Goal: Information Seeking & Learning: Learn about a topic

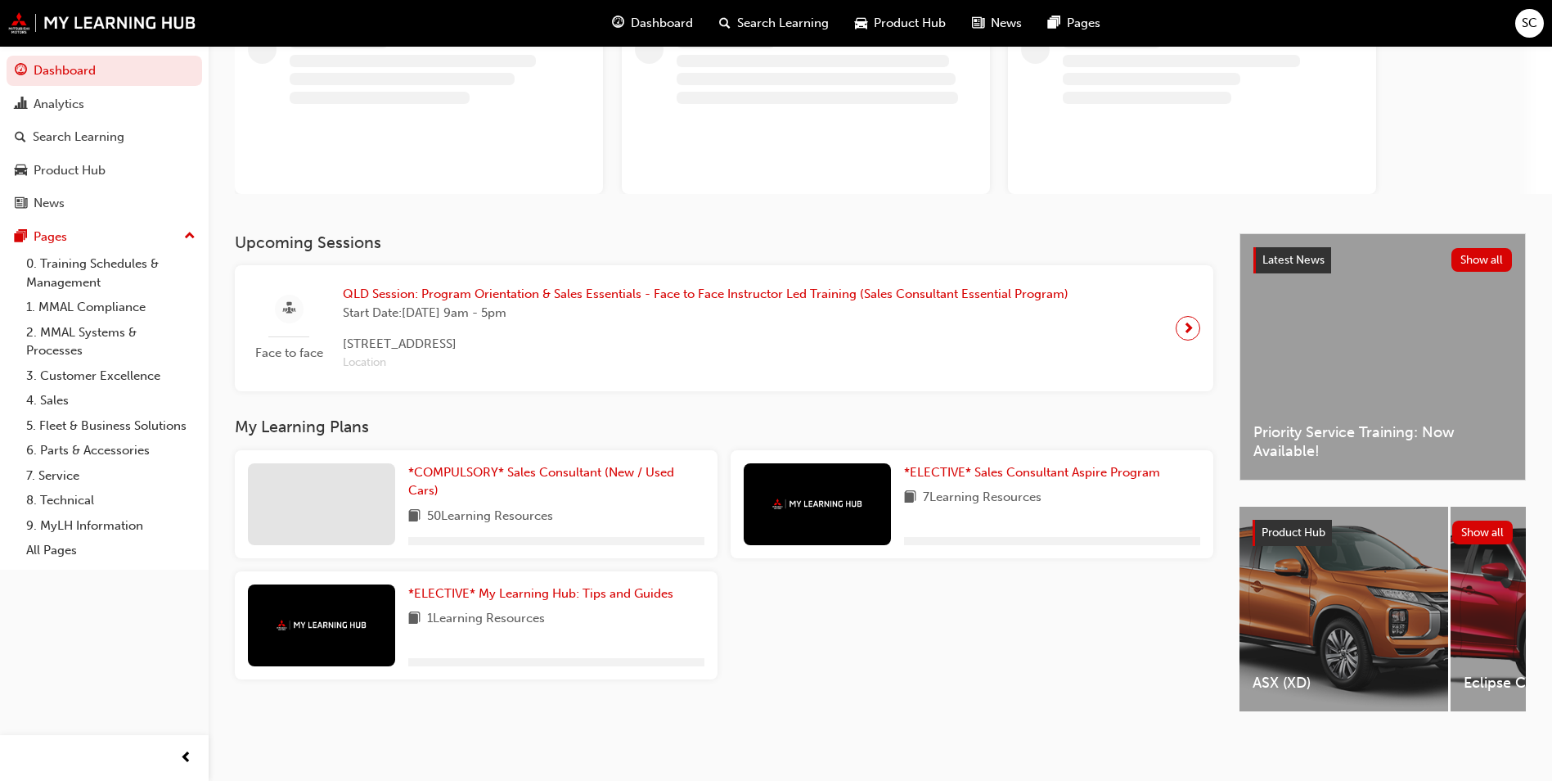
scroll to position [133, 0]
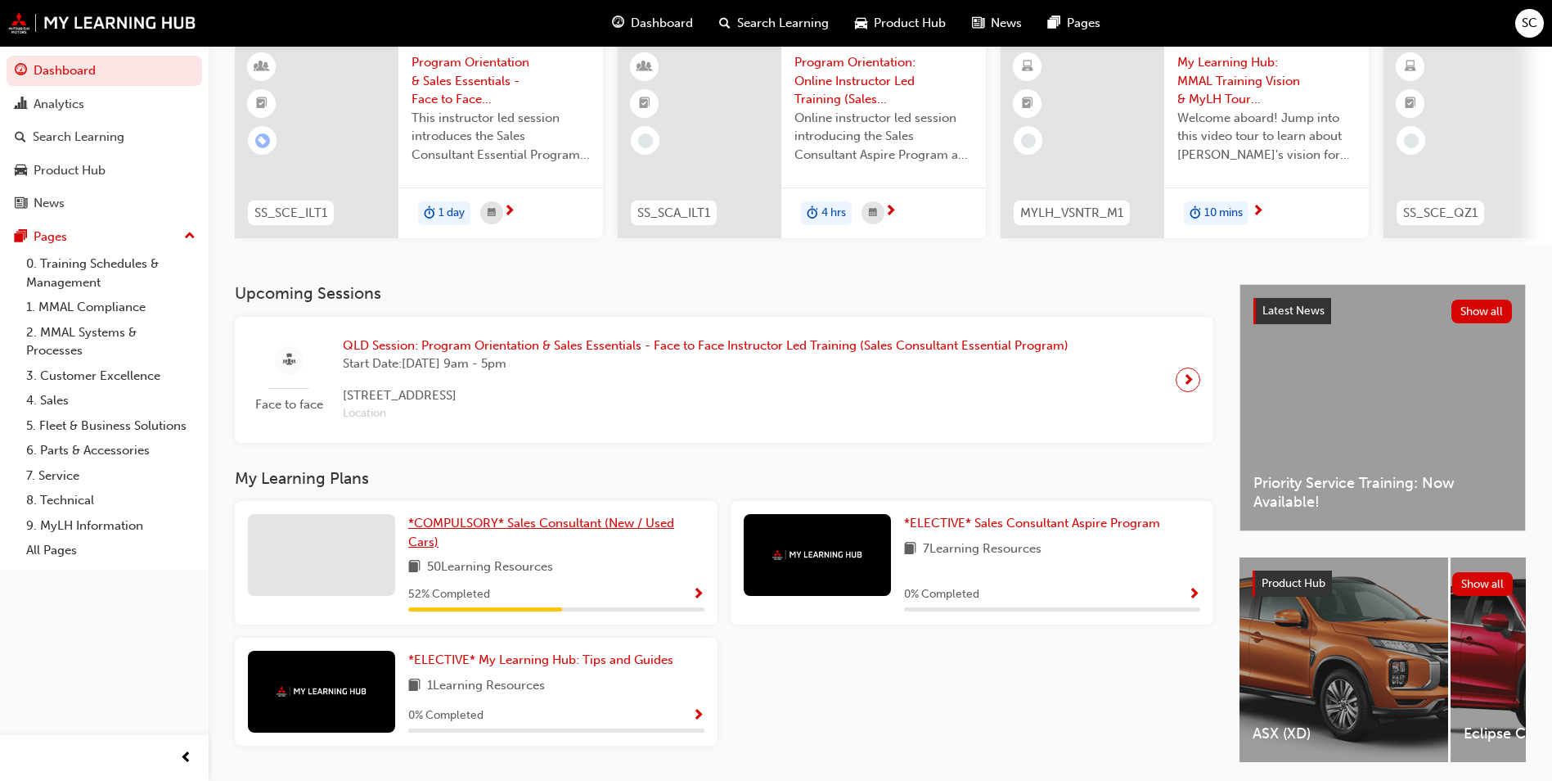
click at [557, 526] on span "*COMPULSORY* Sales Consultant (New / Used Cars)" at bounding box center [541, 532] width 266 height 34
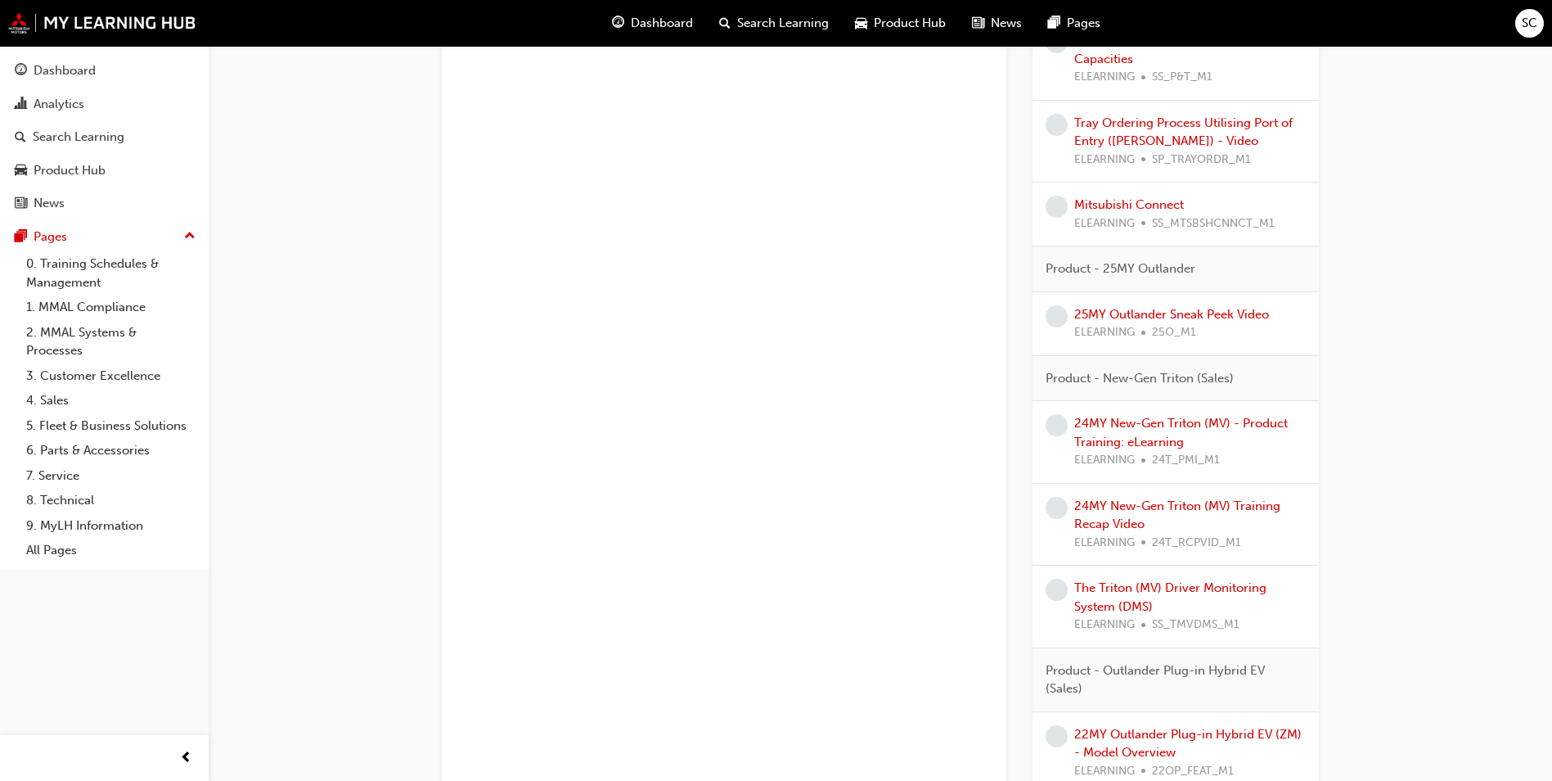
scroll to position [1671, 0]
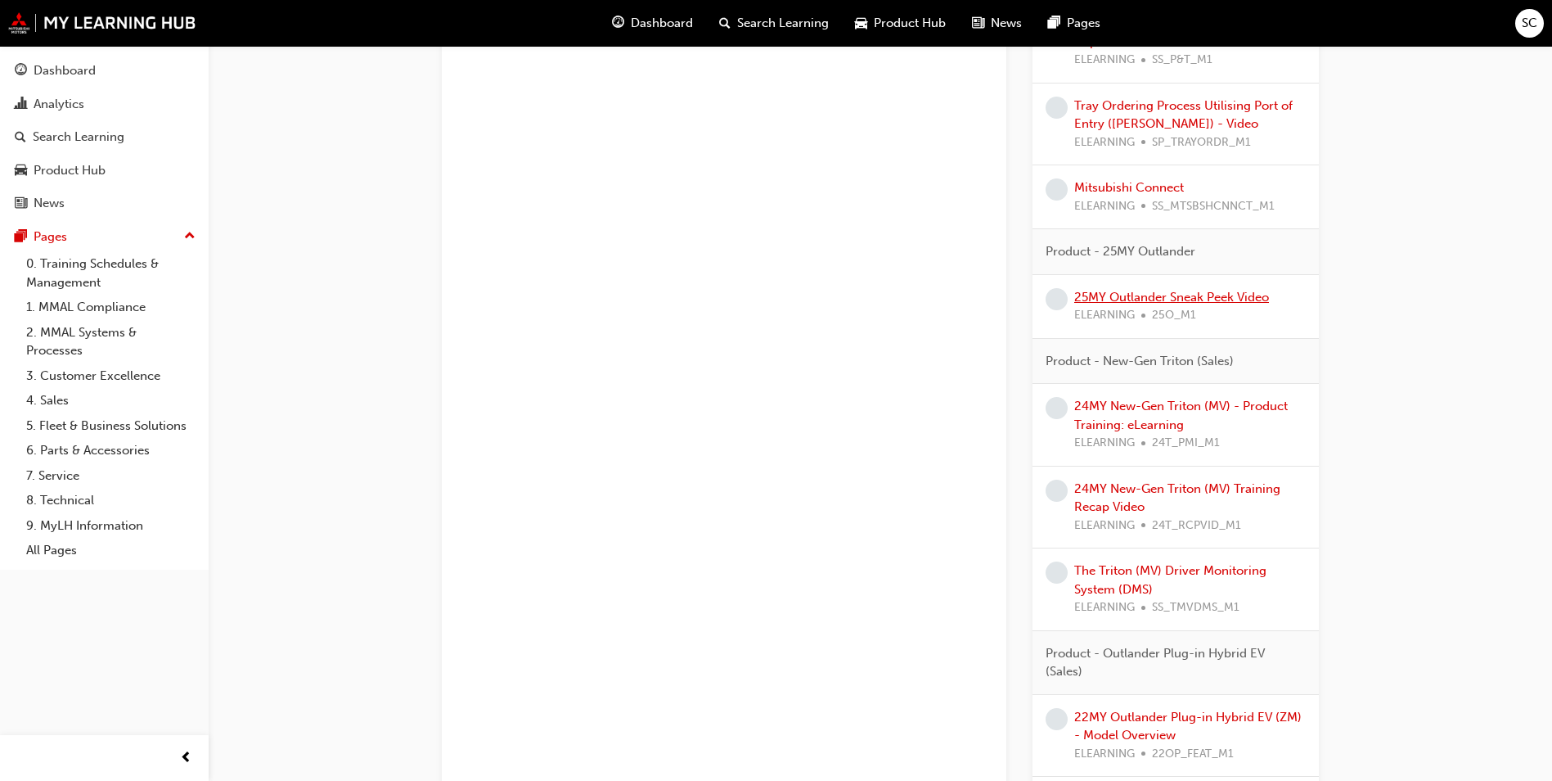
click at [1165, 302] on link "25MY Outlander Sneak Peek Video" at bounding box center [1171, 297] width 195 height 15
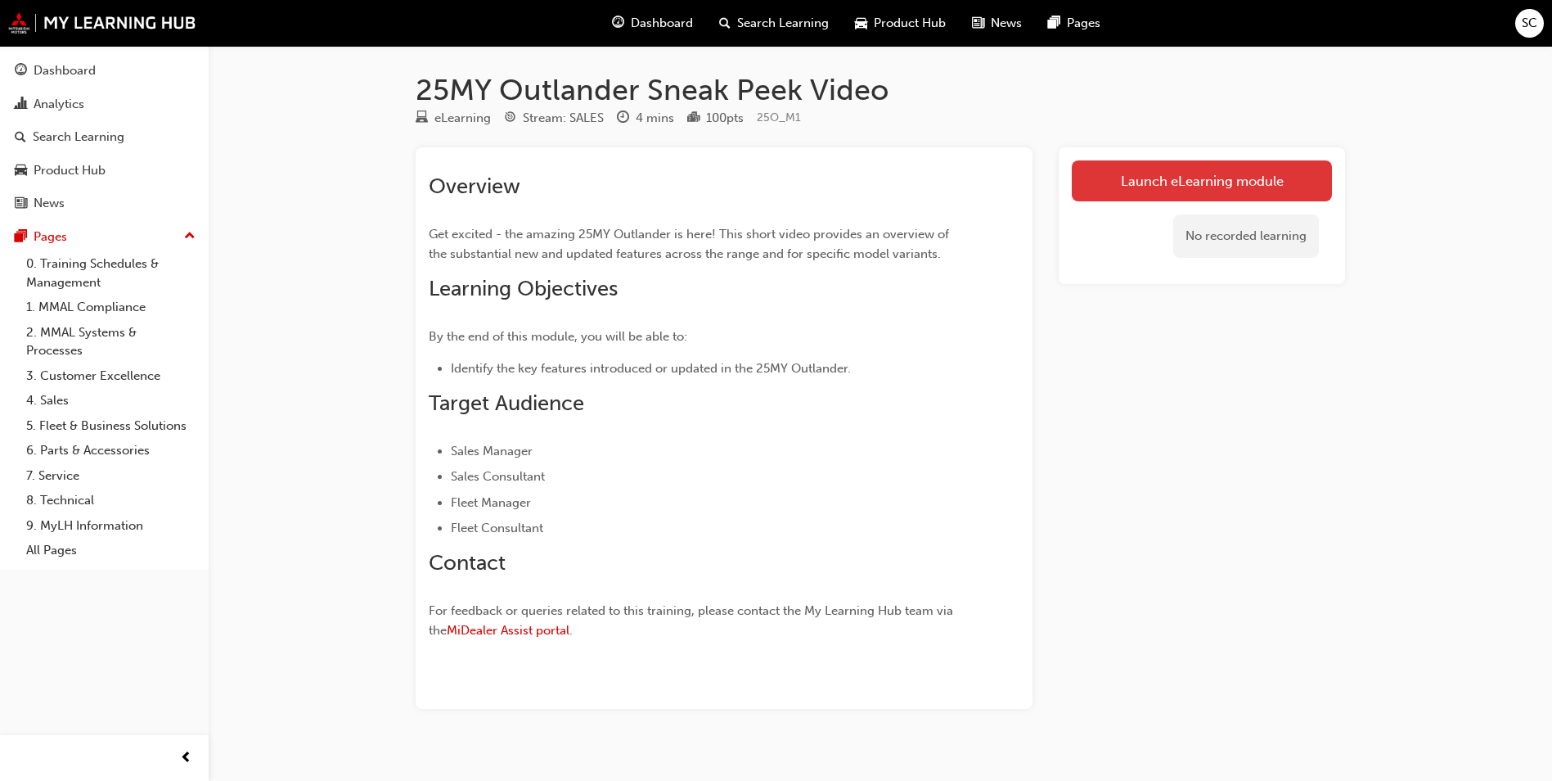
click at [1236, 188] on link "Launch eLearning module" at bounding box center [1202, 180] width 260 height 41
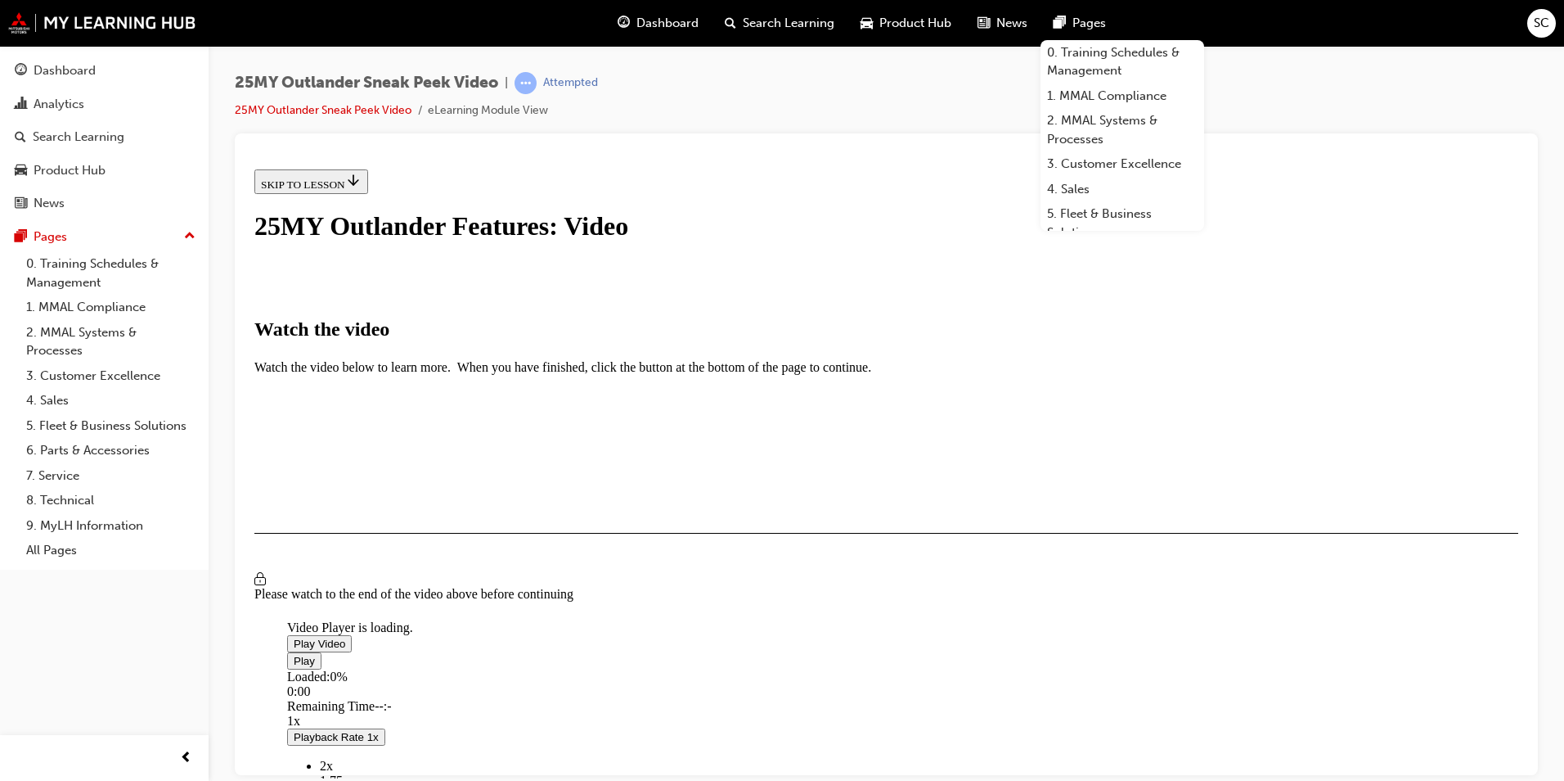
scroll to position [188, 0]
click at [294, 637] on span "Video player" at bounding box center [294, 643] width 0 height 12
click at [1299, 85] on div "25MY Outlander Sneak Peek Video | Attempted 25MY Outlander Sneak Peek Video eLe…" at bounding box center [886, 102] width 1303 height 61
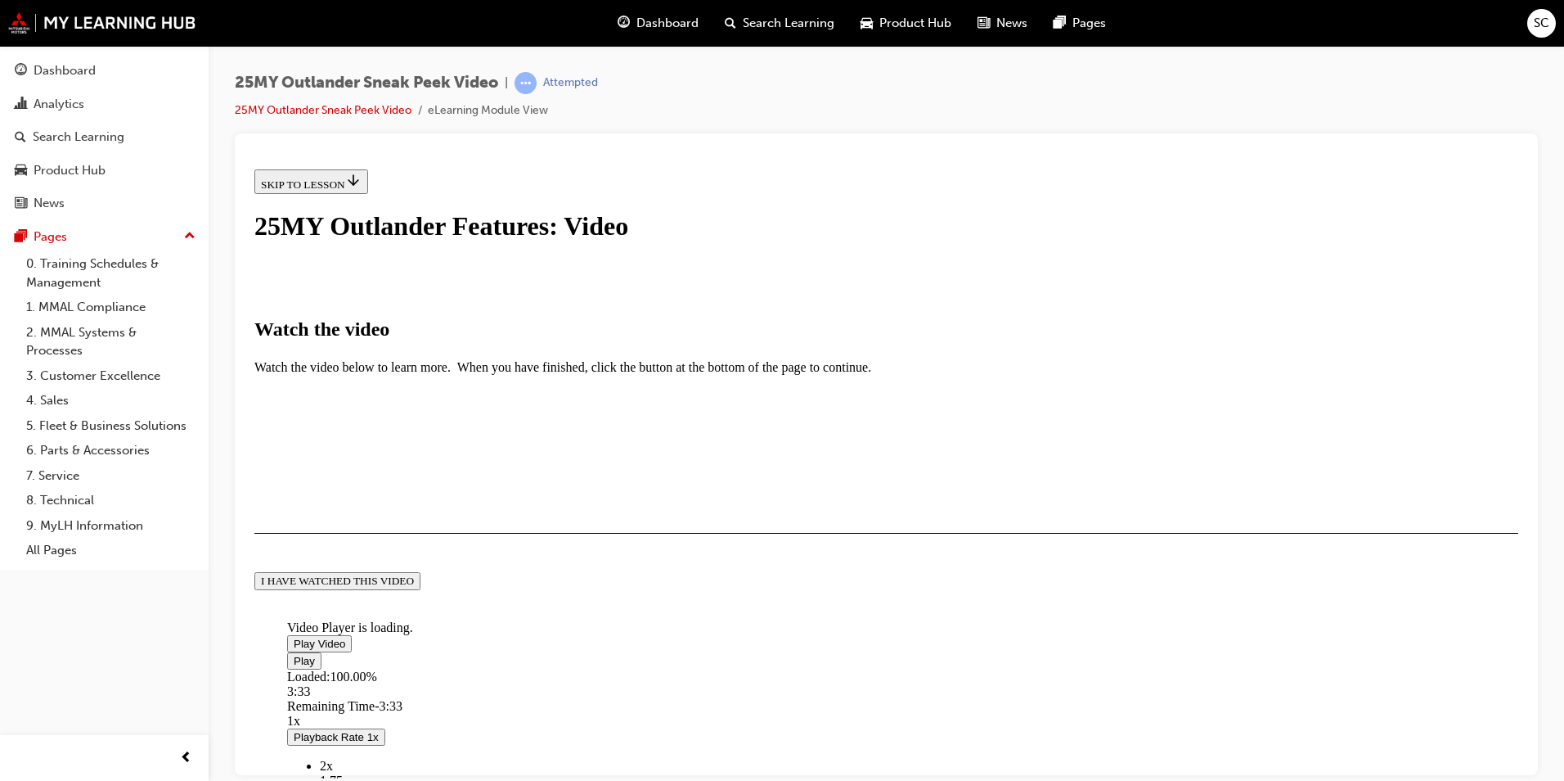
scroll to position [349, 0]
click at [421, 589] on button "I HAVE WATCHED THIS VIDEO" at bounding box center [337, 580] width 166 height 18
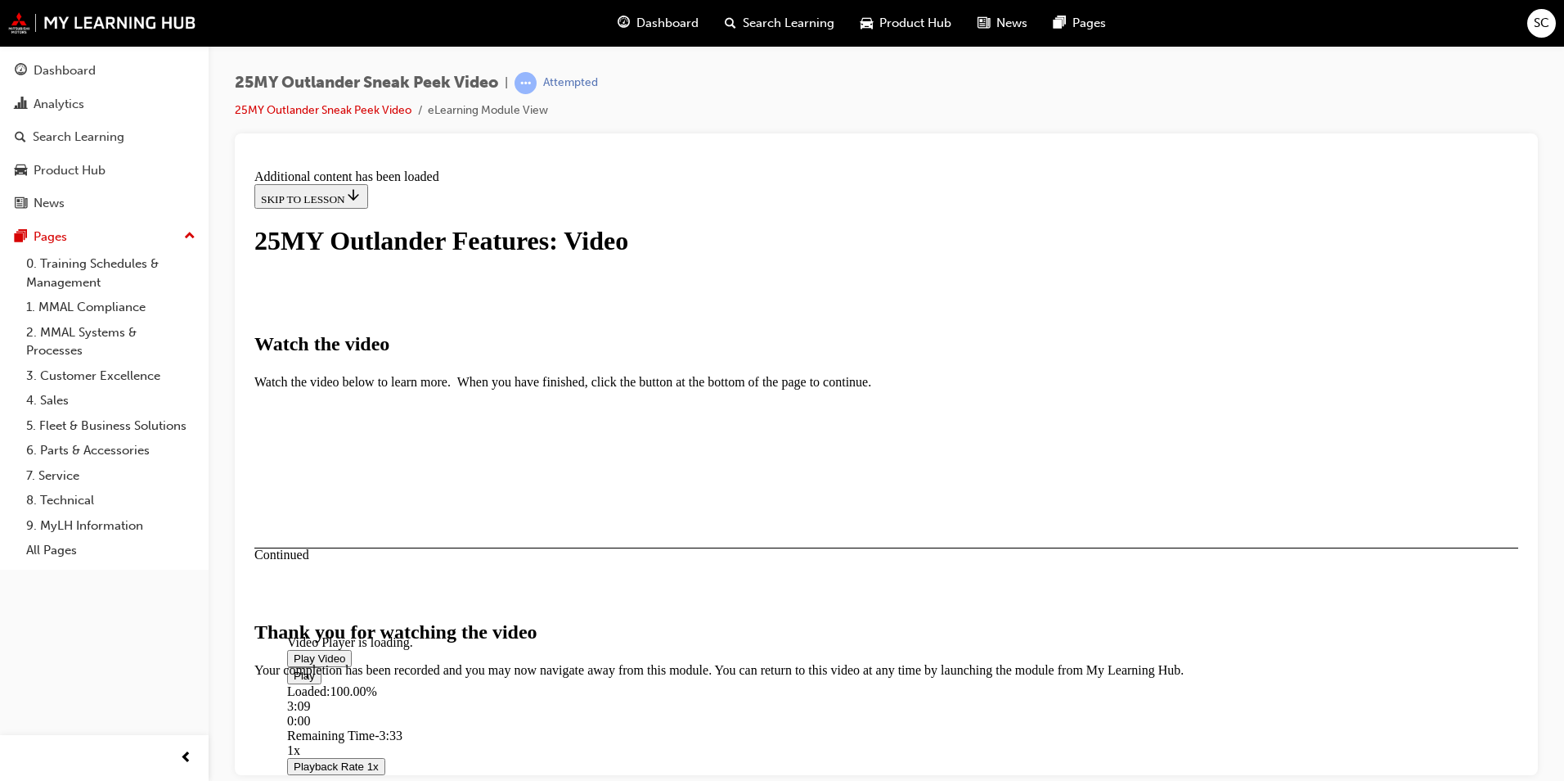
scroll to position [484, 0]
click at [354, 757] on button "CLOSE MODULE" at bounding box center [304, 776] width 100 height 17
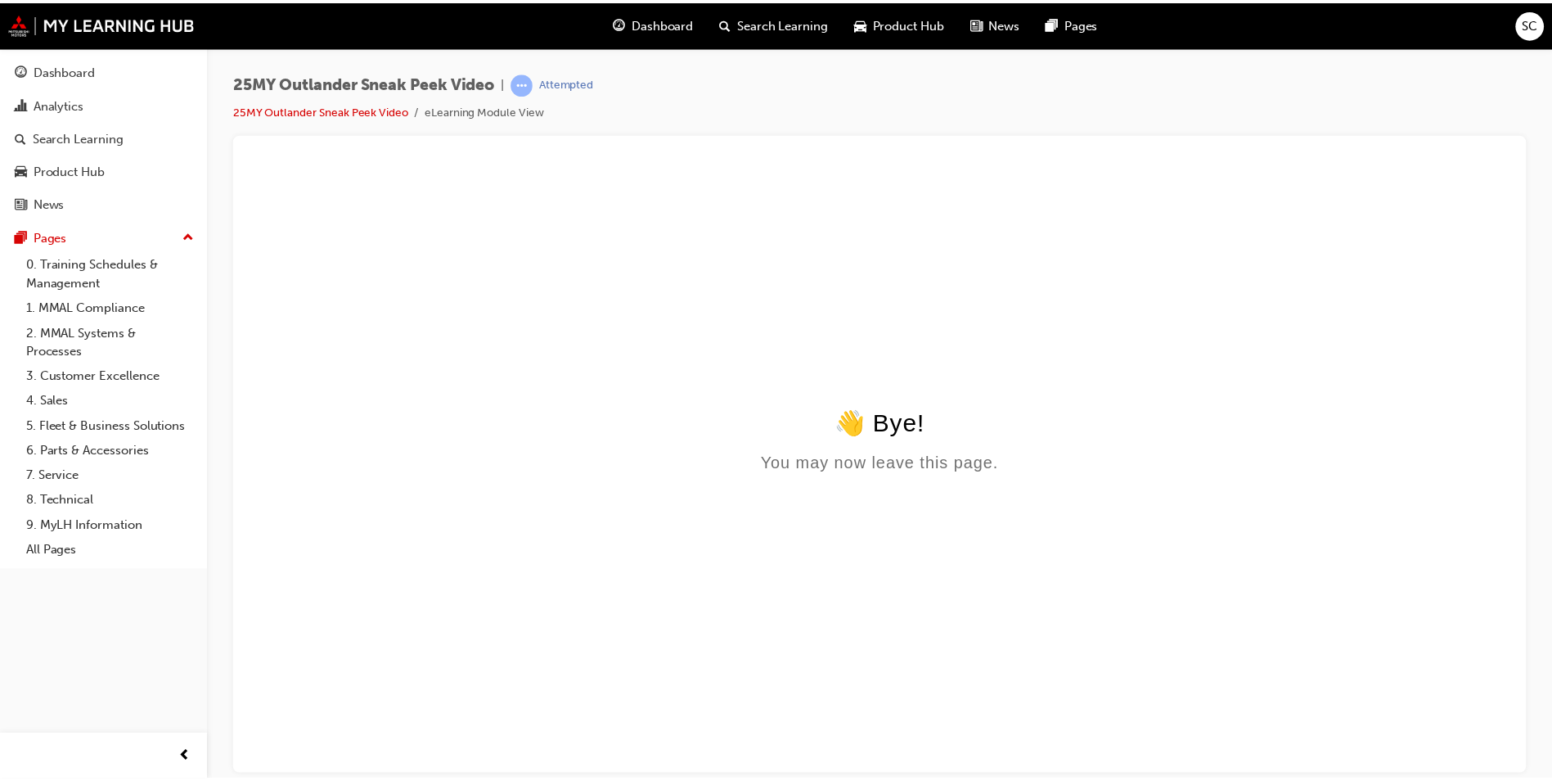
scroll to position [0, 0]
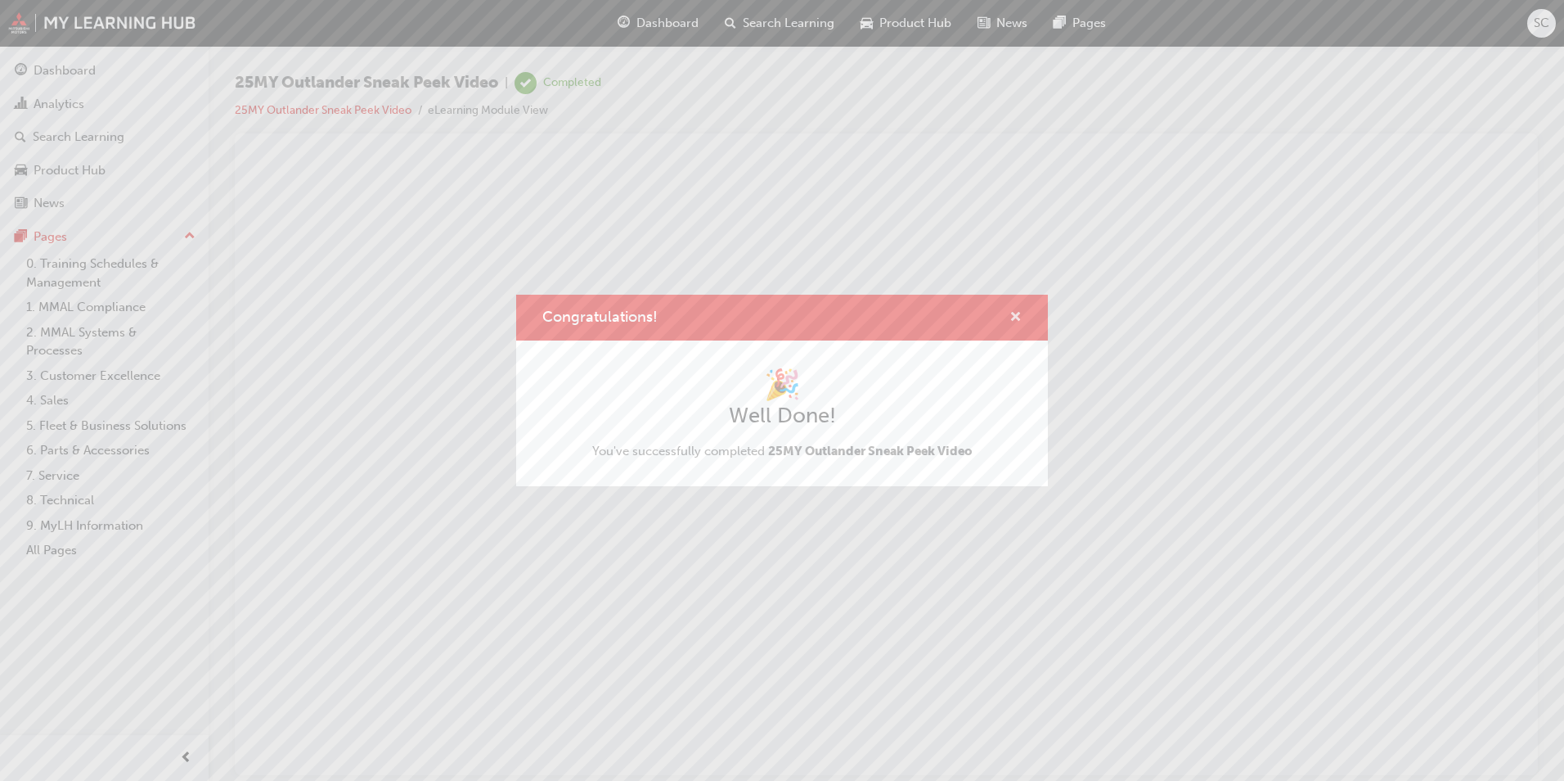
click at [1017, 313] on span "cross-icon" at bounding box center [1016, 318] width 12 height 15
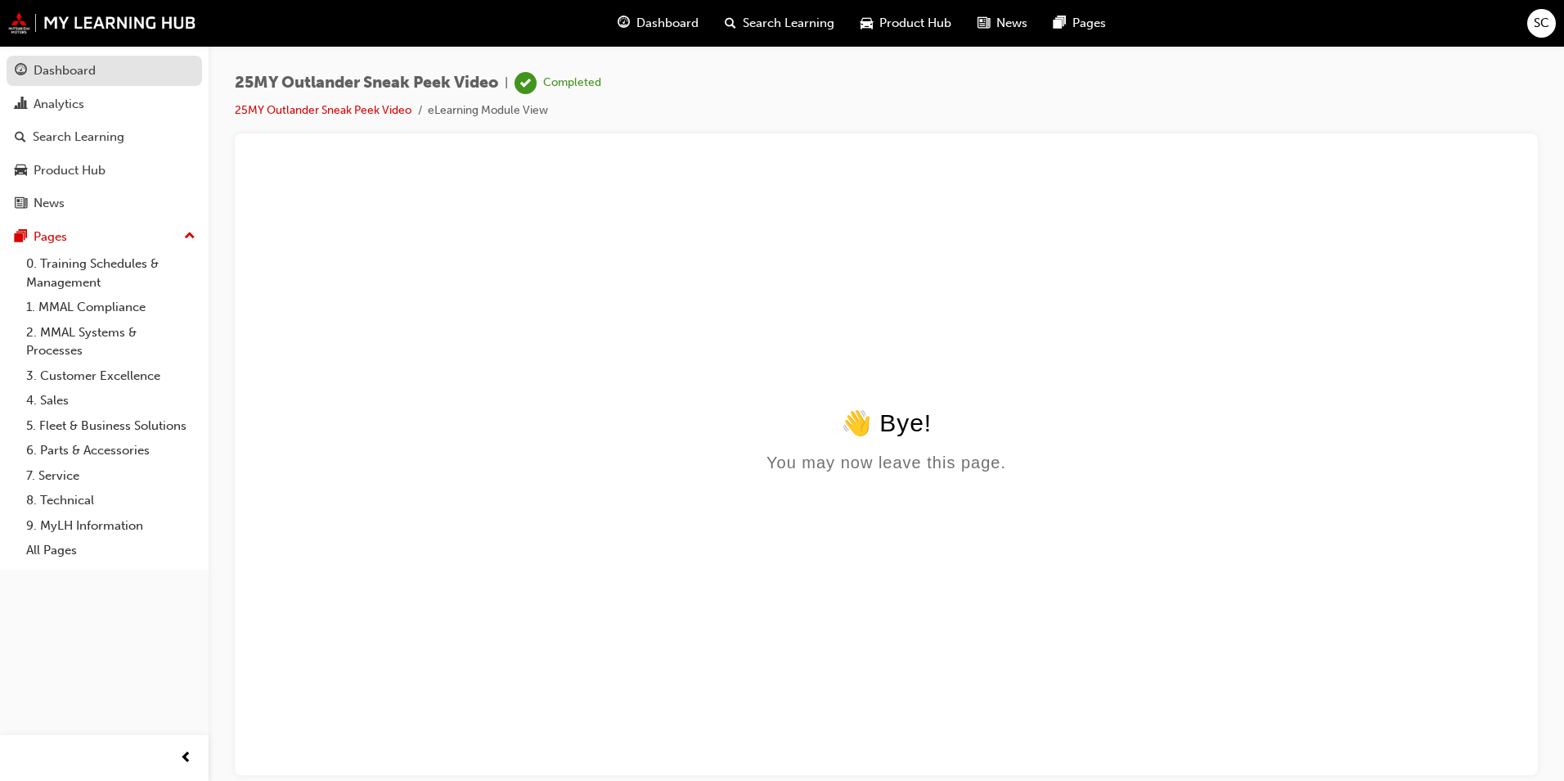
click at [80, 72] on div "Dashboard" at bounding box center [65, 70] width 62 height 19
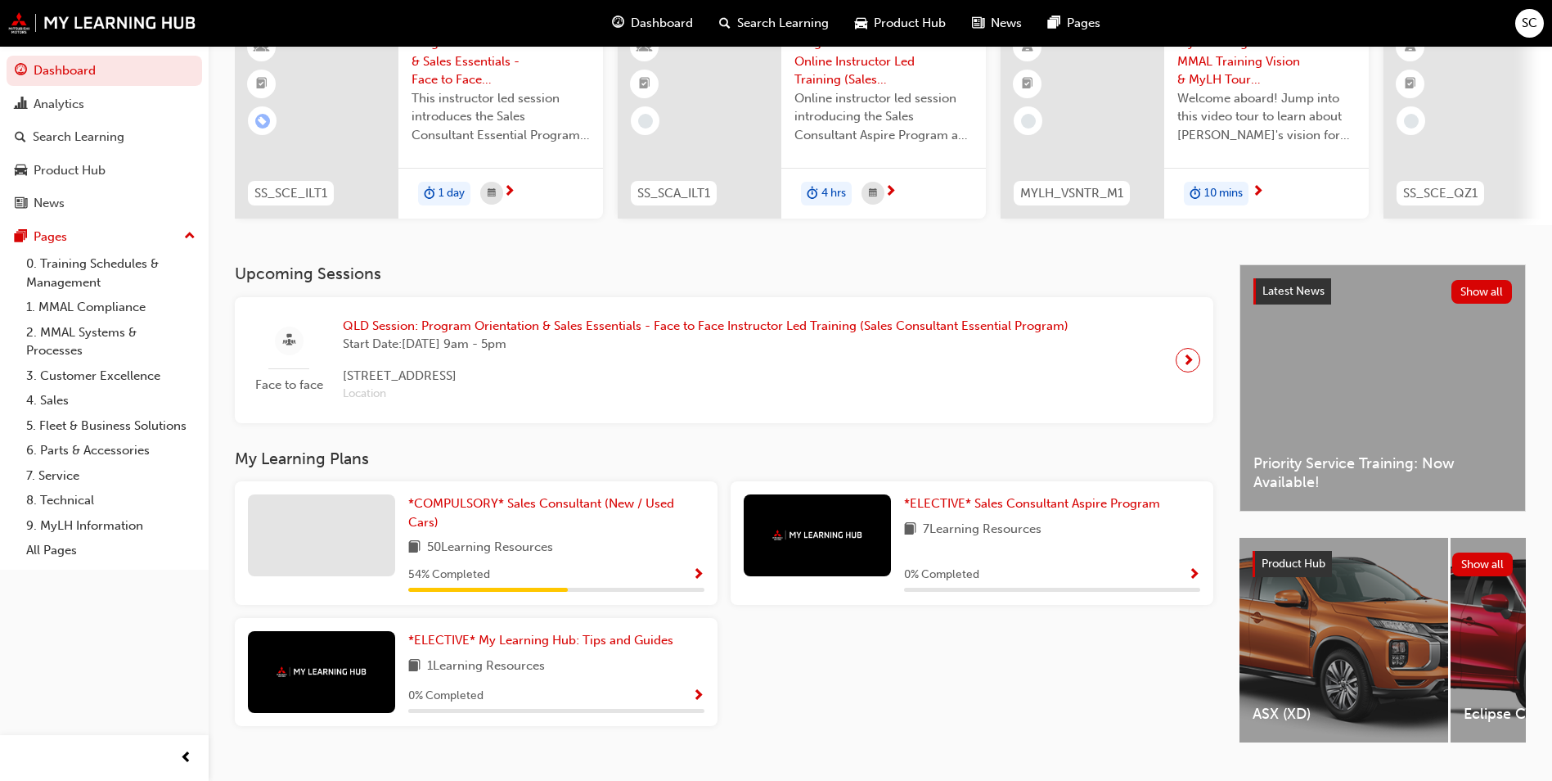
scroll to position [197, 0]
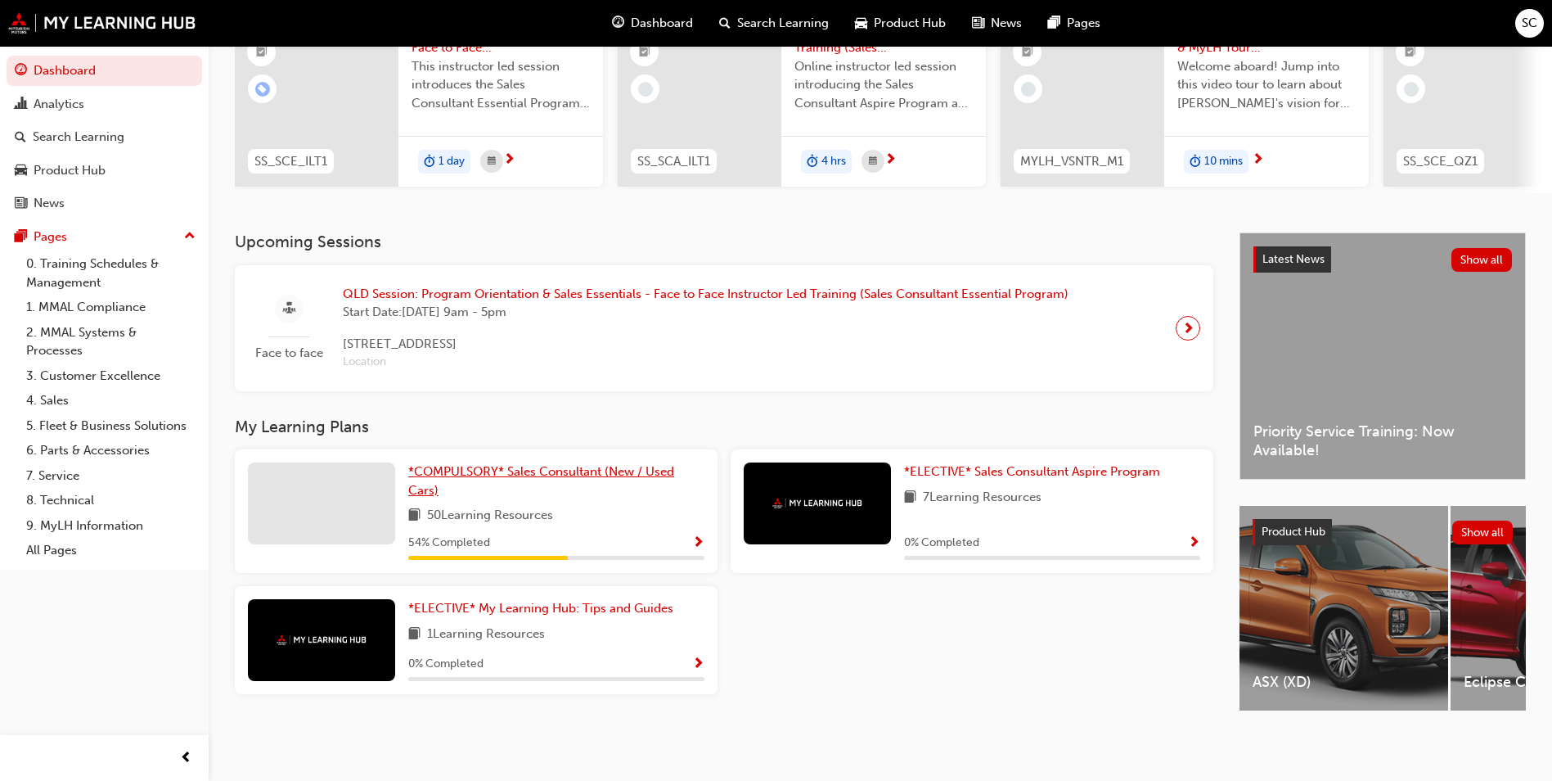
click at [513, 467] on span "*COMPULSORY* Sales Consultant (New / Used Cars)" at bounding box center [541, 481] width 266 height 34
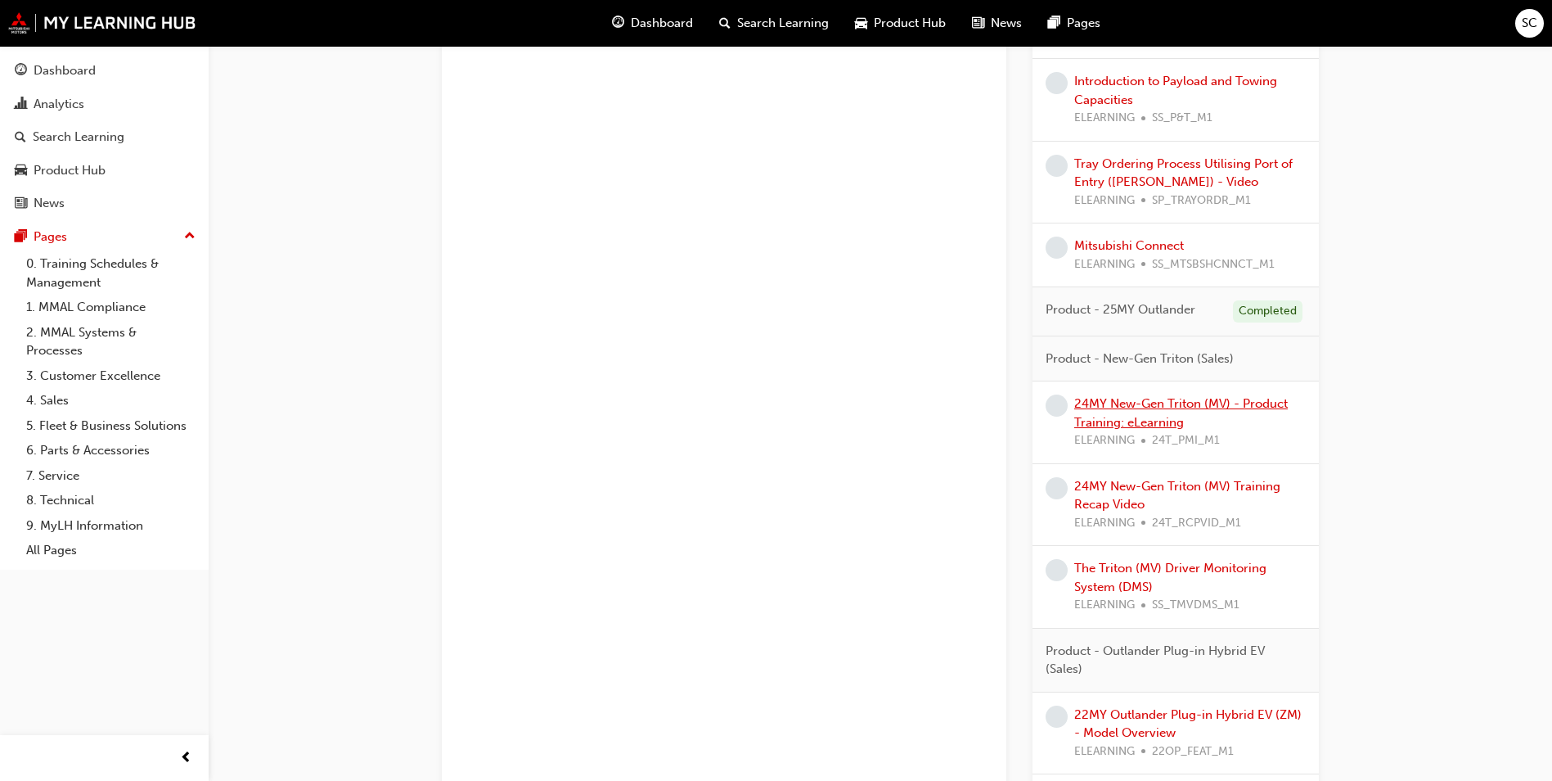
scroll to position [1636, 0]
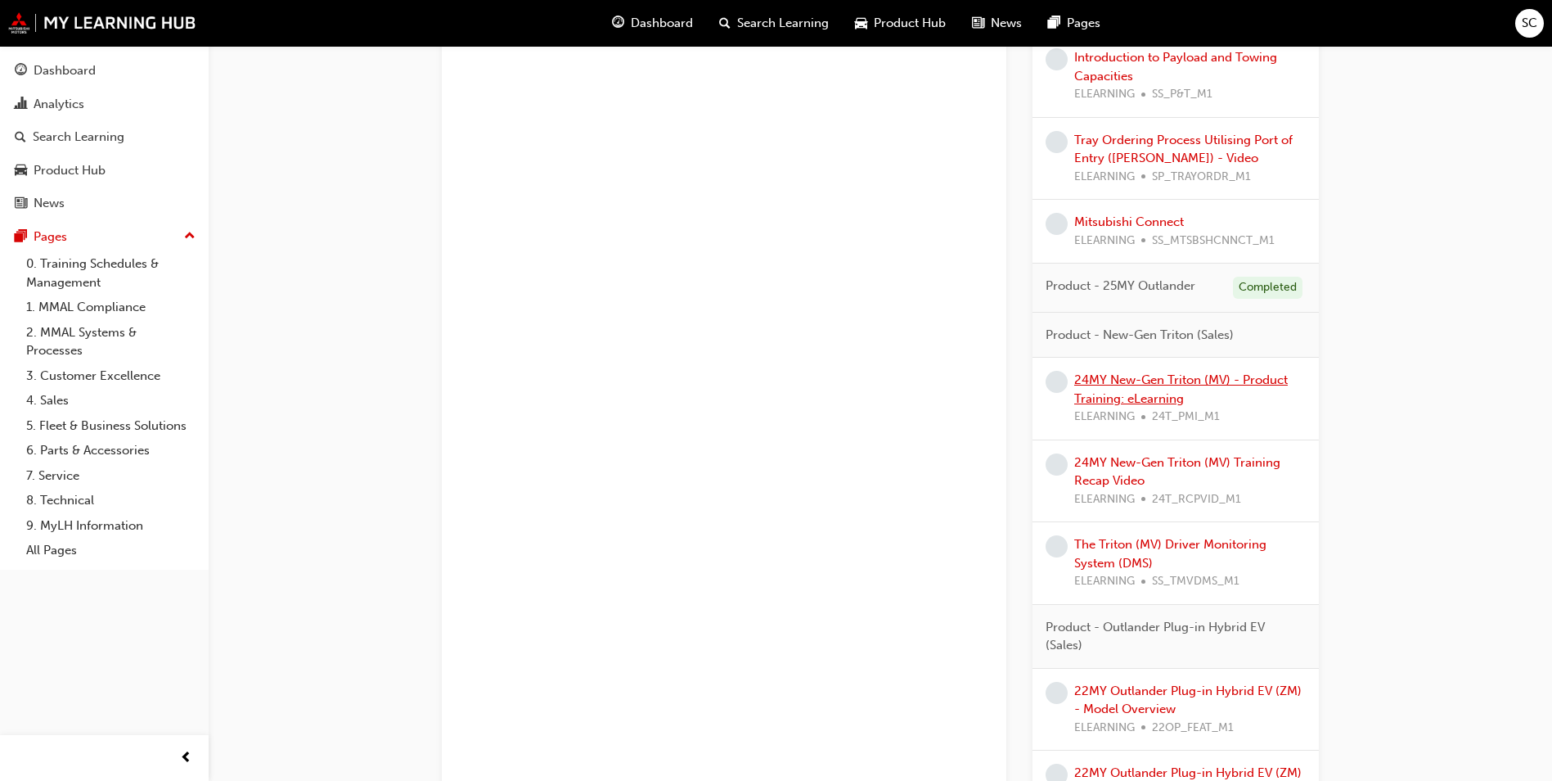
click at [1196, 381] on link "24MY New-Gen Triton (MV) - Product Training: eLearning" at bounding box center [1181, 389] width 214 height 34
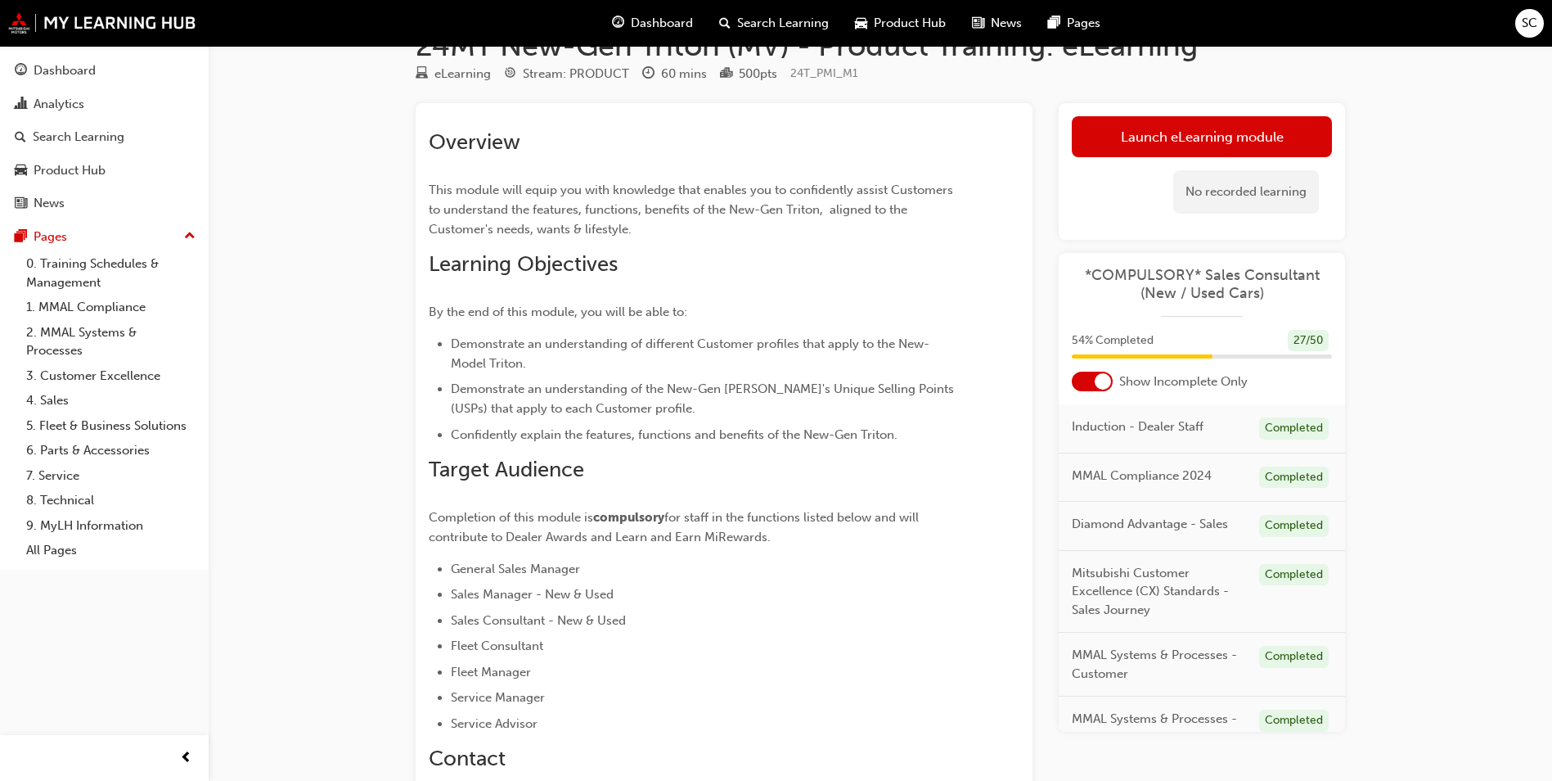
scroll to position [16, 0]
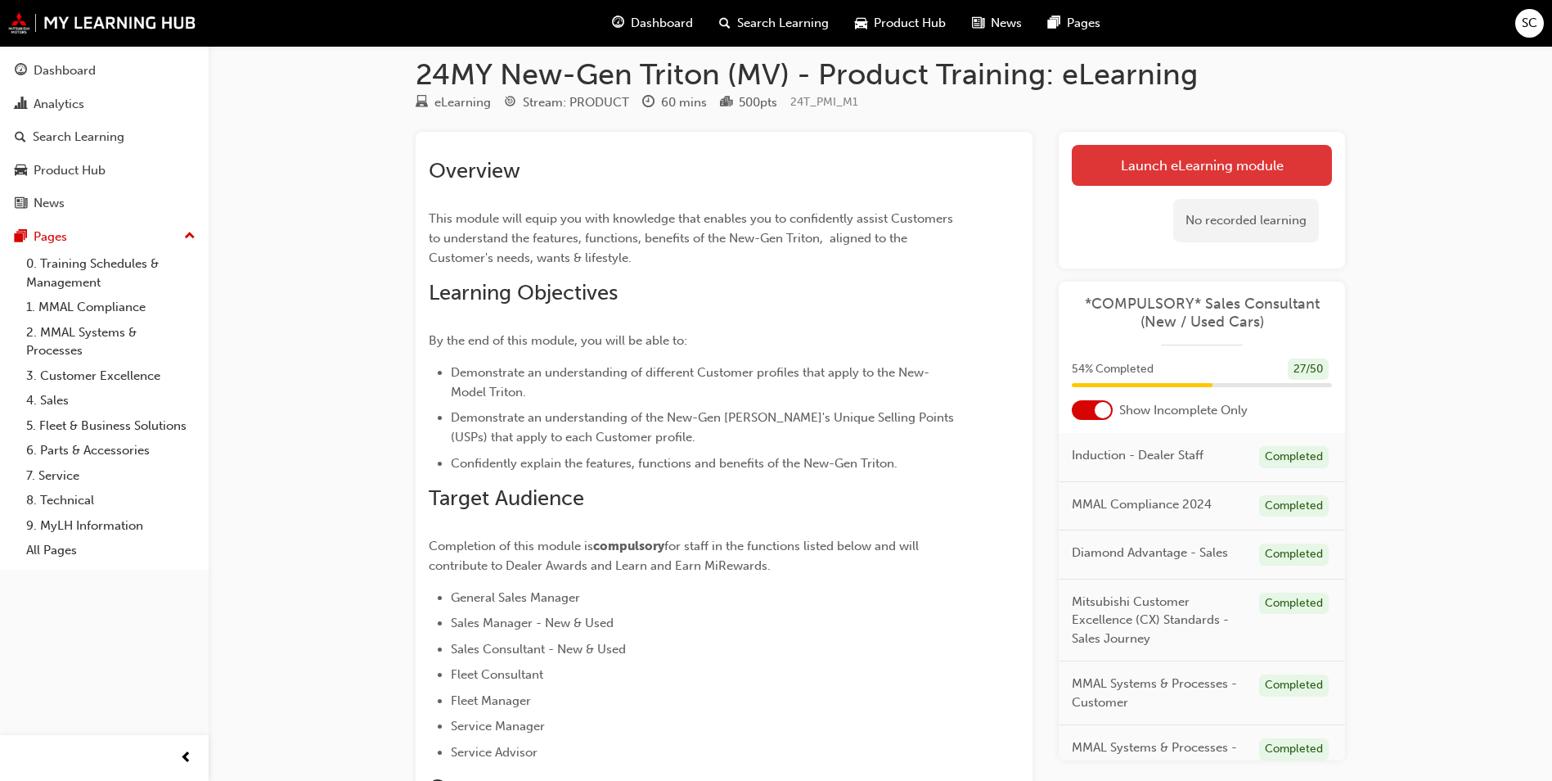
click at [1233, 169] on link "Launch eLearning module" at bounding box center [1202, 165] width 260 height 41
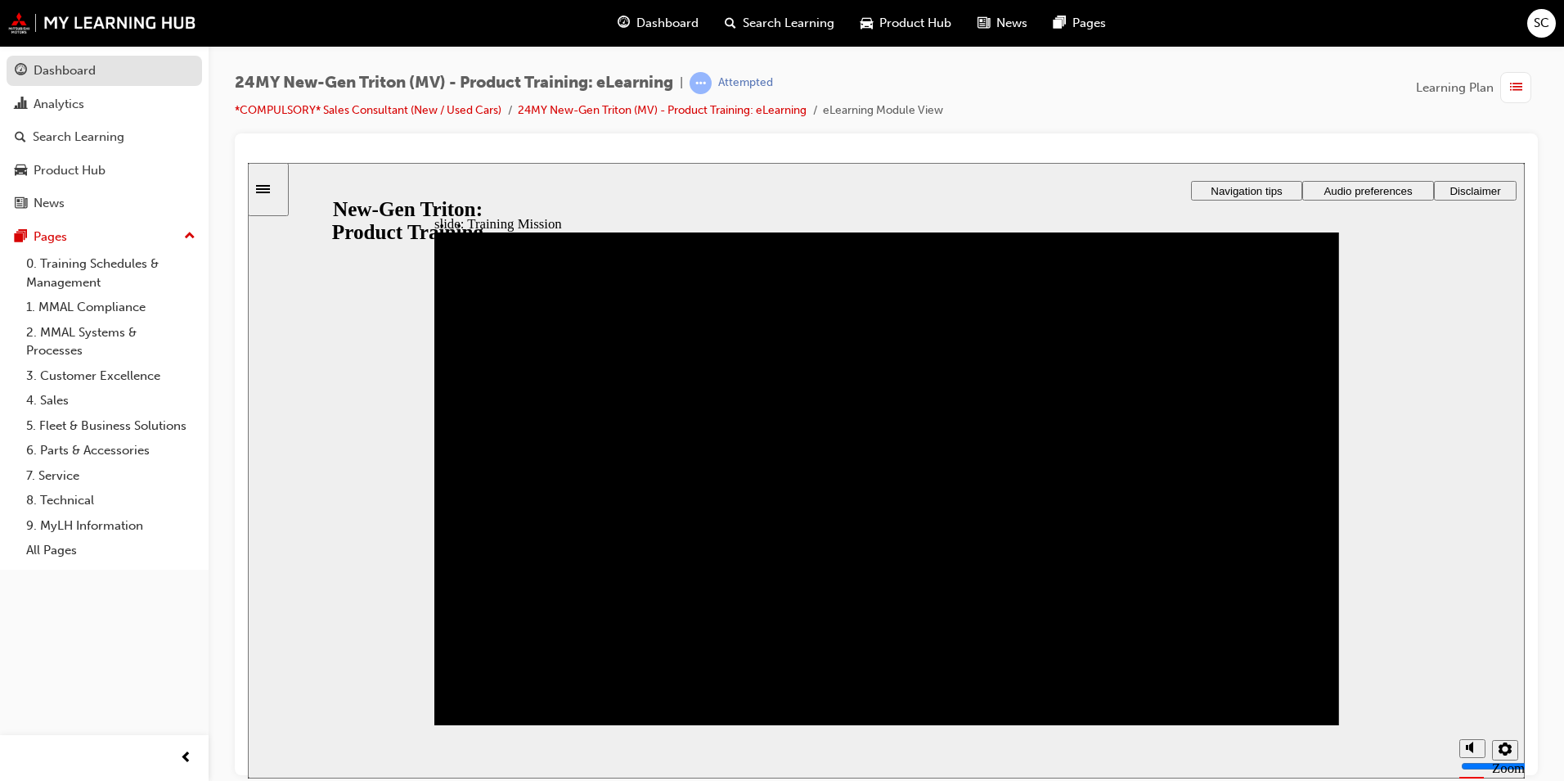
click at [85, 59] on link "Dashboard" at bounding box center [105, 71] width 196 height 30
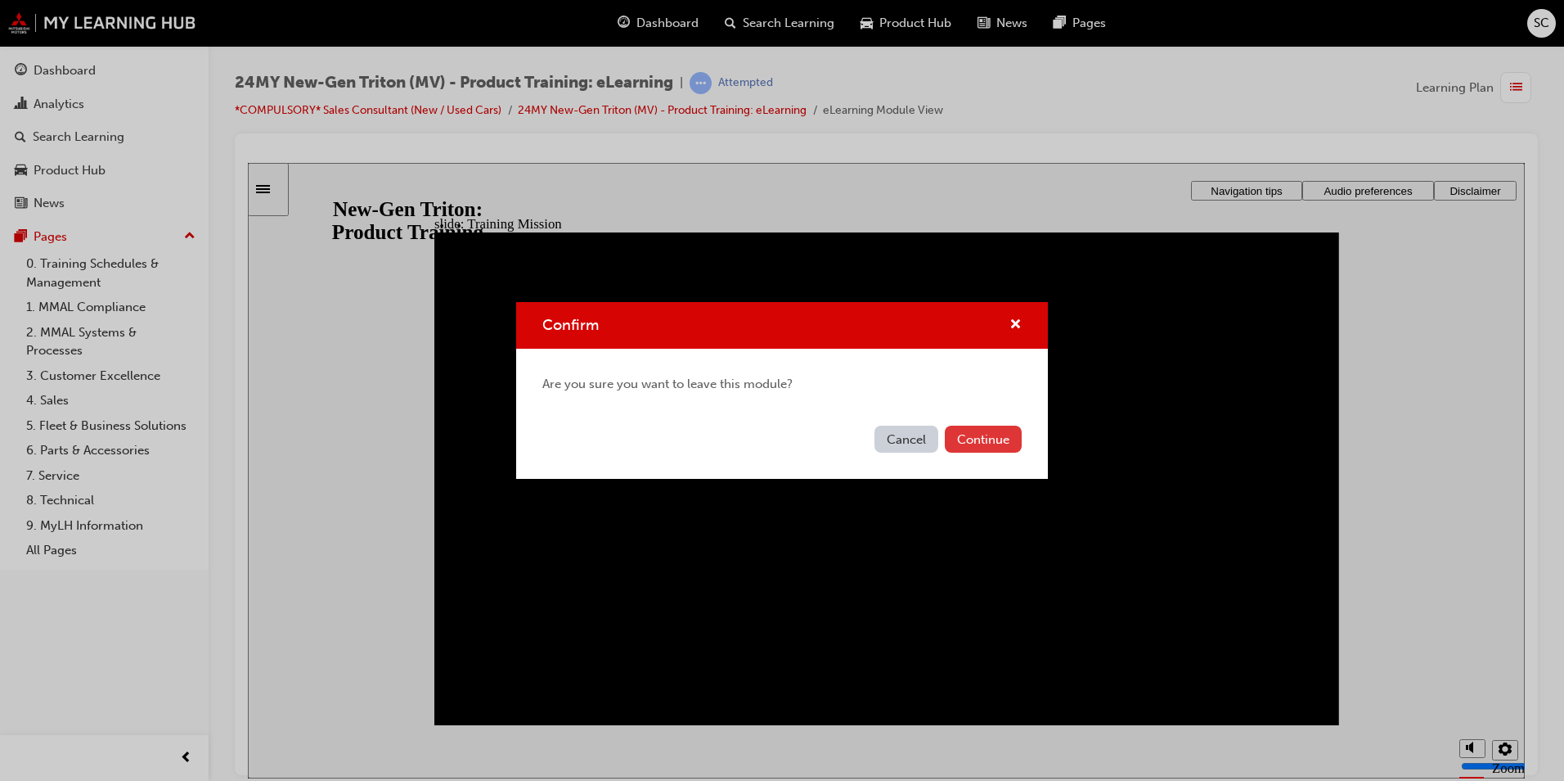
click at [984, 442] on button "Continue" at bounding box center [983, 438] width 77 height 27
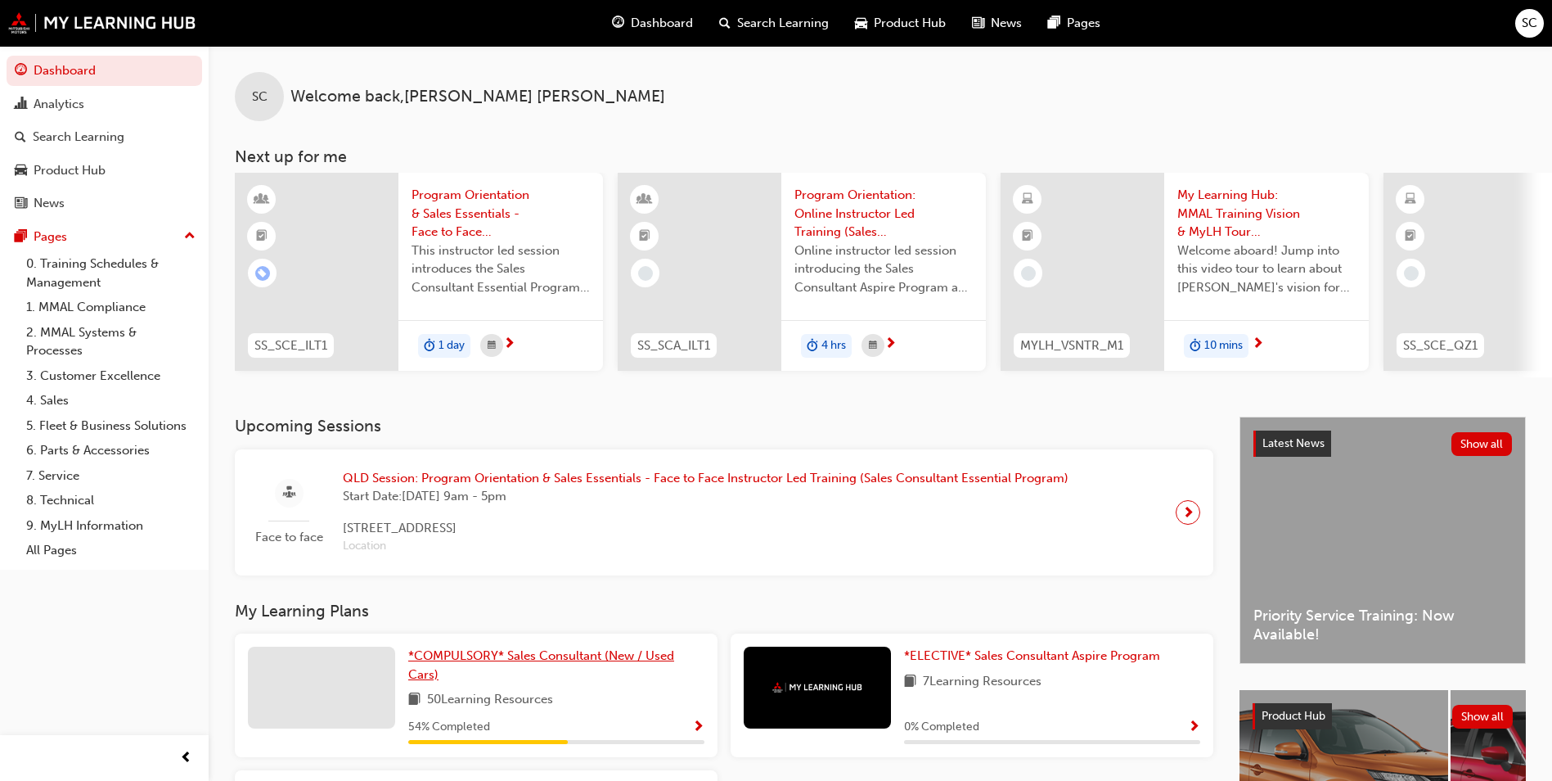
click at [516, 663] on span "*COMPULSORY* Sales Consultant (New / Used Cars)" at bounding box center [541, 665] width 266 height 34
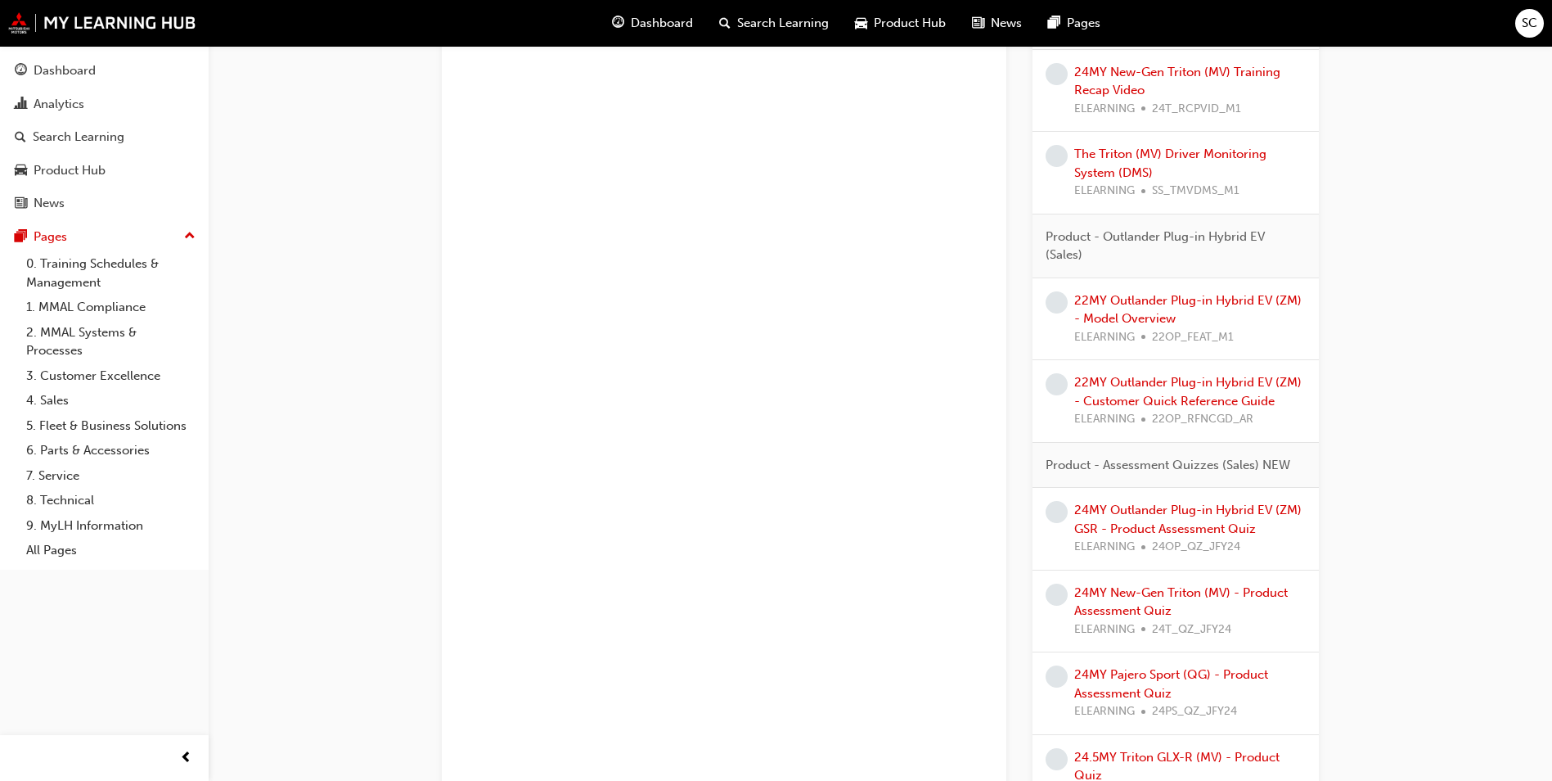
scroll to position [2019, 0]
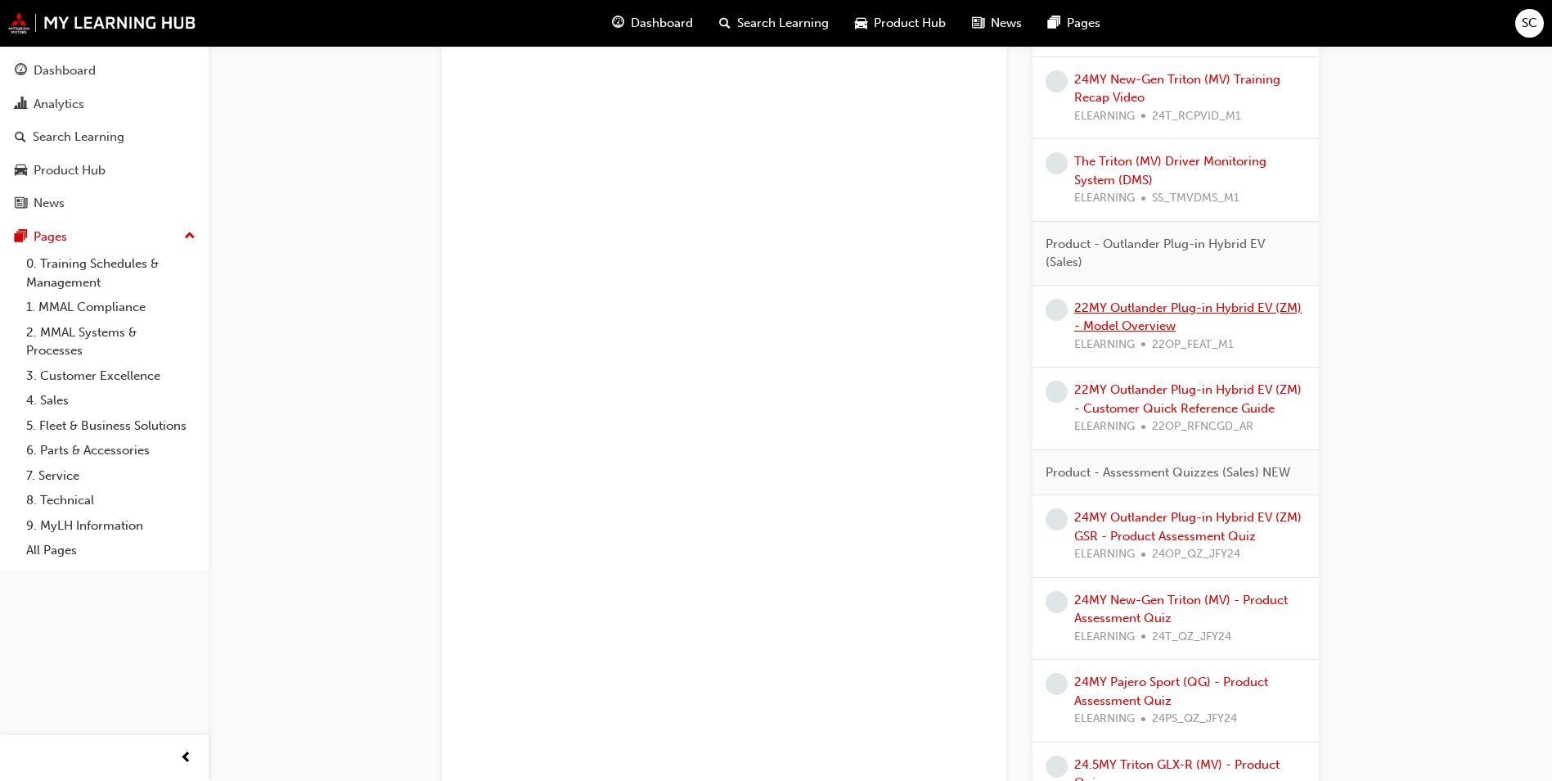
click at [1168, 312] on link "22MY Outlander Plug-in Hybrid EV (ZM) - Model Overview" at bounding box center [1187, 317] width 227 height 34
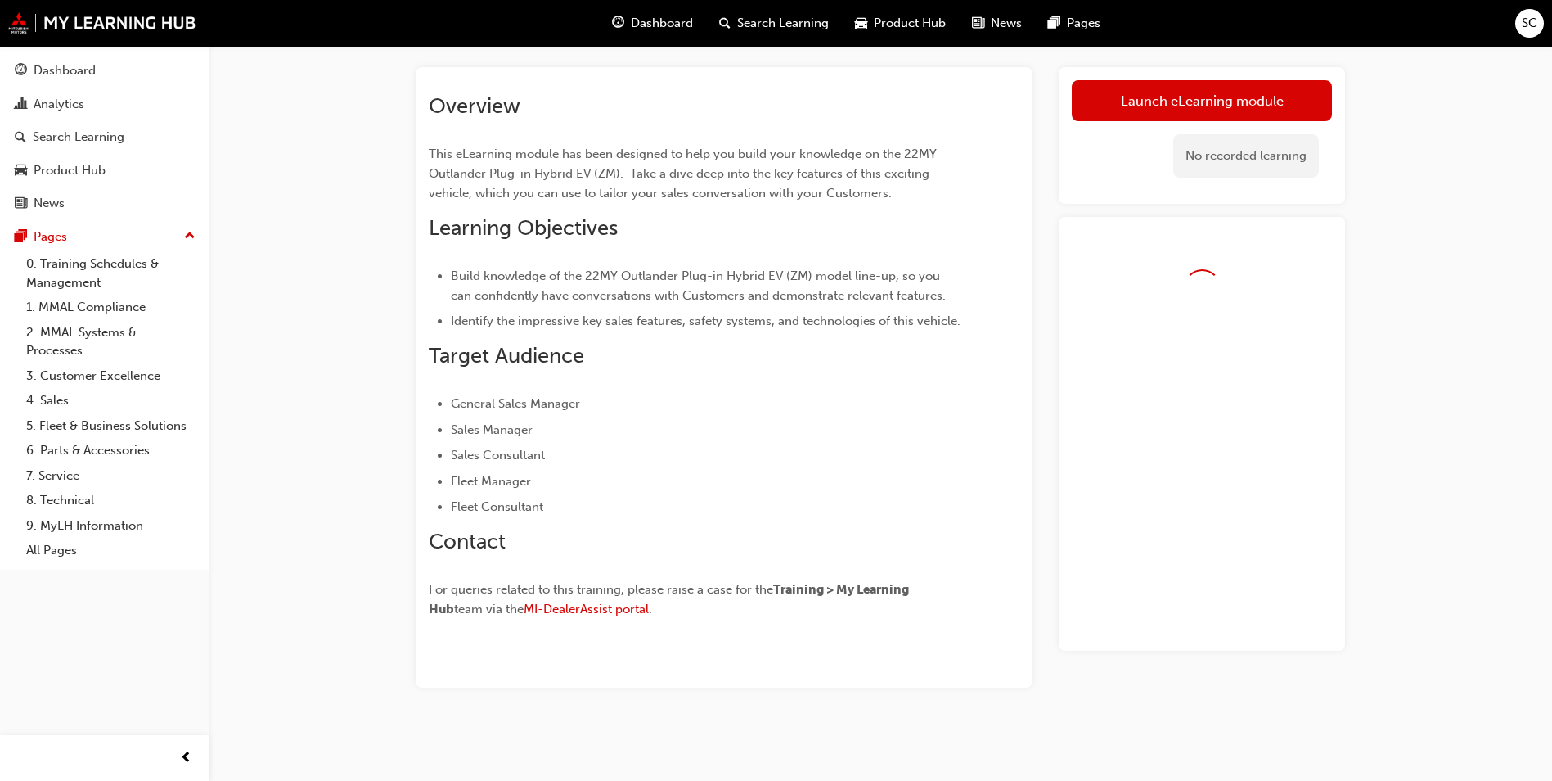
scroll to position [88, 0]
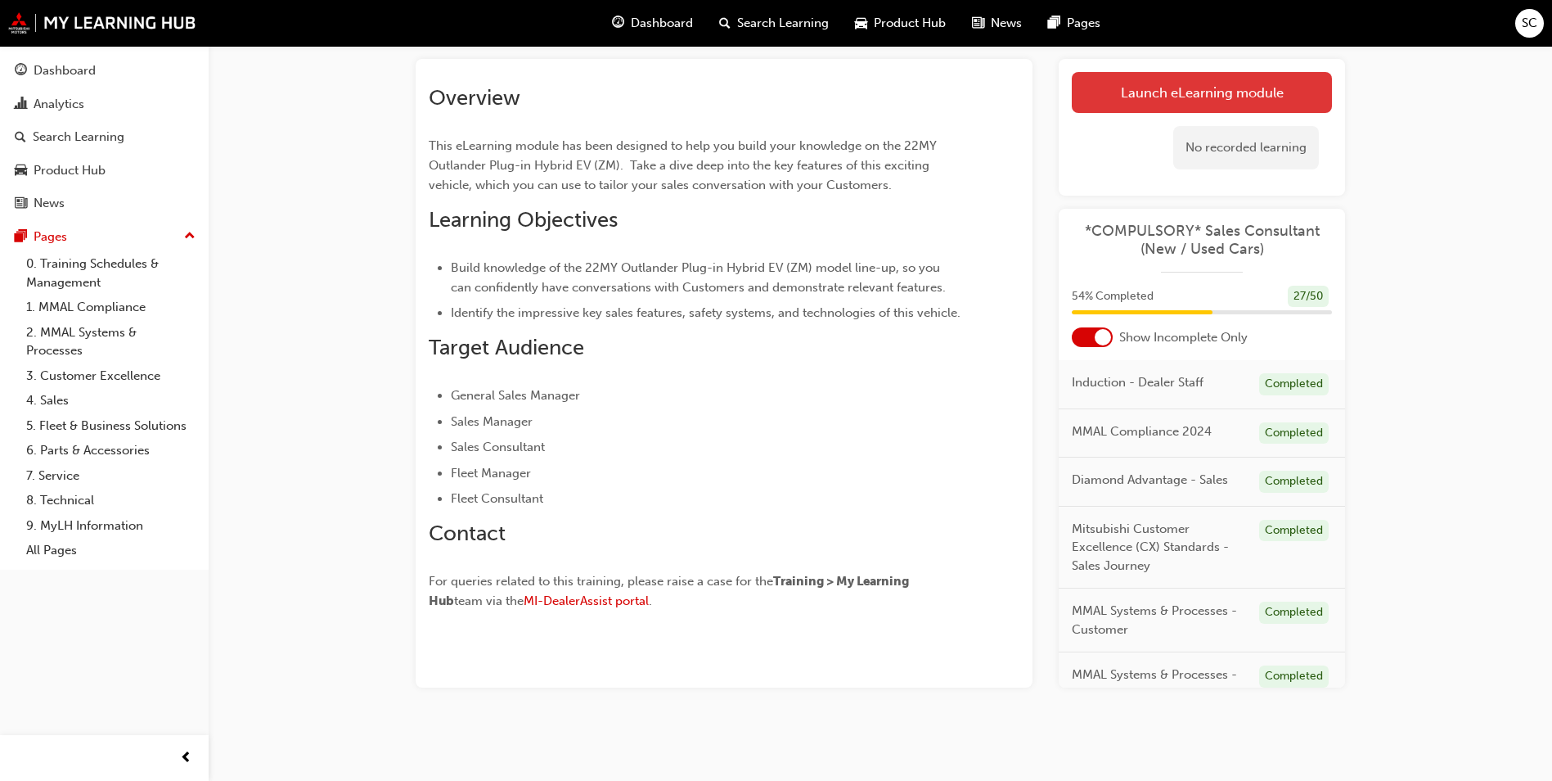
click at [1208, 91] on link "Launch eLearning module" at bounding box center [1202, 92] width 260 height 41
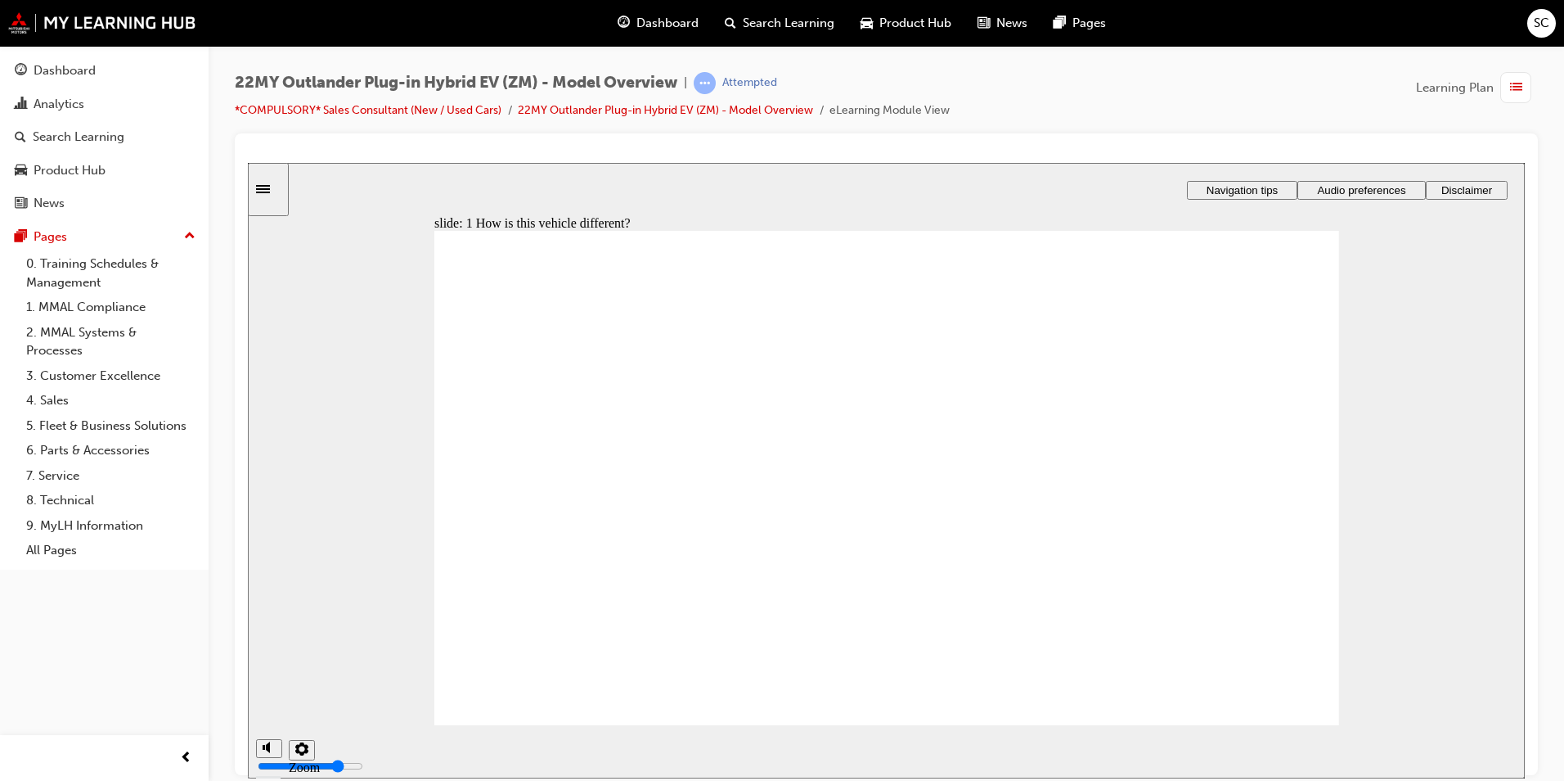
scroll to position [191, 0]
drag, startPoint x: 1304, startPoint y: 450, endPoint x: 1309, endPoint y: 597, distance: 147.4
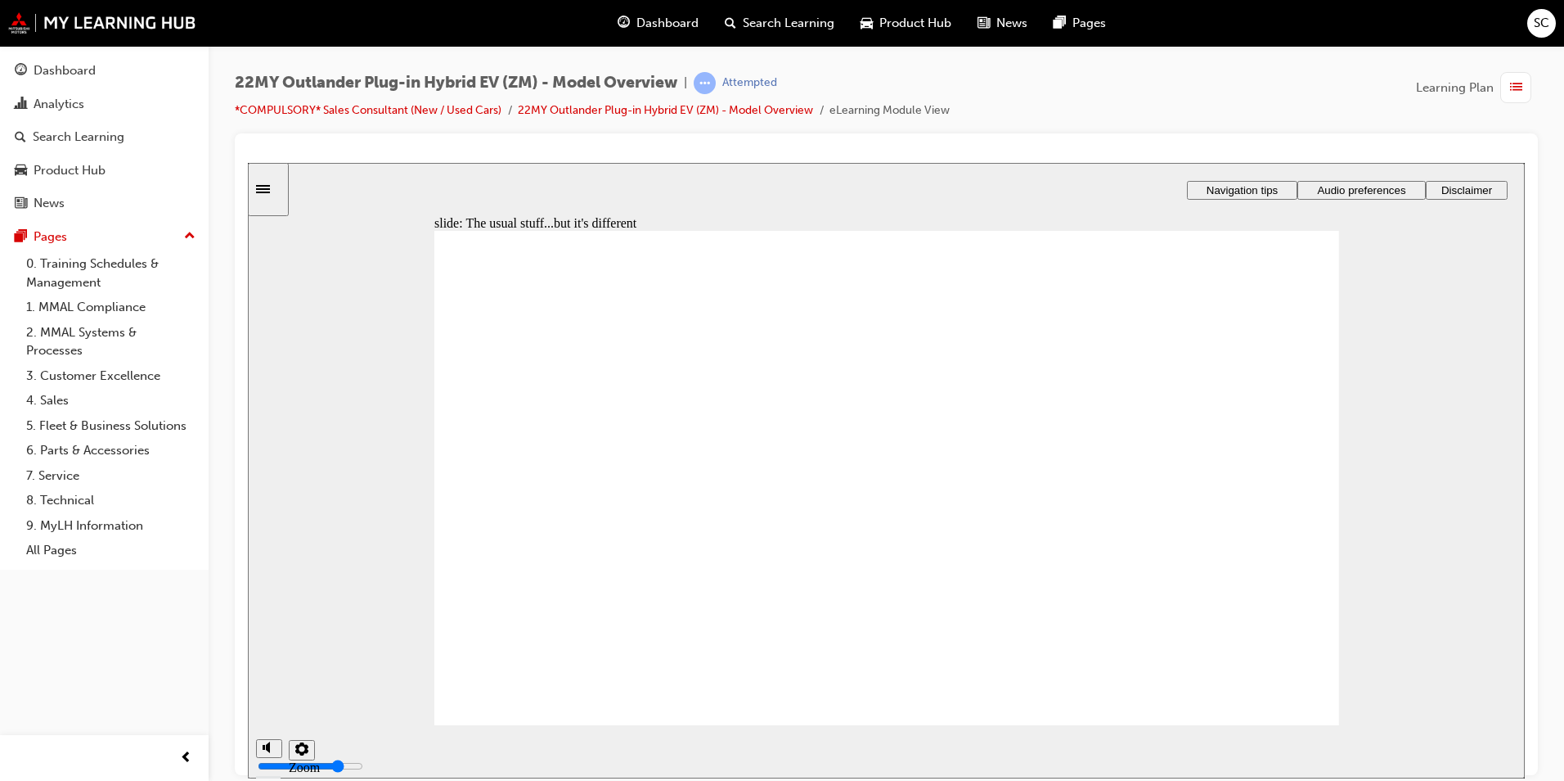
radio input "true"
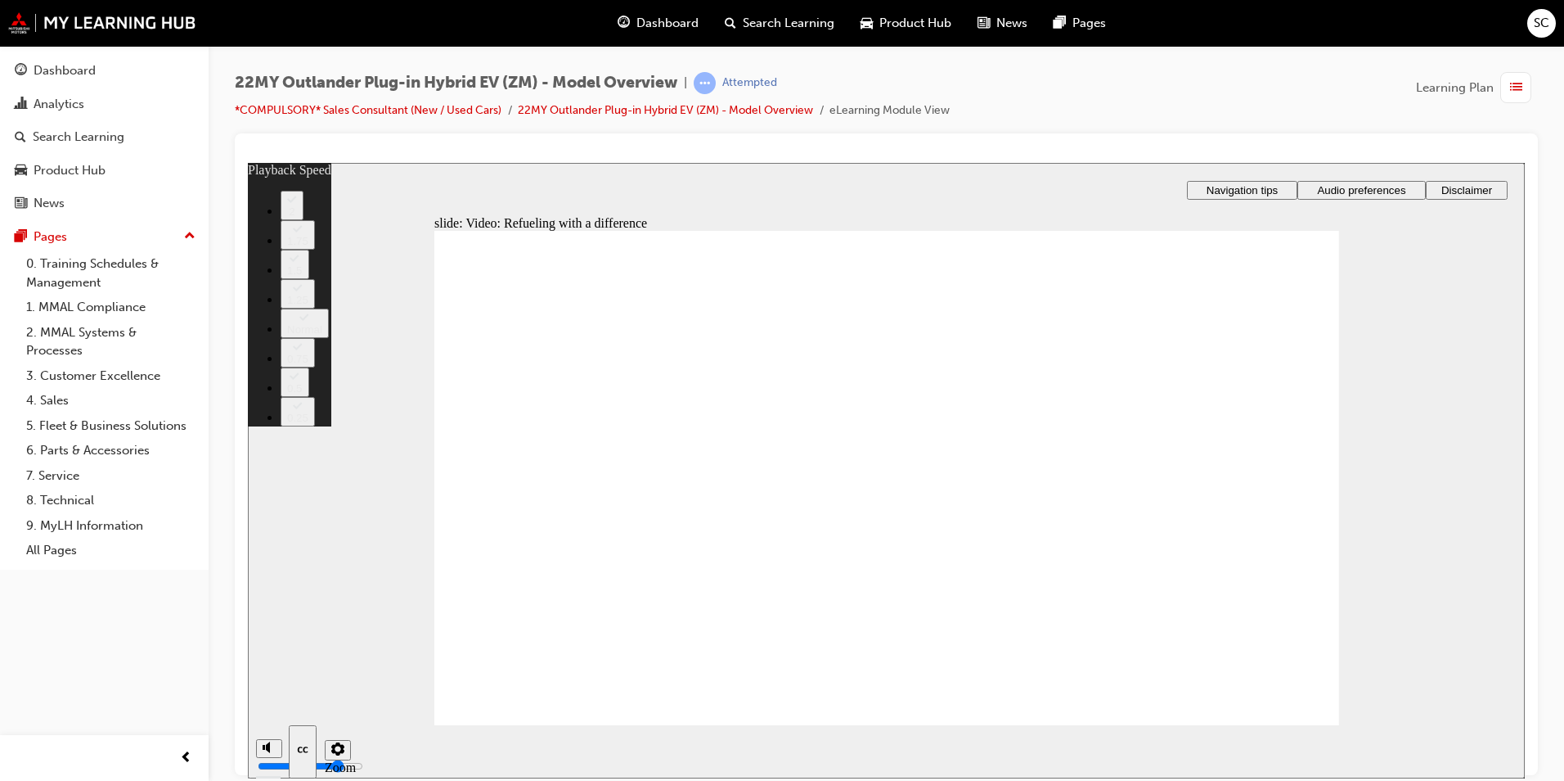
type input "115"
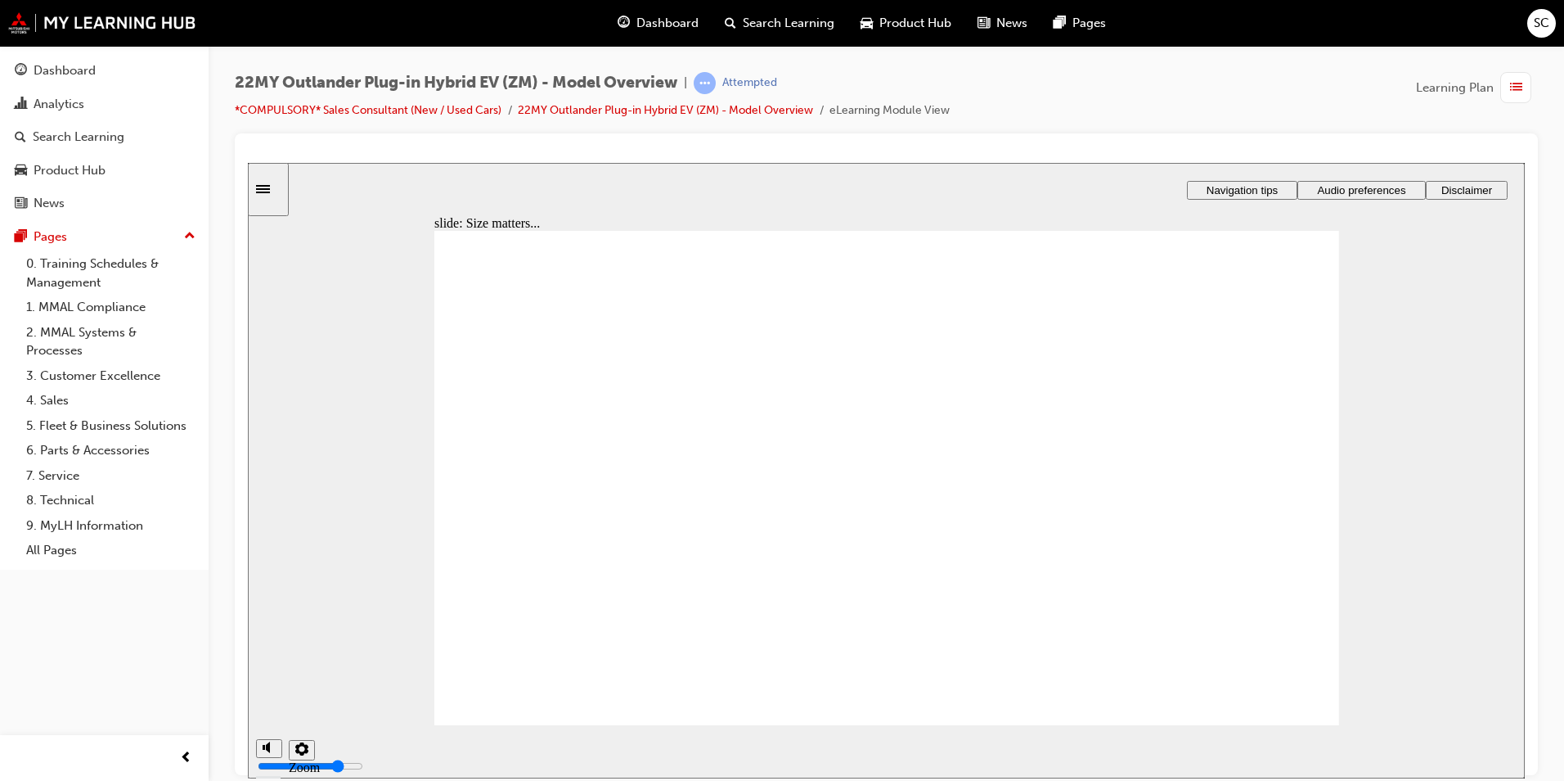
checkbox input "false"
checkbox input "true"
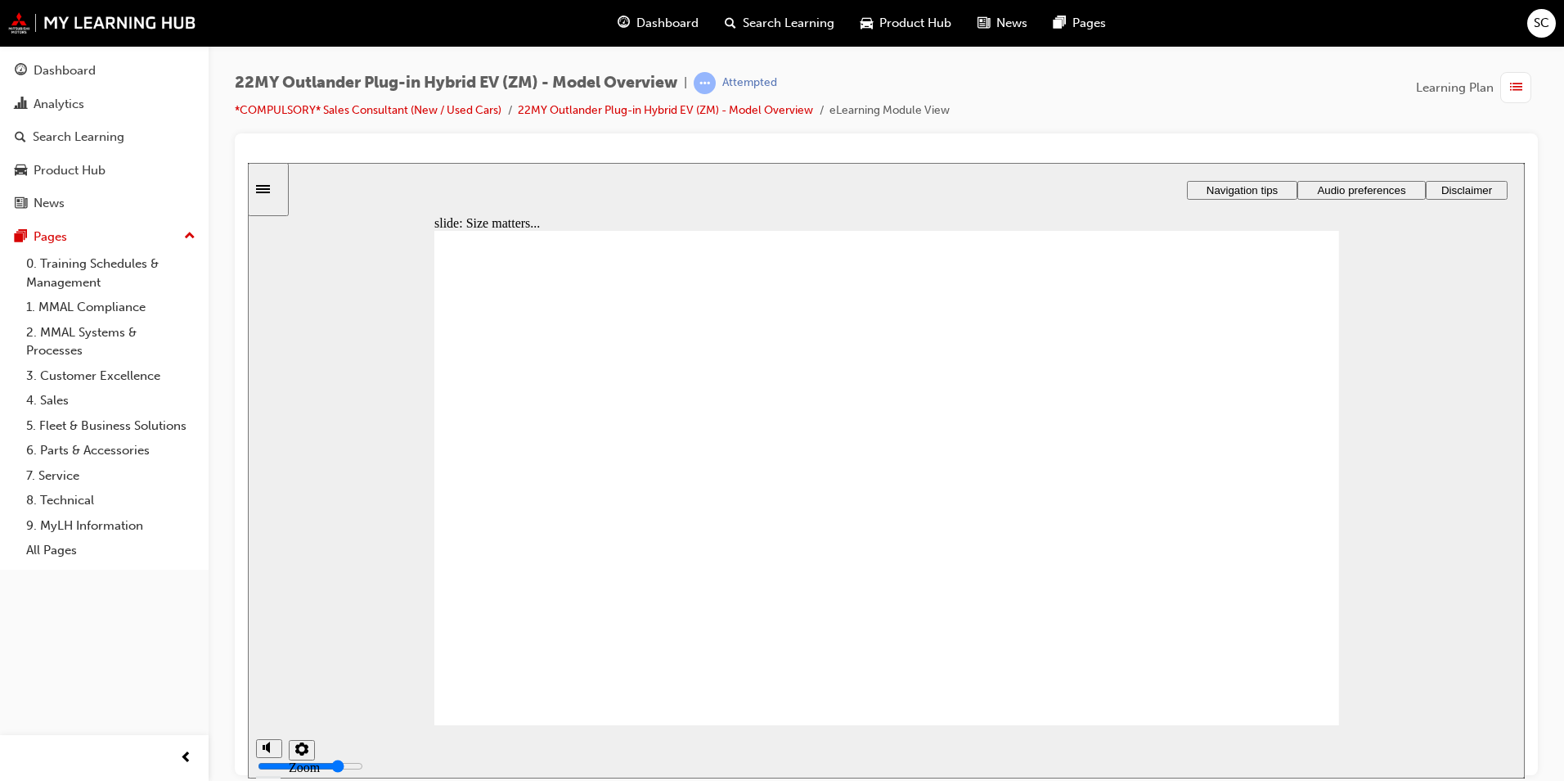
checkbox input "true"
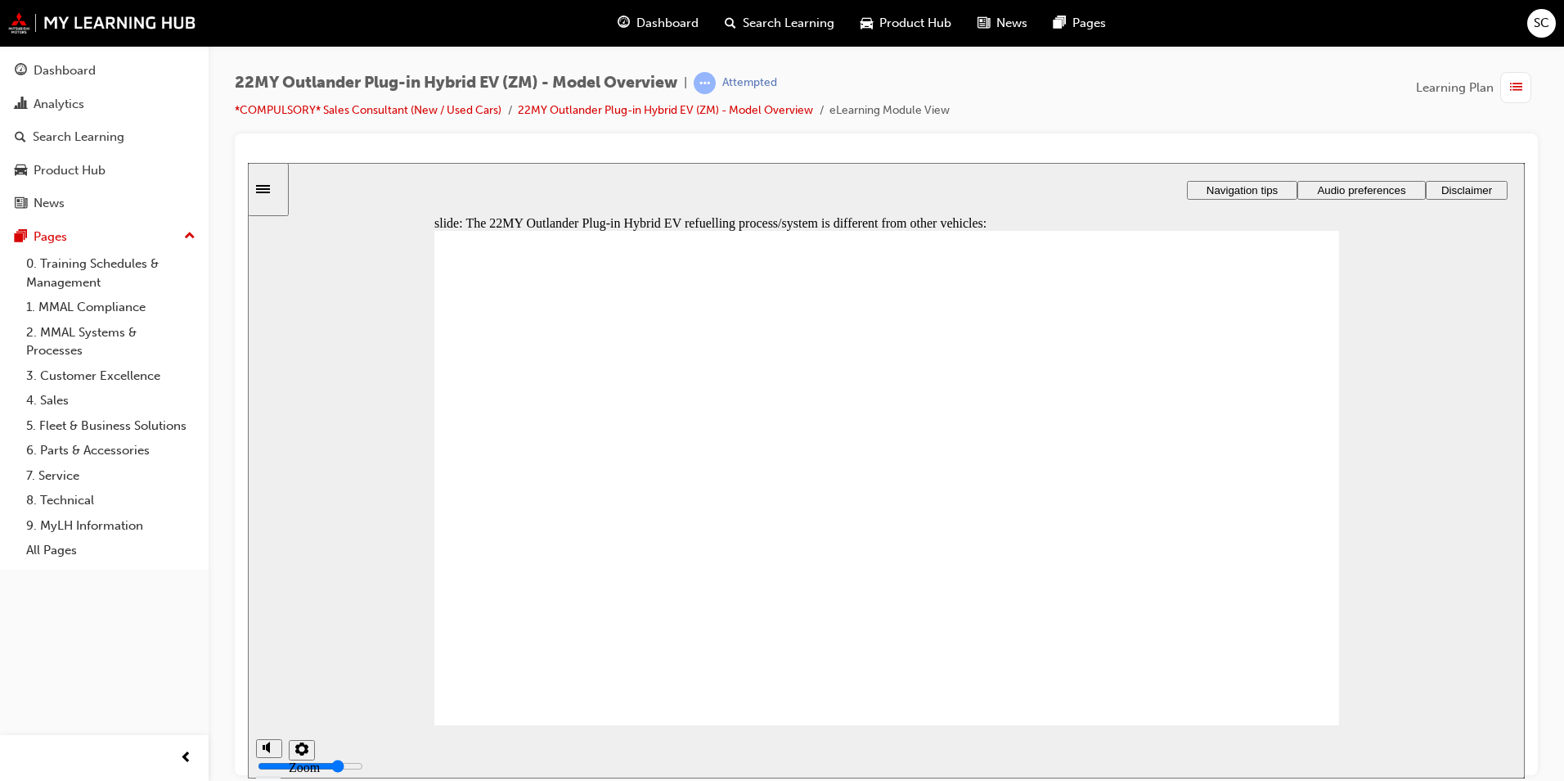
checkbox input "true"
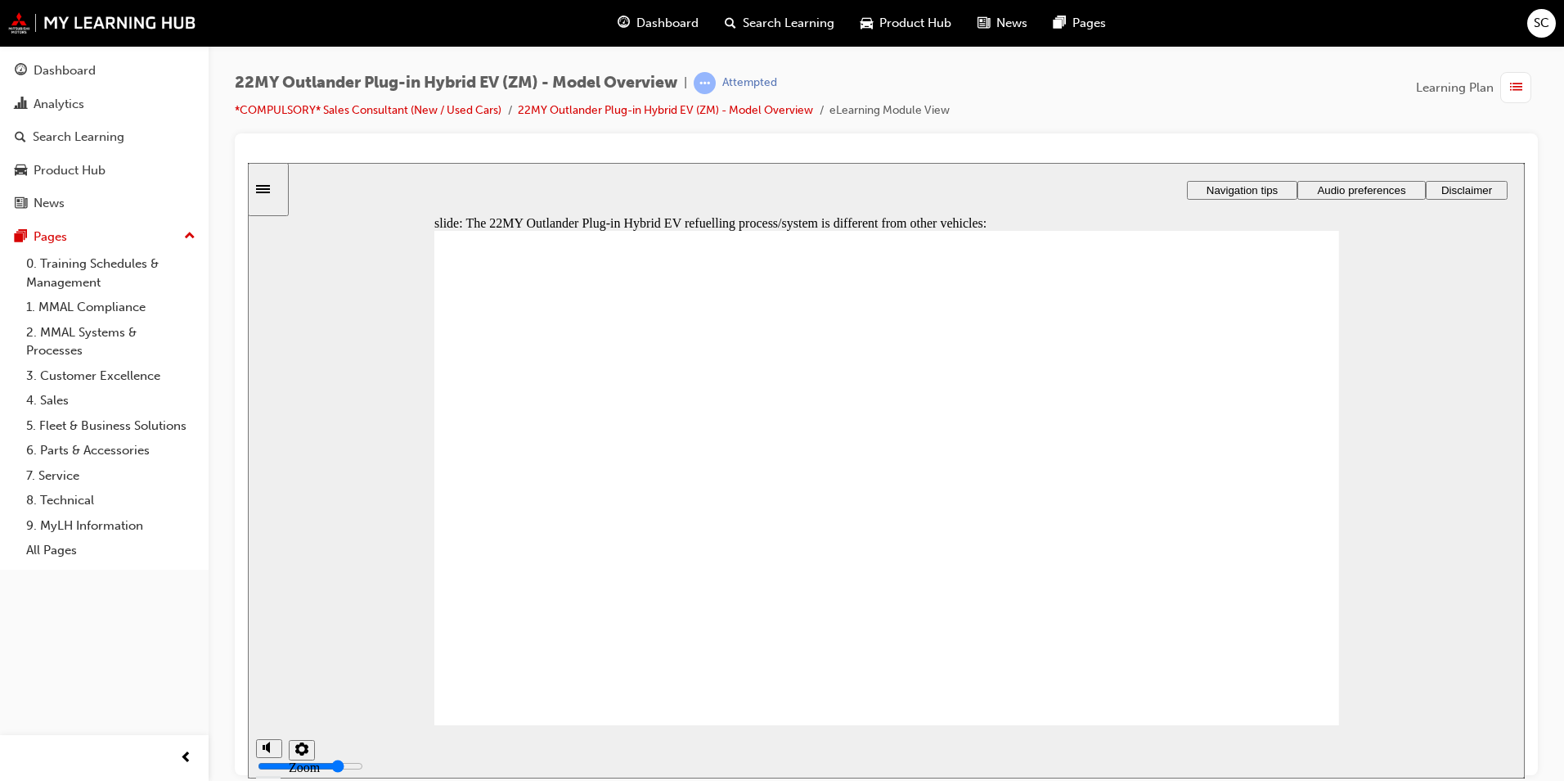
checkbox input "true"
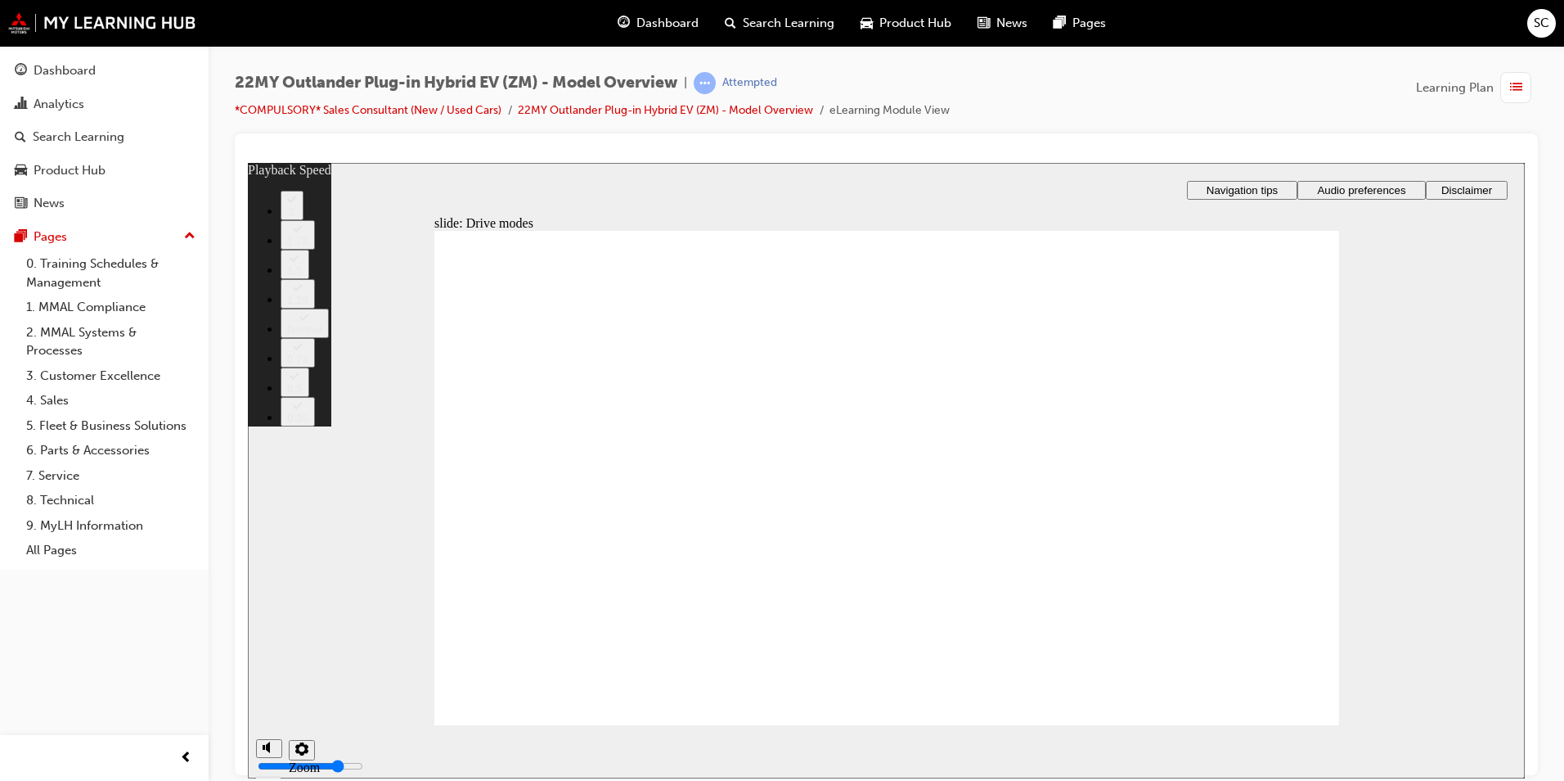
type input "37"
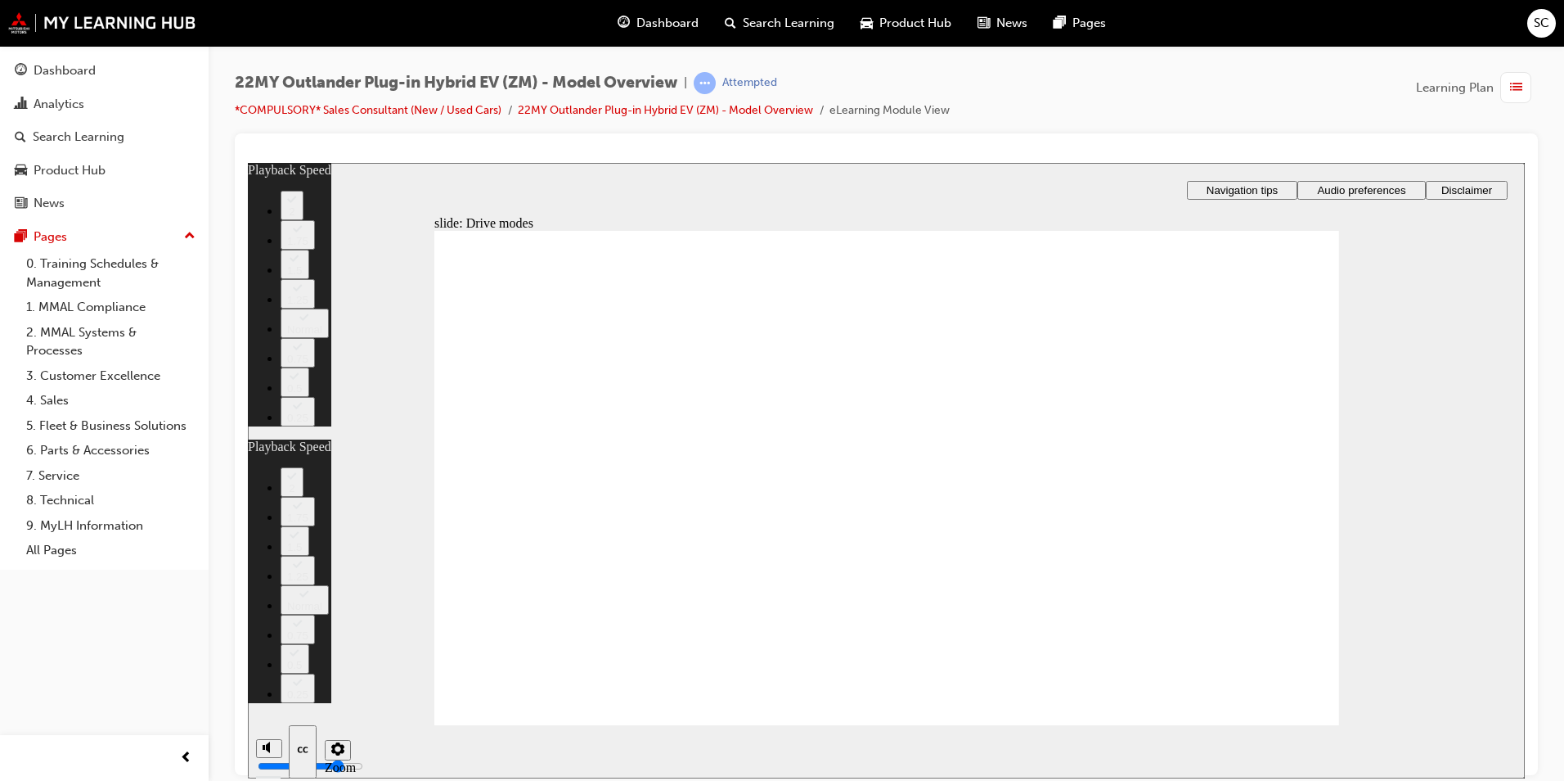
type input "37"
type input "34"
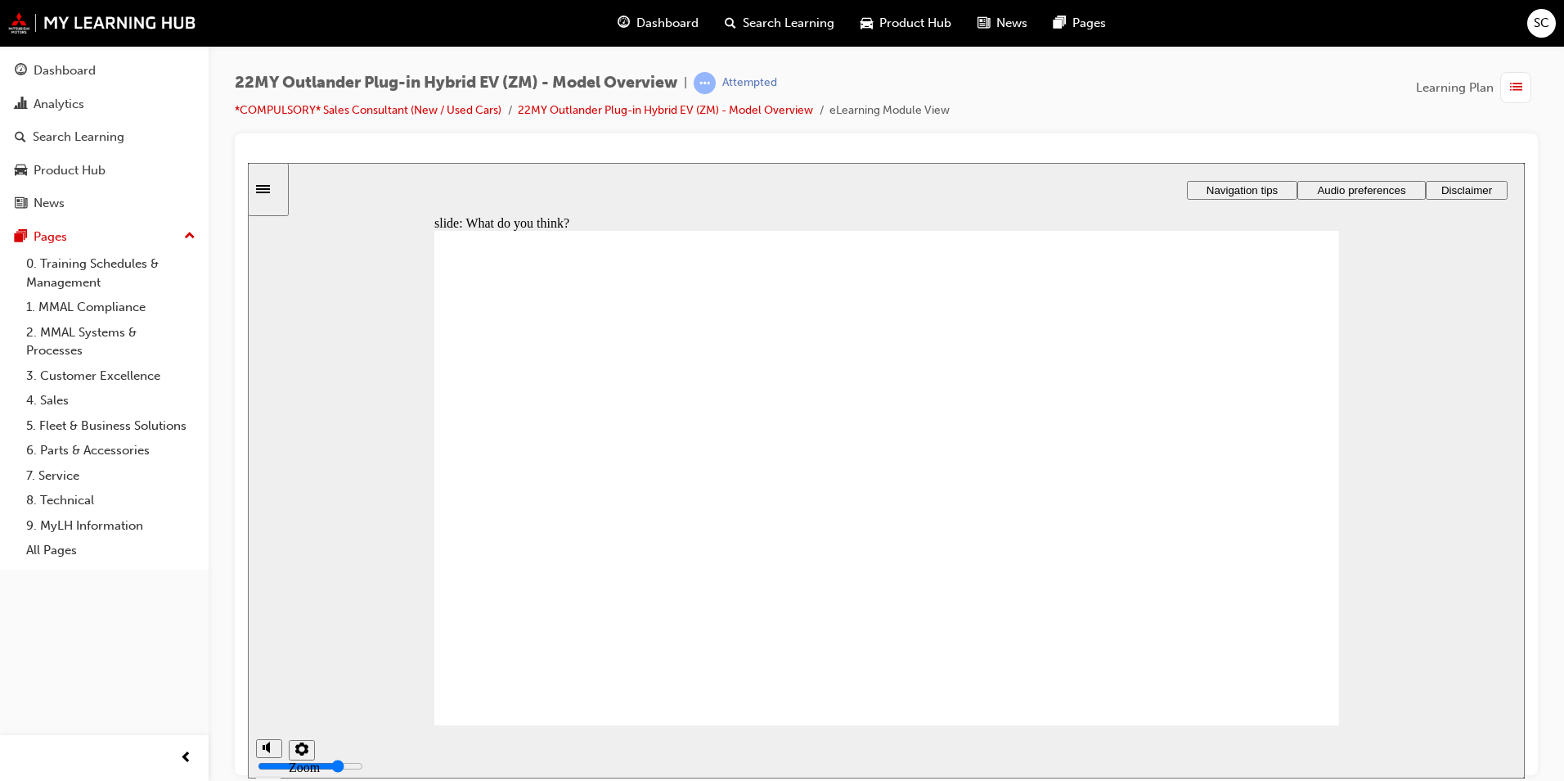
radio input "true"
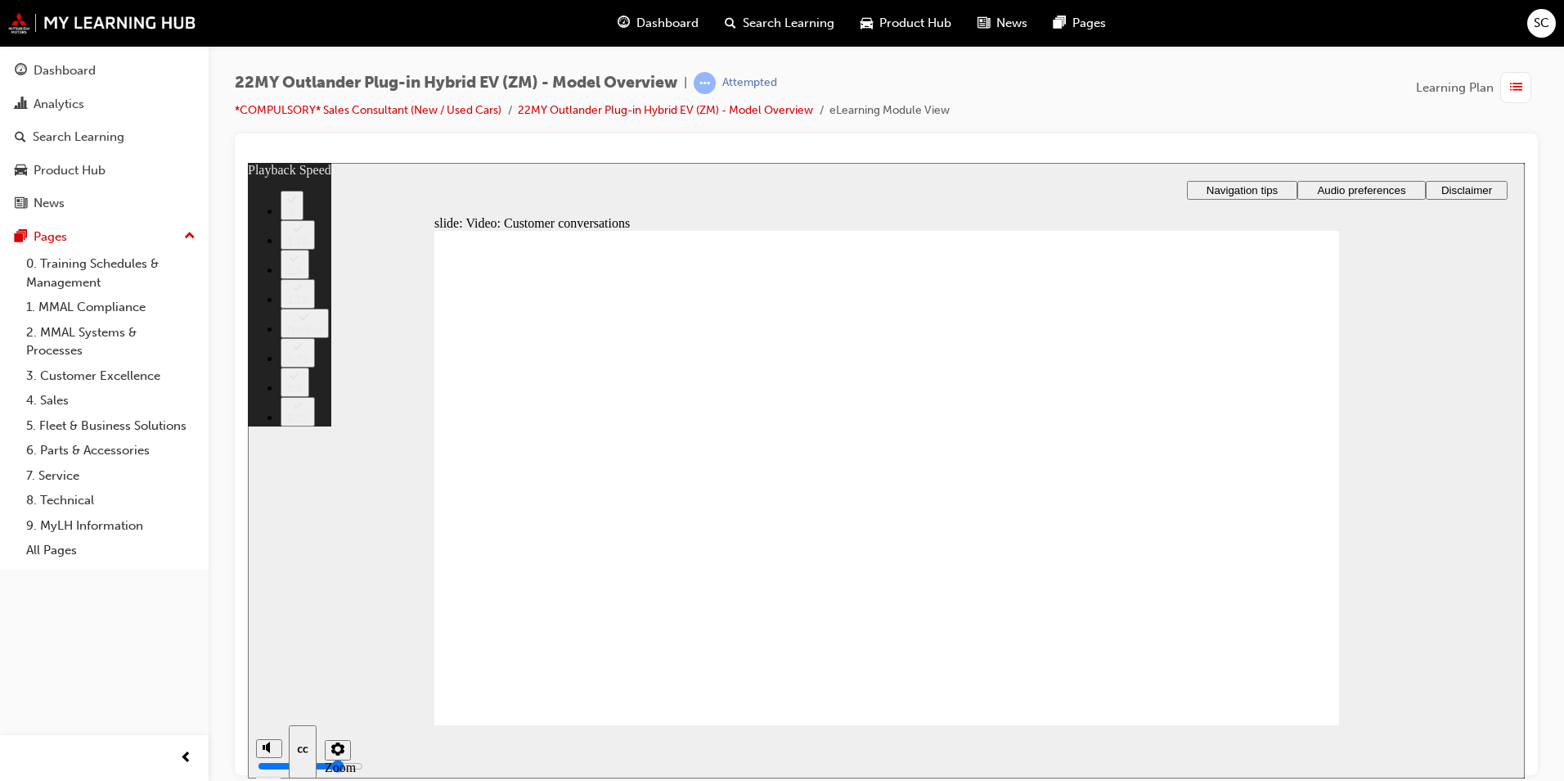
type input "143"
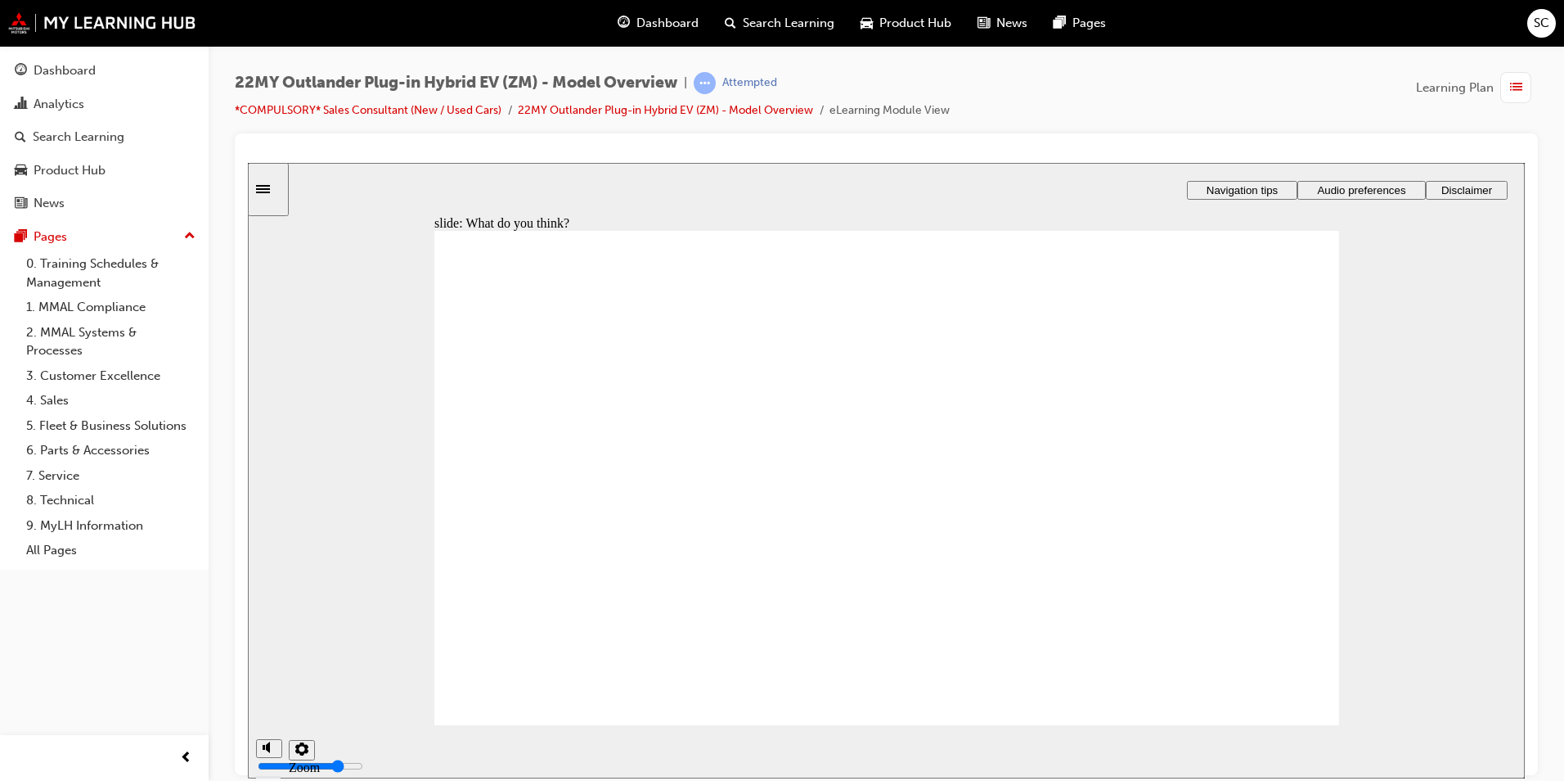
checkbox input "true"
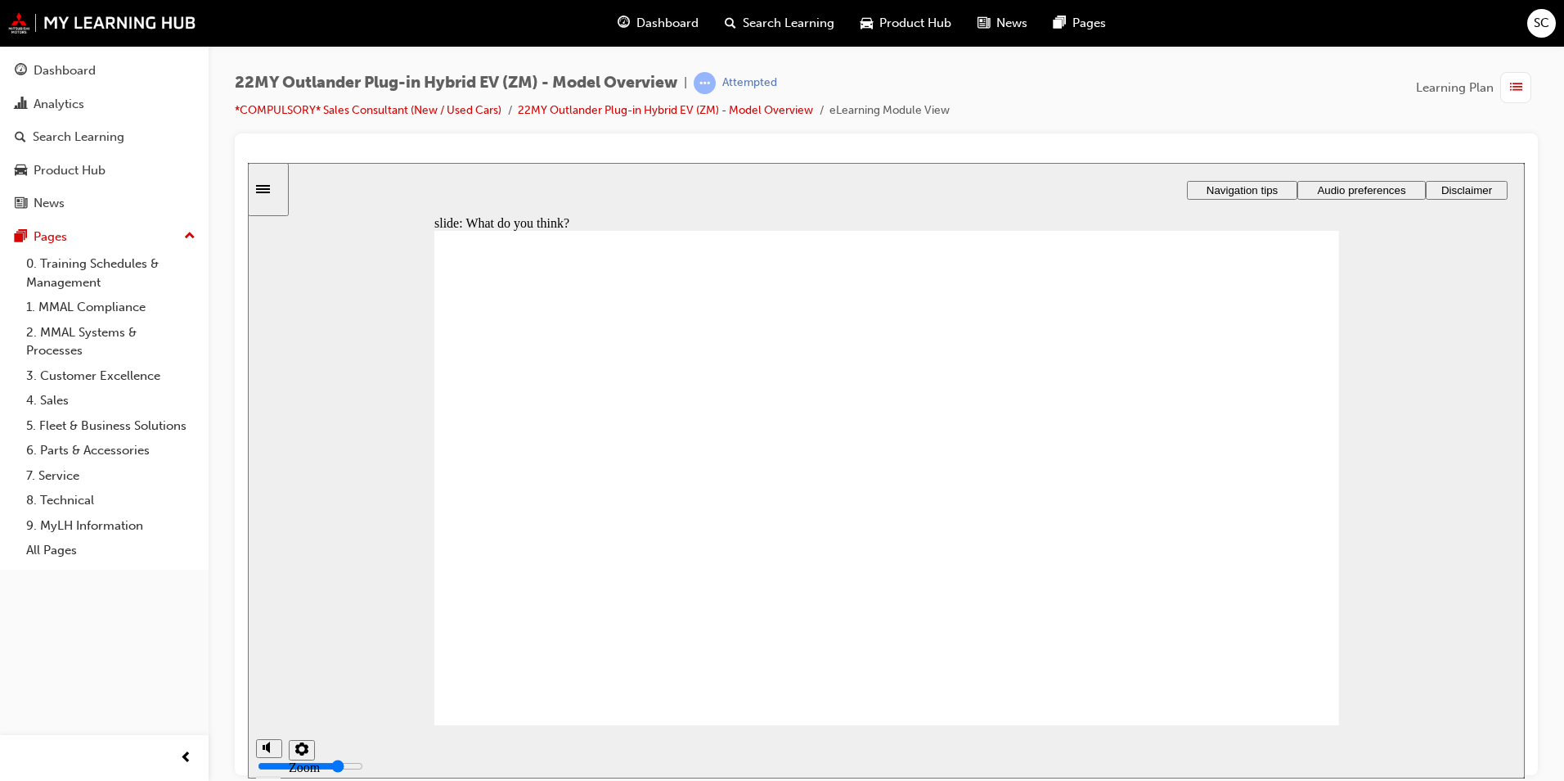
checkbox input "true"
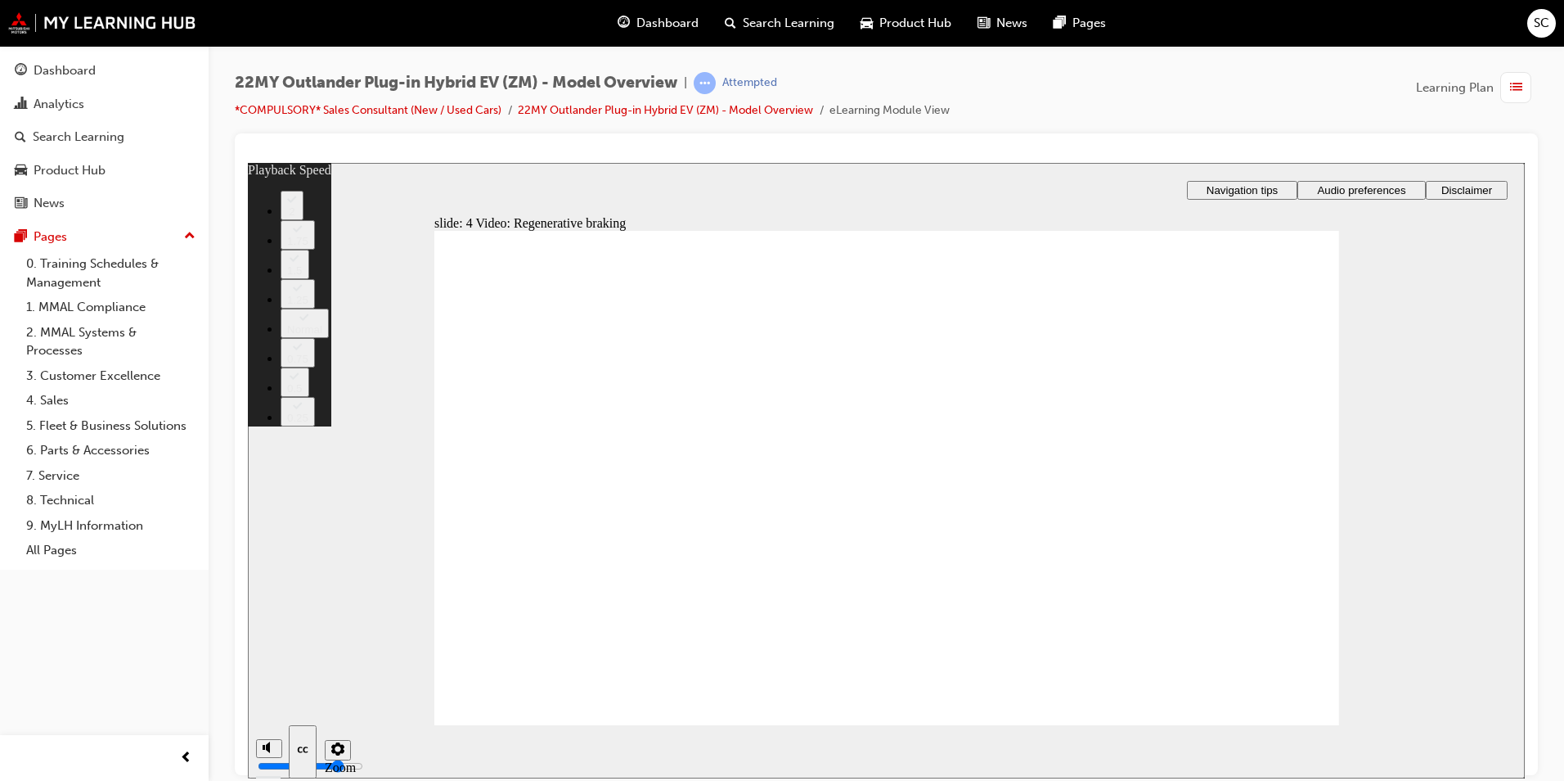
type input "21"
type input "91"
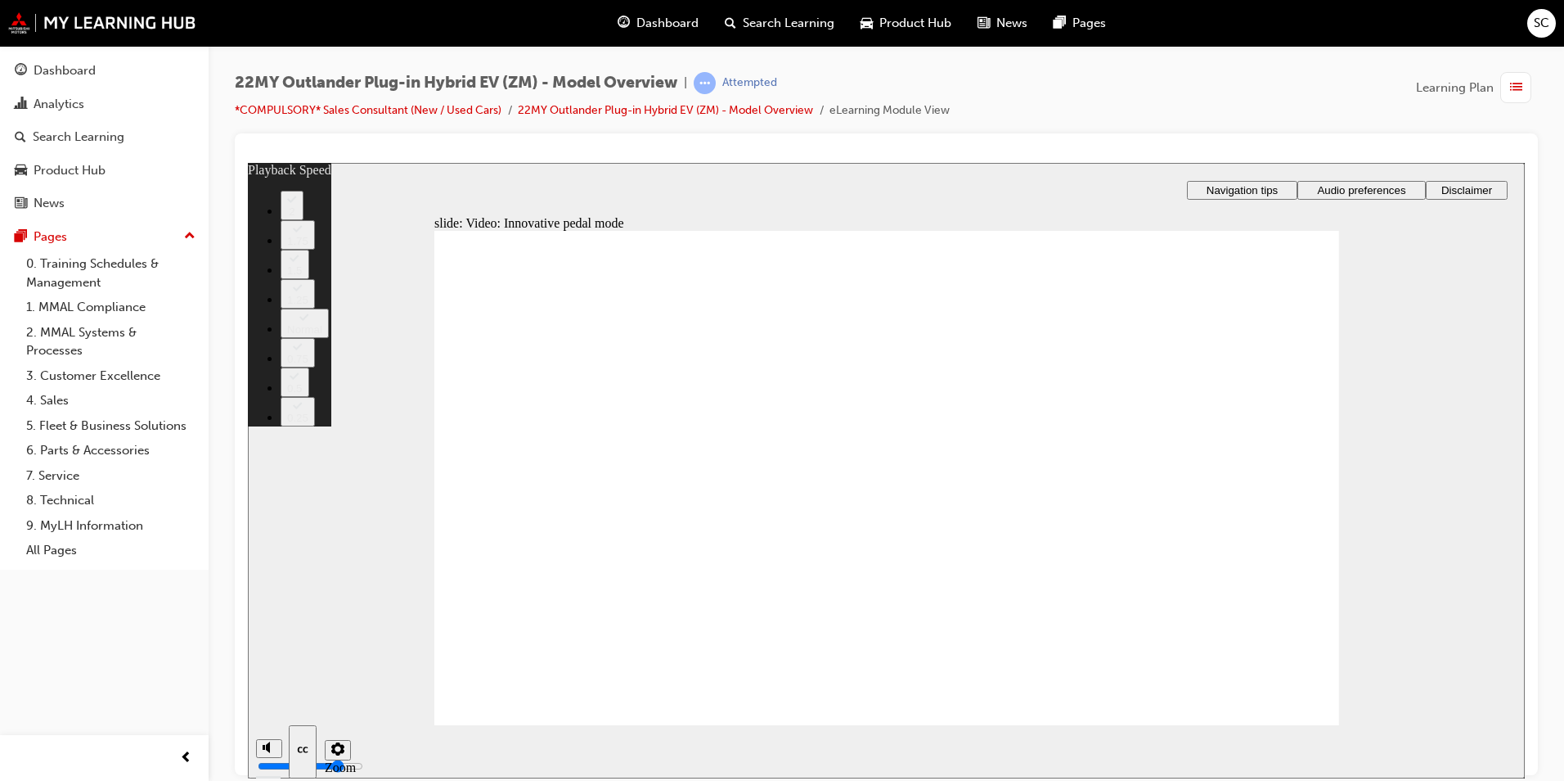
type input "129"
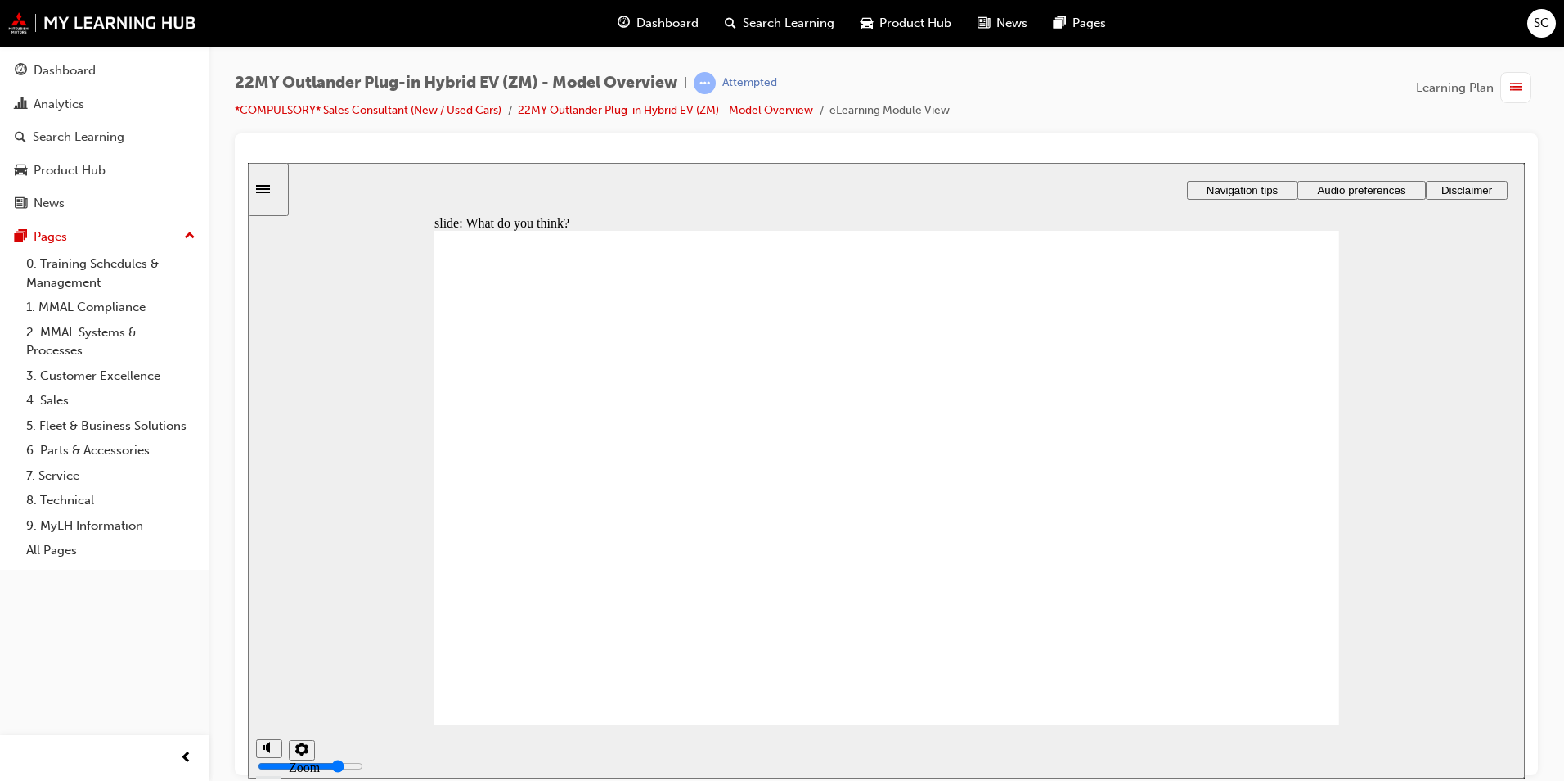
radio input "true"
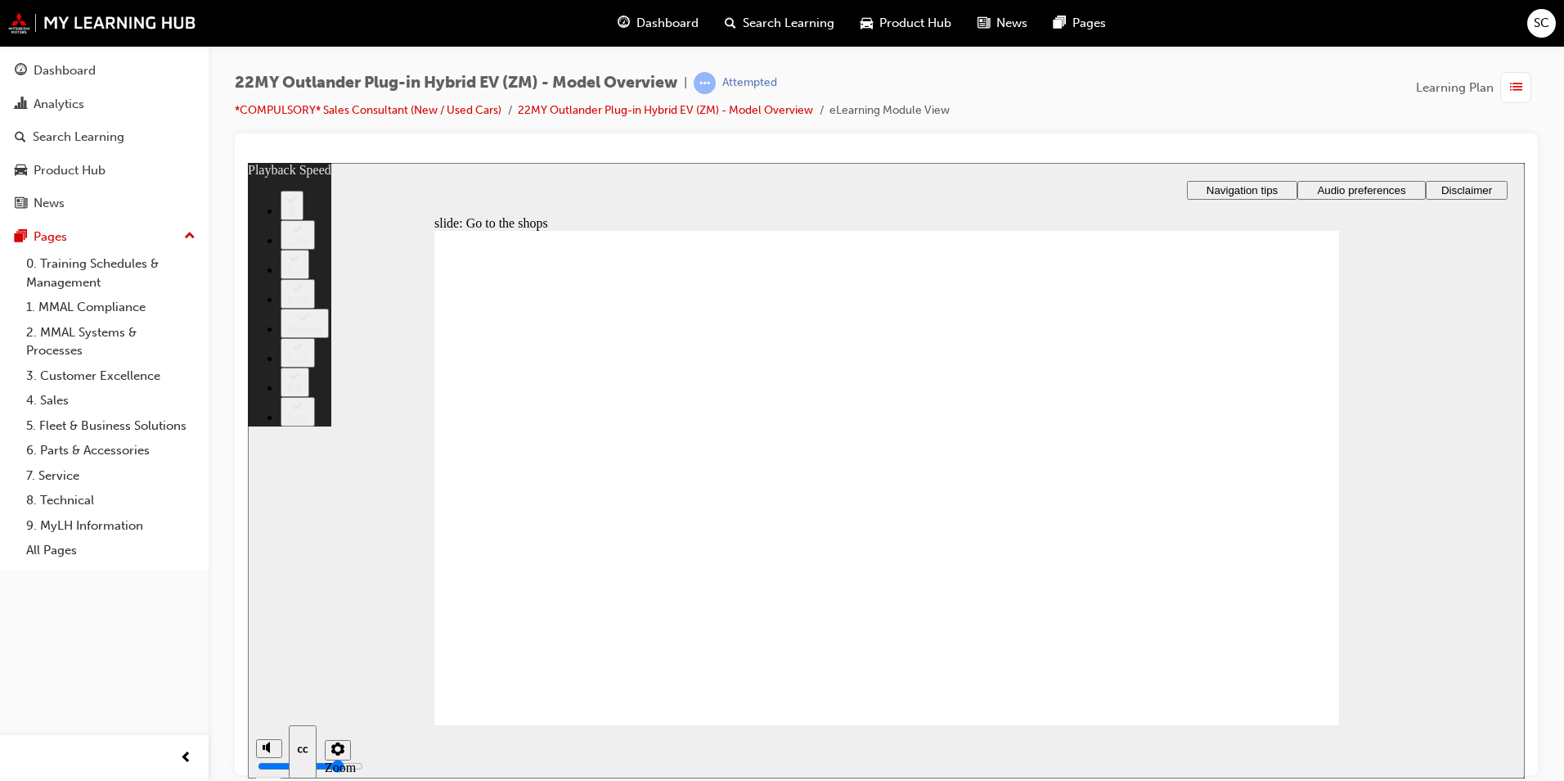
type input "325"
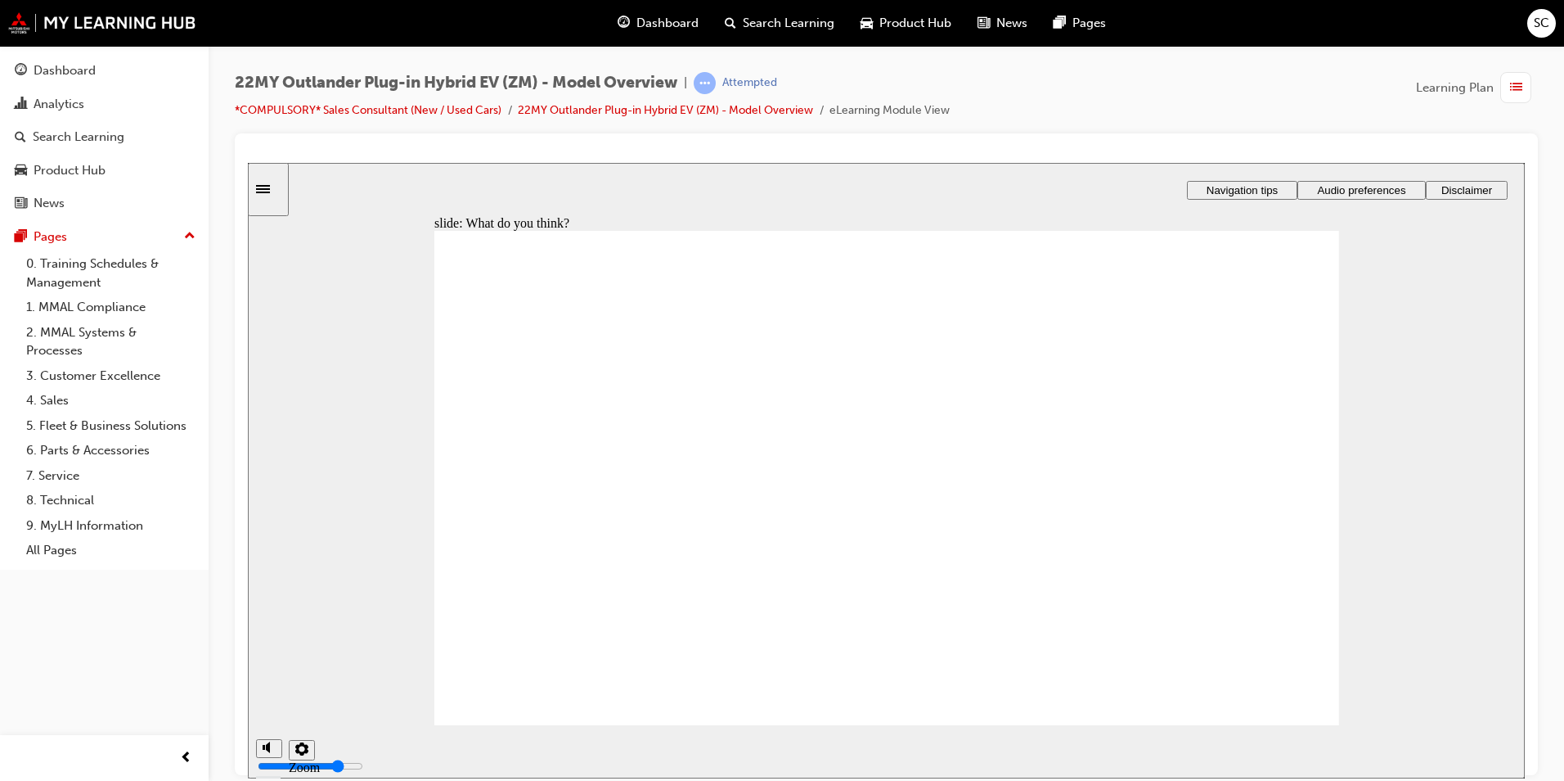
checkbox input "true"
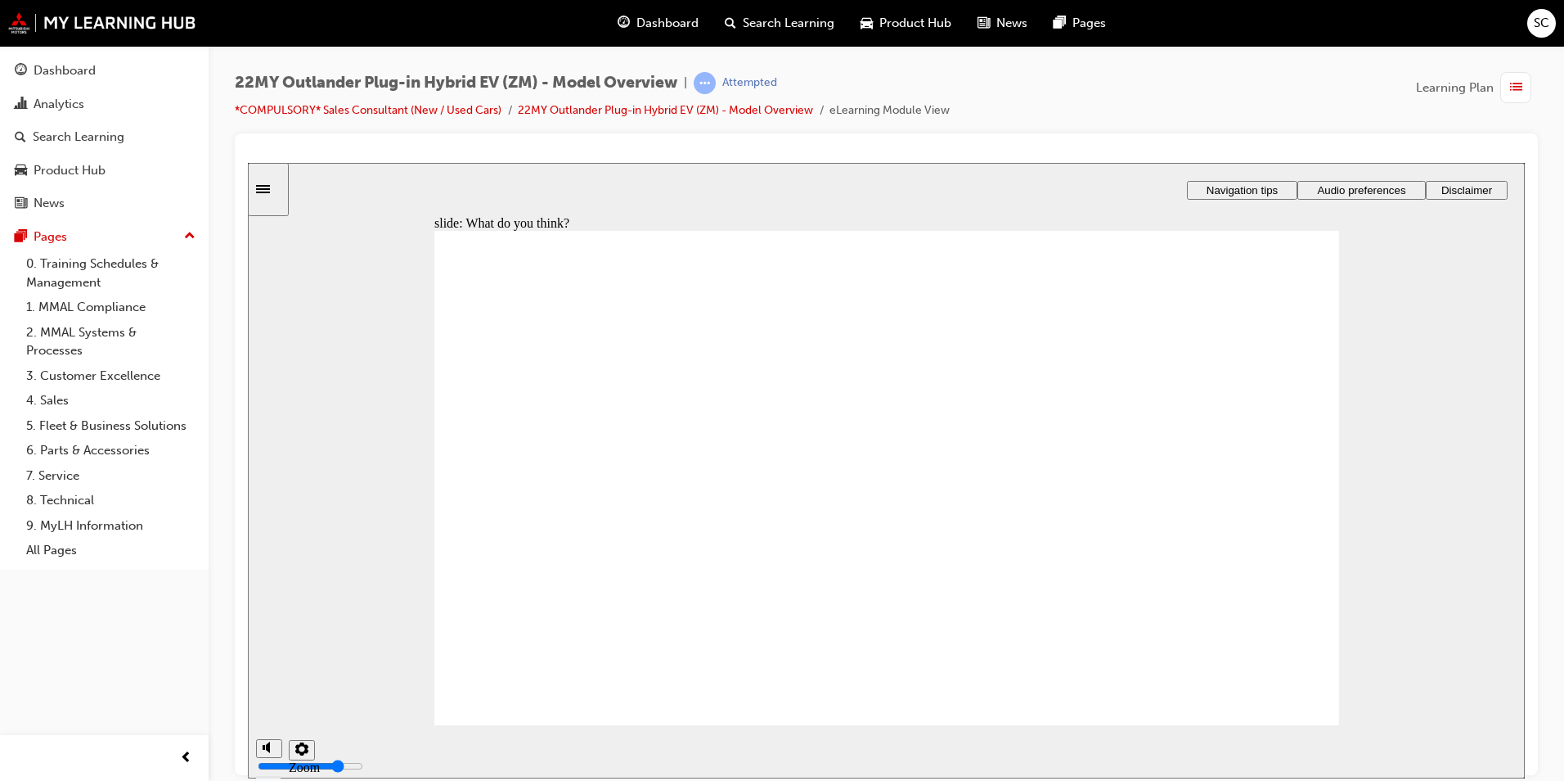
checkbox input "true"
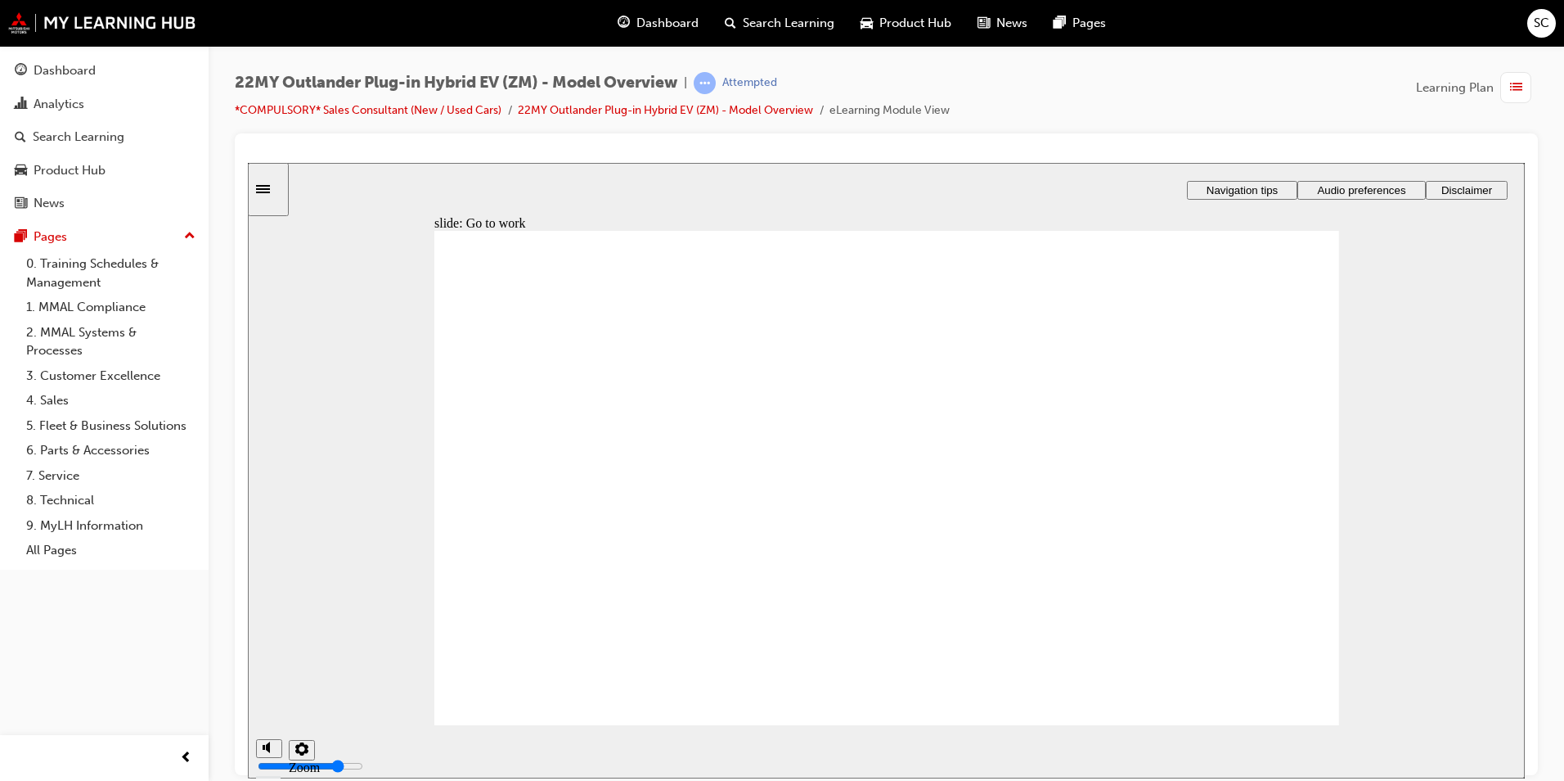
radio input "true"
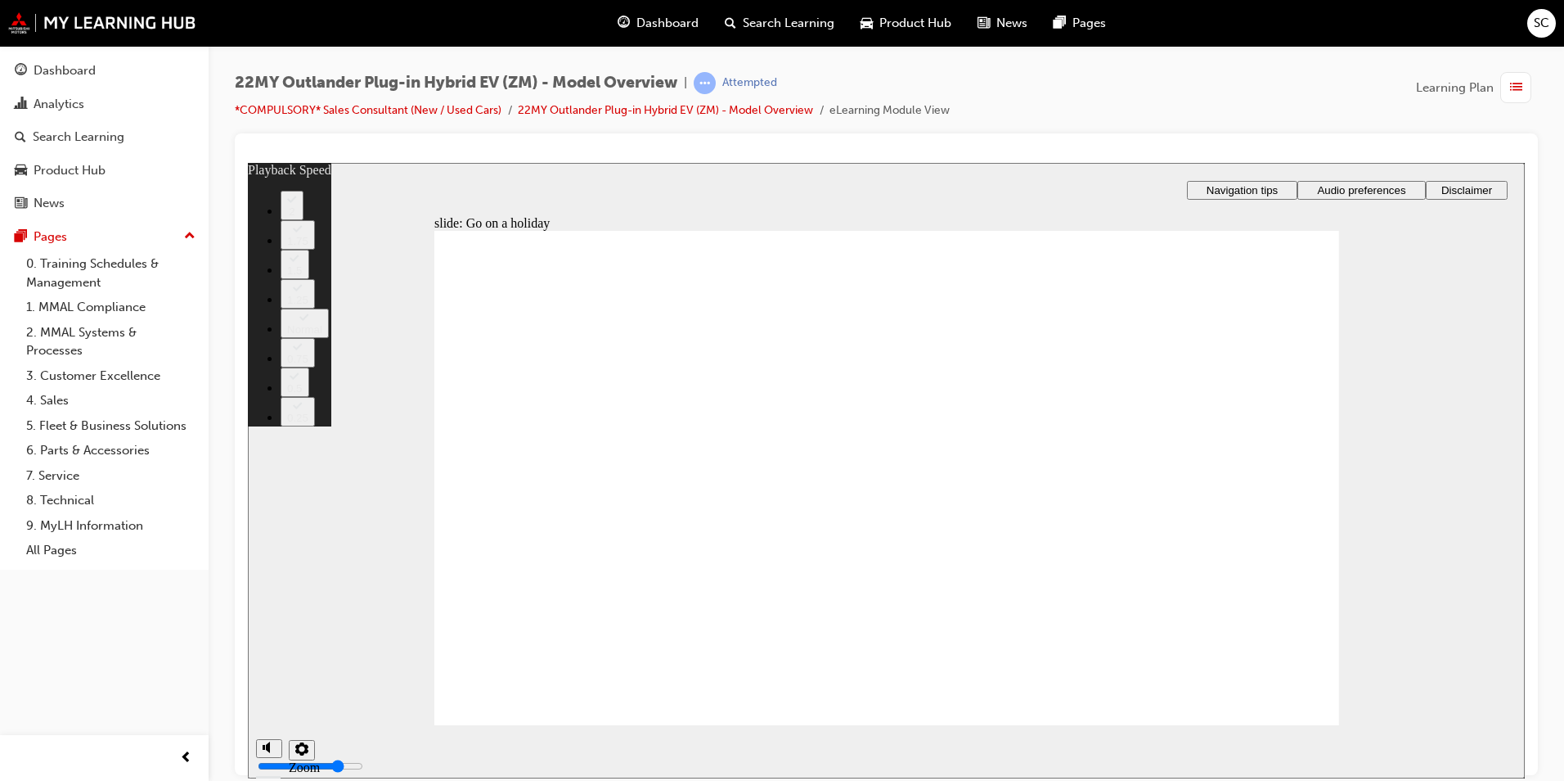
drag, startPoint x: 523, startPoint y: 681, endPoint x: 792, endPoint y: 664, distance: 269.7
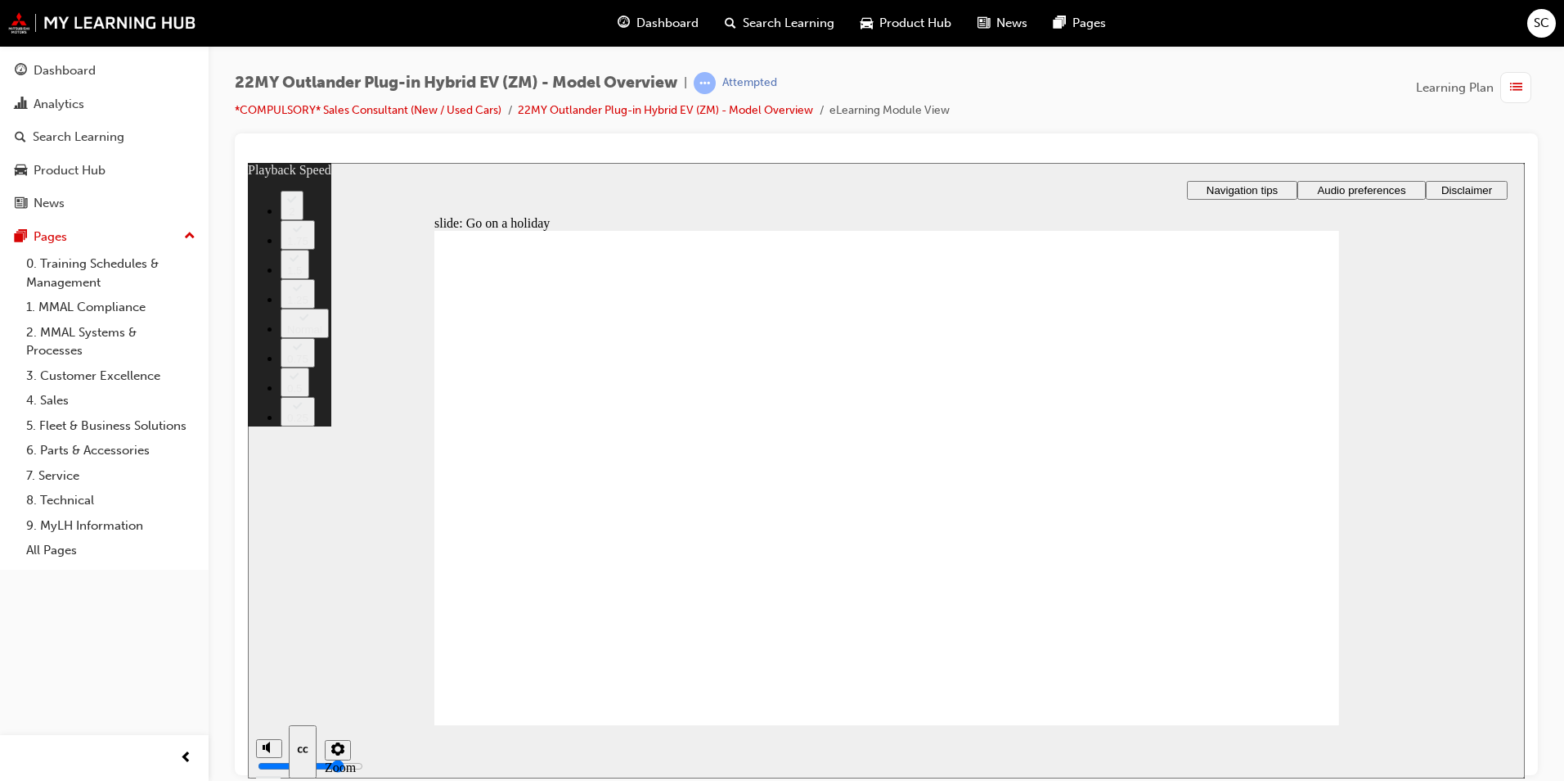
drag, startPoint x: 799, startPoint y: 677, endPoint x: 945, endPoint y: 668, distance: 146.7
drag, startPoint x: 952, startPoint y: 682, endPoint x: 1301, endPoint y: 663, distance: 349.9
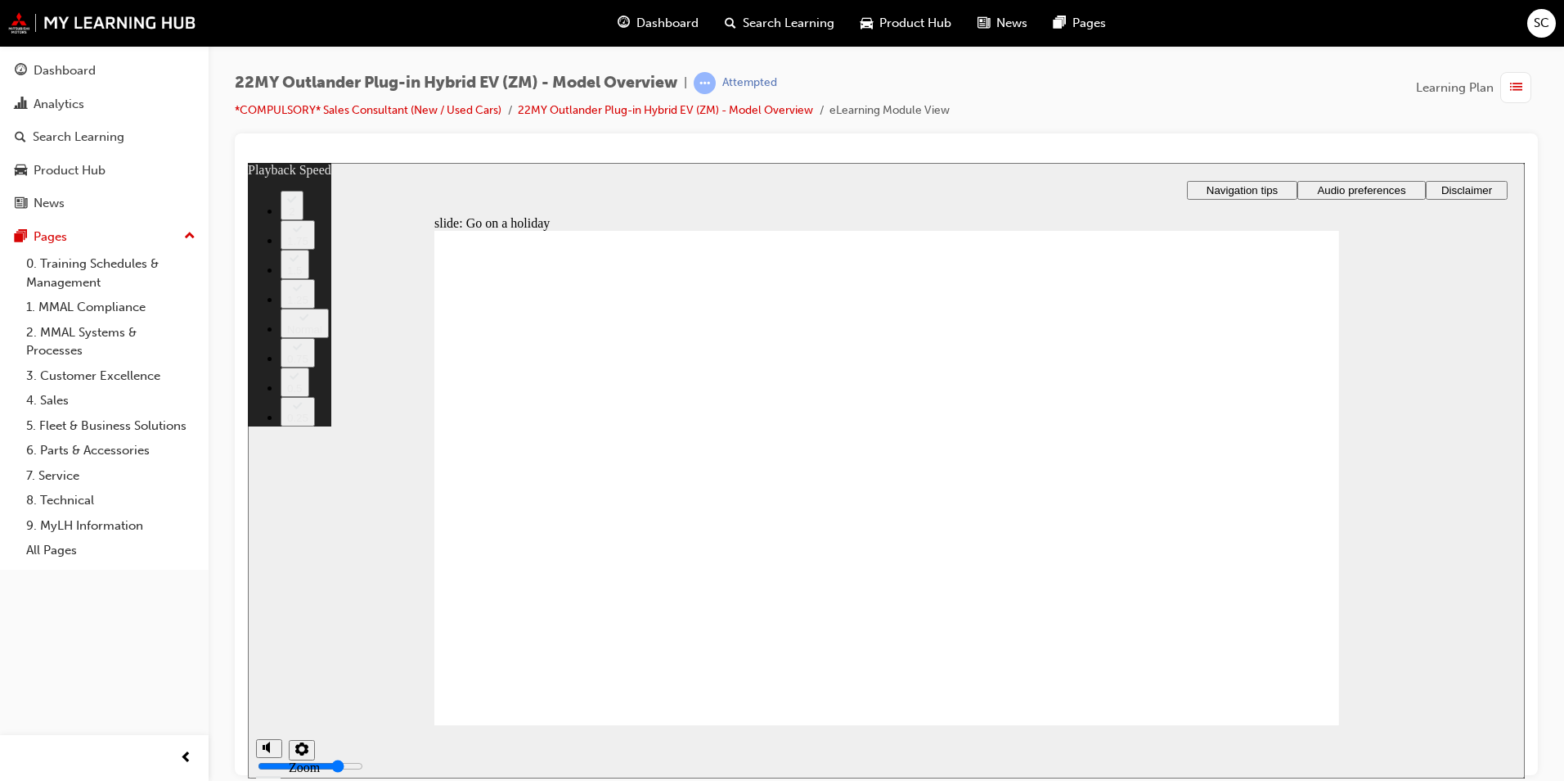
drag, startPoint x: 457, startPoint y: 680, endPoint x: 1294, endPoint y: 699, distance: 837.3
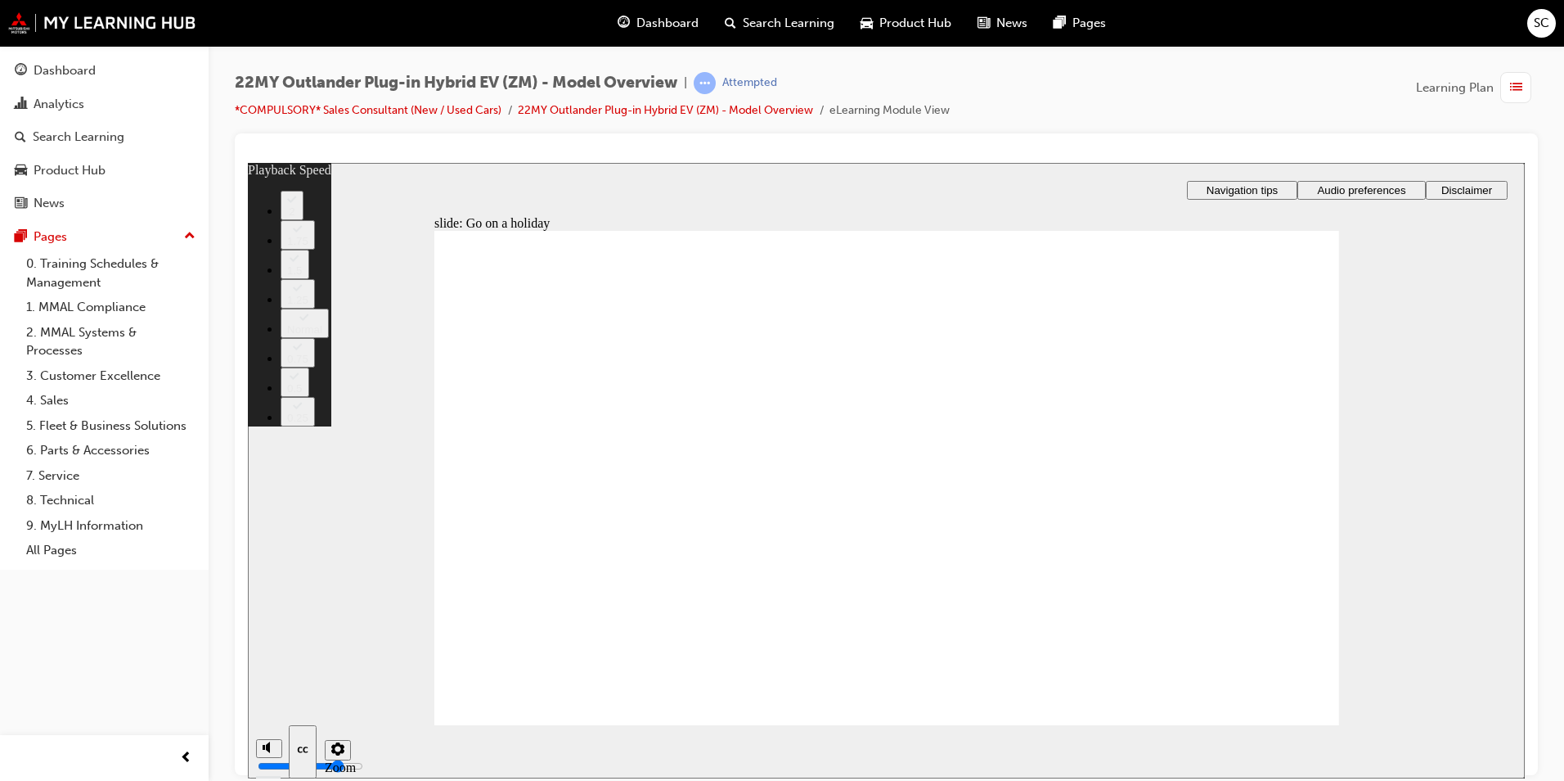
drag, startPoint x: 460, startPoint y: 683, endPoint x: 1110, endPoint y: 691, distance: 649.7
drag, startPoint x: 1163, startPoint y: 682, endPoint x: 1297, endPoint y: 676, distance: 134.3
click at [1416, 321] on div "slide: Go on a holiday Rectangle 1 Rectangle Rectangle 1 x icon 1 Rectangle 1 C…" at bounding box center [886, 469] width 1277 height 615
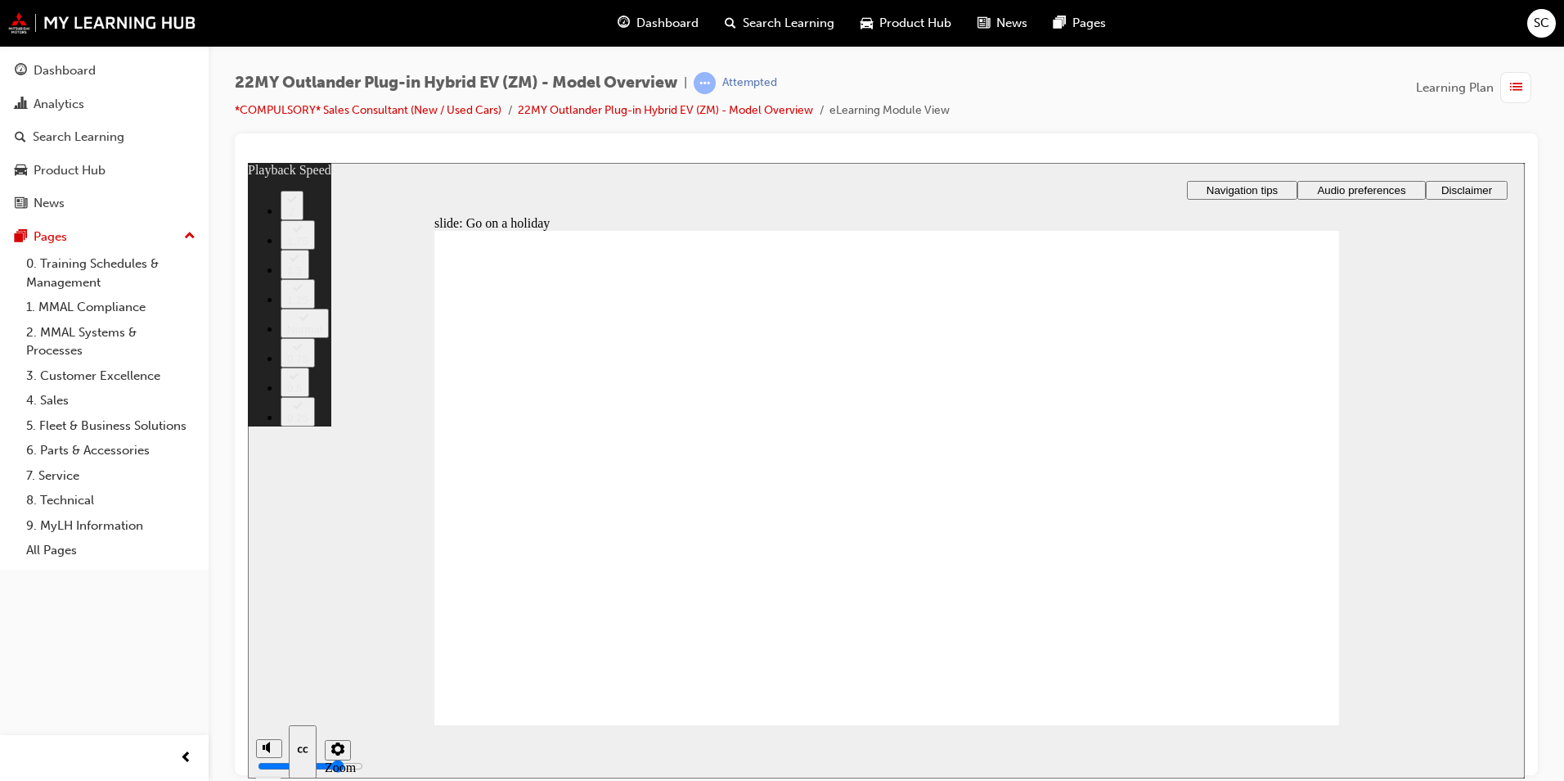
type input "123"
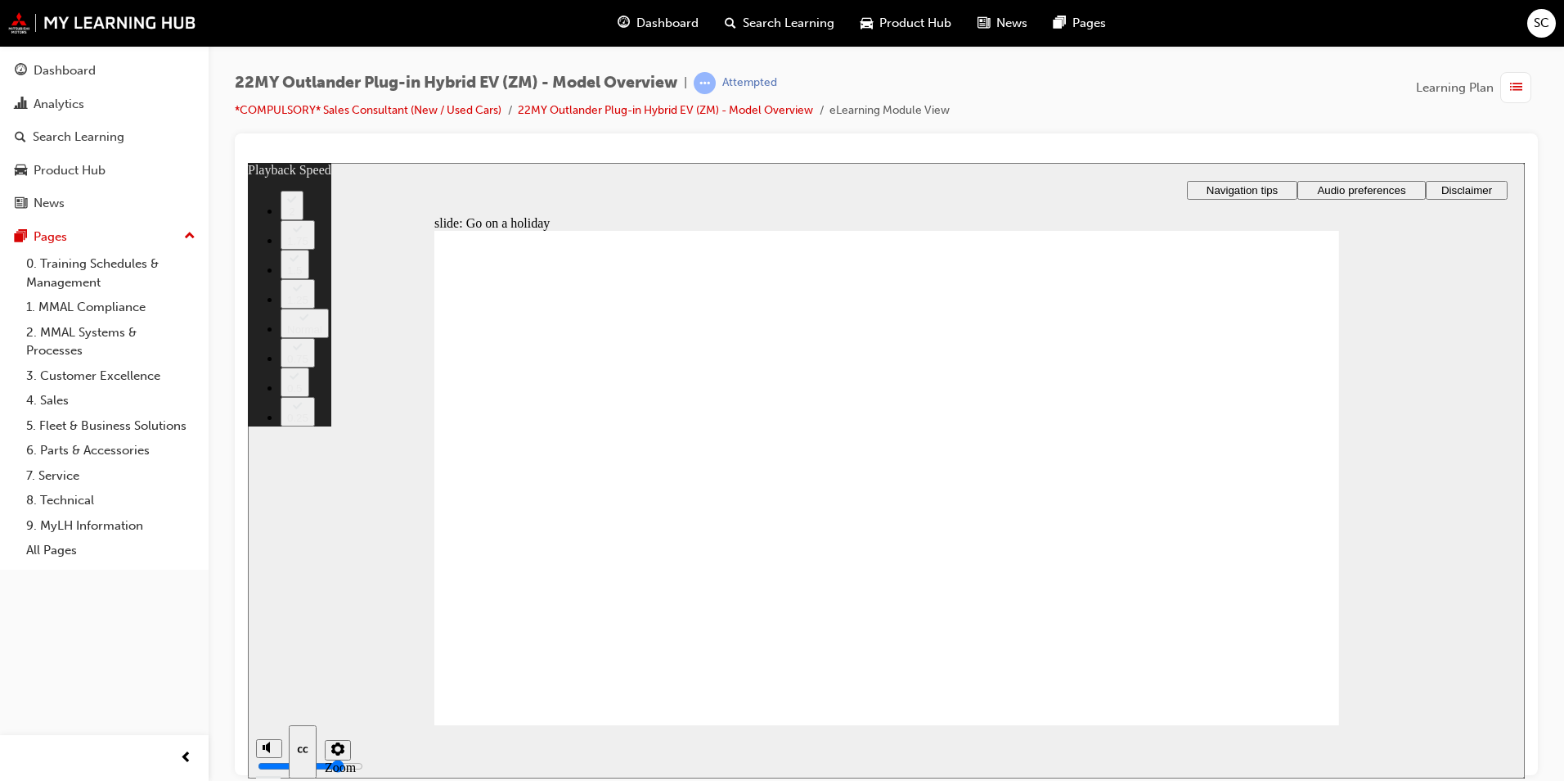
drag, startPoint x: 981, startPoint y: 676, endPoint x: 1279, endPoint y: 656, distance: 298.5
type input "123"
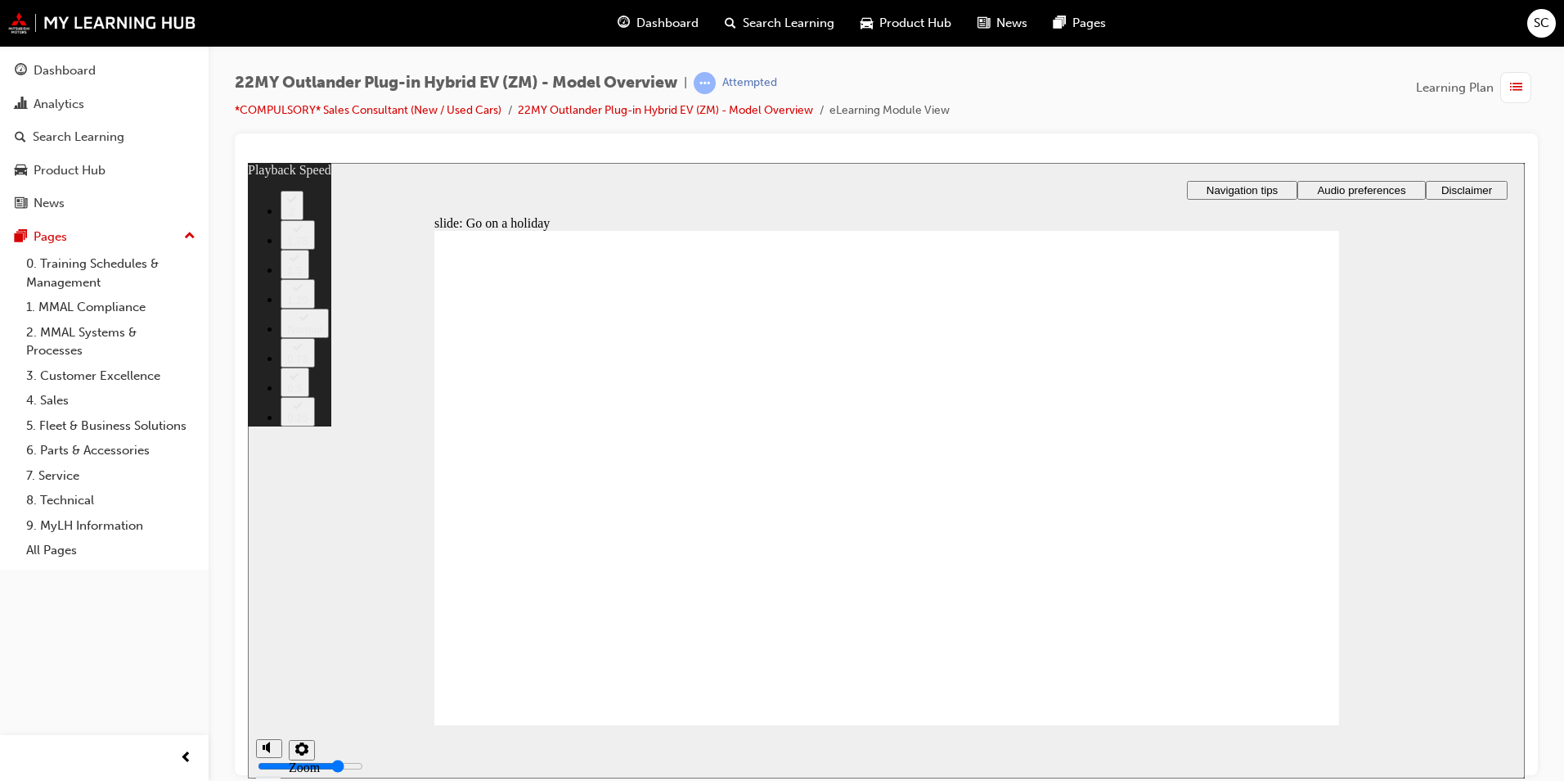
click at [103, 63] on div "Dashboard" at bounding box center [104, 71] width 179 height 20
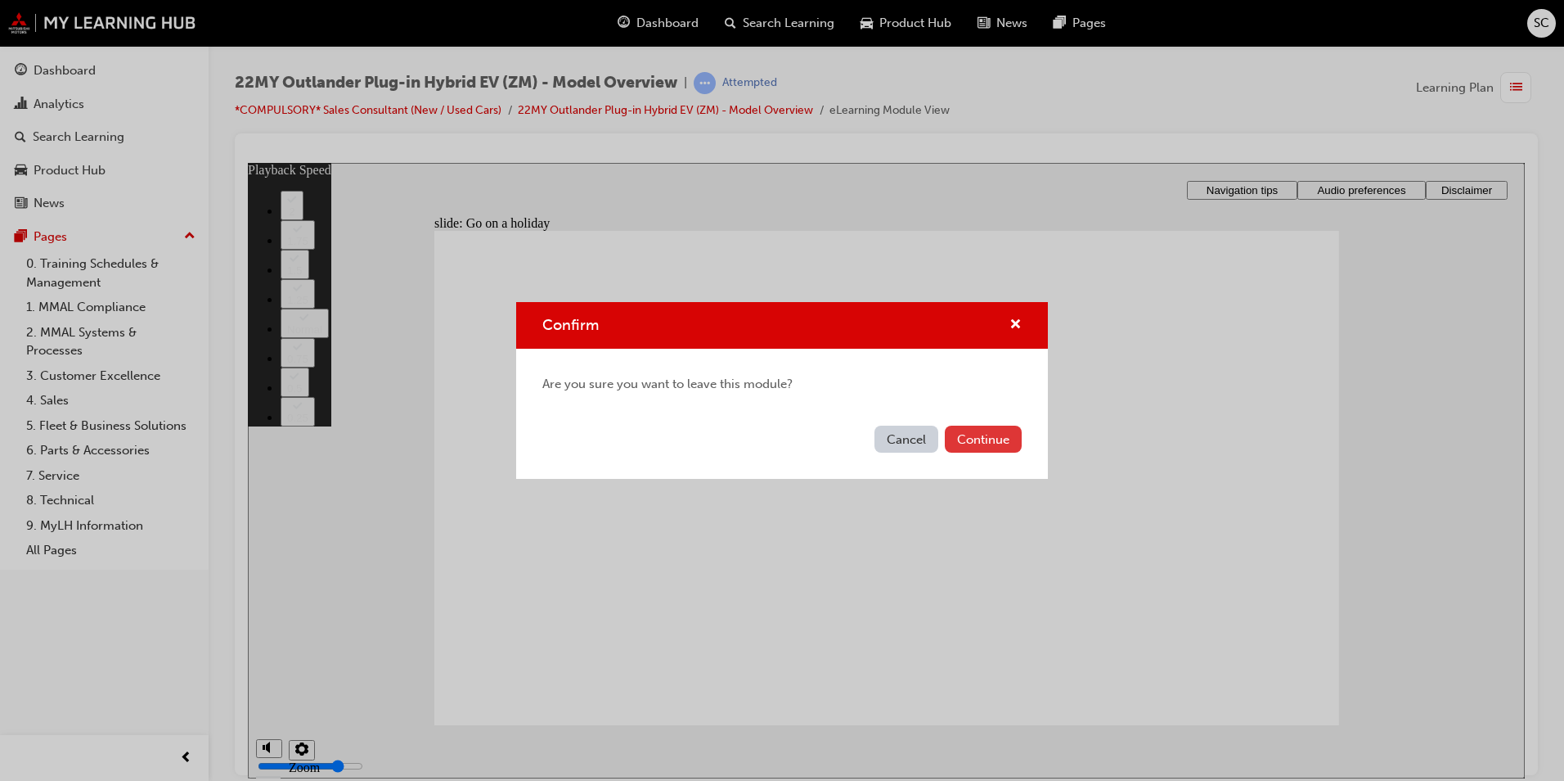
click at [981, 439] on button "Continue" at bounding box center [983, 438] width 77 height 27
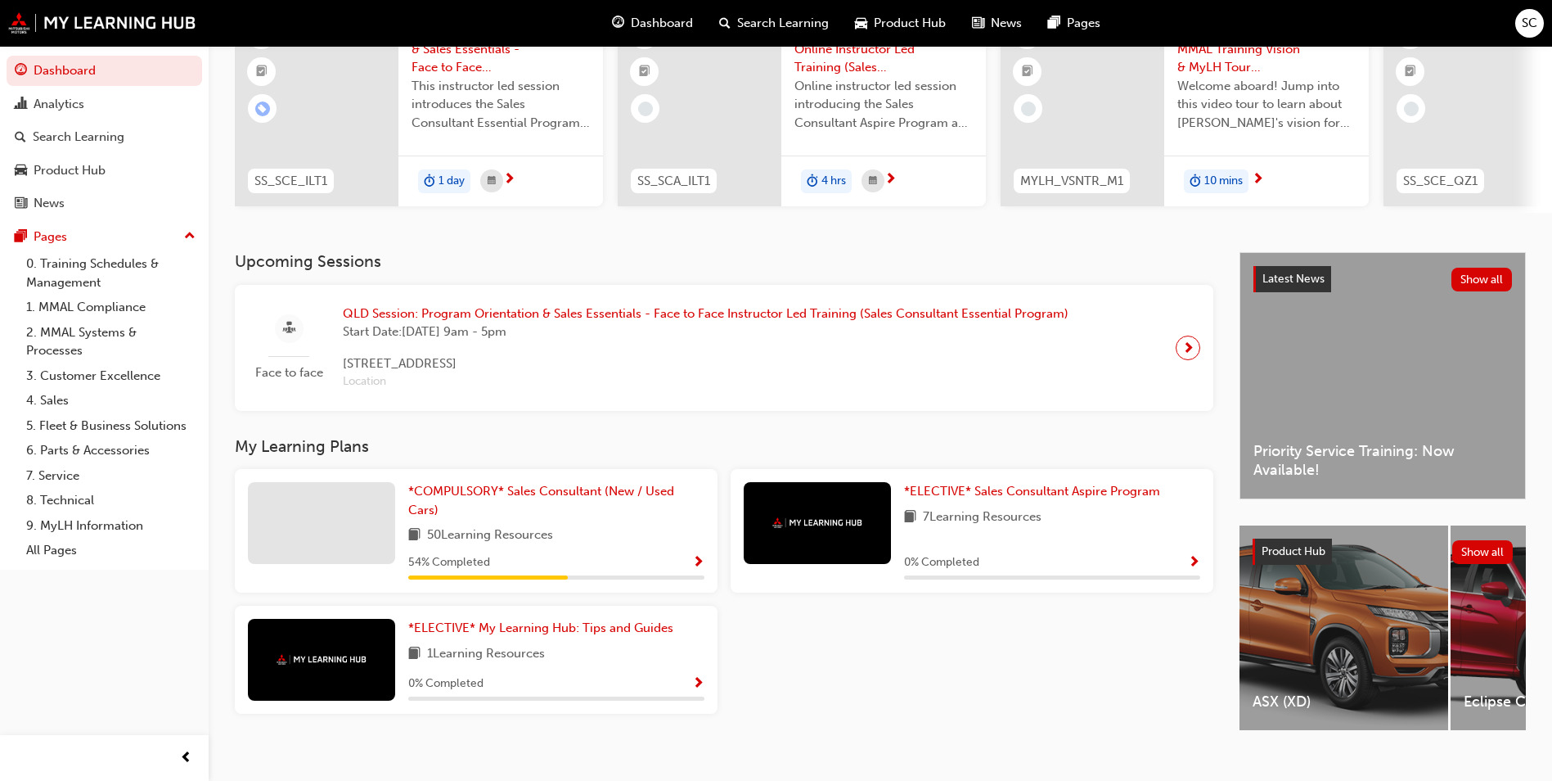
scroll to position [197, 0]
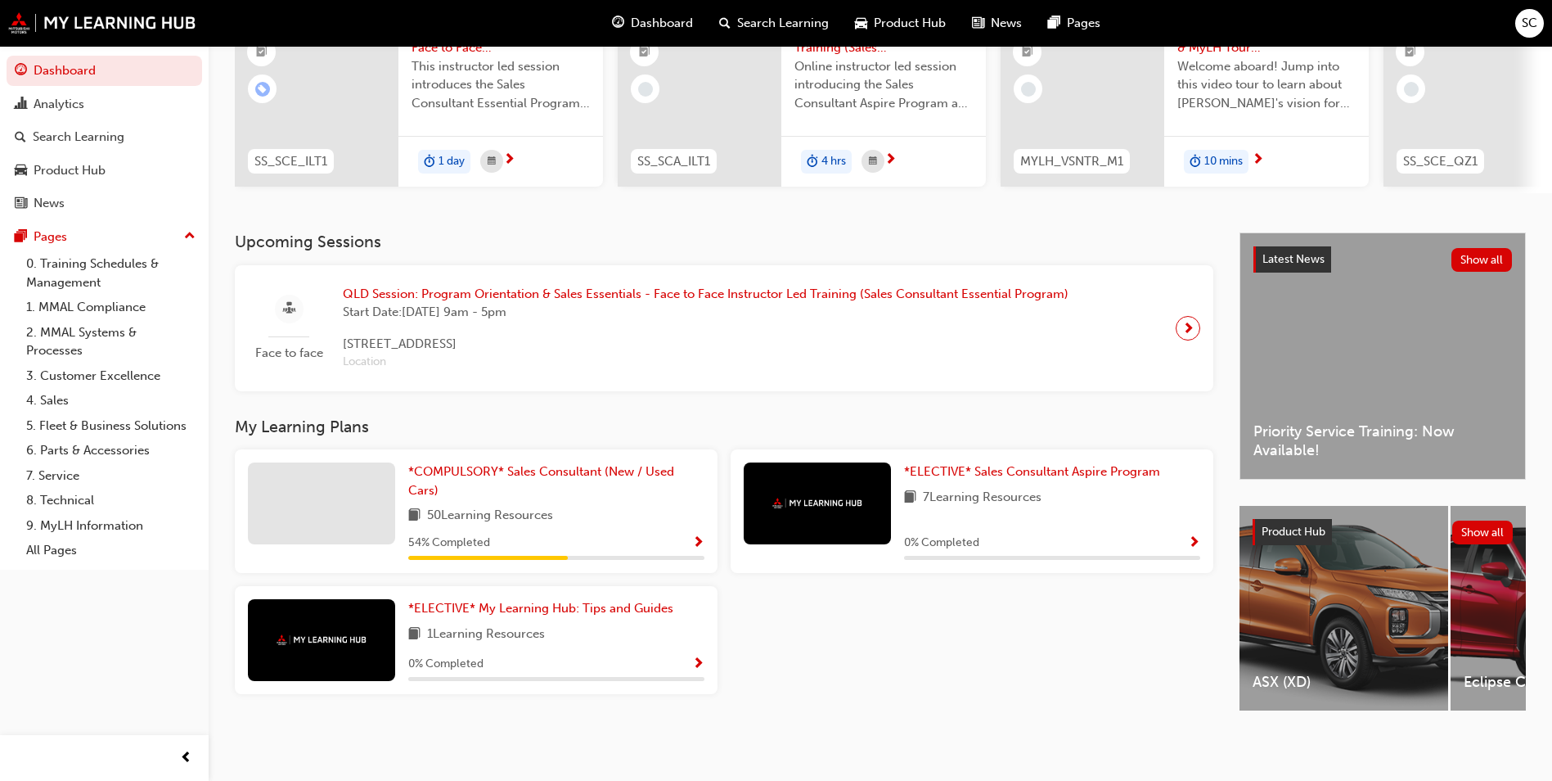
click at [371, 470] on div at bounding box center [321, 503] width 147 height 82
click at [501, 464] on span "*COMPULSORY* Sales Consultant (New / Used Cars)" at bounding box center [541, 481] width 266 height 34
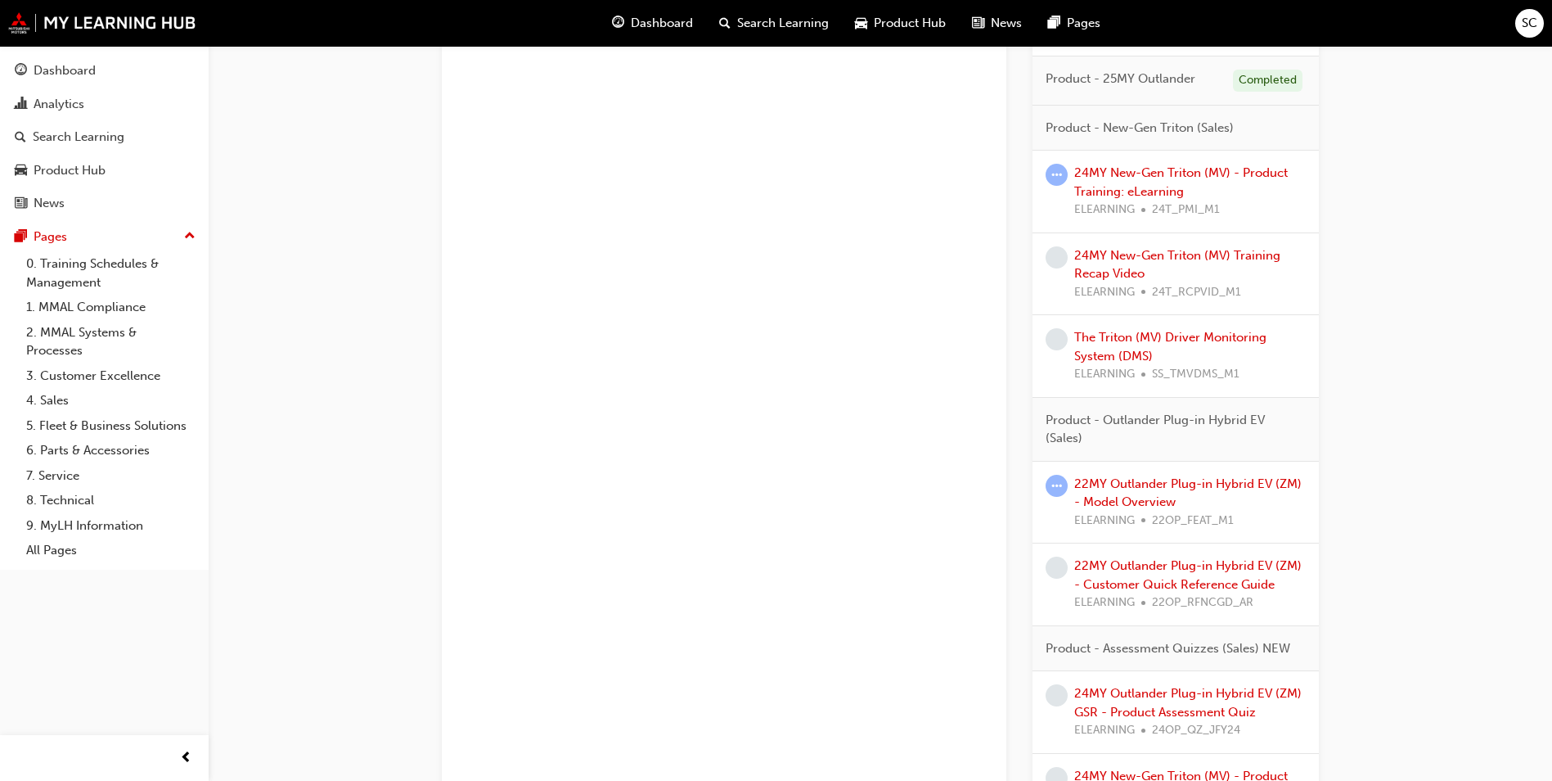
scroll to position [1882, 0]
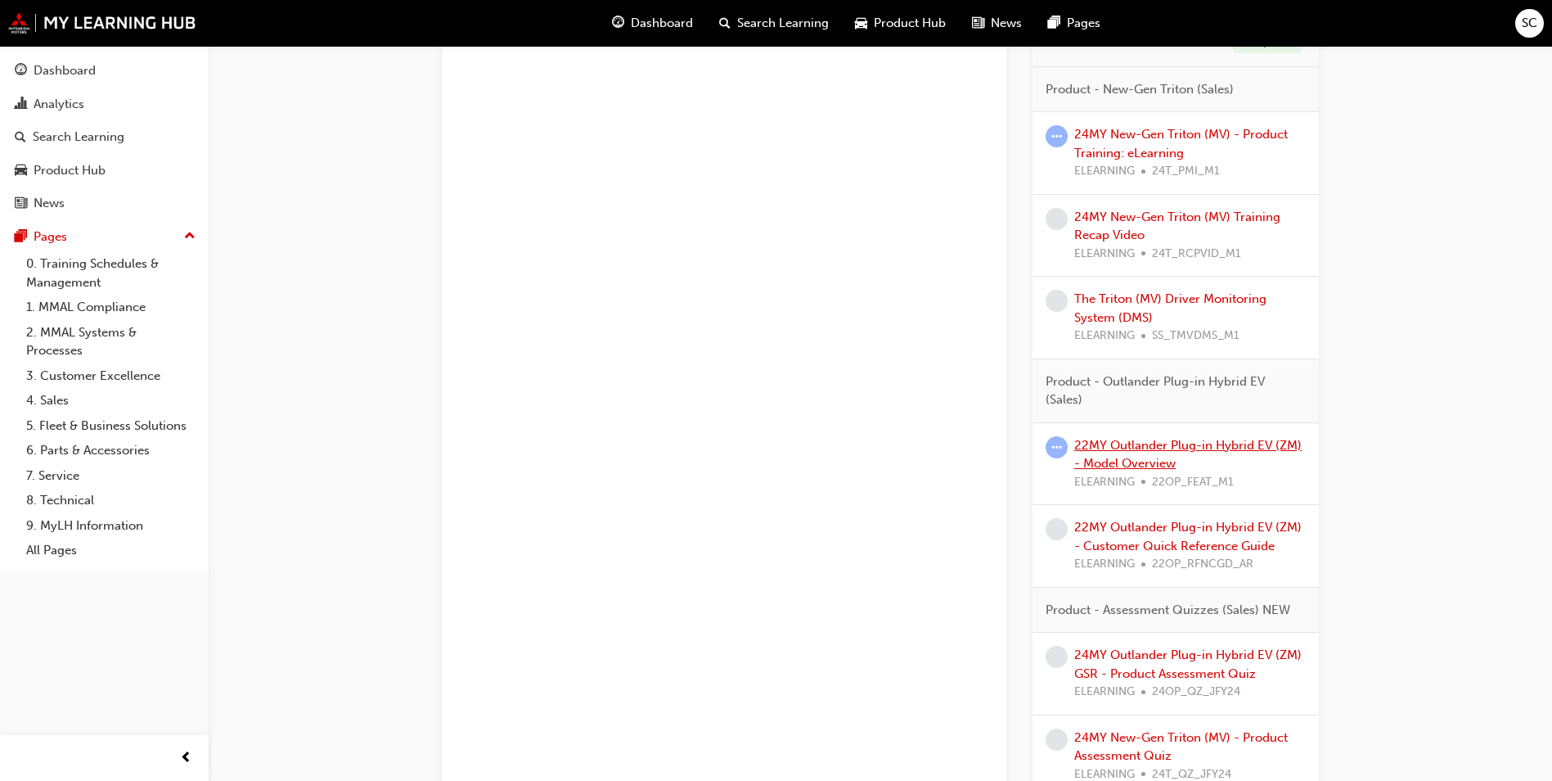
click at [1179, 448] on link "22MY Outlander Plug-in Hybrid EV (ZM) - Model Overview" at bounding box center [1187, 455] width 227 height 34
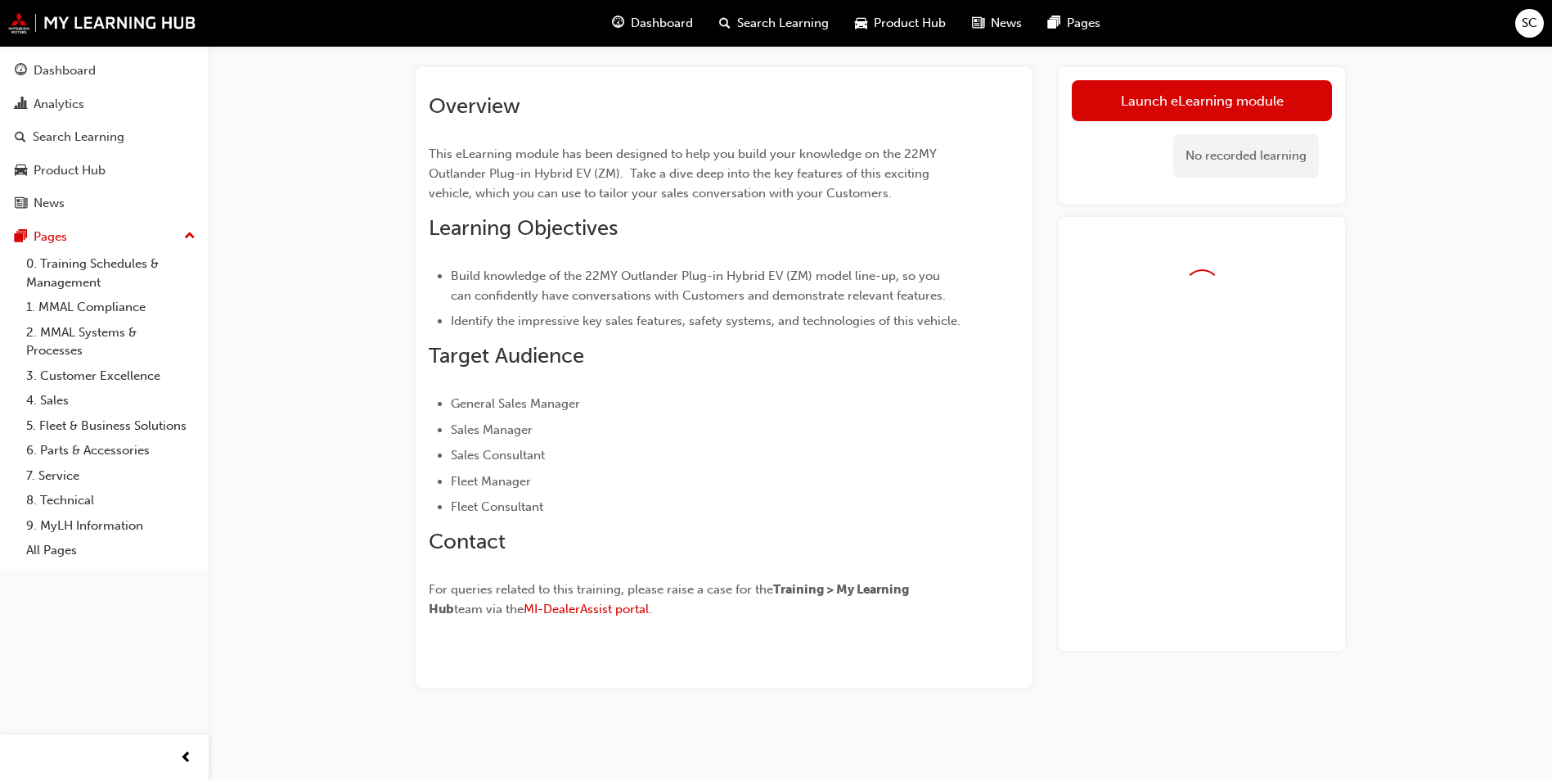
scroll to position [80, 0]
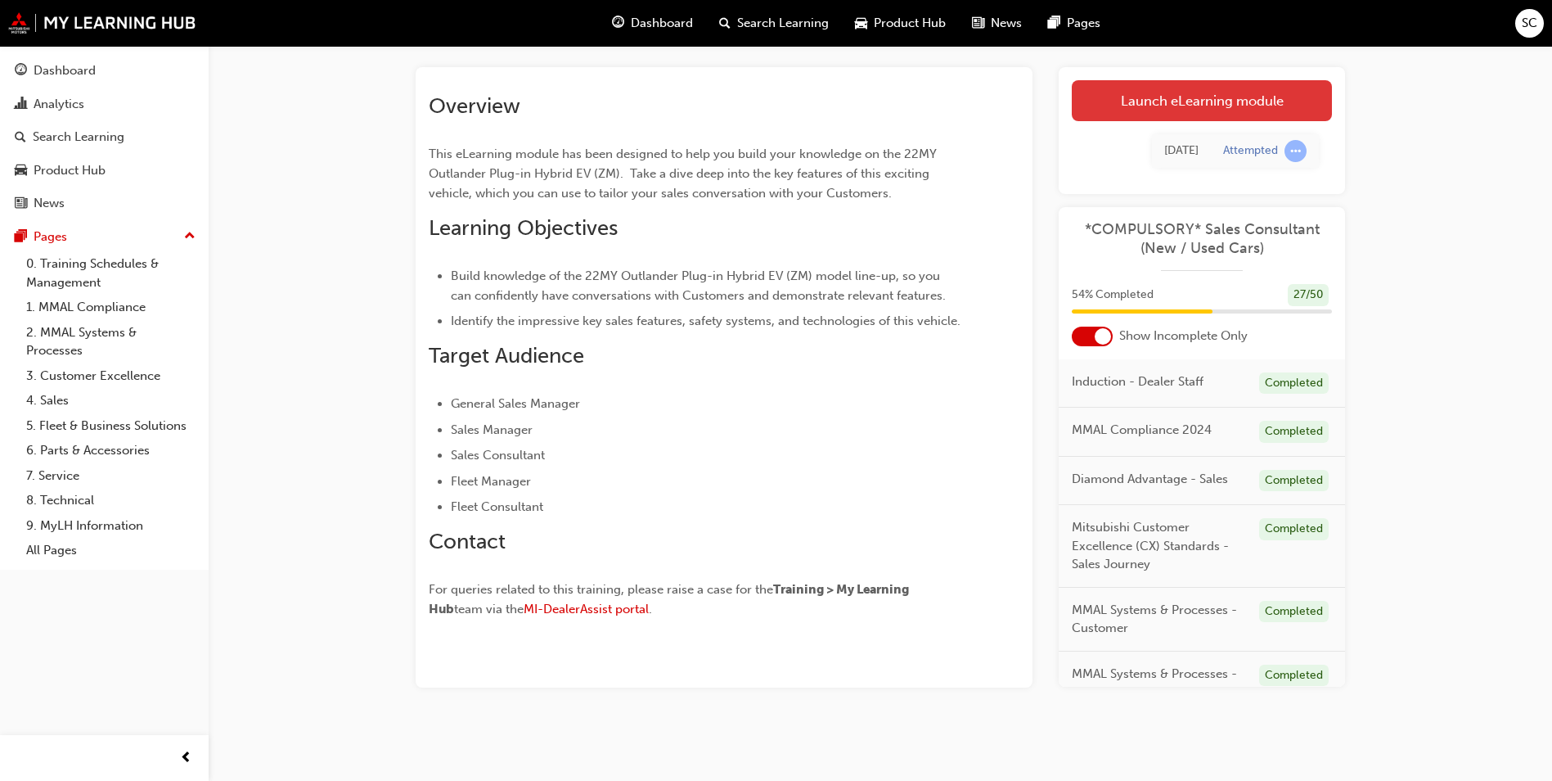
click at [1272, 98] on link "Launch eLearning module" at bounding box center [1202, 100] width 260 height 41
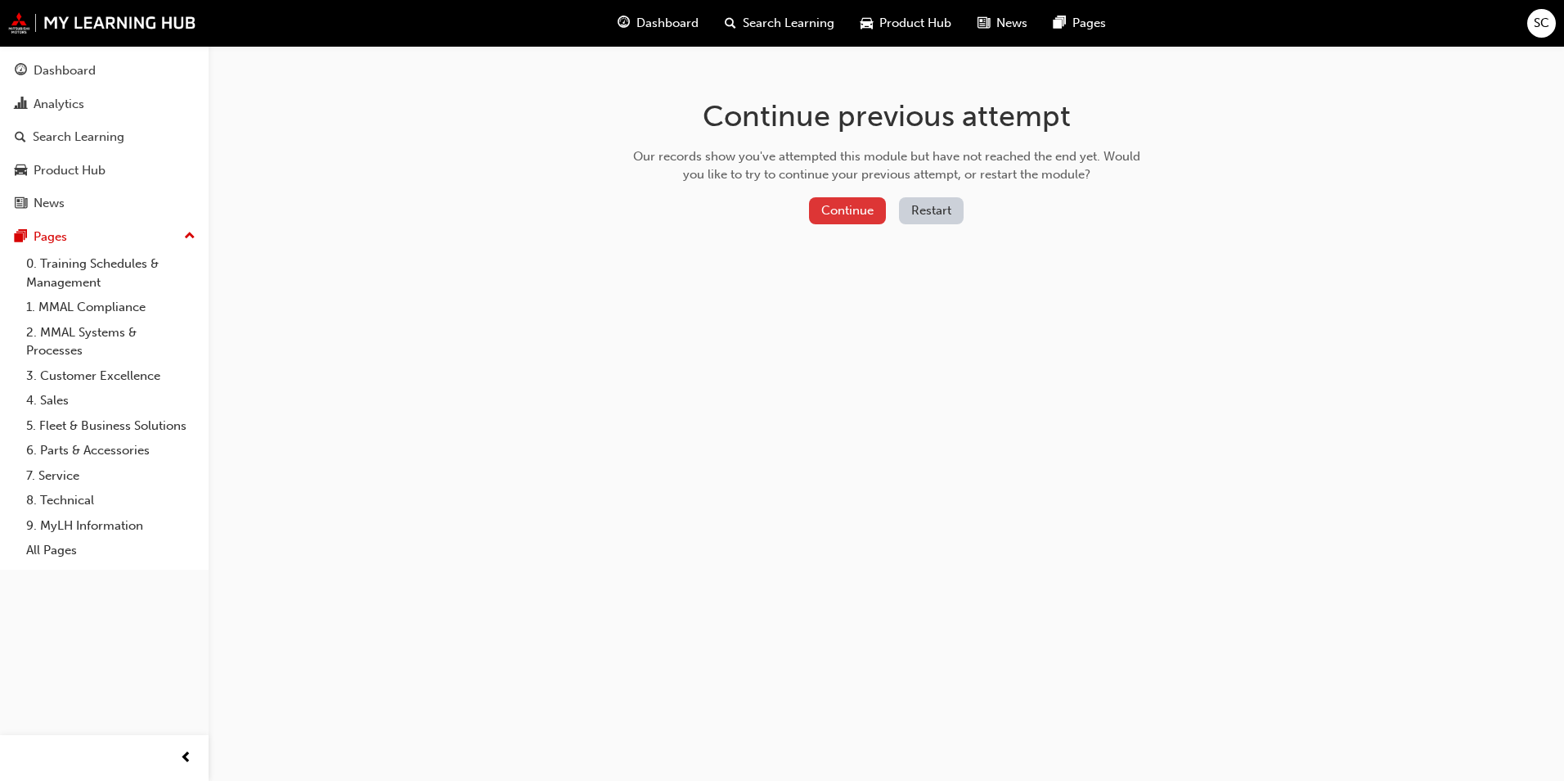
click at [869, 215] on button "Continue" at bounding box center [847, 210] width 77 height 27
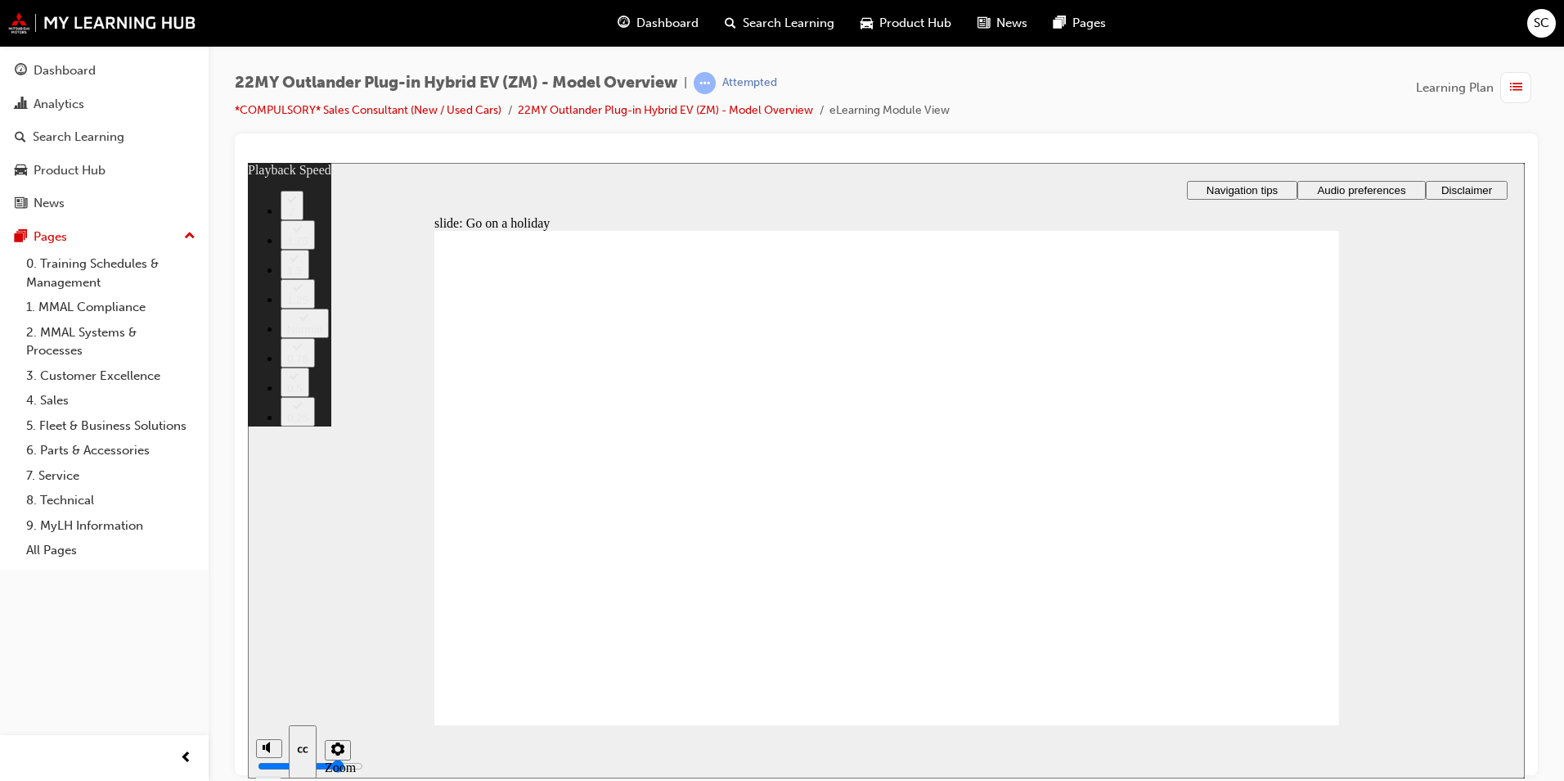
drag, startPoint x: 1294, startPoint y: 682, endPoint x: 1303, endPoint y: 684, distance: 9.1
type input "123"
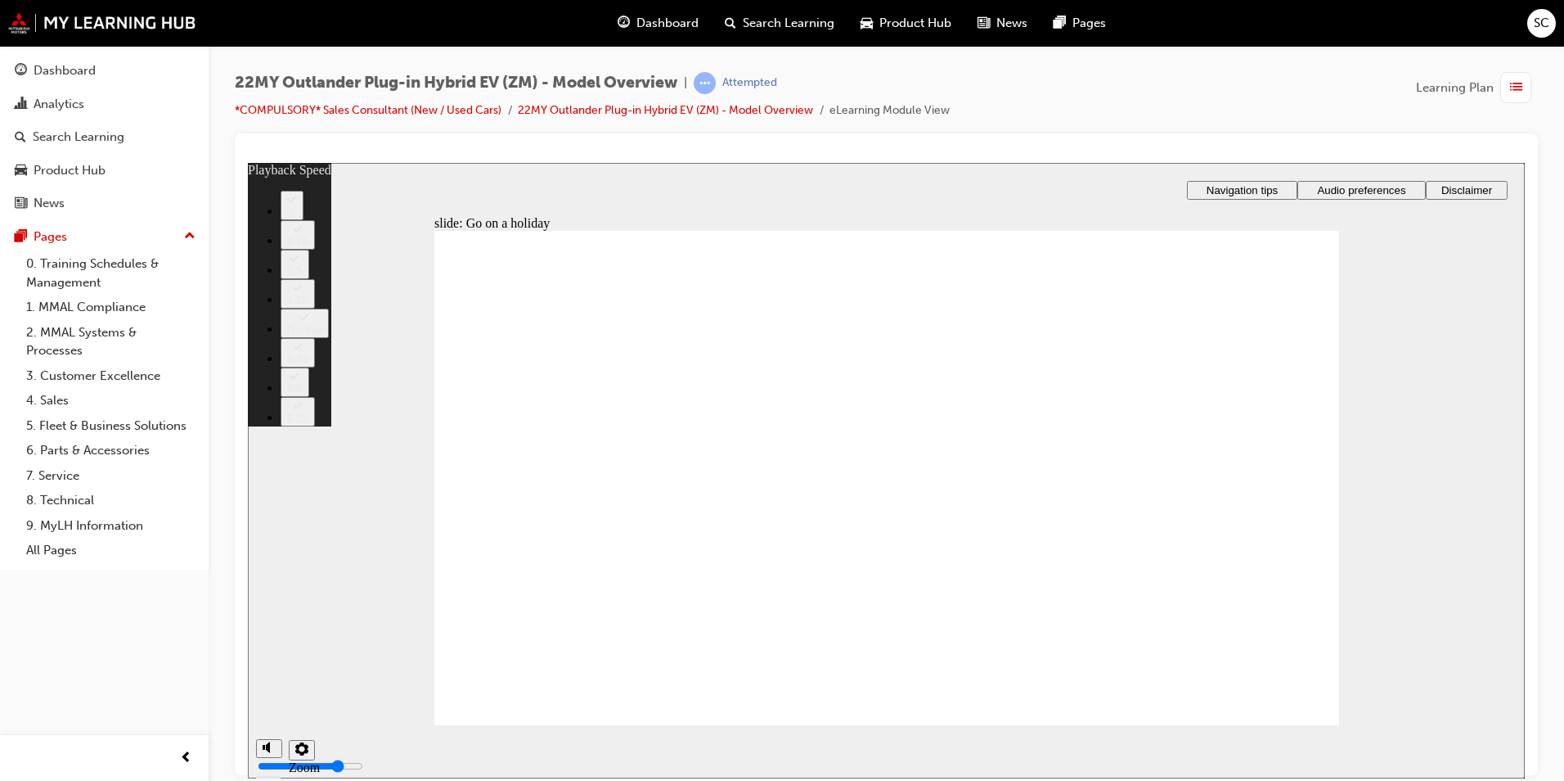
drag, startPoint x: 698, startPoint y: 495, endPoint x: 723, endPoint y: 497, distance: 24.7
drag, startPoint x: 744, startPoint y: 497, endPoint x: 987, endPoint y: 517, distance: 243.8
drag, startPoint x: 987, startPoint y: 517, endPoint x: 1182, endPoint y: 554, distance: 198.2
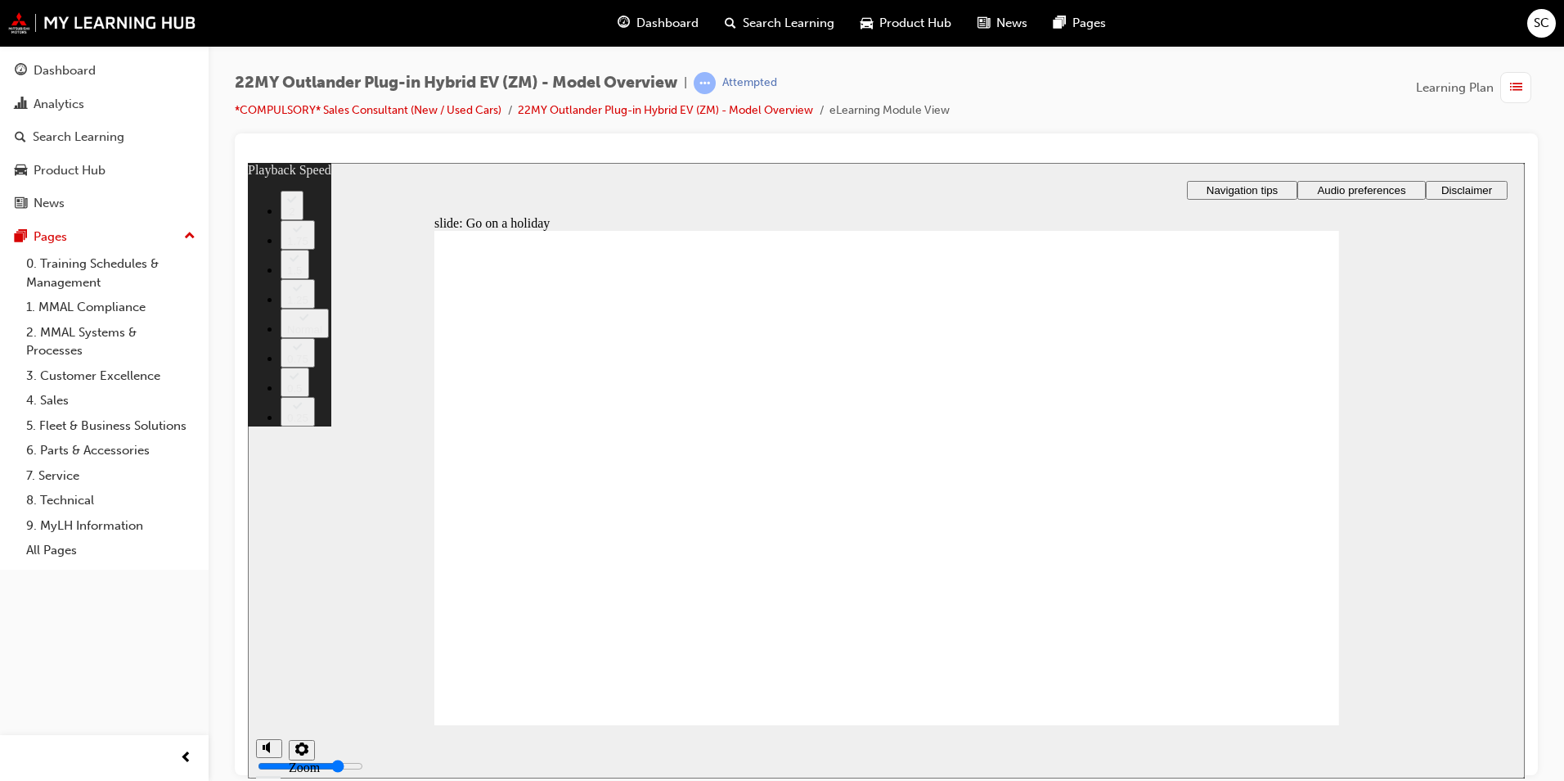
click at [1519, 87] on span "list-icon" at bounding box center [1516, 88] width 12 height 20
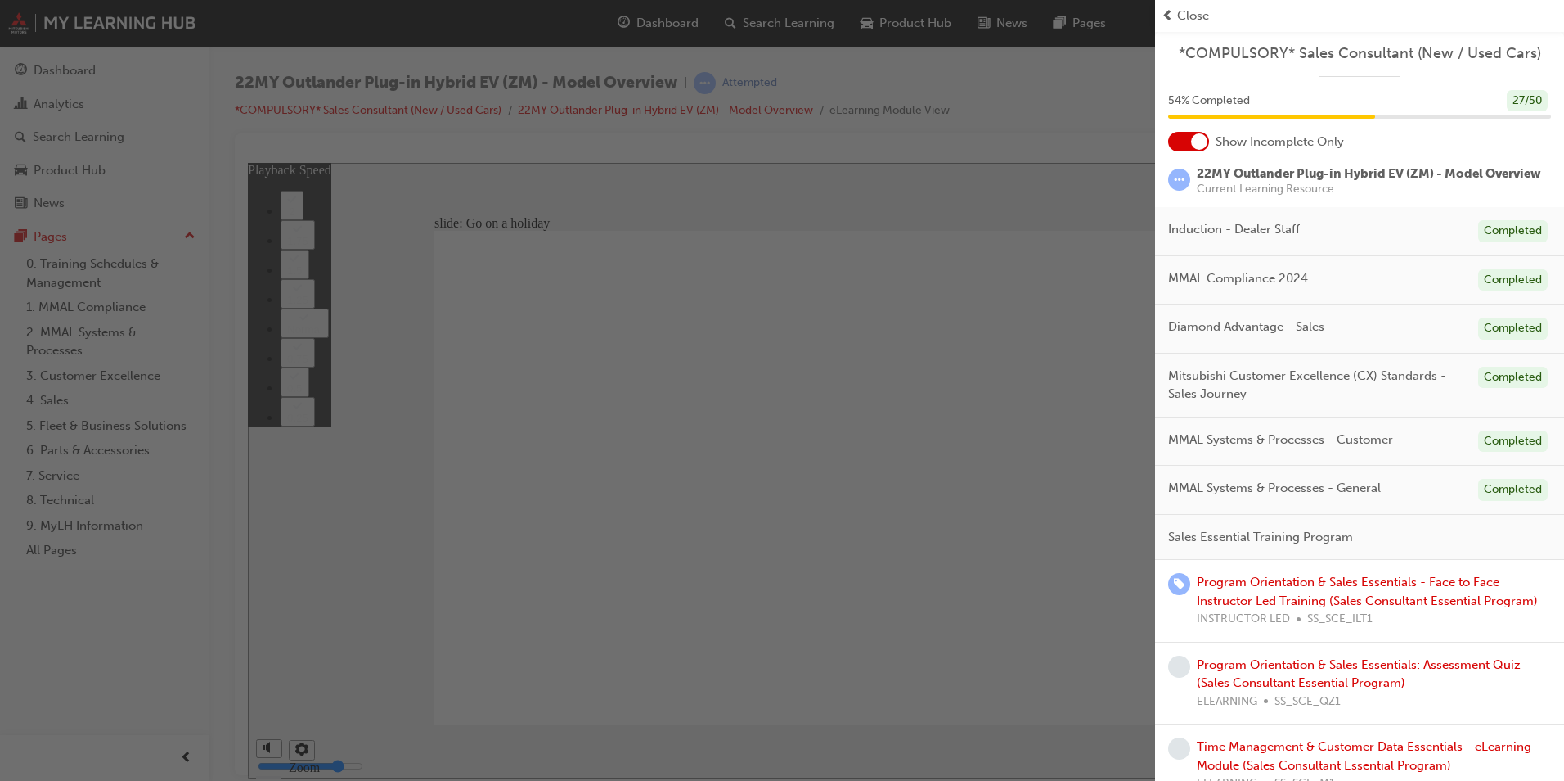
click at [1181, 18] on span "Close" at bounding box center [1193, 16] width 32 height 19
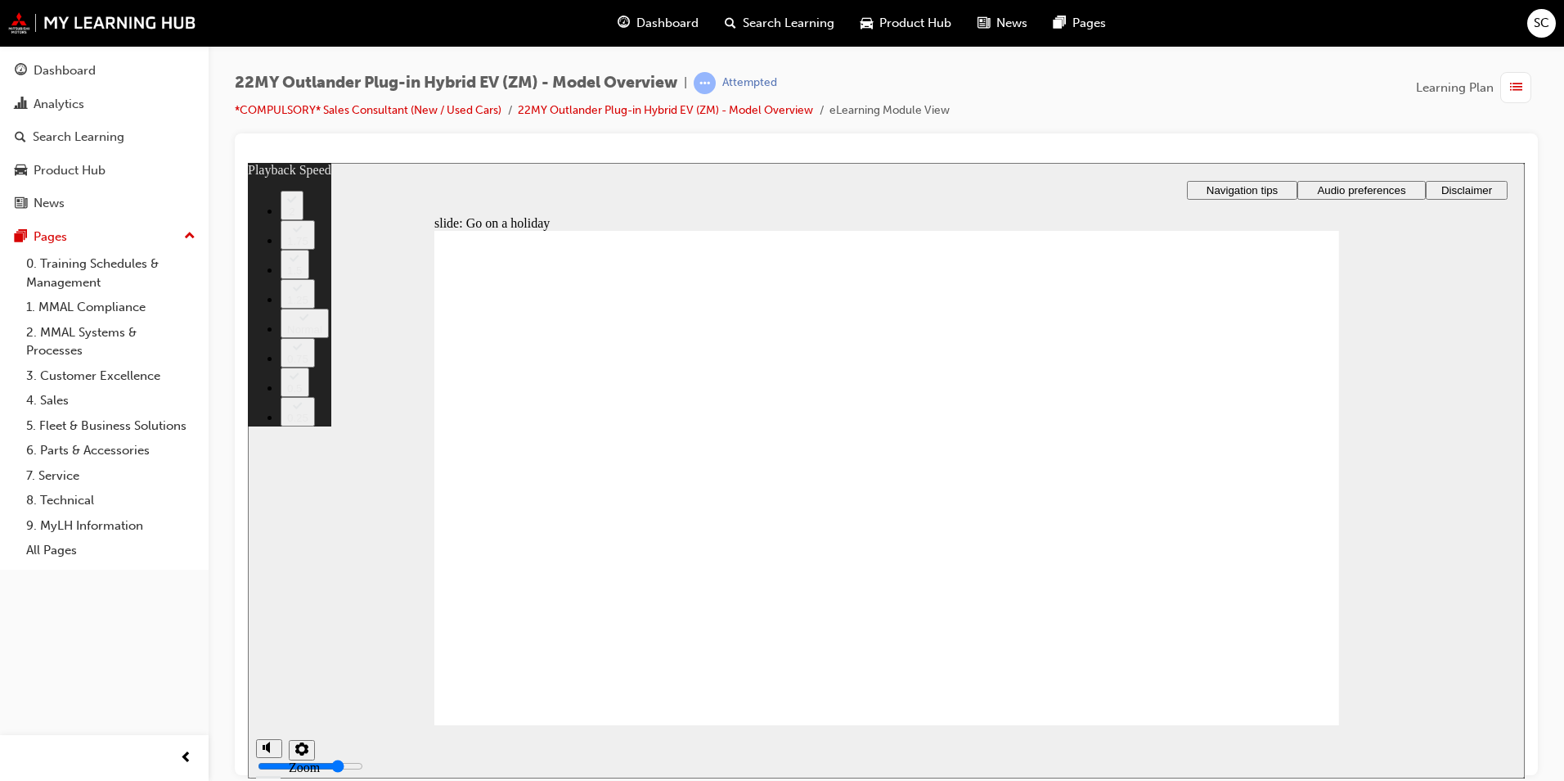
click at [1265, 184] on span "Navigation tips" at bounding box center [1242, 189] width 71 height 12
click at [1531, 16] on div "SC" at bounding box center [1542, 23] width 29 height 29
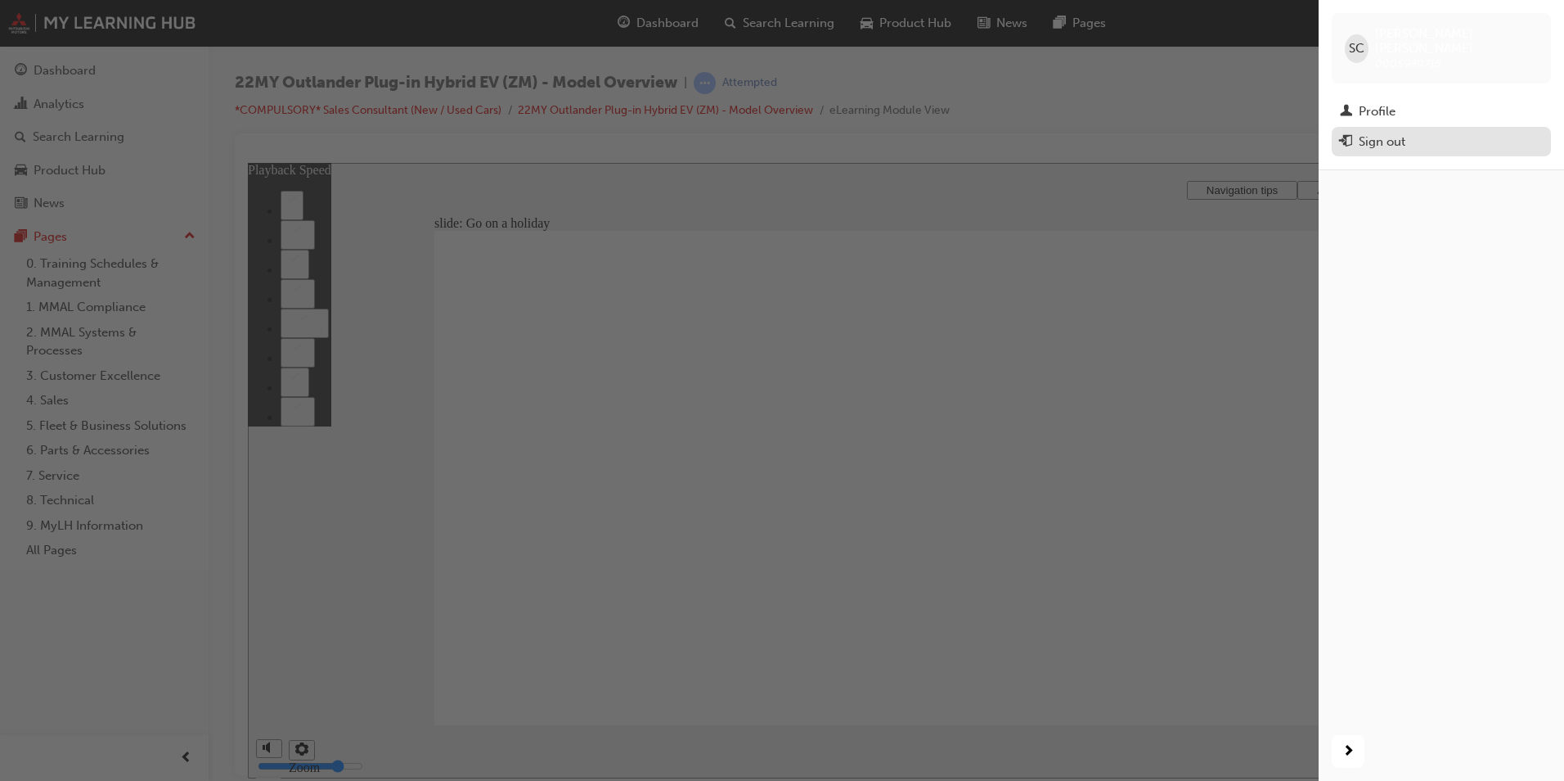
click at [1400, 133] on div "Sign out" at bounding box center [1382, 142] width 47 height 19
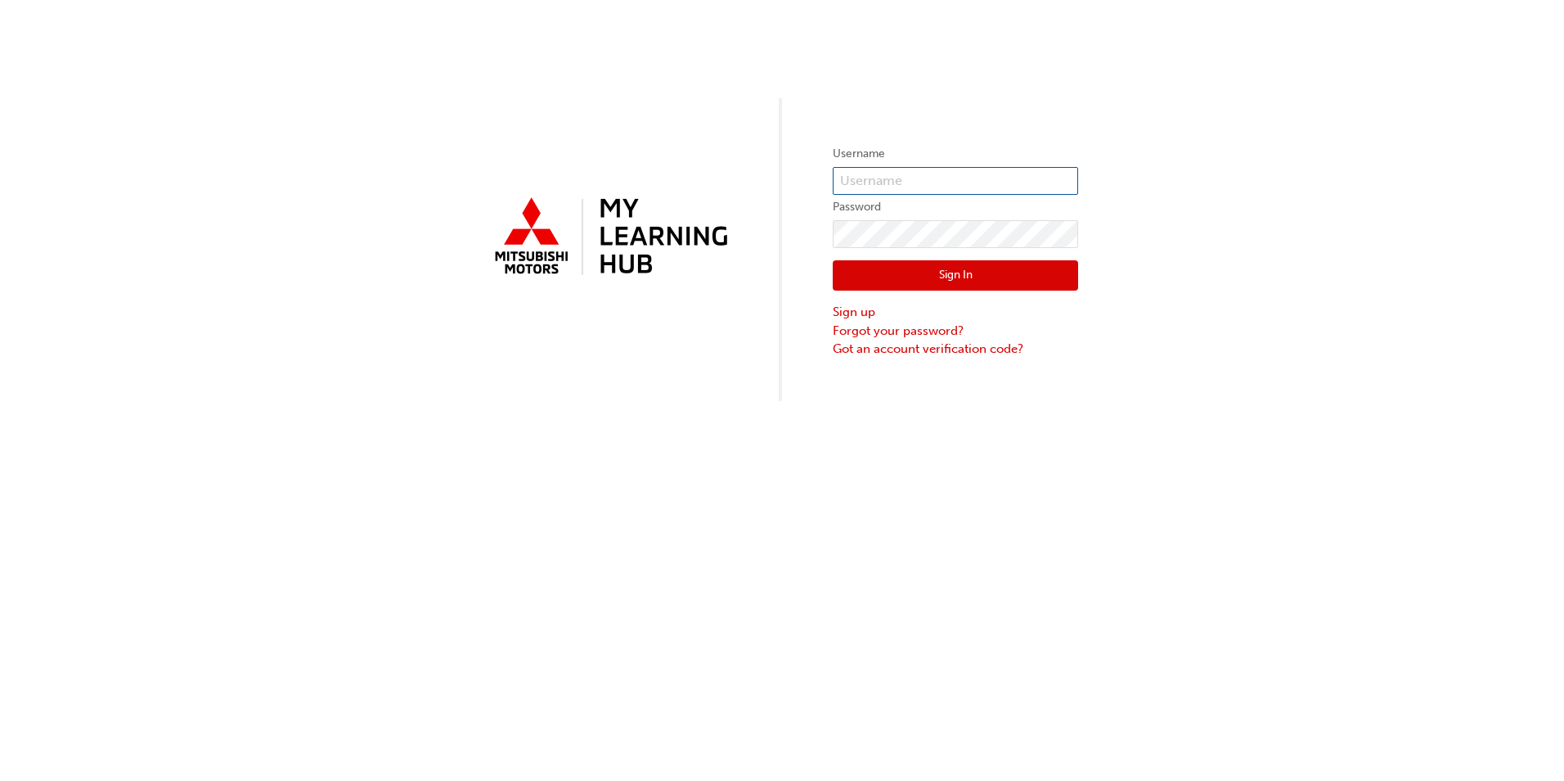
type input "0005980715"
click at [922, 276] on button "Sign In" at bounding box center [955, 275] width 245 height 31
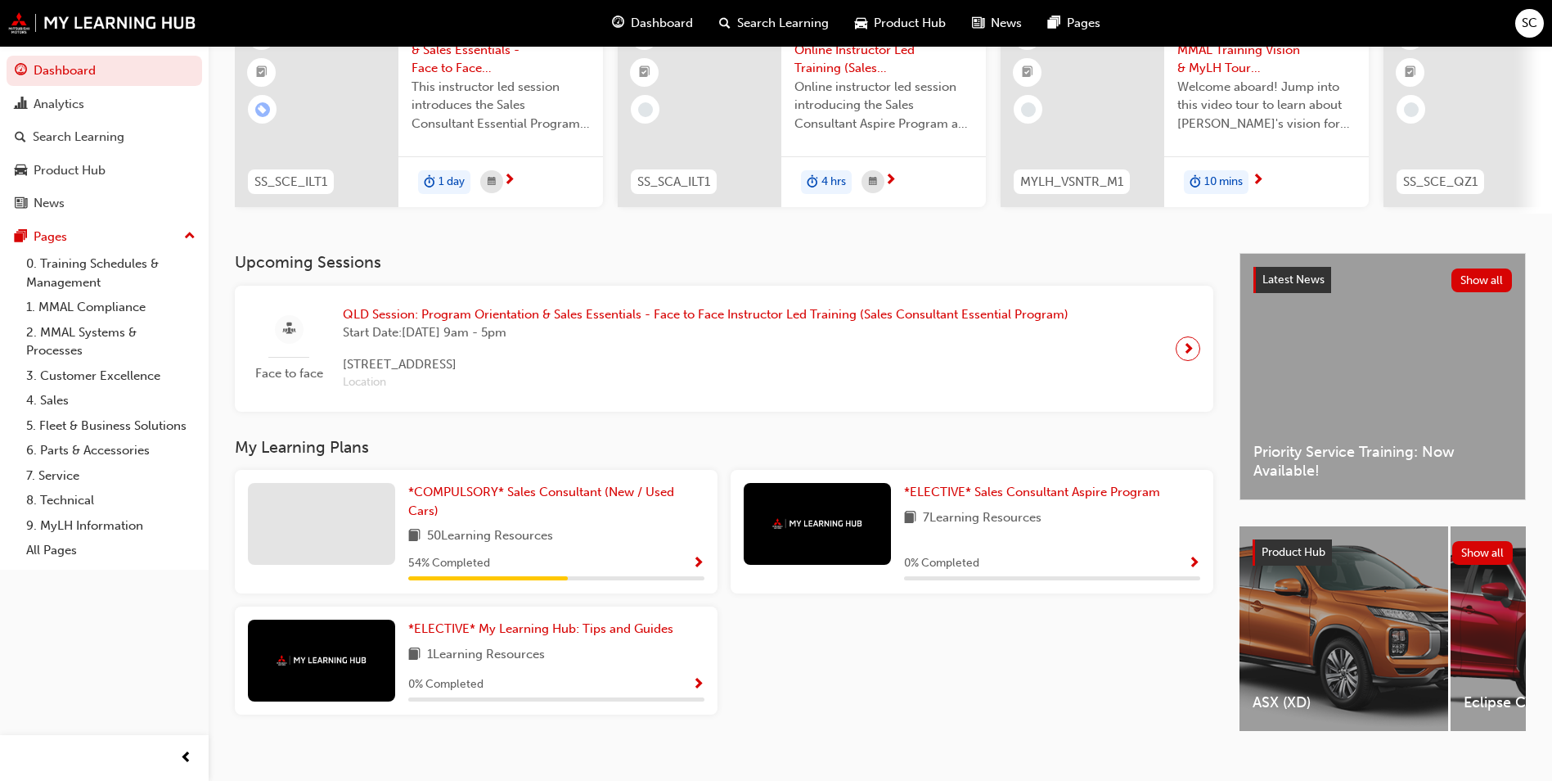
scroll to position [197, 0]
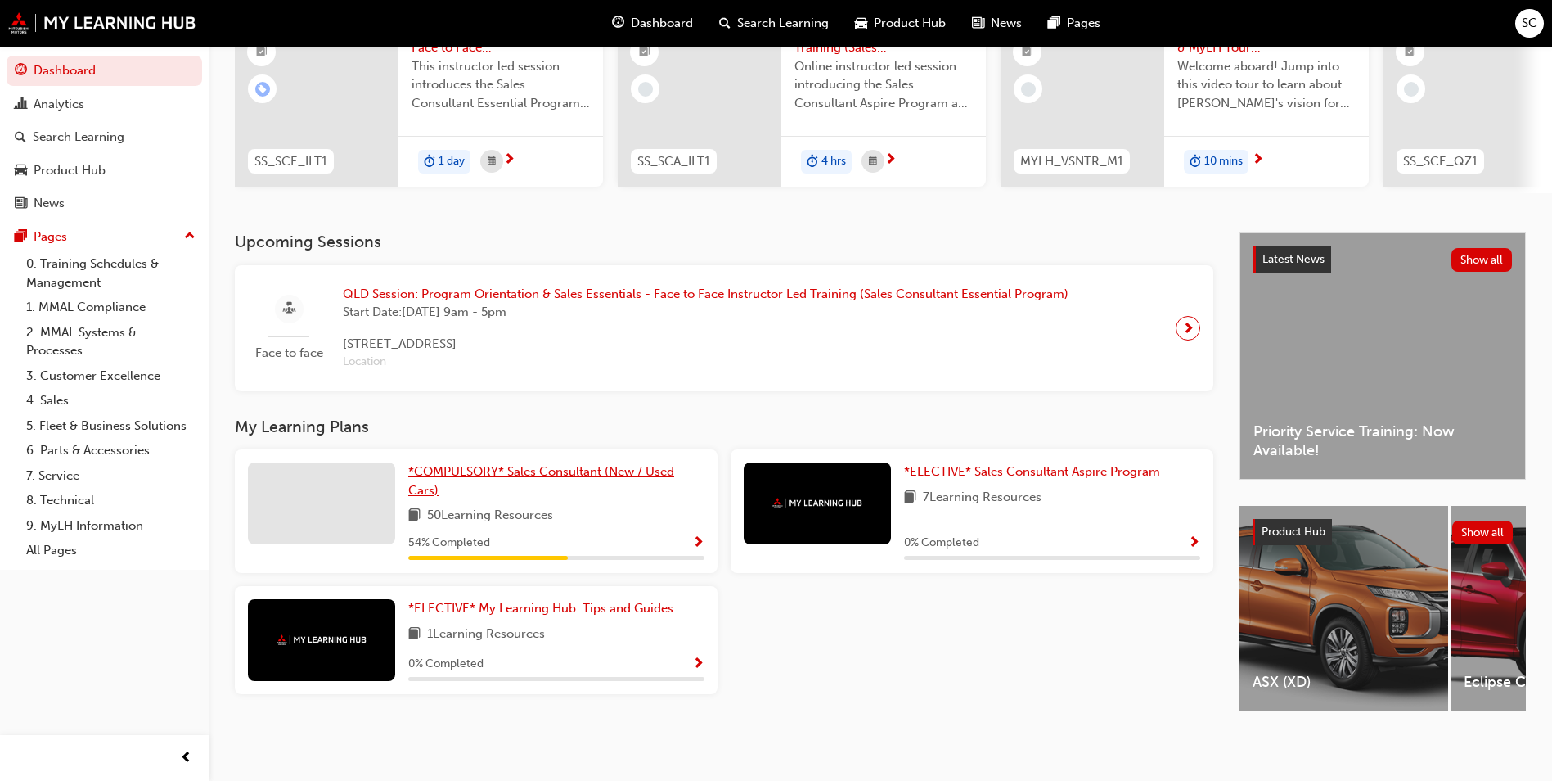
click at [570, 471] on span "*COMPULSORY* Sales Consultant (New / Used Cars)" at bounding box center [541, 481] width 266 height 34
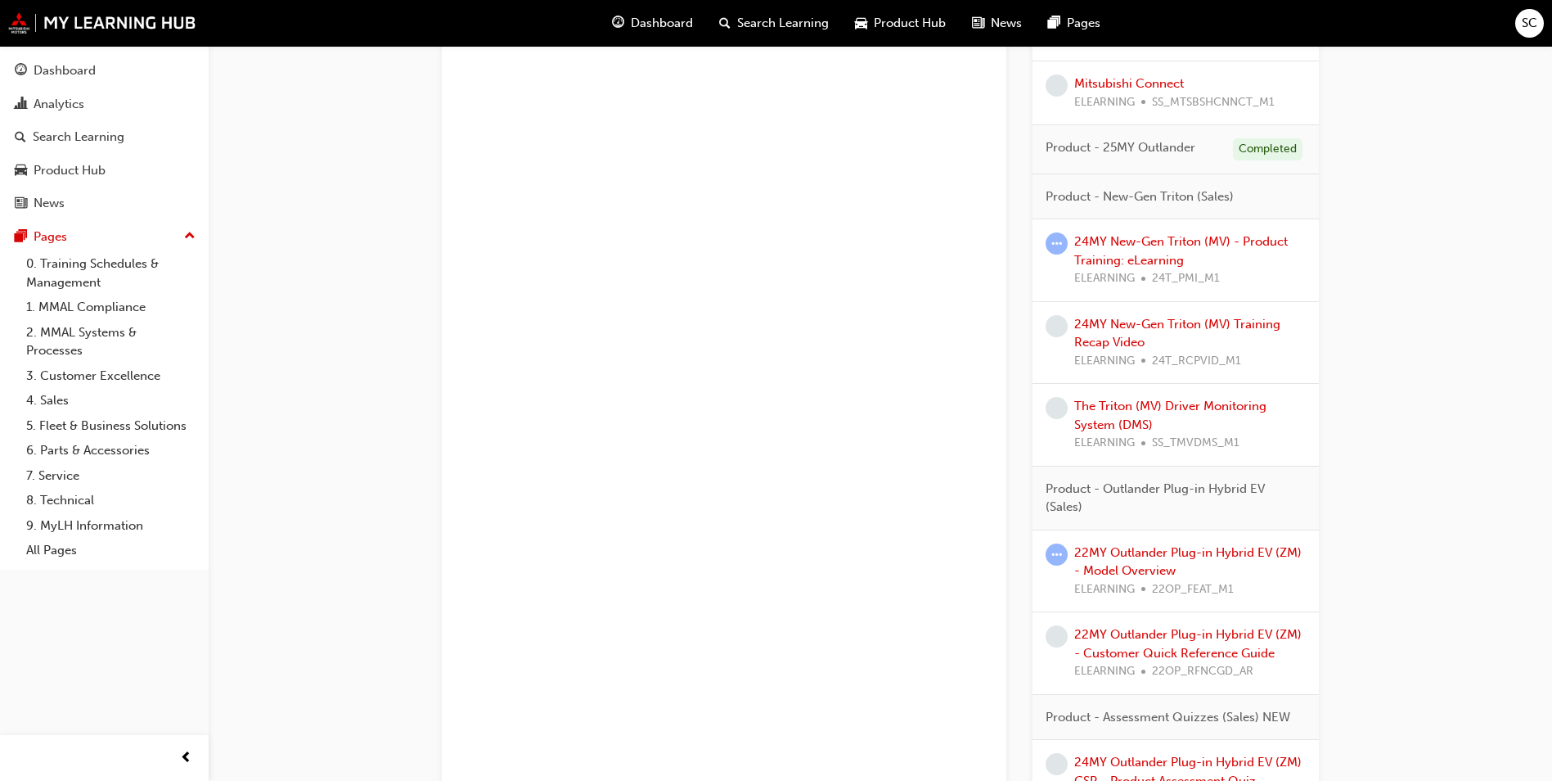
scroll to position [1800, 0]
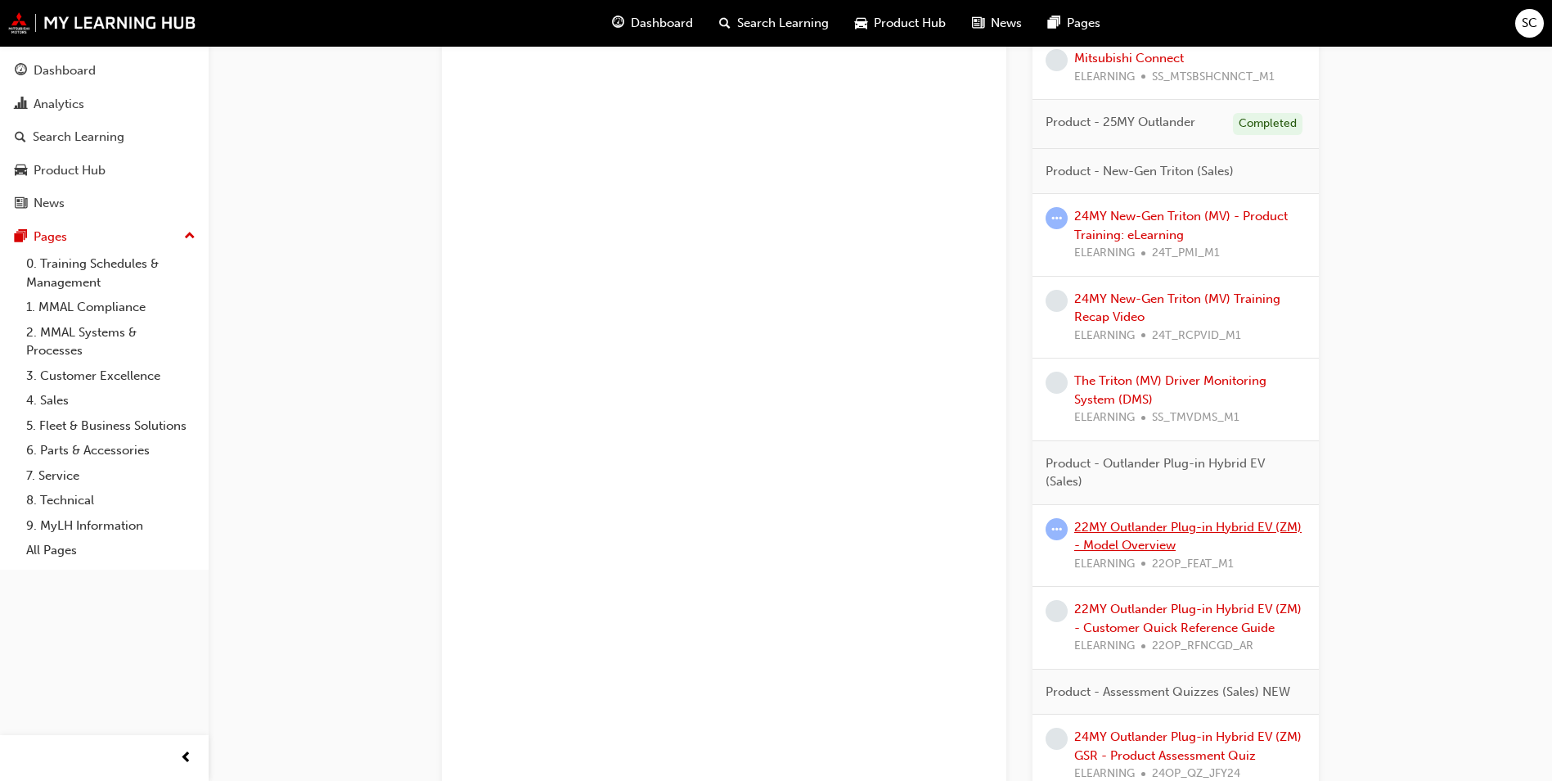
click at [1155, 533] on link "22MY Outlander Plug-in Hybrid EV (ZM) - Model Overview" at bounding box center [1187, 537] width 227 height 34
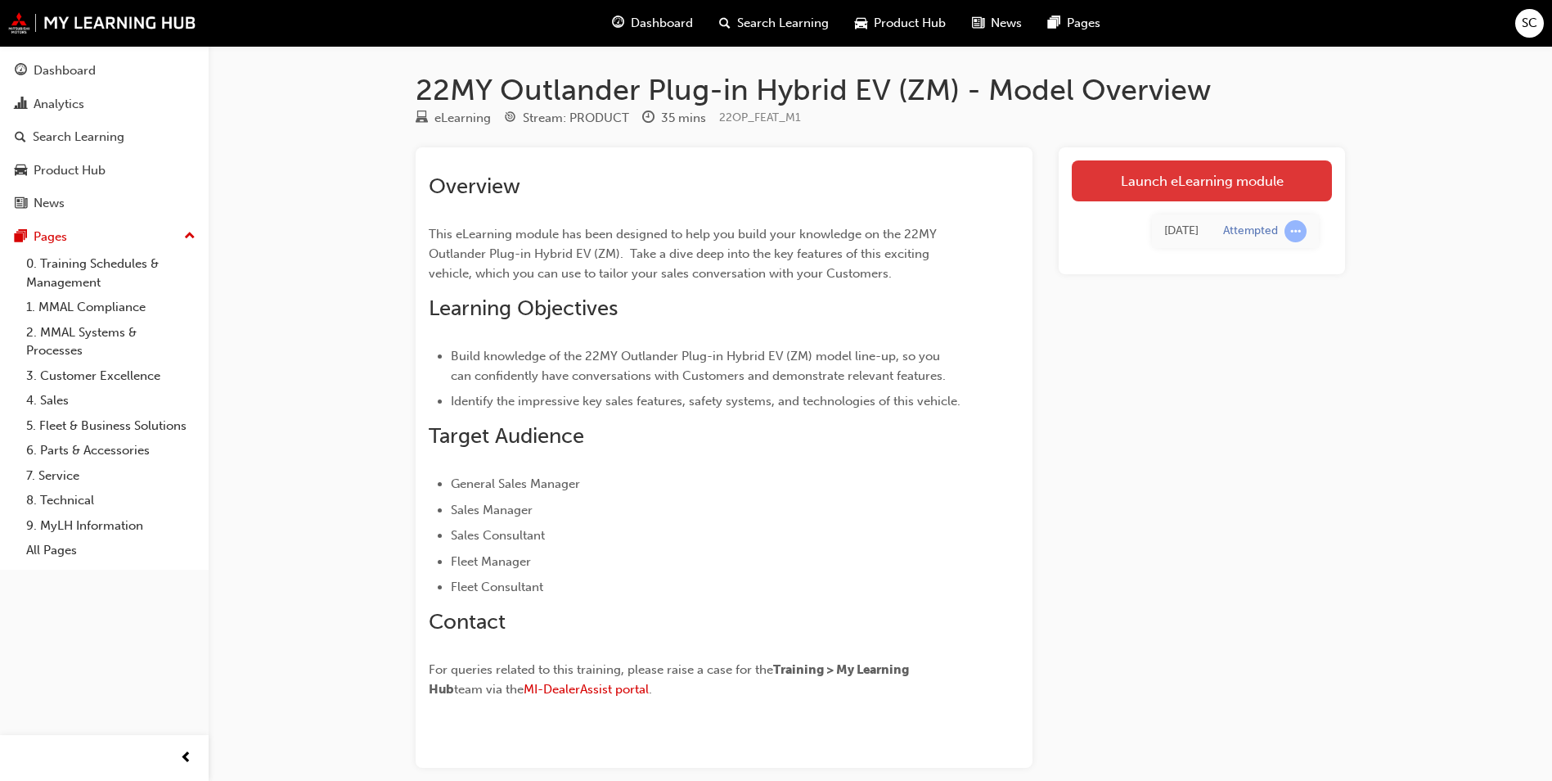
click at [1239, 177] on link "Launch eLearning module" at bounding box center [1202, 180] width 260 height 41
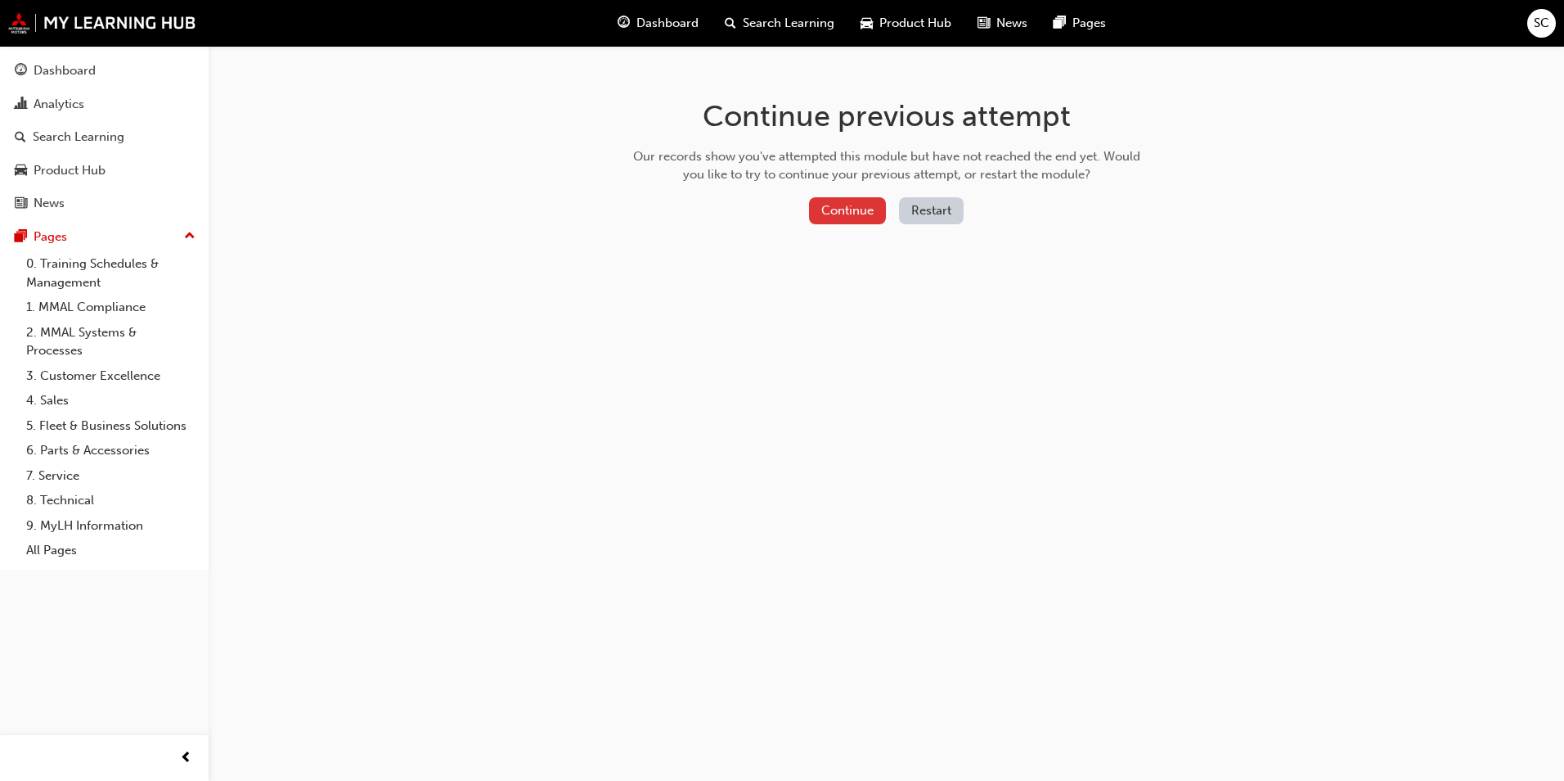
click at [858, 215] on button "Continue" at bounding box center [847, 210] width 77 height 27
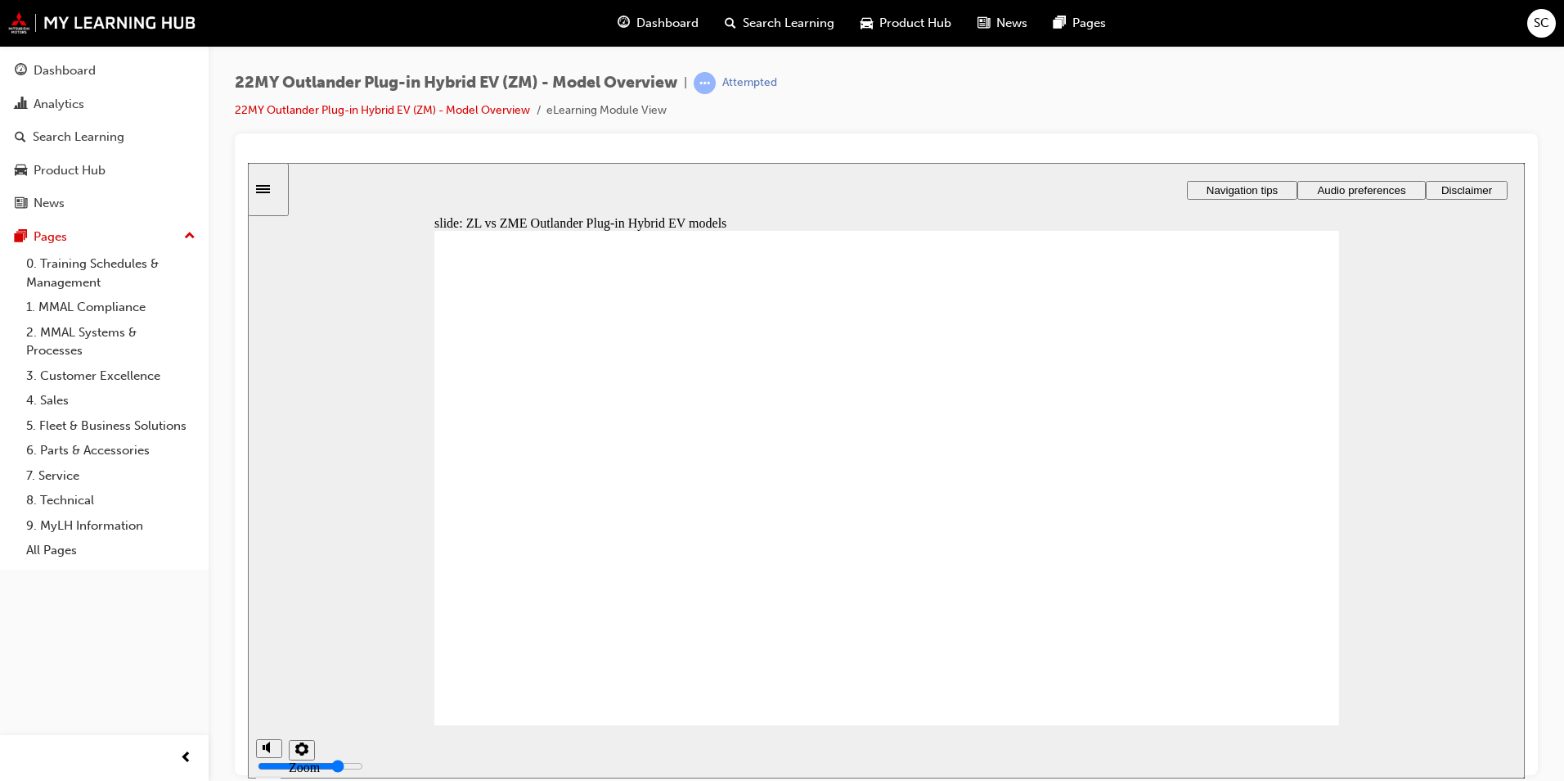
radio input "true"
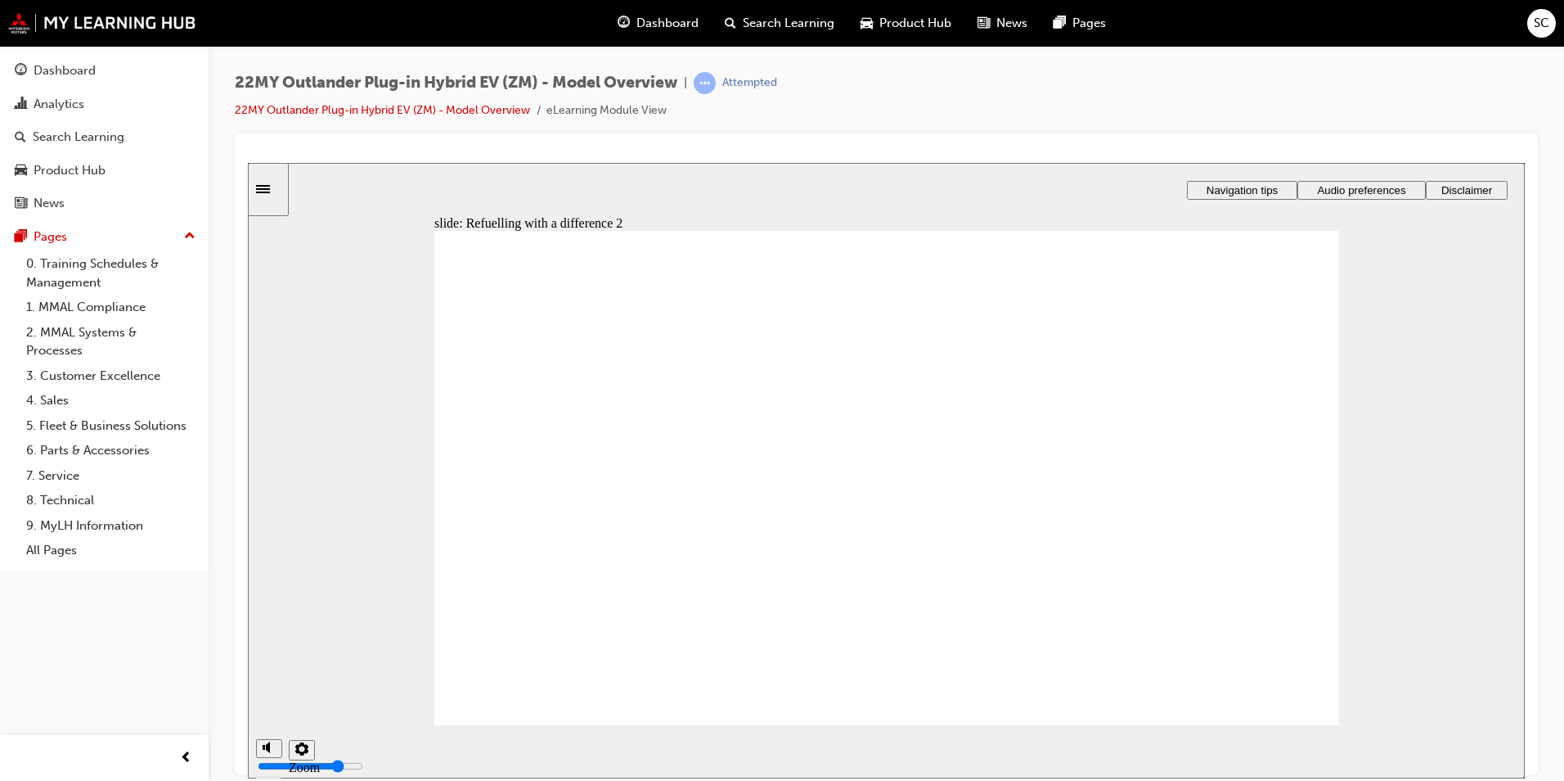
checkbox input "true"
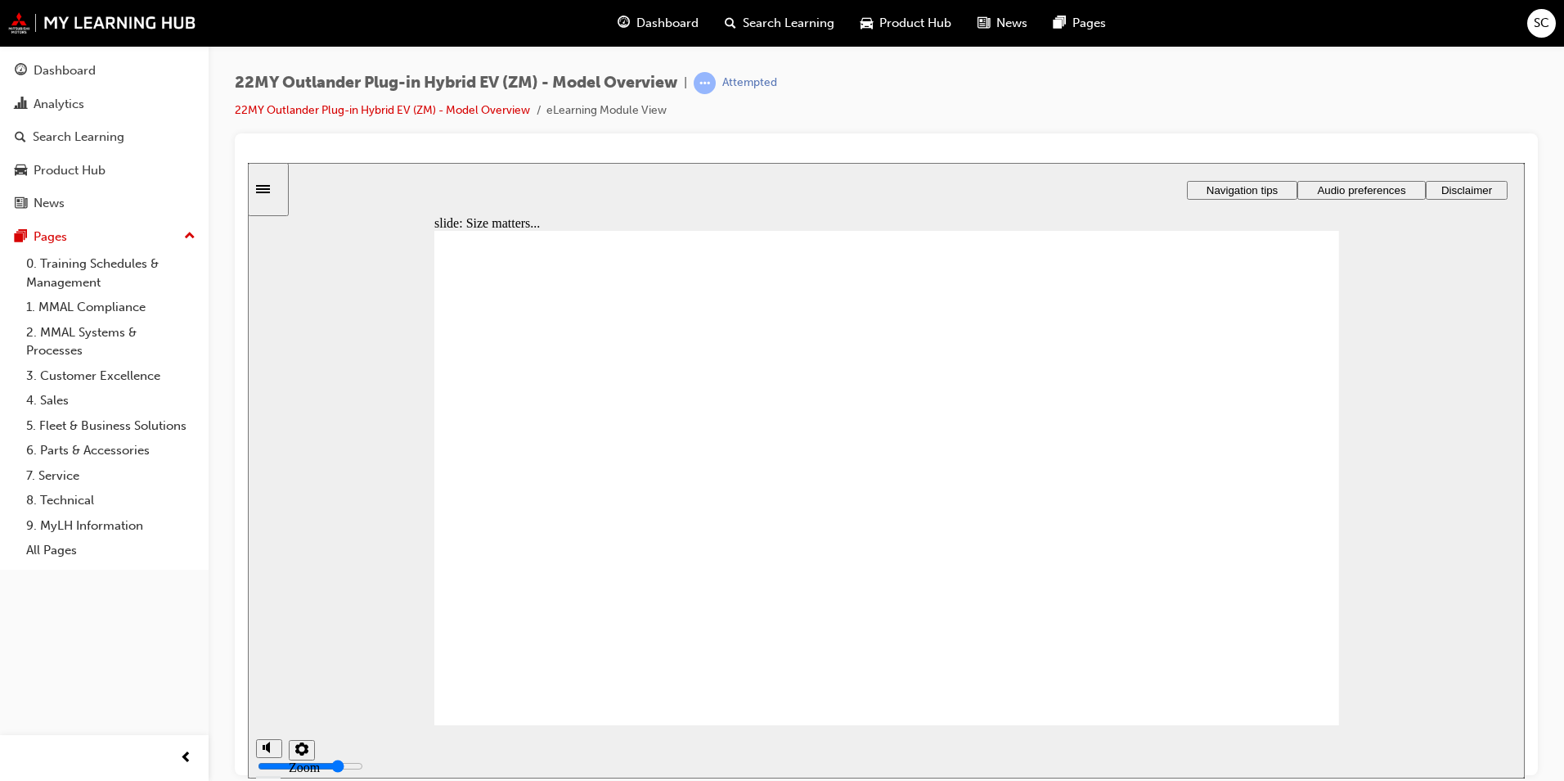
checkbox input "true"
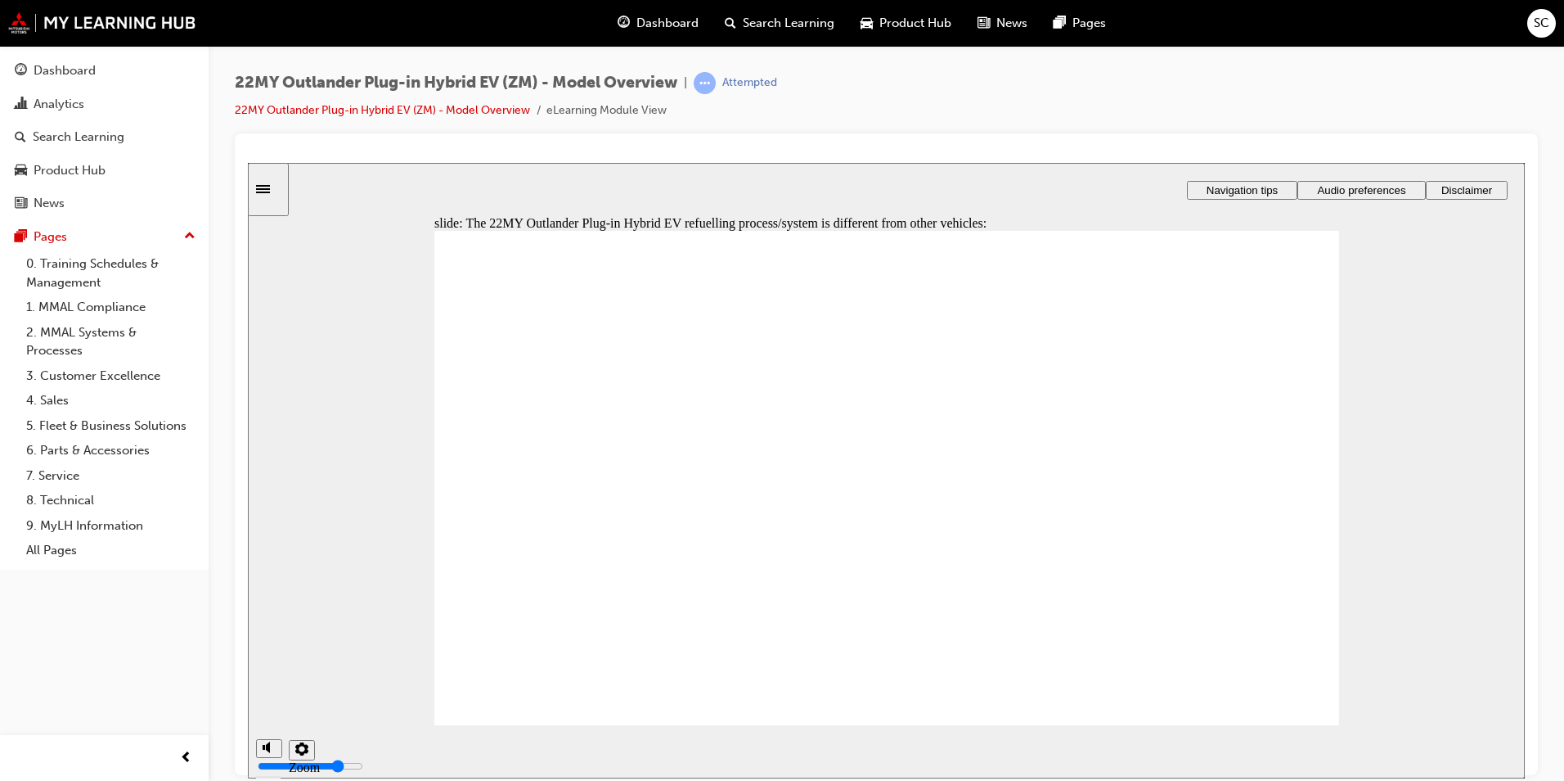
checkbox input "true"
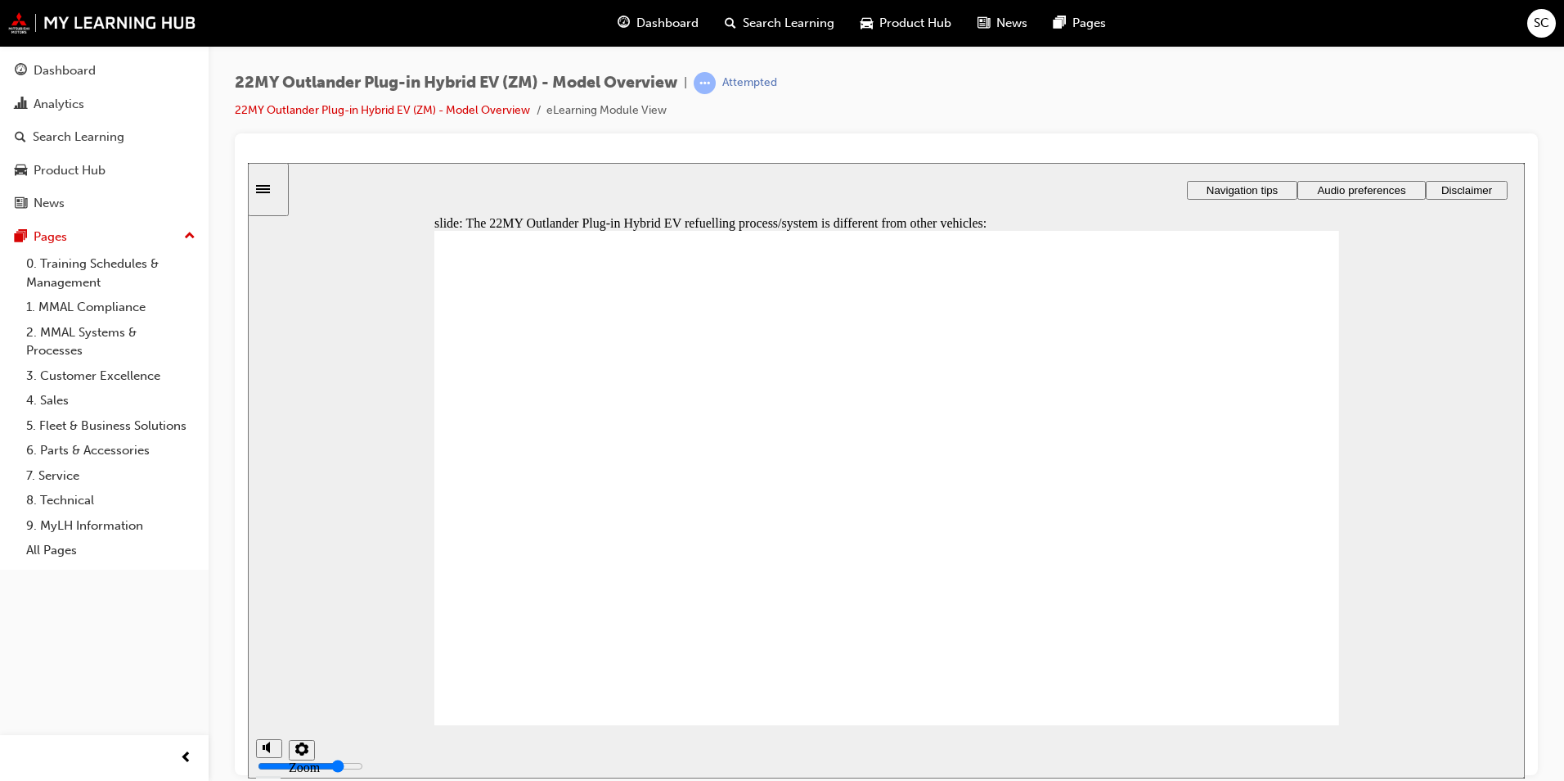
checkbox input "true"
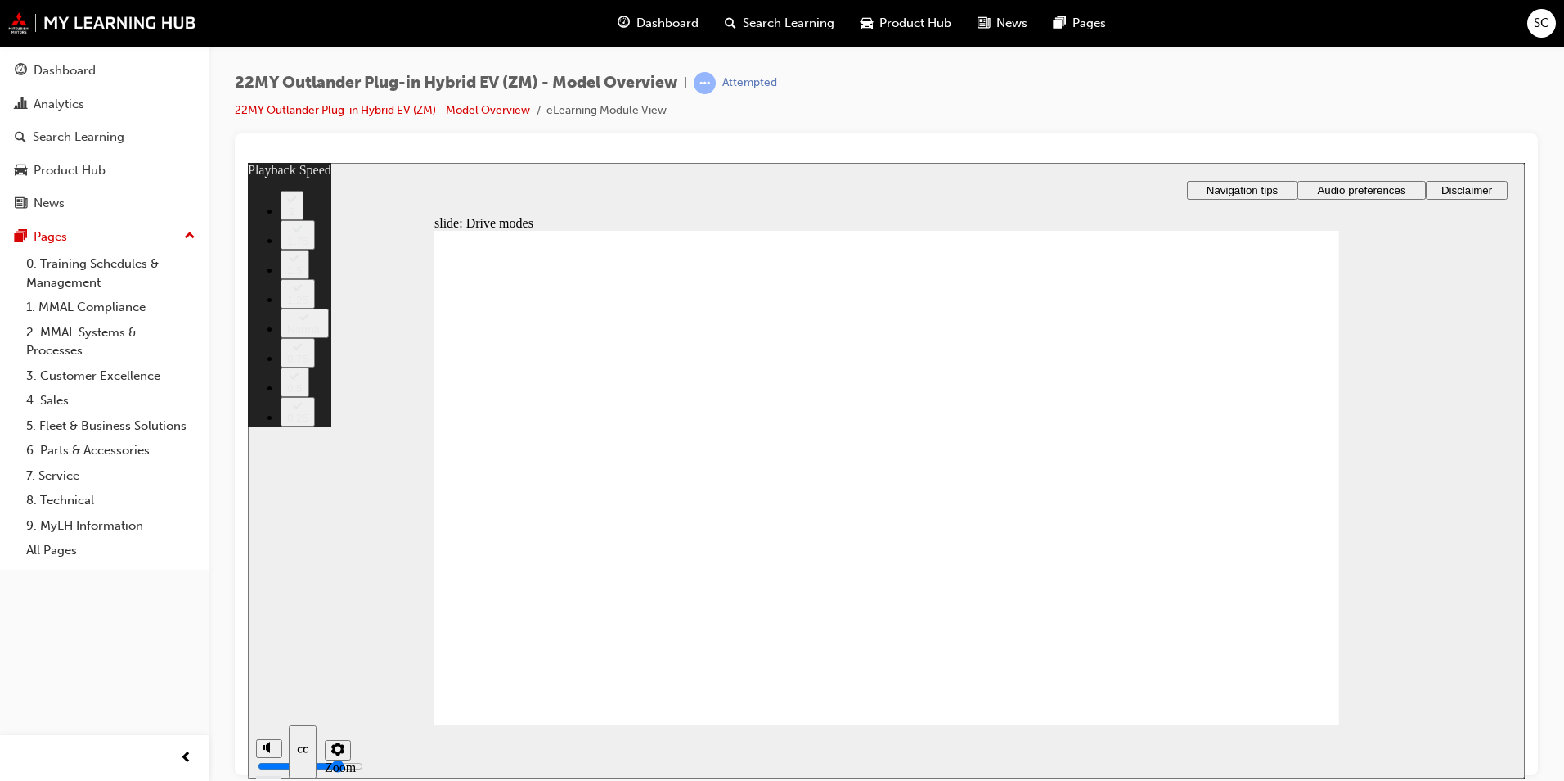
type input "37"
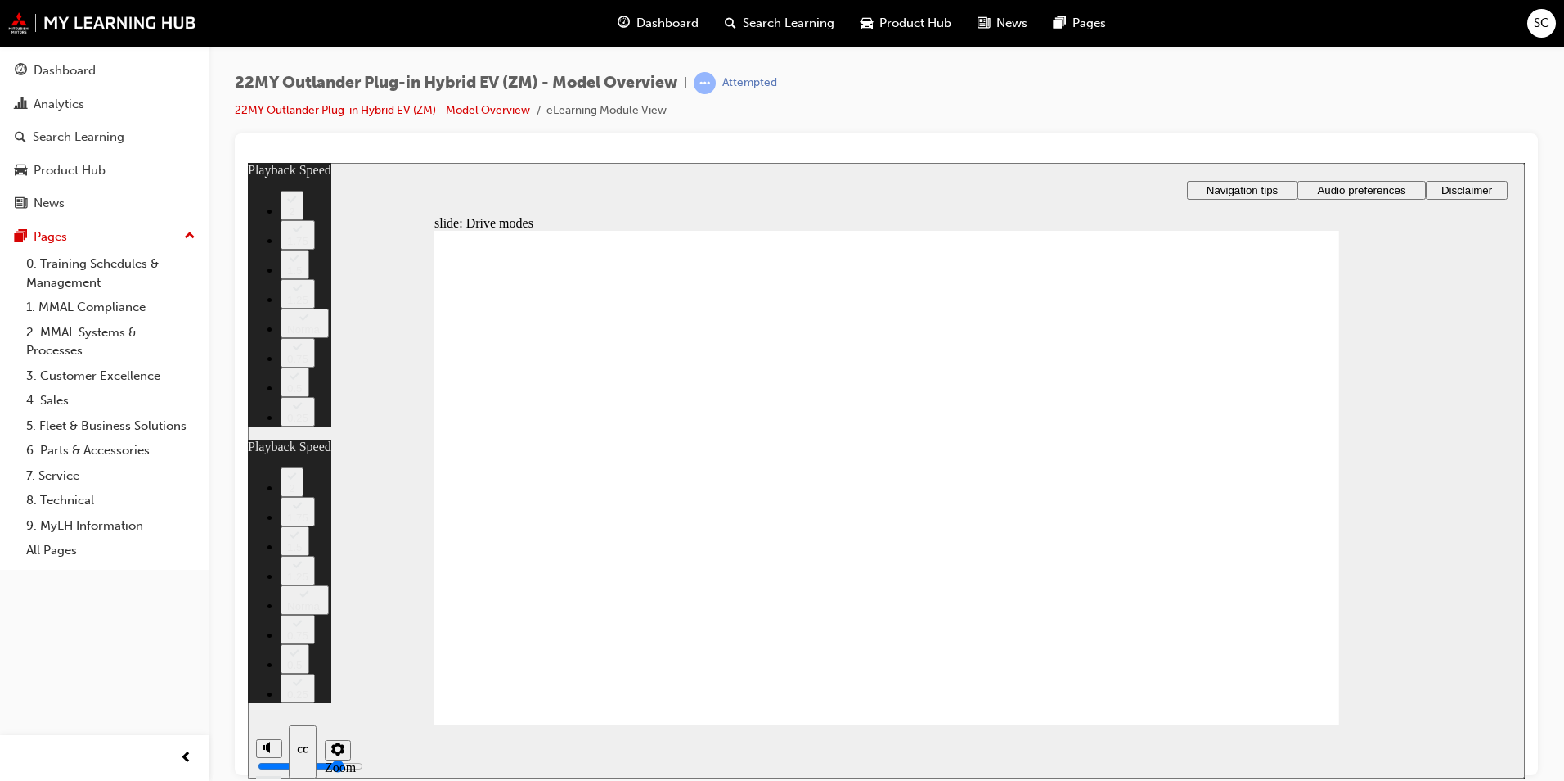
type input "37"
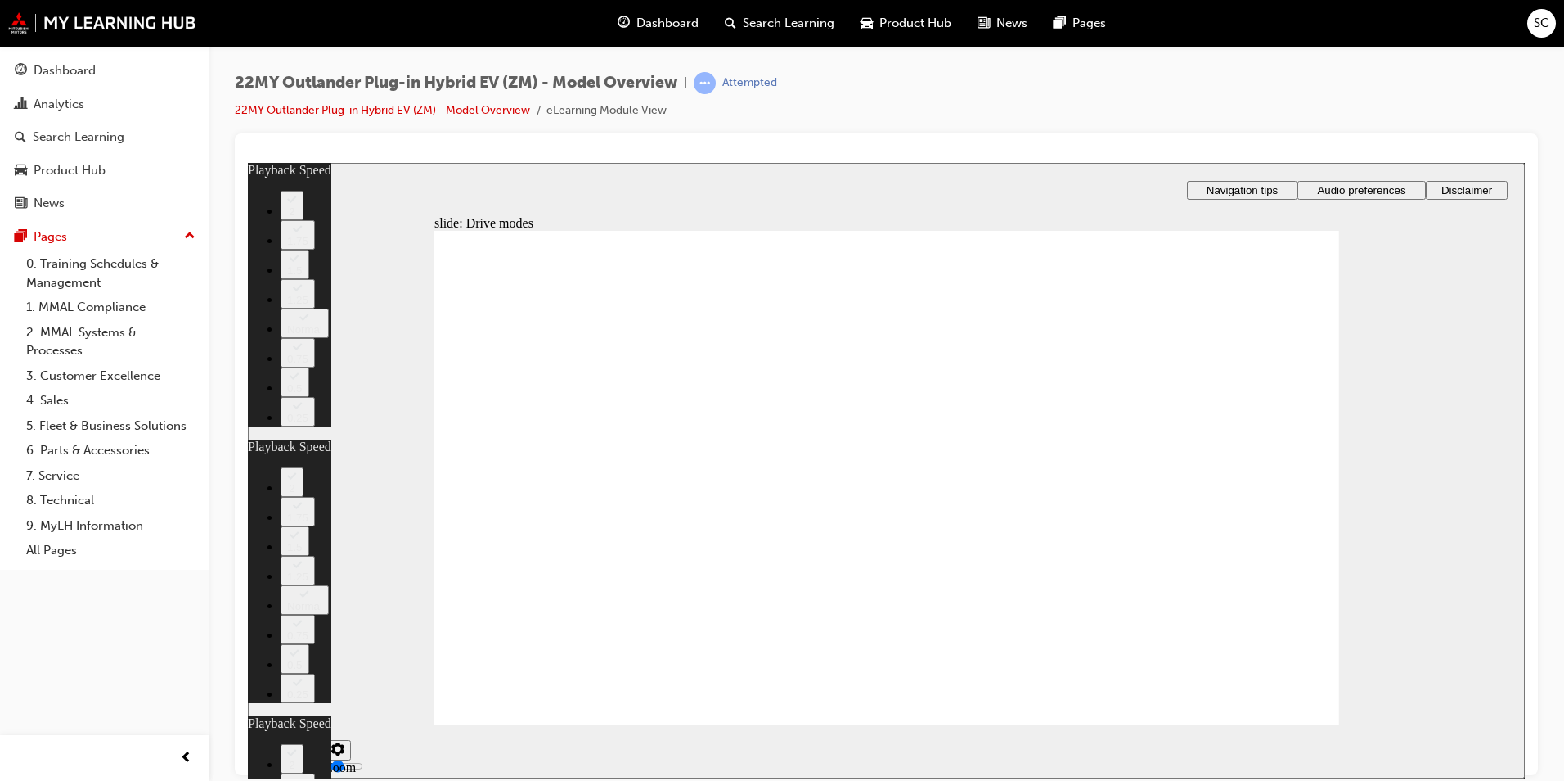
type input "34"
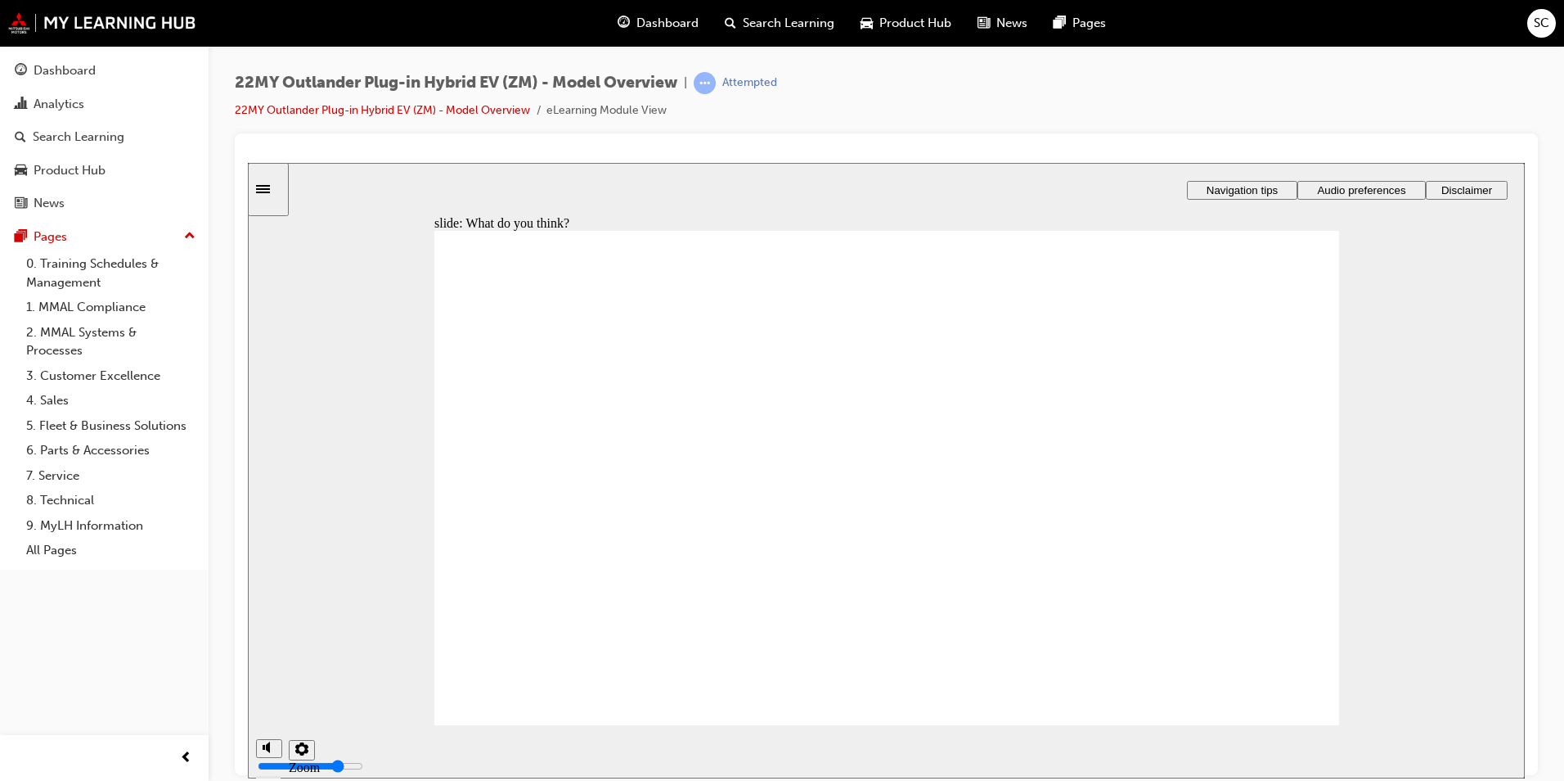
radio input "true"
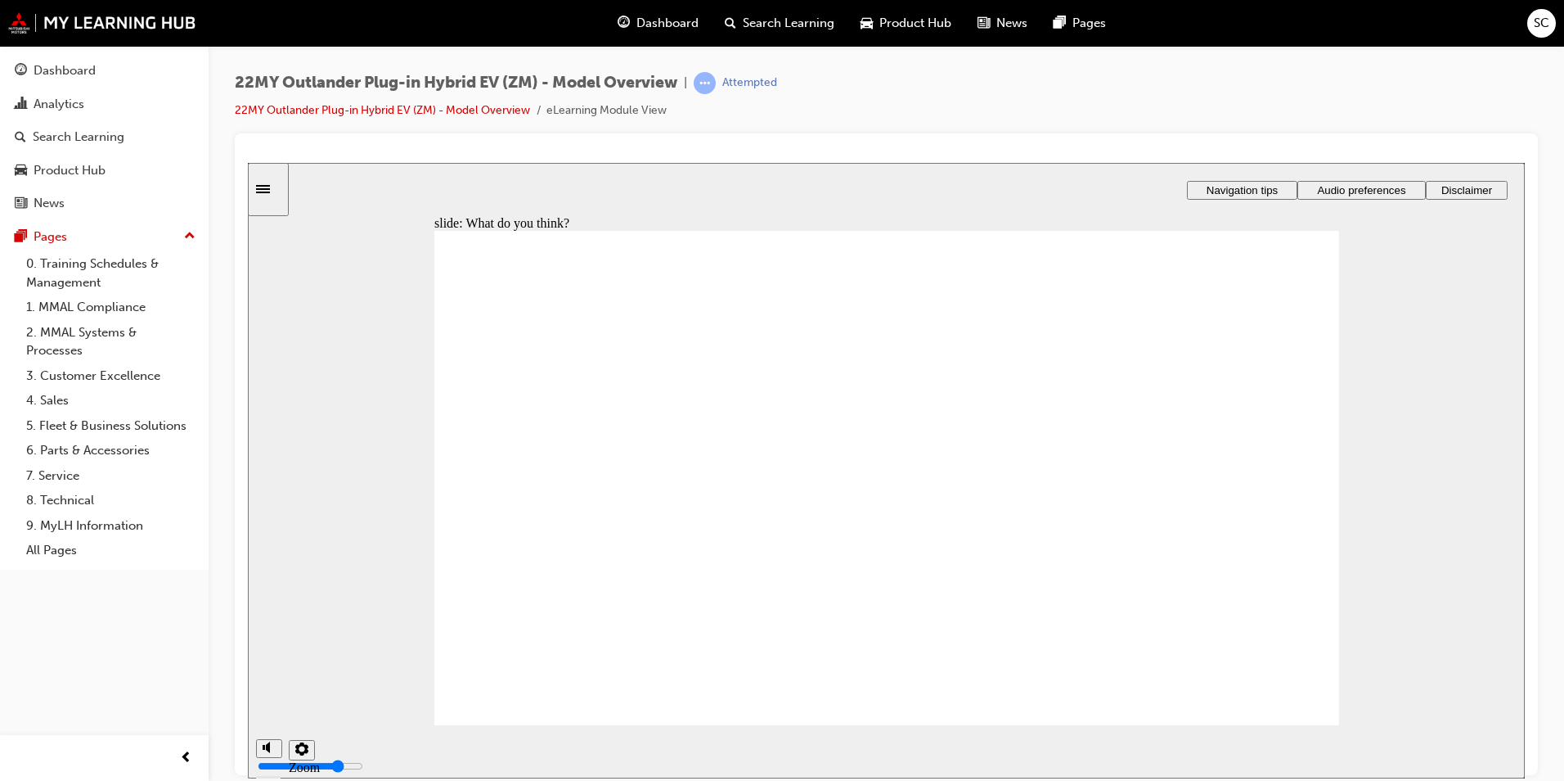
checkbox input "true"
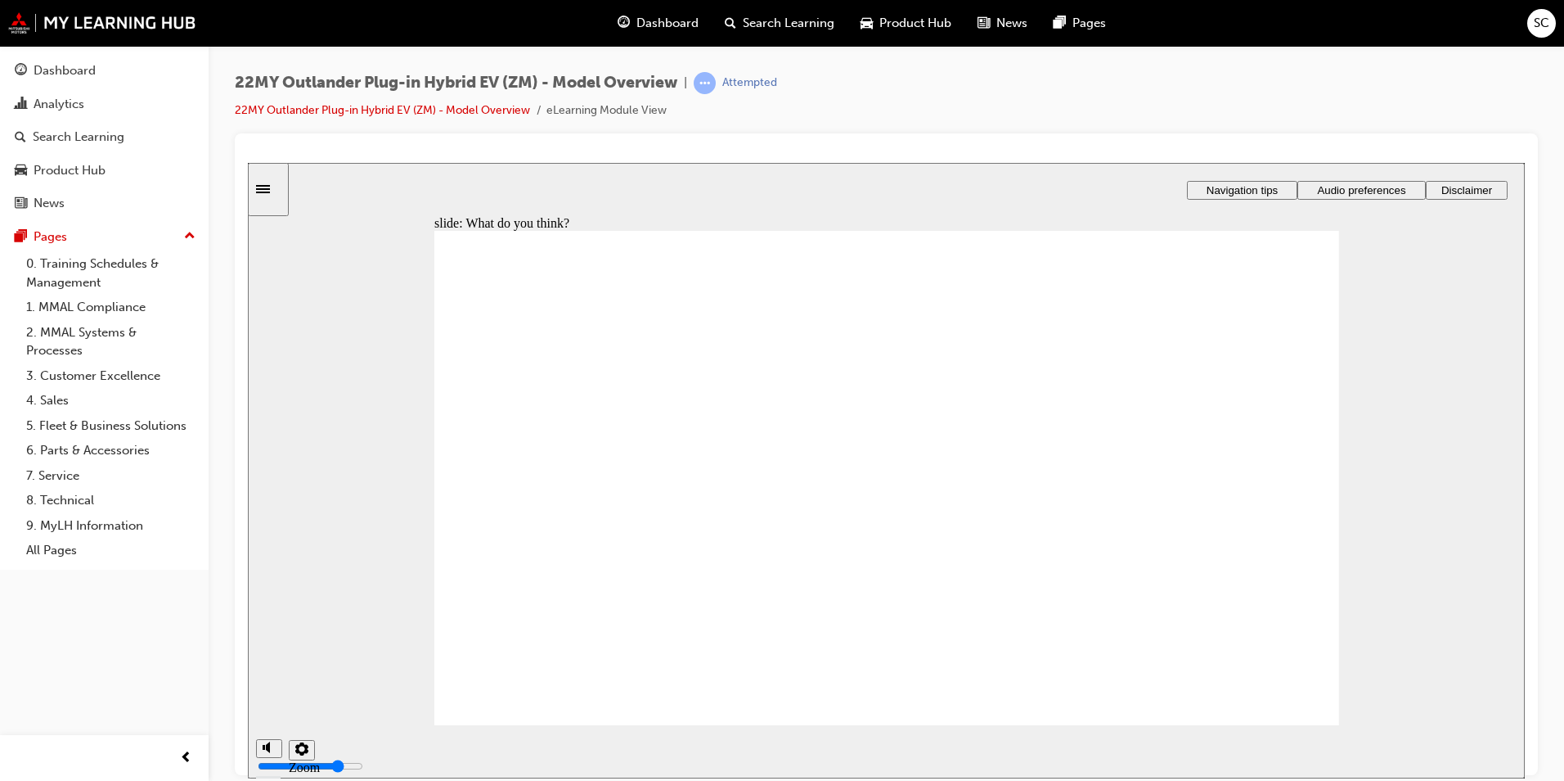
checkbox input "true"
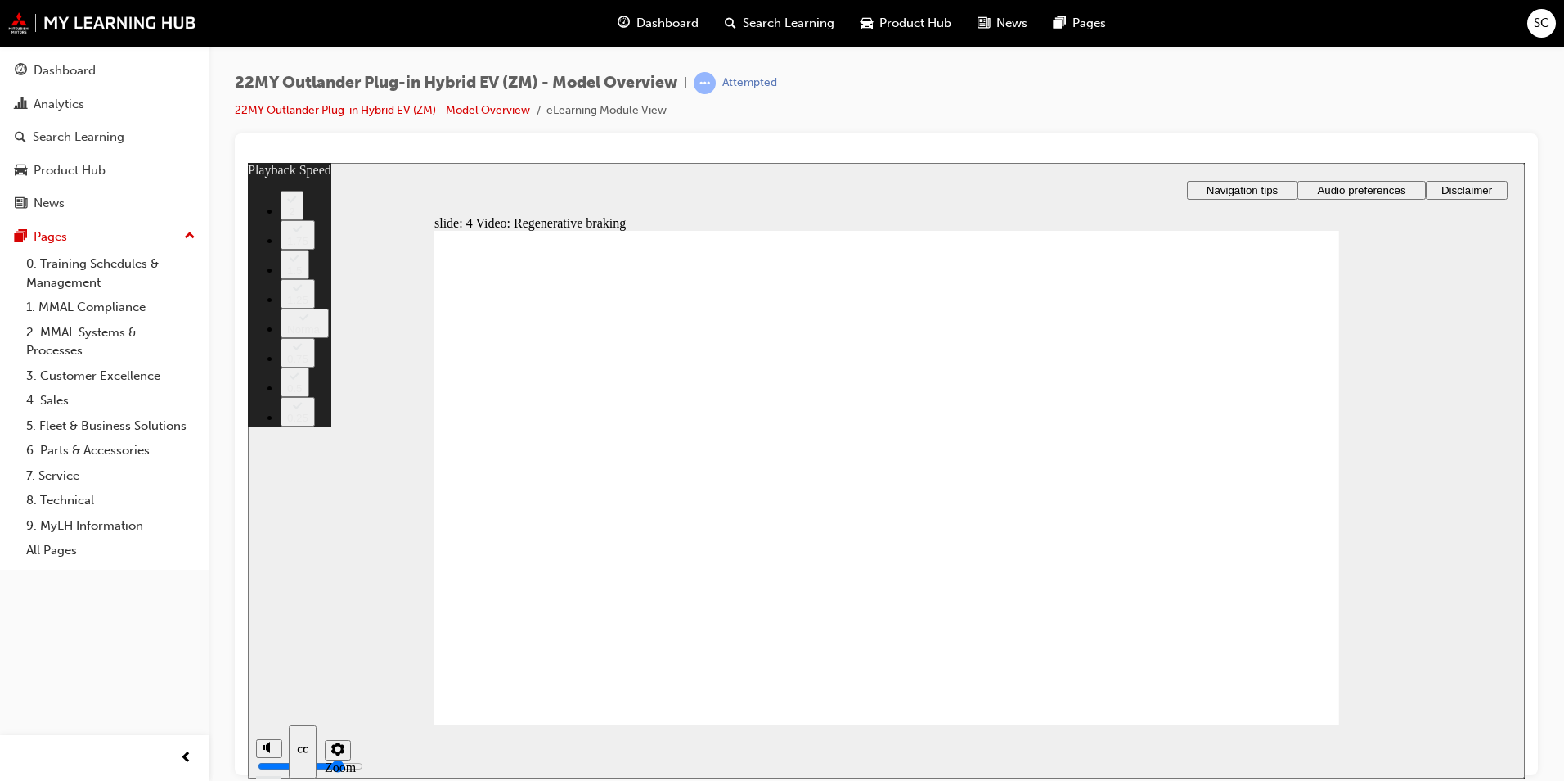
drag, startPoint x: 536, startPoint y: 680, endPoint x: 705, endPoint y: 688, distance: 169.6
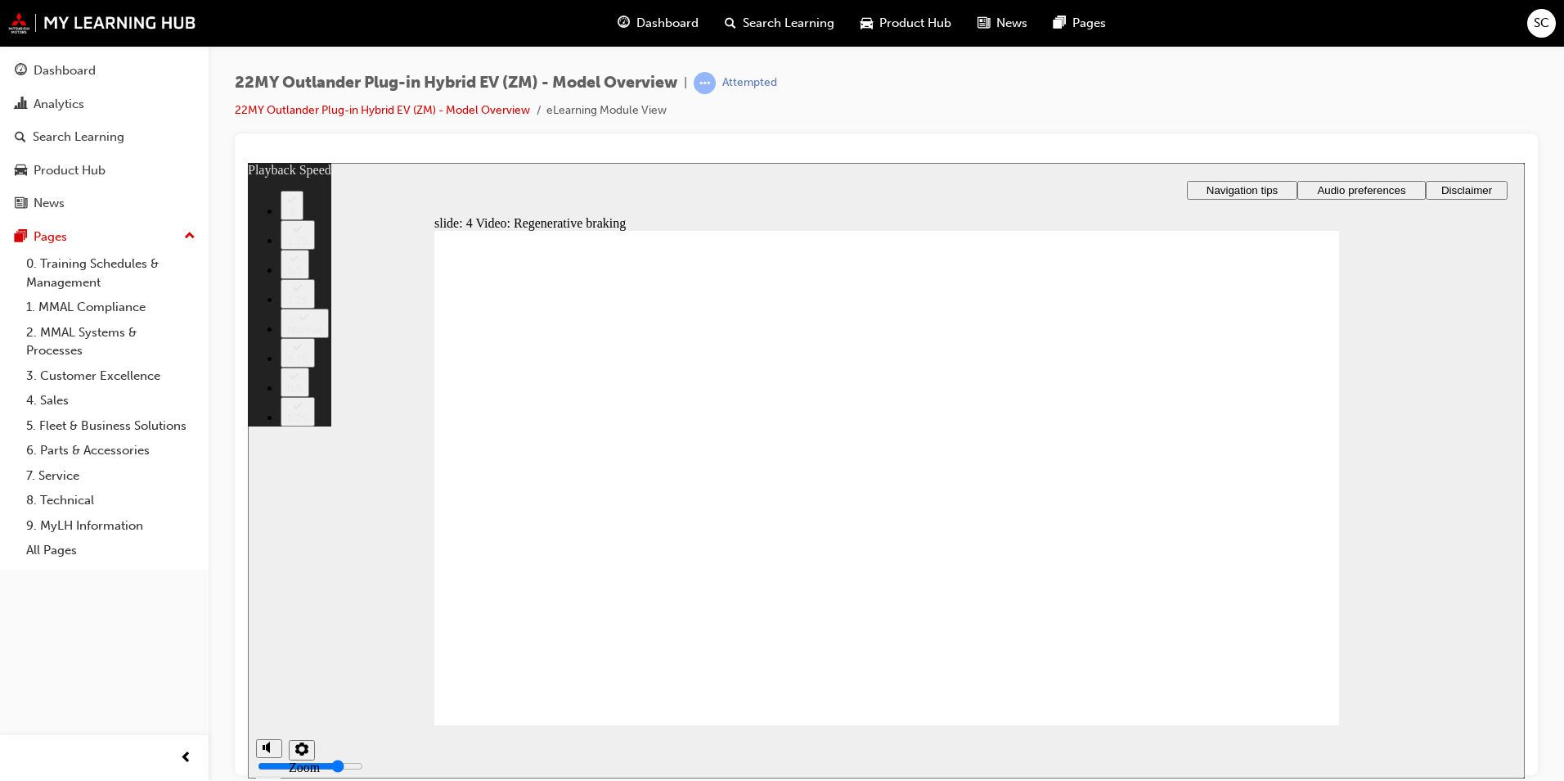
type input "91"
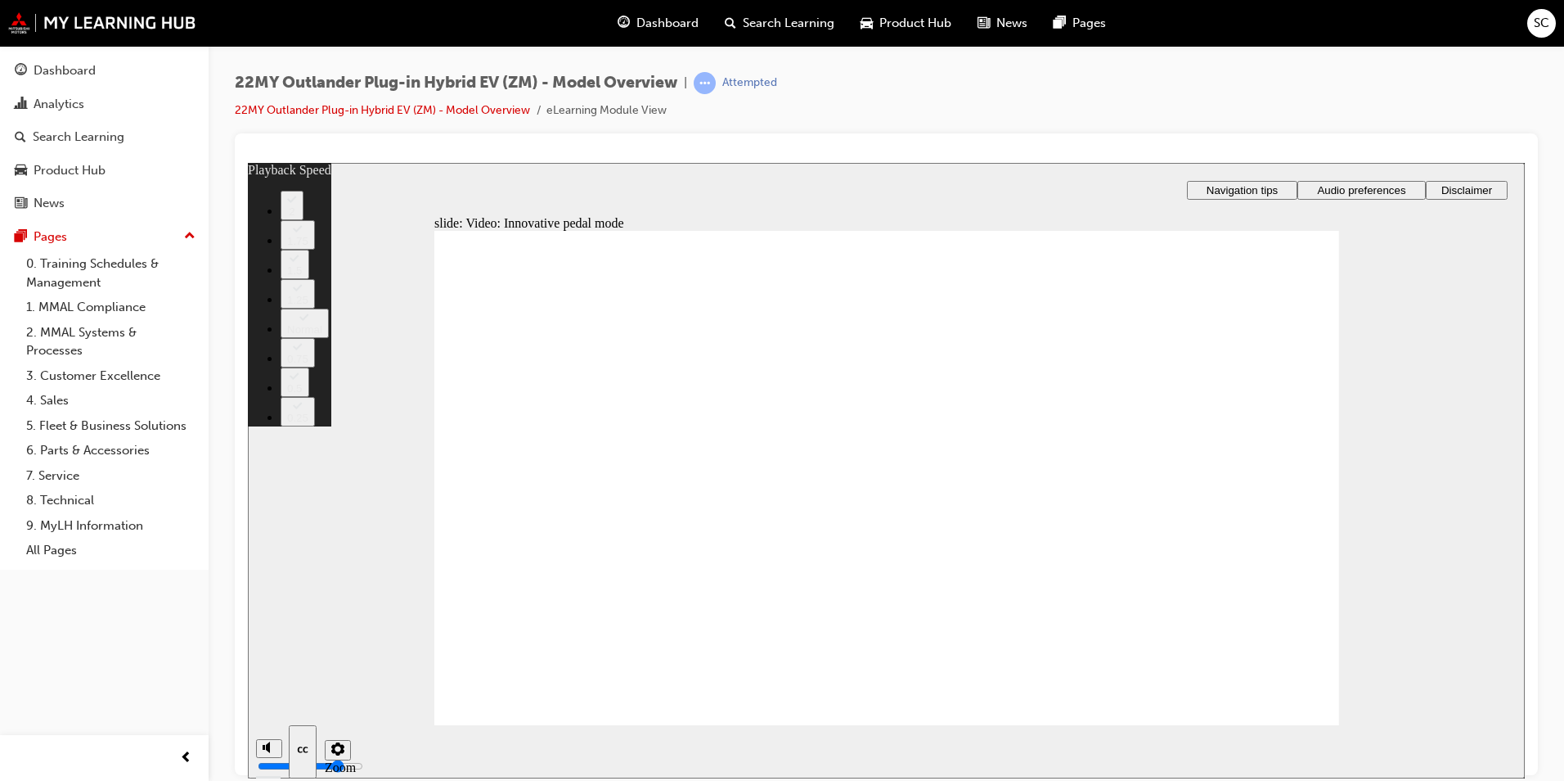
type input "129"
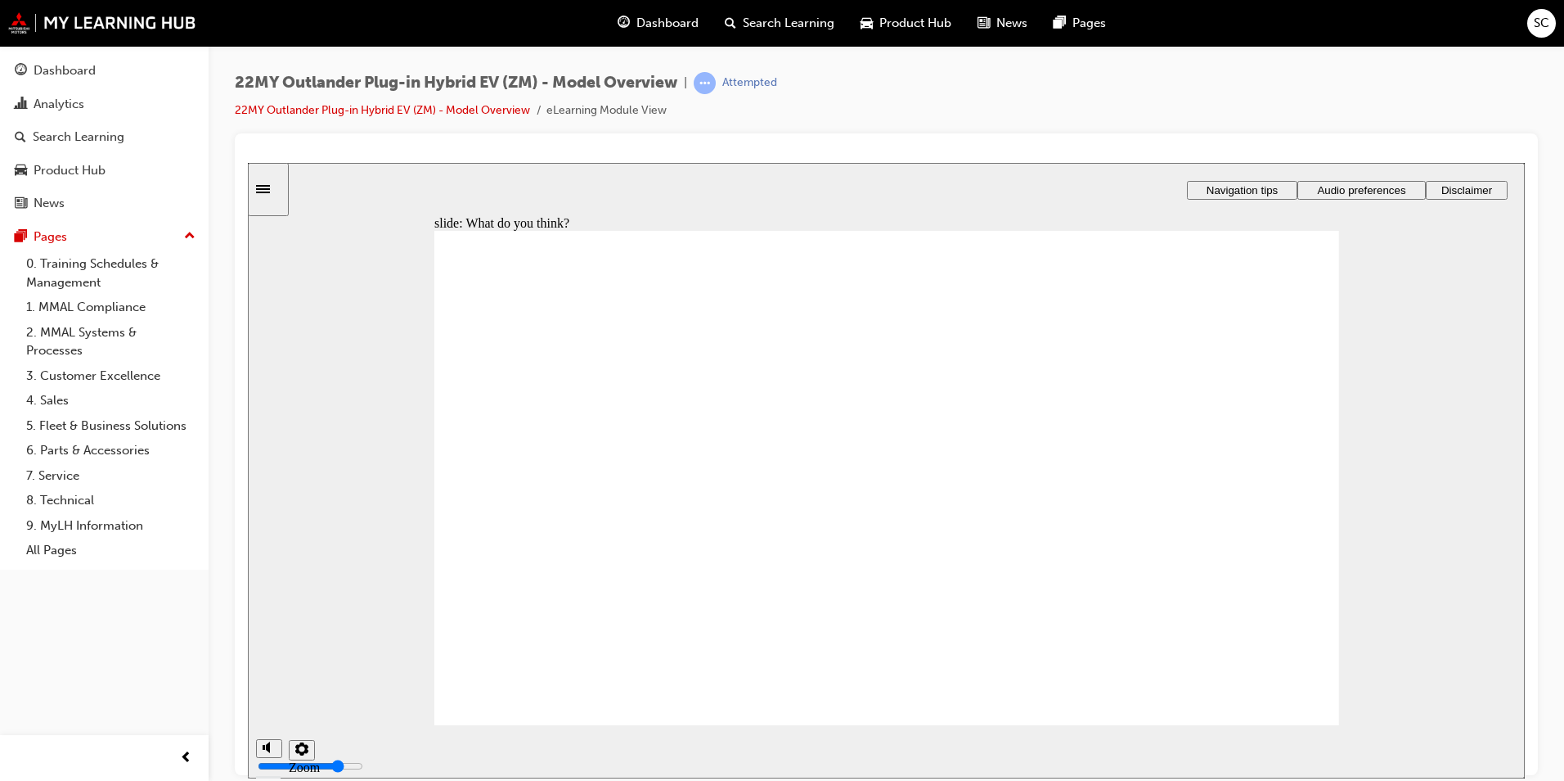
radio input "true"
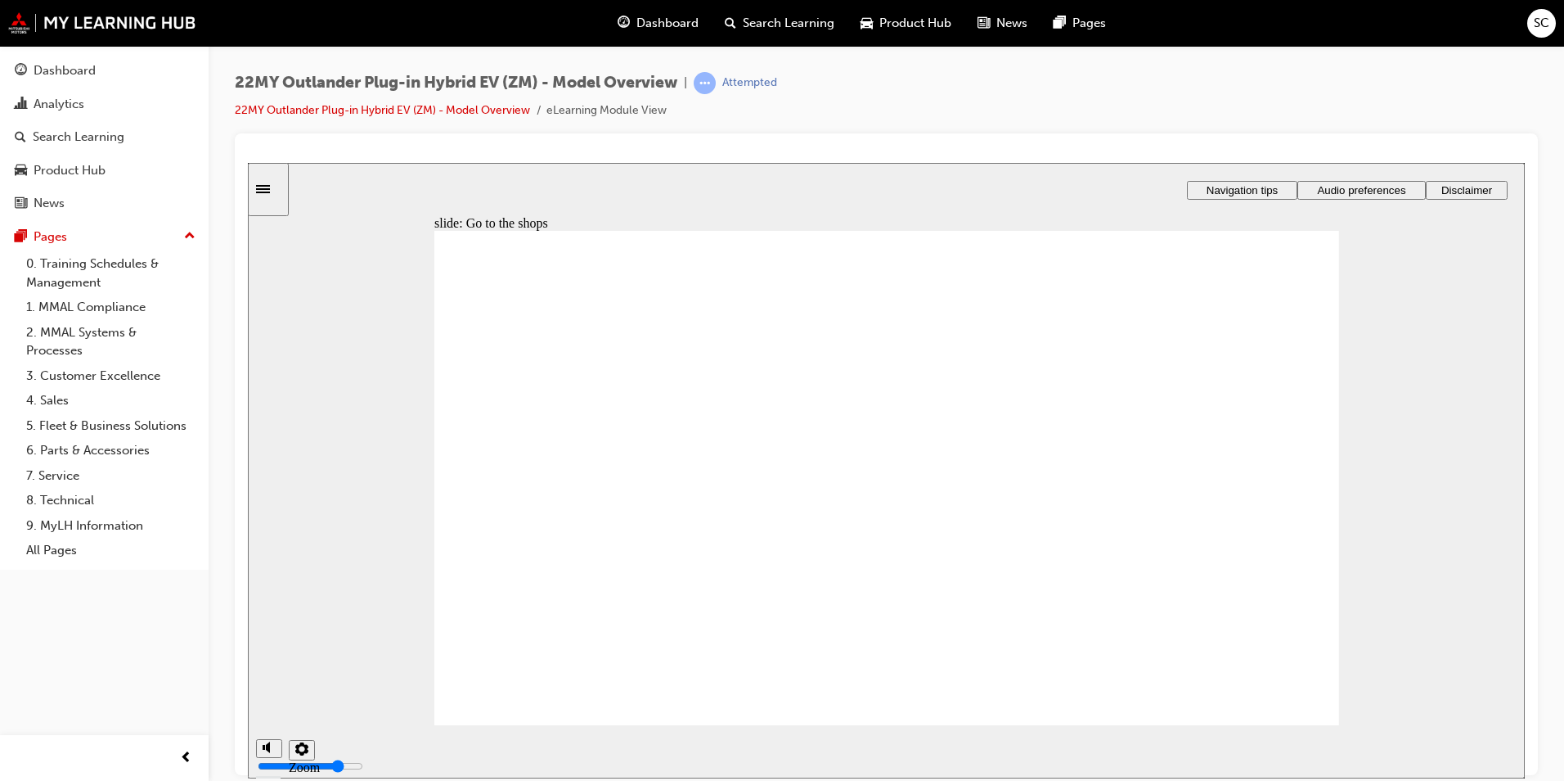
checkbox input "true"
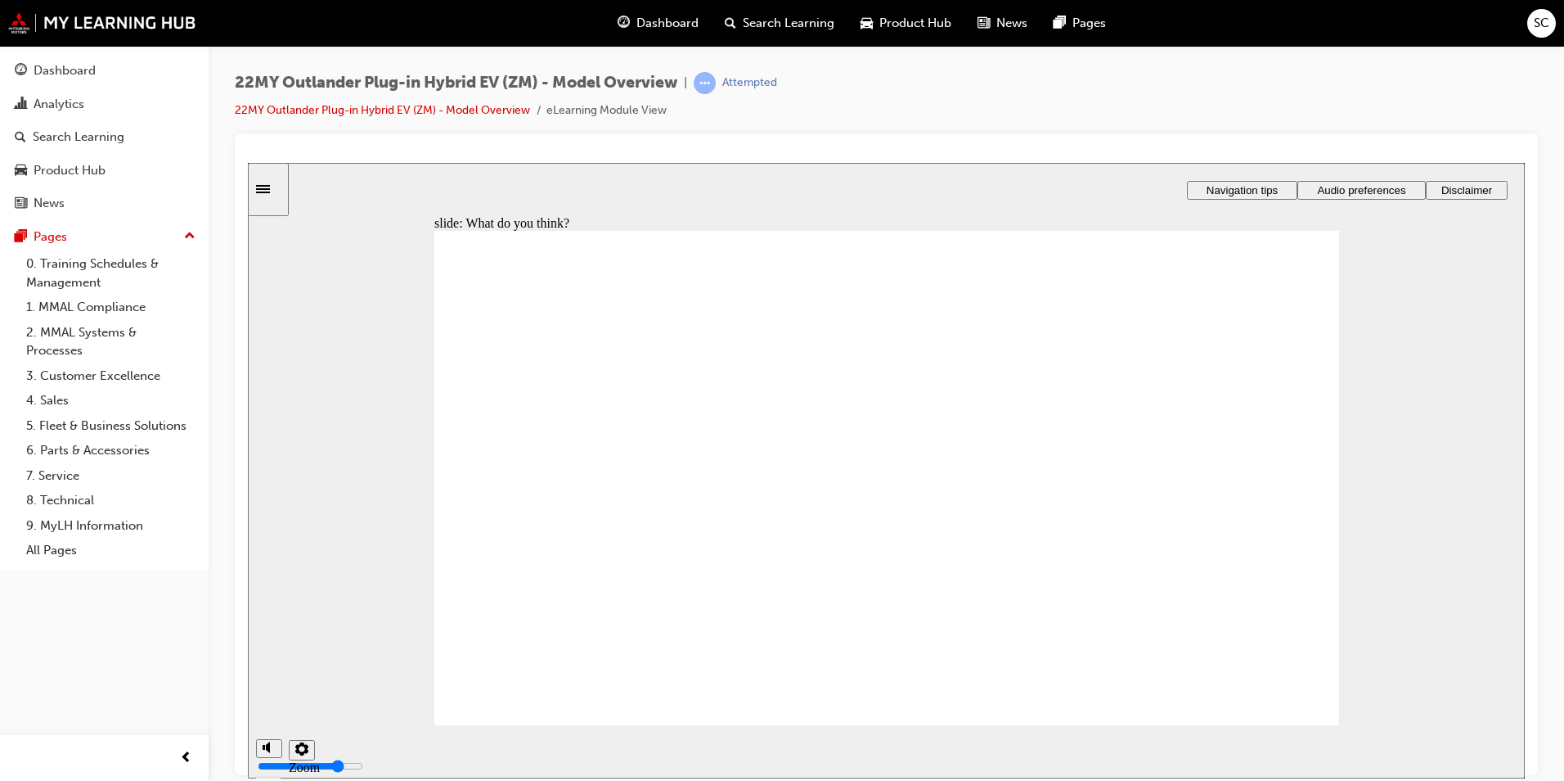
checkbox input "true"
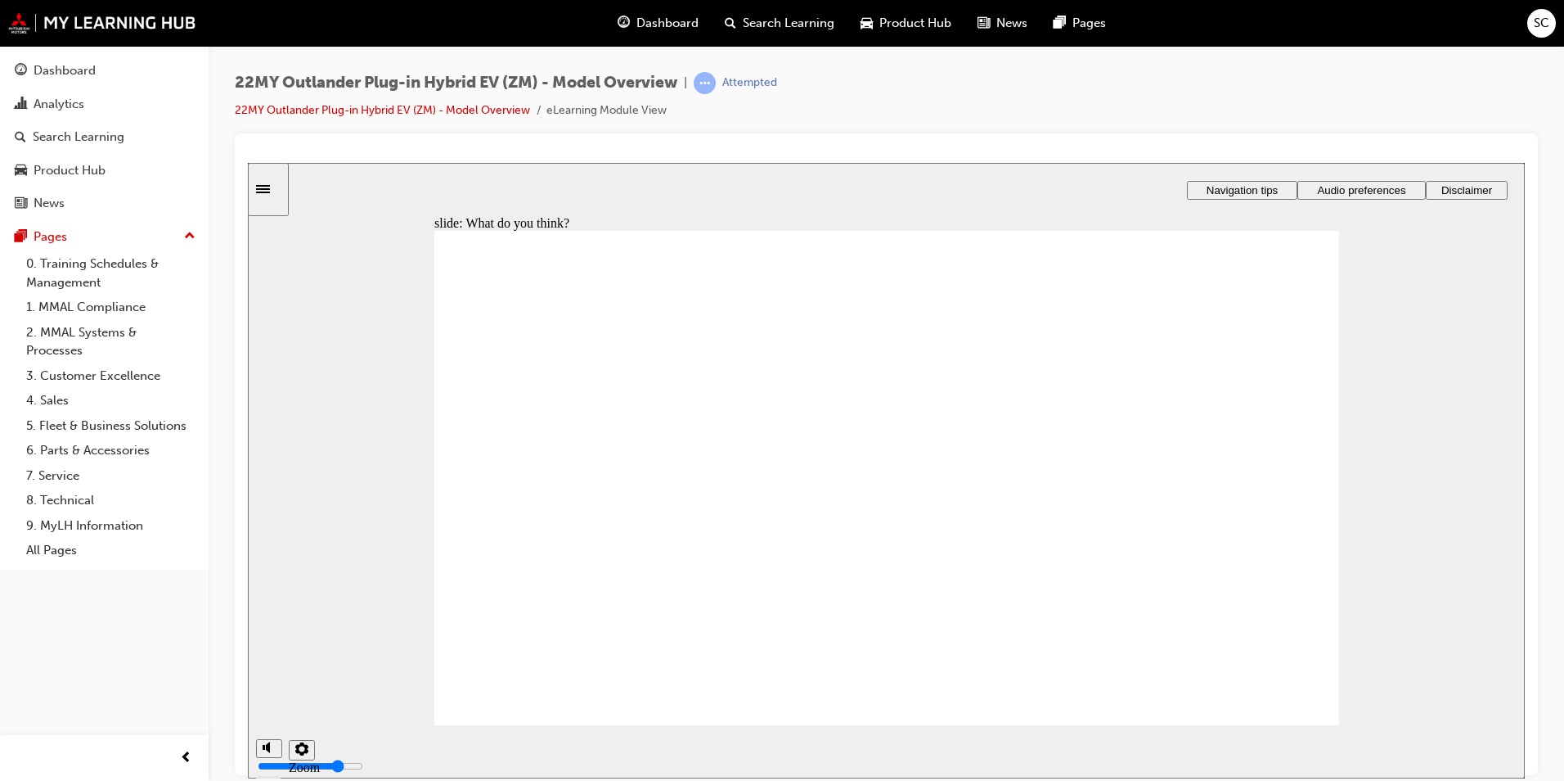
radio input "true"
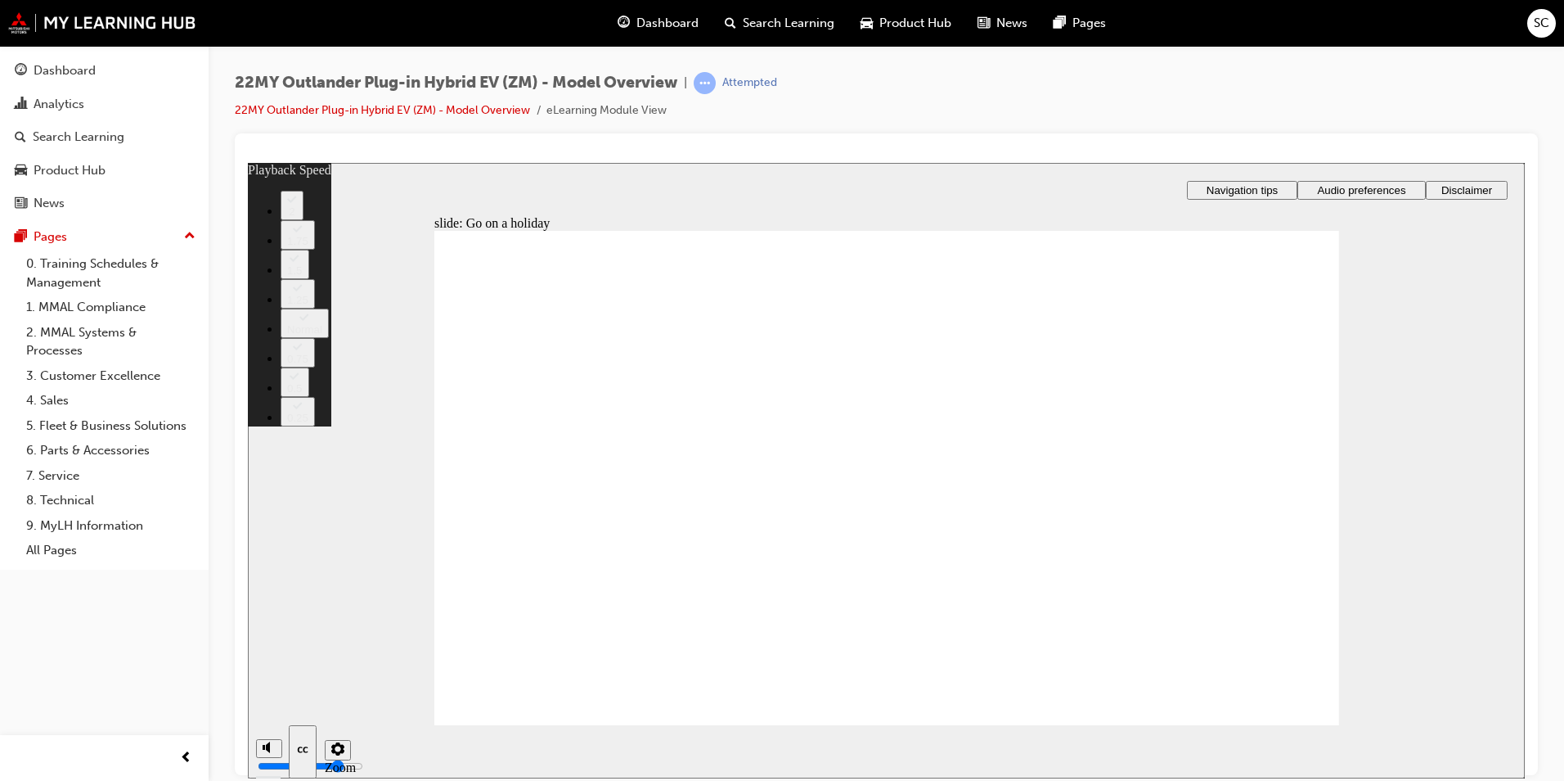
type input "123"
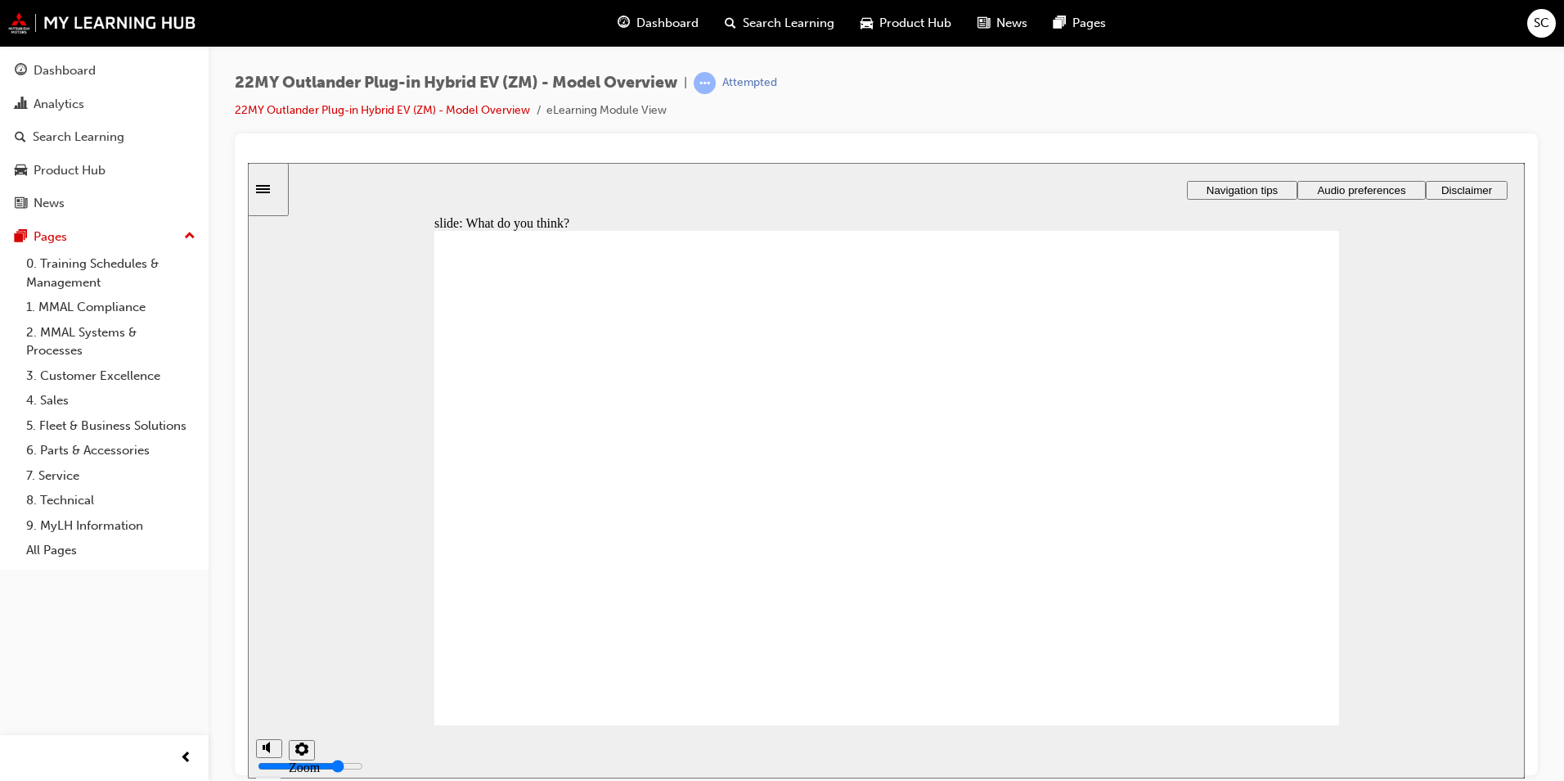
radio input "true"
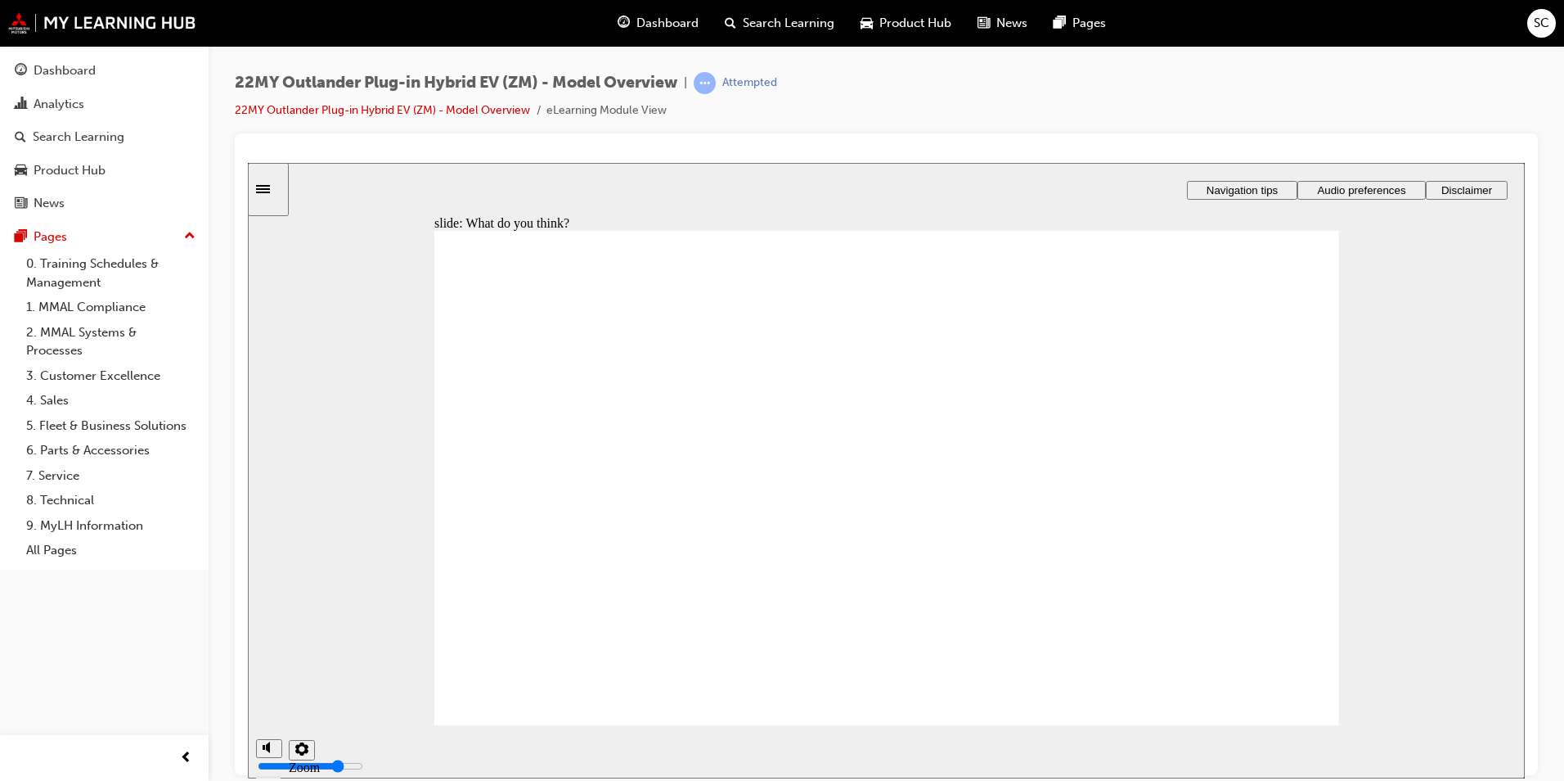
radio input "true"
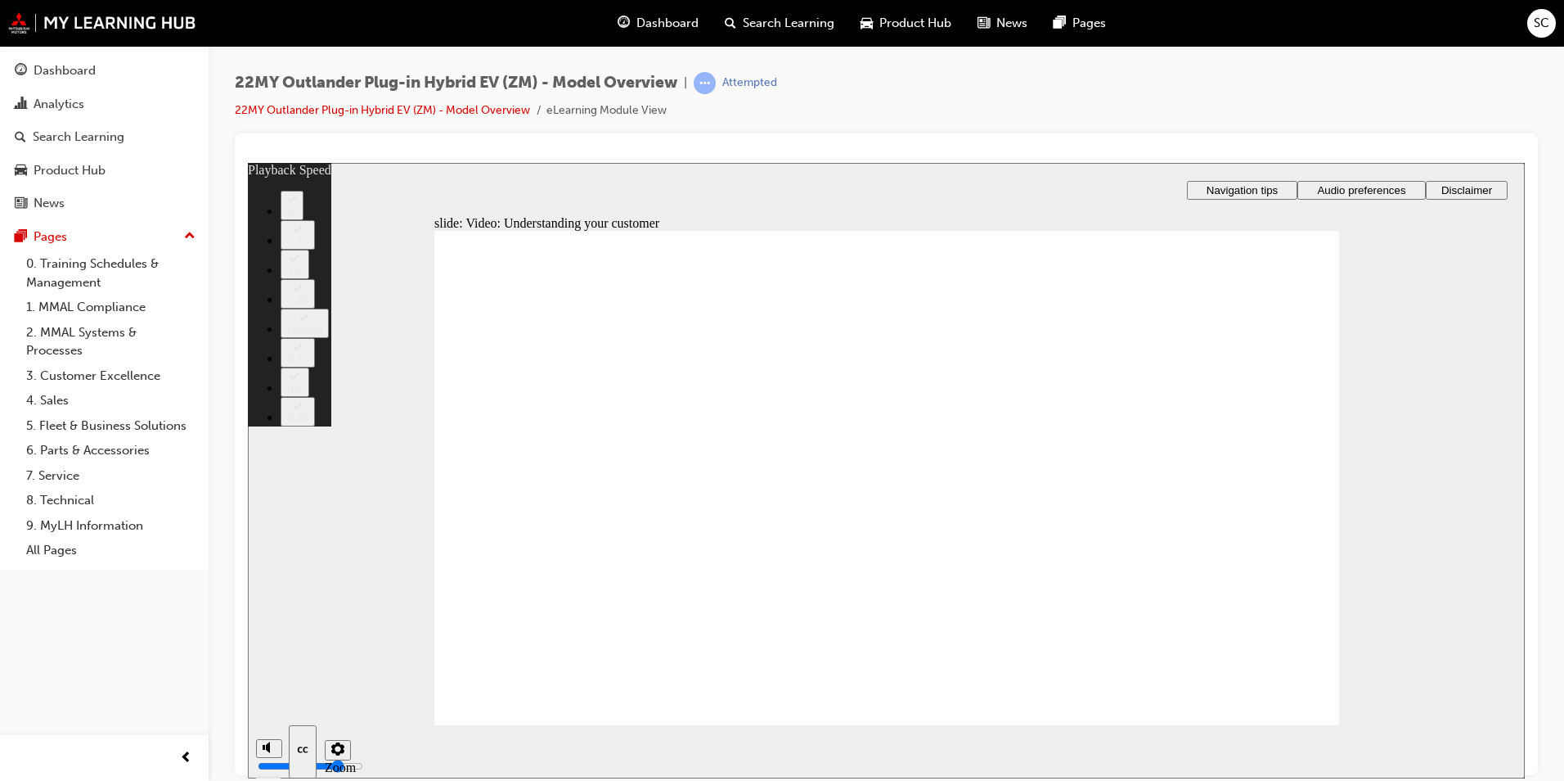
type input "91"
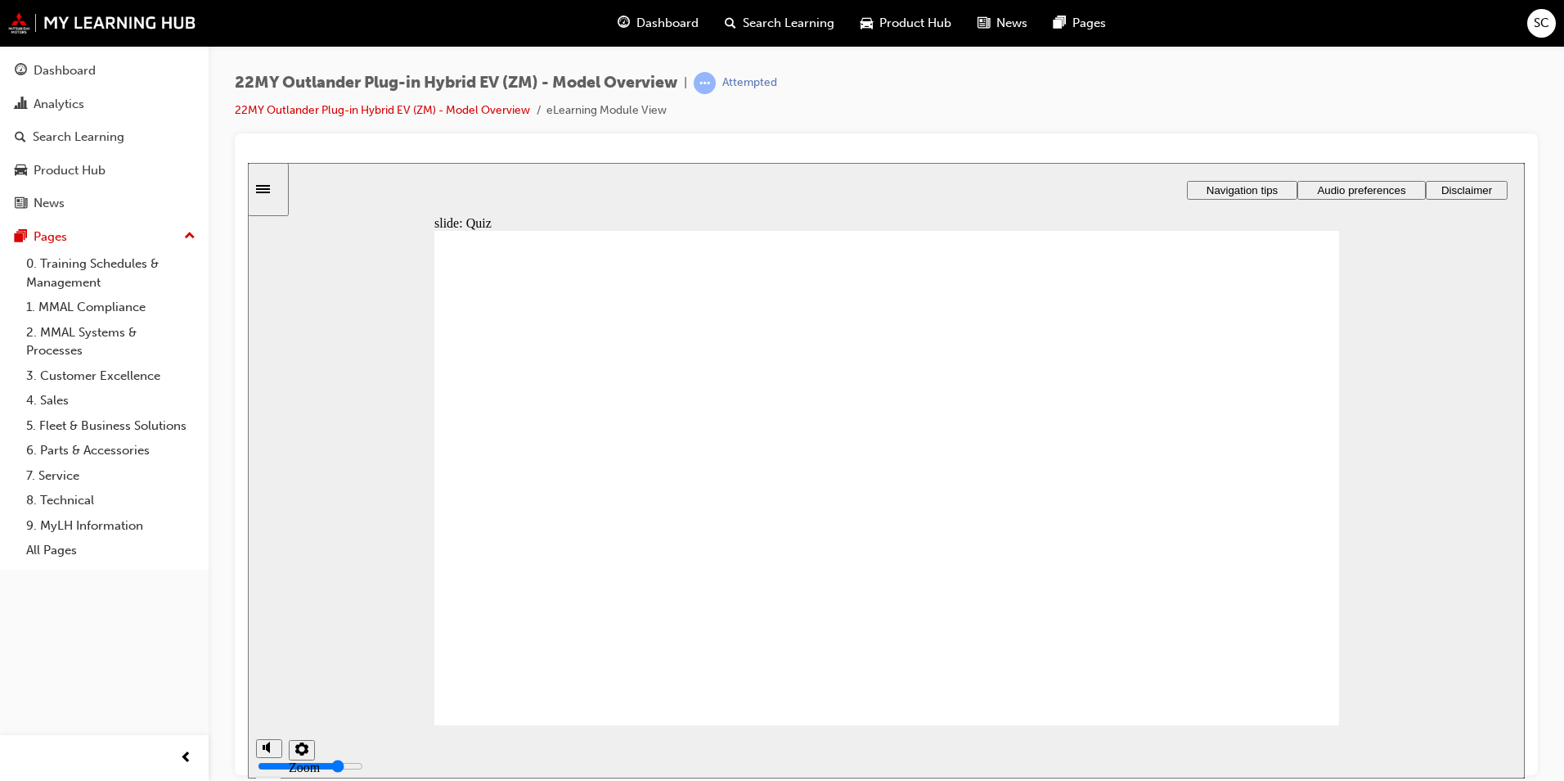
radio input "true"
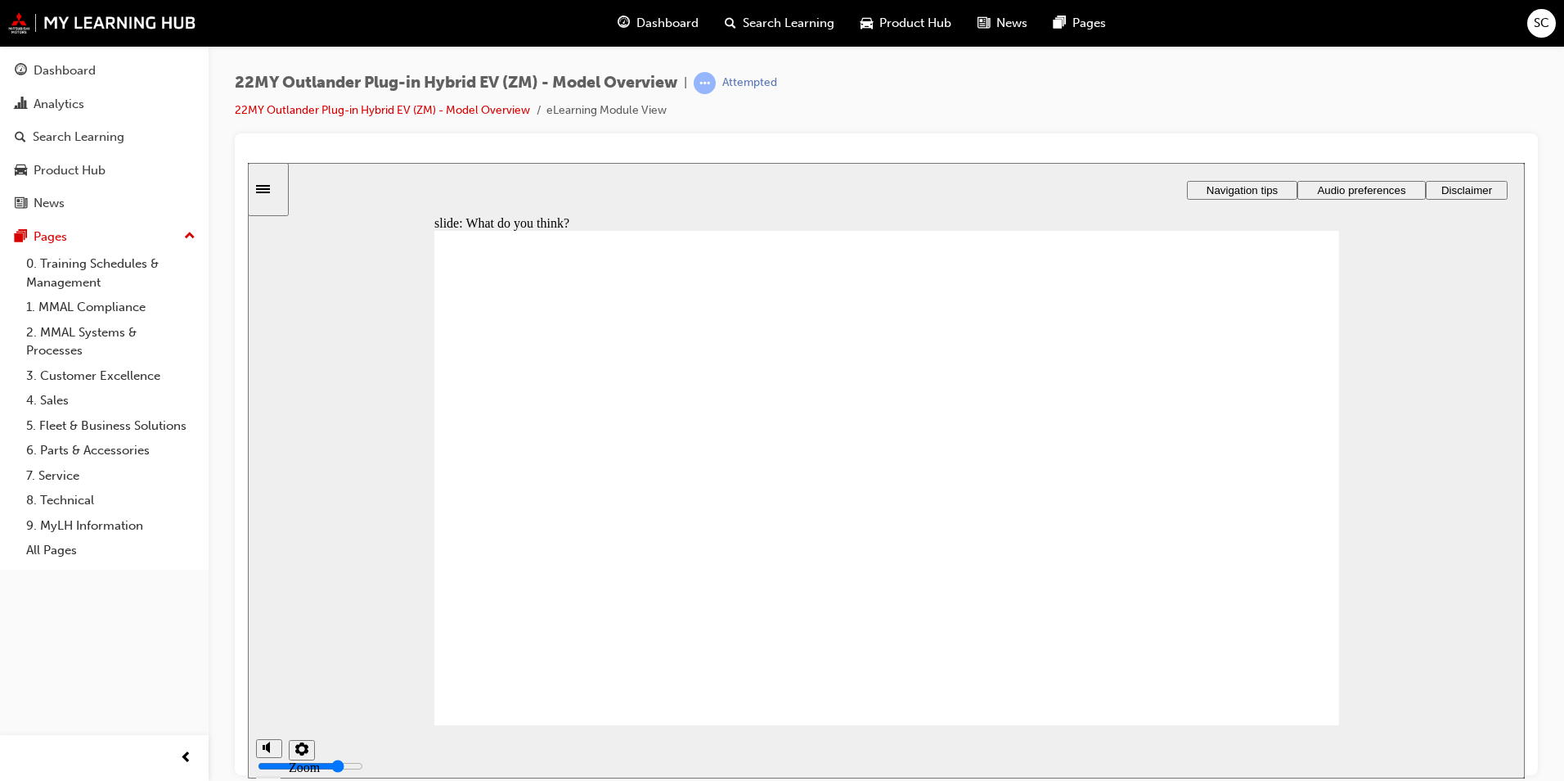
radio input "true"
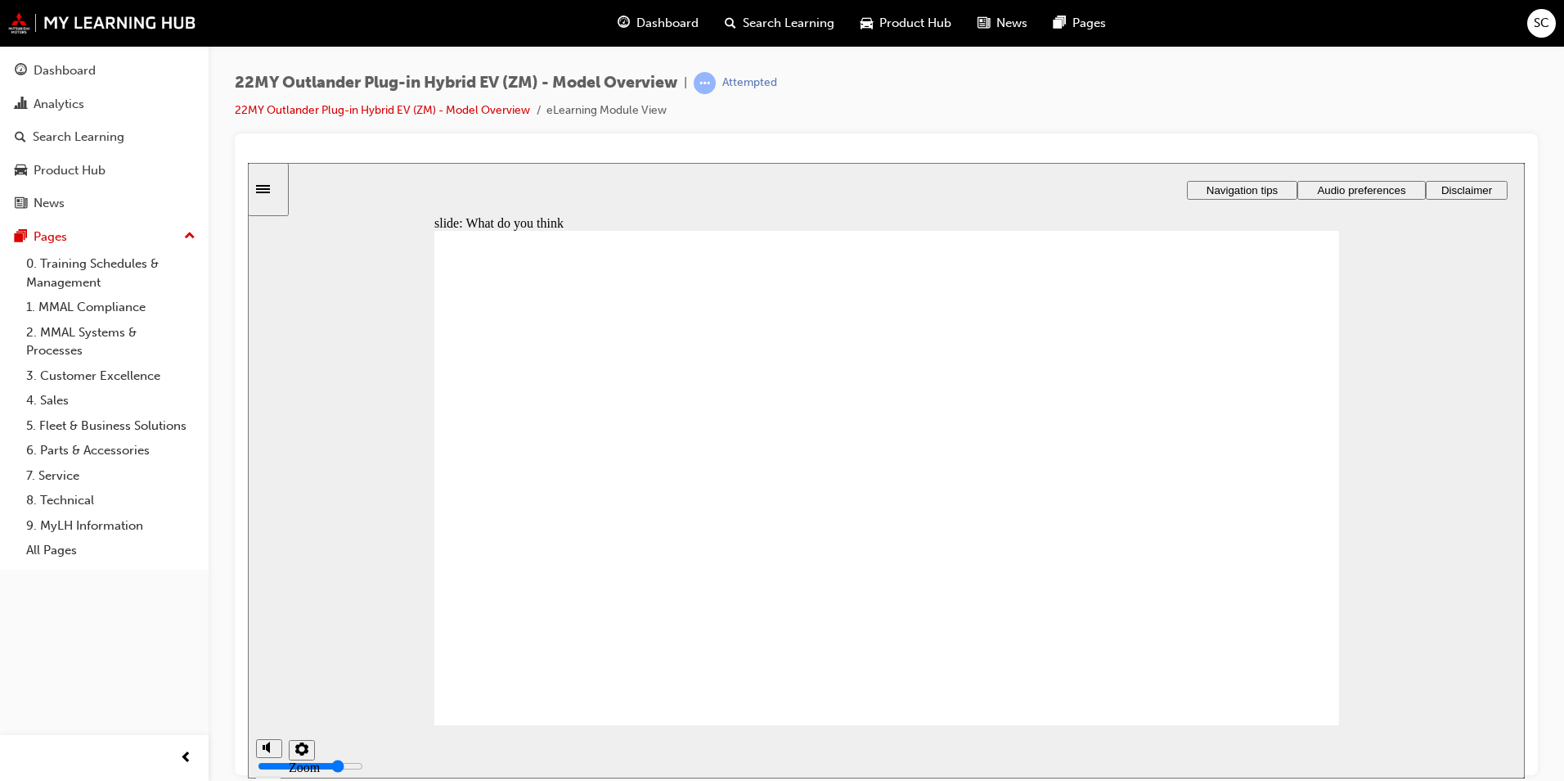
radio input "true"
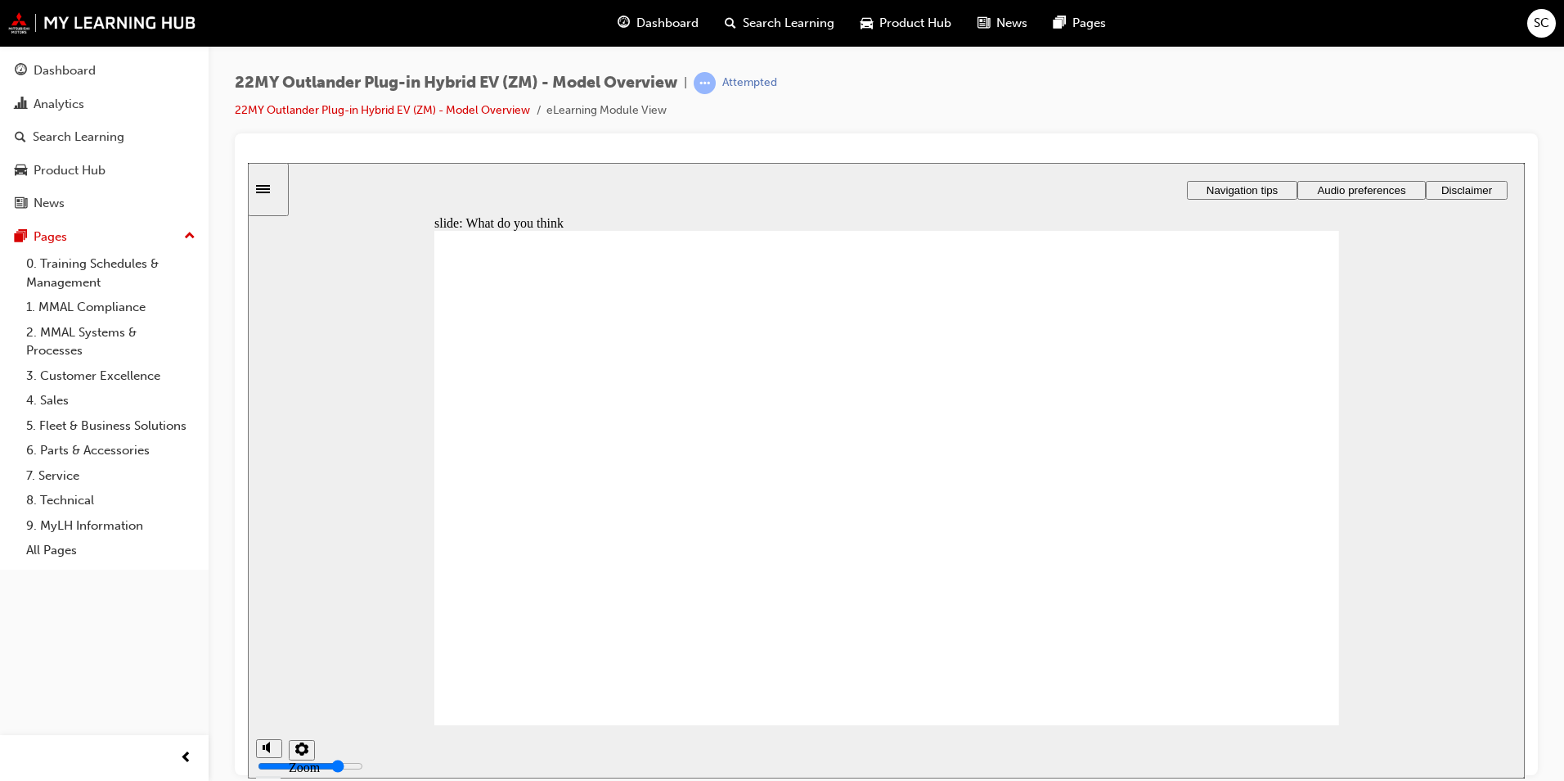
radio input "true"
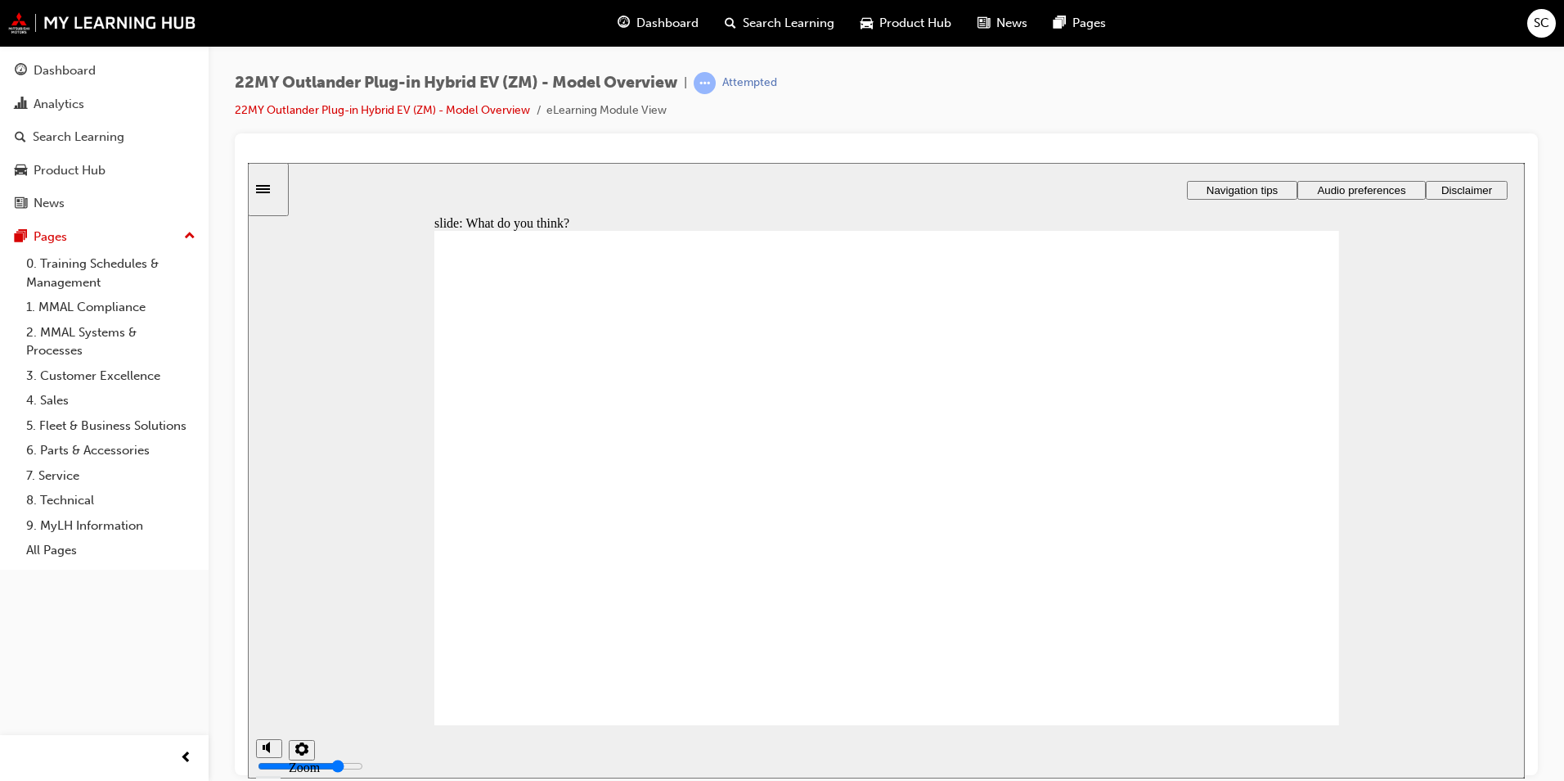
checkbox input "true"
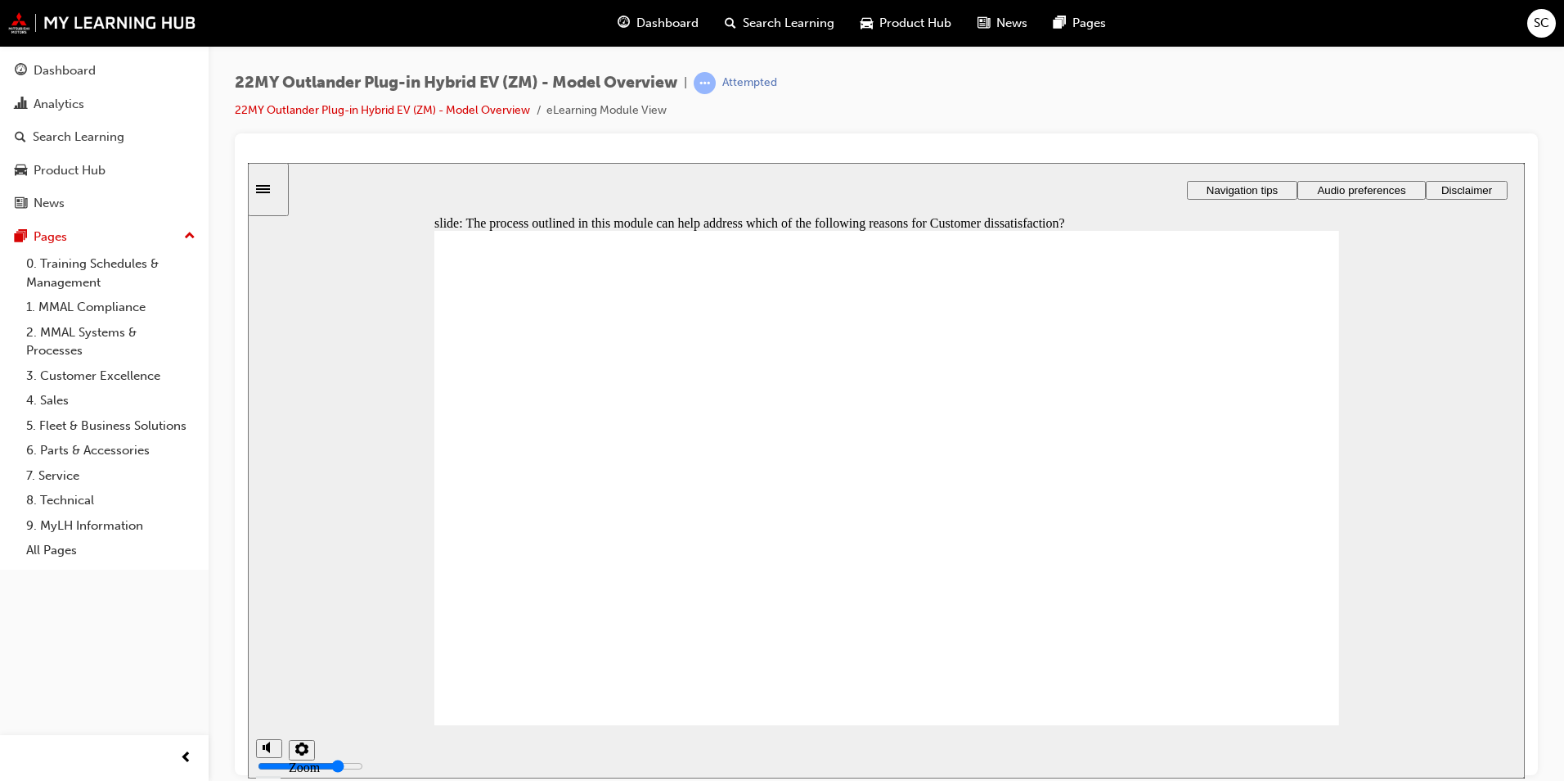
checkbox input "true"
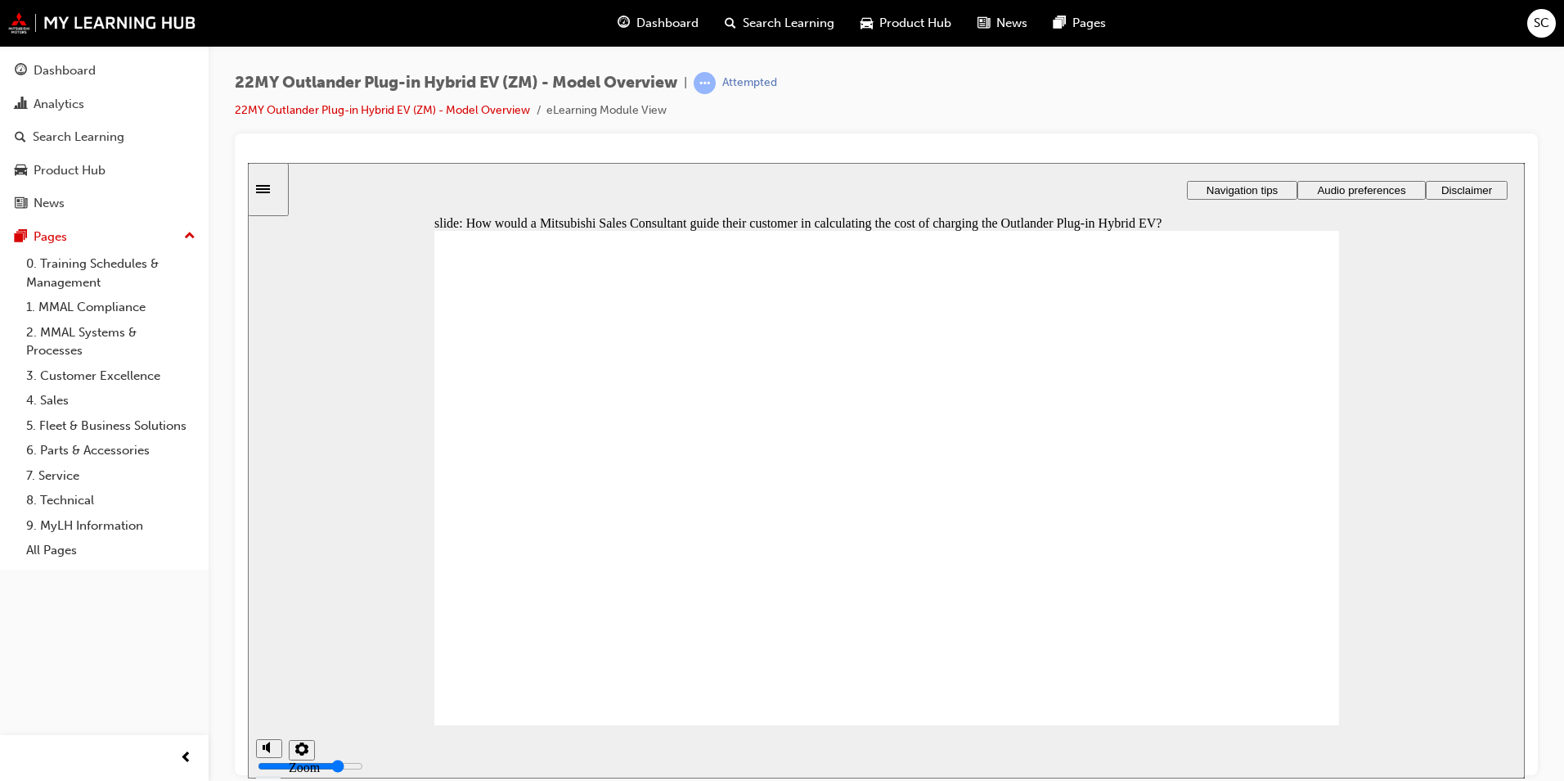
drag, startPoint x: 1107, startPoint y: 456, endPoint x: 822, endPoint y: 535, distance: 295.6
radio input "true"
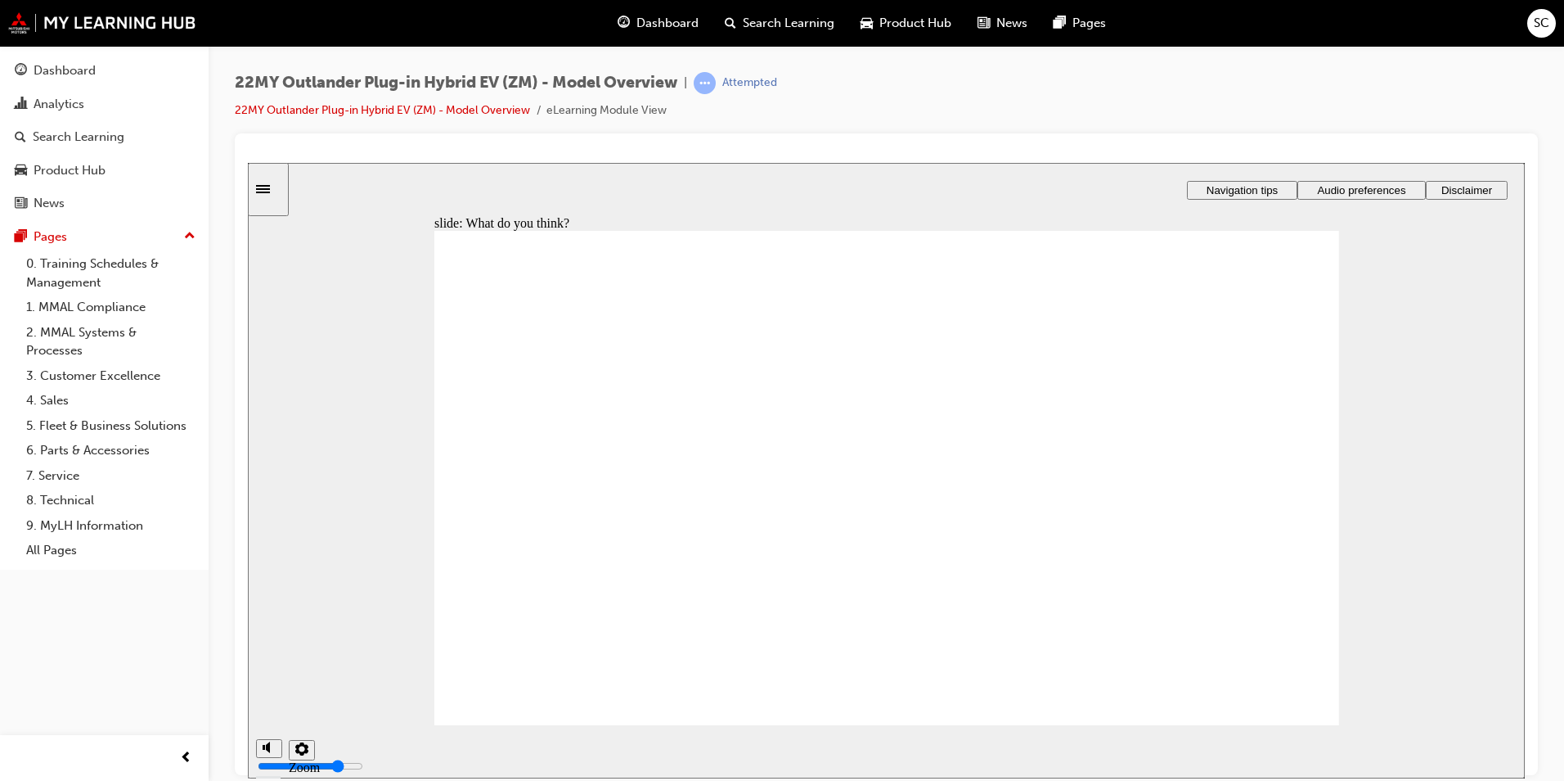
radio input "true"
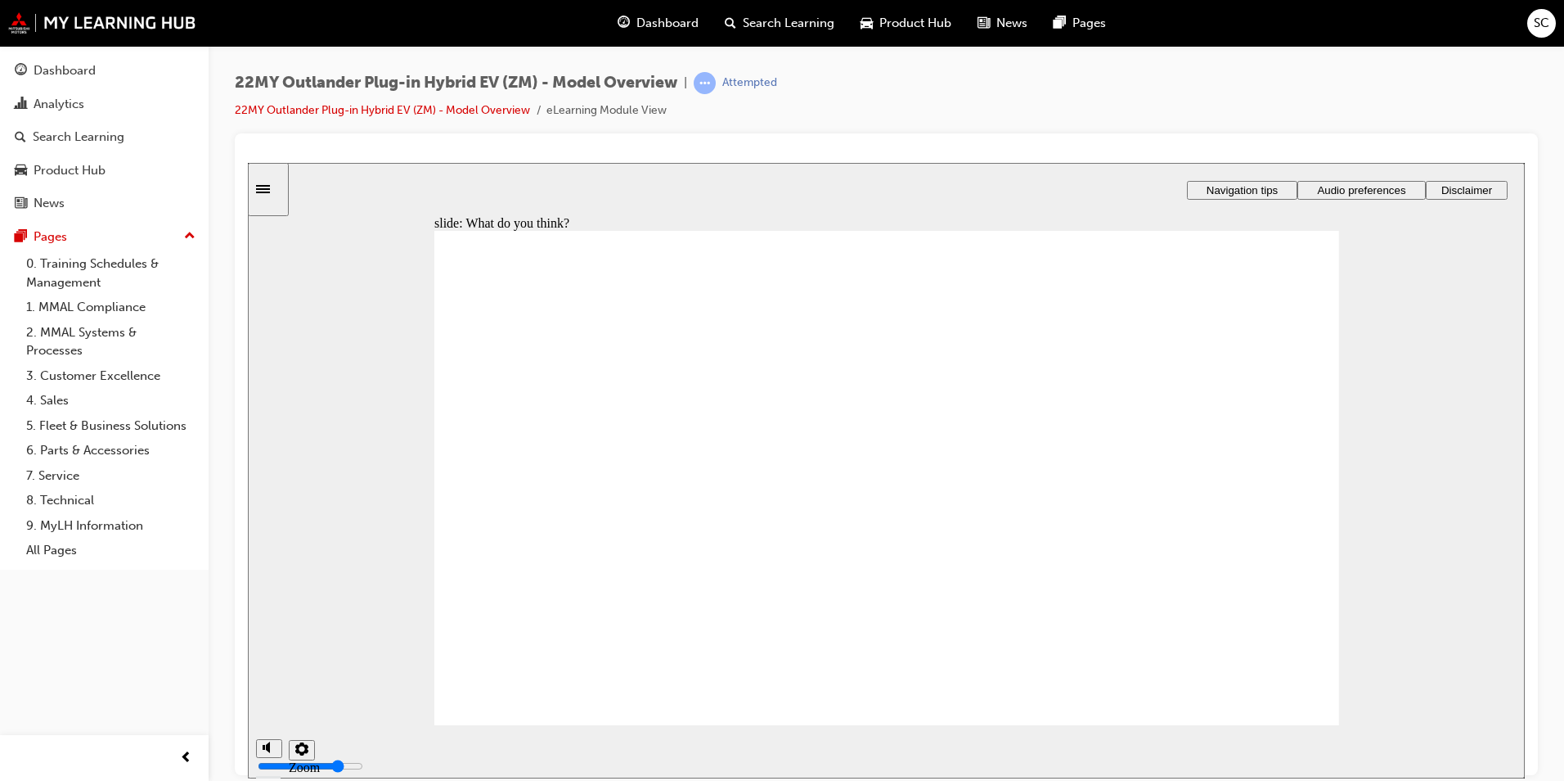
radio input "true"
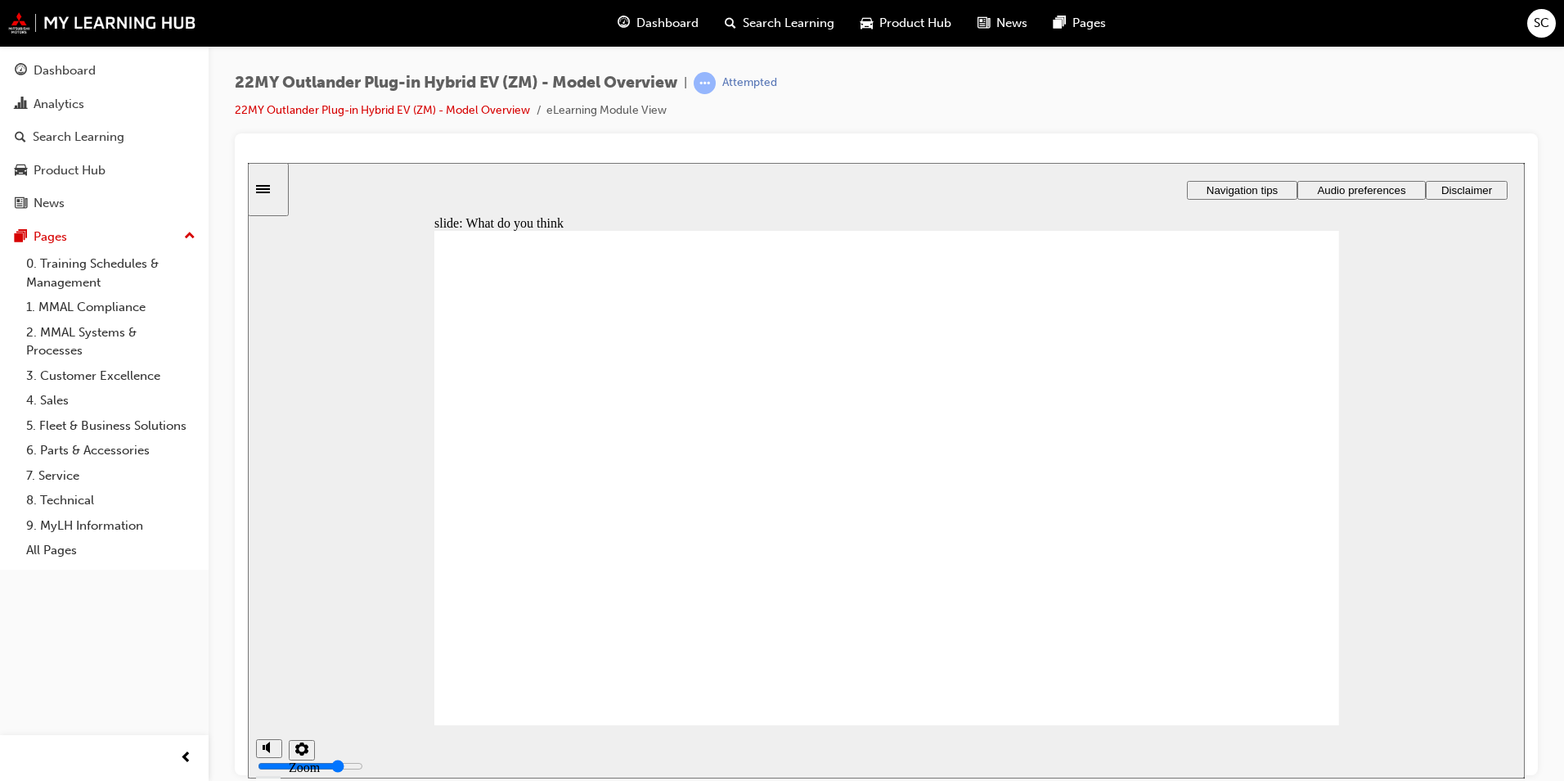
radio input "true"
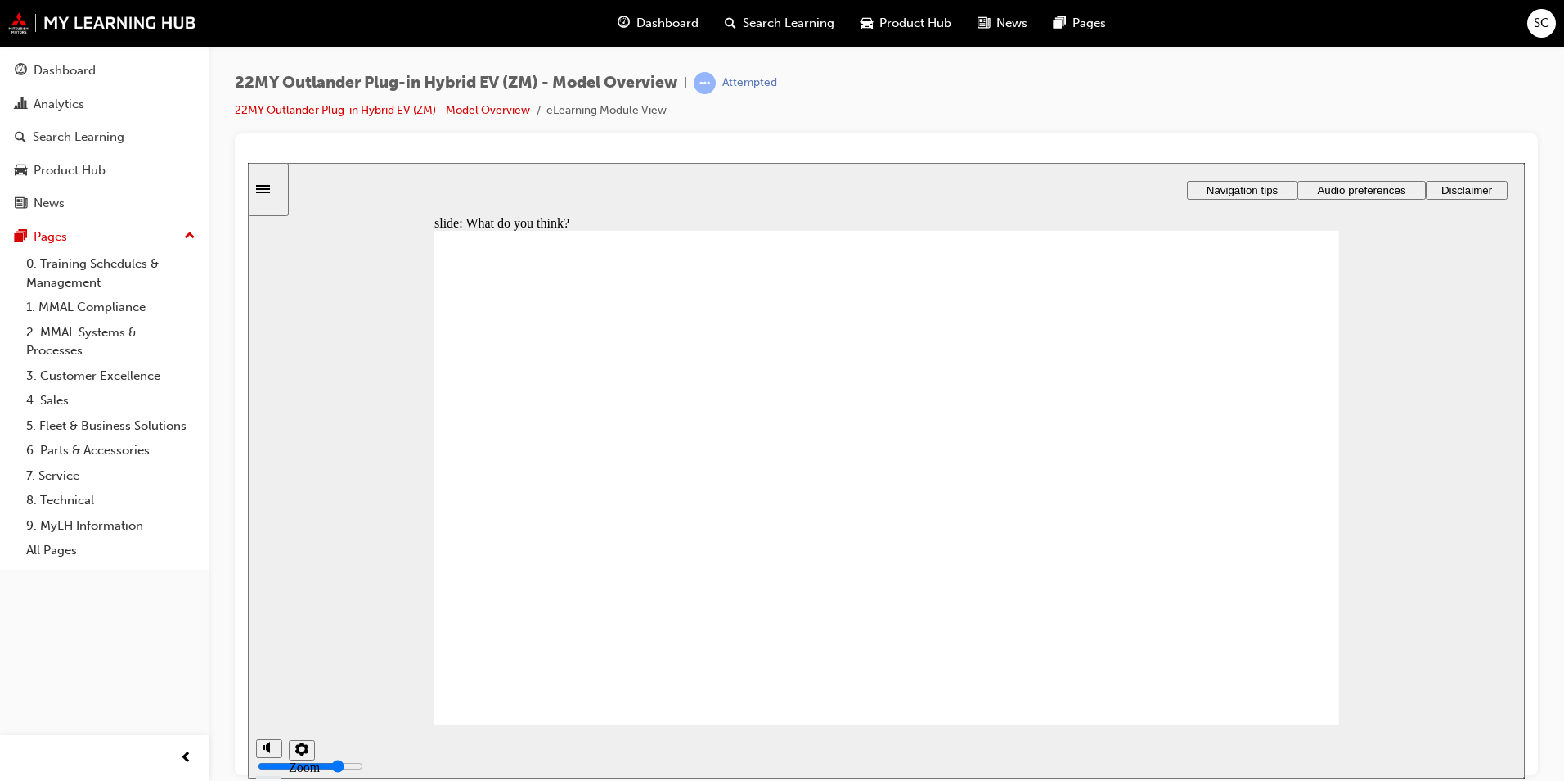
radio input "true"
checkbox input "true"
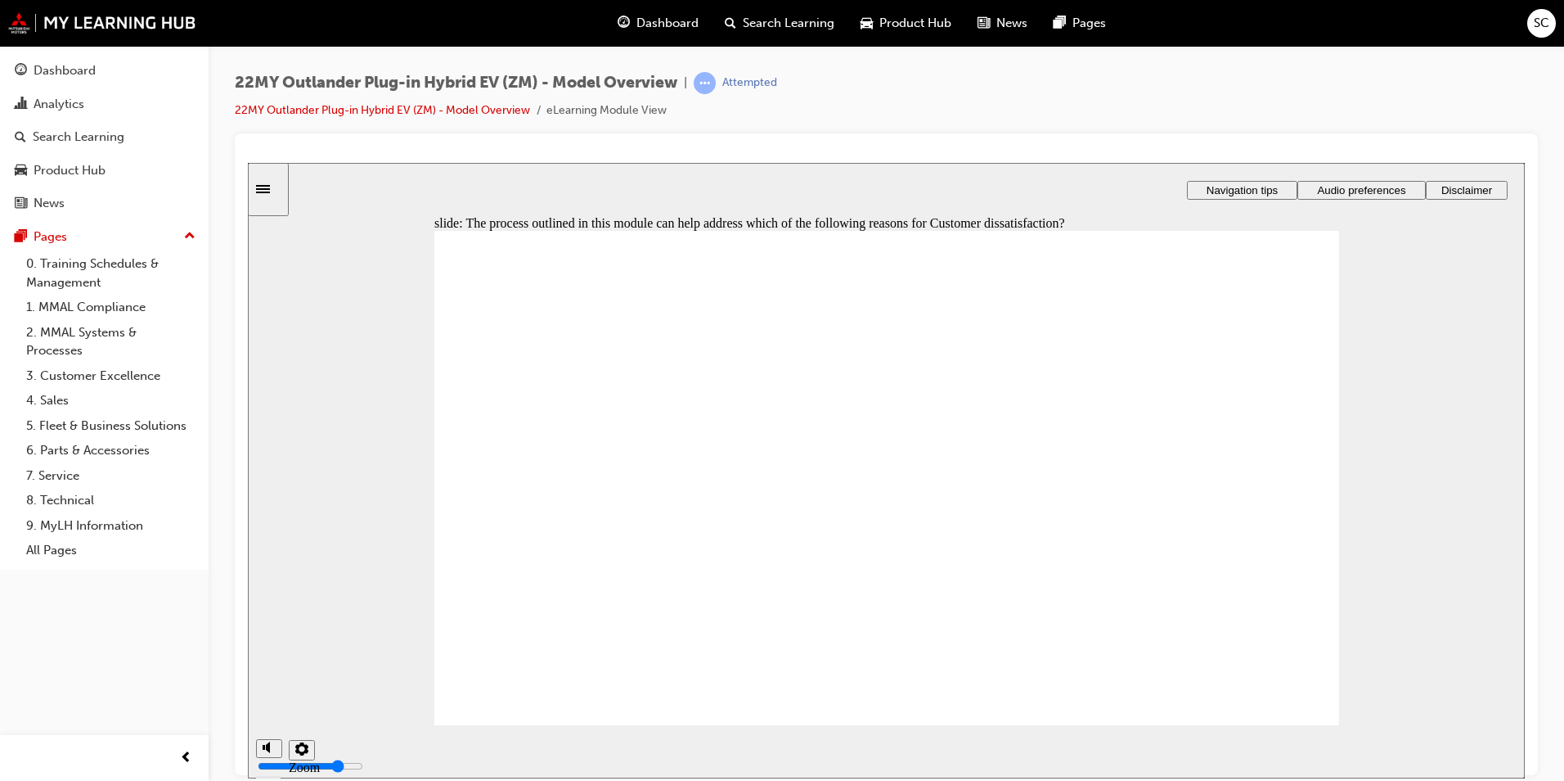
drag, startPoint x: 611, startPoint y: 456, endPoint x: 899, endPoint y: 548, distance: 302.5
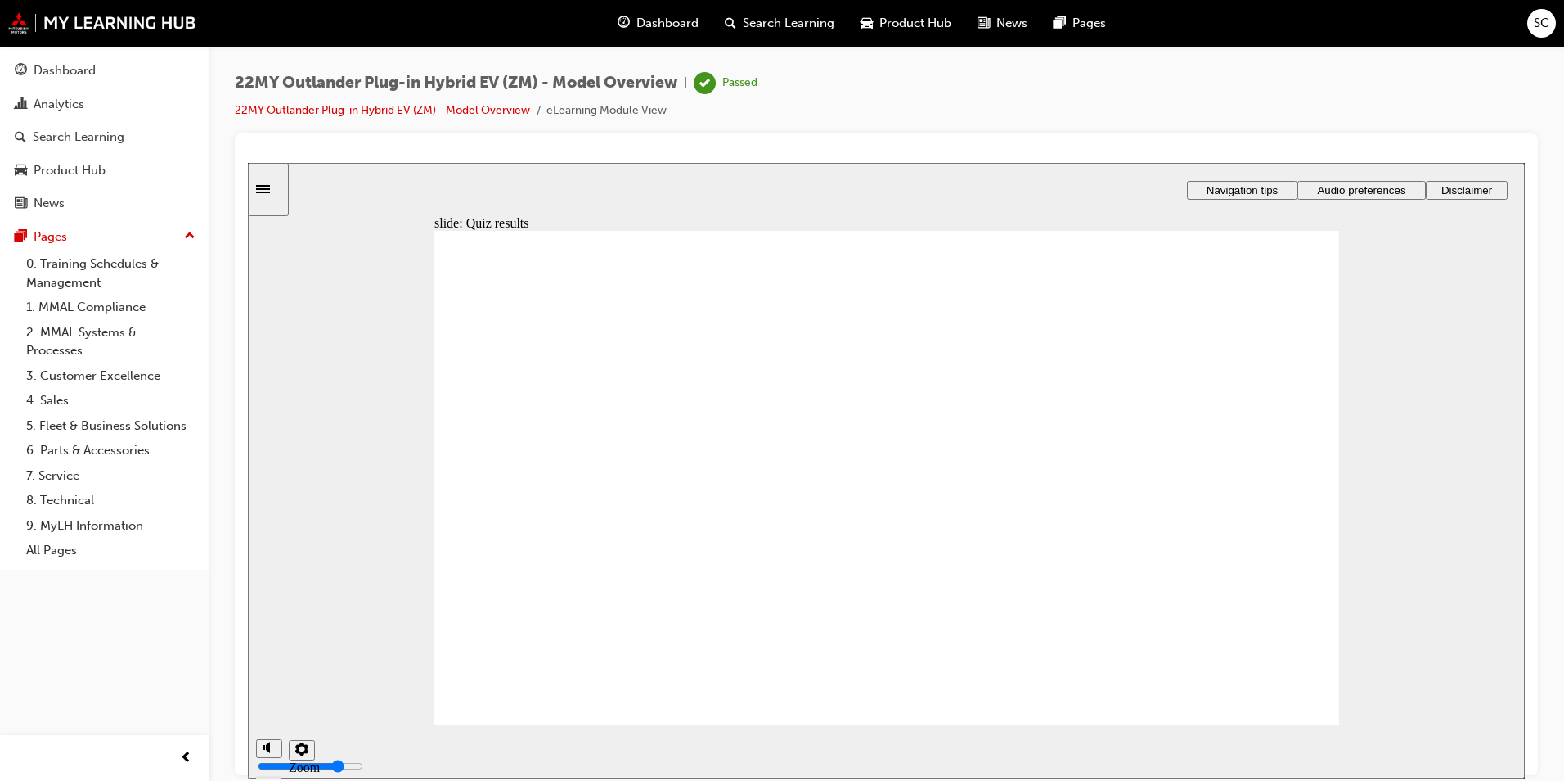
drag, startPoint x: 88, startPoint y: 76, endPoint x: 70, endPoint y: 76, distance: 18.8
click at [87, 78] on div "Dashboard" at bounding box center [65, 70] width 62 height 19
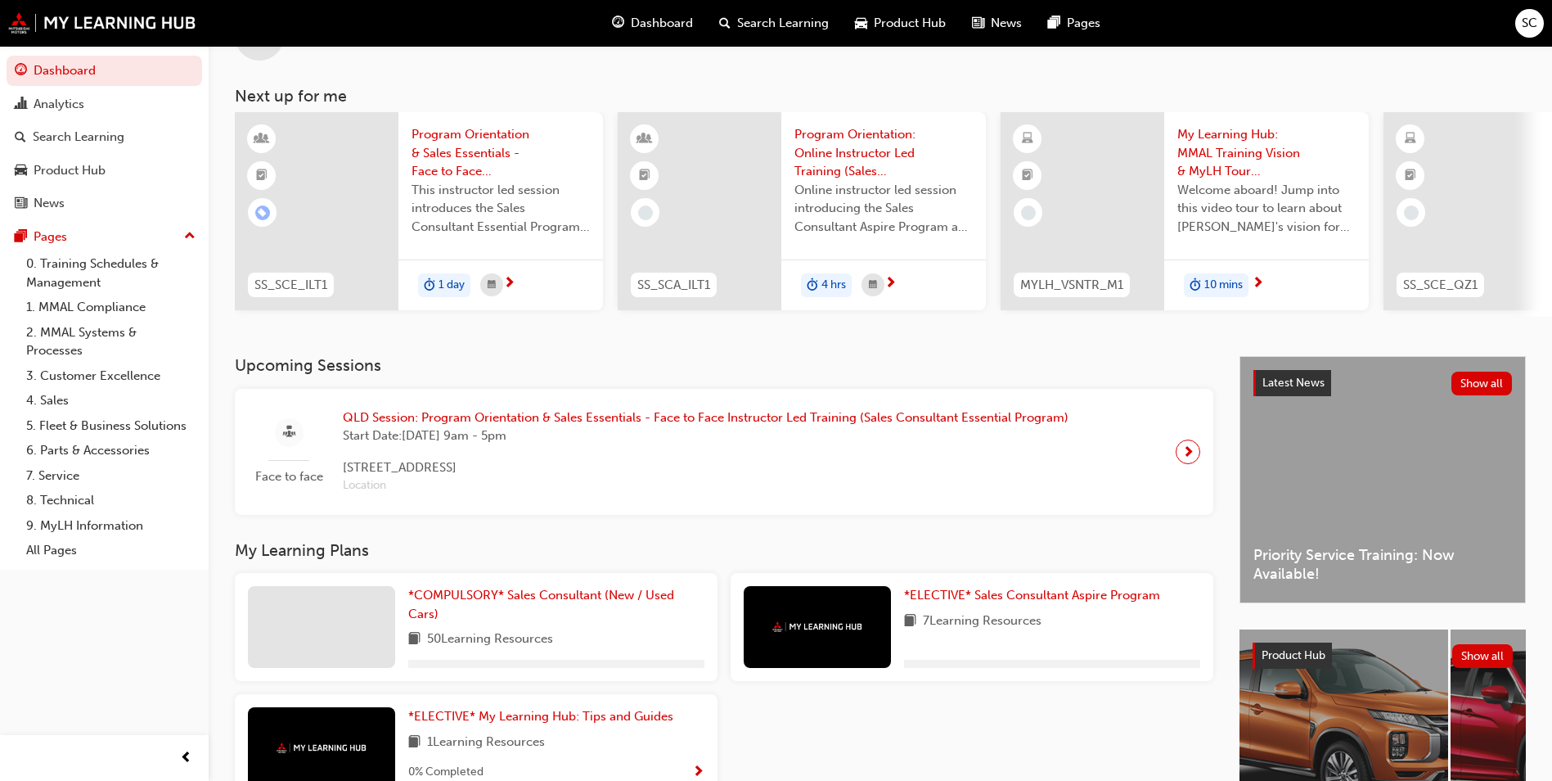
scroll to position [197, 0]
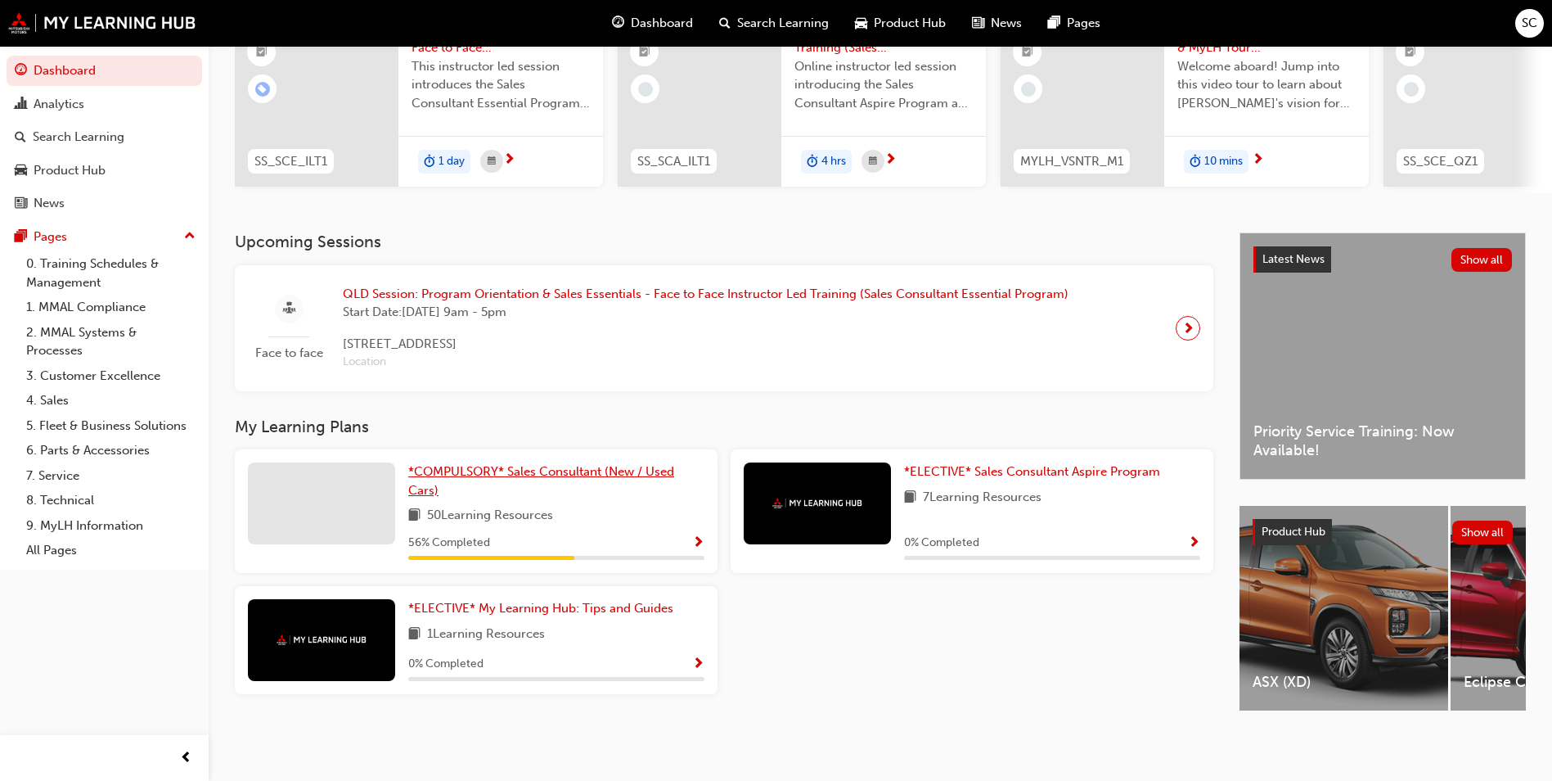
click at [592, 465] on span "*COMPULSORY* Sales Consultant (New / Used Cars)" at bounding box center [541, 481] width 266 height 34
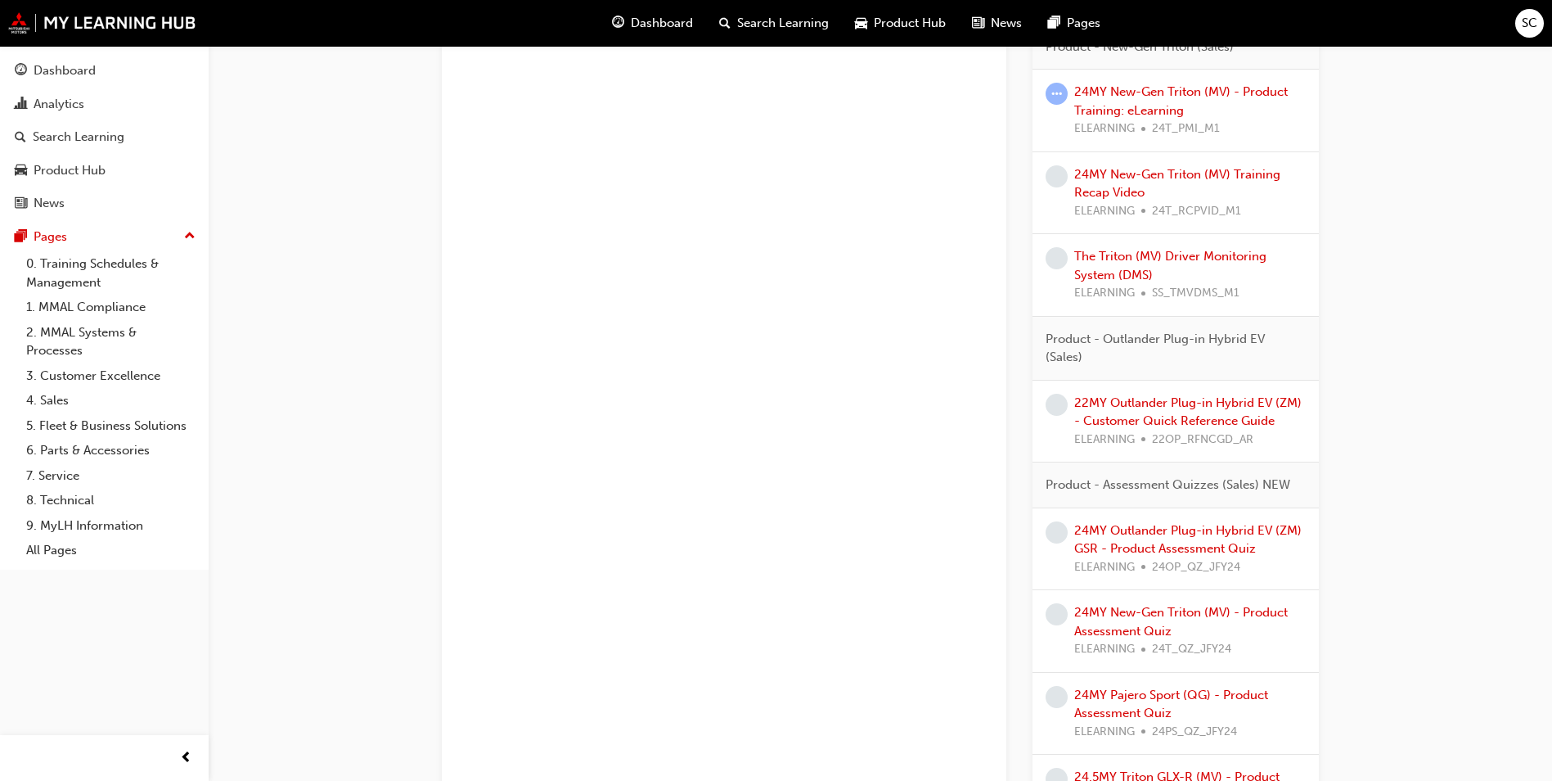
scroll to position [1964, 0]
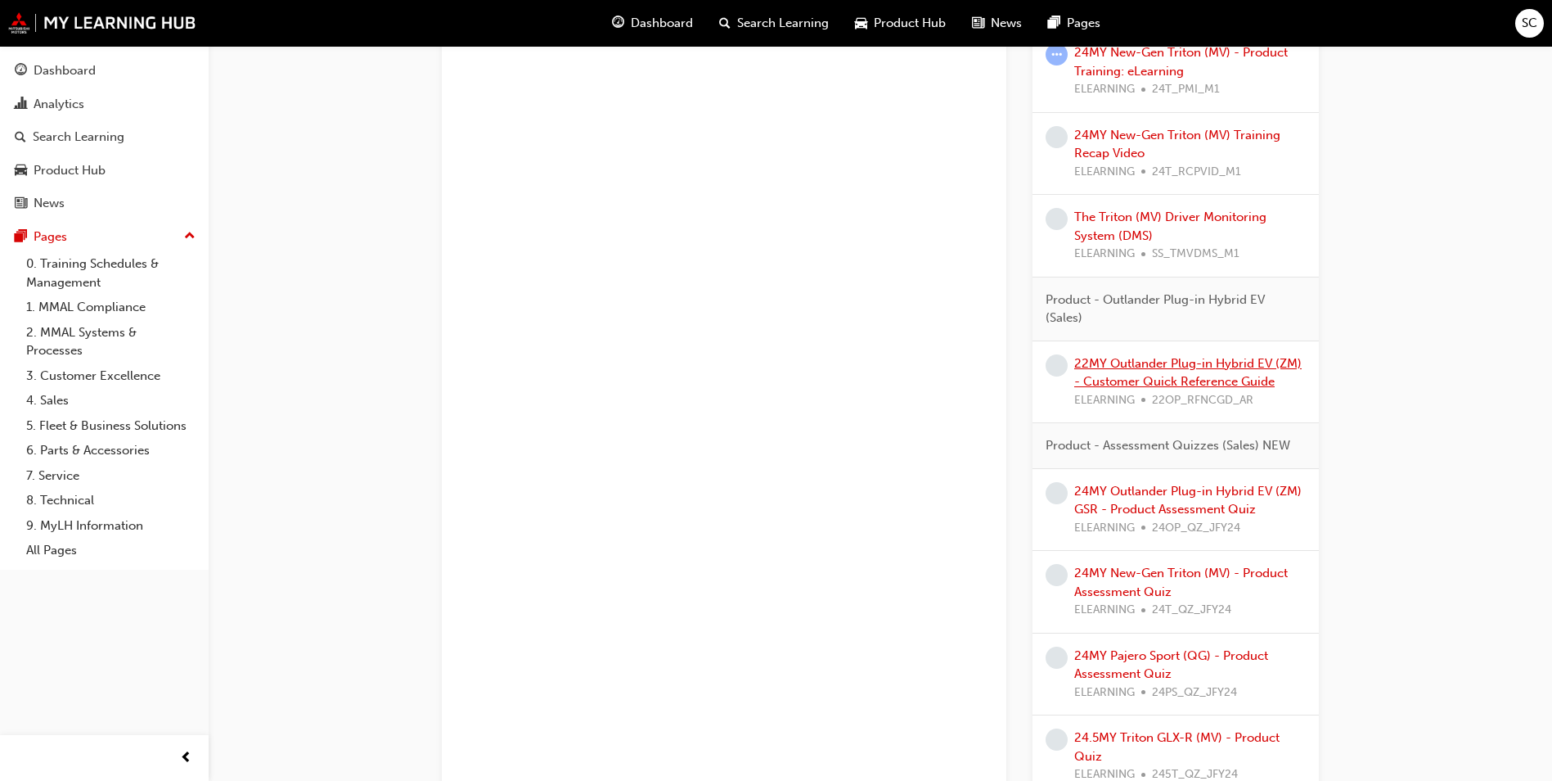
click at [1175, 380] on link "22MY Outlander Plug-in Hybrid EV (ZM) - Customer Quick Reference Guide" at bounding box center [1187, 373] width 227 height 34
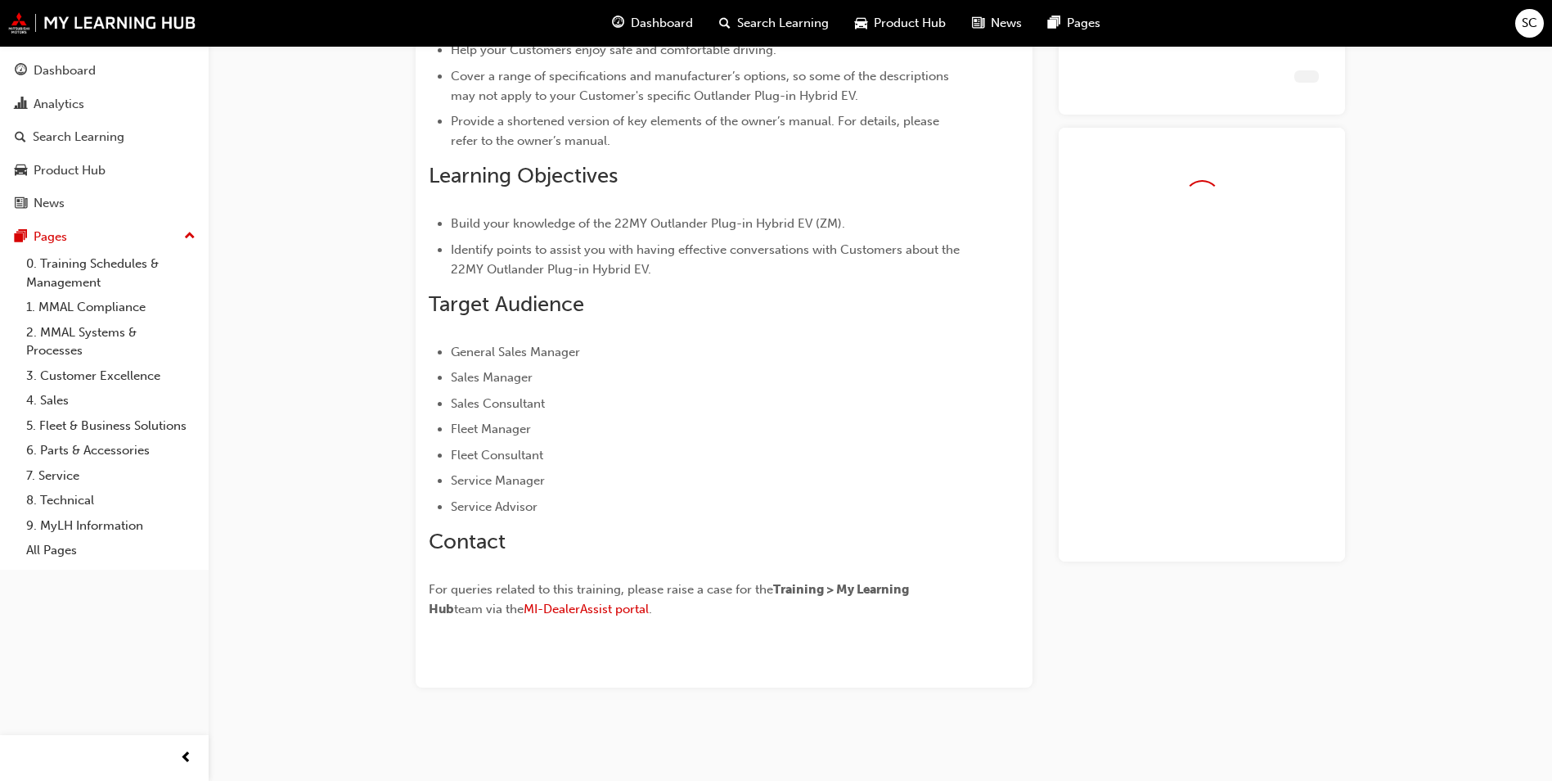
scroll to position [271, 0]
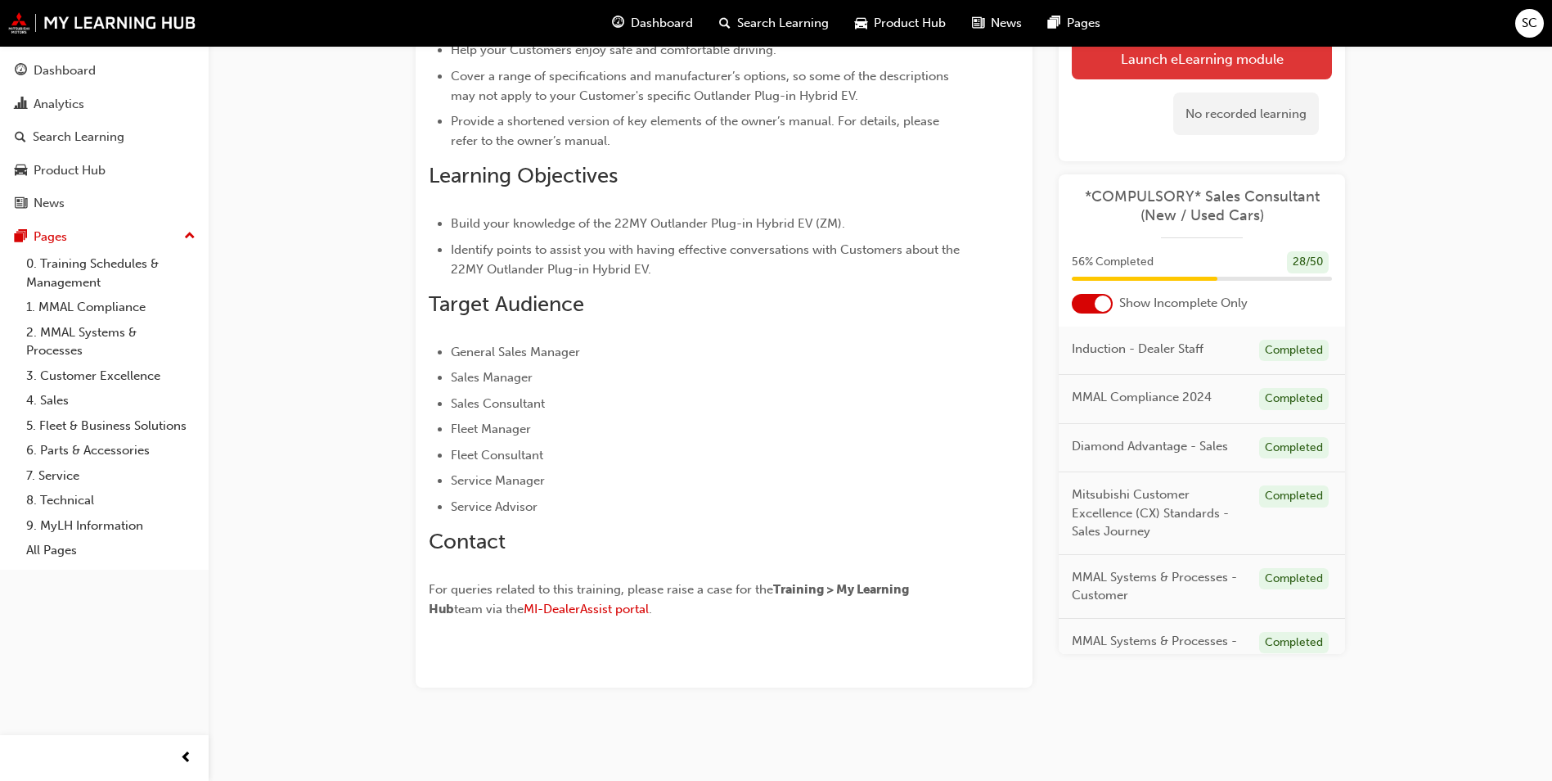
click at [1213, 64] on link "Launch eLearning module" at bounding box center [1202, 58] width 260 height 41
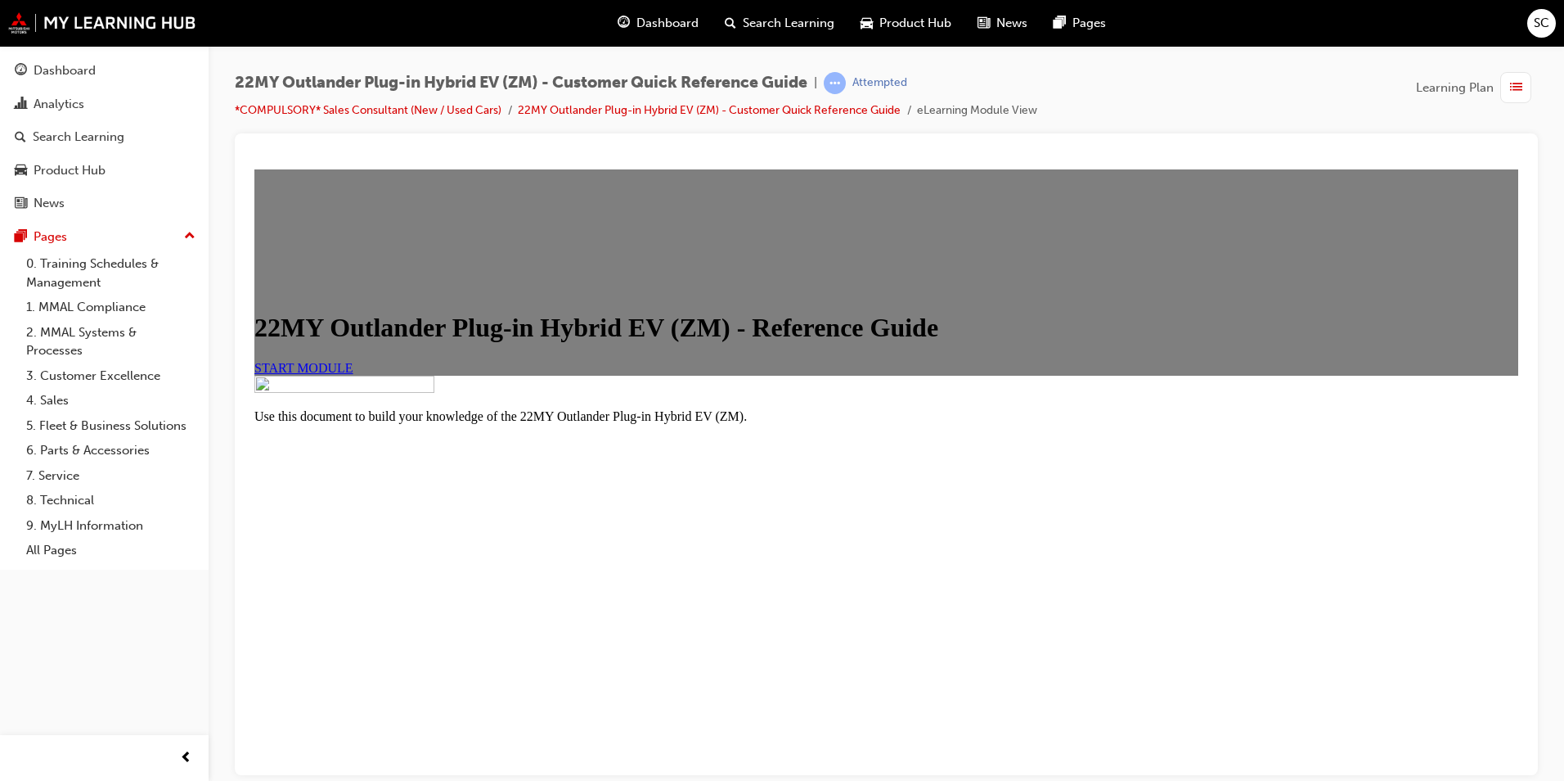
click at [353, 374] on link "START MODULE" at bounding box center [303, 367] width 99 height 14
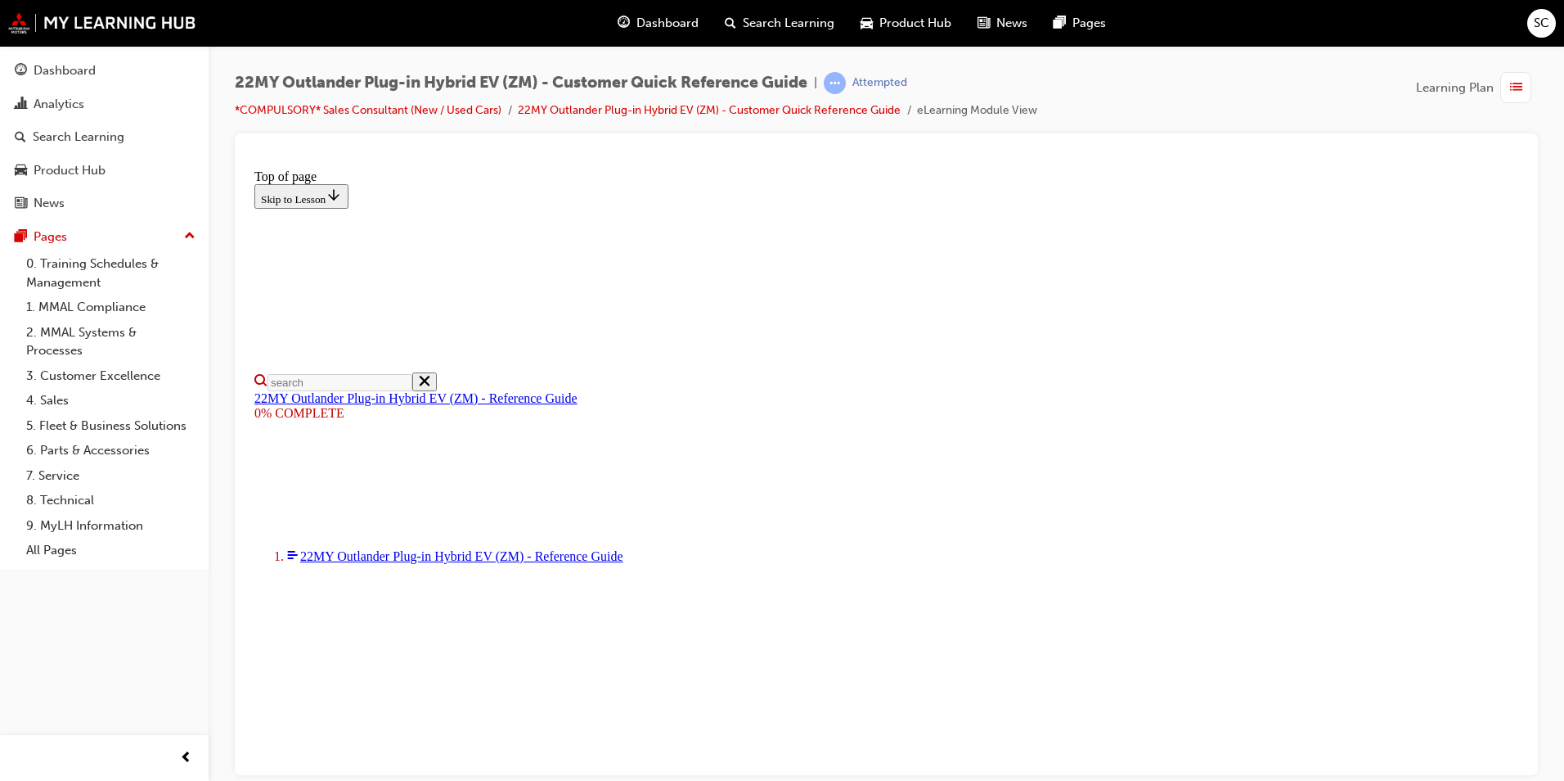
select select "auto"
type input "1"
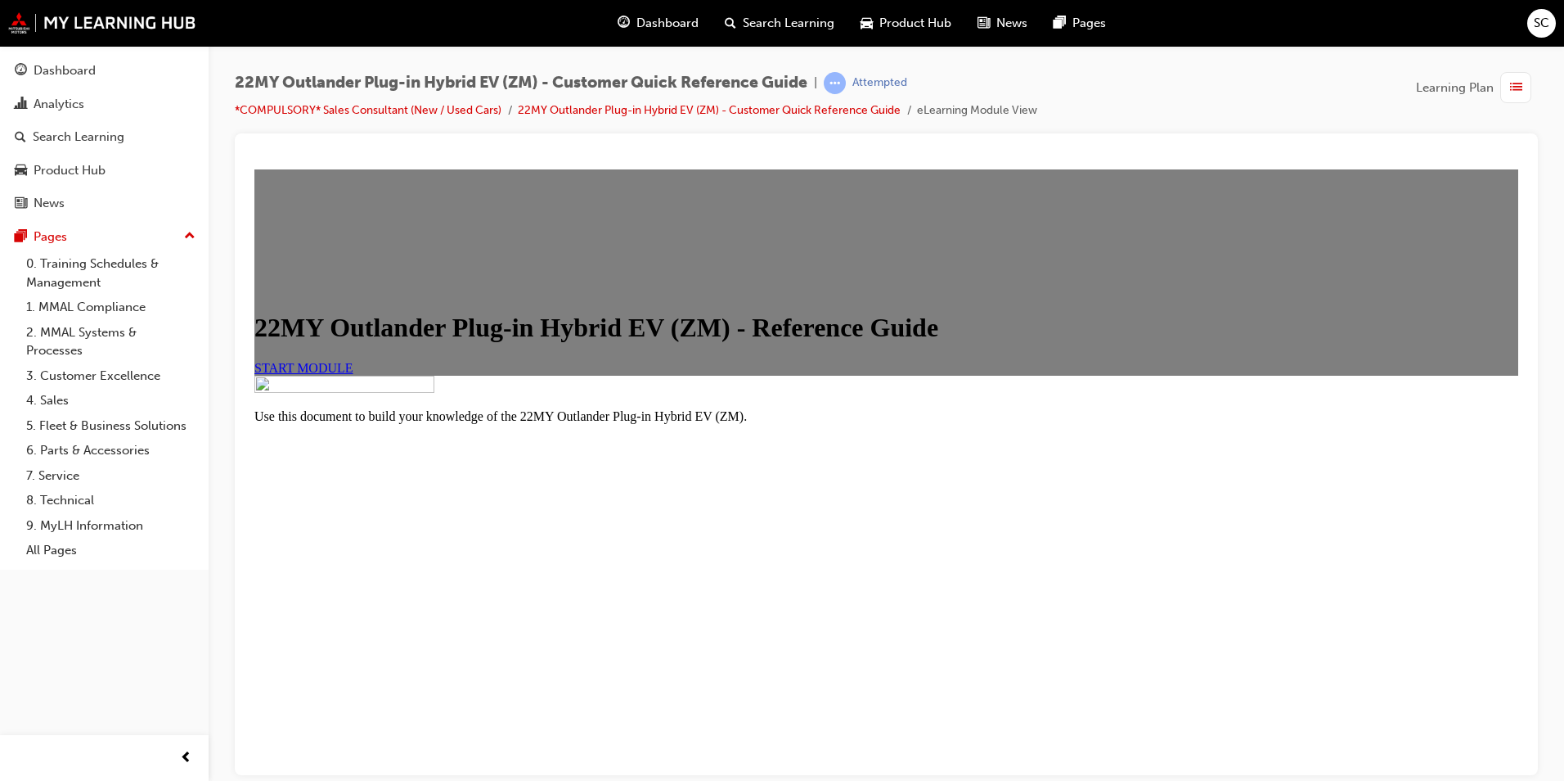
click at [353, 360] on span "START MODULE" at bounding box center [303, 367] width 99 height 14
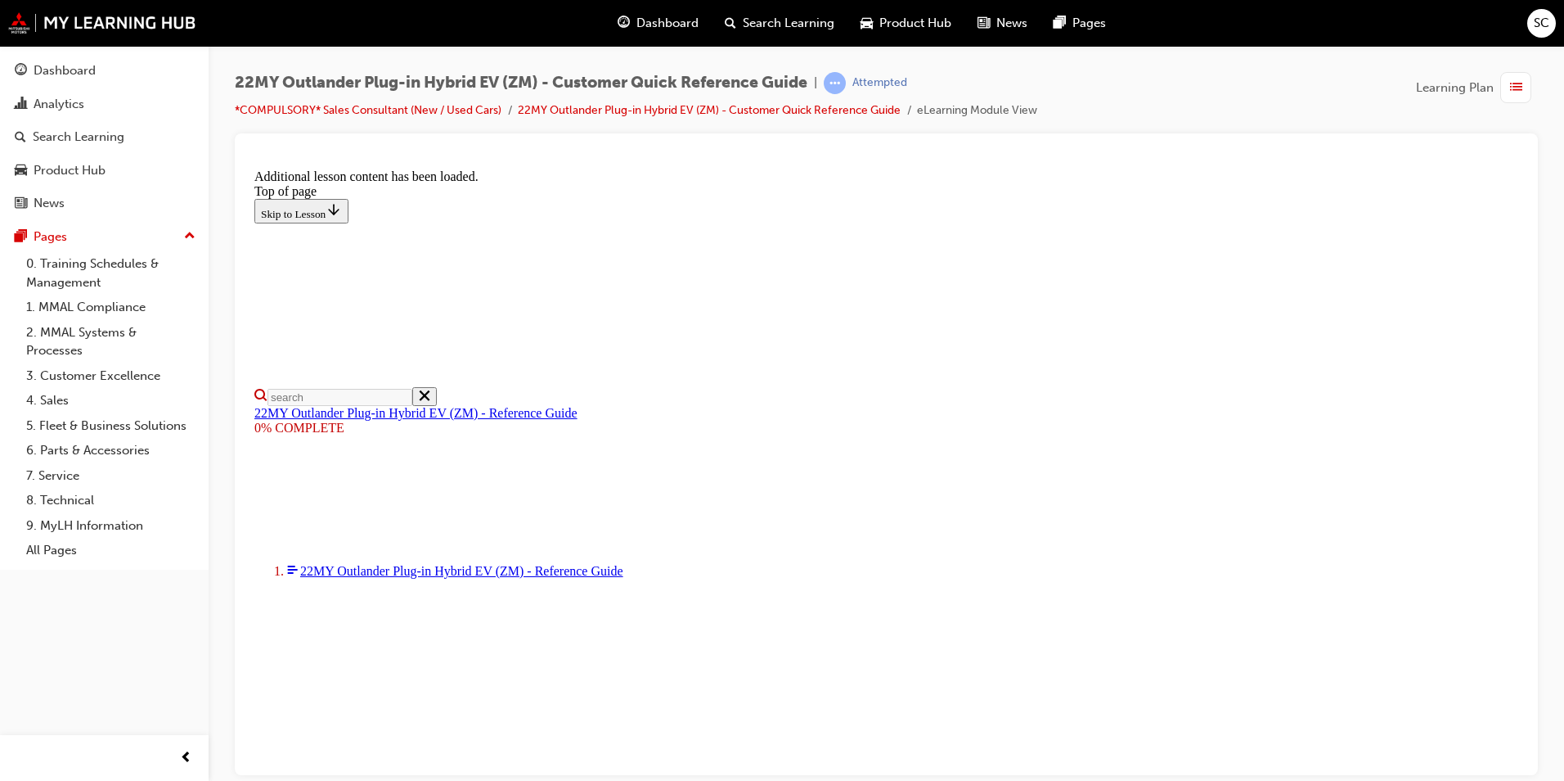
scroll to position [814, 0]
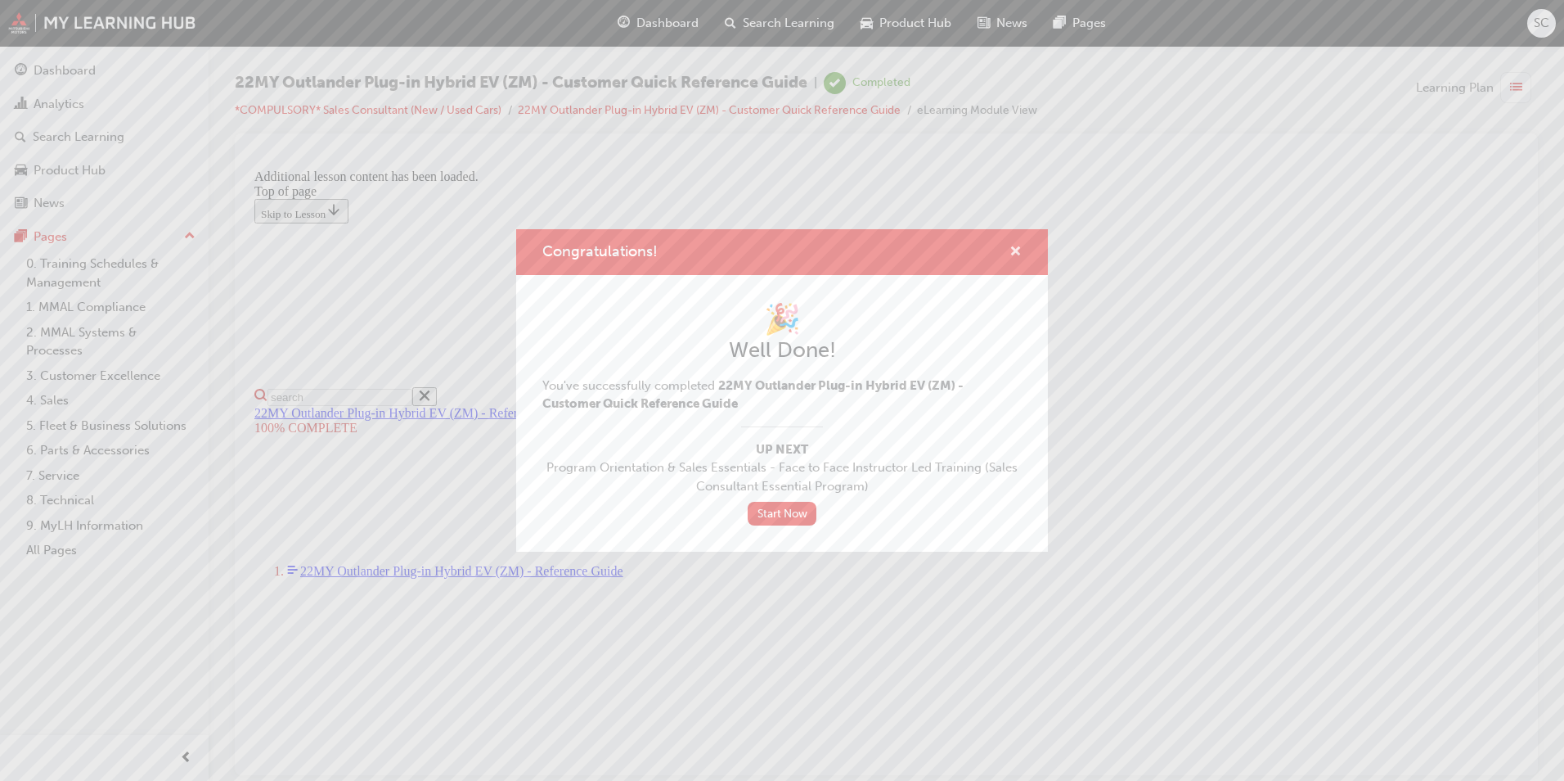
click at [1013, 245] on span "cross-icon" at bounding box center [1016, 252] width 12 height 15
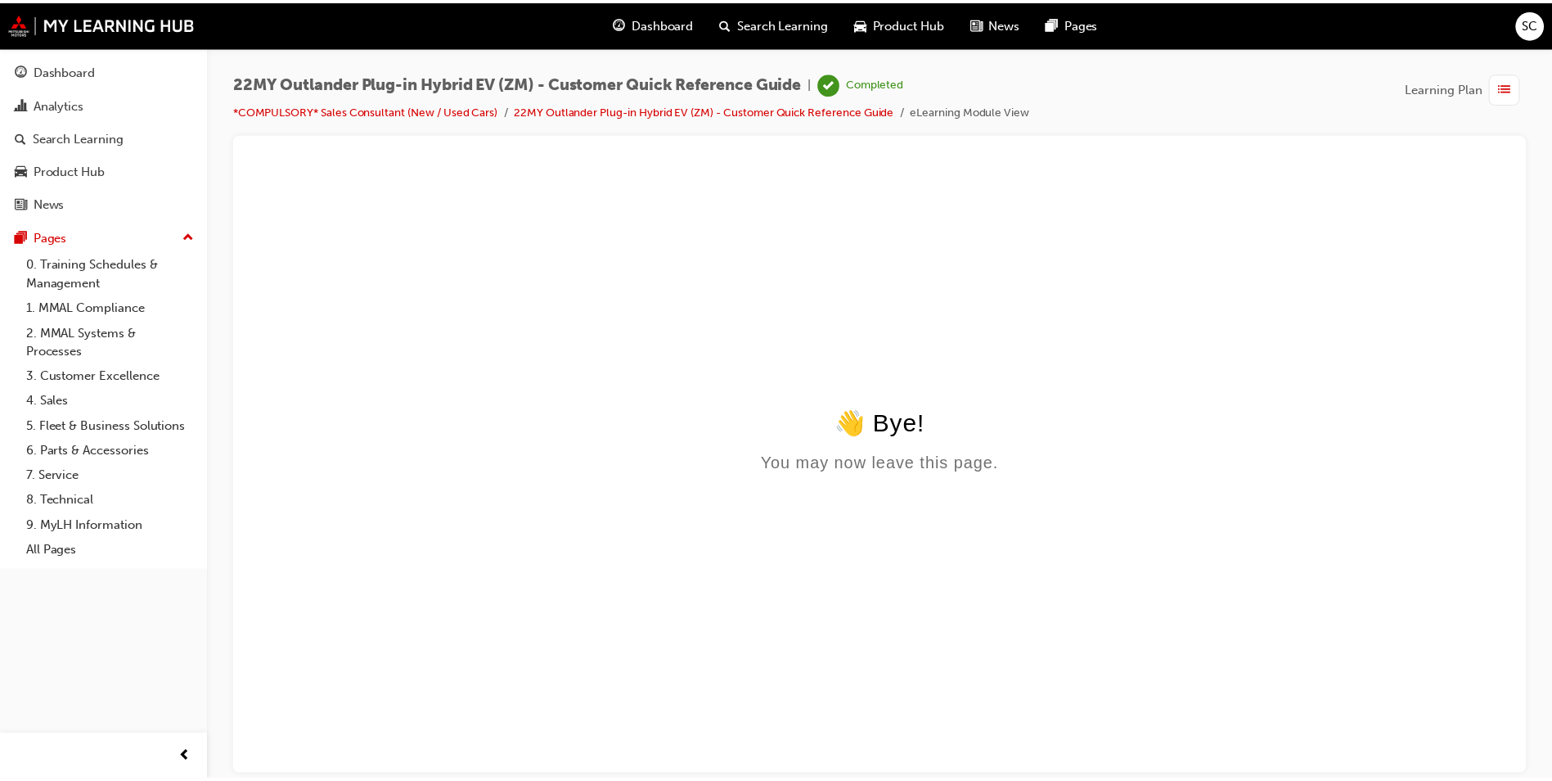
scroll to position [0, 0]
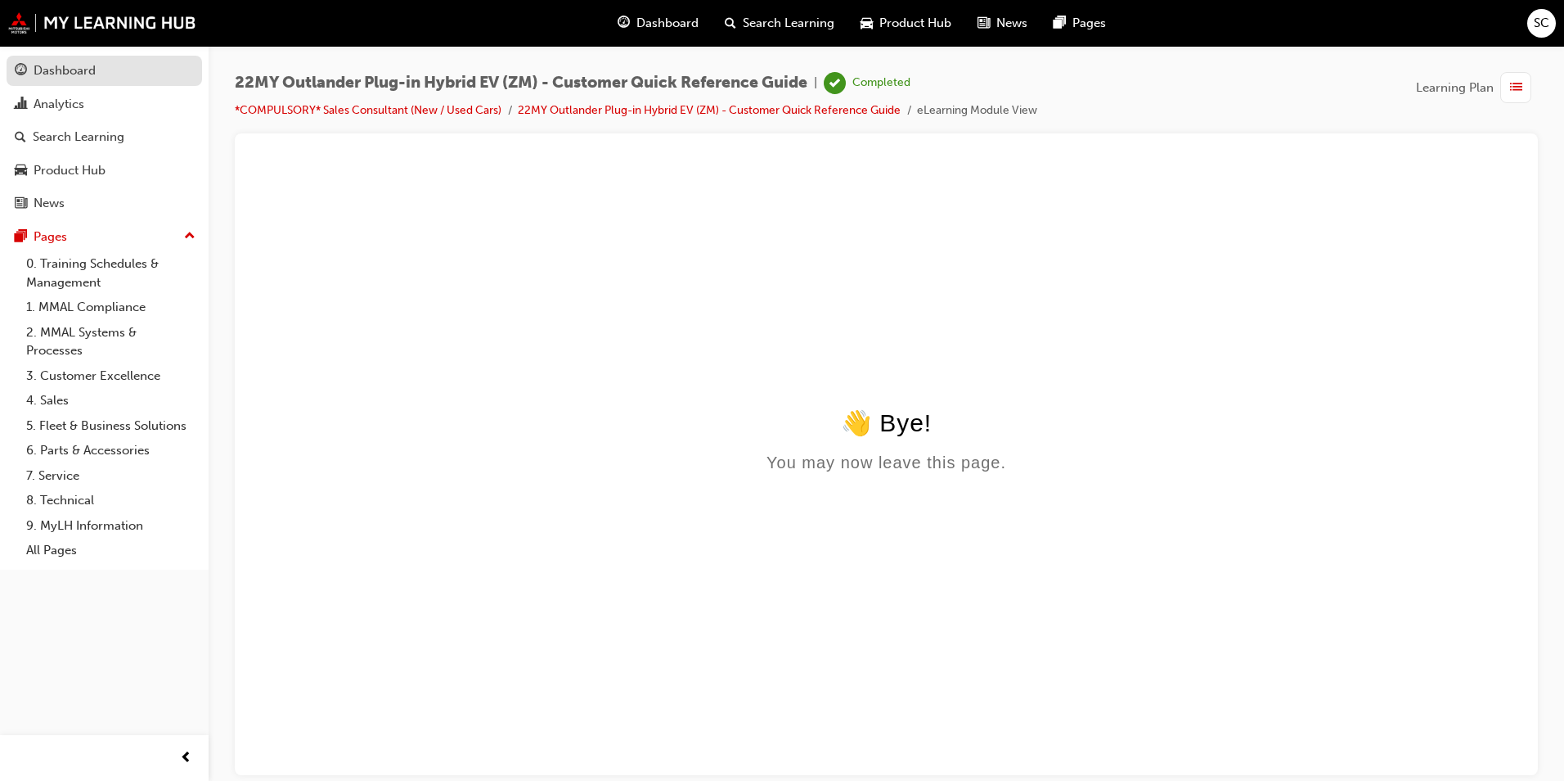
click at [78, 60] on link "Dashboard" at bounding box center [105, 71] width 196 height 30
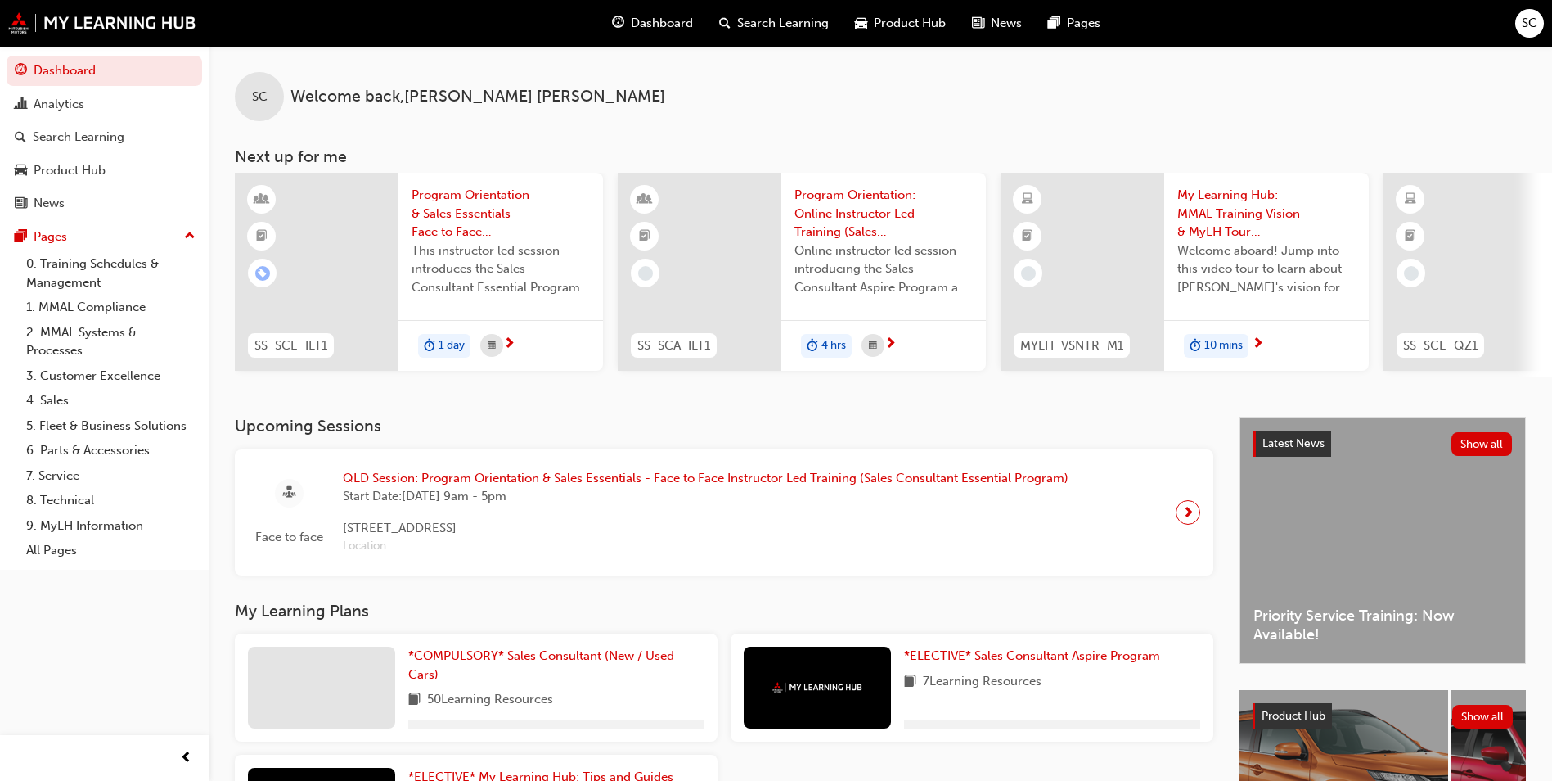
scroll to position [197, 0]
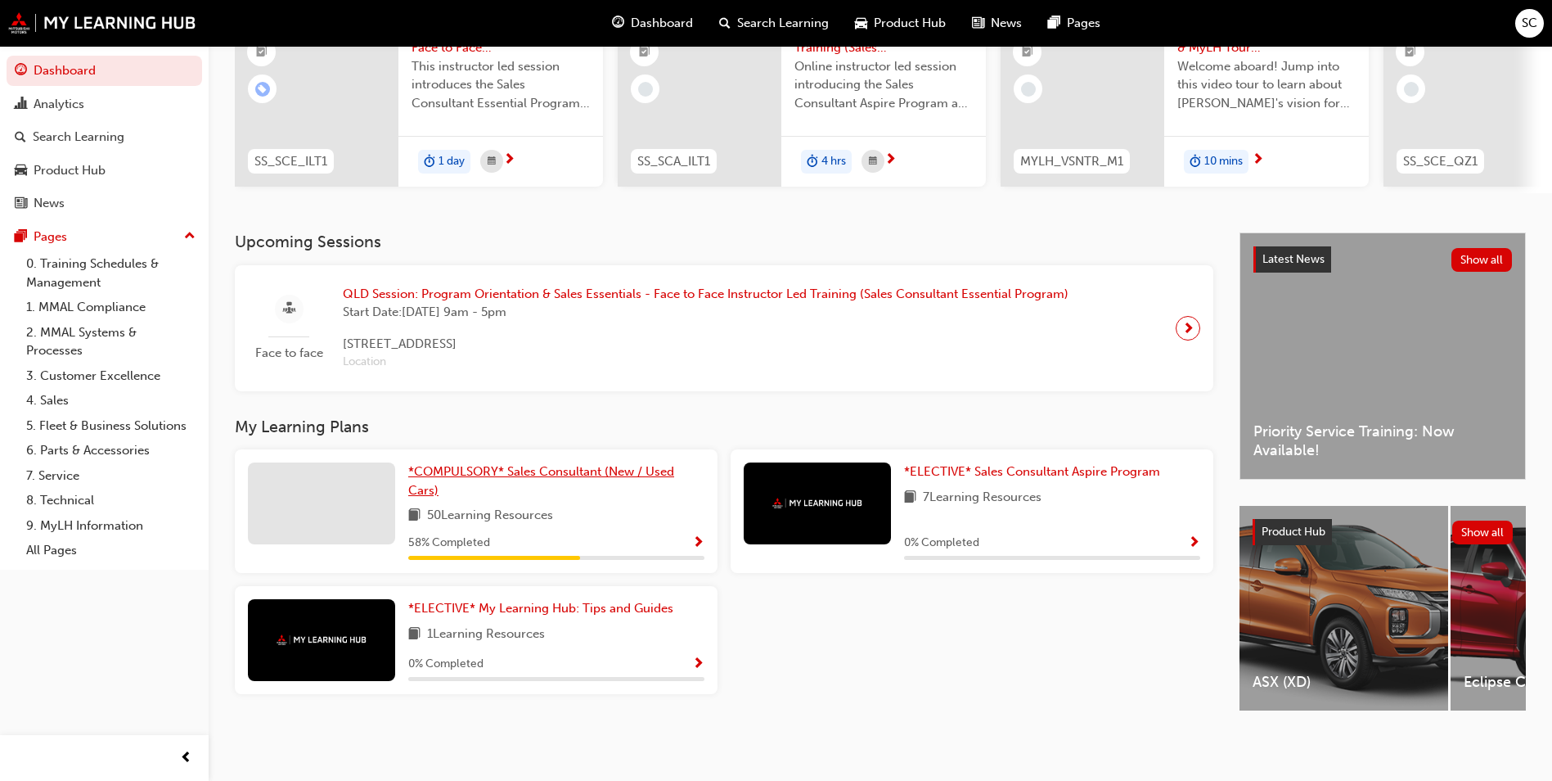
click at [480, 464] on span "*COMPULSORY* Sales Consultant (New / Used Cars)" at bounding box center [541, 481] width 266 height 34
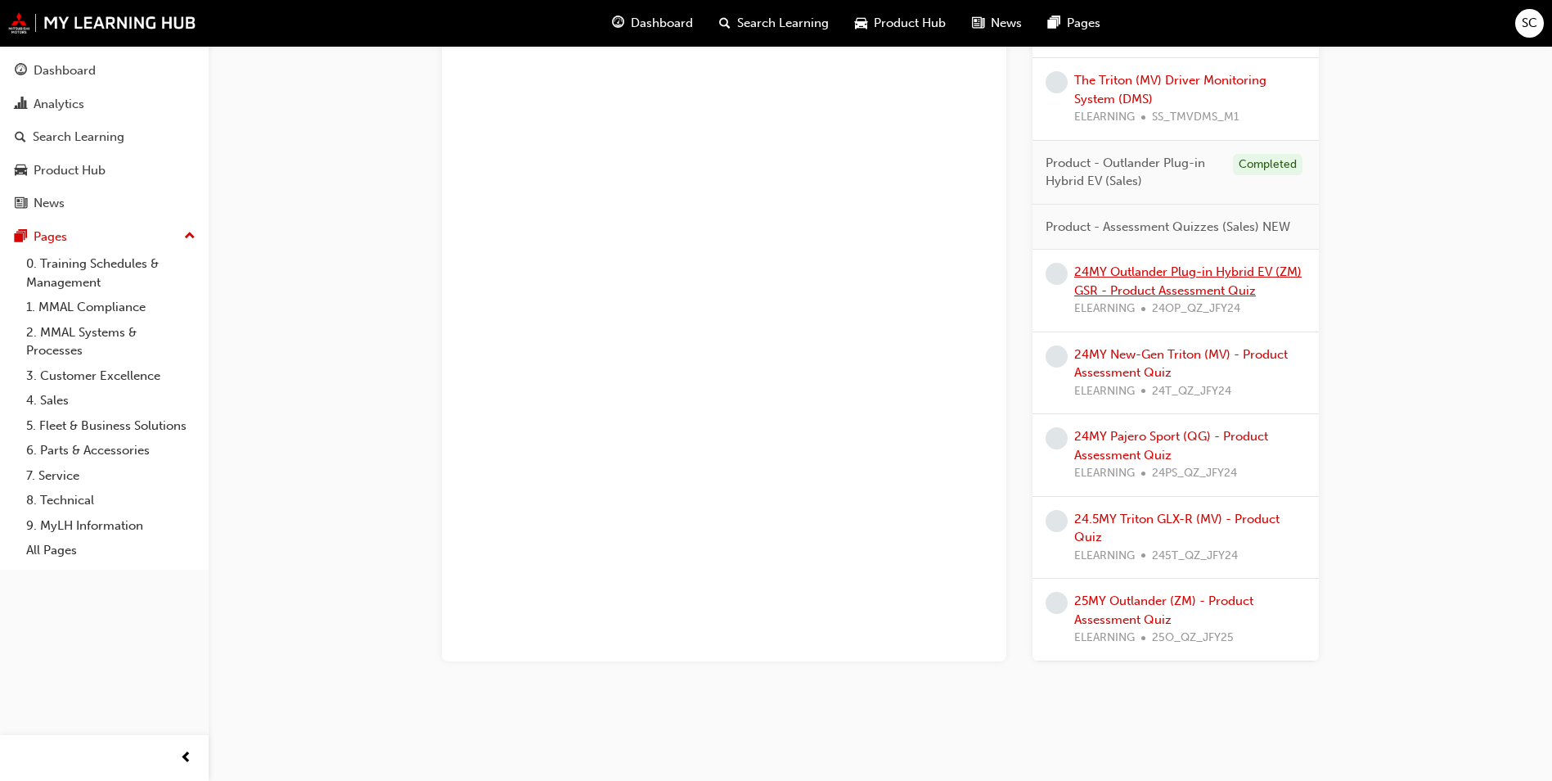
scroll to position [2019, 0]
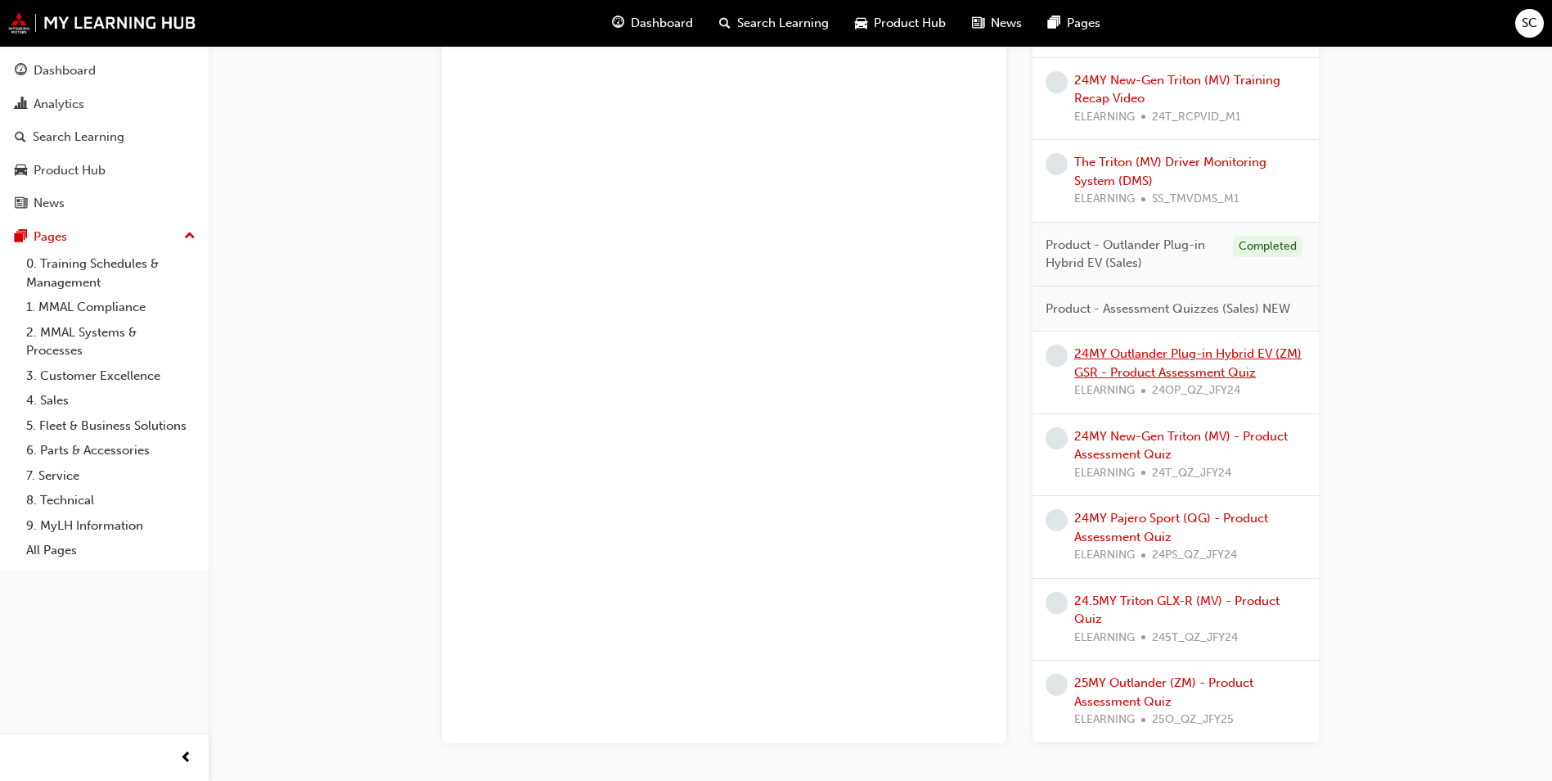
click at [1178, 364] on link "24MY Outlander Plug-in Hybrid EV (ZM) GSR - Product Assessment Quiz" at bounding box center [1187, 363] width 227 height 34
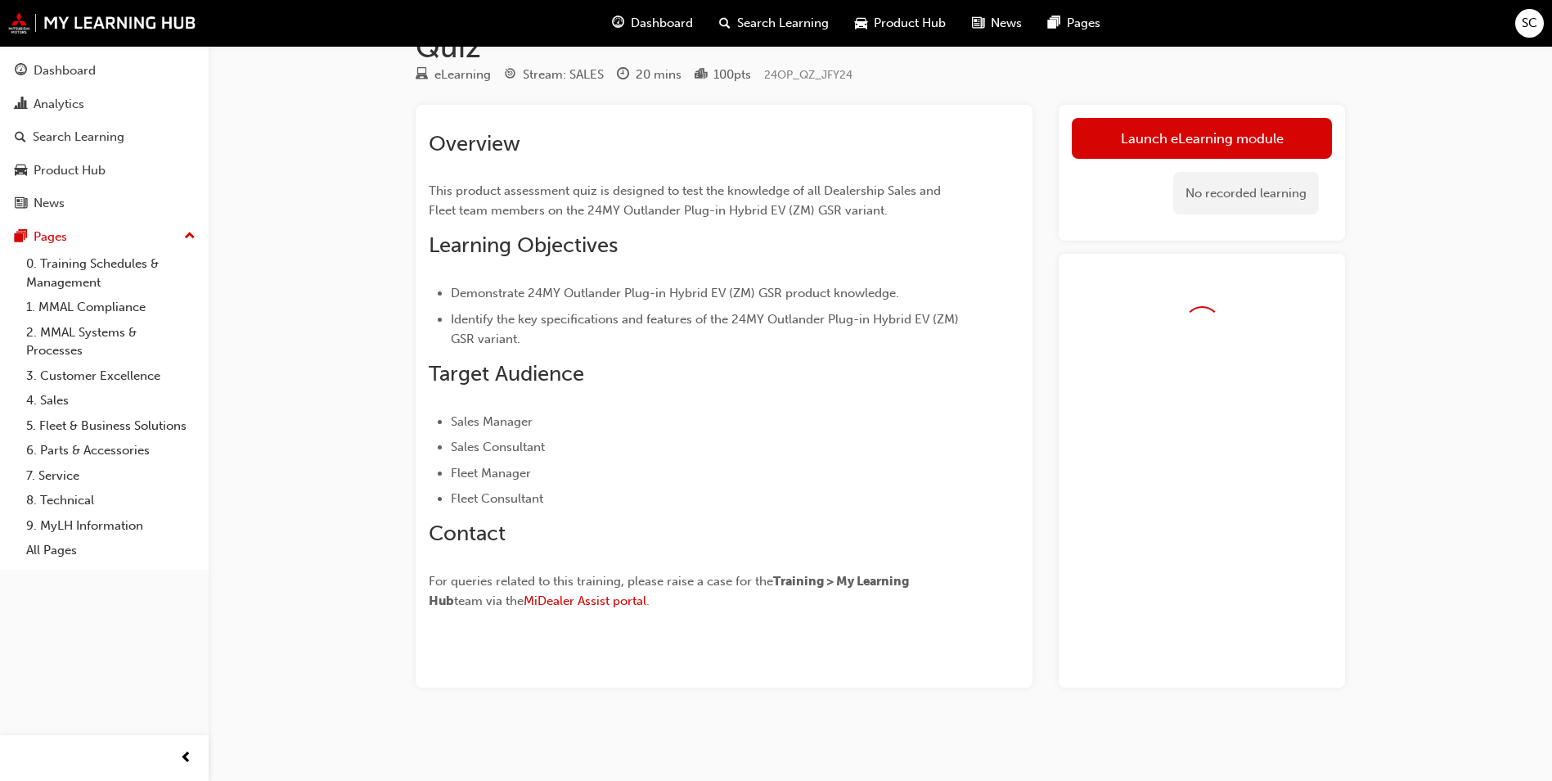
scroll to position [124, 0]
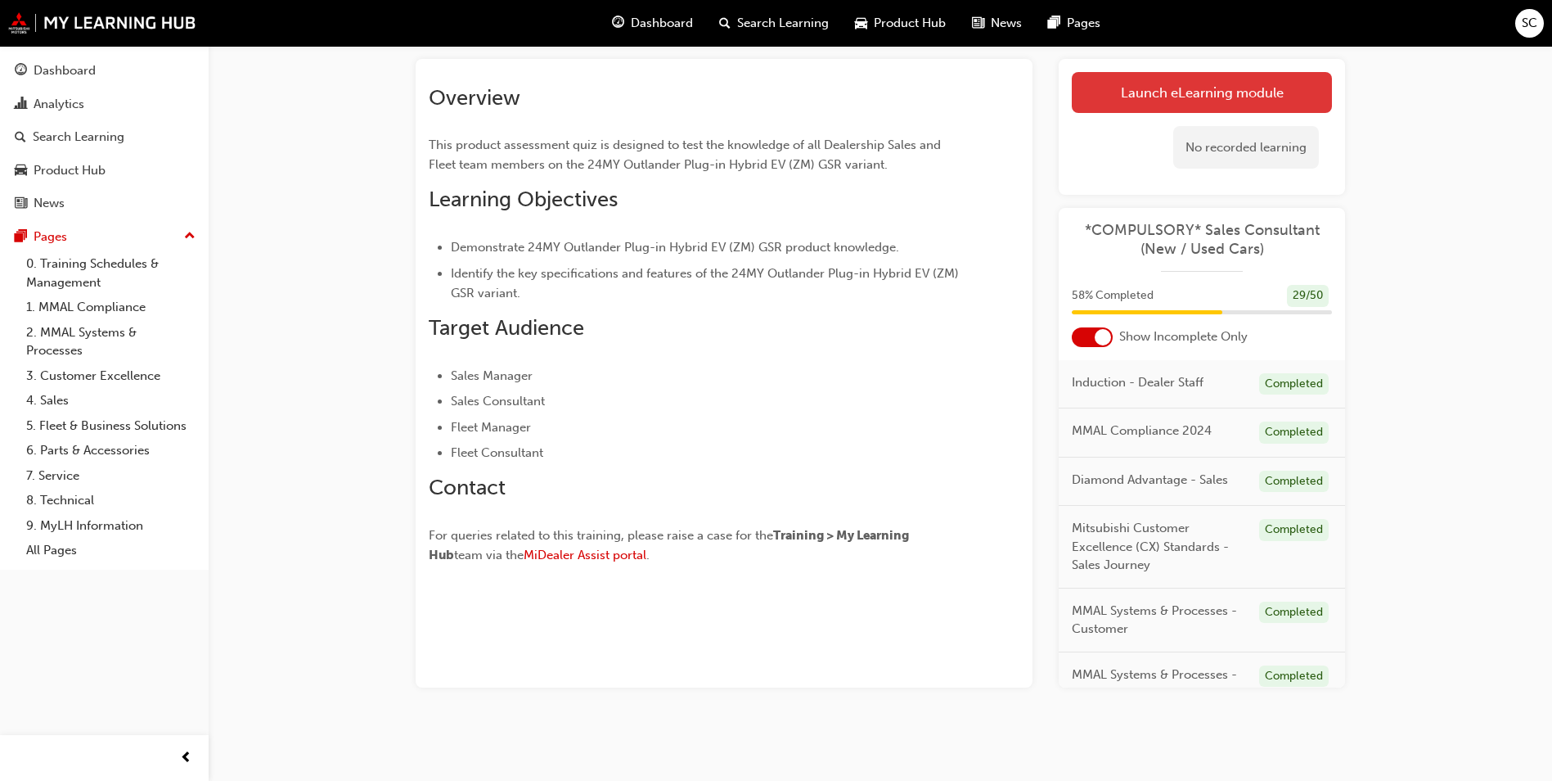
click at [1209, 87] on link "Launch eLearning module" at bounding box center [1202, 92] width 260 height 41
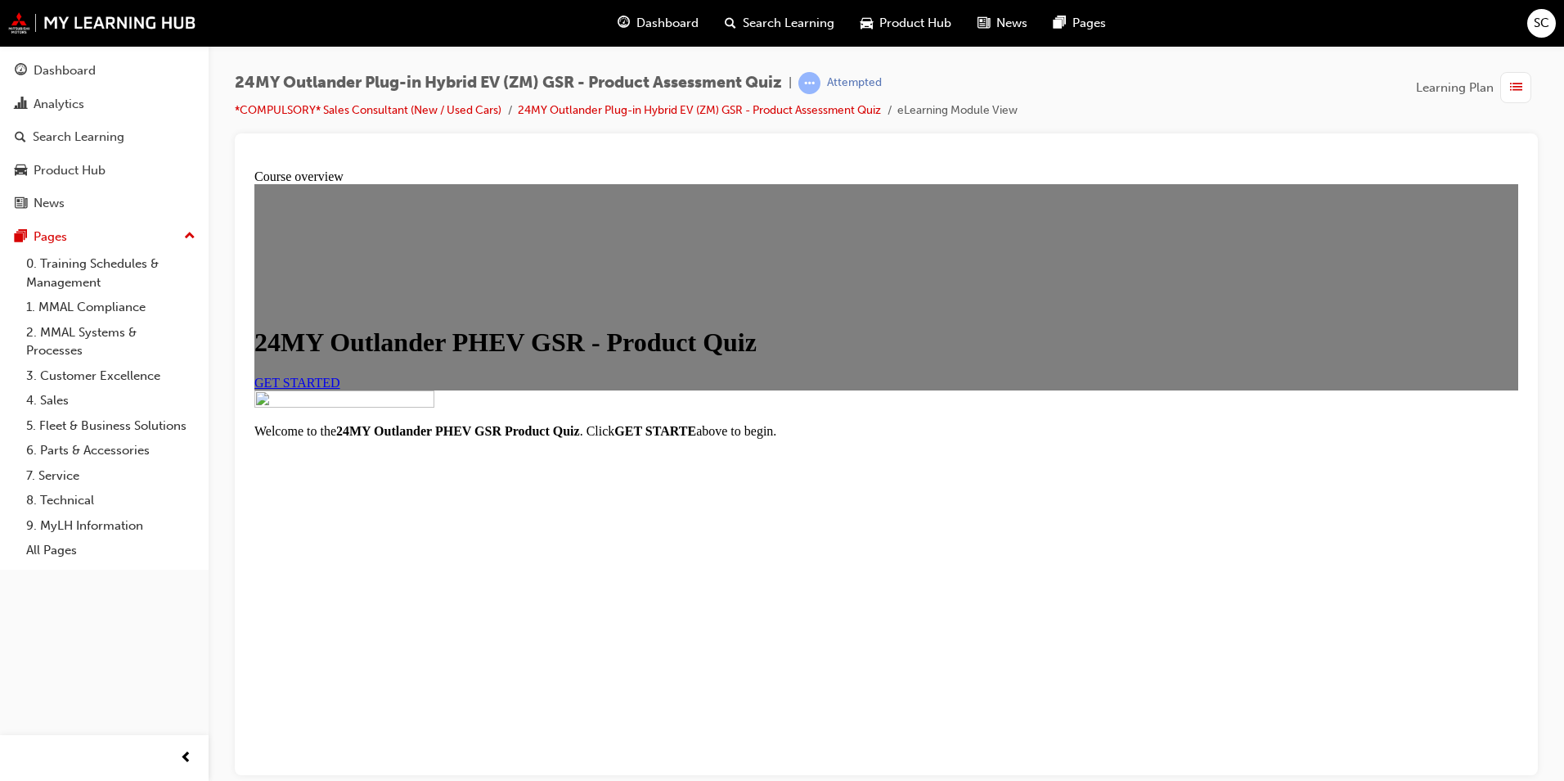
scroll to position [15, 0]
click at [340, 389] on span "GET STARTED" at bounding box center [297, 382] width 86 height 14
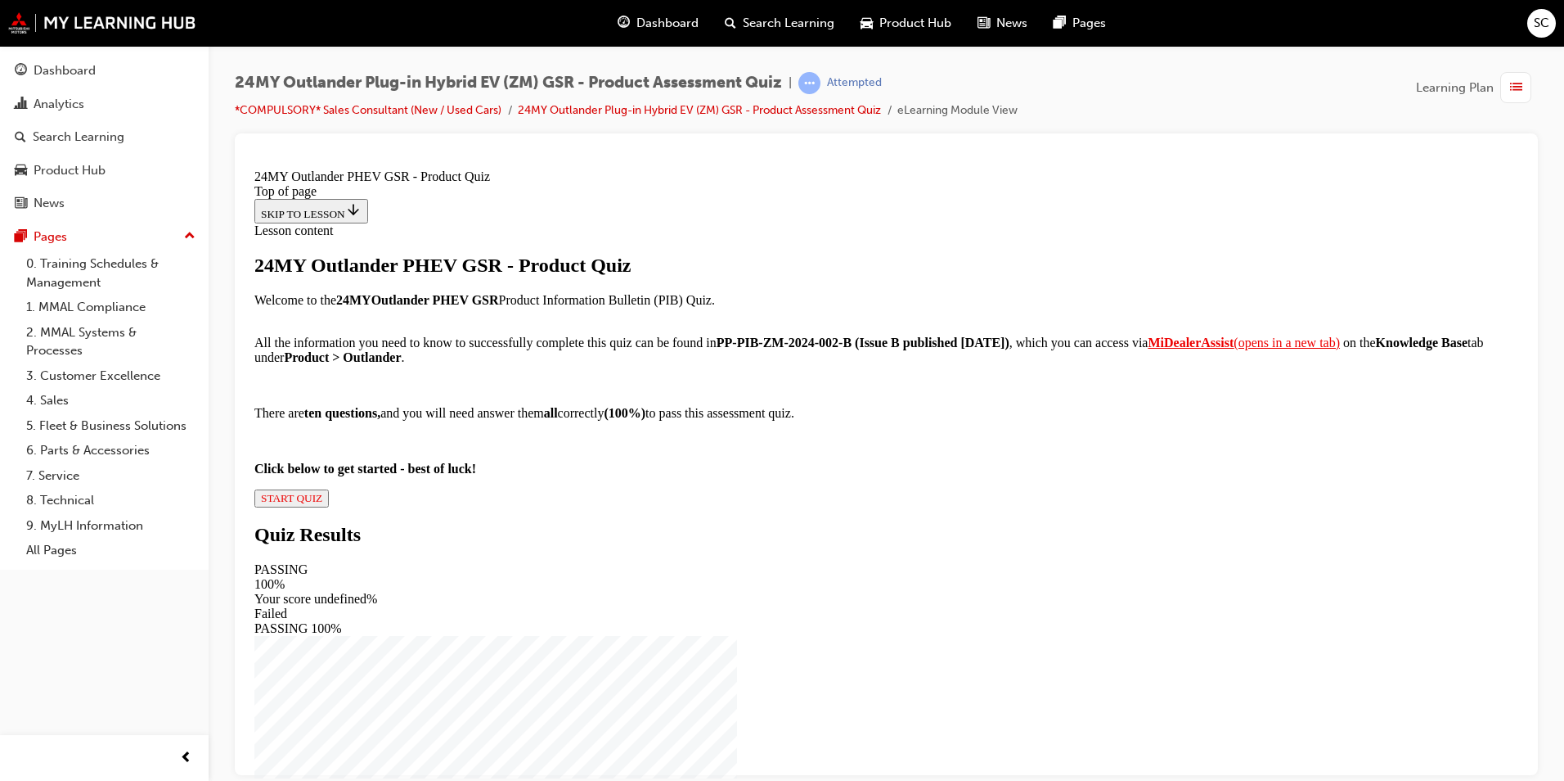
scroll to position [146, 0]
click at [322, 503] on span "START QUIZ" at bounding box center [291, 497] width 61 height 12
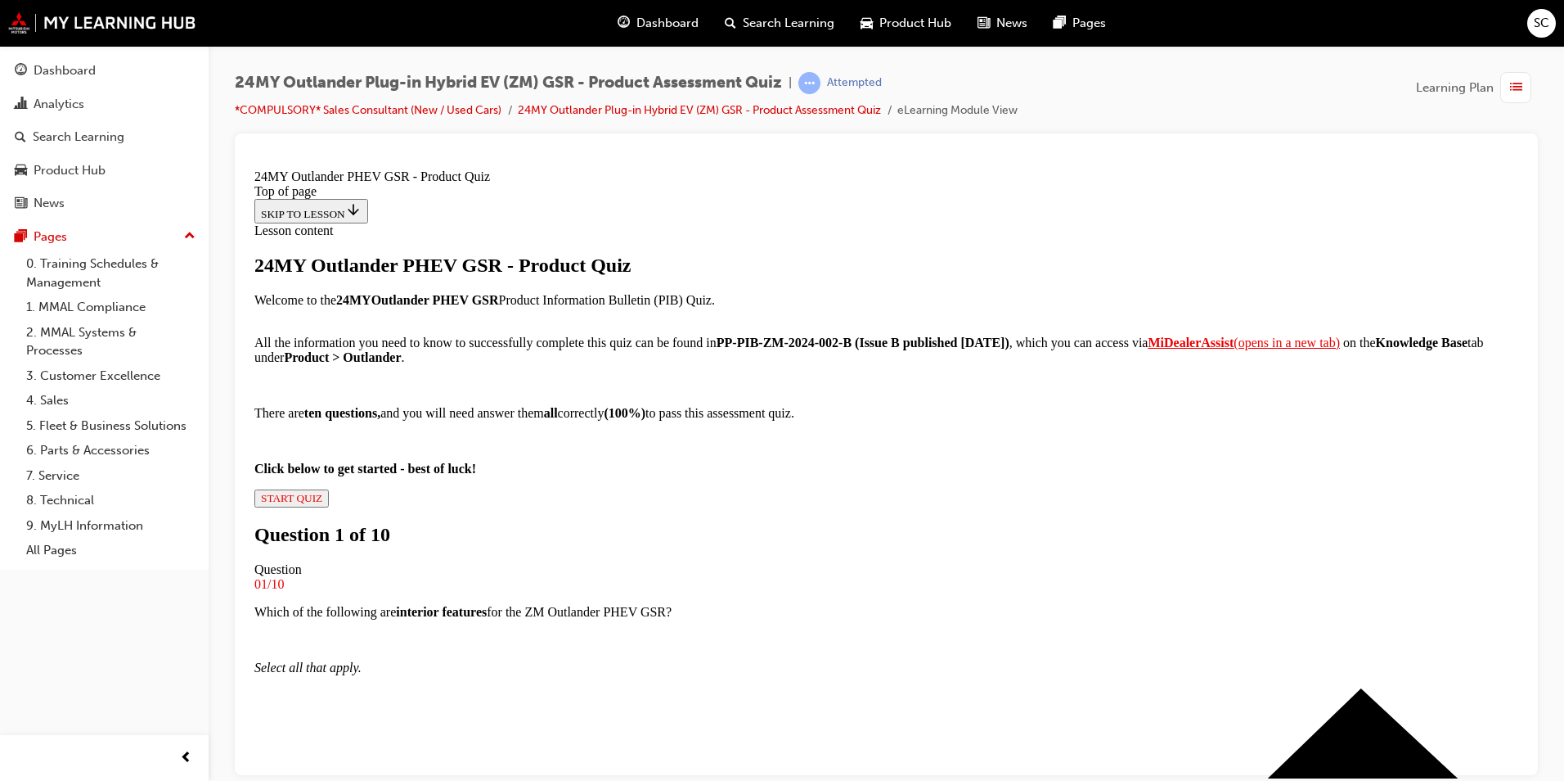
scroll to position [285, 0]
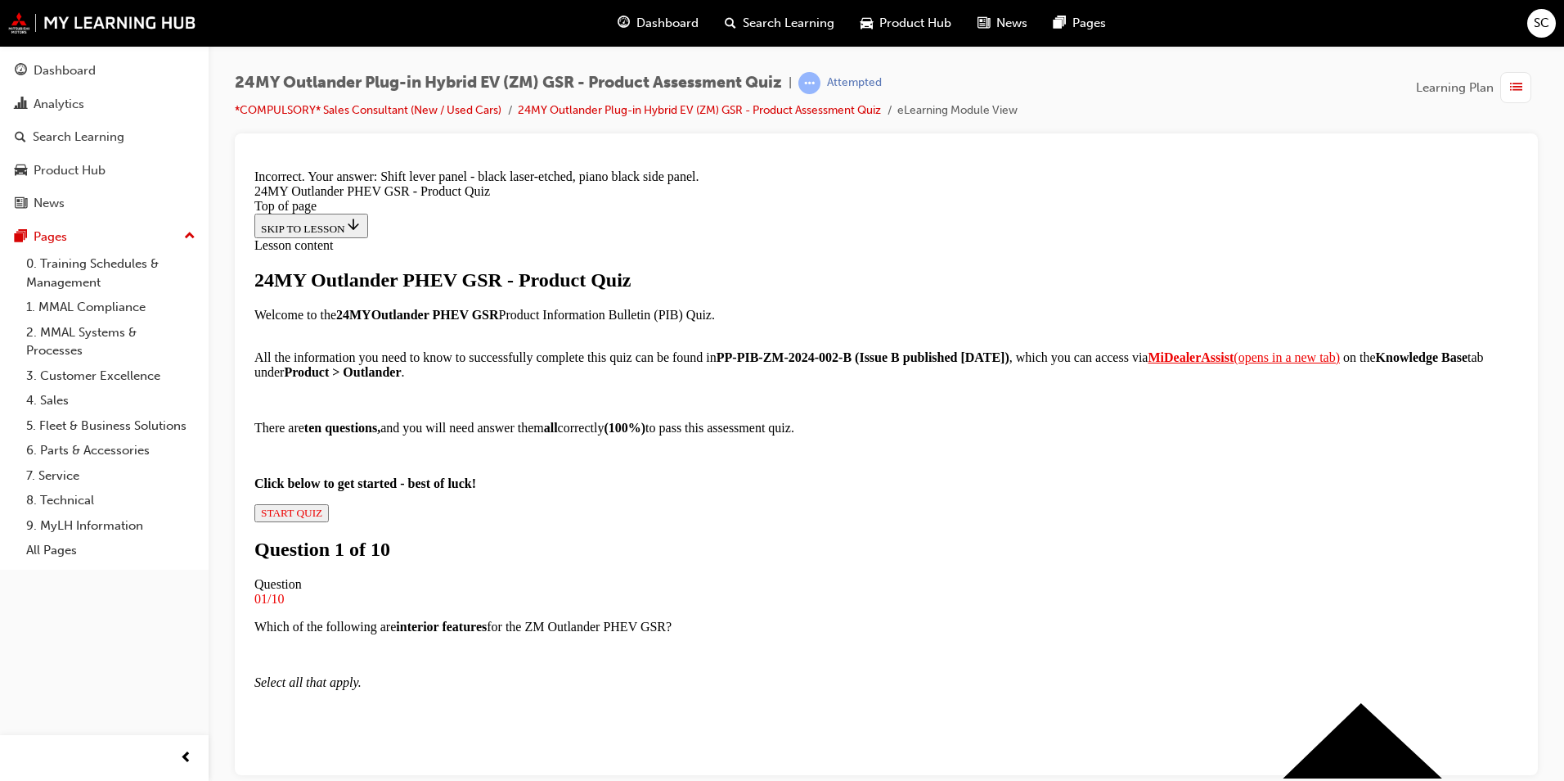
scroll to position [336, 0]
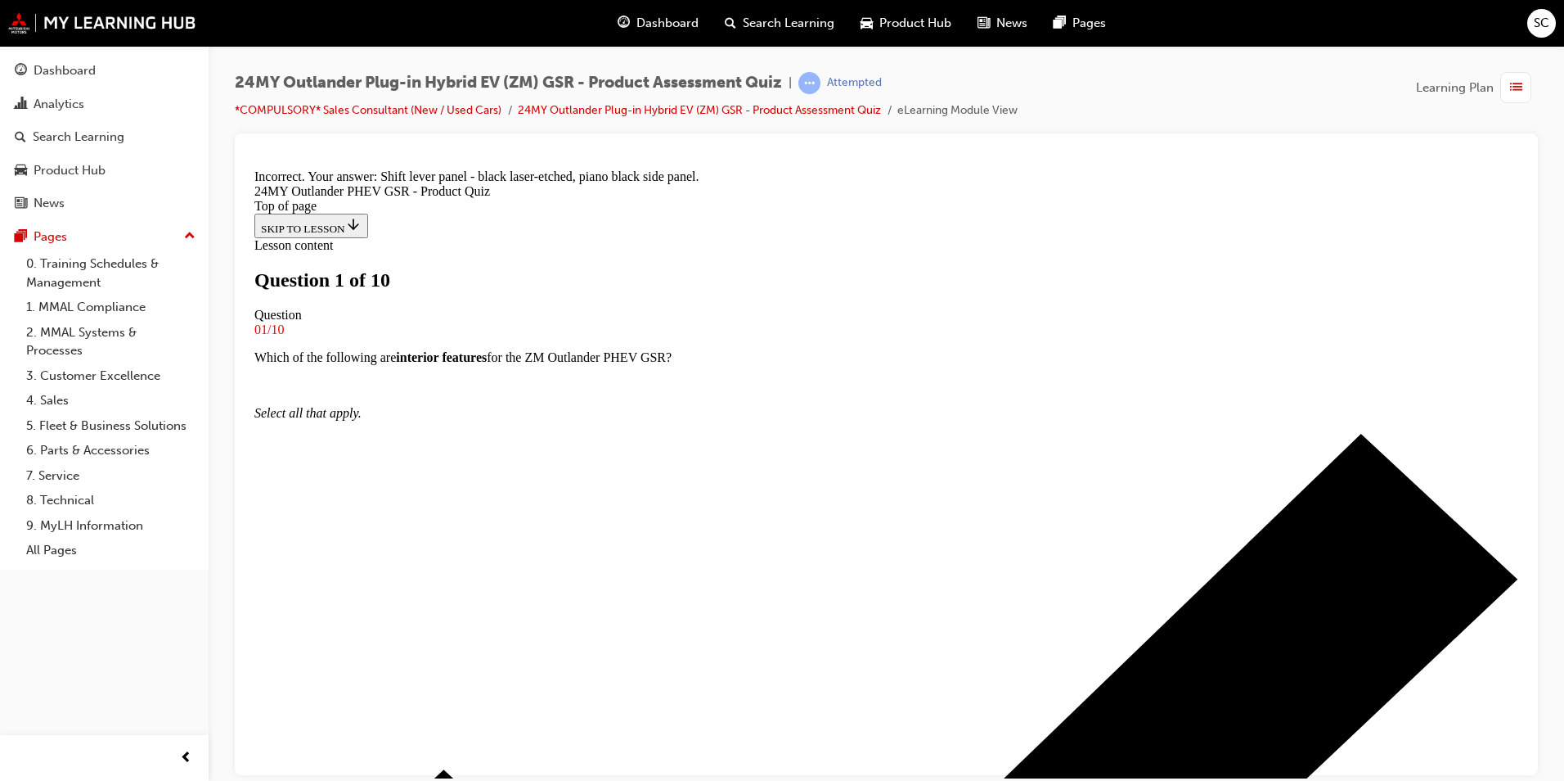
scroll to position [166, 0]
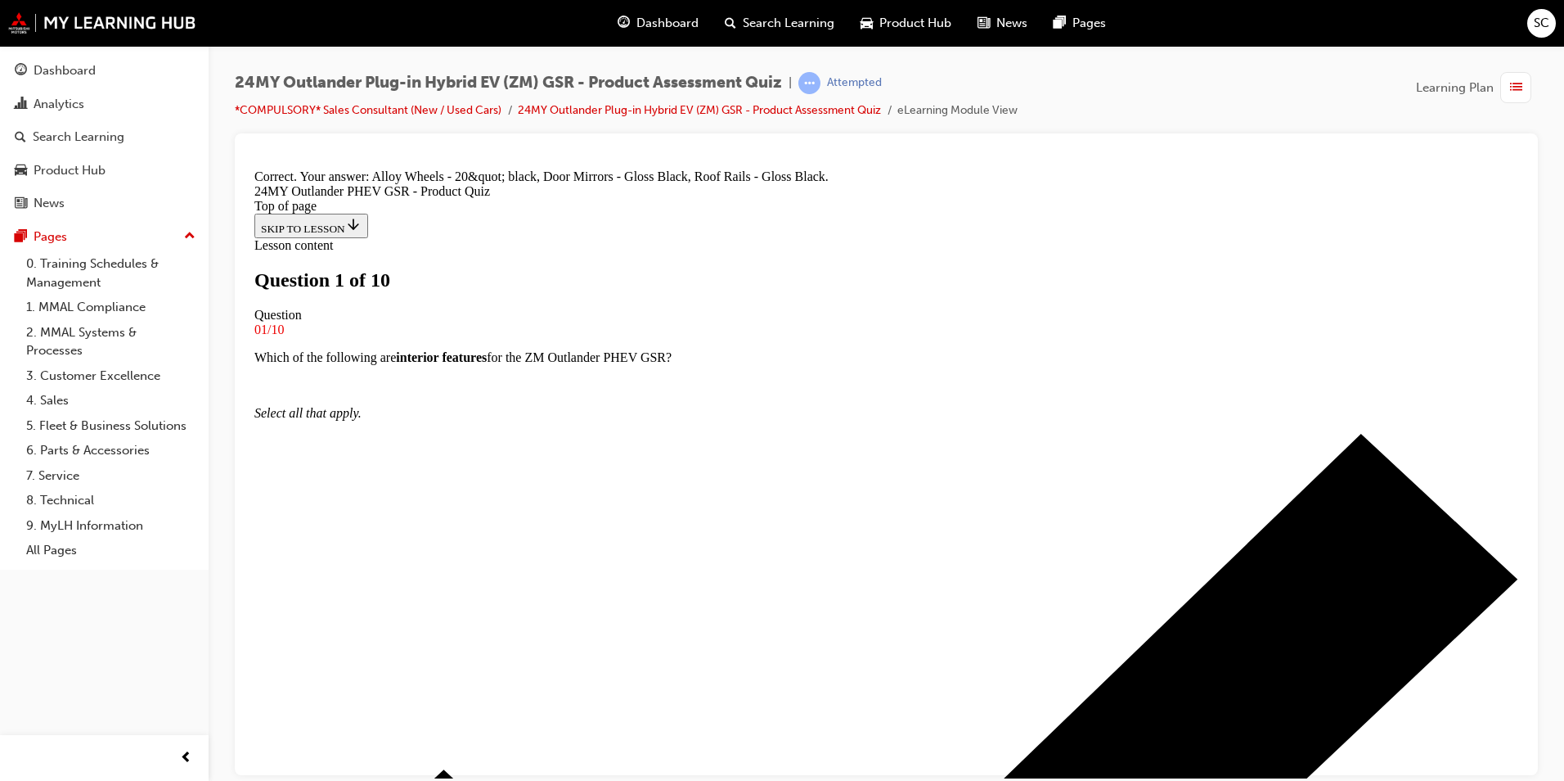
scroll to position [336, 0]
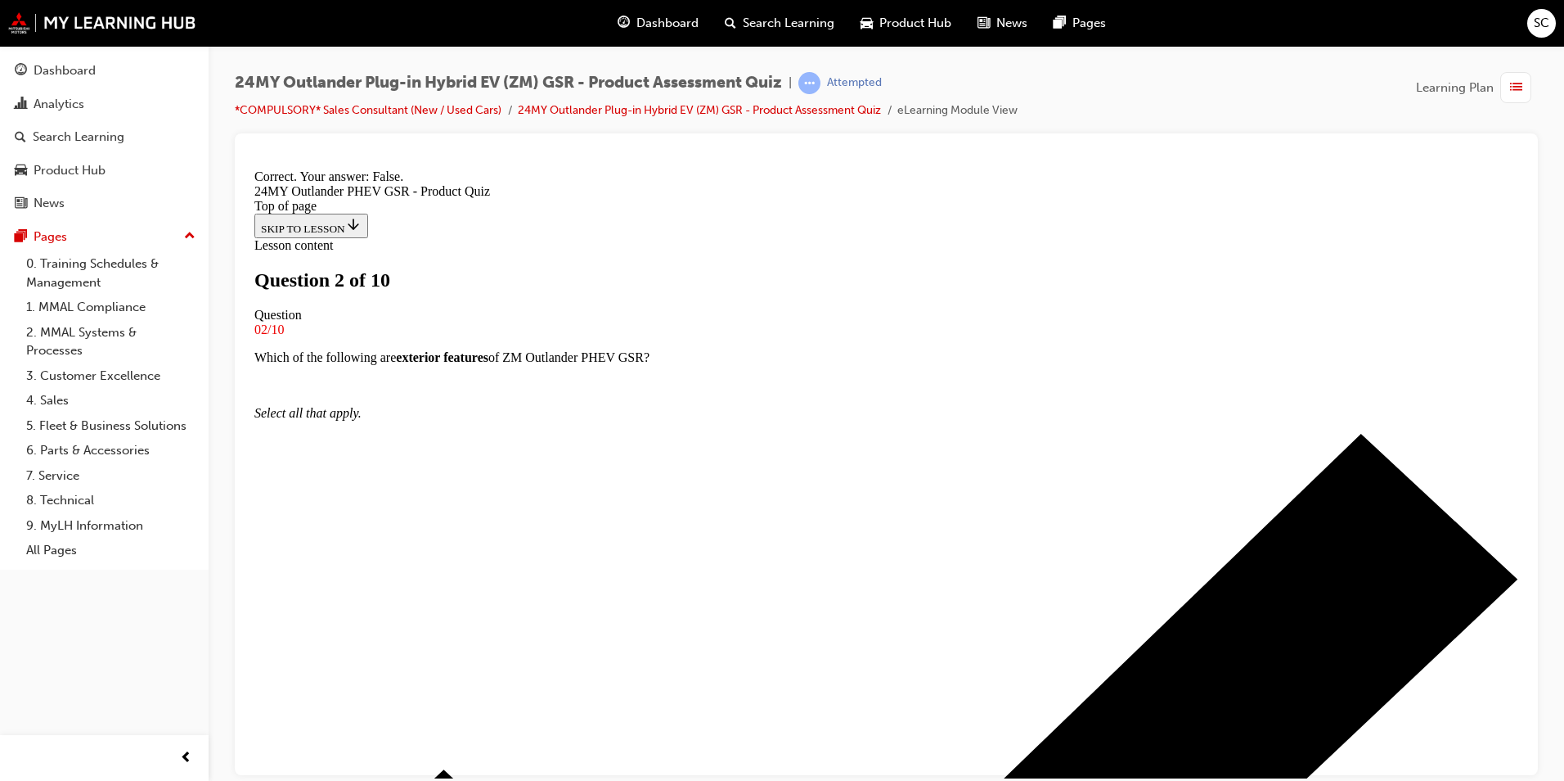
scroll to position [168, 0]
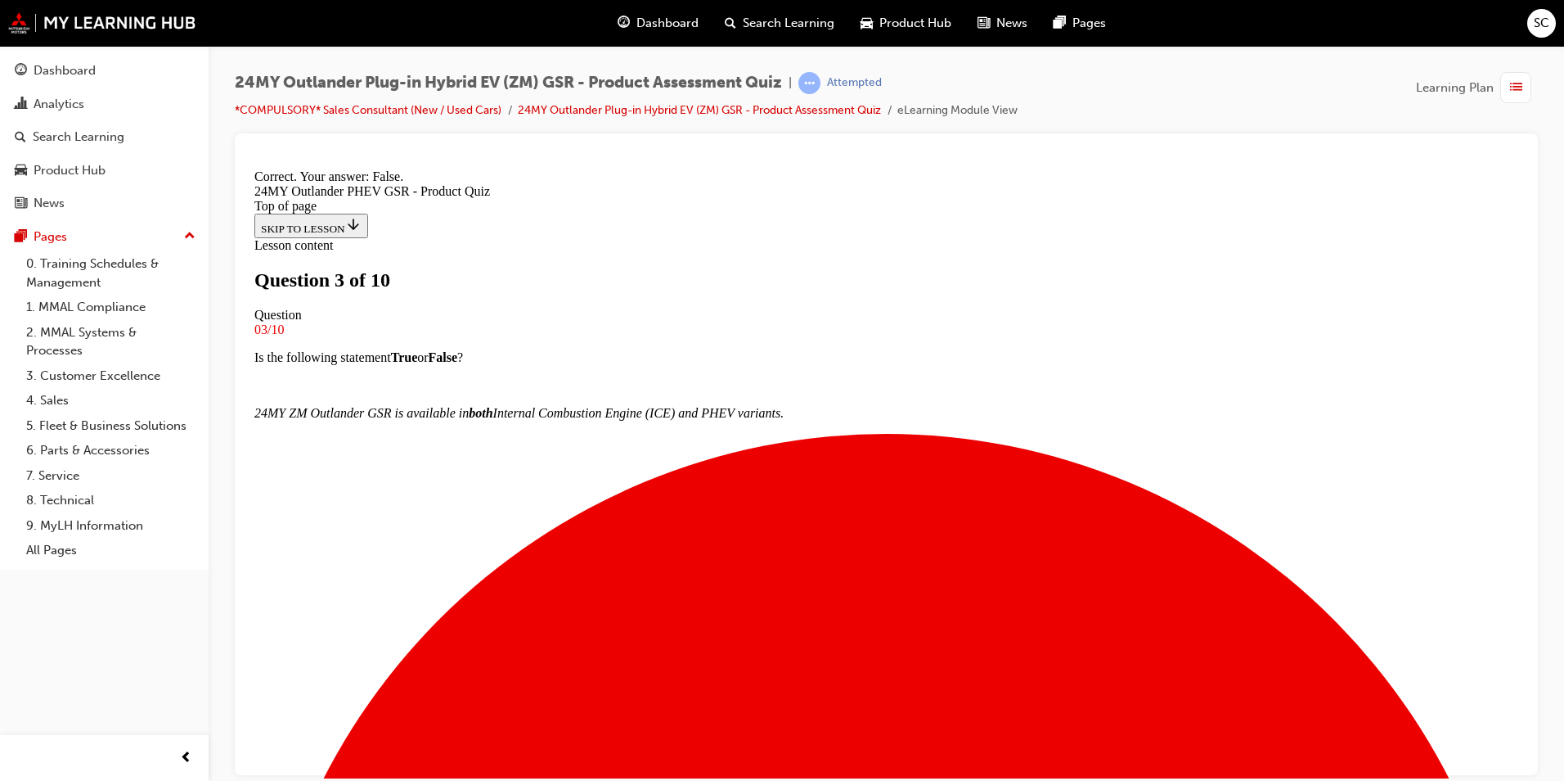
scroll to position [140, 0]
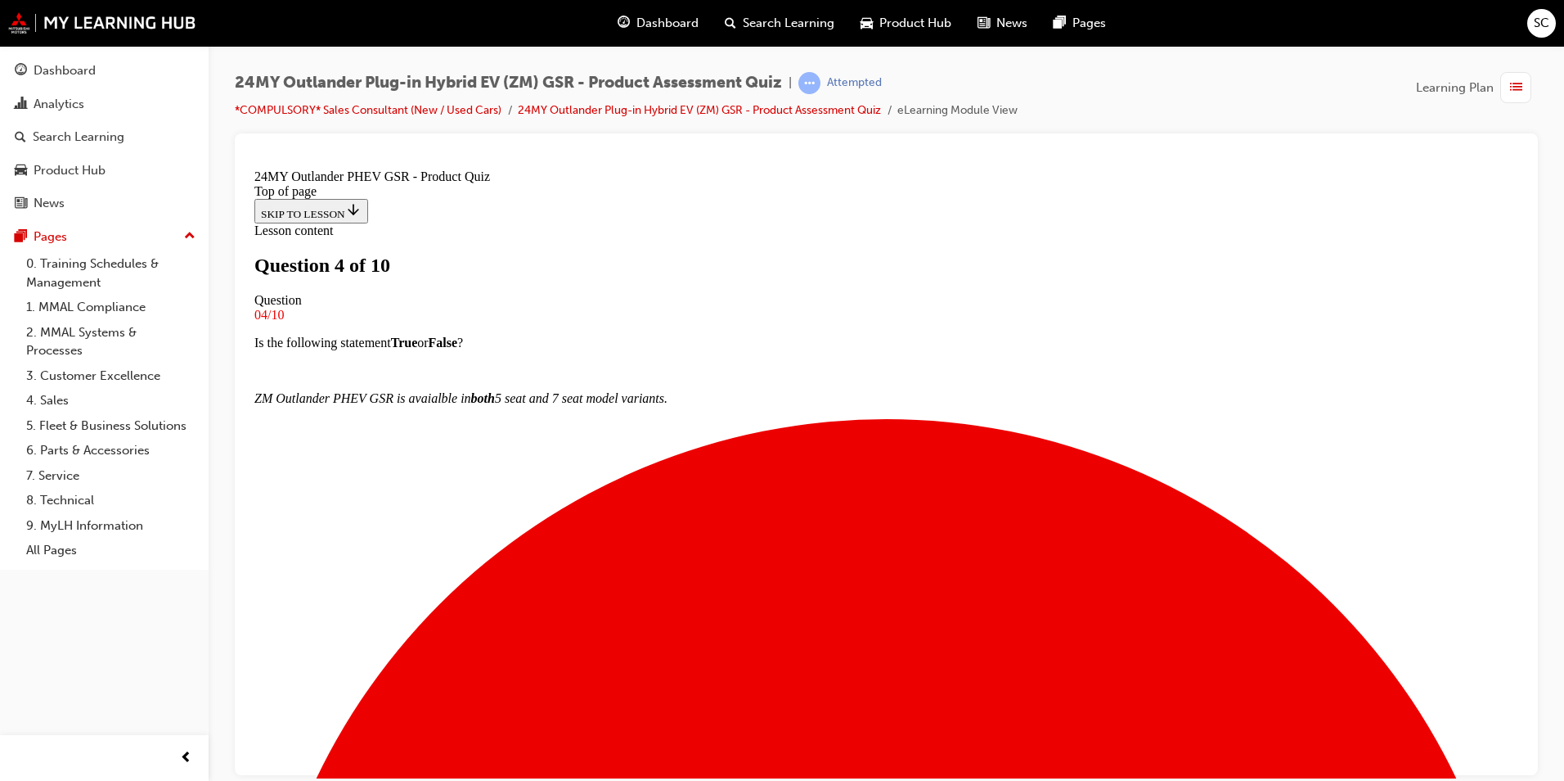
scroll to position [65, 0]
drag, startPoint x: 1164, startPoint y: 336, endPoint x: 596, endPoint y: 326, distance: 567.1
drag, startPoint x: 596, startPoint y: 326, endPoint x: 659, endPoint y: 330, distance: 62.3
copy p "What colour is the instrument panel console stitching on ZM Outlander PHEV GSR?"
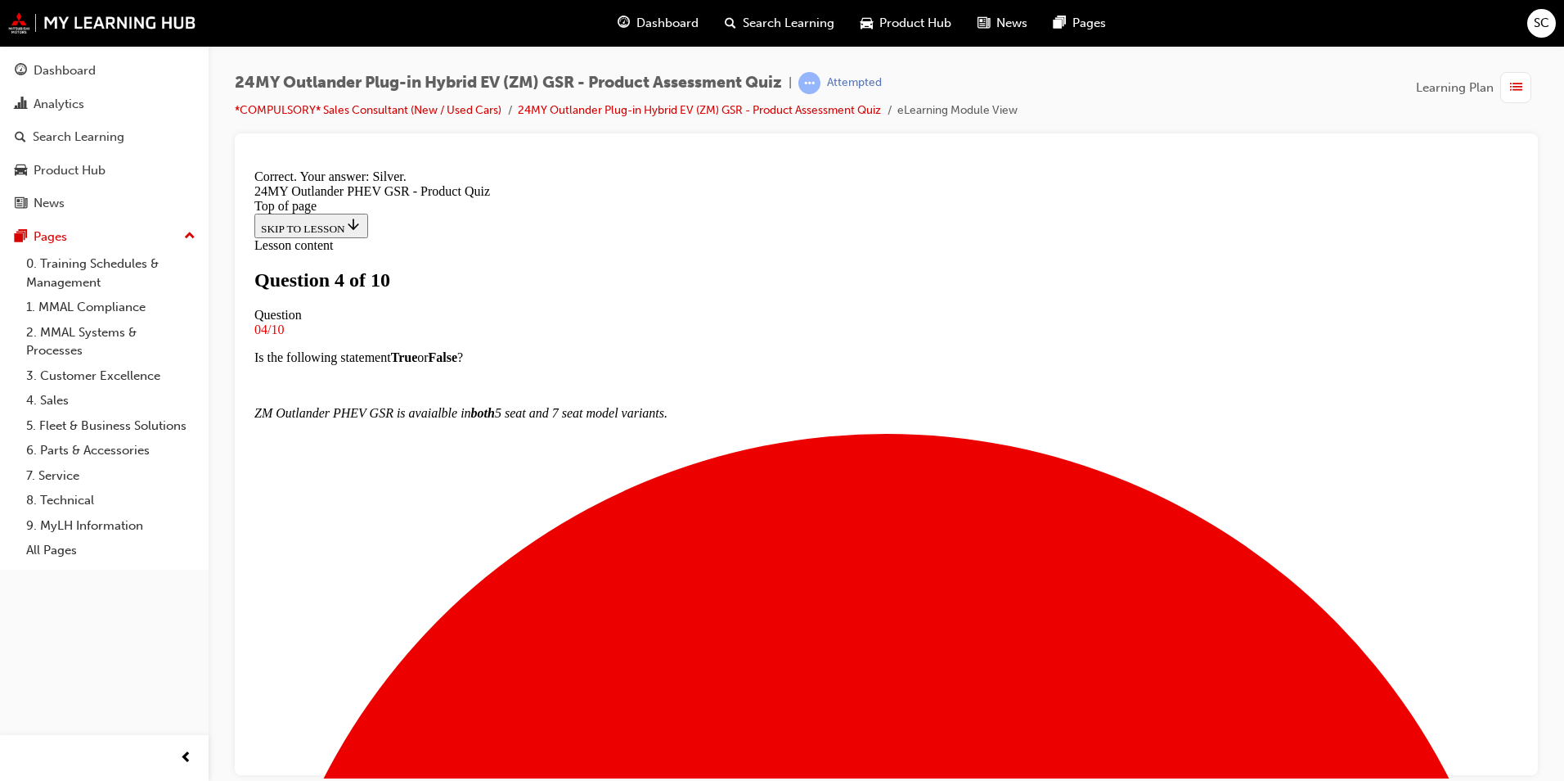
scroll to position [281, 0]
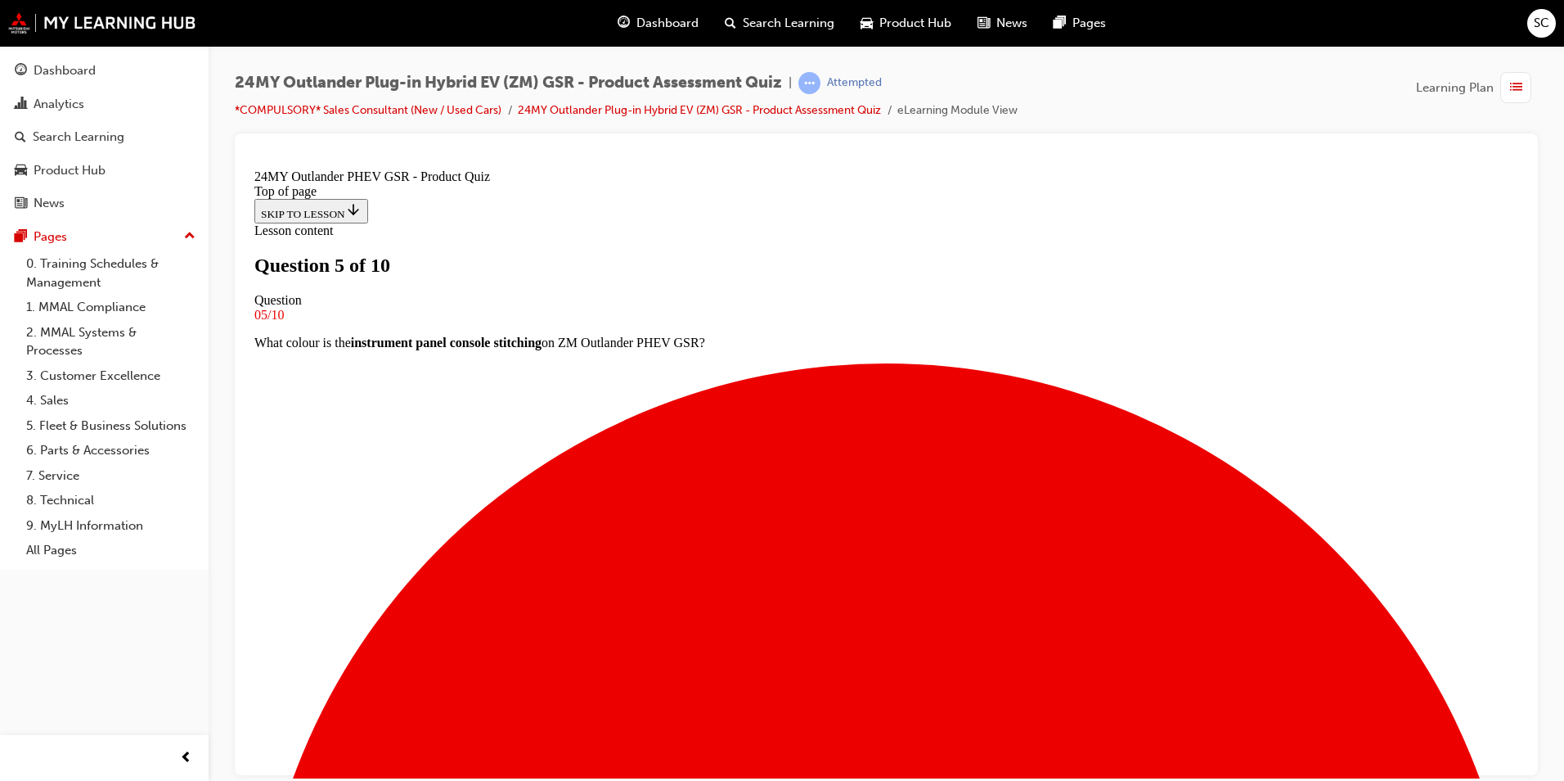
scroll to position [84, 0]
drag, startPoint x: 1020, startPoint y: 325, endPoint x: 590, endPoint y: 323, distance: 429.6
drag, startPoint x: 590, startPoint y: 323, endPoint x: 688, endPoint y: 310, distance: 99.1
copy p "What colour is the hood liner trim on ZM Outlander PHEV GSR?"
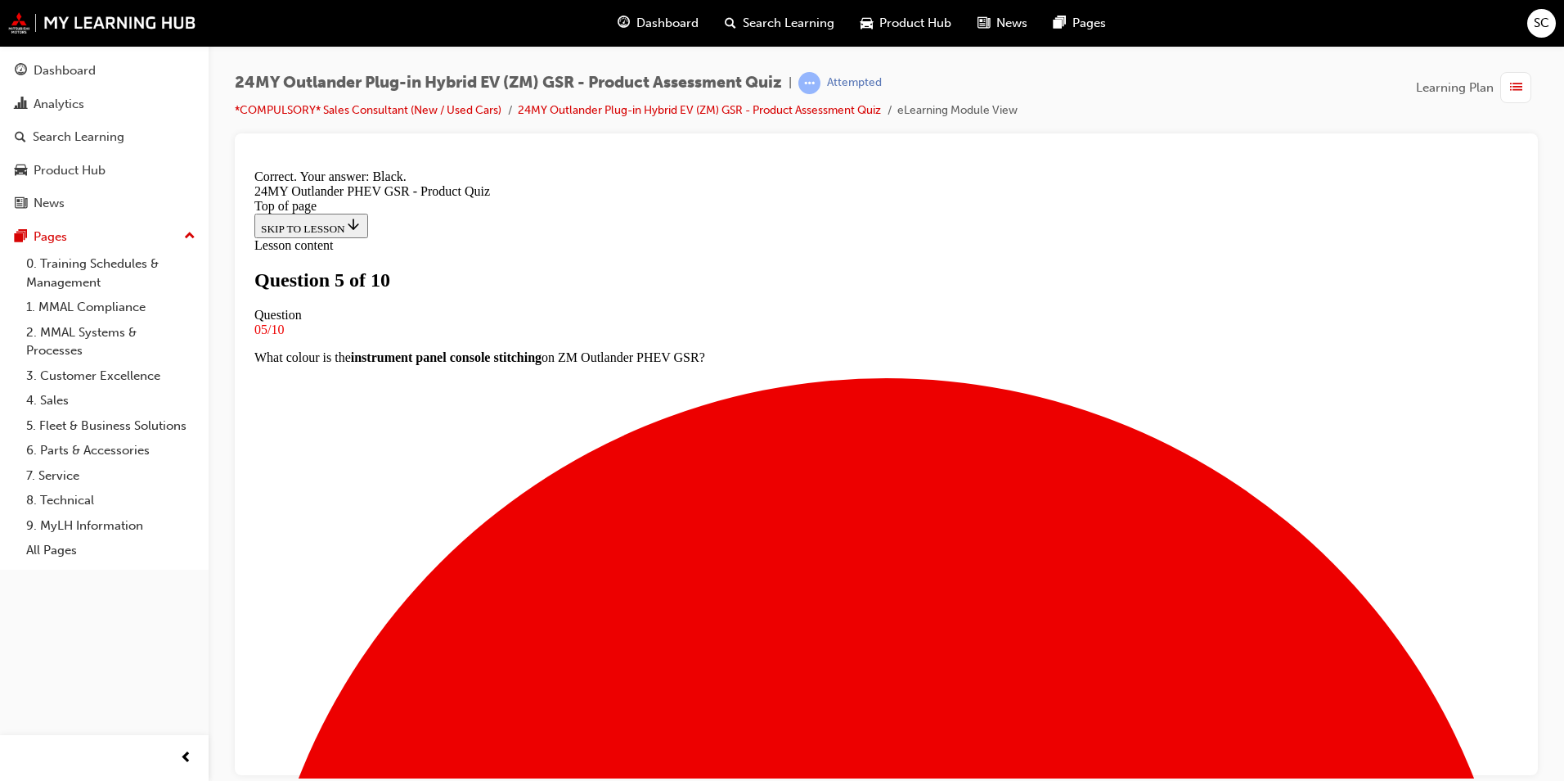
scroll to position [281, 0]
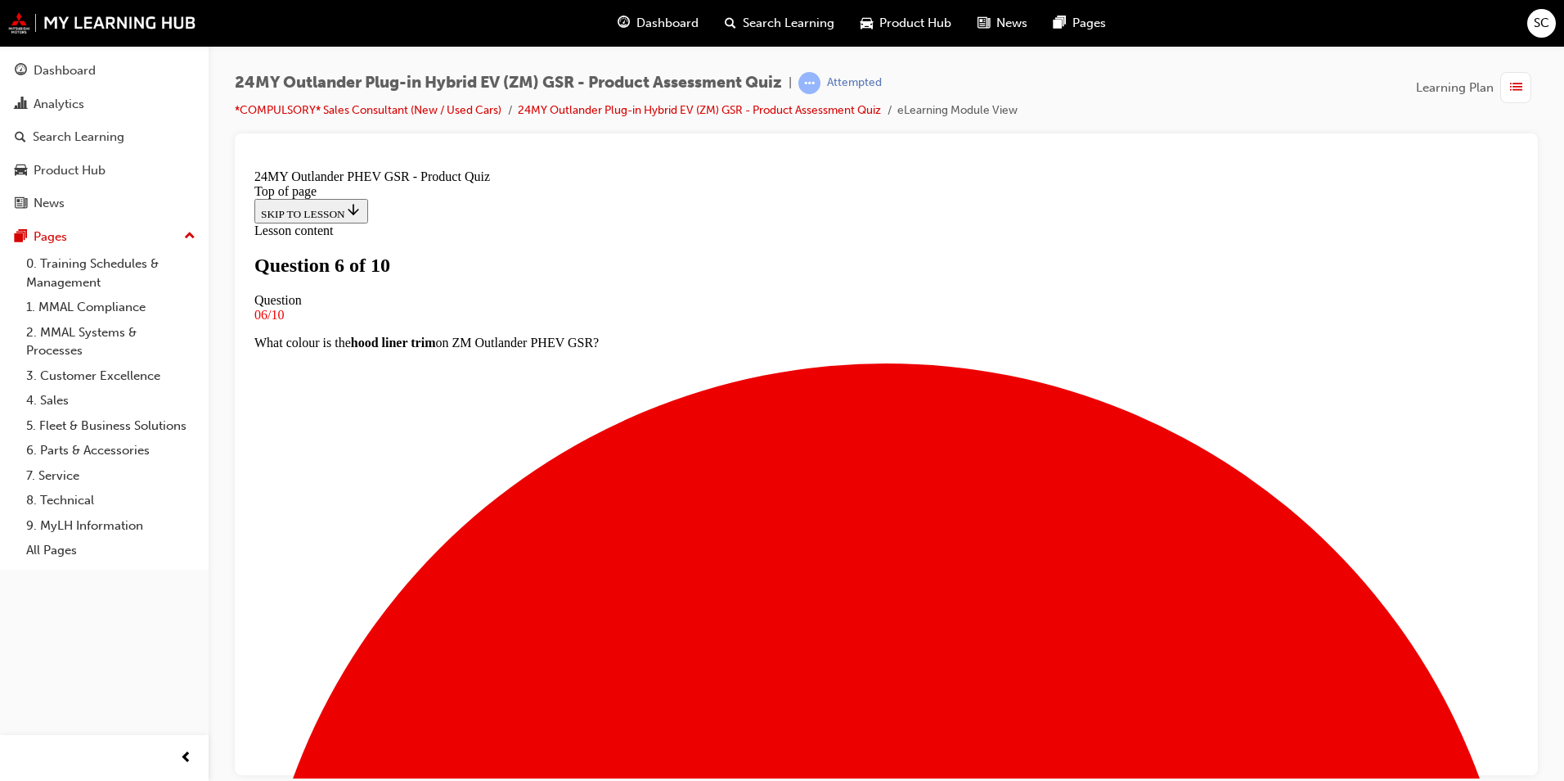
scroll to position [166, 0]
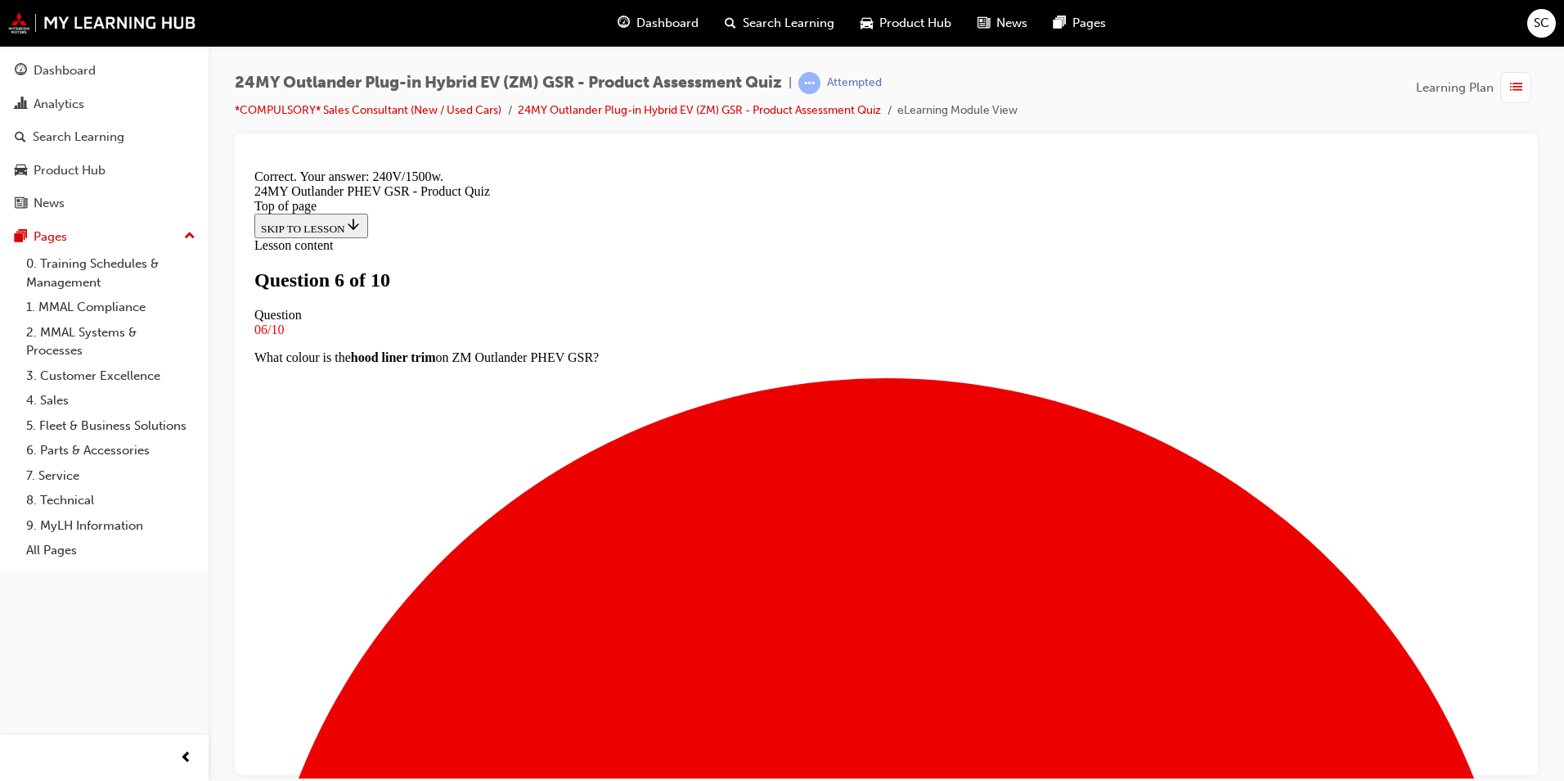
scroll to position [308, 0]
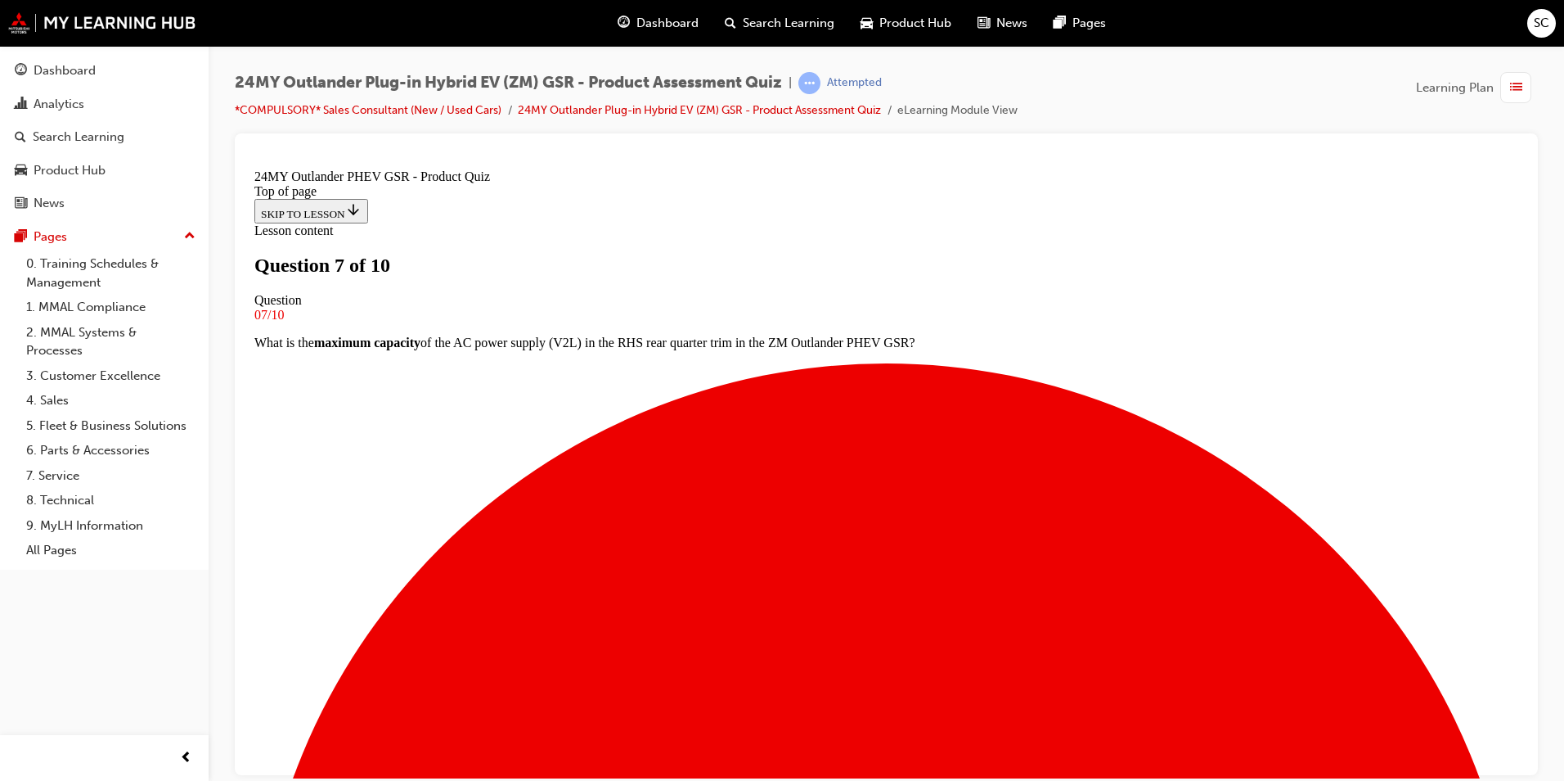
scroll to position [2, 0]
drag, startPoint x: 783, startPoint y: 442, endPoint x: 549, endPoint y: 381, distance: 241.7
drag, startPoint x: 549, startPoint y: 381, endPoint x: 636, endPoint y: 399, distance: 88.6
copy p "How many speakers does the Bose premium sound system have in the ZM Outlander P…"
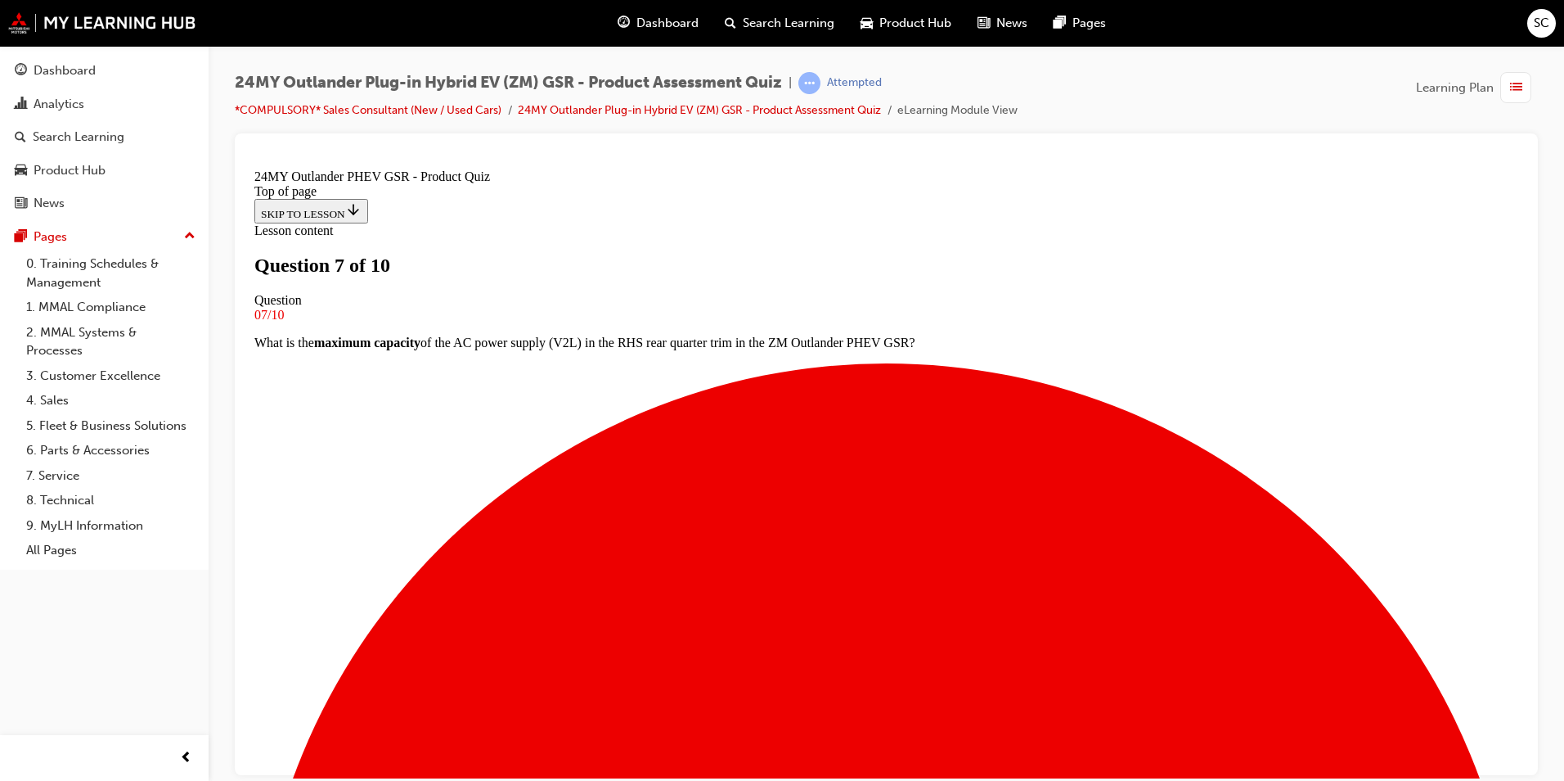
scroll to position [166, 0]
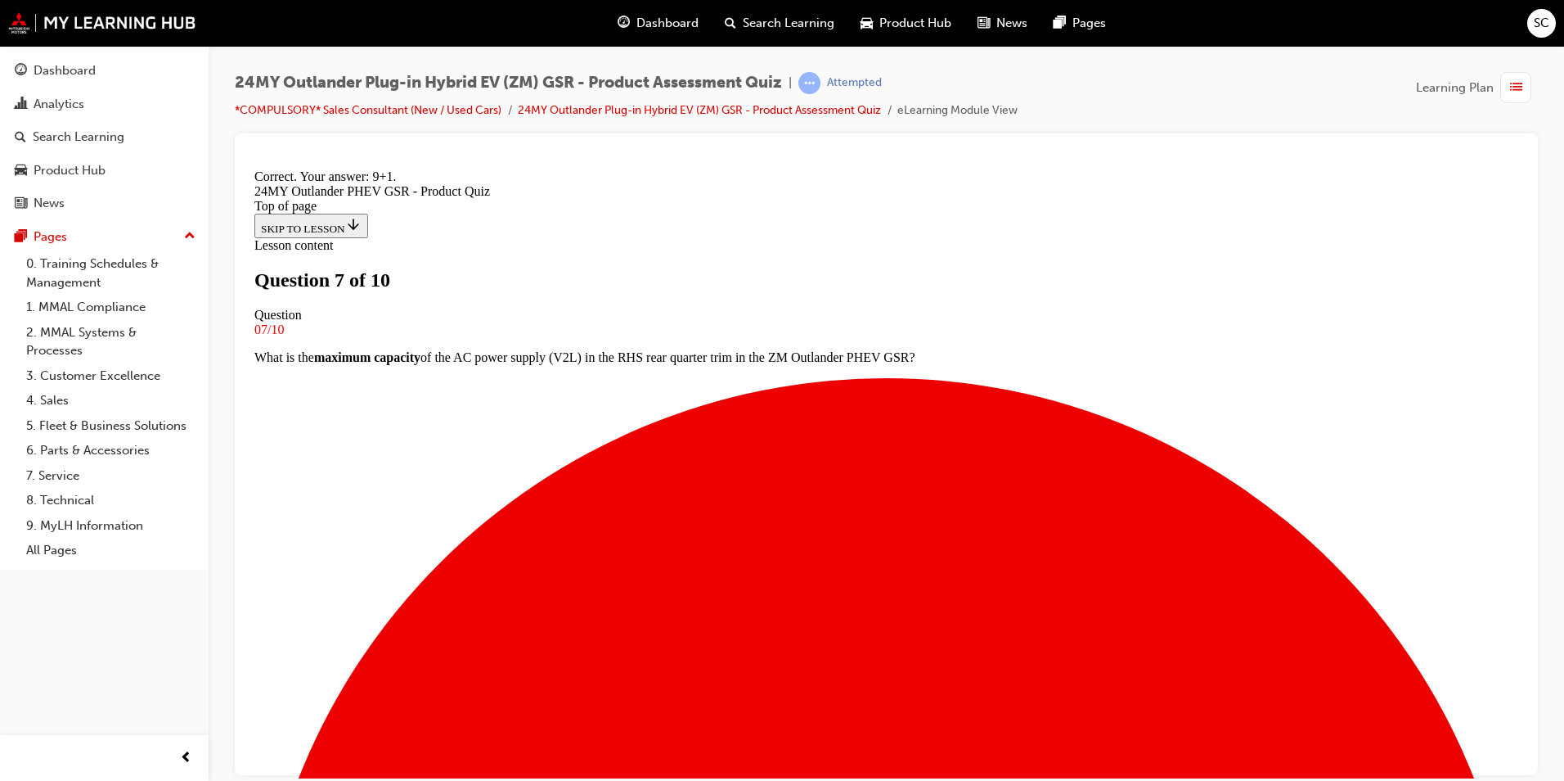
scroll to position [308, 0]
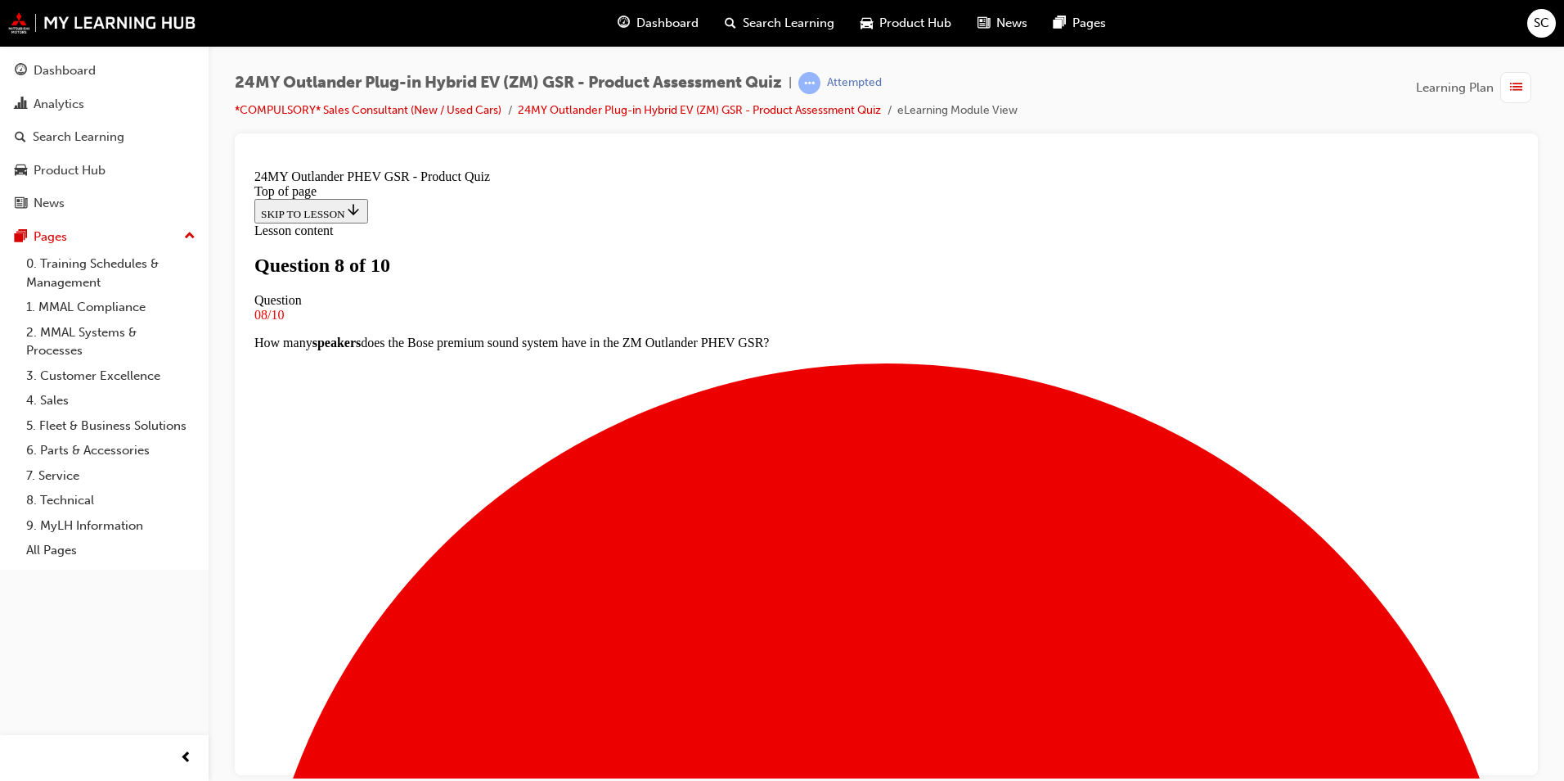
scroll to position [166, 0]
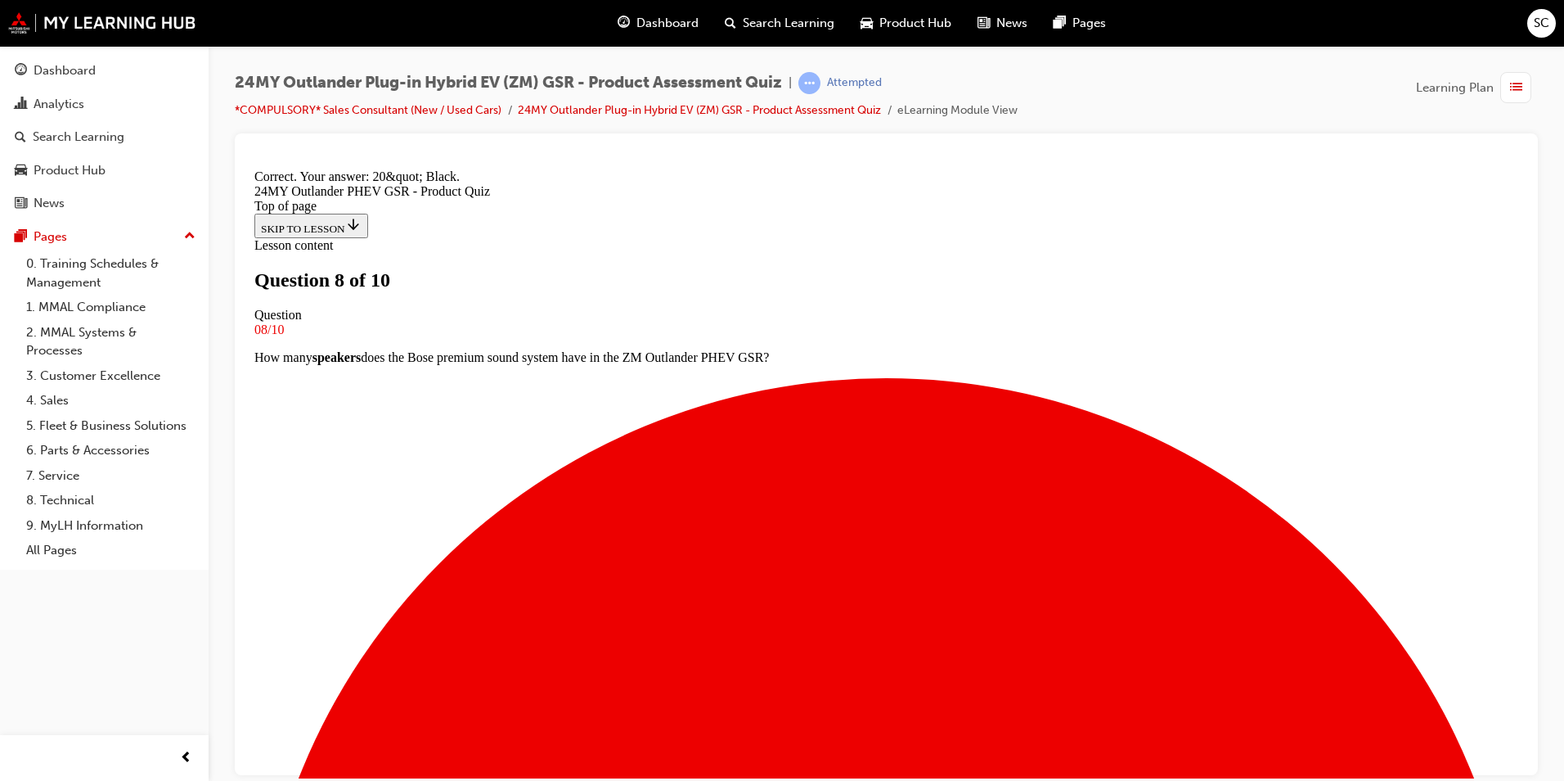
scroll to position [281, 0]
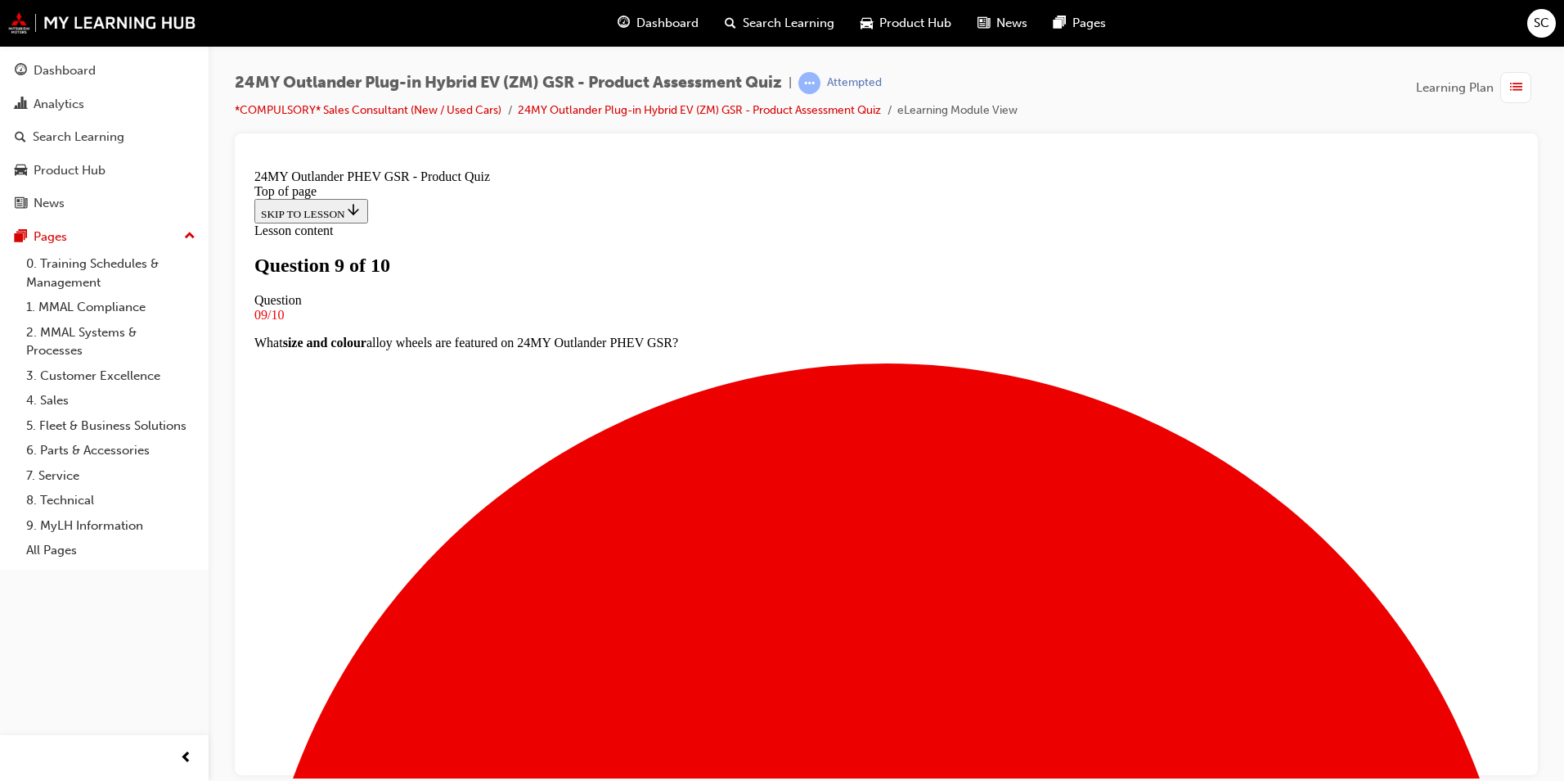
scroll to position [84, 0]
drag, startPoint x: 1158, startPoint y: 328, endPoint x: 589, endPoint y: 307, distance: 569.1
drag, startPoint x: 589, startPoint y: 307, endPoint x: 708, endPoint y: 318, distance: 119.2
copy p "What is the capacity of the AC (Tye 2) charging port on ZM Outlander PHEV GSR?"
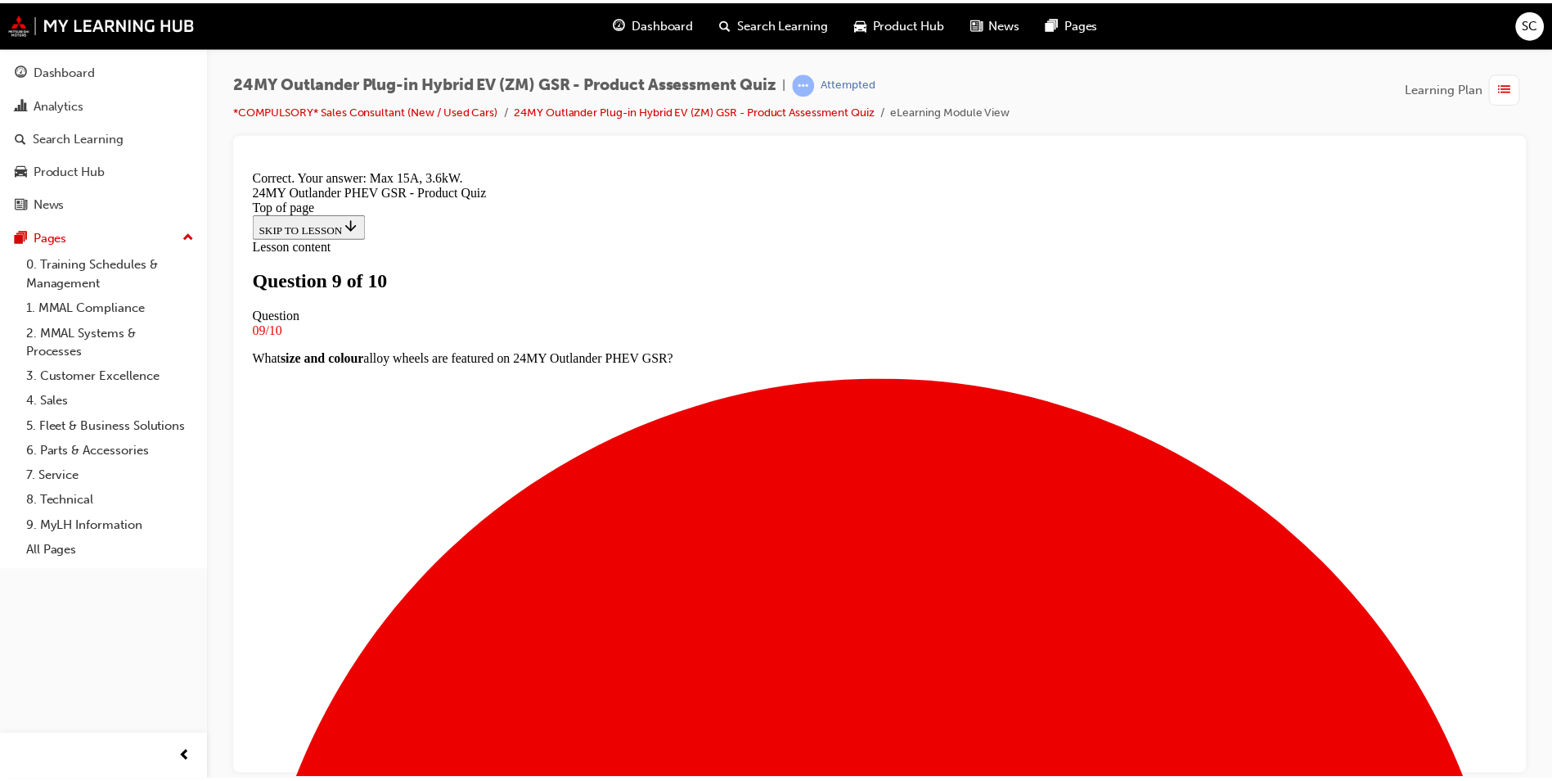
scroll to position [281, 0]
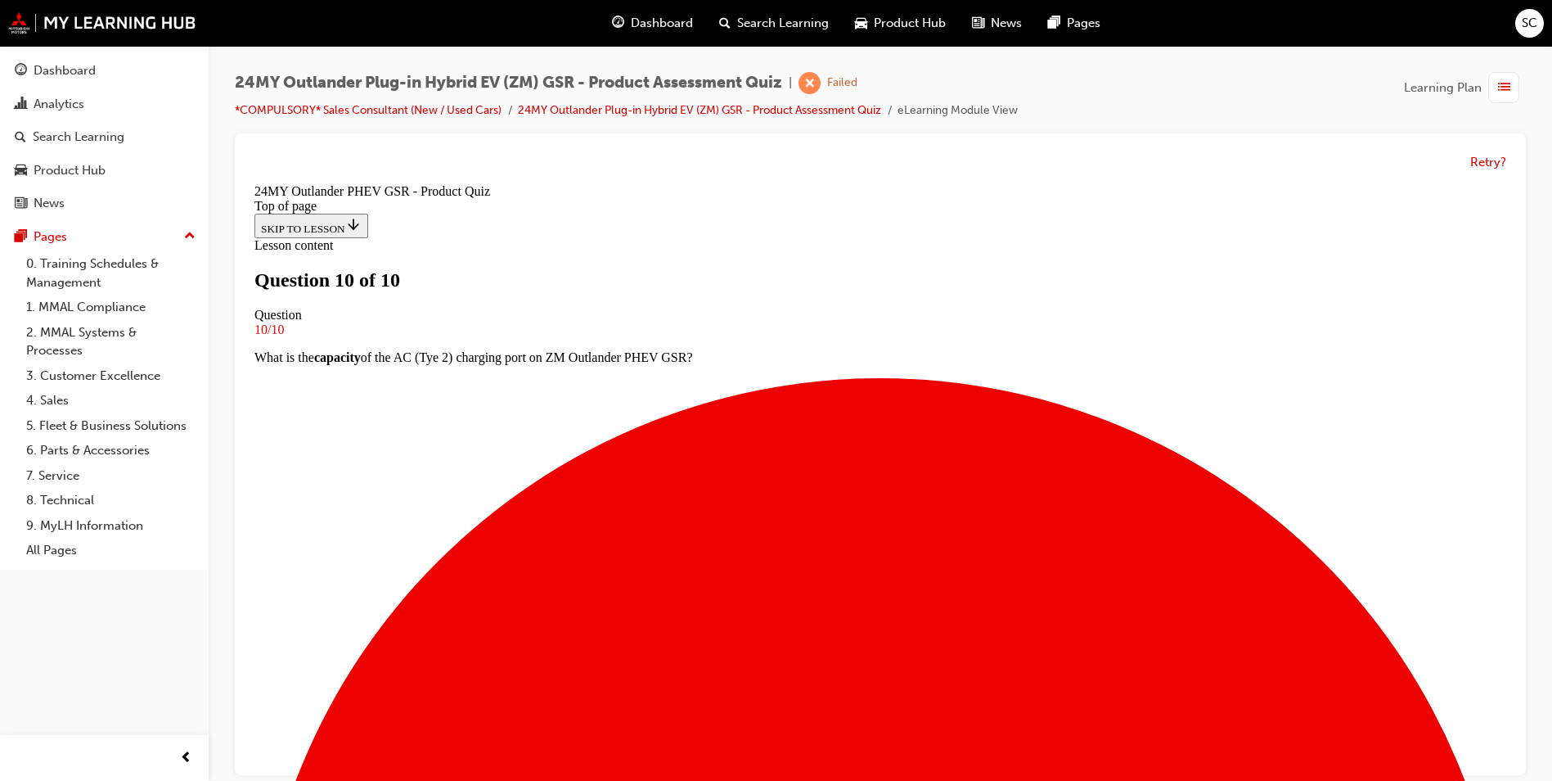
scroll to position [222, 0]
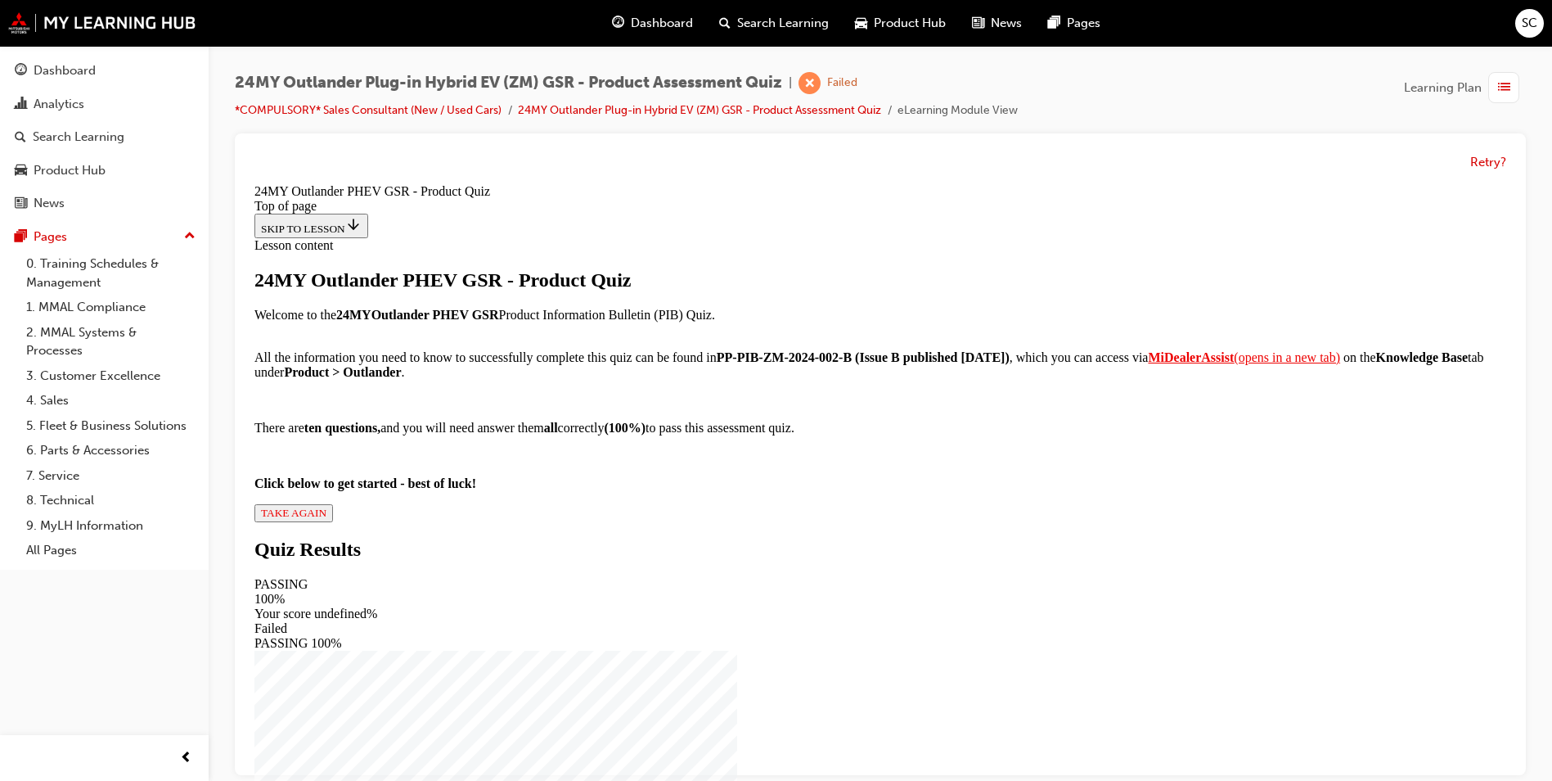
scroll to position [146, 0]
click at [326, 519] on span "TAKE AGAIN" at bounding box center [293, 512] width 65 height 12
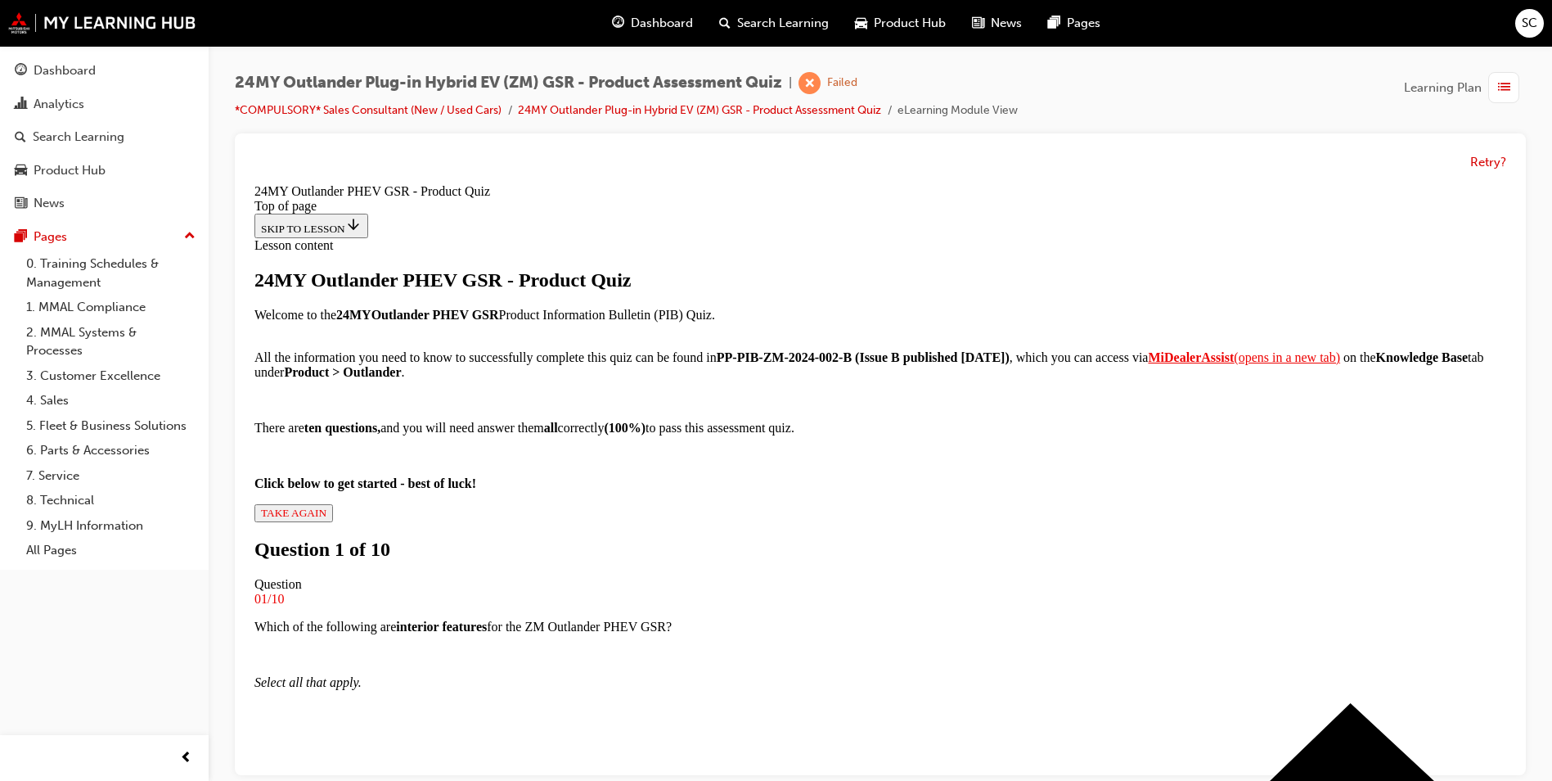
scroll to position [166, 0]
drag, startPoint x: 1096, startPoint y: 254, endPoint x: 592, endPoint y: 246, distance: 504.1
drag, startPoint x: 592, startPoint y: 246, endPoint x: 608, endPoint y: 253, distance: 17.6
copy p "Which of the following are interior features for the ZM Outlander PHEV GSR?"
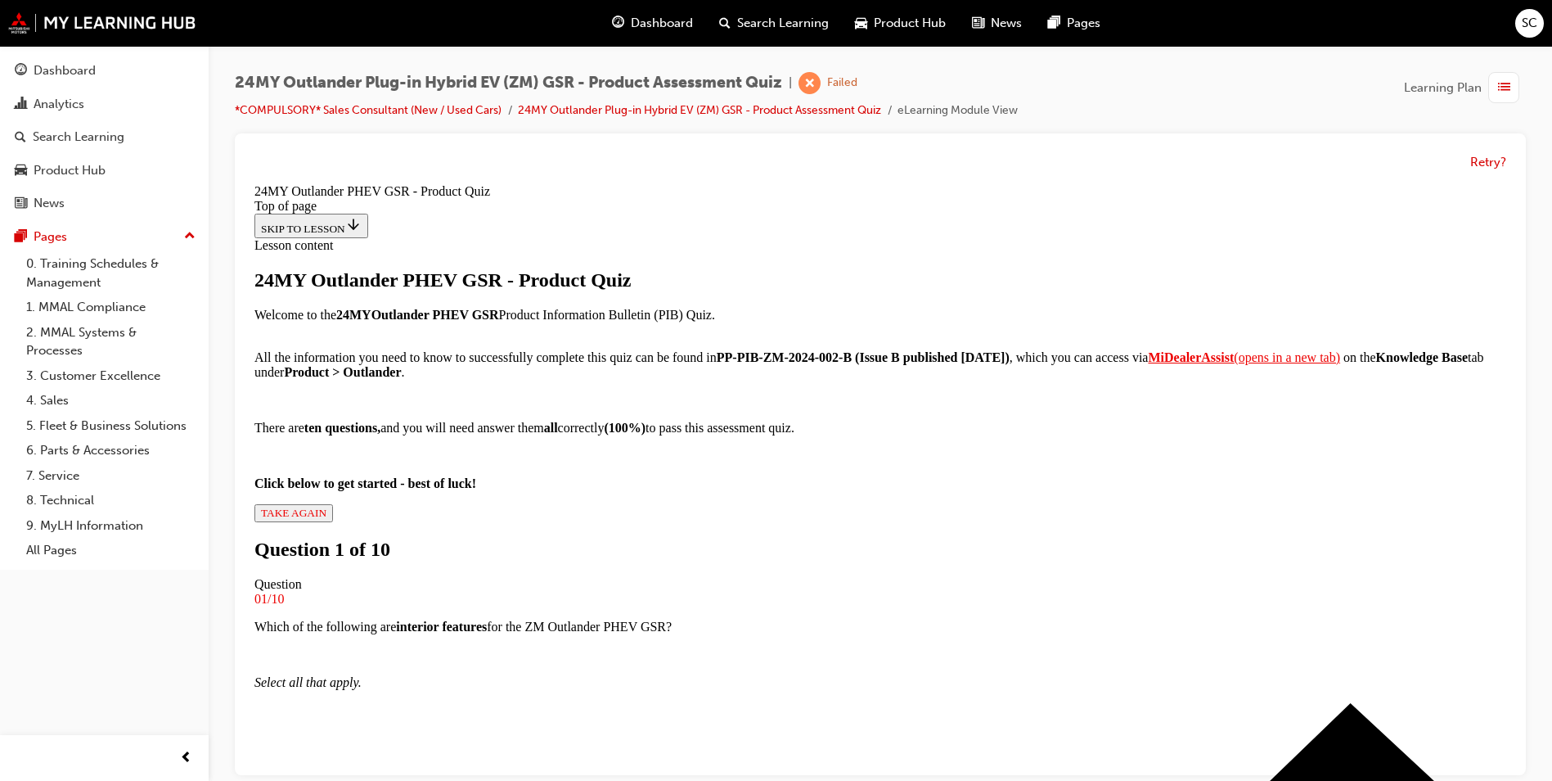
drag, startPoint x: 626, startPoint y: 646, endPoint x: 661, endPoint y: 676, distance: 46.4
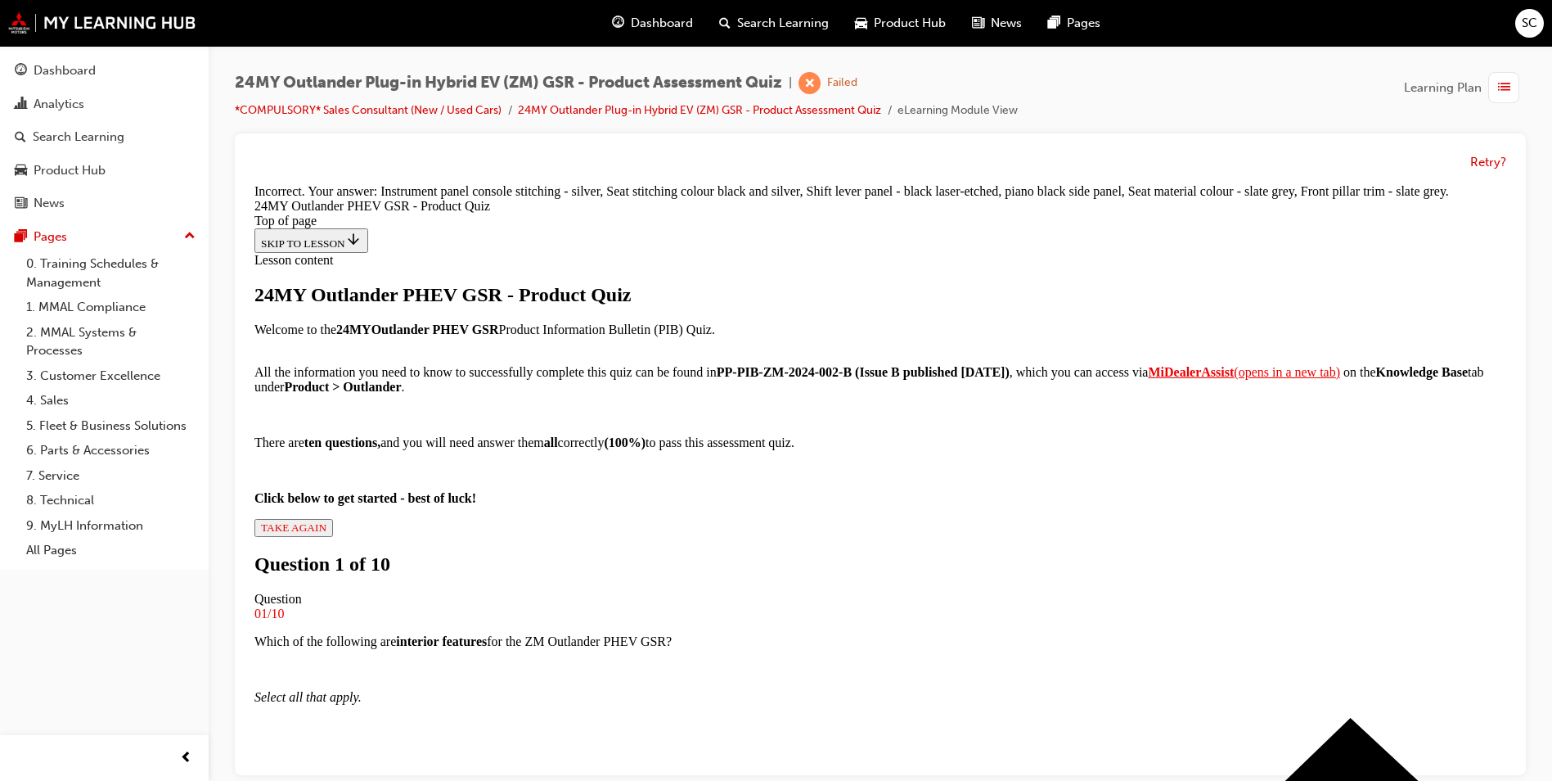
scroll to position [336, 0]
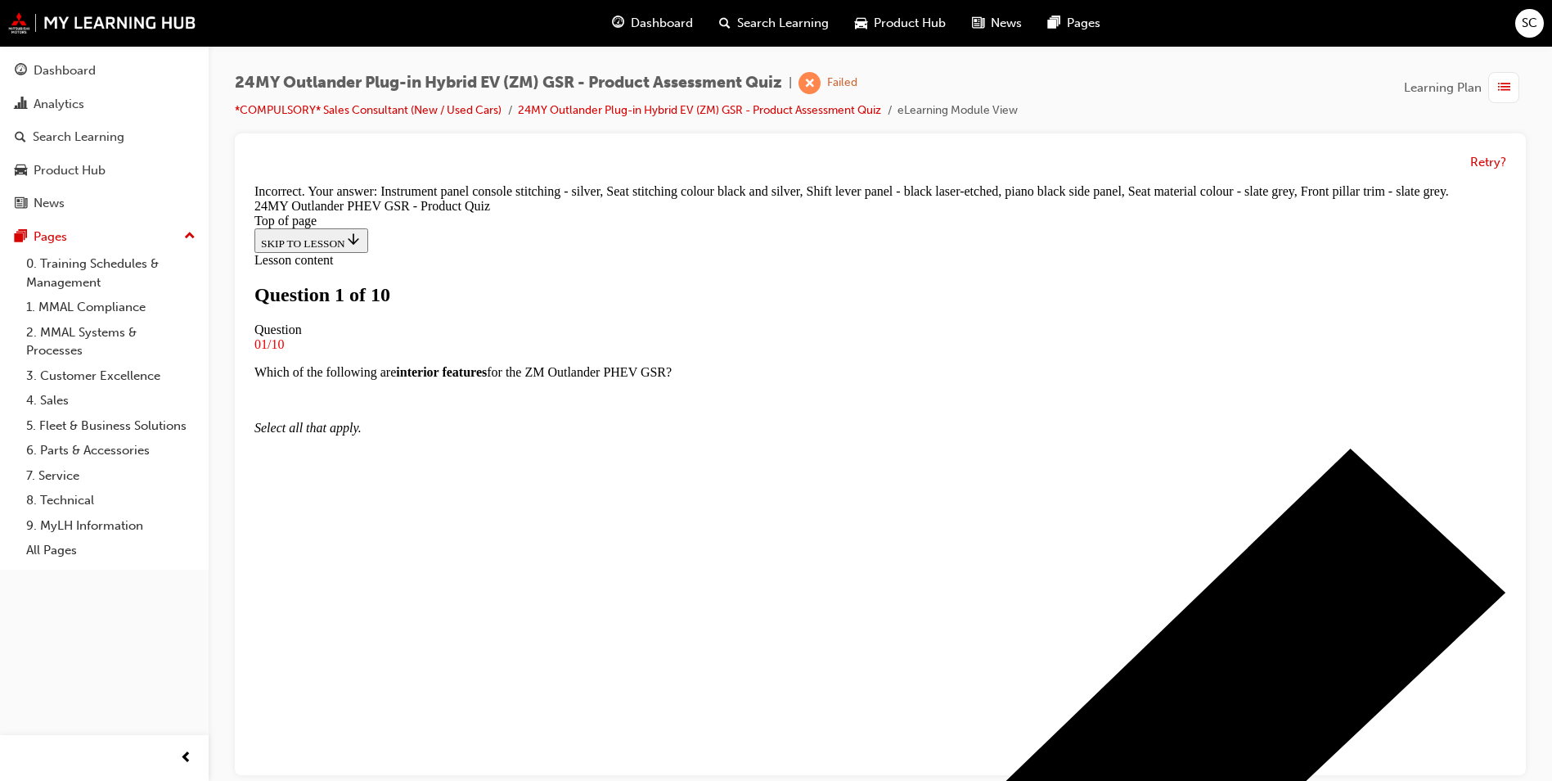
scroll to position [84, 0]
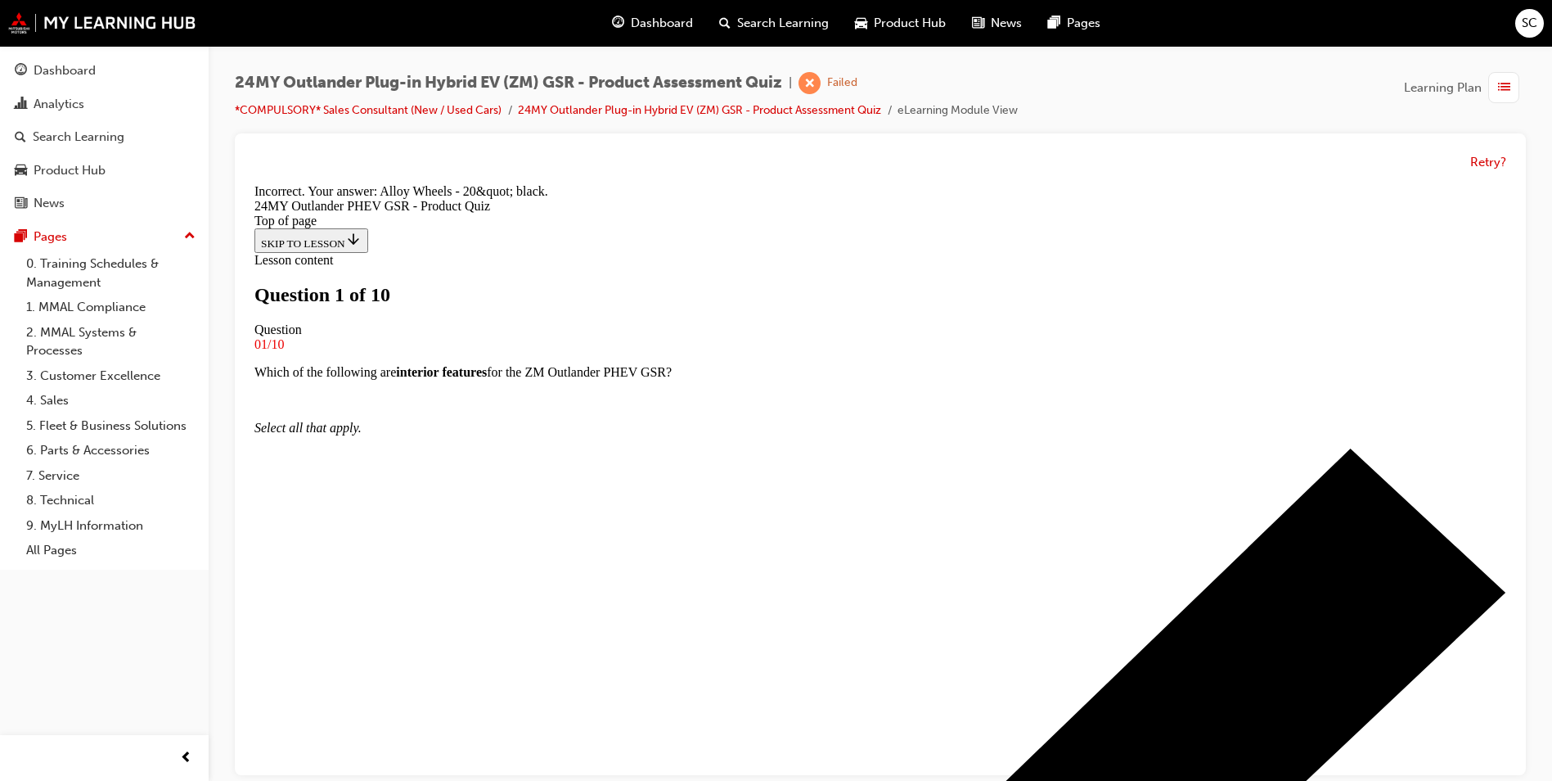
scroll to position [336, 0]
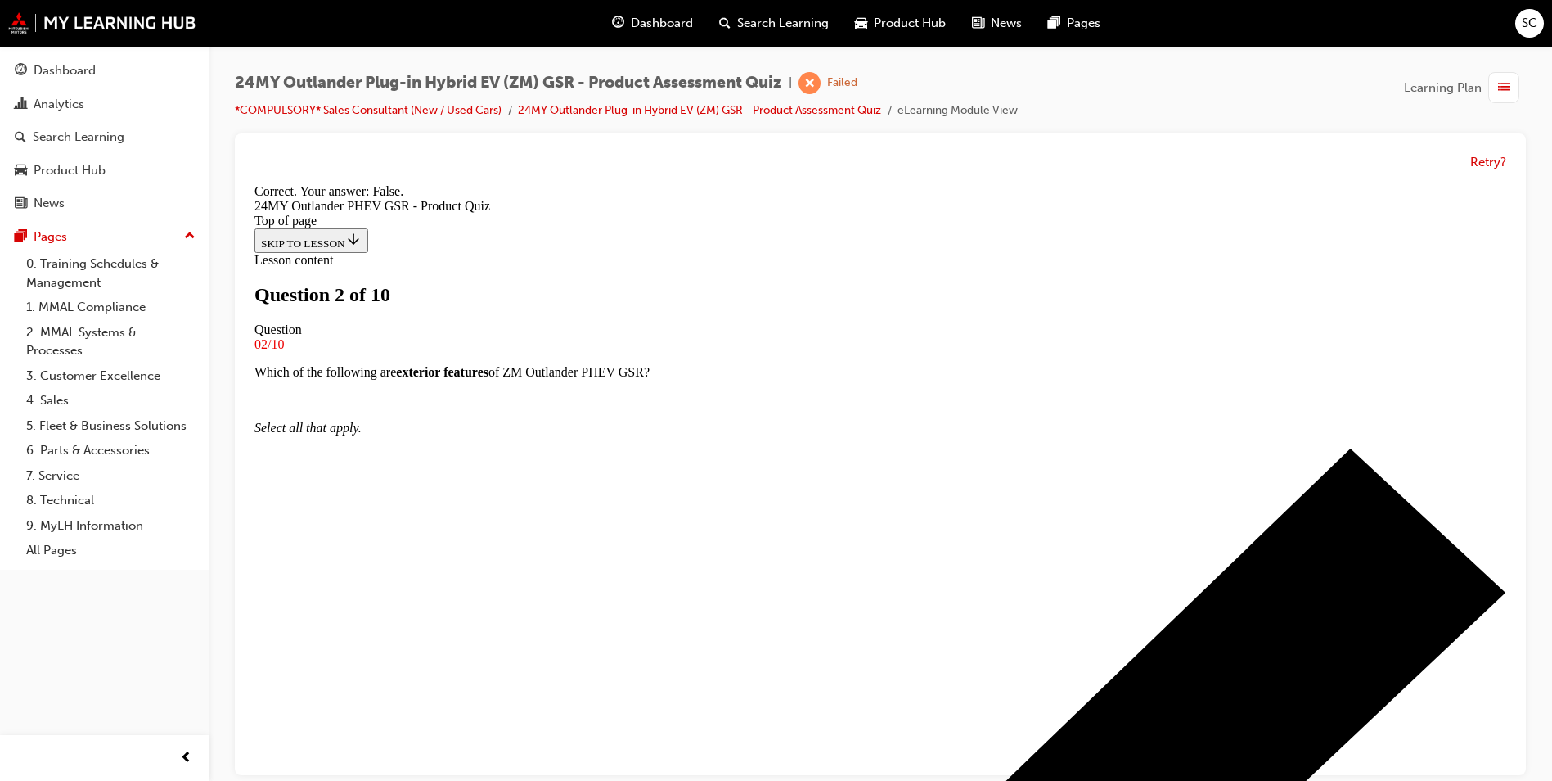
scroll to position [168, 0]
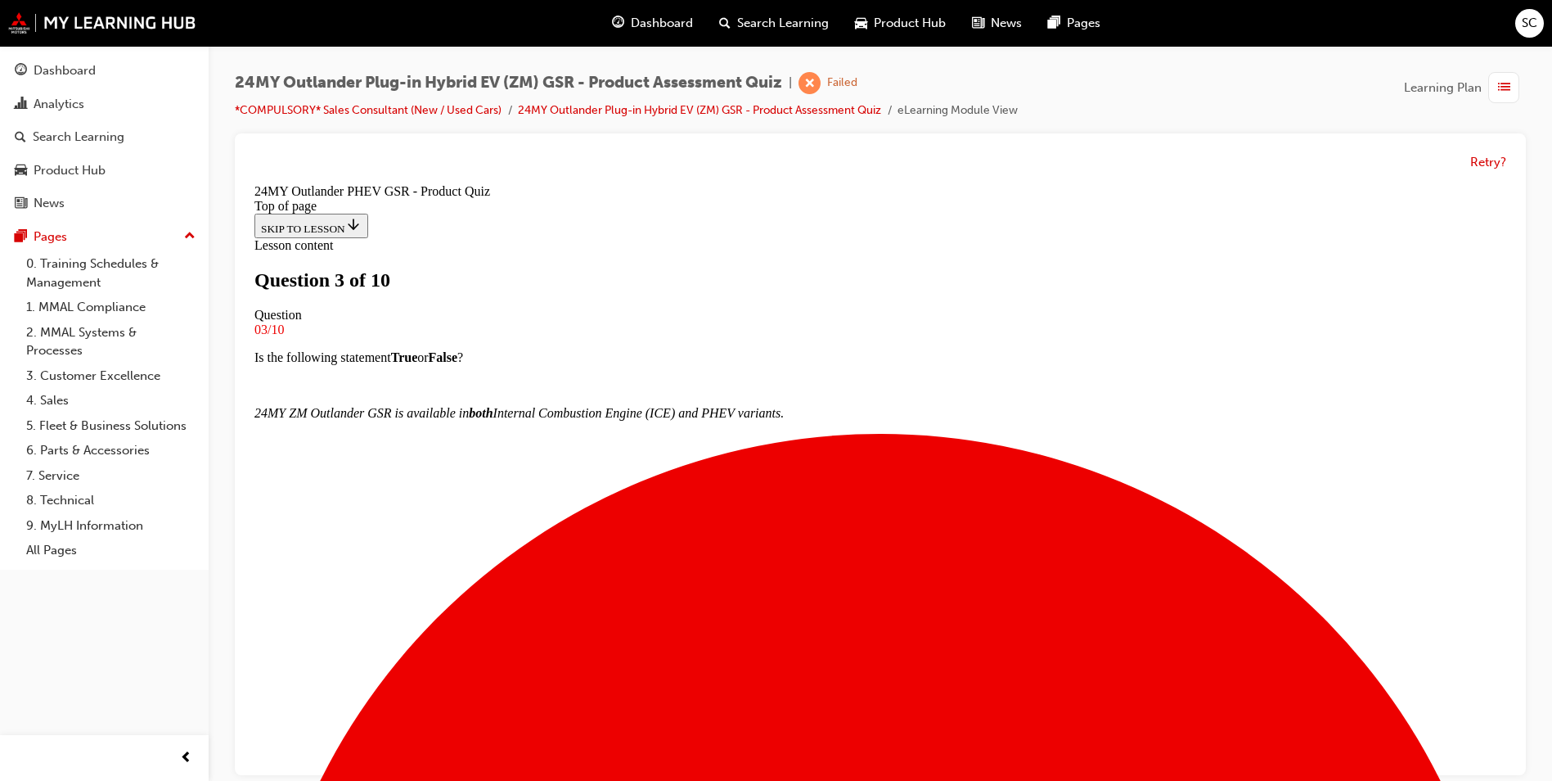
scroll to position [2, 0]
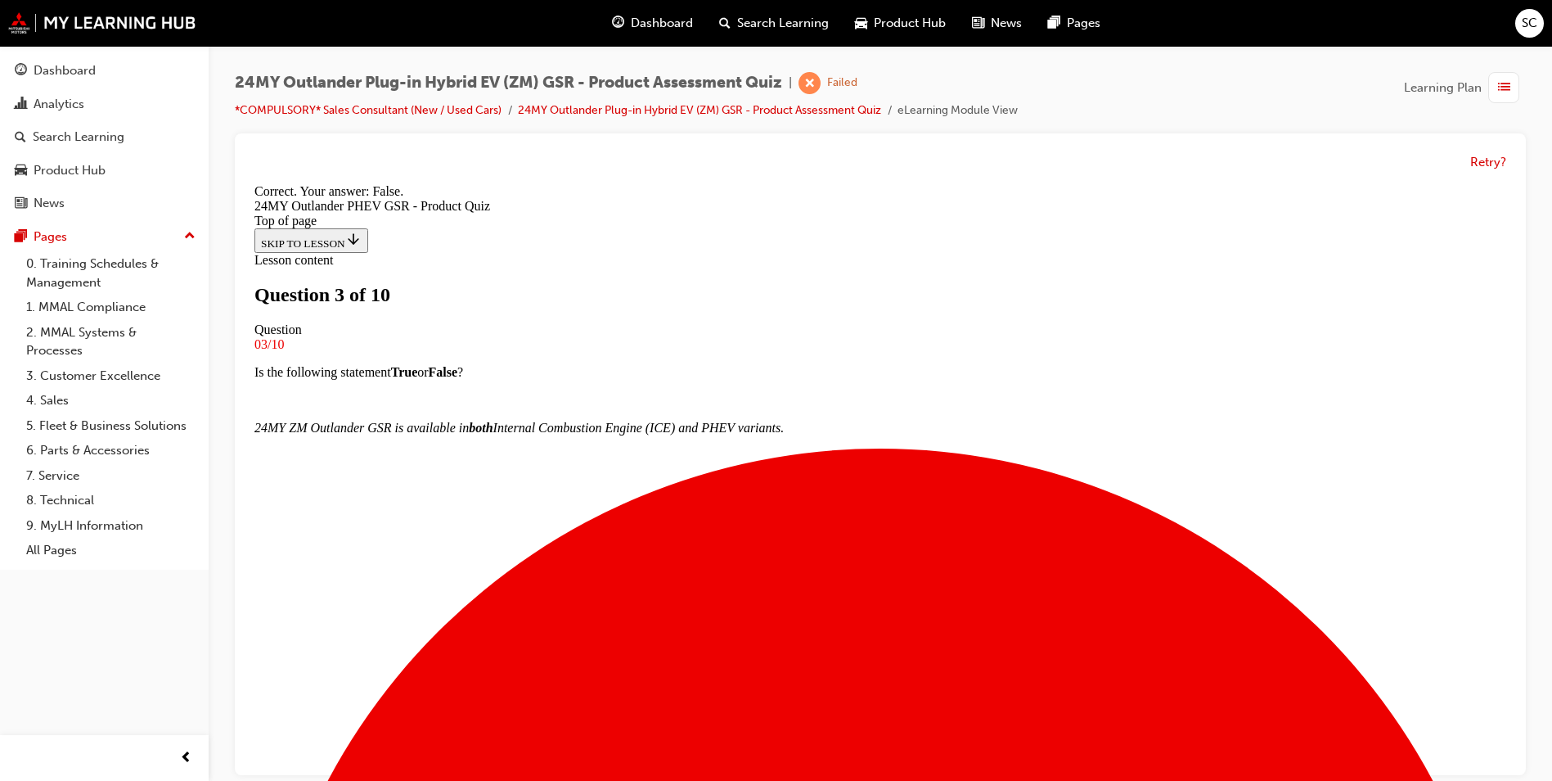
scroll to position [140, 0]
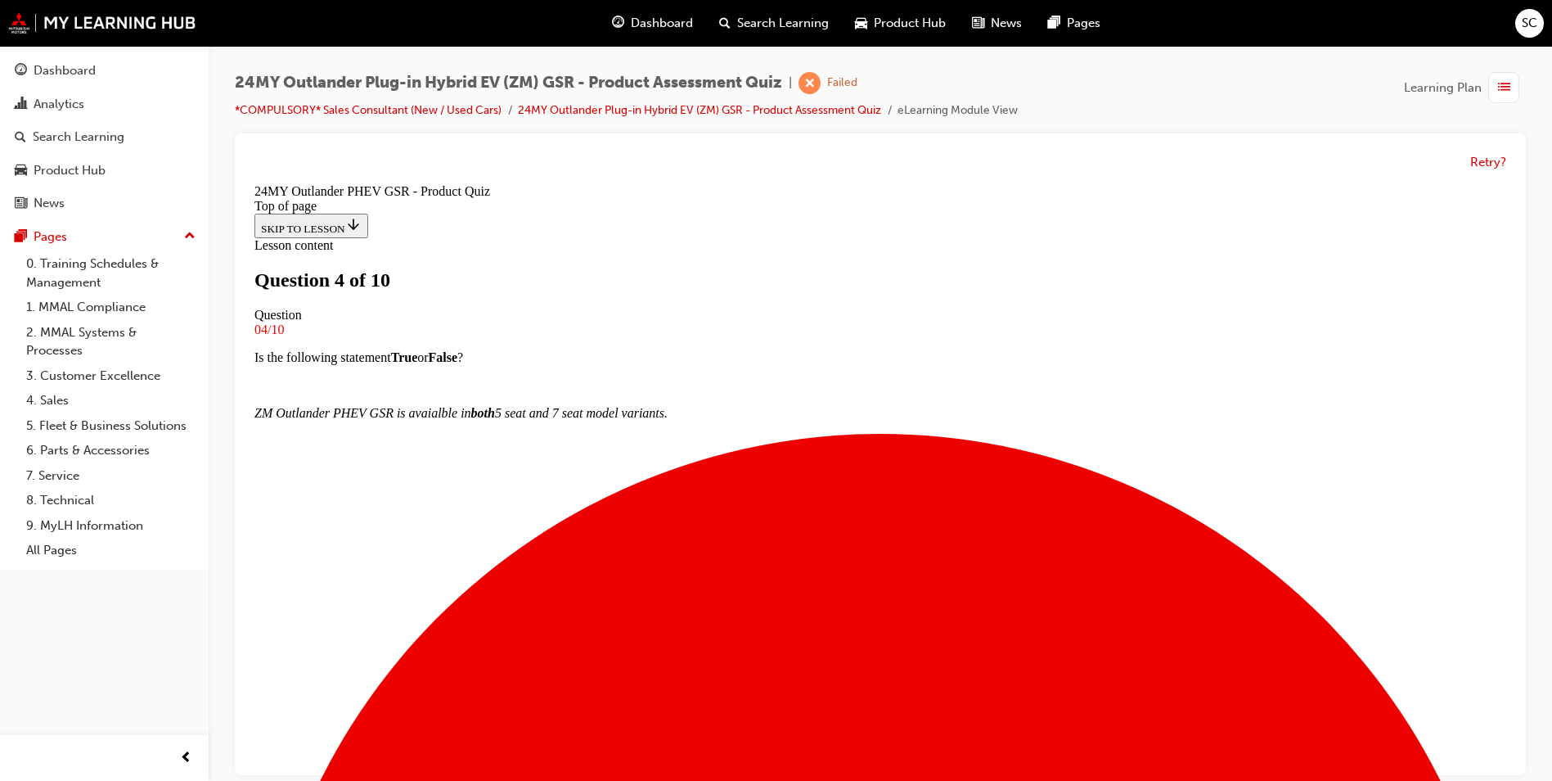
scroll to position [166, 0]
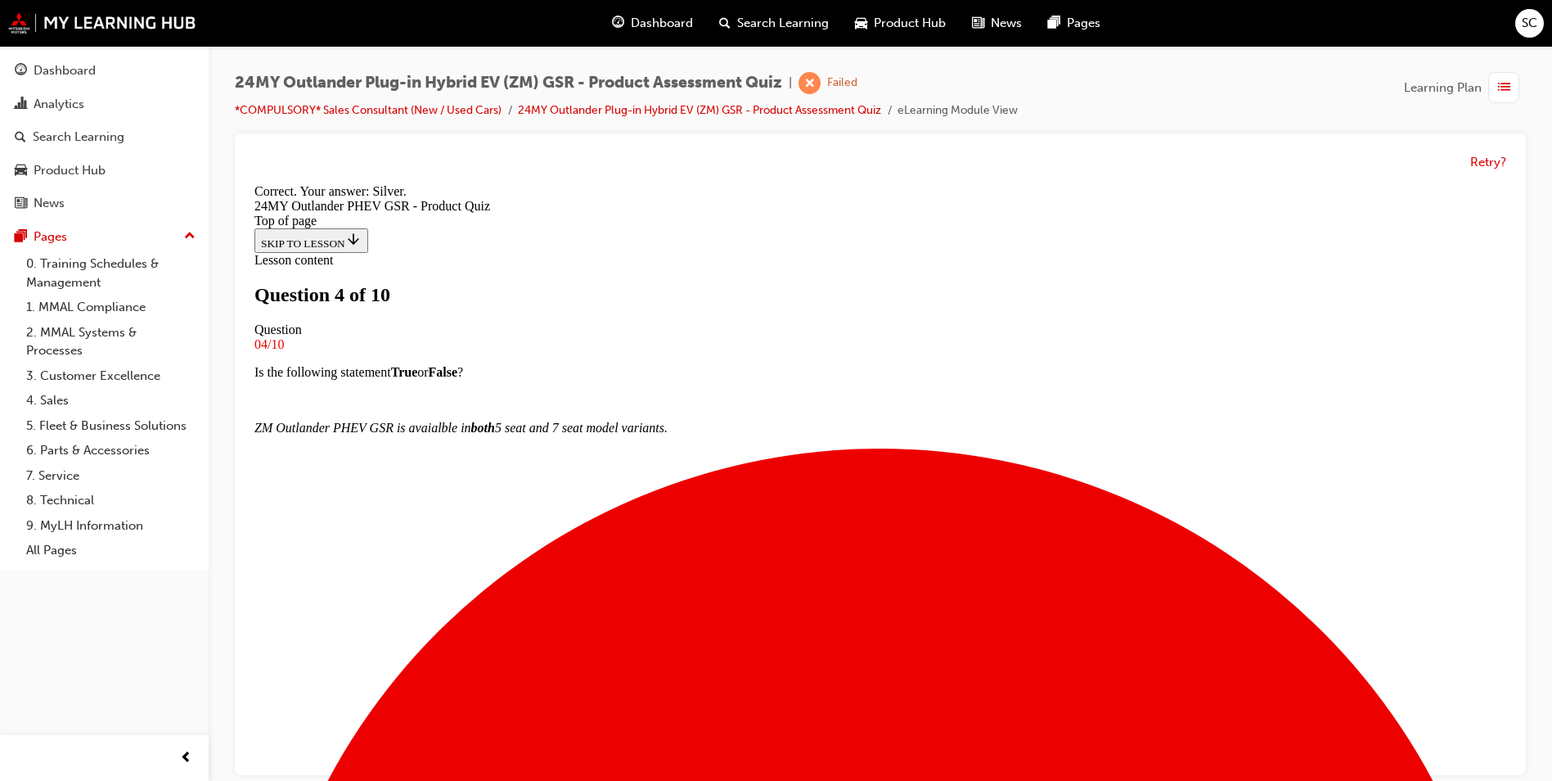
scroll to position [281, 0]
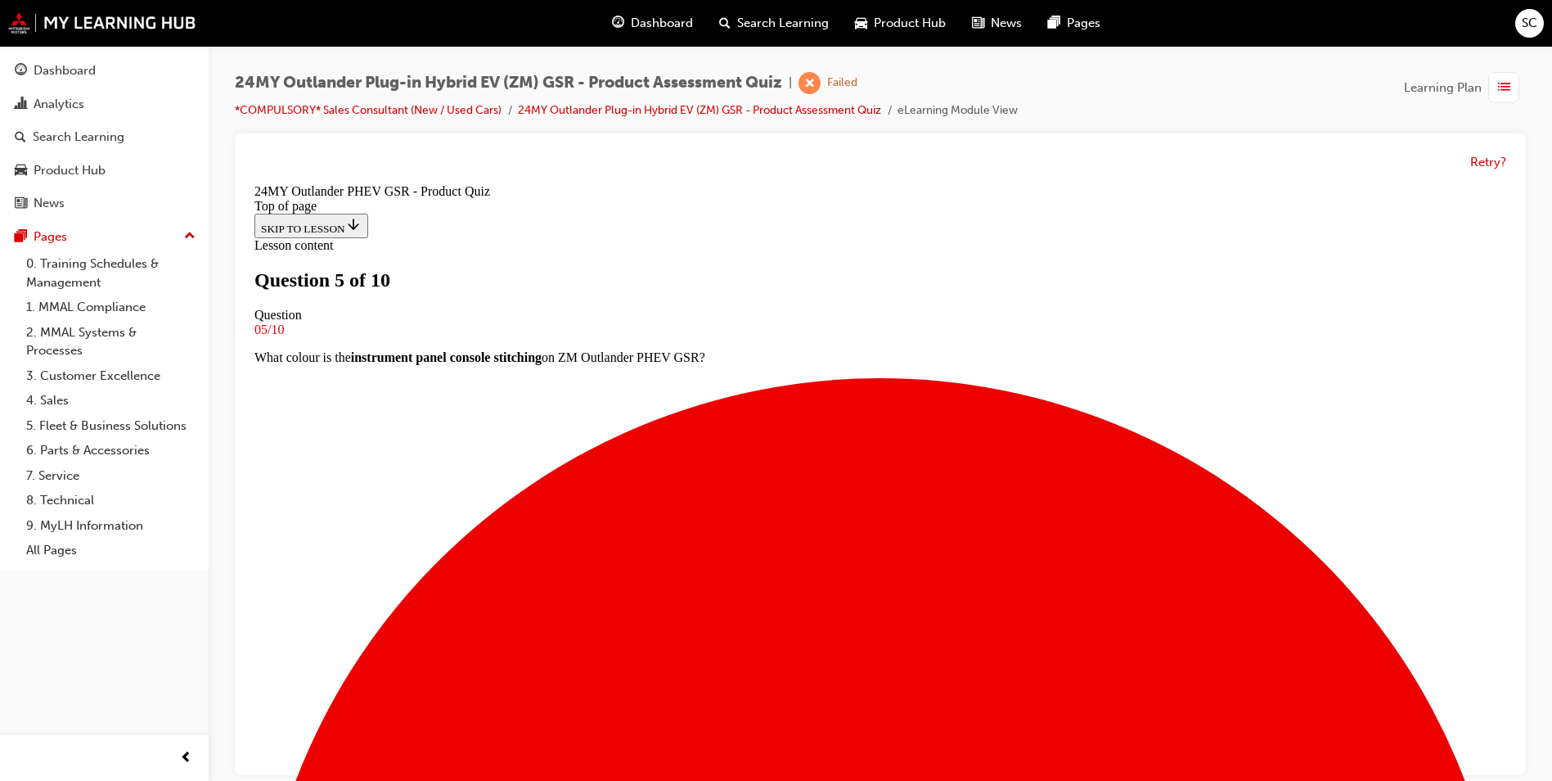
scroll to position [166, 0]
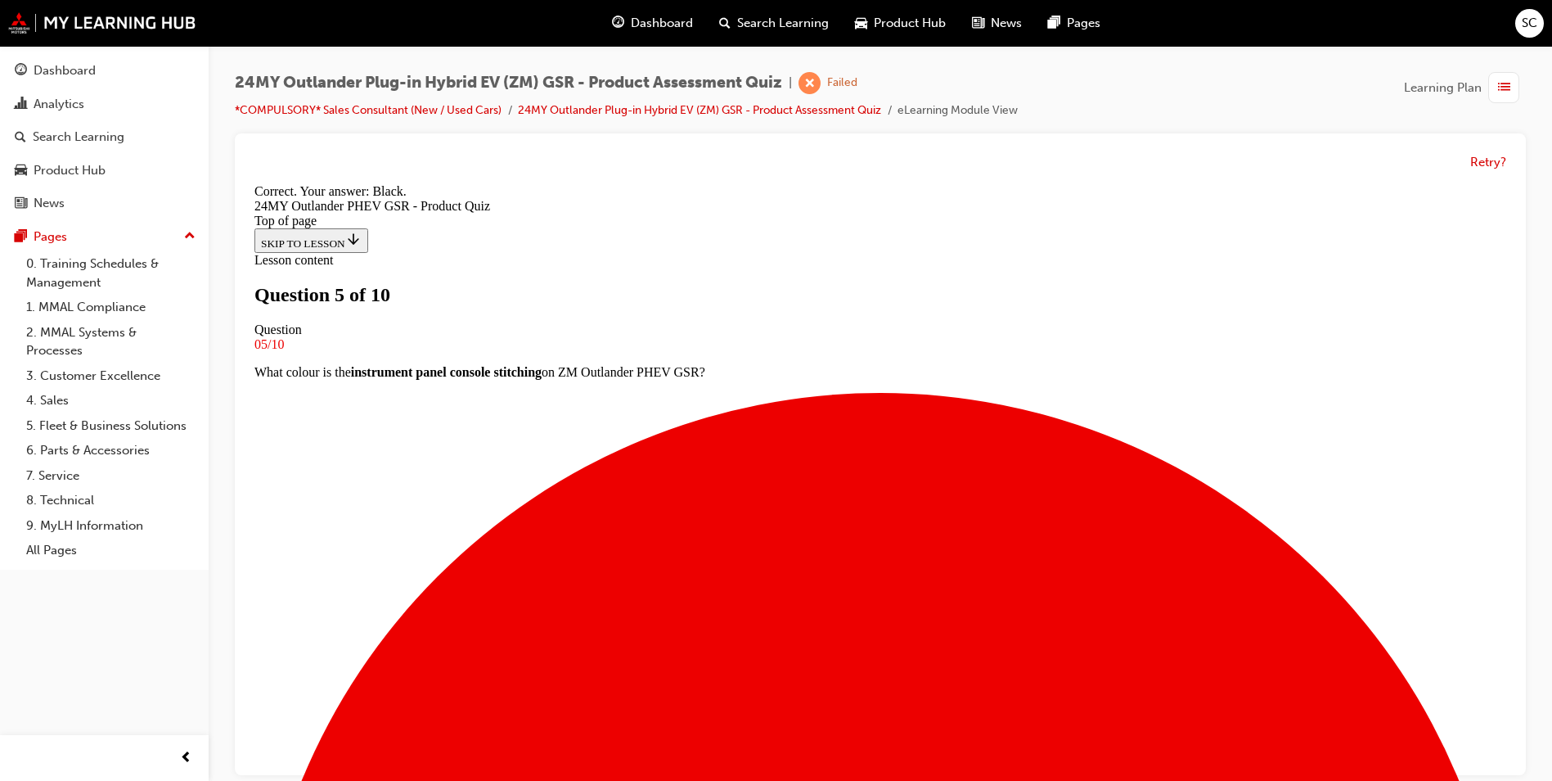
scroll to position [281, 0]
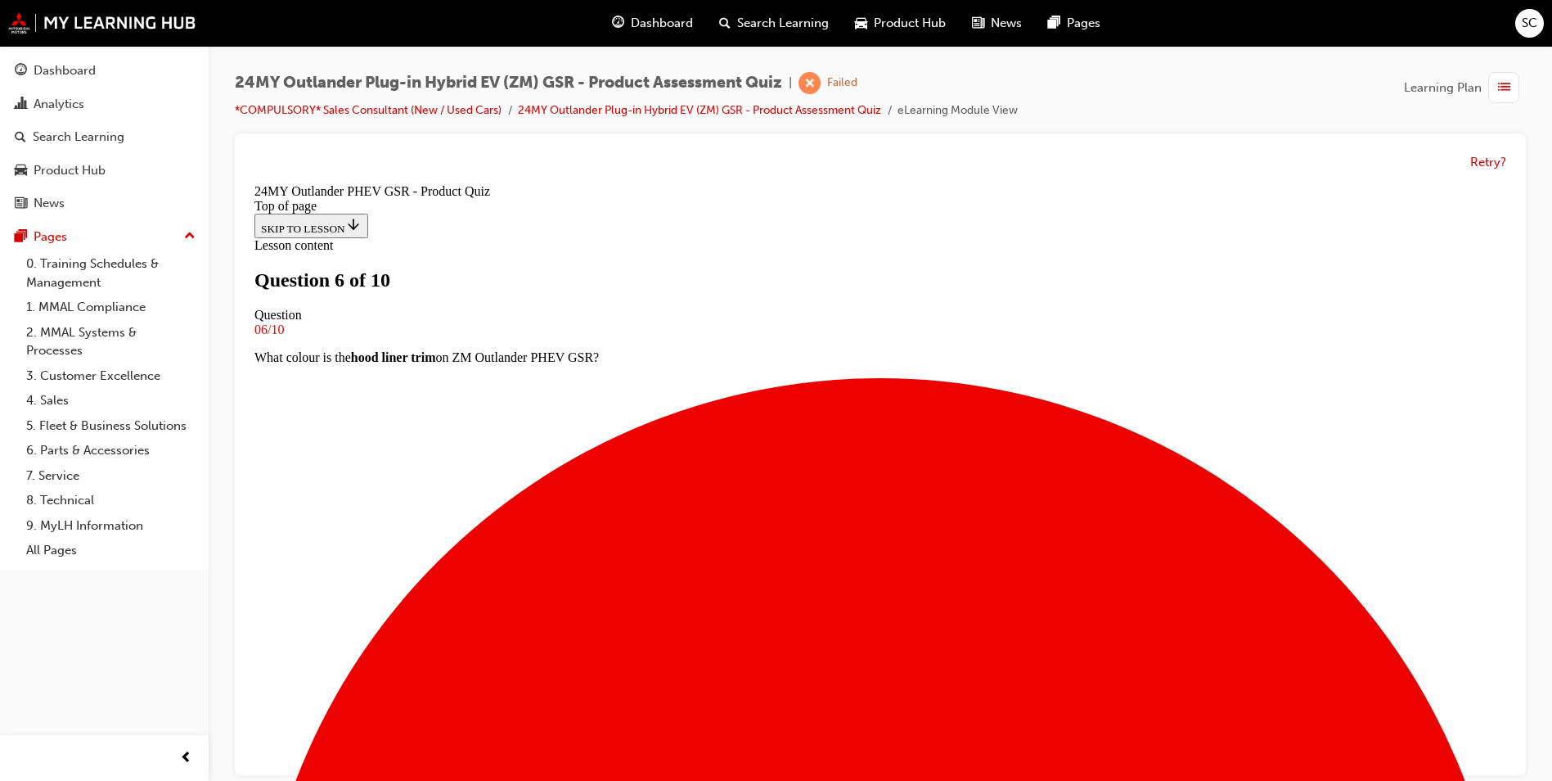
scroll to position [84, 0]
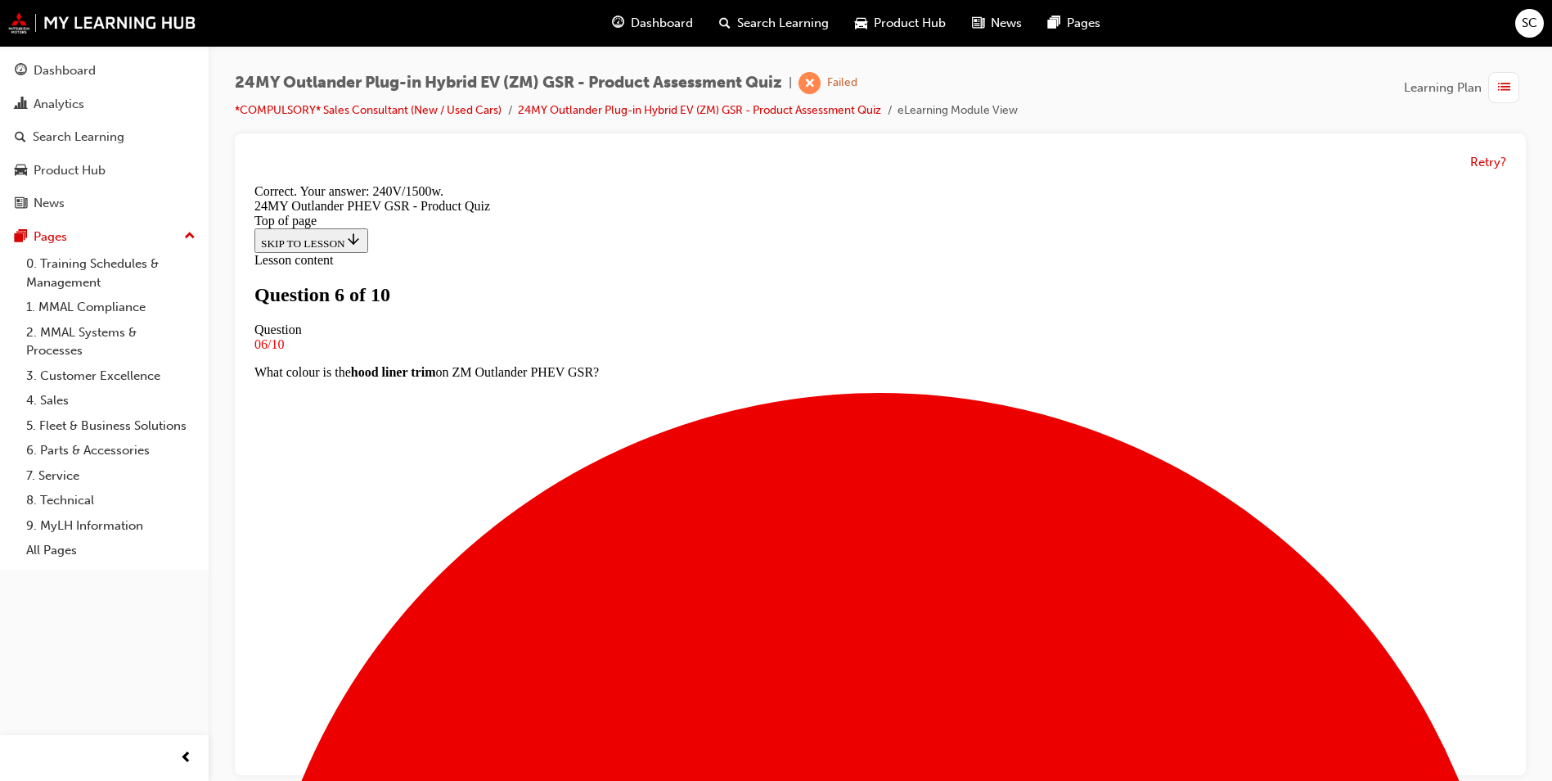
scroll to position [308, 0]
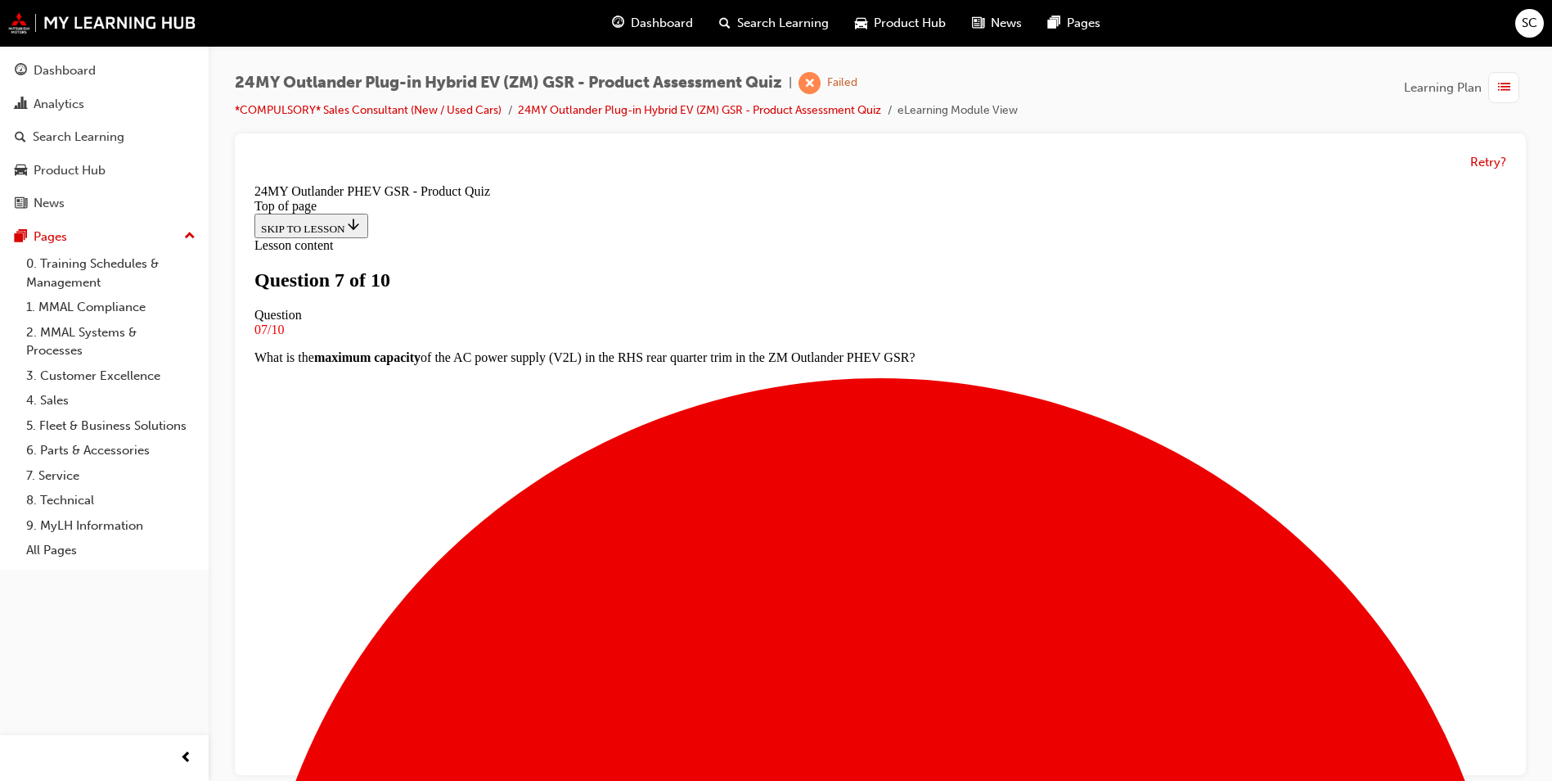
scroll to position [166, 0]
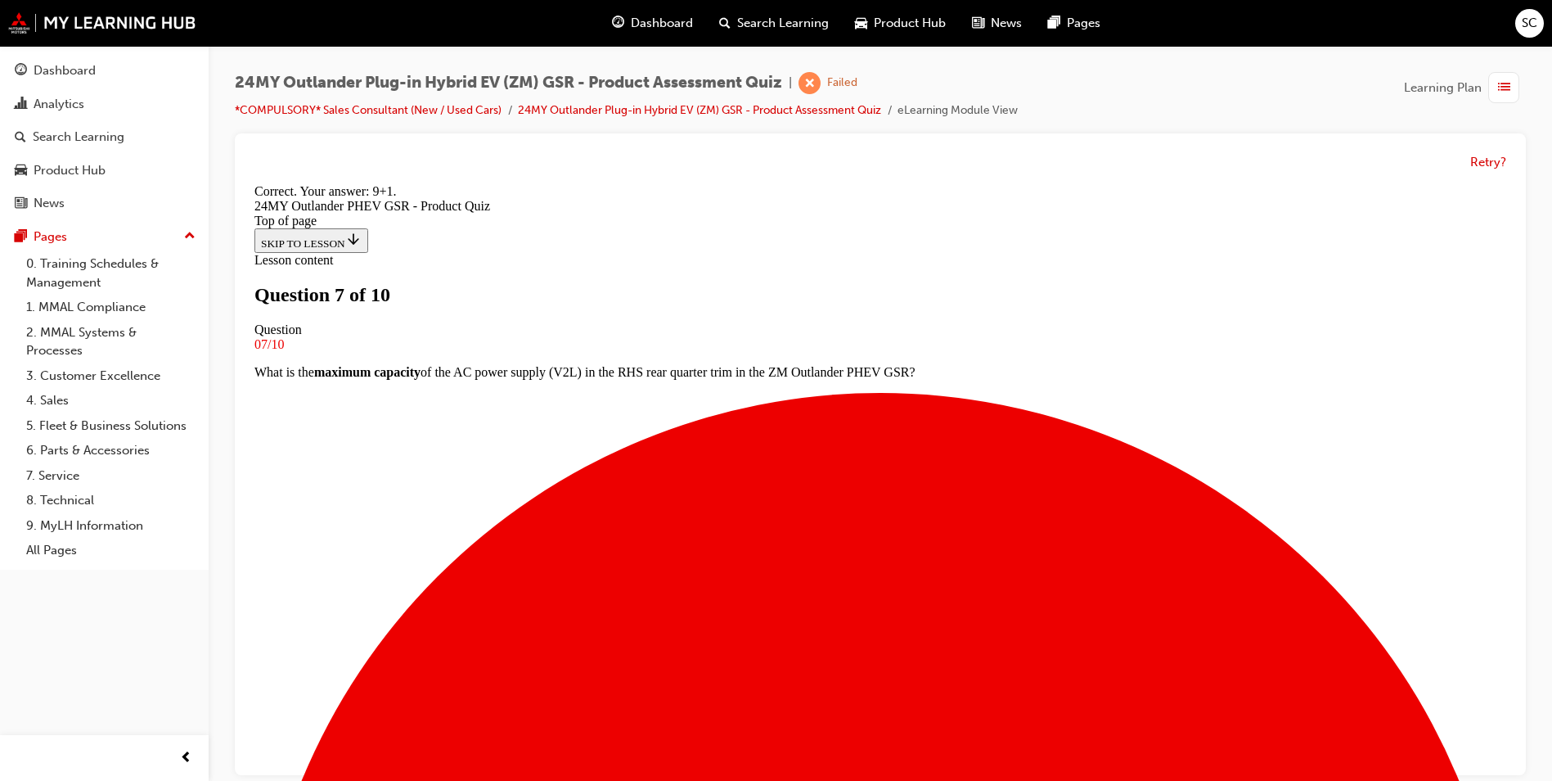
scroll to position [308, 0]
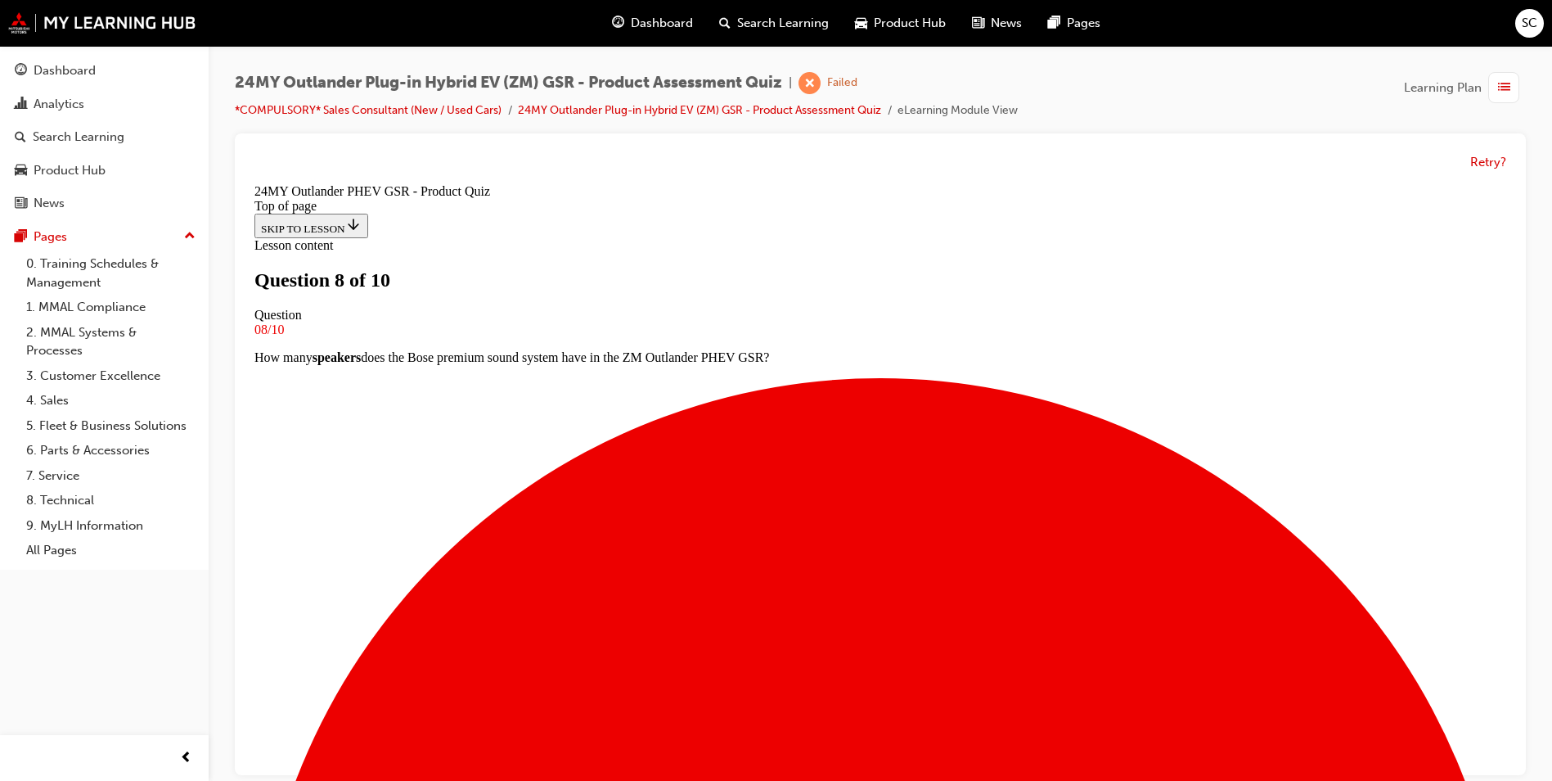
scroll to position [166, 0]
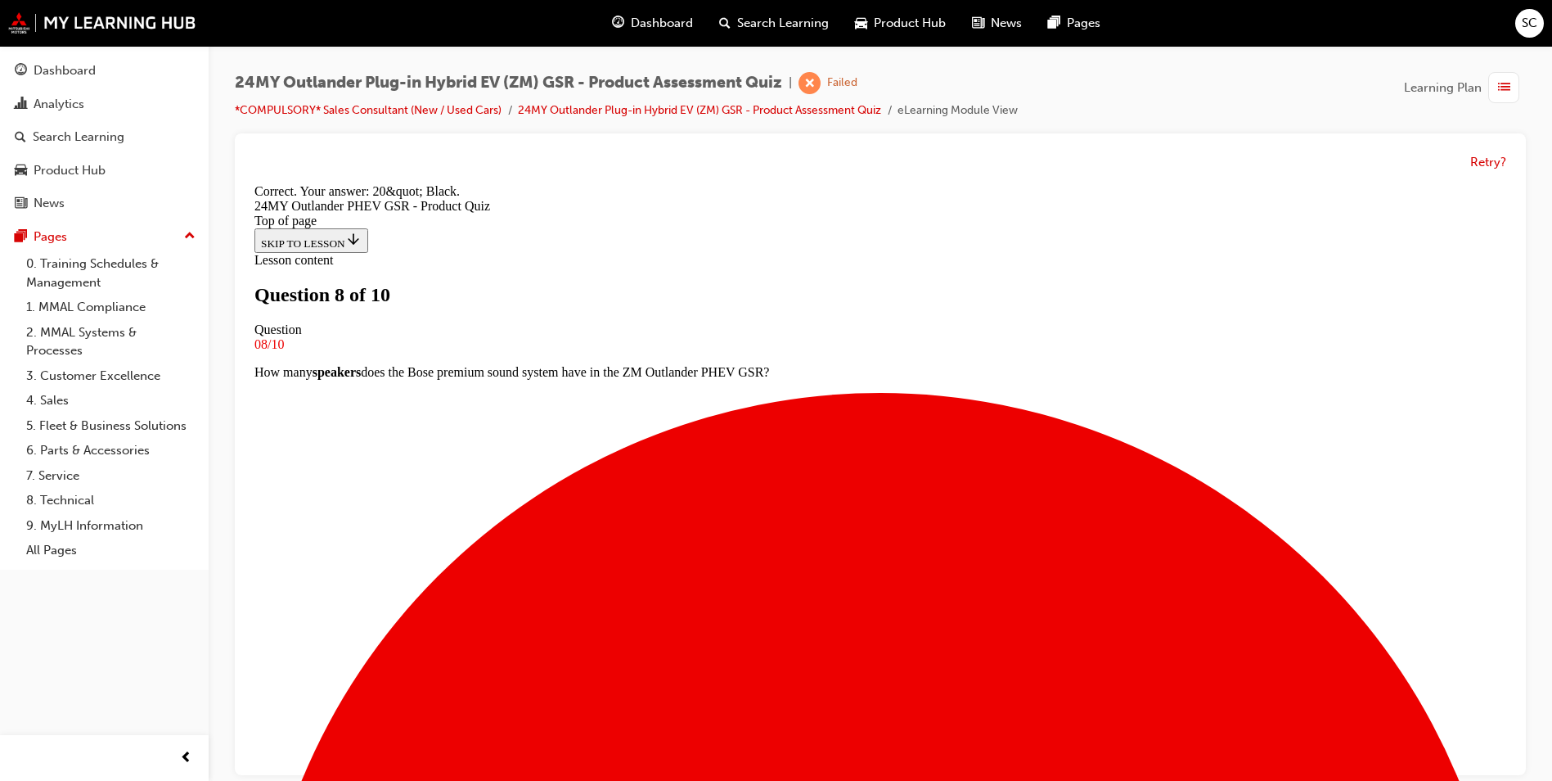
scroll to position [281, 0]
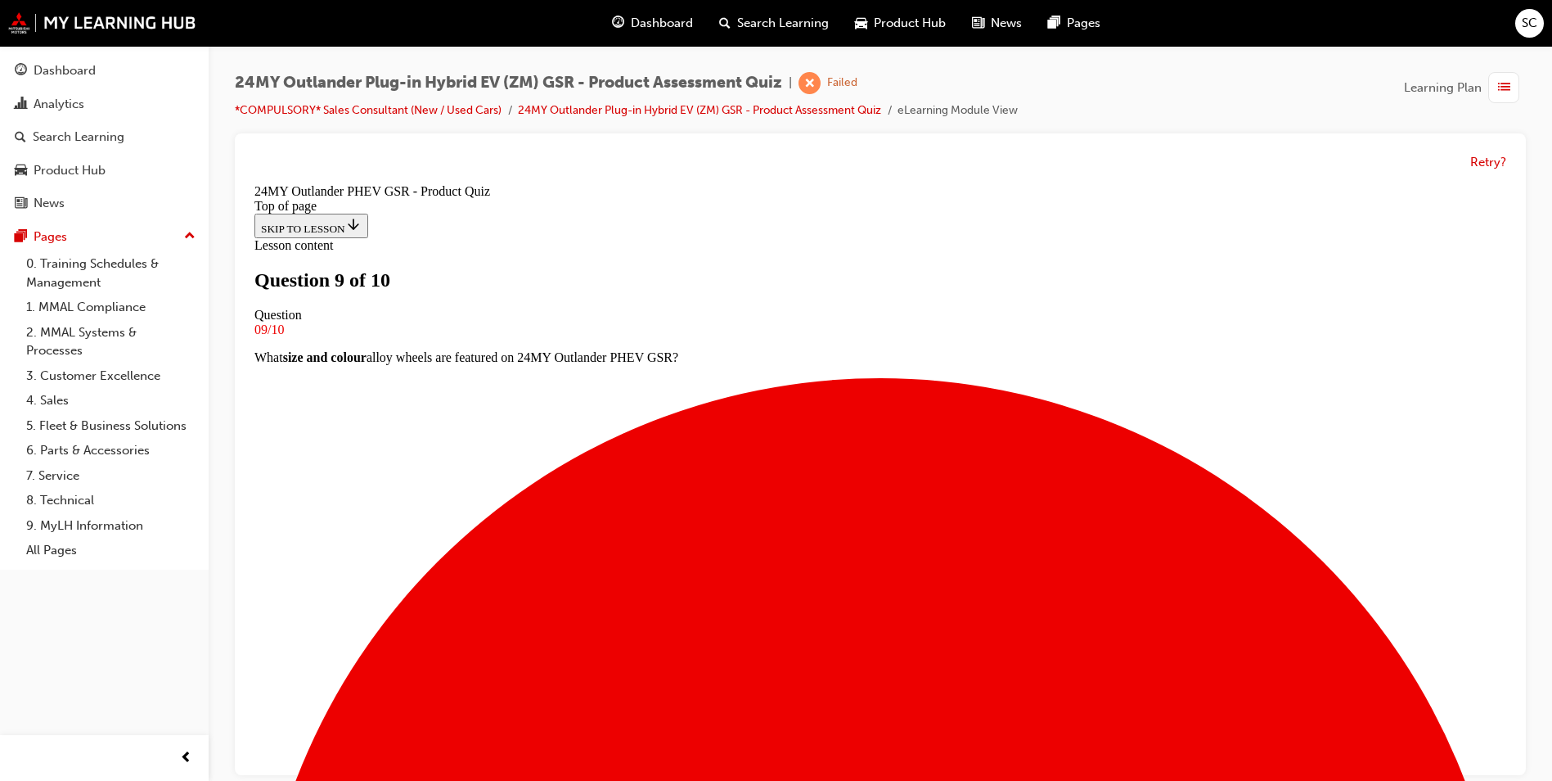
scroll to position [2, 0]
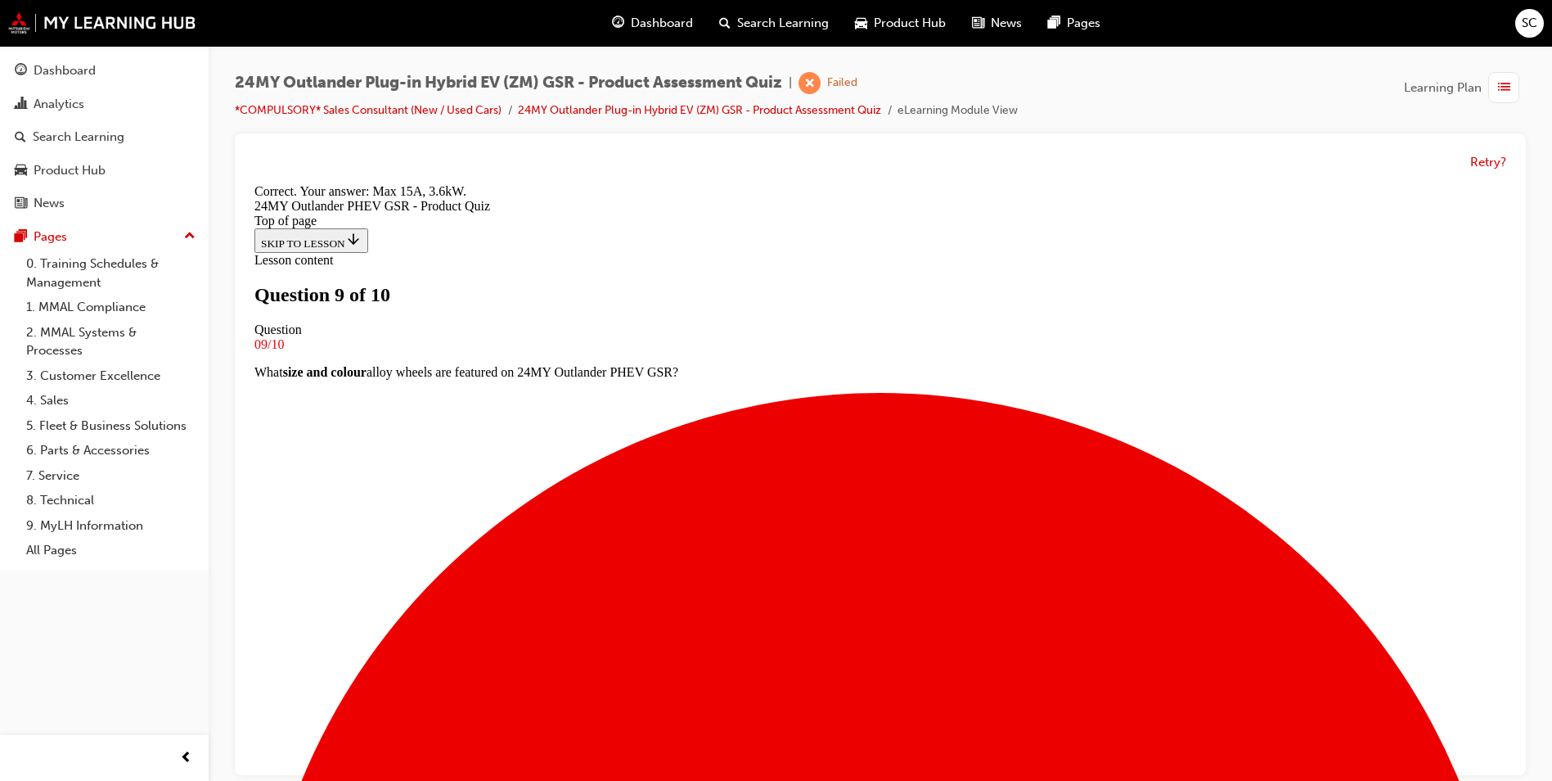
scroll to position [281, 0]
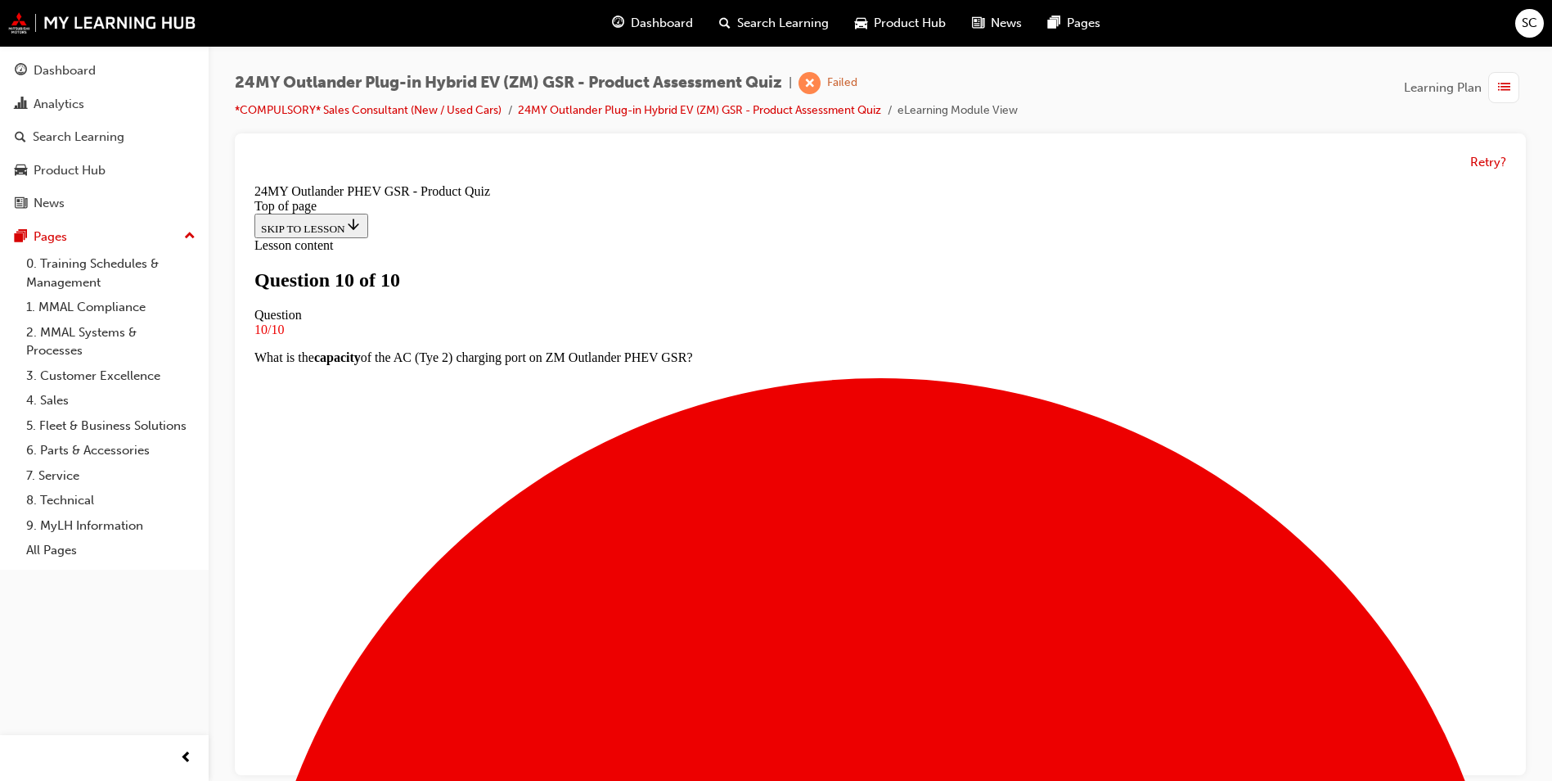
scroll to position [12, 0]
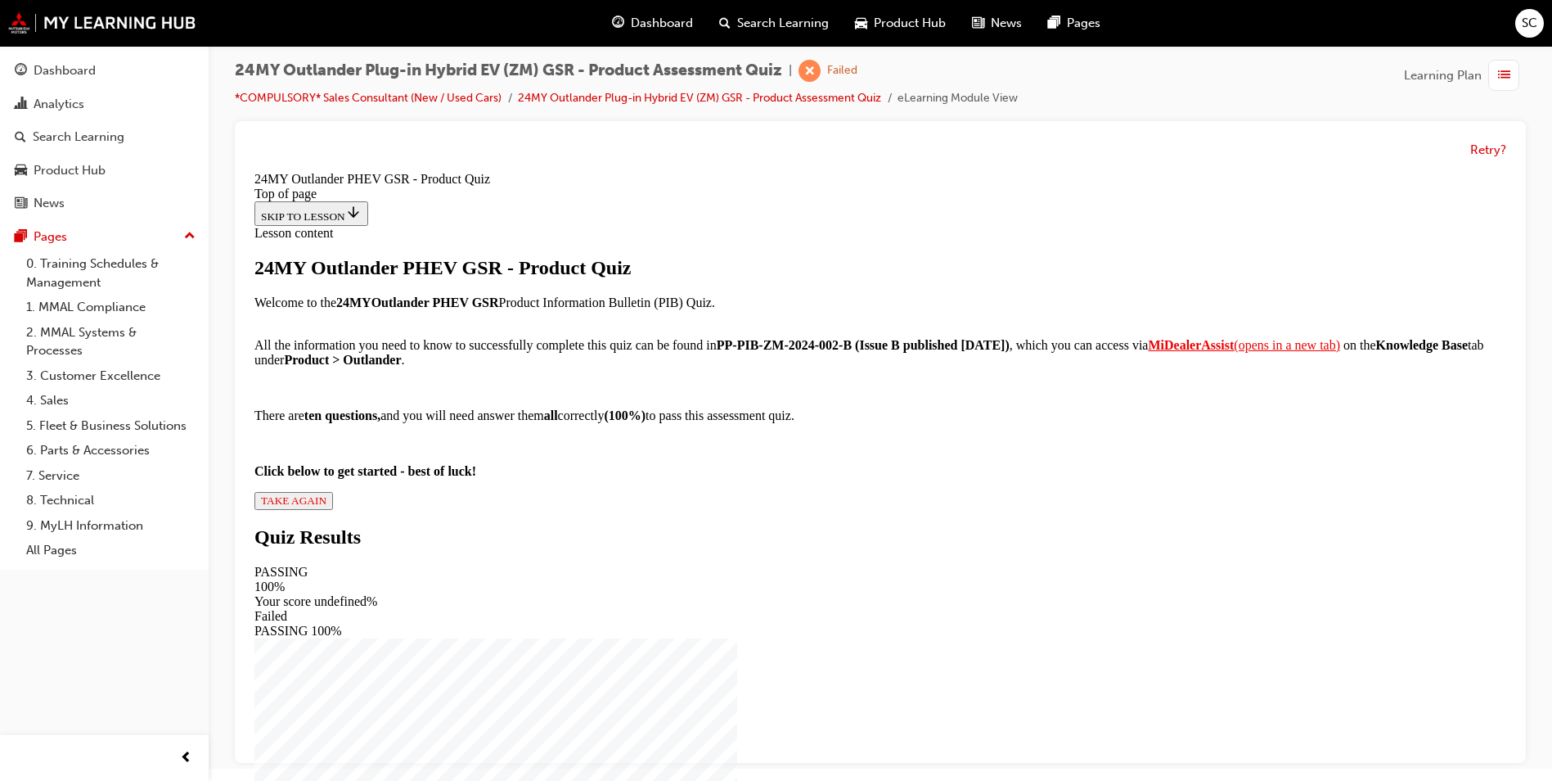
click at [326, 506] on span "TAKE AGAIN" at bounding box center [293, 500] width 65 height 12
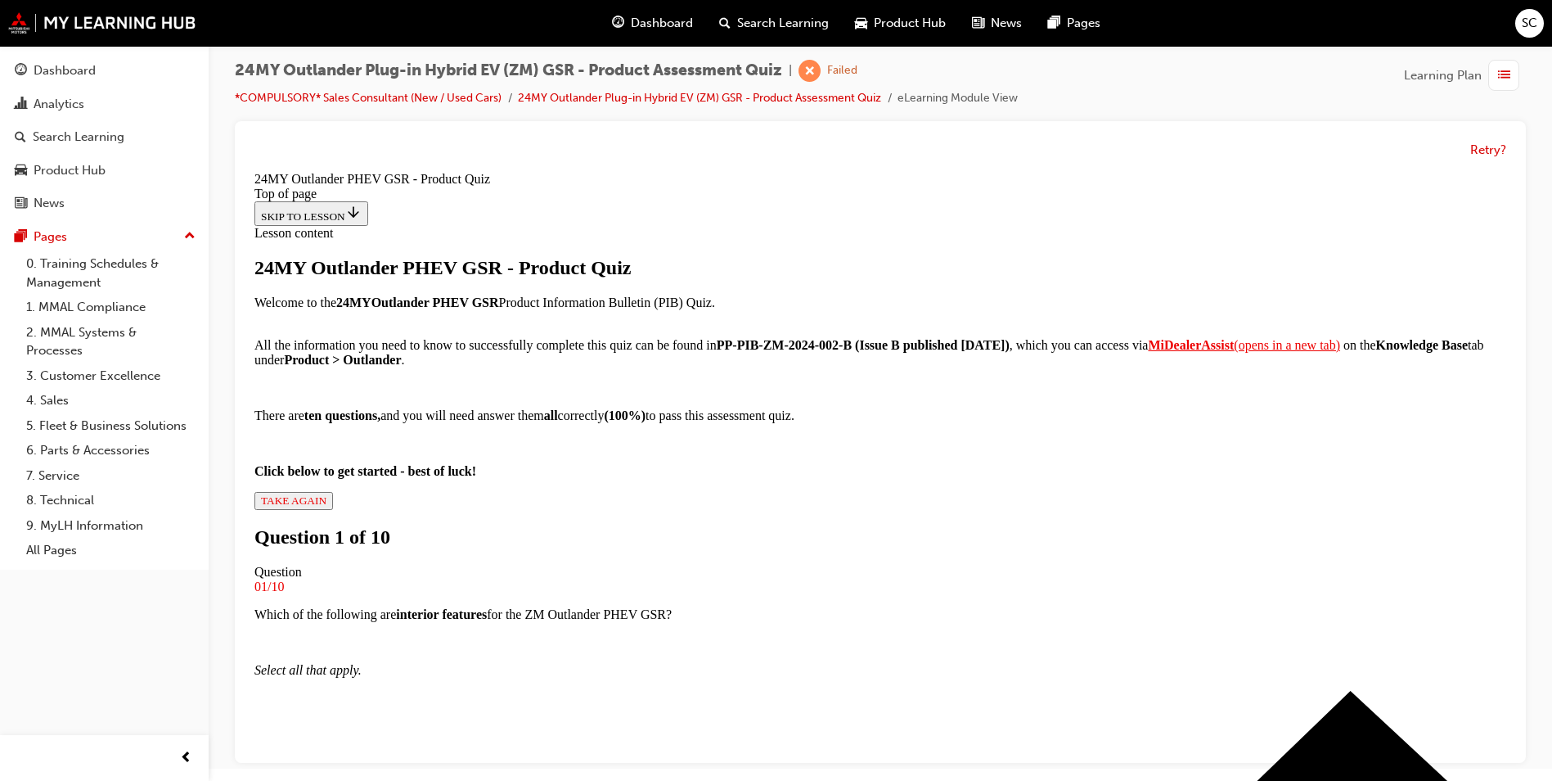
scroll to position [248, 0]
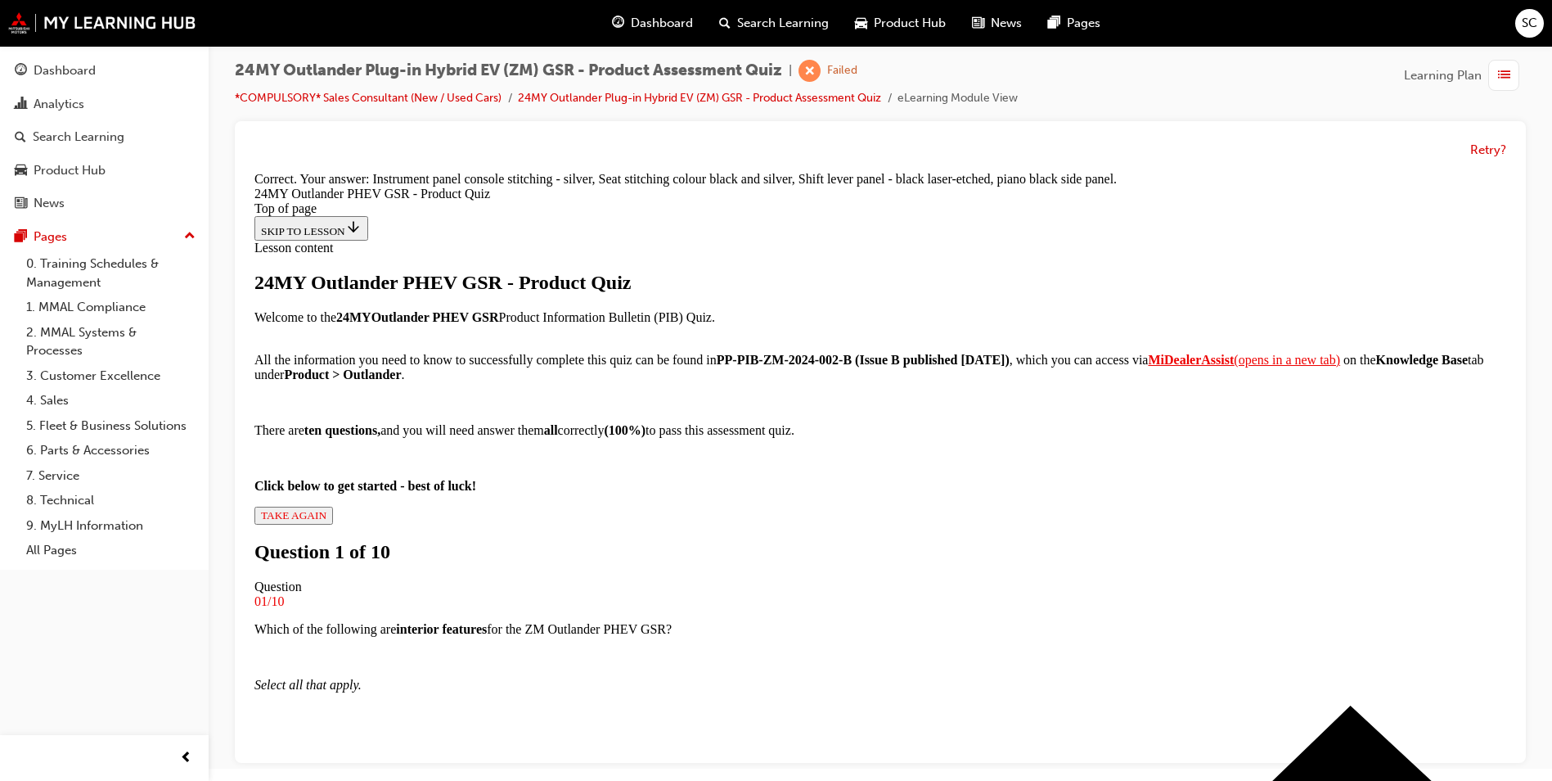
scroll to position [336, 0]
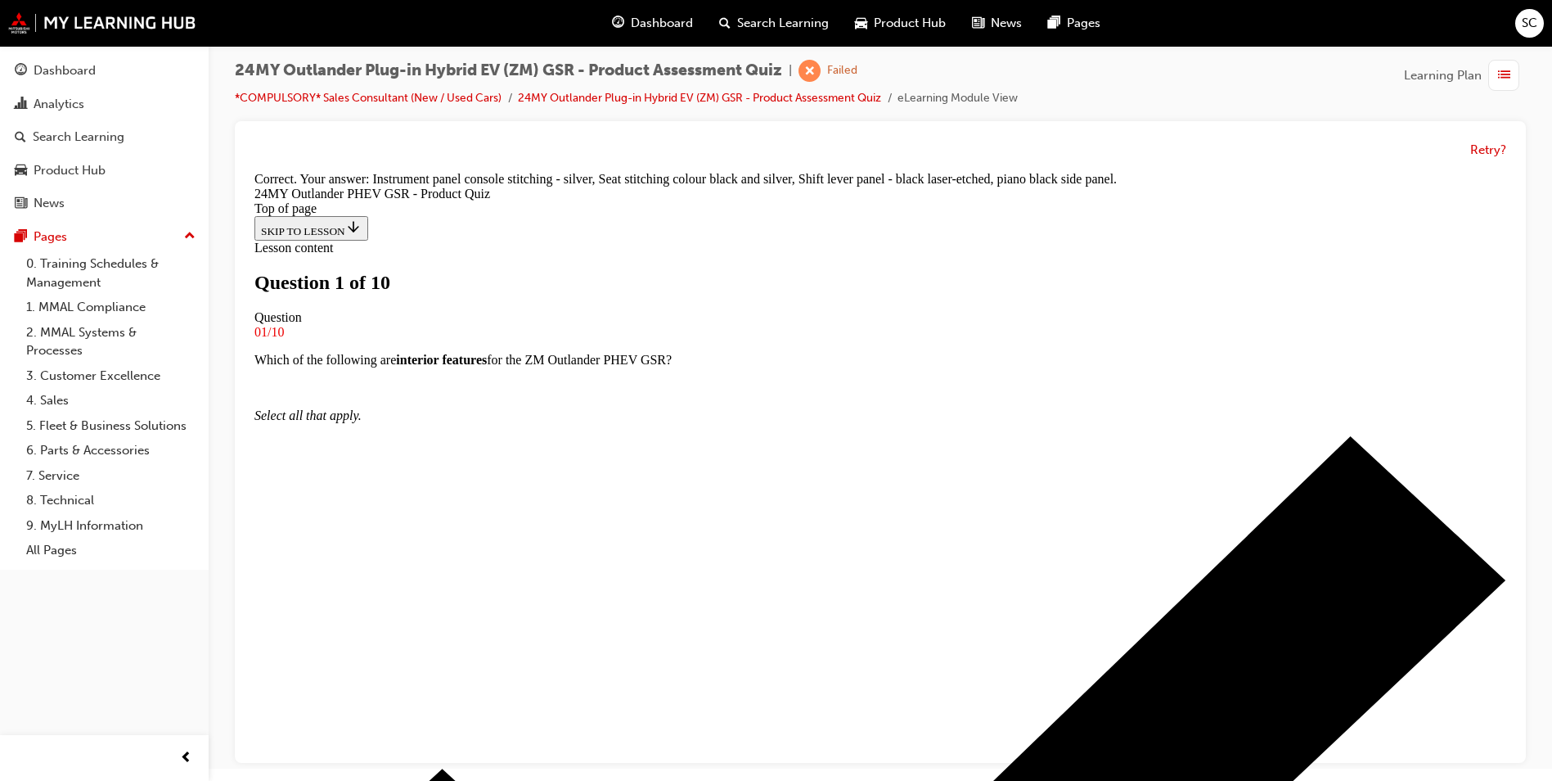
scroll to position [166, 0]
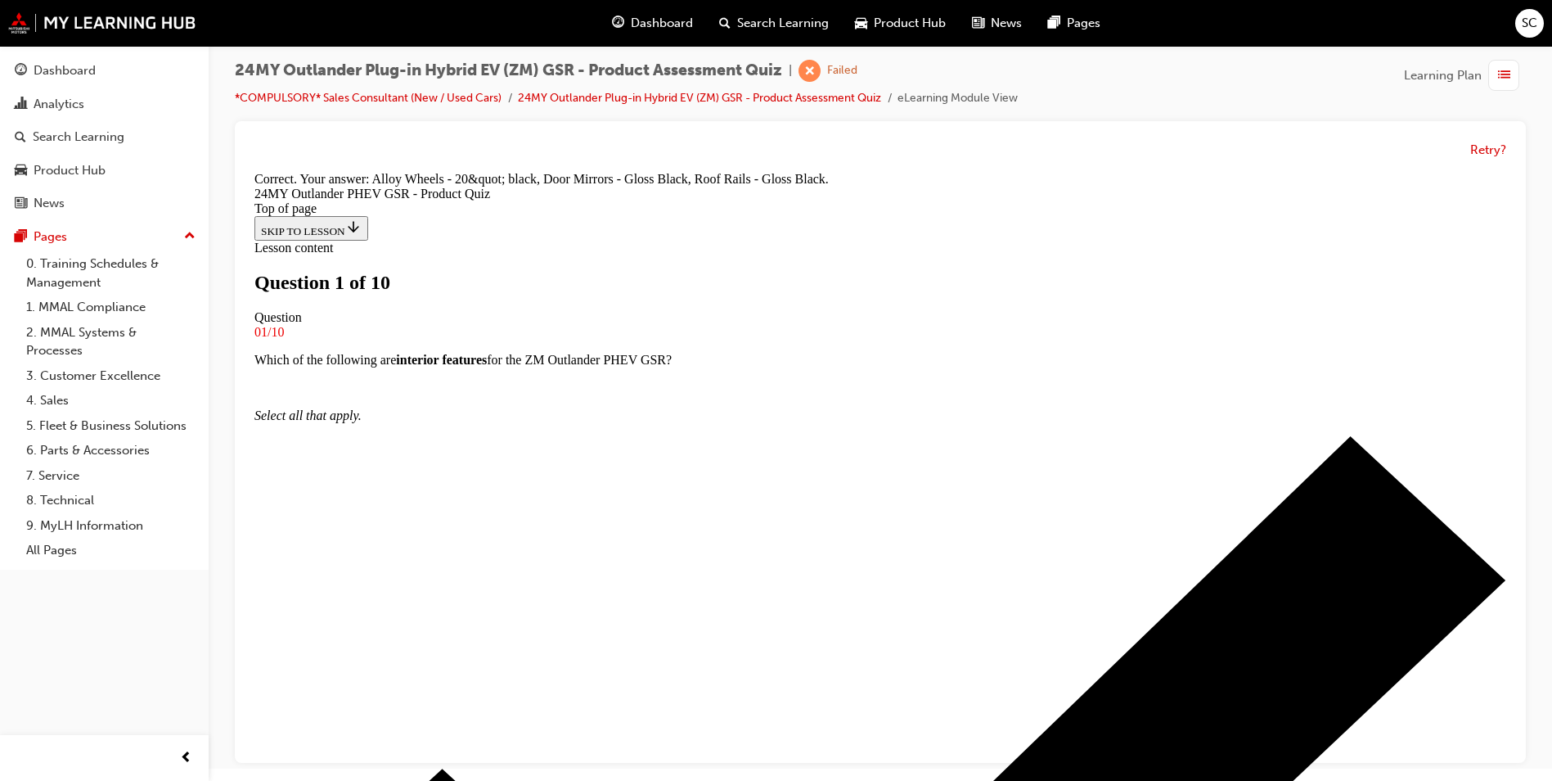
scroll to position [336, 0]
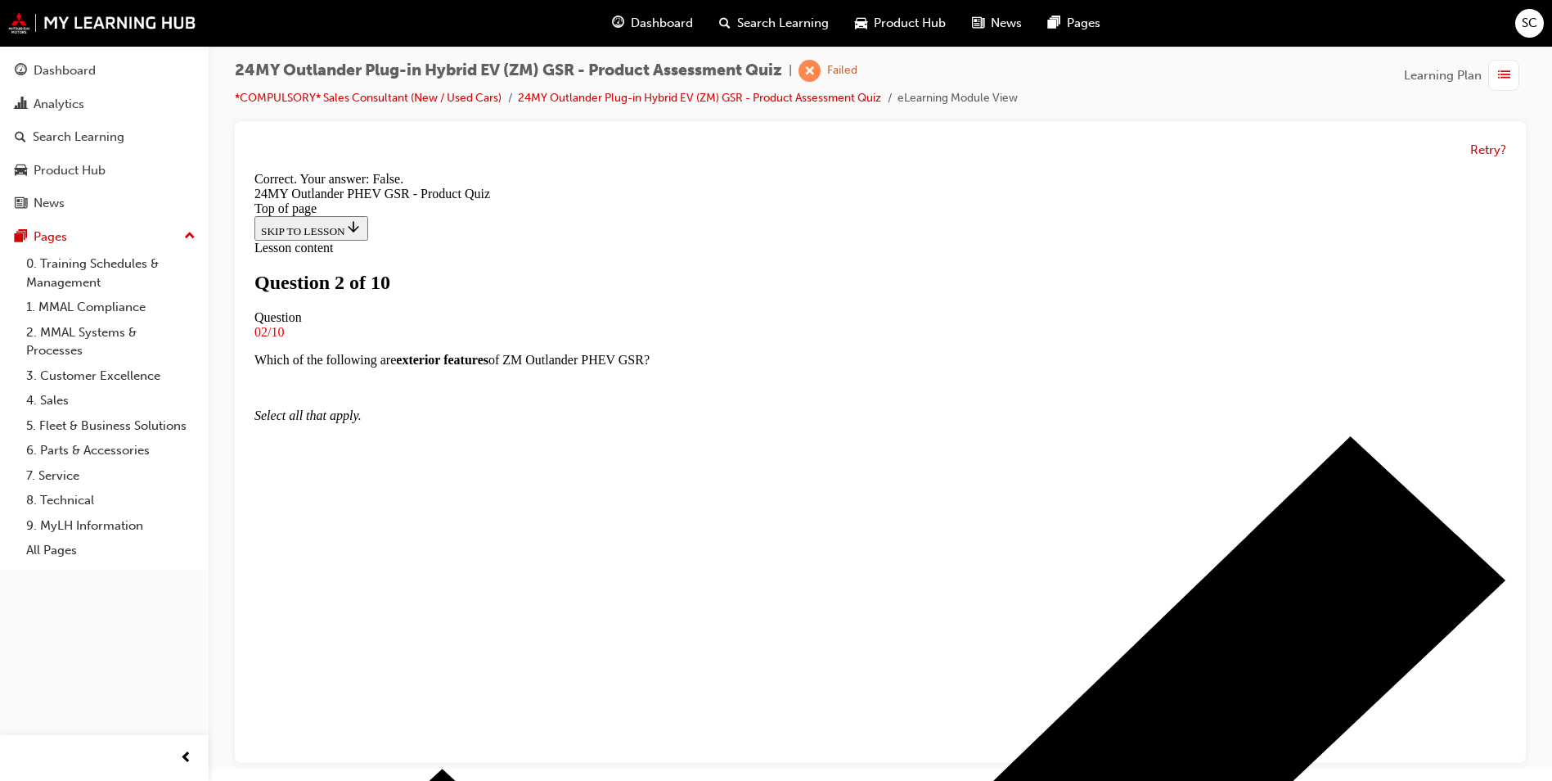
scroll to position [168, 0]
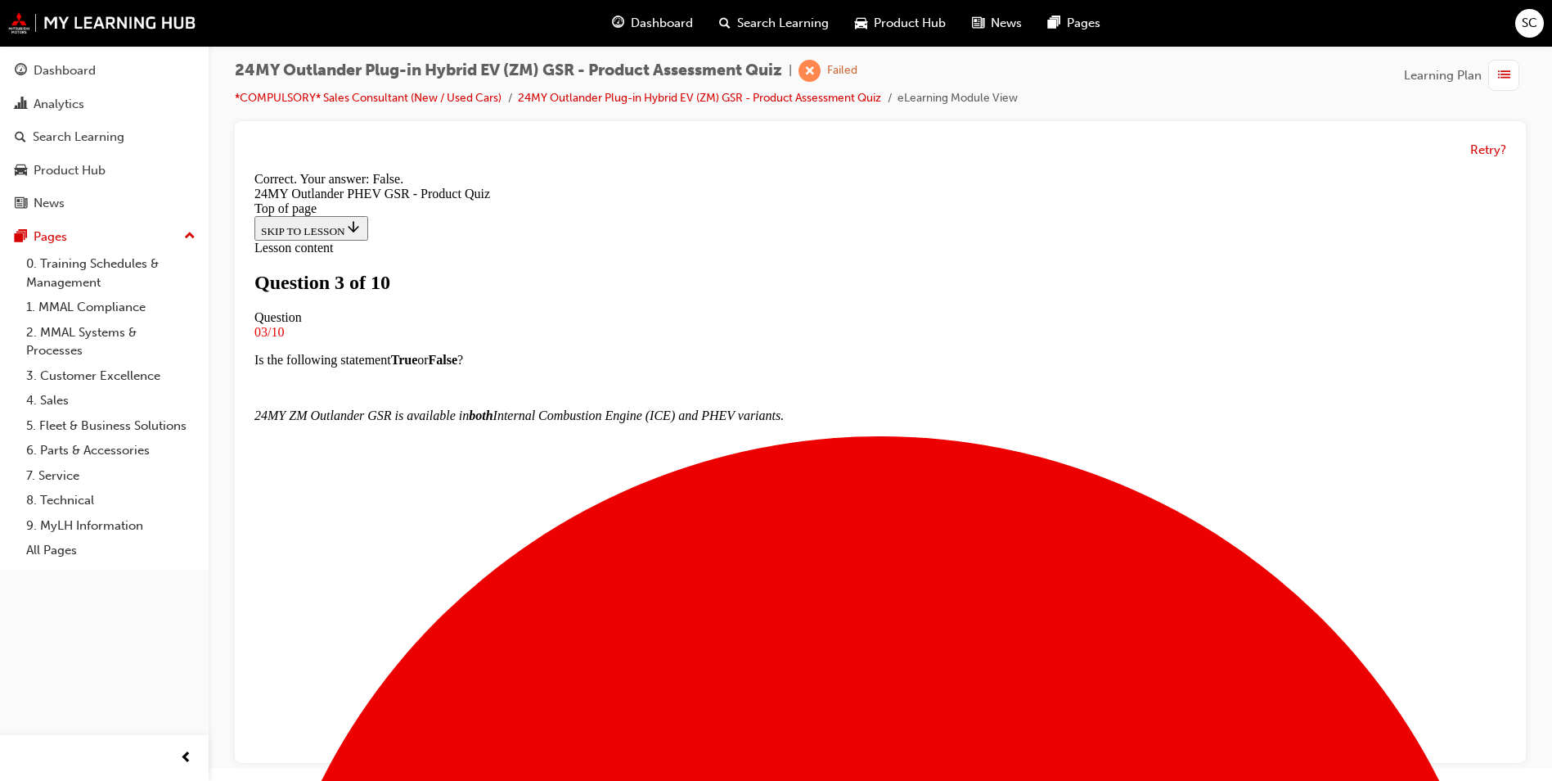
scroll to position [140, 0]
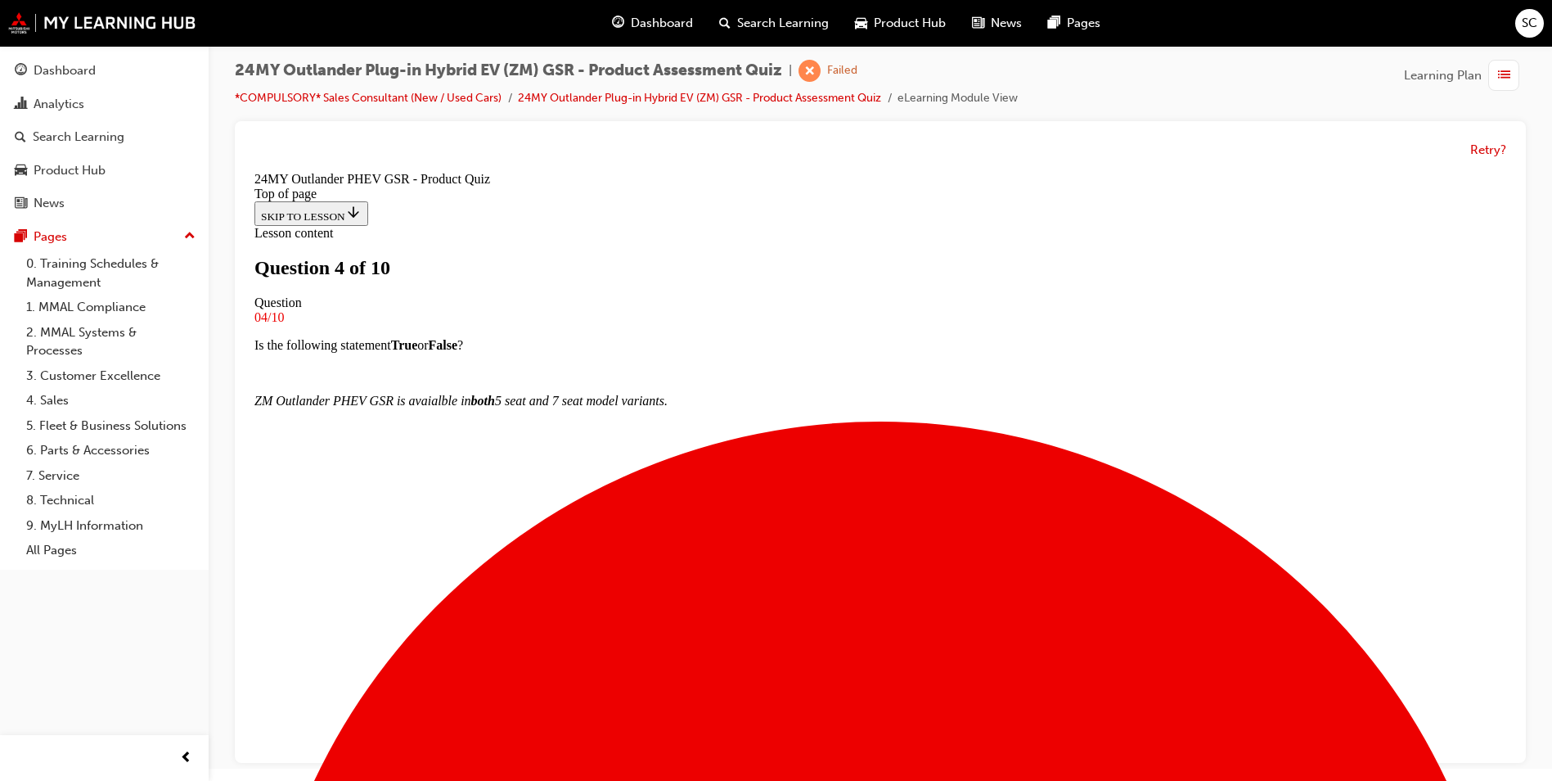
scroll to position [166, 0]
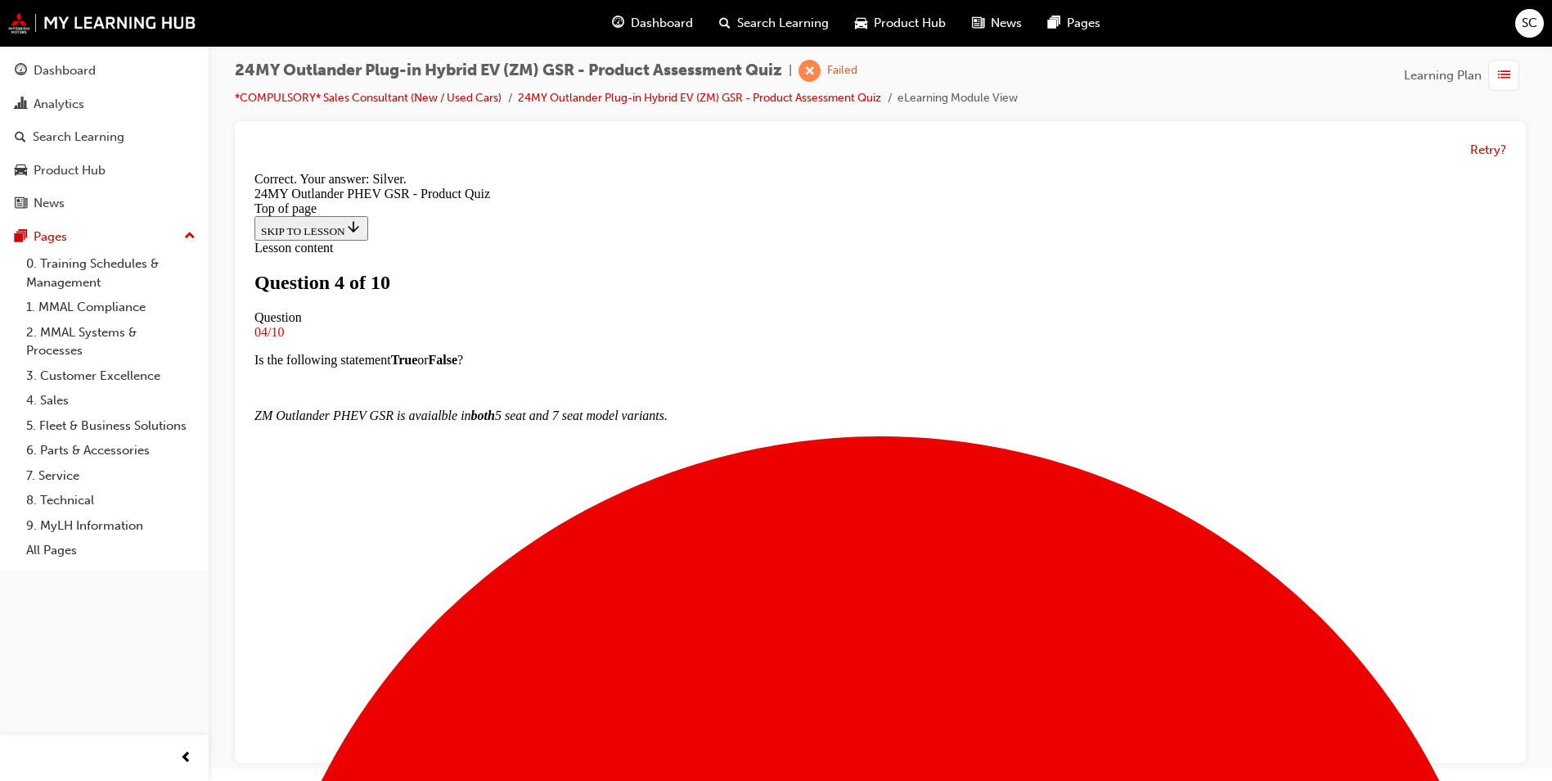
scroll to position [281, 0]
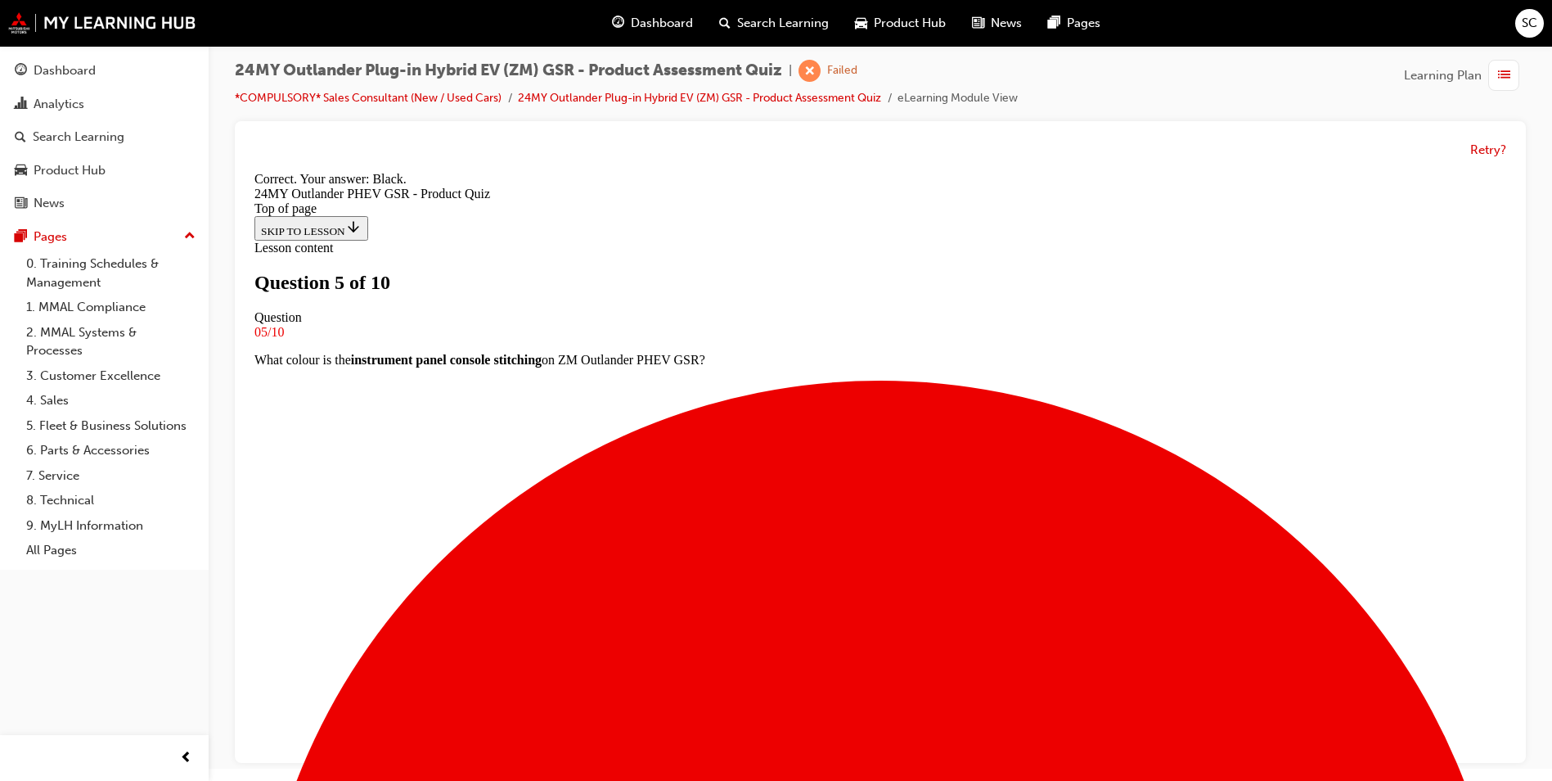
scroll to position [281, 0]
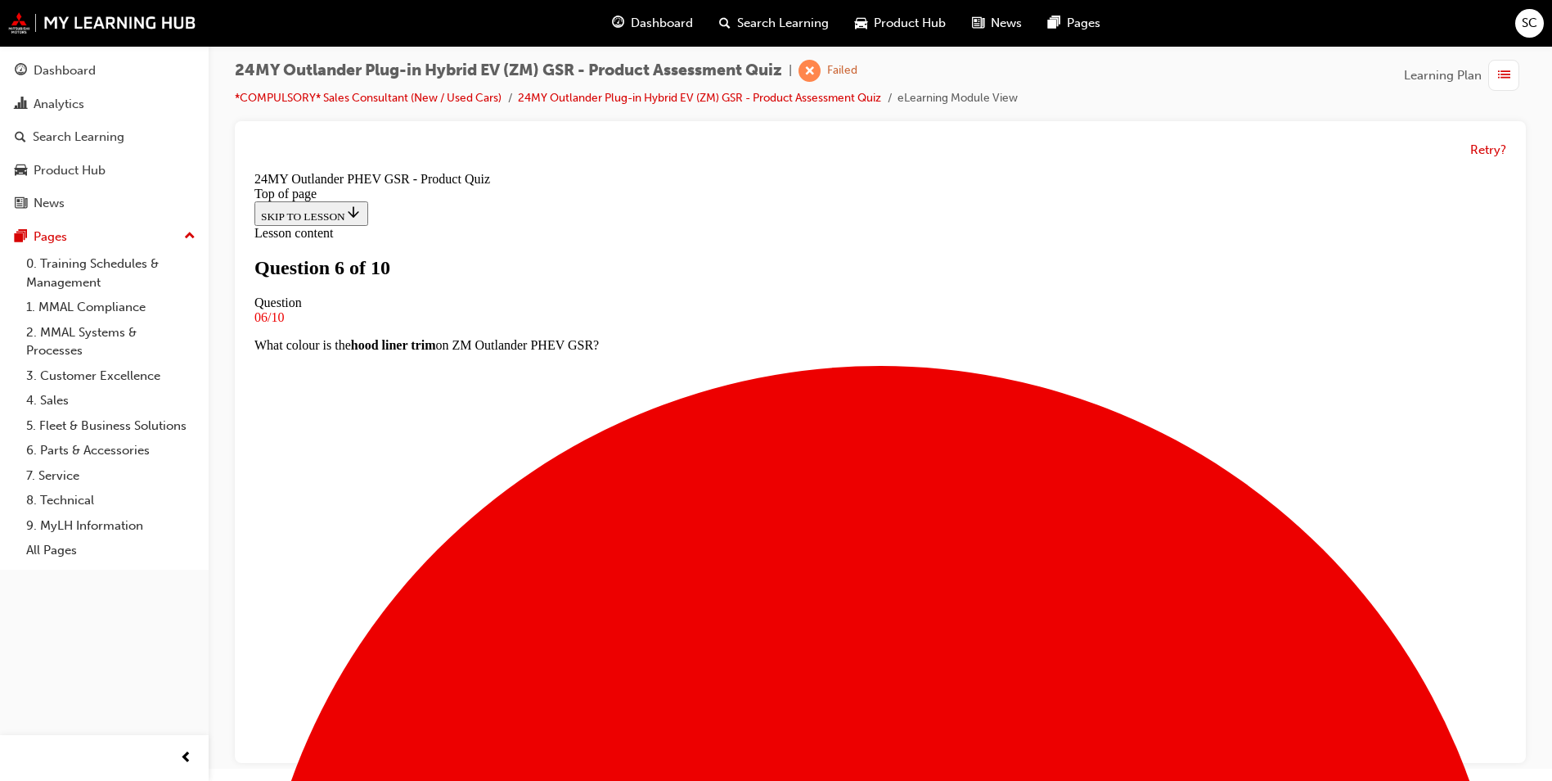
scroll to position [166, 0]
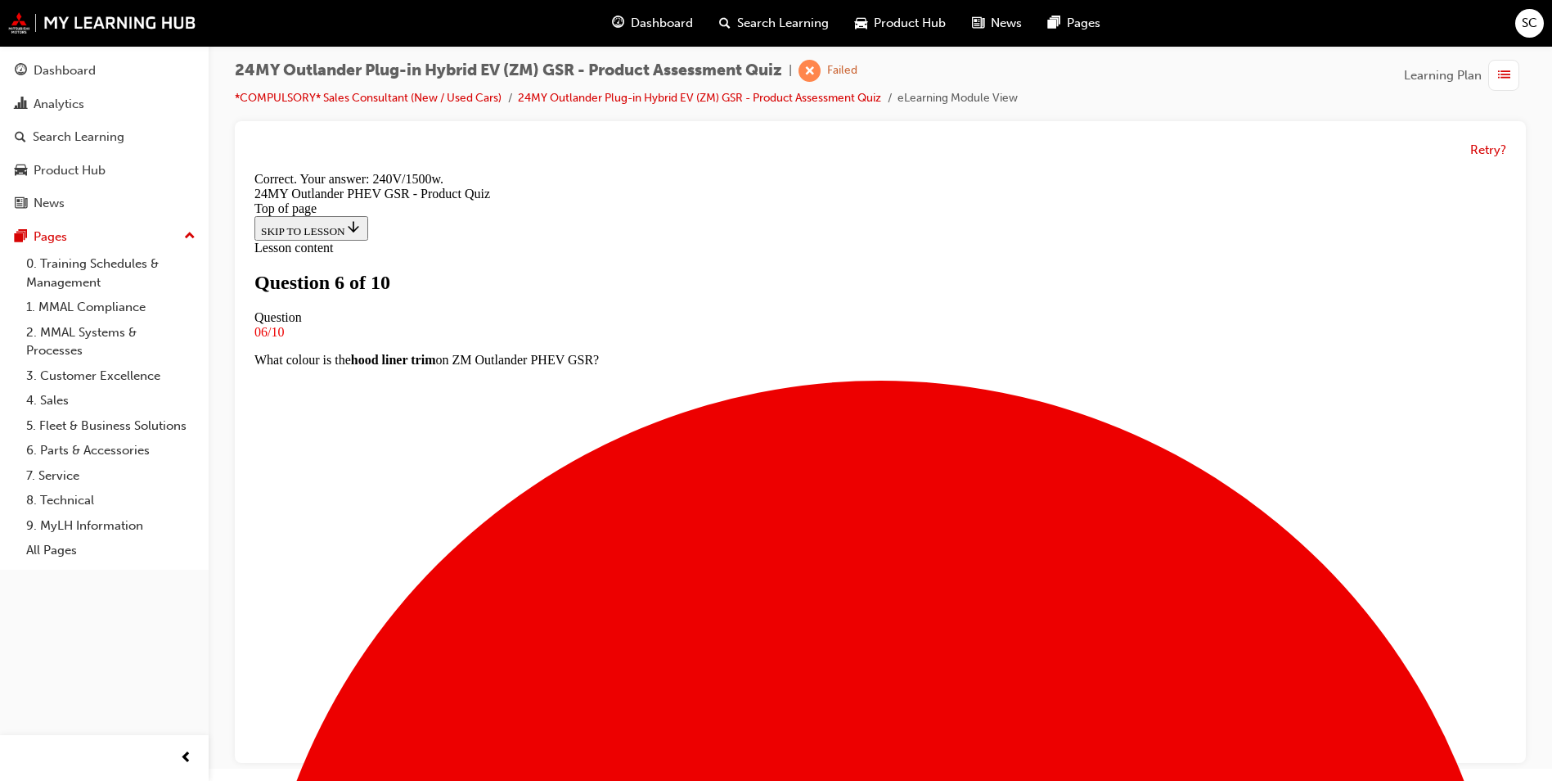
scroll to position [308, 0]
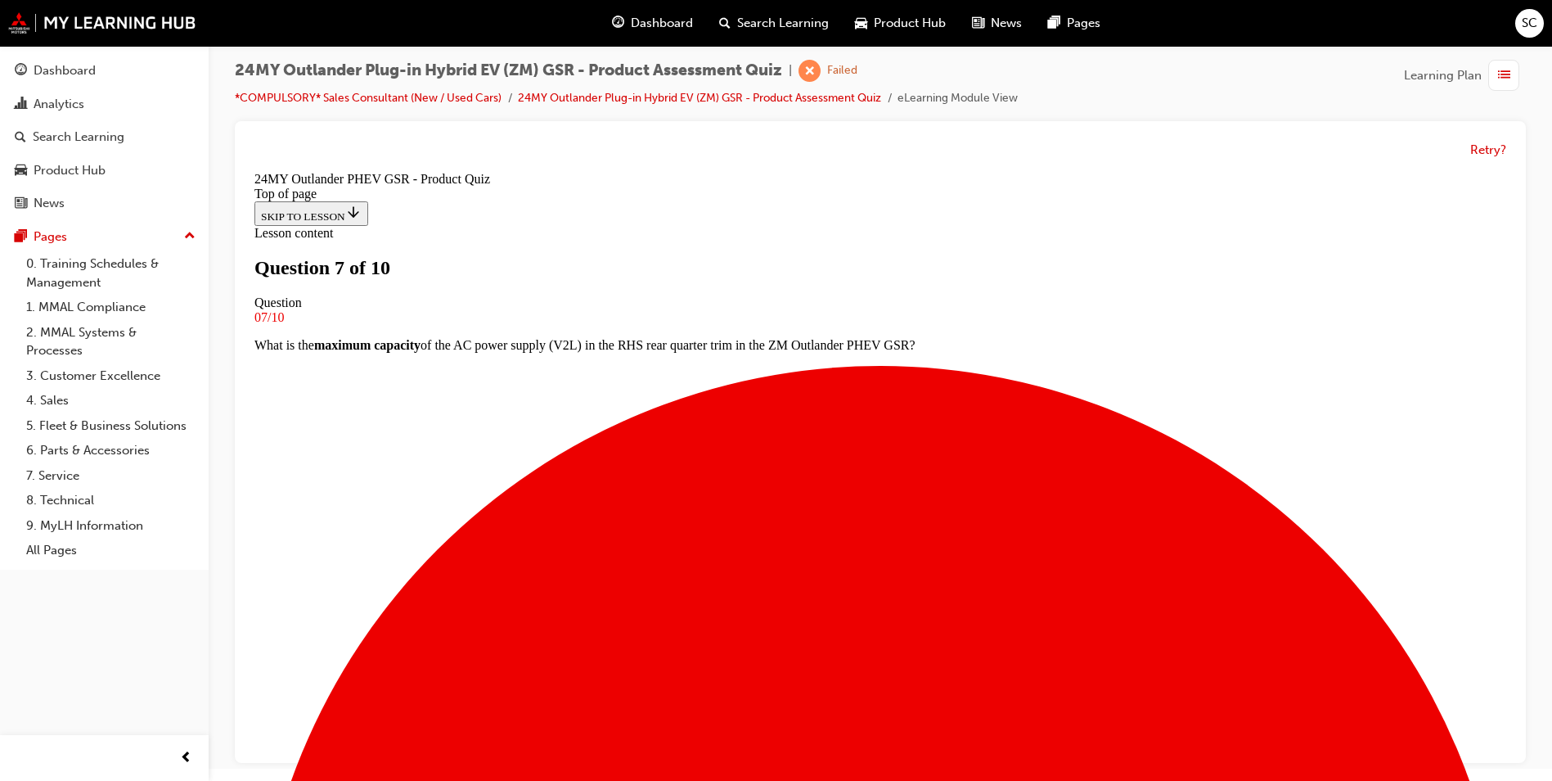
scroll to position [166, 0]
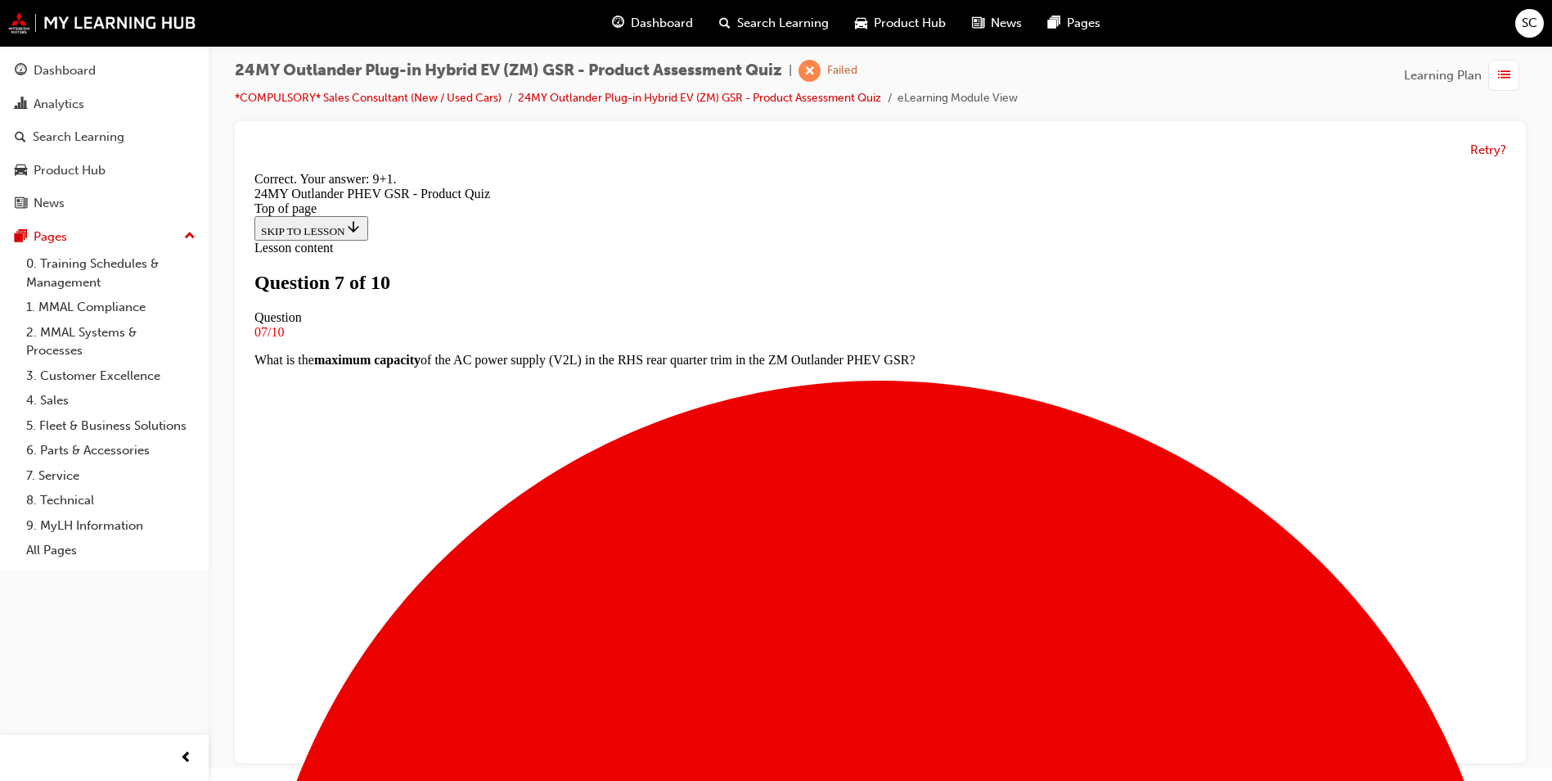
scroll to position [308, 0]
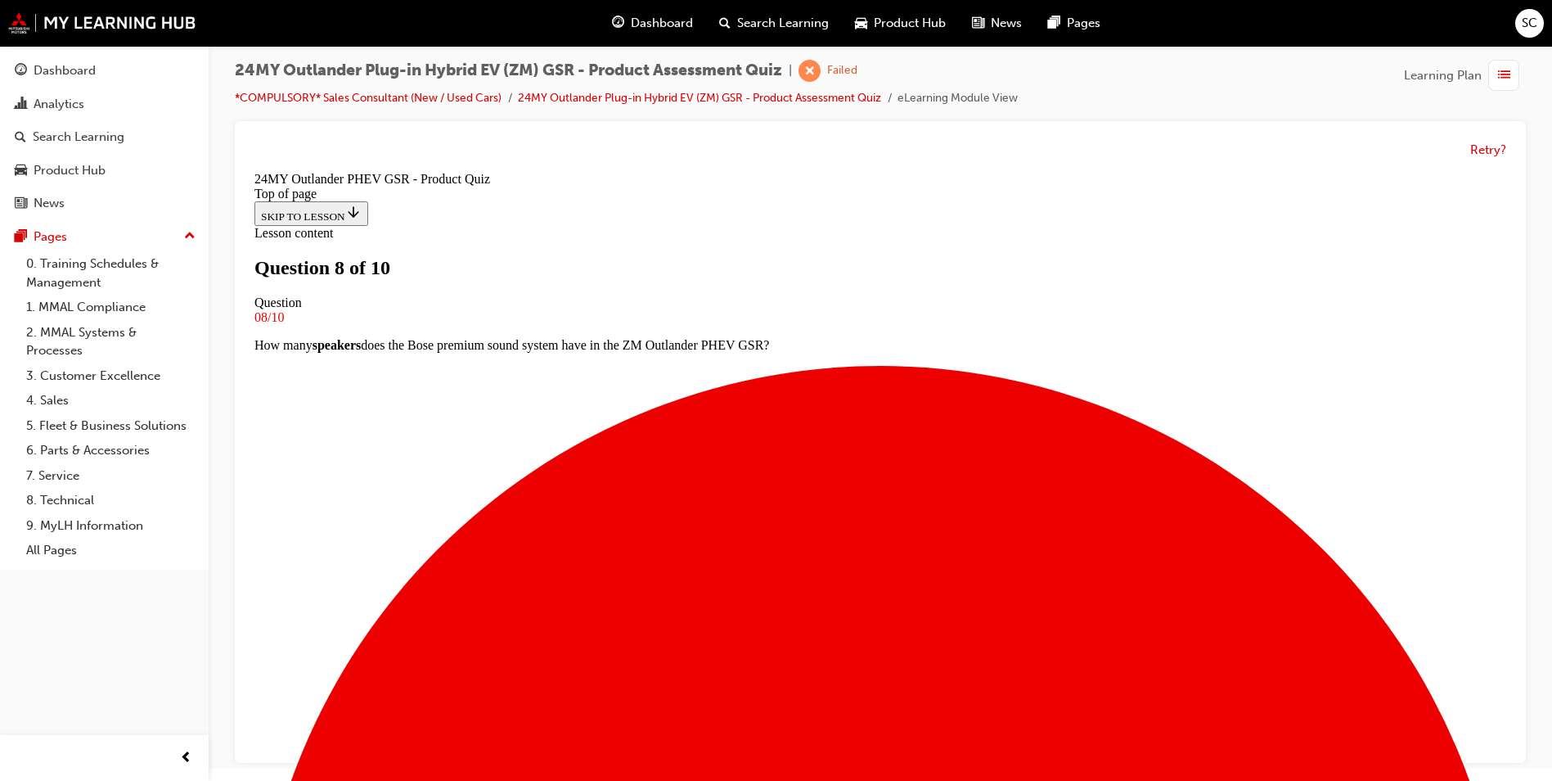
scroll to position [166, 0]
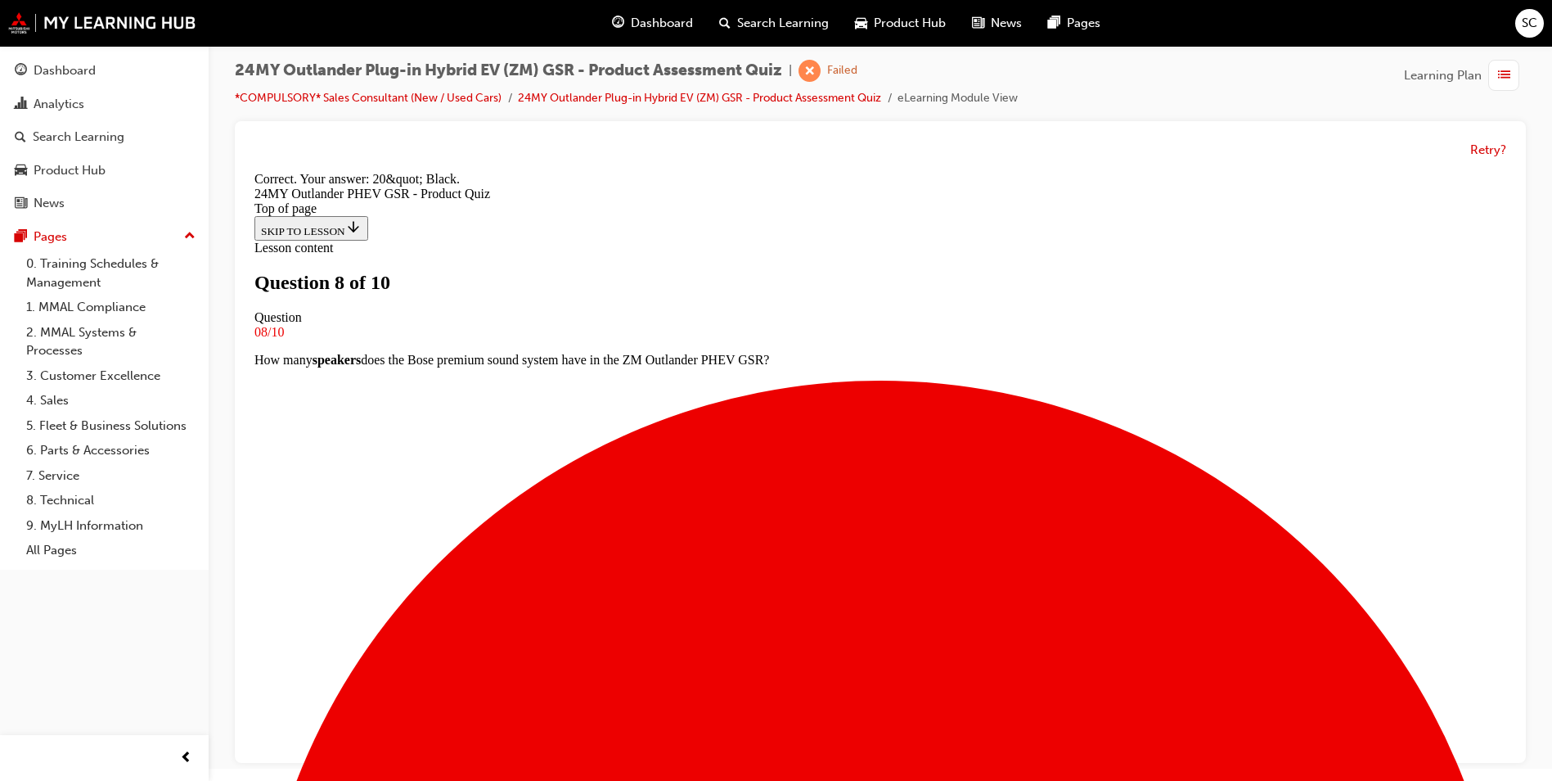
scroll to position [281, 0]
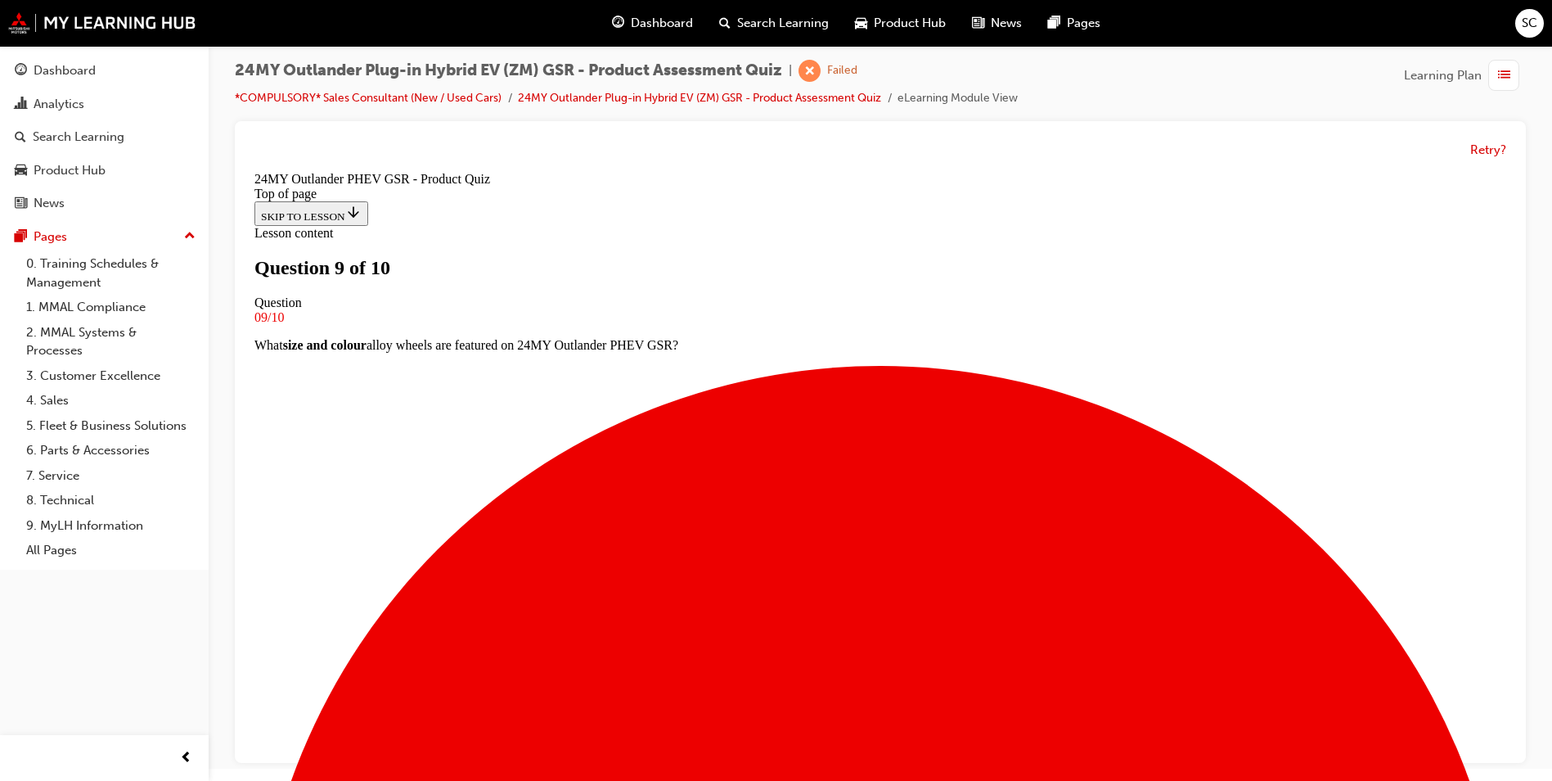
scroll to position [2, 0]
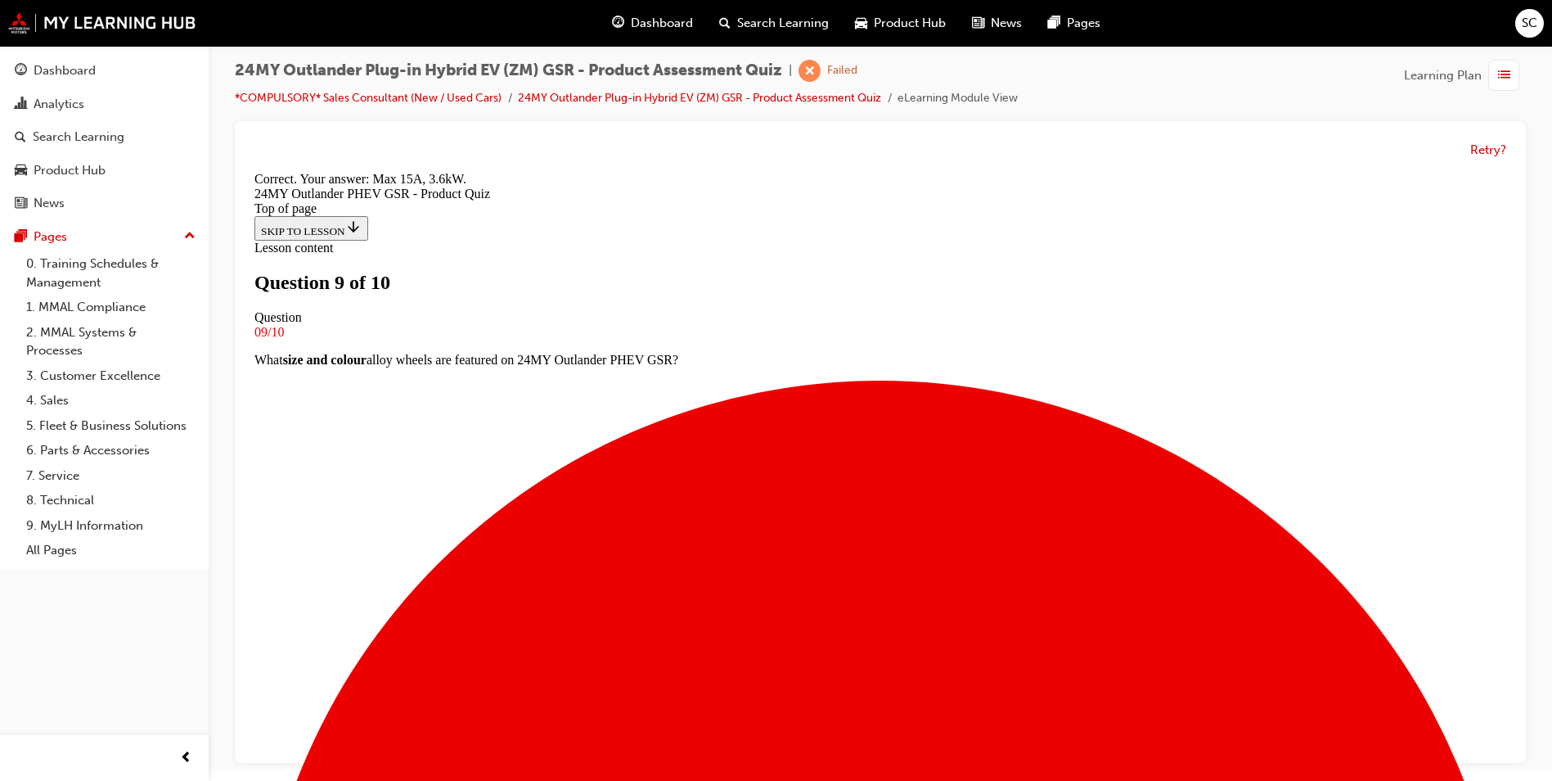
scroll to position [281, 0]
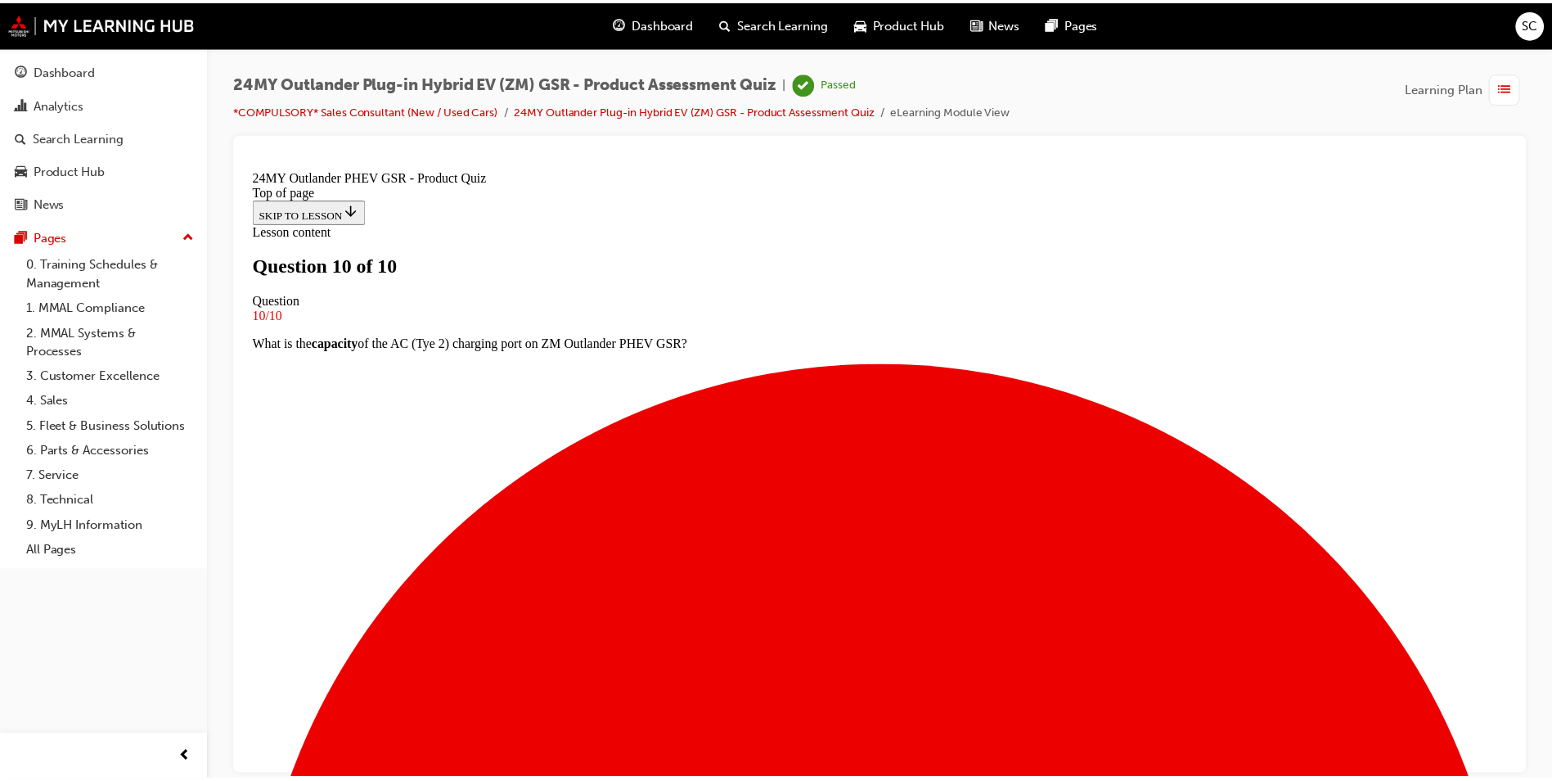
scroll to position [218, 0]
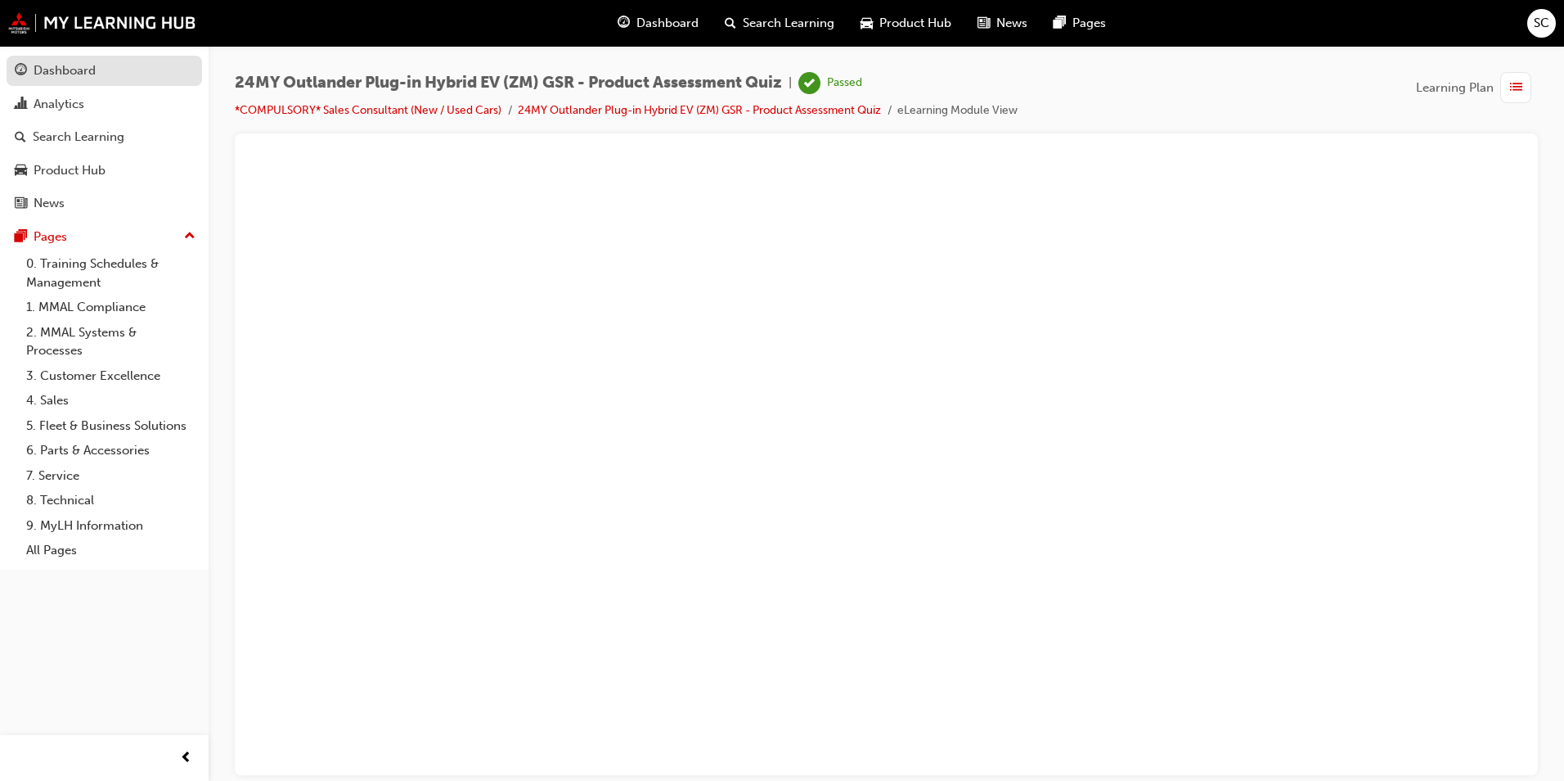
click at [100, 78] on div "Dashboard" at bounding box center [104, 71] width 179 height 20
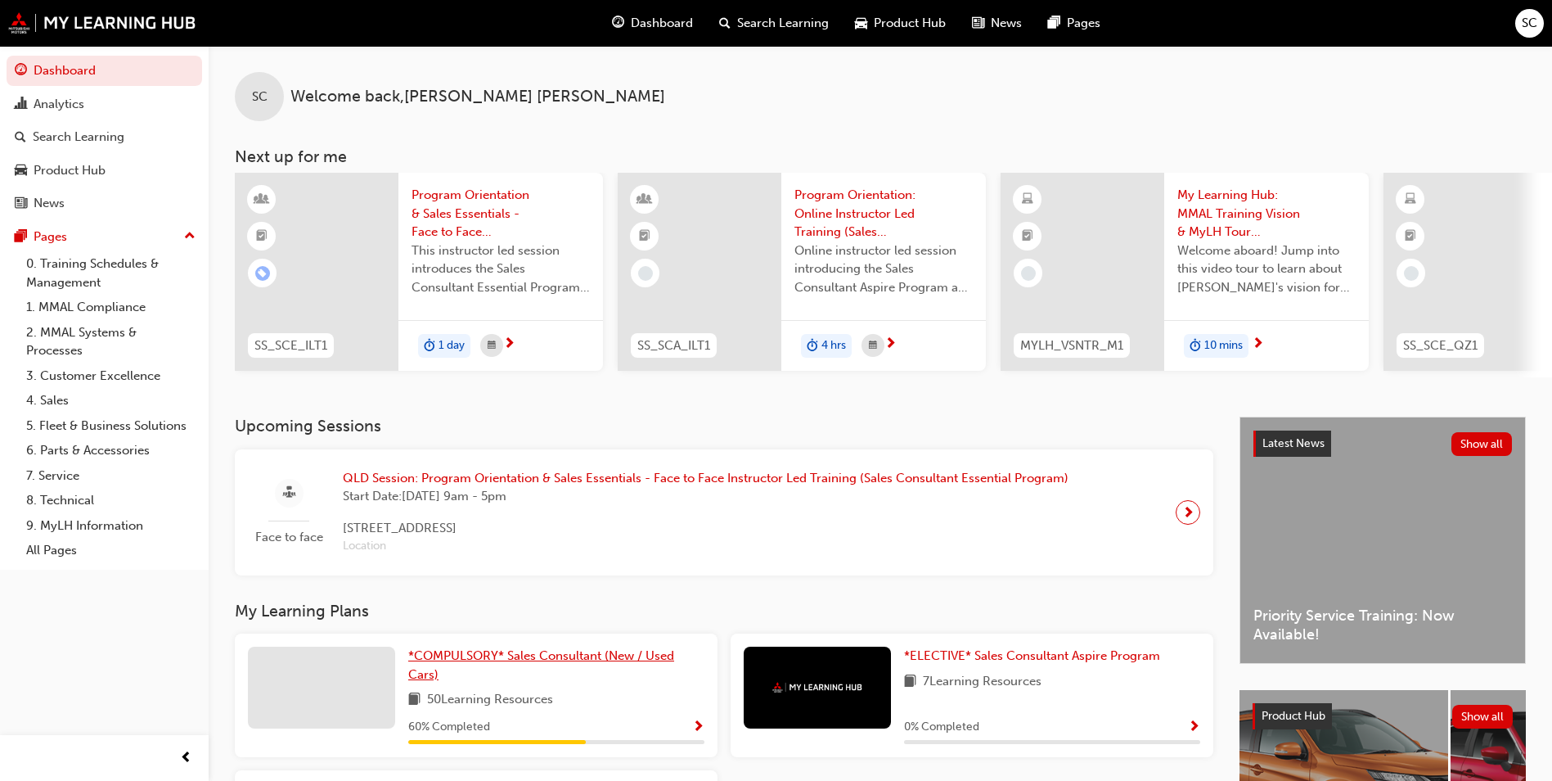
click at [637, 661] on span "*COMPULSORY* Sales Consultant (New / Used Cars)" at bounding box center [541, 665] width 266 height 34
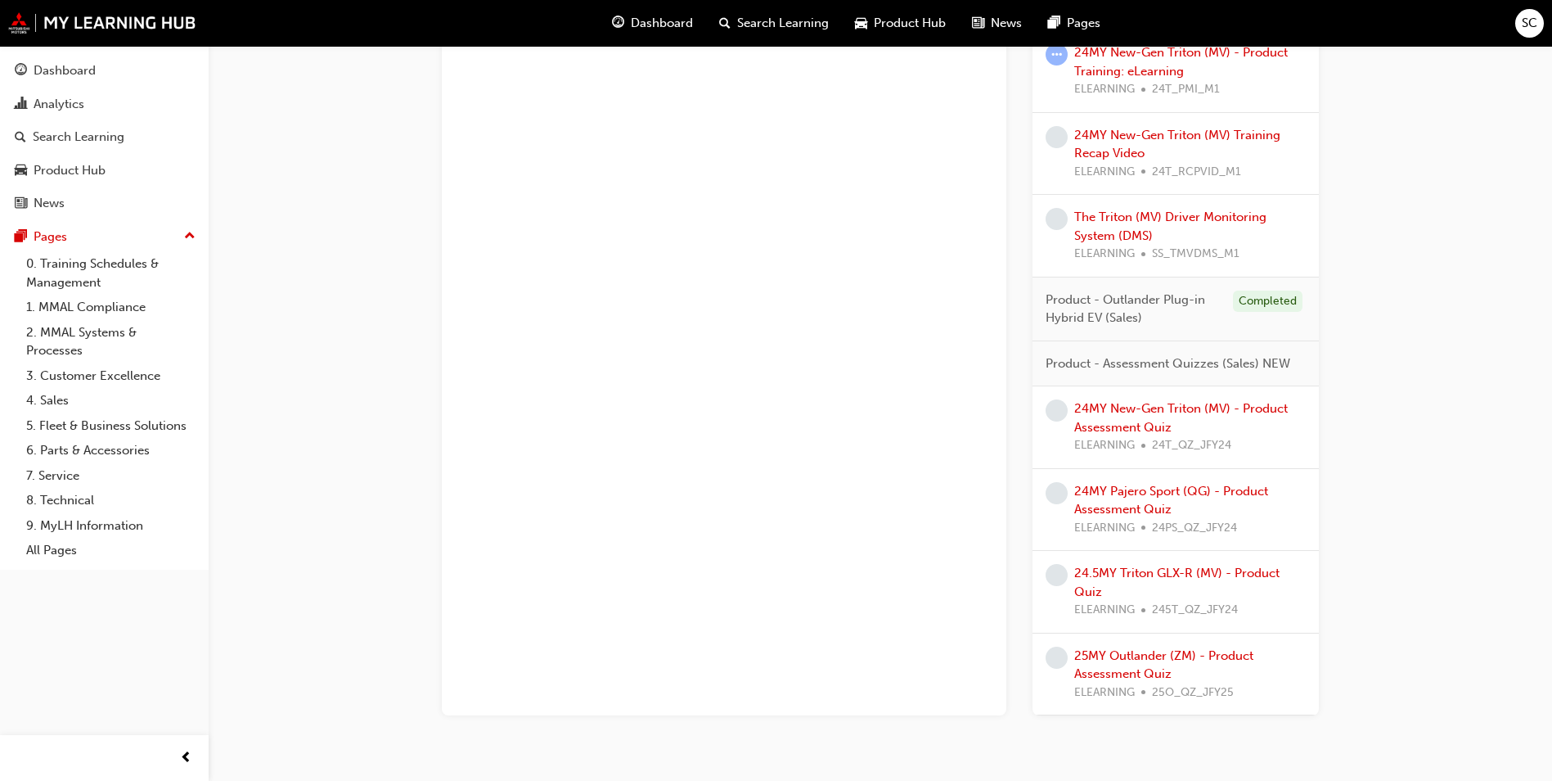
scroll to position [2018, 0]
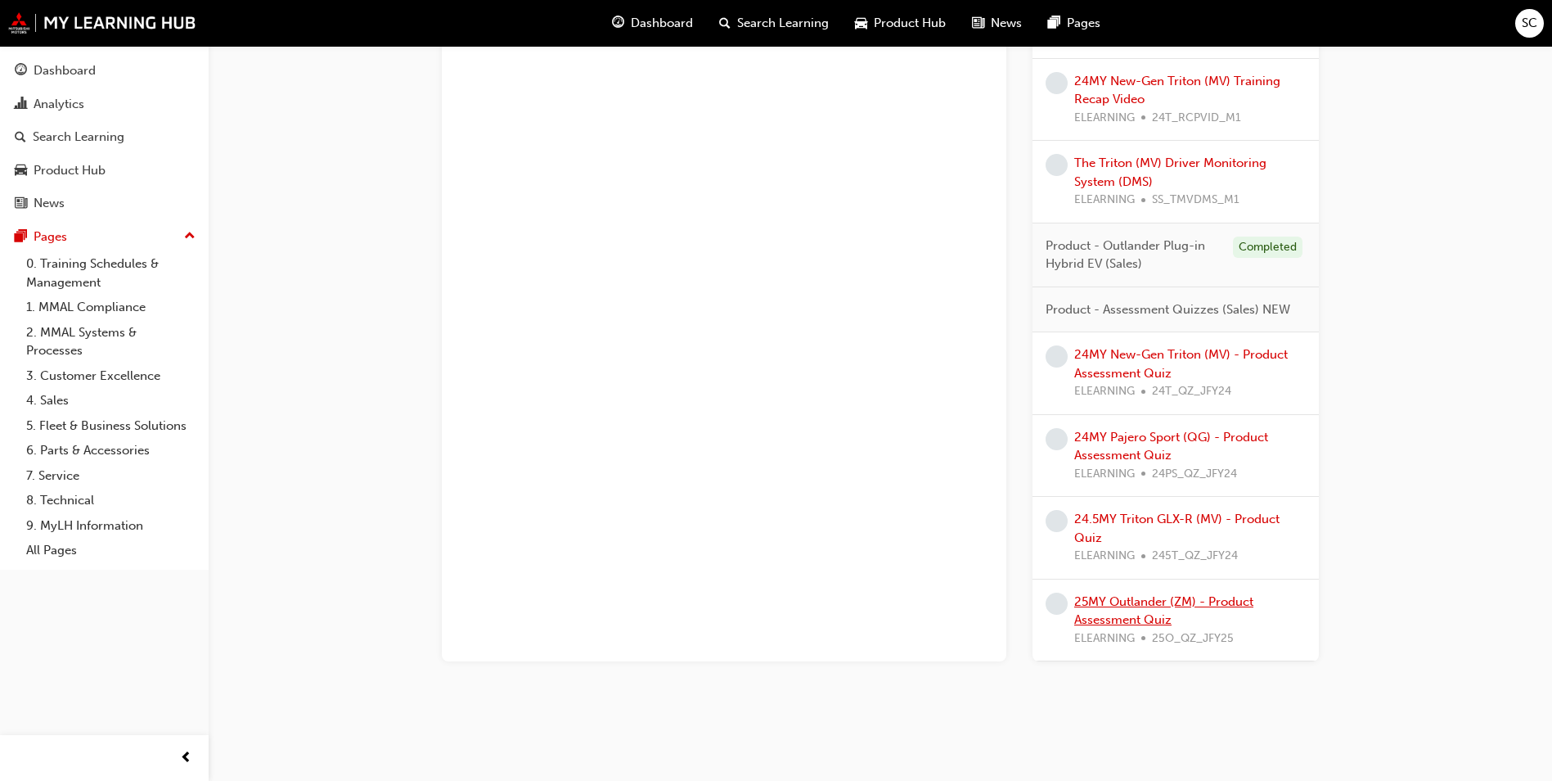
click at [1159, 601] on link "25MY Outlander (ZM) - Product Assessment Quiz" at bounding box center [1163, 611] width 179 height 34
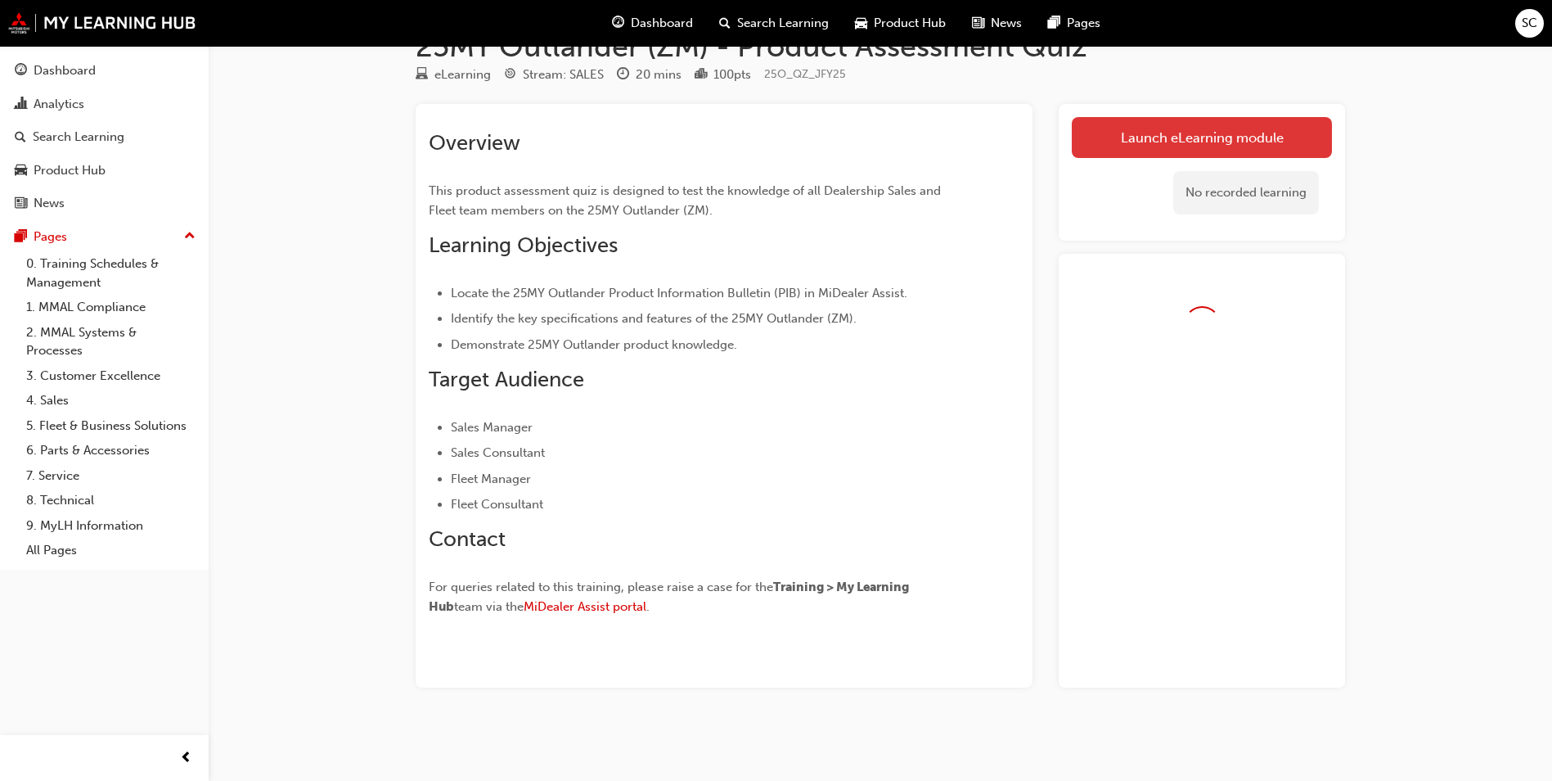
scroll to position [88, 0]
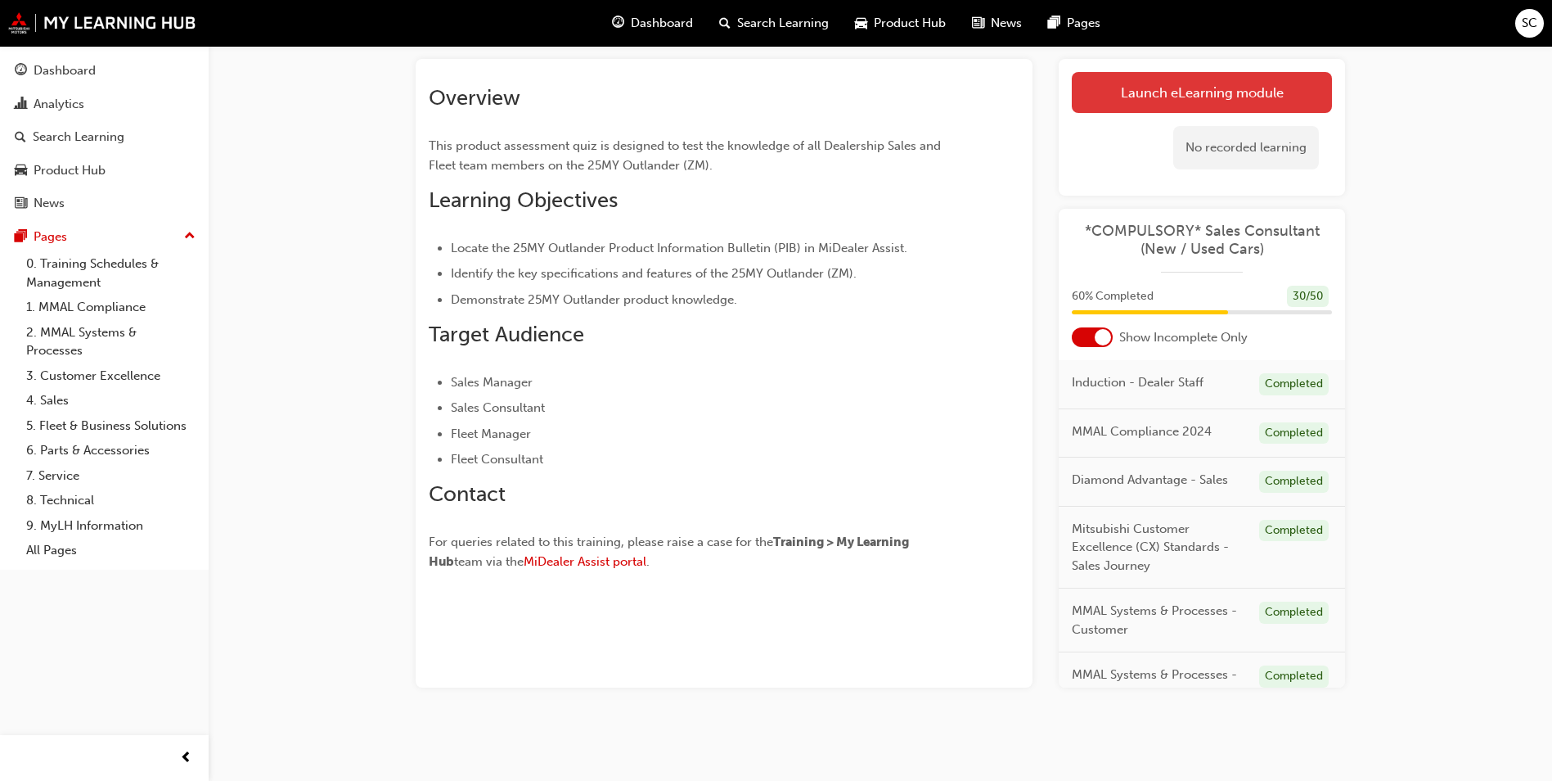
click at [1223, 93] on link "Launch eLearning module" at bounding box center [1202, 92] width 260 height 41
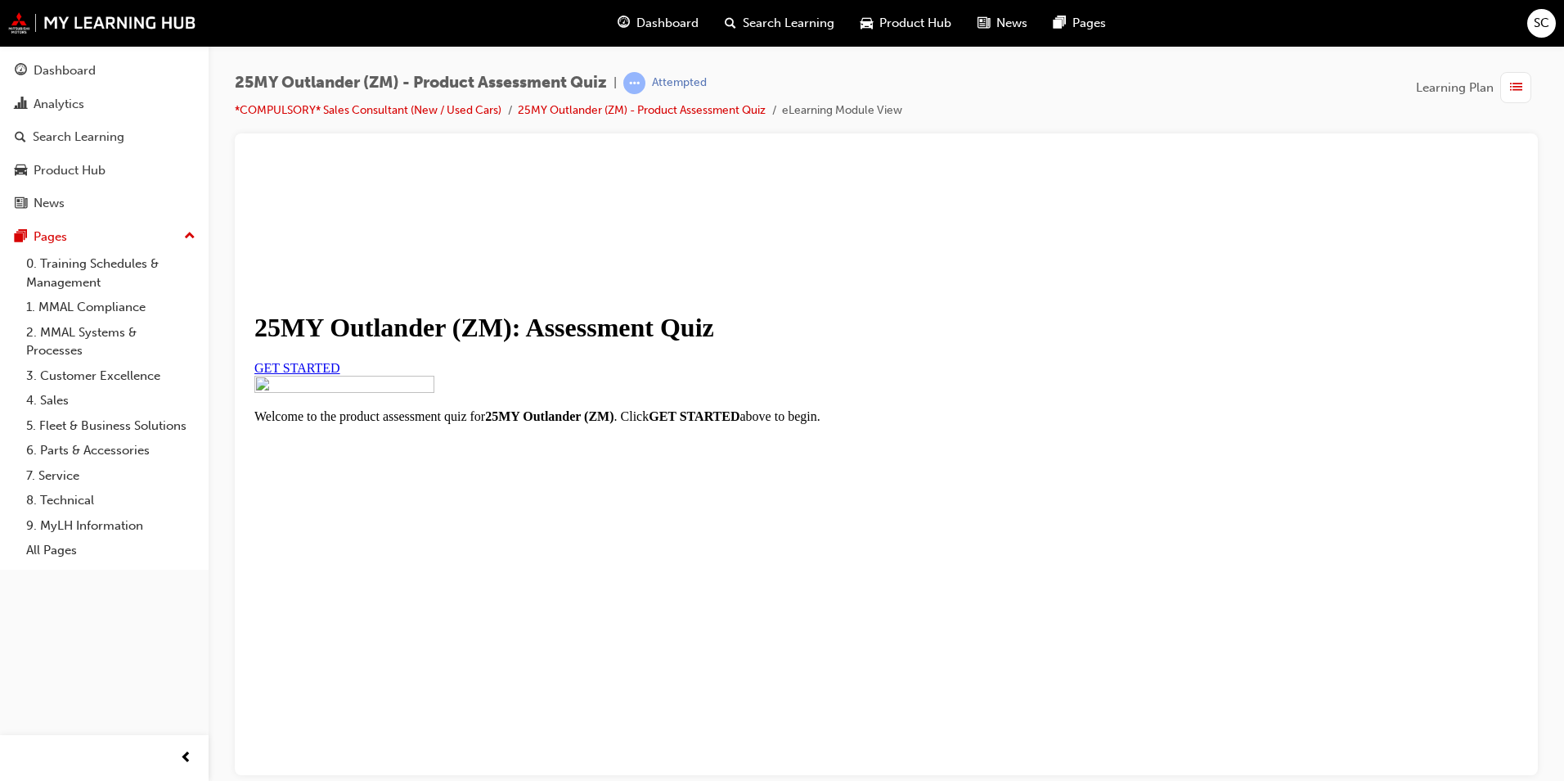
click at [340, 374] on link "GET STARTED" at bounding box center [297, 367] width 86 height 14
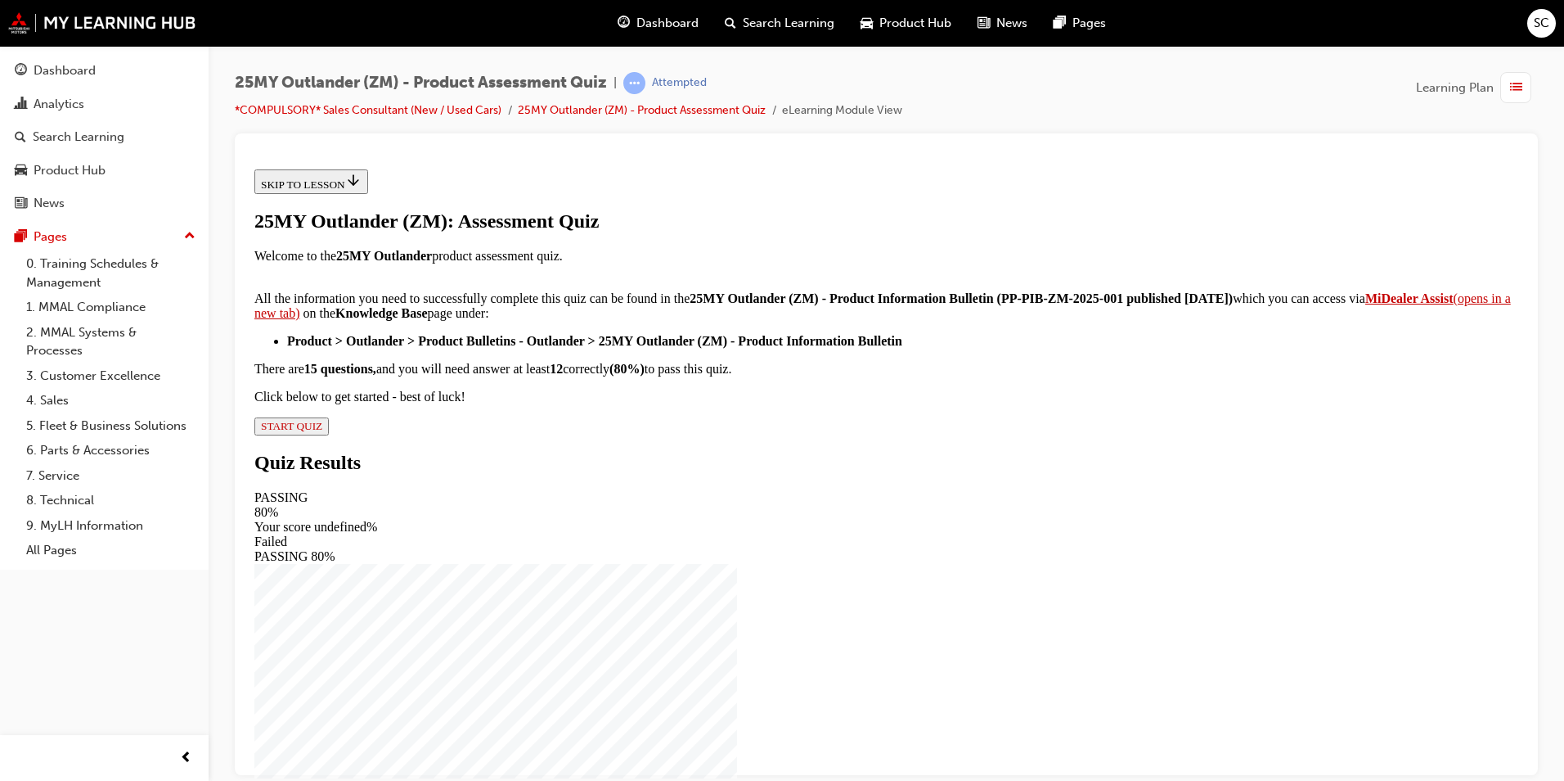
scroll to position [237, 0]
click at [322, 431] on span "START QUIZ" at bounding box center [291, 425] width 61 height 12
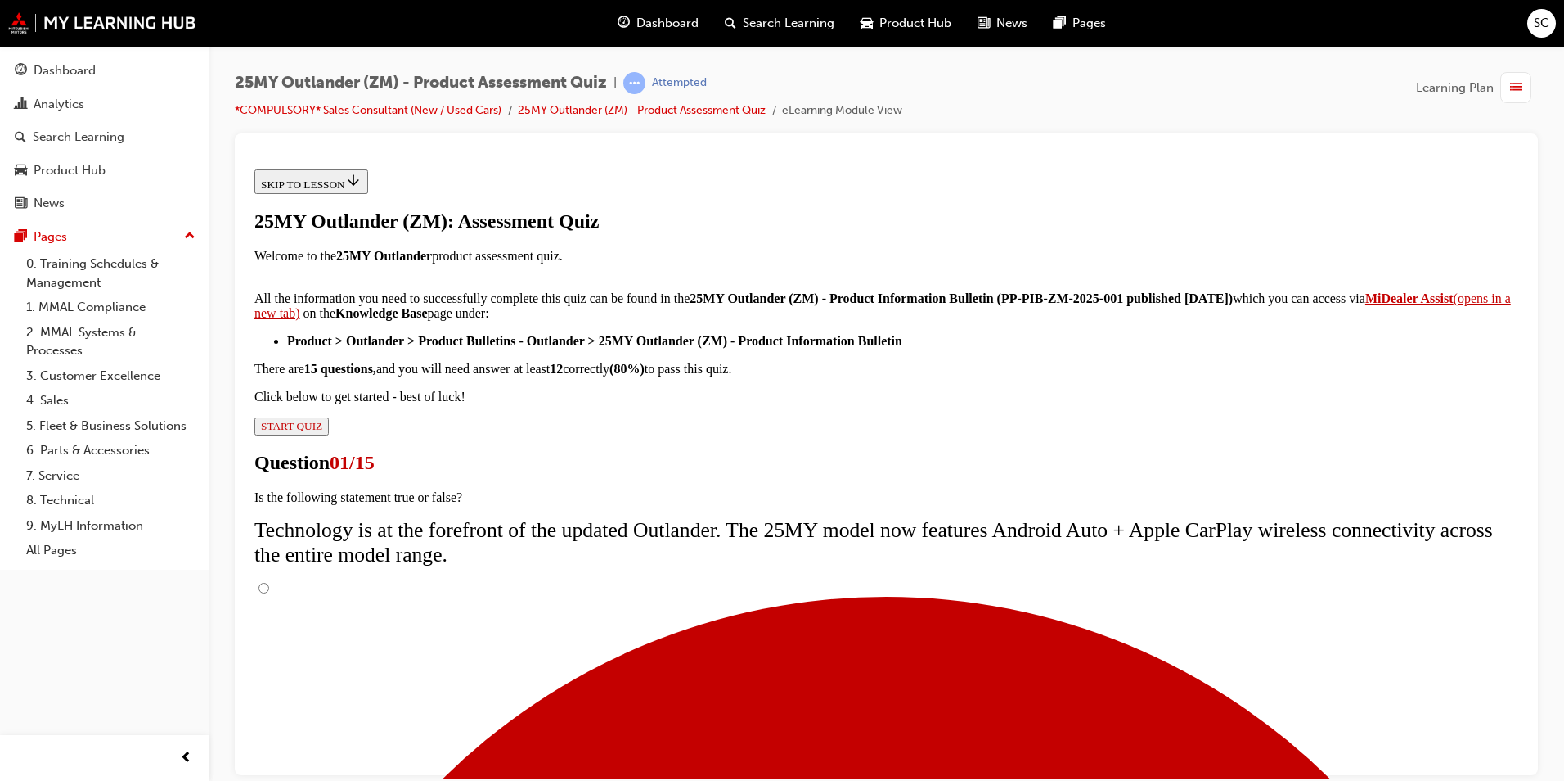
scroll to position [111, 0]
click at [269, 582] on input "True" at bounding box center [264, 587] width 11 height 11
radio input "true"
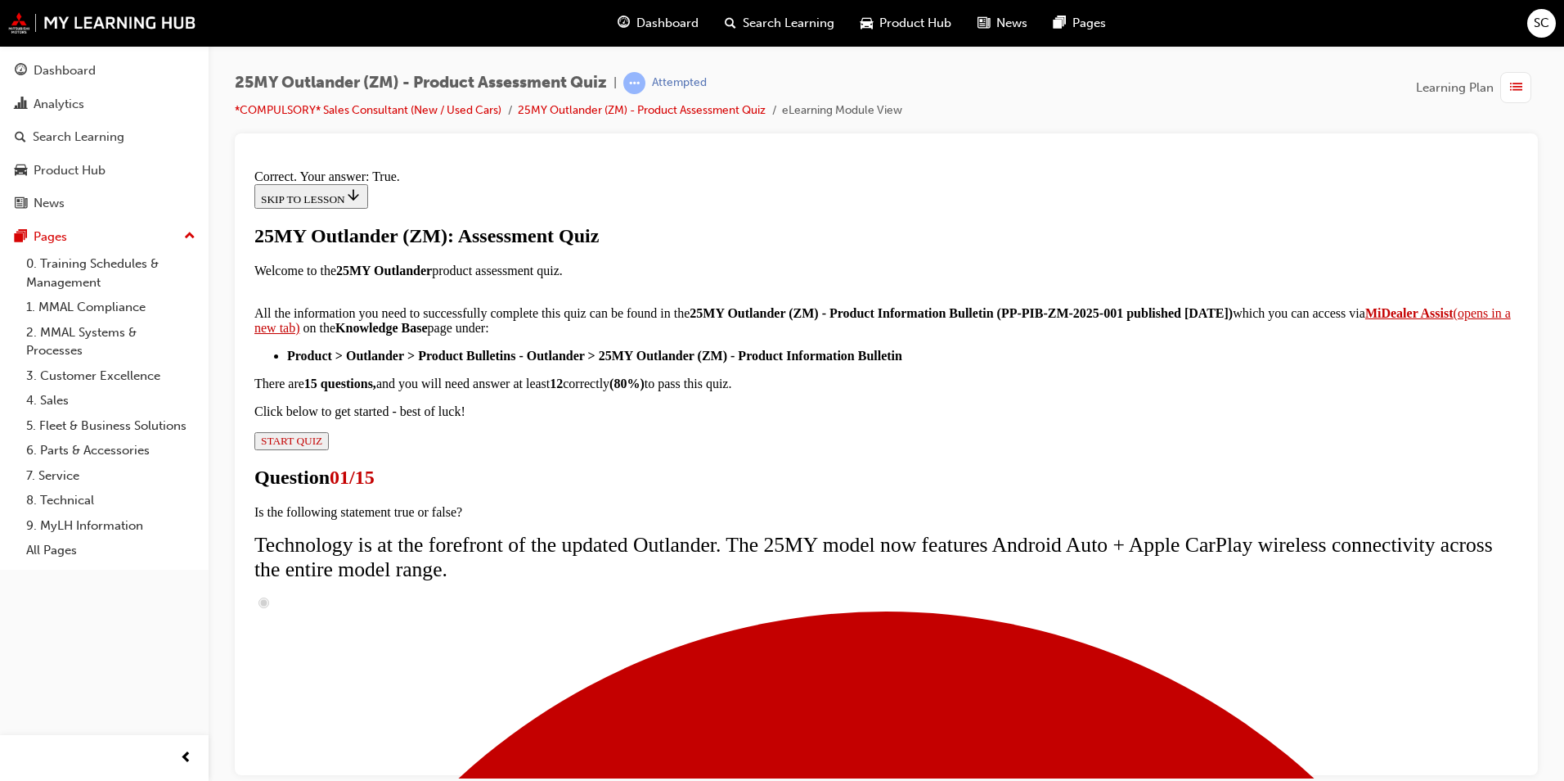
scroll to position [163, 0]
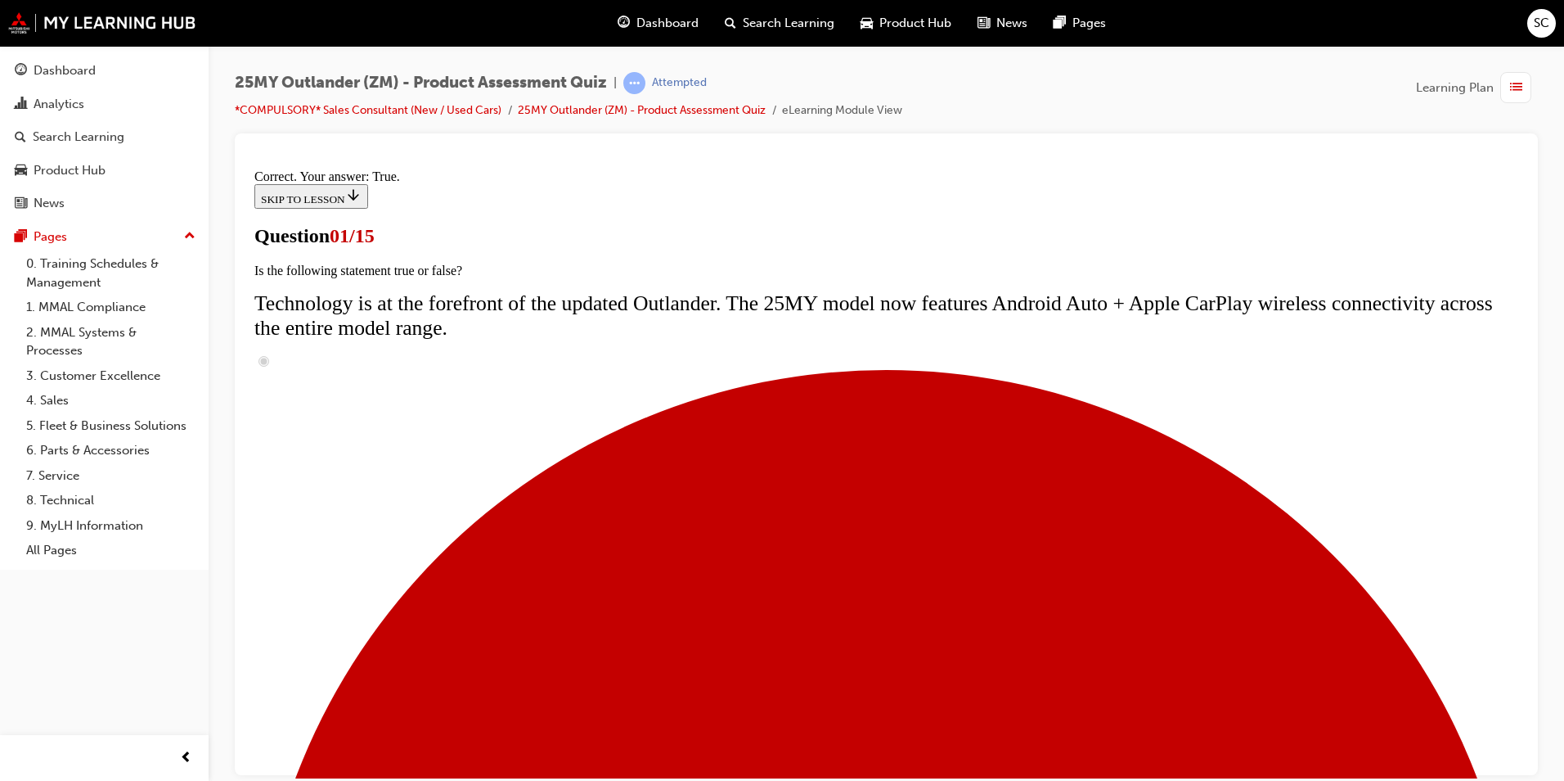
scroll to position [115, 0]
radio input "true"
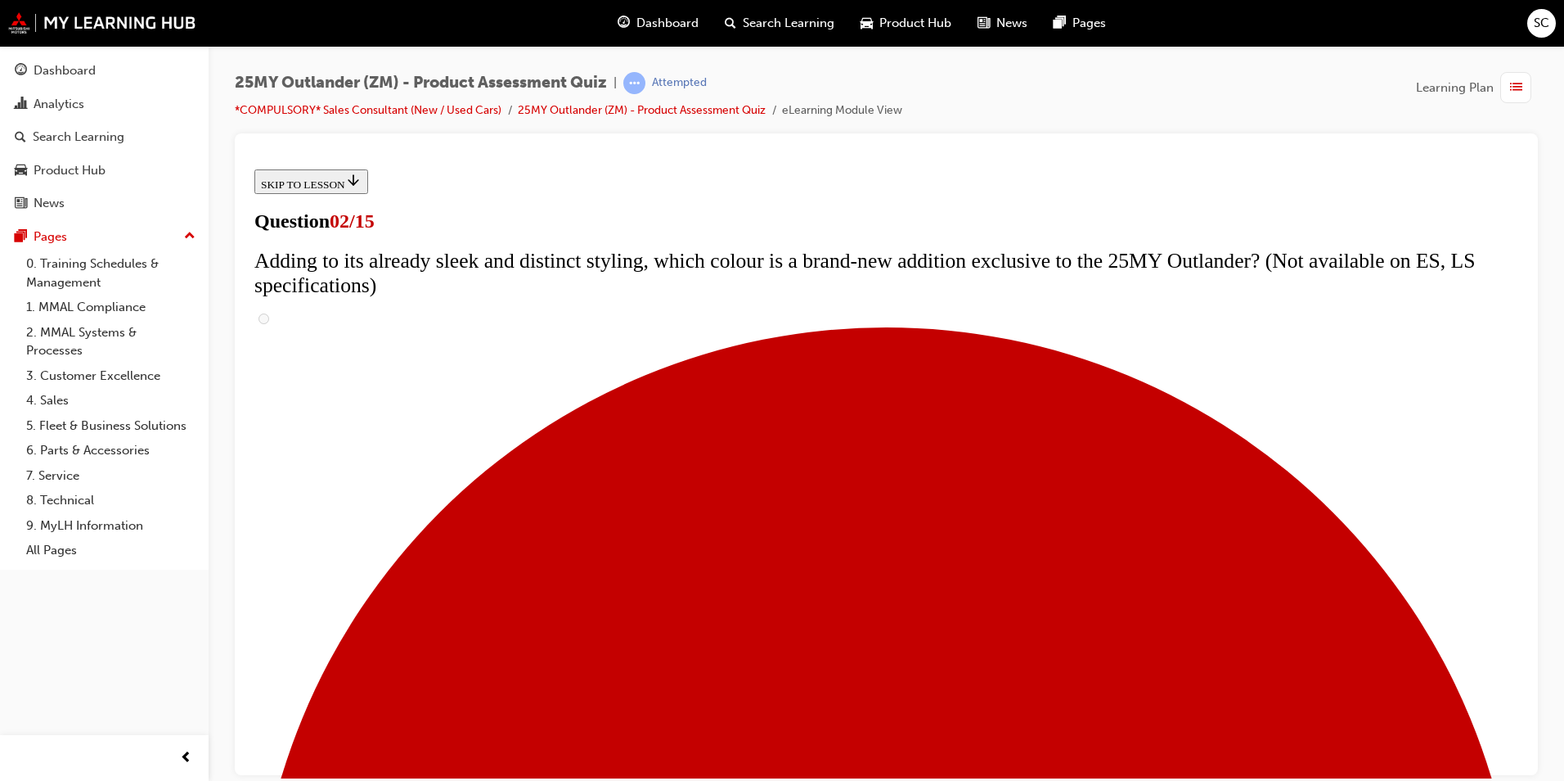
scroll to position [82, 0]
checkbox input "true"
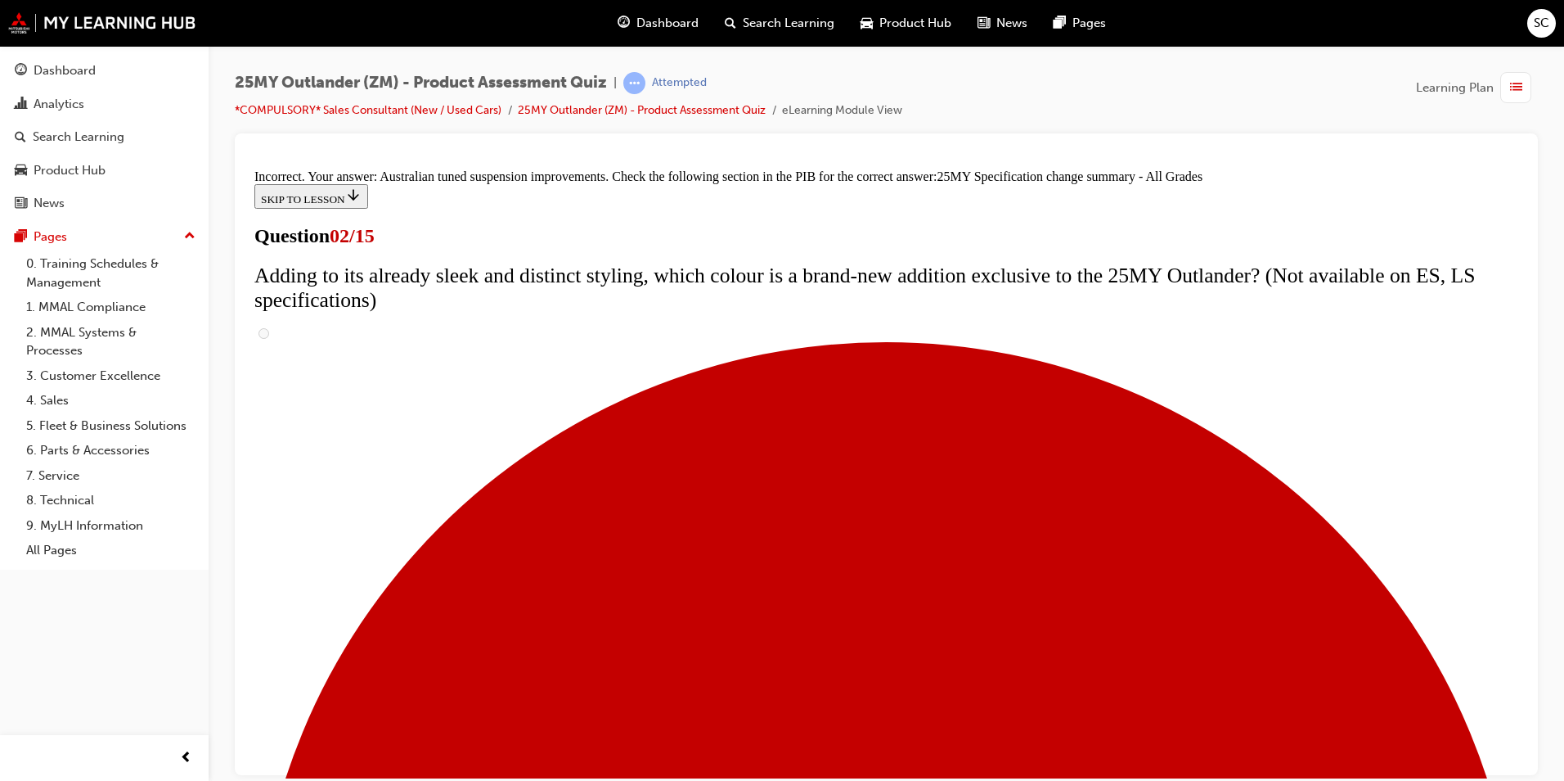
scroll to position [362, 0]
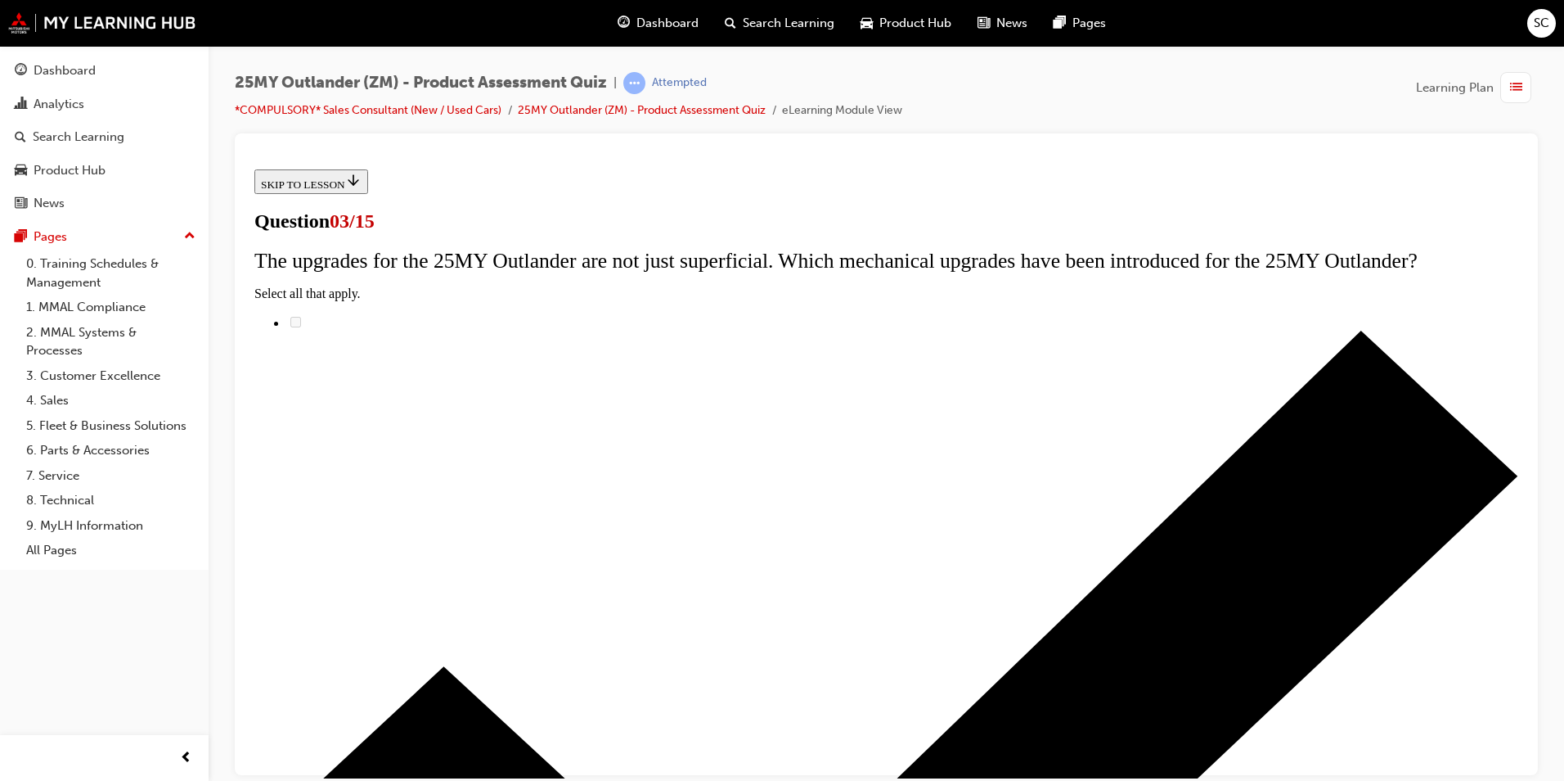
scroll to position [164, 0]
radio input "true"
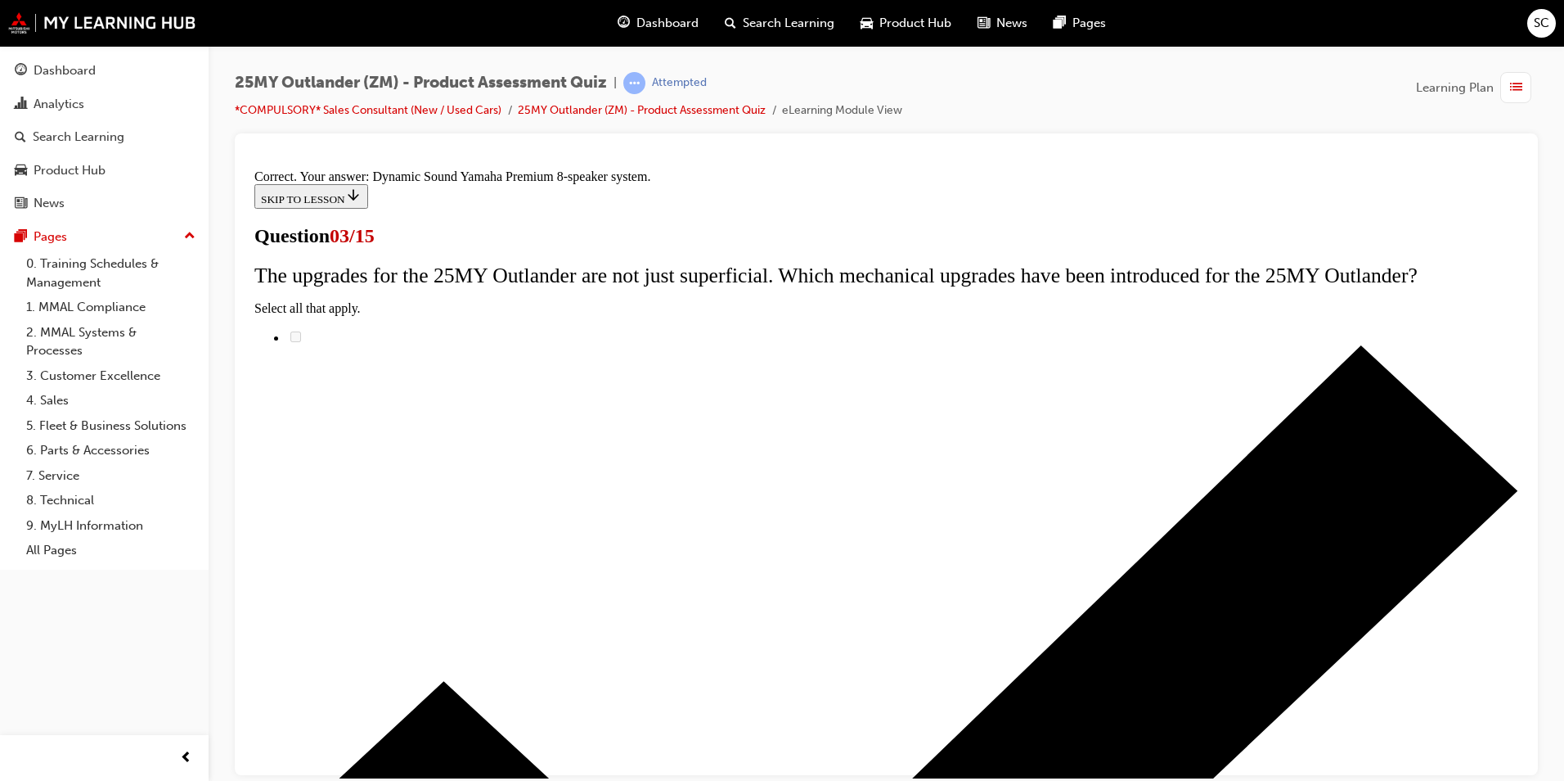
scroll to position [238, 0]
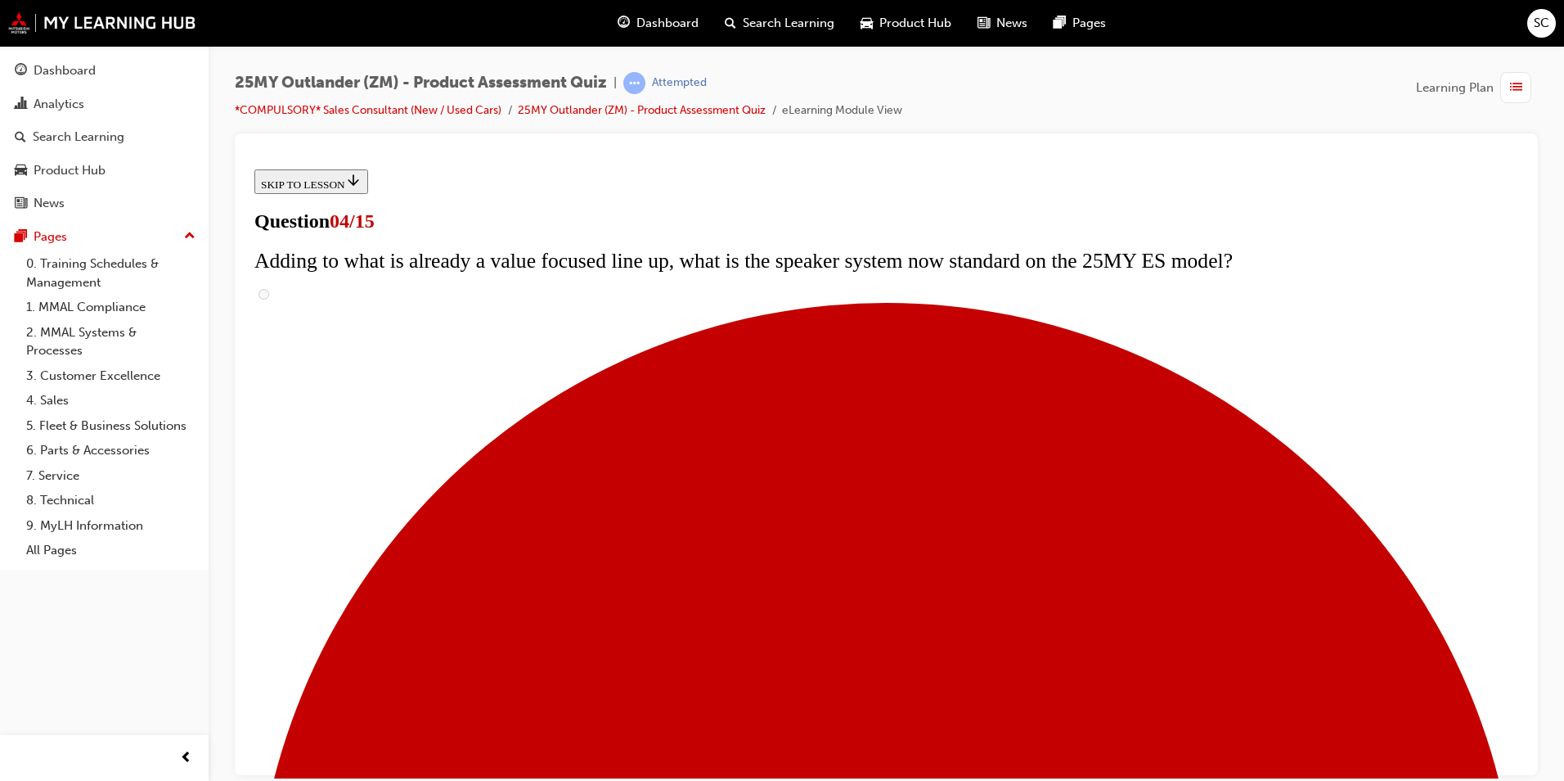
scroll to position [82, 0]
checkbox input "true"
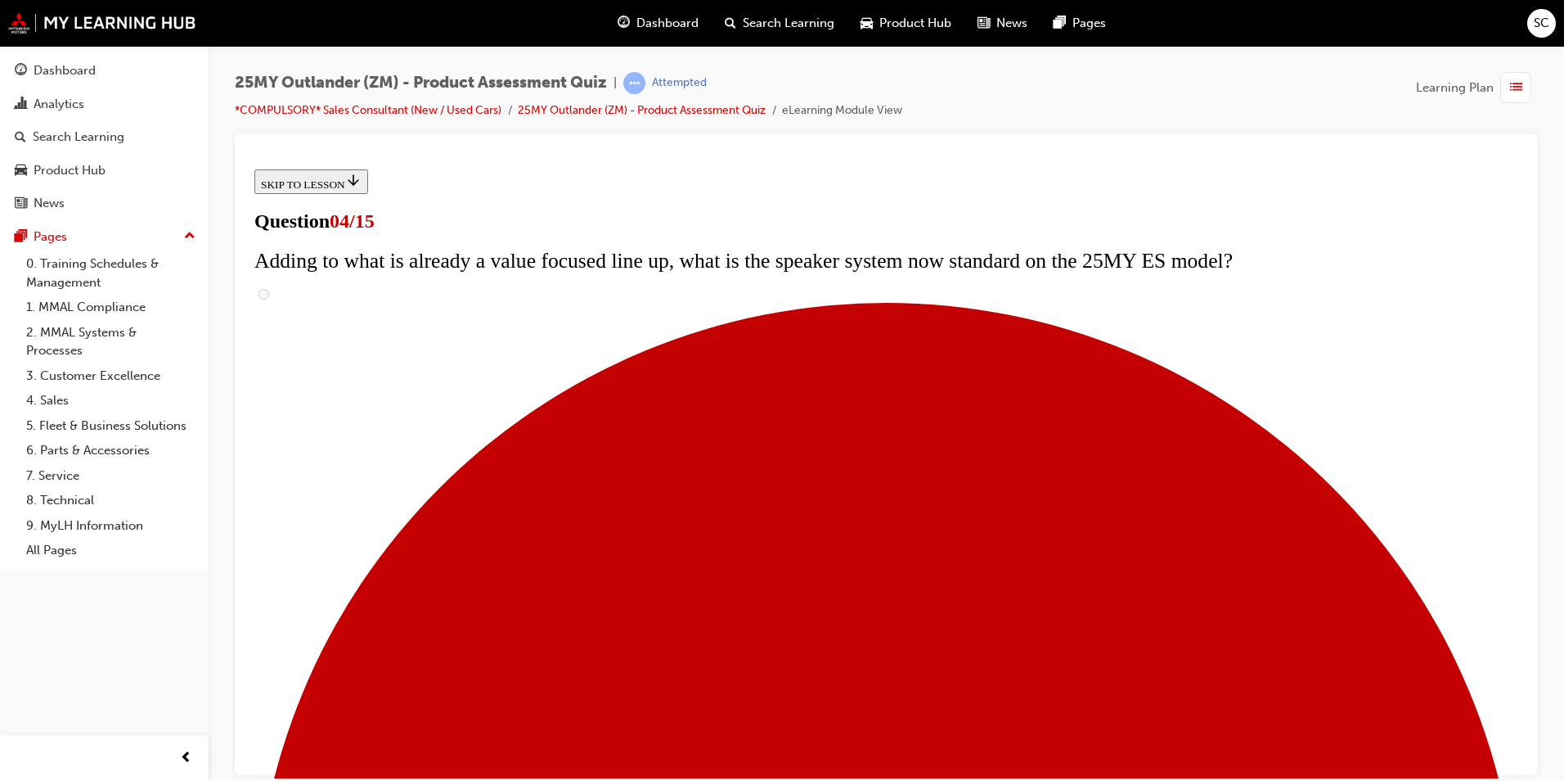
checkbox input "true"
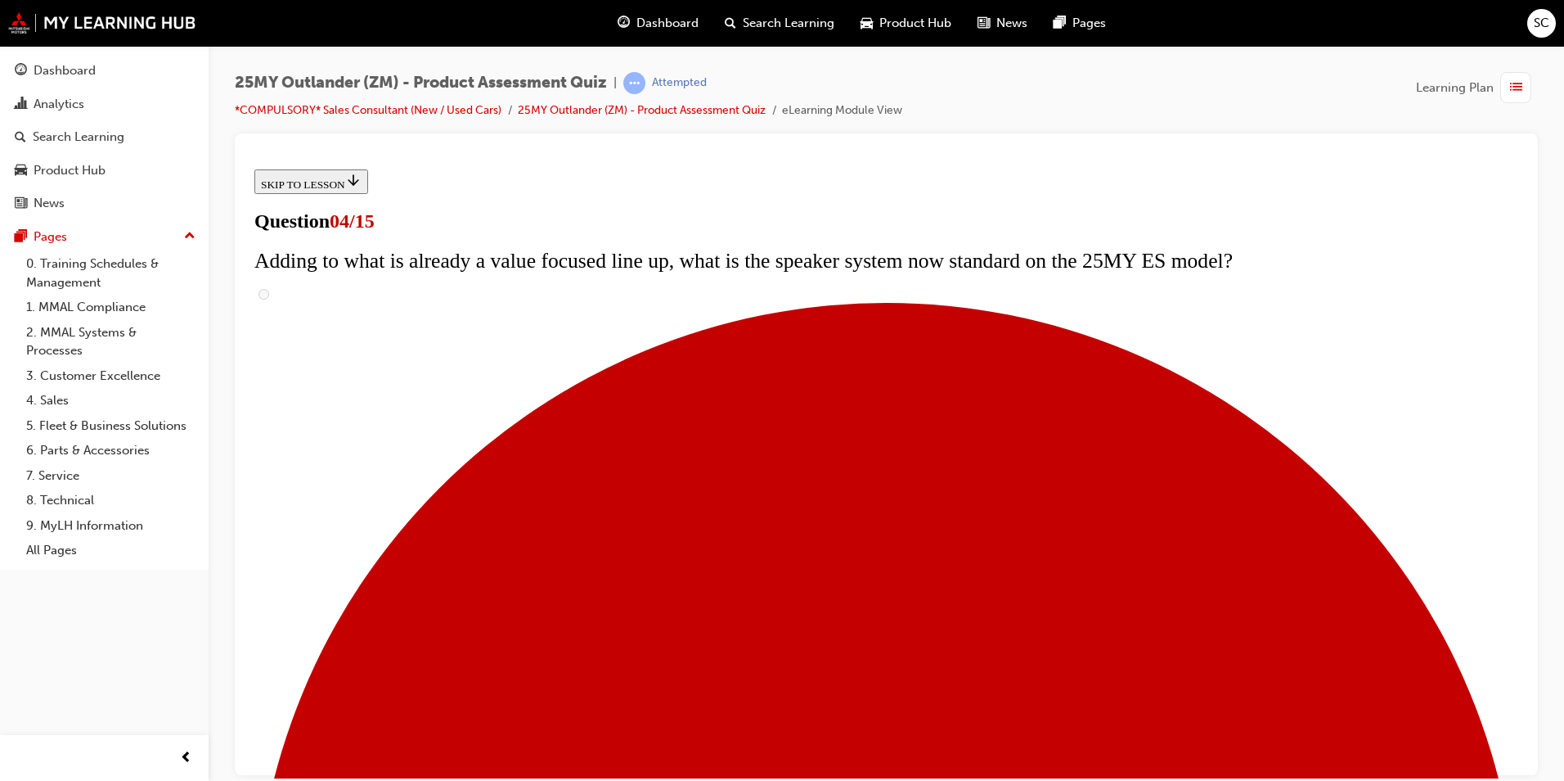
checkbox input "true"
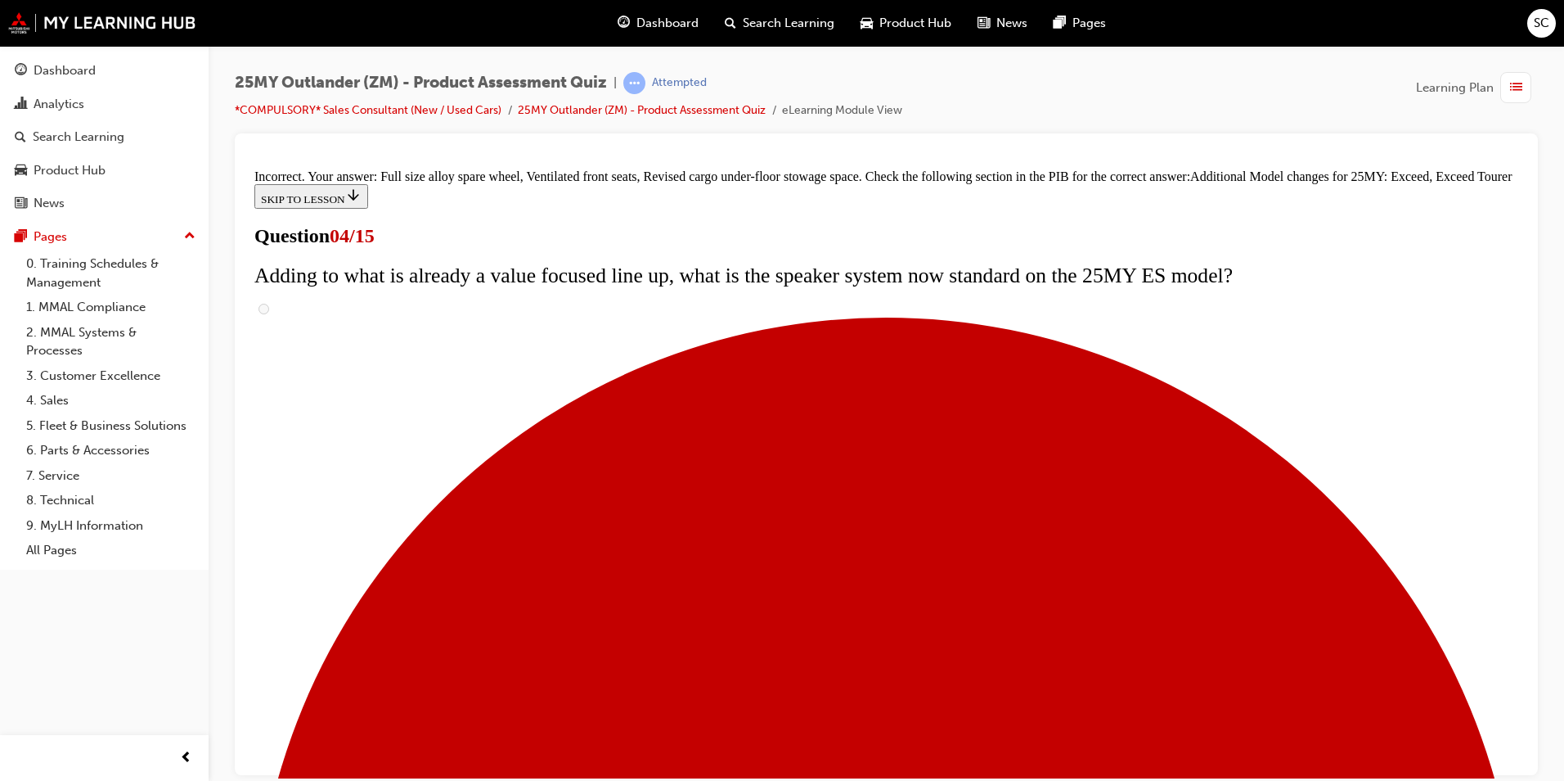
scroll to position [591, 0]
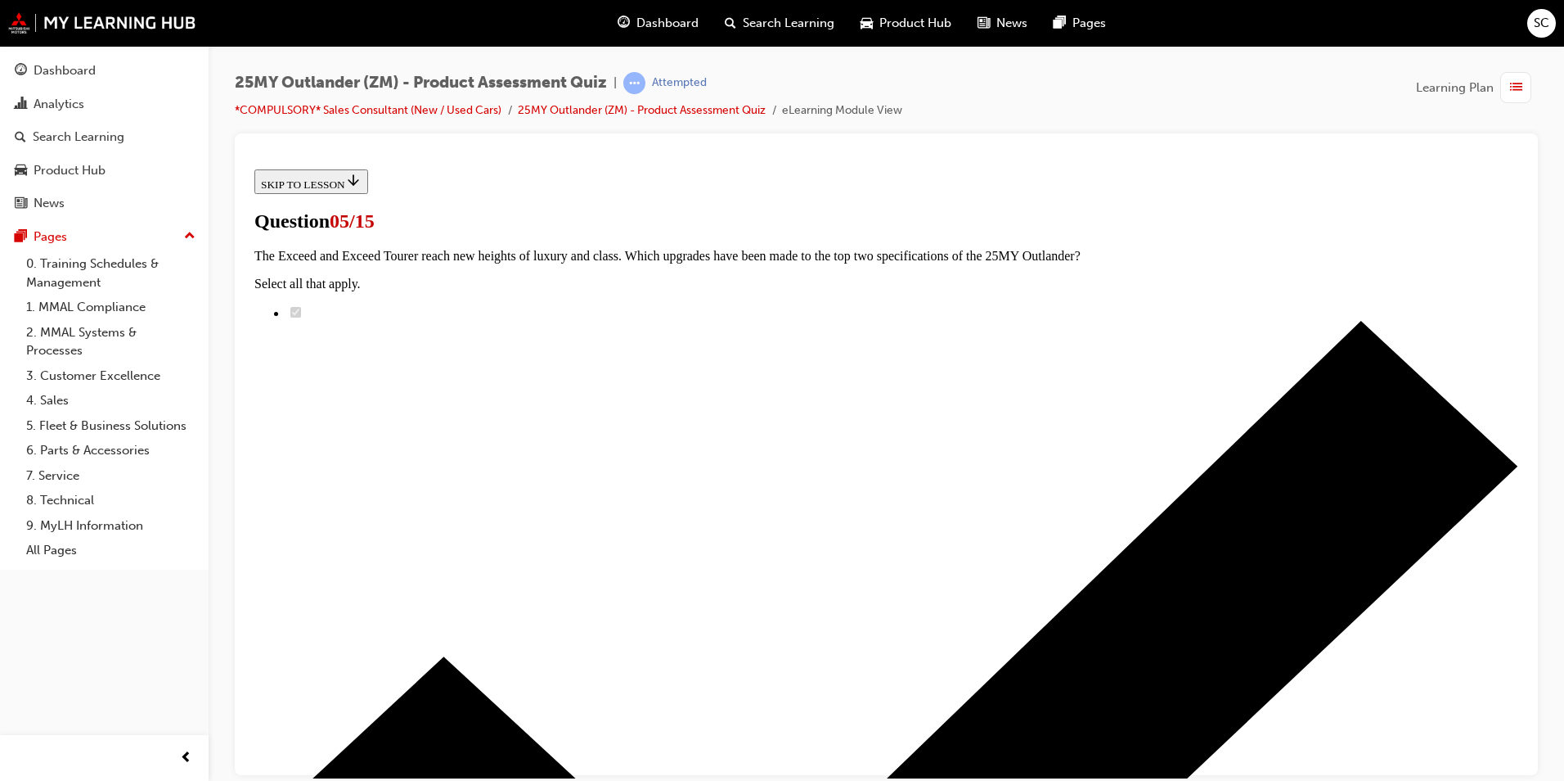
scroll to position [317, 0]
radio input "true"
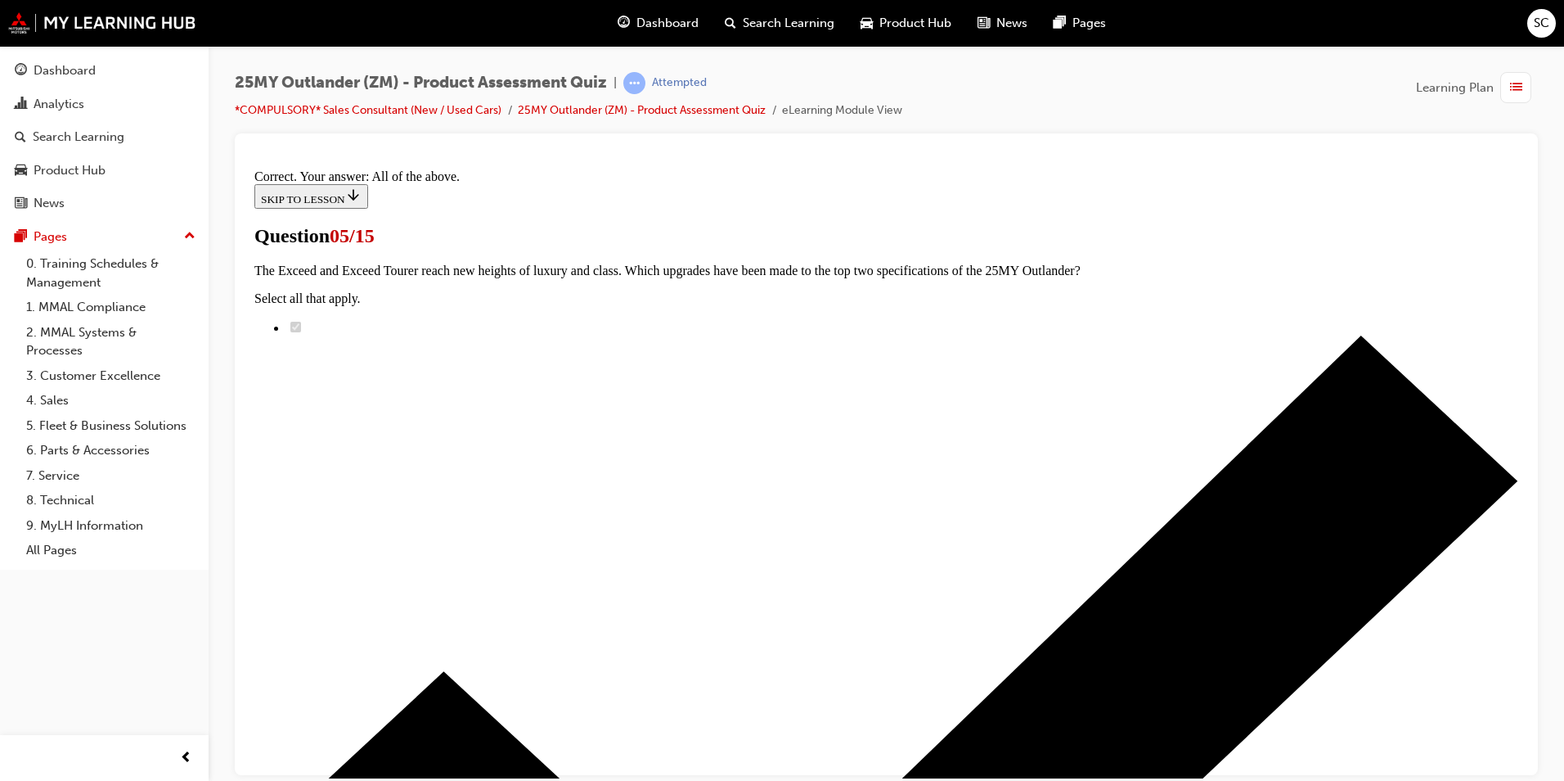
scroll to position [369, 0]
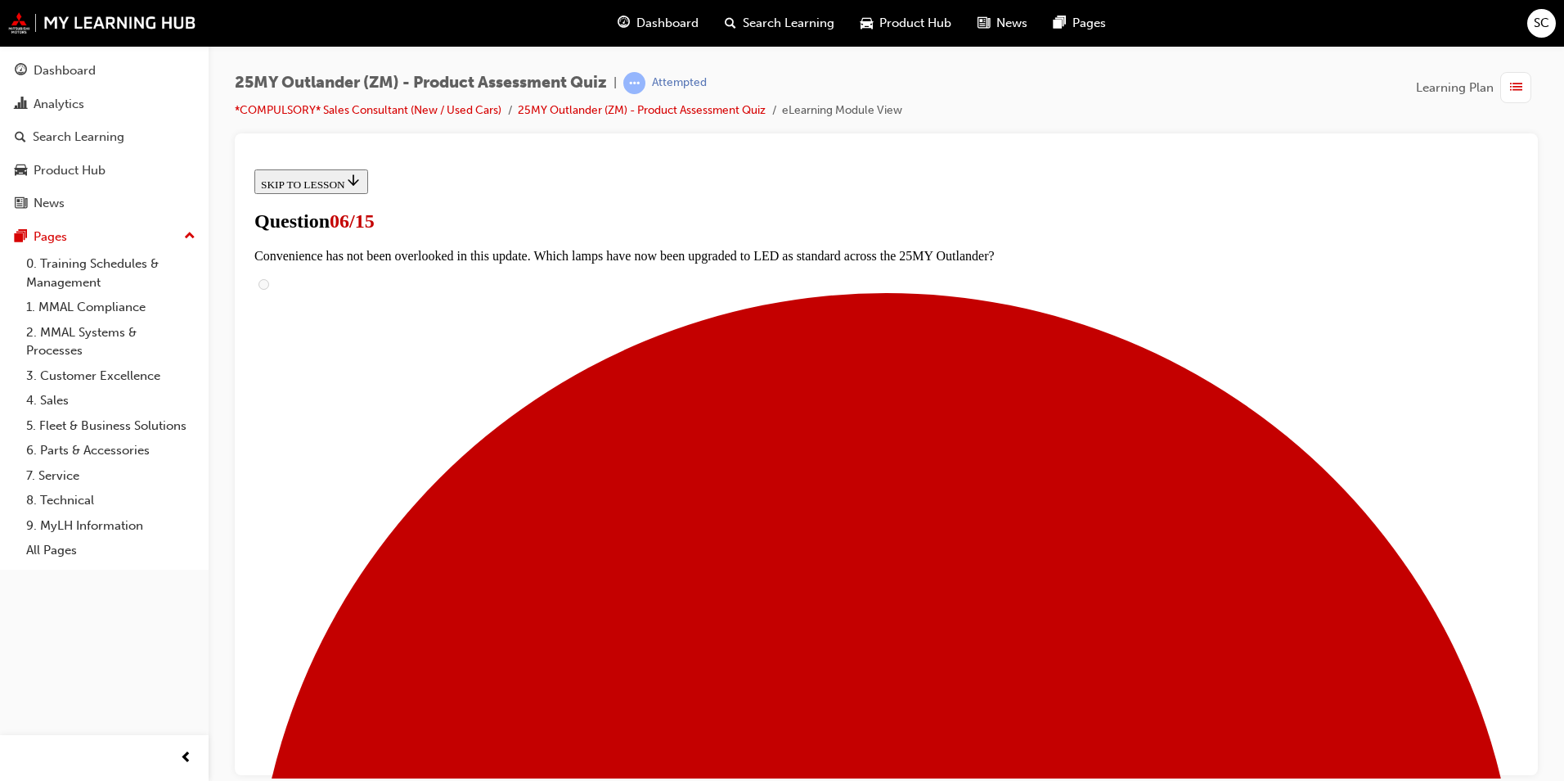
scroll to position [472, 0]
radio input "true"
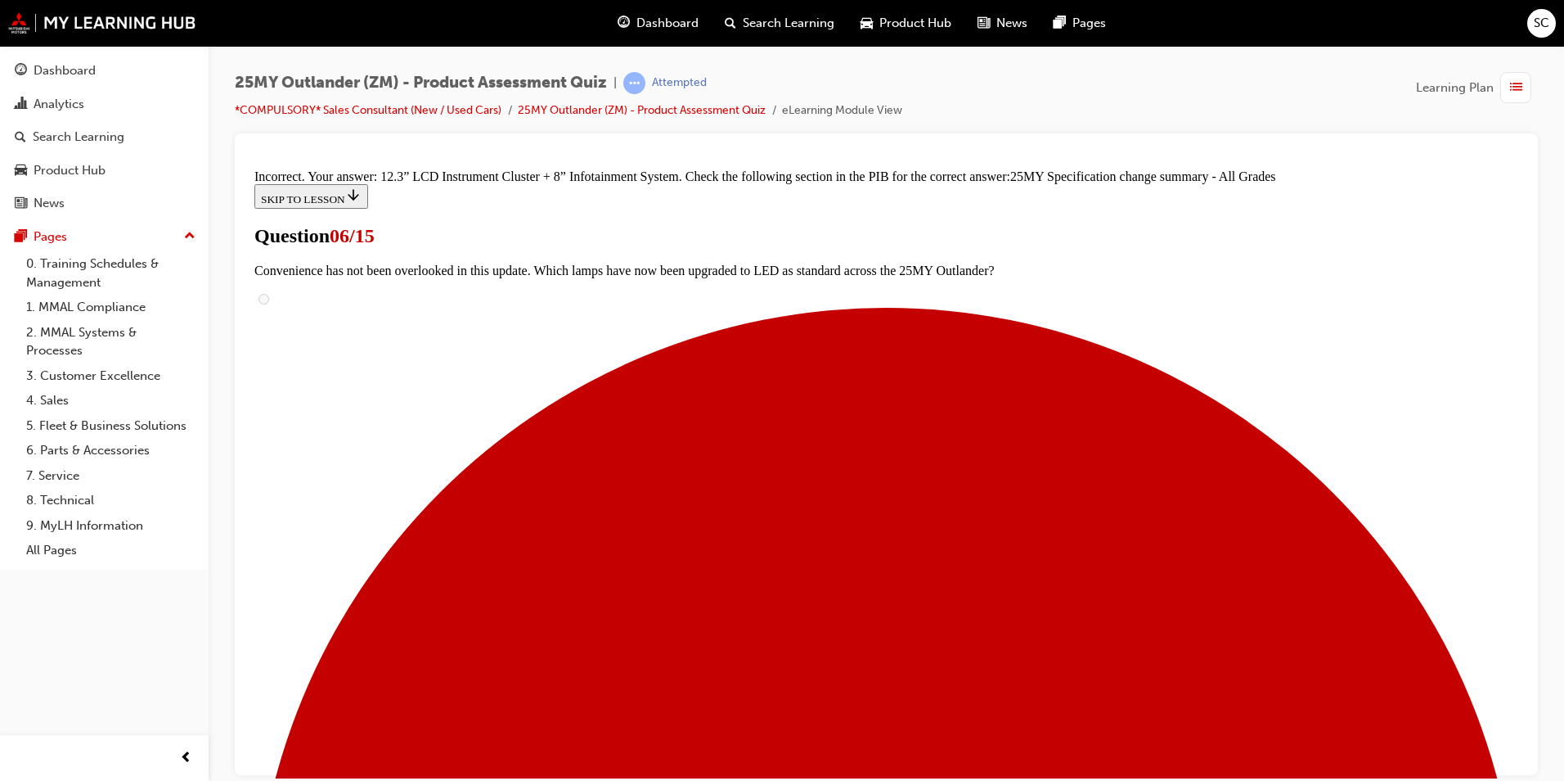
scroll to position [624, 0]
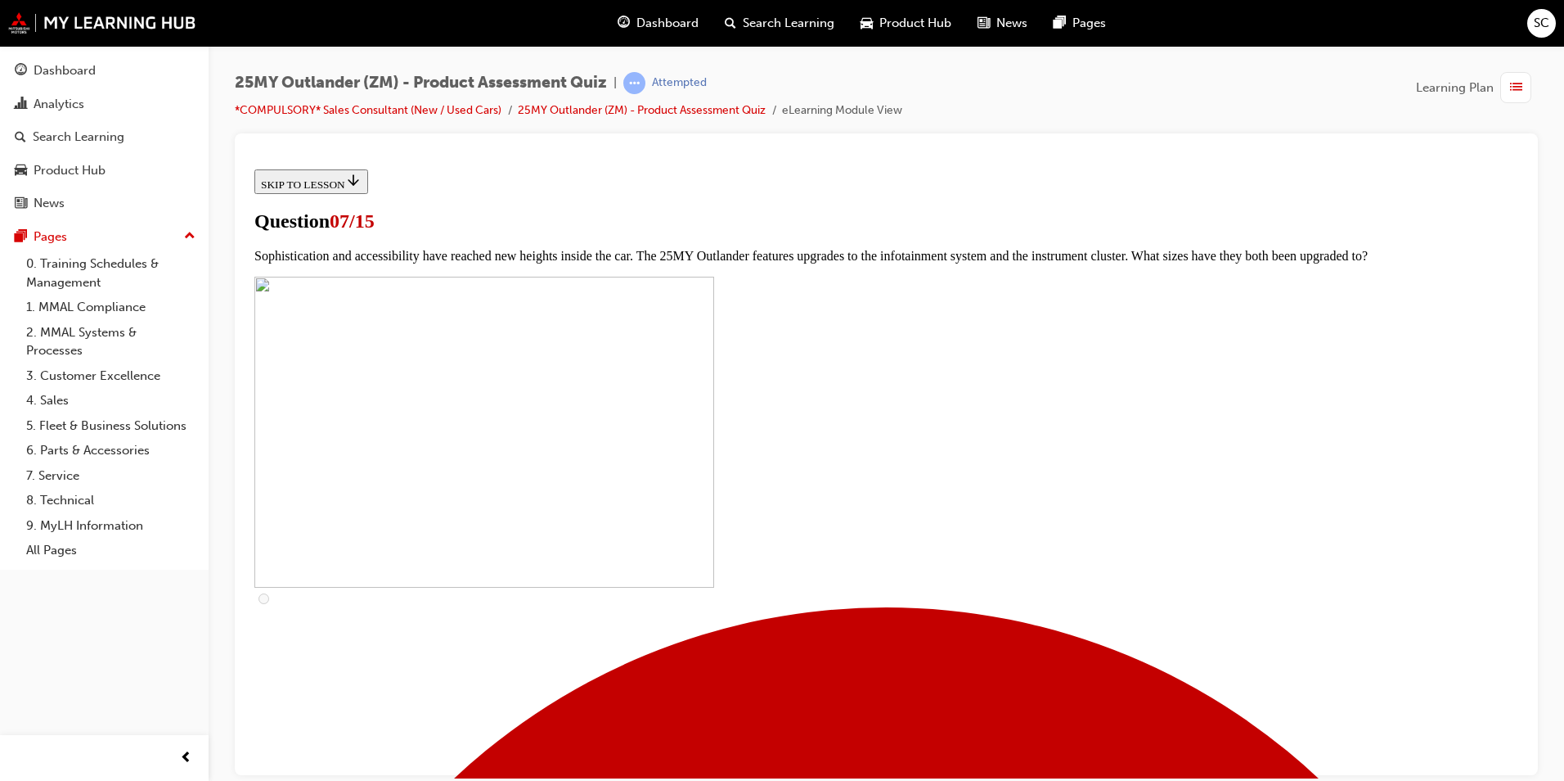
scroll to position [491, 0]
checkbox input "true"
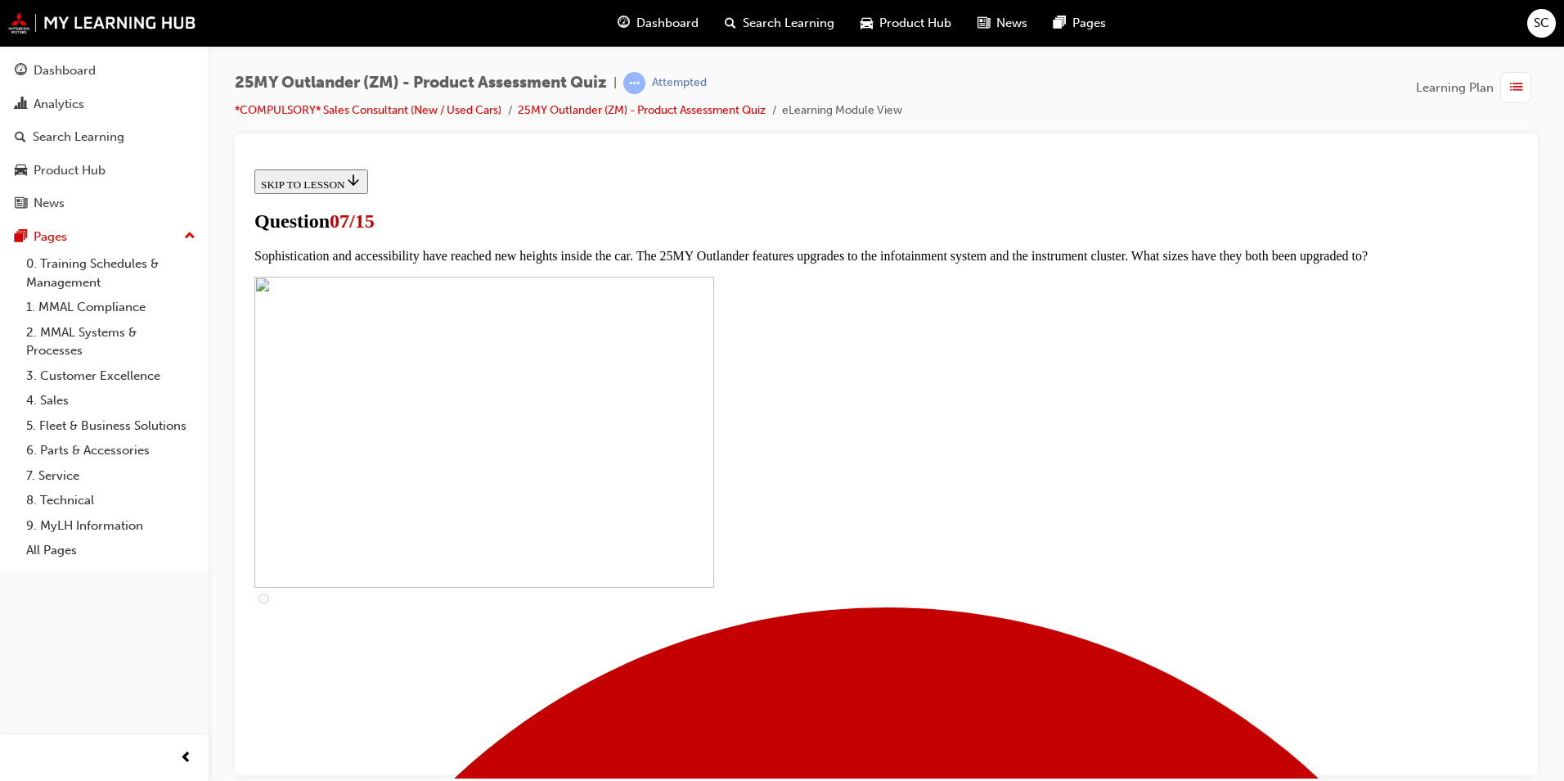
checkbox input "true"
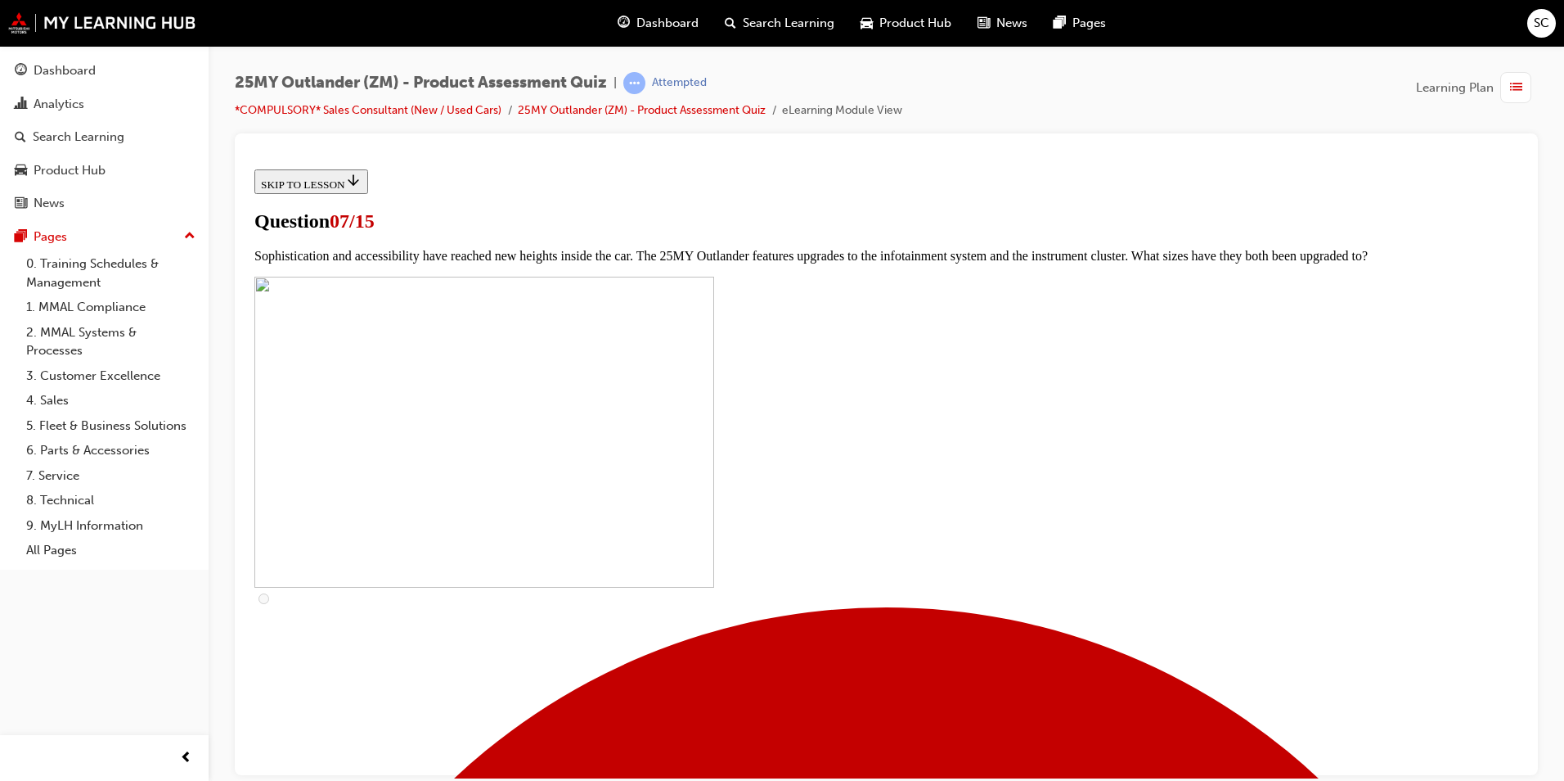
checkbox input "true"
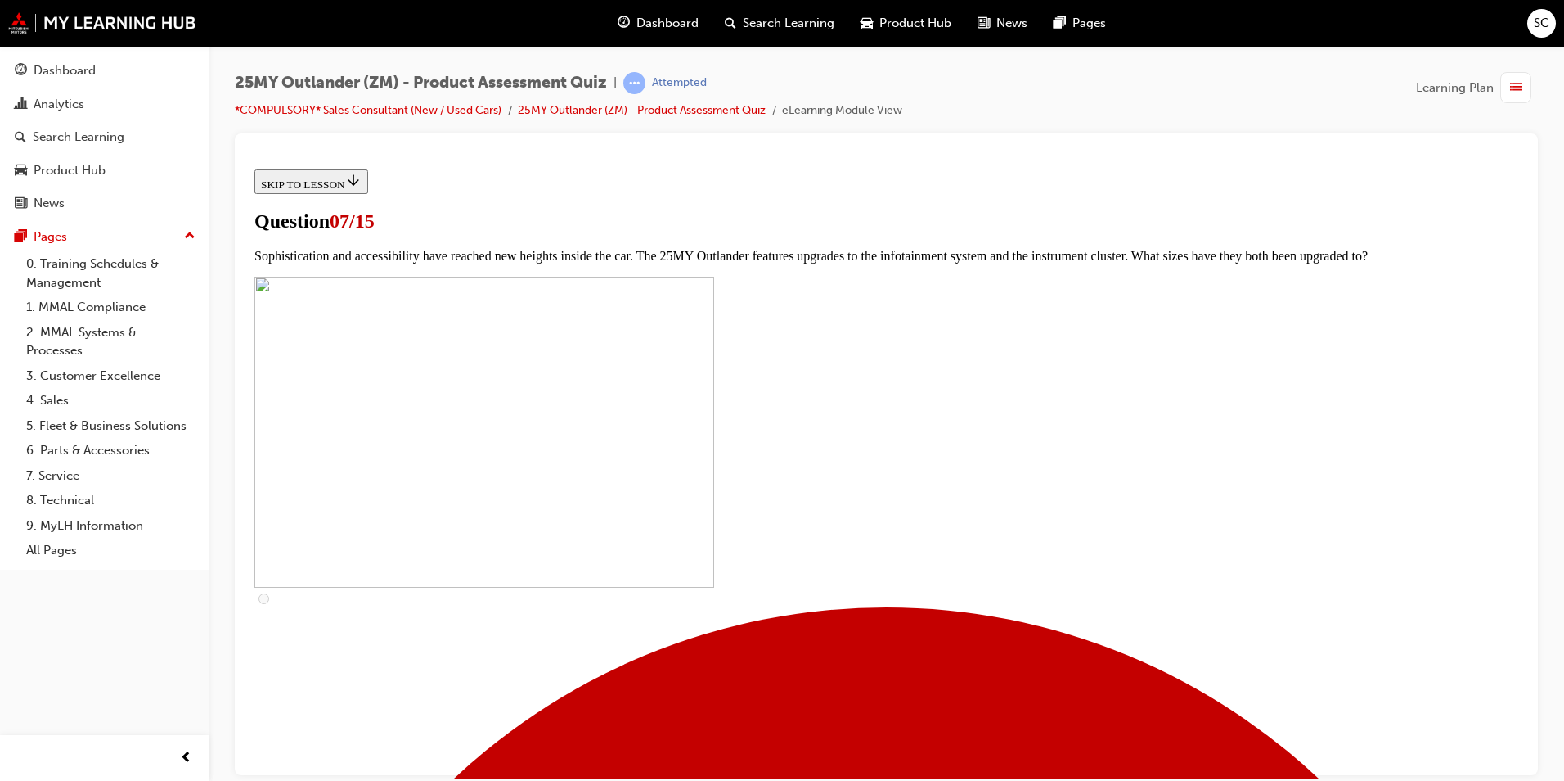
checkbox input "true"
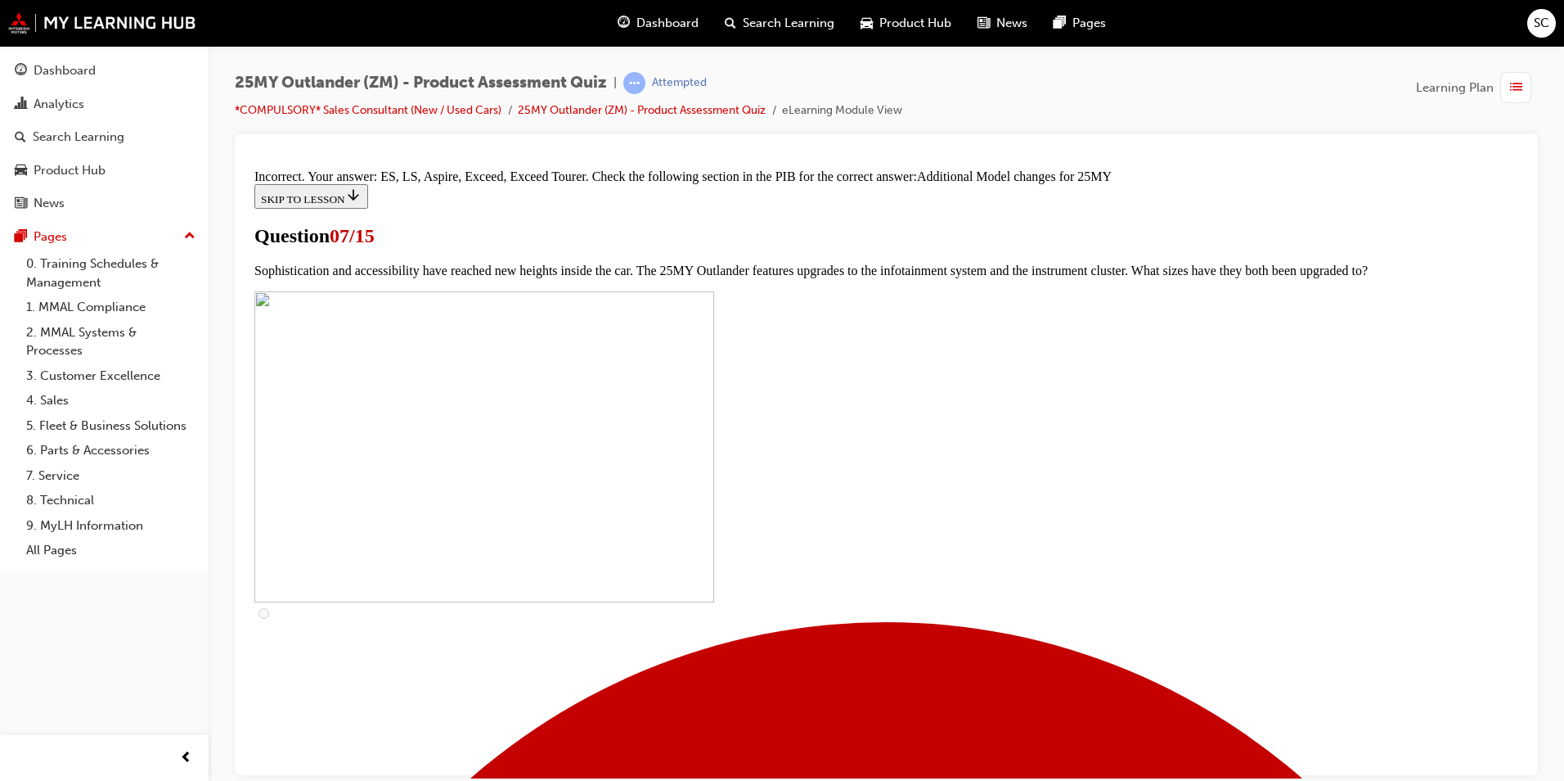
scroll to position [811, 0]
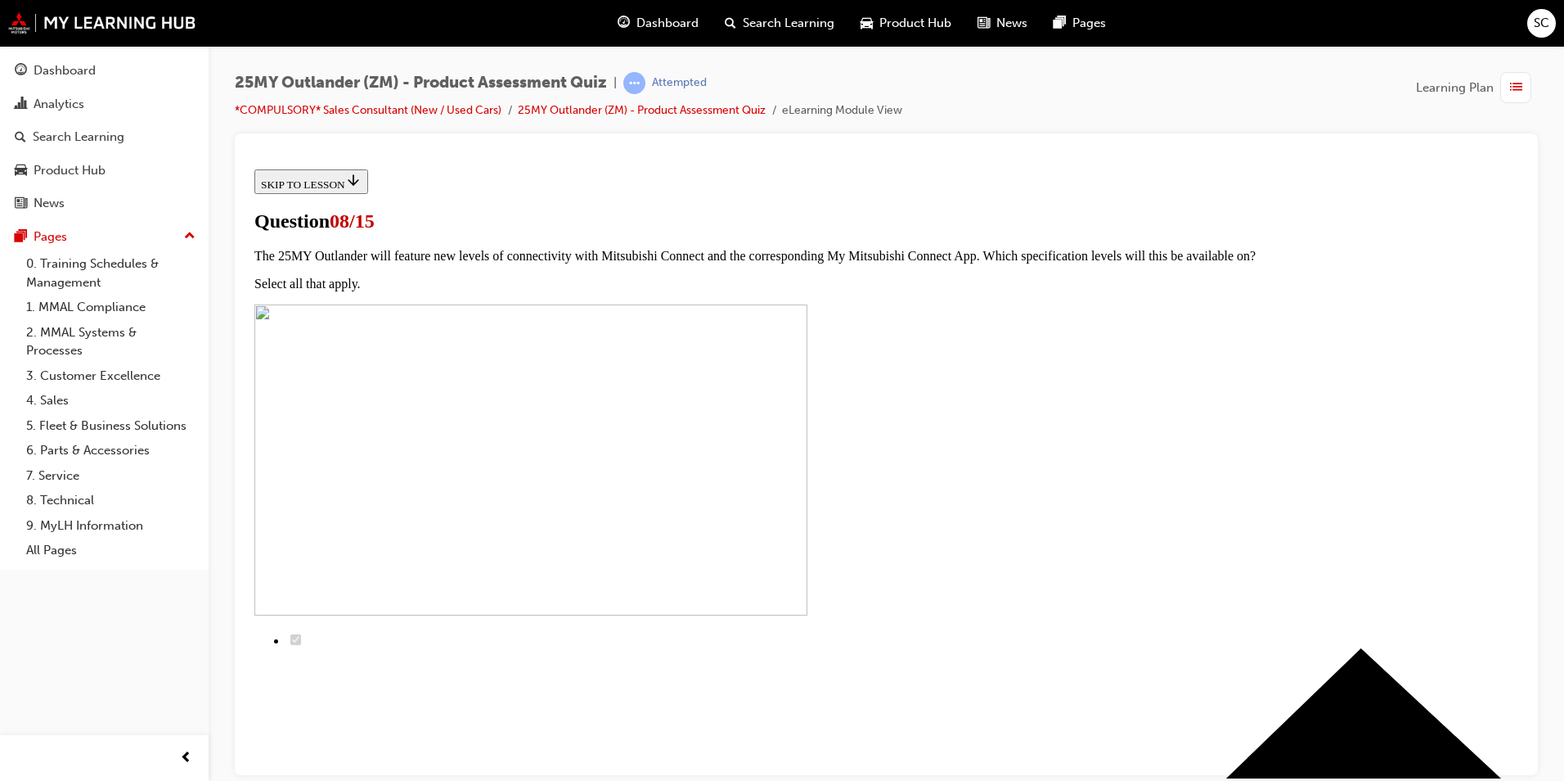
scroll to position [82, 0]
radio input "true"
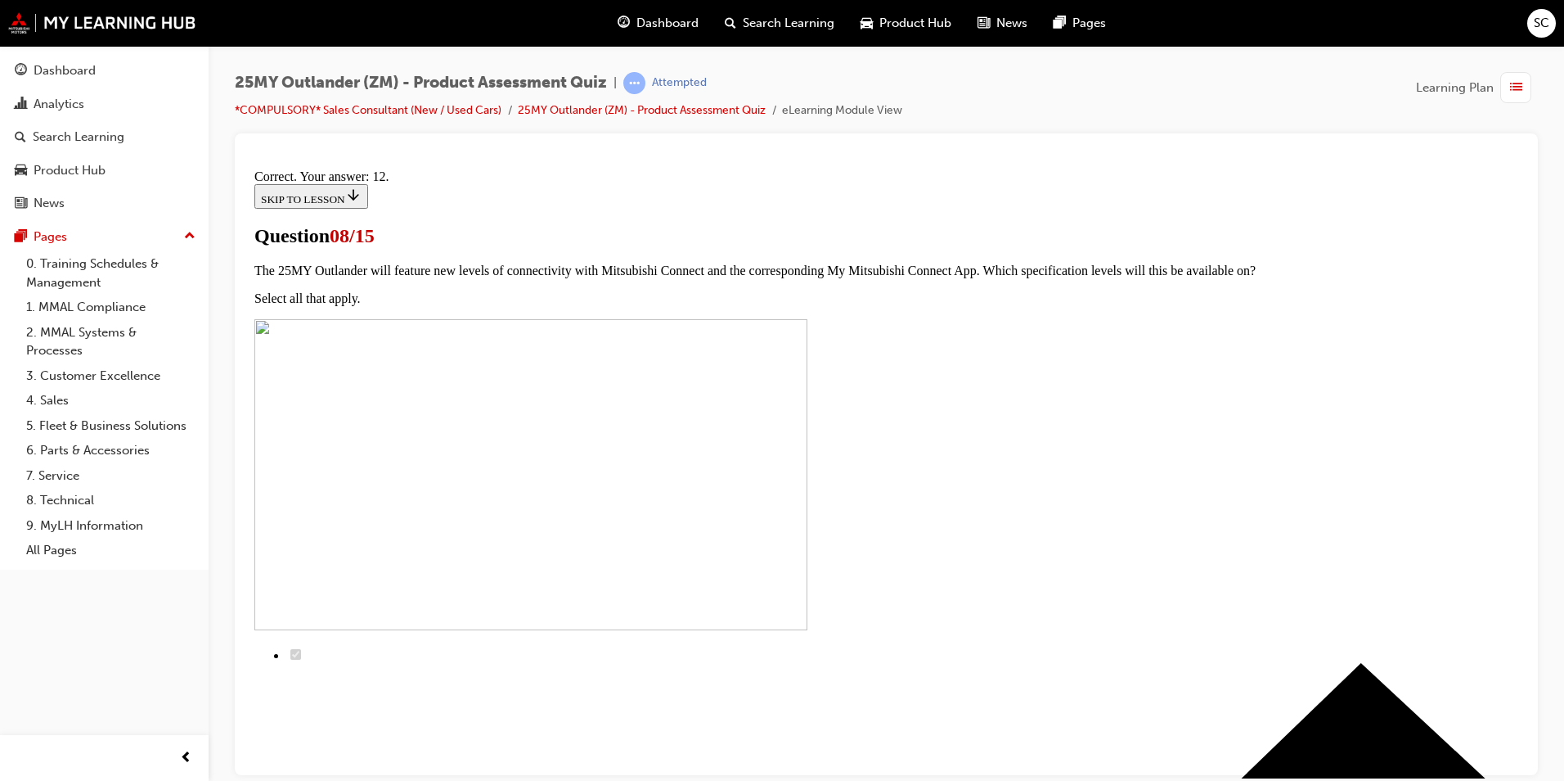
scroll to position [238, 0]
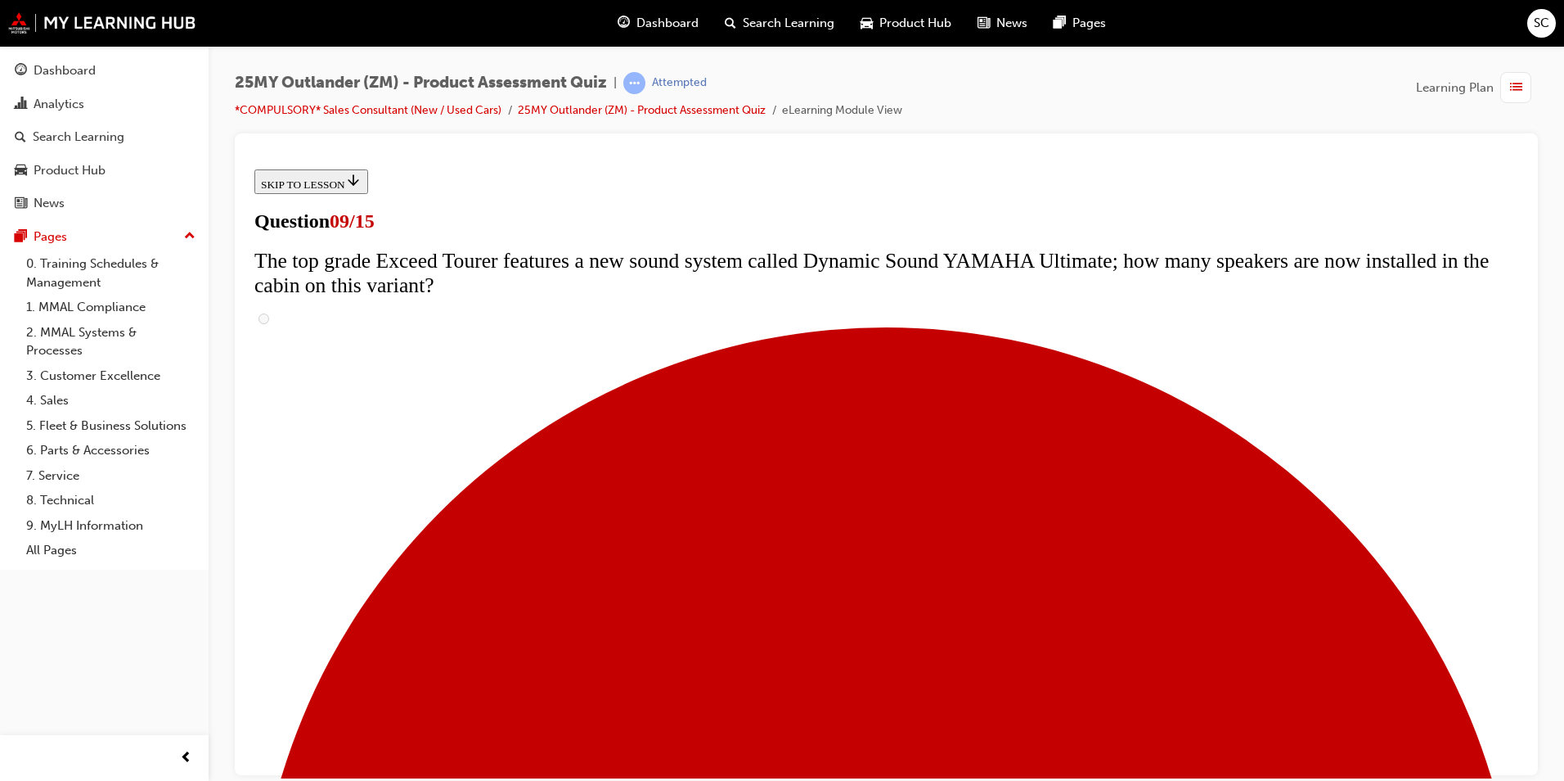
scroll to position [327, 0]
radio input "true"
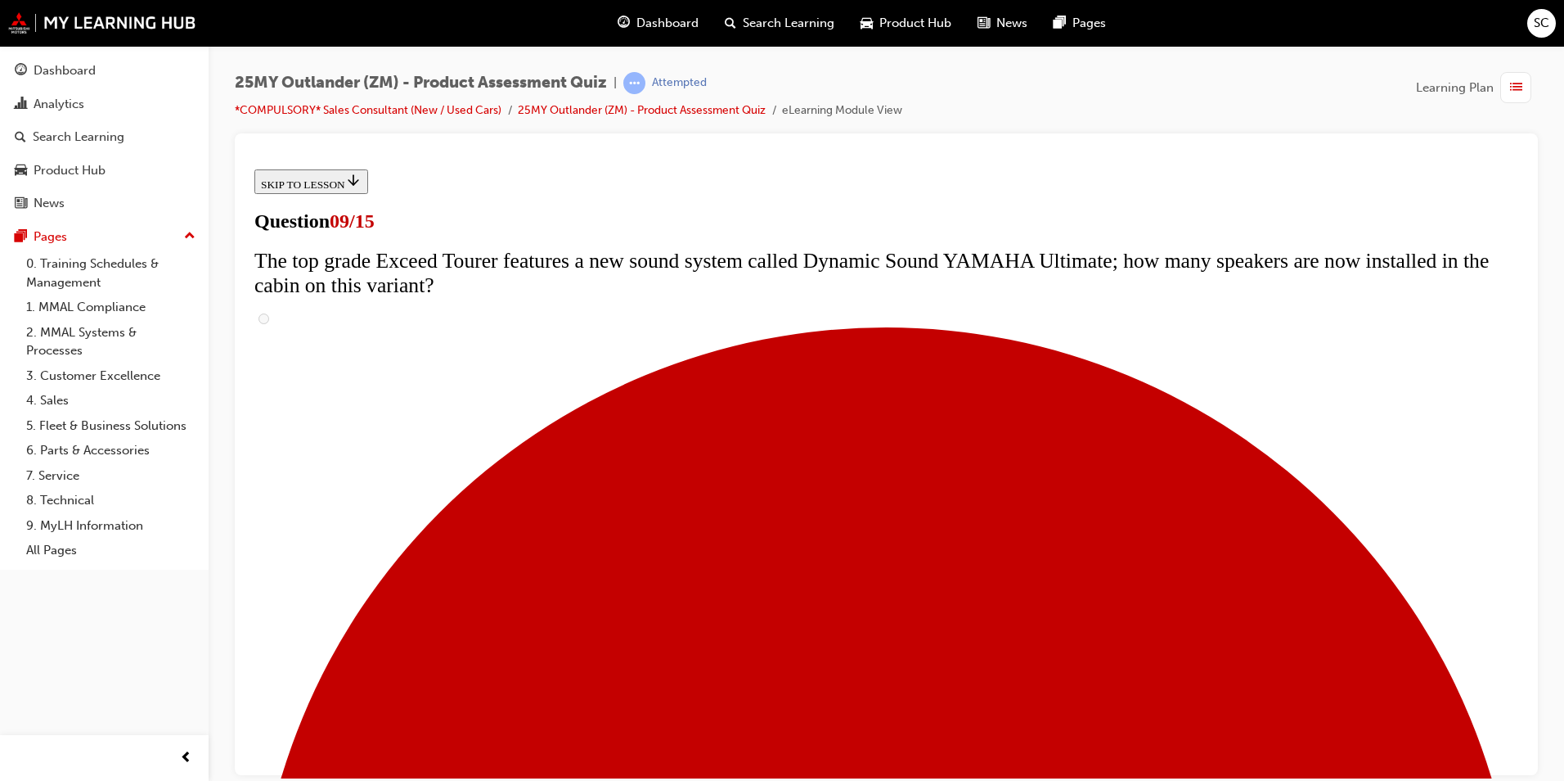
radio input "true"
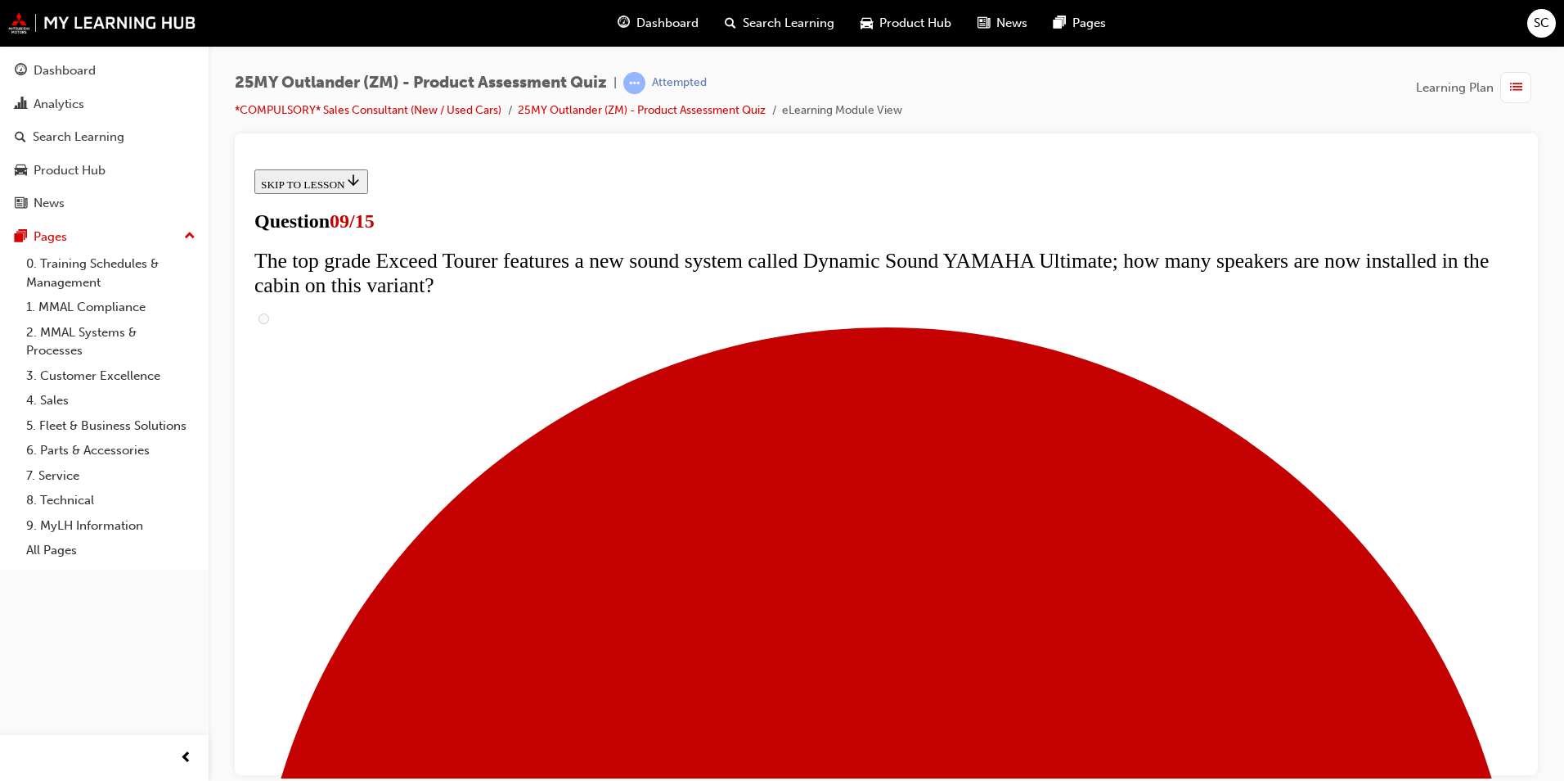
radio input "true"
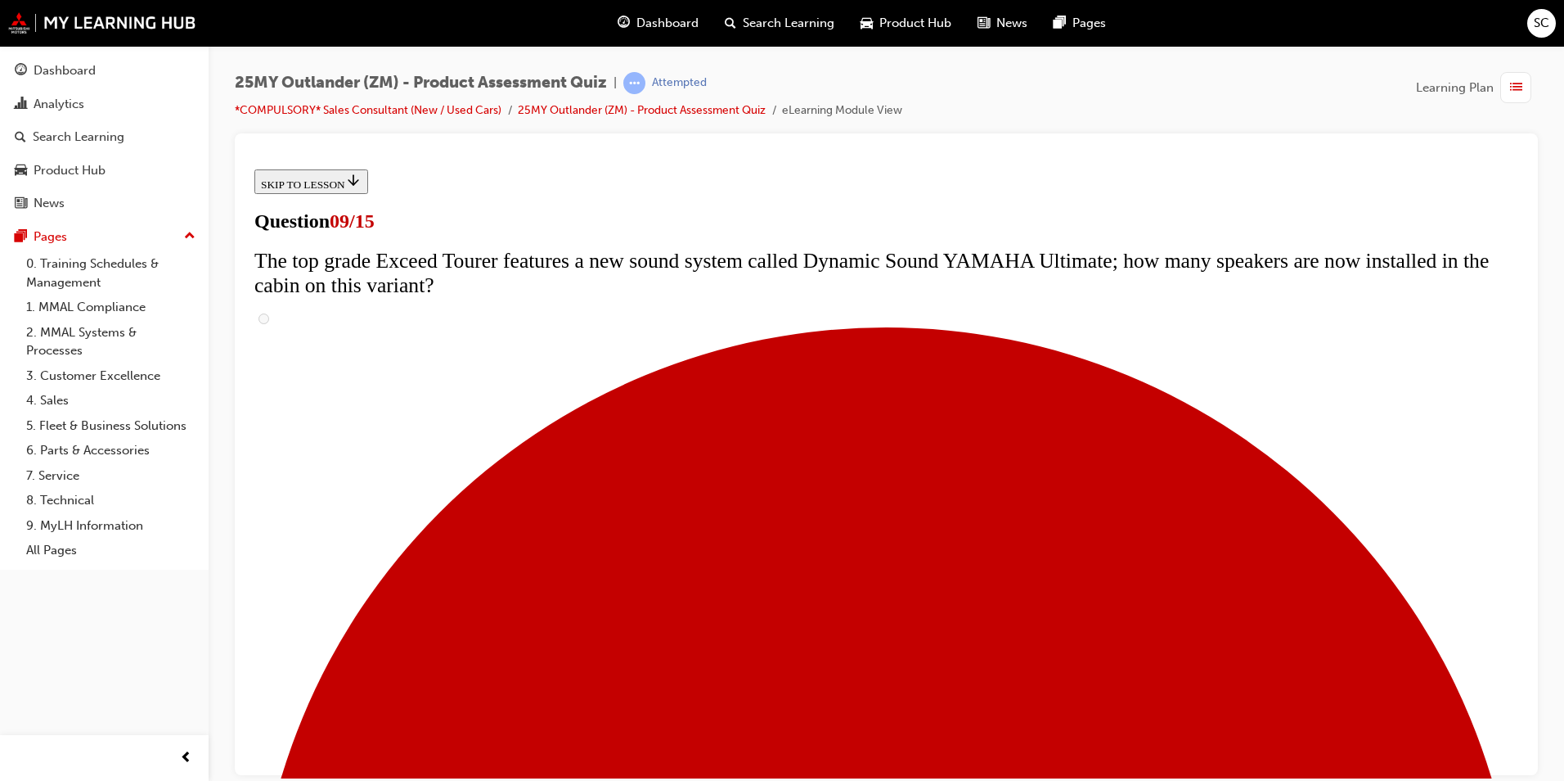
radio input "true"
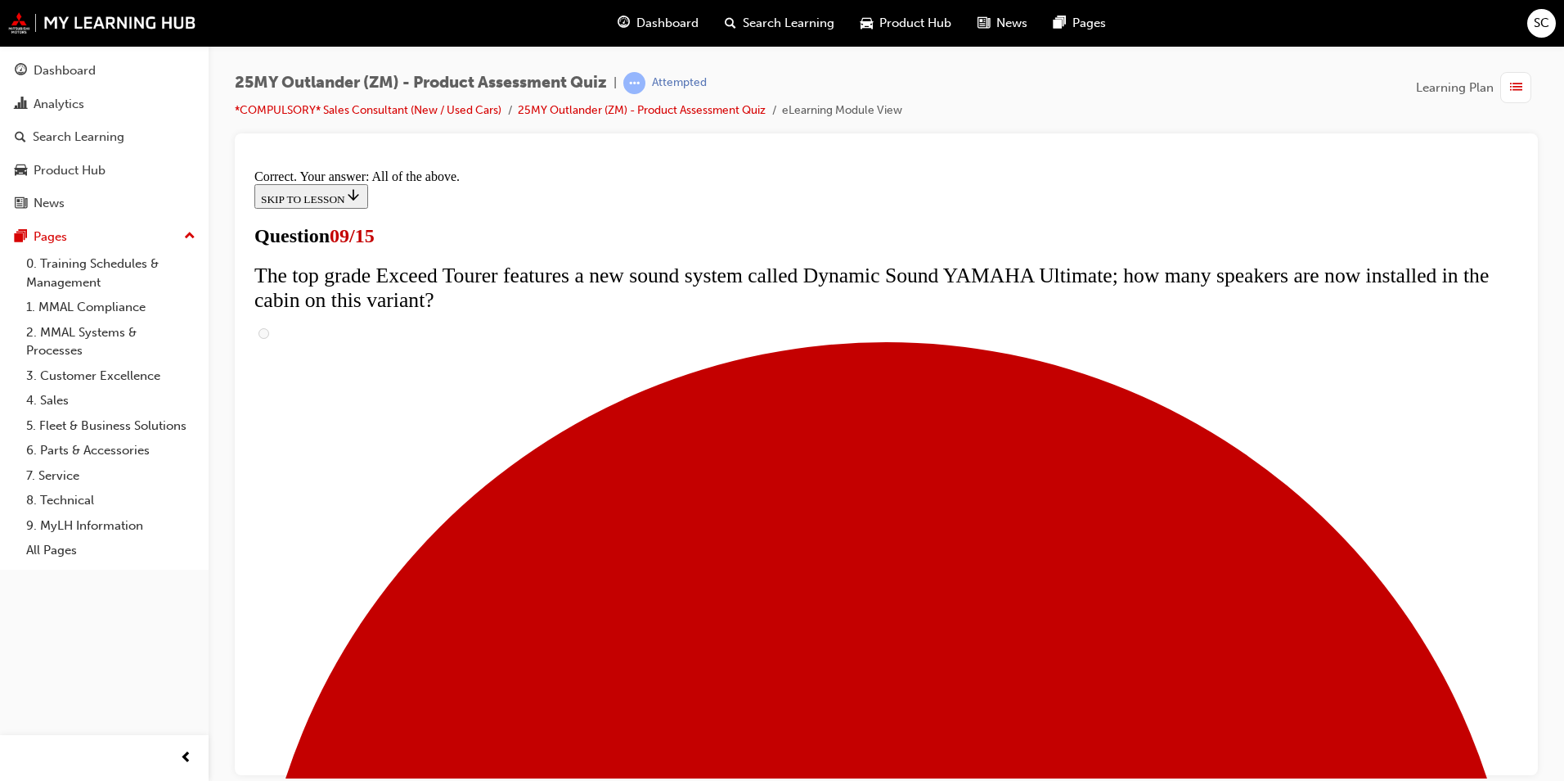
scroll to position [823, 0]
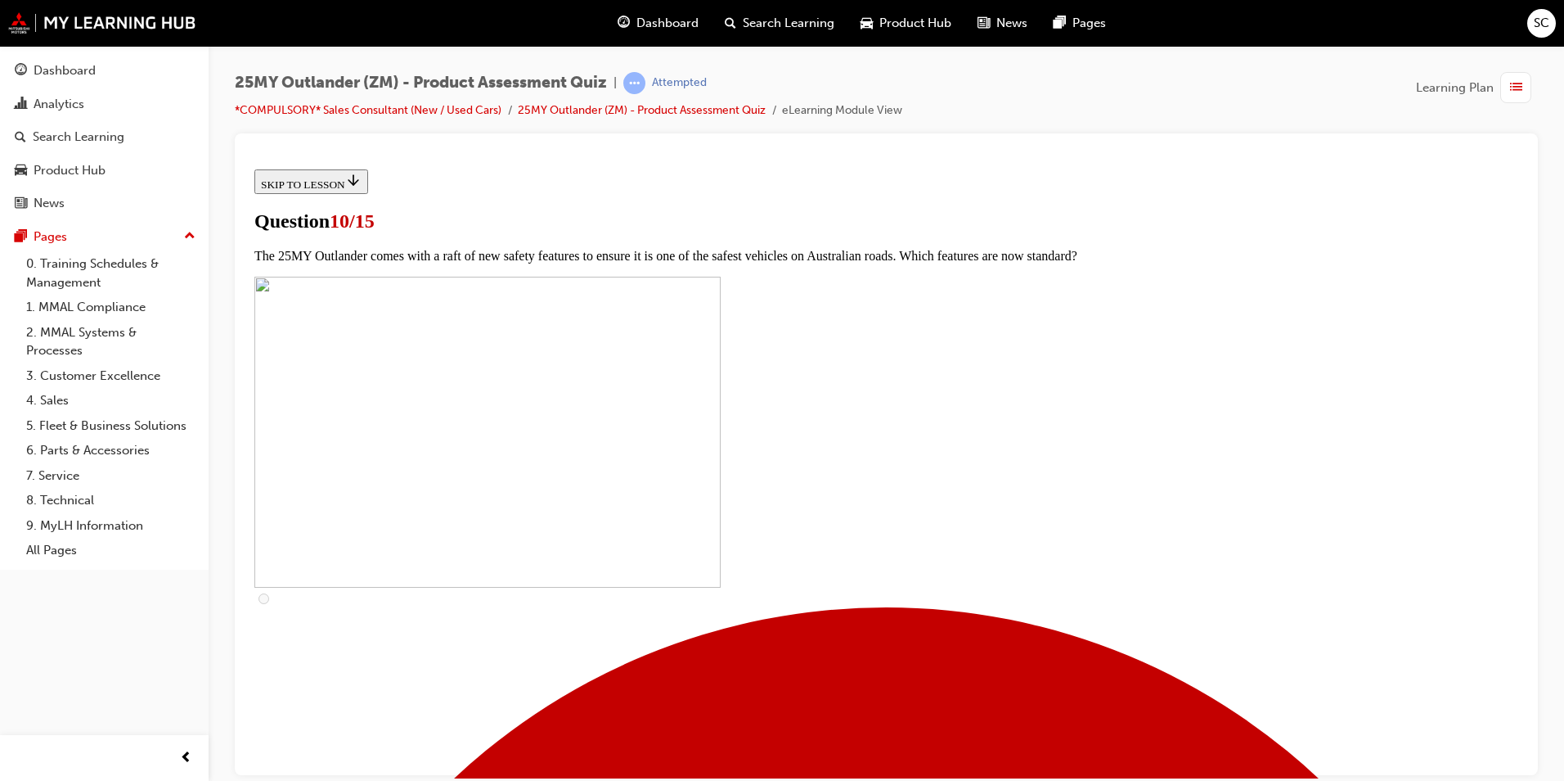
scroll to position [409, 0]
checkbox input "true"
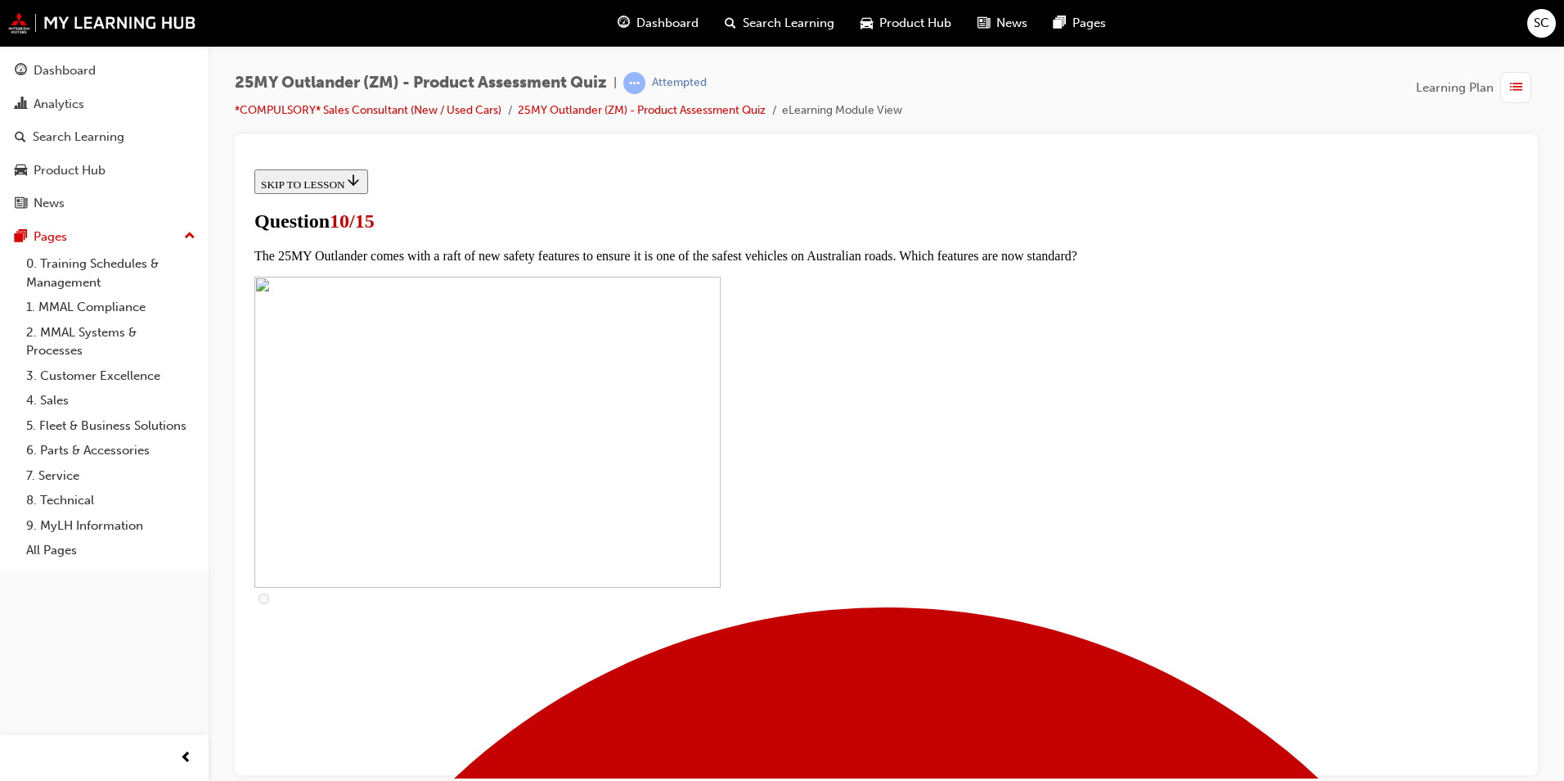
checkbox input "true"
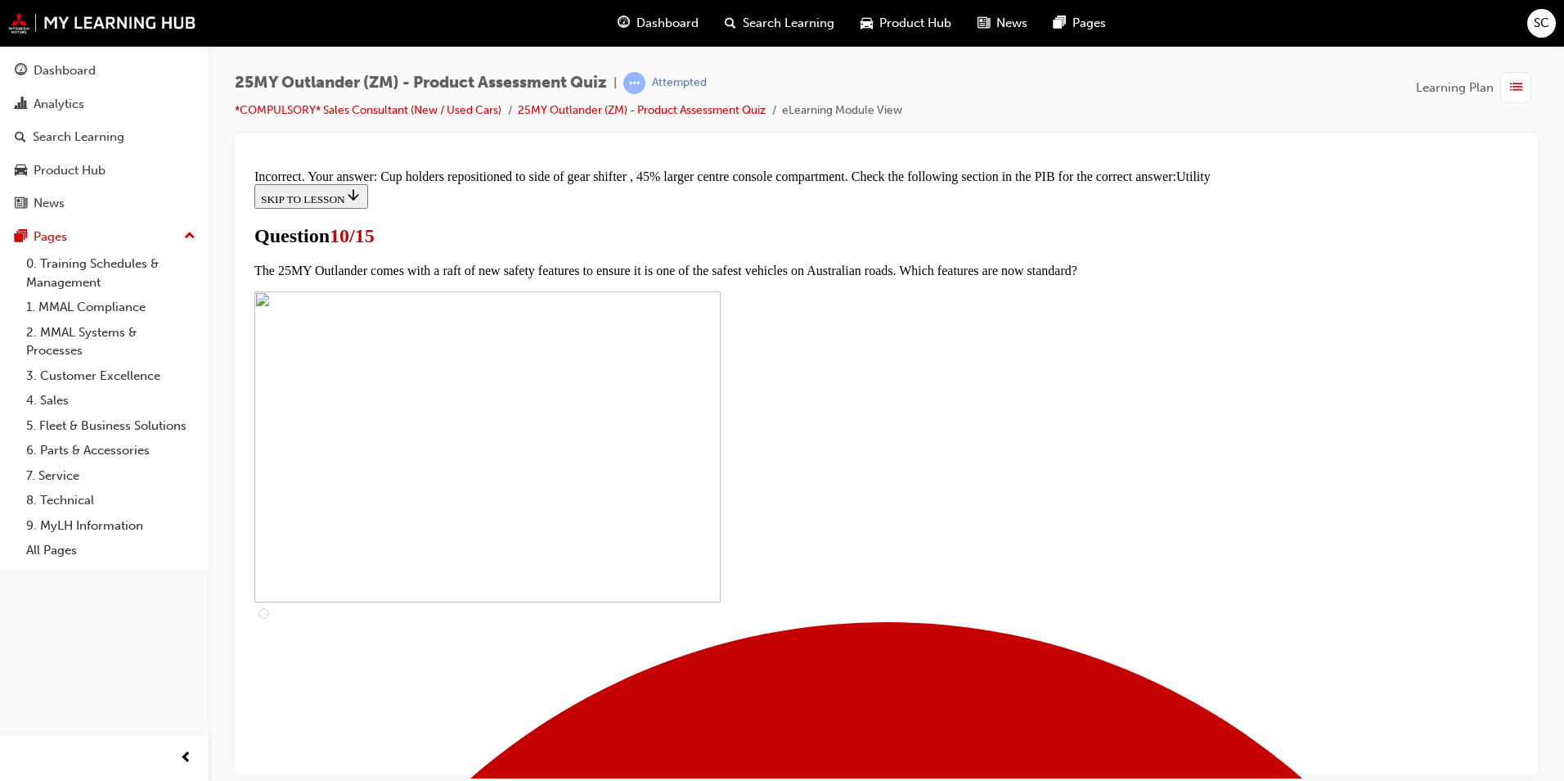
scroll to position [771, 0]
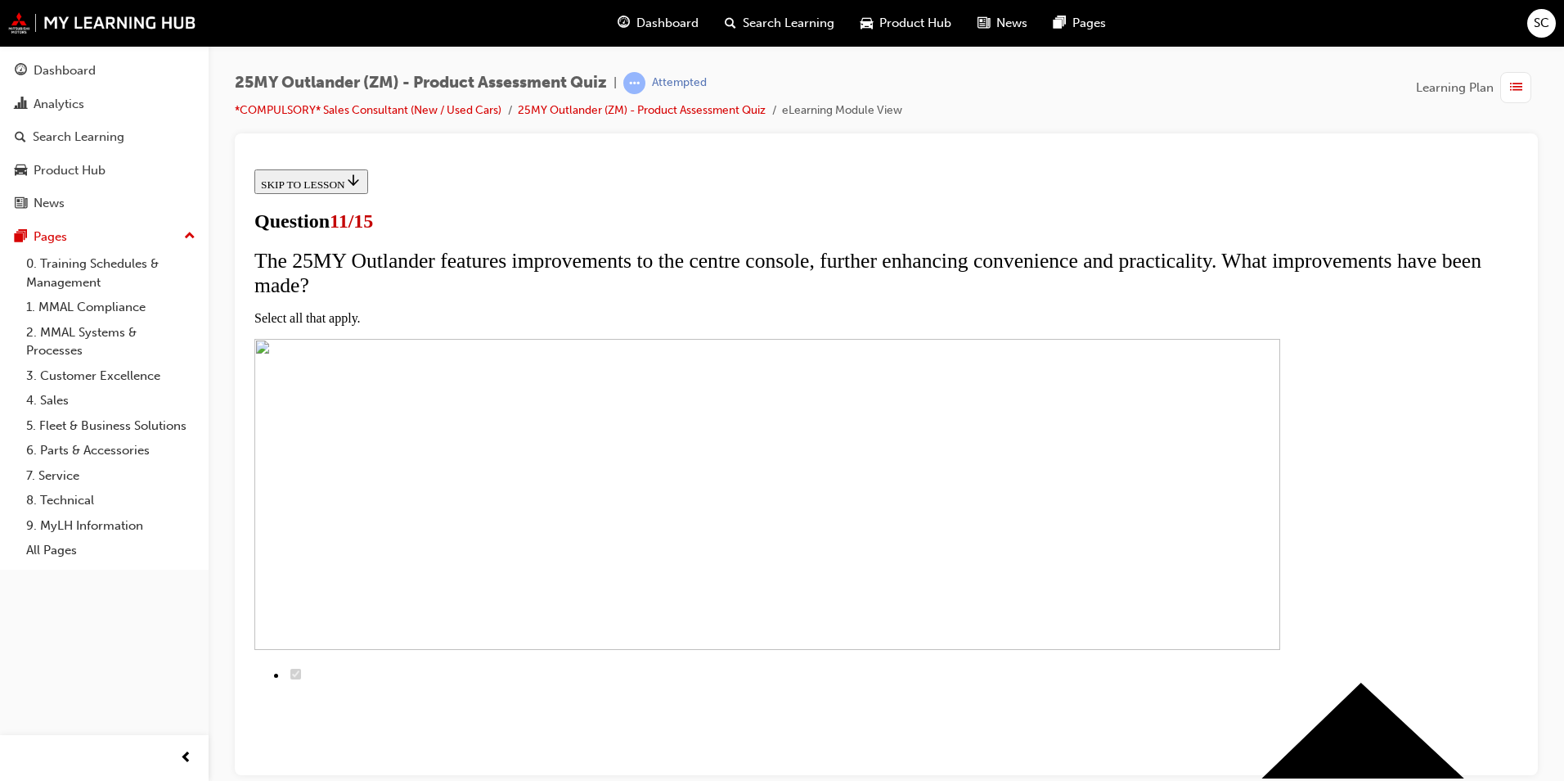
scroll to position [164, 0]
checkbox input "true"
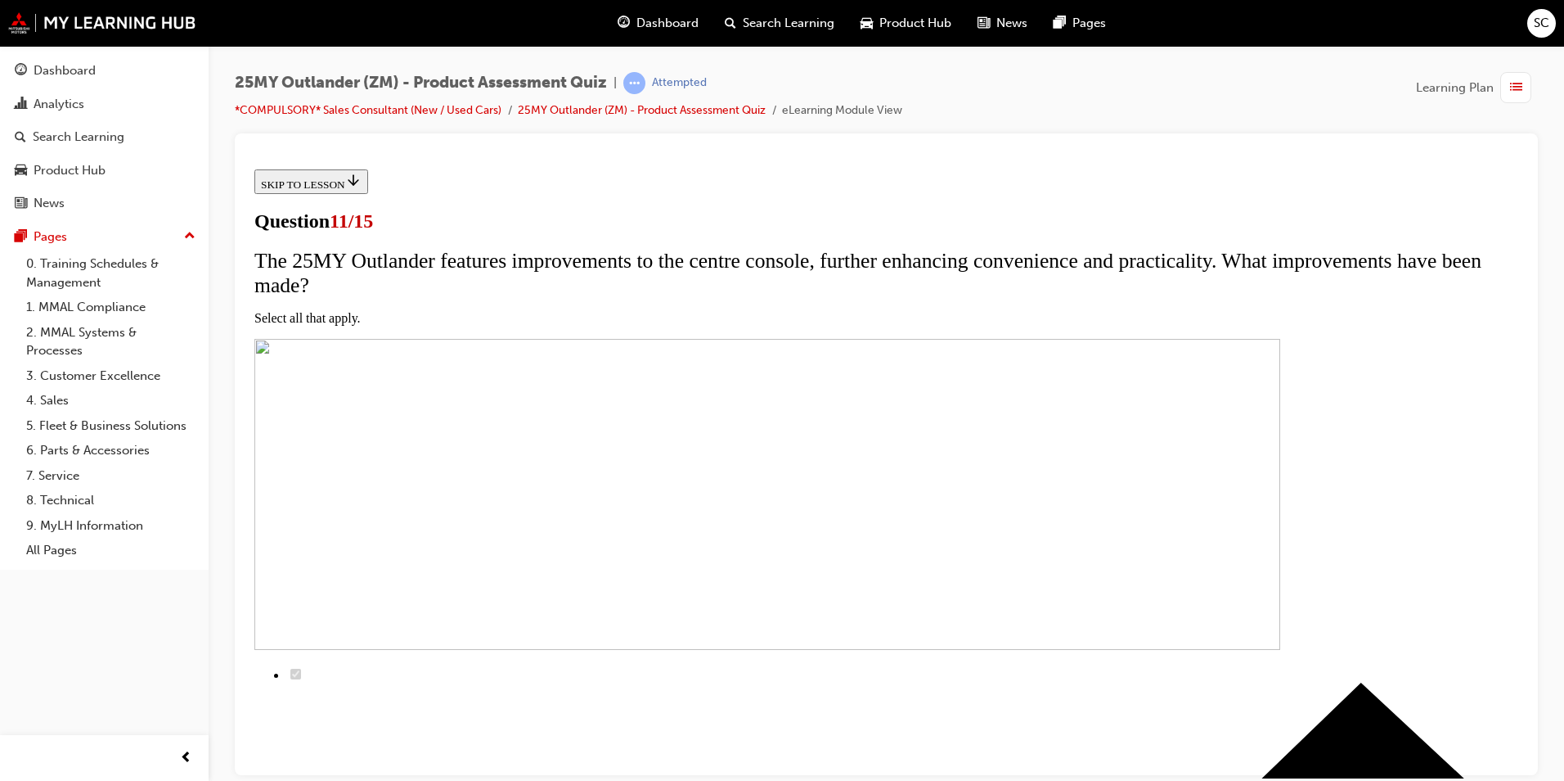
checkbox input "true"
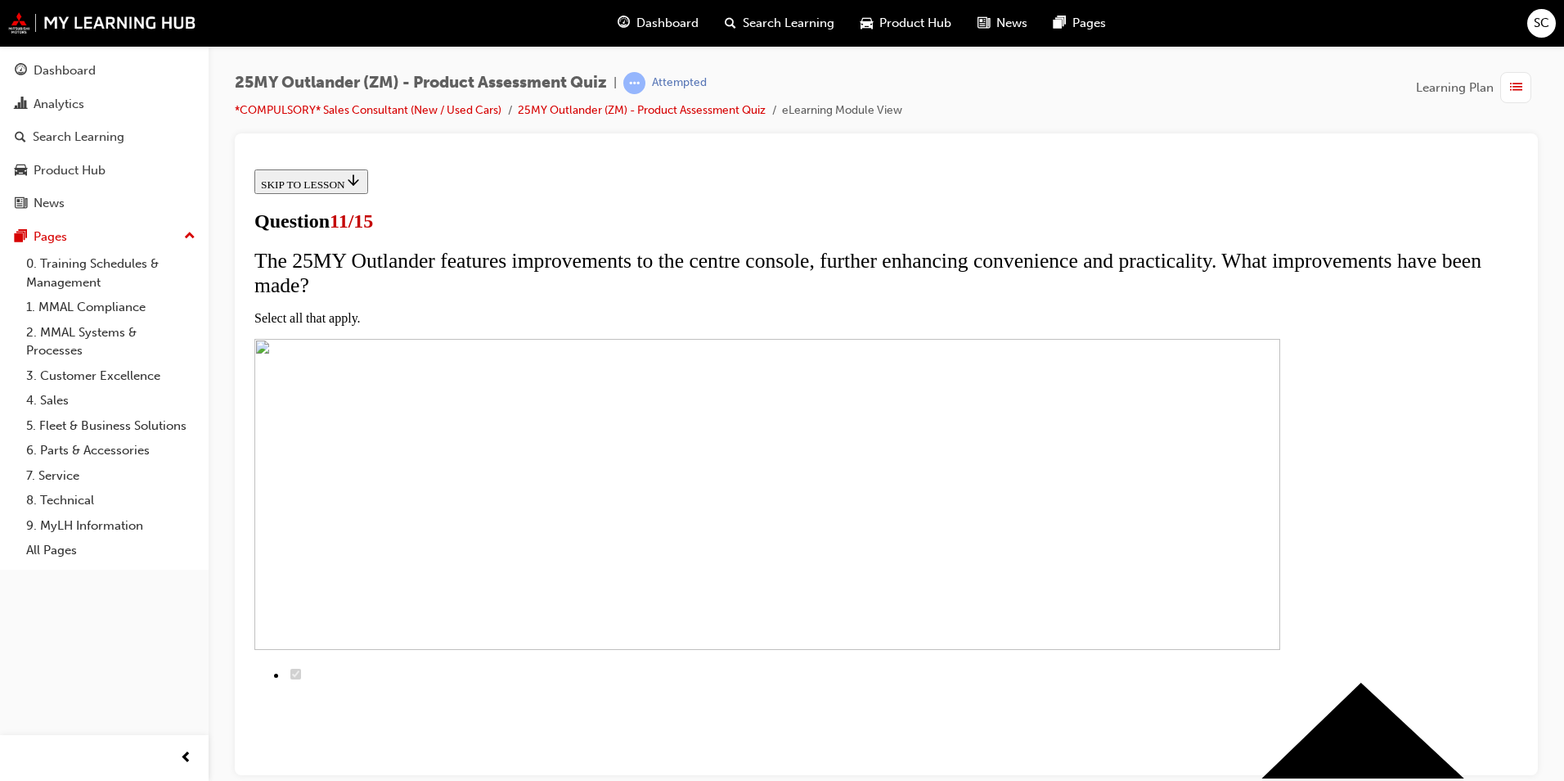
scroll to position [308, 0]
checkbox input "true"
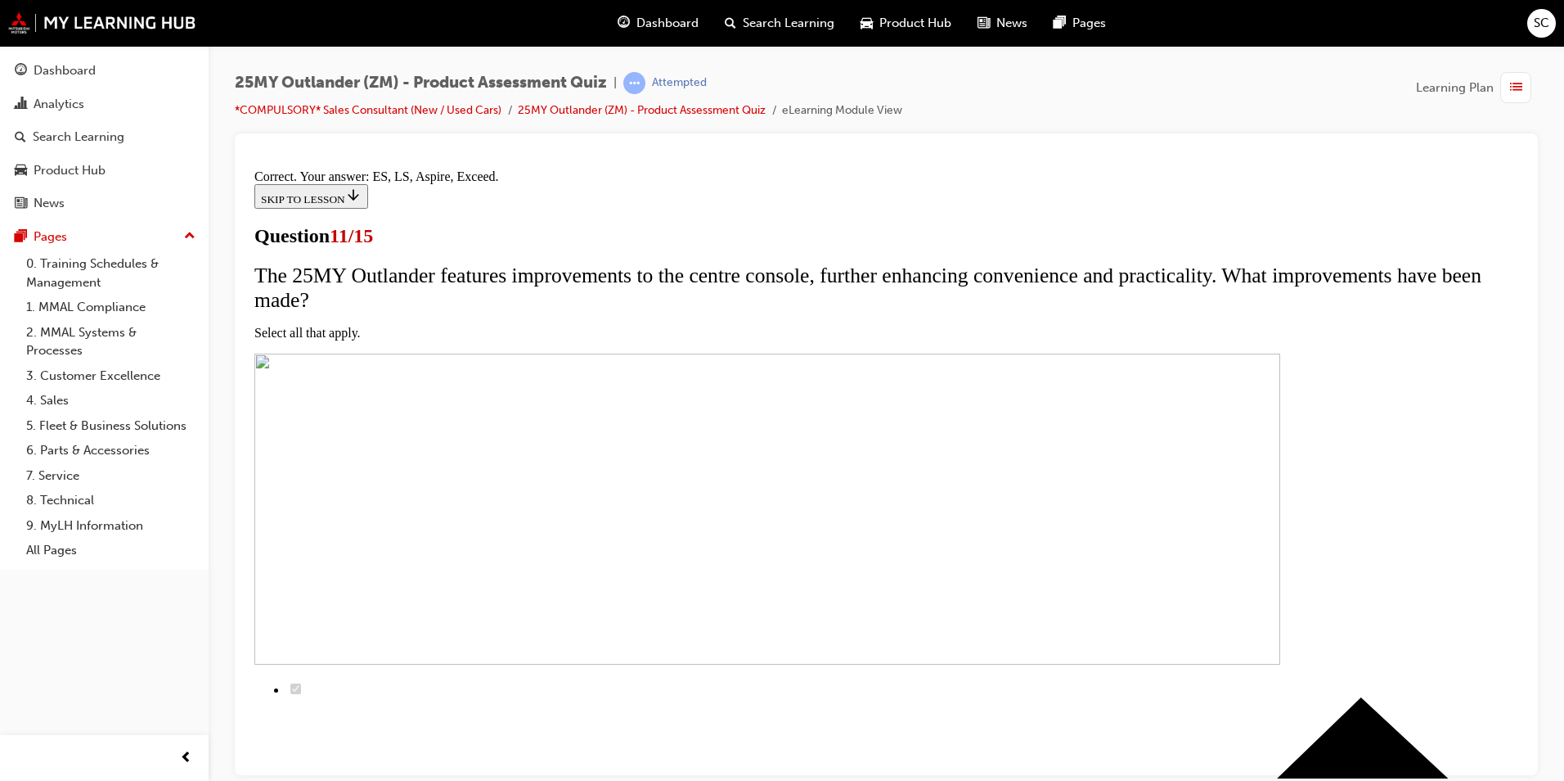
scroll to position [359, 0]
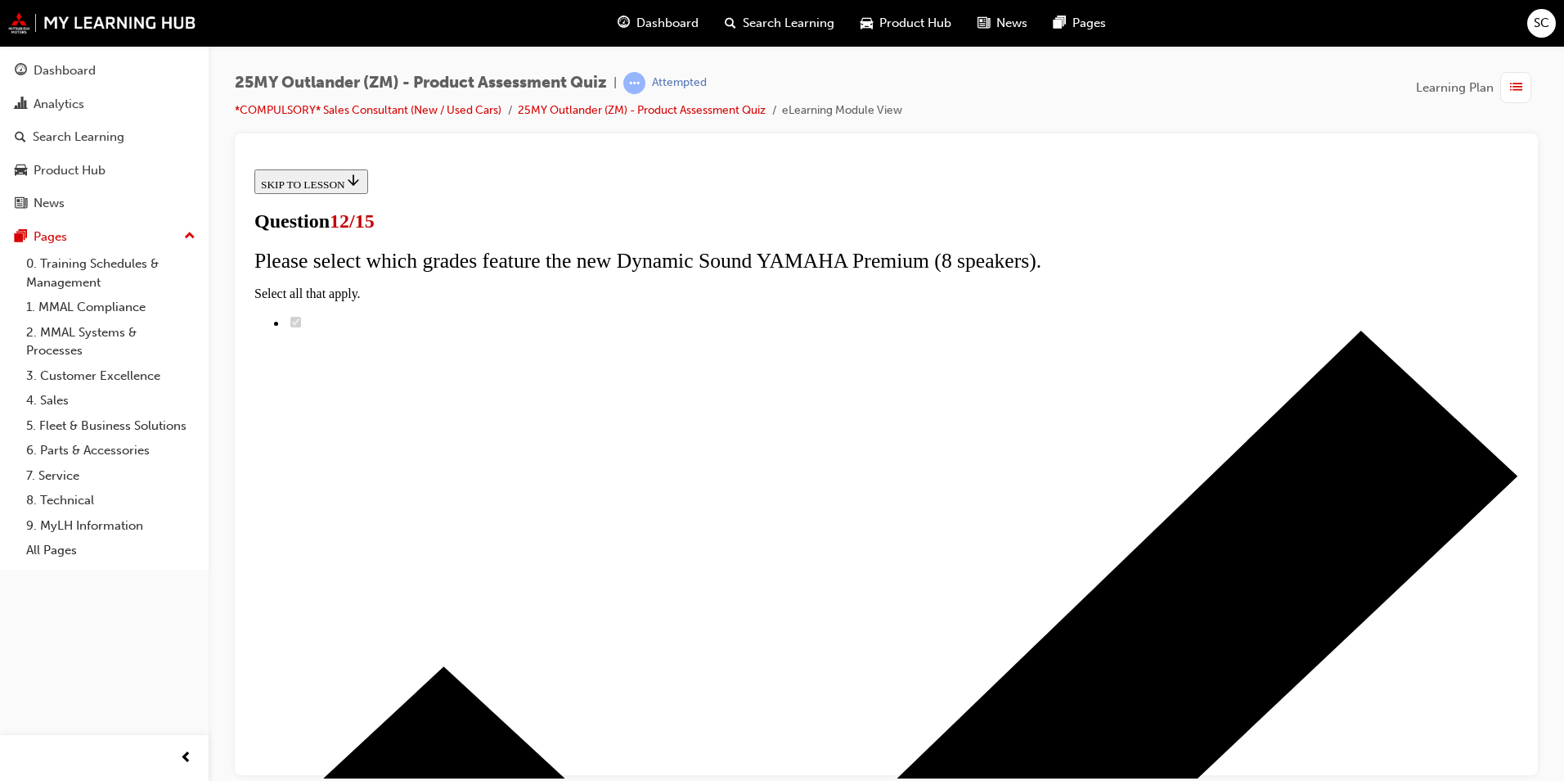
radio input "true"
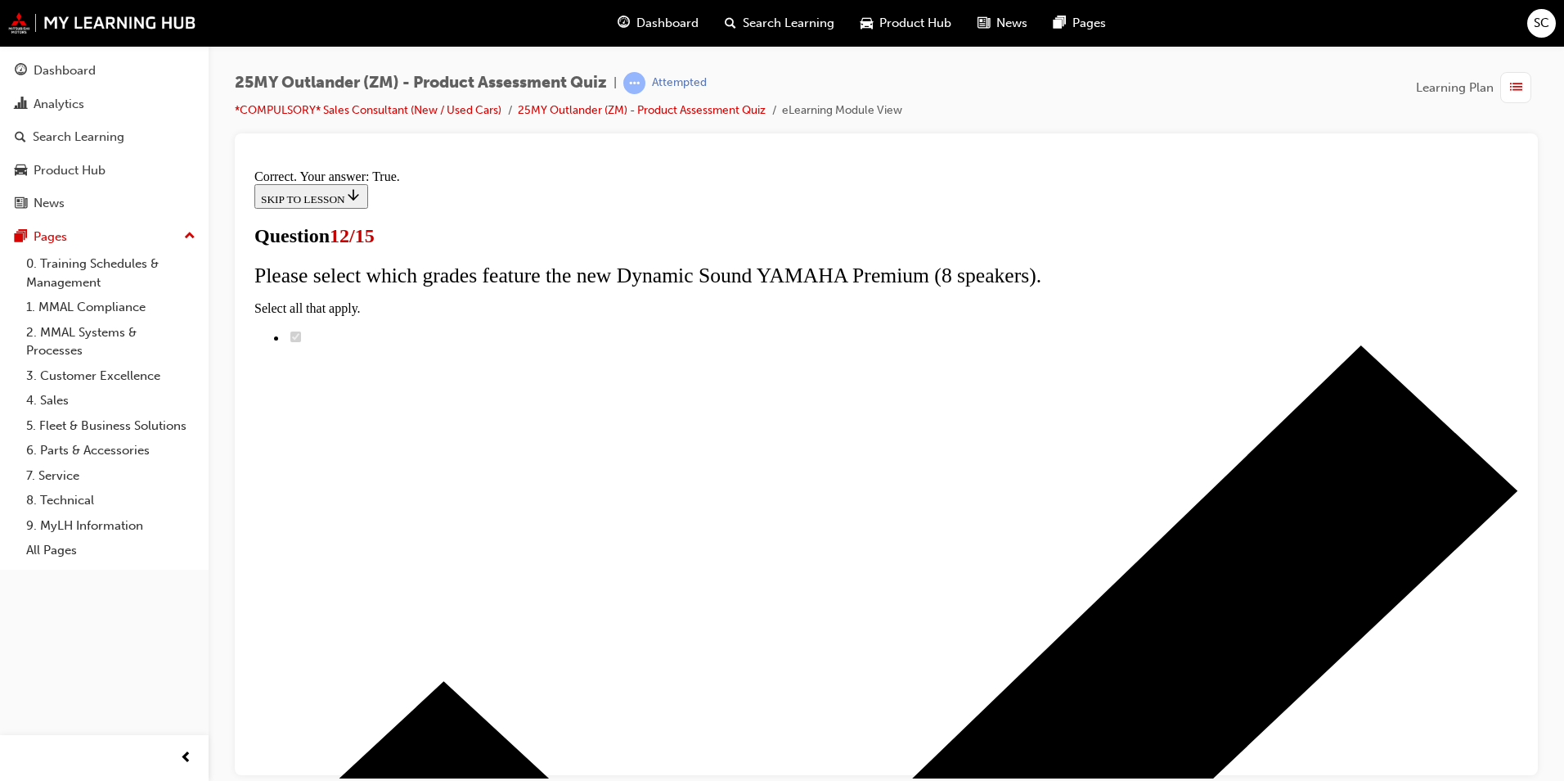
scroll to position [163, 0]
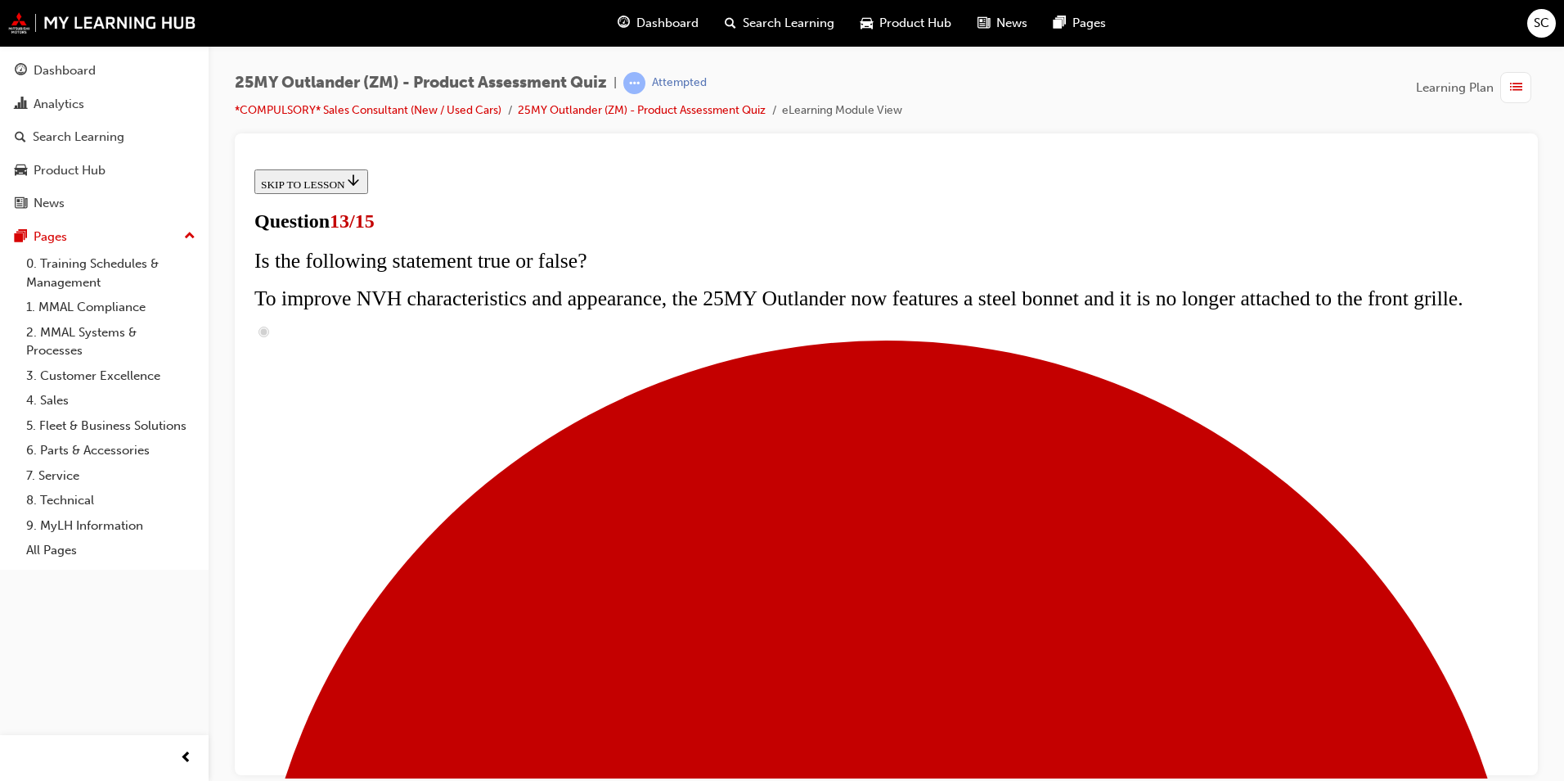
scroll to position [196, 0]
radio input "true"
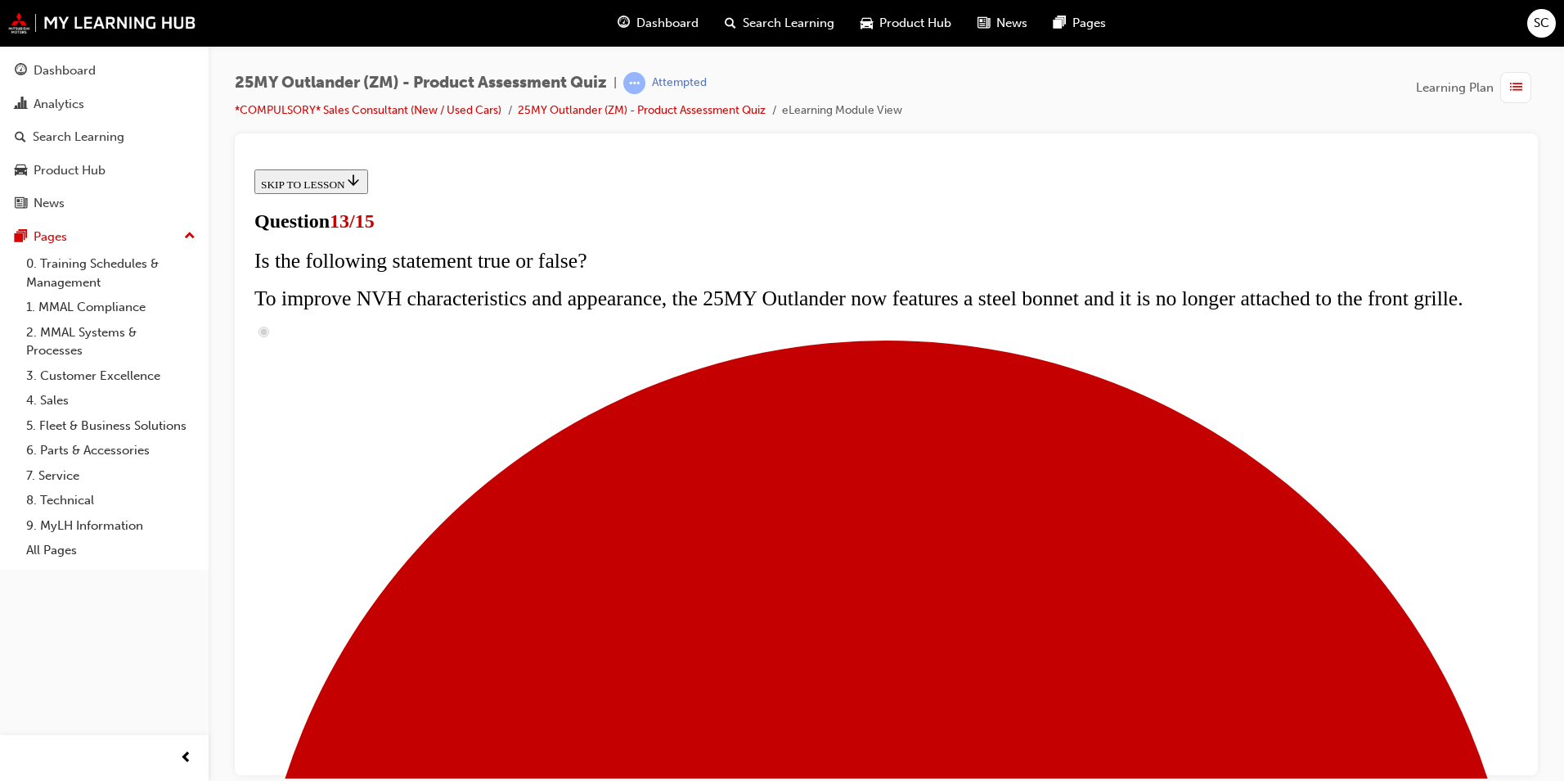
radio input "true"
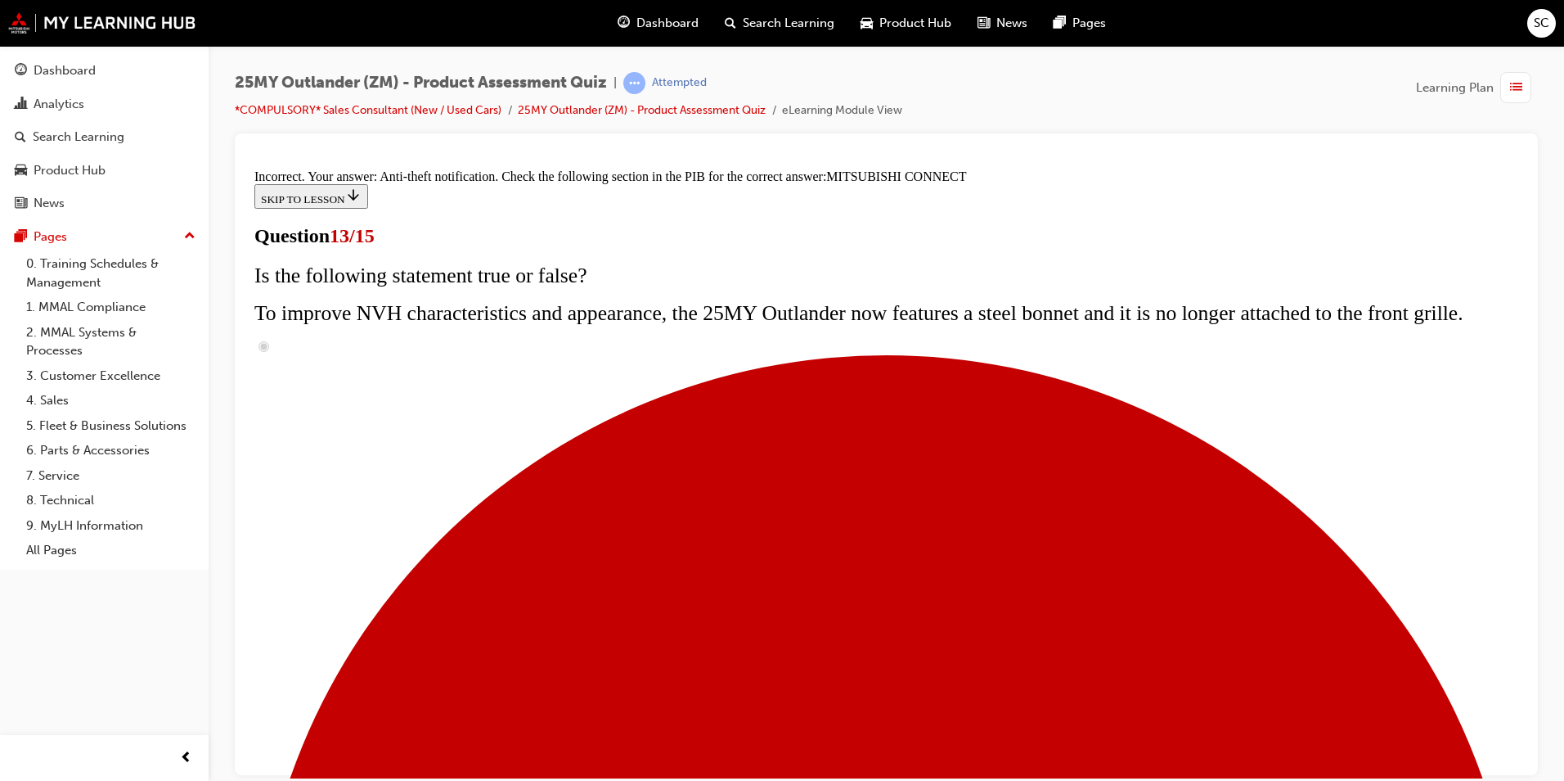
scroll to position [497, 0]
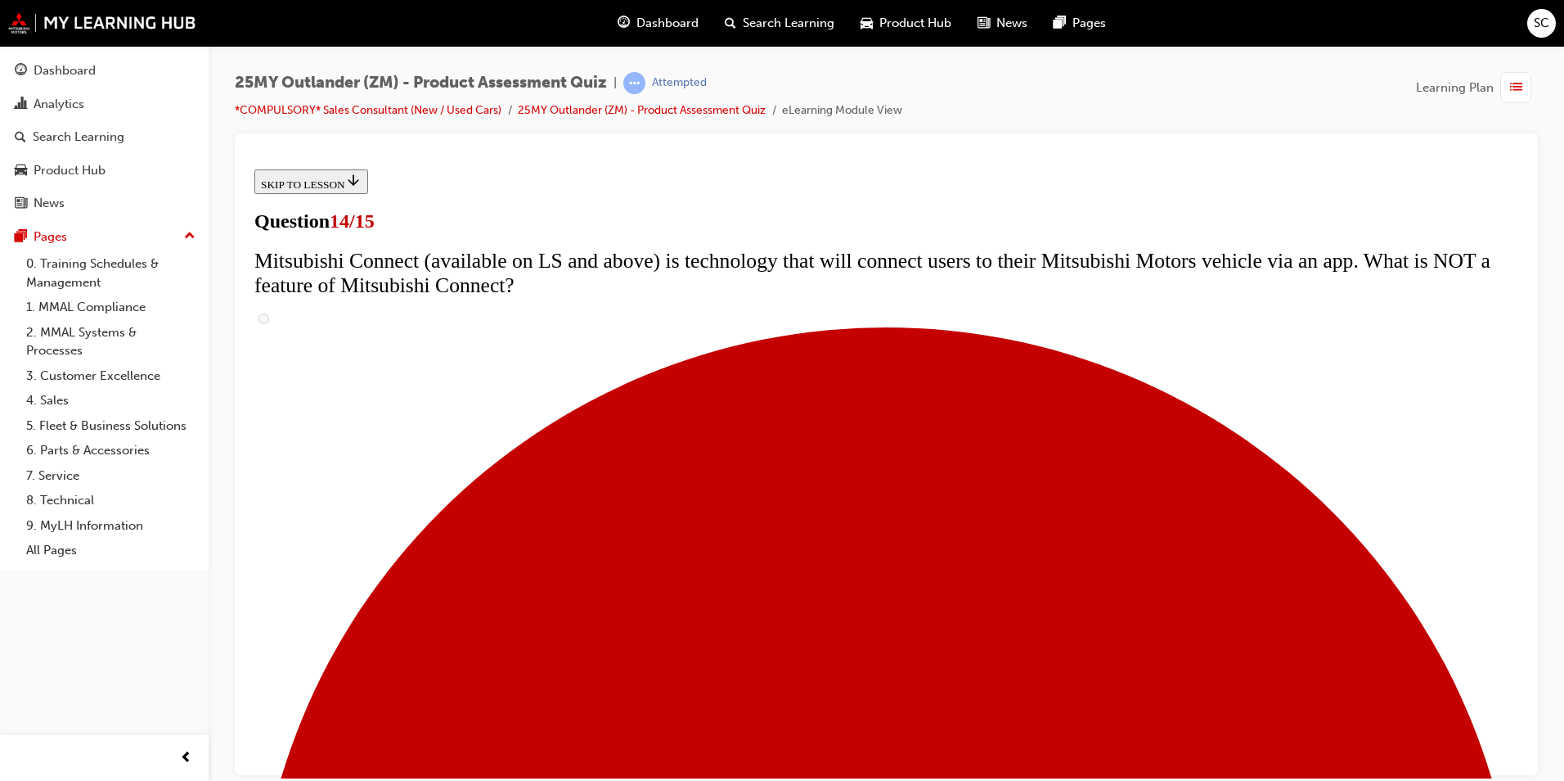
scroll to position [573, 0]
radio input "true"
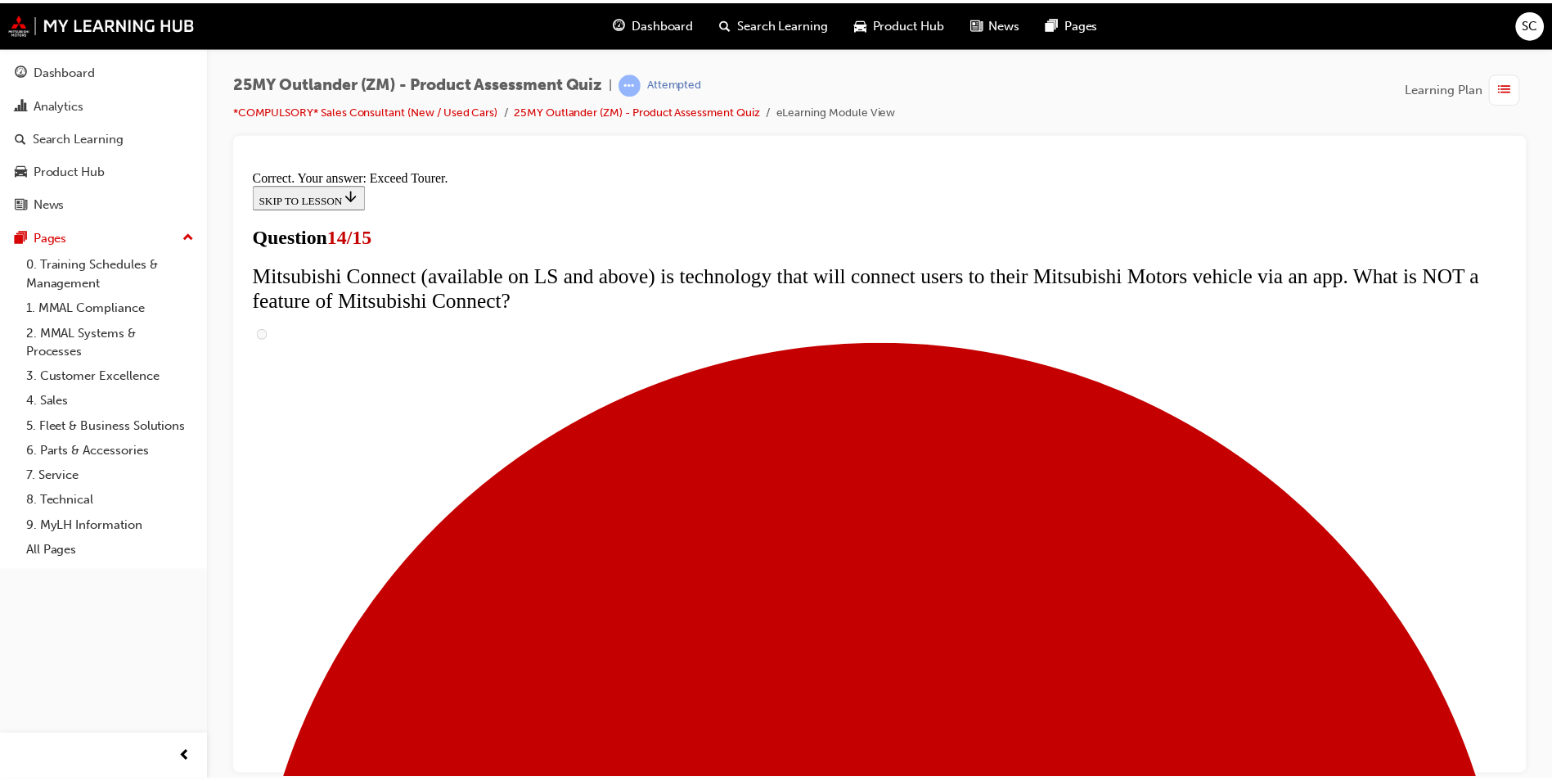
scroll to position [655, 0]
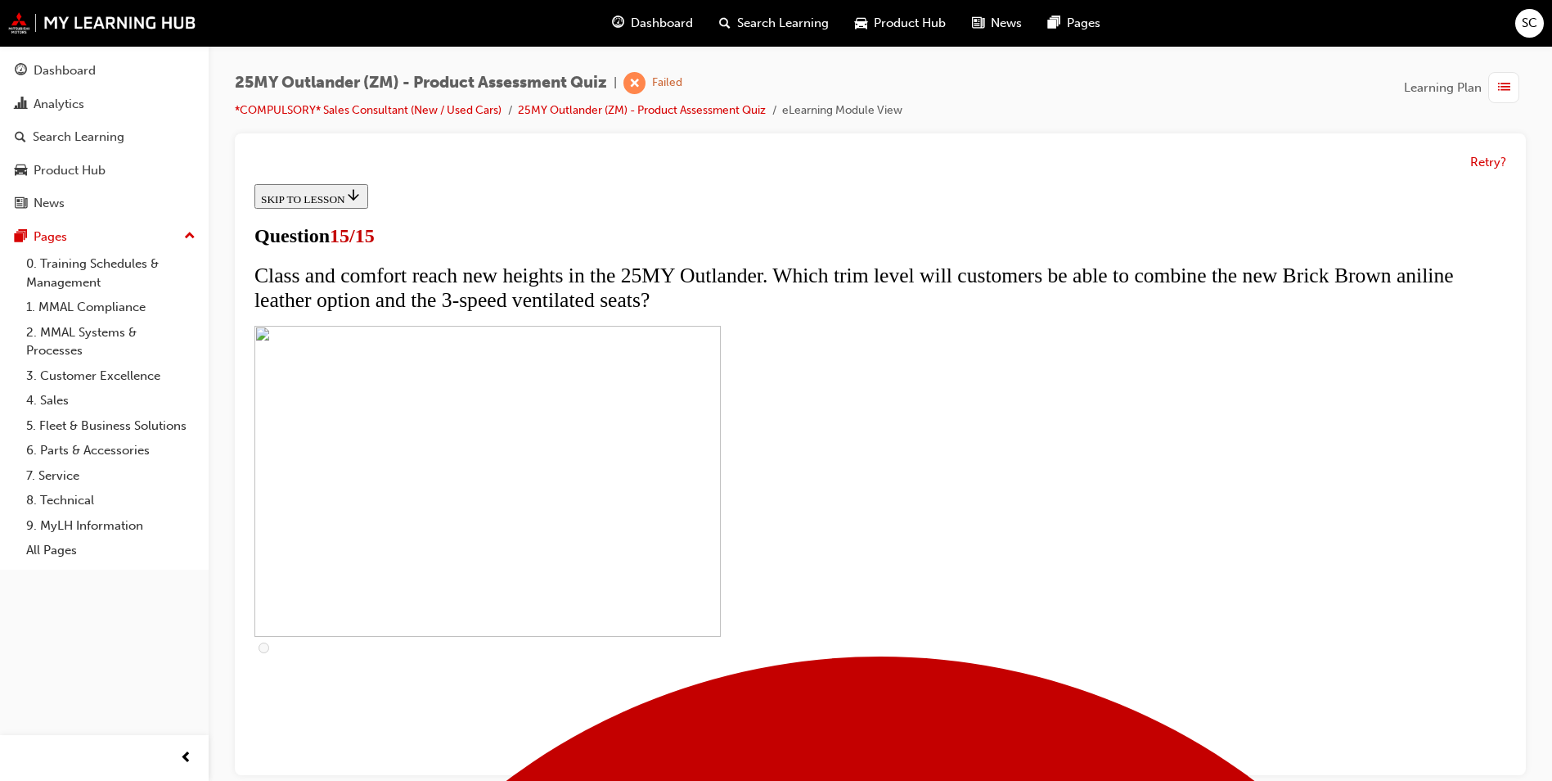
scroll to position [240, 0]
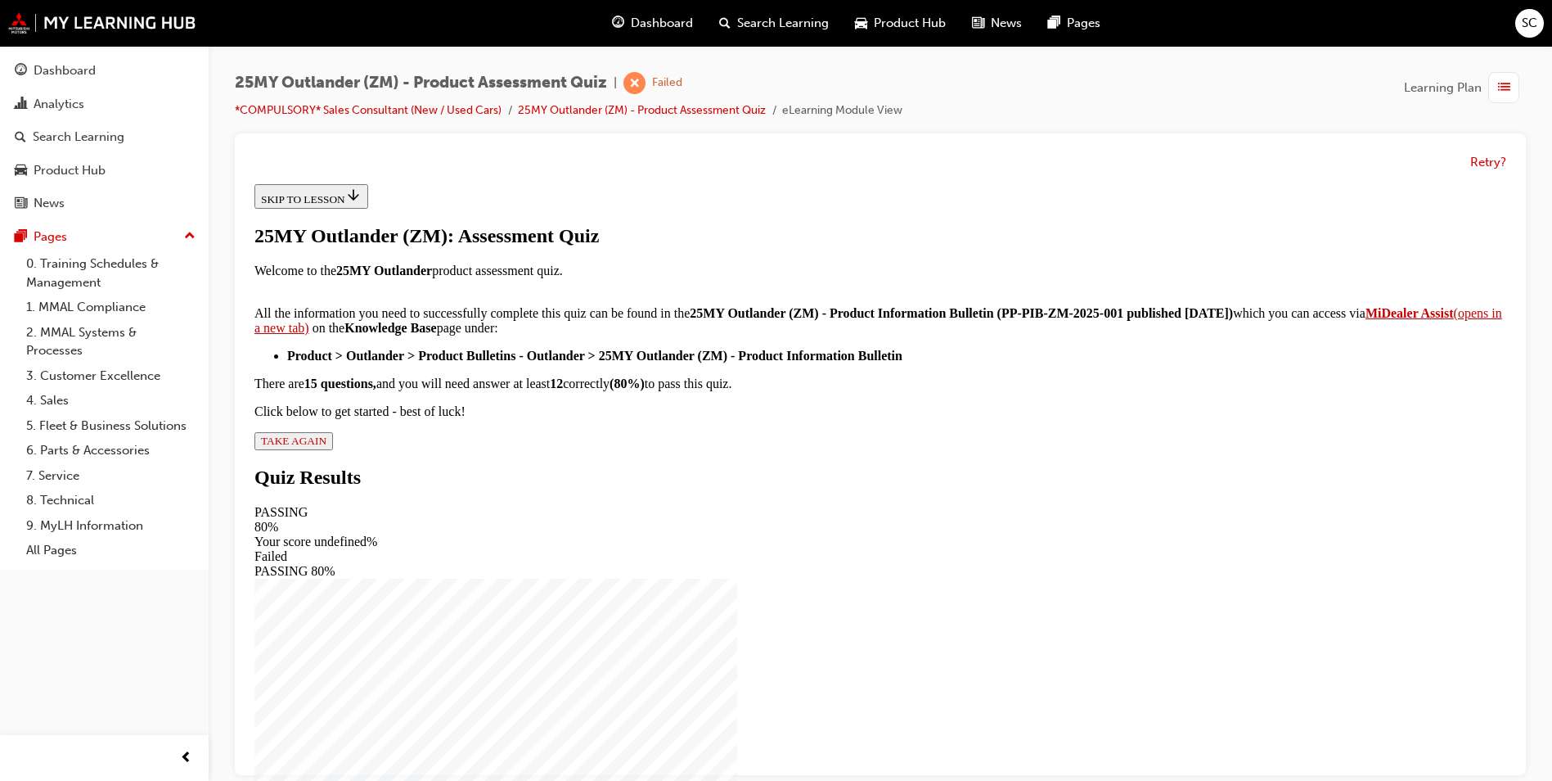
scroll to position [186, 0]
click at [326, 447] on span "TAKE AGAIN" at bounding box center [293, 440] width 65 height 12
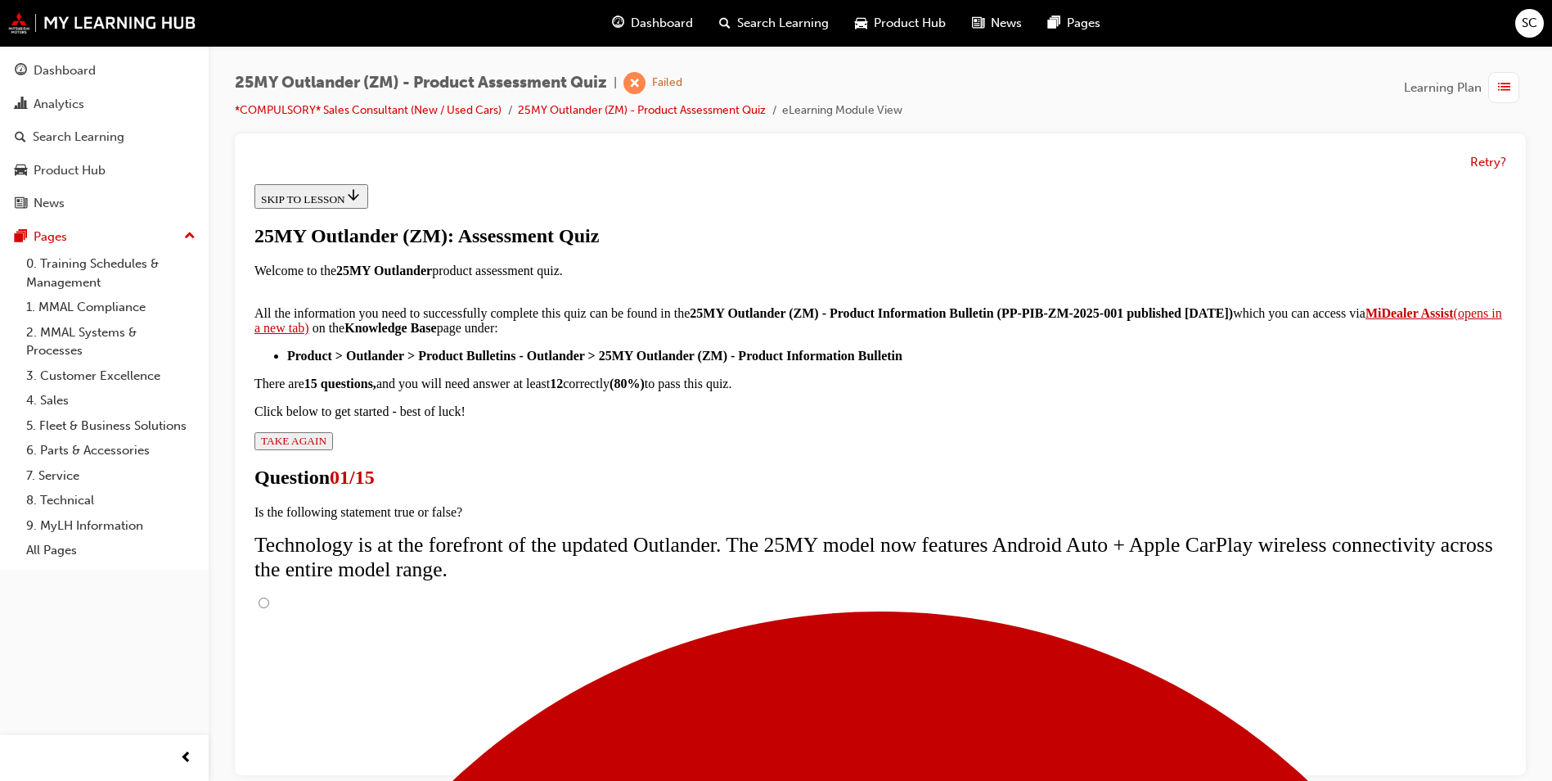
scroll to position [111, 0]
click at [269, 597] on input "True" at bounding box center [264, 602] width 11 height 11
radio input "true"
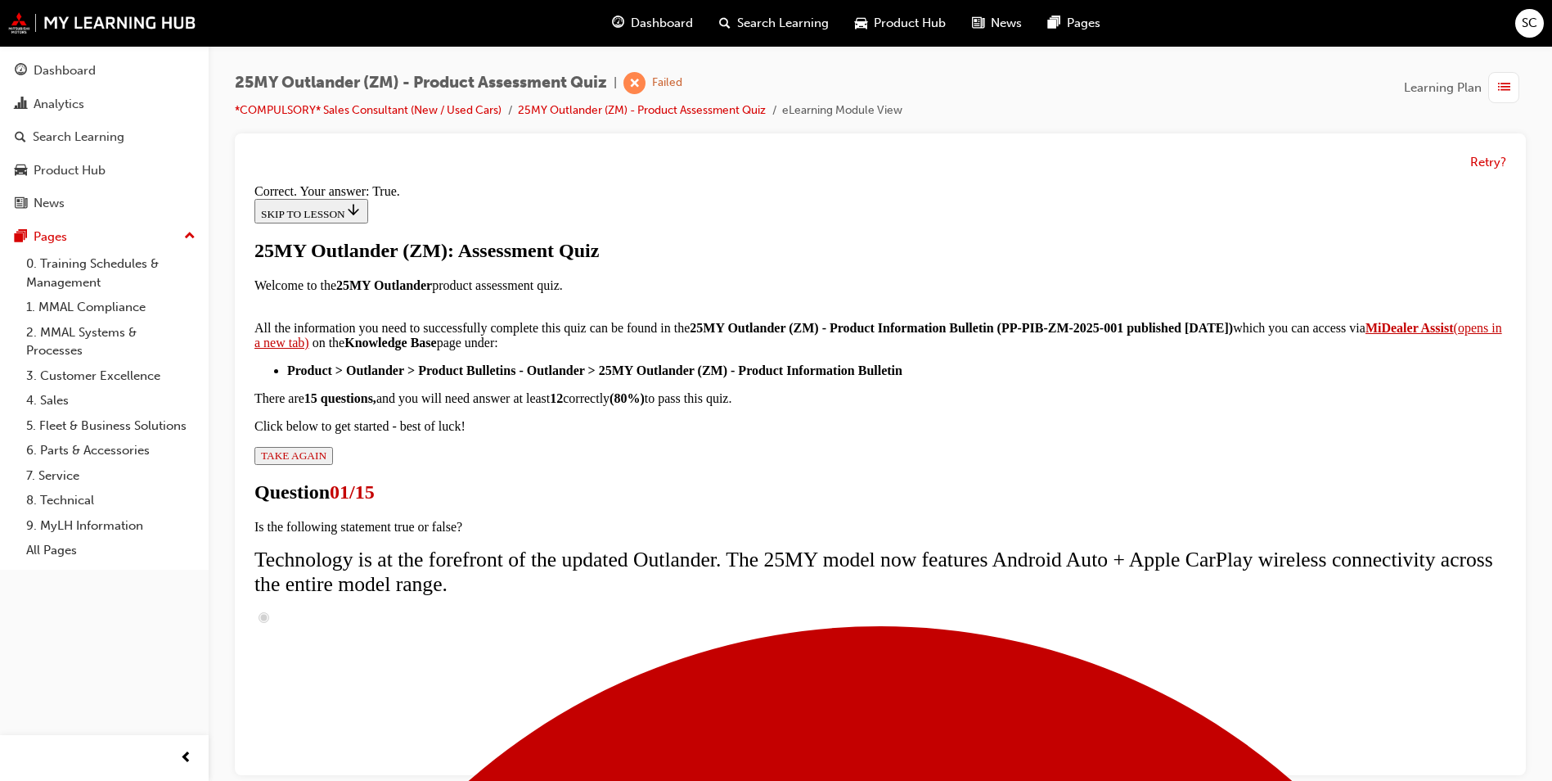
scroll to position [163, 0]
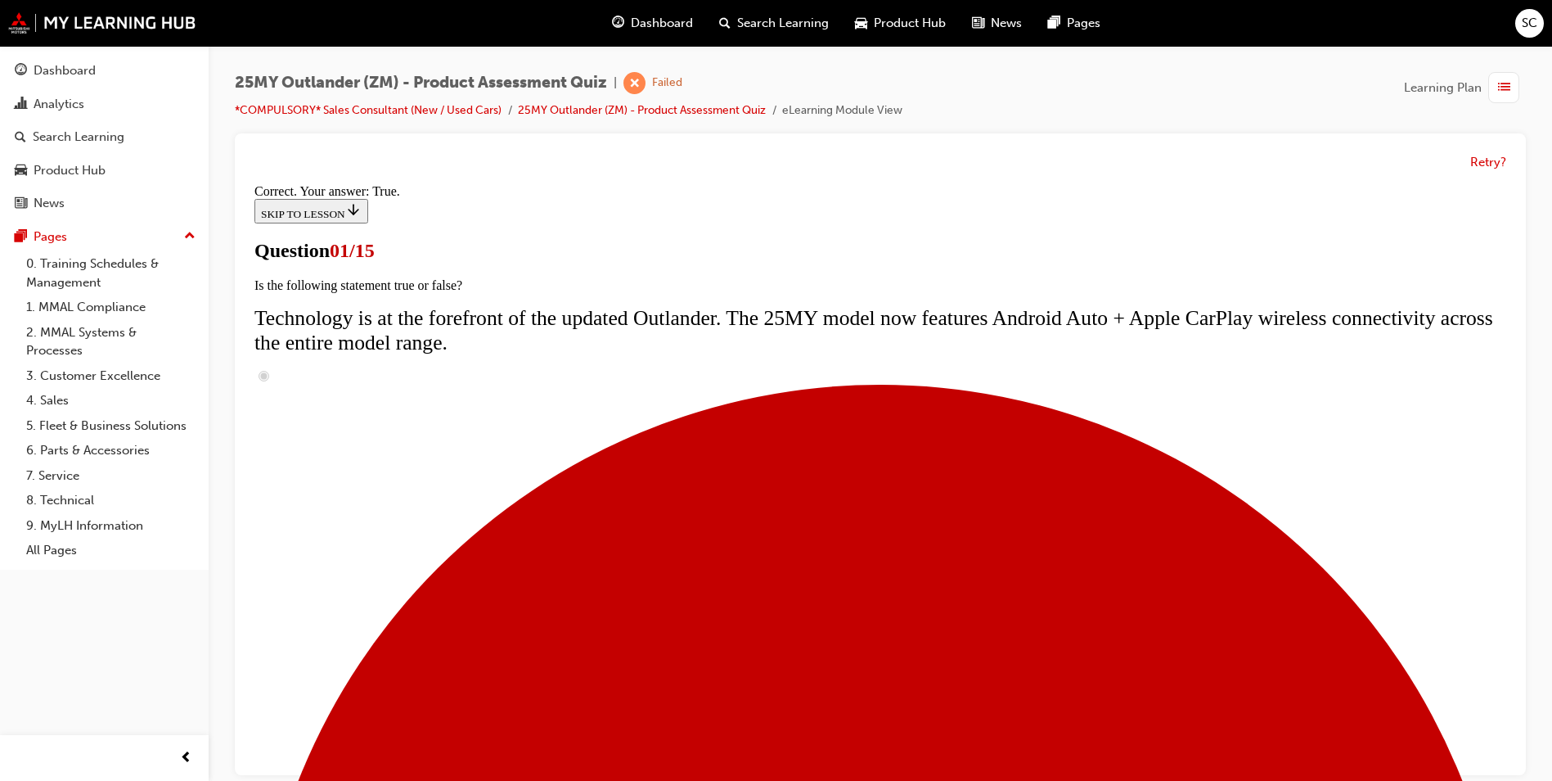
scroll to position [115, 0]
radio input "true"
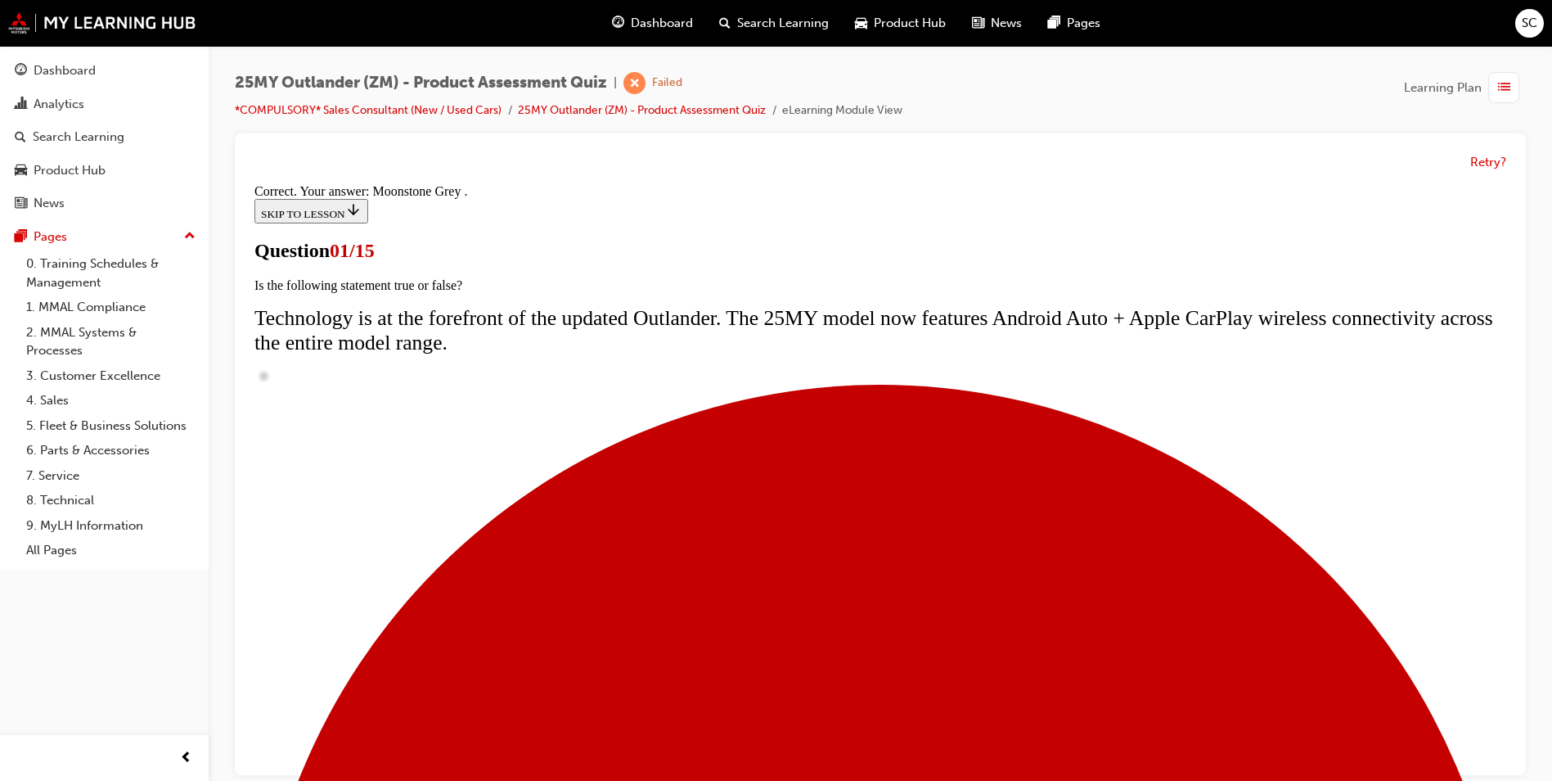
scroll to position [369, 0]
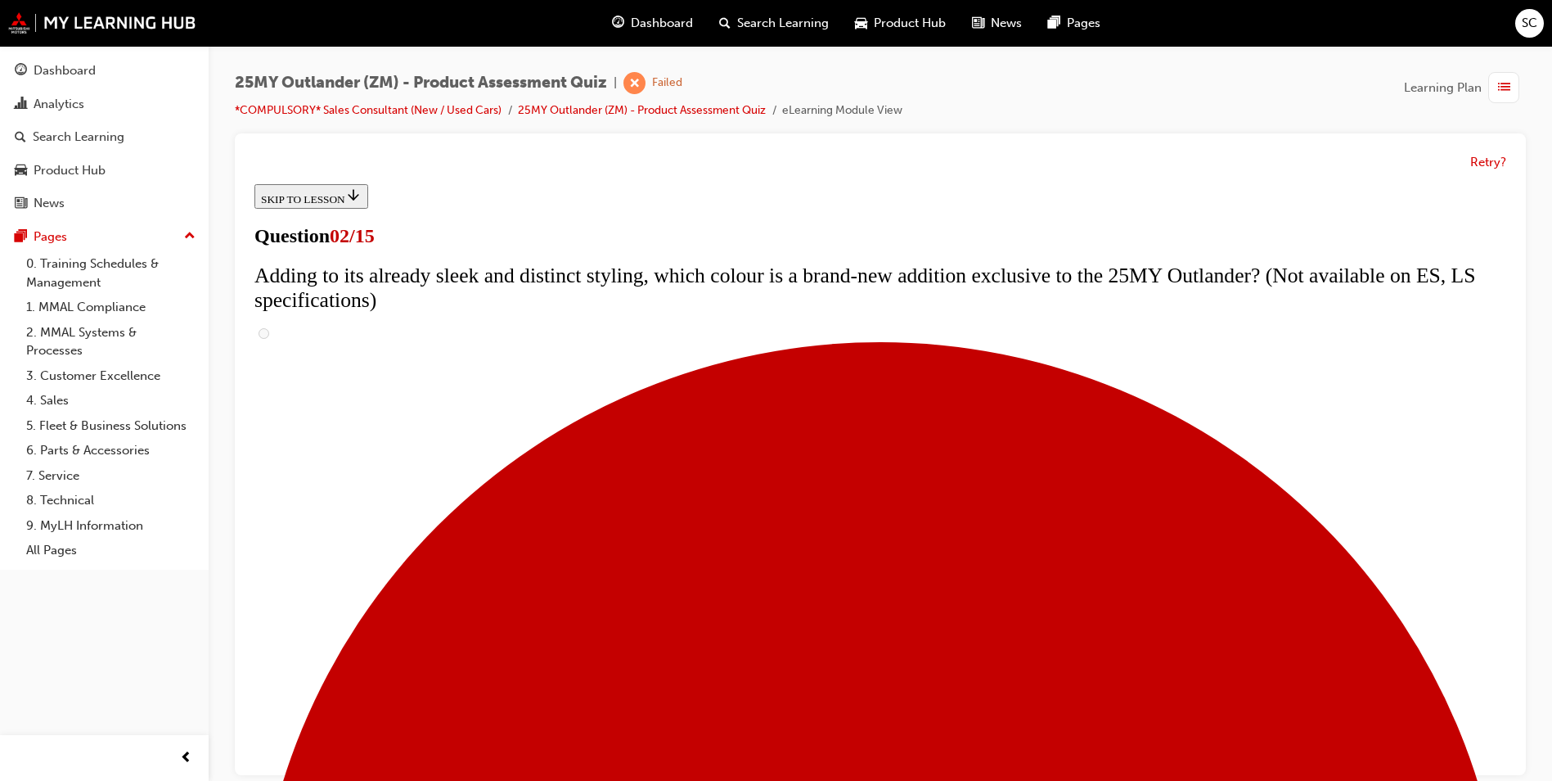
scroll to position [373, 0]
checkbox input "true"
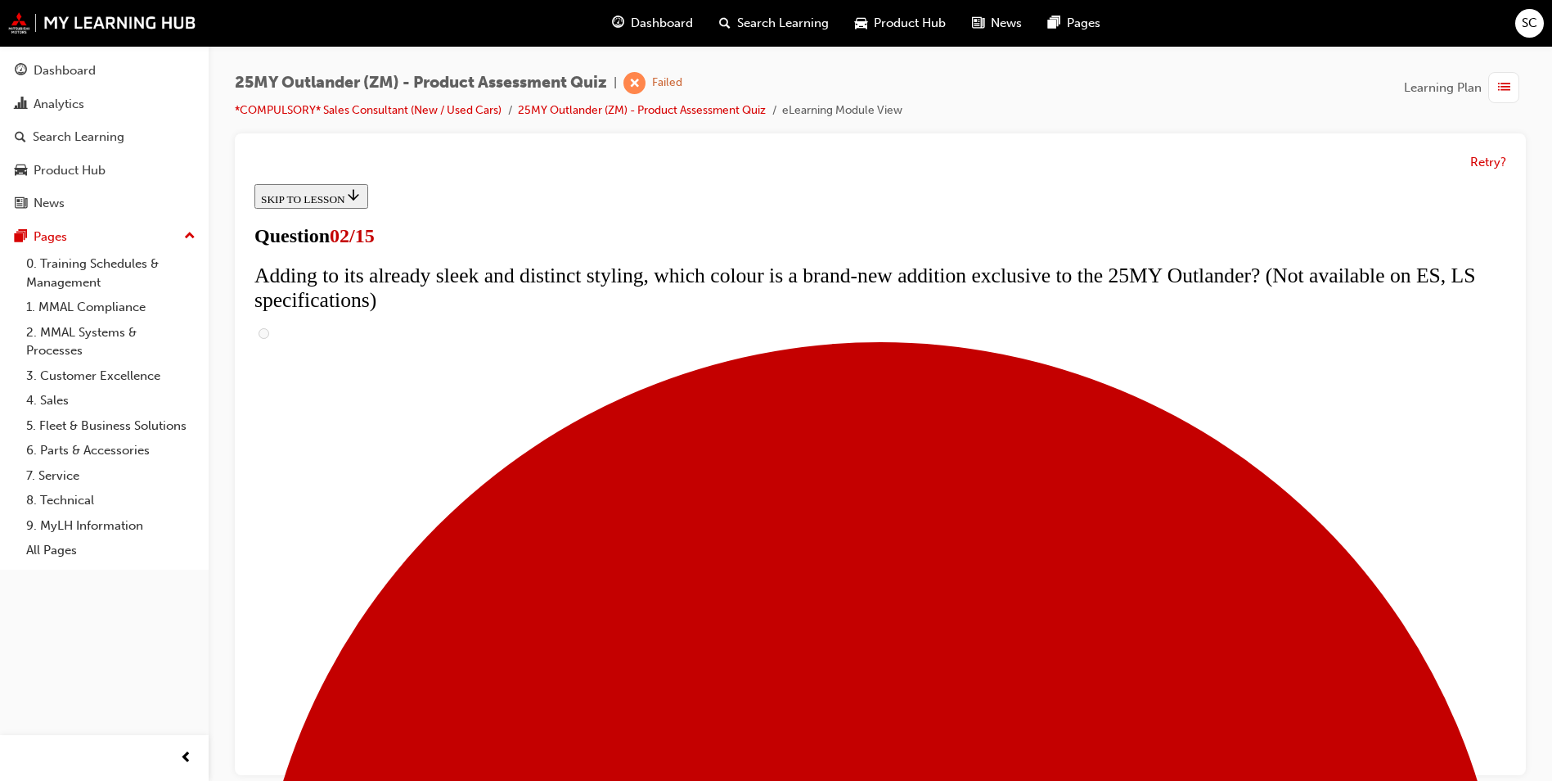
checkbox input "true"
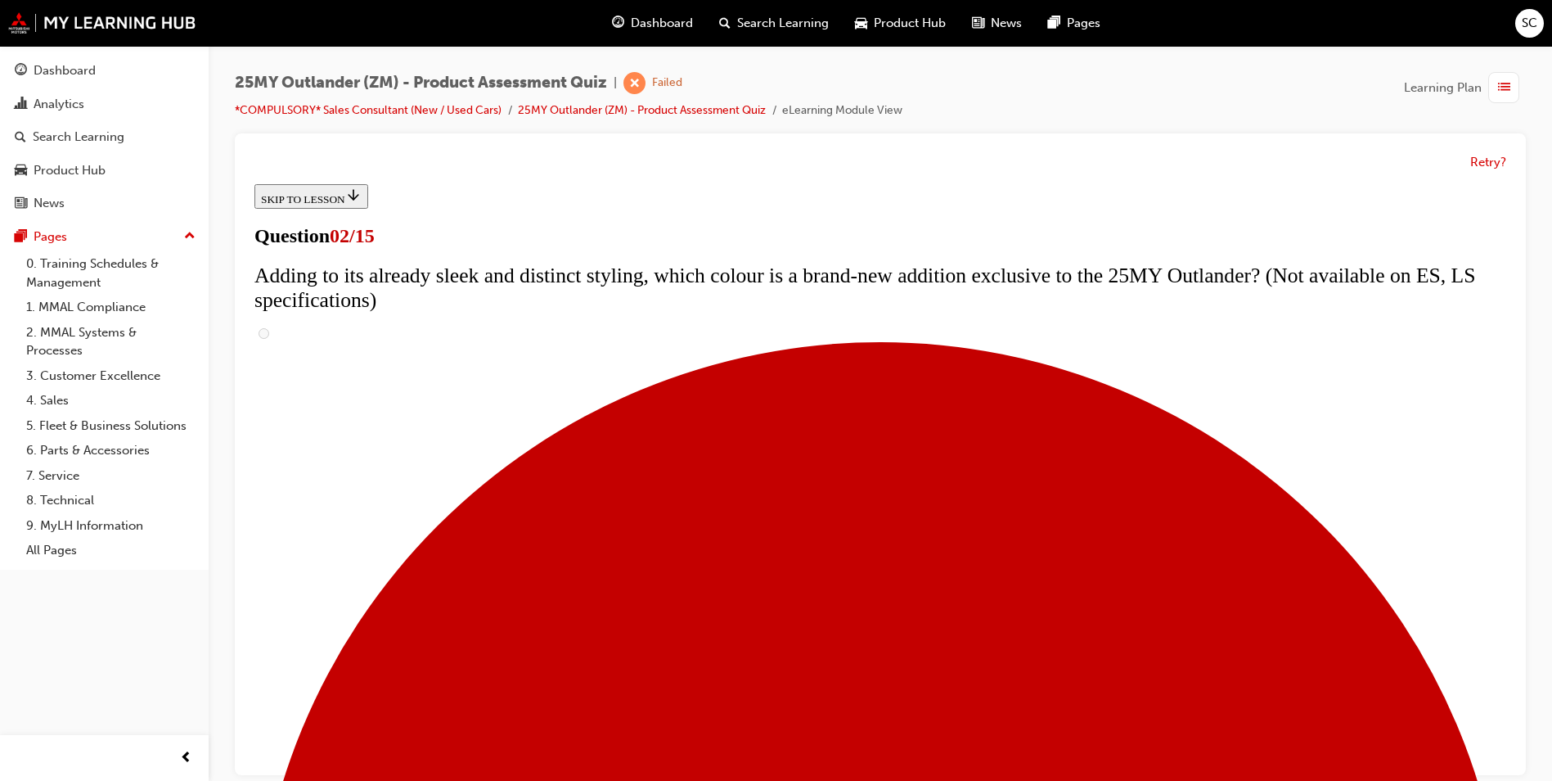
checkbox input "true"
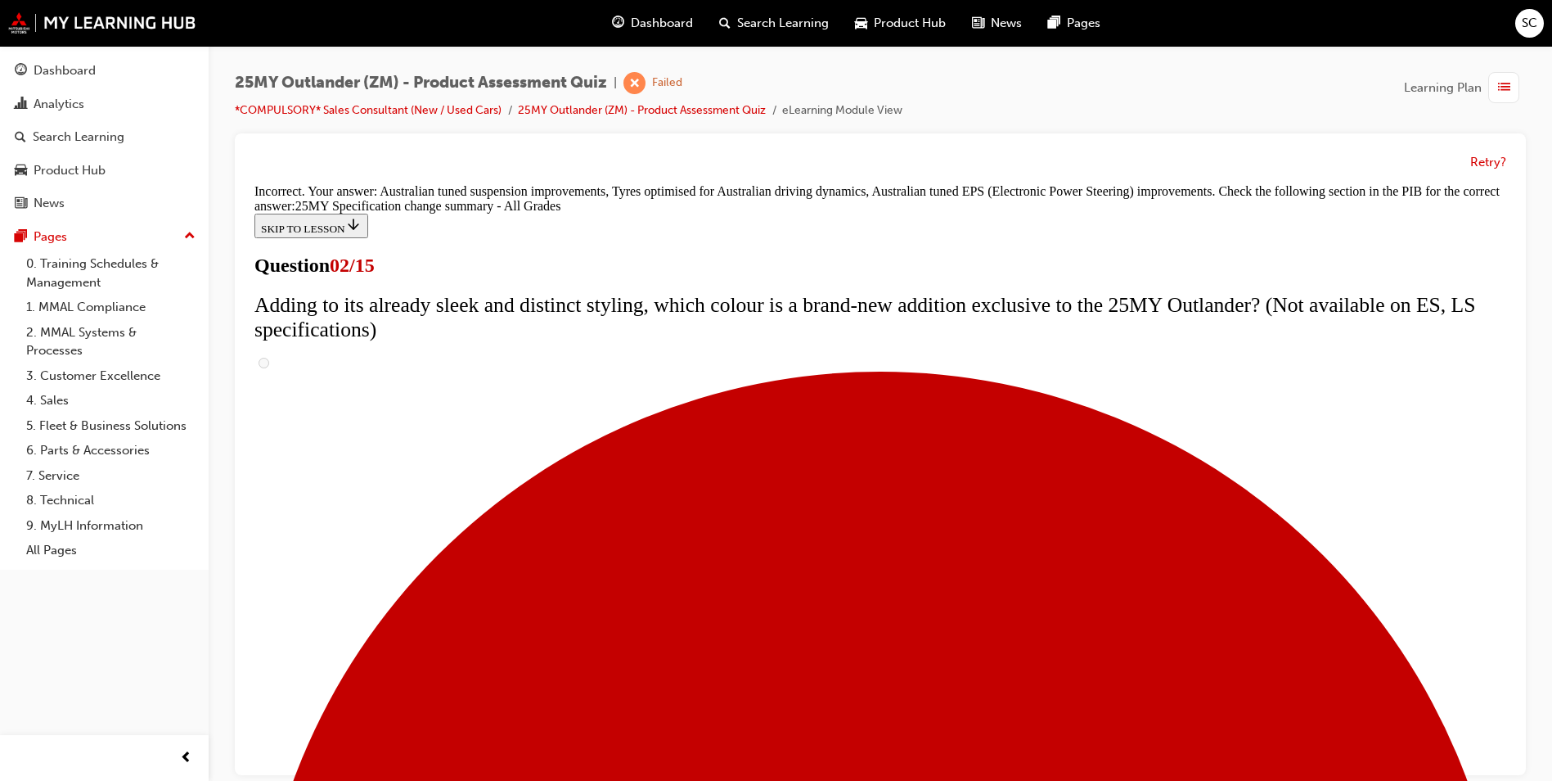
scroll to position [362, 0]
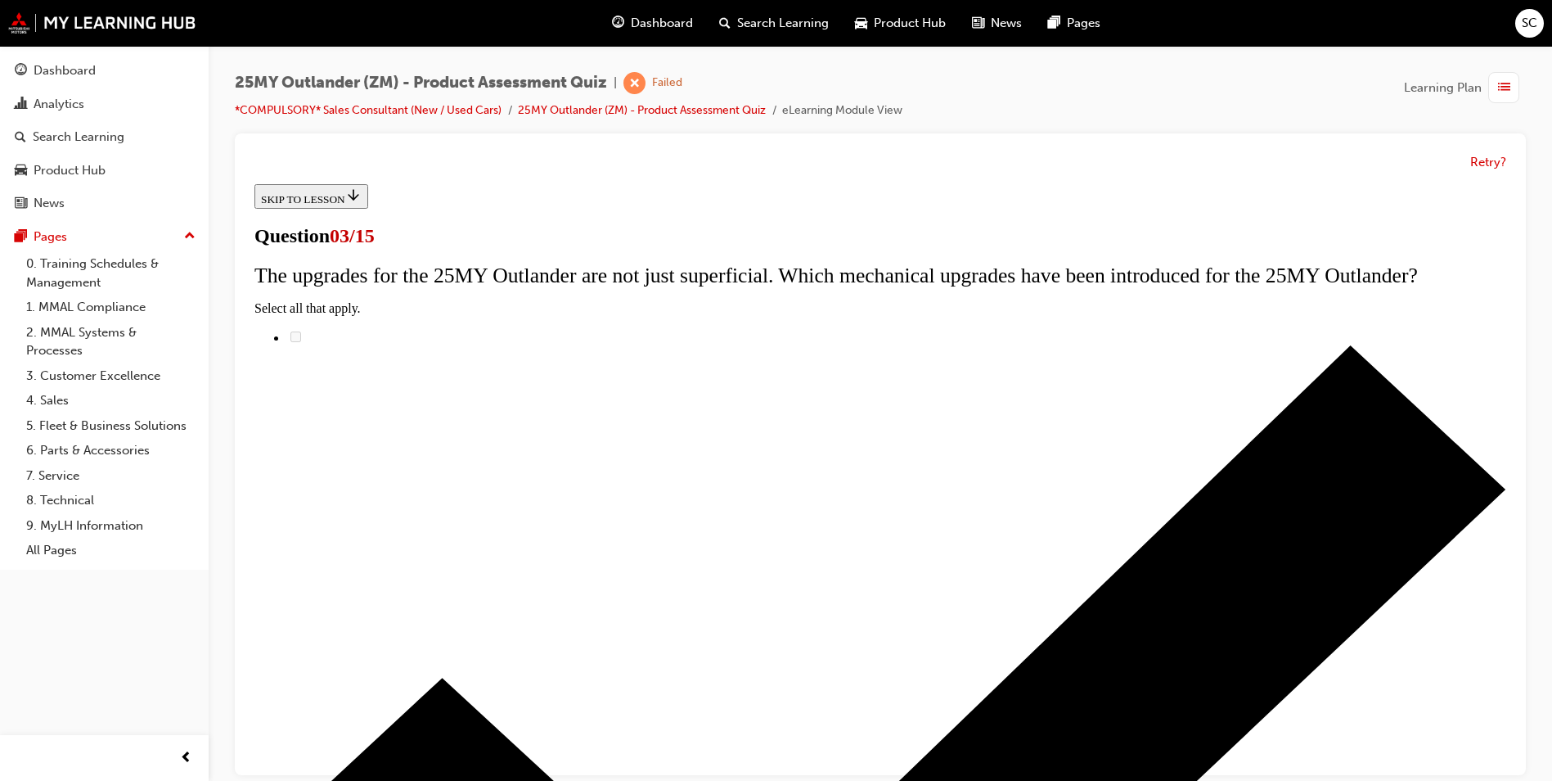
scroll to position [0, 0]
radio input "true"
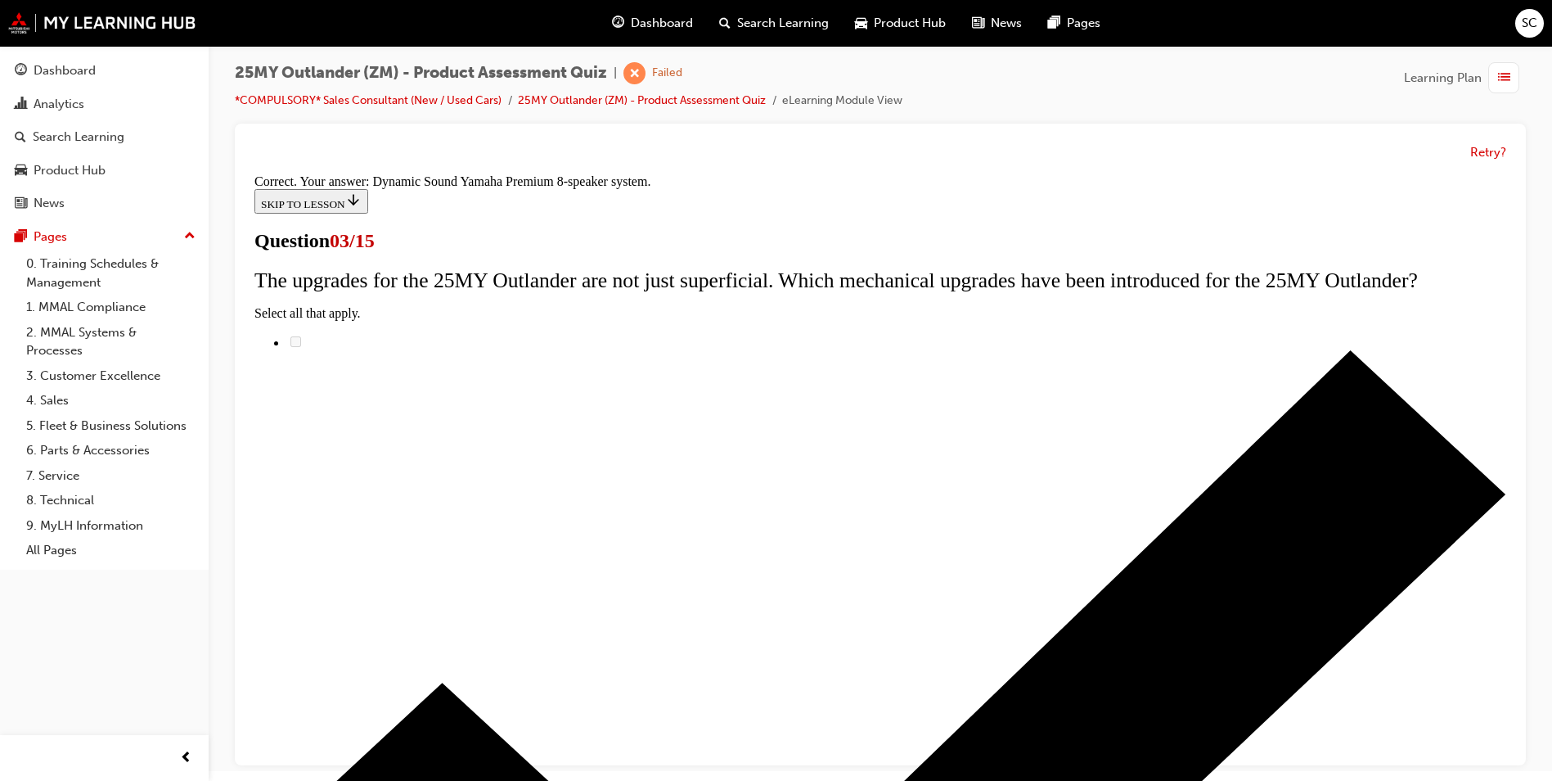
scroll to position [12, 0]
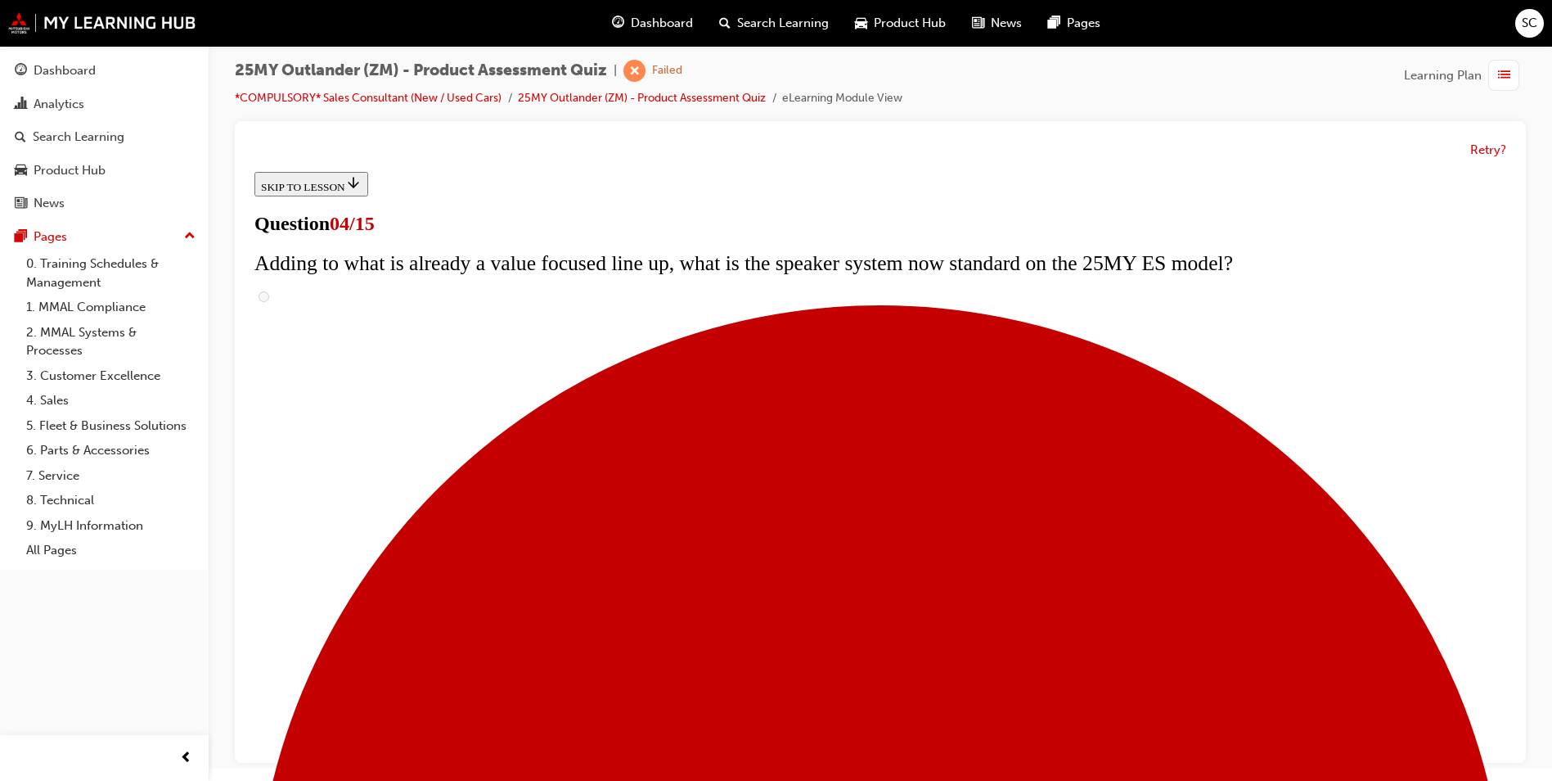
scroll to position [327, 0]
checkbox input "true"
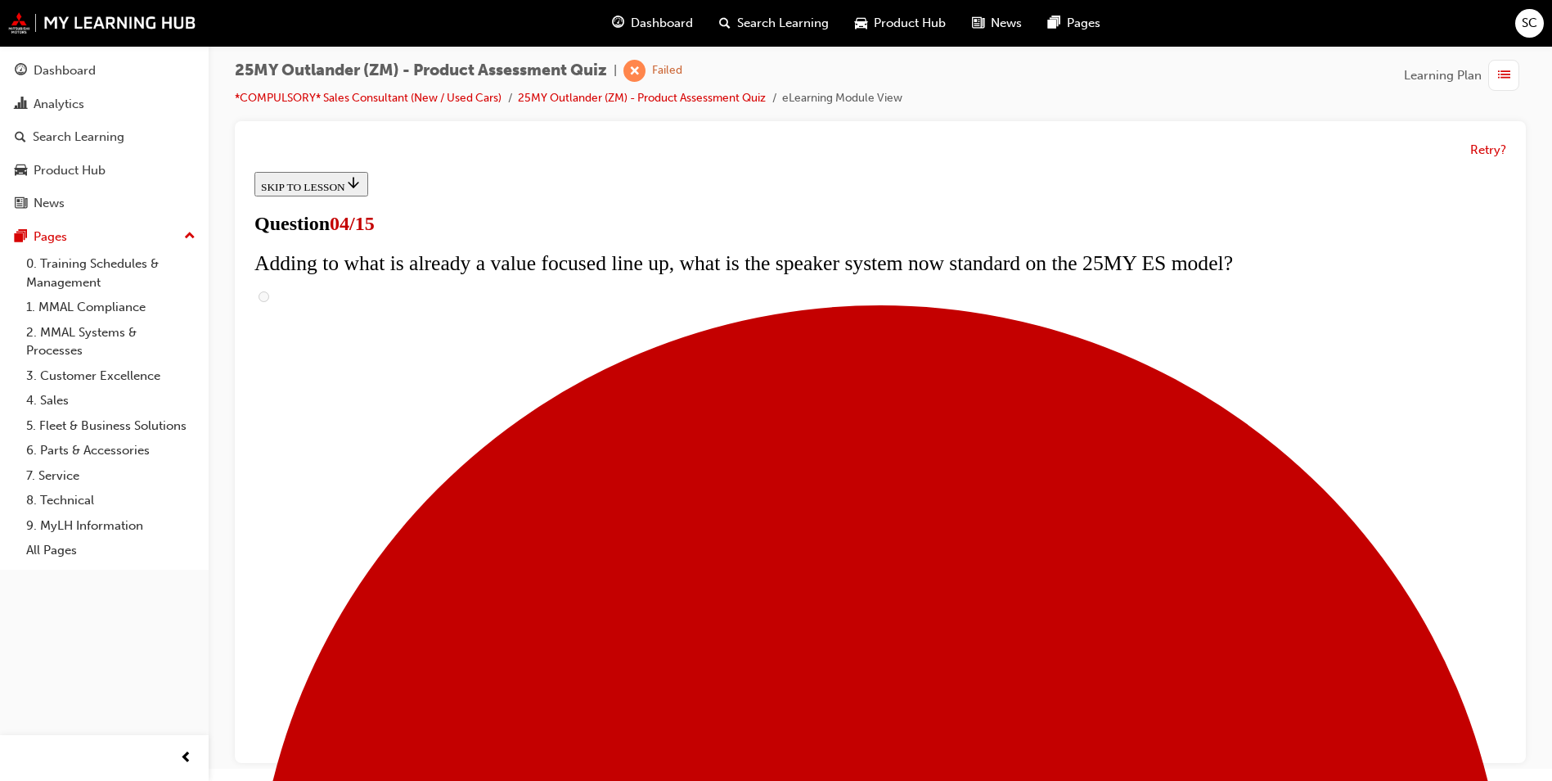
checkbox input "true"
drag, startPoint x: 619, startPoint y: 563, endPoint x: 618, endPoint y: 546, distance: 17.3
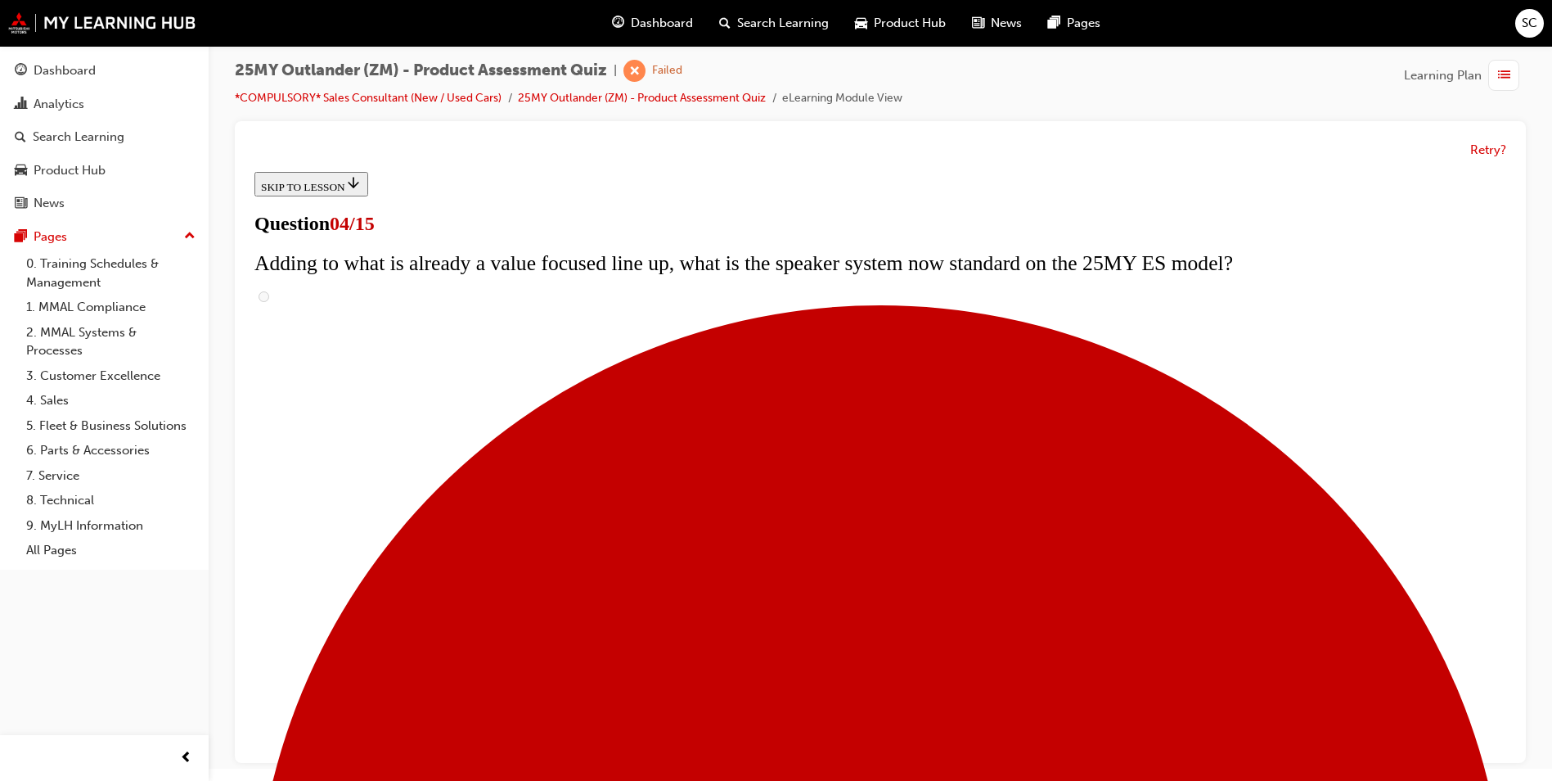
checkbox input "true"
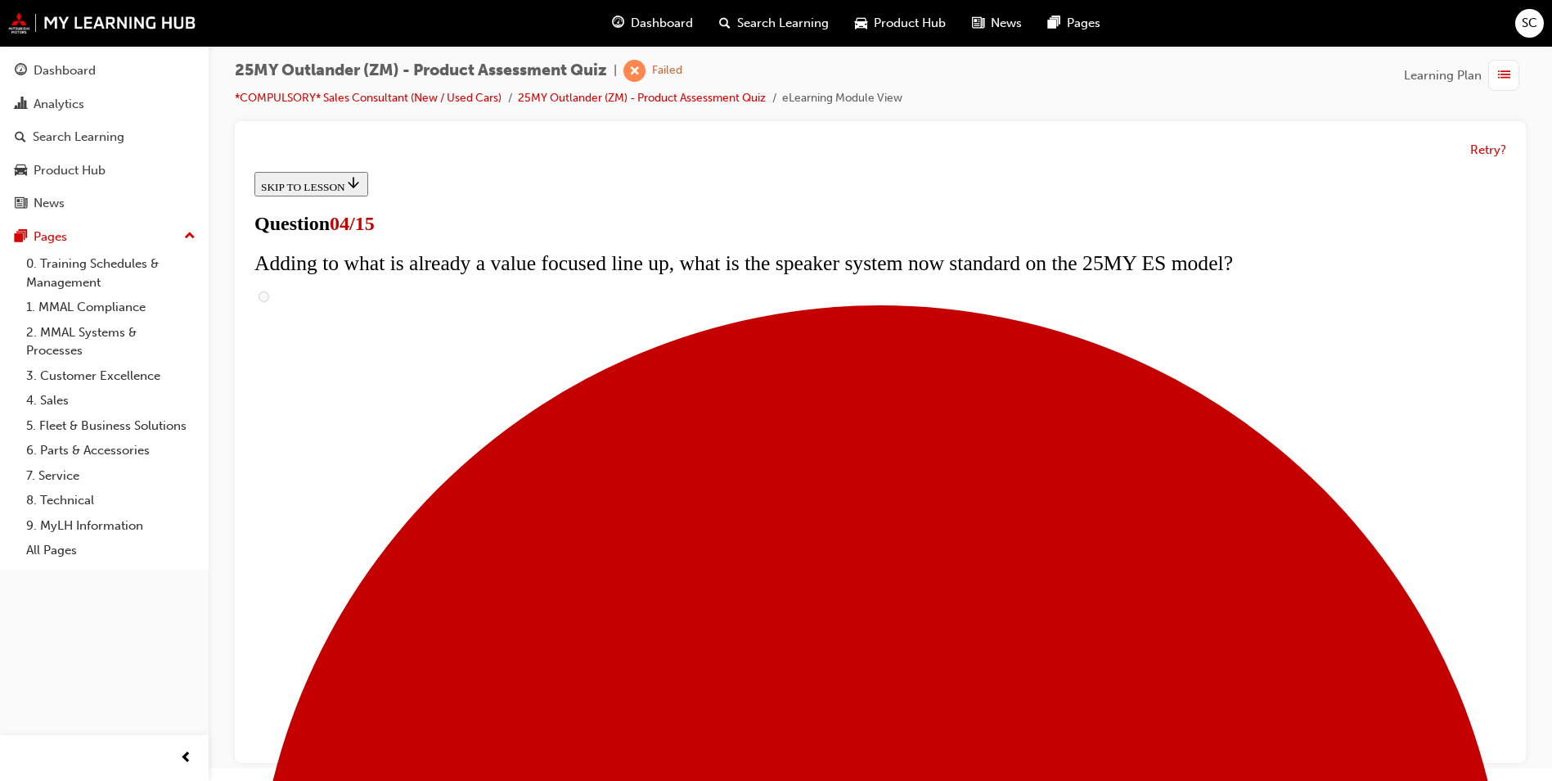
checkbox input "true"
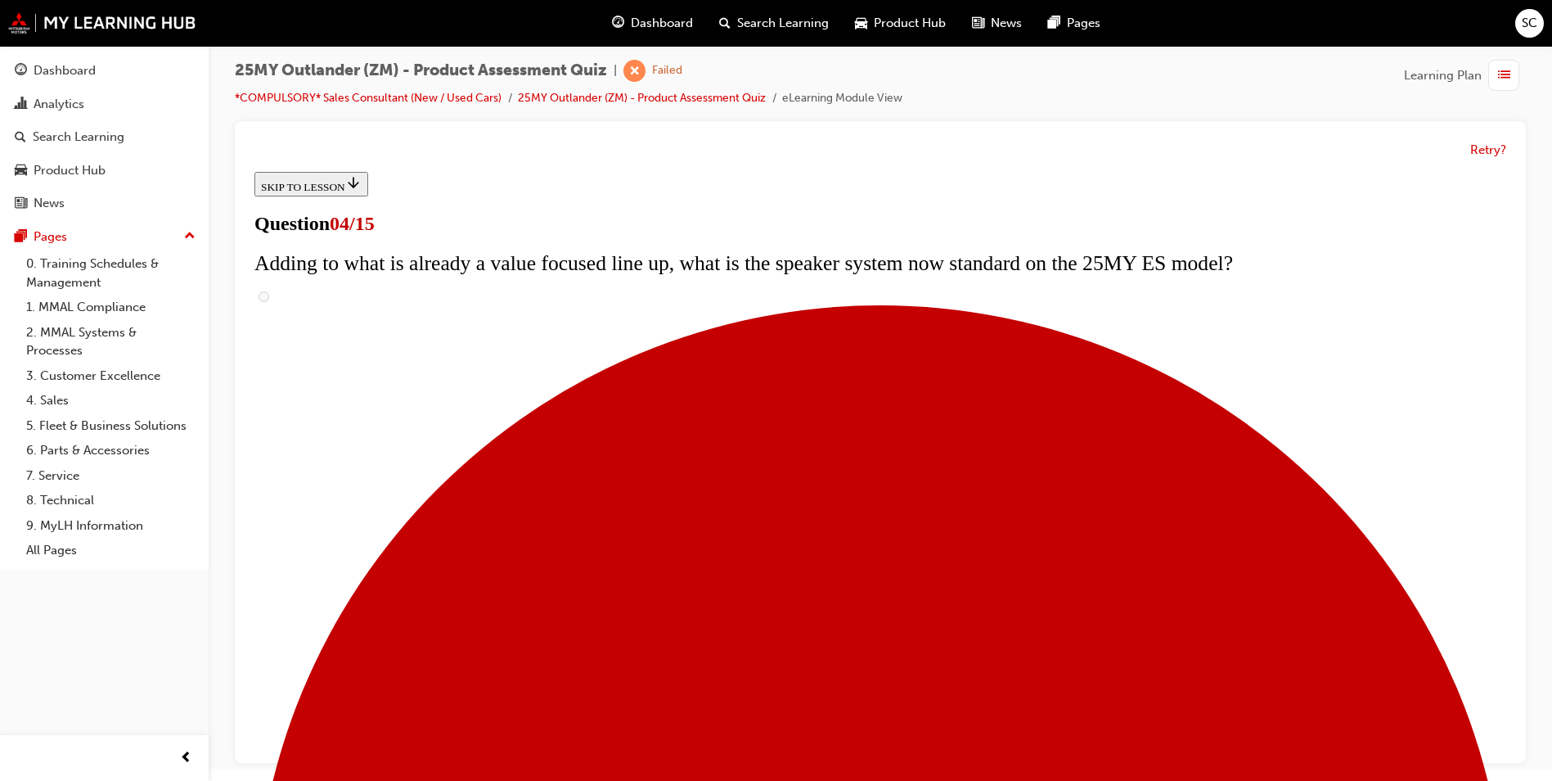
checkbox input "true"
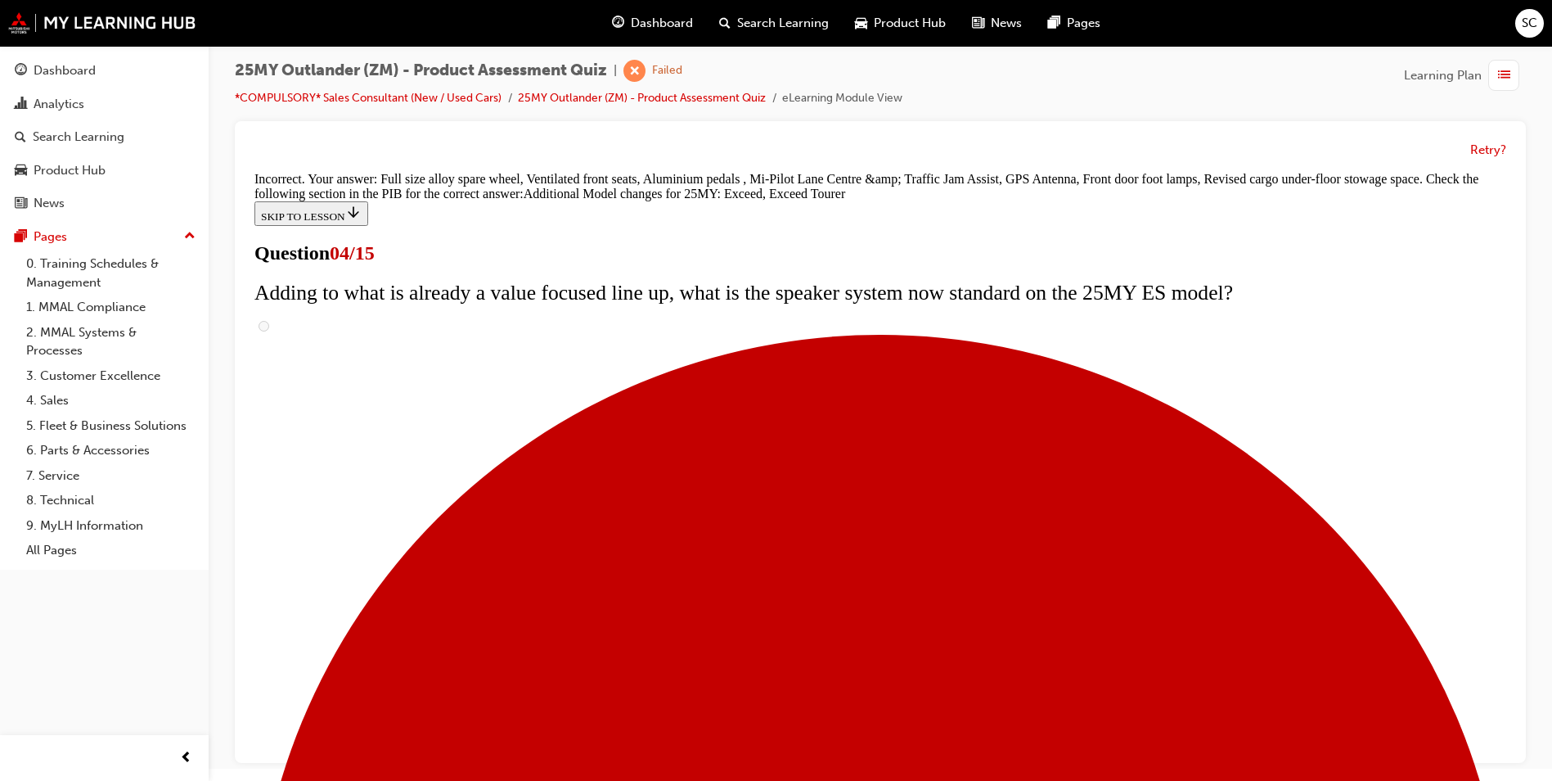
scroll to position [573, 0]
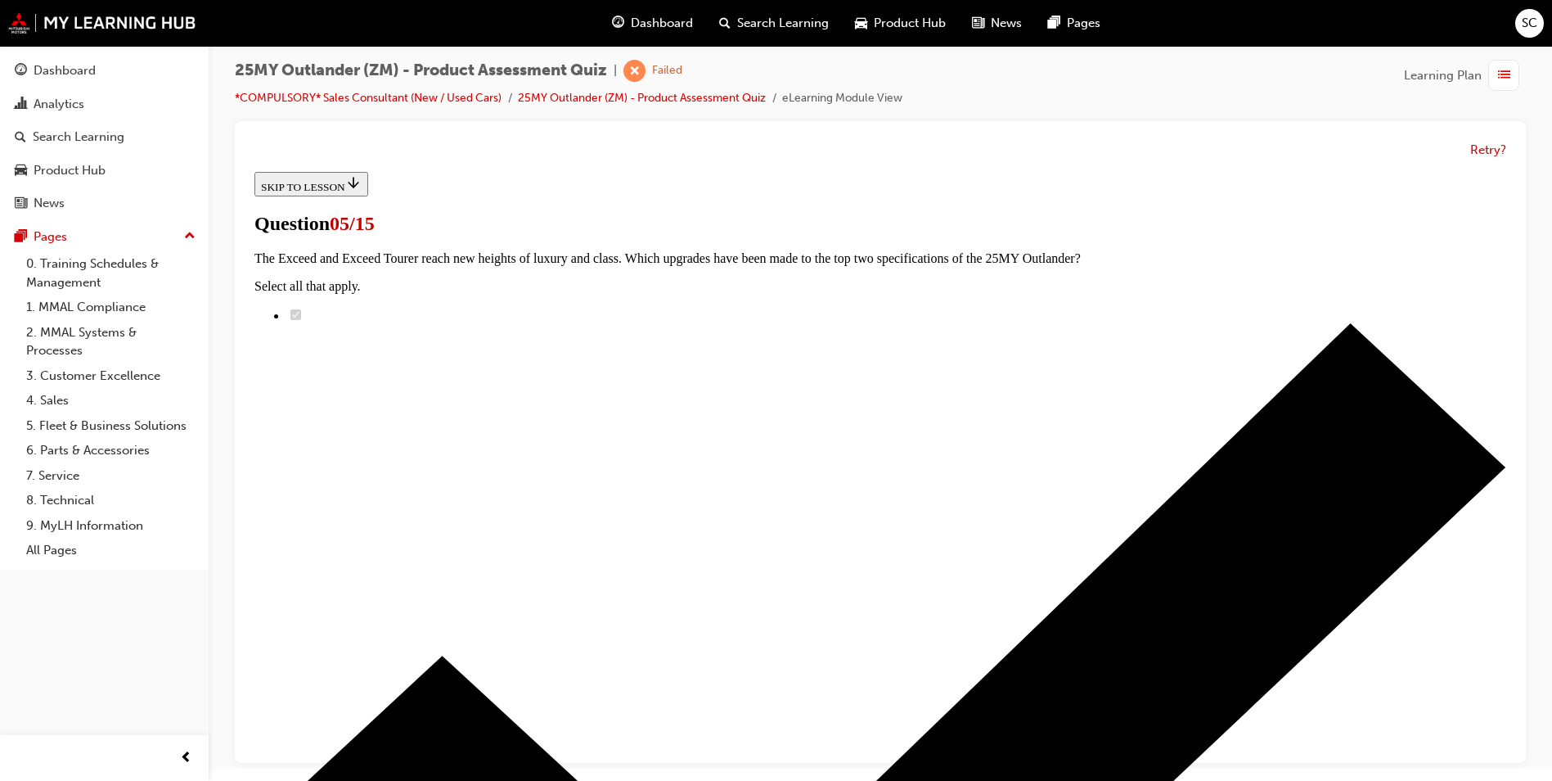
scroll to position [164, 0]
radio input "true"
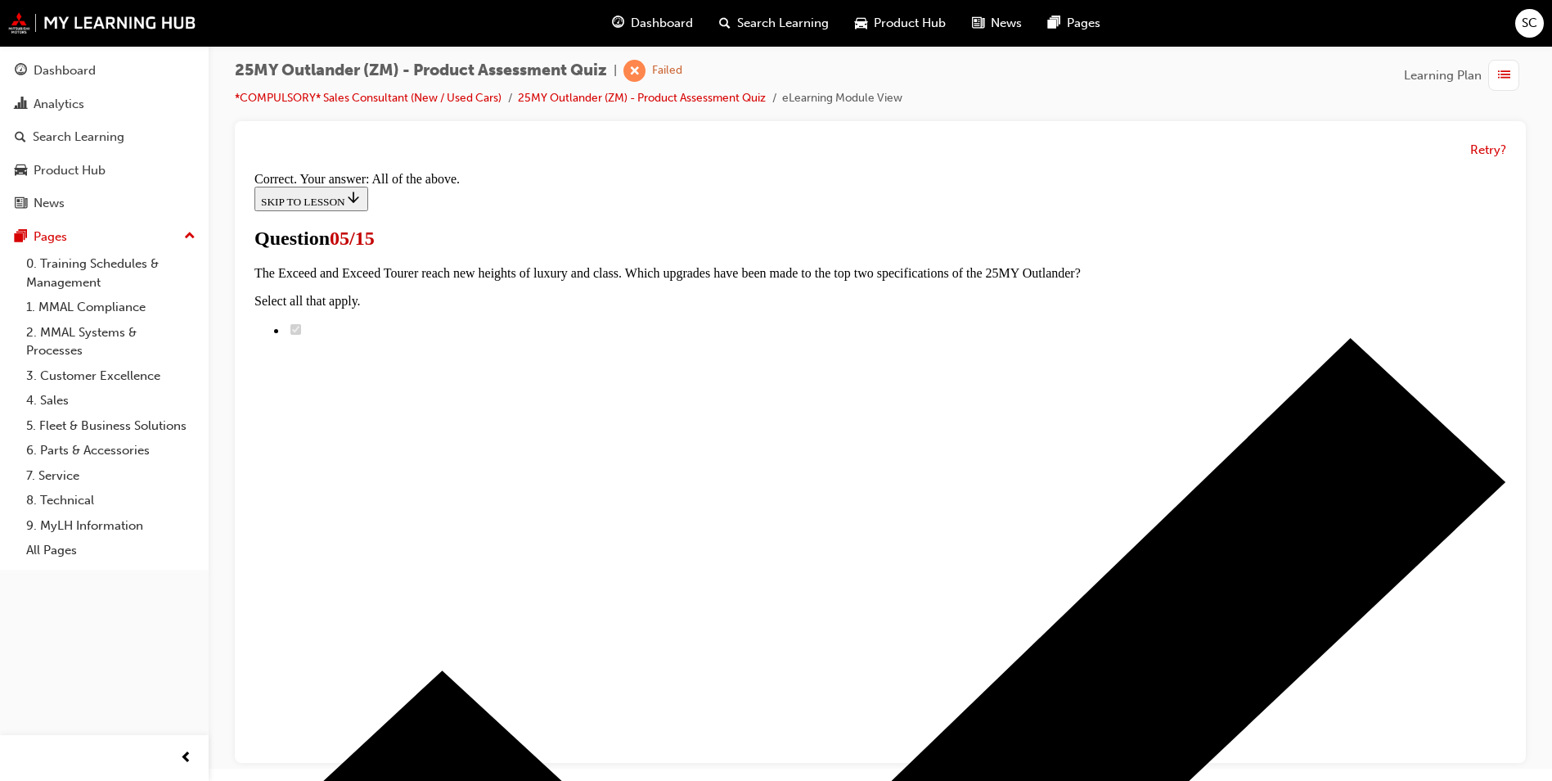
scroll to position [369, 0]
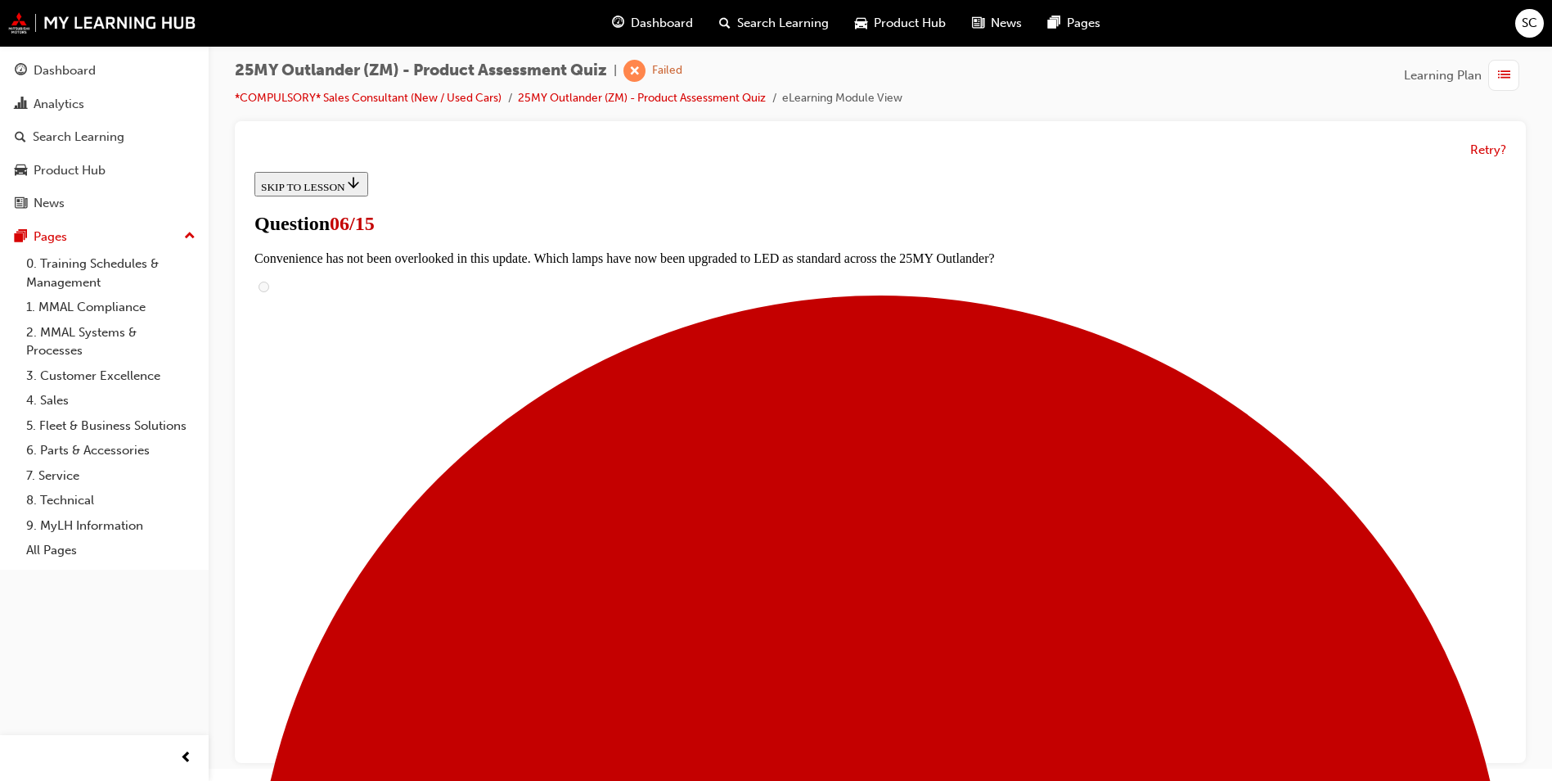
scroll to position [409, 0]
radio input "true"
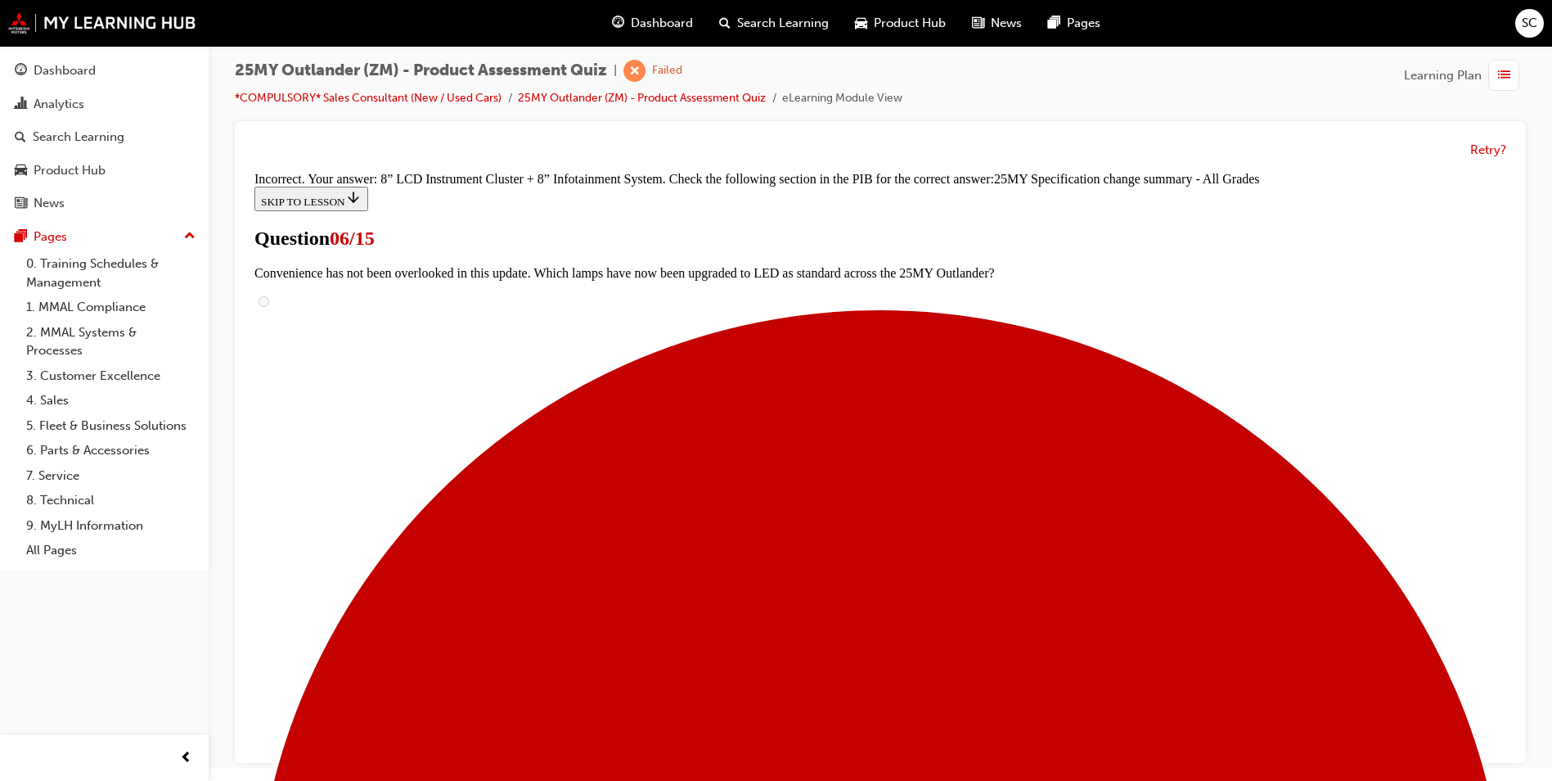
scroll to position [624, 0]
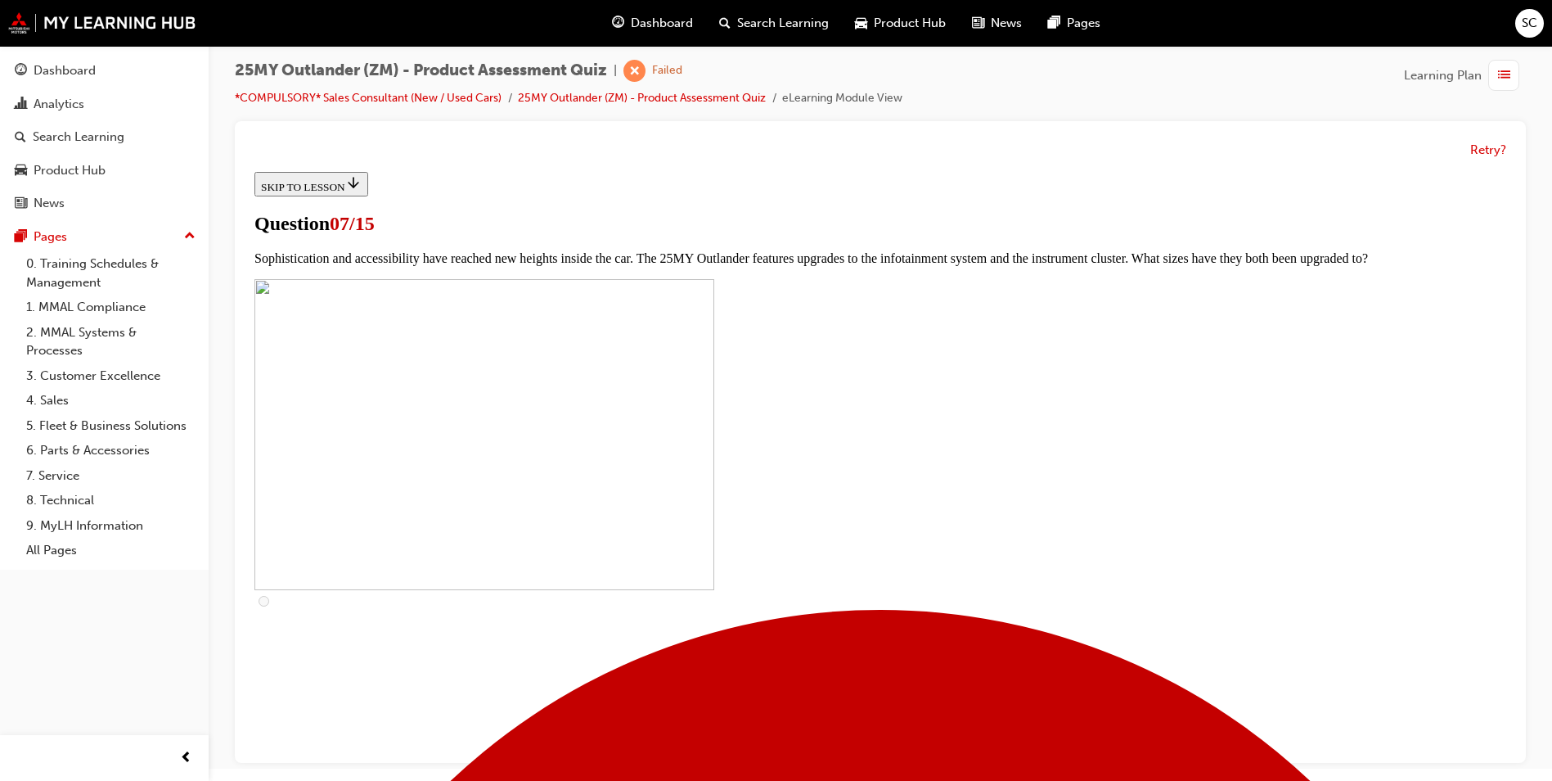
scroll to position [573, 0]
checkbox input "true"
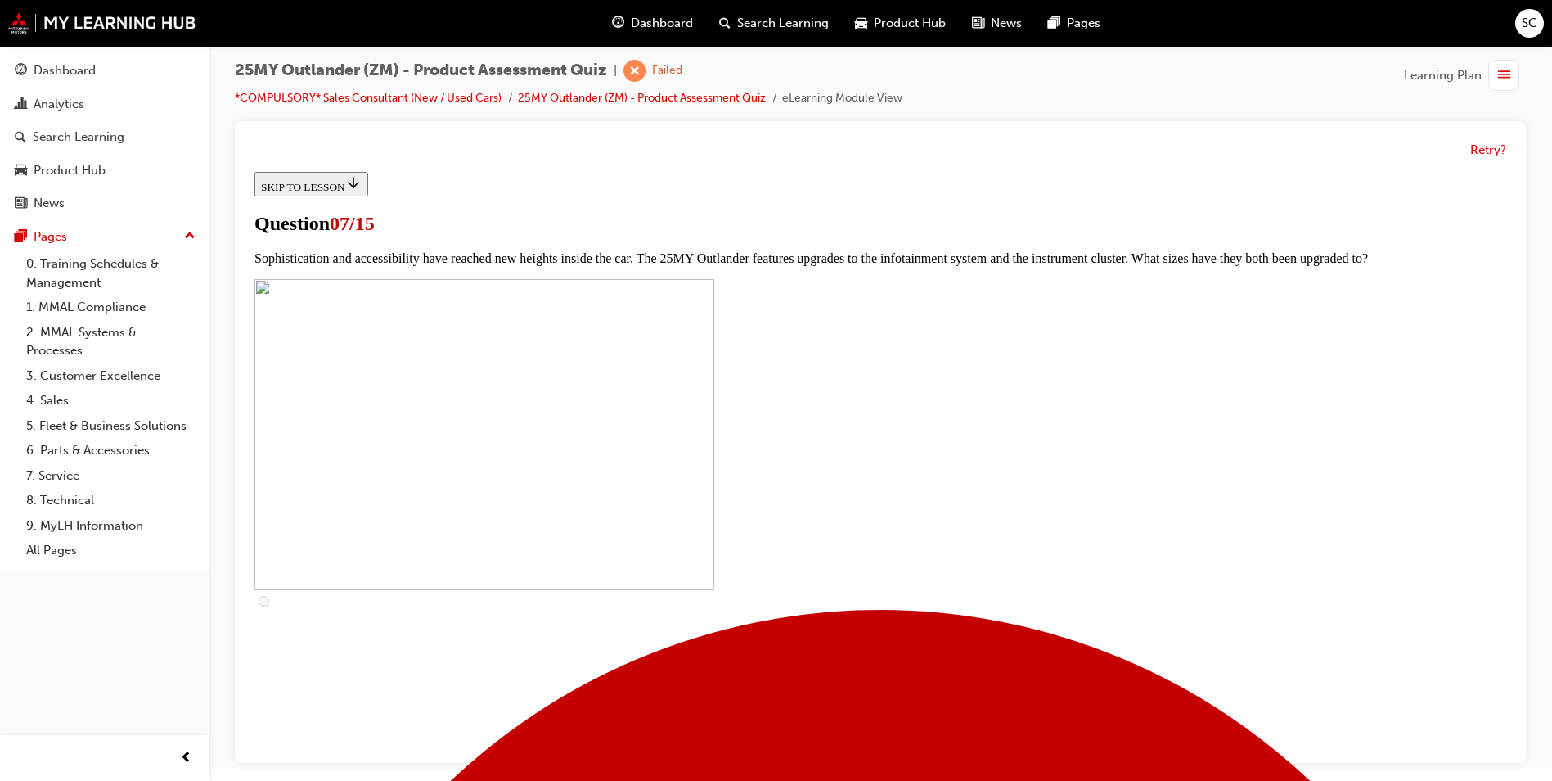
checkbox input "true"
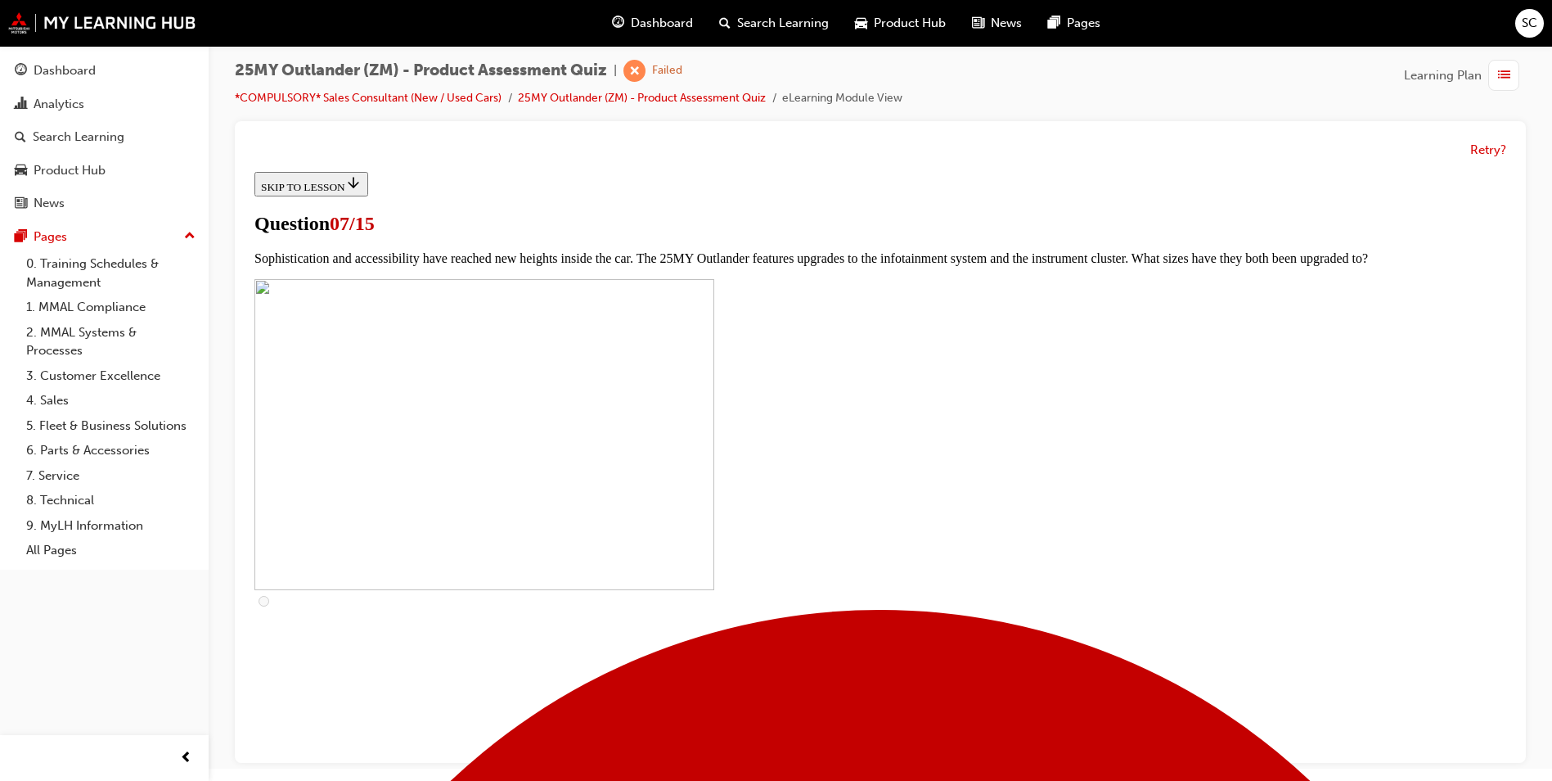
checkbox input "true"
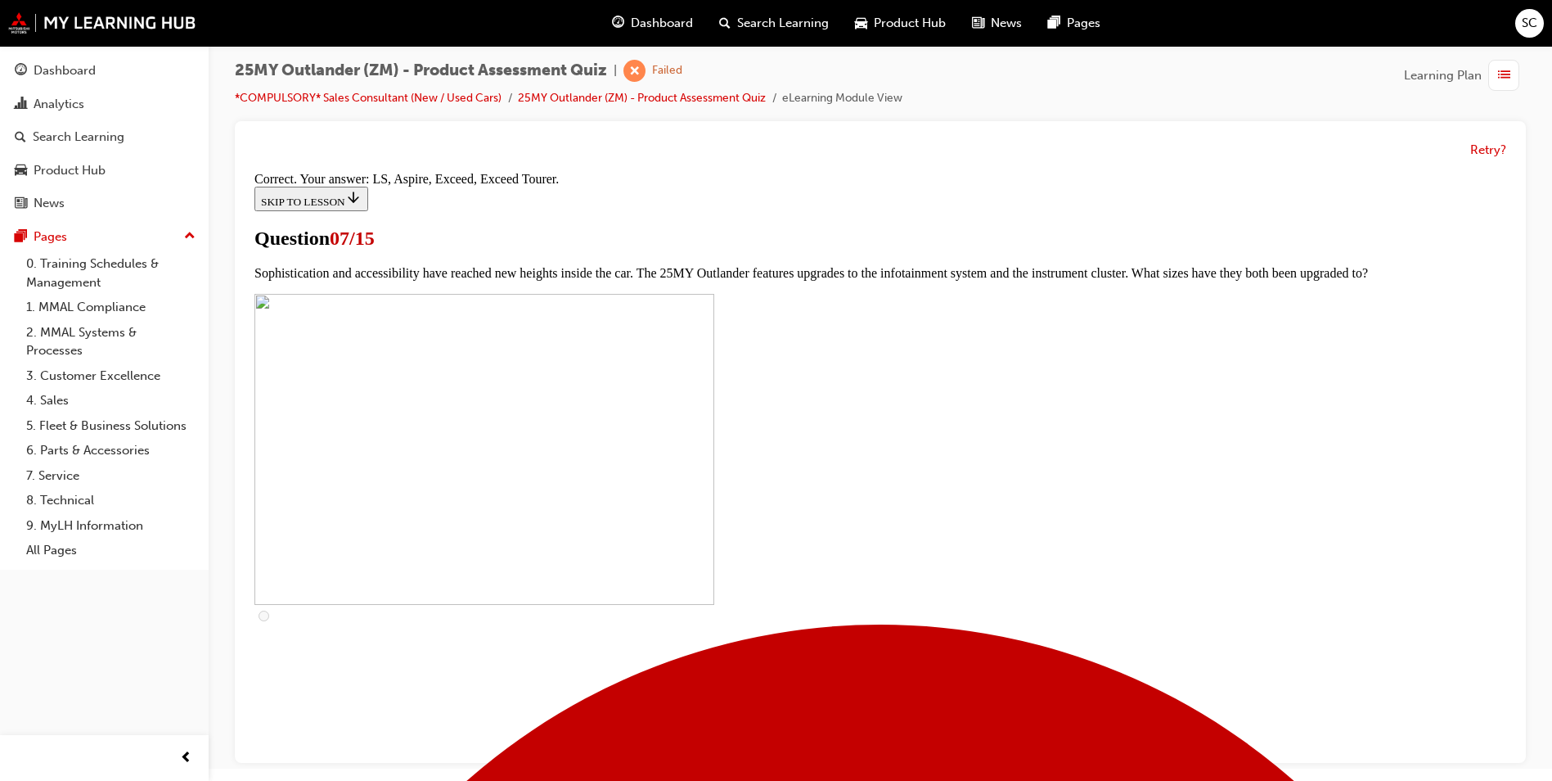
scroll to position [710, 0]
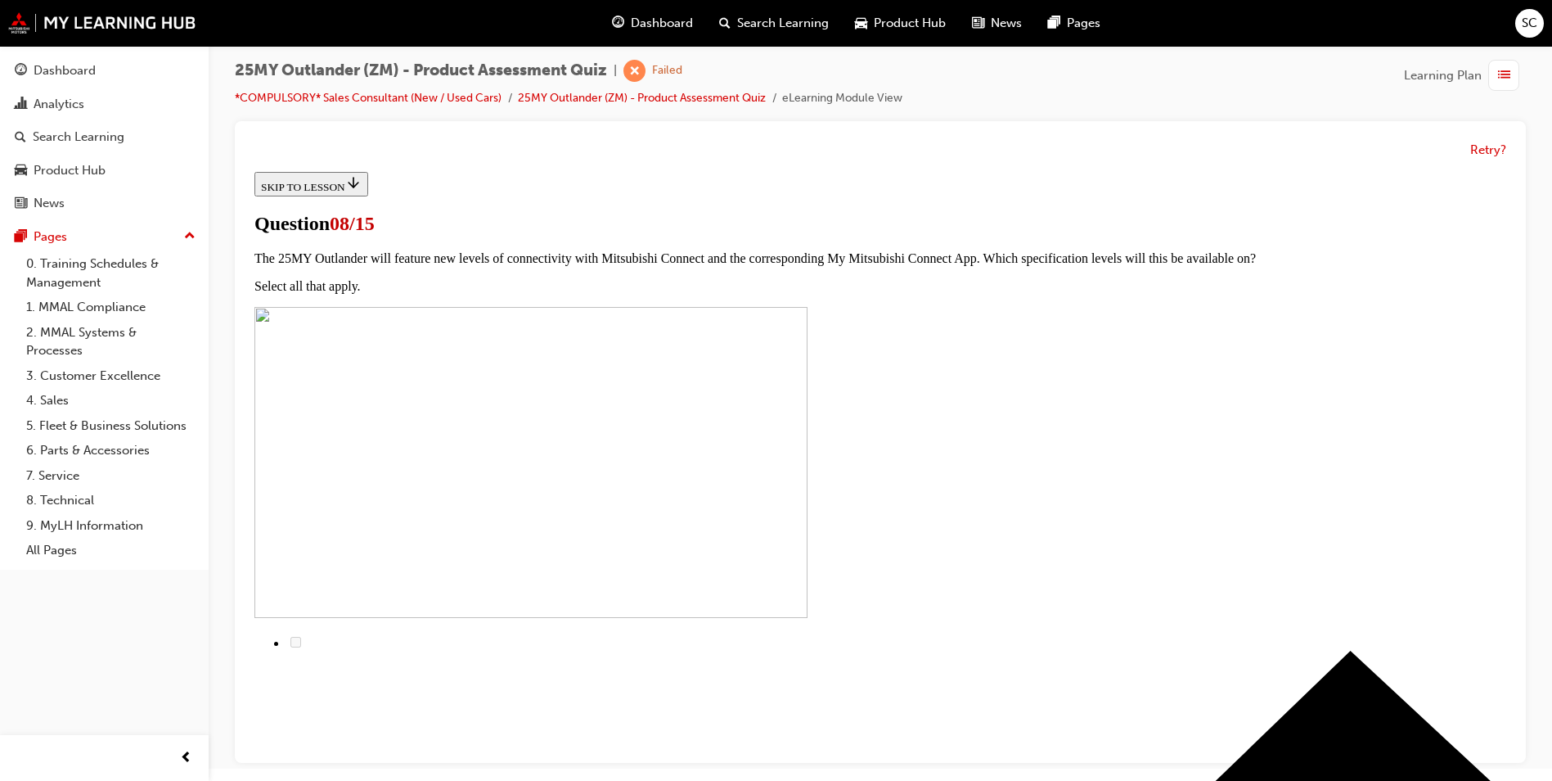
radio input "true"
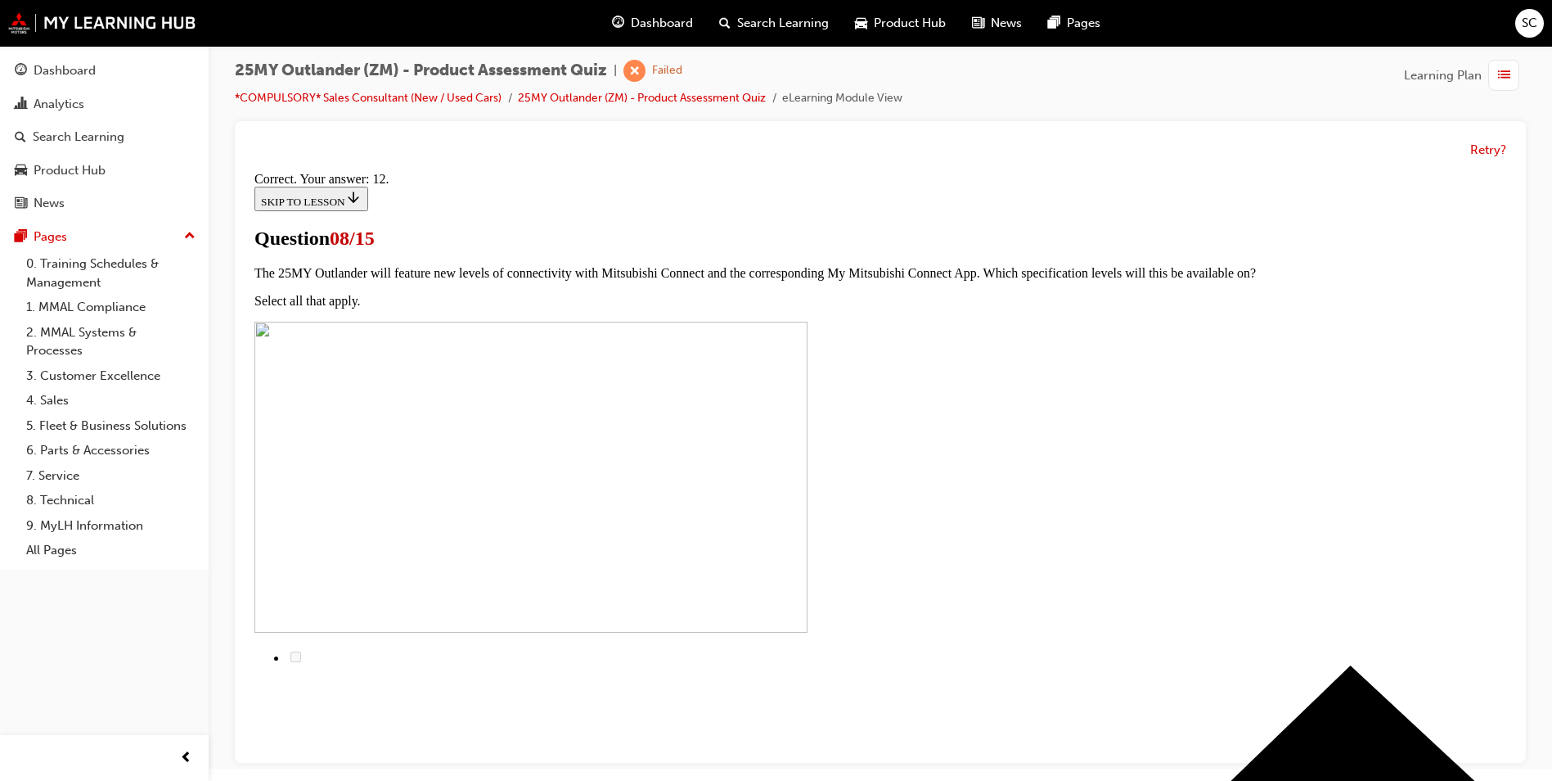
scroll to position [238, 0]
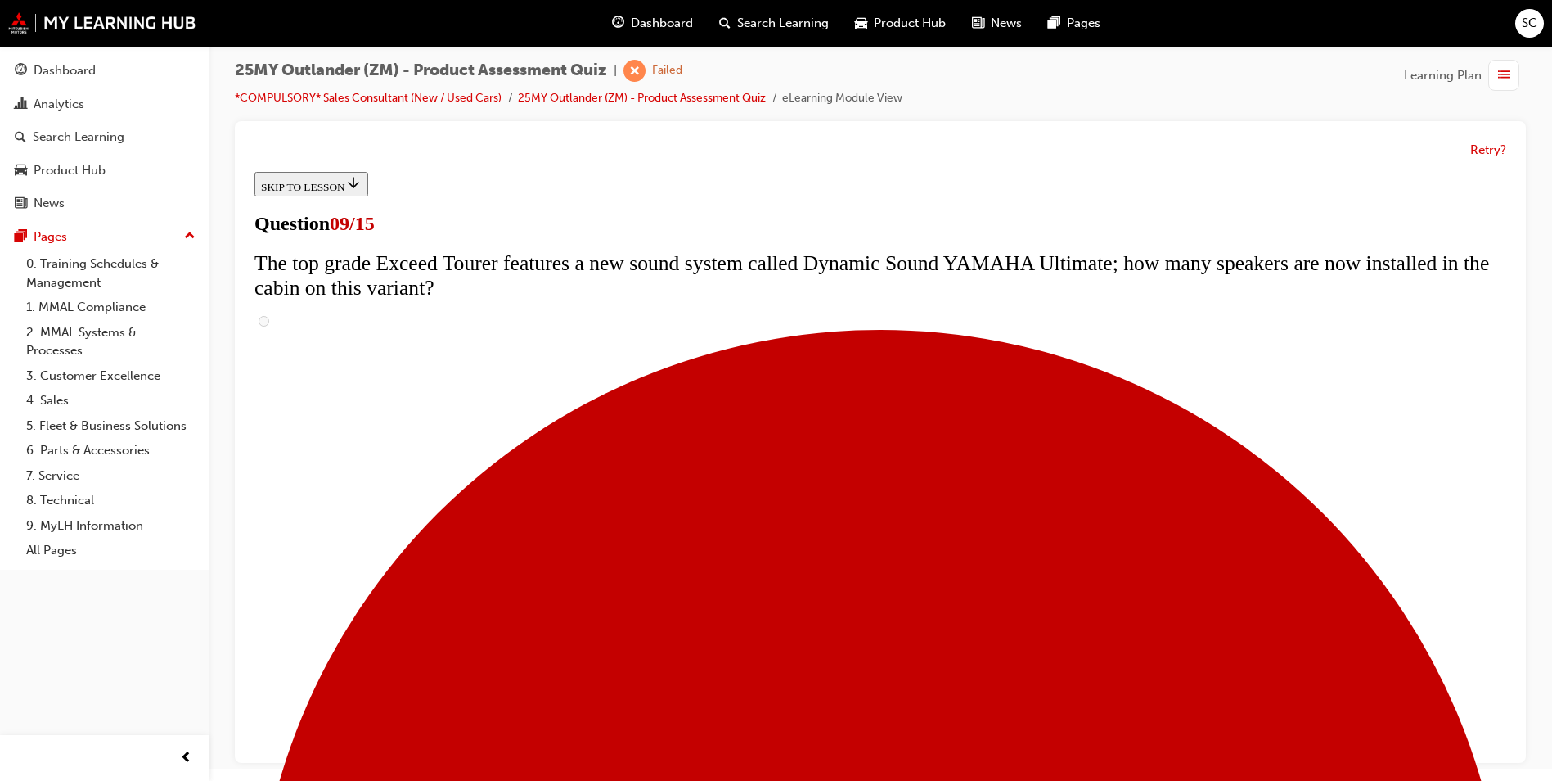
scroll to position [409, 0]
radio input "true"
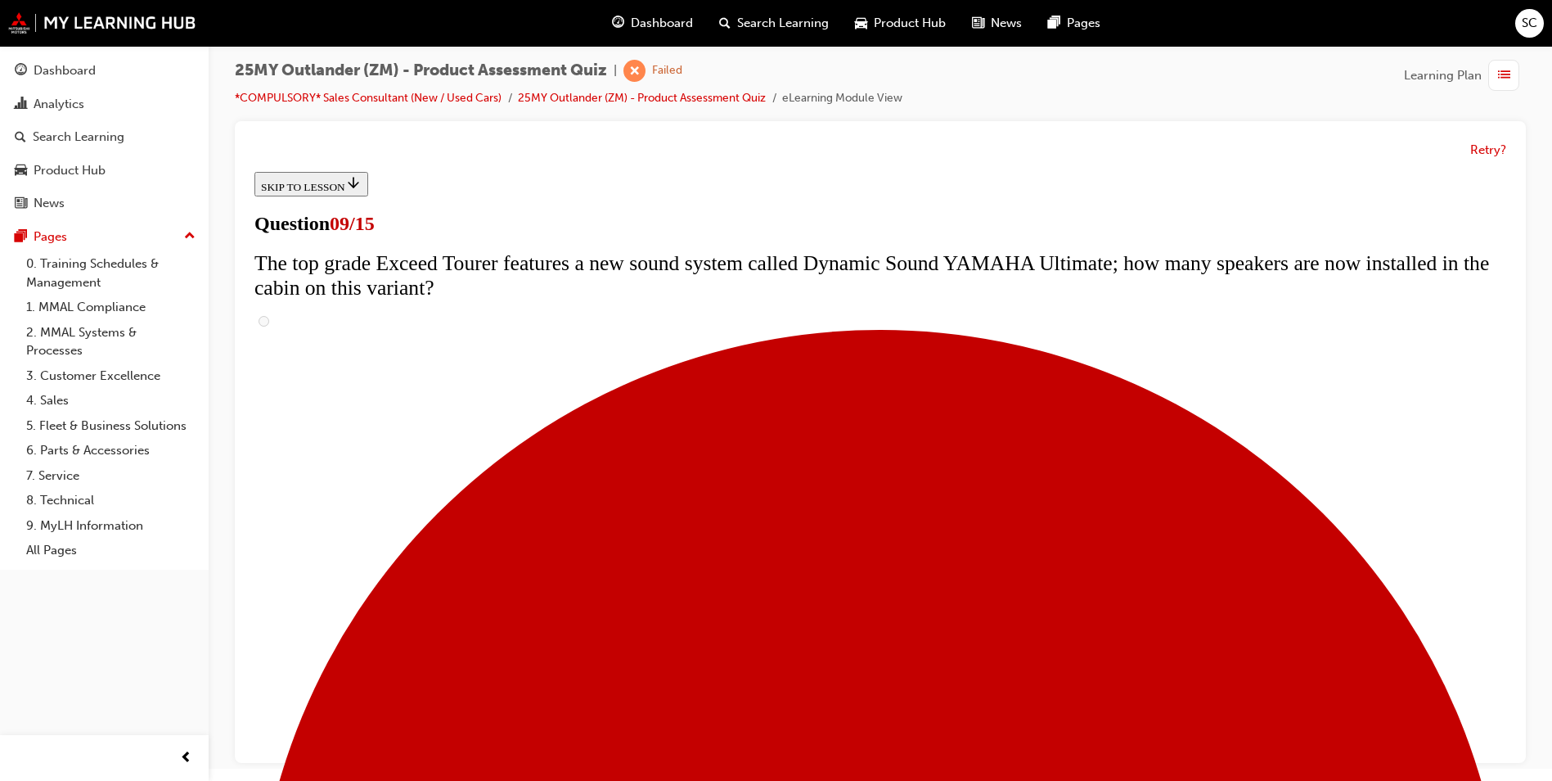
scroll to position [573, 0]
radio input "true"
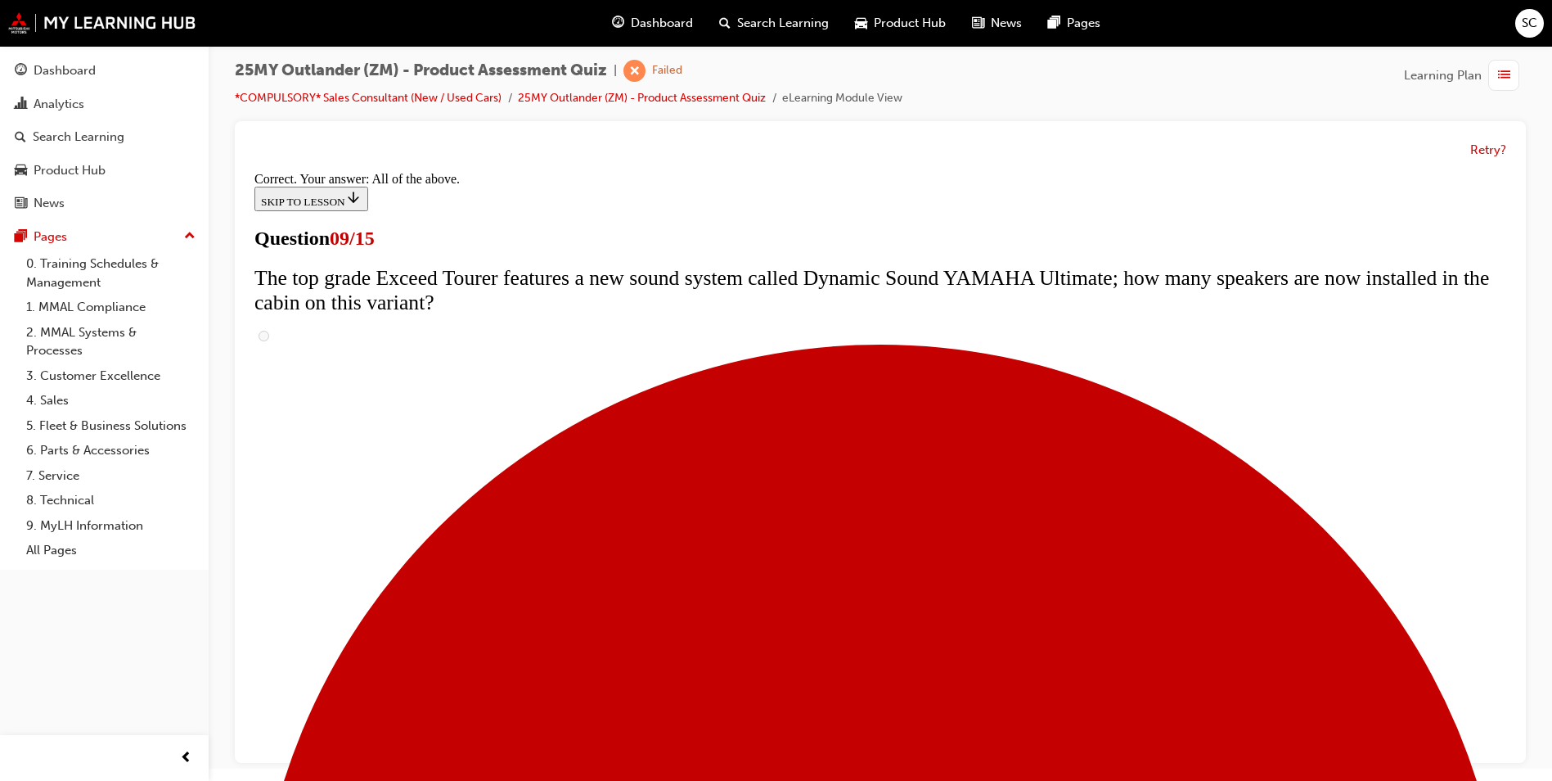
scroll to position [823, 0]
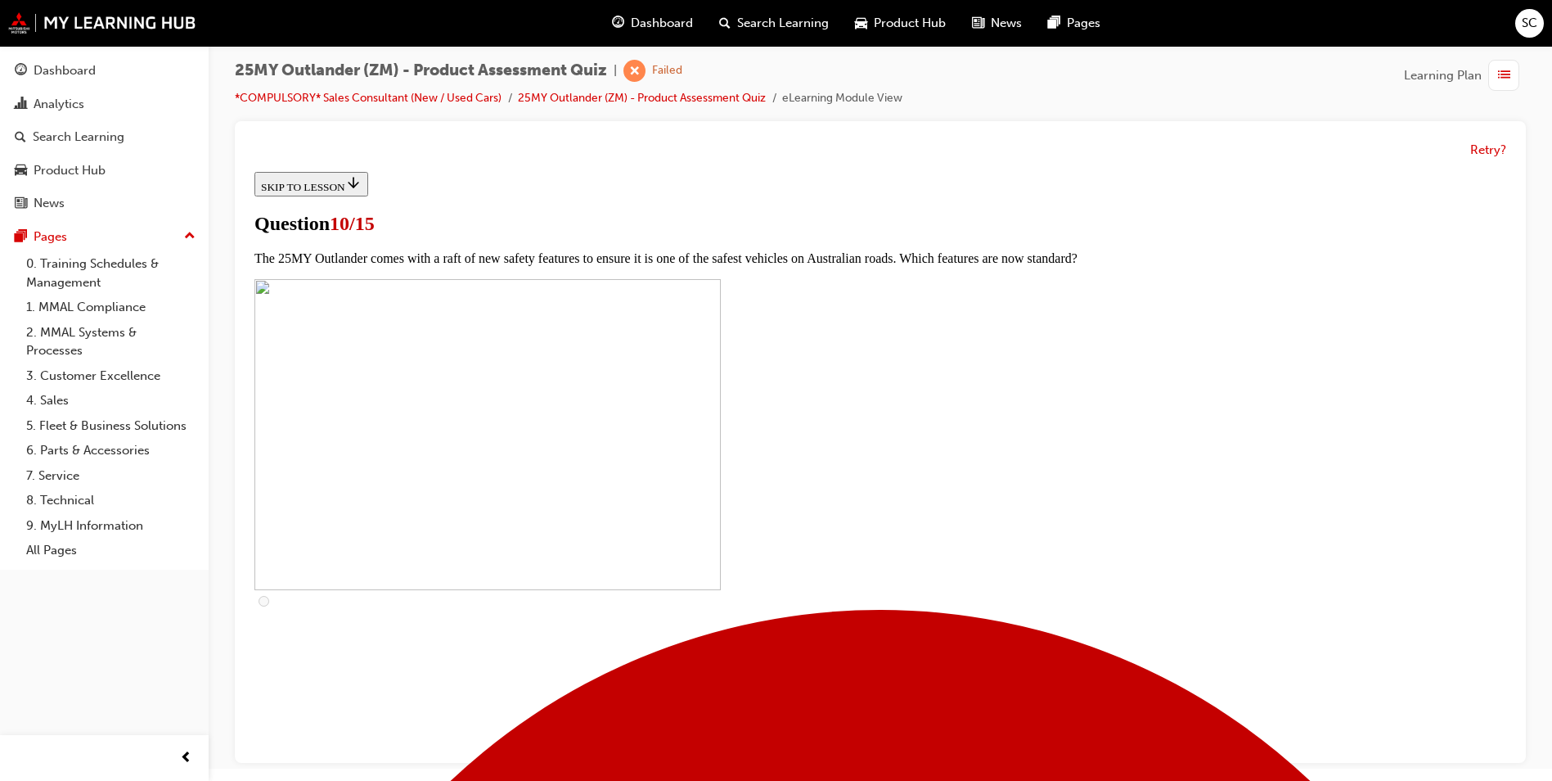
scroll to position [491, 0]
checkbox input "true"
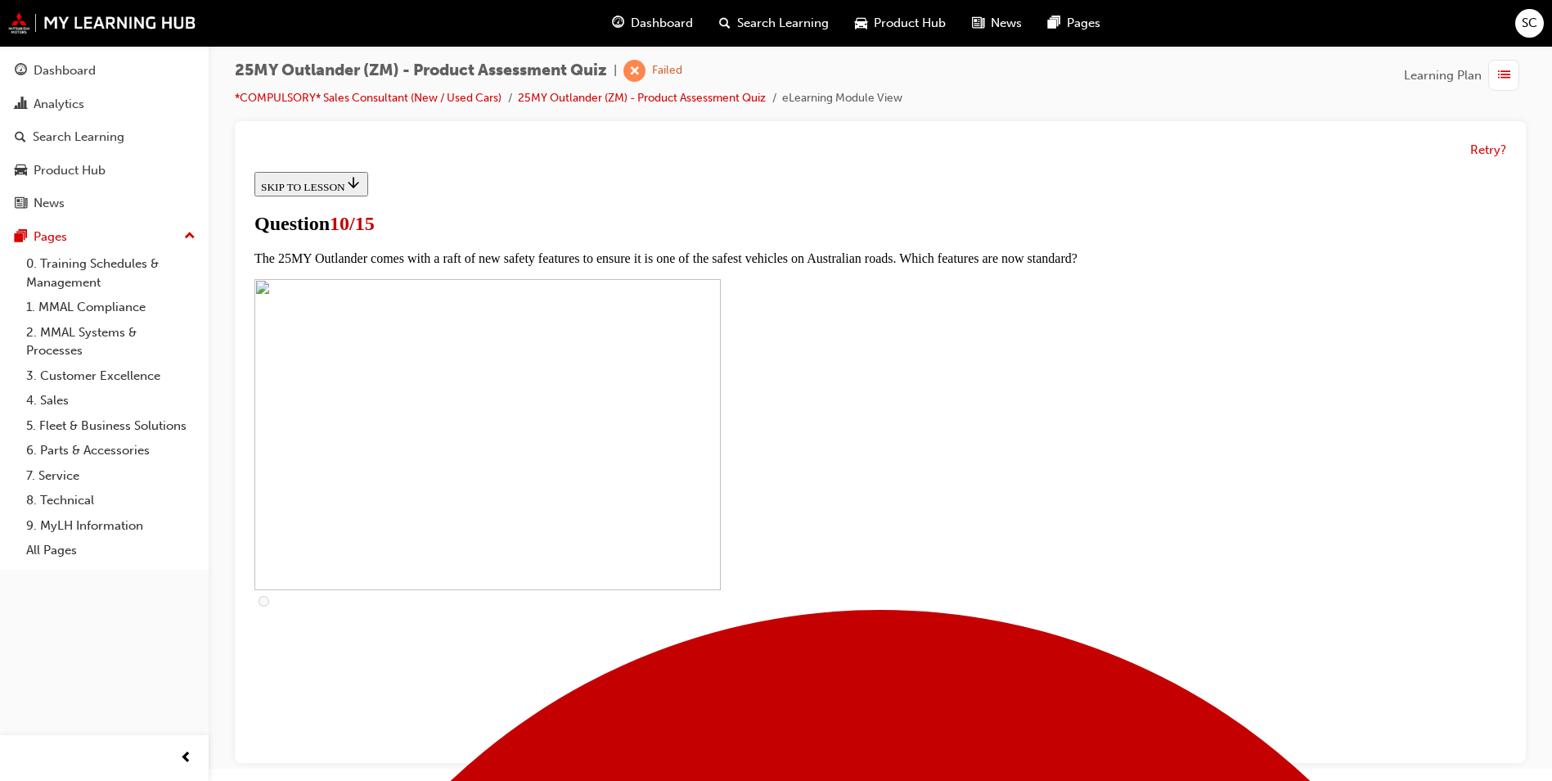
checkbox input "true"
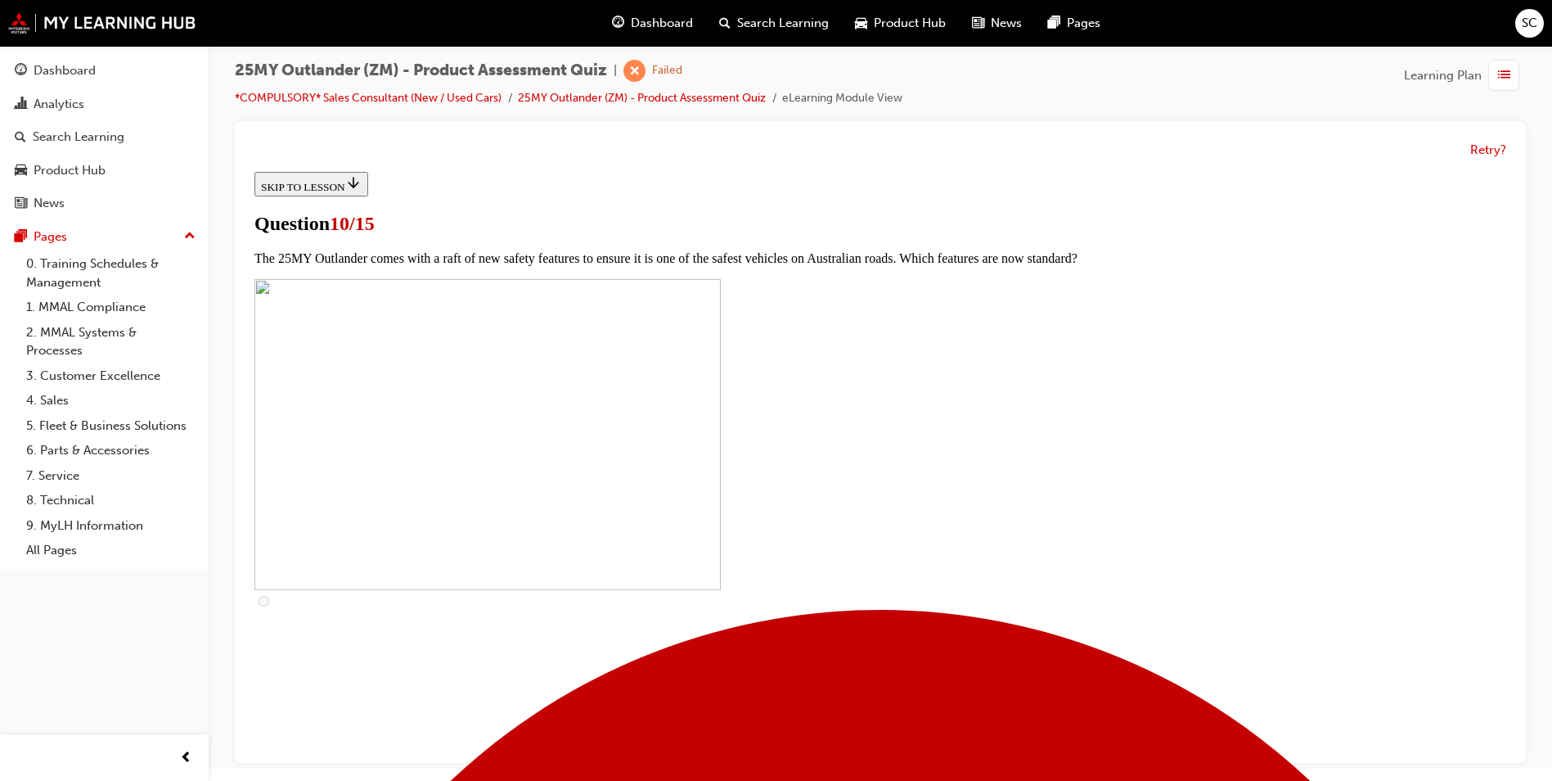
checkbox input "true"
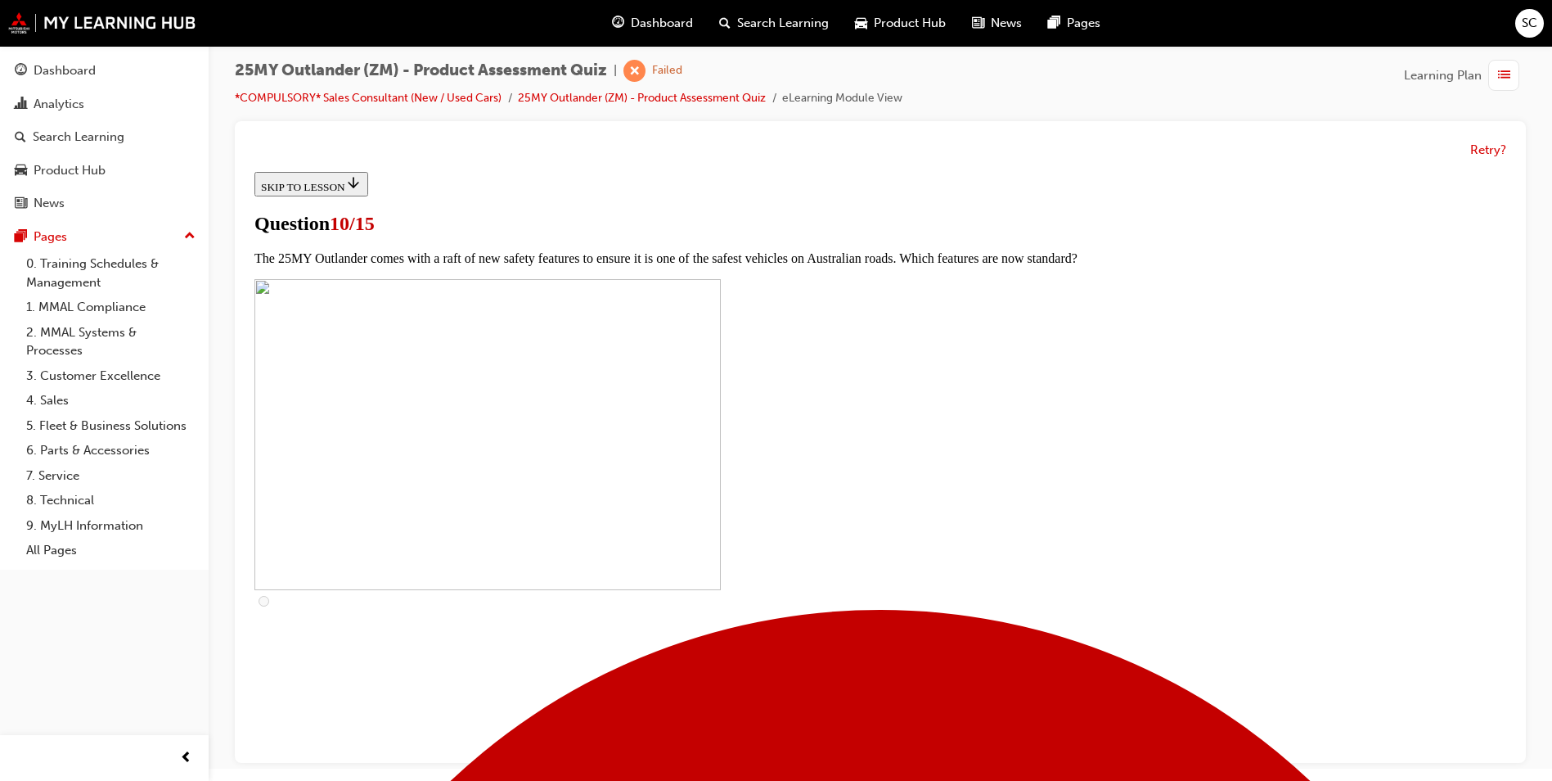
checkbox input "true"
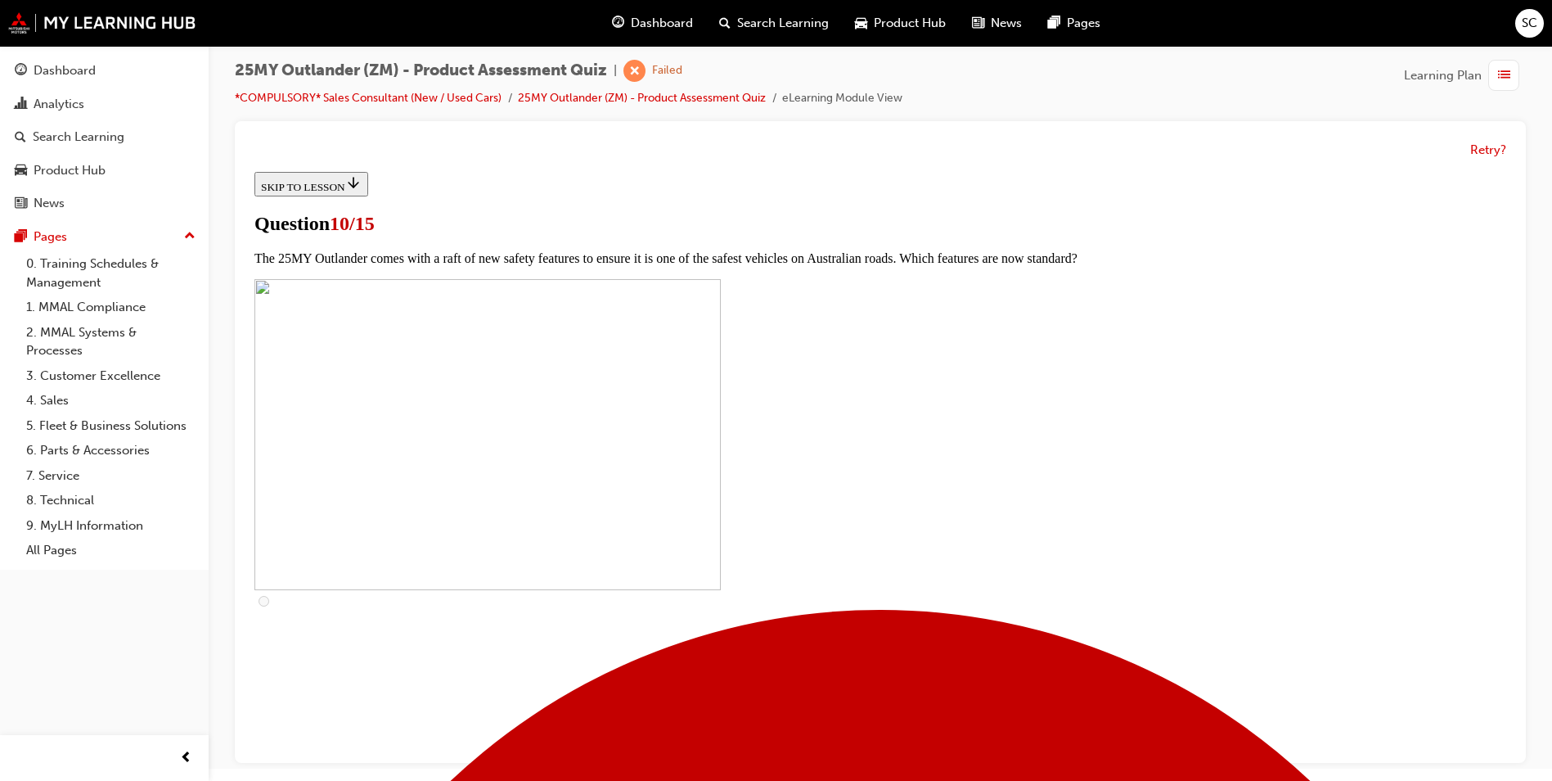
checkbox input "true"
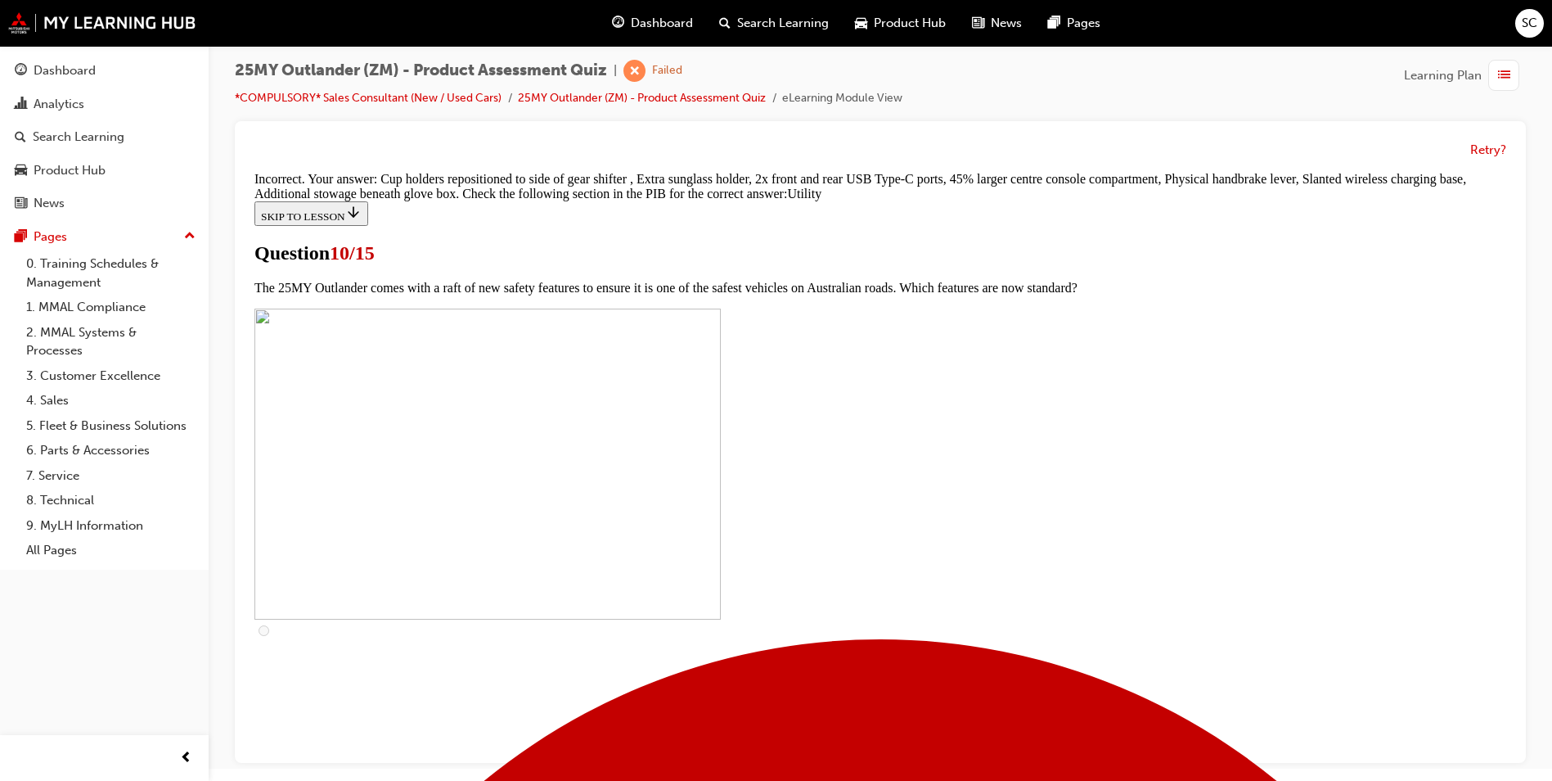
scroll to position [771, 0]
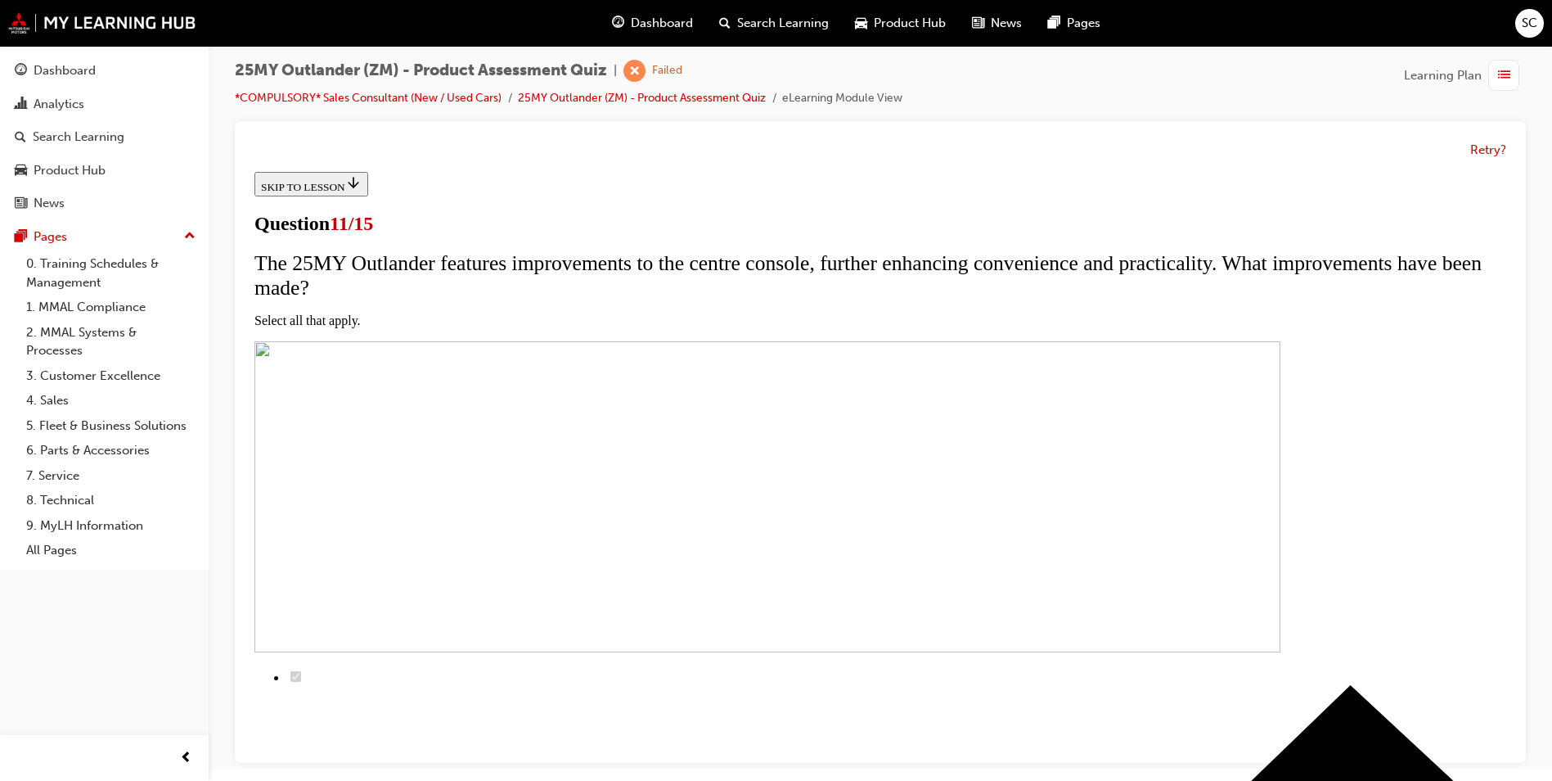
scroll to position [164, 0]
checkbox input "true"
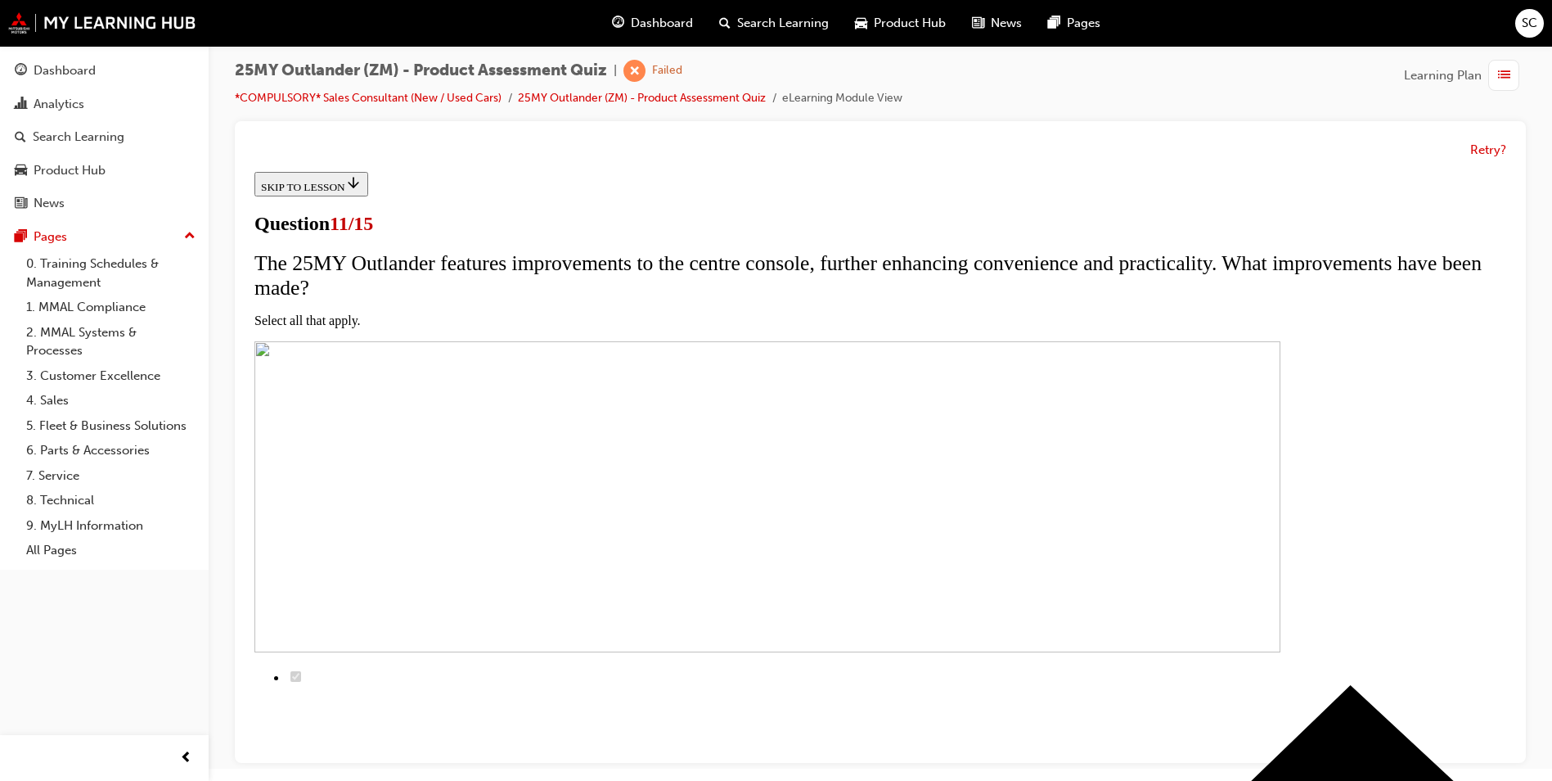
checkbox input "true"
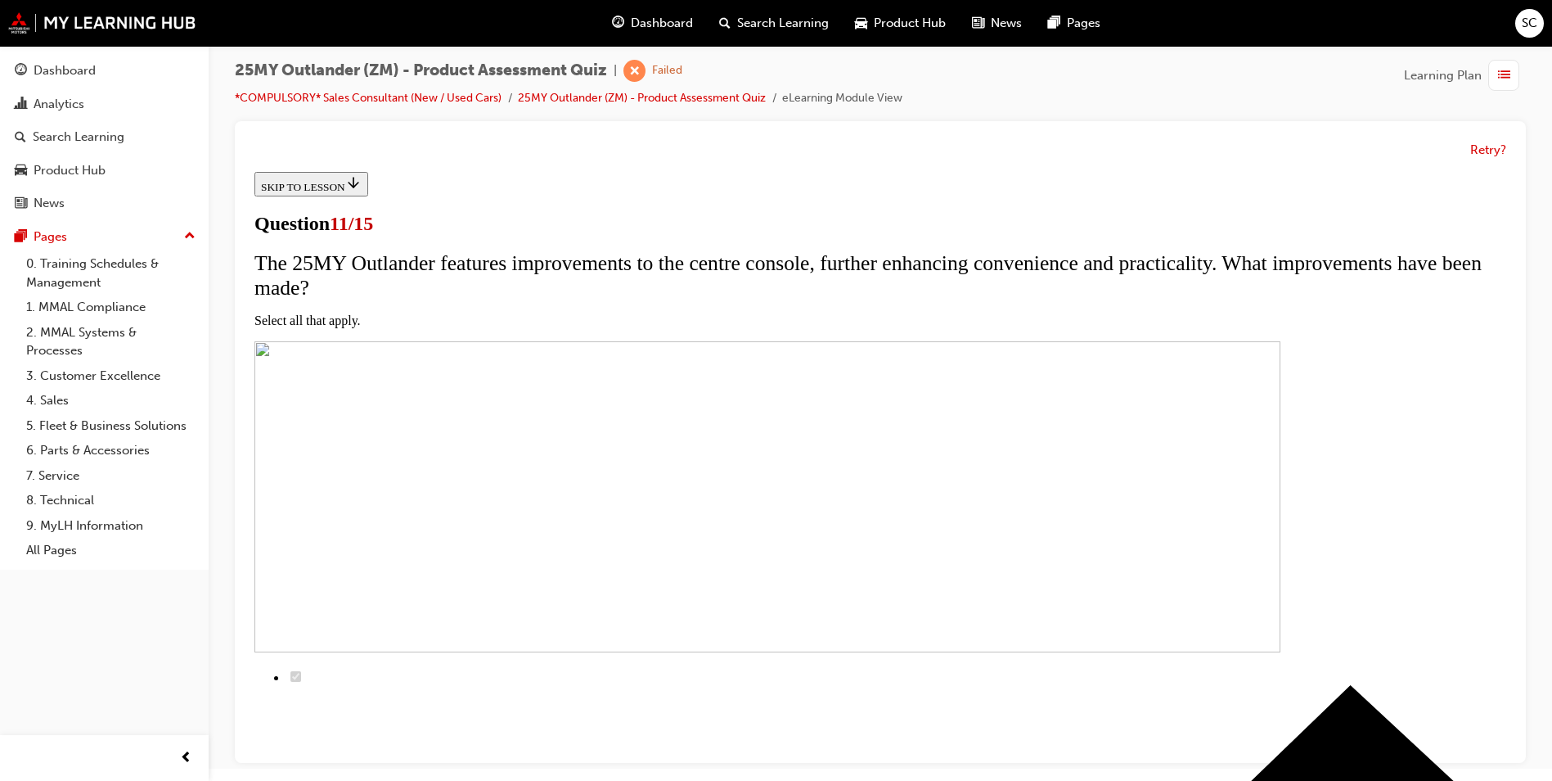
checkbox input "true"
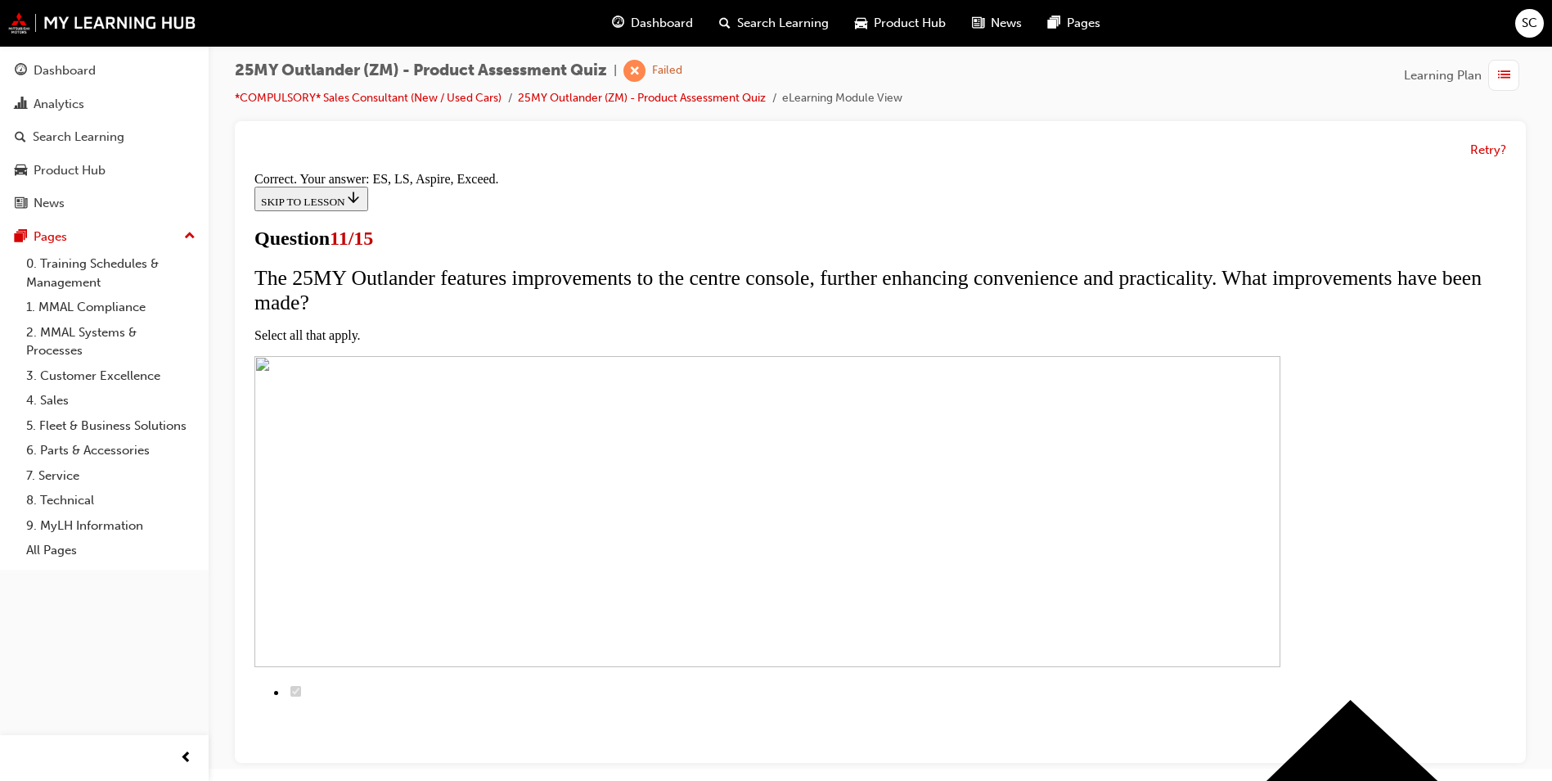
scroll to position [359, 0]
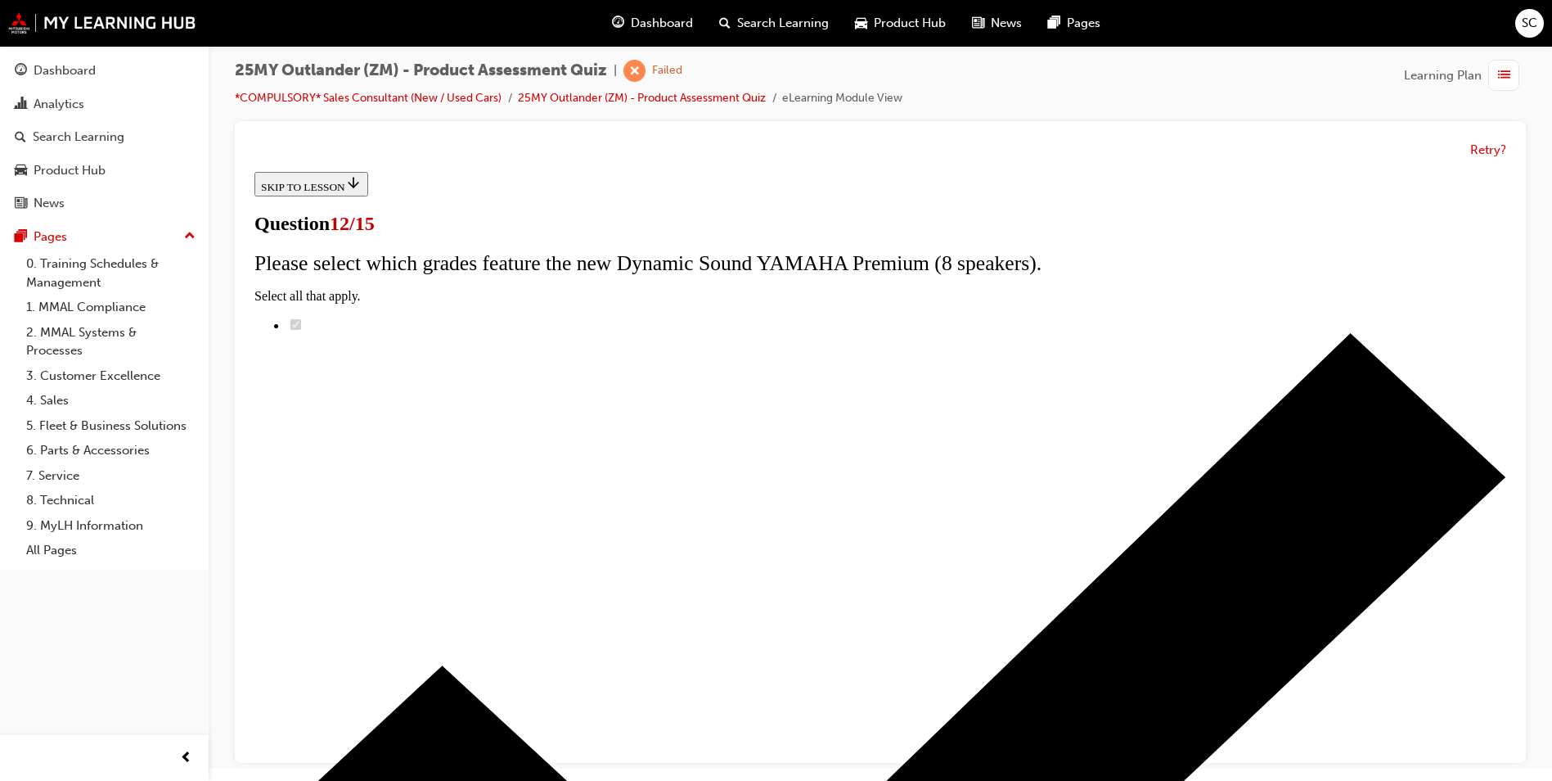
radio input "true"
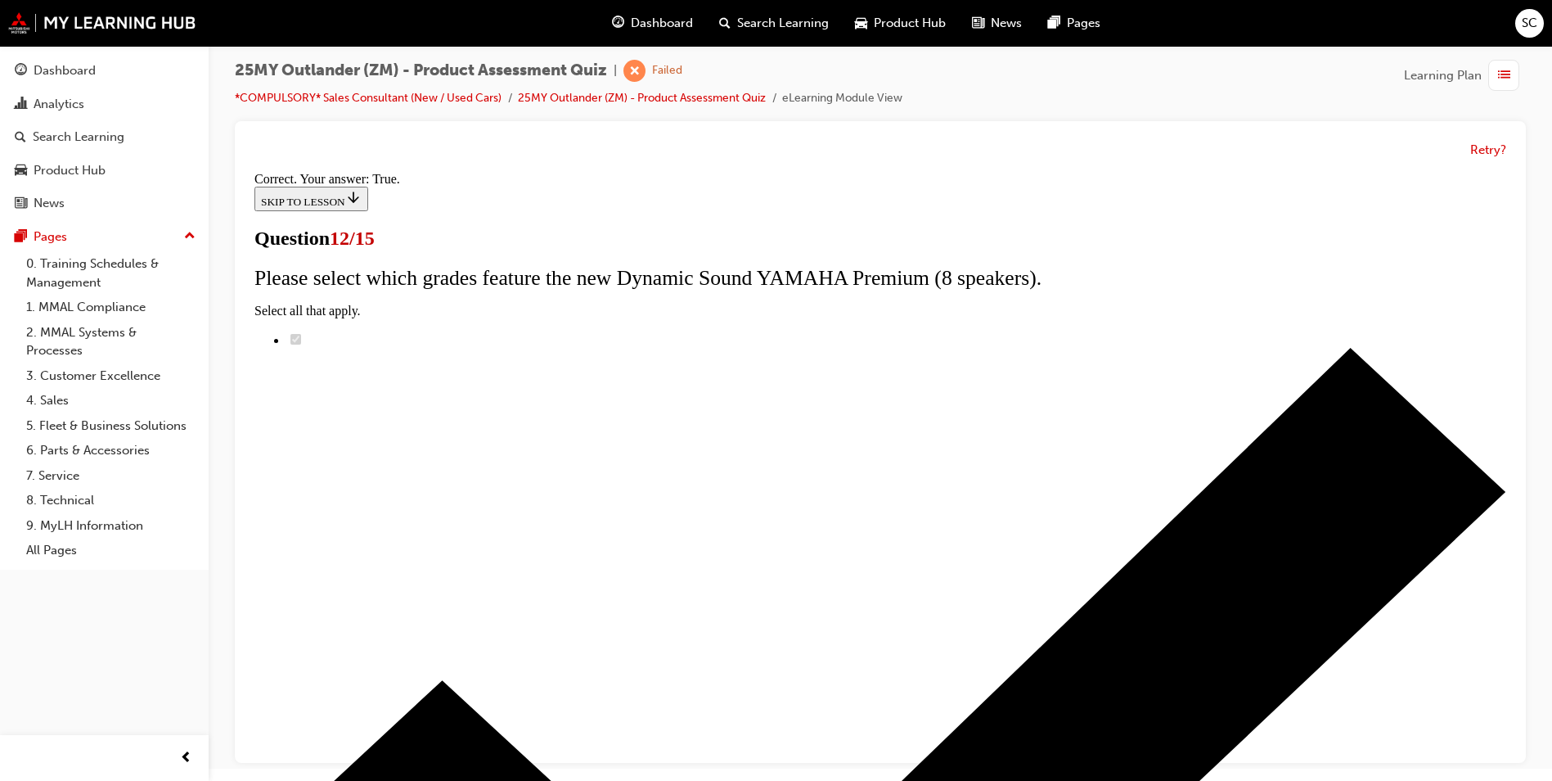
scroll to position [163, 0]
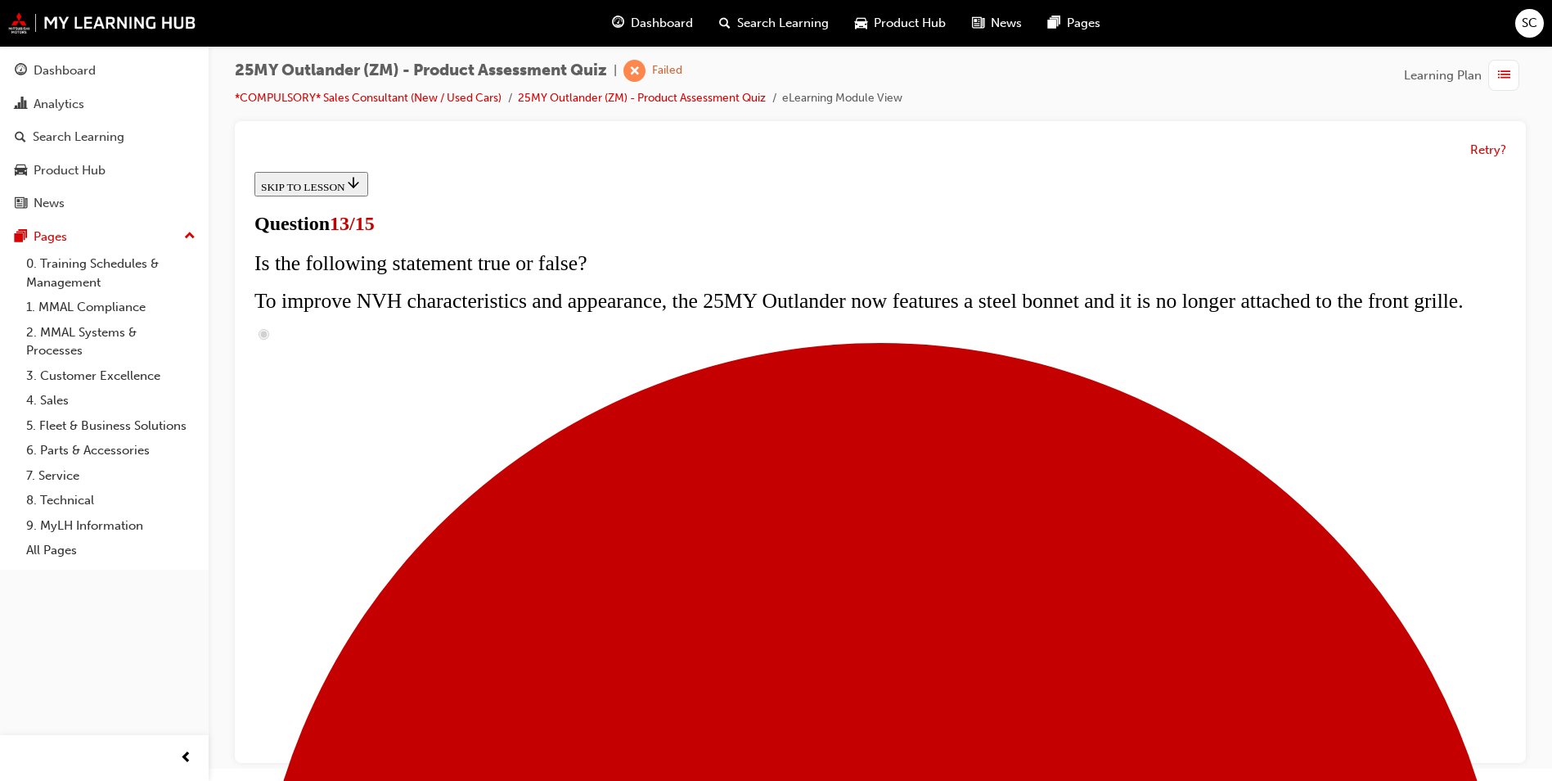
scroll to position [196, 0]
radio input "true"
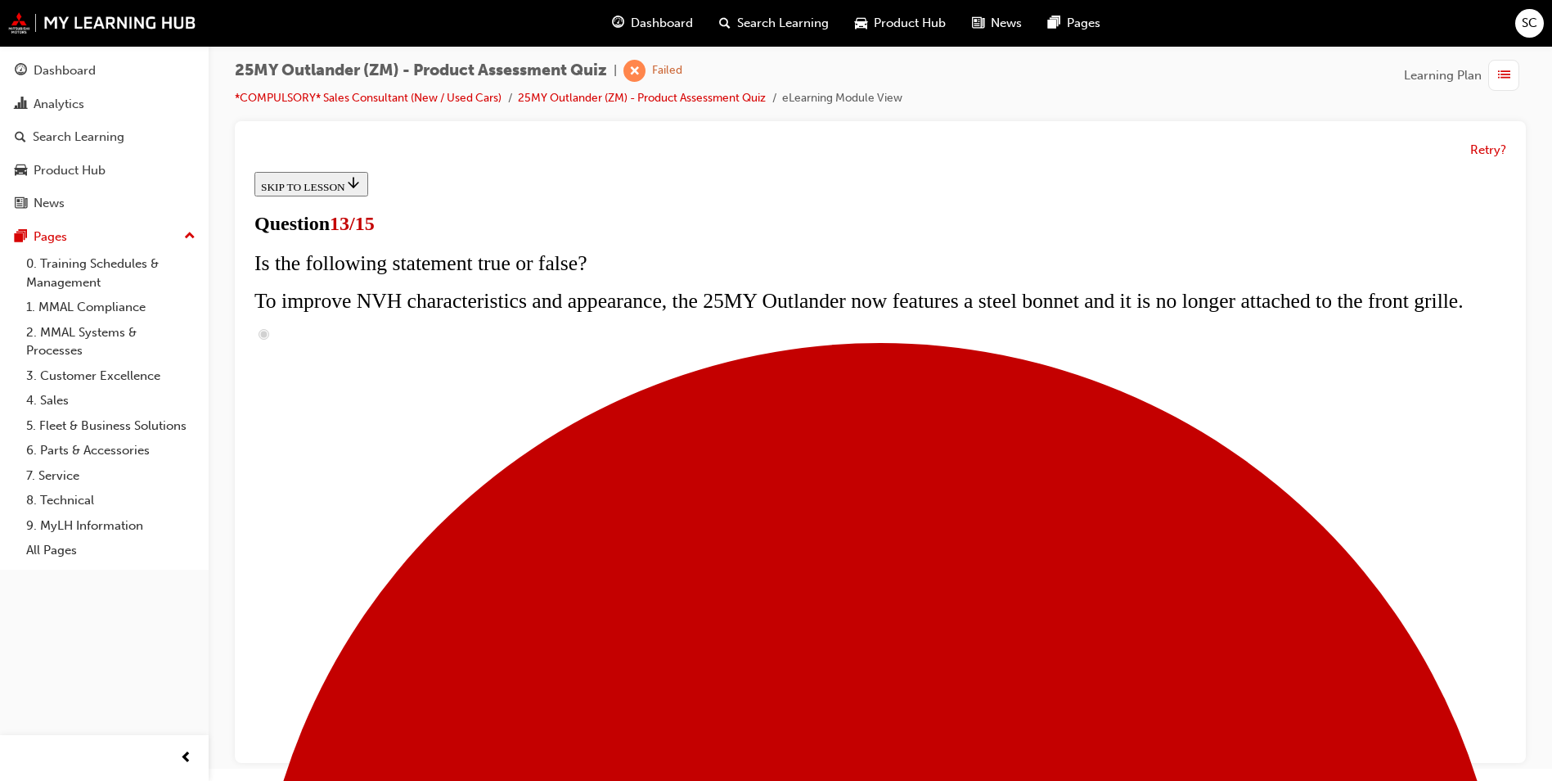
radio input "true"
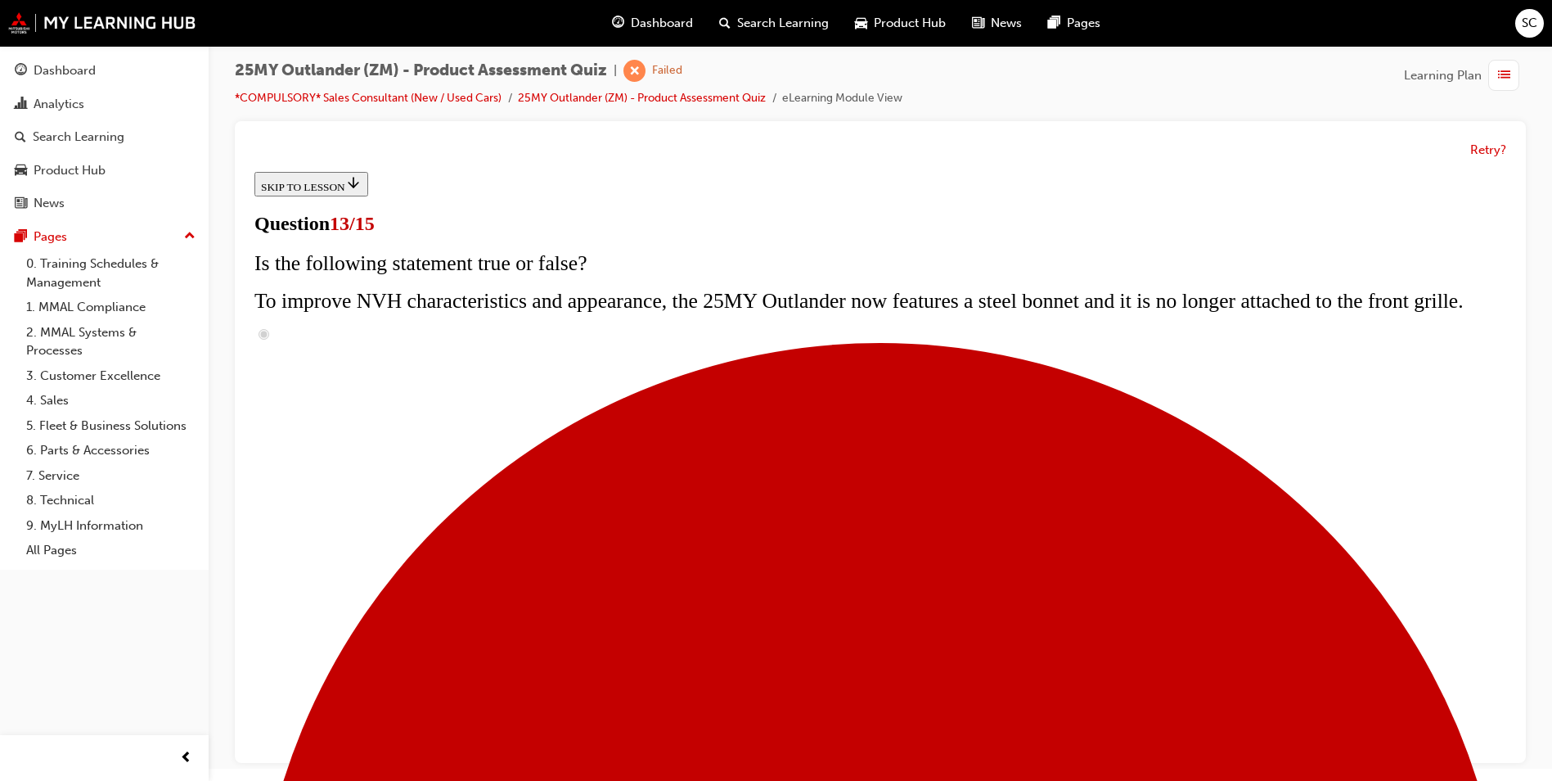
radio input "true"
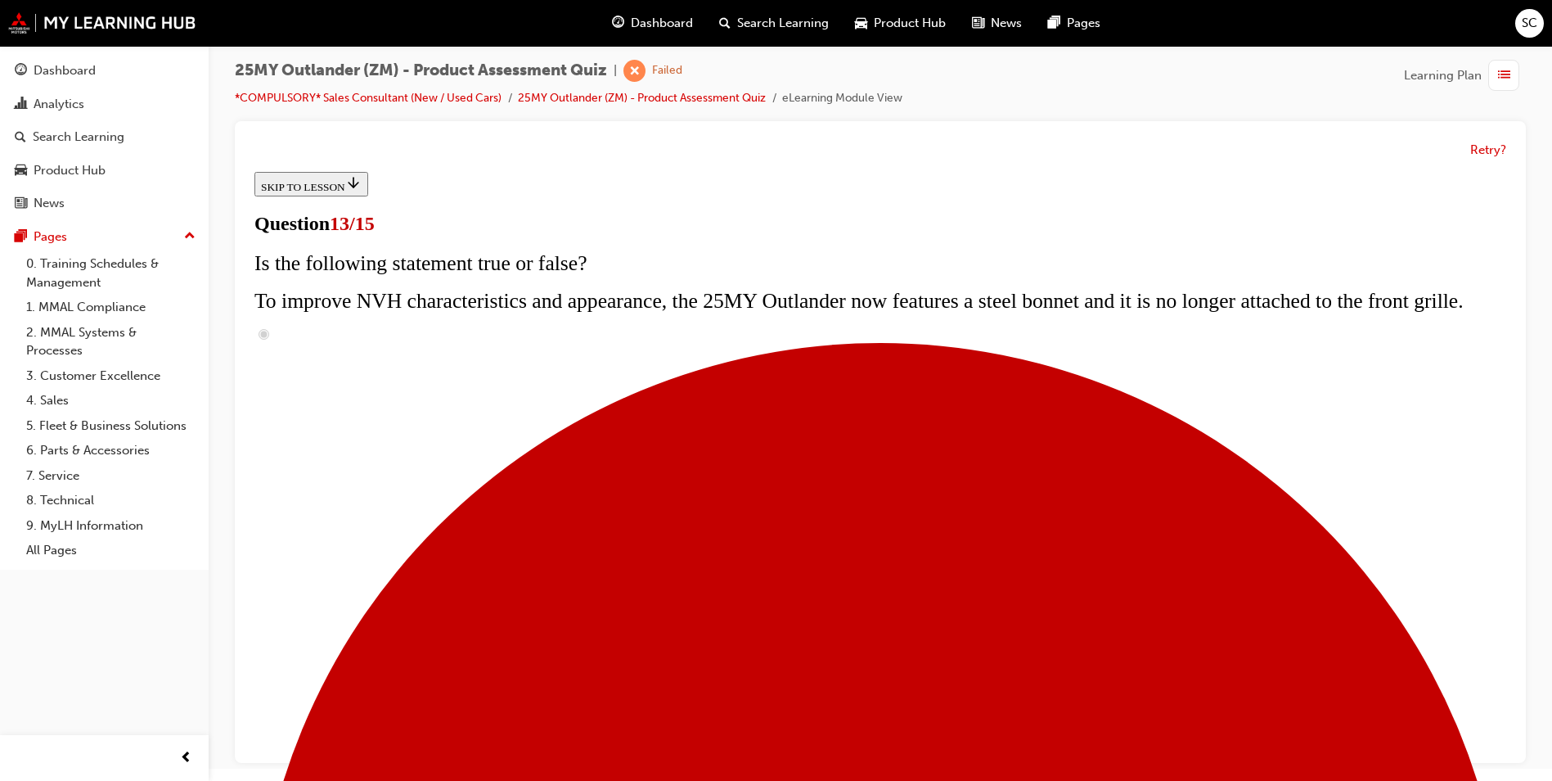
radio input "true"
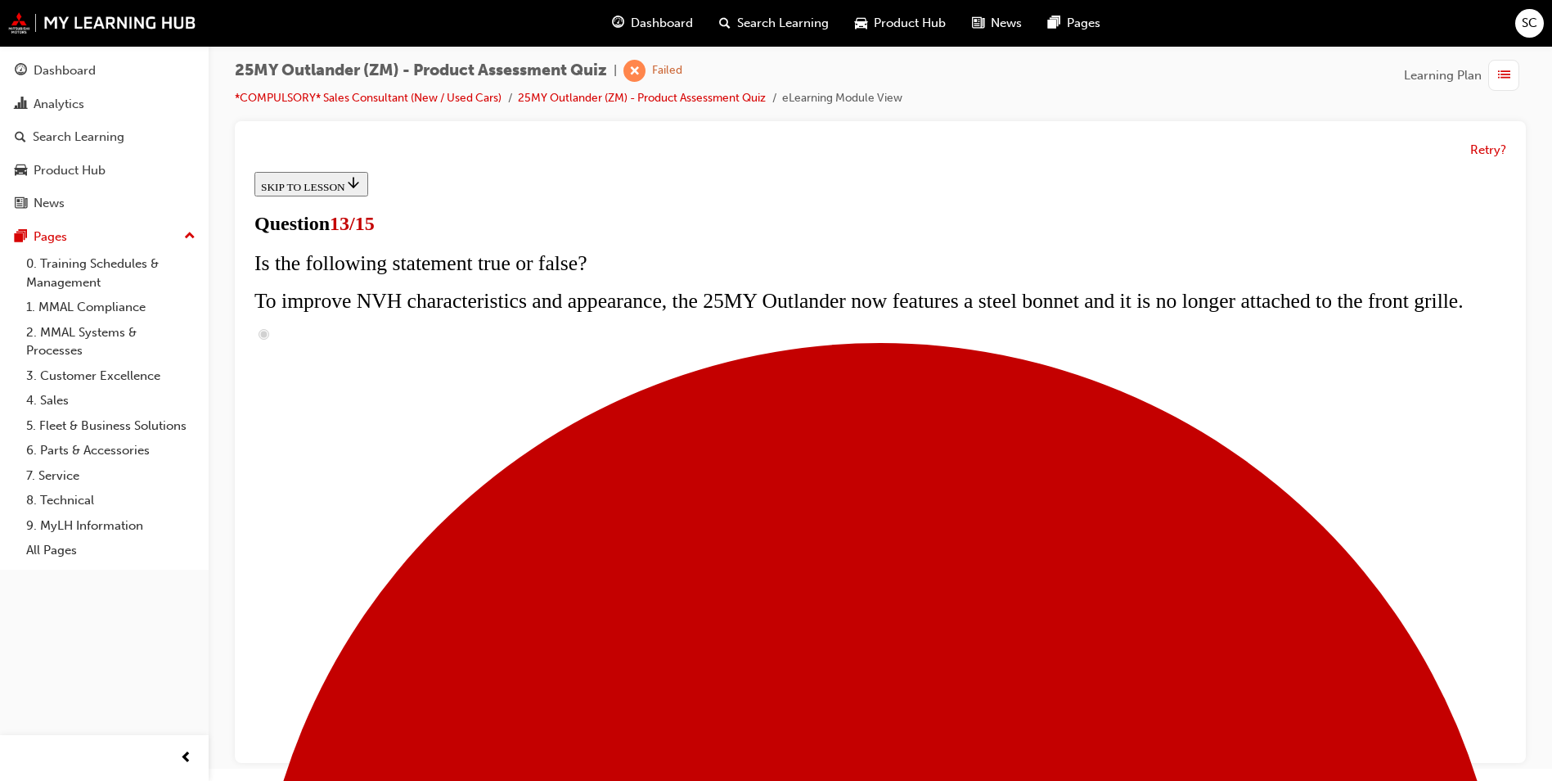
radio input "true"
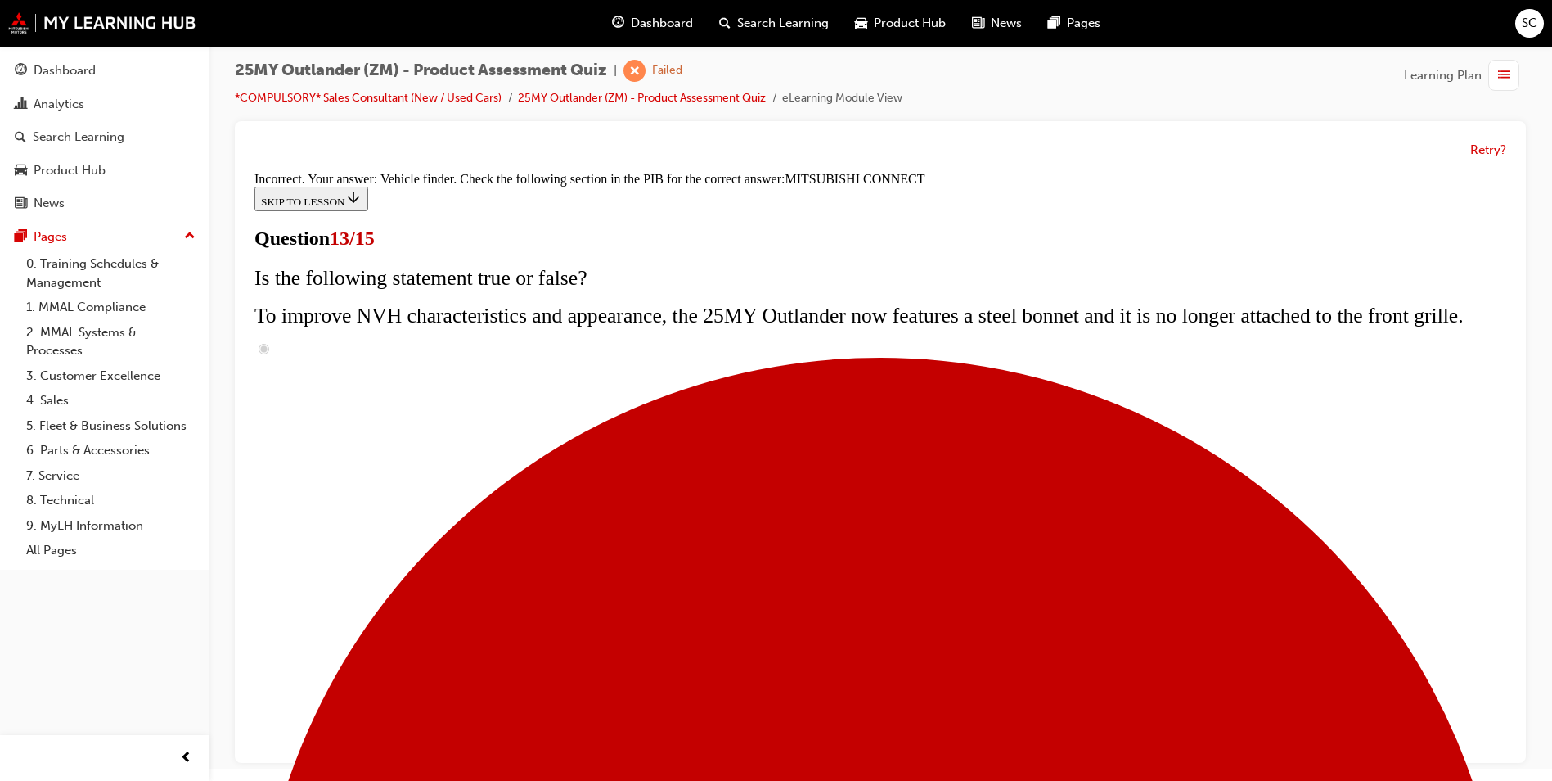
scroll to position [252, 0]
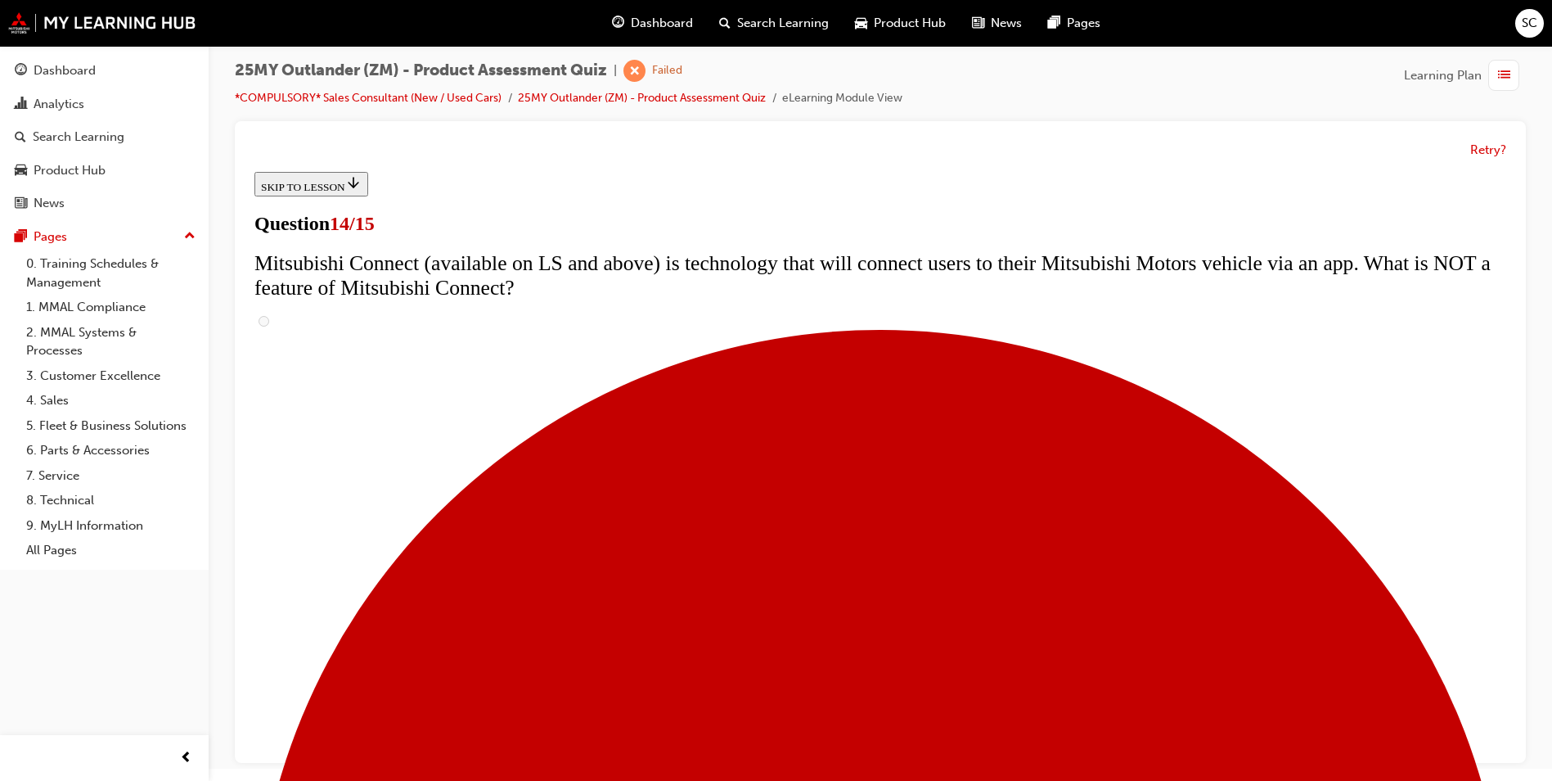
scroll to position [491, 0]
radio input "true"
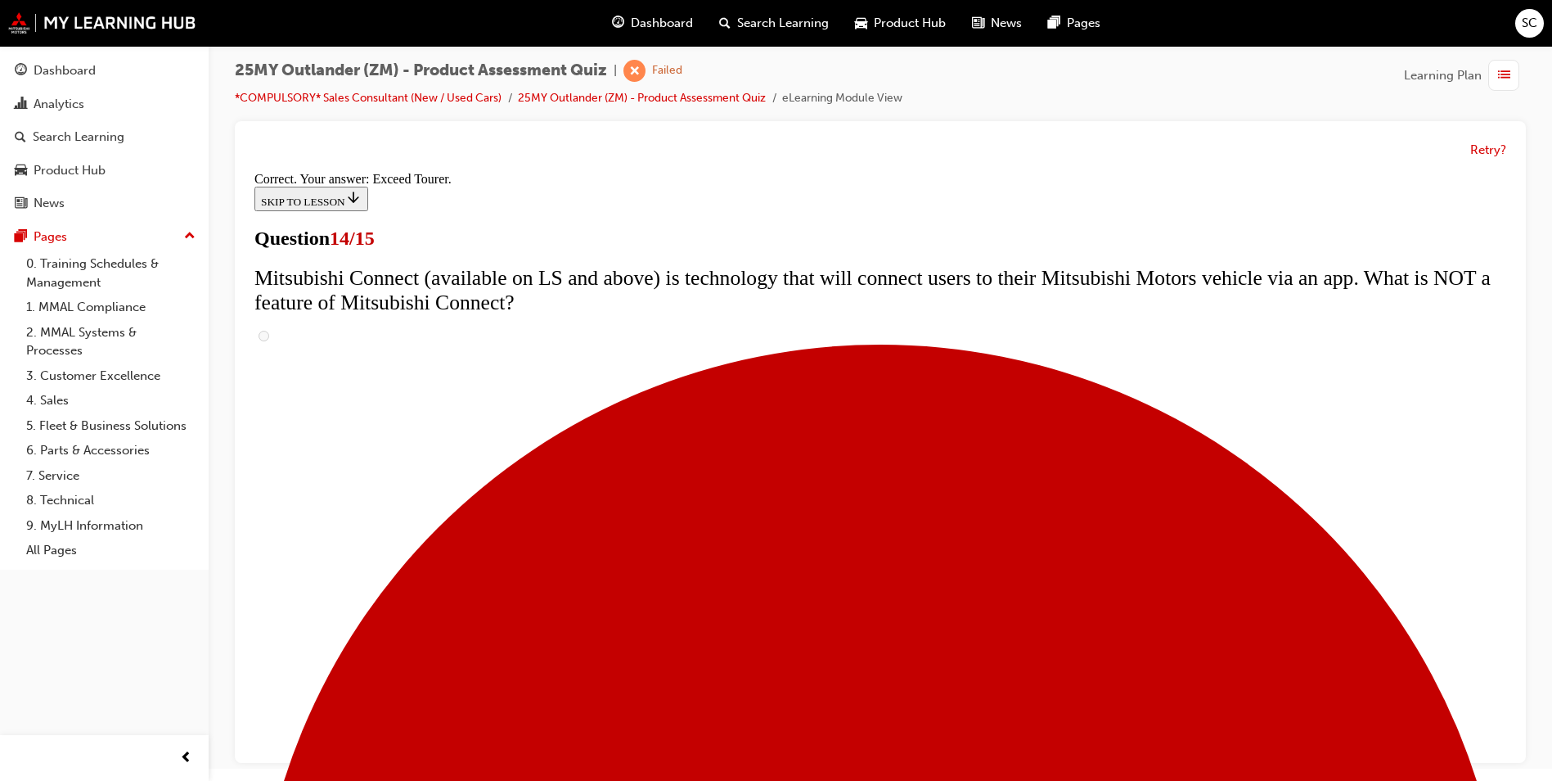
scroll to position [655, 0]
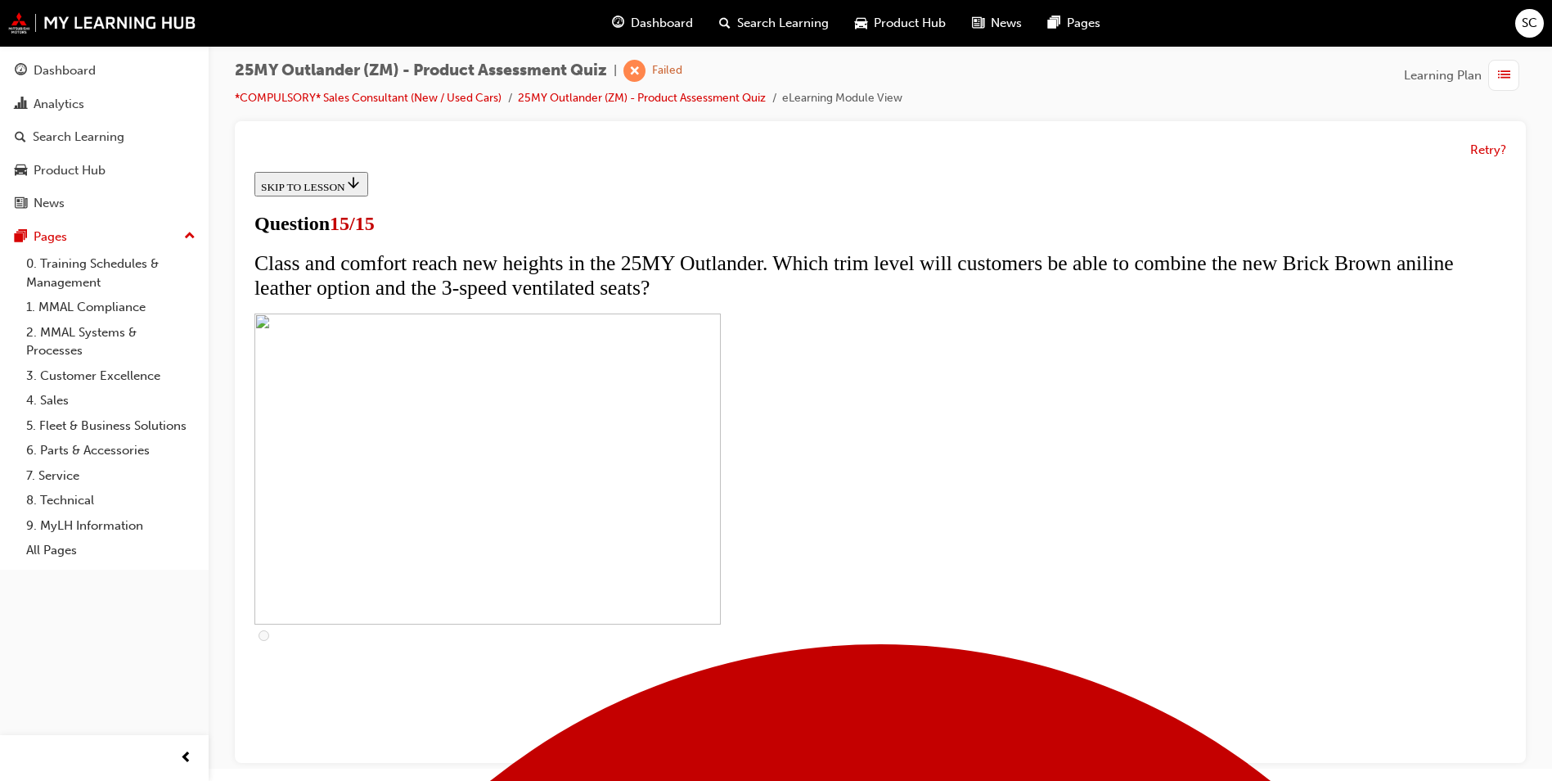
scroll to position [240, 0]
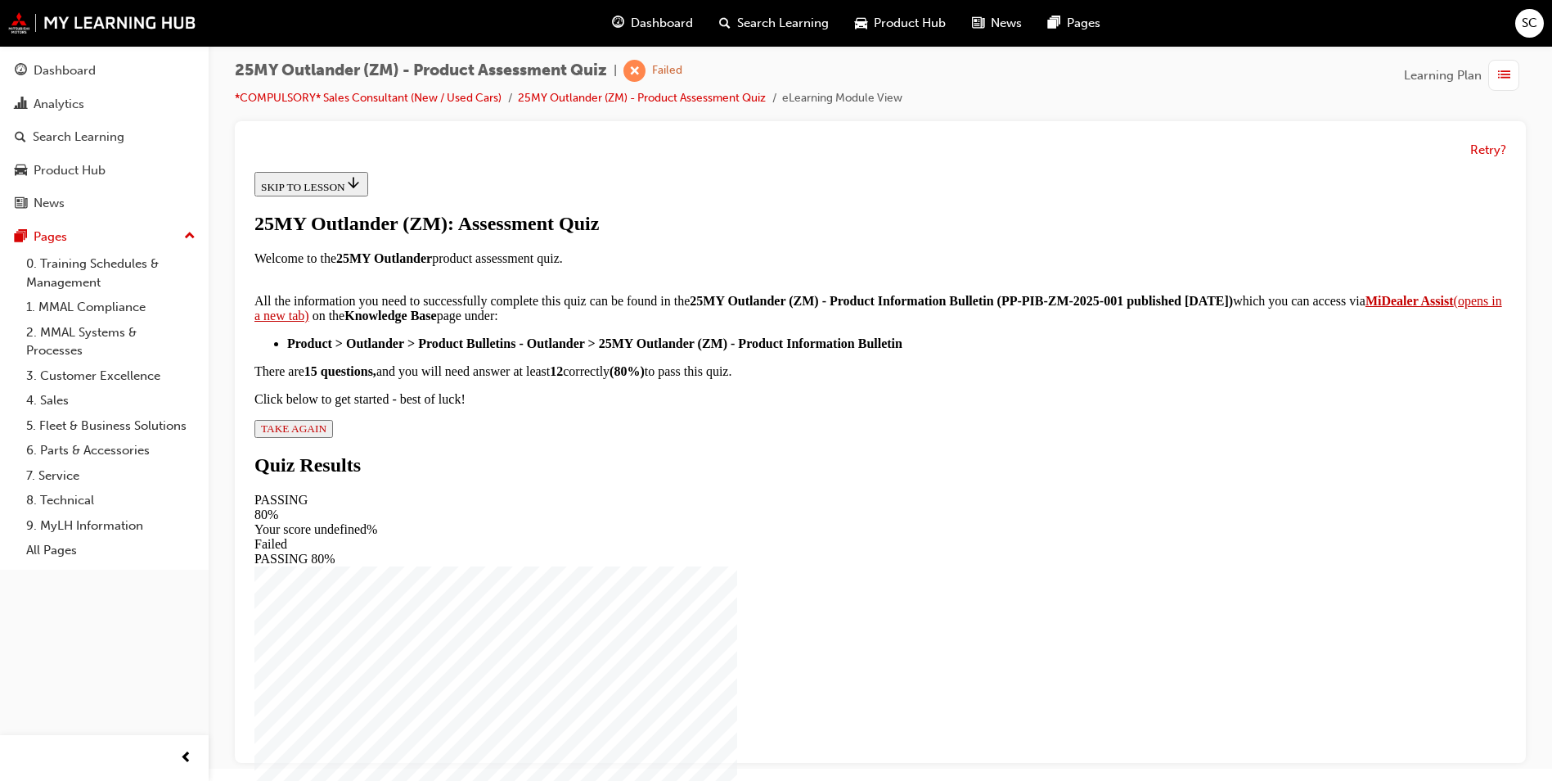
click at [326, 434] on span "TAKE AGAIN" at bounding box center [293, 428] width 65 height 12
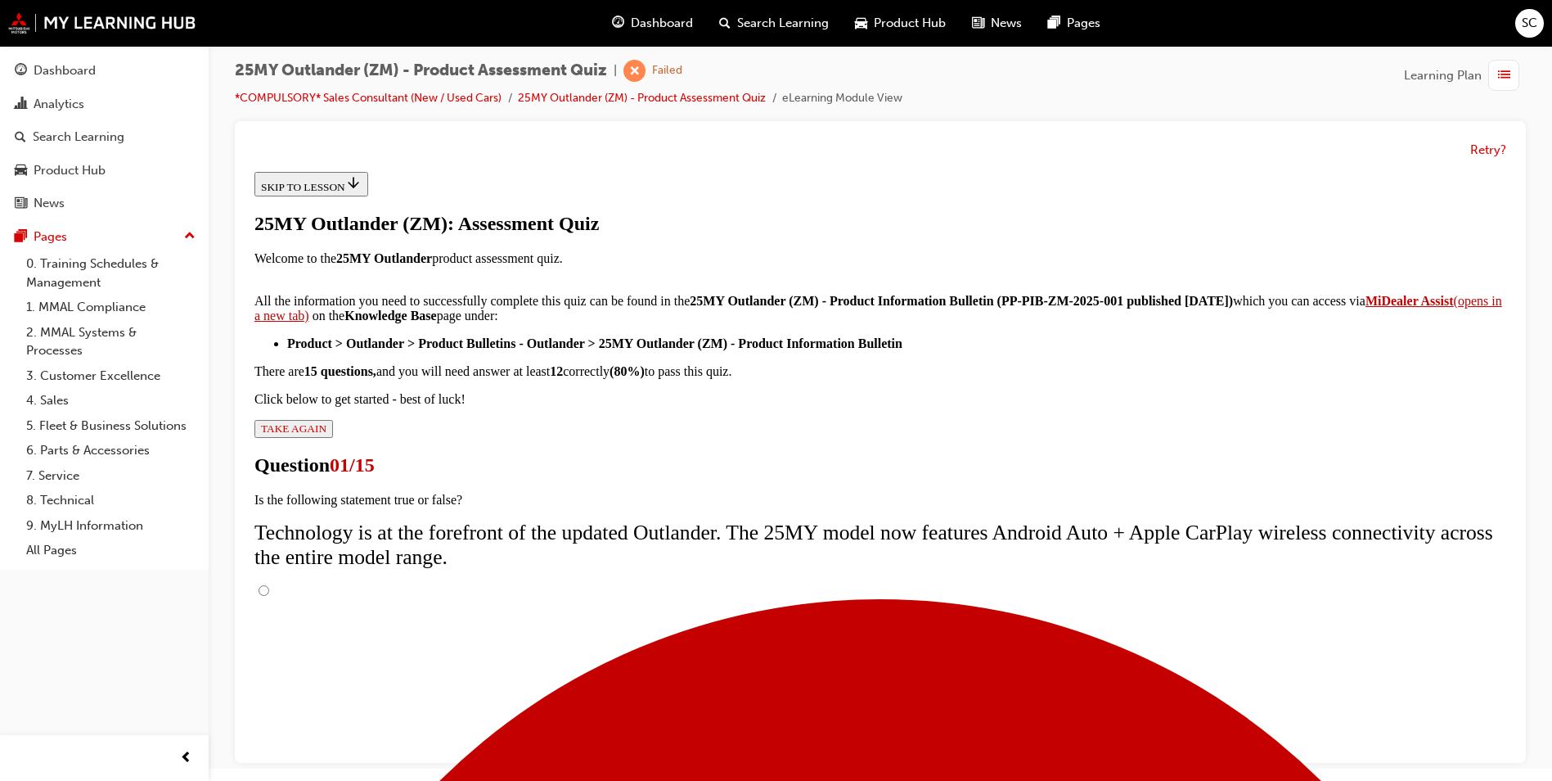
click at [269, 585] on input "True" at bounding box center [264, 590] width 11 height 11
radio input "true"
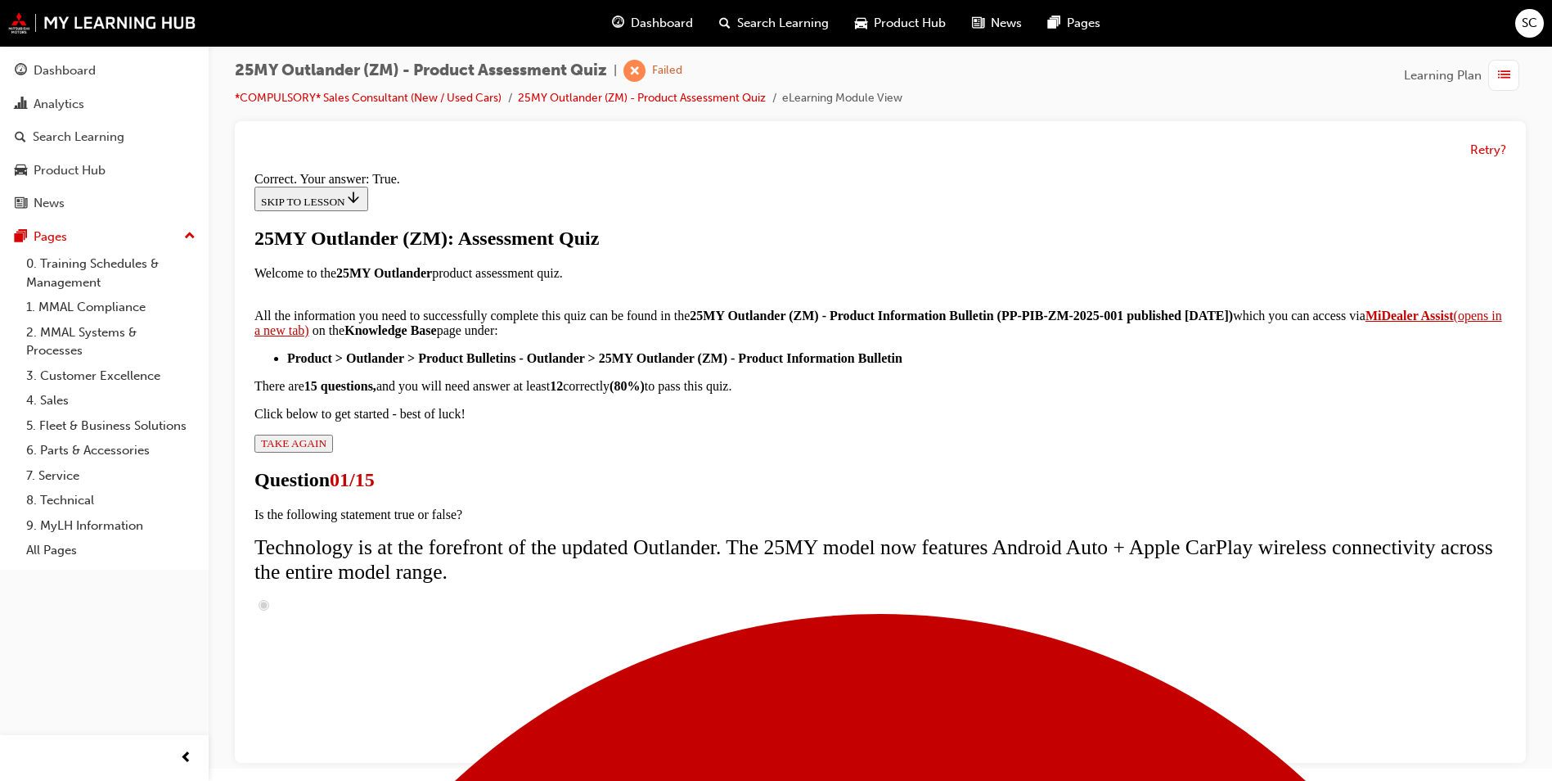
scroll to position [163, 0]
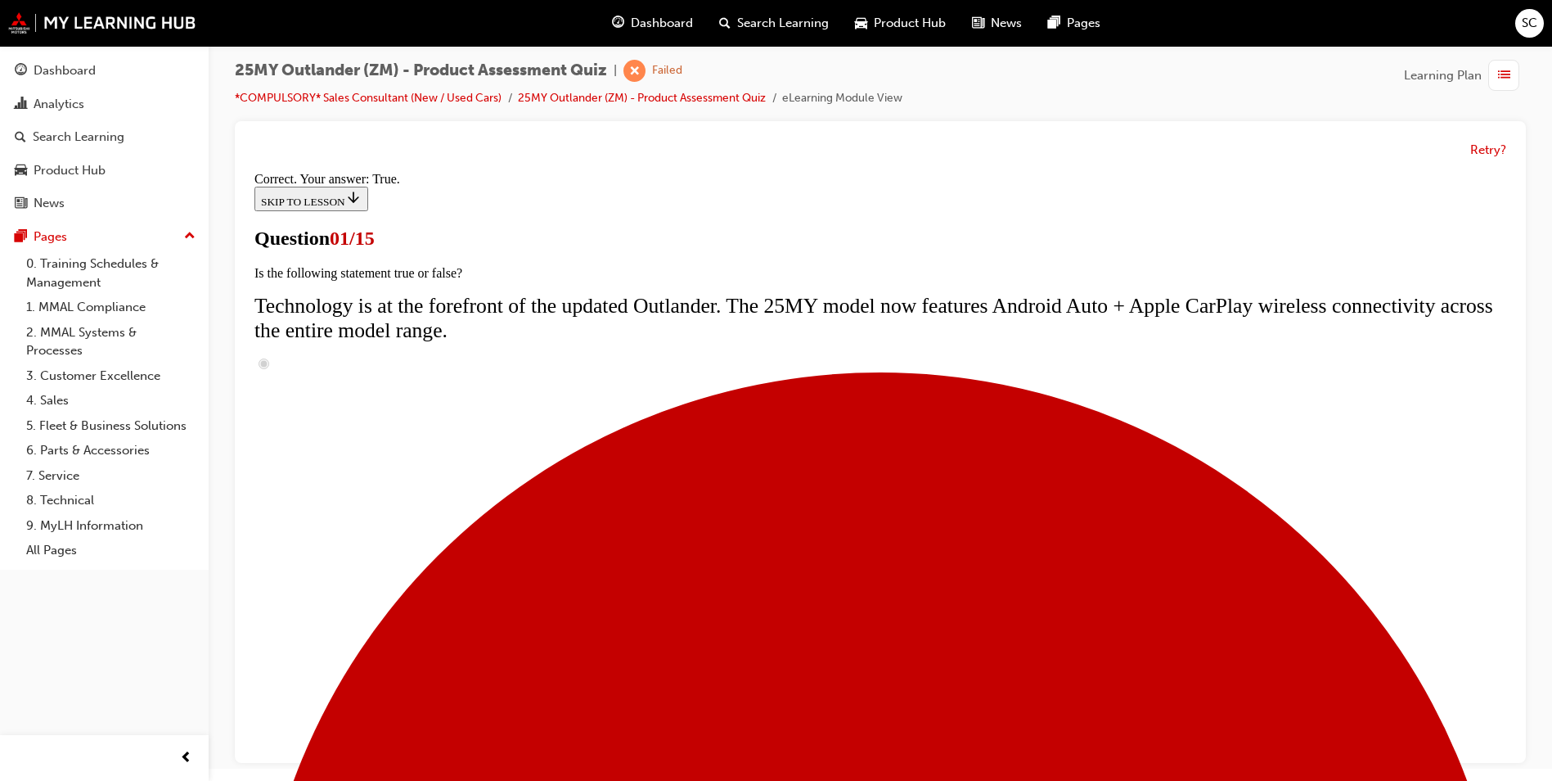
scroll to position [115, 0]
radio input "true"
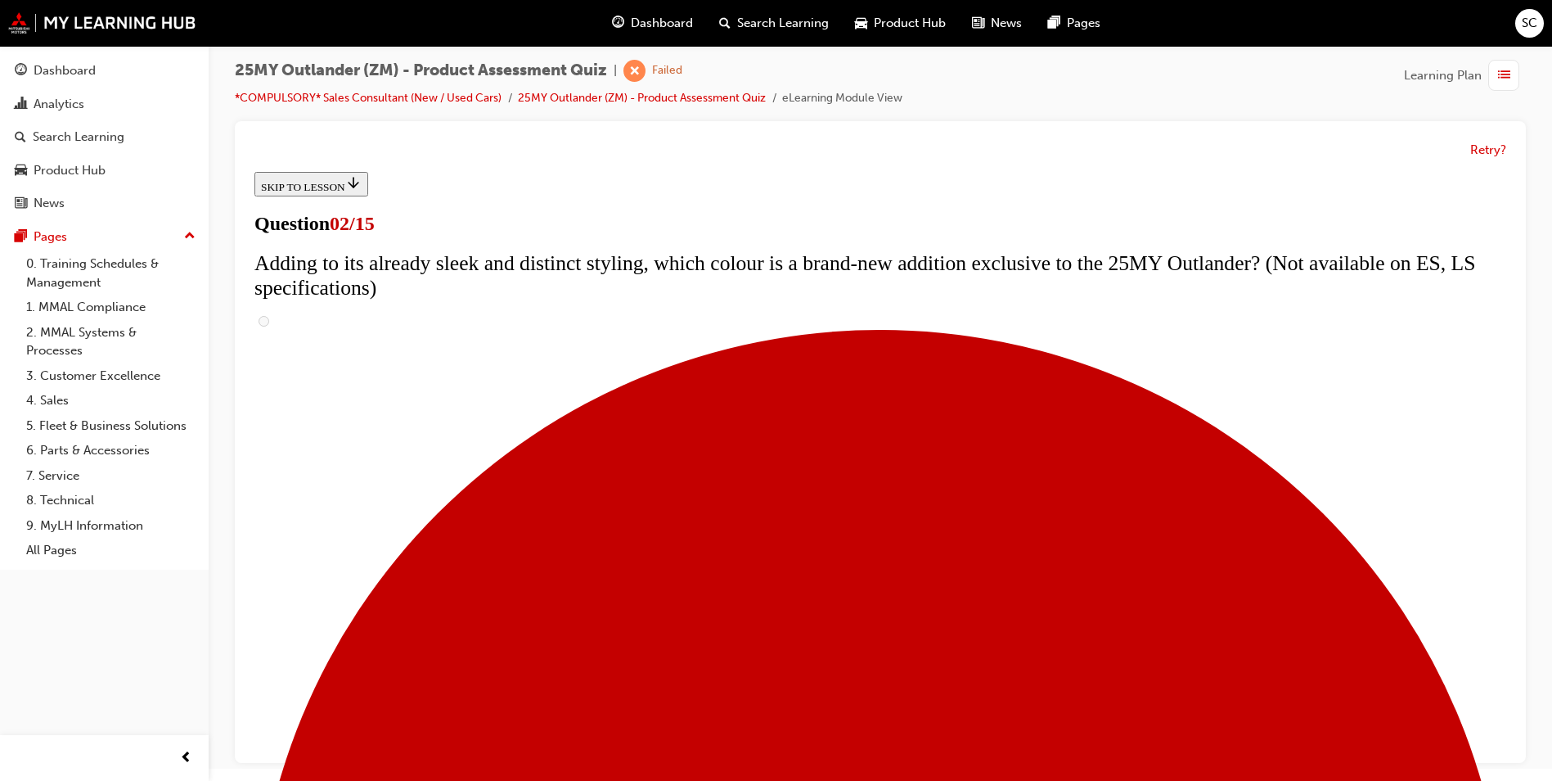
scroll to position [327, 0]
checkbox input "true"
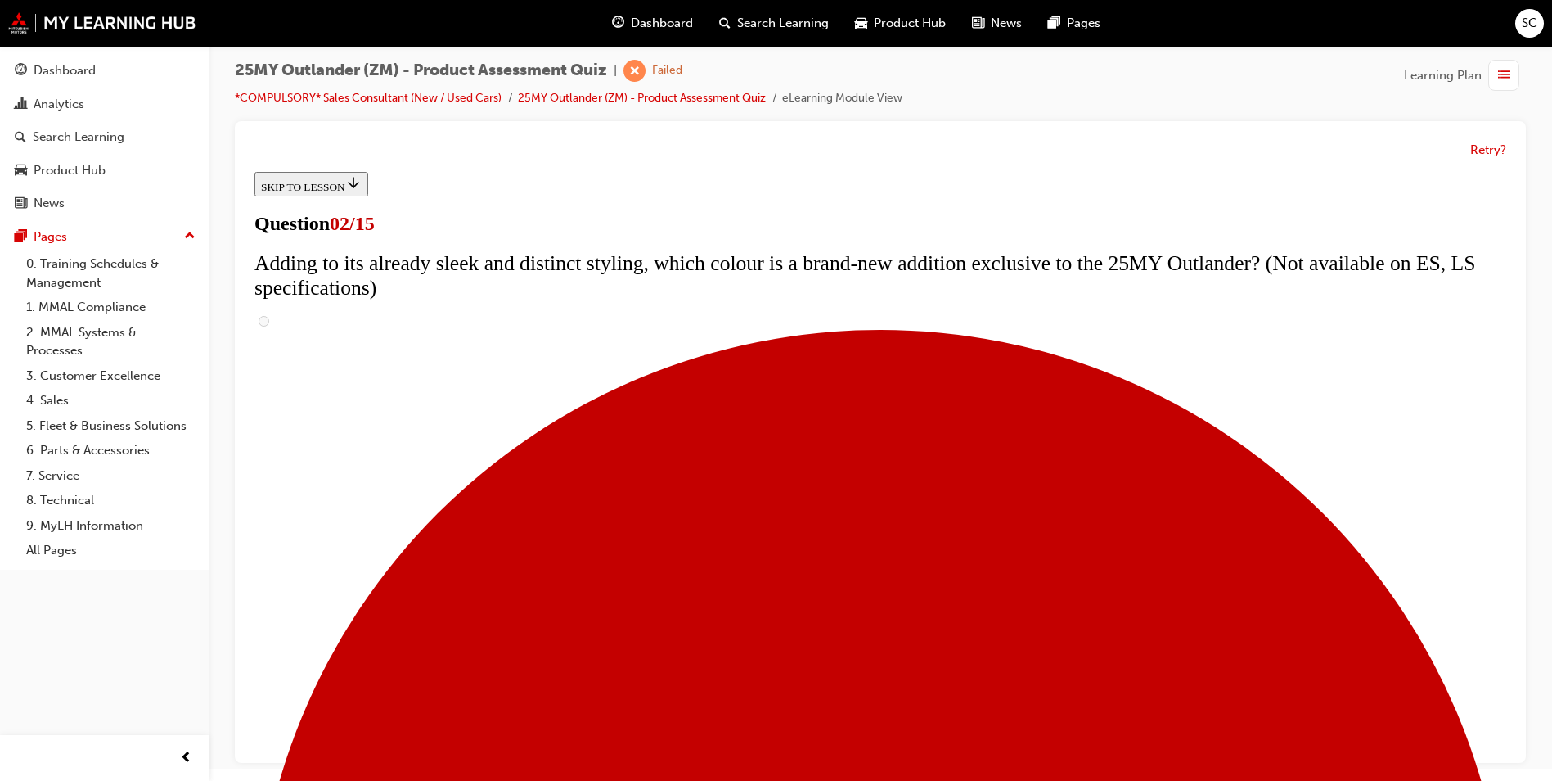
checkbox input "true"
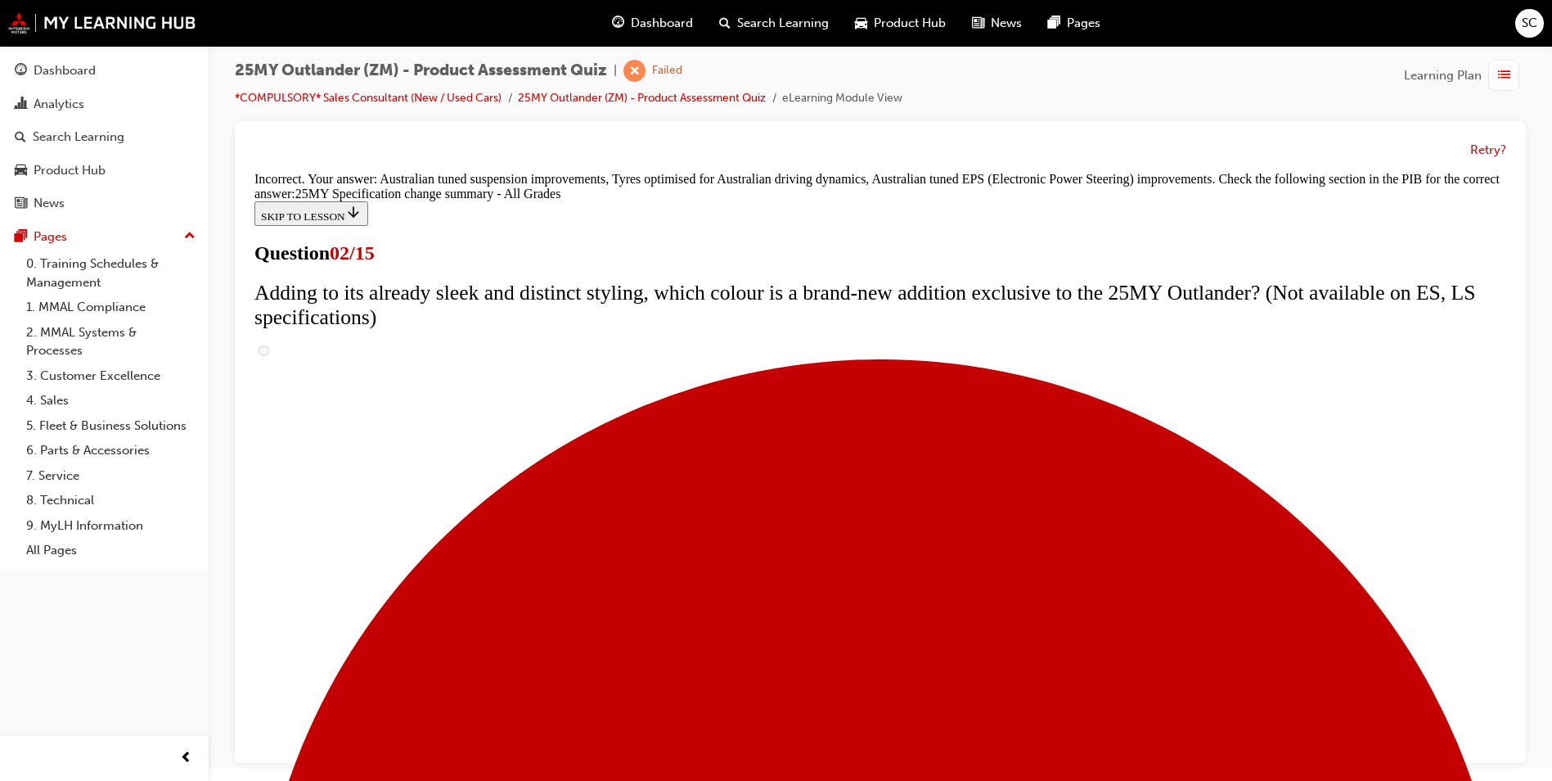
scroll to position [280, 0]
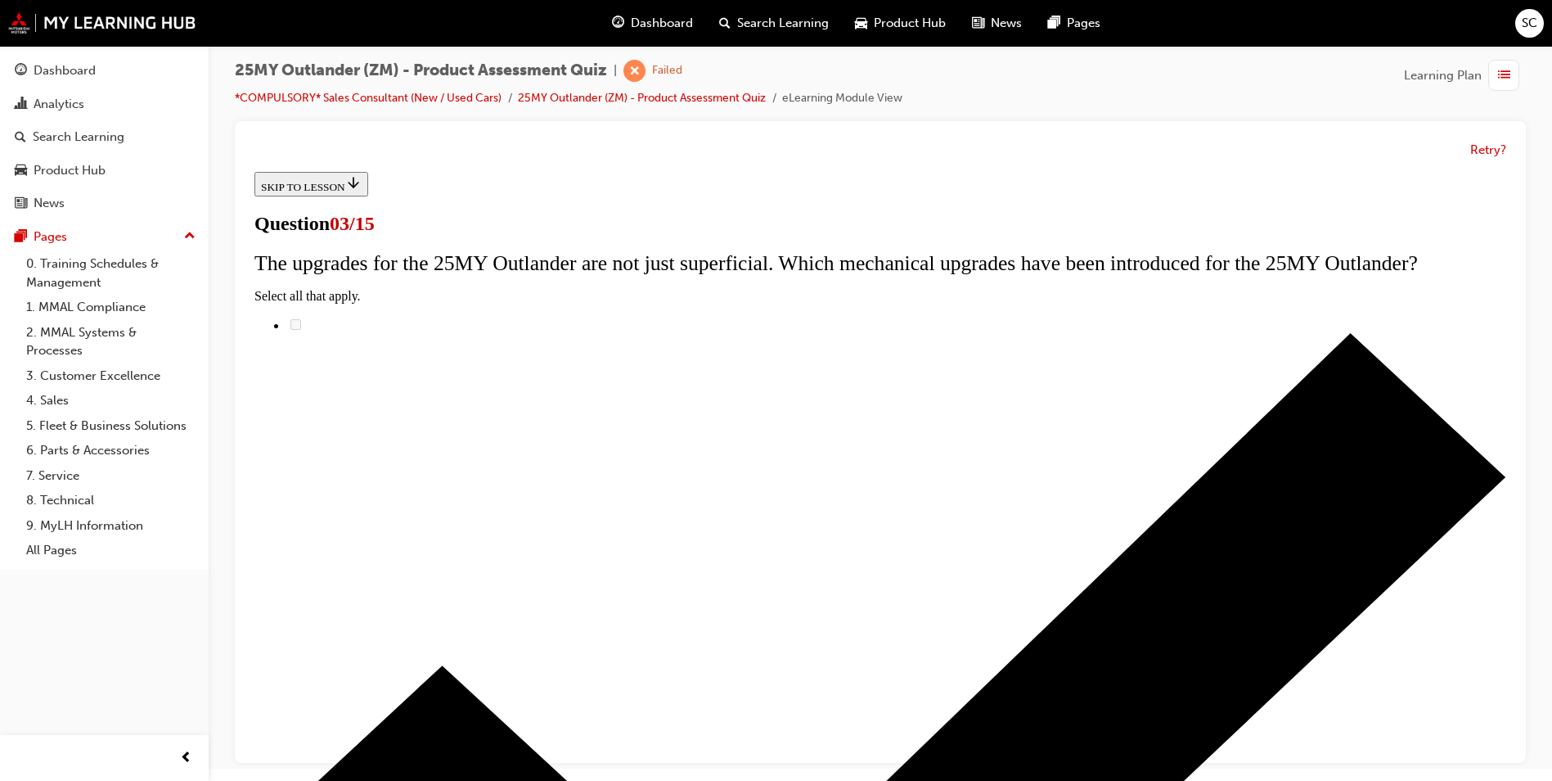
radio input "true"
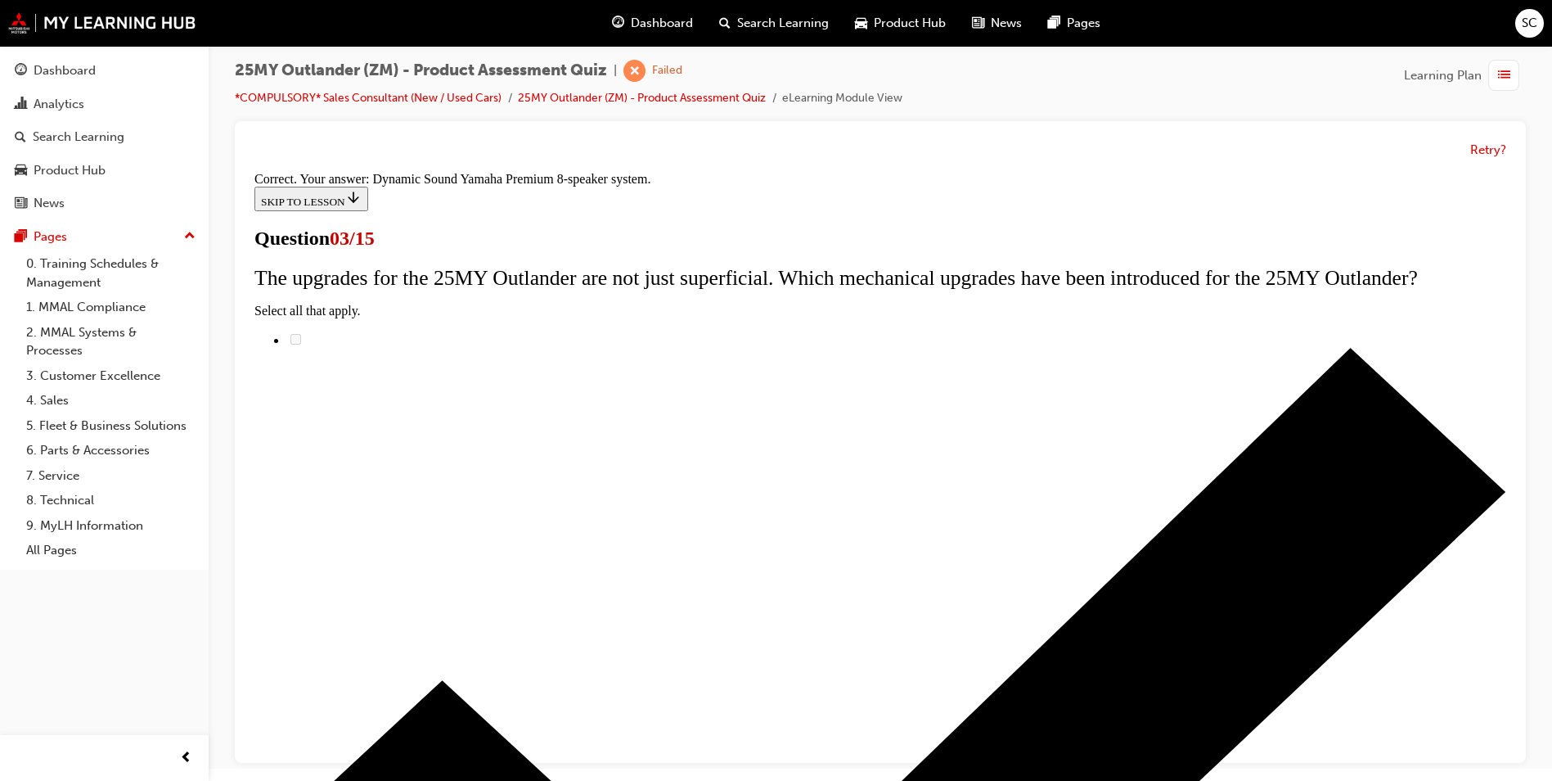
scroll to position [238, 0]
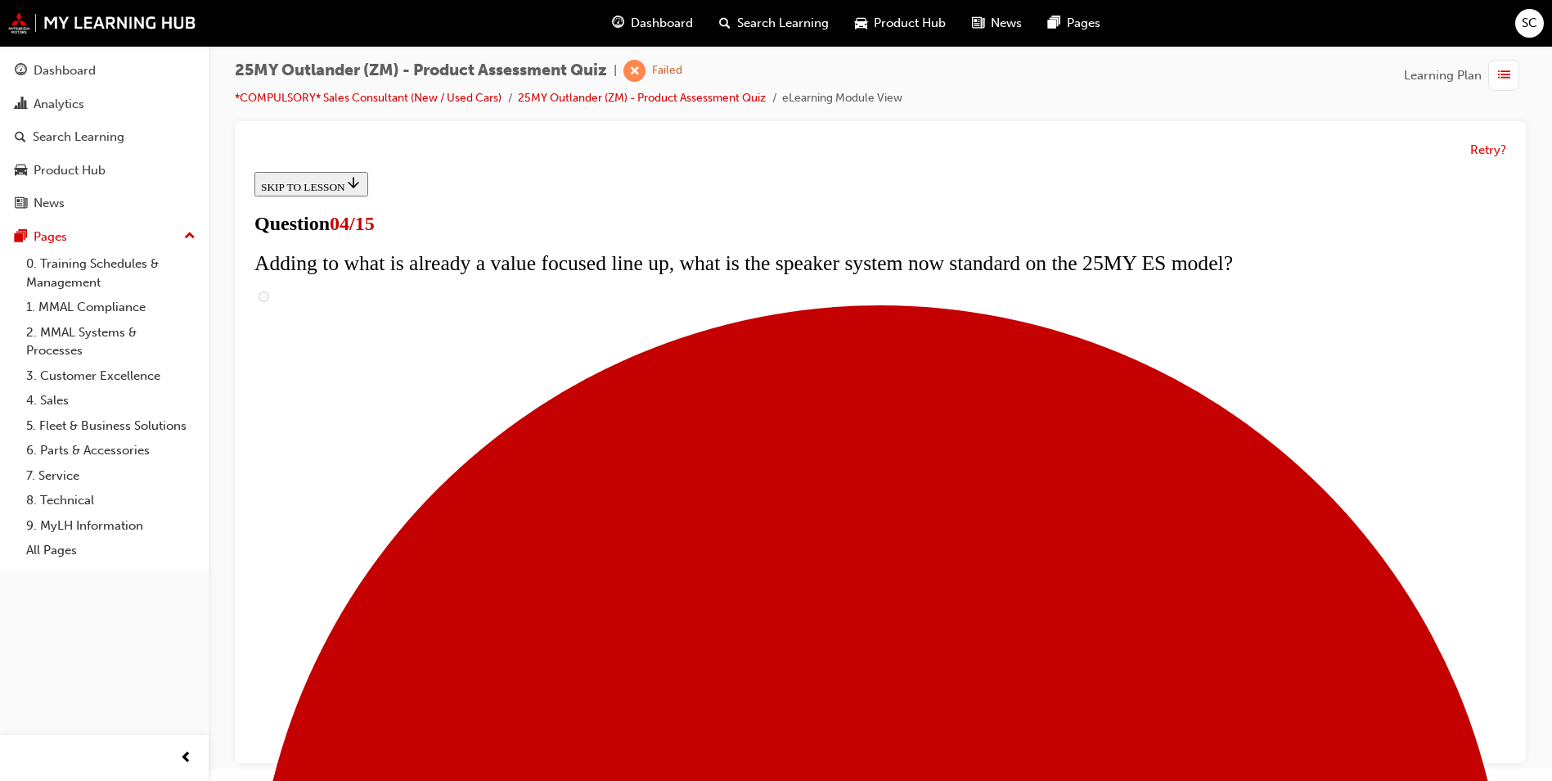
scroll to position [371, 0]
checkbox input "true"
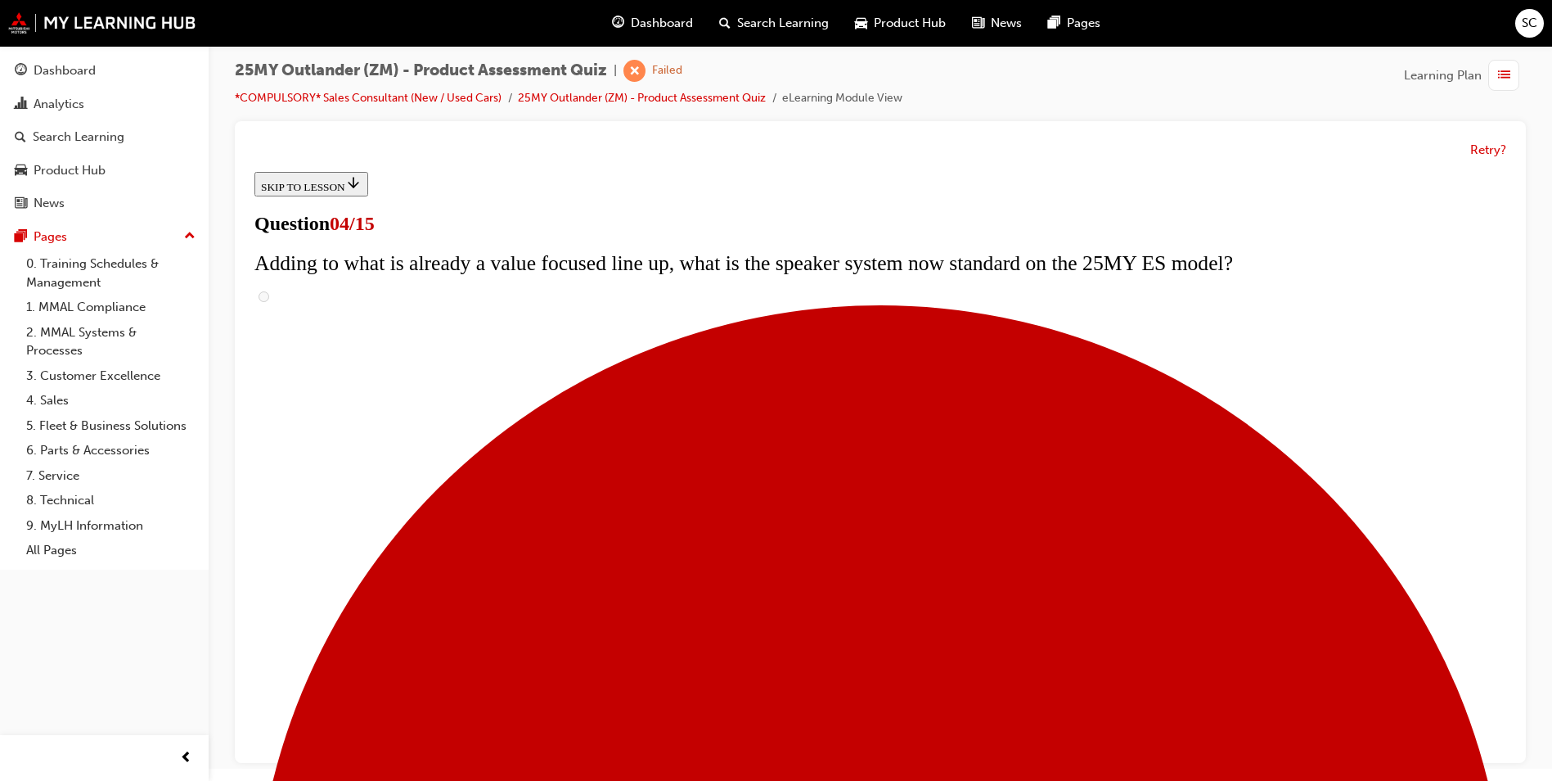
checkbox input "true"
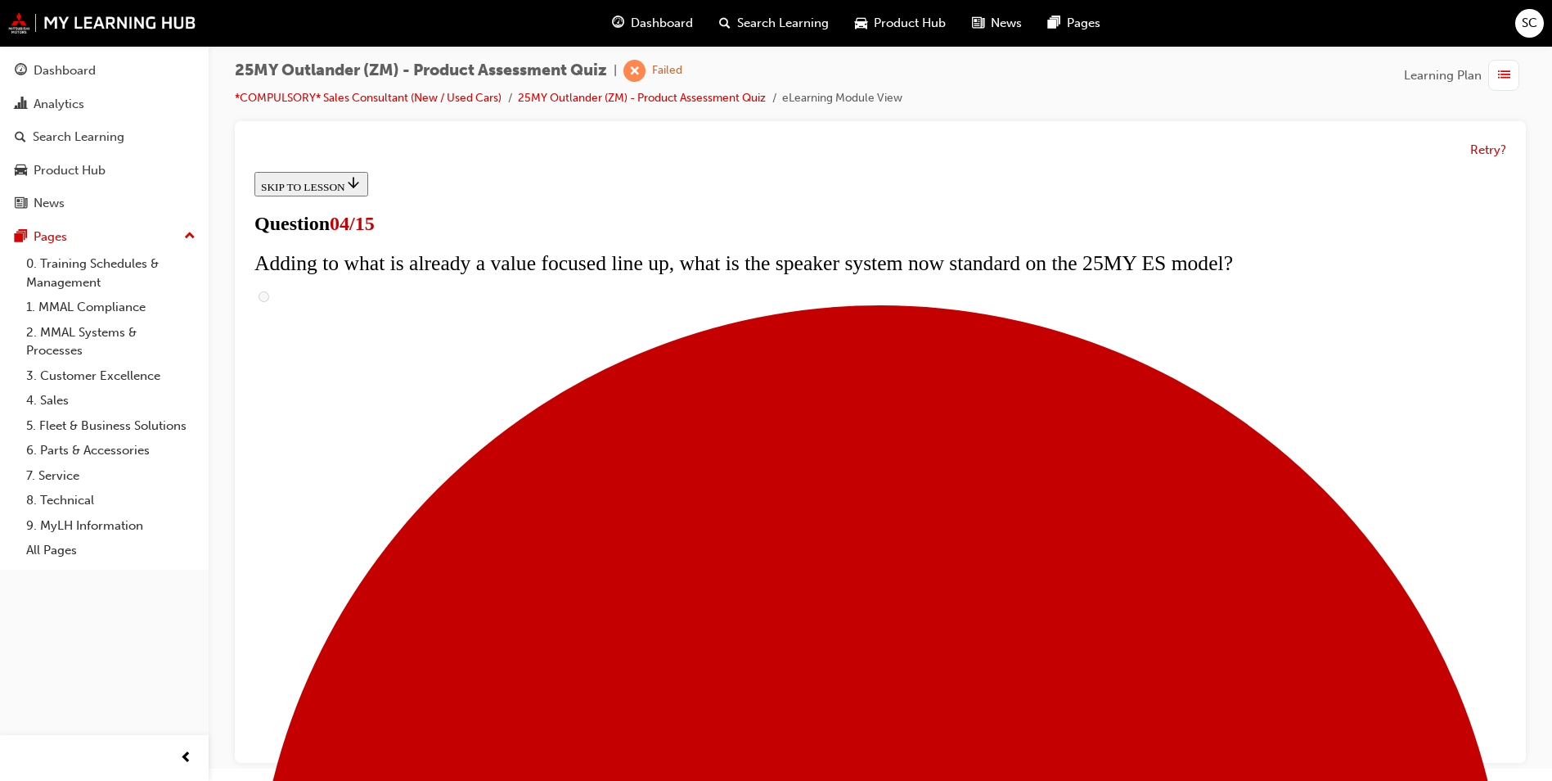
checkbox input "true"
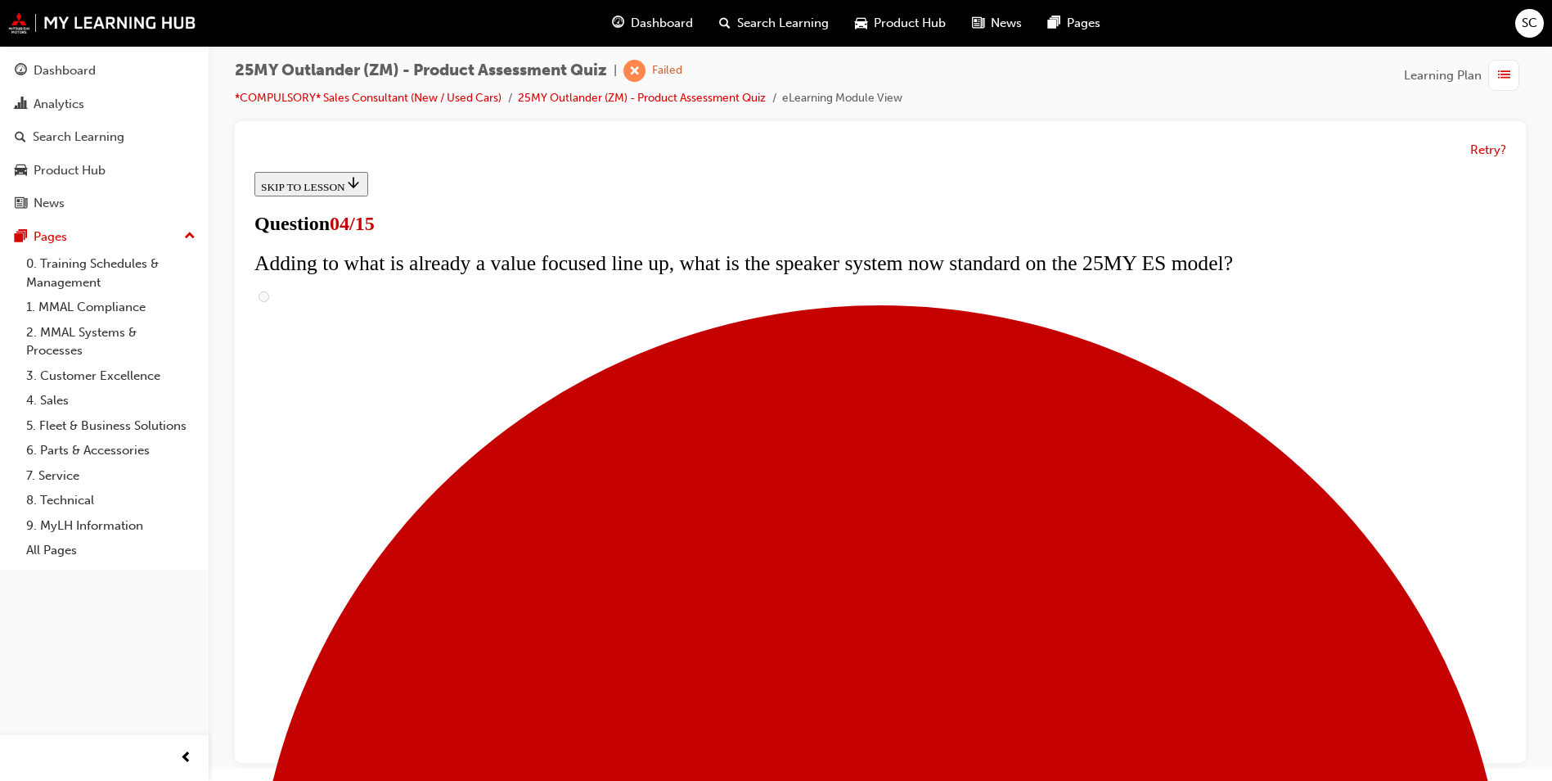
checkbox input "true"
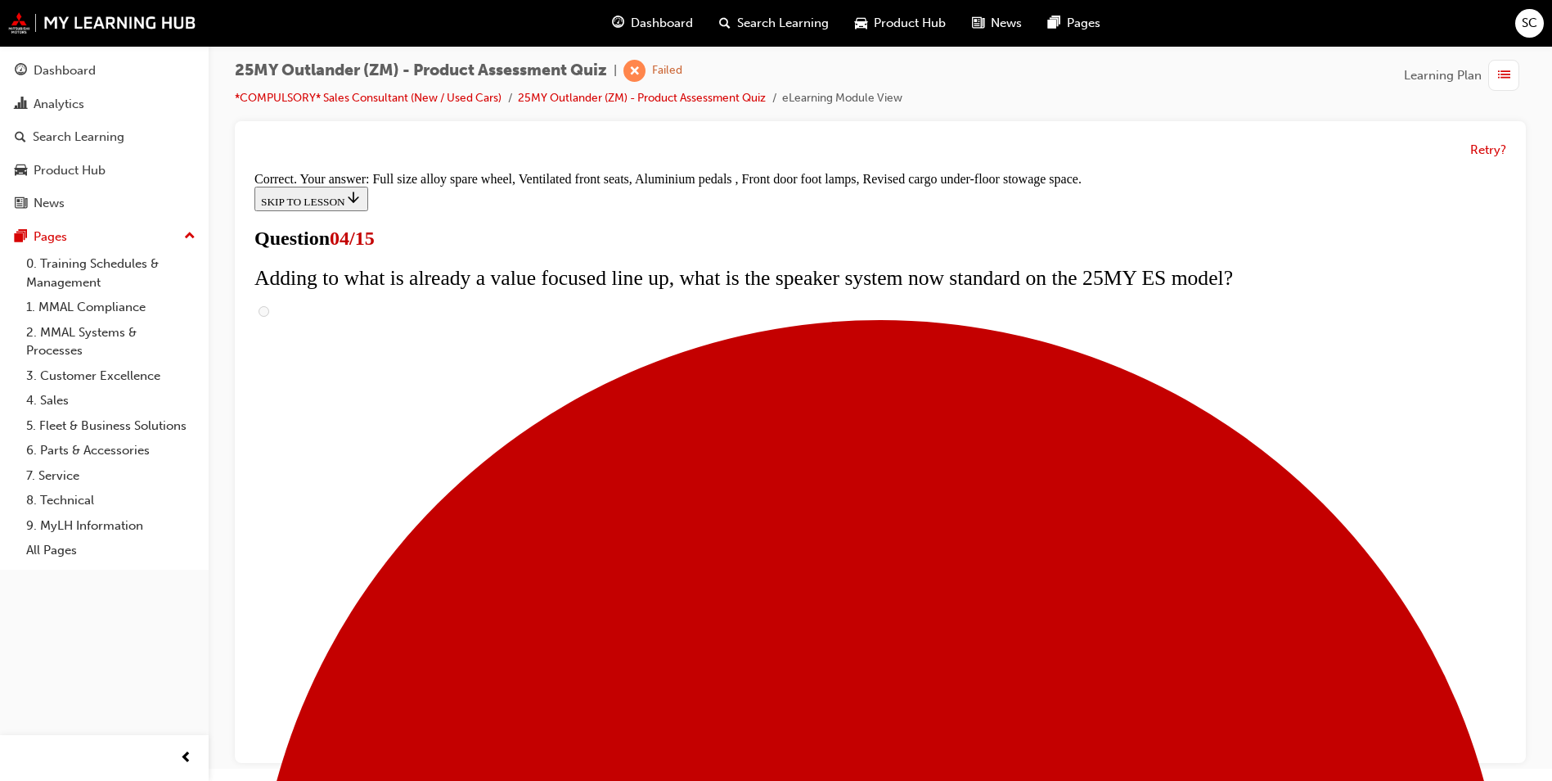
scroll to position [490, 0]
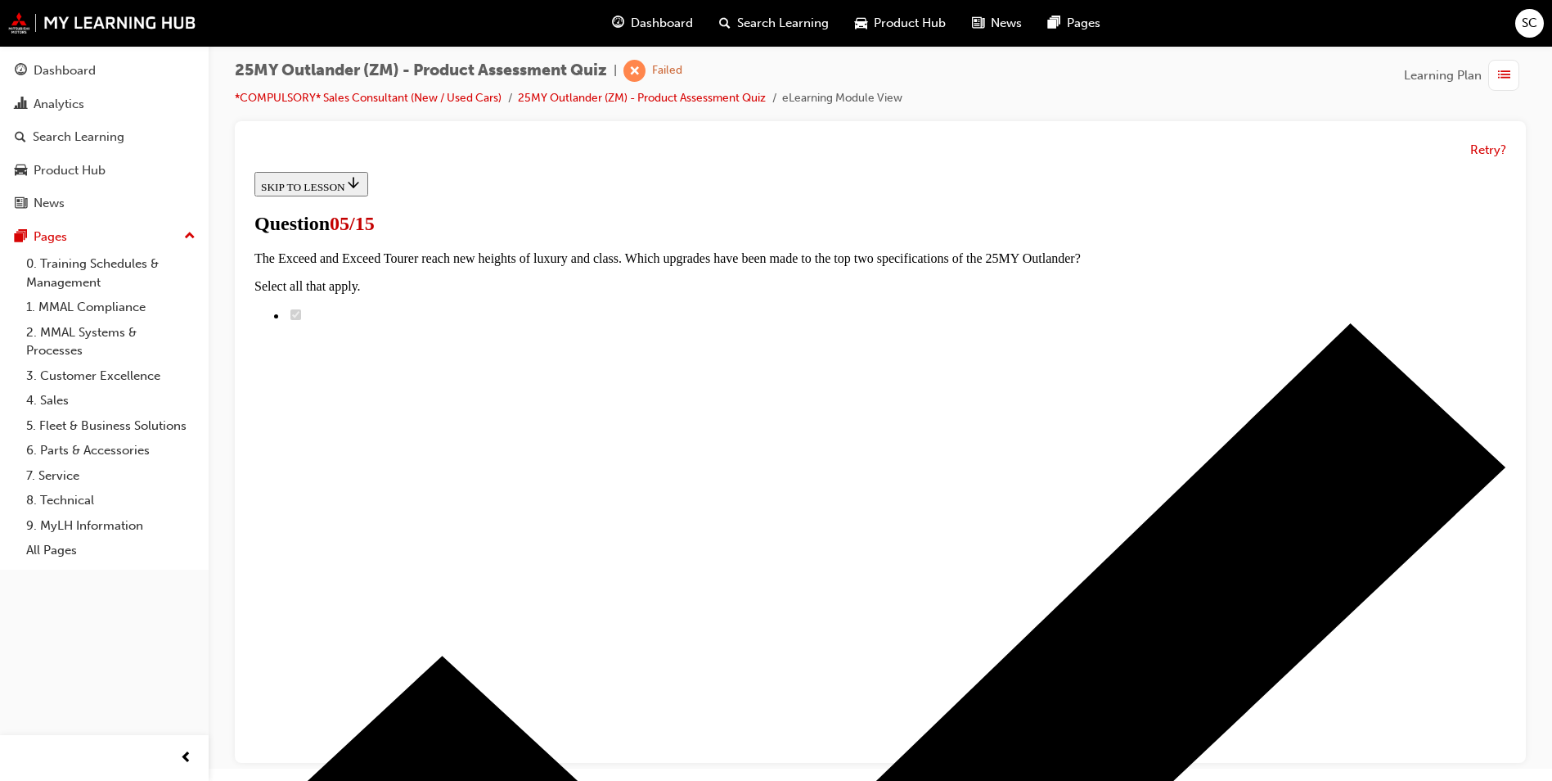
scroll to position [245, 0]
radio input "true"
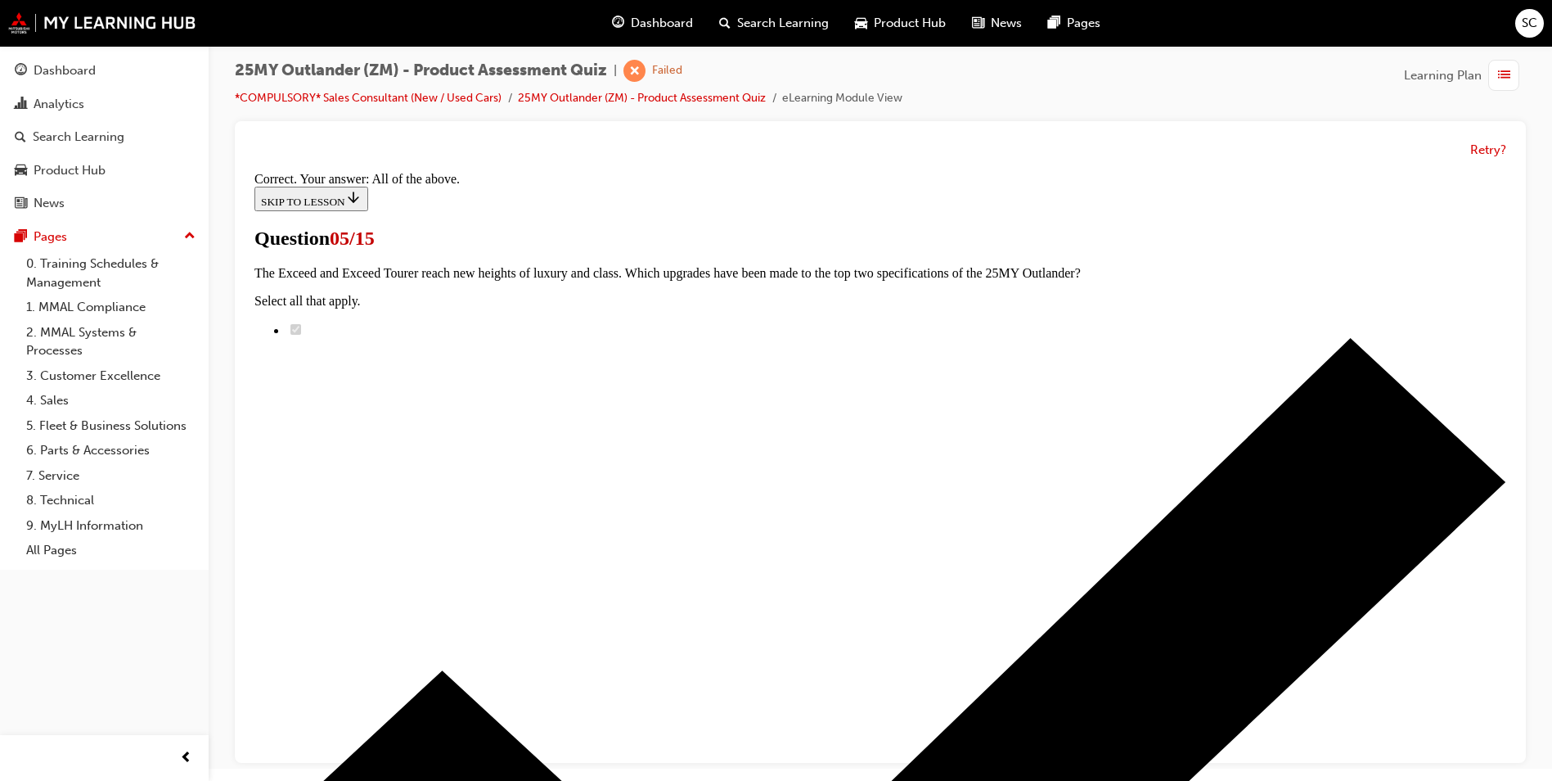
scroll to position [369, 0]
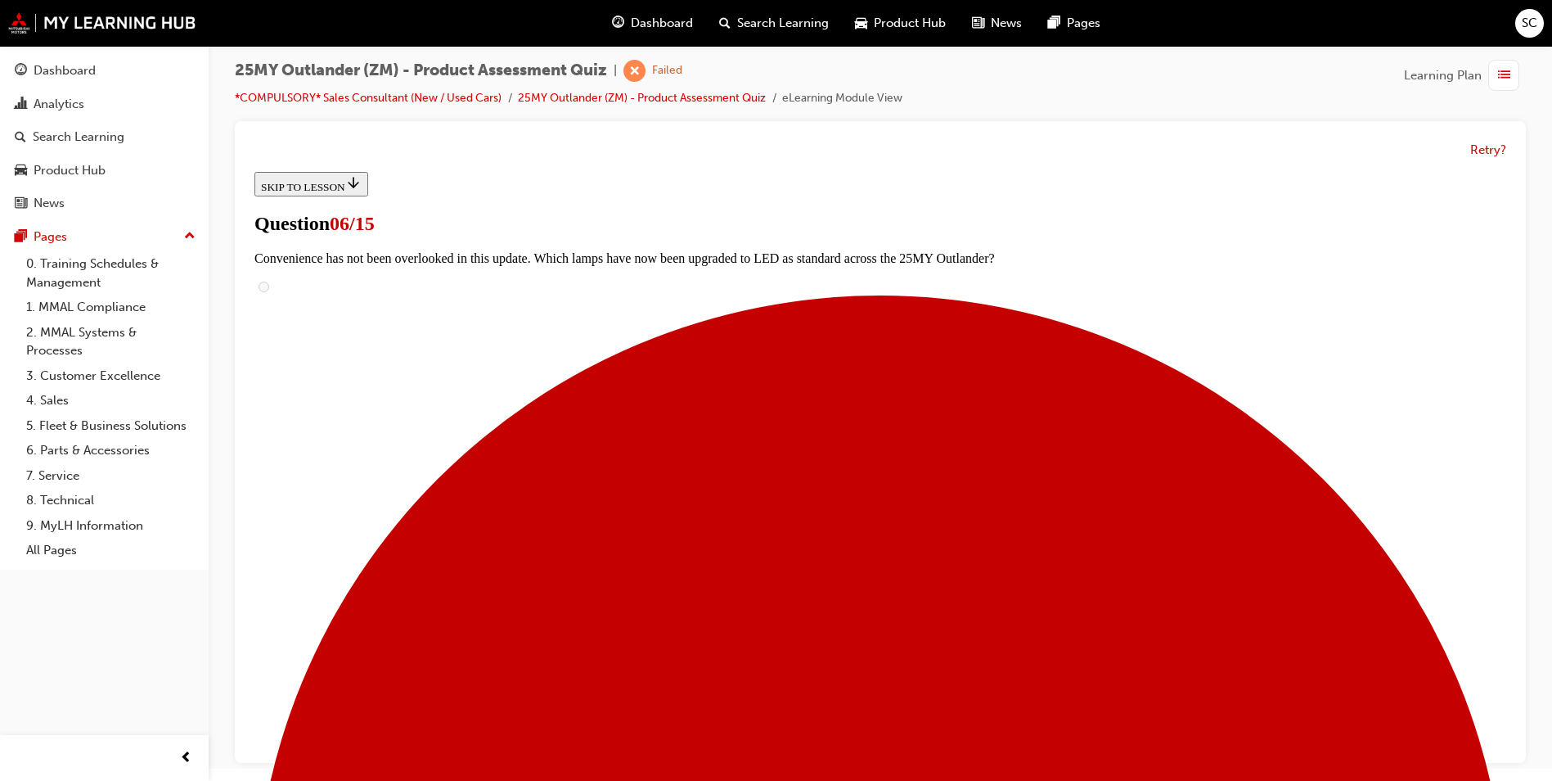
scroll to position [327, 0]
radio input "true"
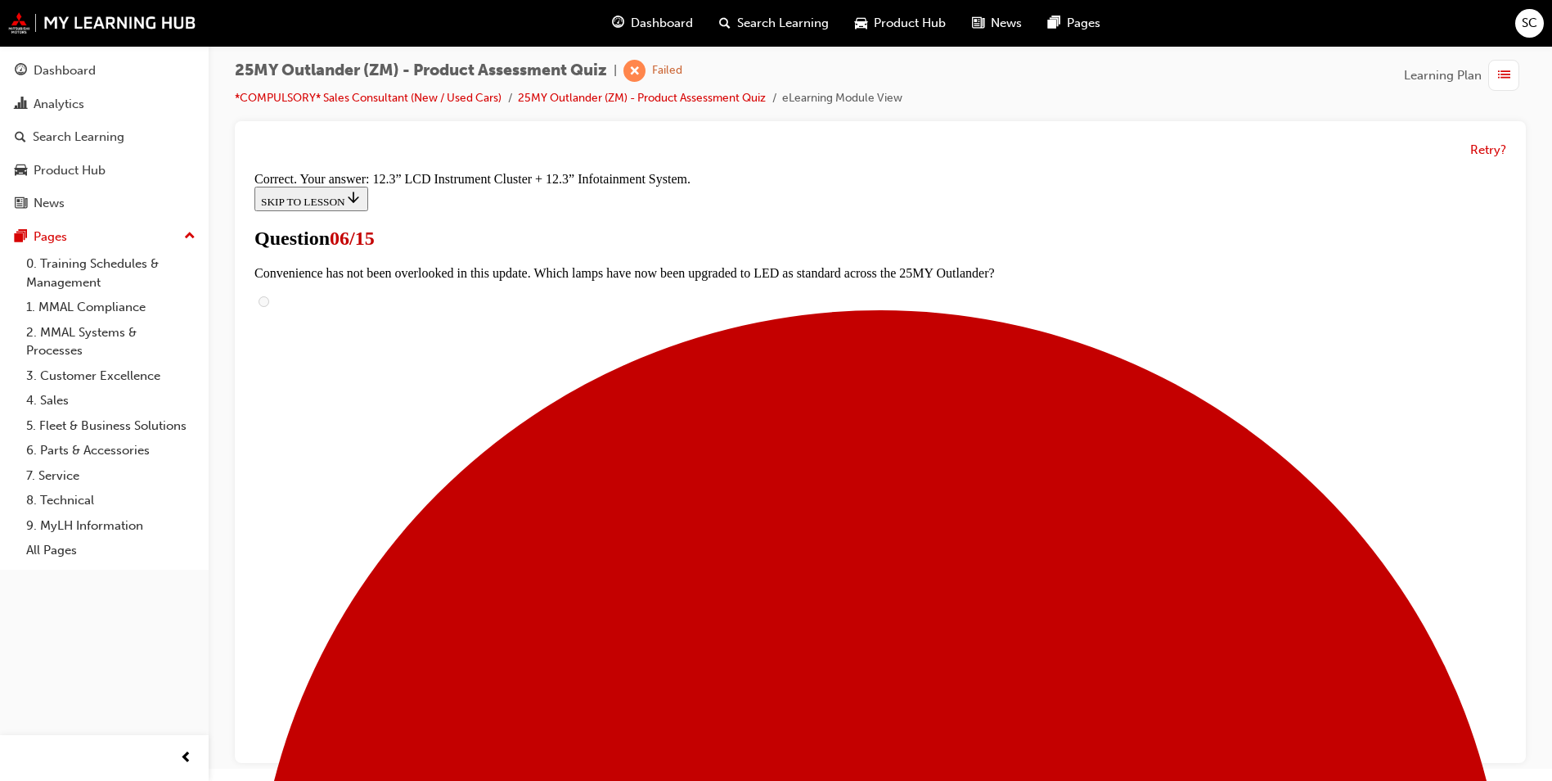
scroll to position [524, 0]
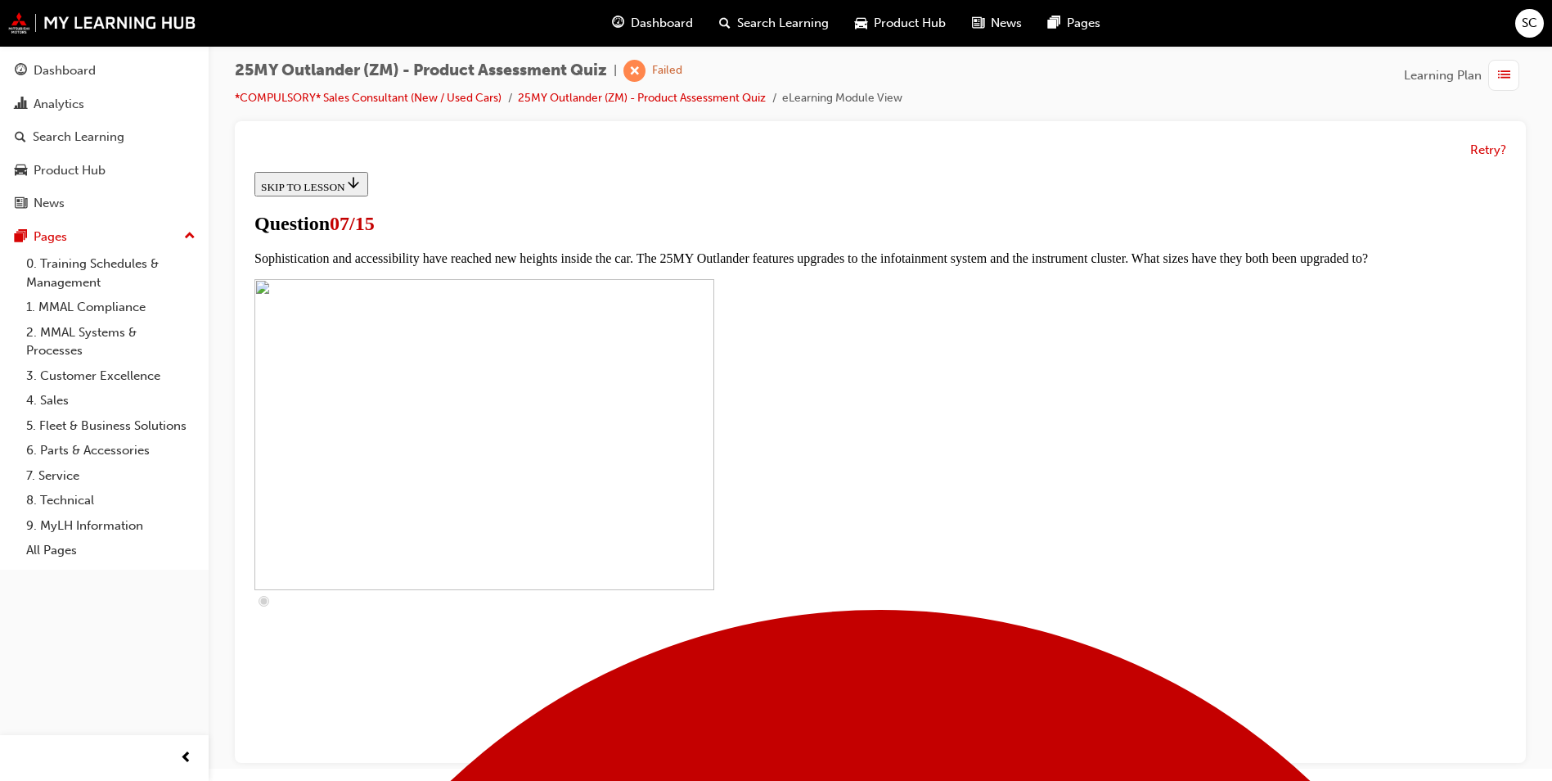
scroll to position [491, 0]
checkbox input "true"
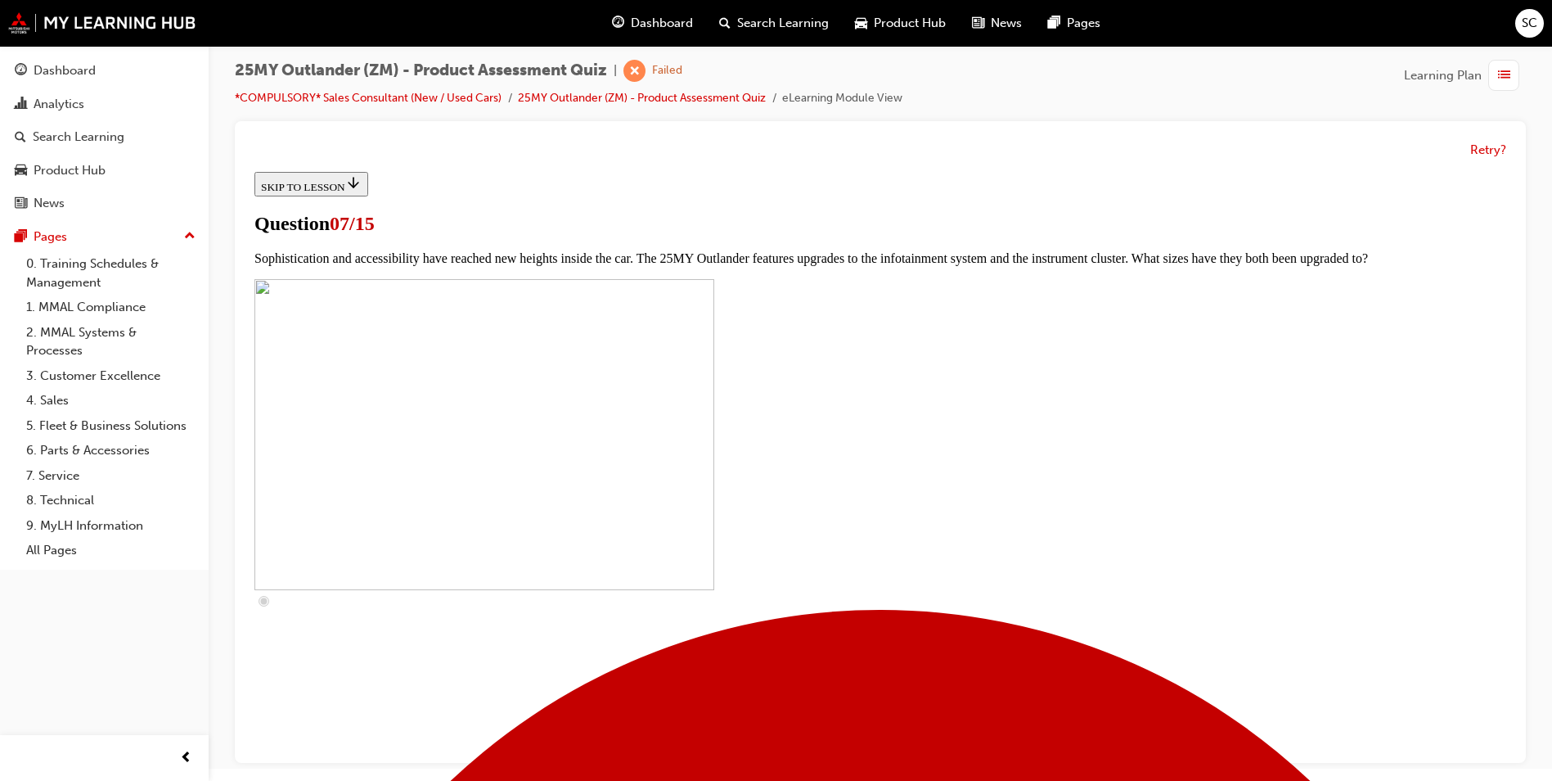
checkbox input "true"
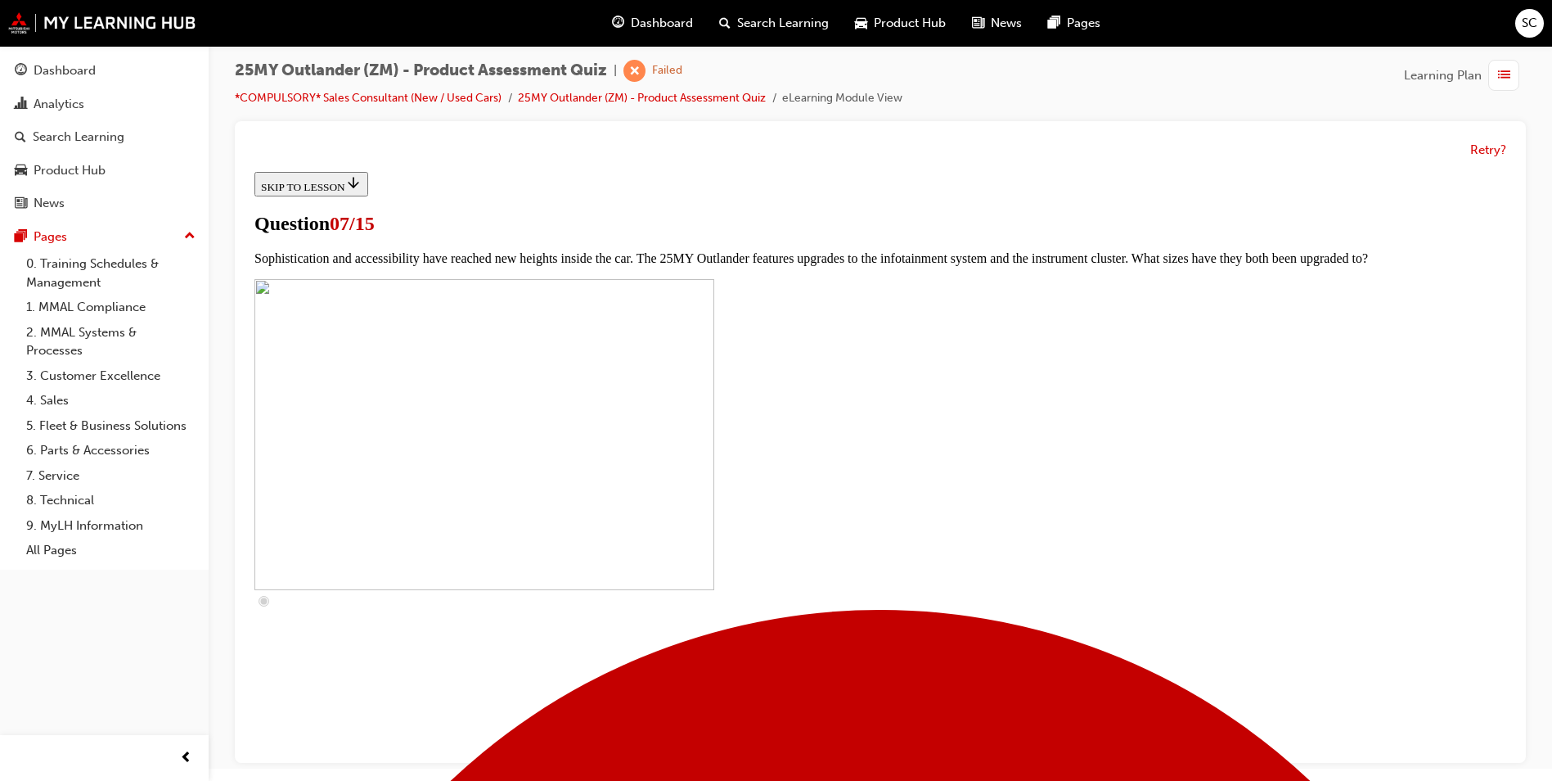
checkbox input "true"
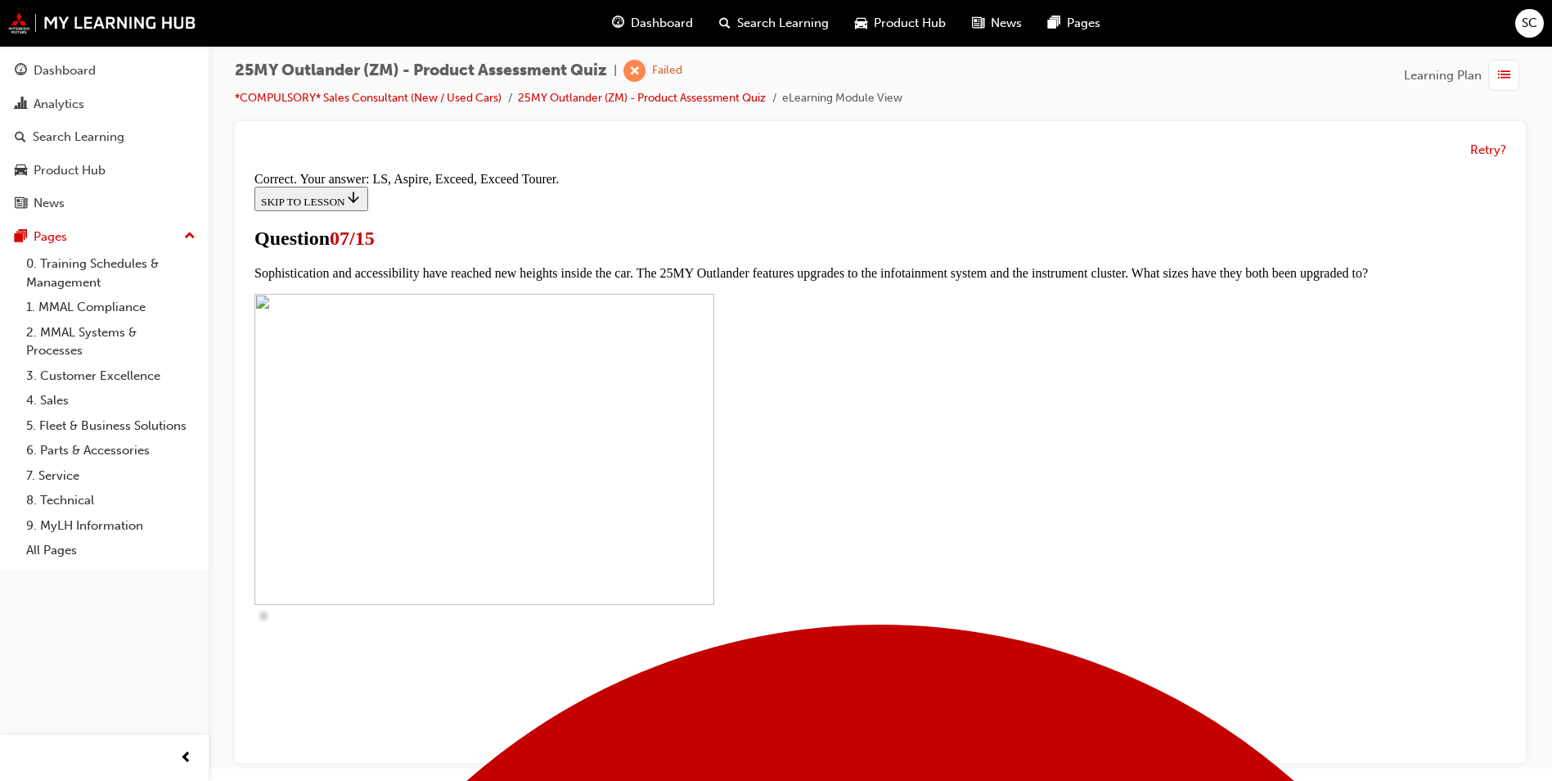
scroll to position [710, 0]
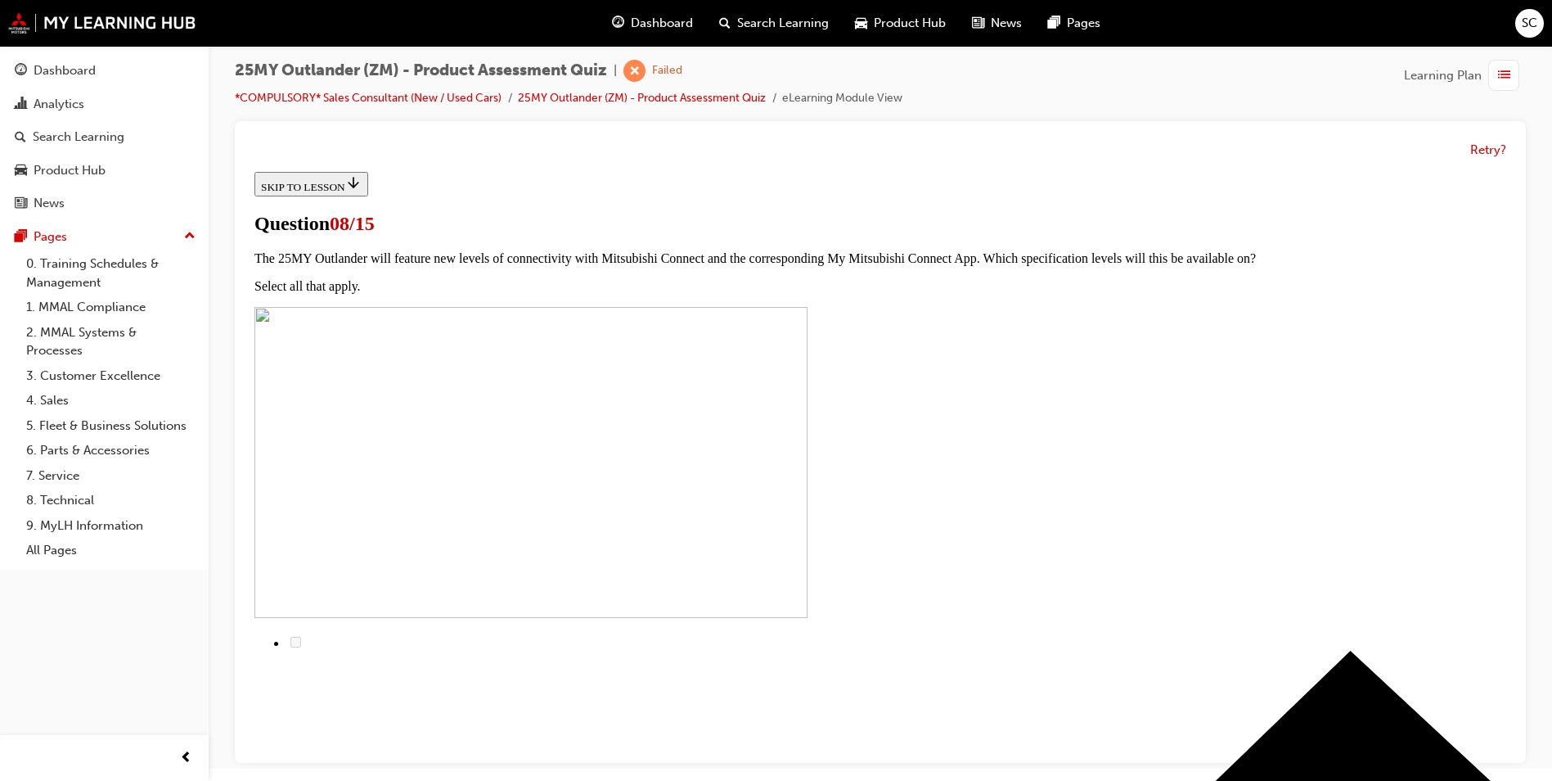
scroll to position [82, 0]
radio input "true"
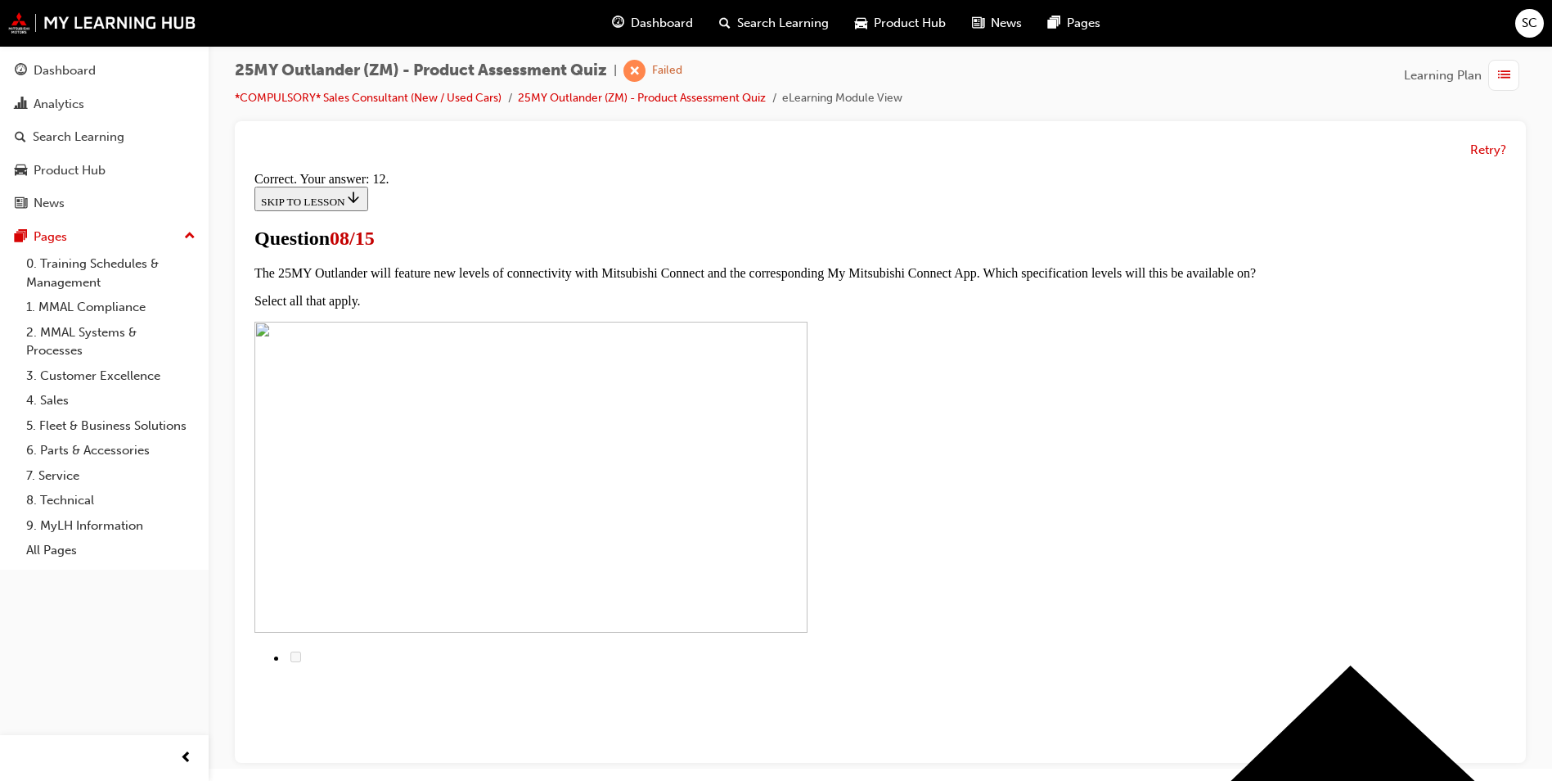
scroll to position [238, 0]
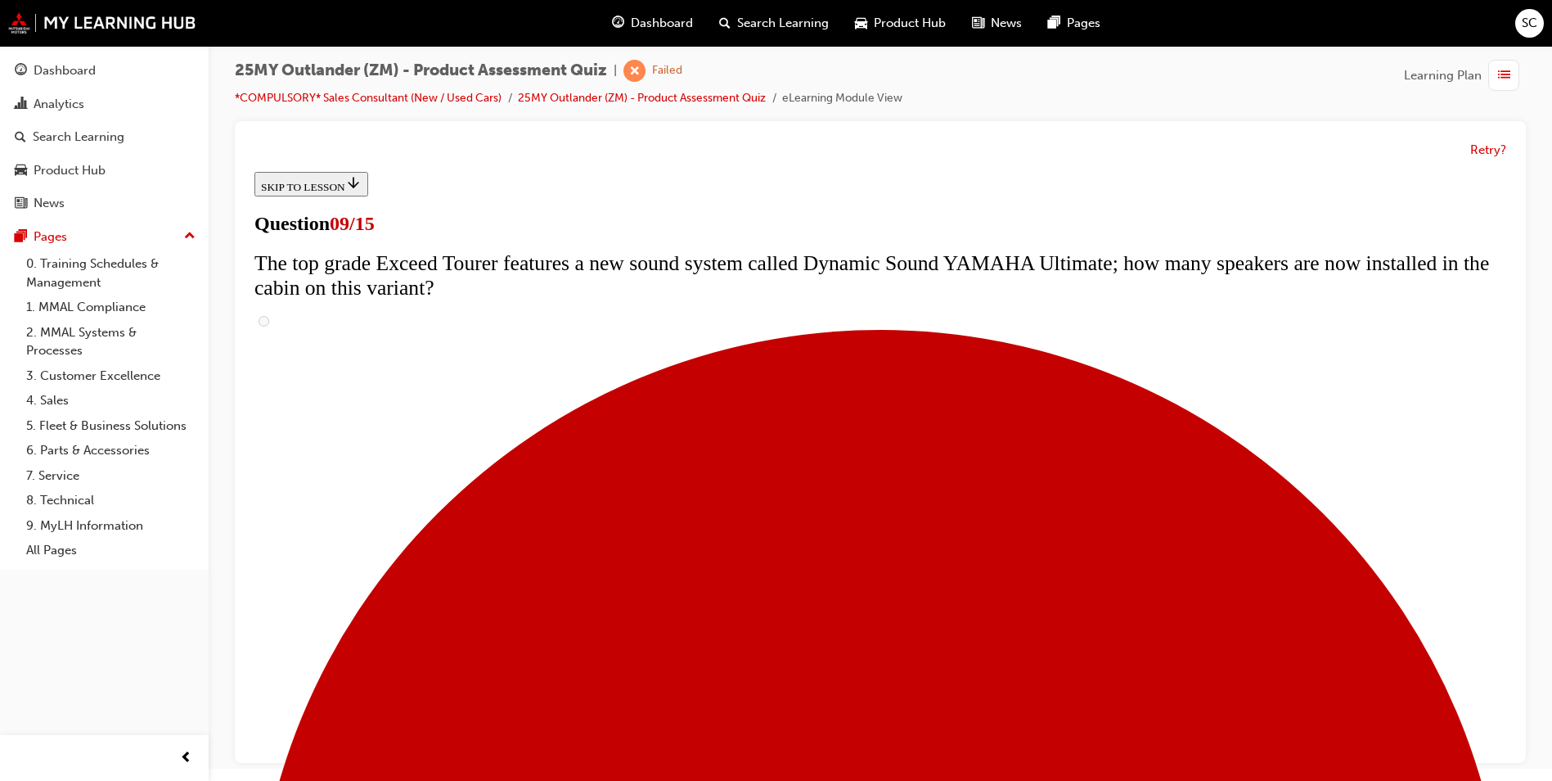
scroll to position [533, 0]
radio input "true"
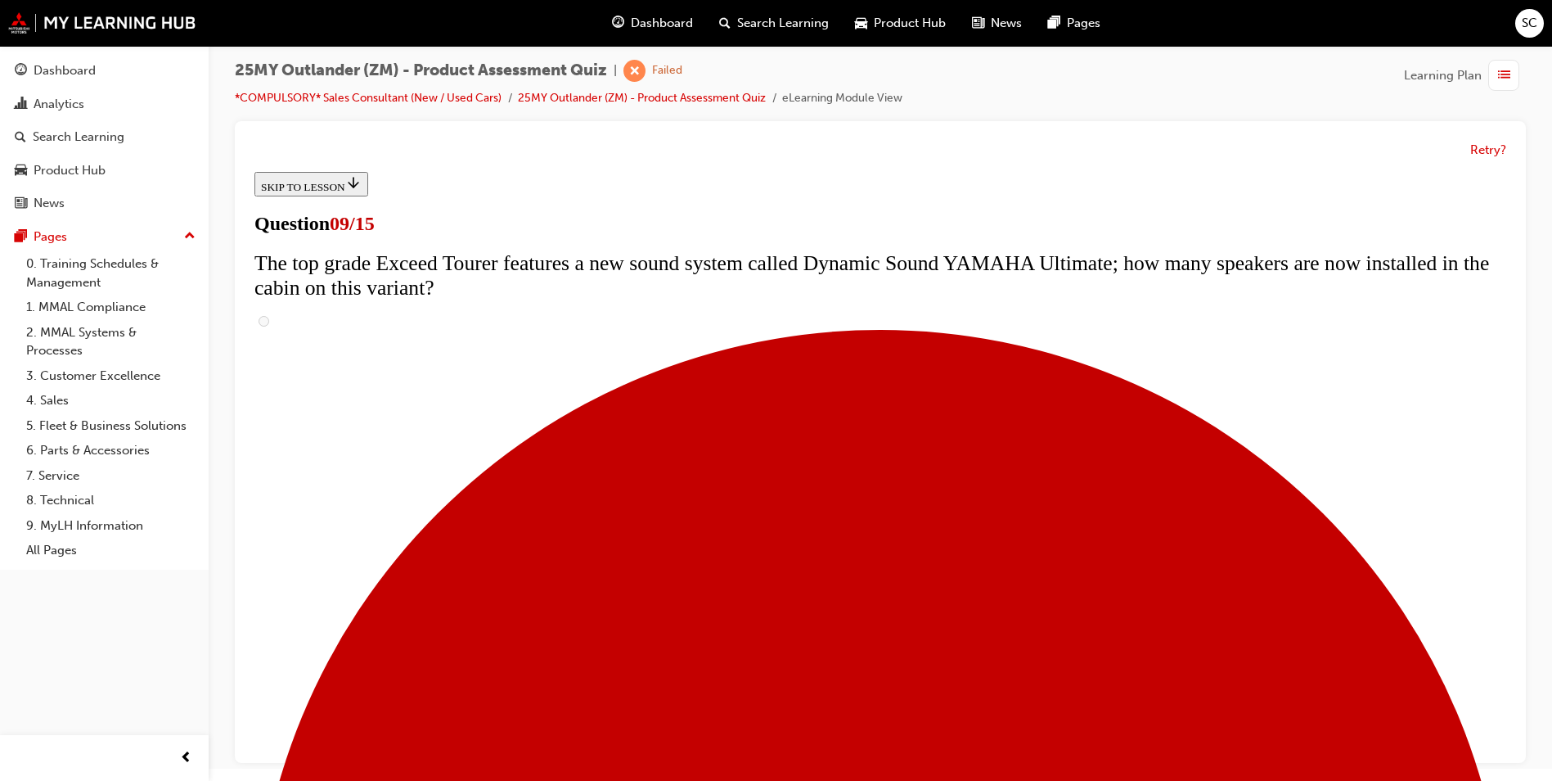
radio input "true"
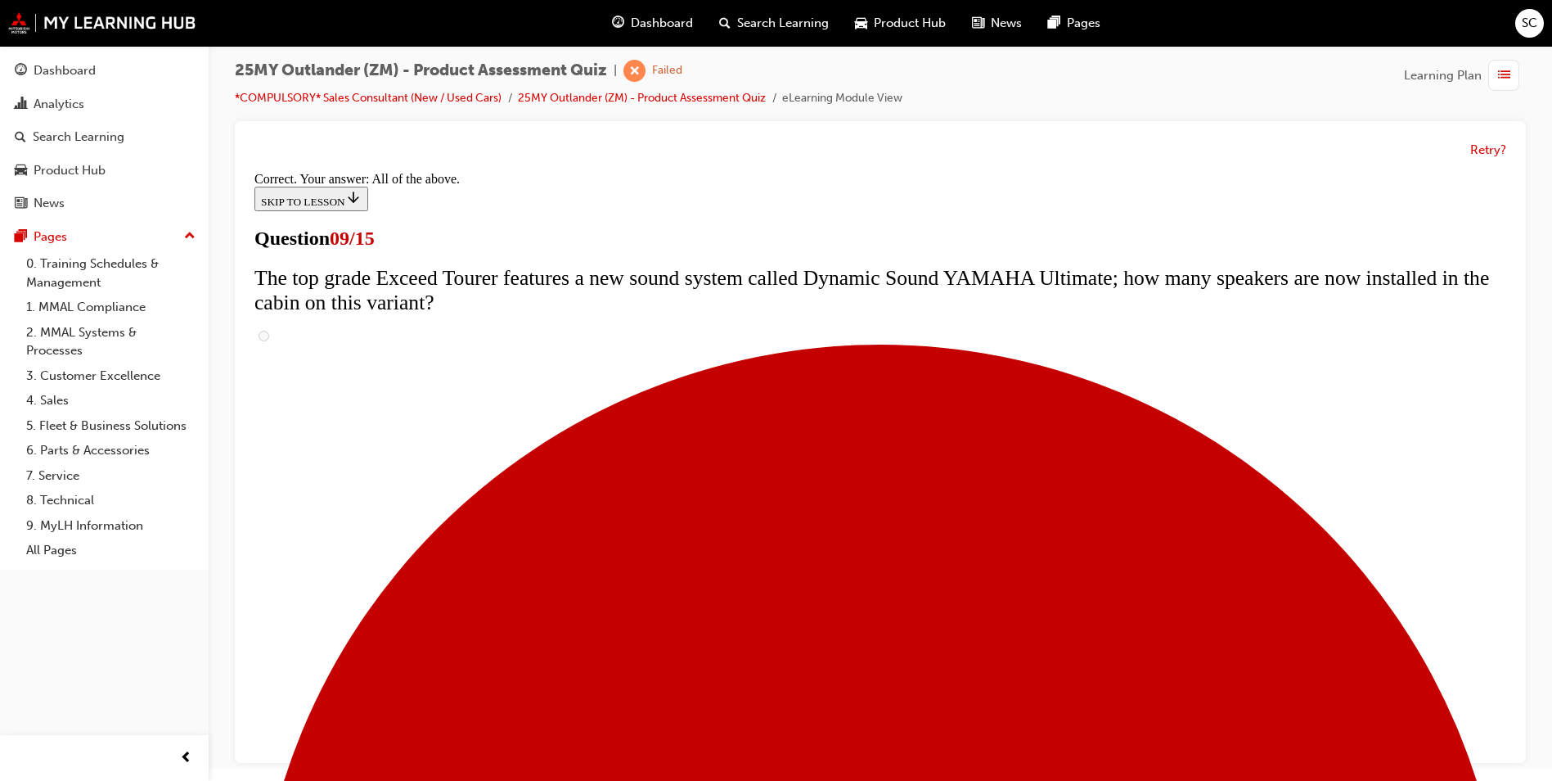
scroll to position [823, 0]
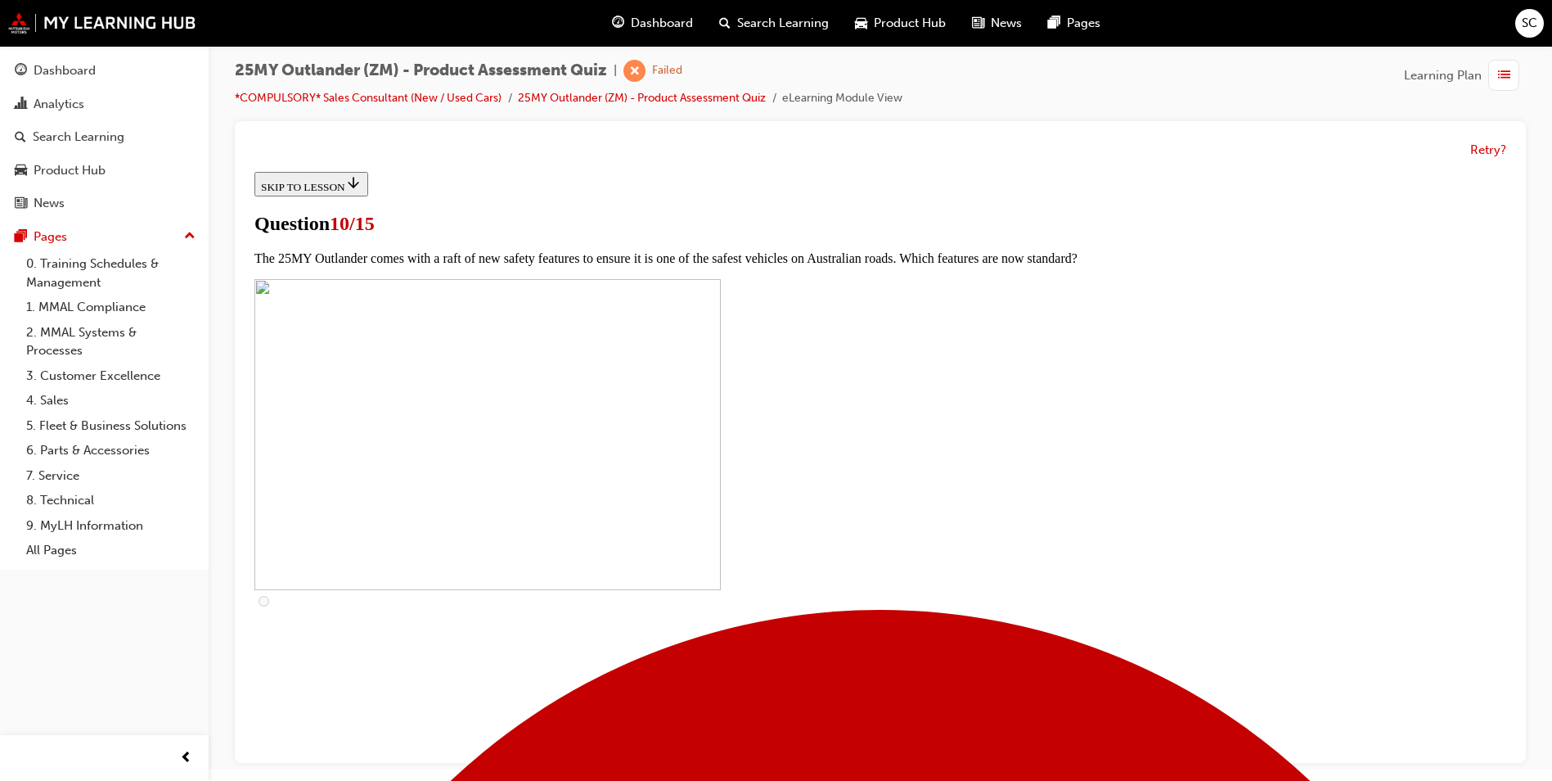
scroll to position [491, 0]
checkbox input "true"
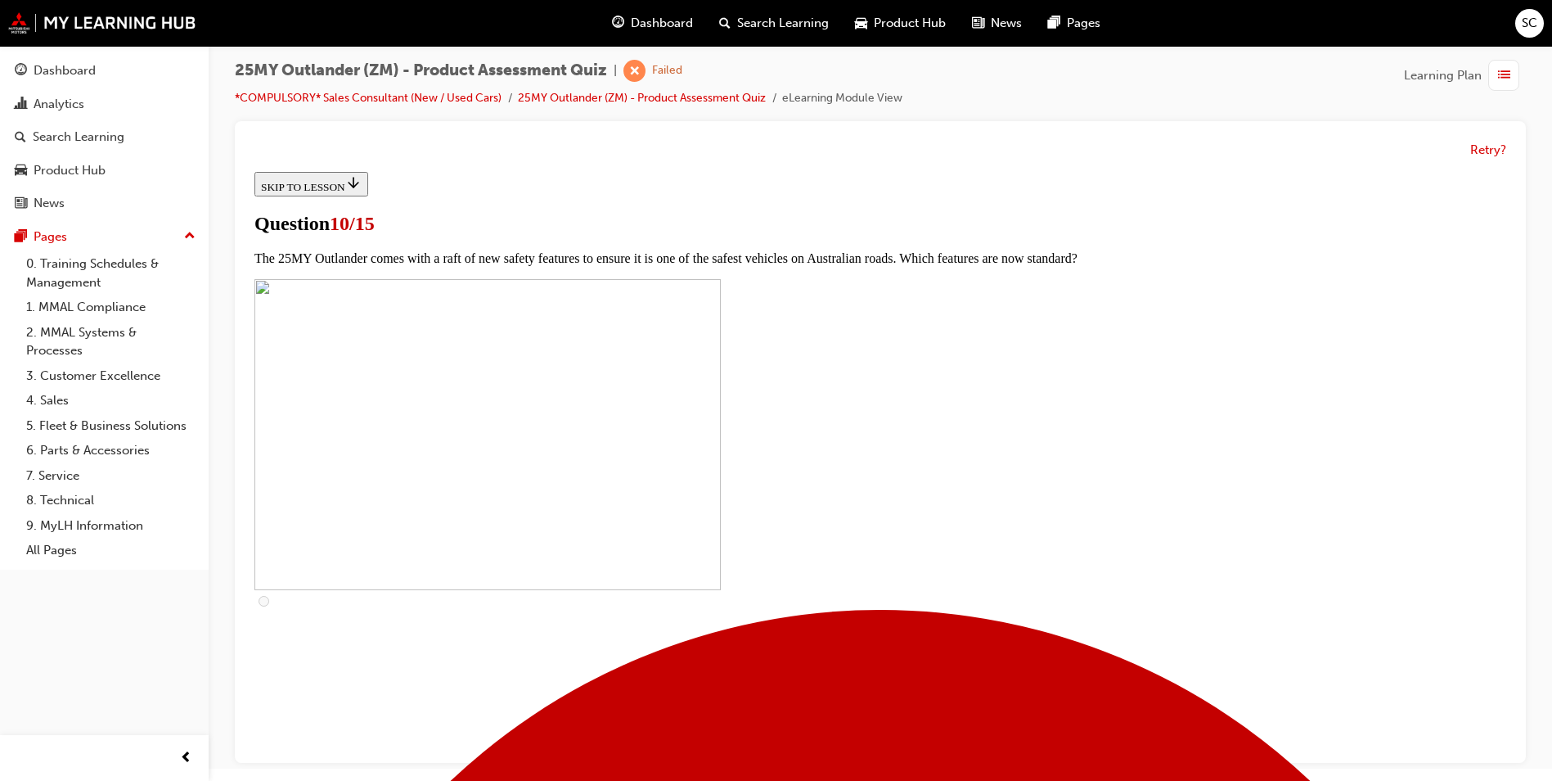
checkbox input "true"
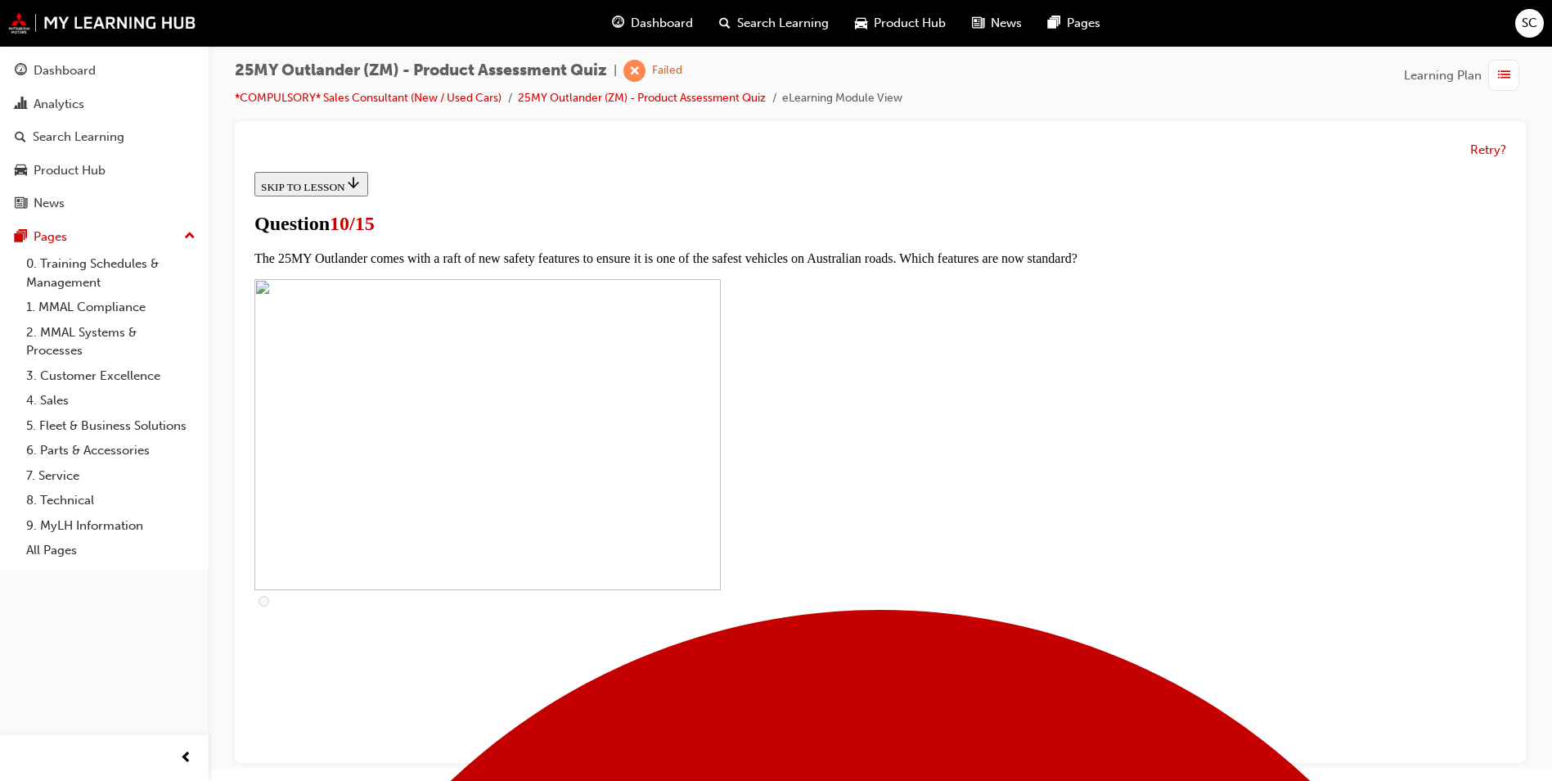
checkbox input "true"
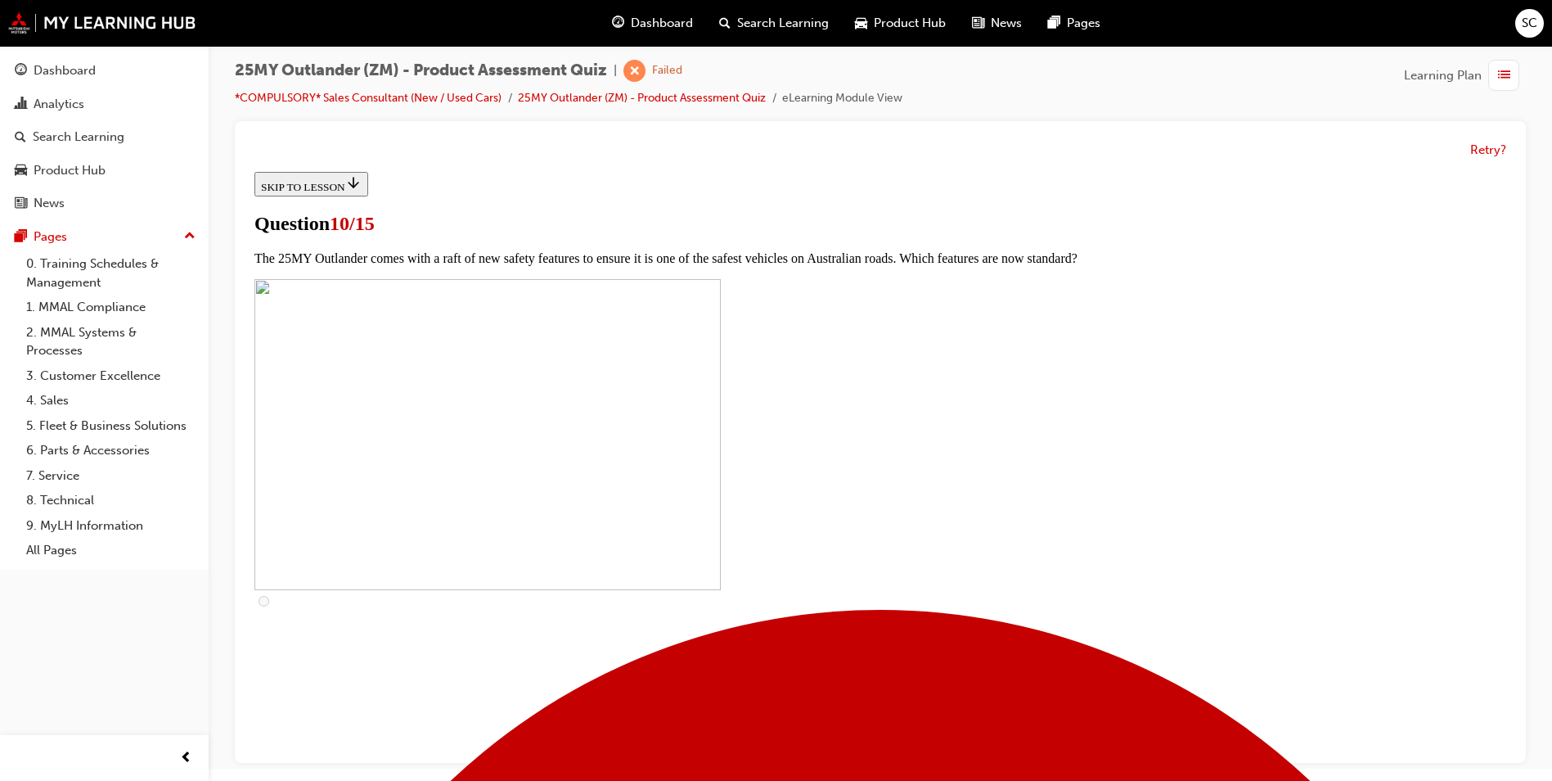
checkbox input "false"
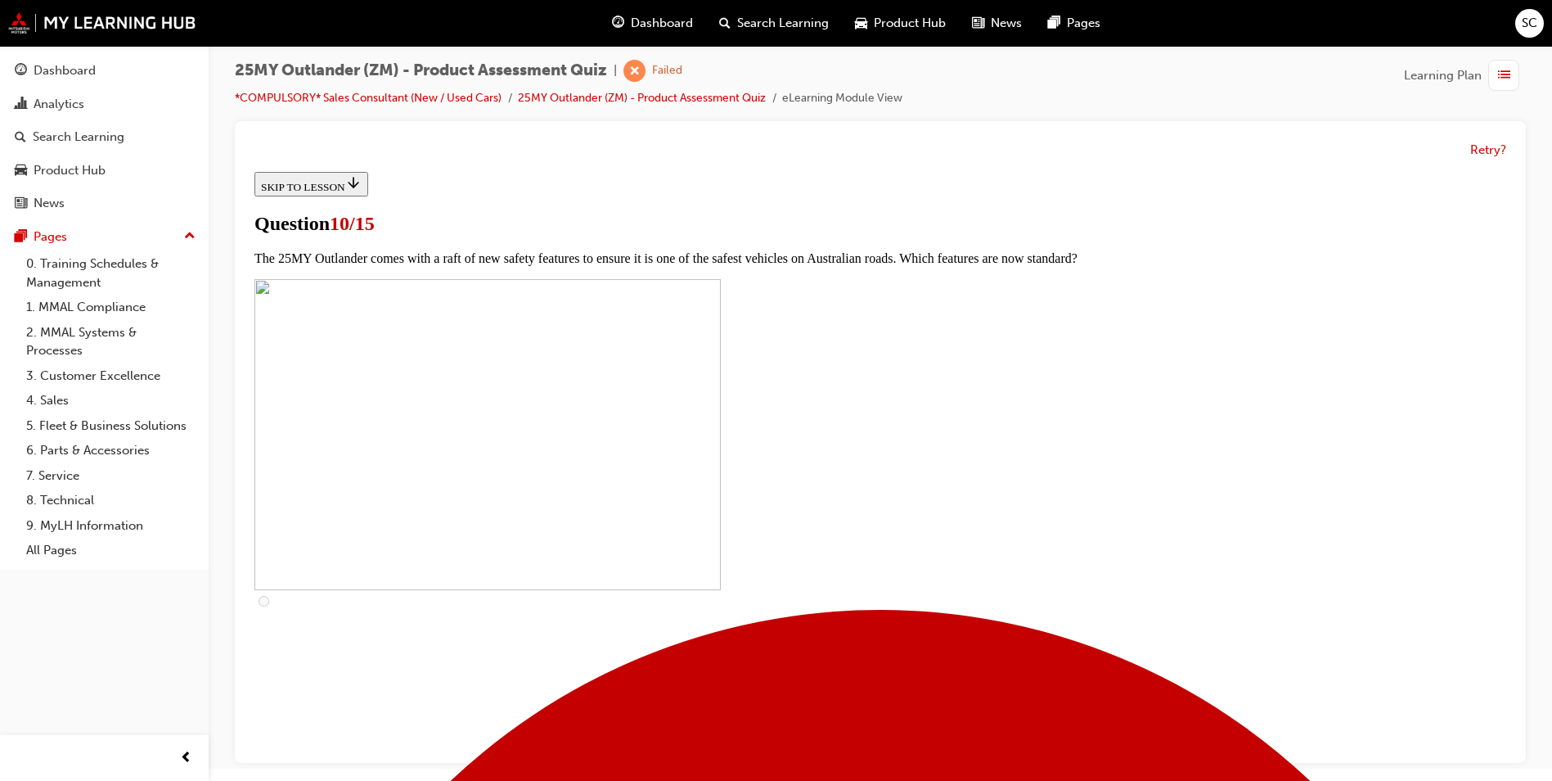
checkbox input "true"
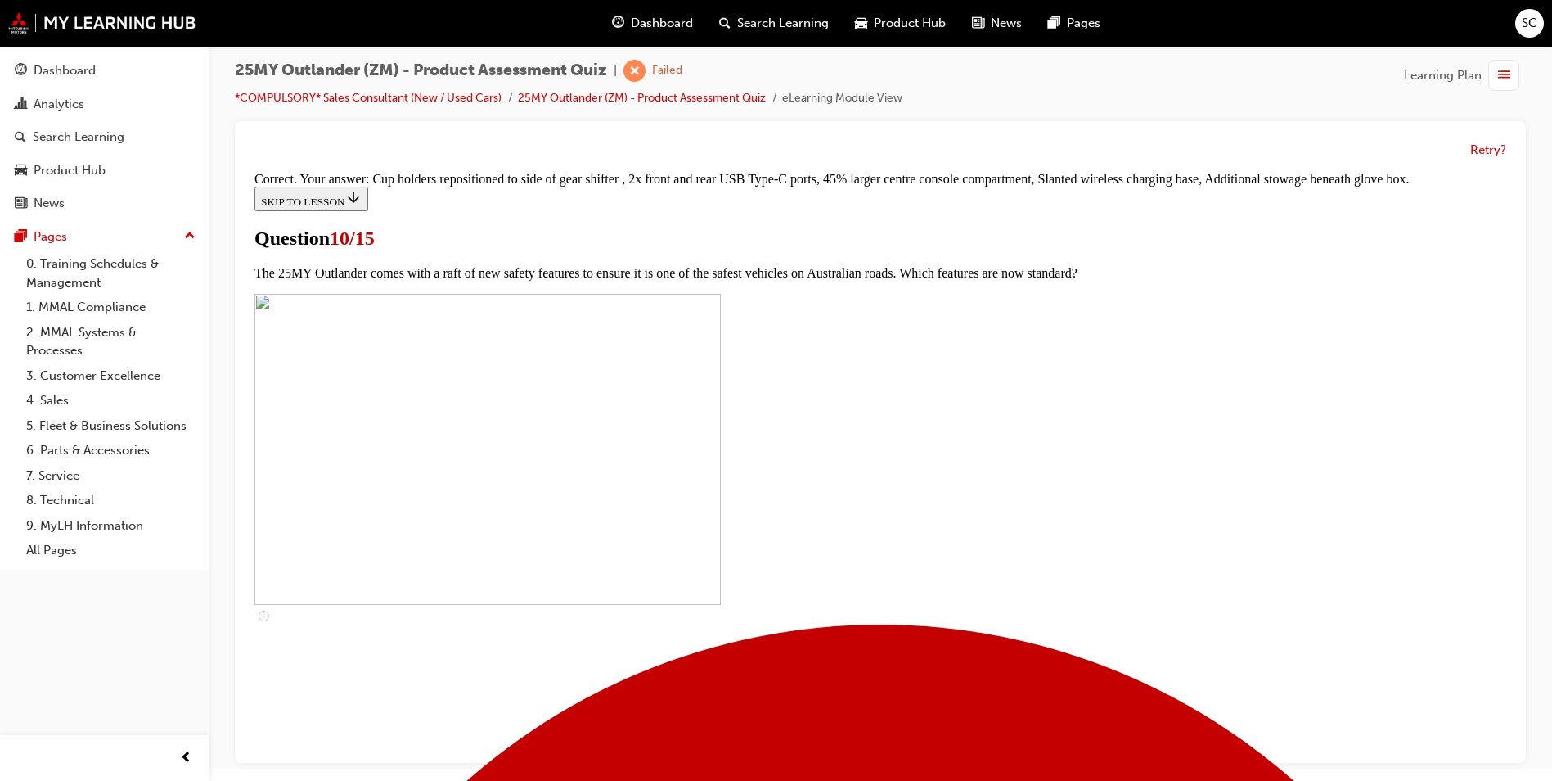
scroll to position [670, 0]
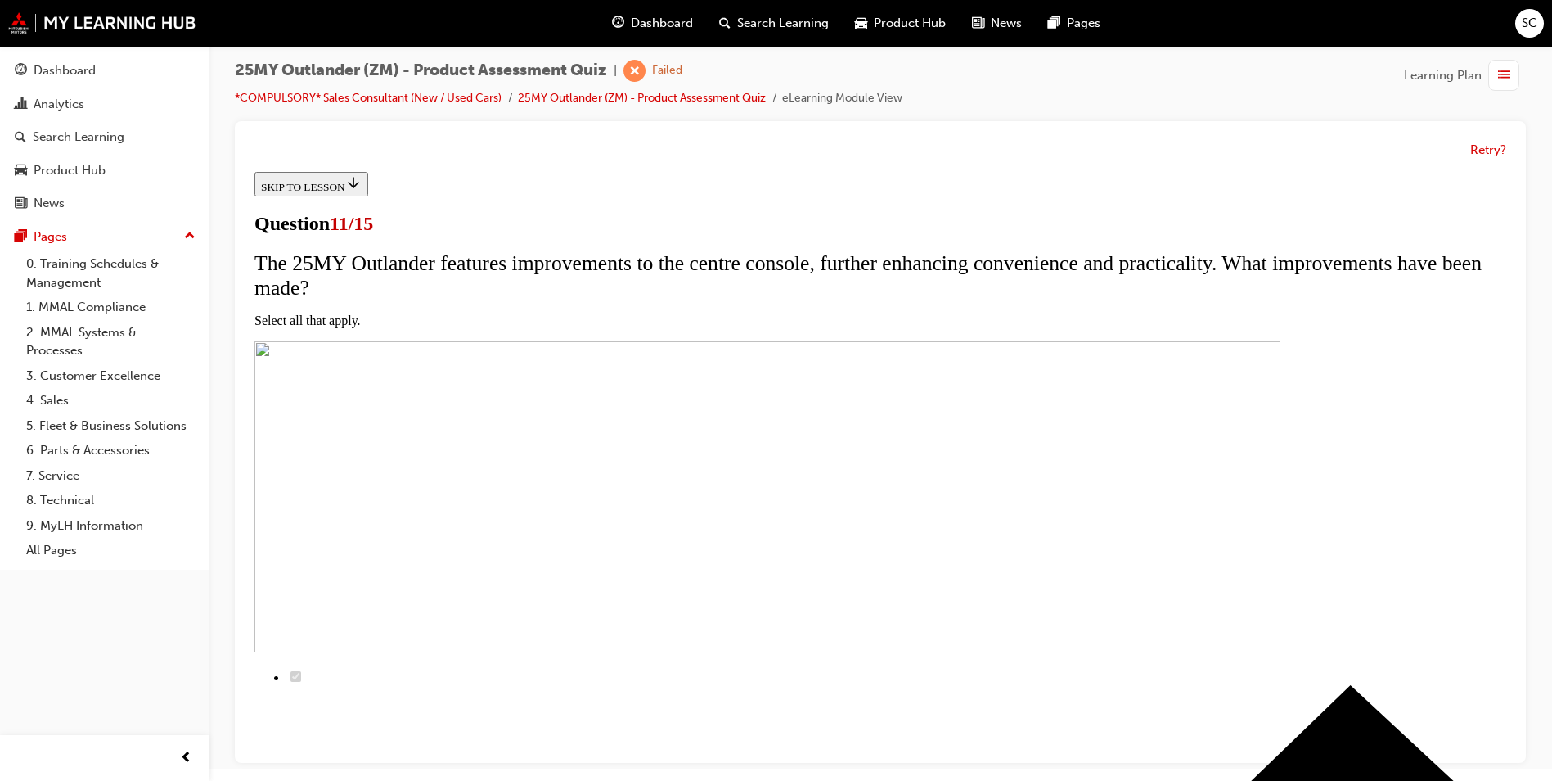
scroll to position [164, 0]
checkbox input "true"
drag, startPoint x: 622, startPoint y: 521, endPoint x: 627, endPoint y: 511, distance: 11.7
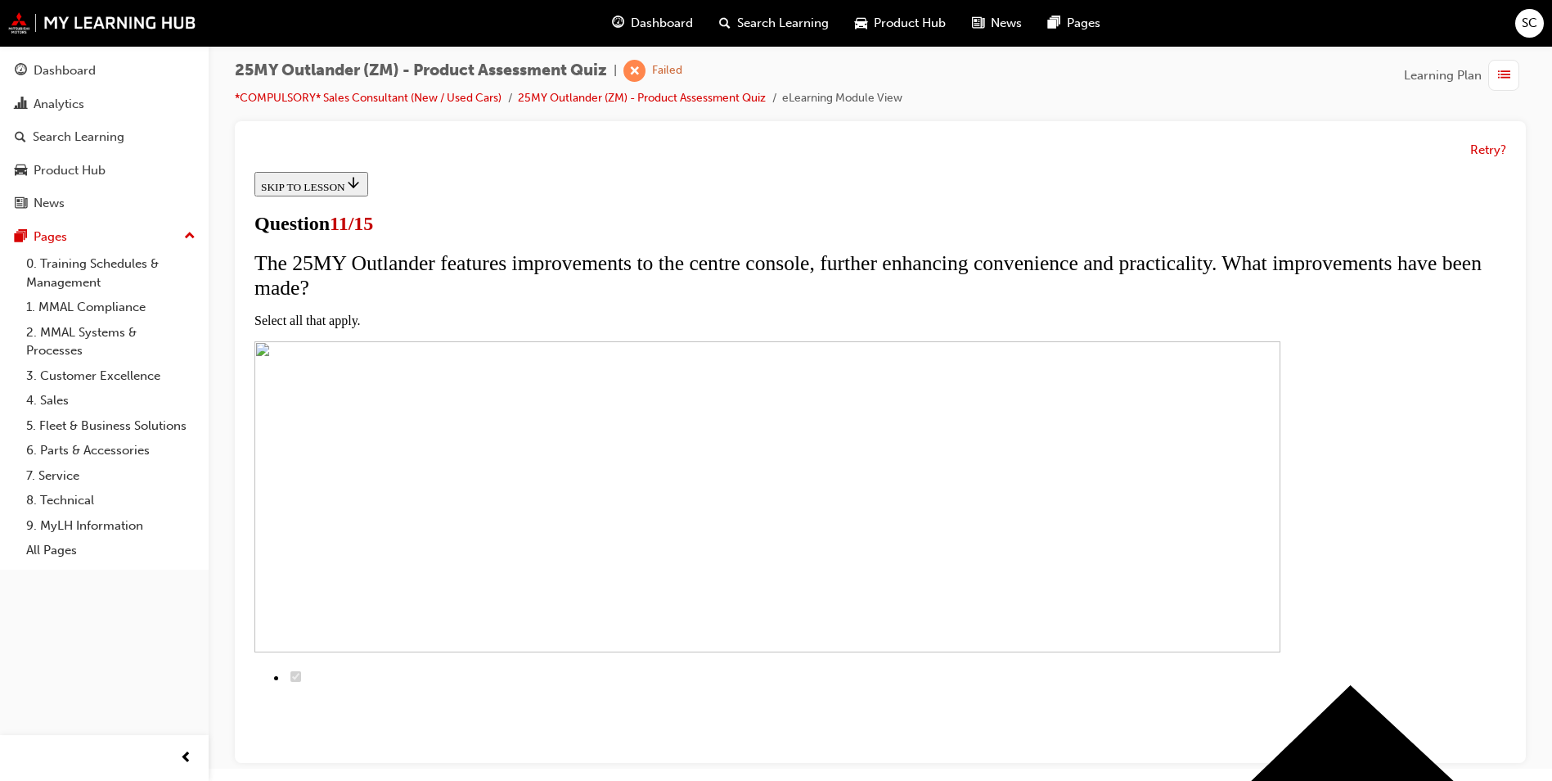
checkbox input "true"
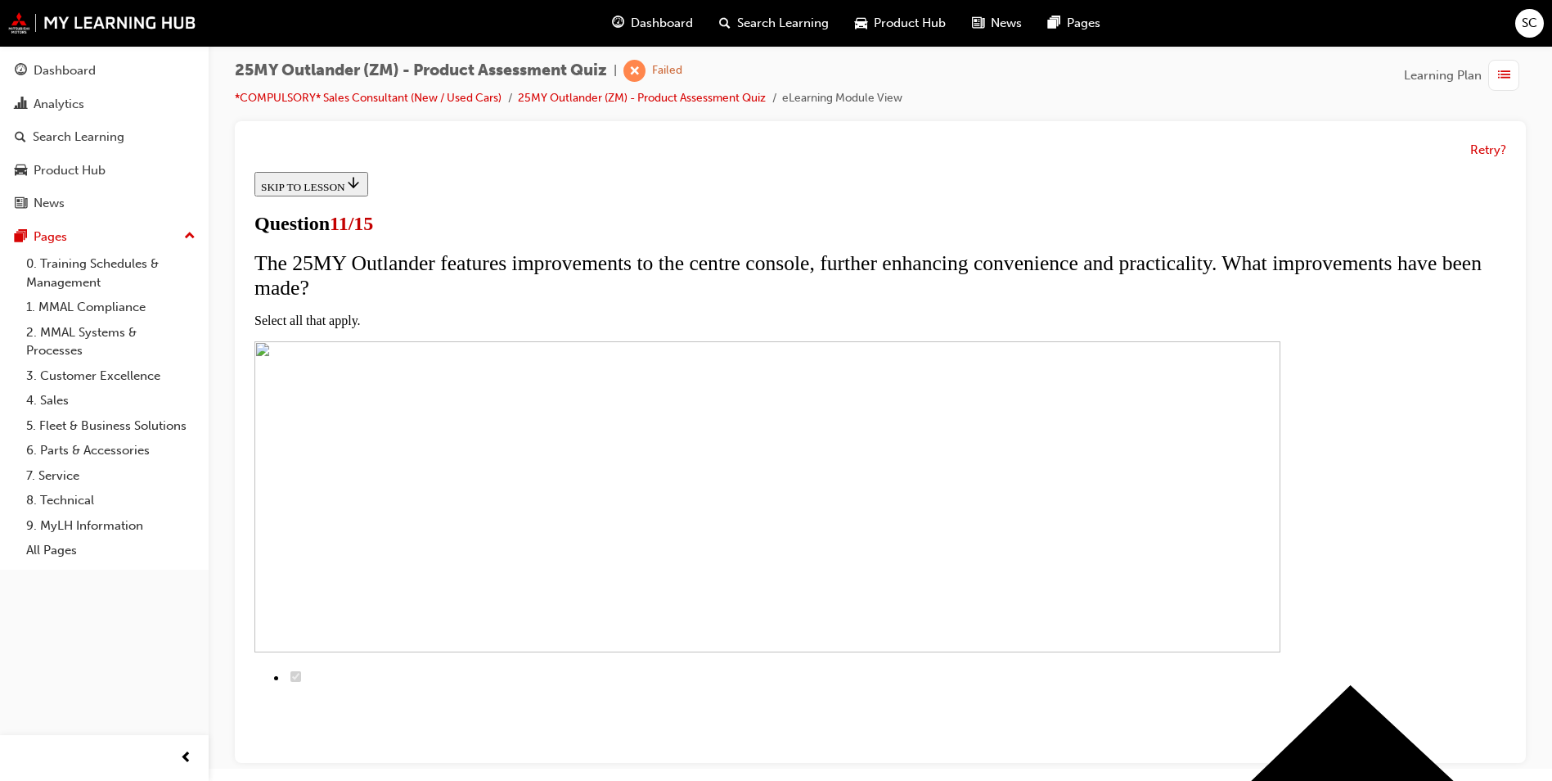
checkbox input "true"
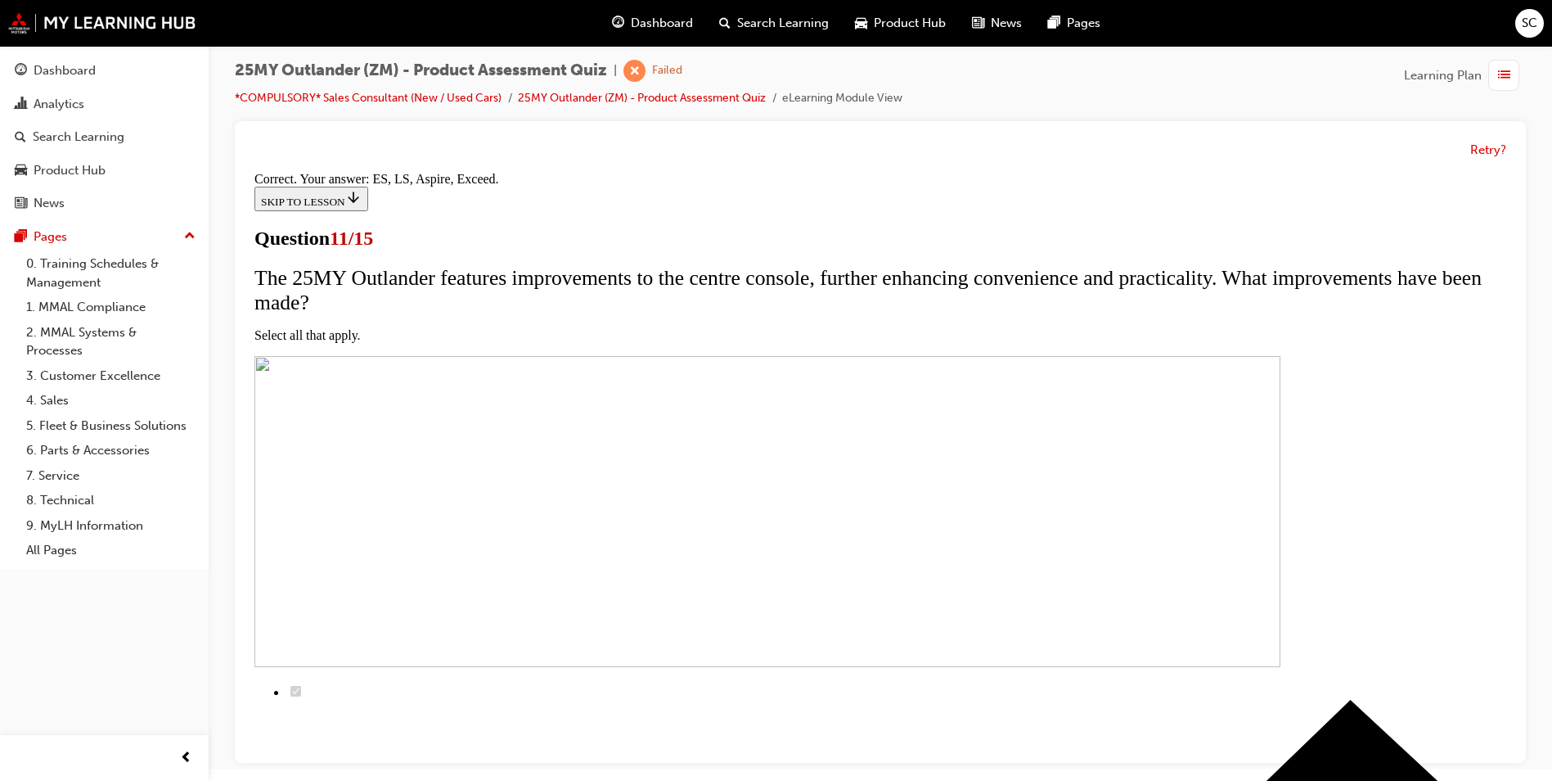
scroll to position [359, 0]
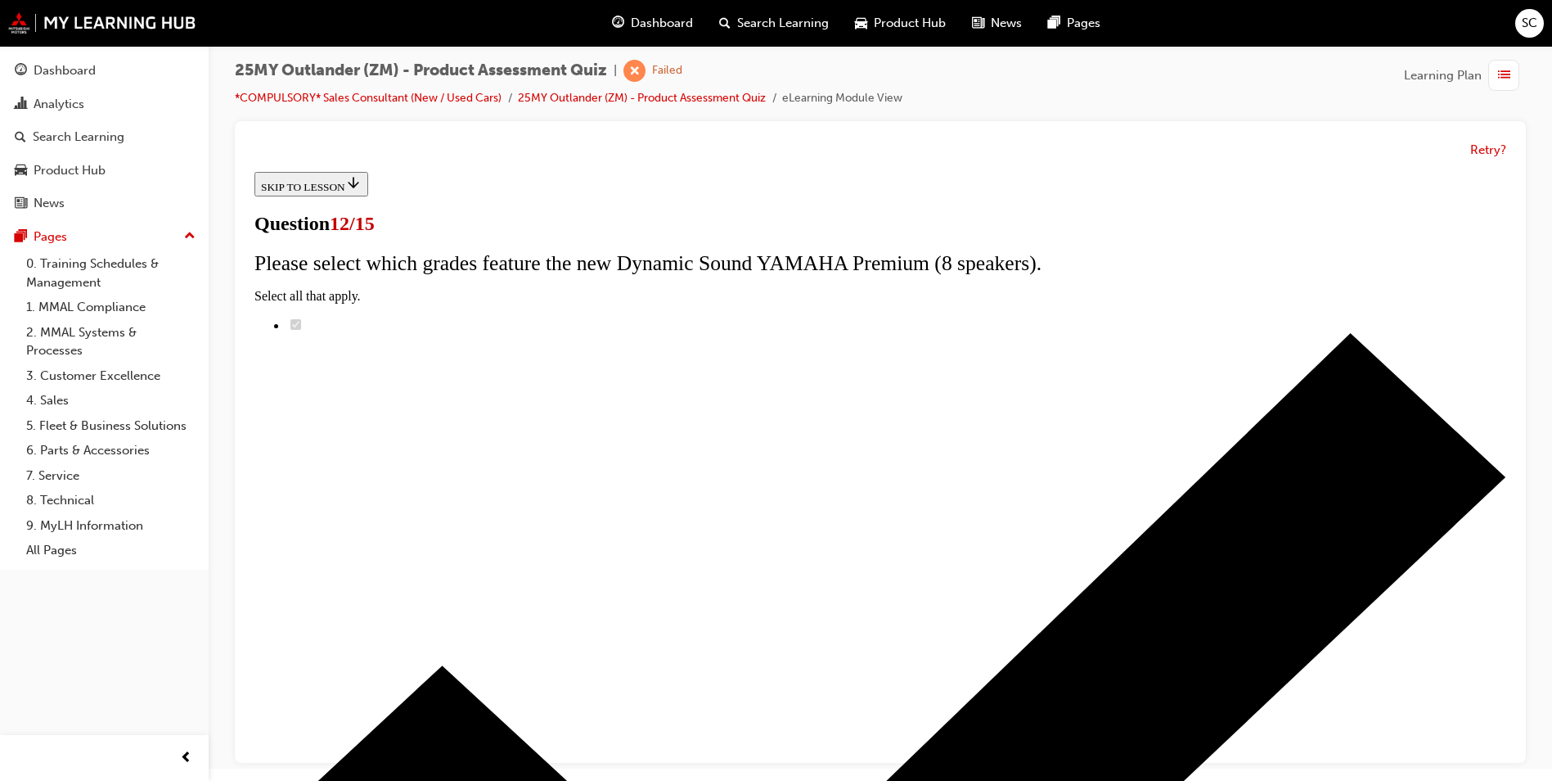
radio input "true"
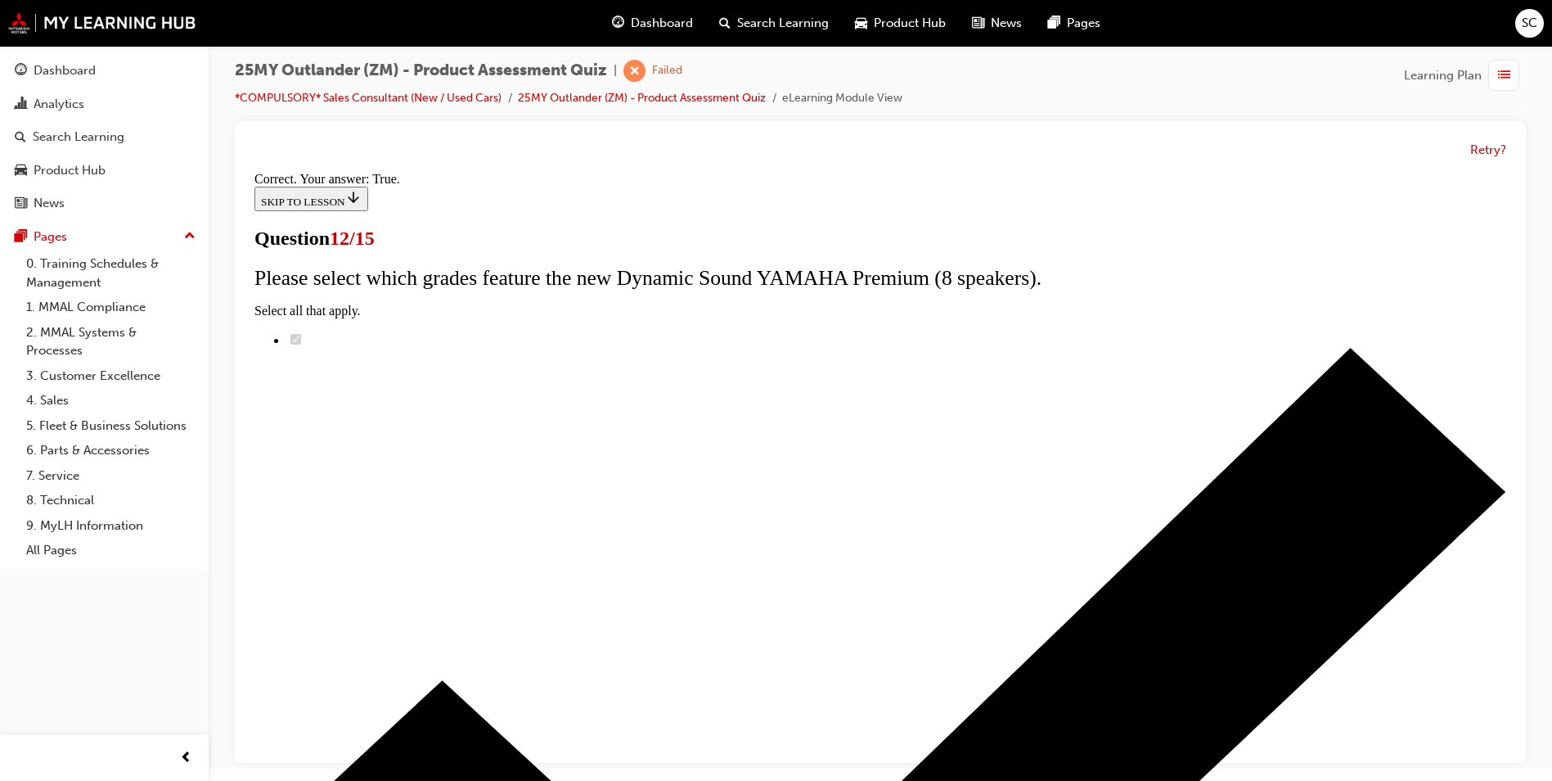
scroll to position [163, 0]
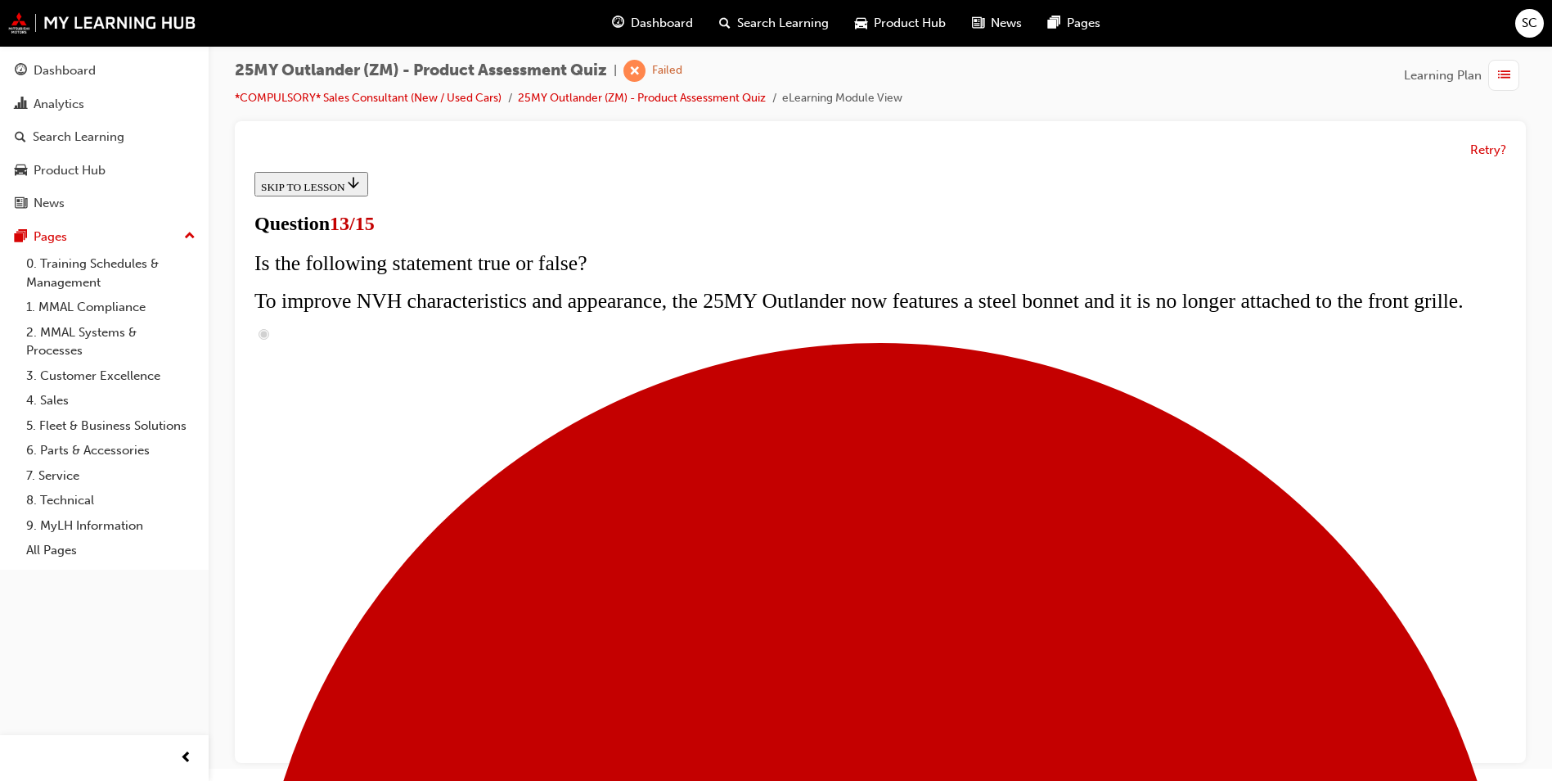
scroll to position [278, 0]
radio input "true"
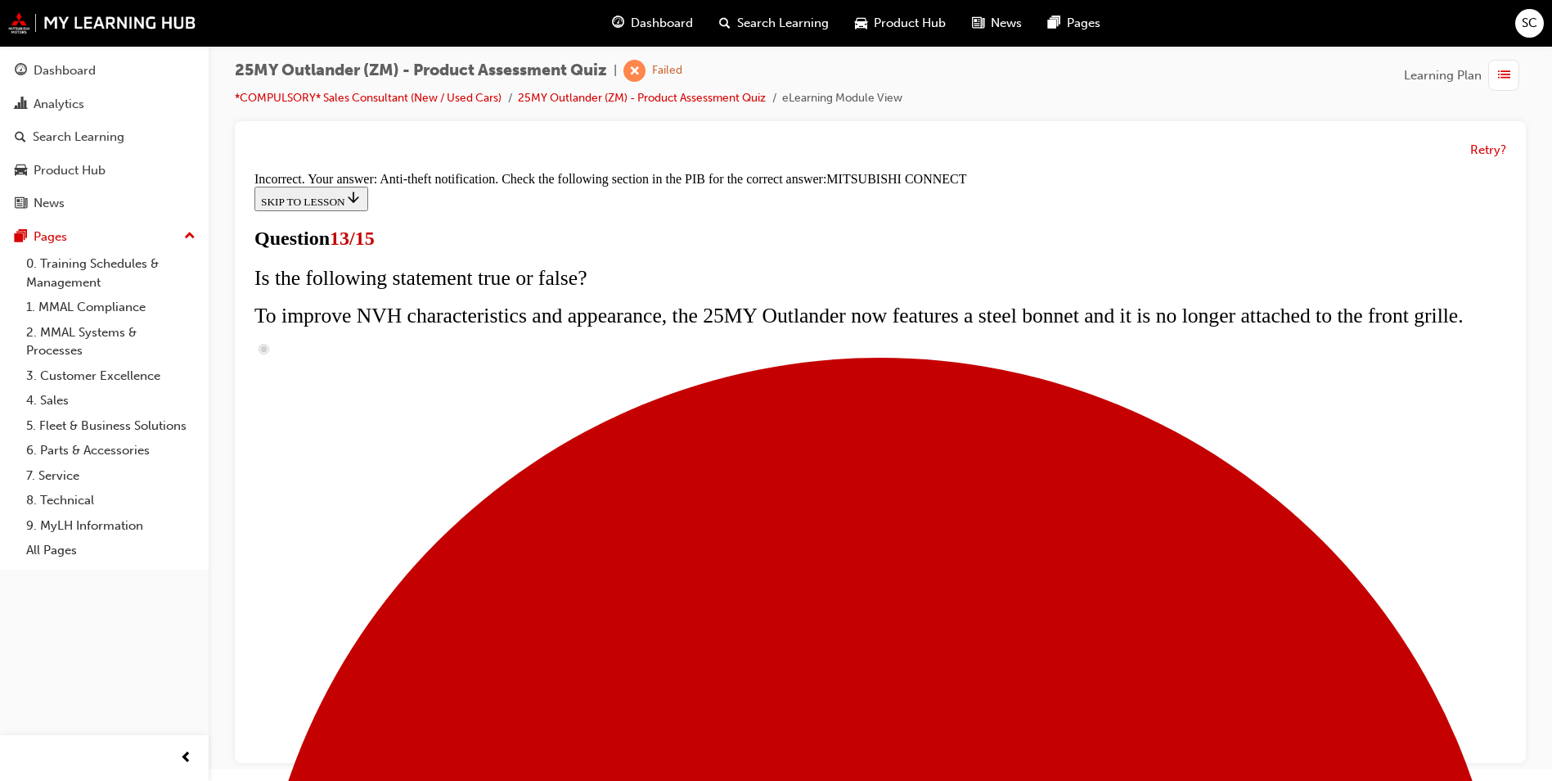
scroll to position [497, 0]
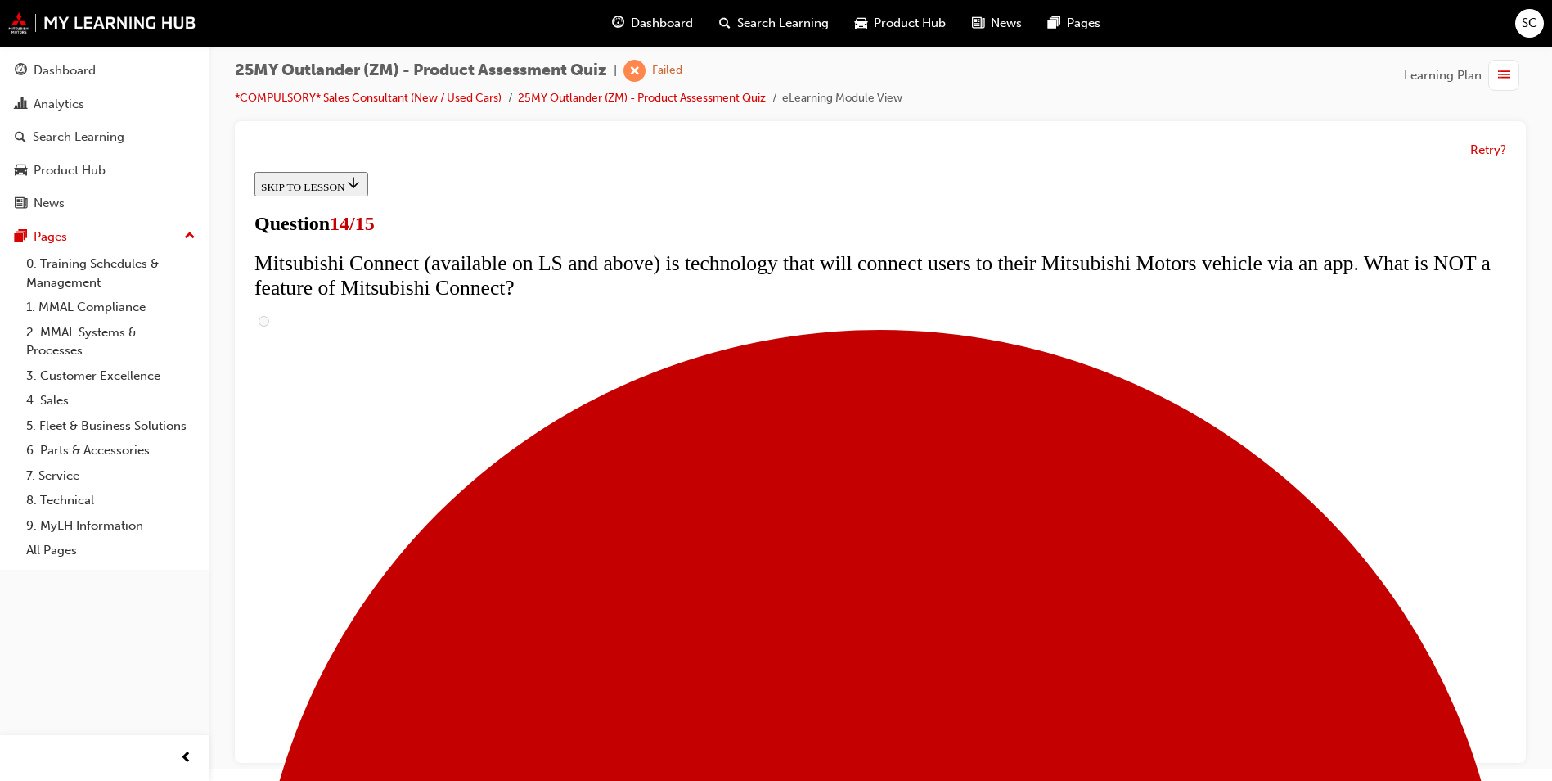
scroll to position [603, 0]
radio input "true"
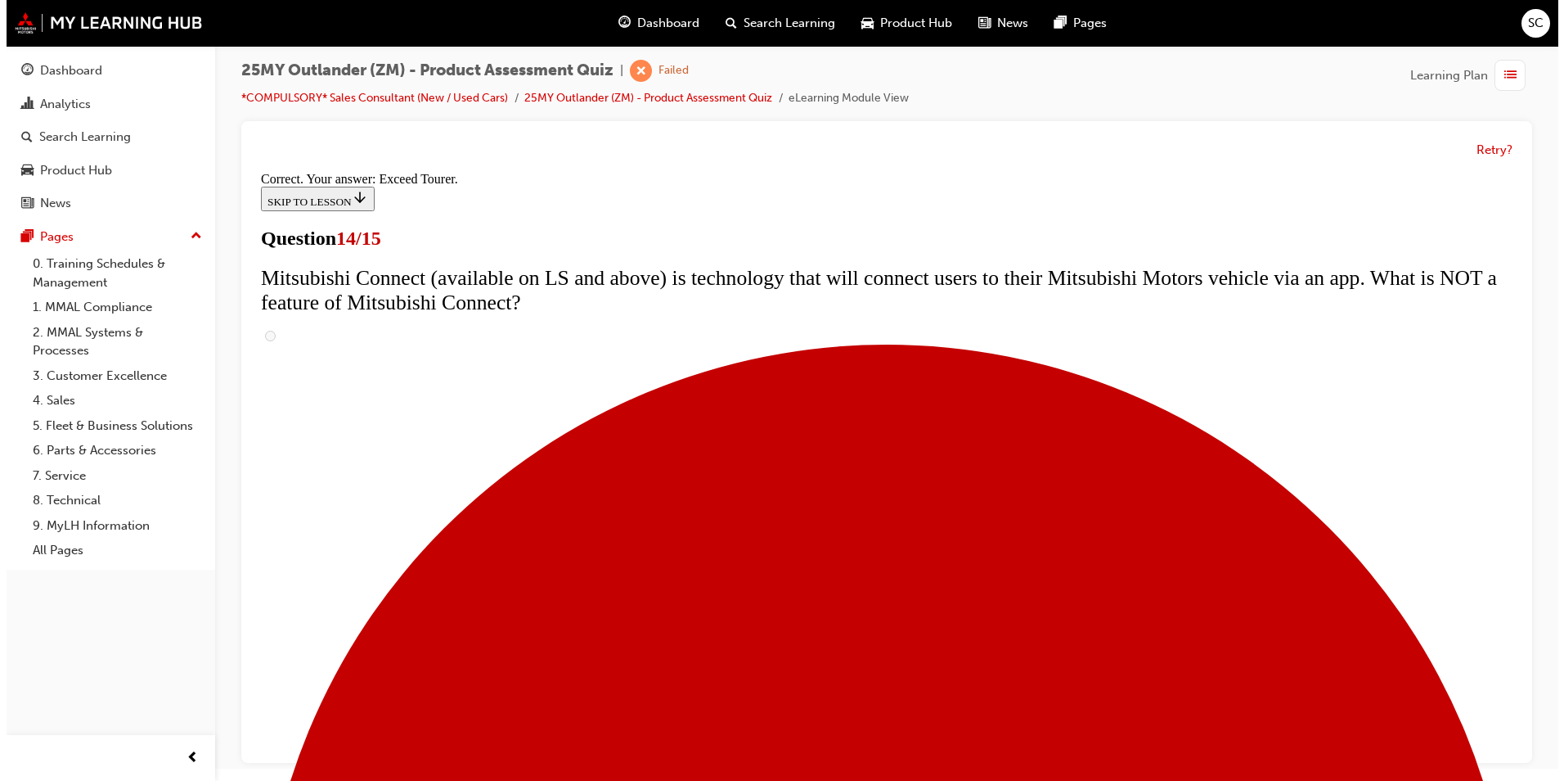
scroll to position [0, 0]
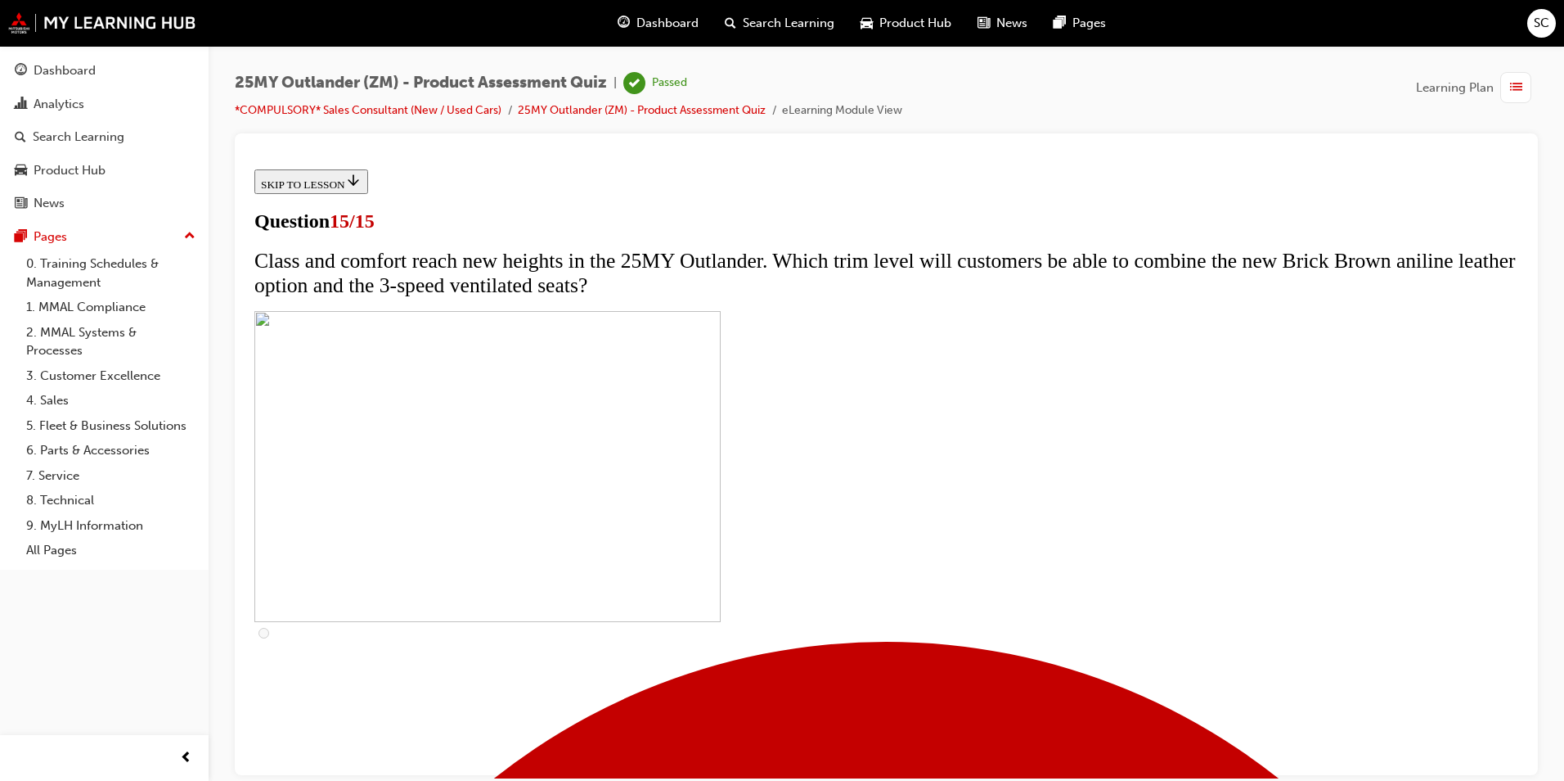
scroll to position [218, 0]
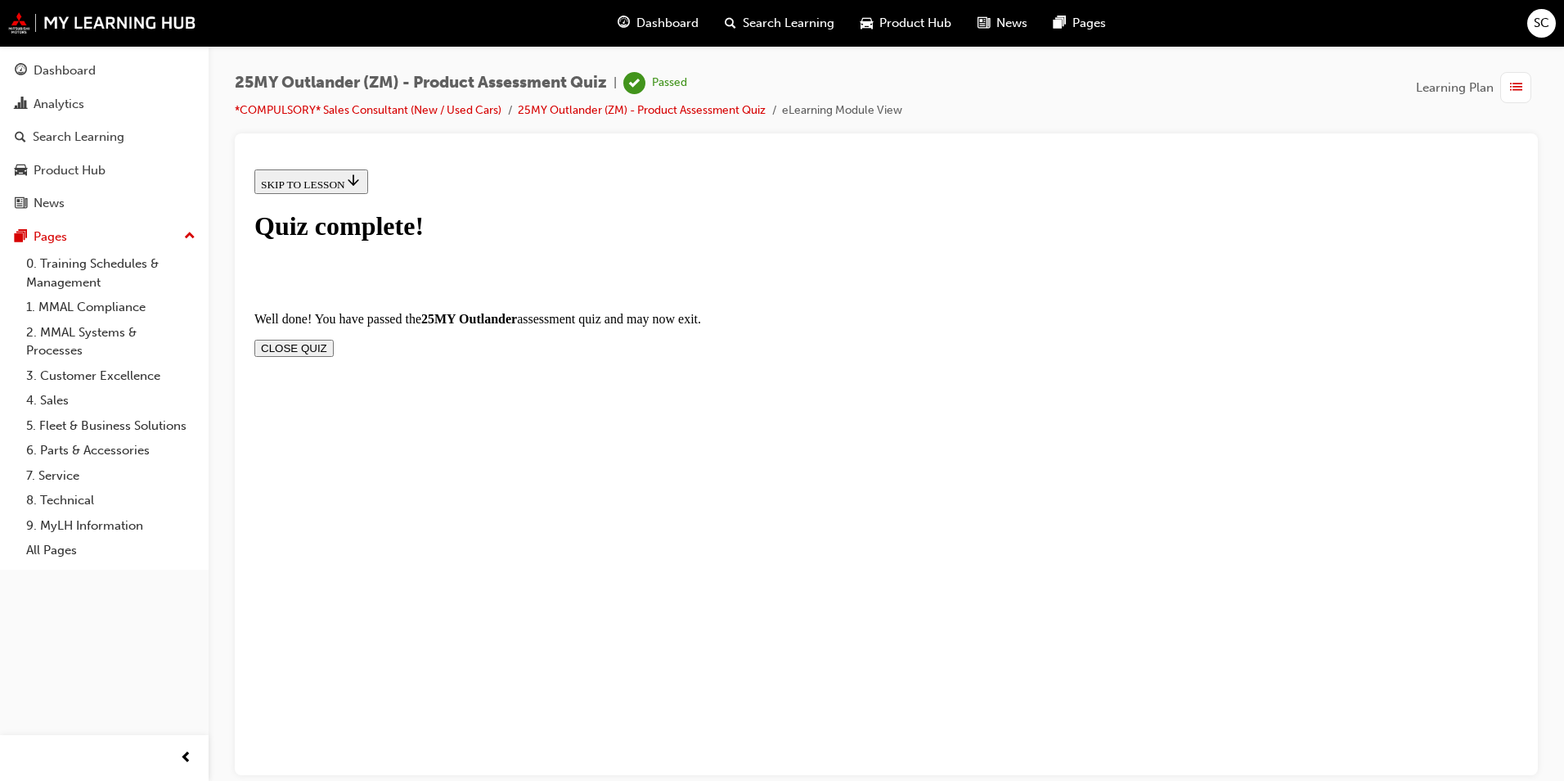
click at [334, 339] on button "CLOSE QUIZ" at bounding box center [293, 347] width 79 height 17
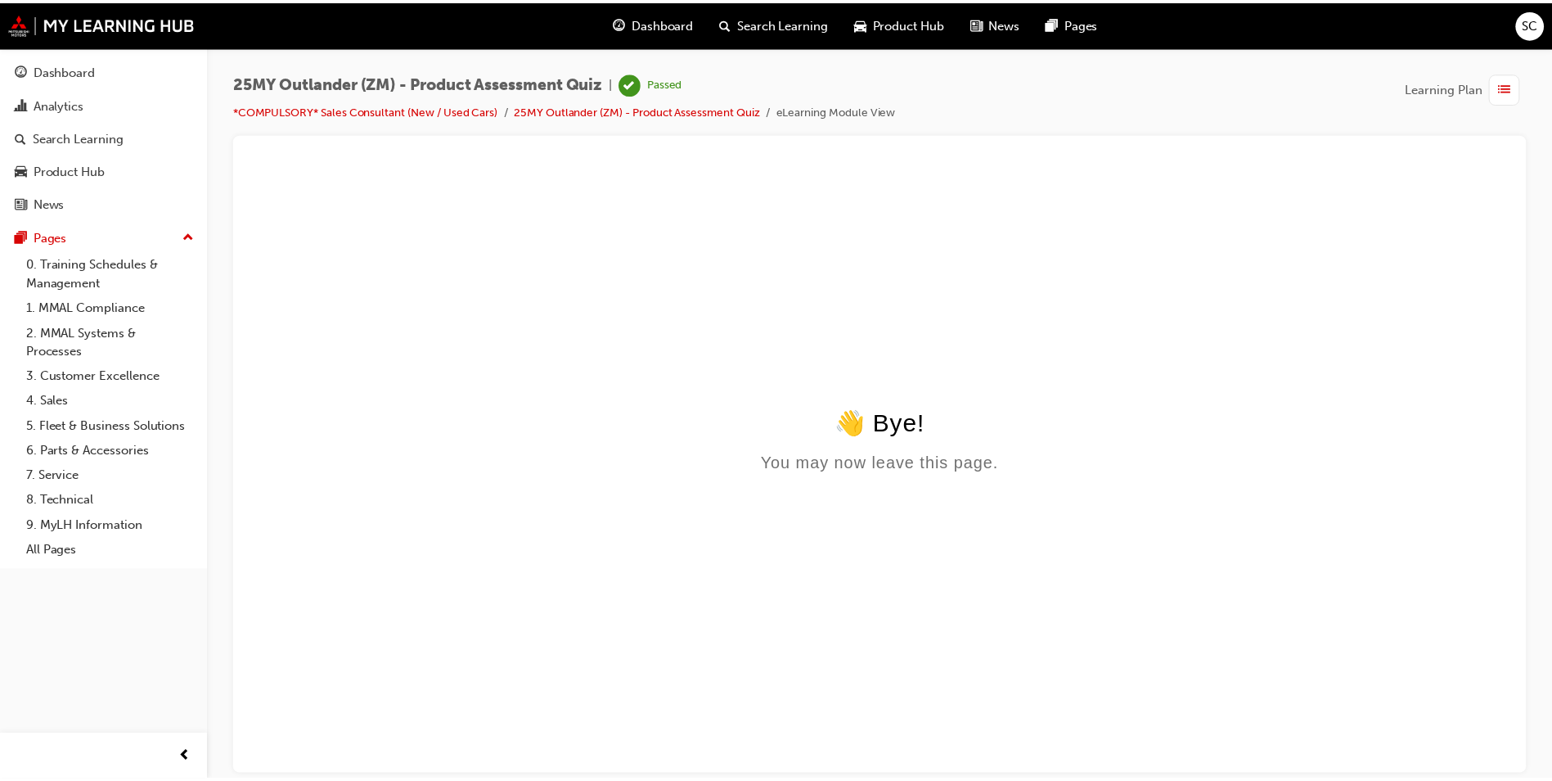
scroll to position [0, 0]
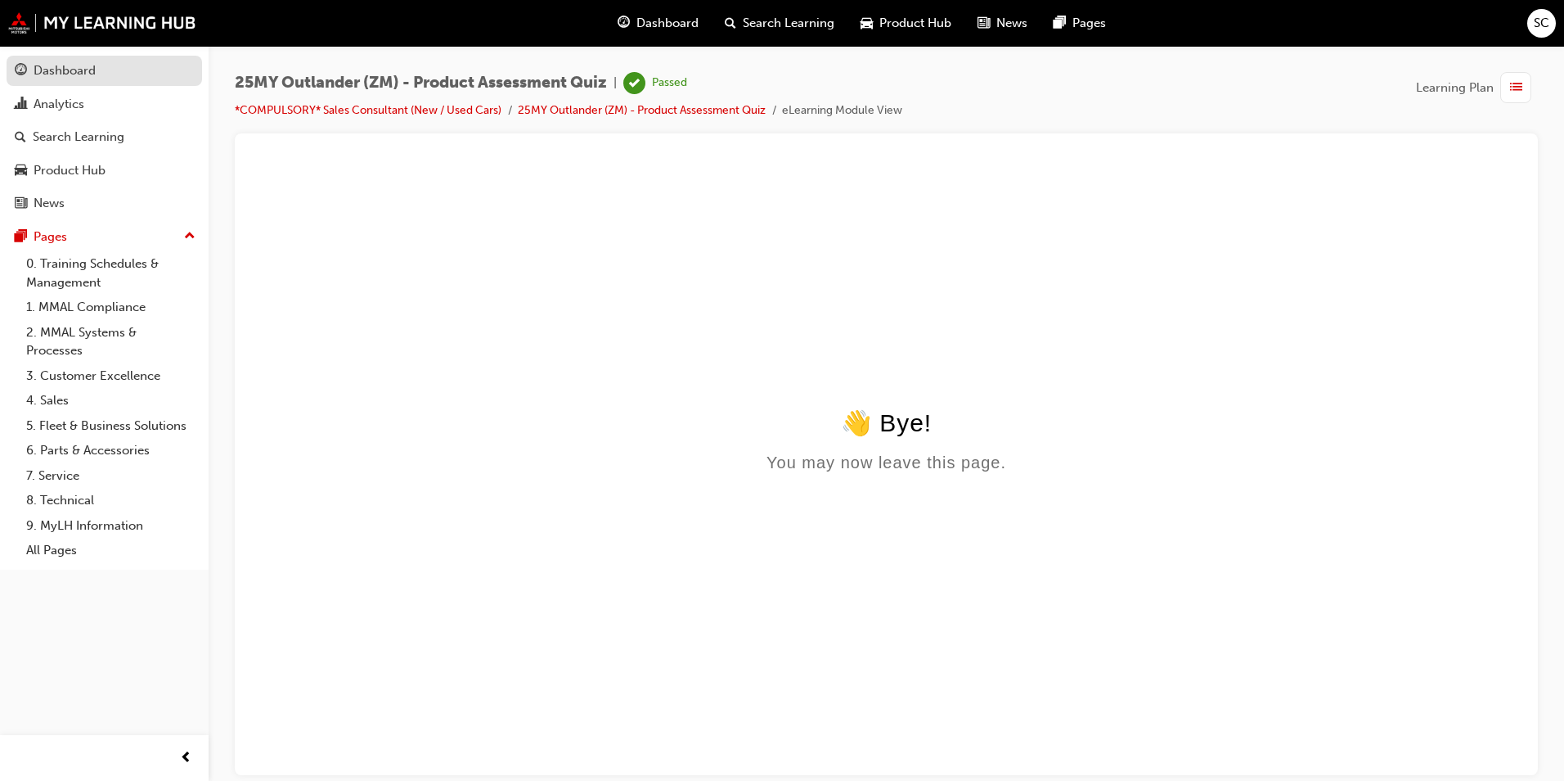
click at [100, 64] on div "Dashboard" at bounding box center [104, 71] width 179 height 20
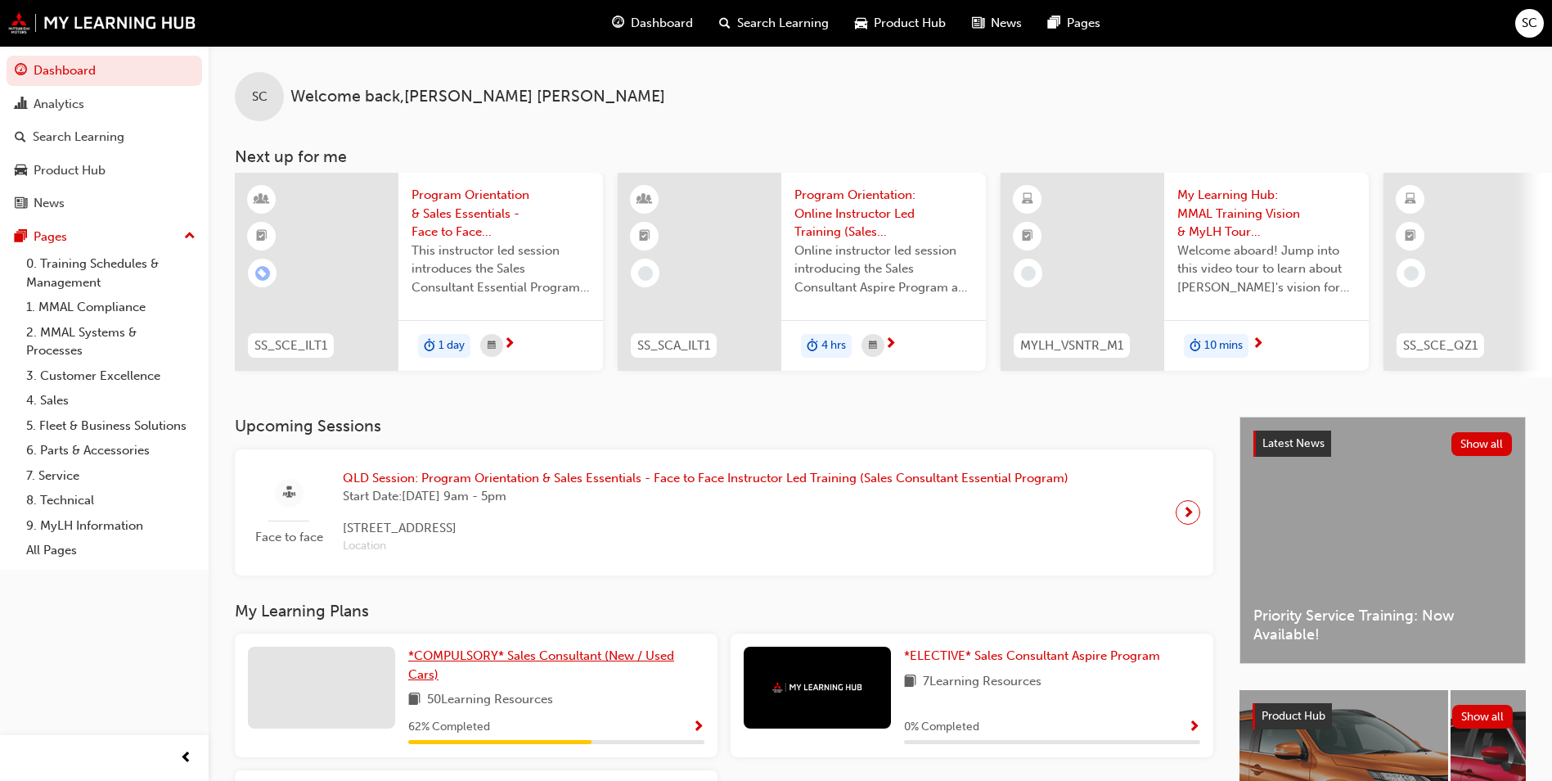
click at [520, 655] on span "*COMPULSORY* Sales Consultant (New / Used Cars)" at bounding box center [541, 665] width 266 height 34
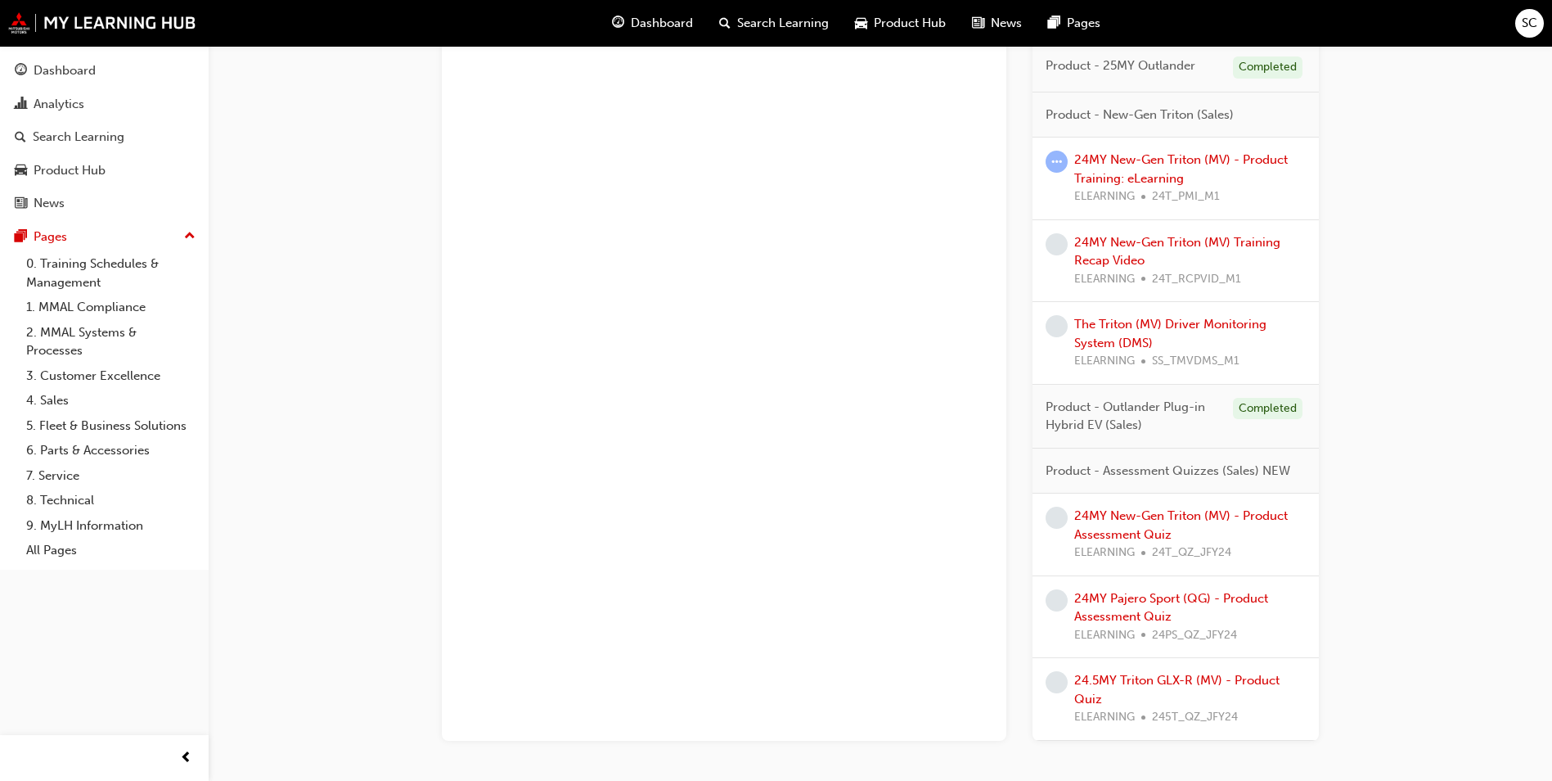
scroll to position [1936, 0]
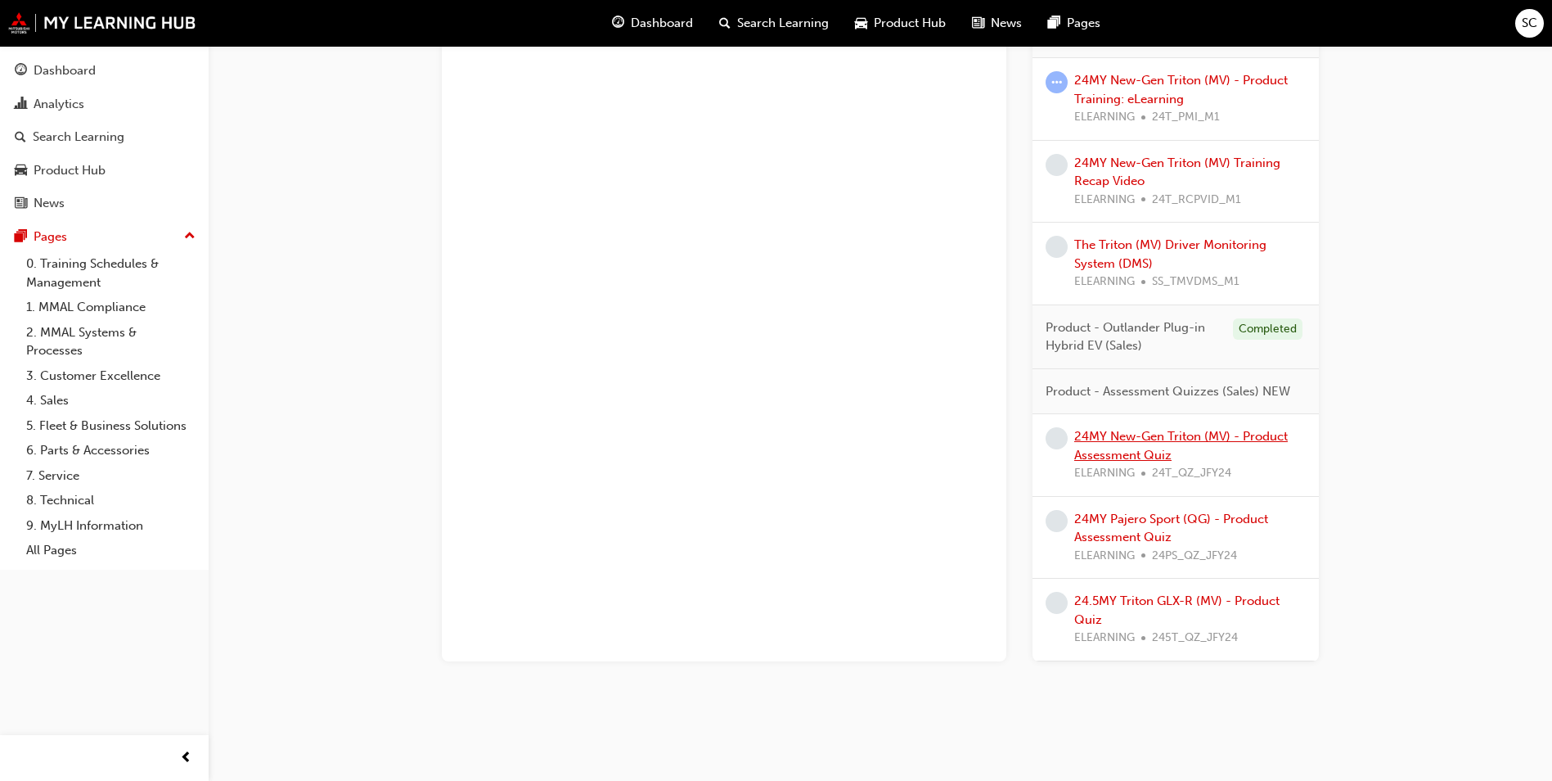
click at [1132, 434] on link "24MY New-Gen Triton (MV) - Product Assessment Quiz" at bounding box center [1181, 446] width 214 height 34
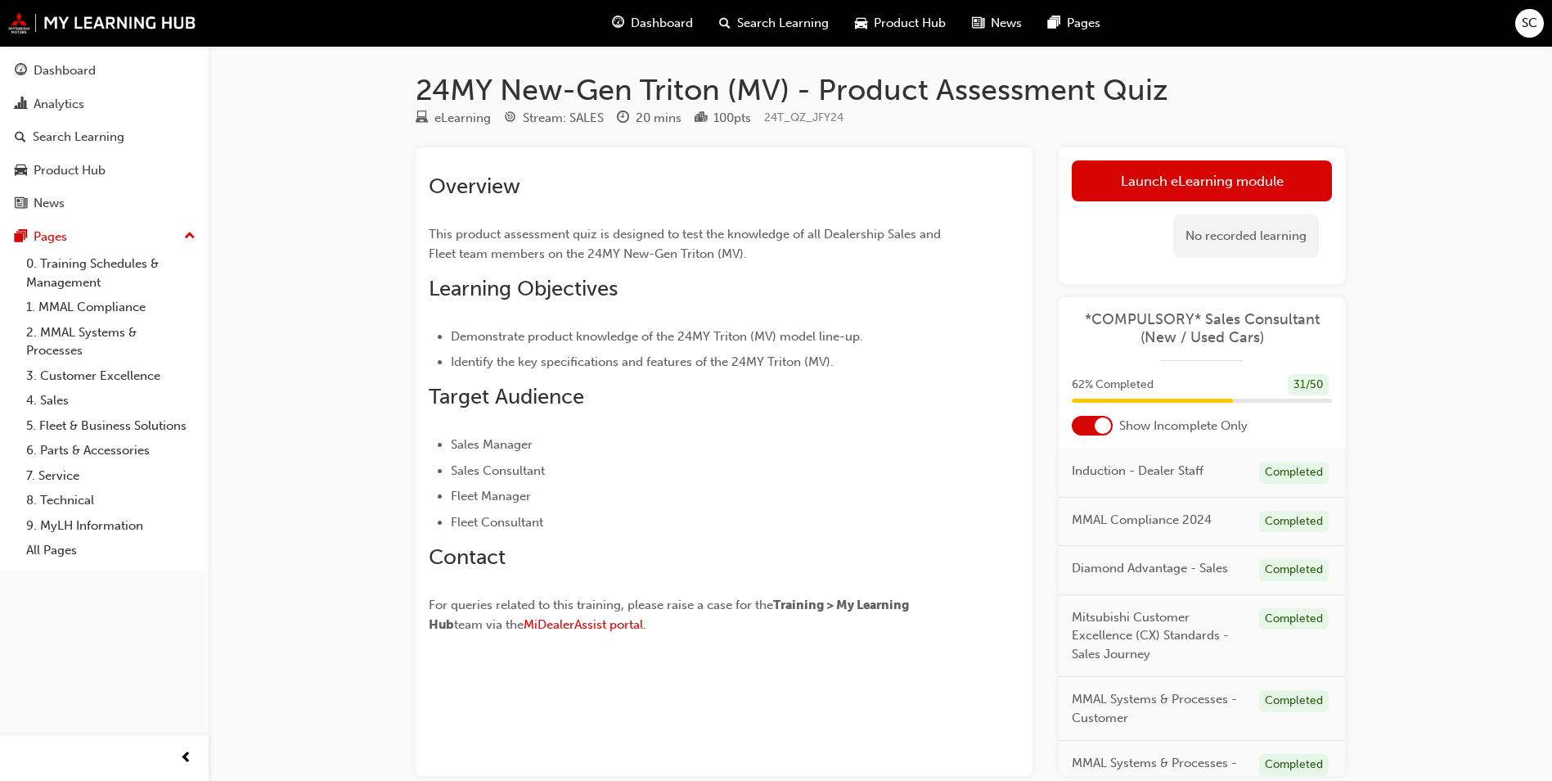
click at [1218, 182] on link "Launch eLearning module" at bounding box center [1202, 180] width 260 height 41
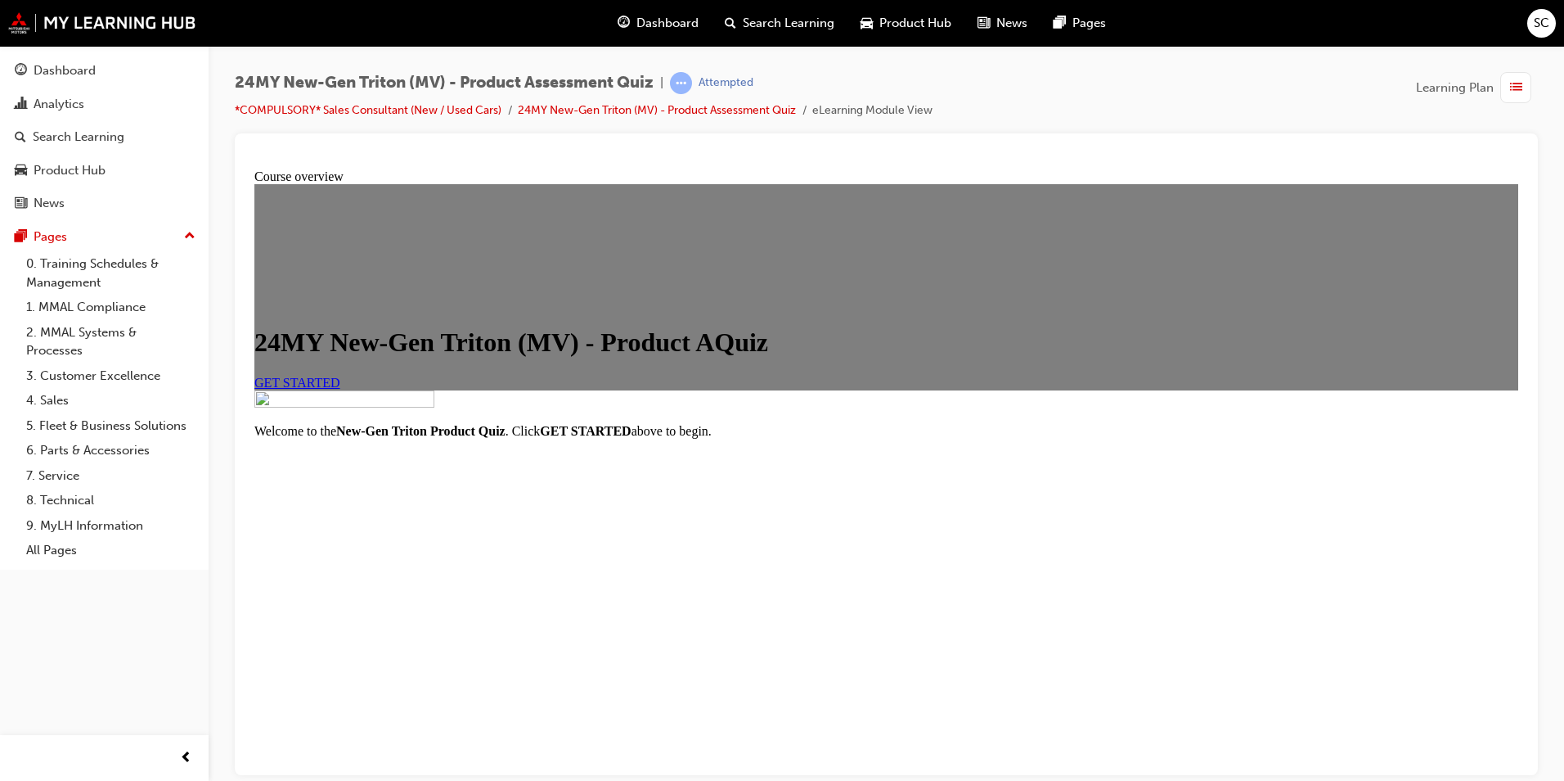
click at [340, 389] on link "GET STARTED" at bounding box center [297, 382] width 86 height 14
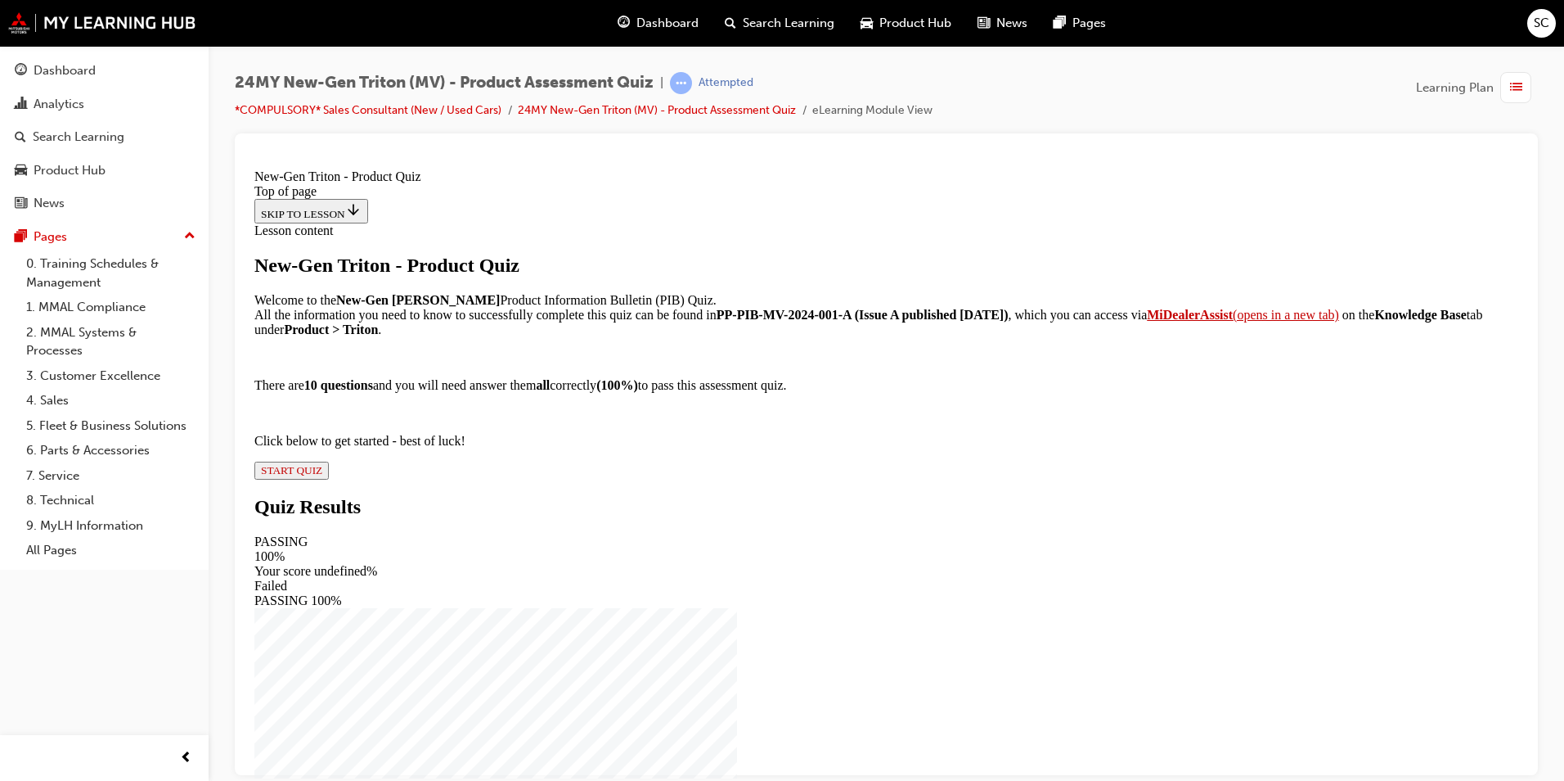
scroll to position [112, 0]
click at [658, 479] on div "New-Gen Triton - Product Quiz Welcome to the New-Gen Triton Product Information…" at bounding box center [886, 366] width 1264 height 225
click at [322, 475] on span "START QUIZ" at bounding box center [291, 469] width 61 height 12
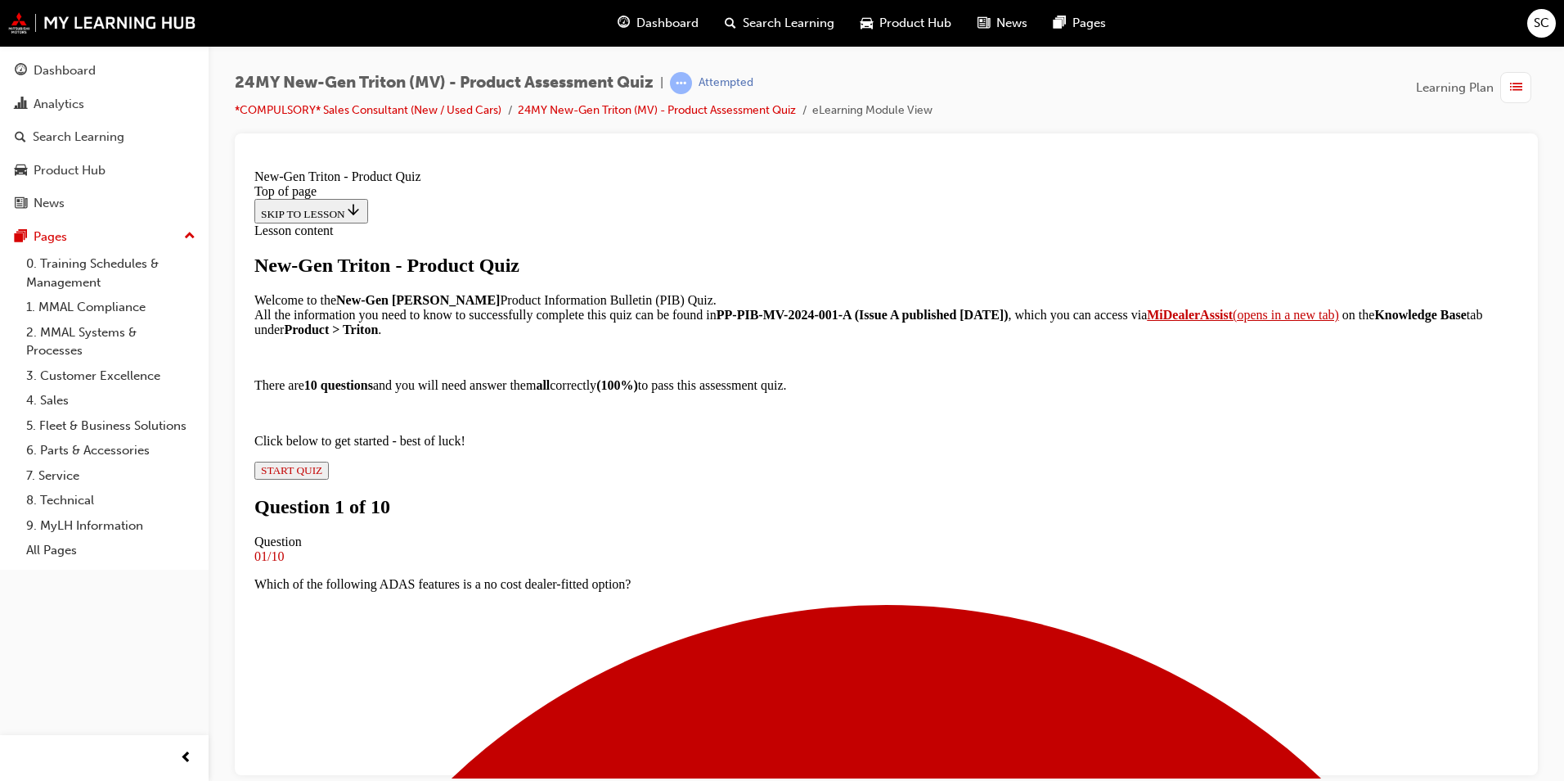
scroll to position [209, 0]
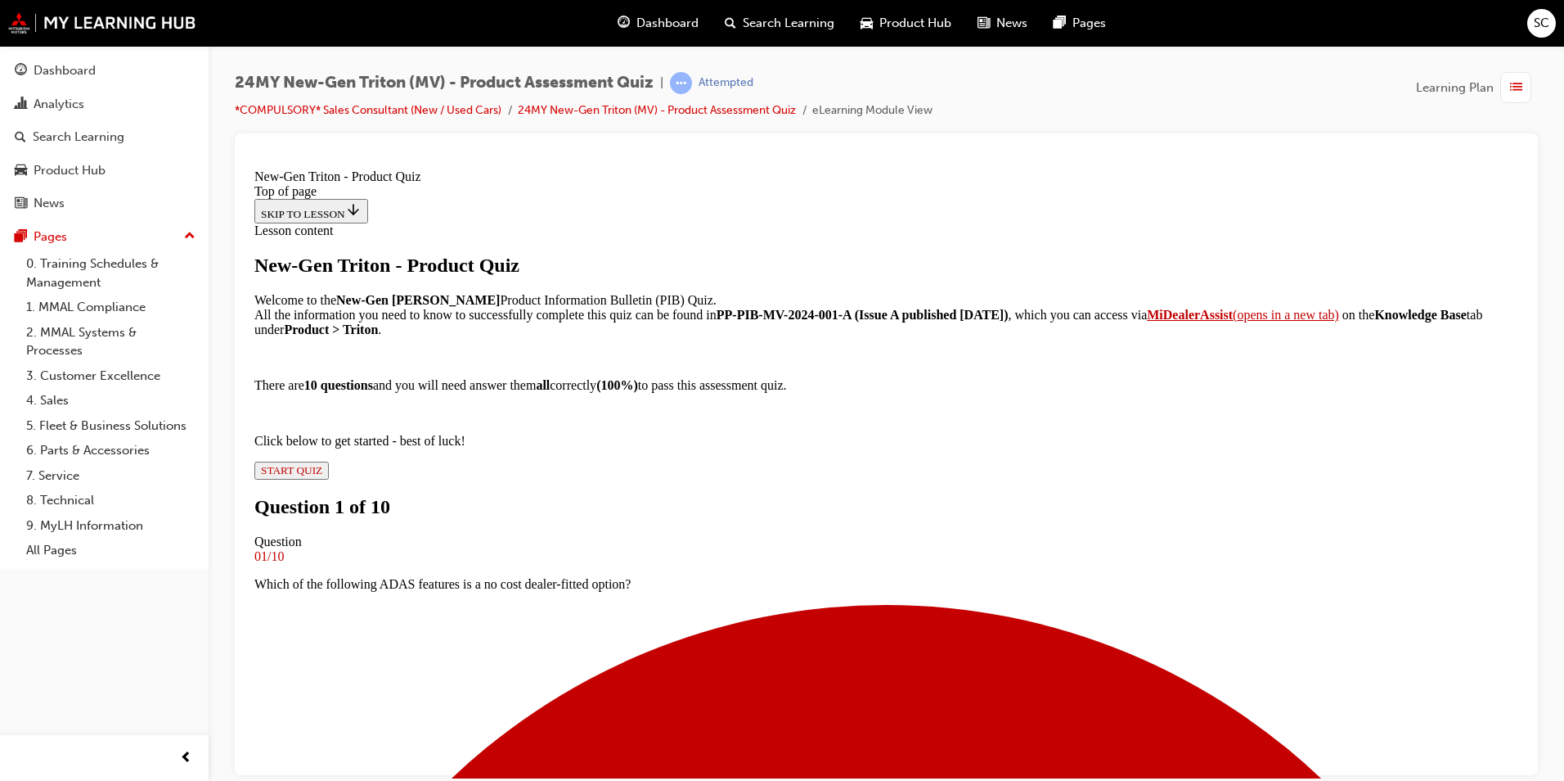
drag, startPoint x: 1097, startPoint y: 276, endPoint x: 602, endPoint y: 288, distance: 495.2
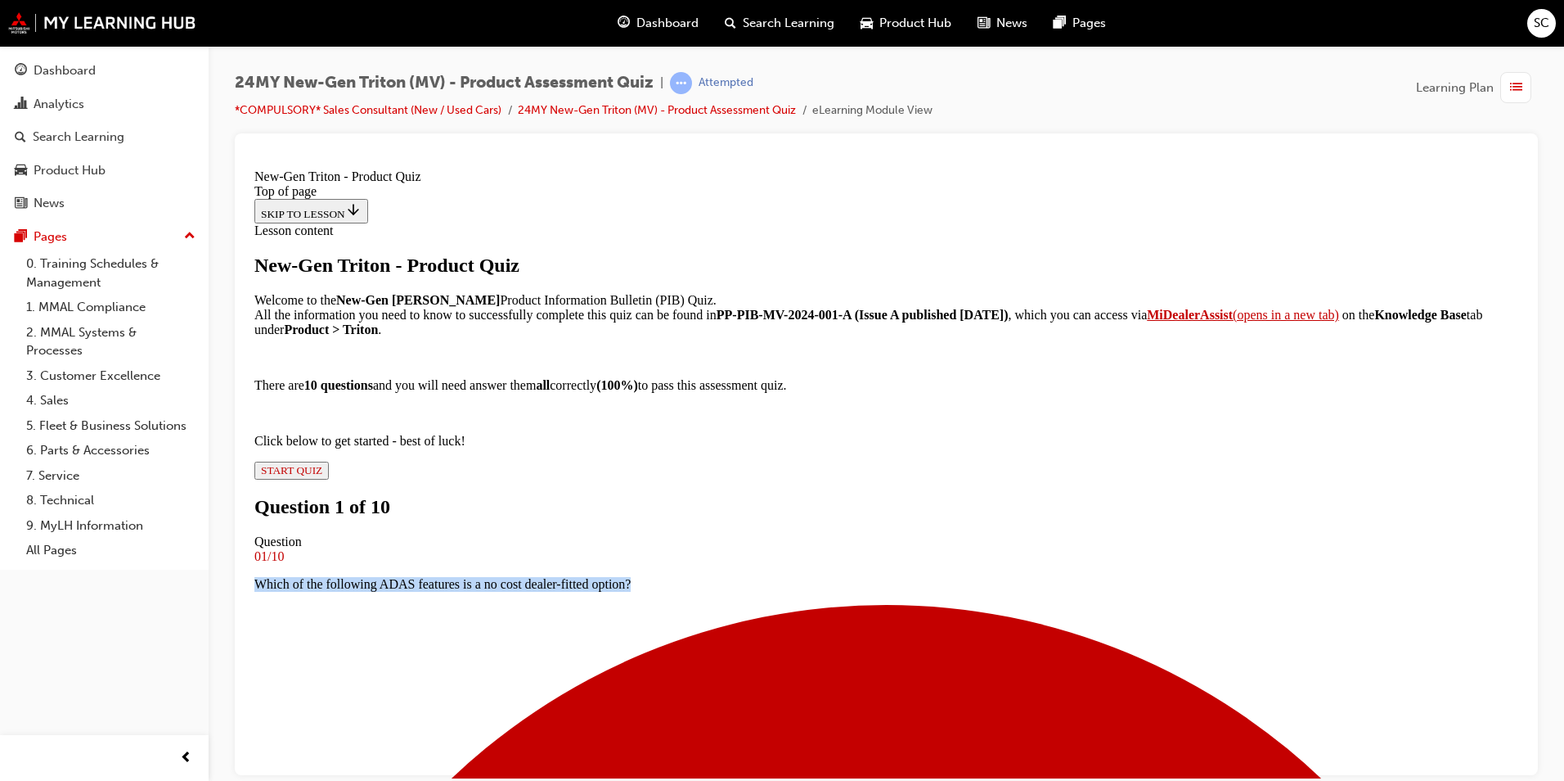
drag, startPoint x: 602, startPoint y: 288, endPoint x: 670, endPoint y: 280, distance: 68.4
copy p "Which of the following ADAS features is a no cost dealer-fitted option?"
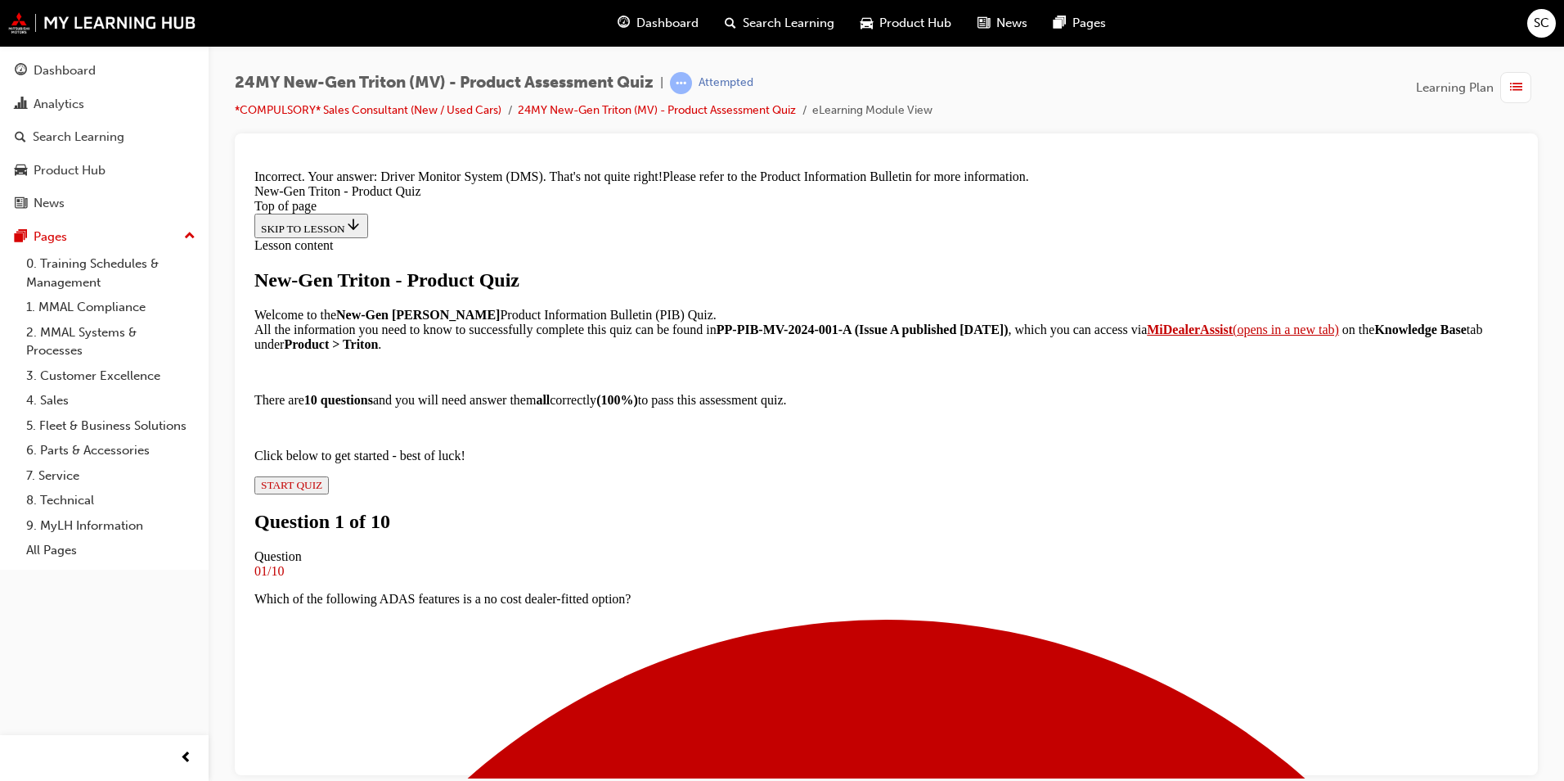
scroll to position [380, 0]
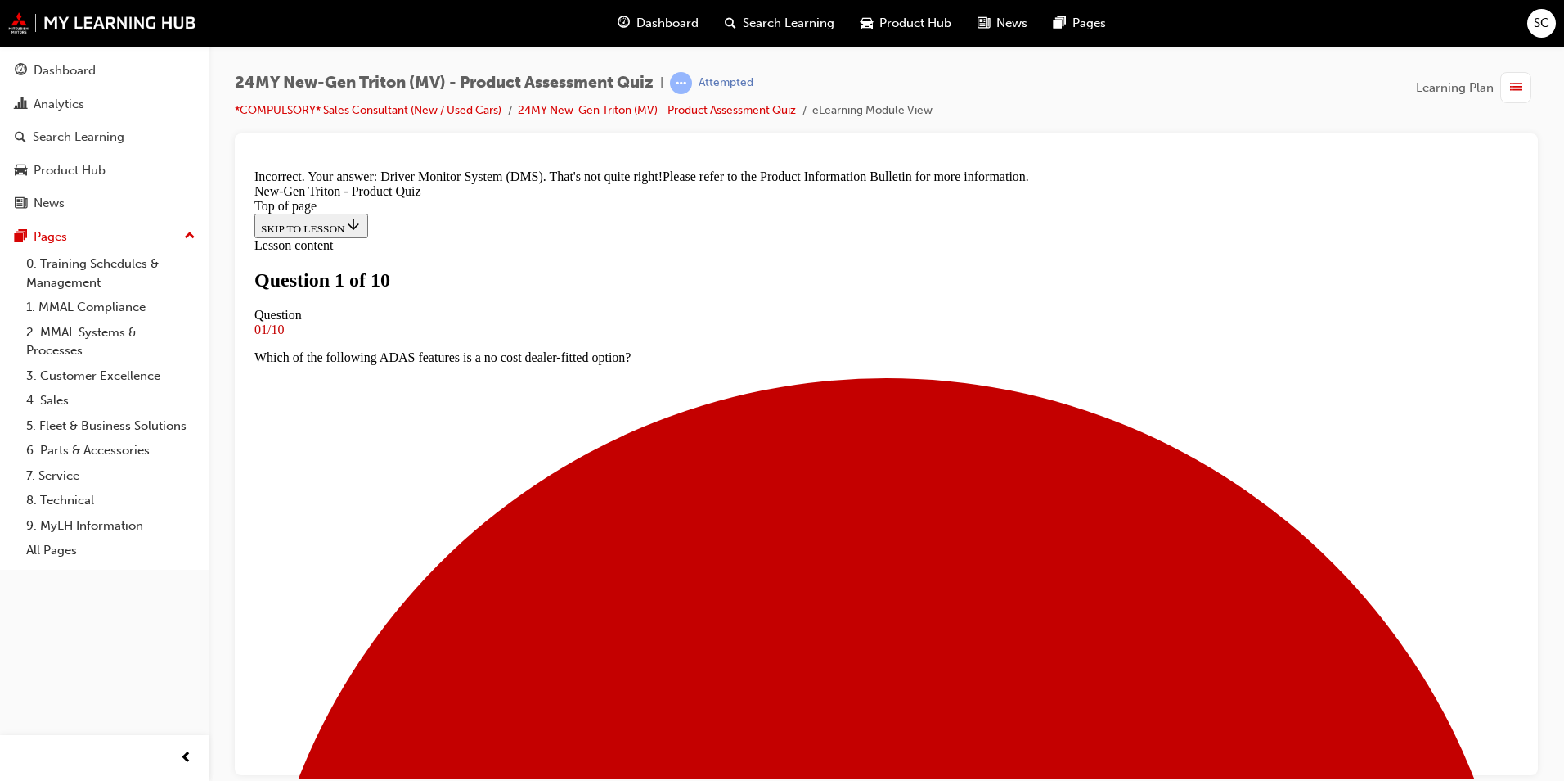
scroll to position [166, 0]
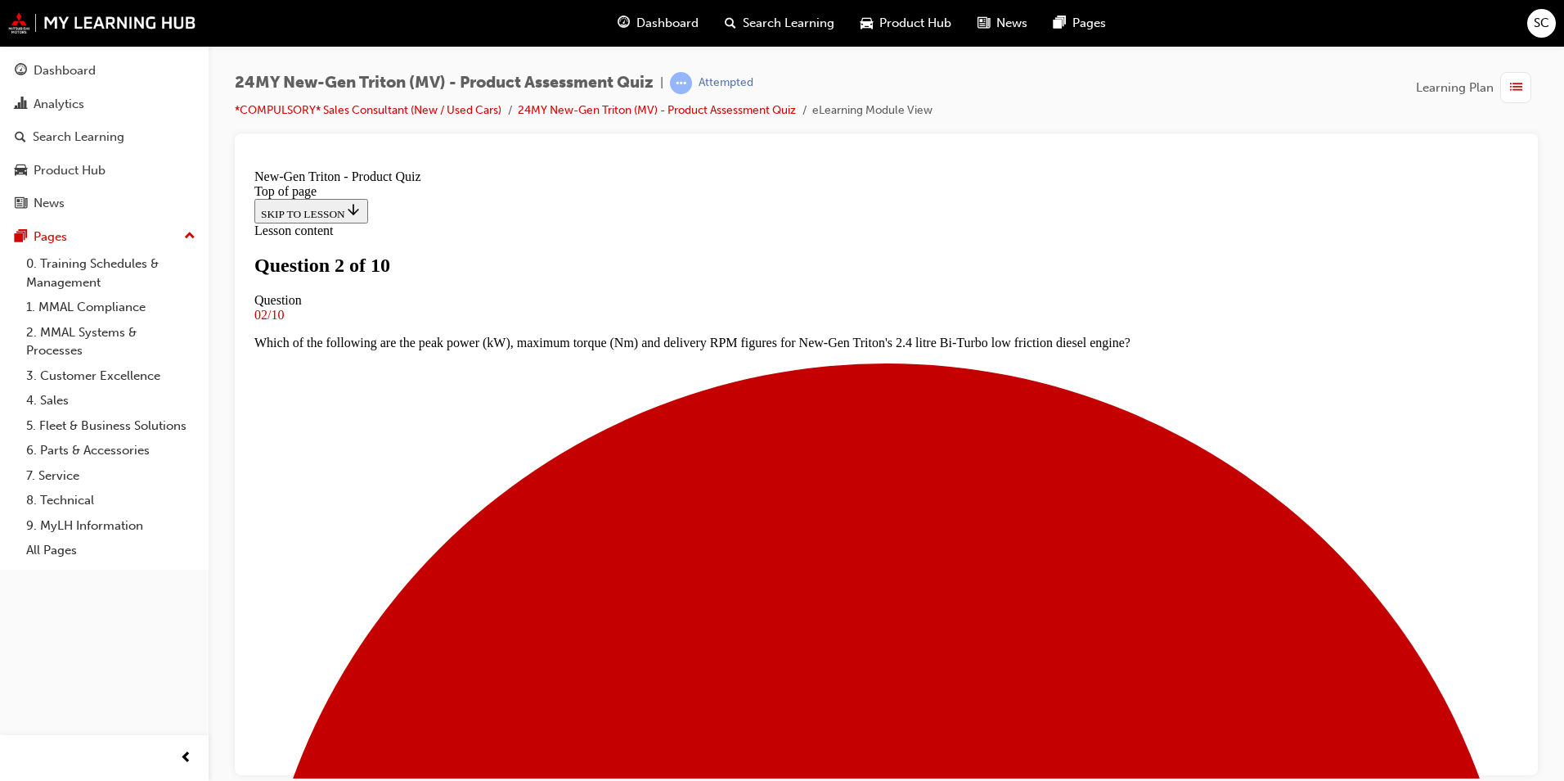
scroll to position [166, 0]
drag, startPoint x: 975, startPoint y: 294, endPoint x: 519, endPoint y: 206, distance: 464.9
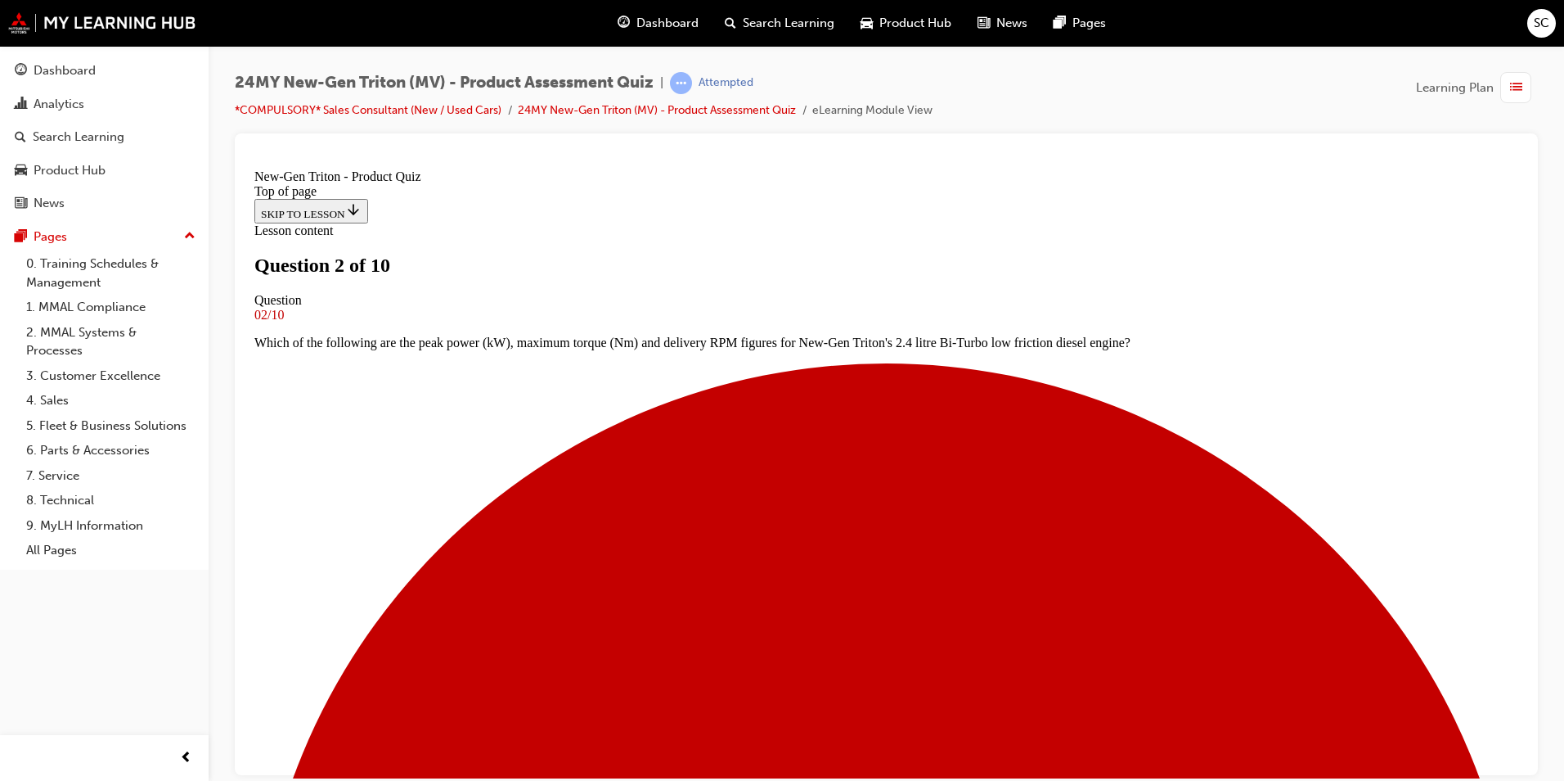
copy p "The reinforced chassis frame is completely new and substantially stiffer and st…"
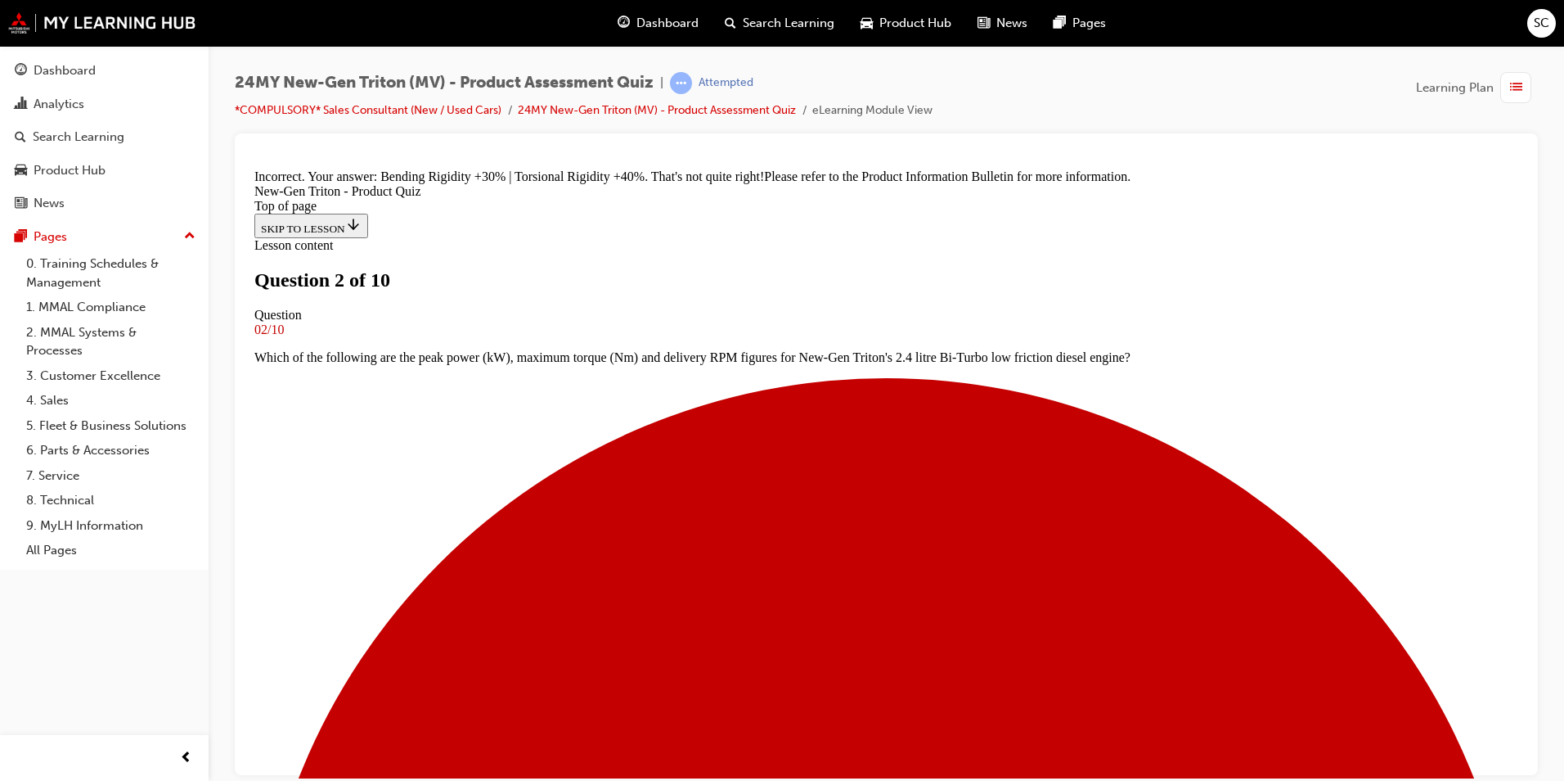
scroll to position [436, 0]
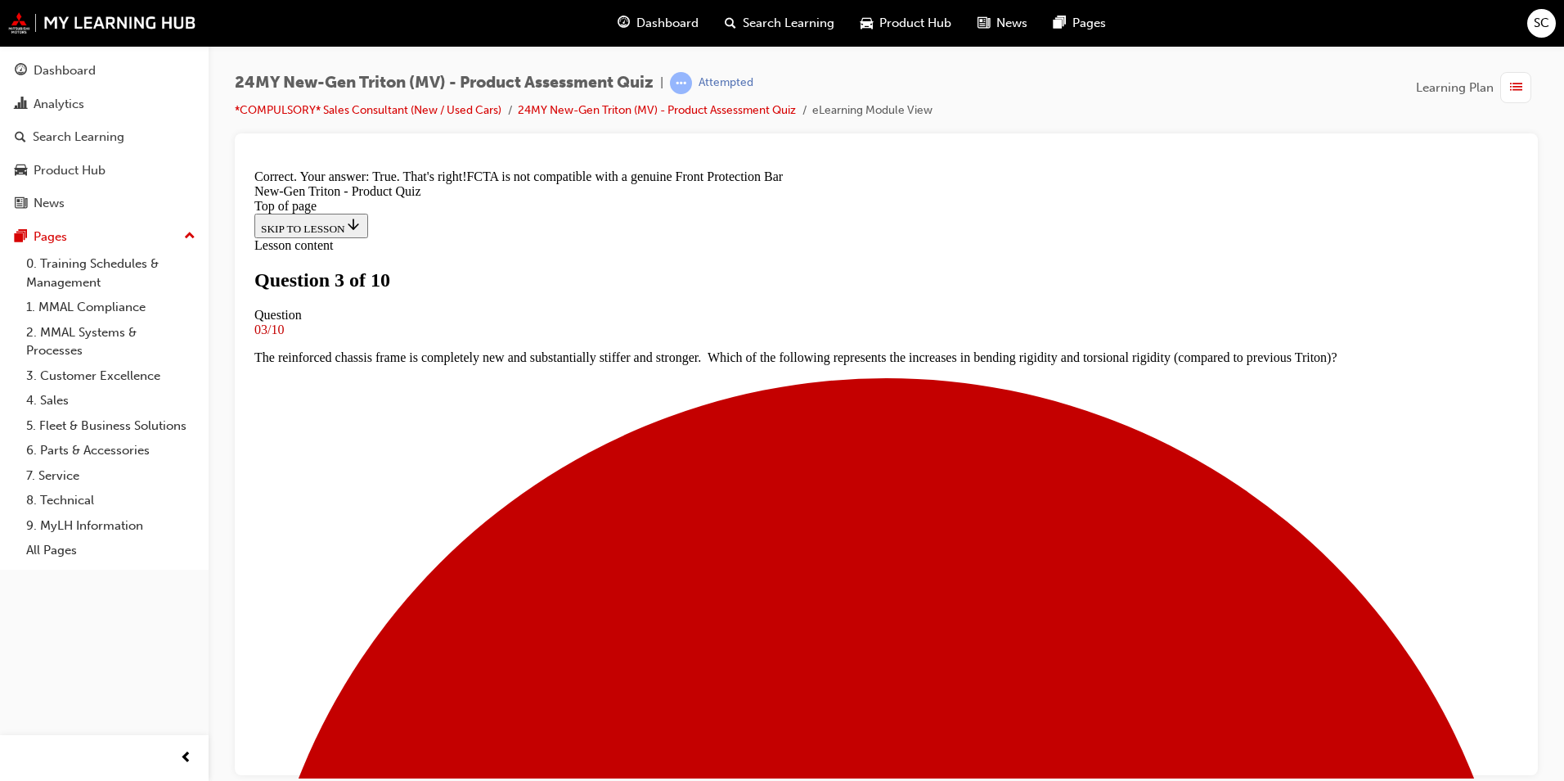
scroll to position [268, 0]
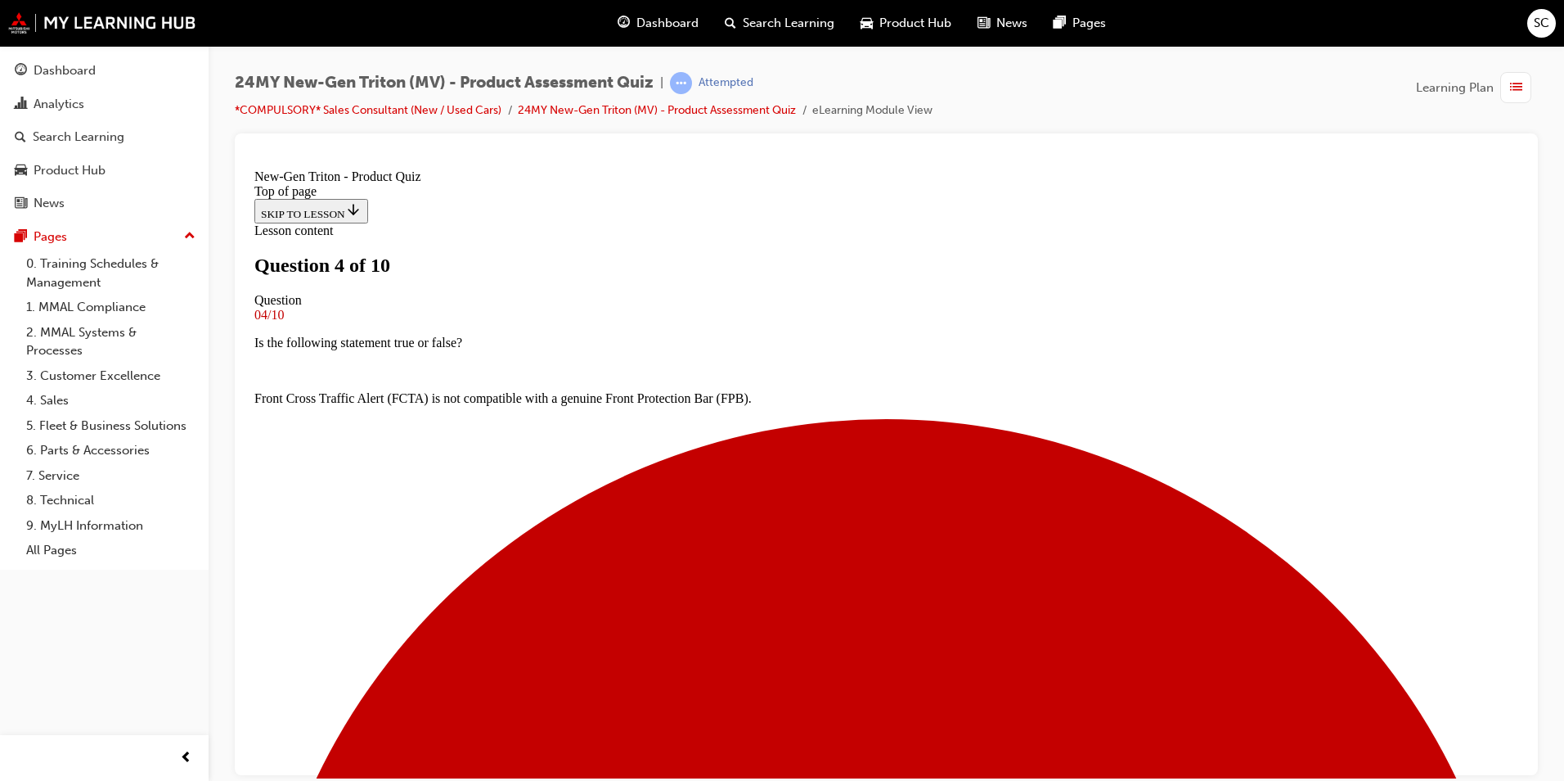
scroll to position [84, 0]
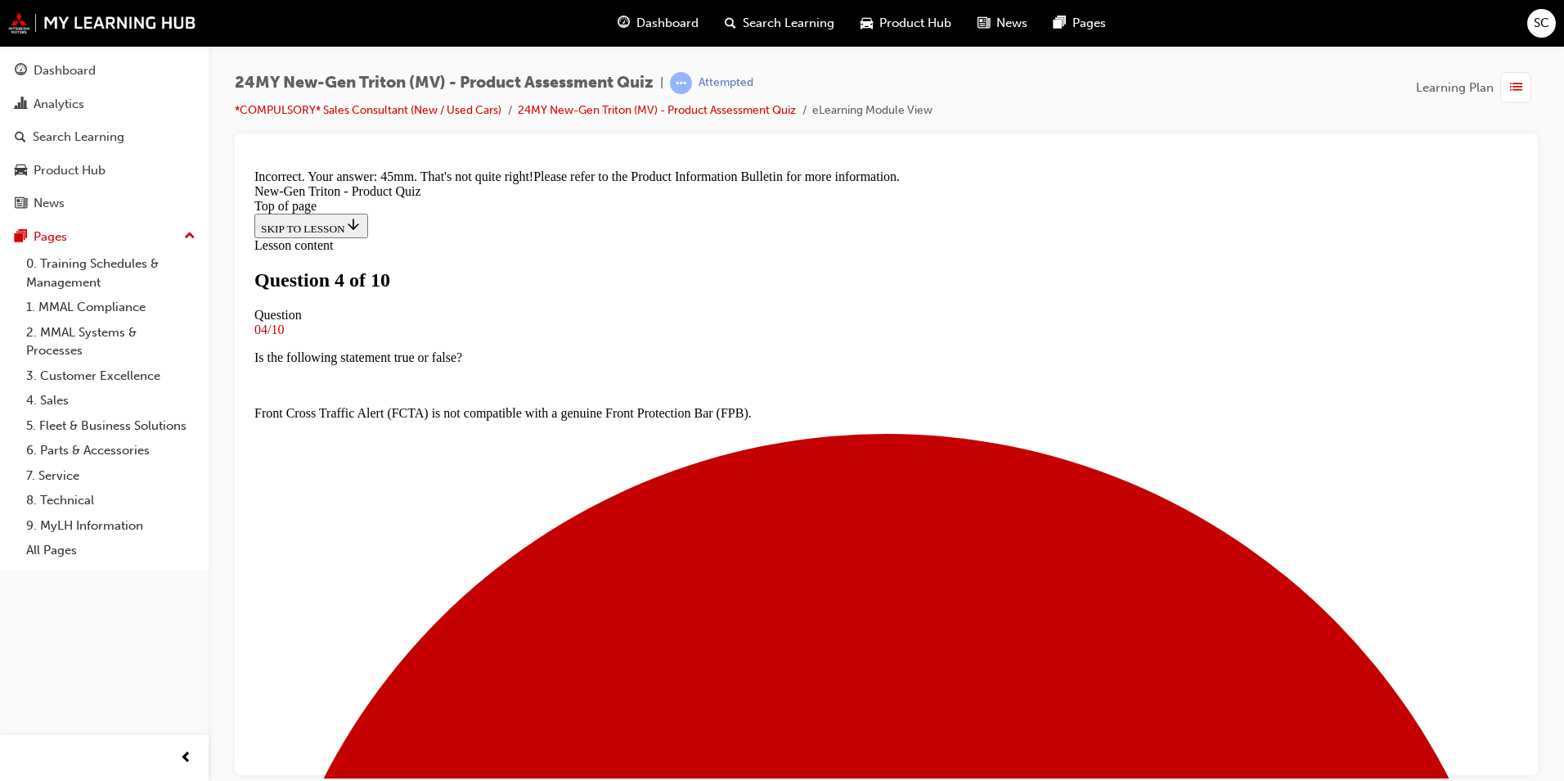
scroll to position [408, 0]
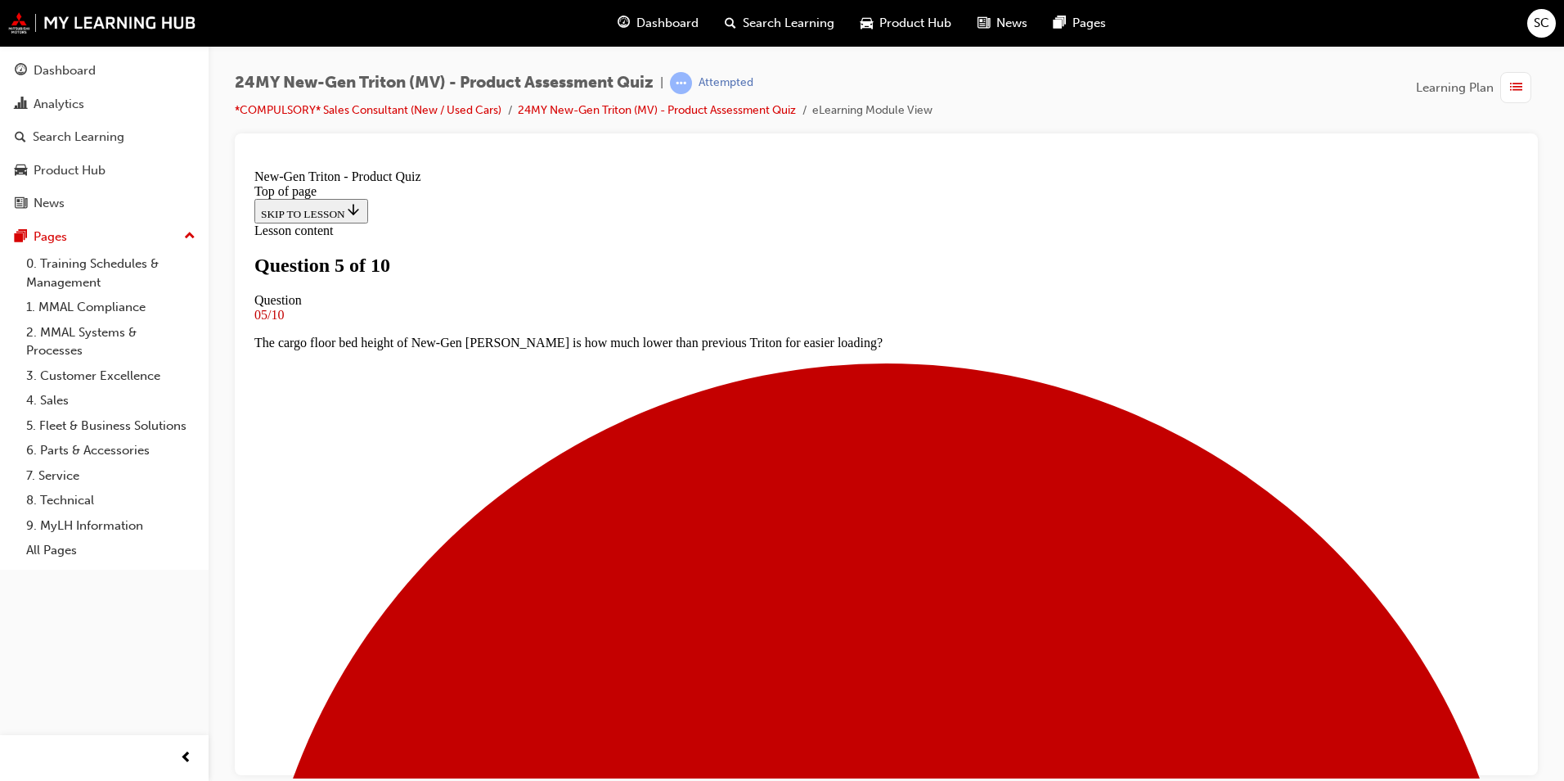
scroll to position [248, 0]
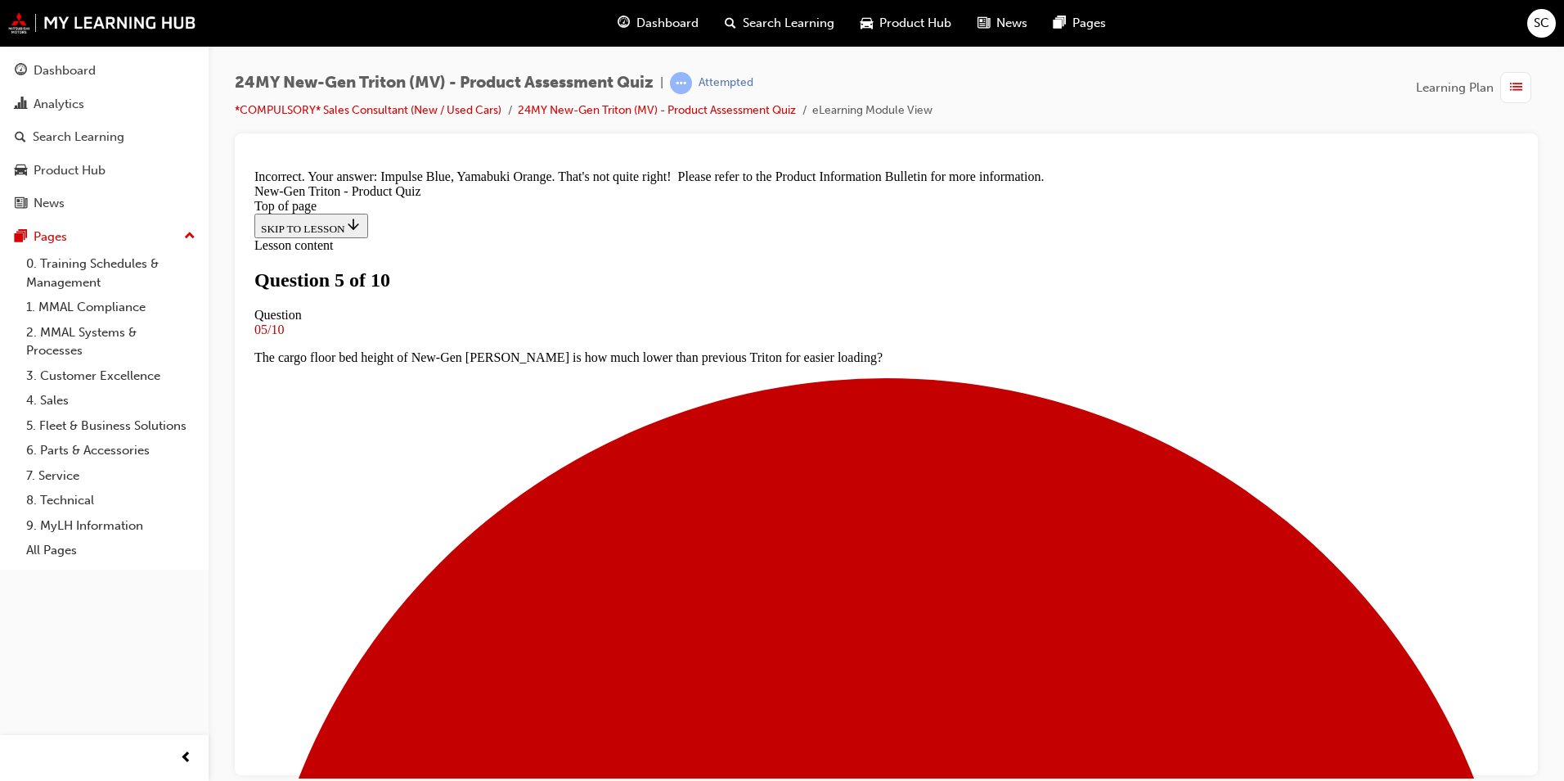
scroll to position [445, 0]
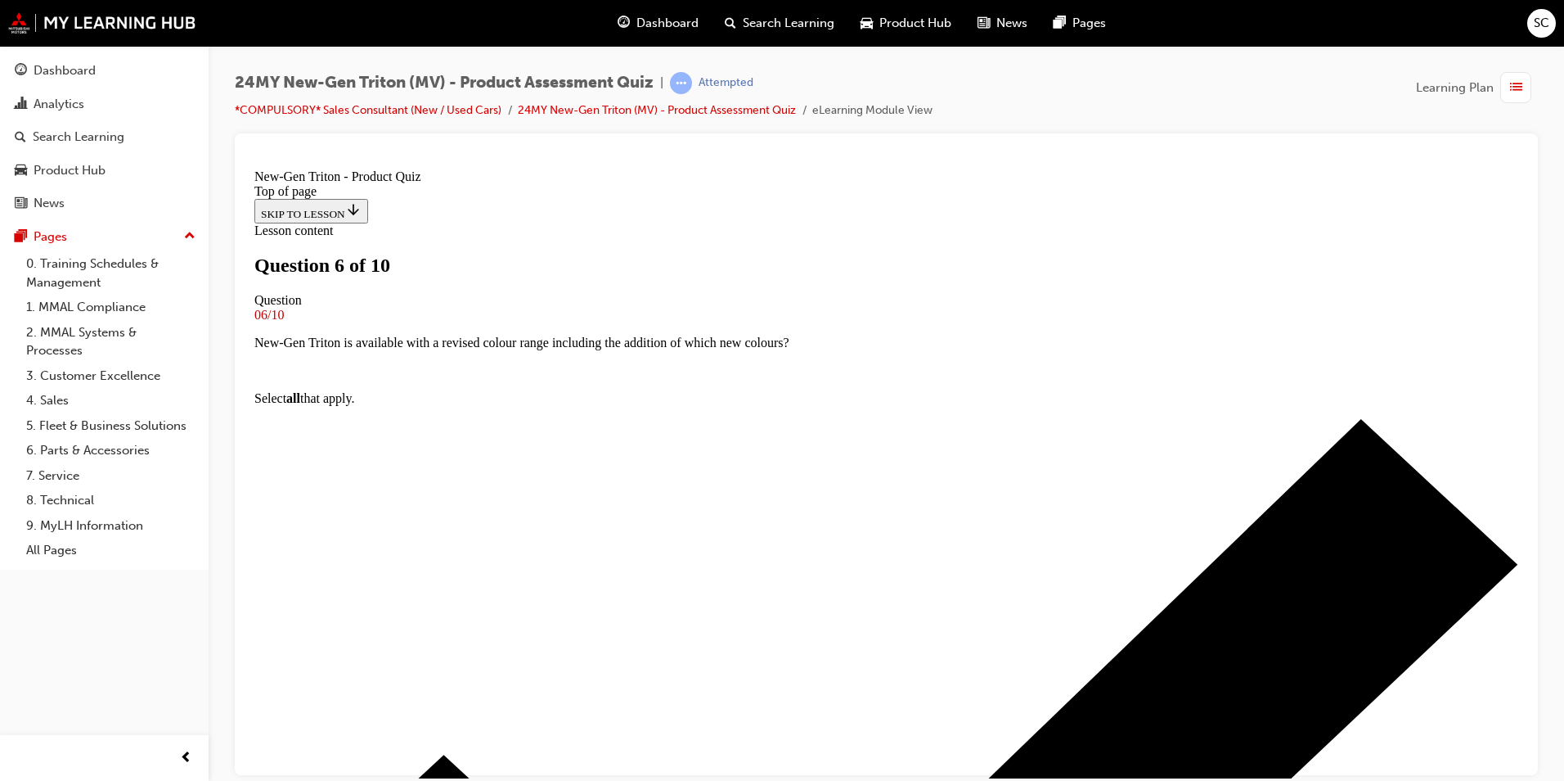
scroll to position [166, 0]
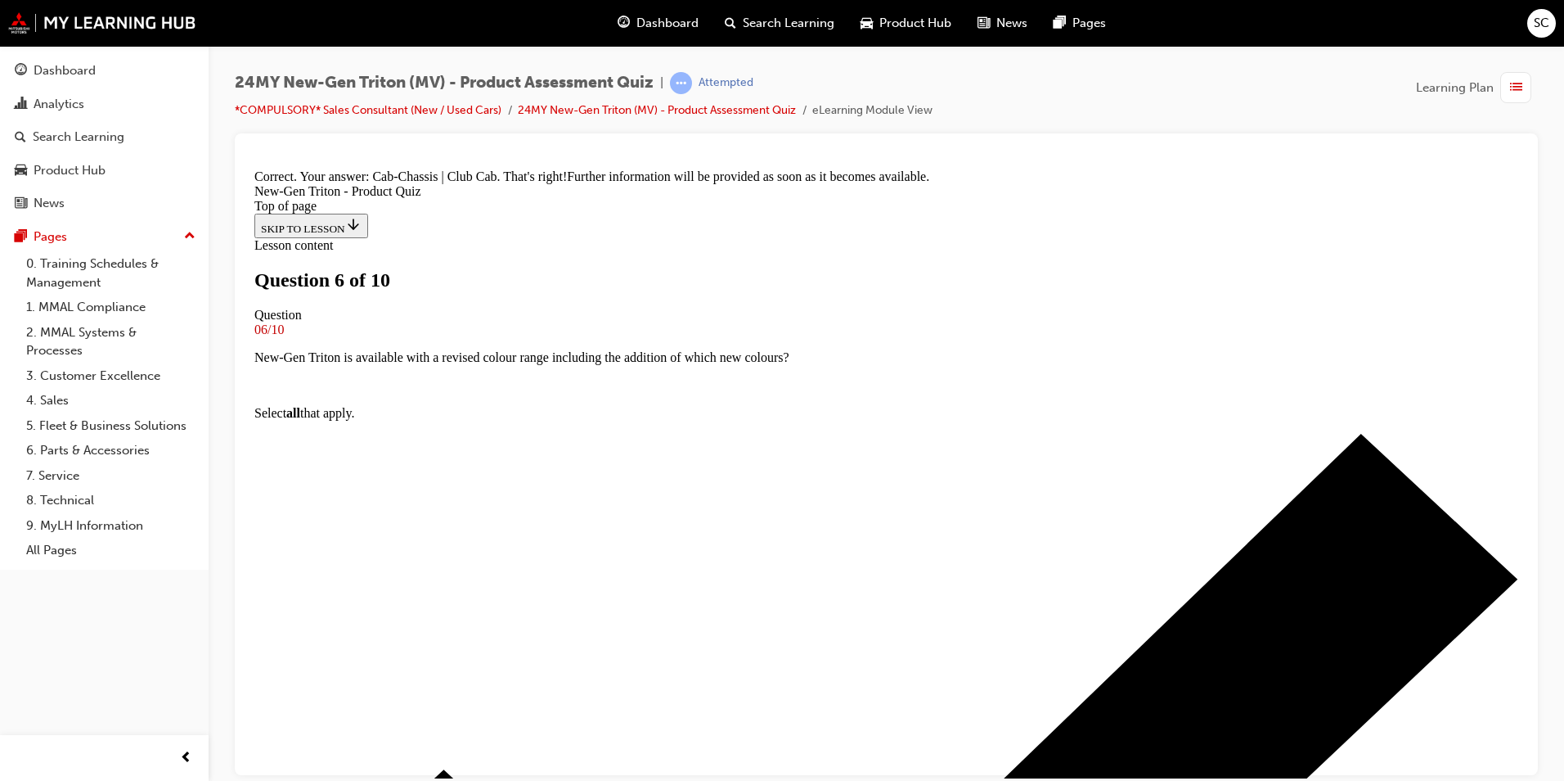
scroll to position [245, 0]
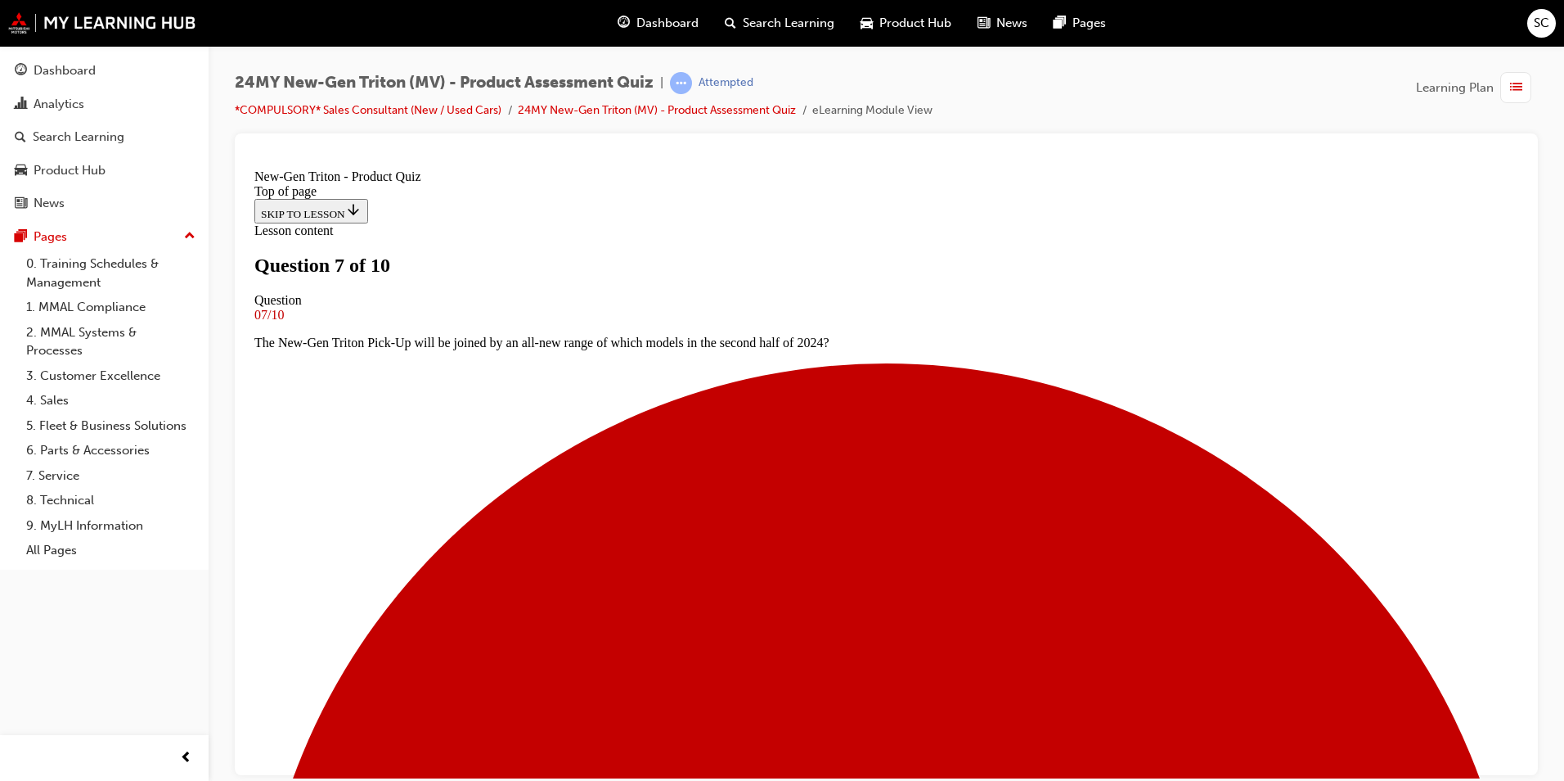
scroll to position [166, 0]
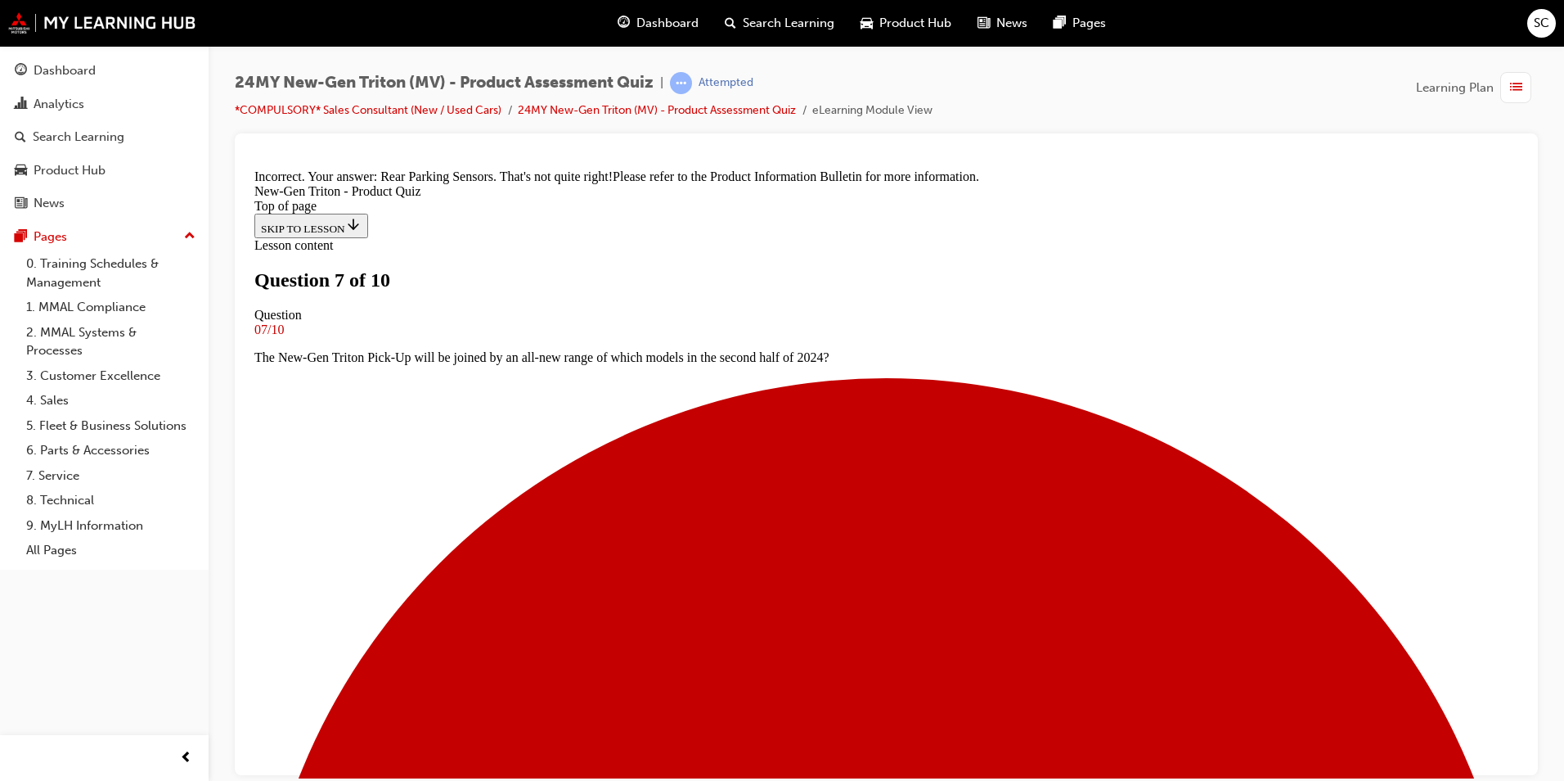
scroll to position [436, 0]
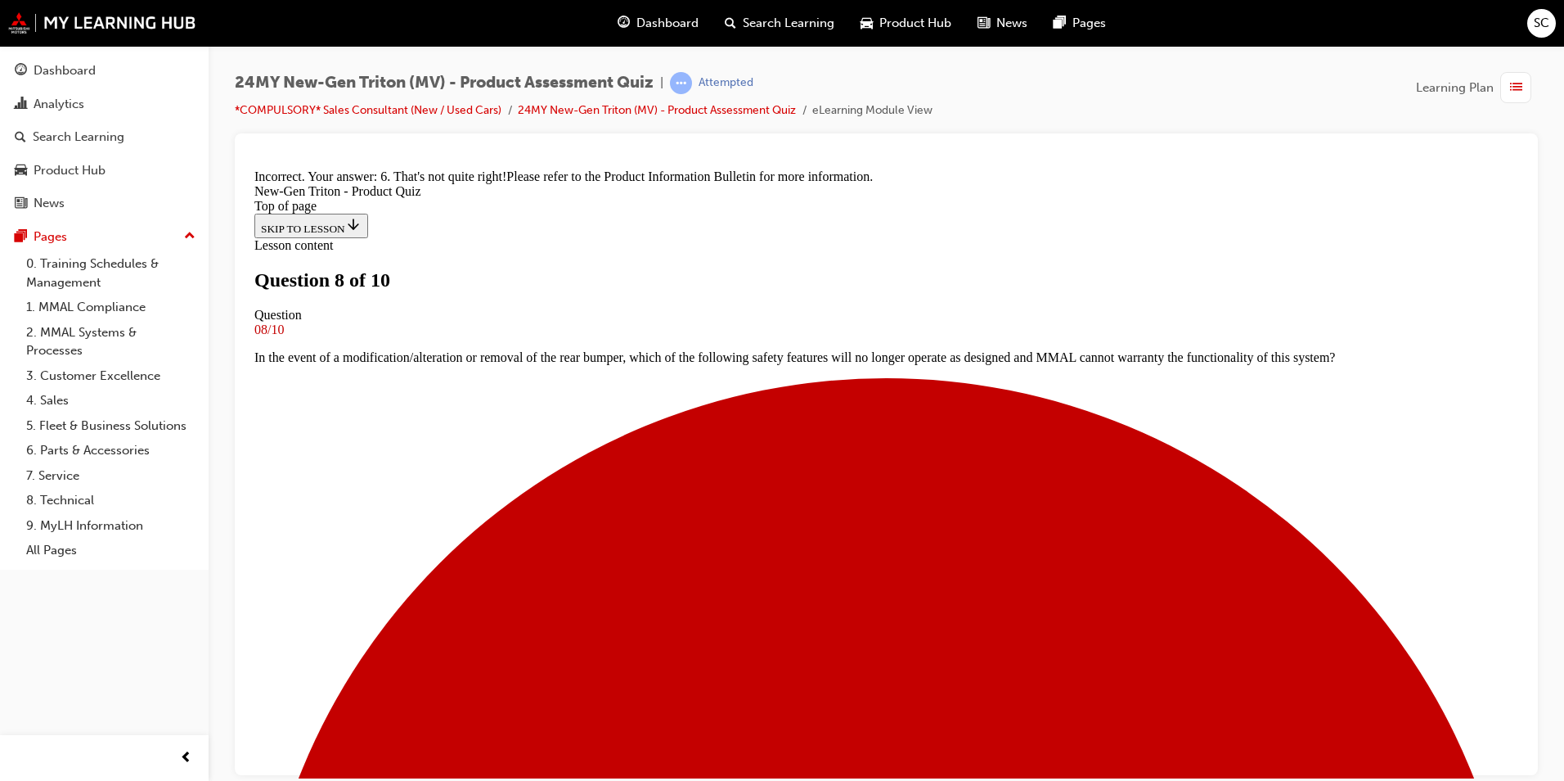
scroll to position [408, 0]
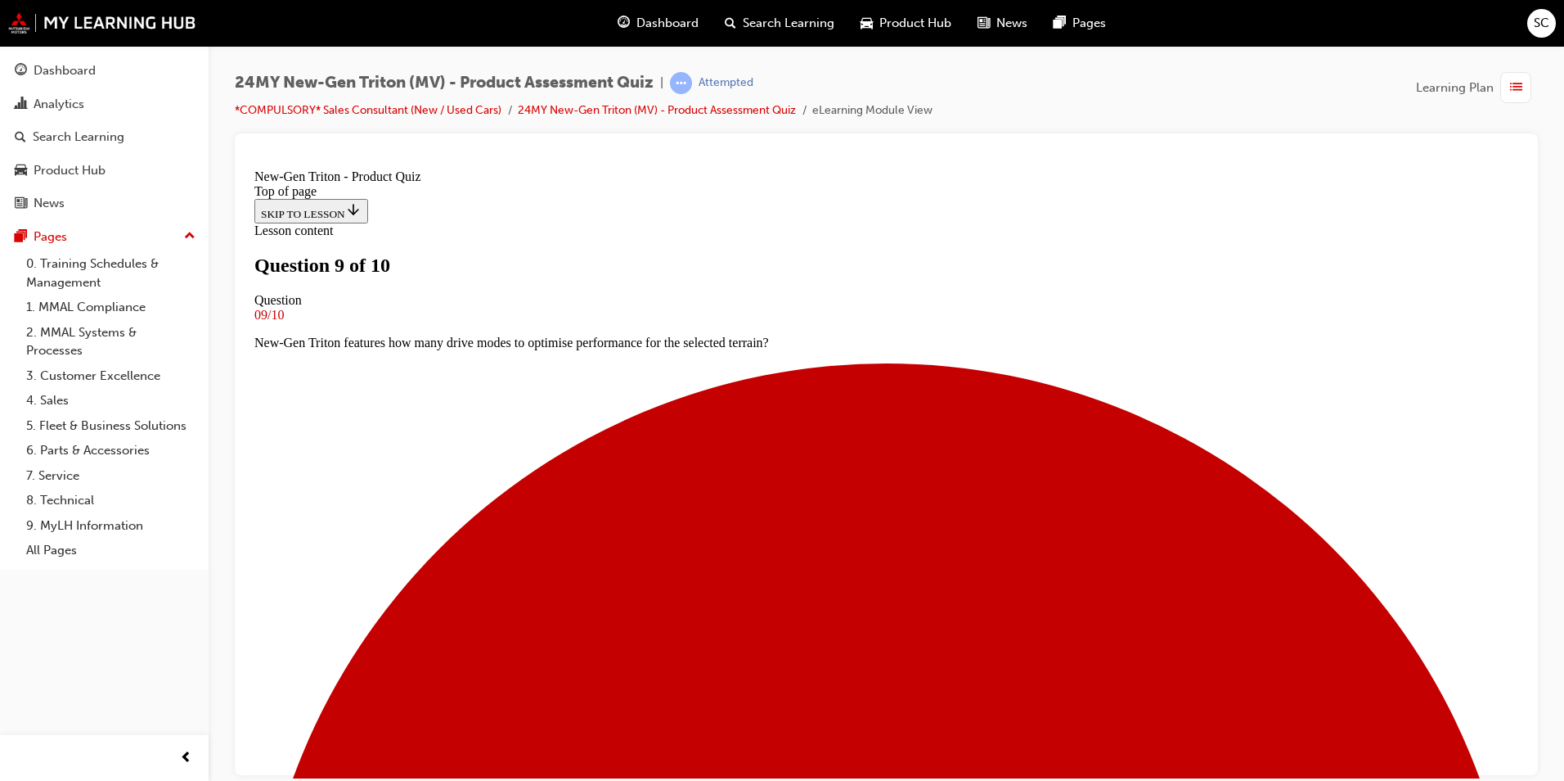
scroll to position [166, 0]
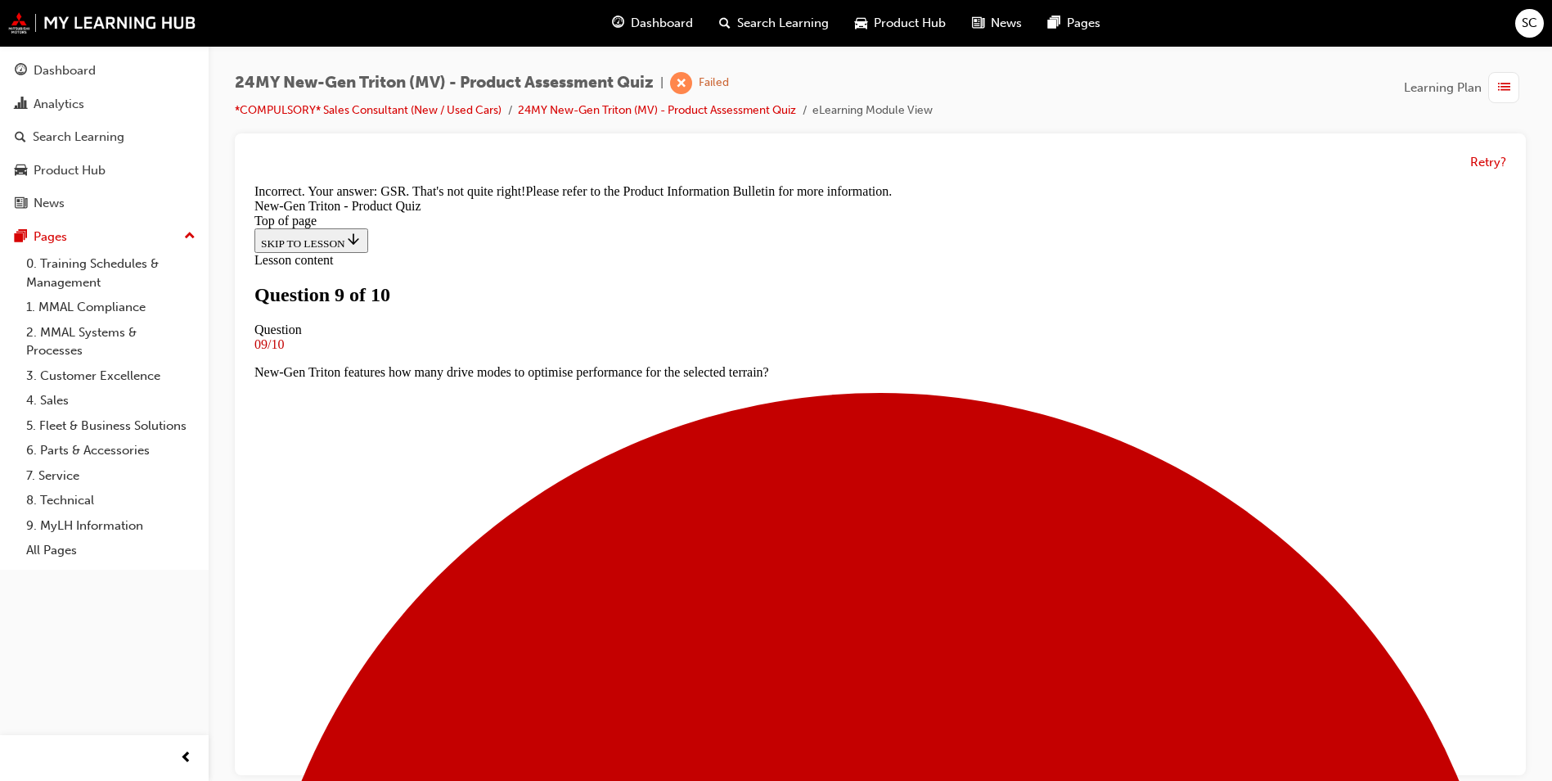
scroll to position [217, 0]
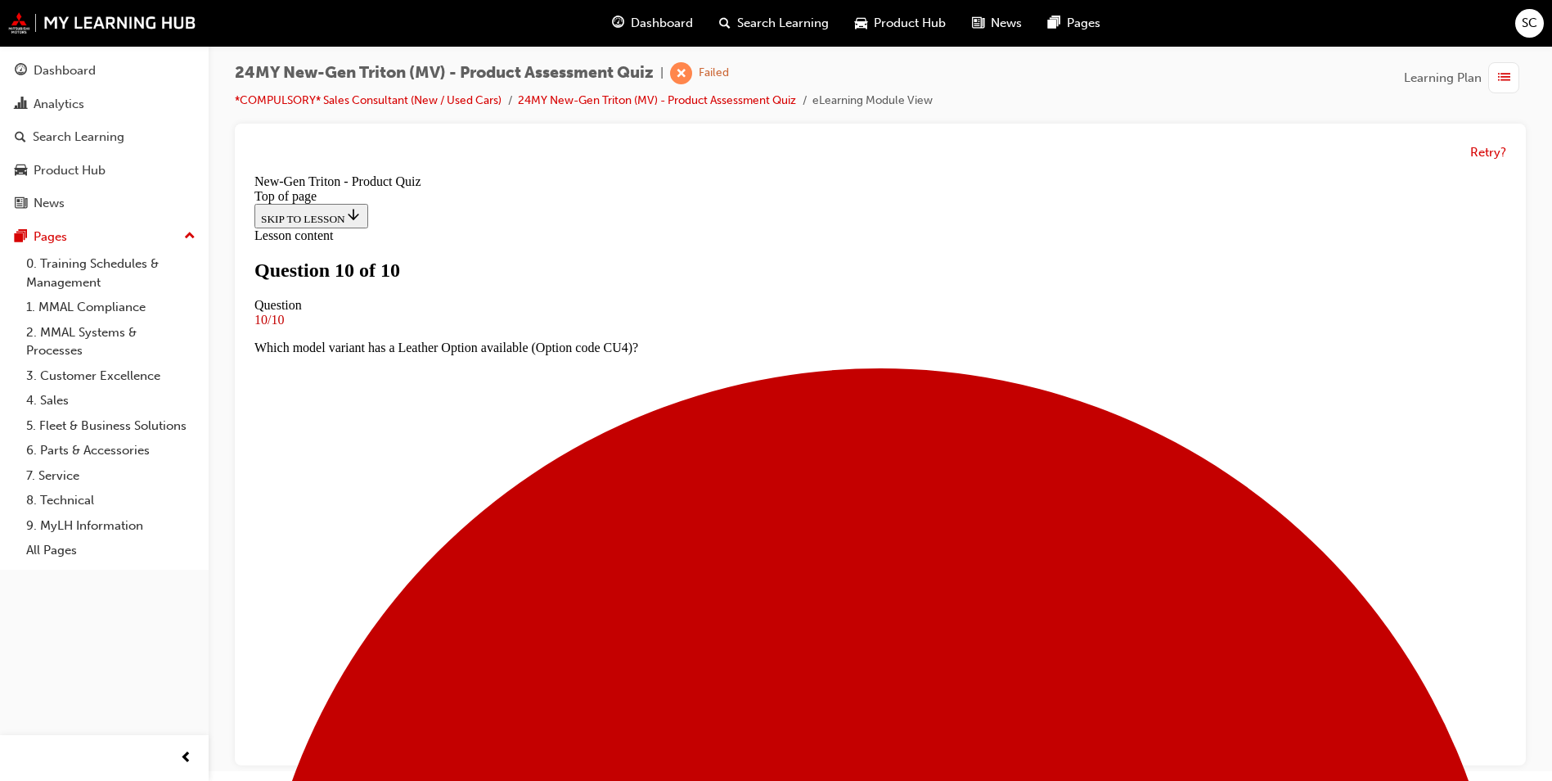
scroll to position [12, 0]
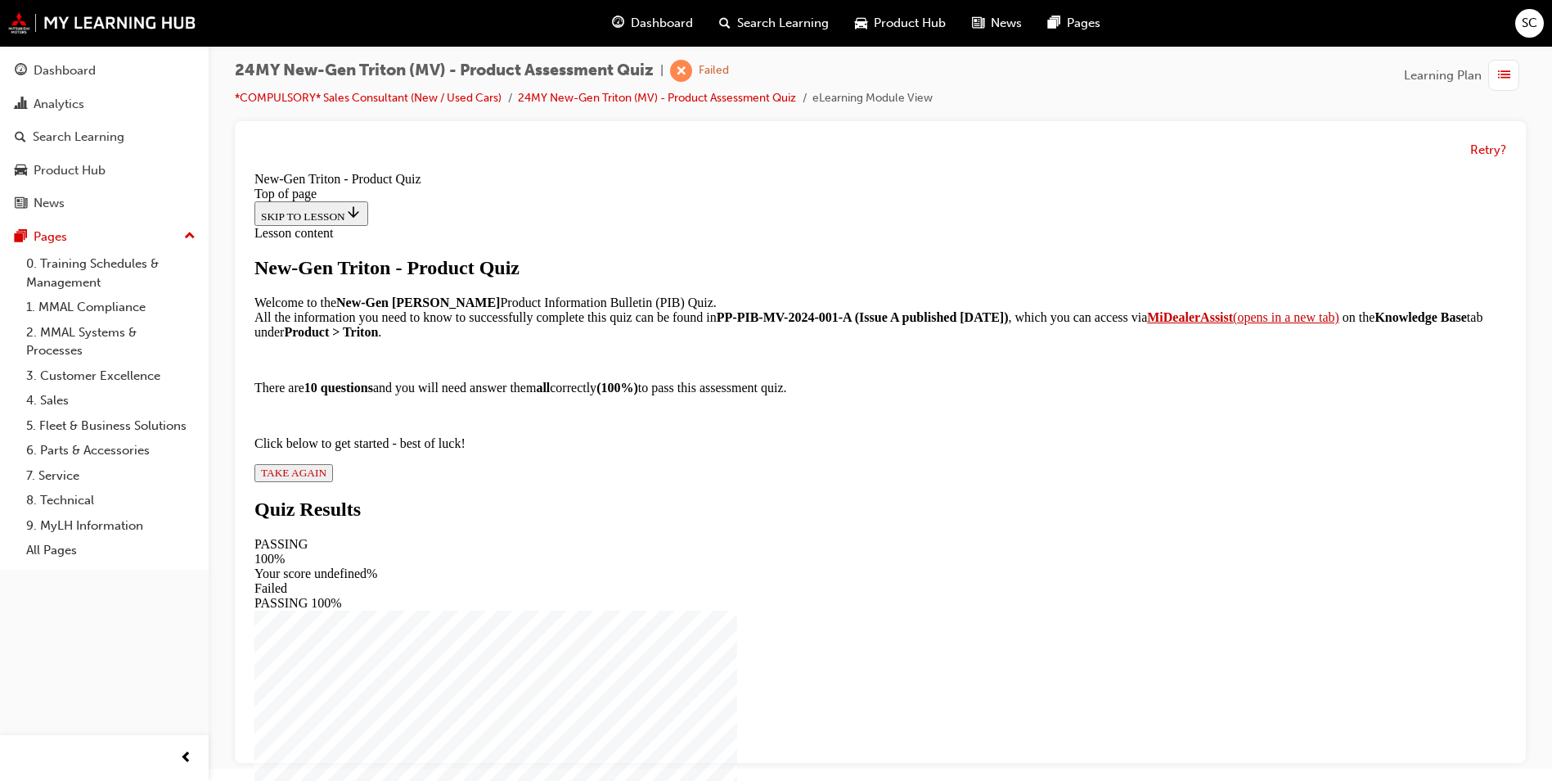
scroll to position [112, 0]
click at [326, 479] on span "TAKE AGAIN" at bounding box center [293, 472] width 65 height 12
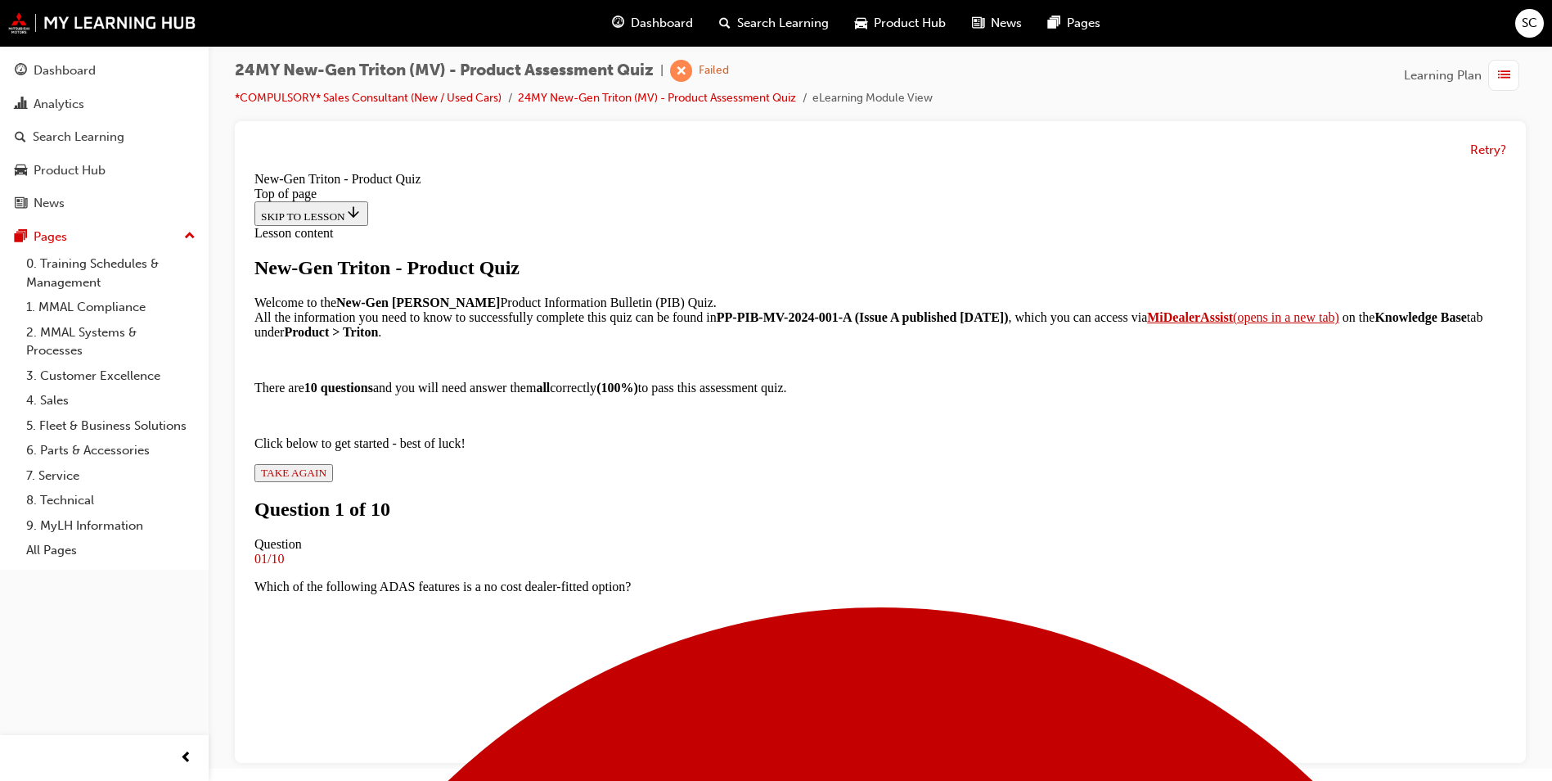
scroll to position [166, 0]
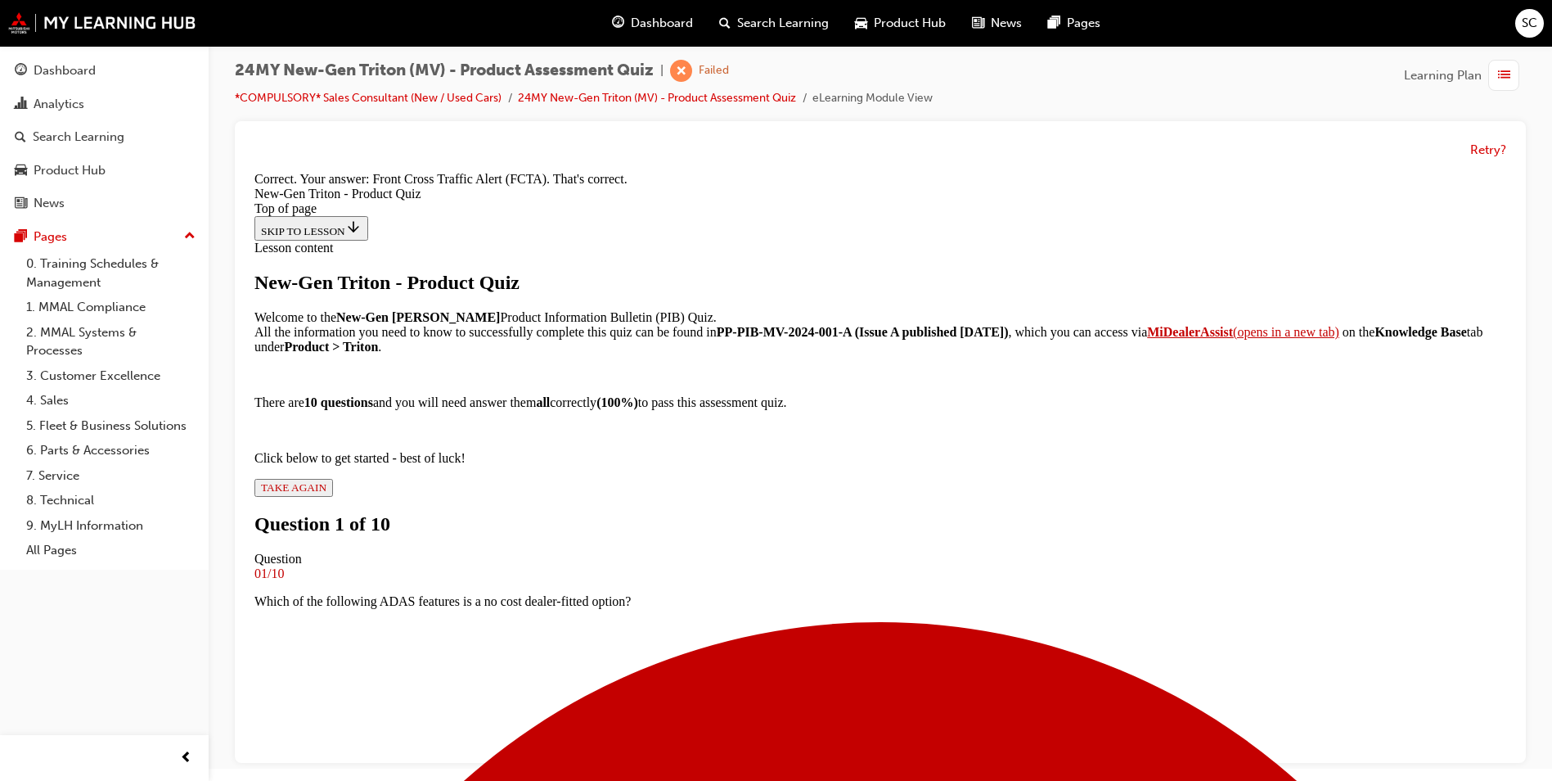
scroll to position [342, 0]
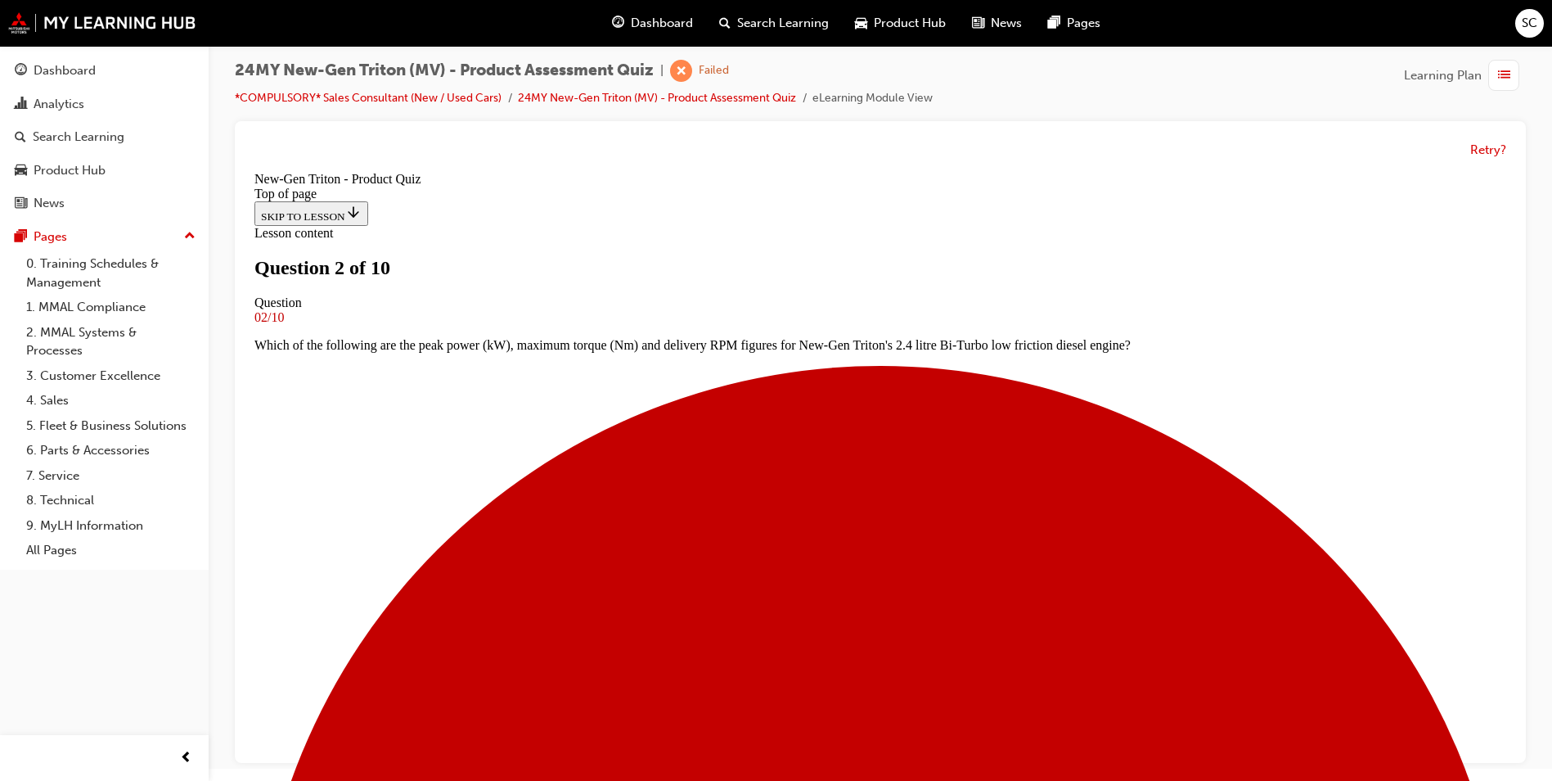
scroll to position [248, 0]
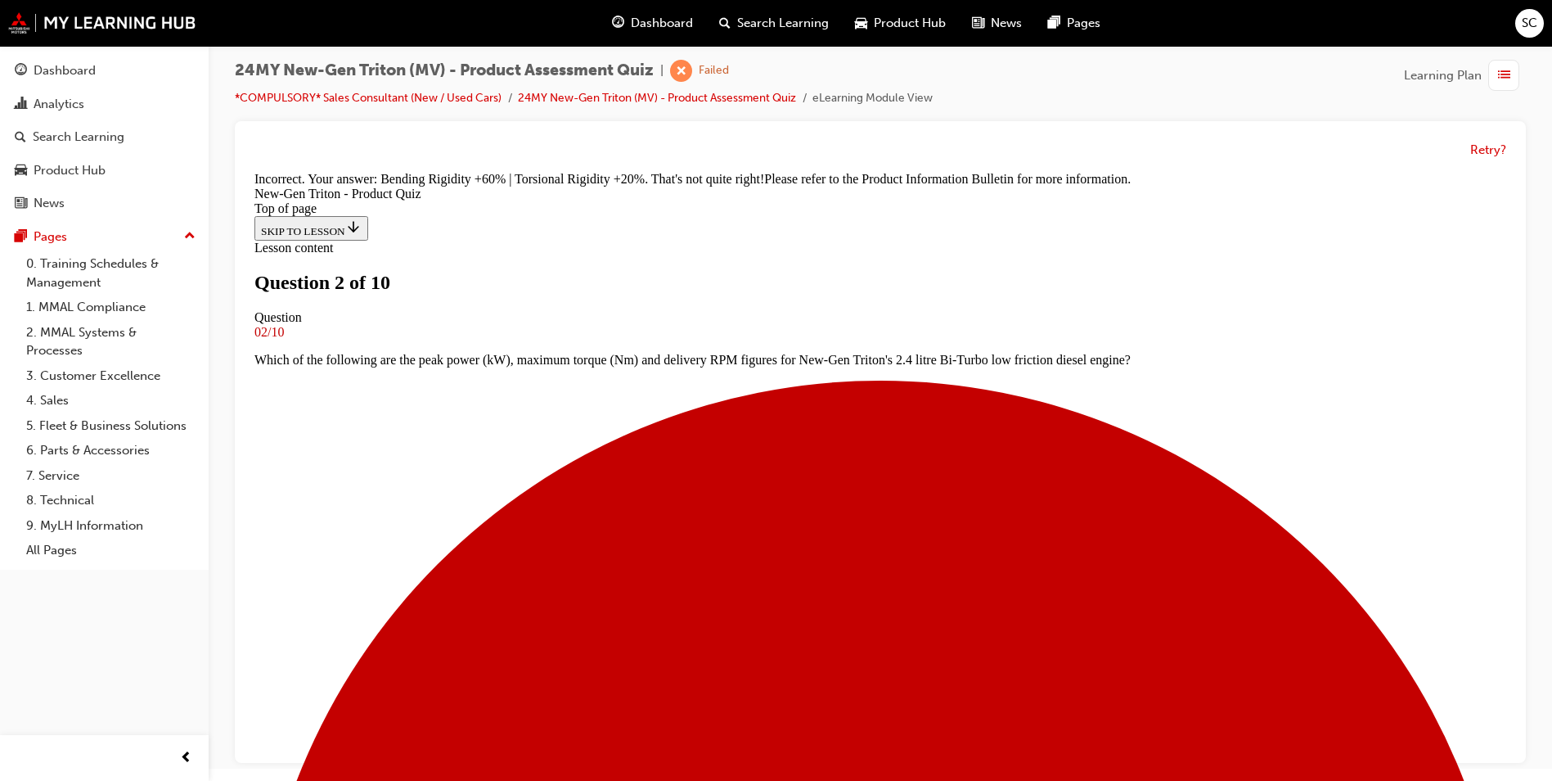
scroll to position [436, 0]
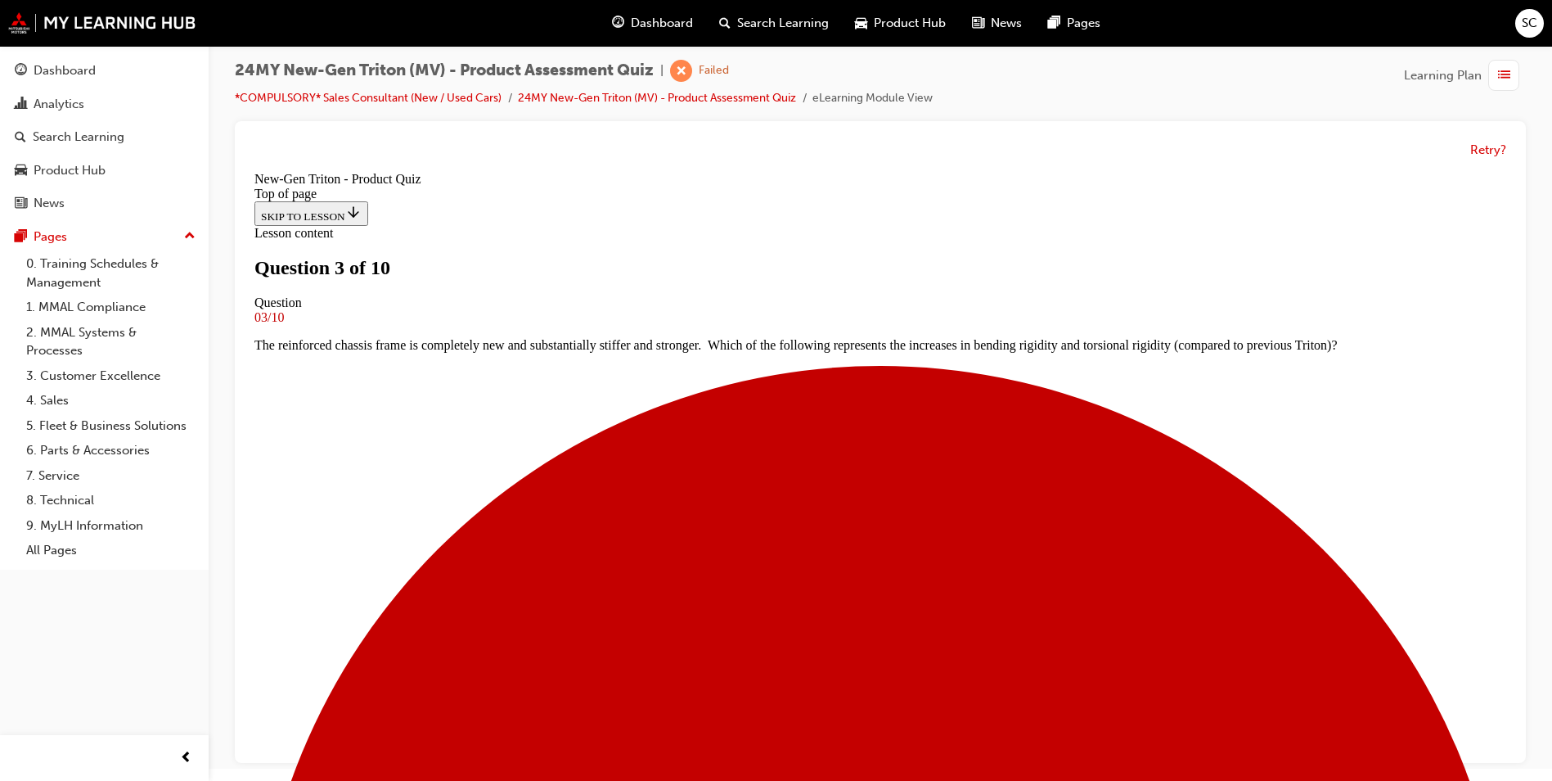
scroll to position [2, 0]
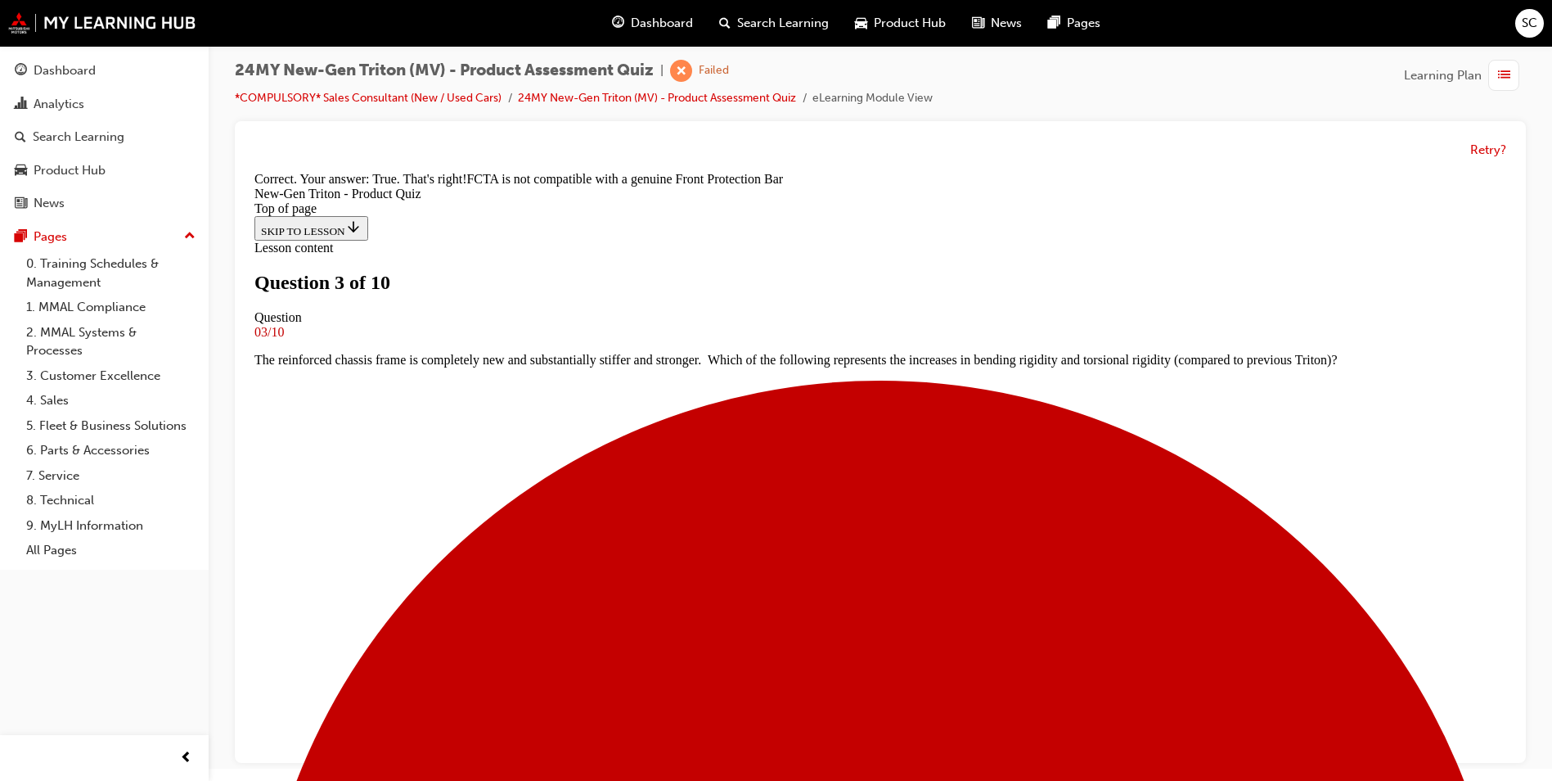
scroll to position [268, 0]
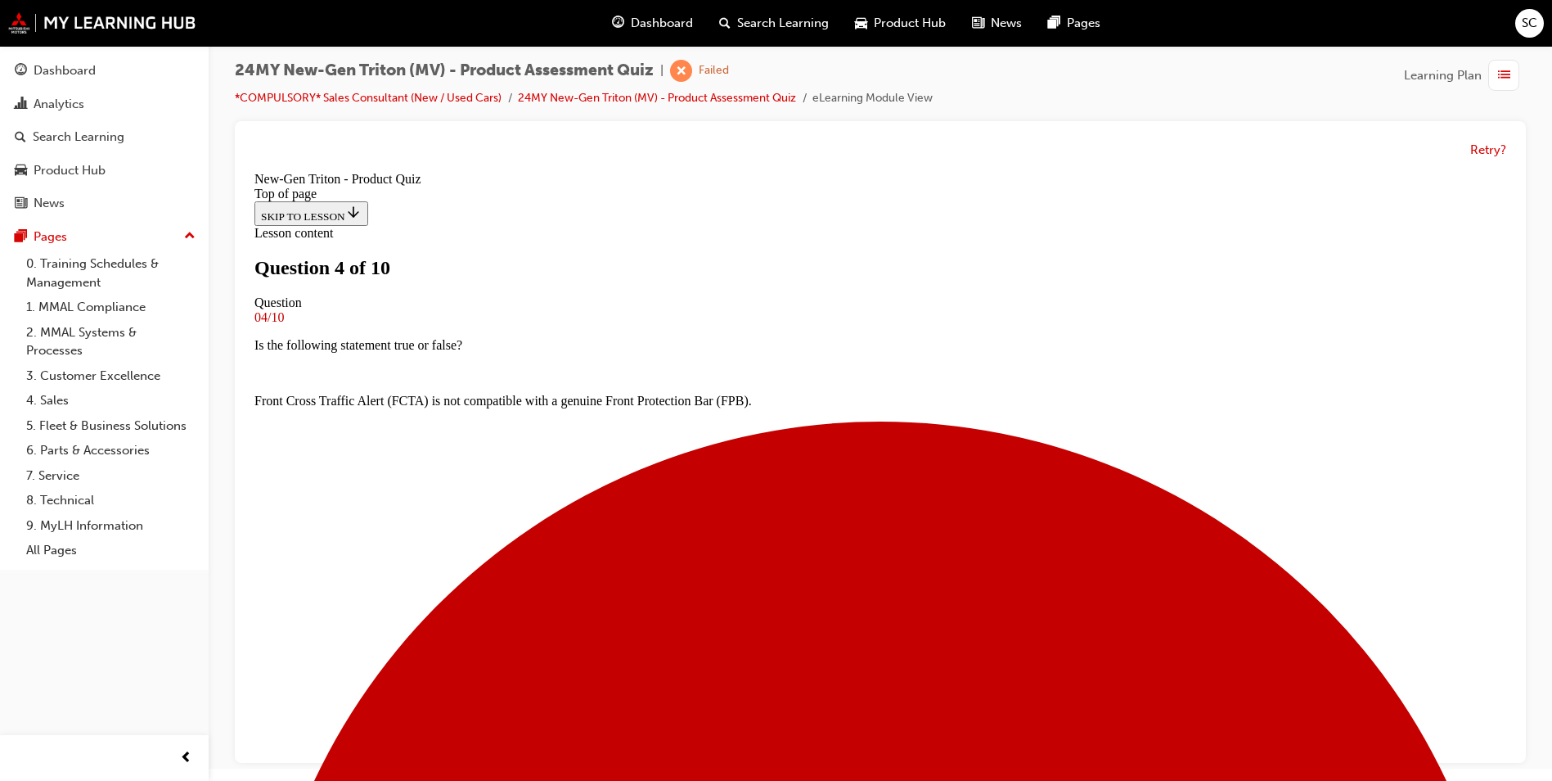
scroll to position [237, 0]
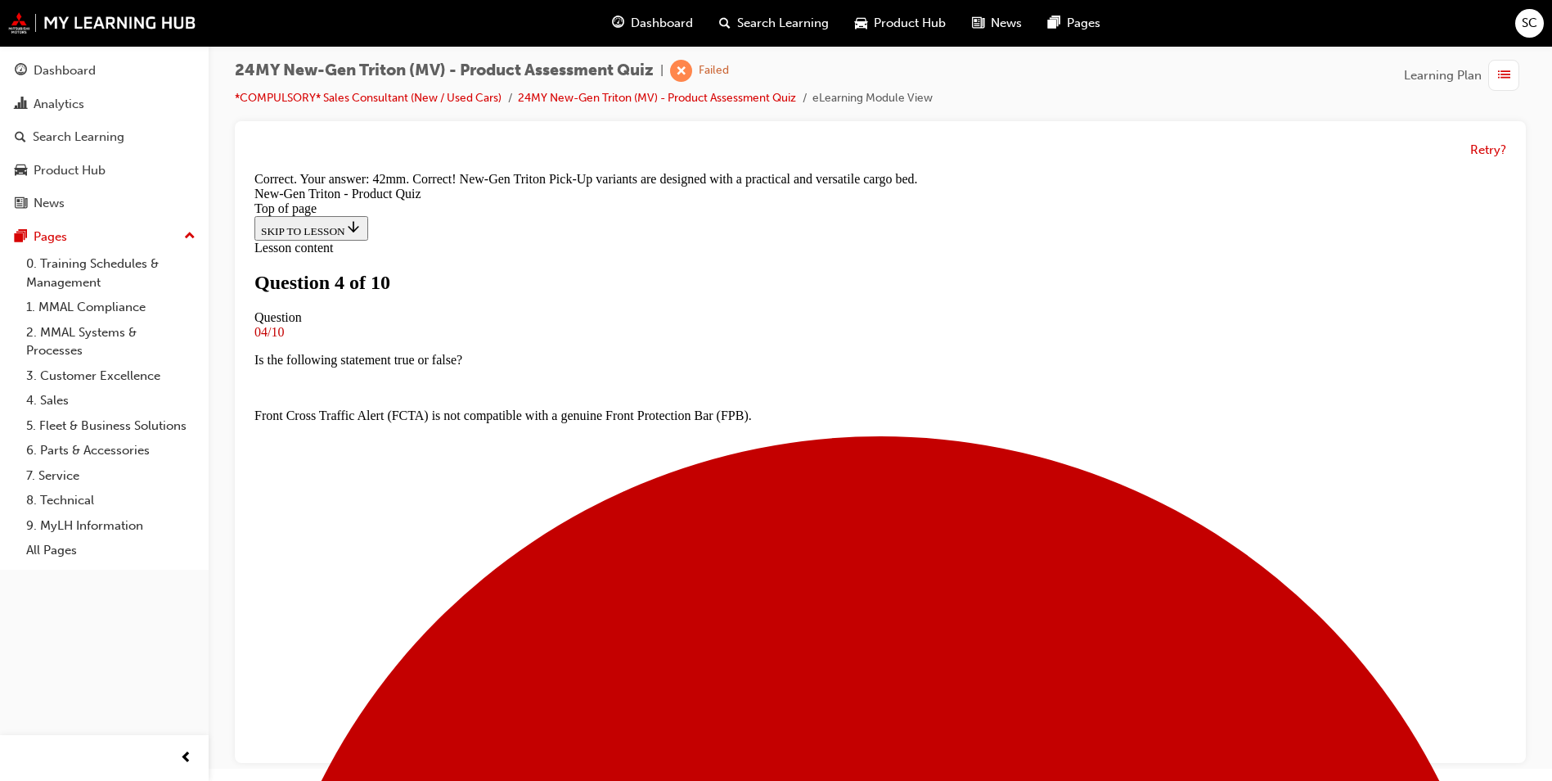
scroll to position [428, 0]
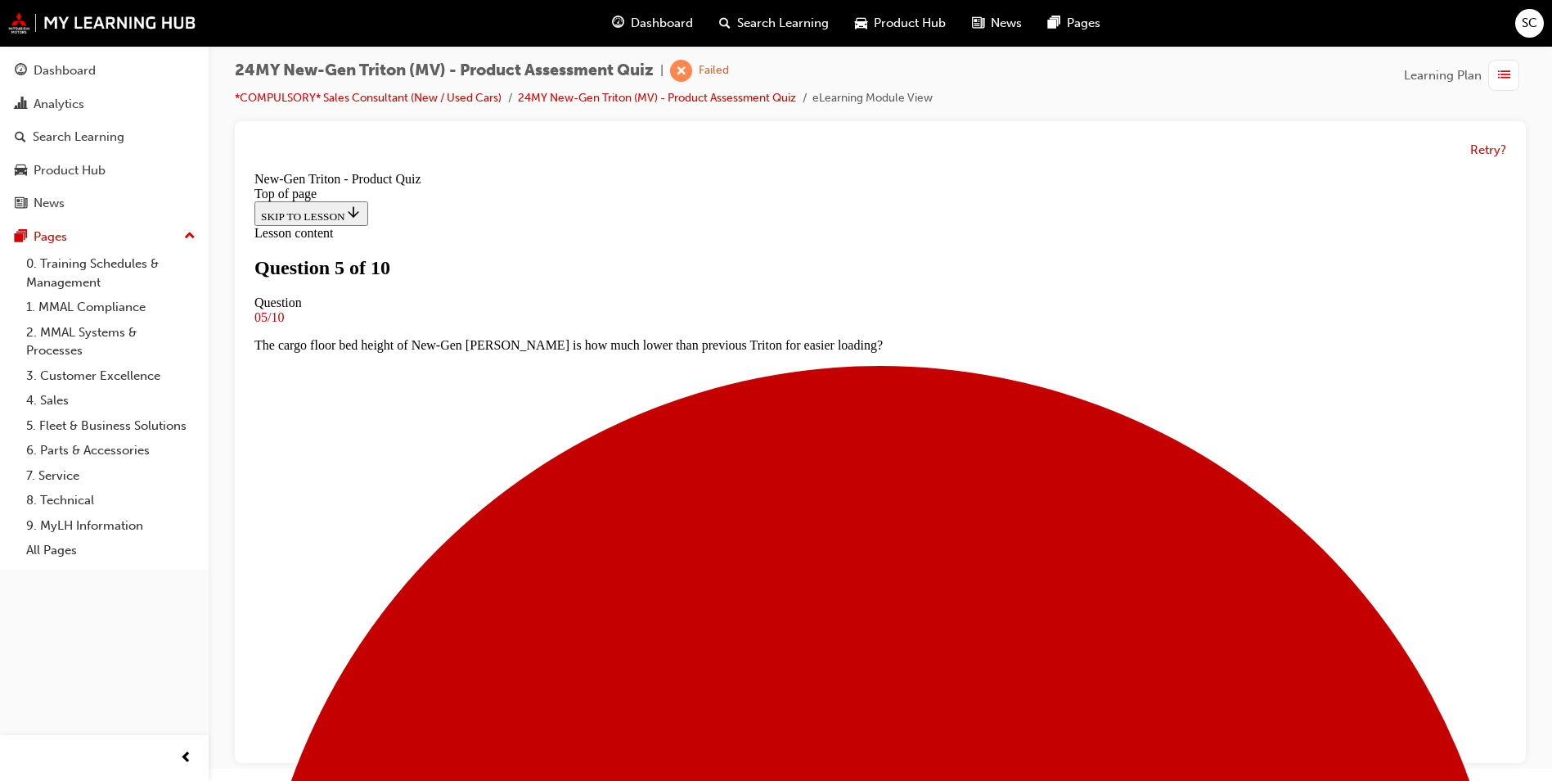
scroll to position [248, 0]
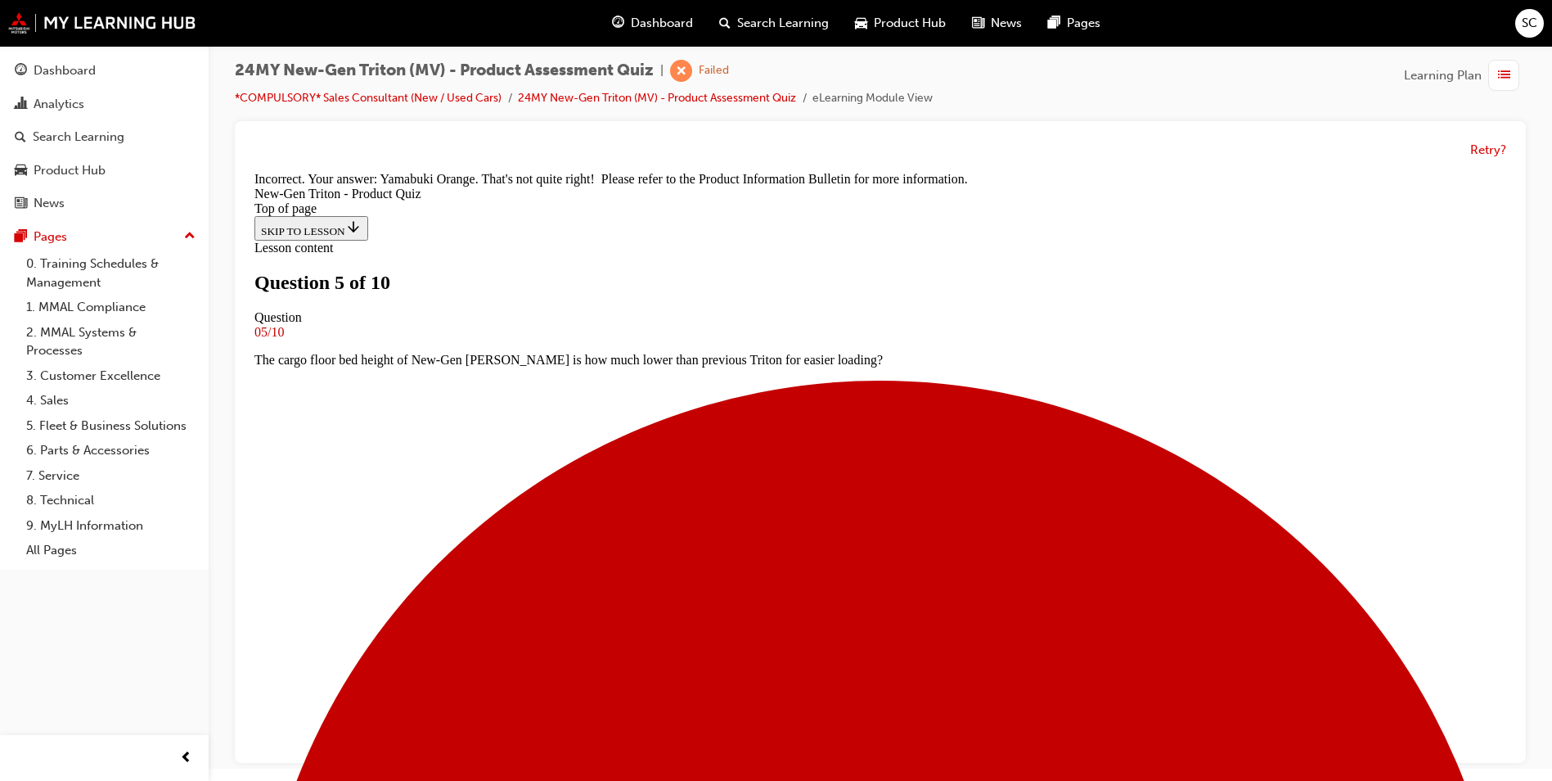
scroll to position [445, 0]
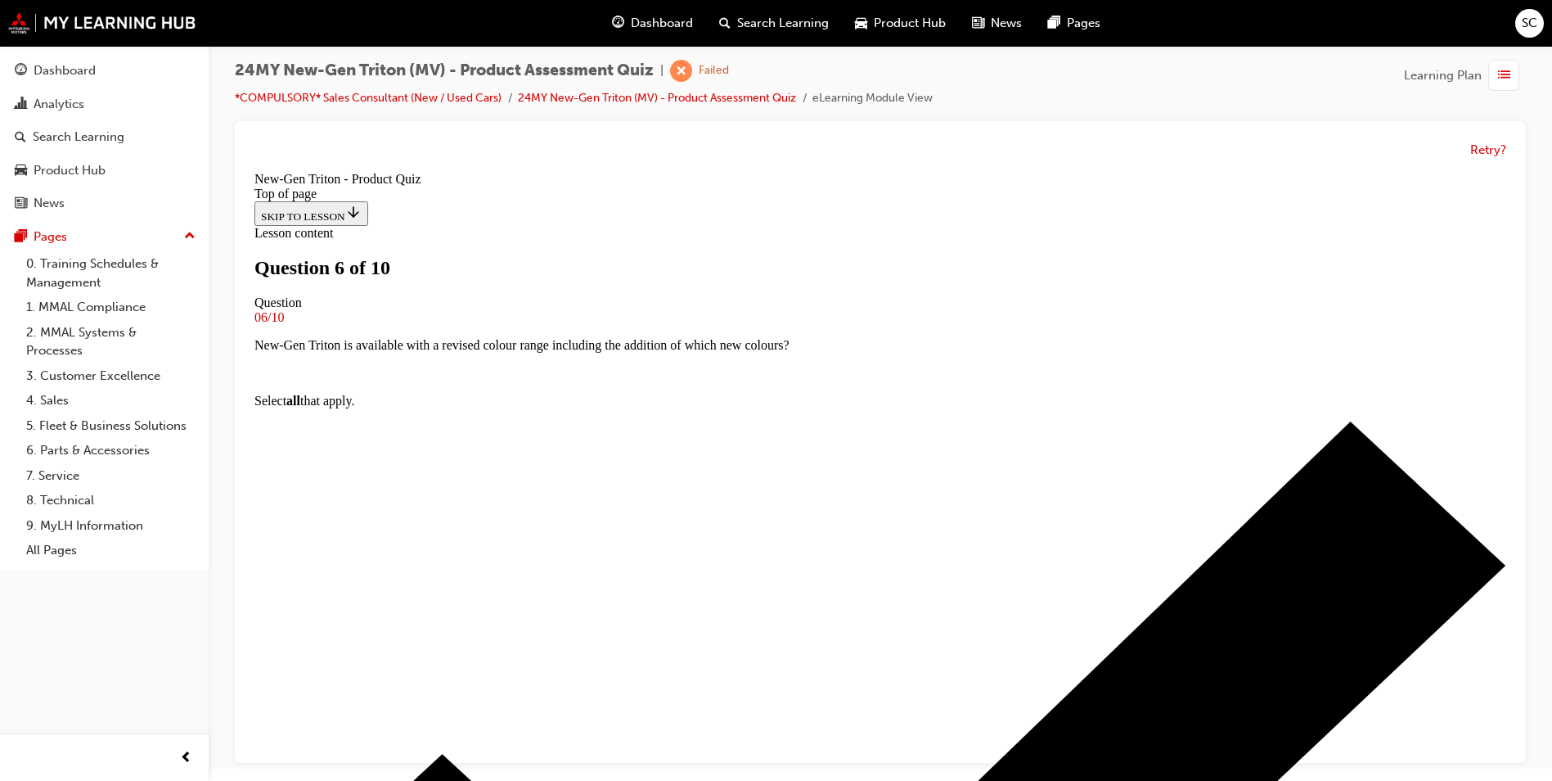
scroll to position [2, 0]
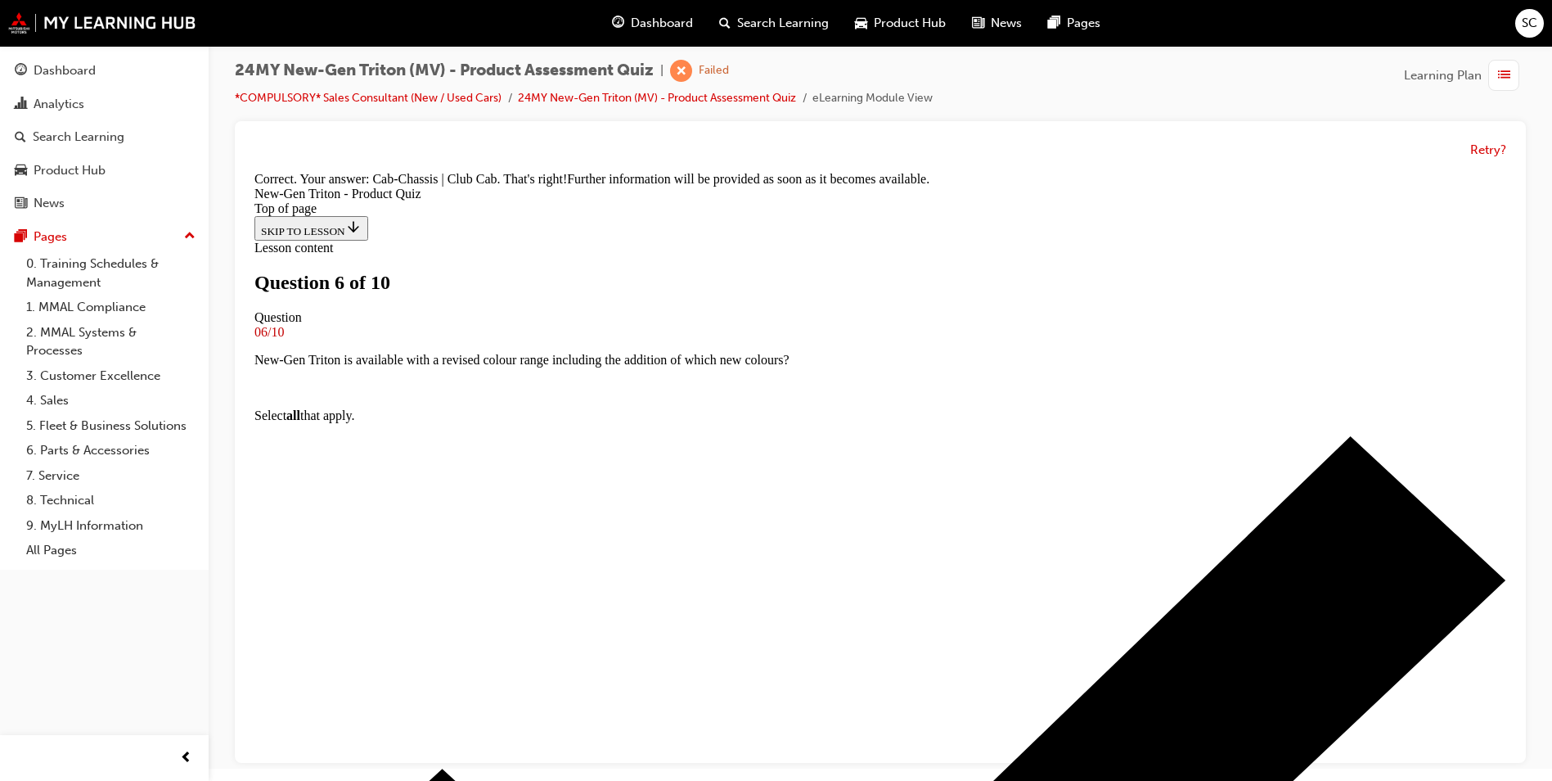
scroll to position [408, 0]
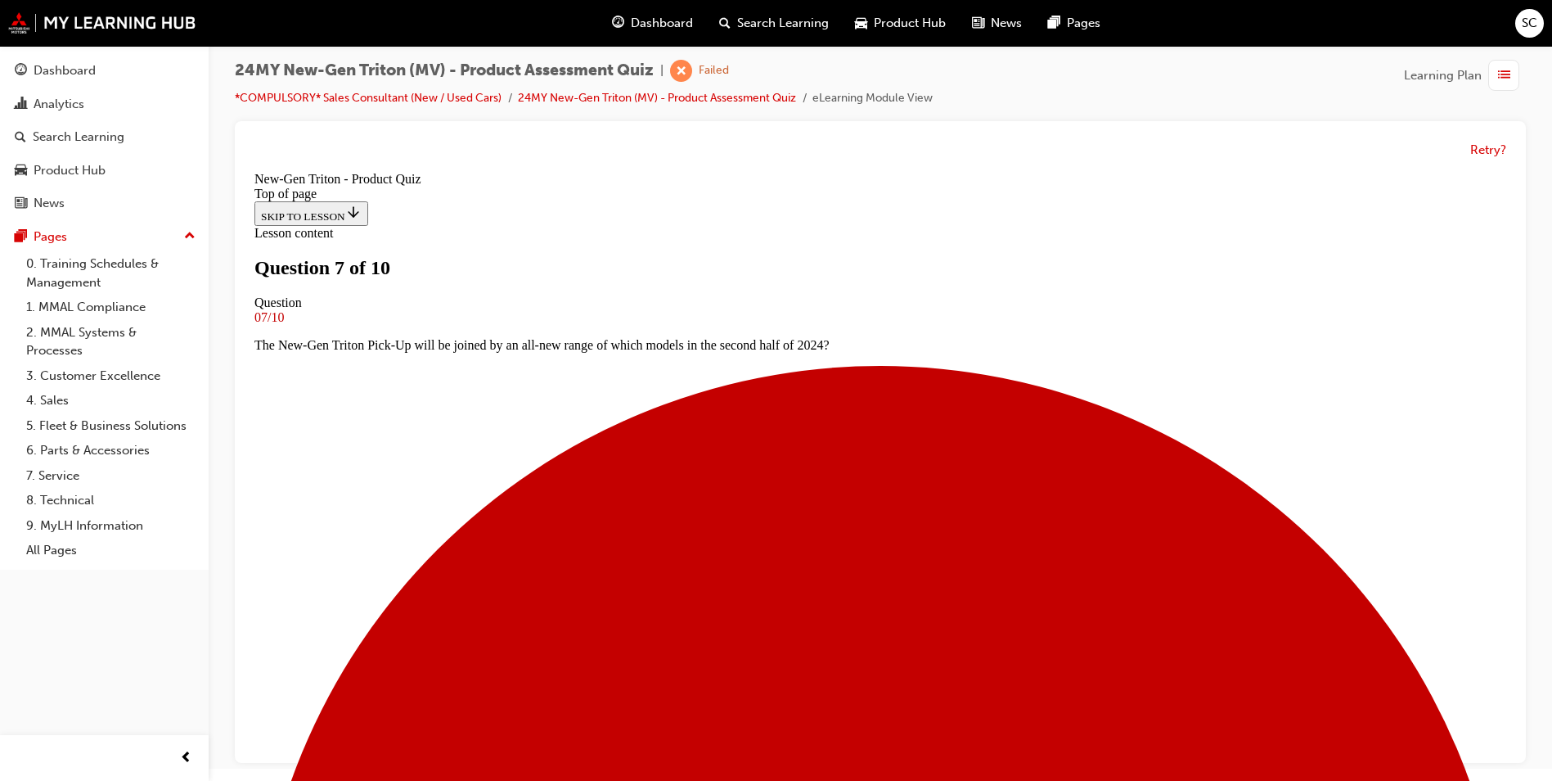
scroll to position [249, 0]
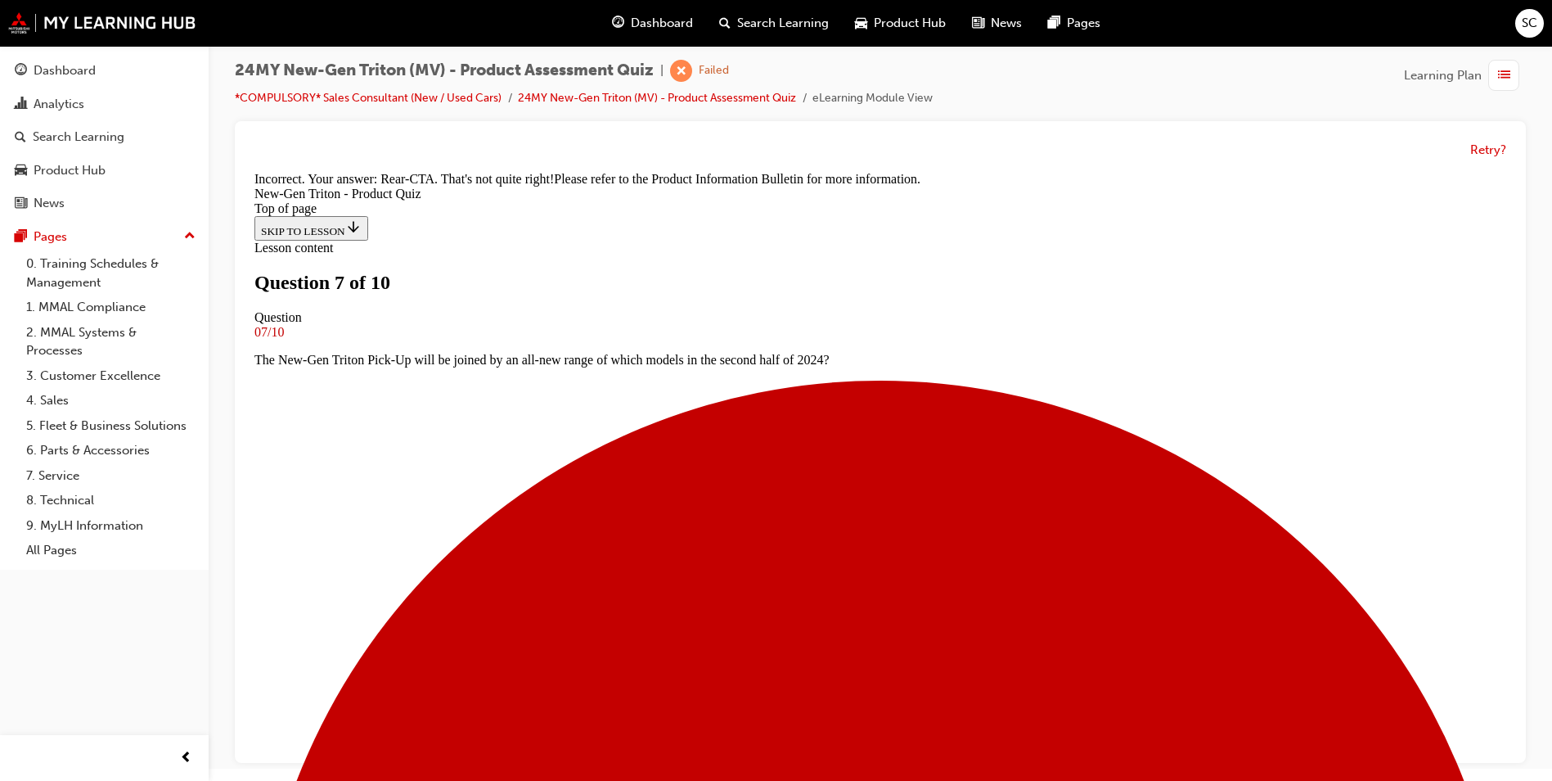
scroll to position [436, 0]
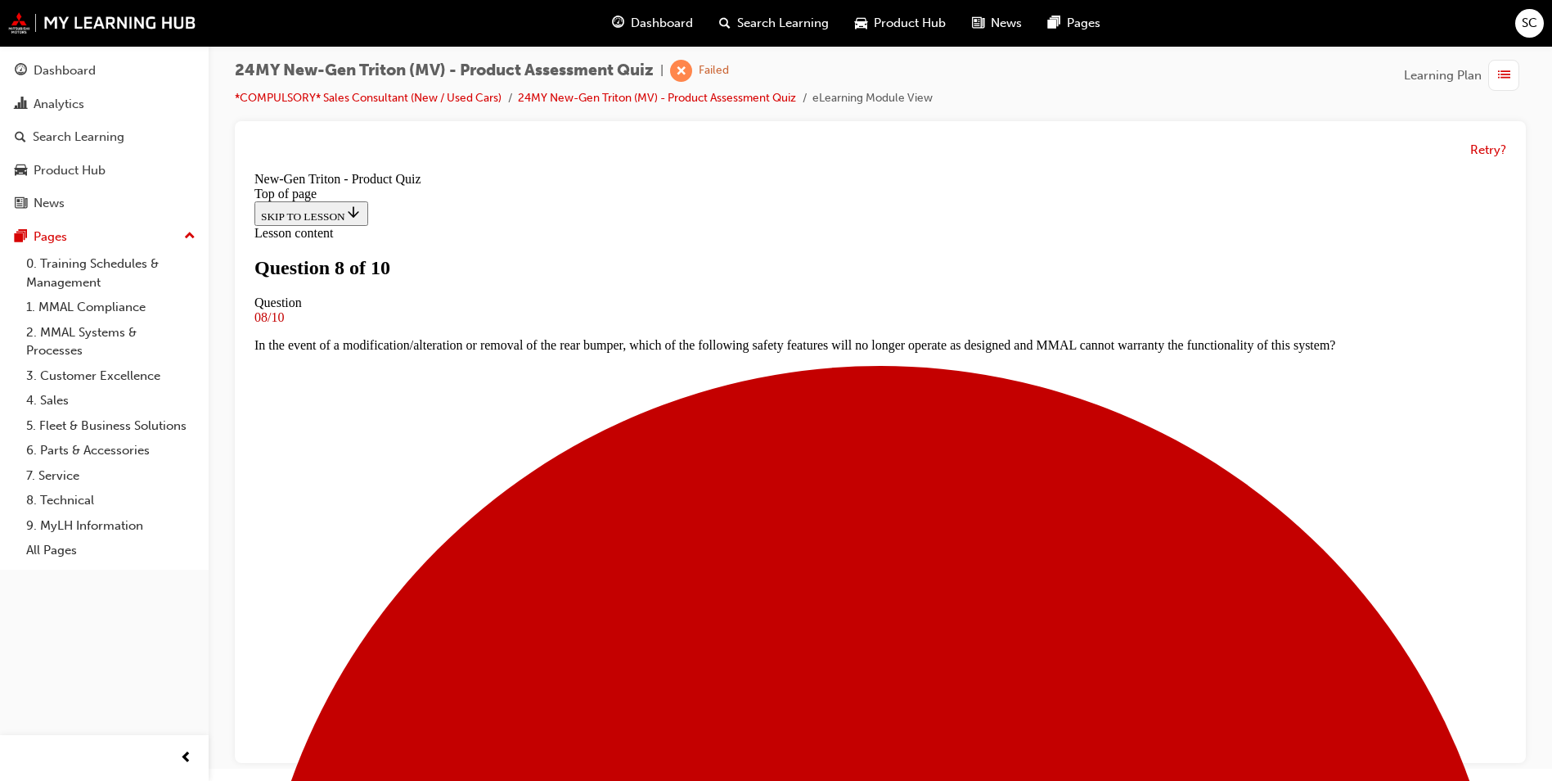
scroll to position [166, 0]
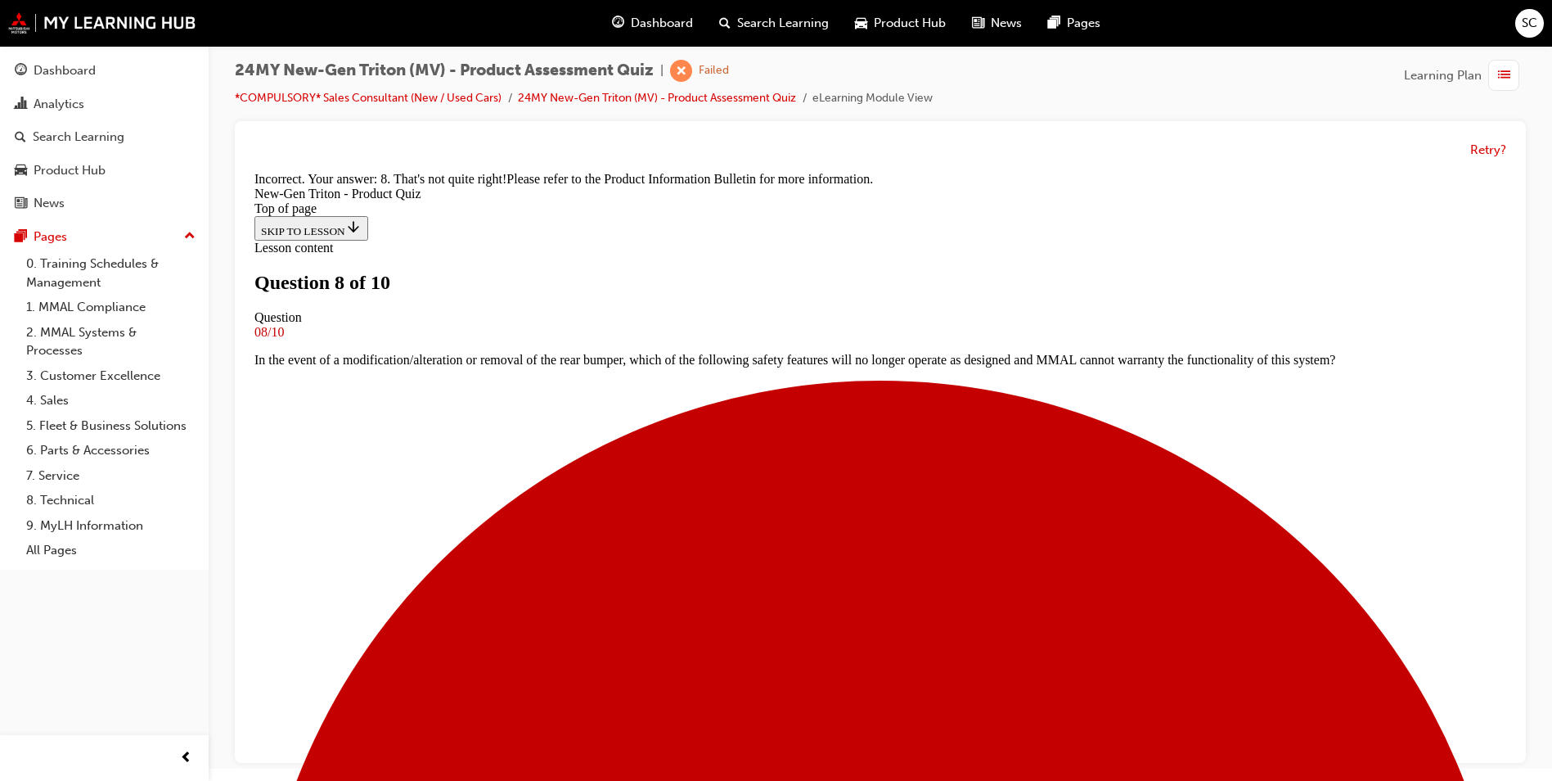
scroll to position [408, 0]
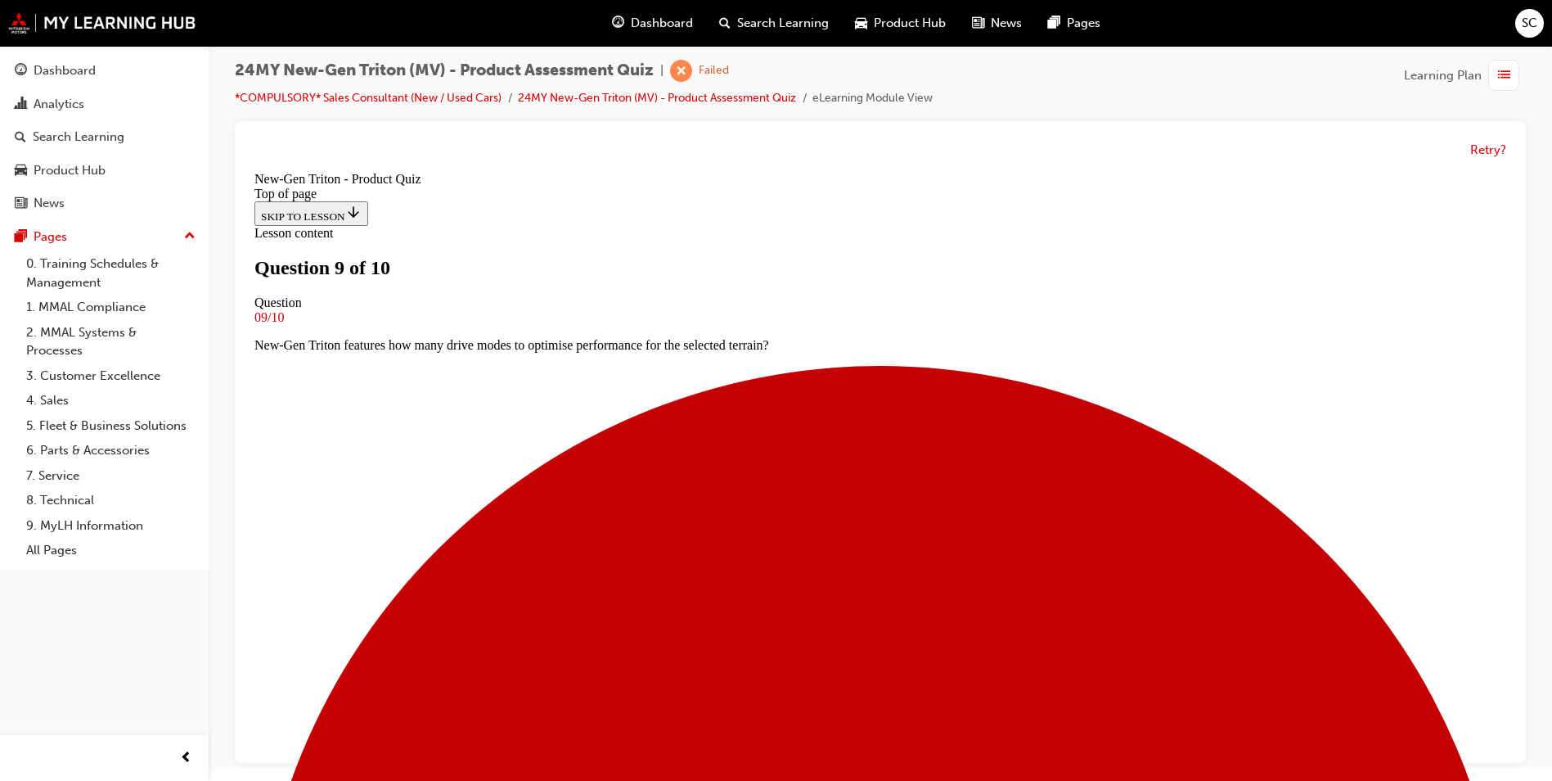
scroll to position [84, 0]
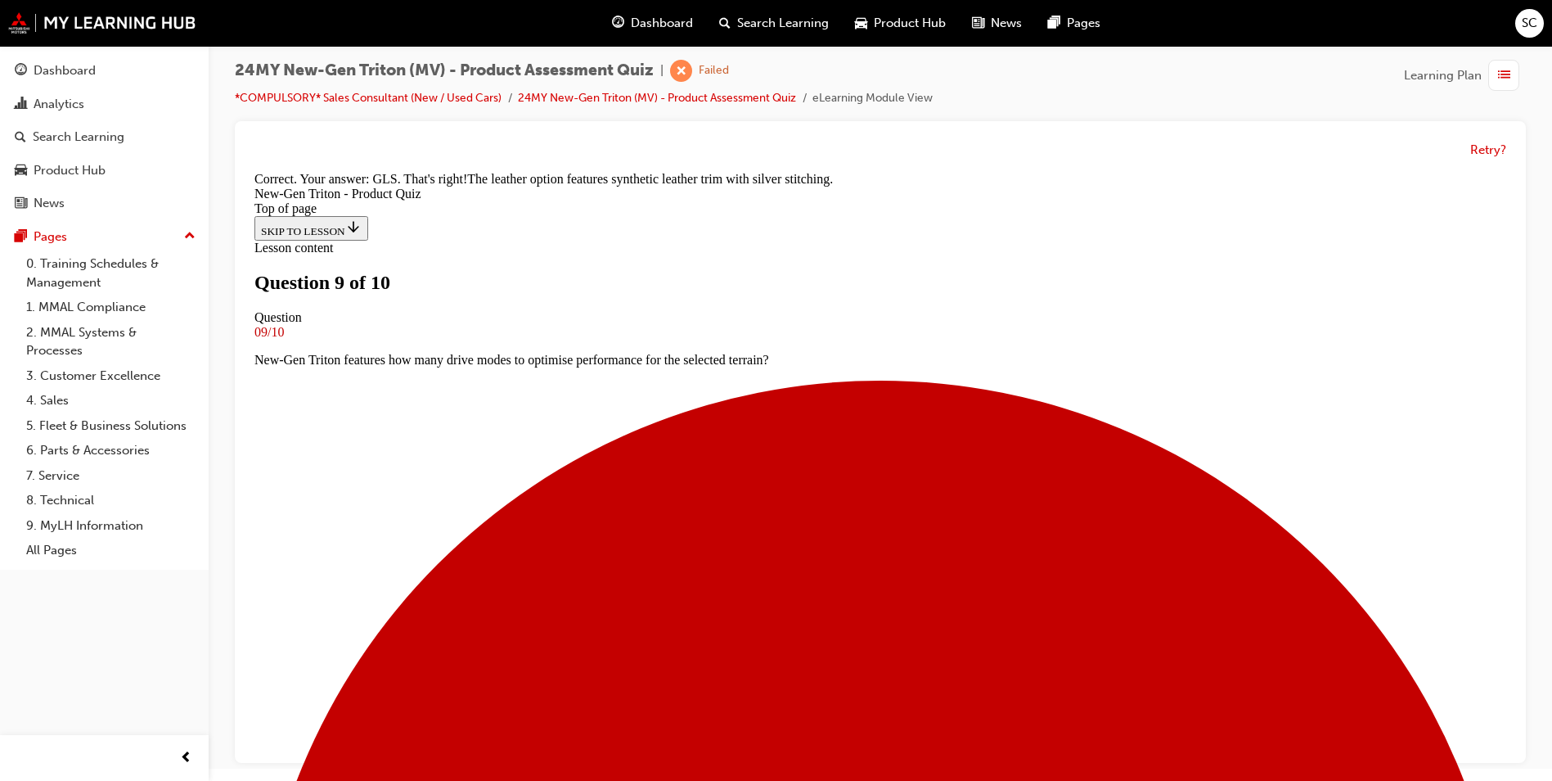
scroll to position [135, 0]
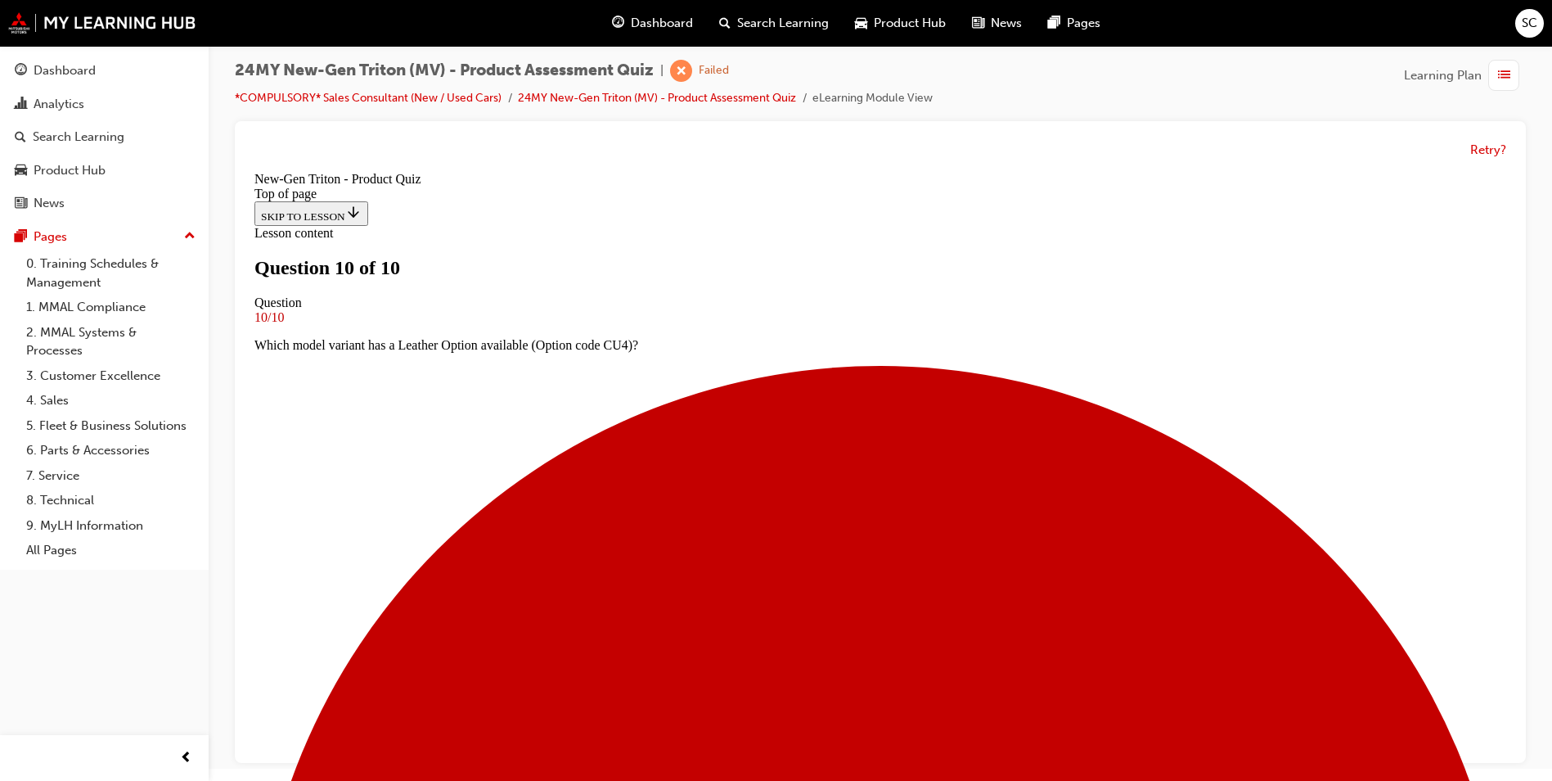
scroll to position [222, 0]
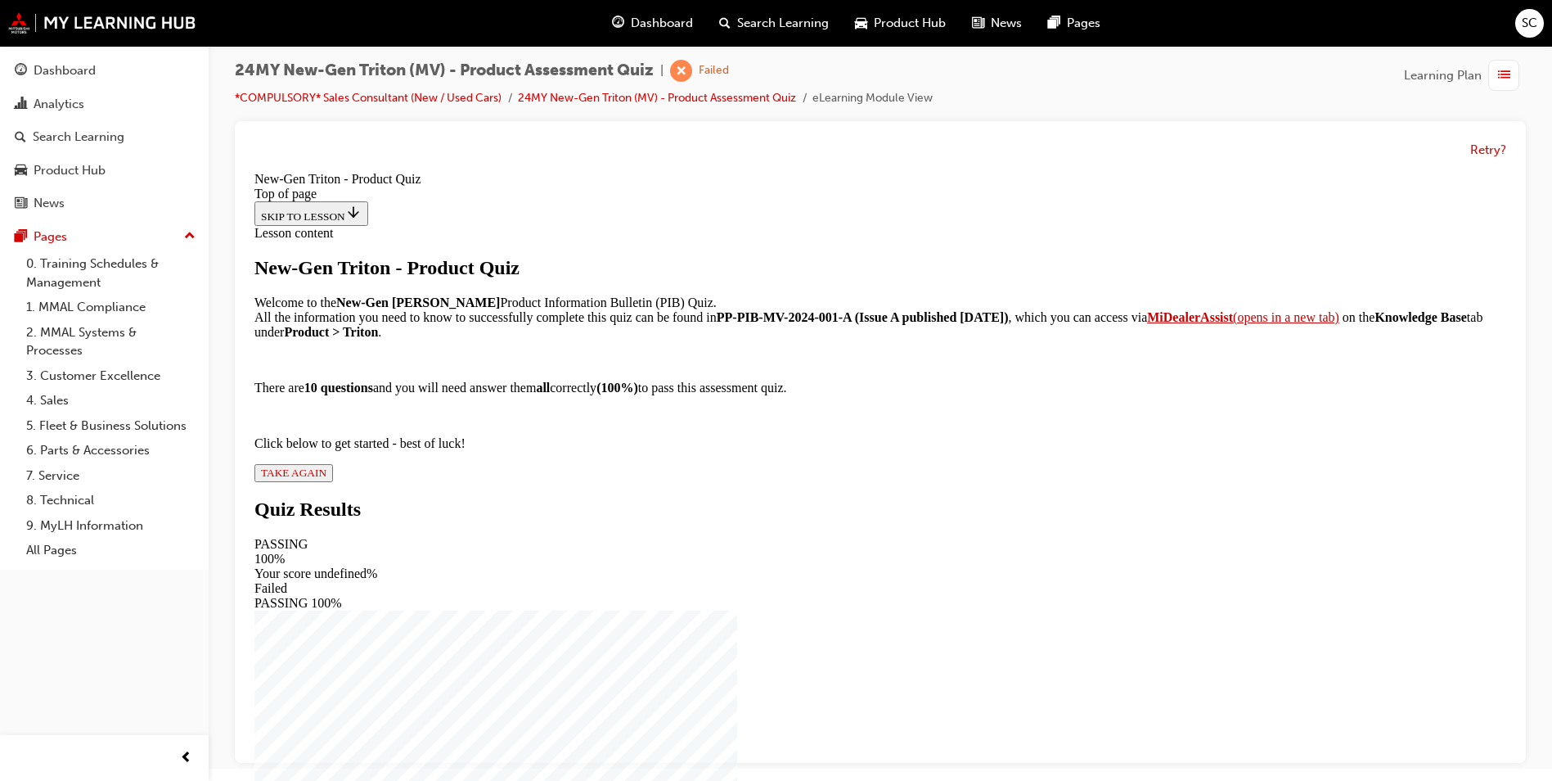
scroll to position [112, 0]
click at [326, 479] on span "TAKE AGAIN" at bounding box center [293, 472] width 65 height 12
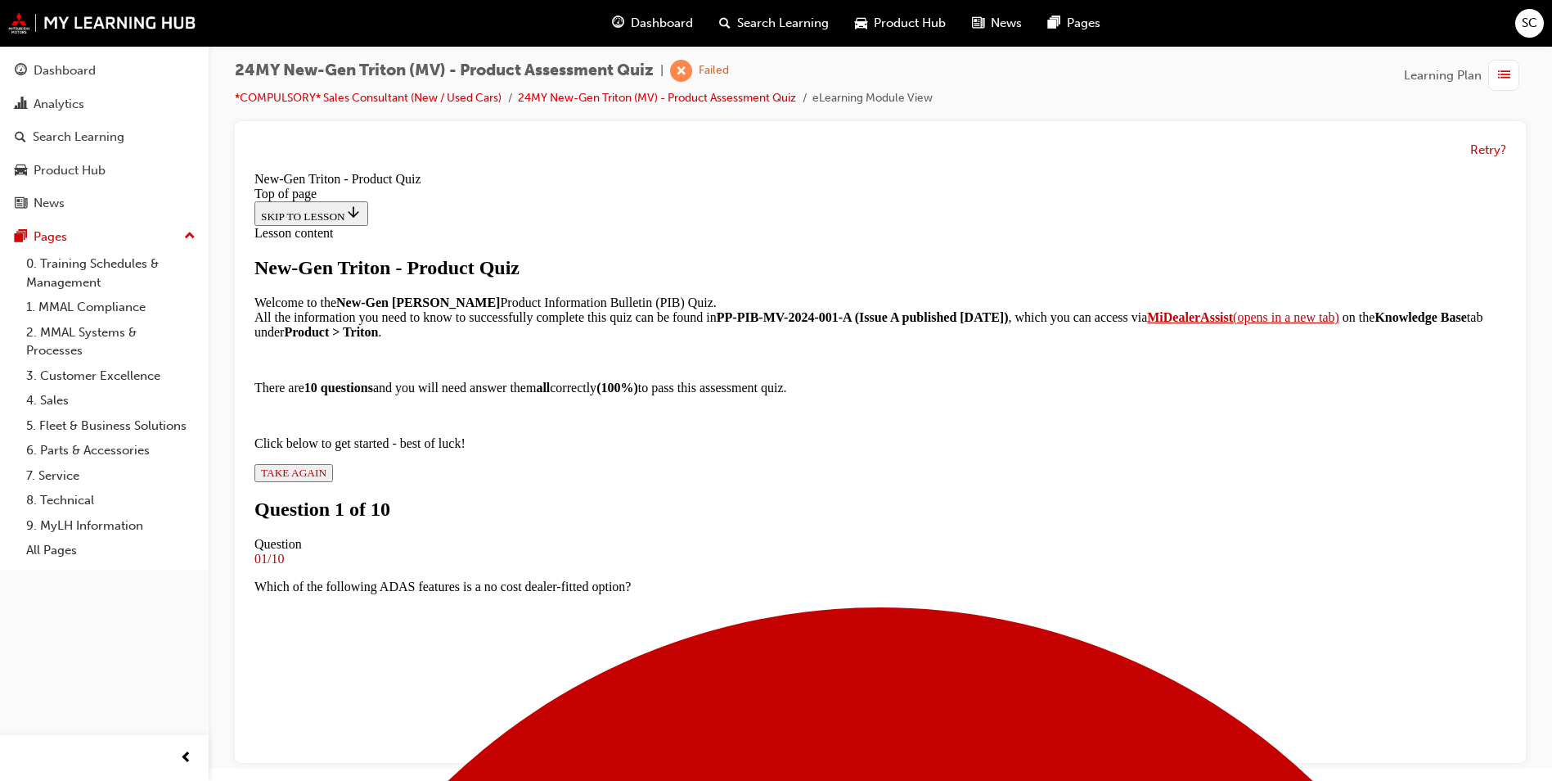
scroll to position [84, 0]
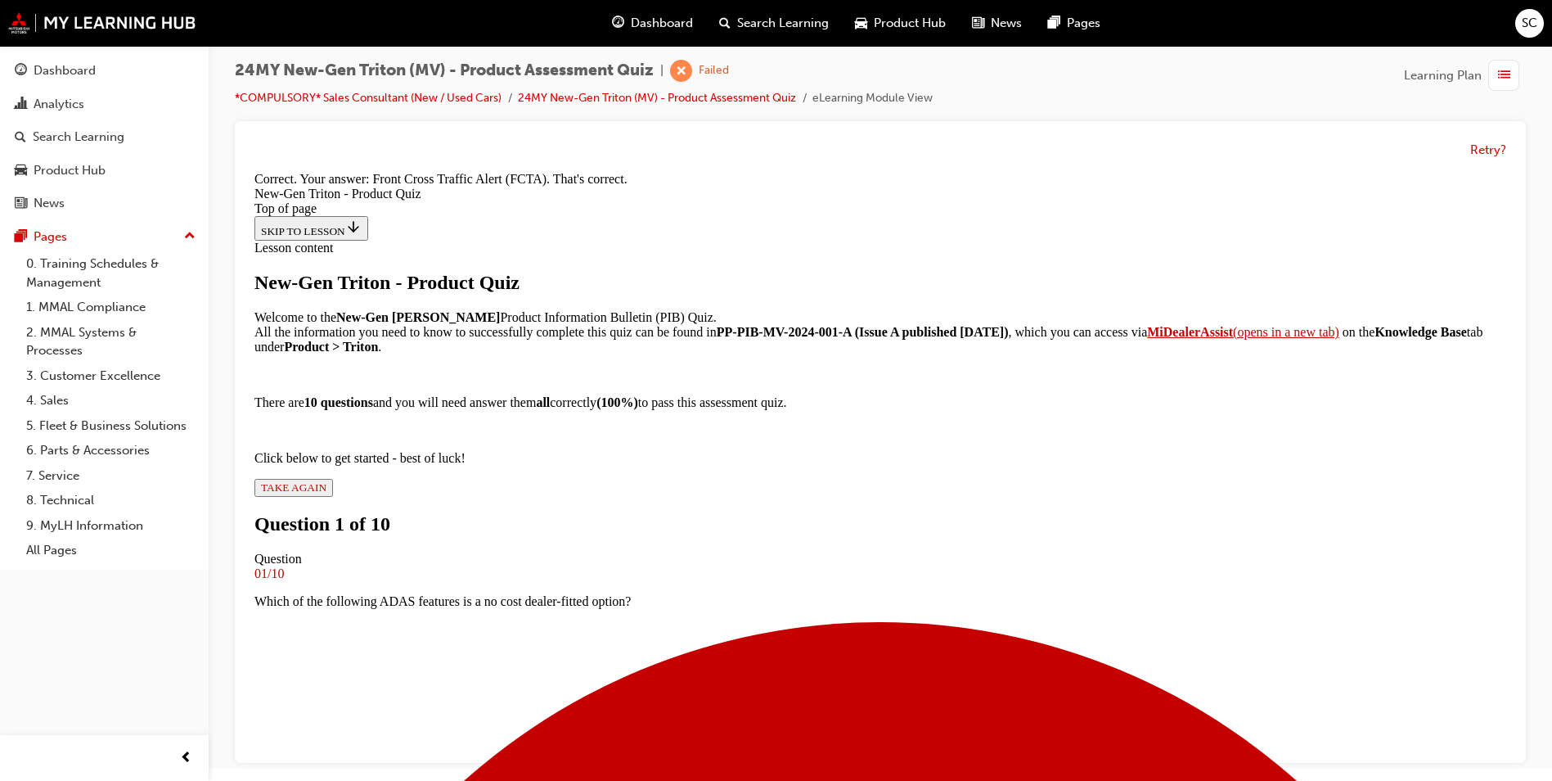
scroll to position [342, 0]
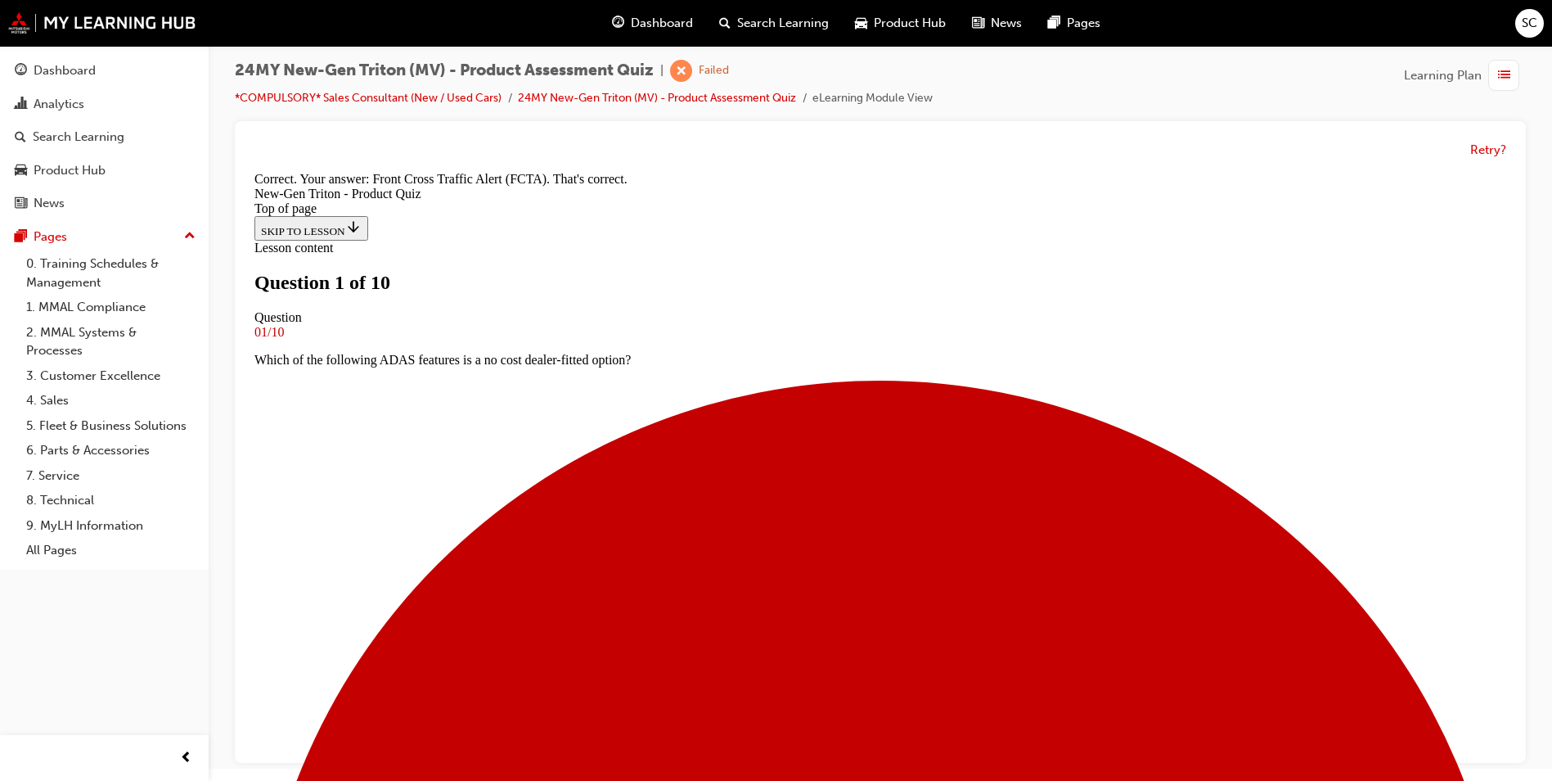
scroll to position [84, 0]
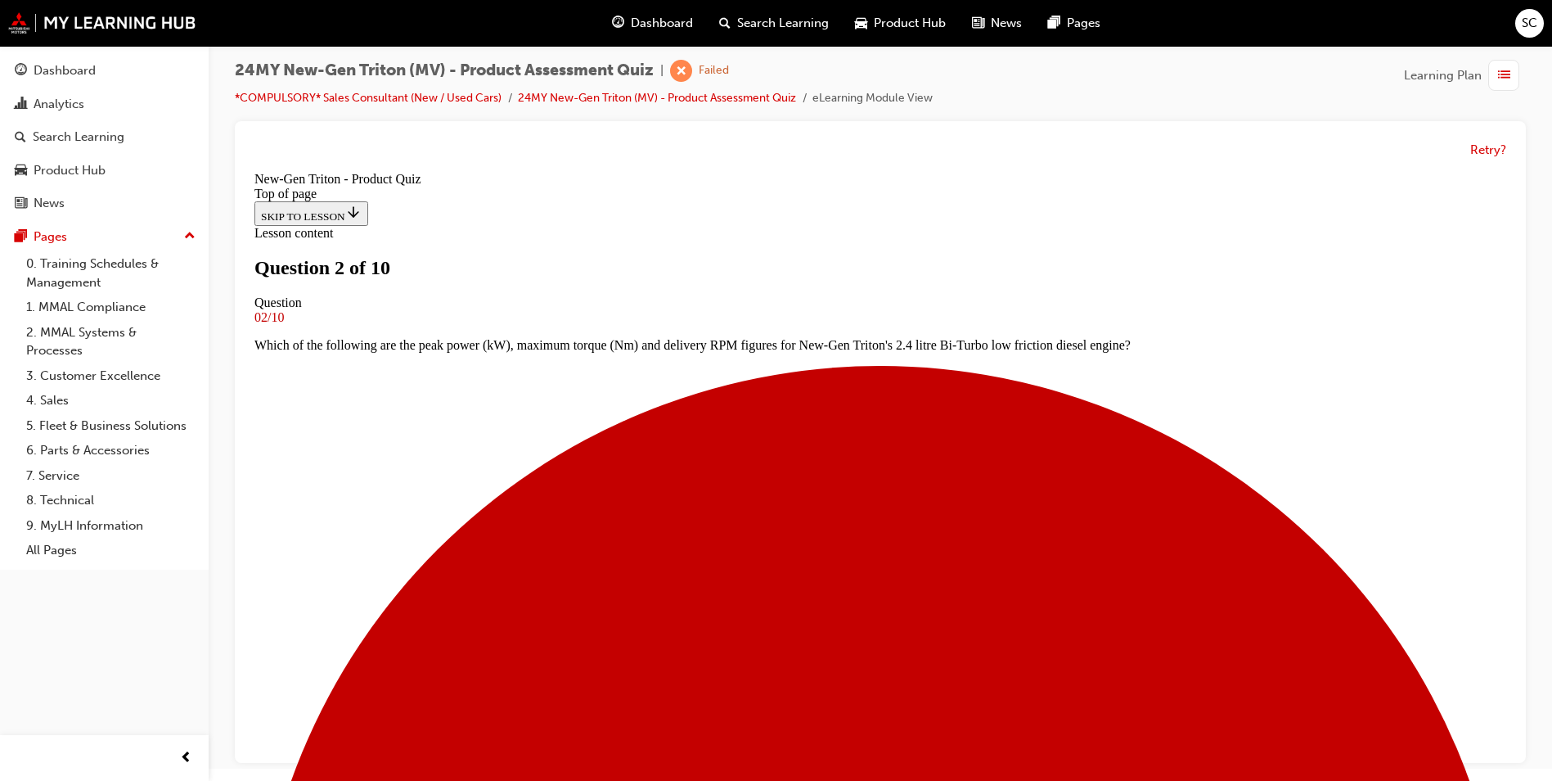
scroll to position [84, 0]
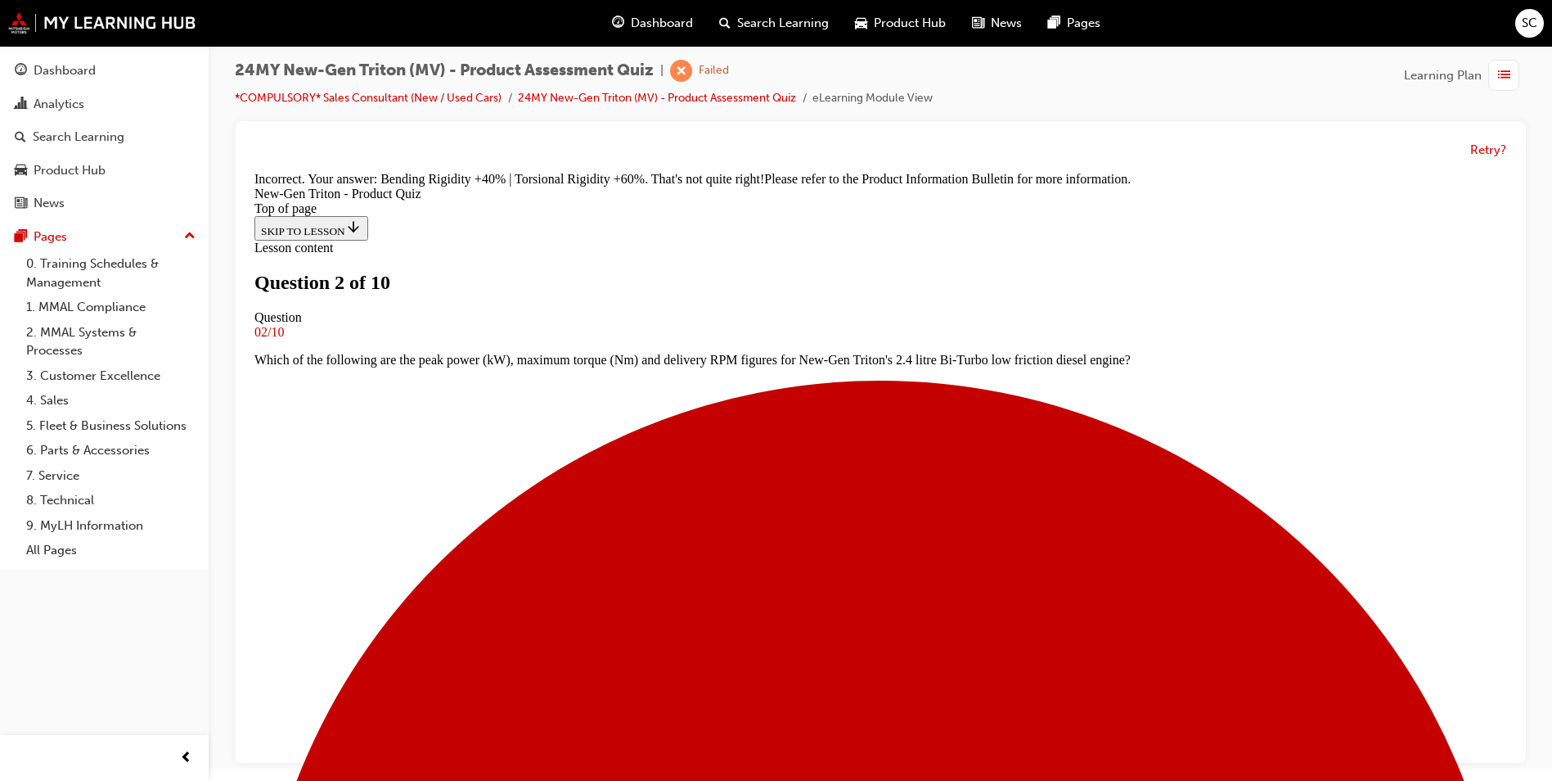
scroll to position [436, 0]
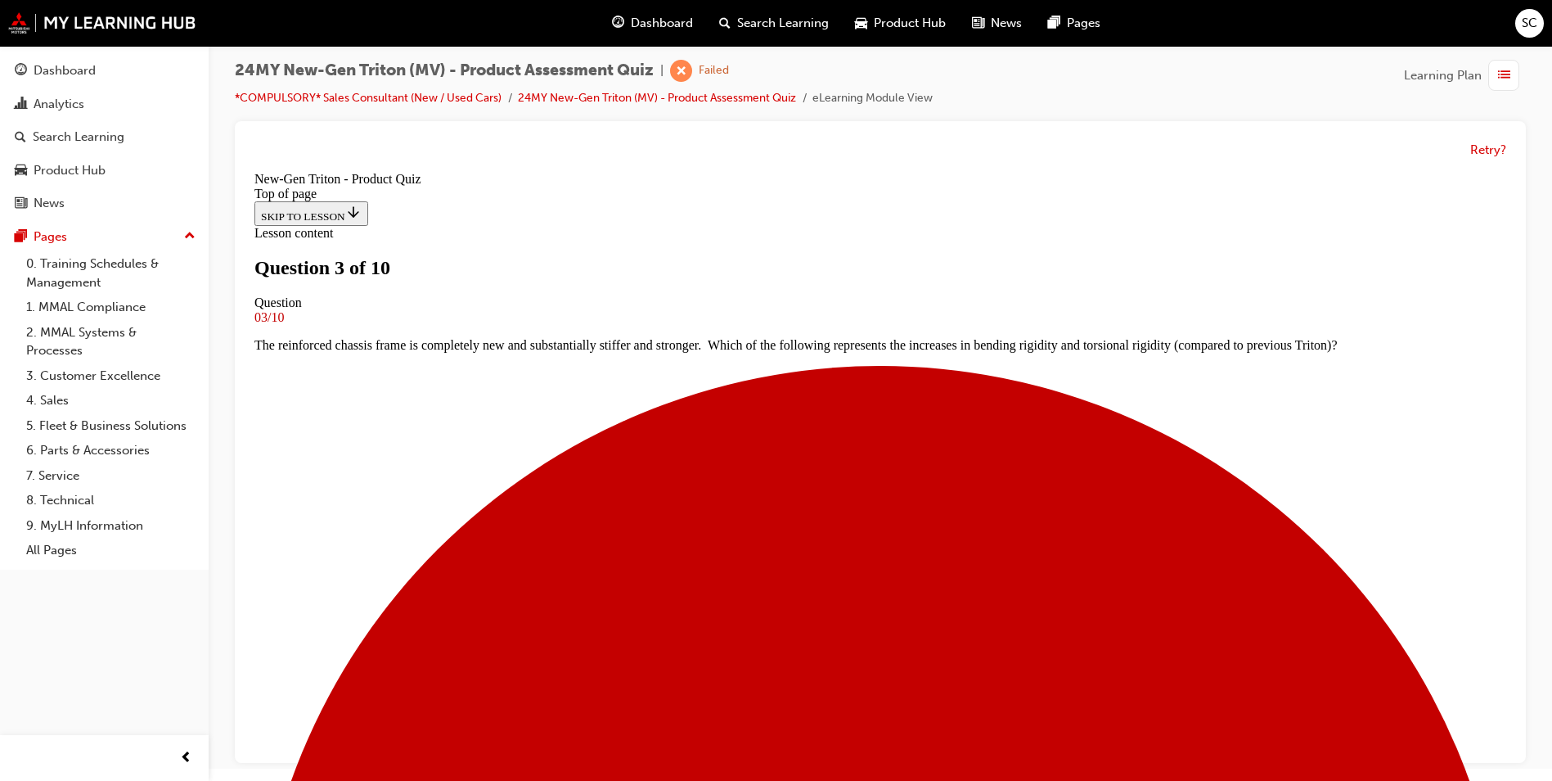
scroll to position [2, 0]
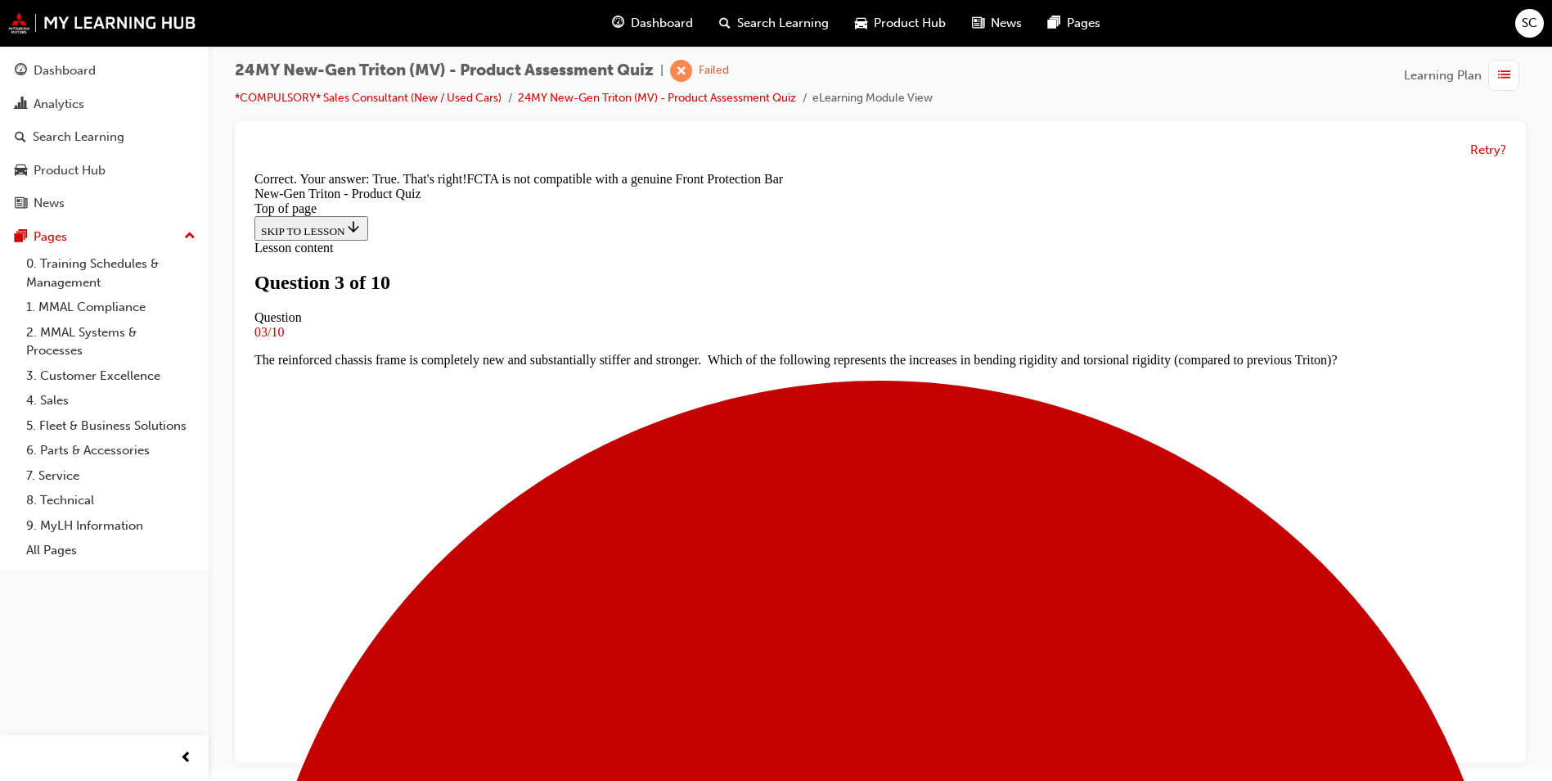
scroll to position [268, 0]
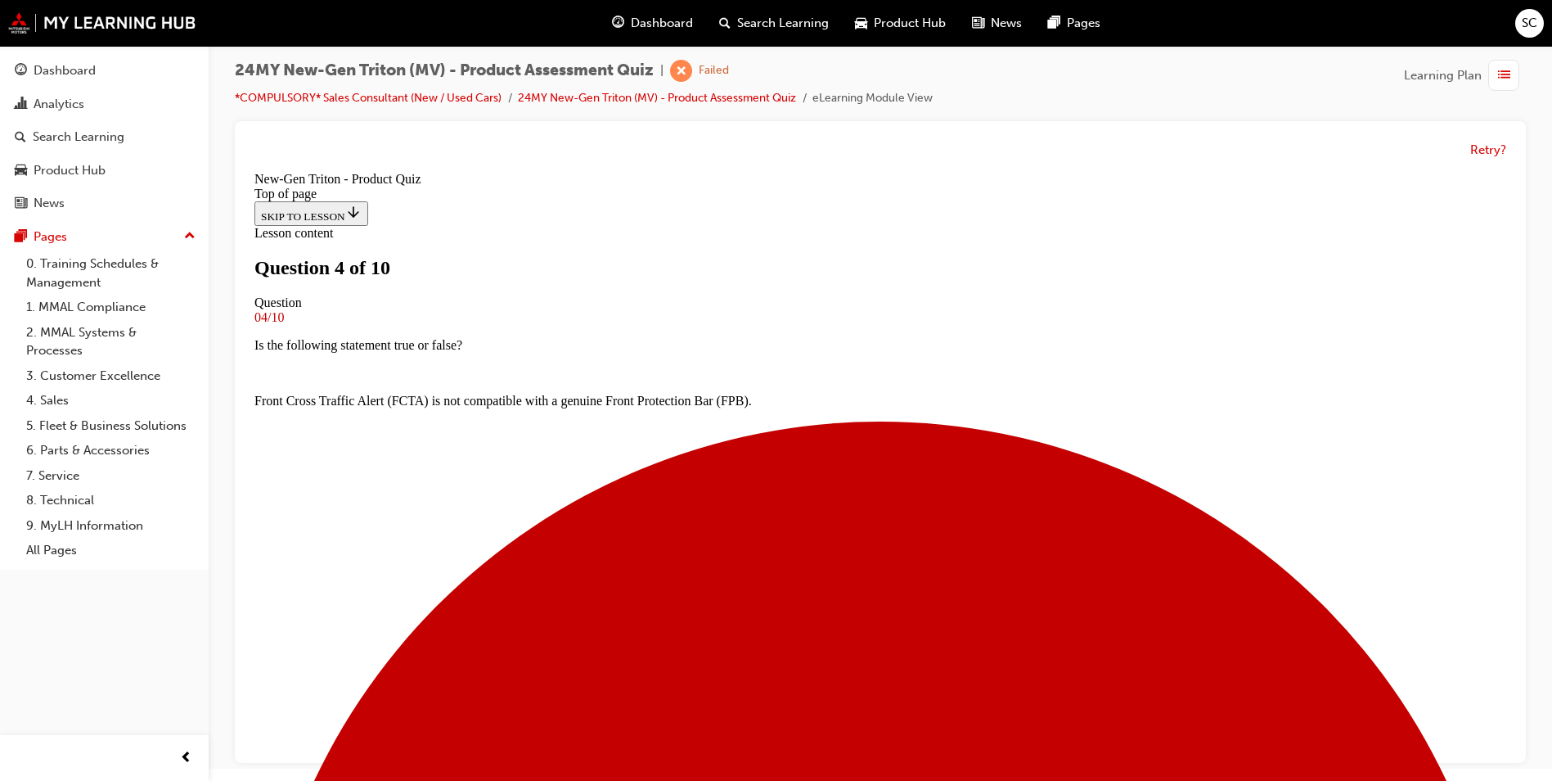
scroll to position [166, 0]
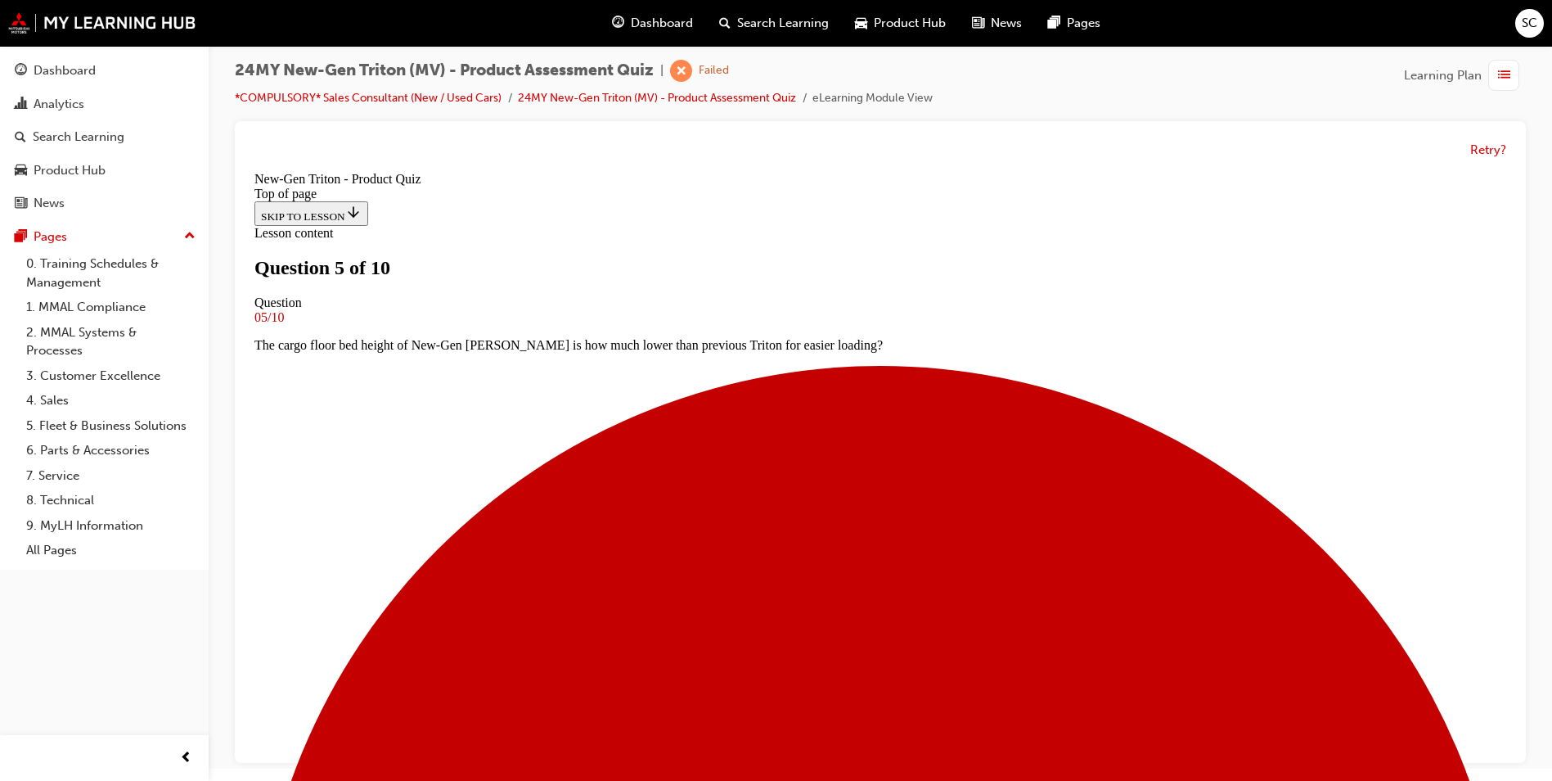
scroll to position [248, 0]
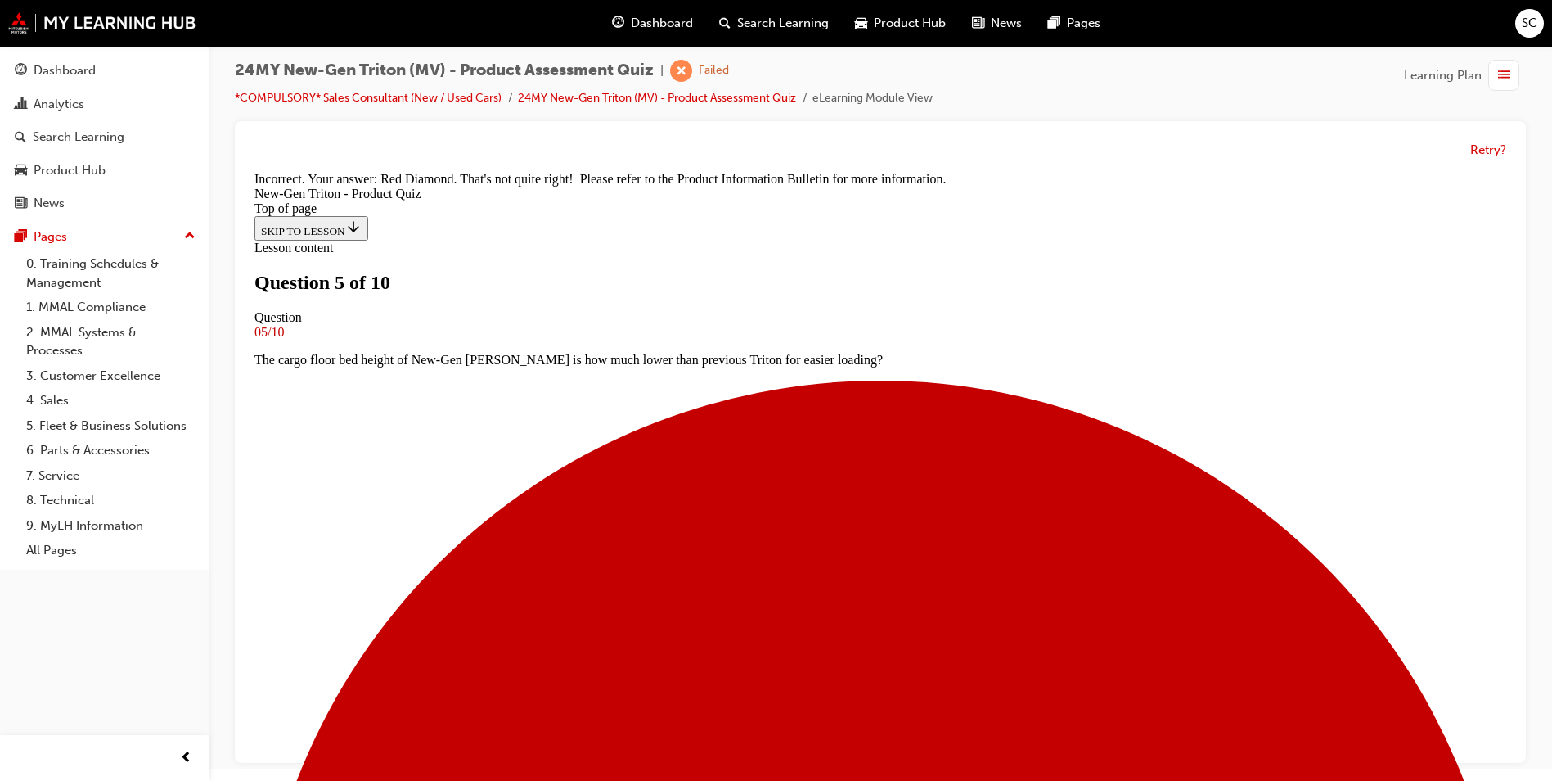
scroll to position [445, 0]
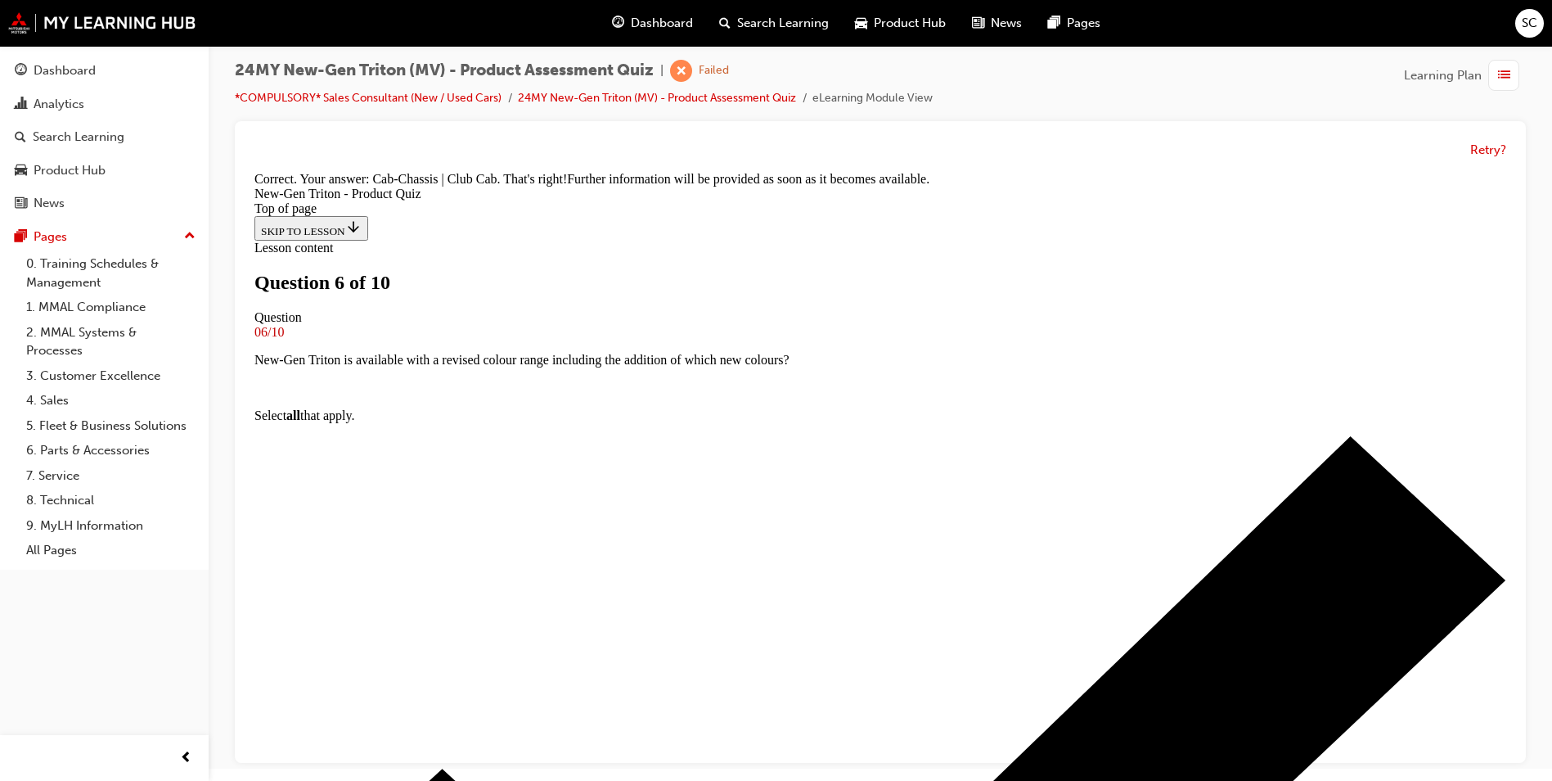
scroll to position [408, 0]
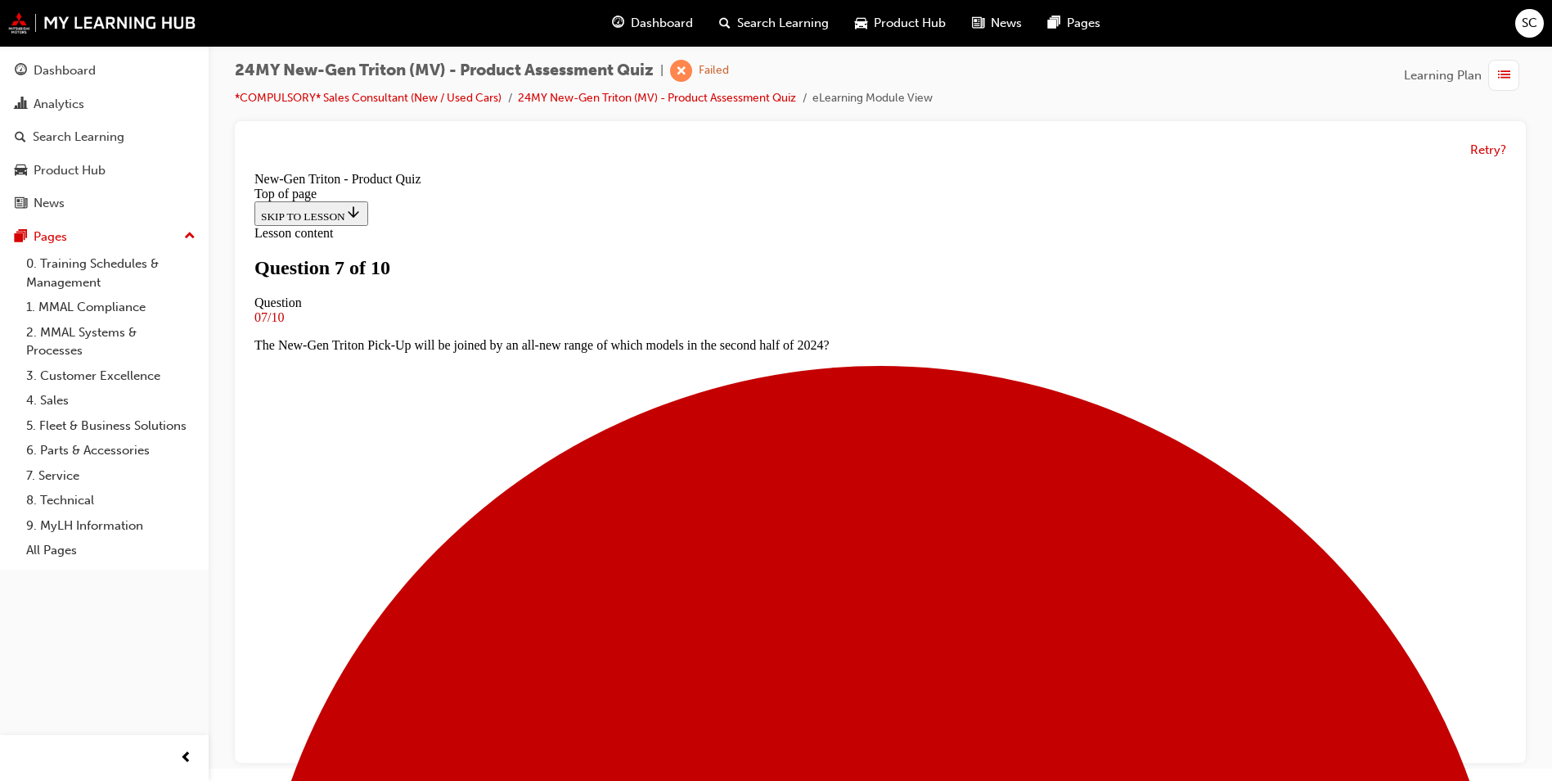
scroll to position [166, 0]
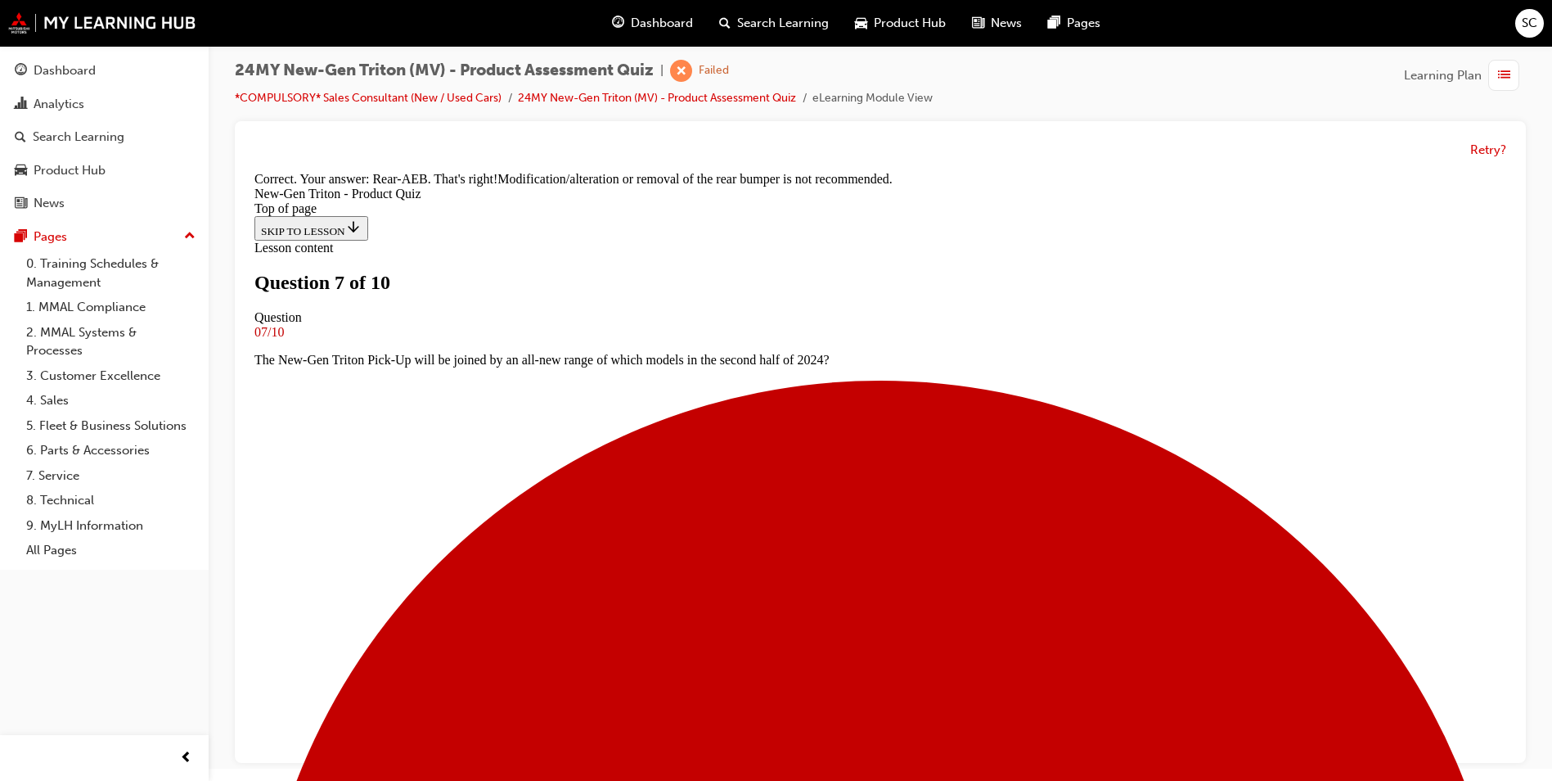
scroll to position [456, 0]
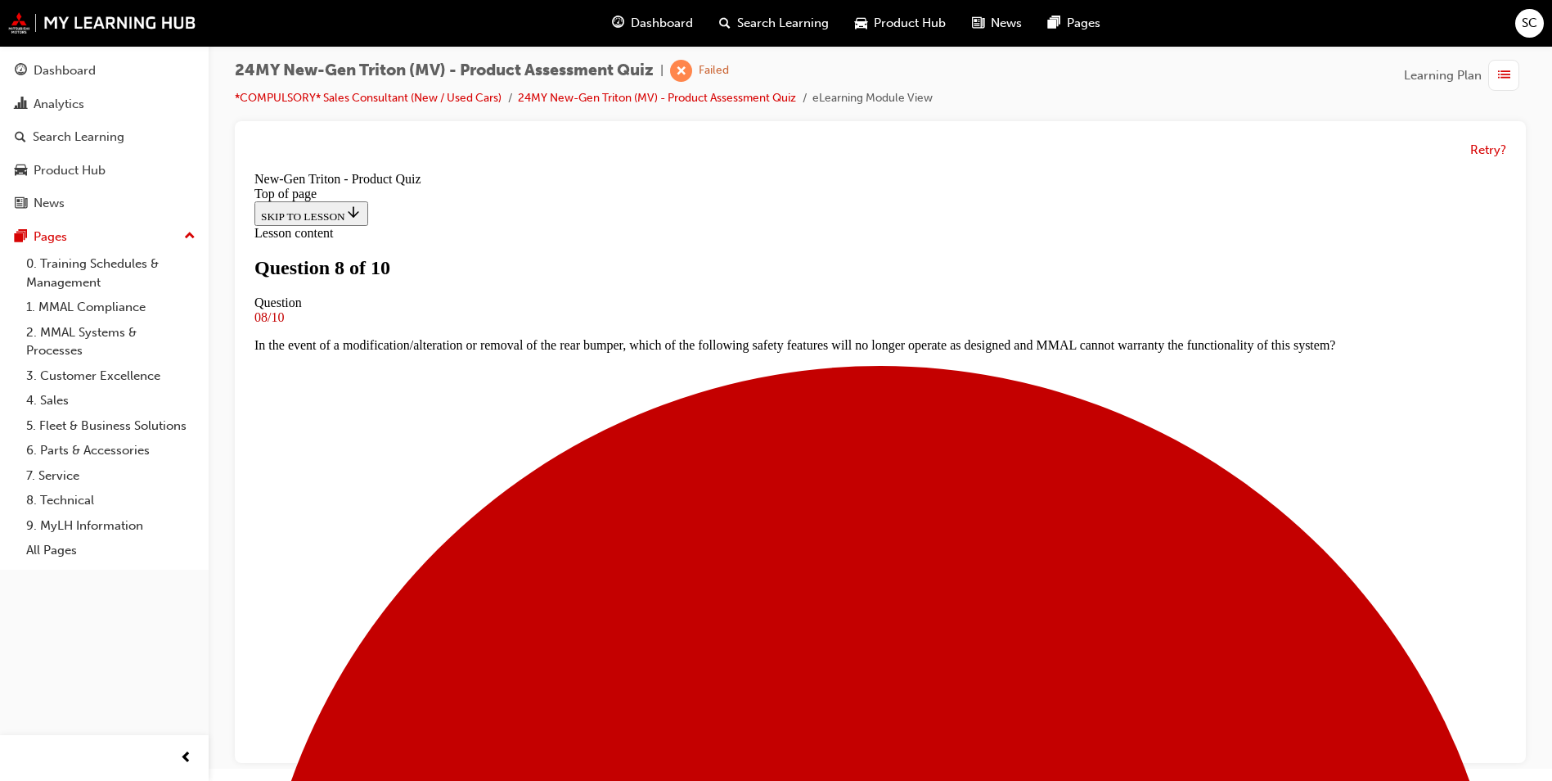
scroll to position [166, 0]
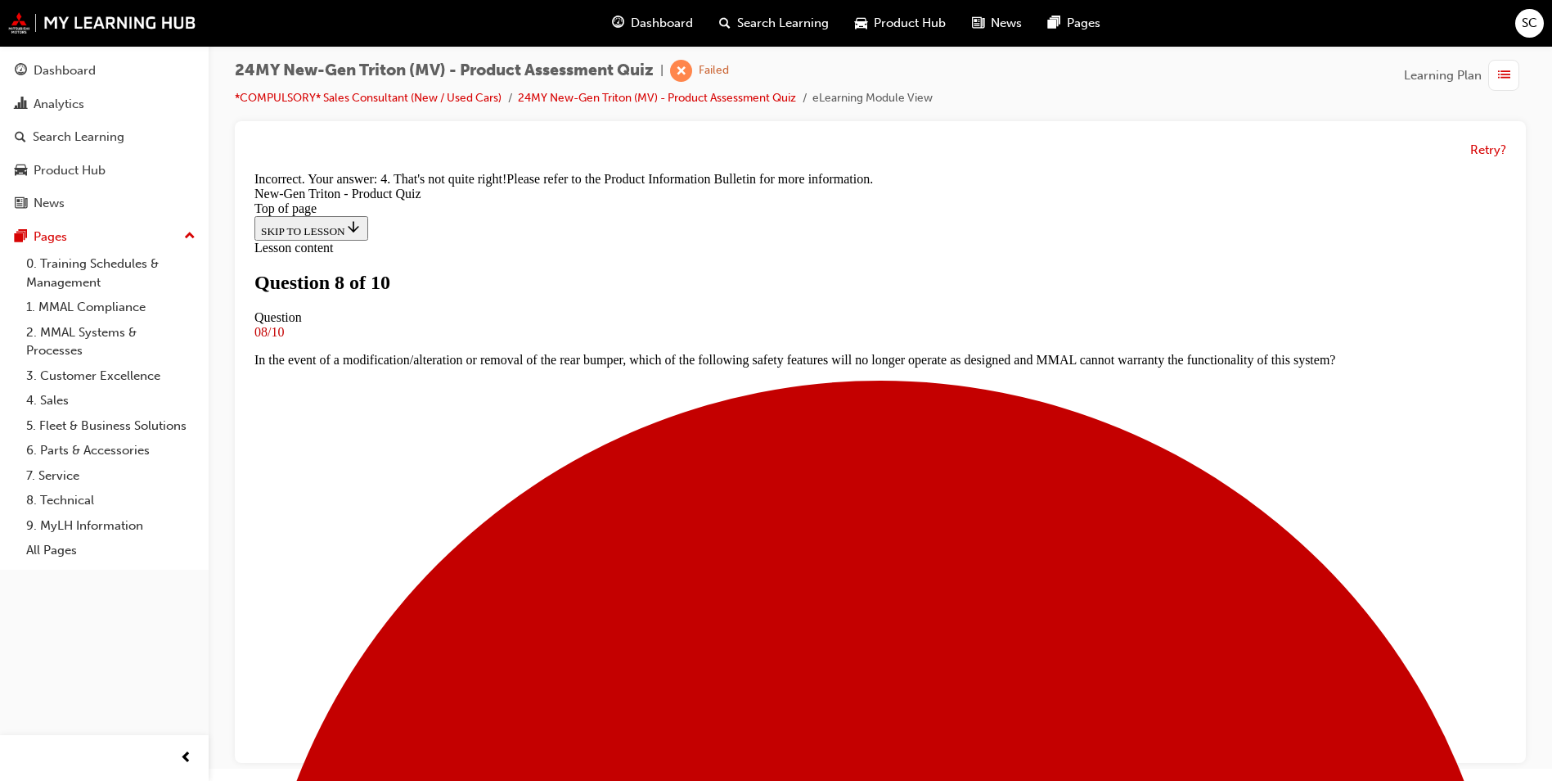
scroll to position [408, 0]
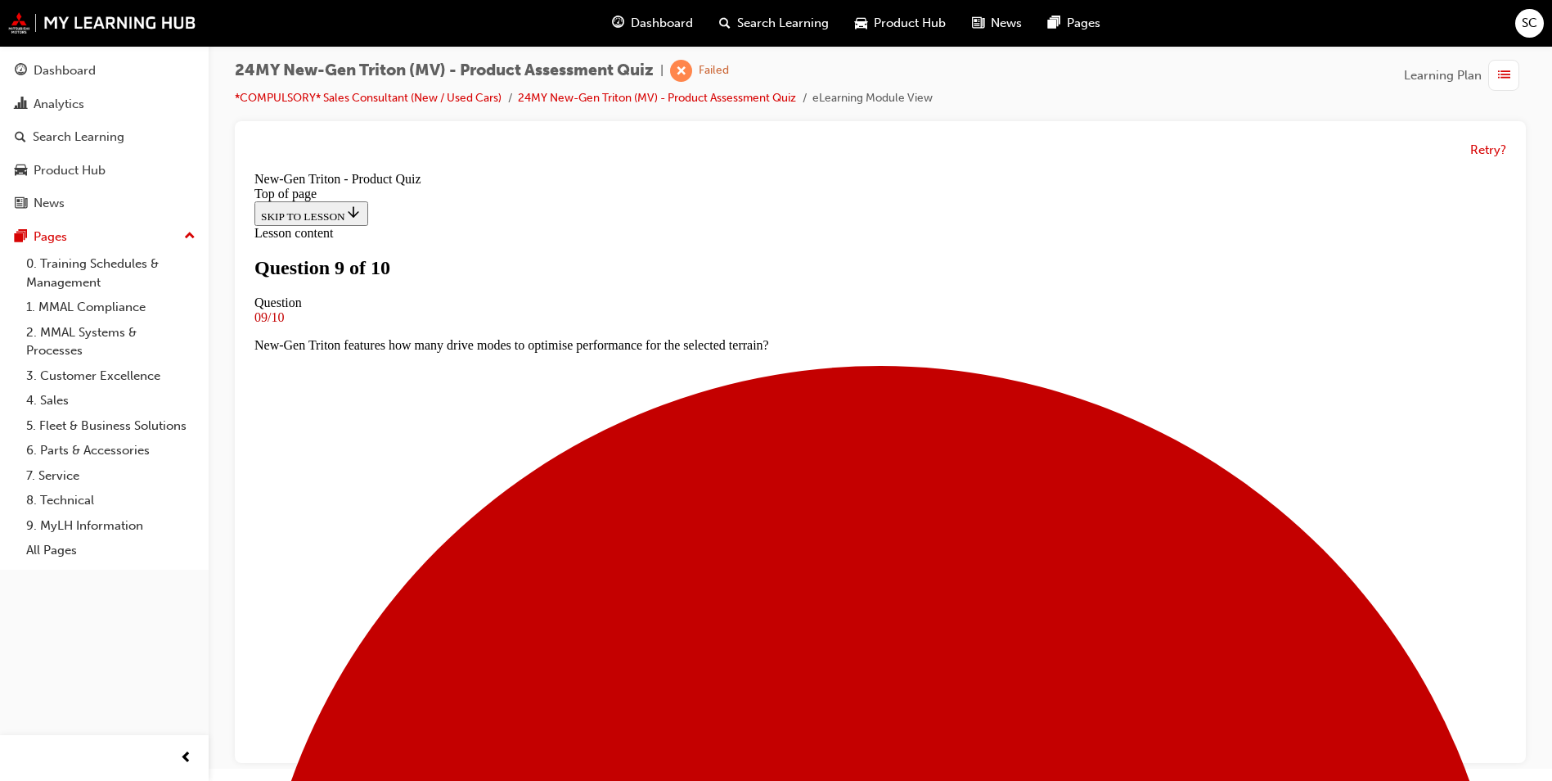
scroll to position [84, 0]
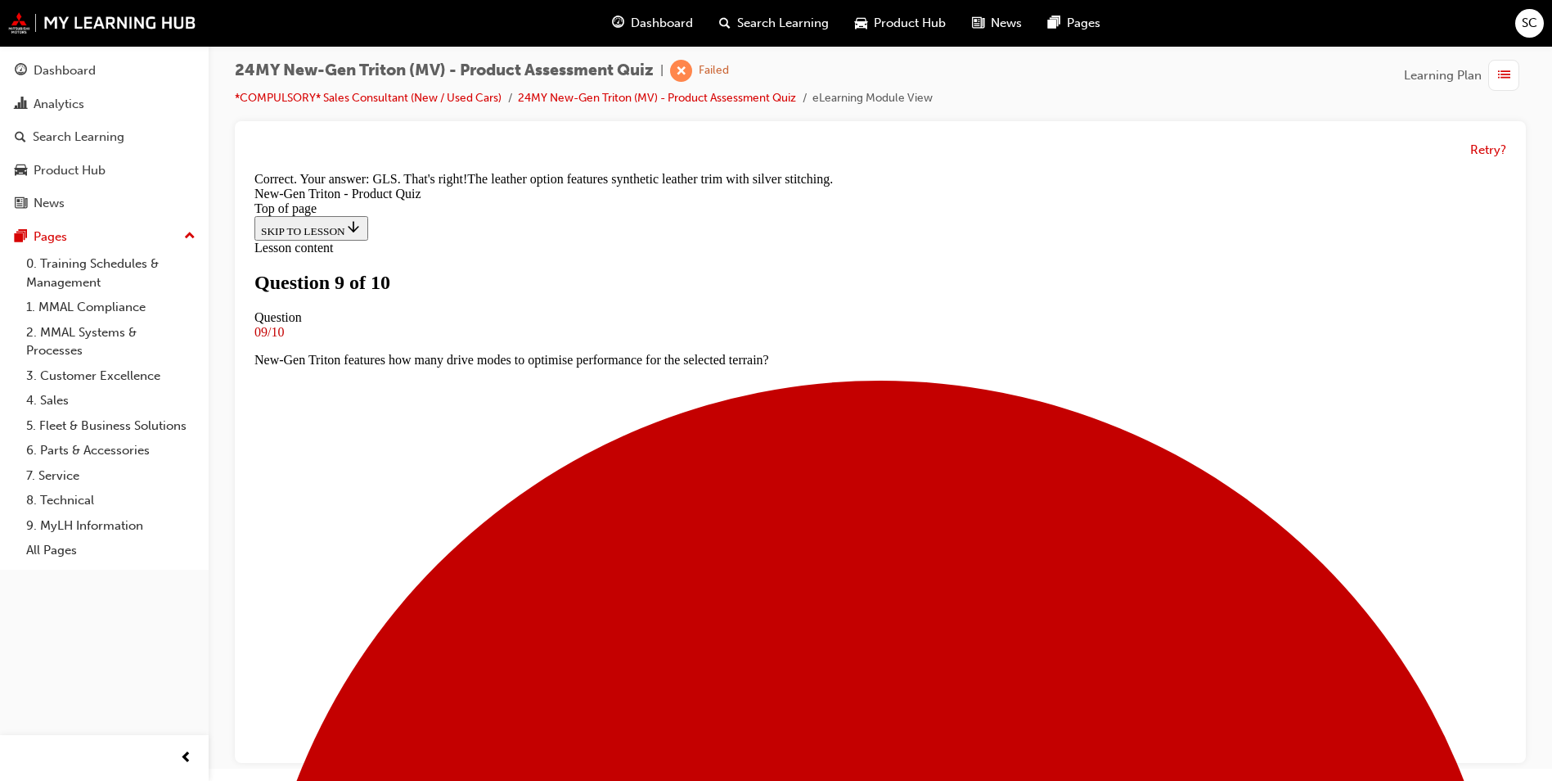
scroll to position [380, 0]
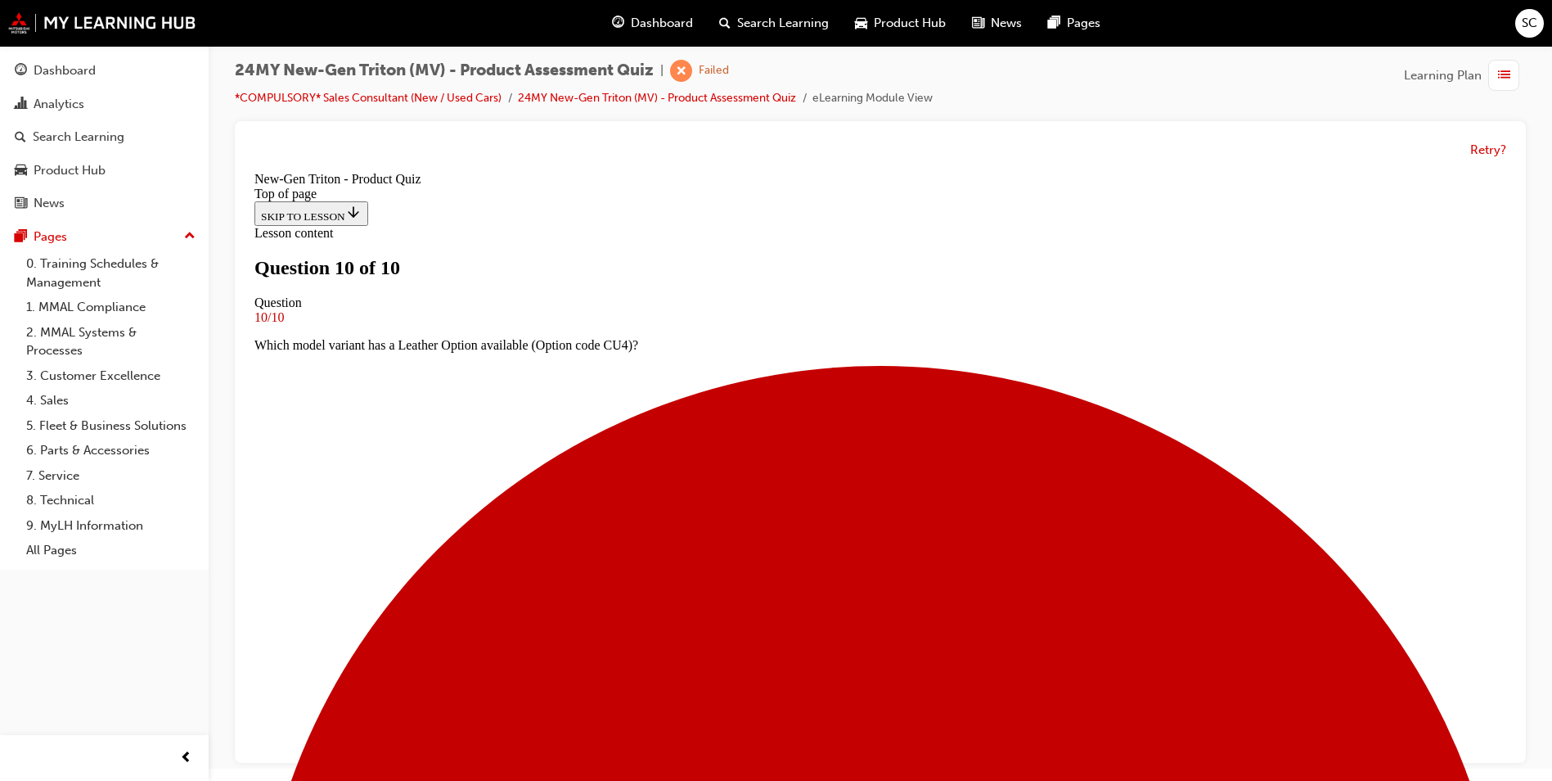
scroll to position [222, 0]
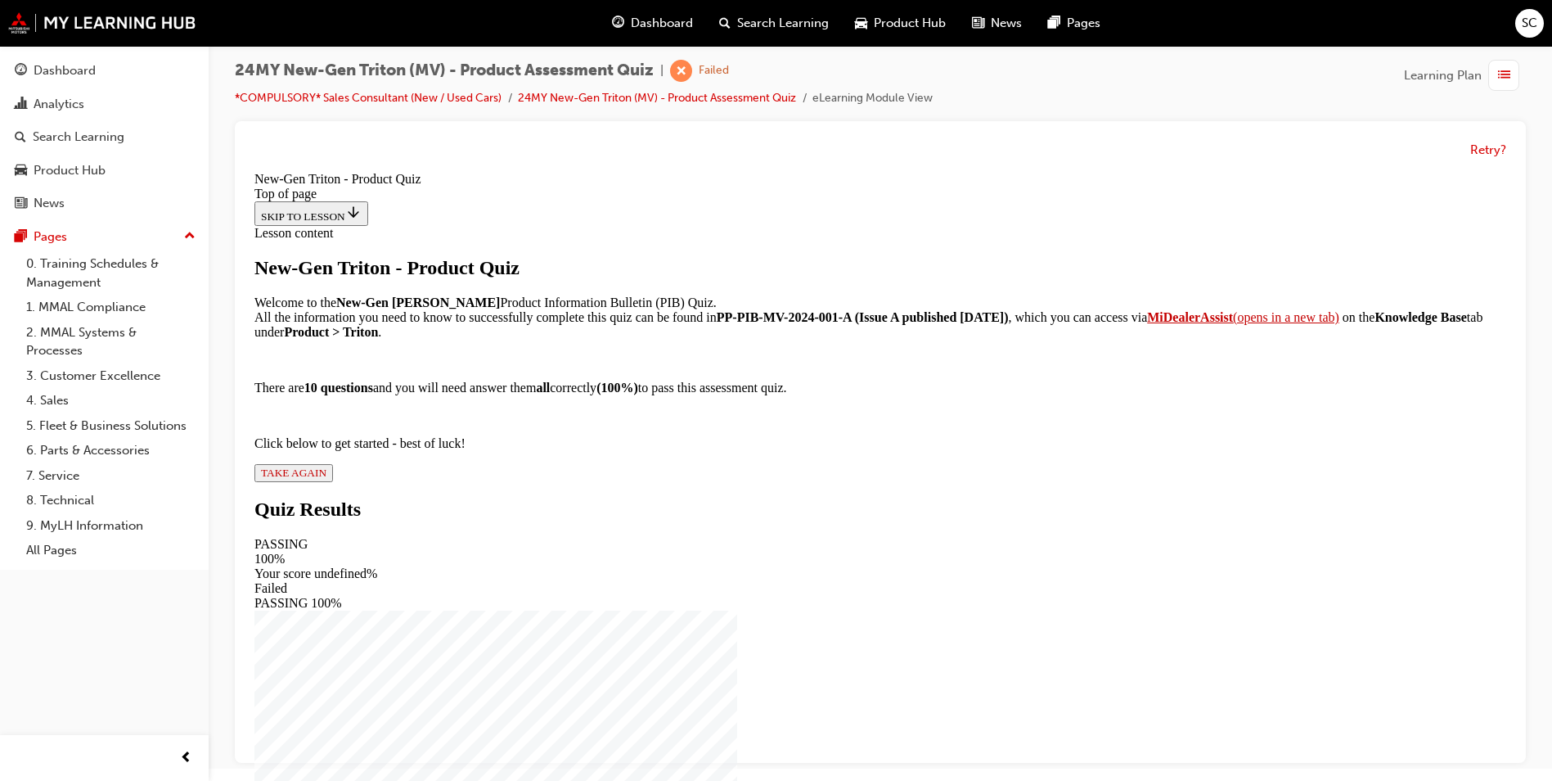
scroll to position [112, 0]
click at [333, 482] on button "TAKE AGAIN" at bounding box center [293, 473] width 79 height 18
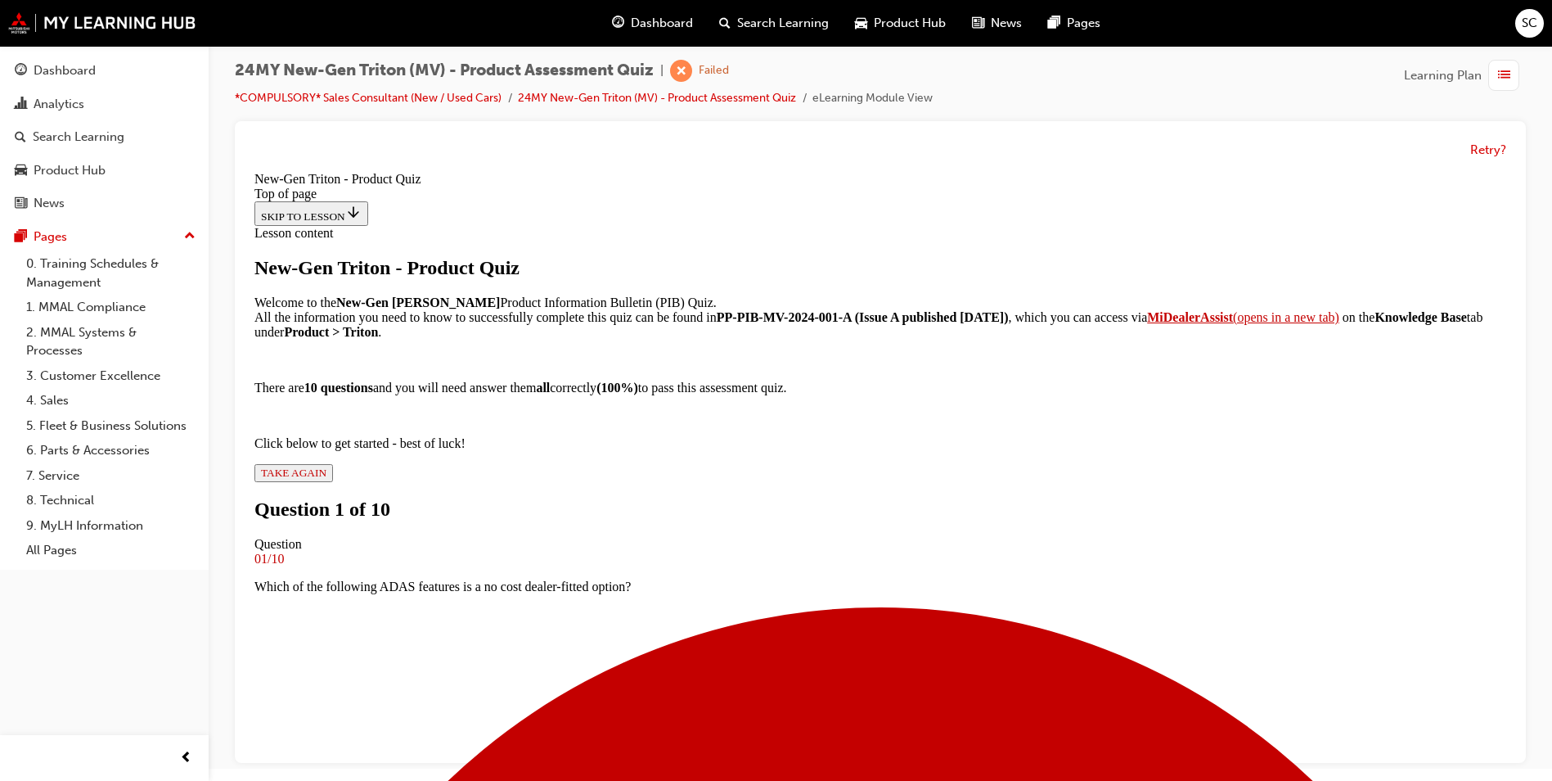
scroll to position [2, 0]
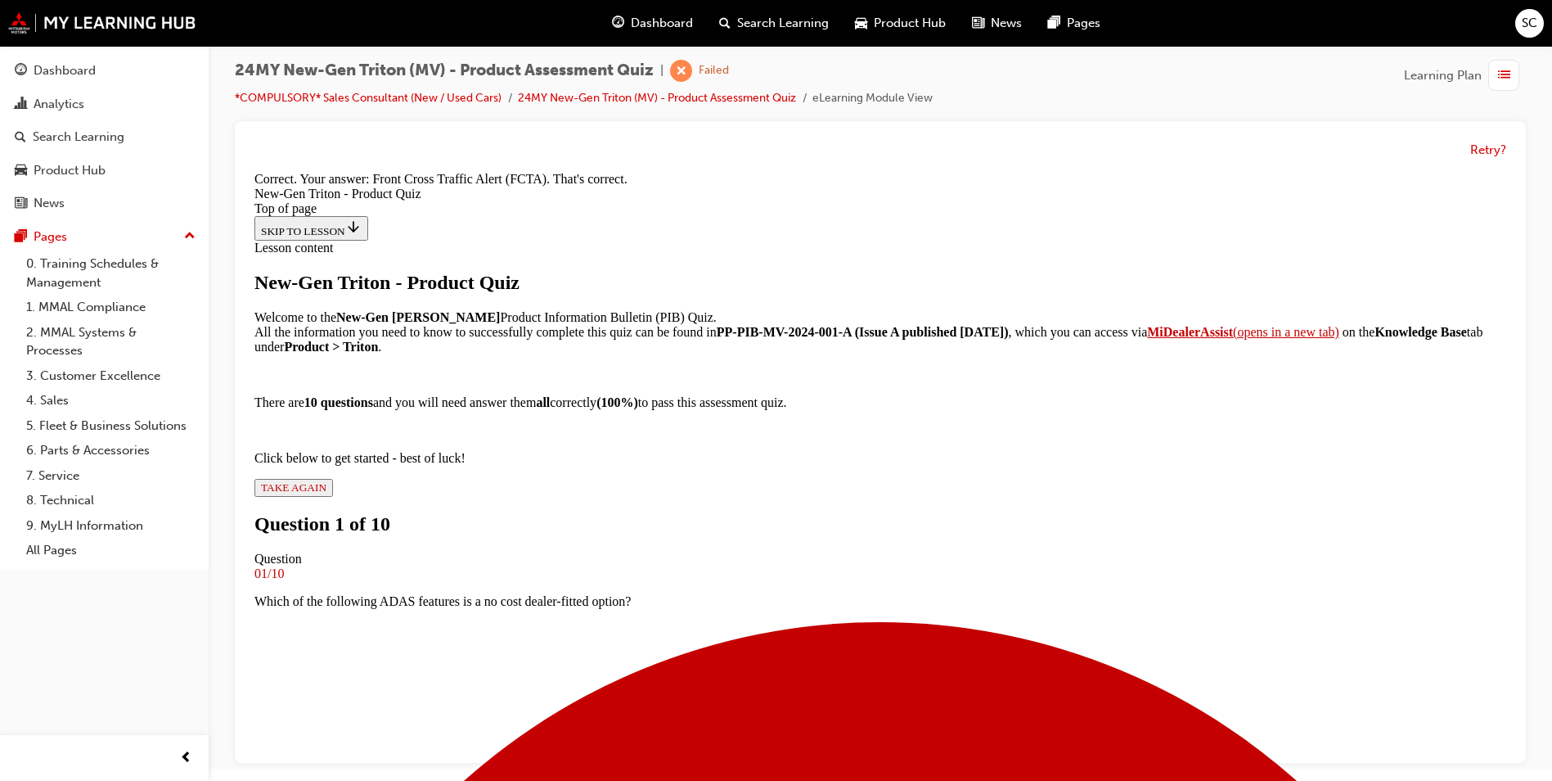
scroll to position [342, 0]
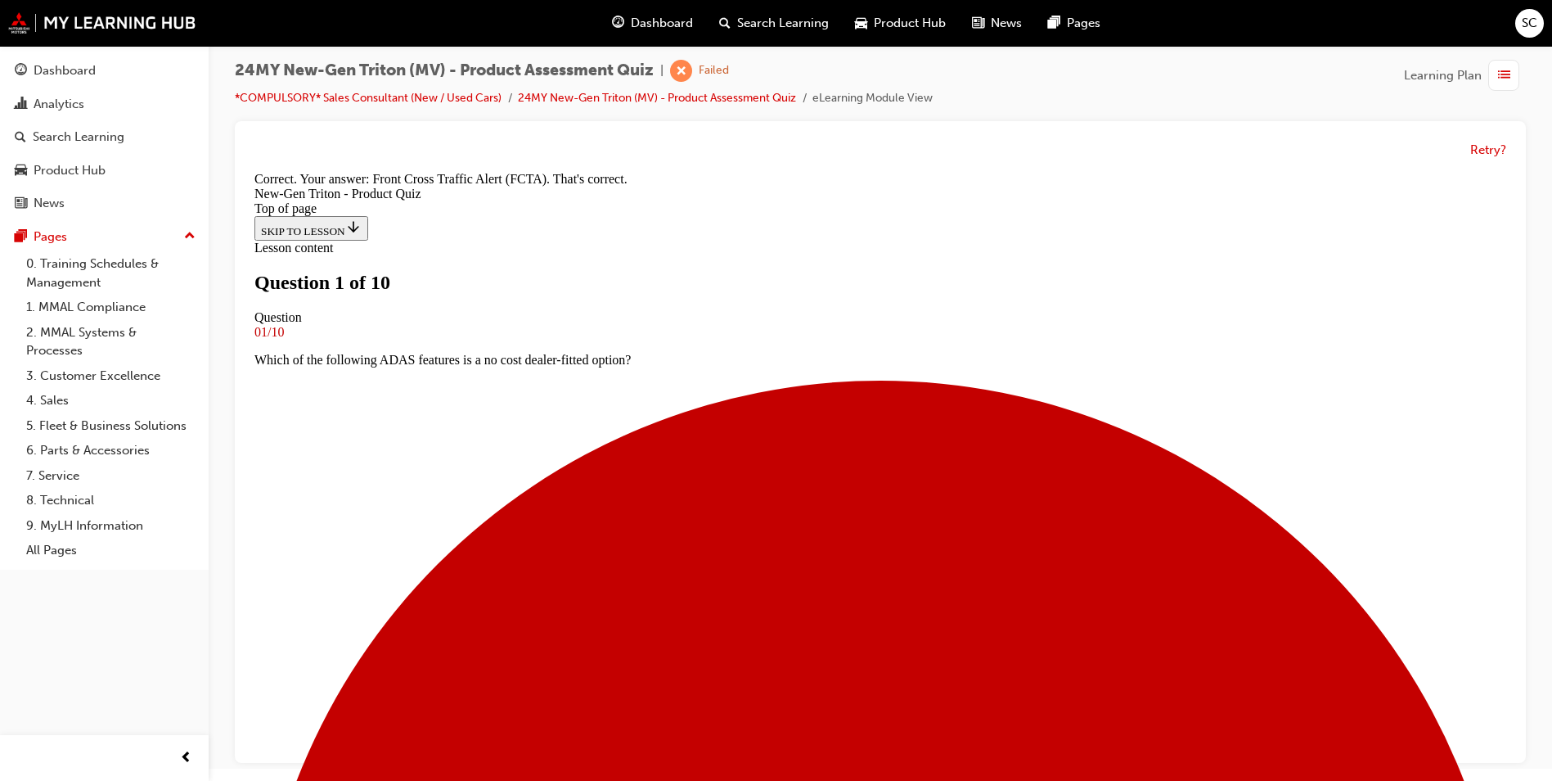
scroll to position [2, 0]
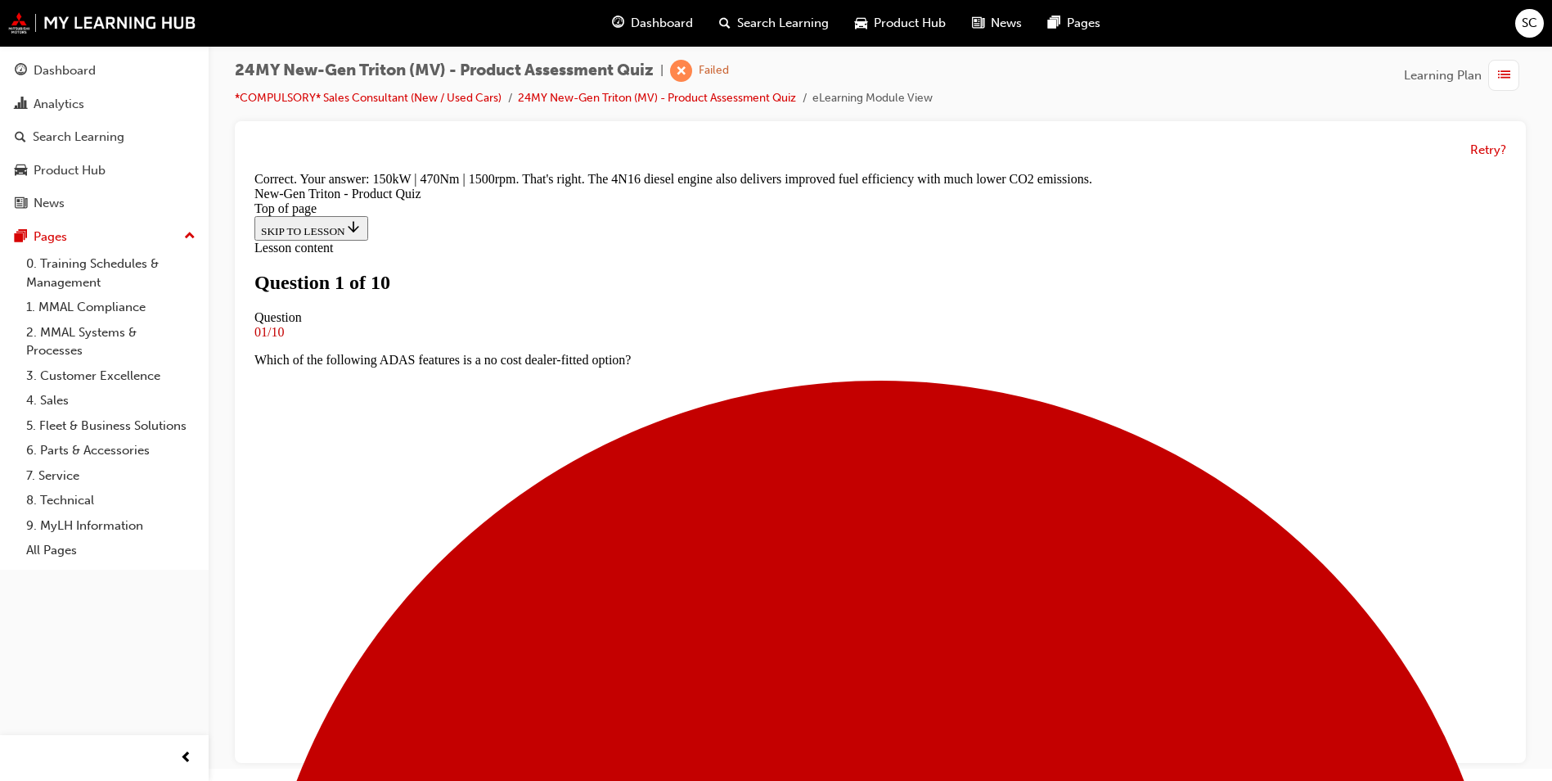
scroll to position [2, 0]
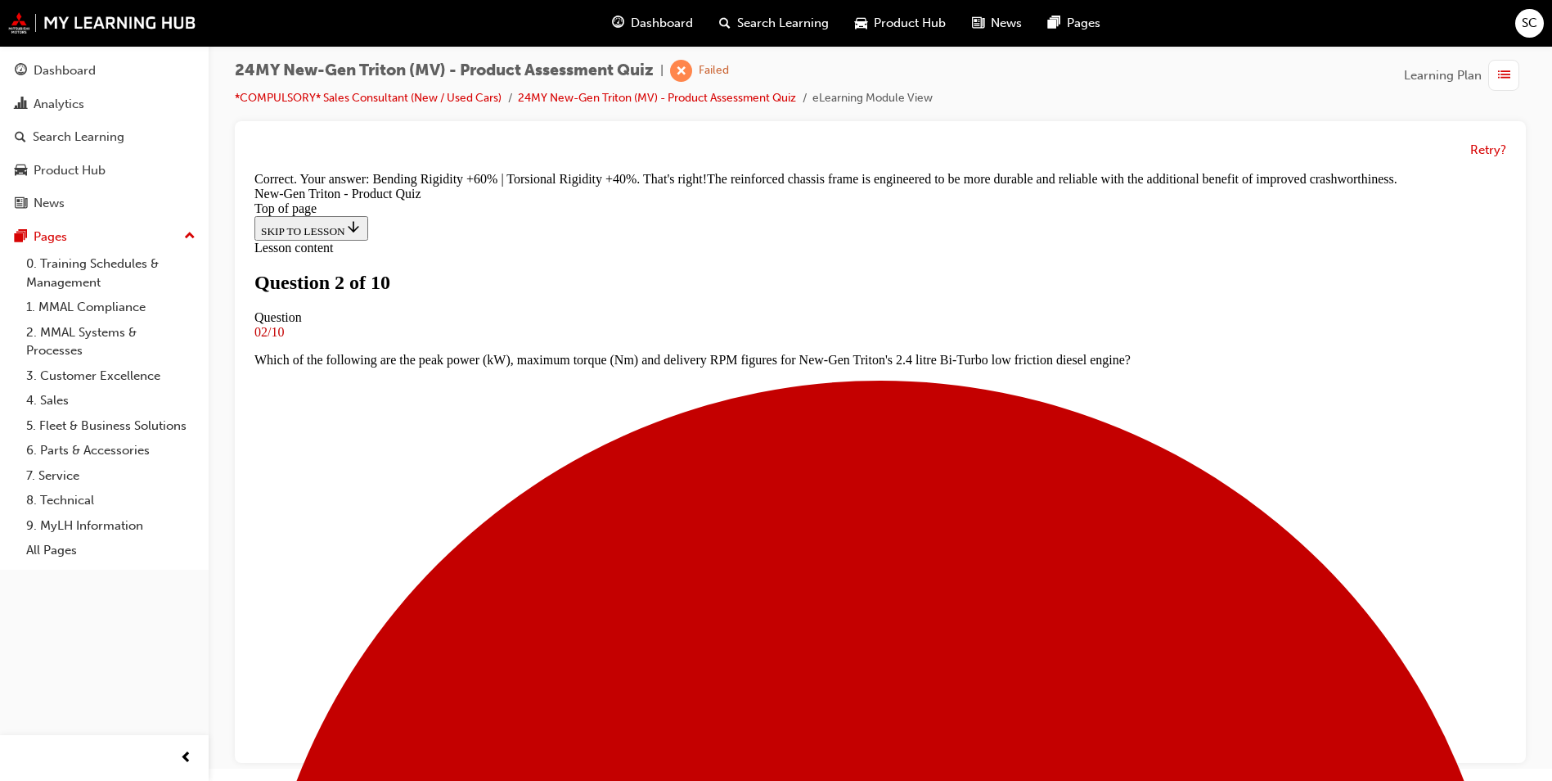
scroll to position [210, 0]
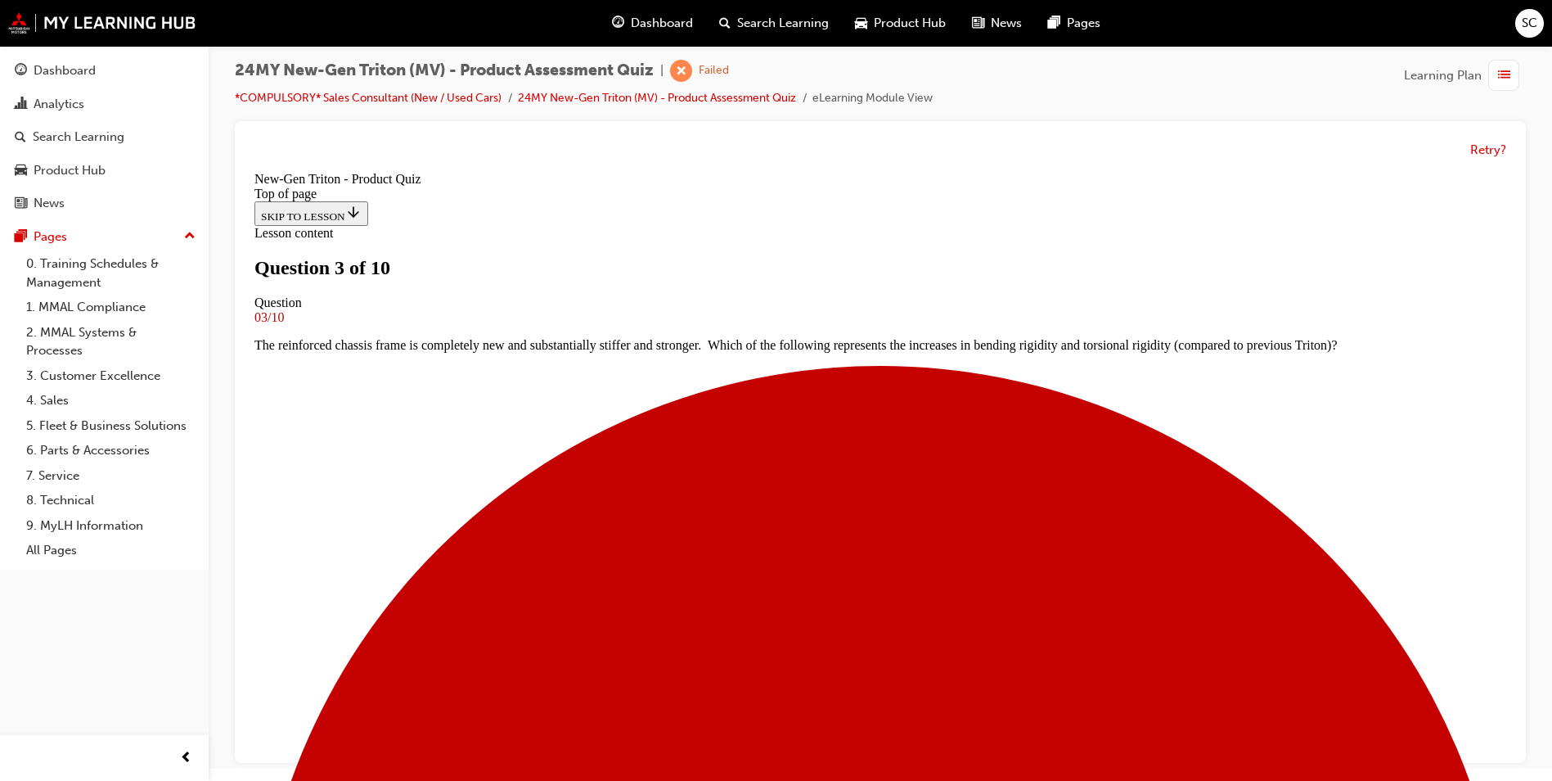
scroll to position [2, 0]
drag, startPoint x: 872, startPoint y: 735, endPoint x: 876, endPoint y: 727, distance: 8.8
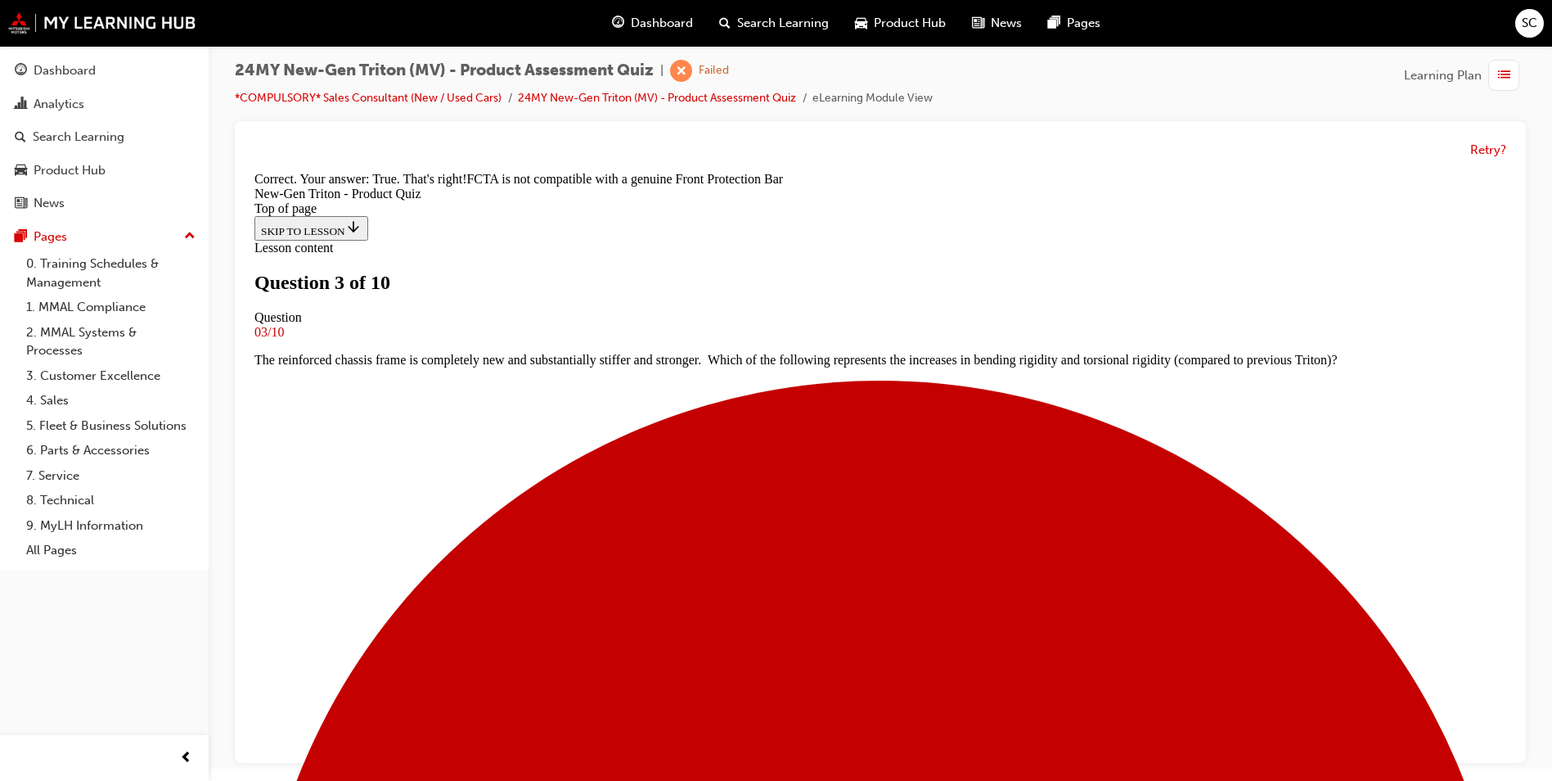
scroll to position [268, 0]
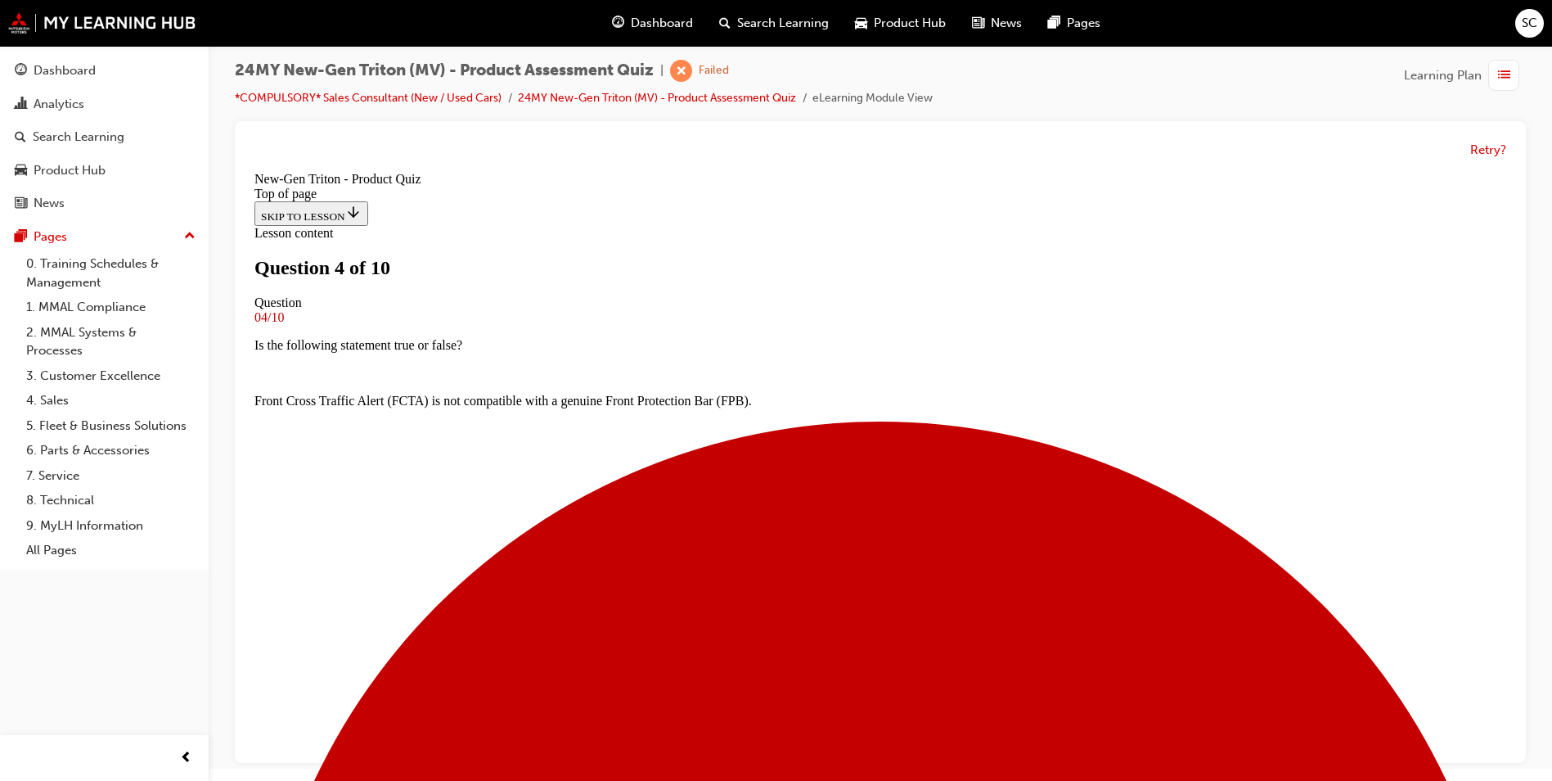
scroll to position [237, 0]
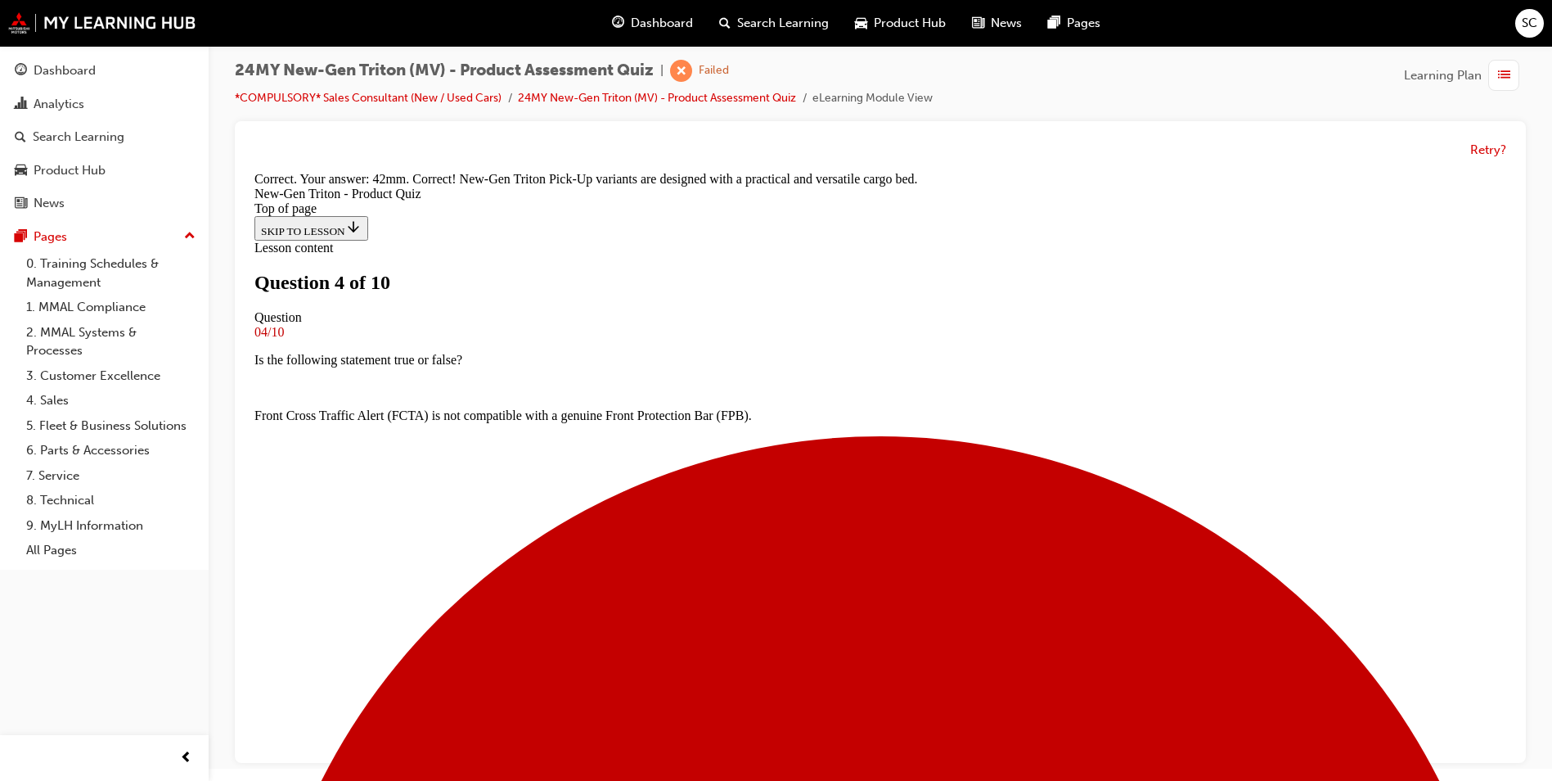
scroll to position [428, 0]
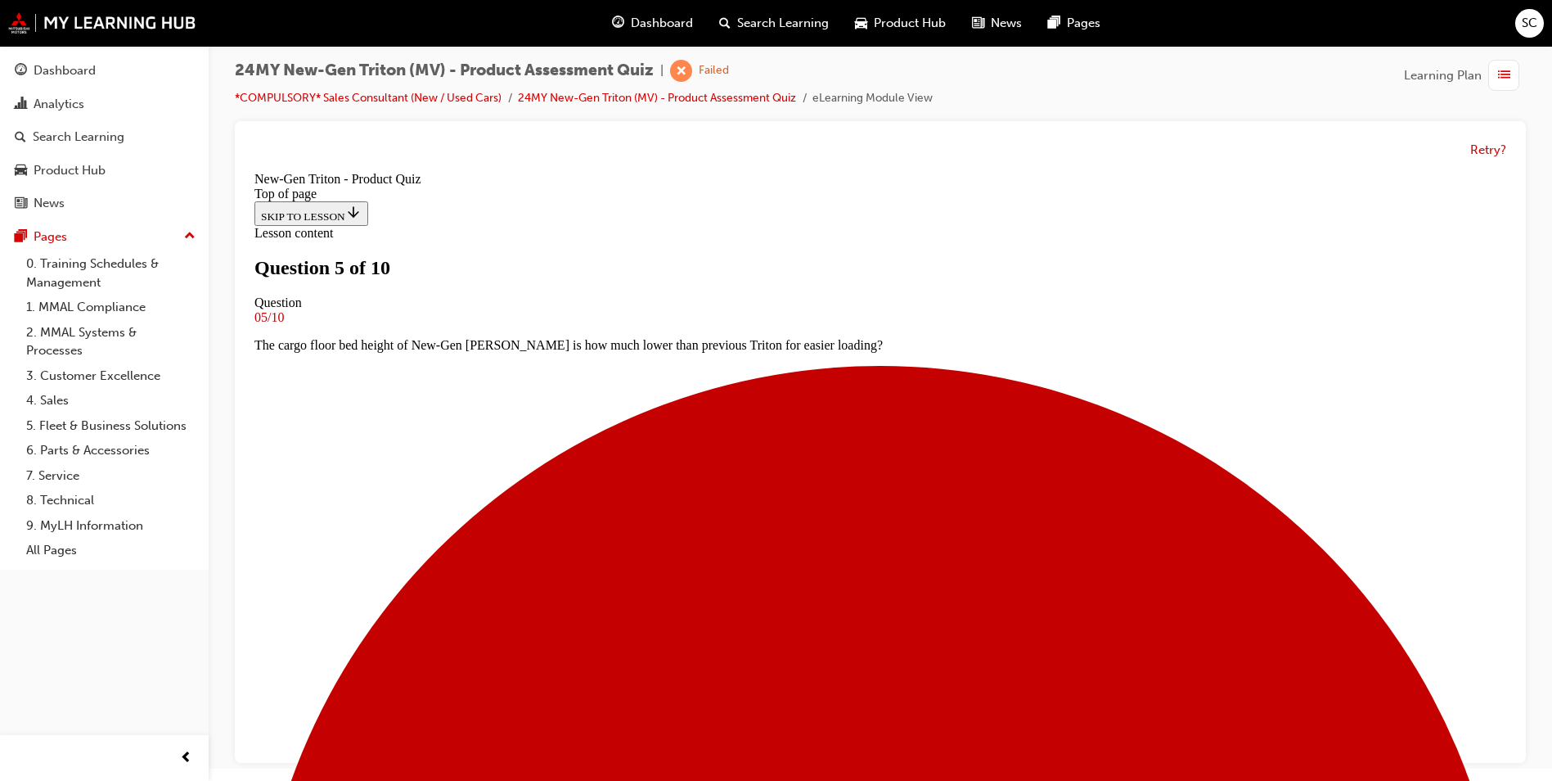
scroll to position [166, 0]
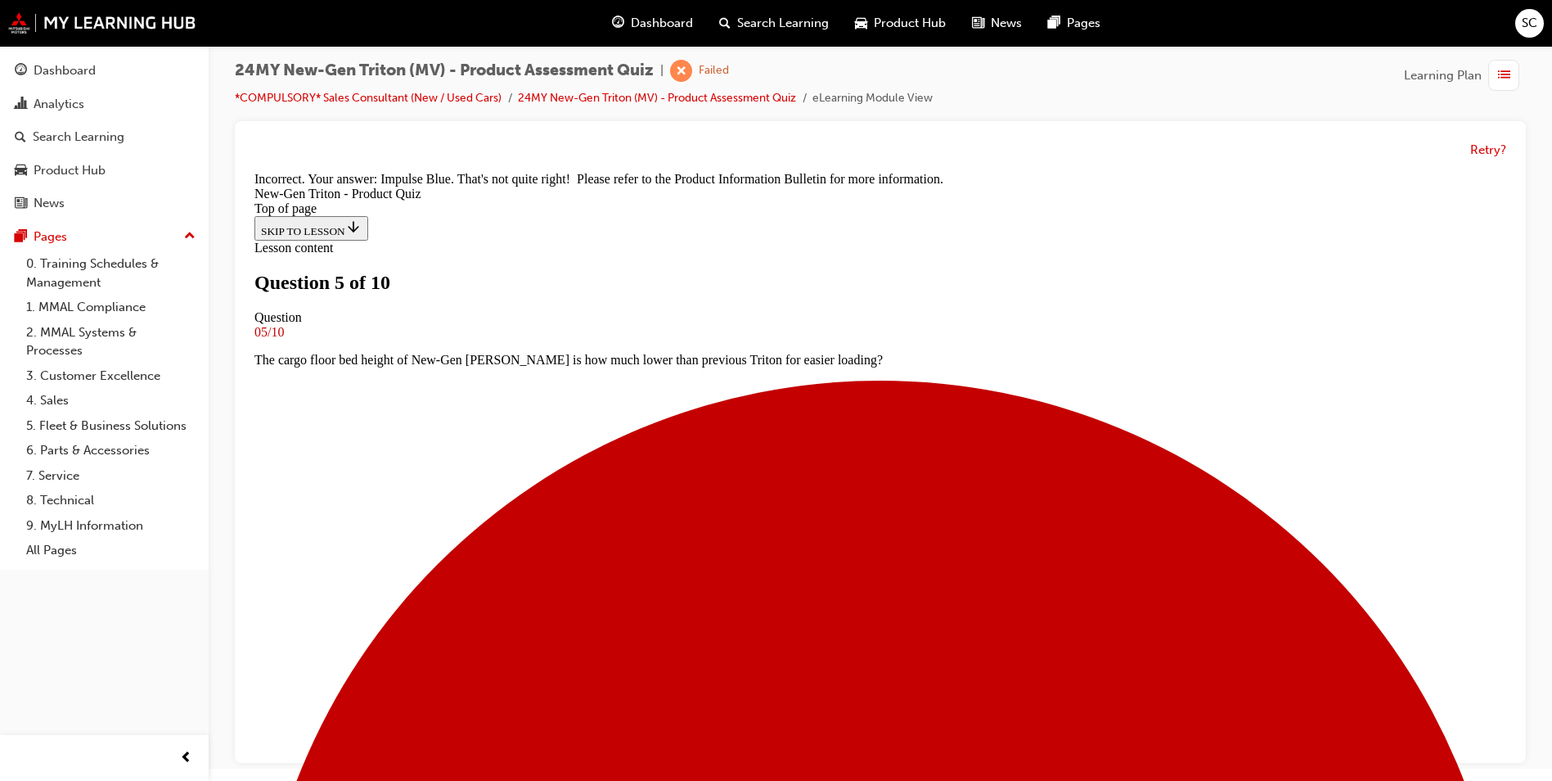
scroll to position [445, 0]
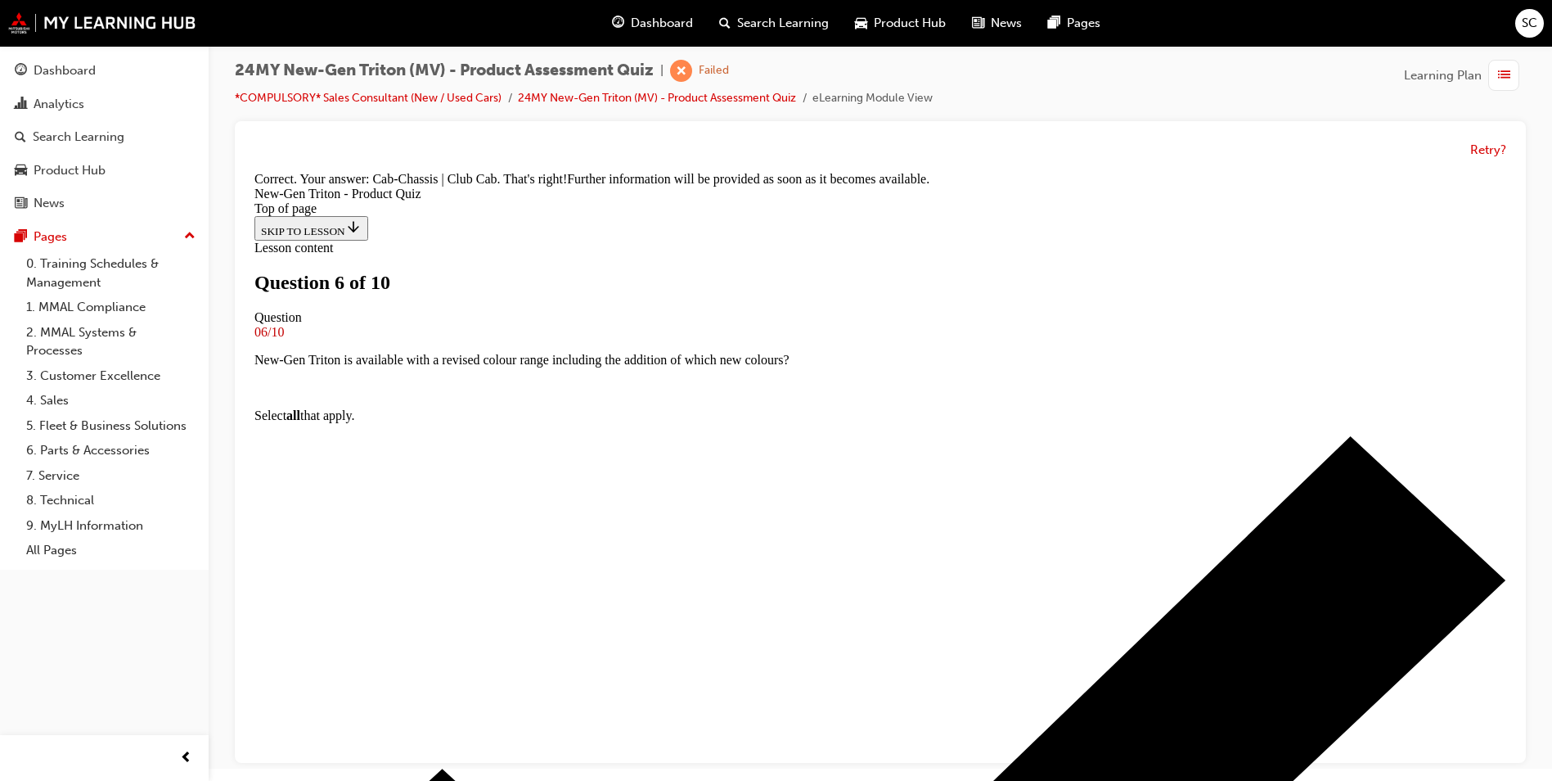
scroll to position [408, 0]
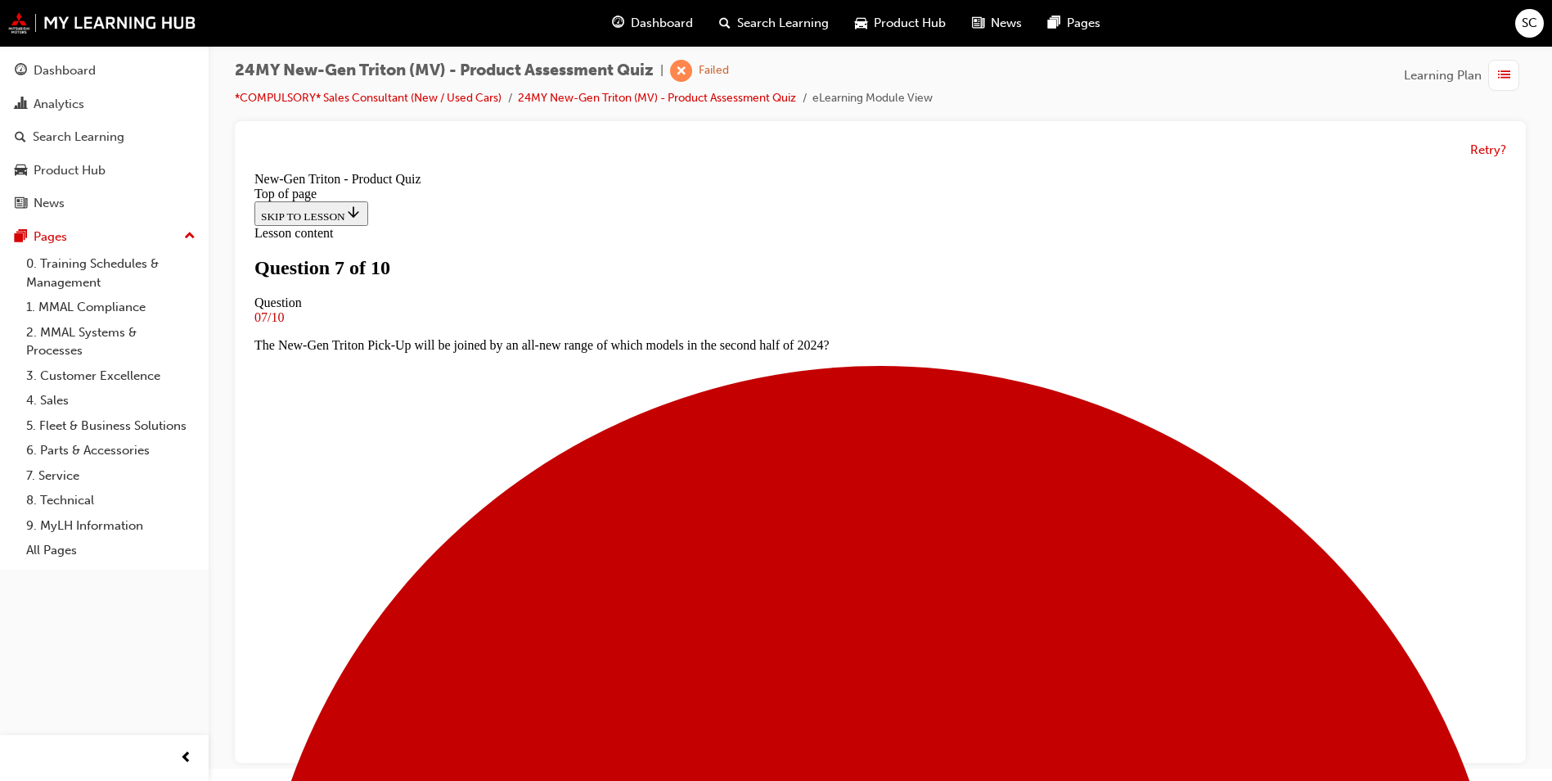
scroll to position [84, 0]
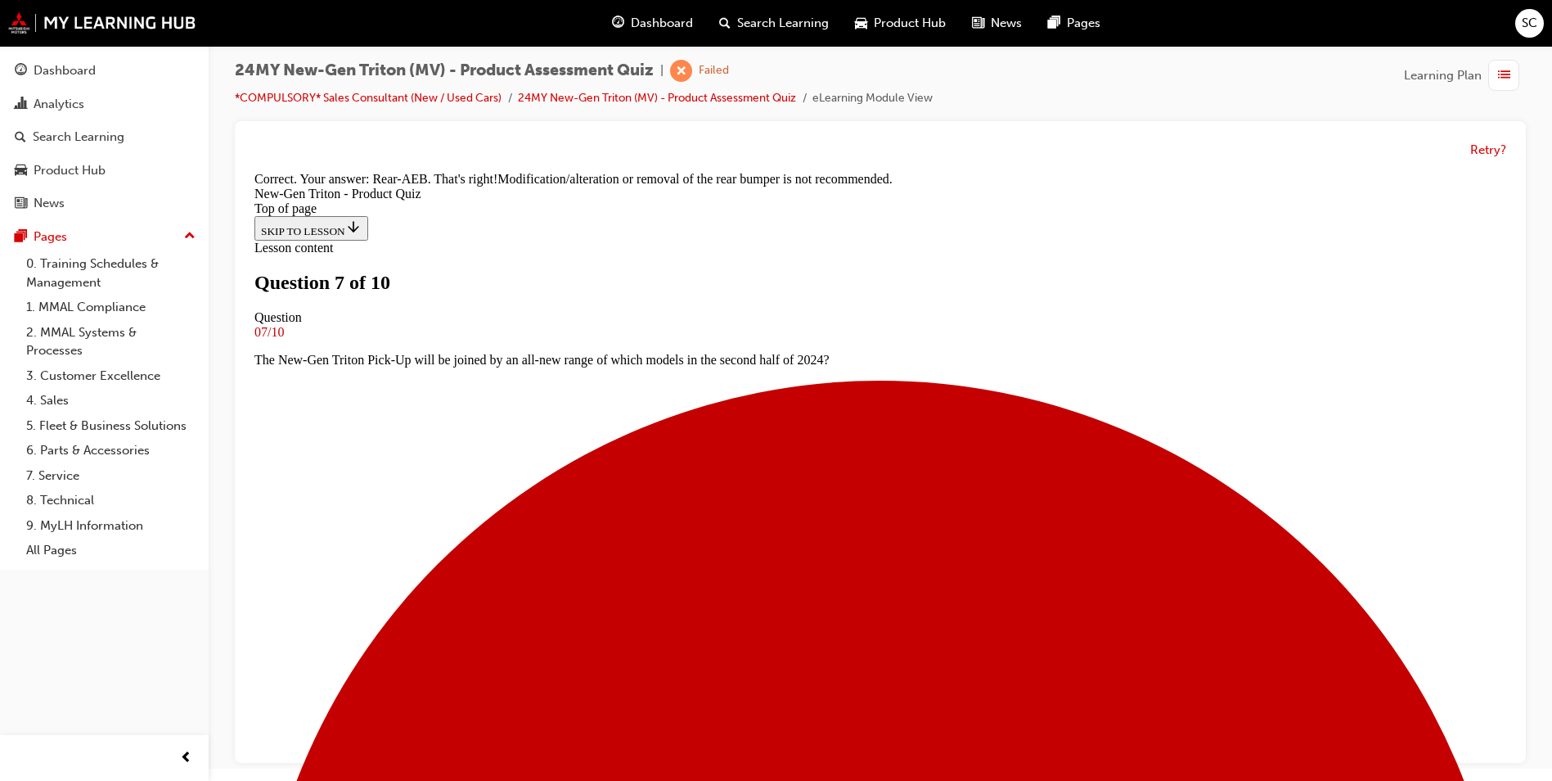
scroll to position [456, 0]
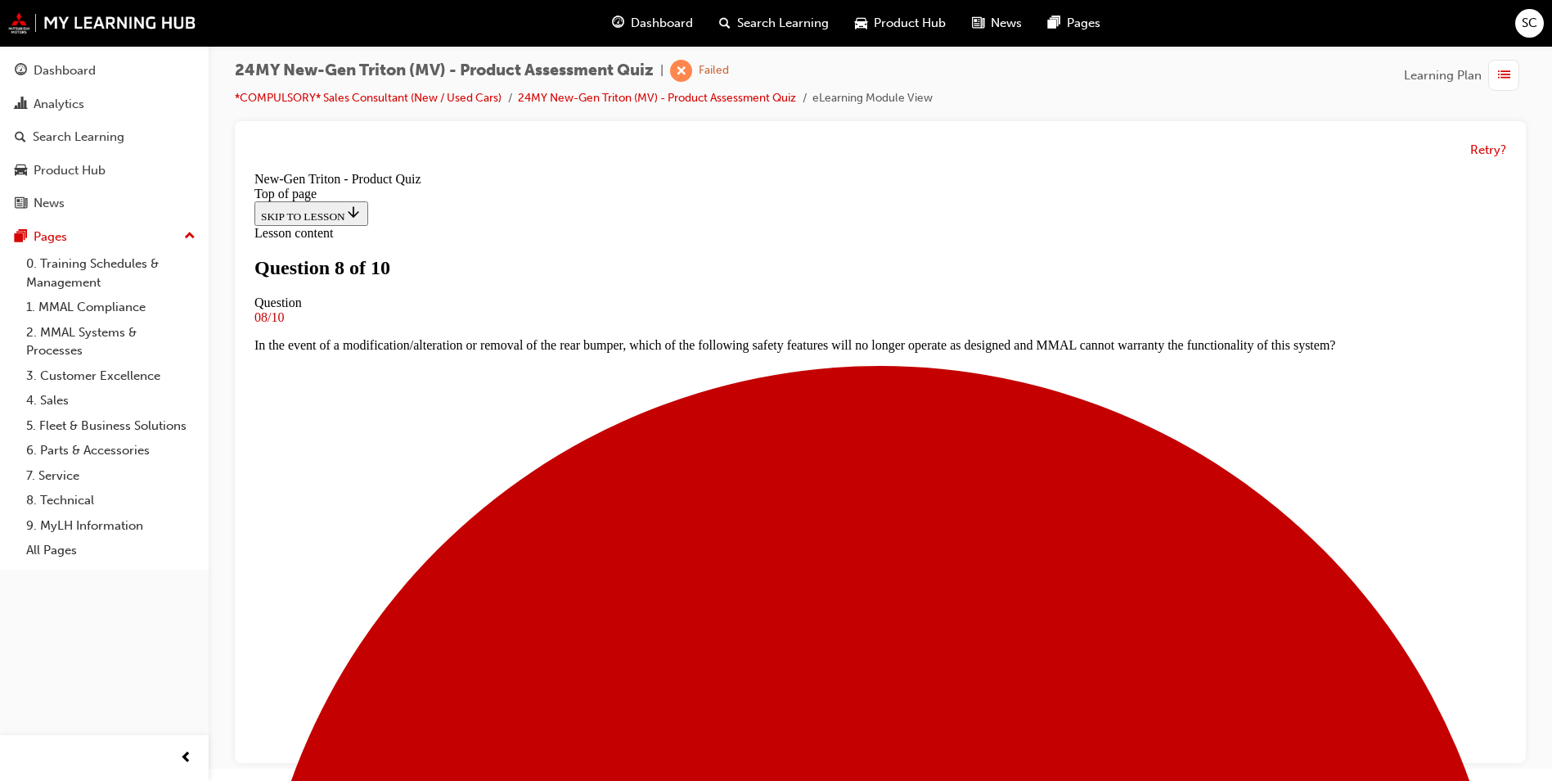
scroll to position [166, 0]
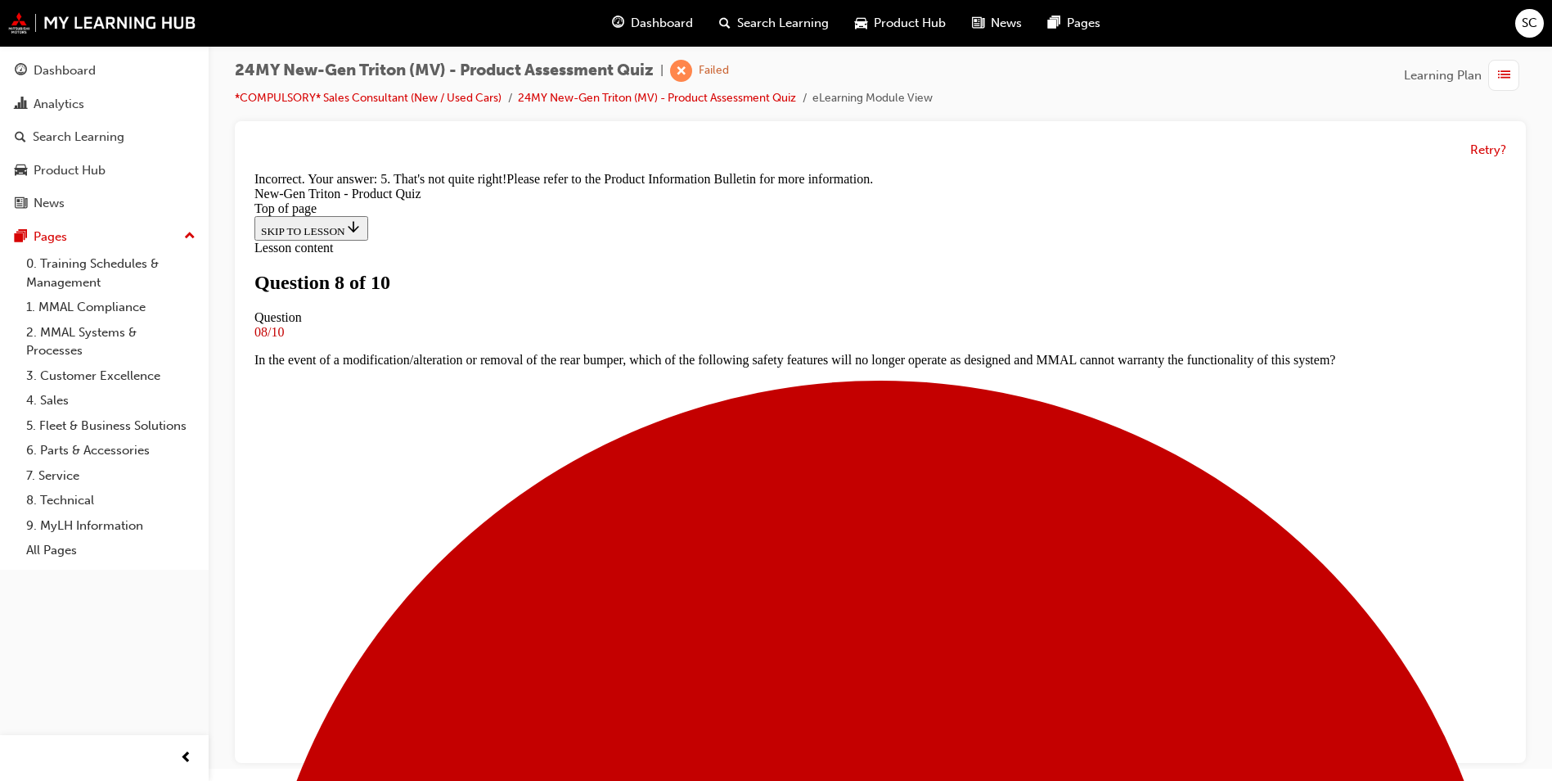
scroll to position [408, 0]
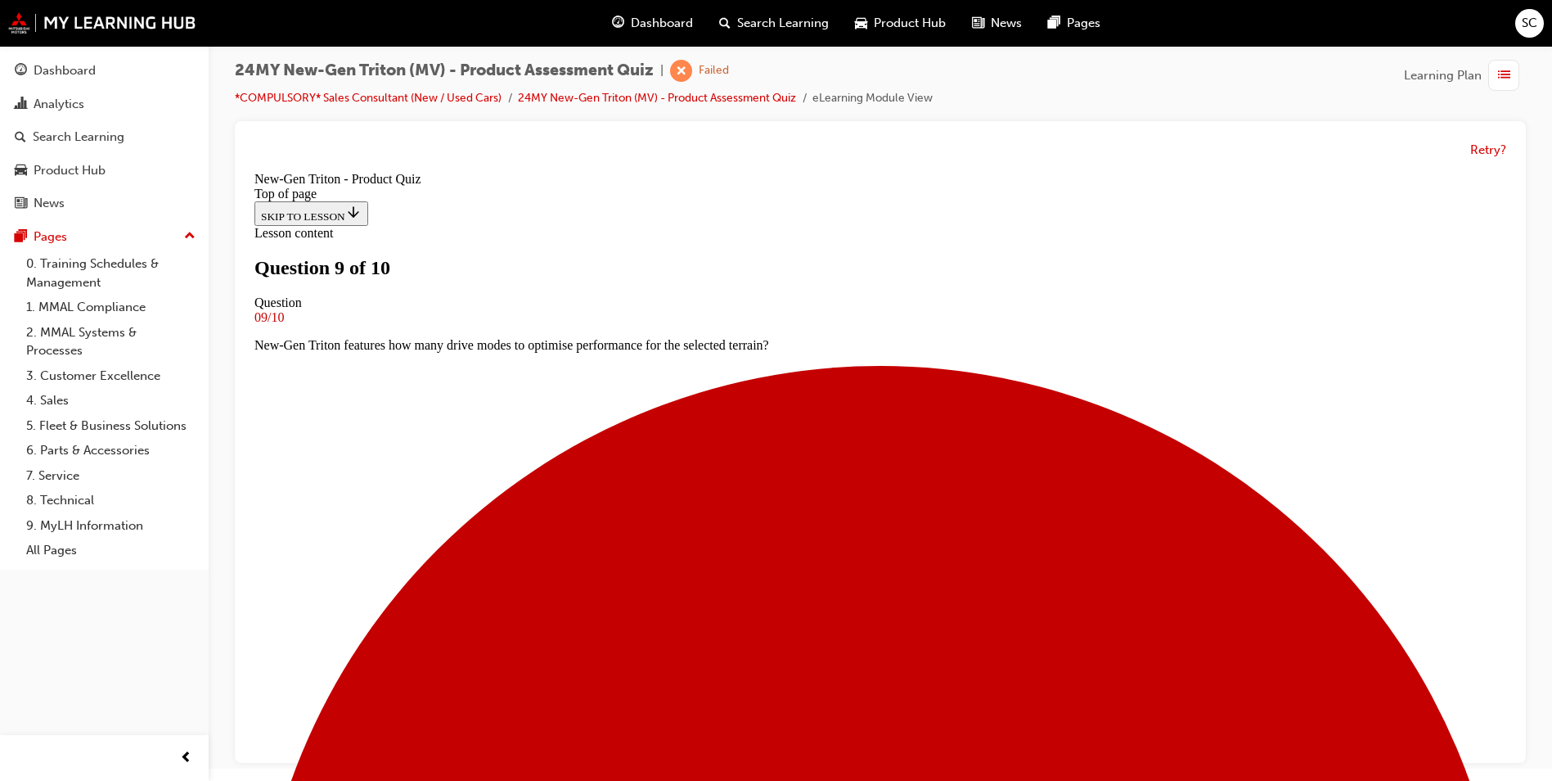
scroll to position [209, 0]
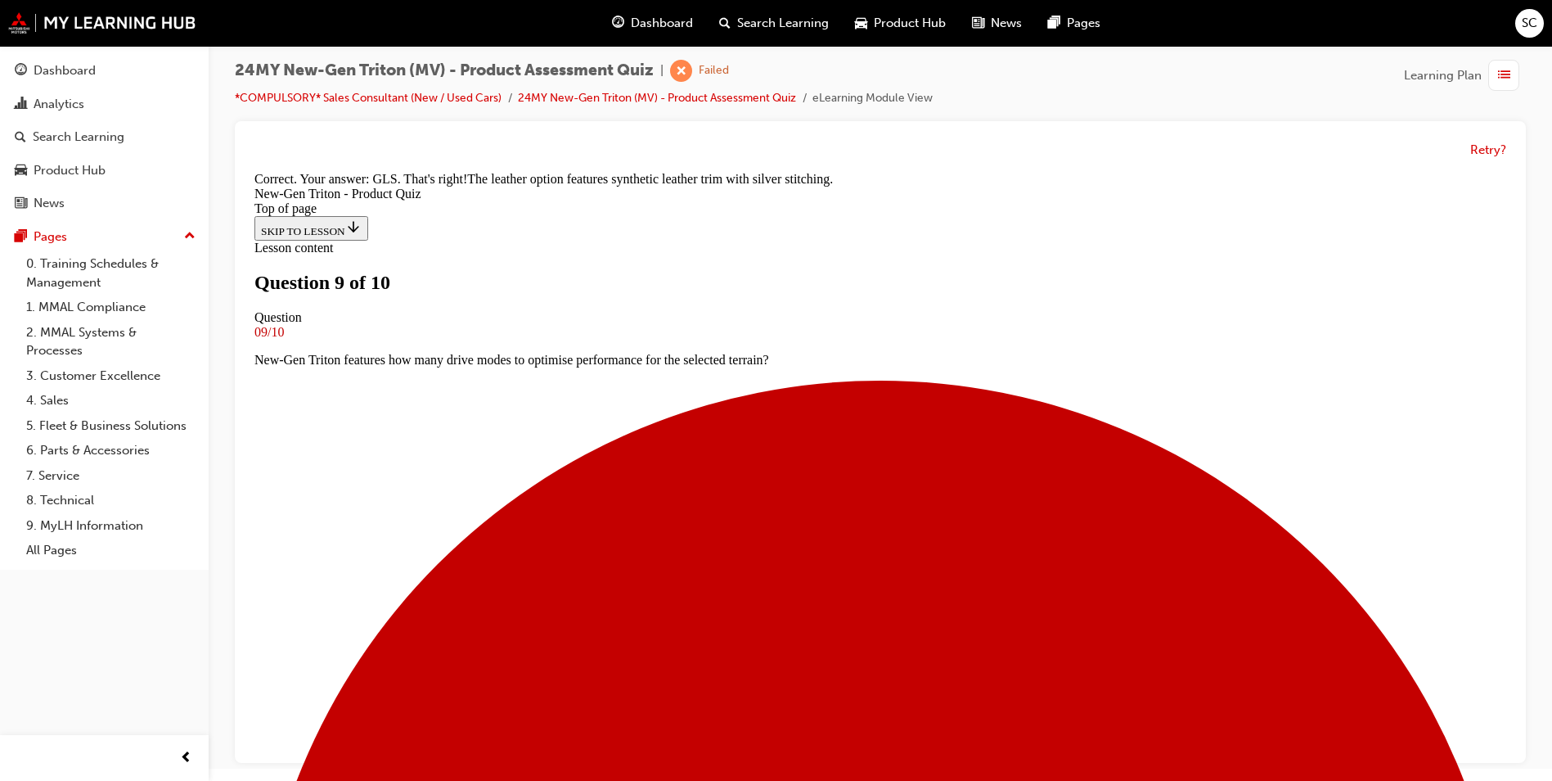
scroll to position [380, 0]
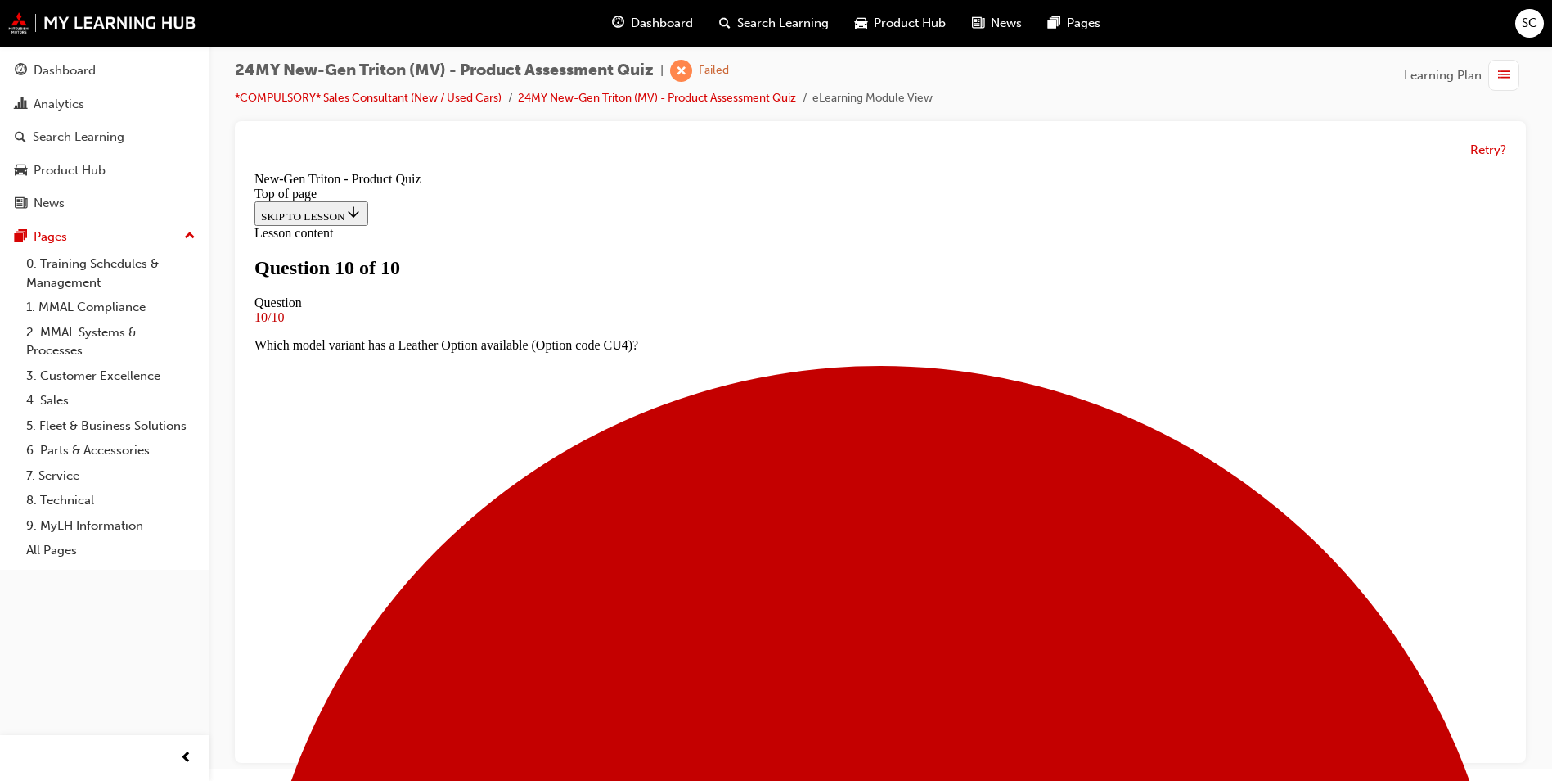
scroll to position [222, 0]
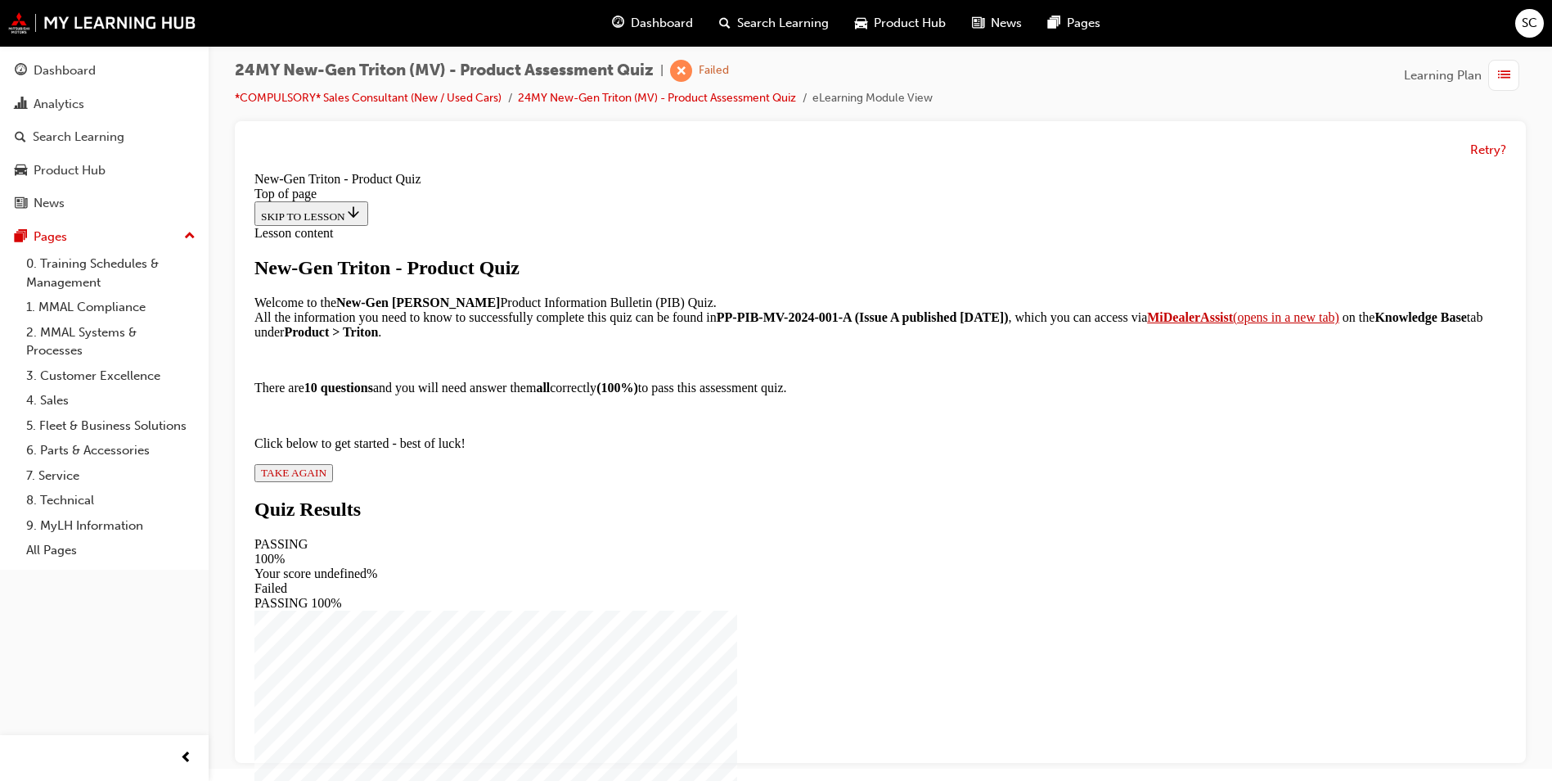
click at [326, 479] on span "TAKE AGAIN" at bounding box center [293, 472] width 65 height 12
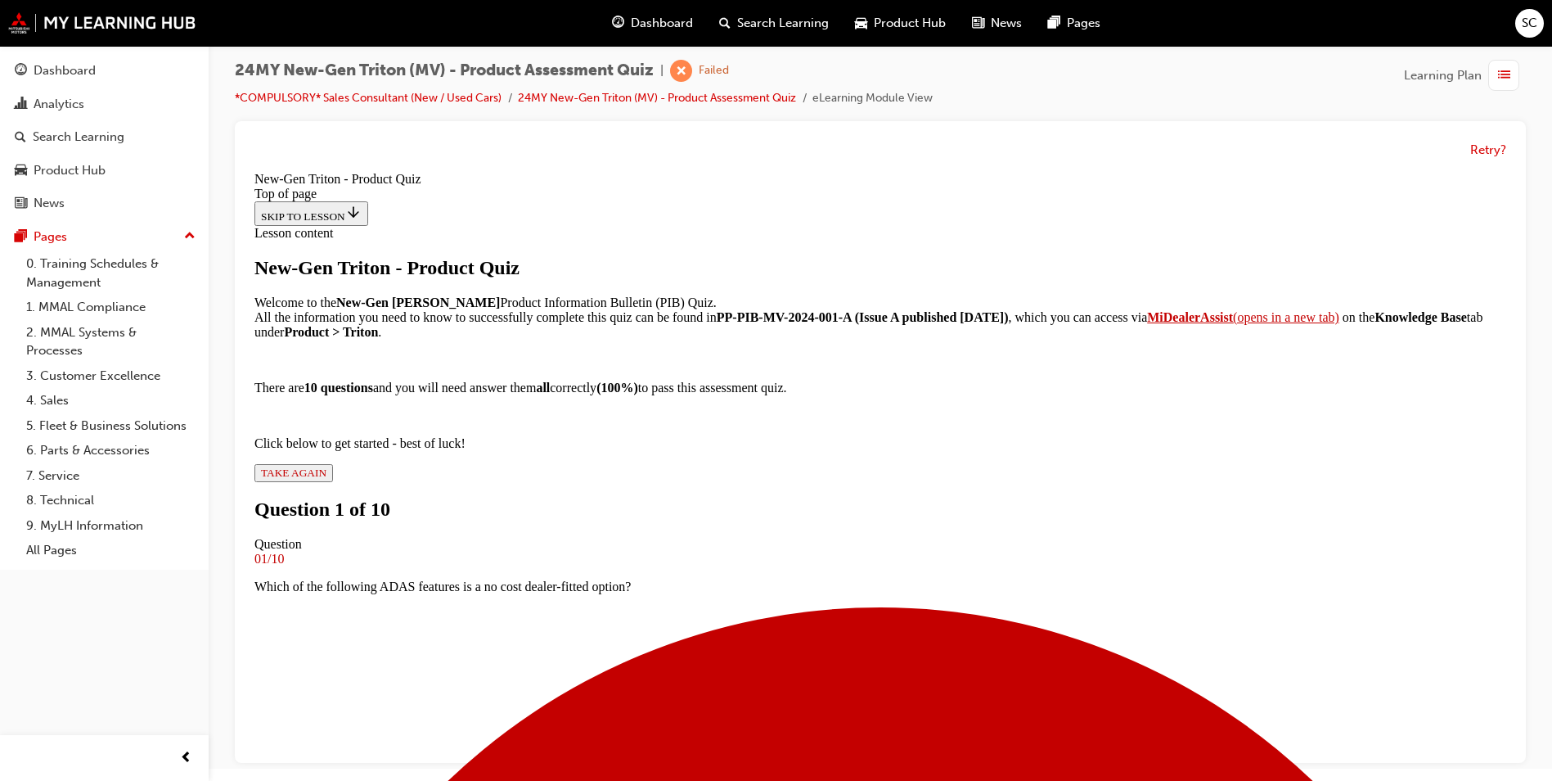
scroll to position [2, 0]
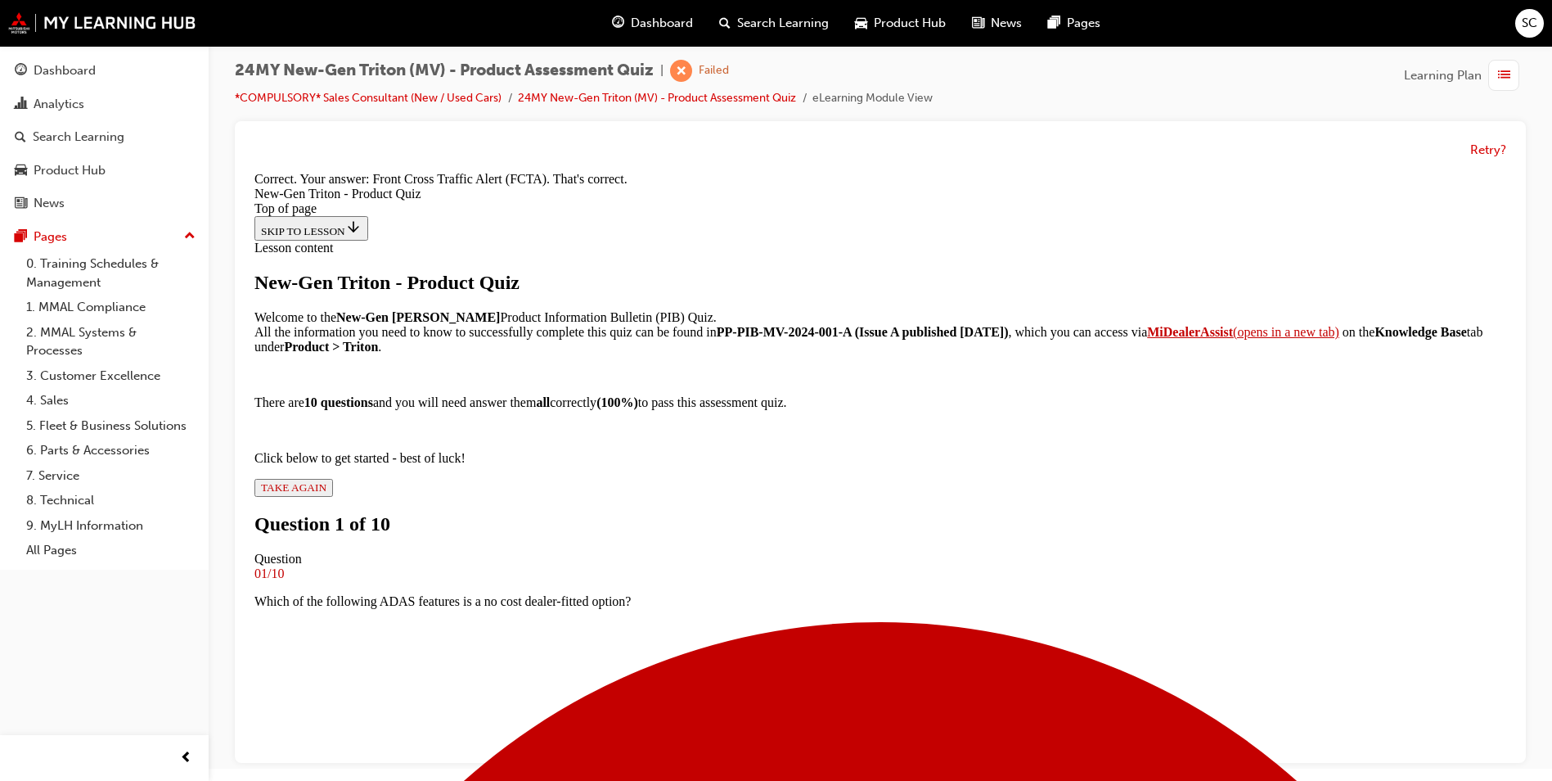
scroll to position [342, 0]
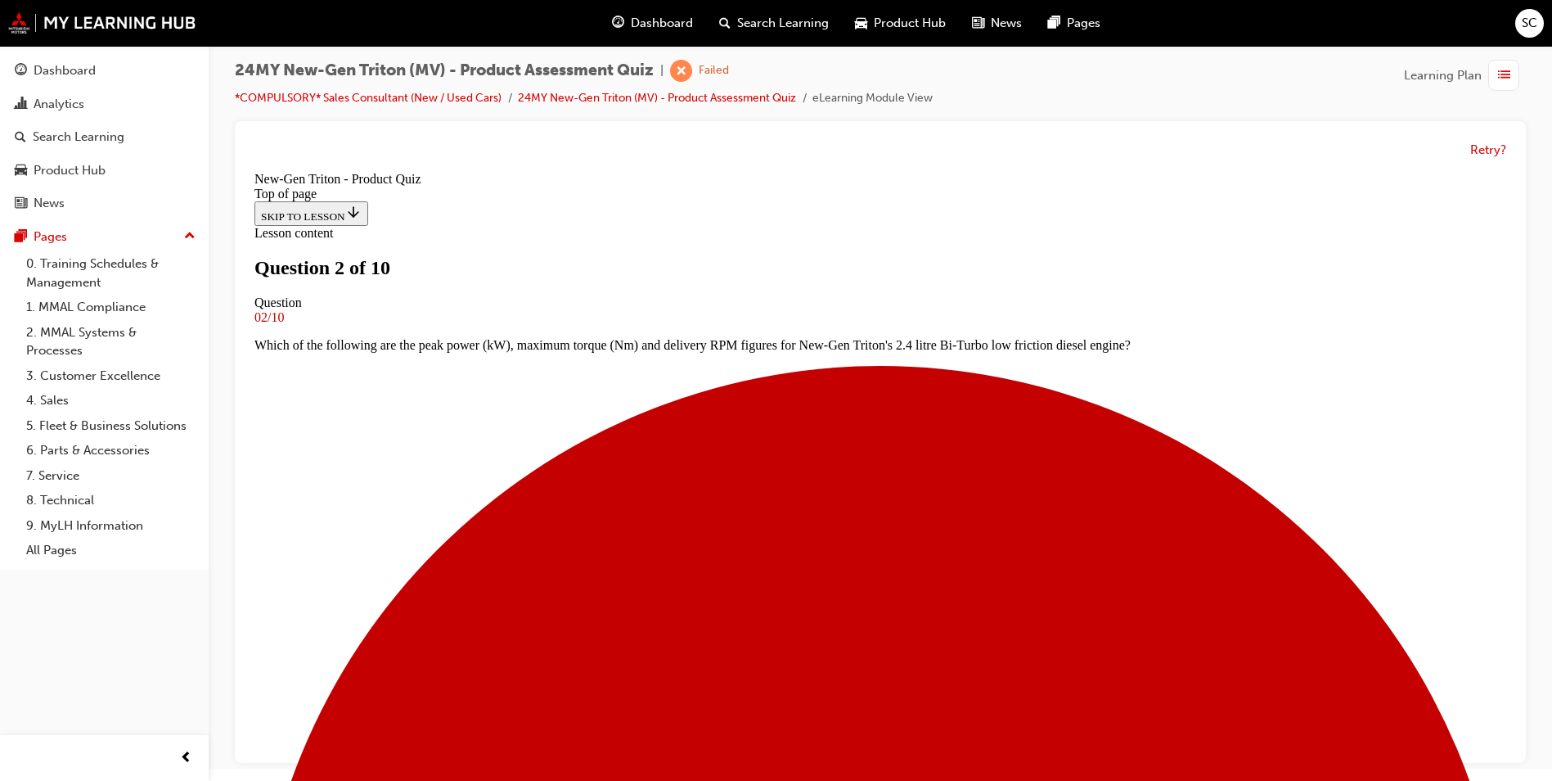
scroll to position [2, 0]
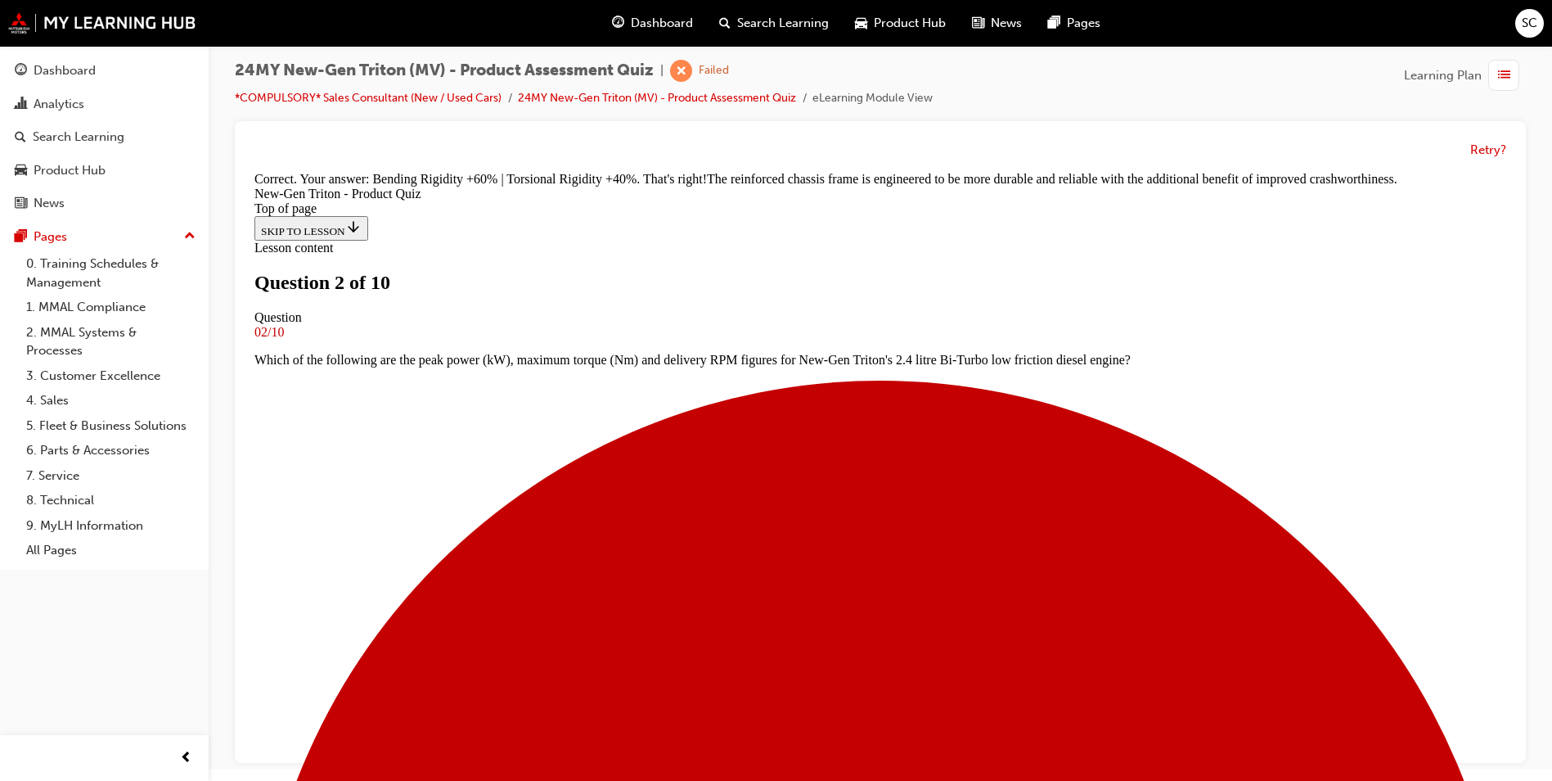
scroll to position [456, 0]
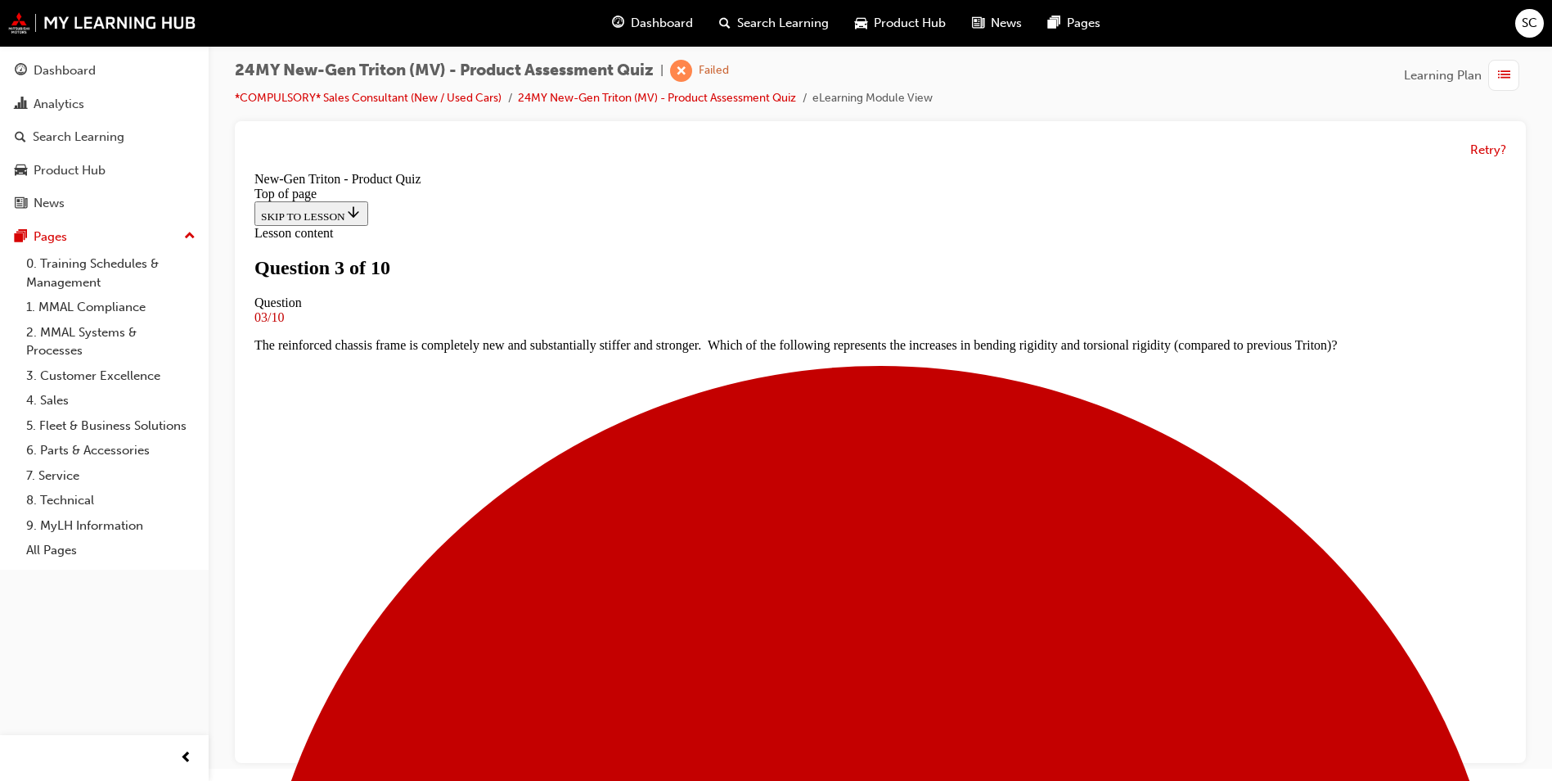
scroll to position [2, 0]
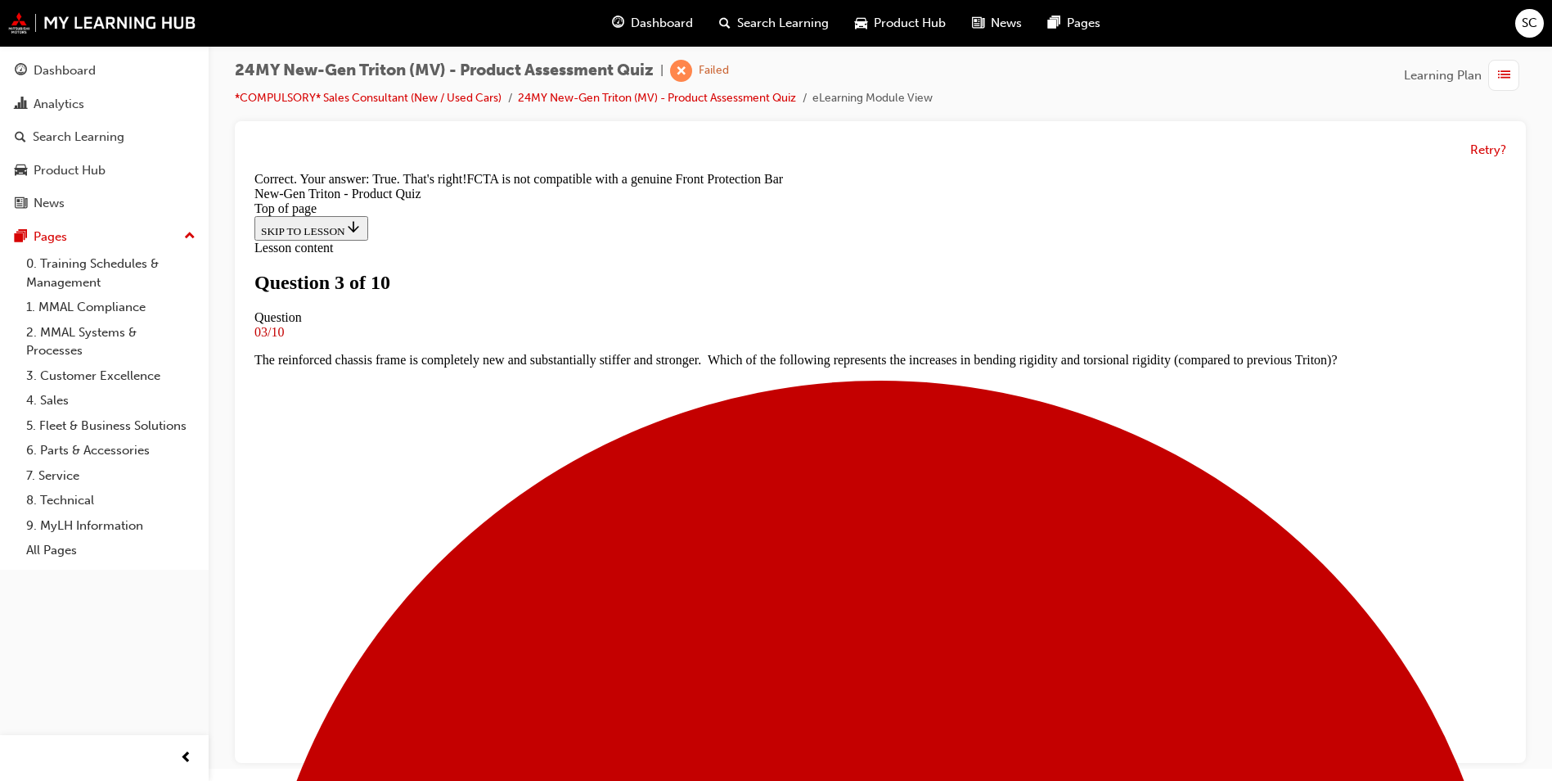
scroll to position [268, 0]
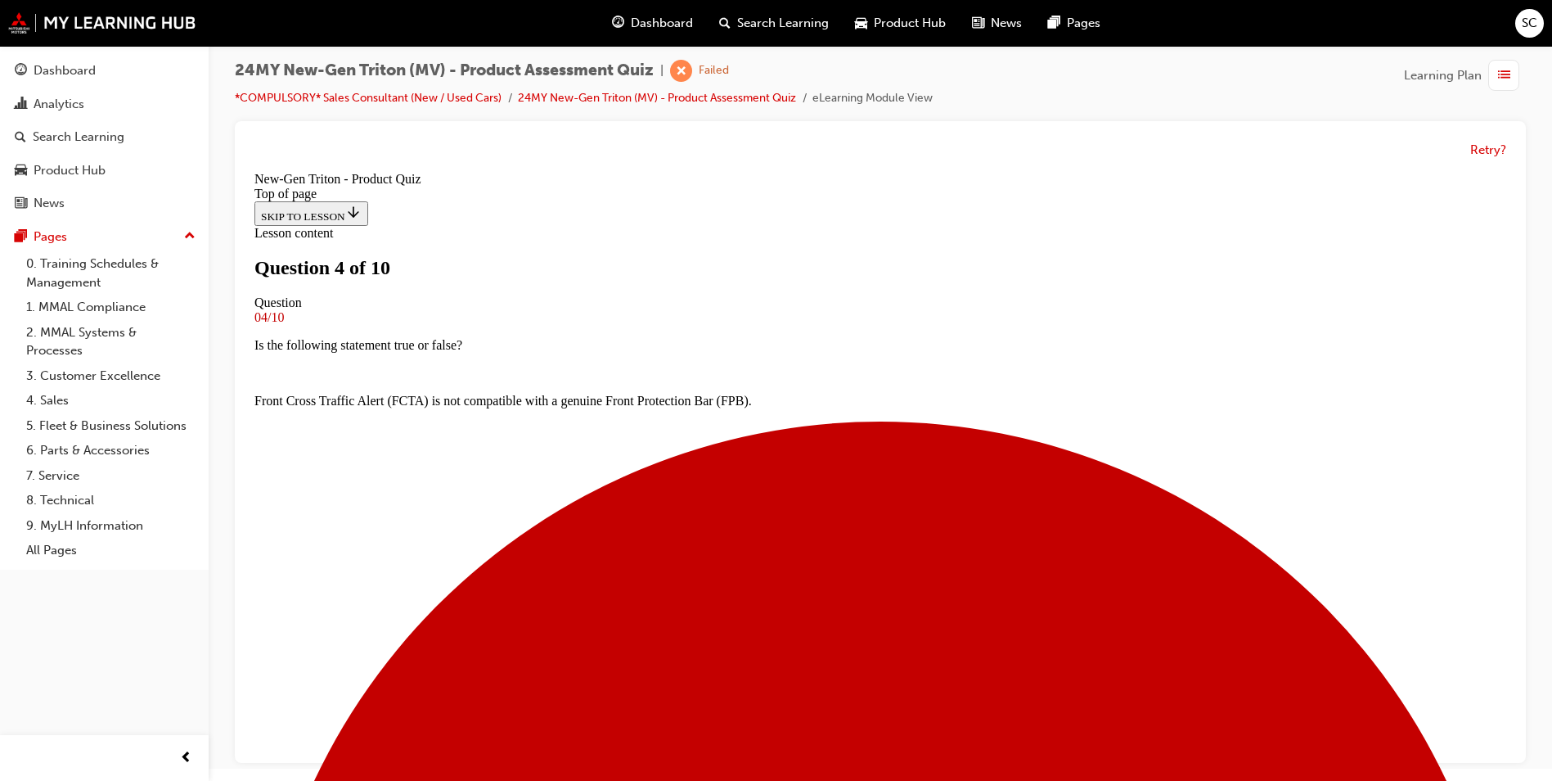
scroll to position [236, 0]
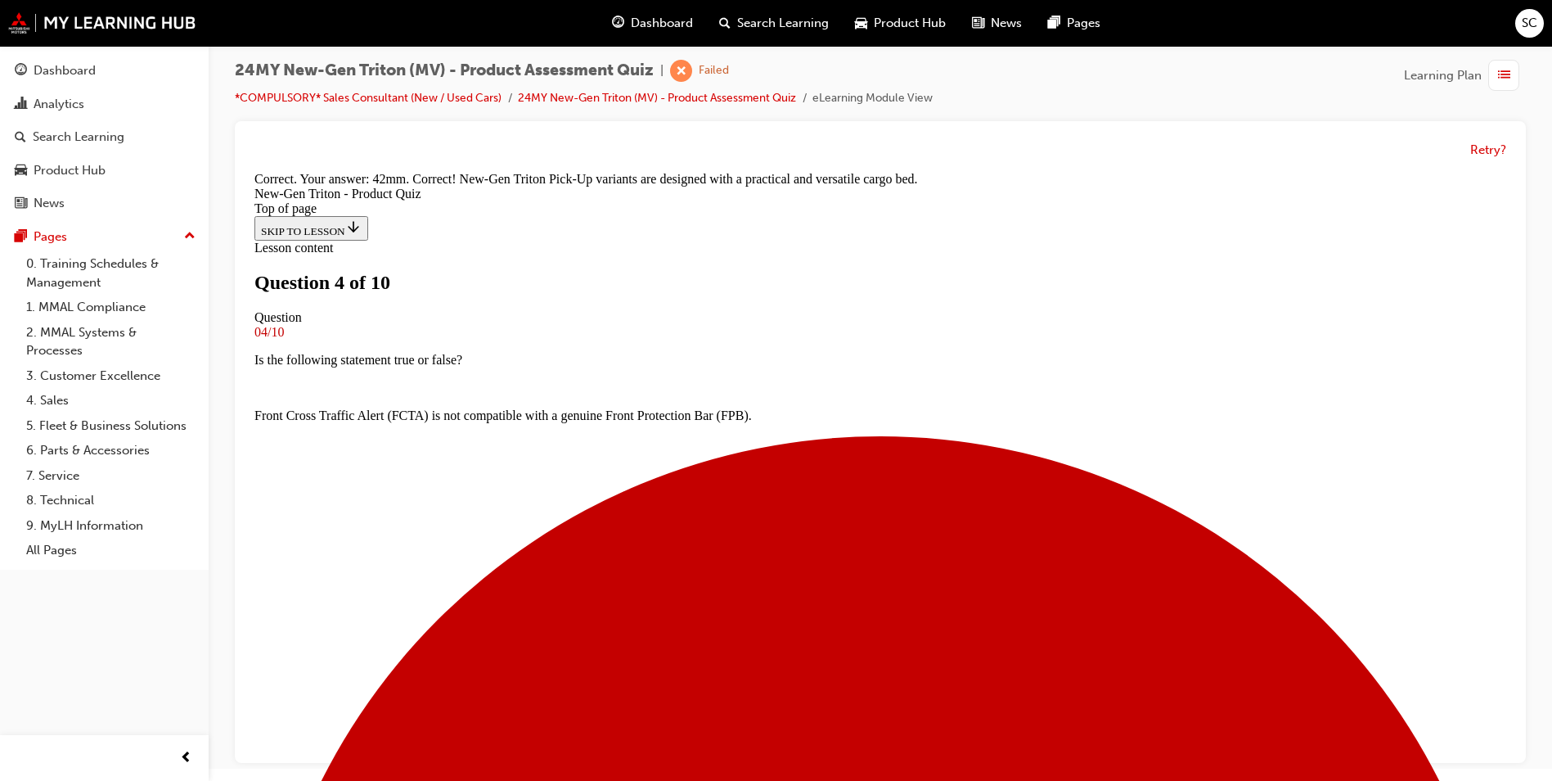
scroll to position [428, 0]
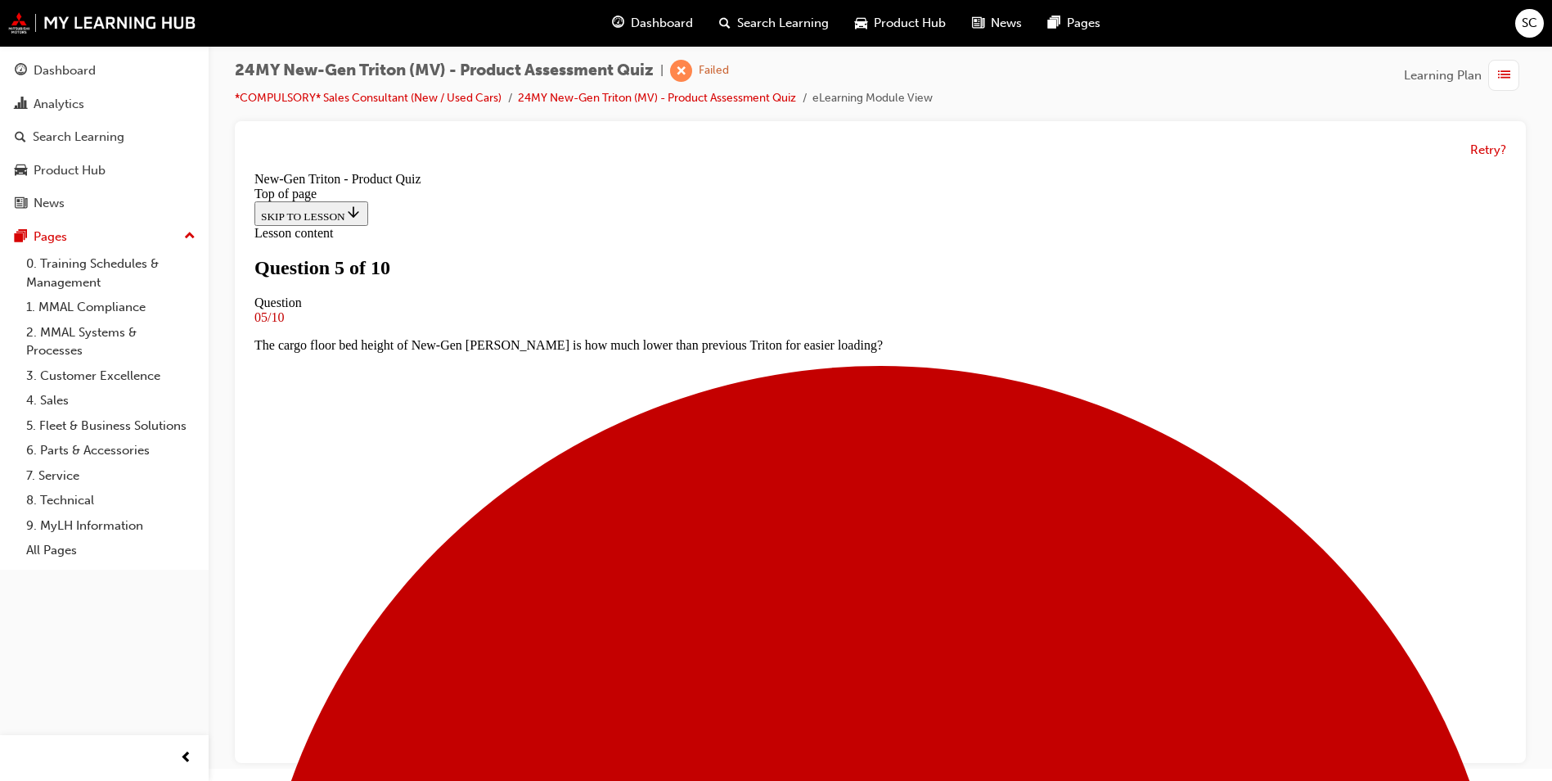
scroll to position [166, 0]
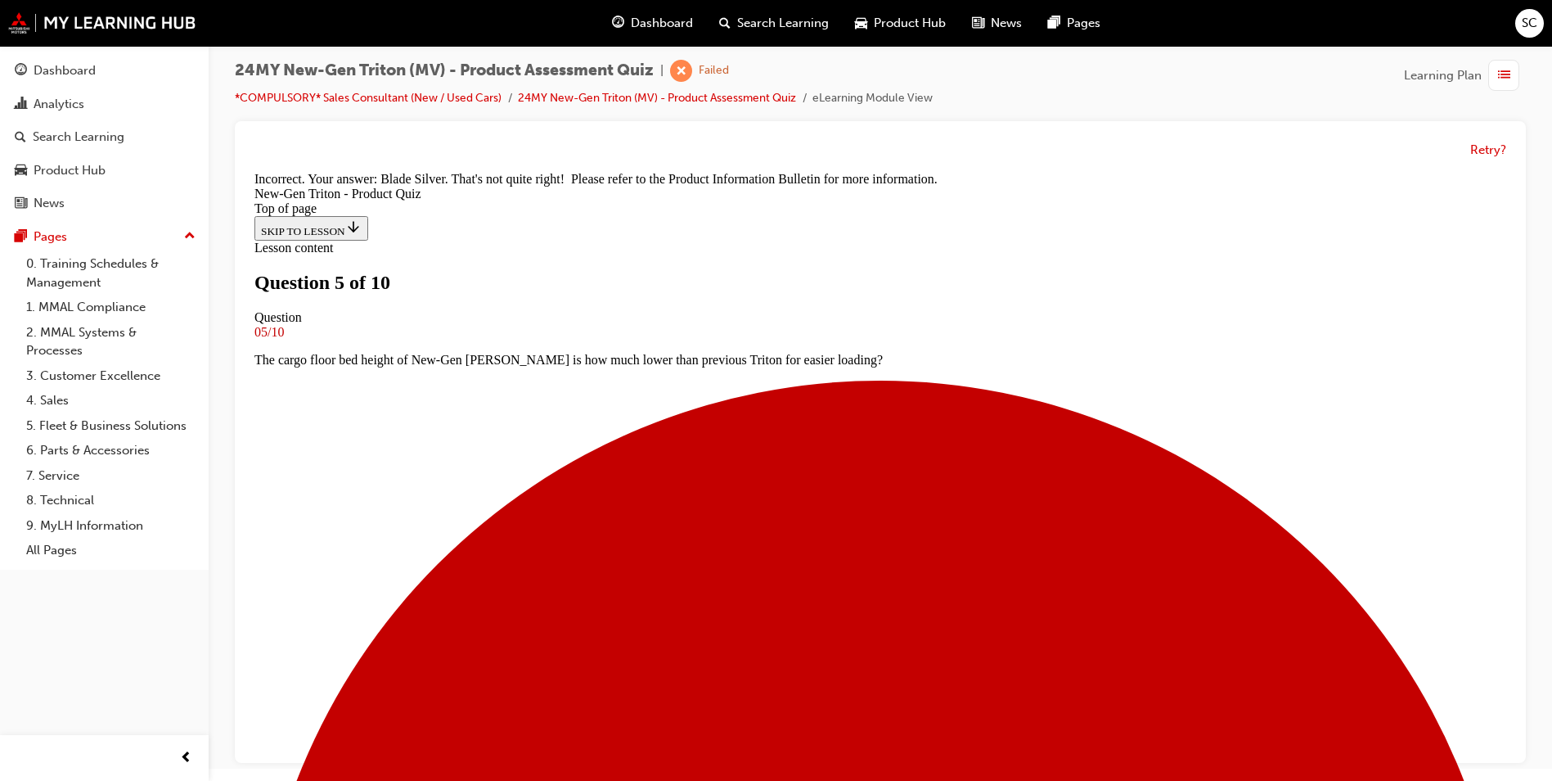
scroll to position [445, 0]
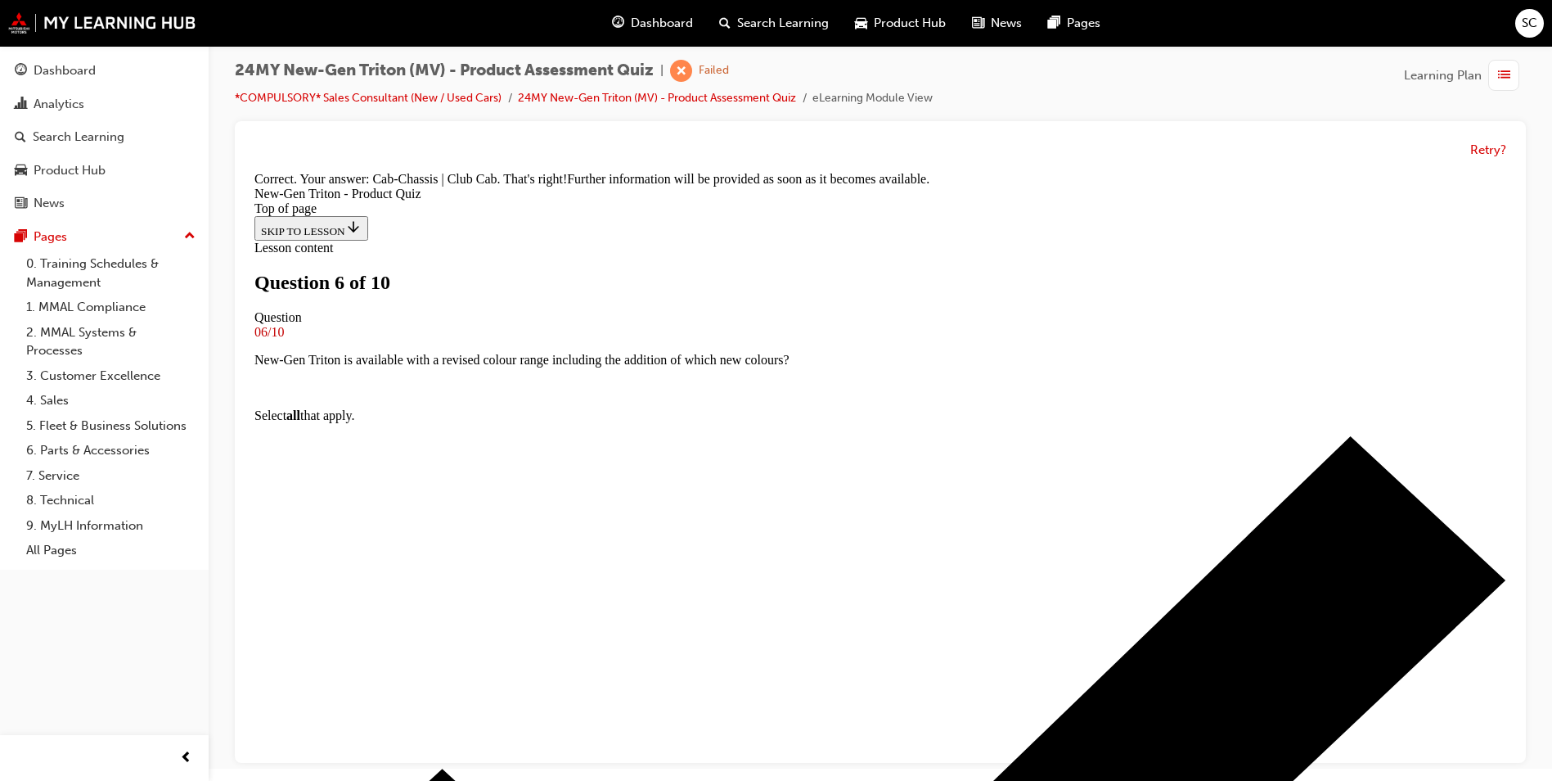
scroll to position [408, 0]
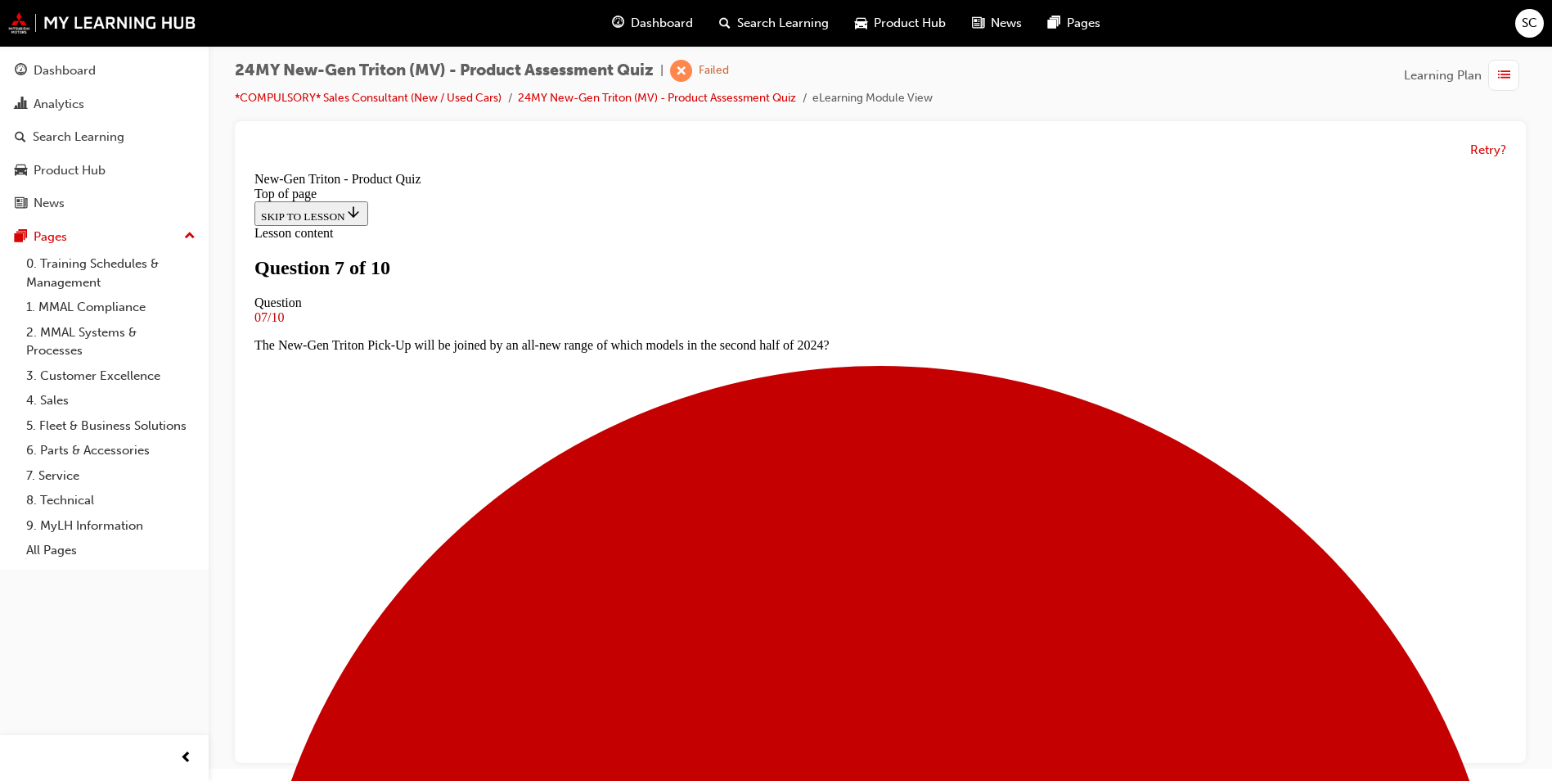
scroll to position [84, 0]
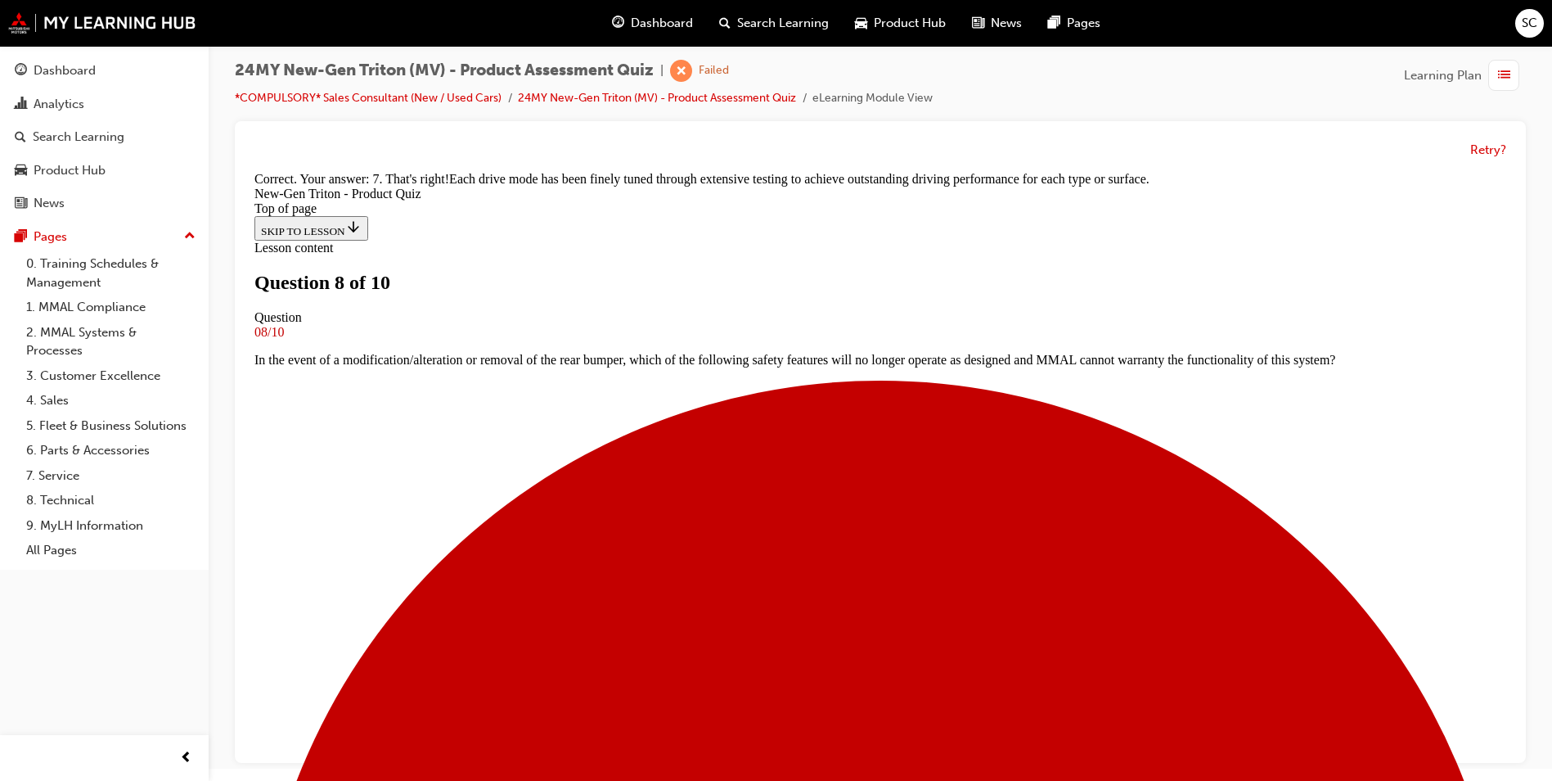
scroll to position [428, 0]
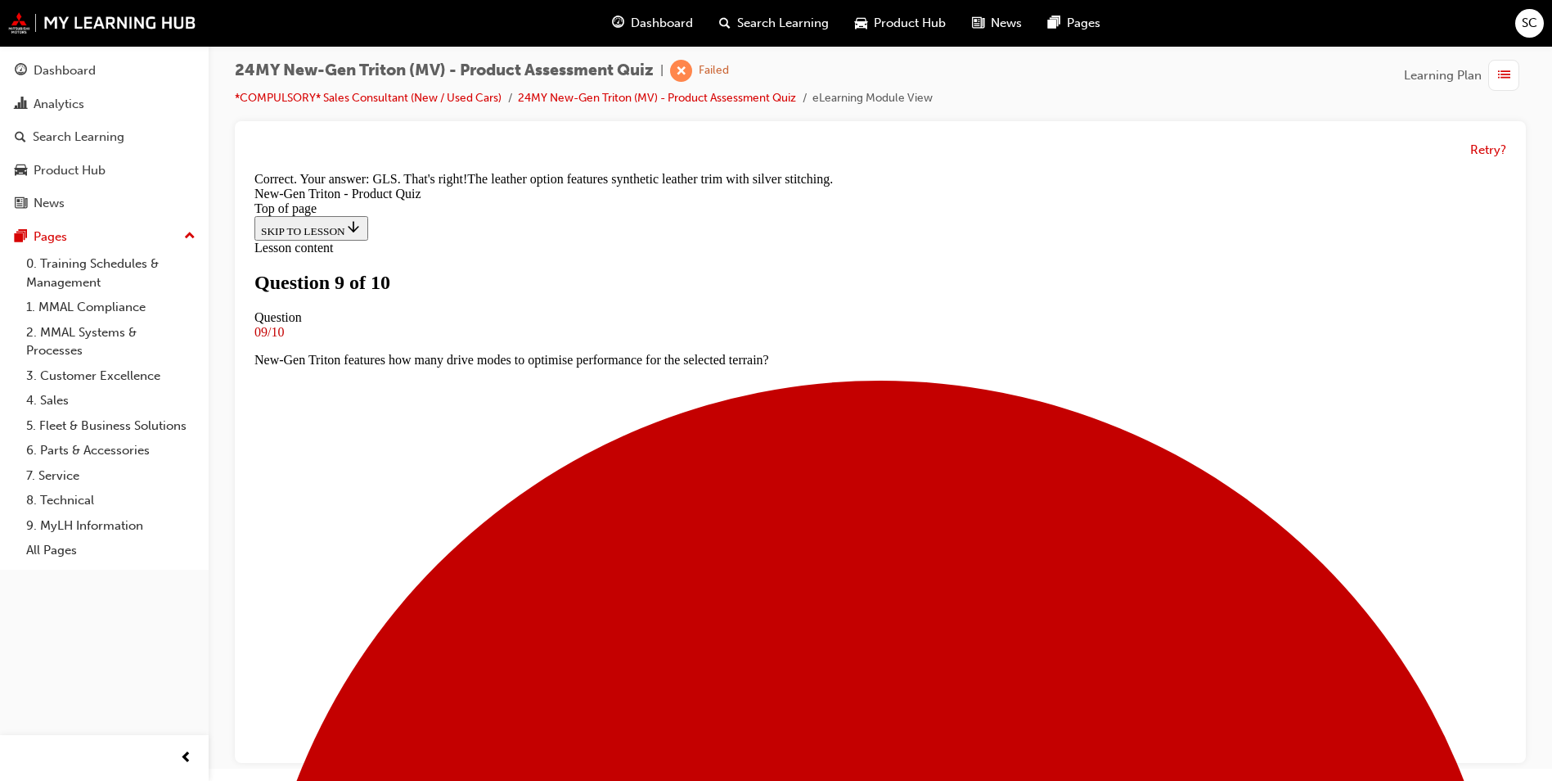
scroll to position [380, 0]
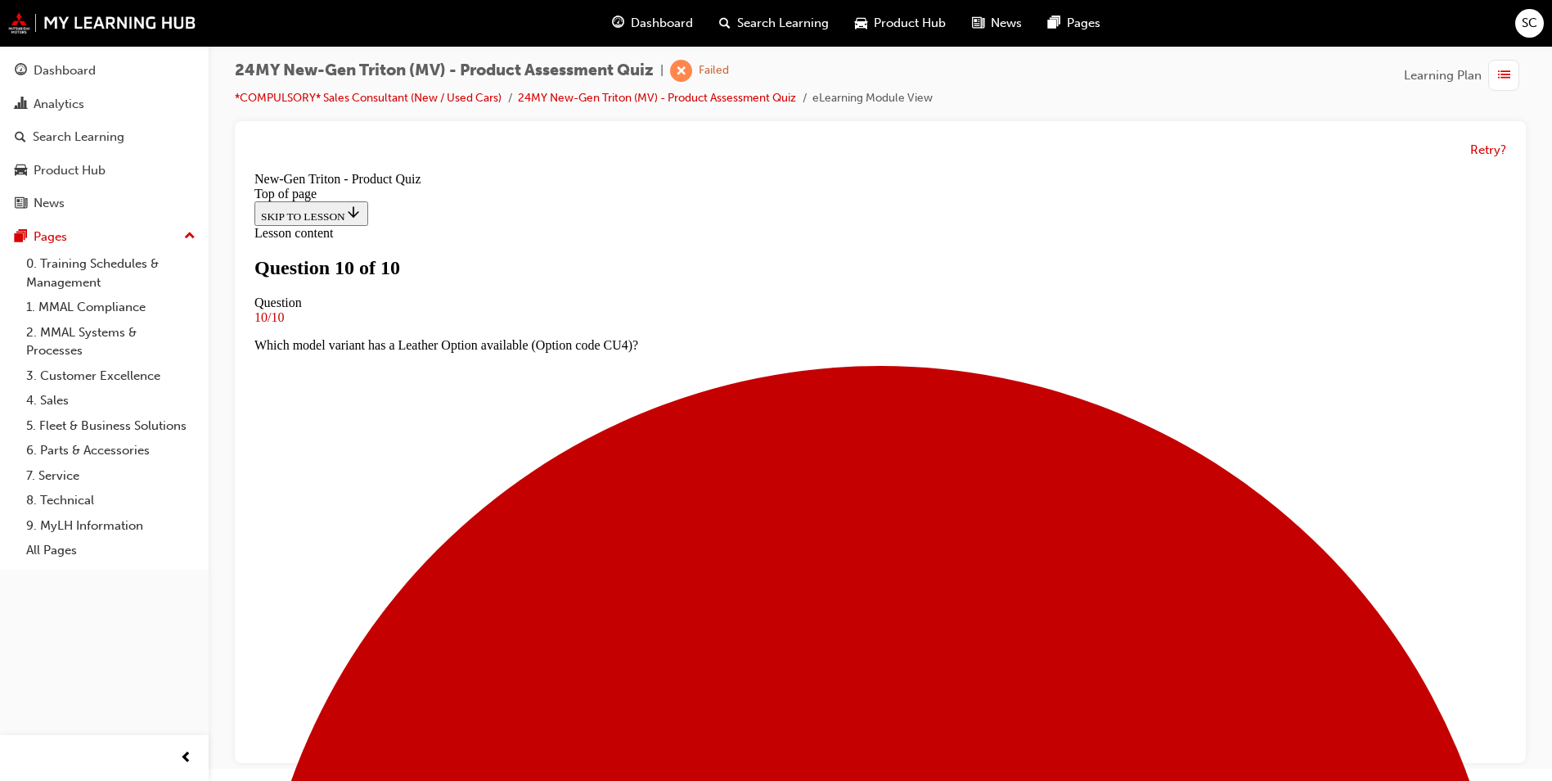
scroll to position [222, 0]
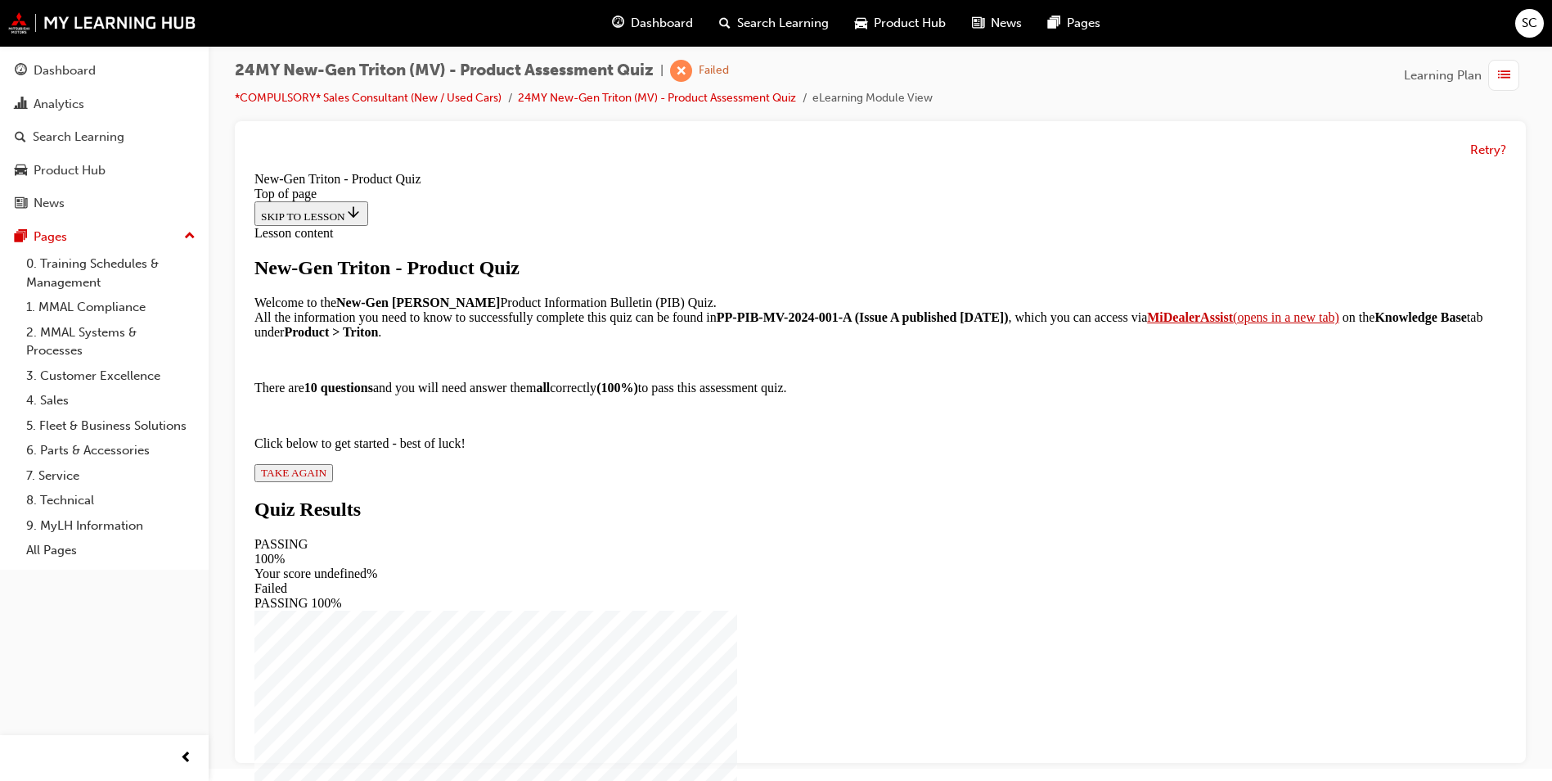
scroll to position [112, 0]
click at [333, 482] on button "TAKE AGAIN" at bounding box center [293, 473] width 79 height 18
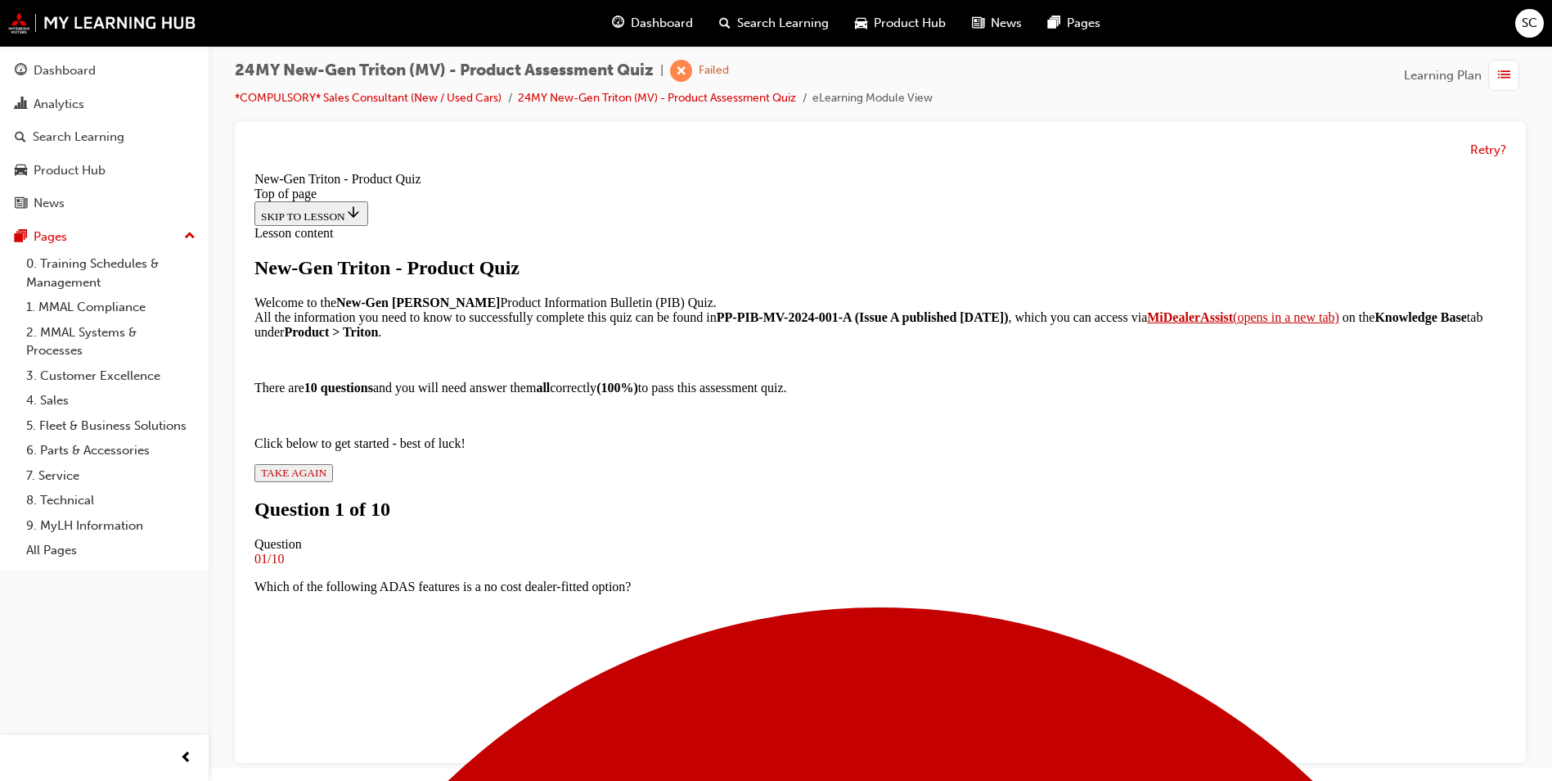
scroll to position [2, 0]
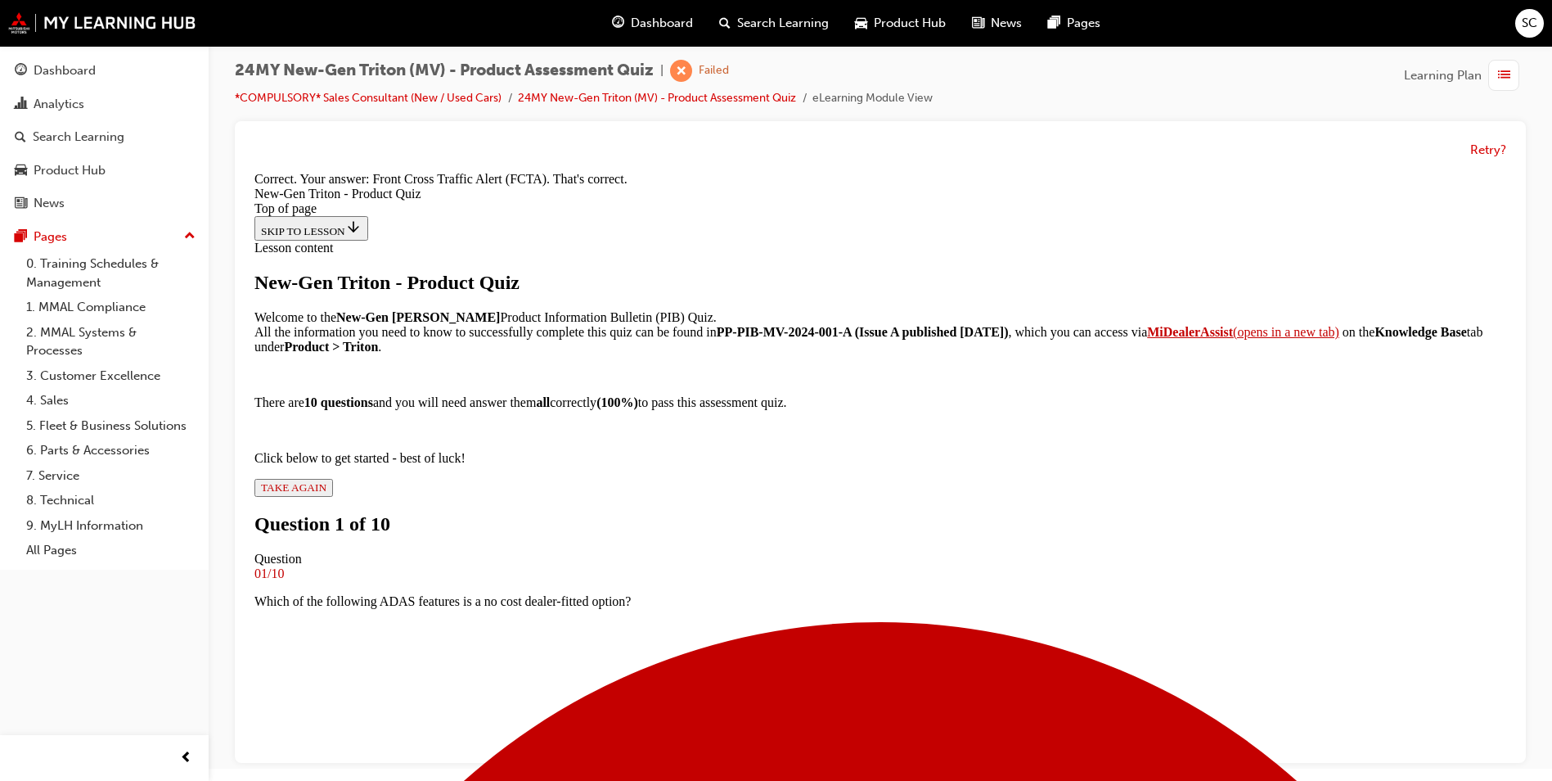
scroll to position [342, 0]
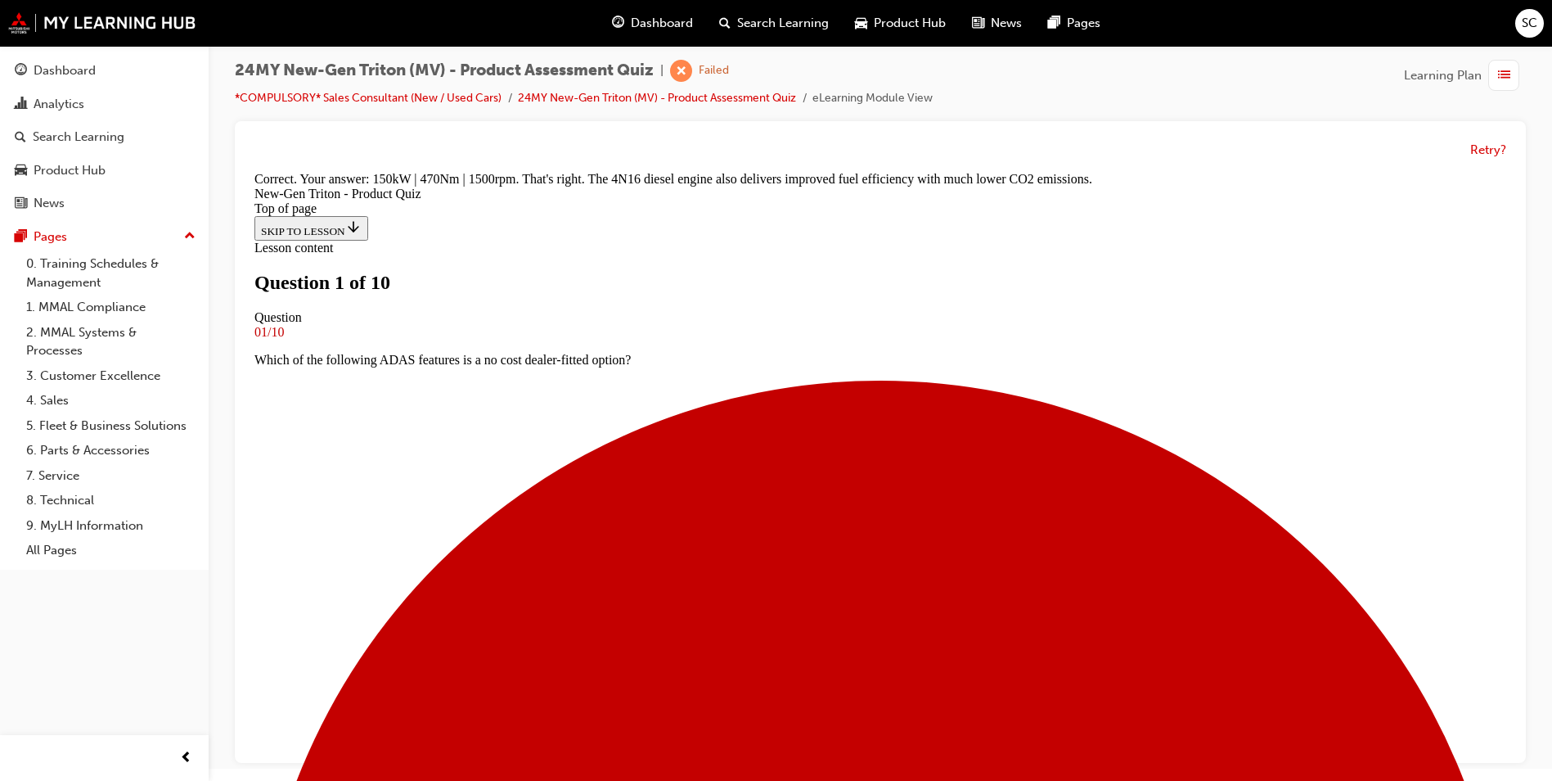
scroll to position [2, 0]
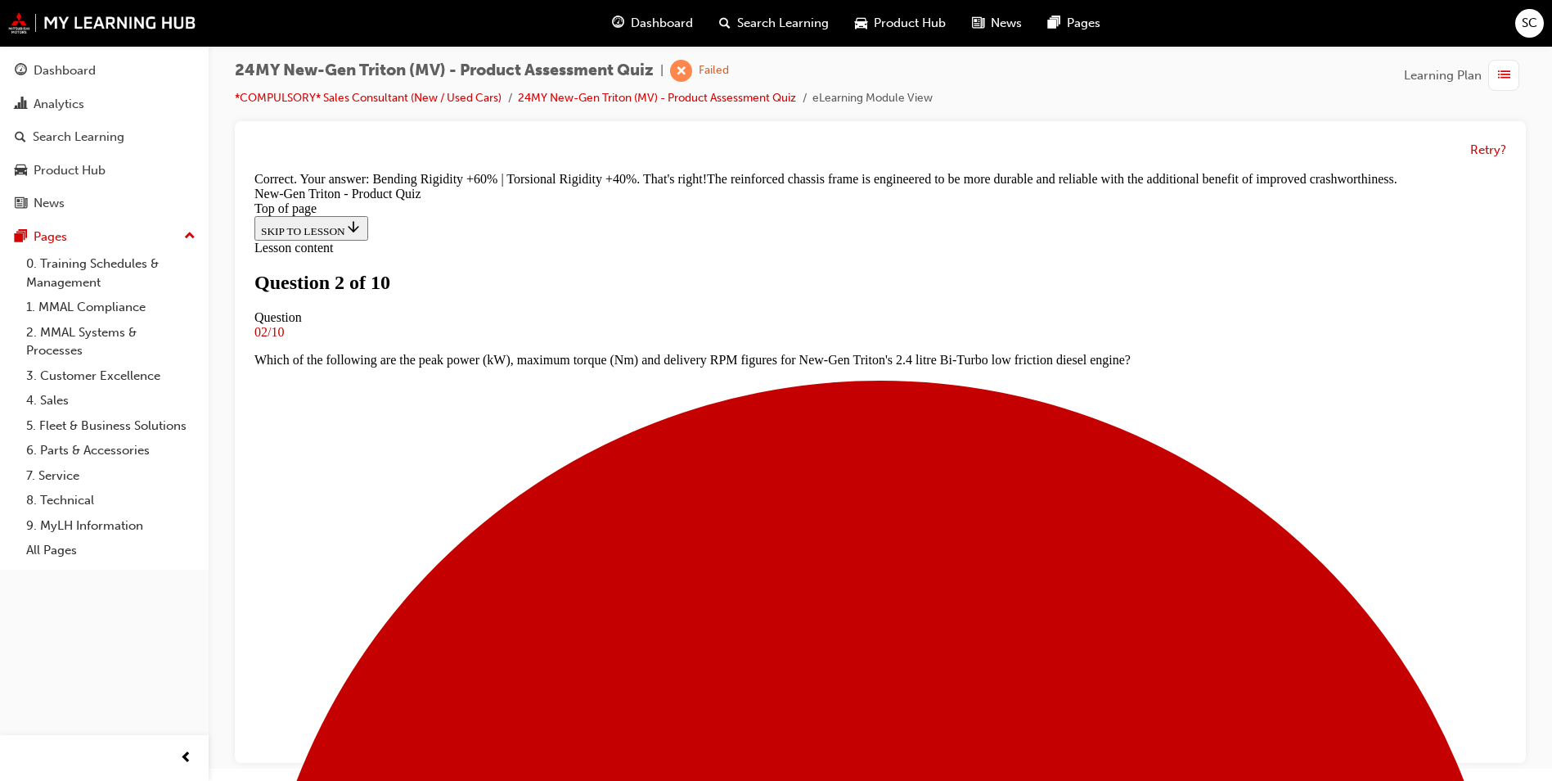
scroll to position [456, 0]
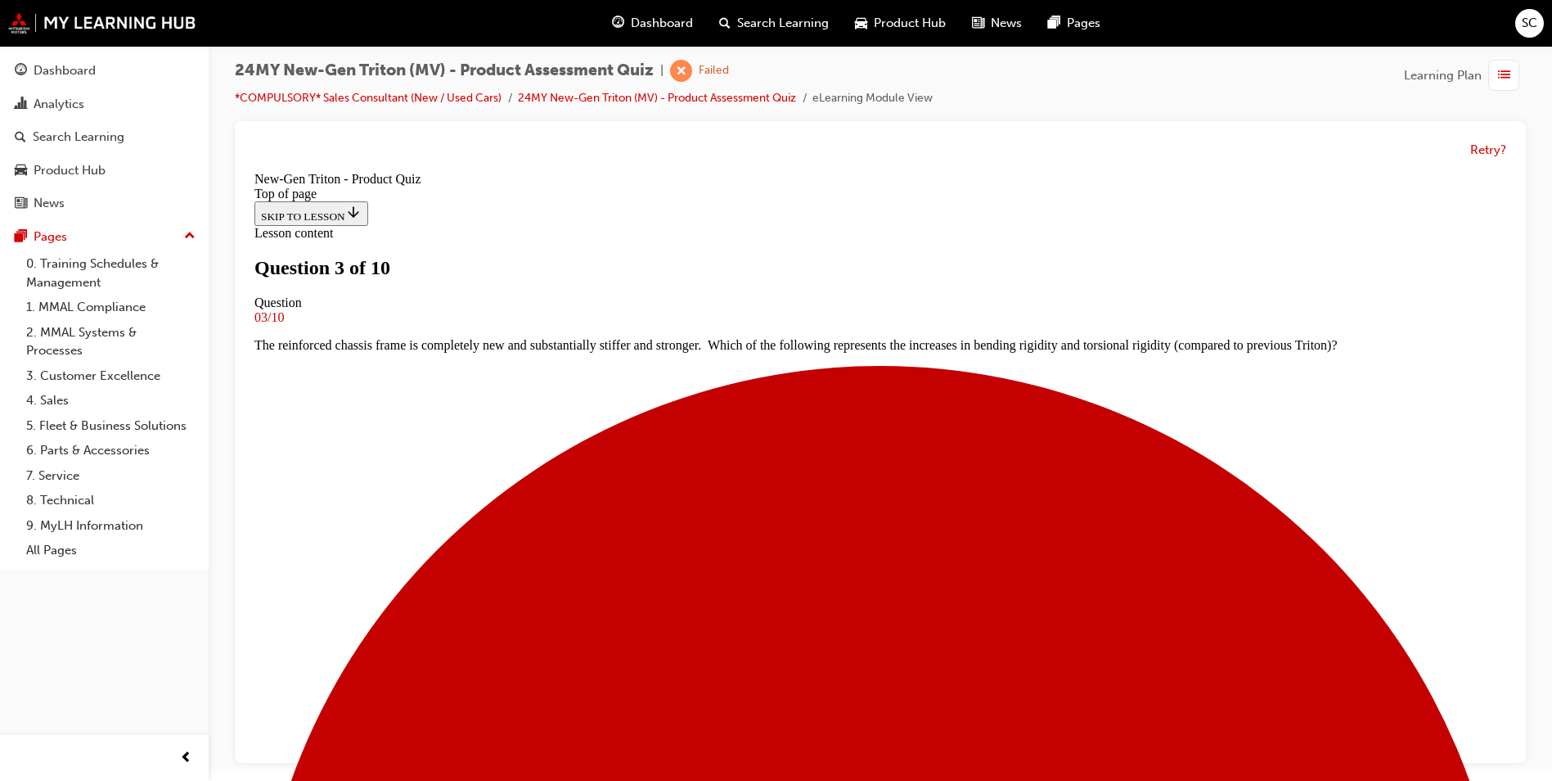
scroll to position [2, 0]
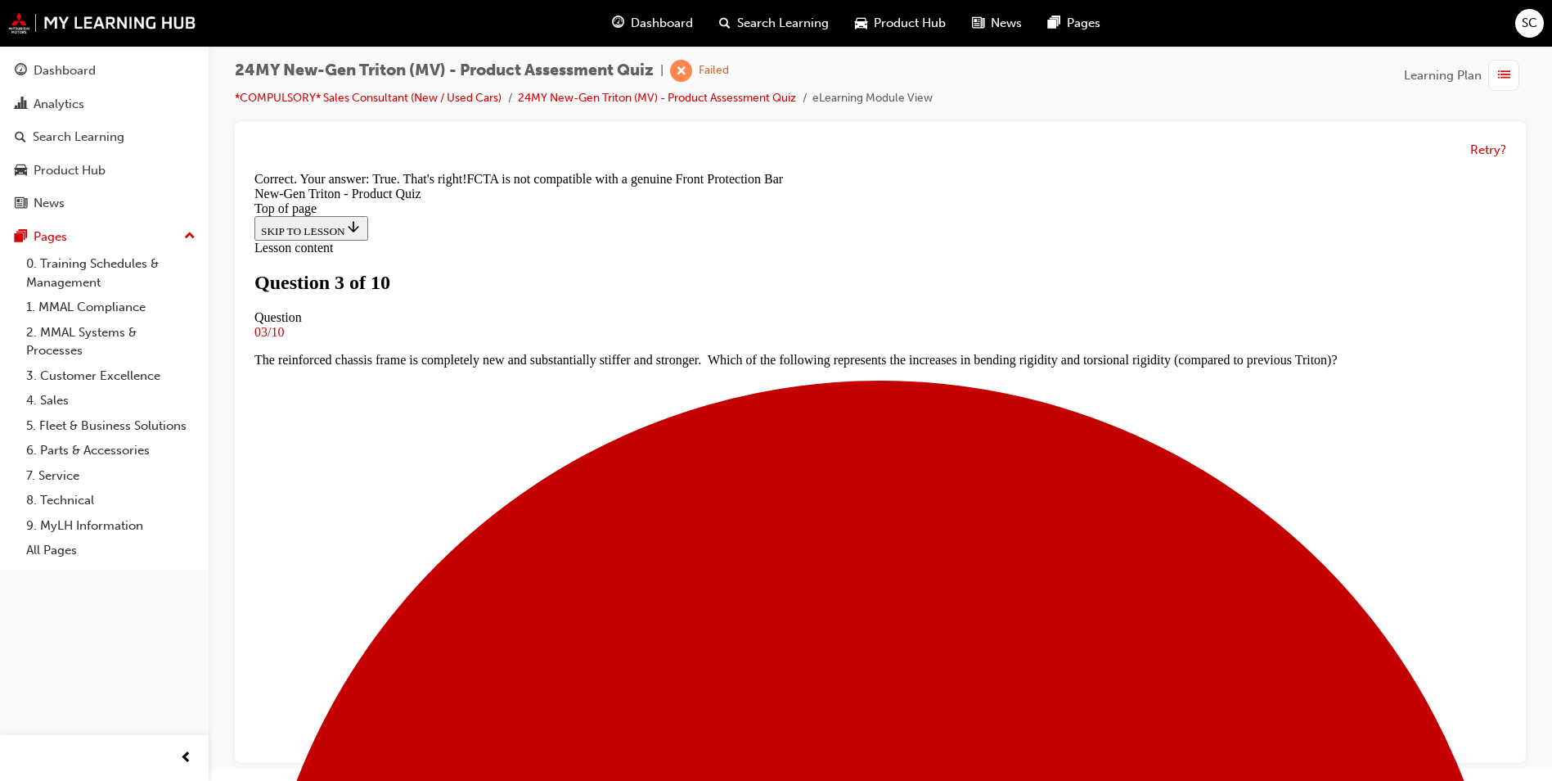
scroll to position [268, 0]
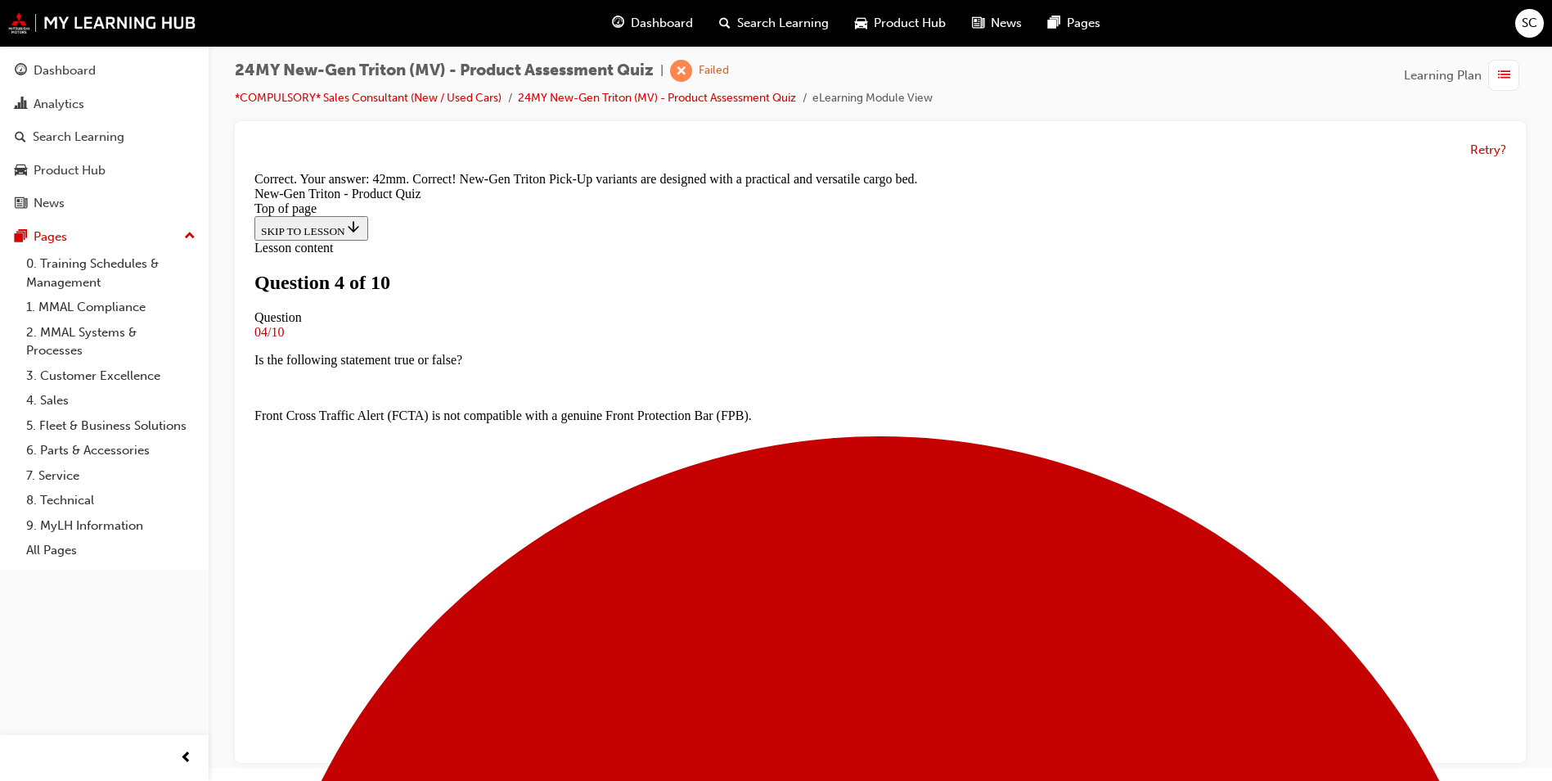
scroll to position [428, 0]
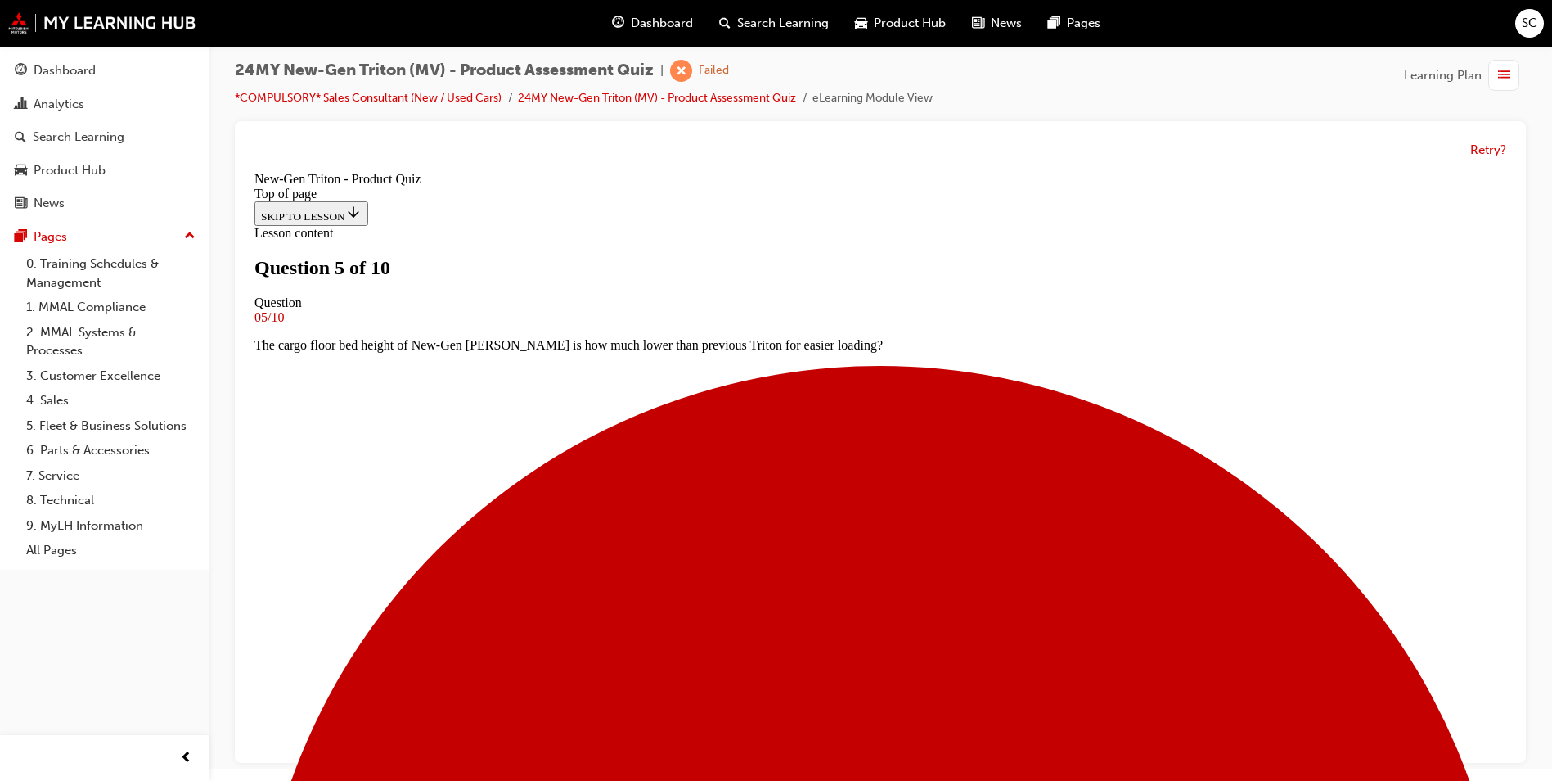
scroll to position [2, 0]
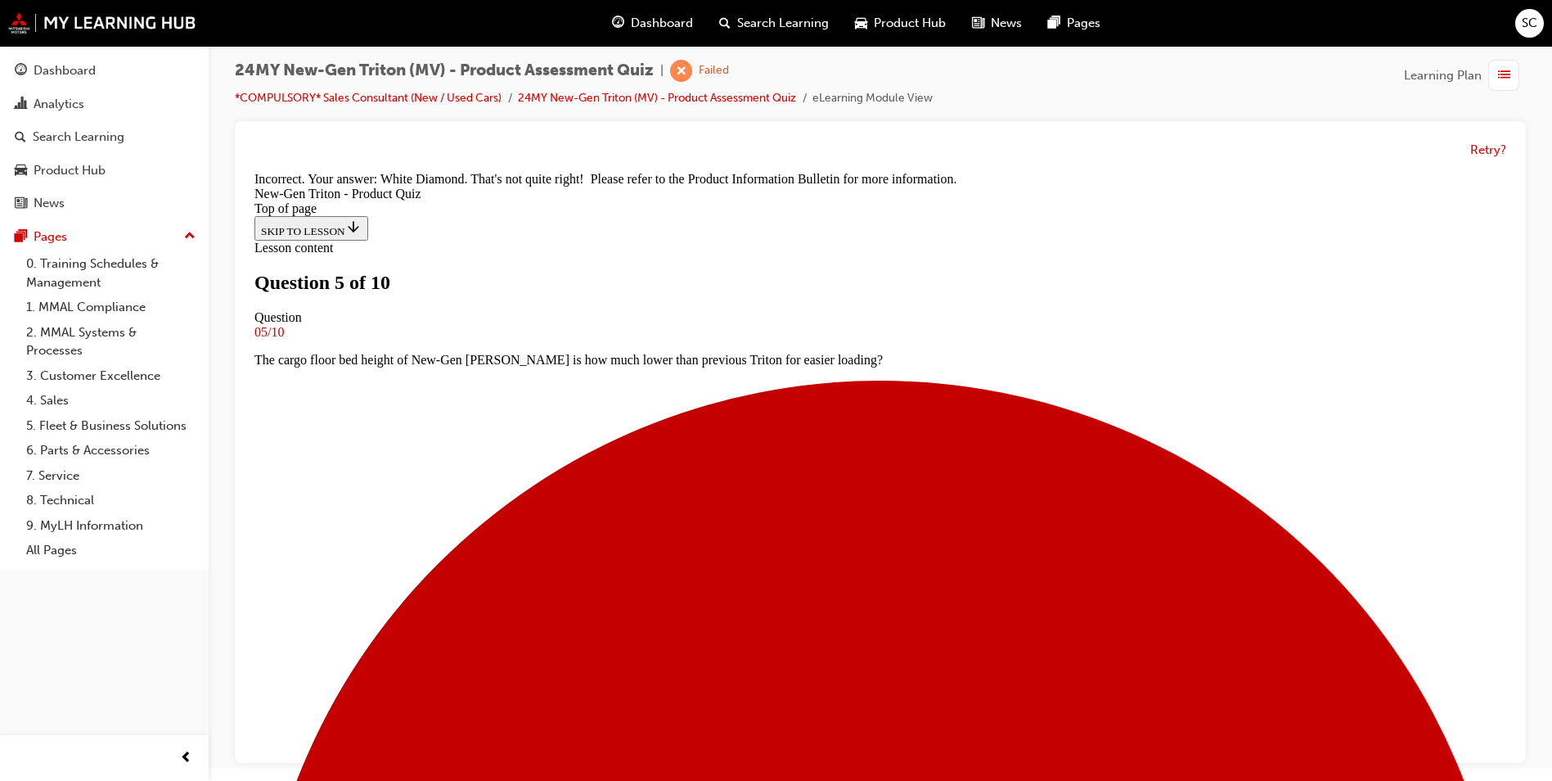
scroll to position [445, 0]
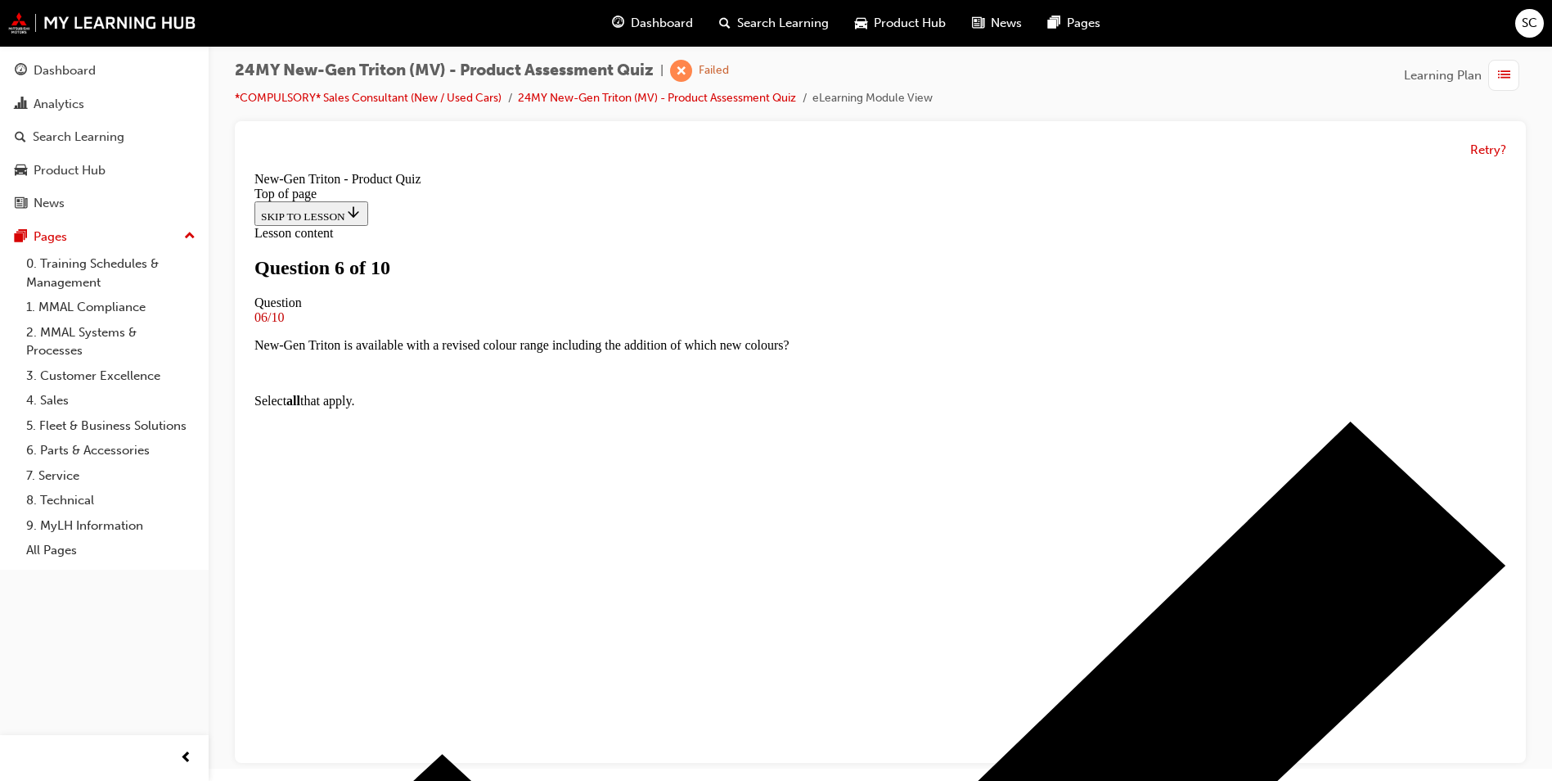
scroll to position [166, 0]
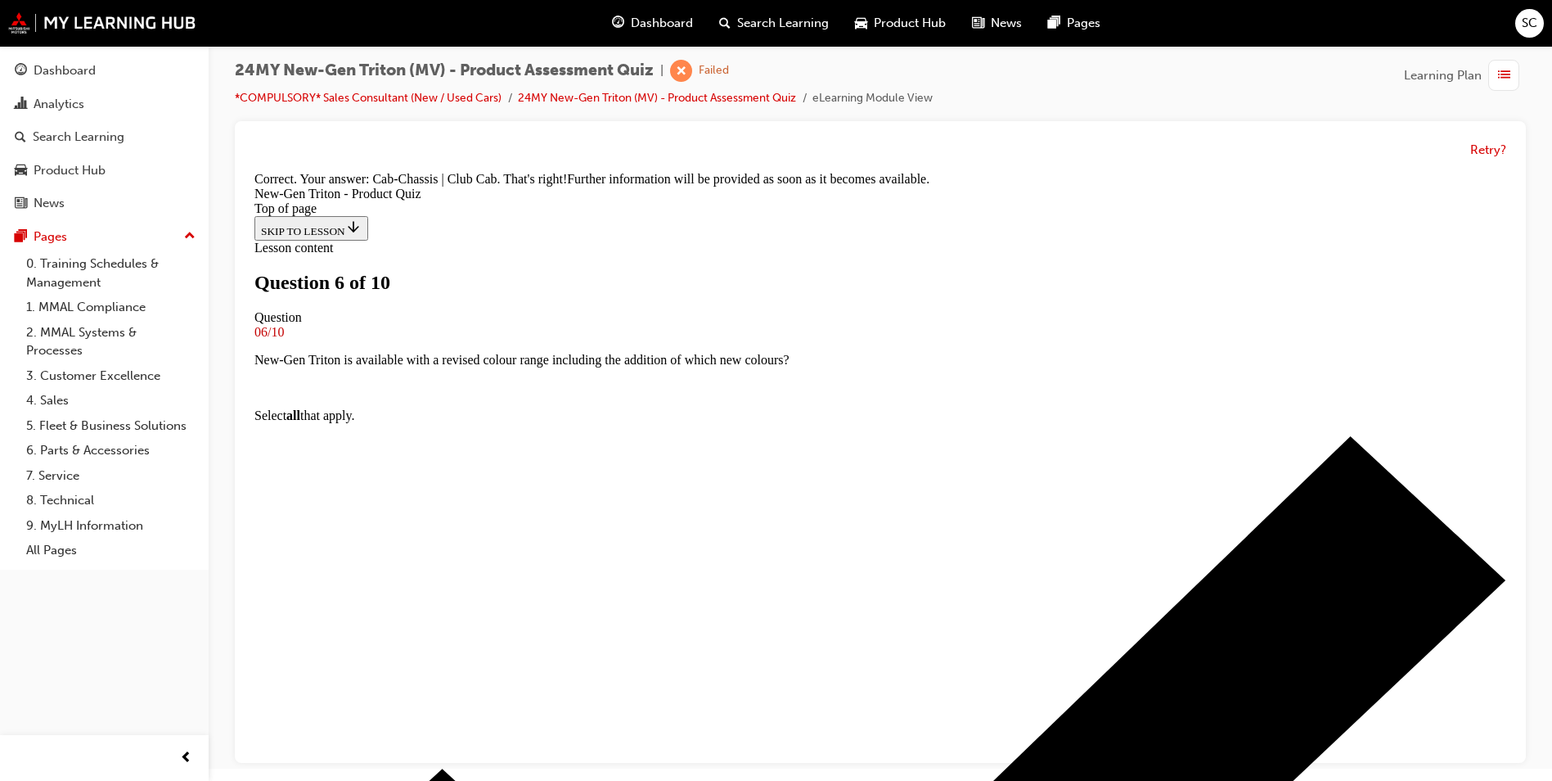
scroll to position [408, 0]
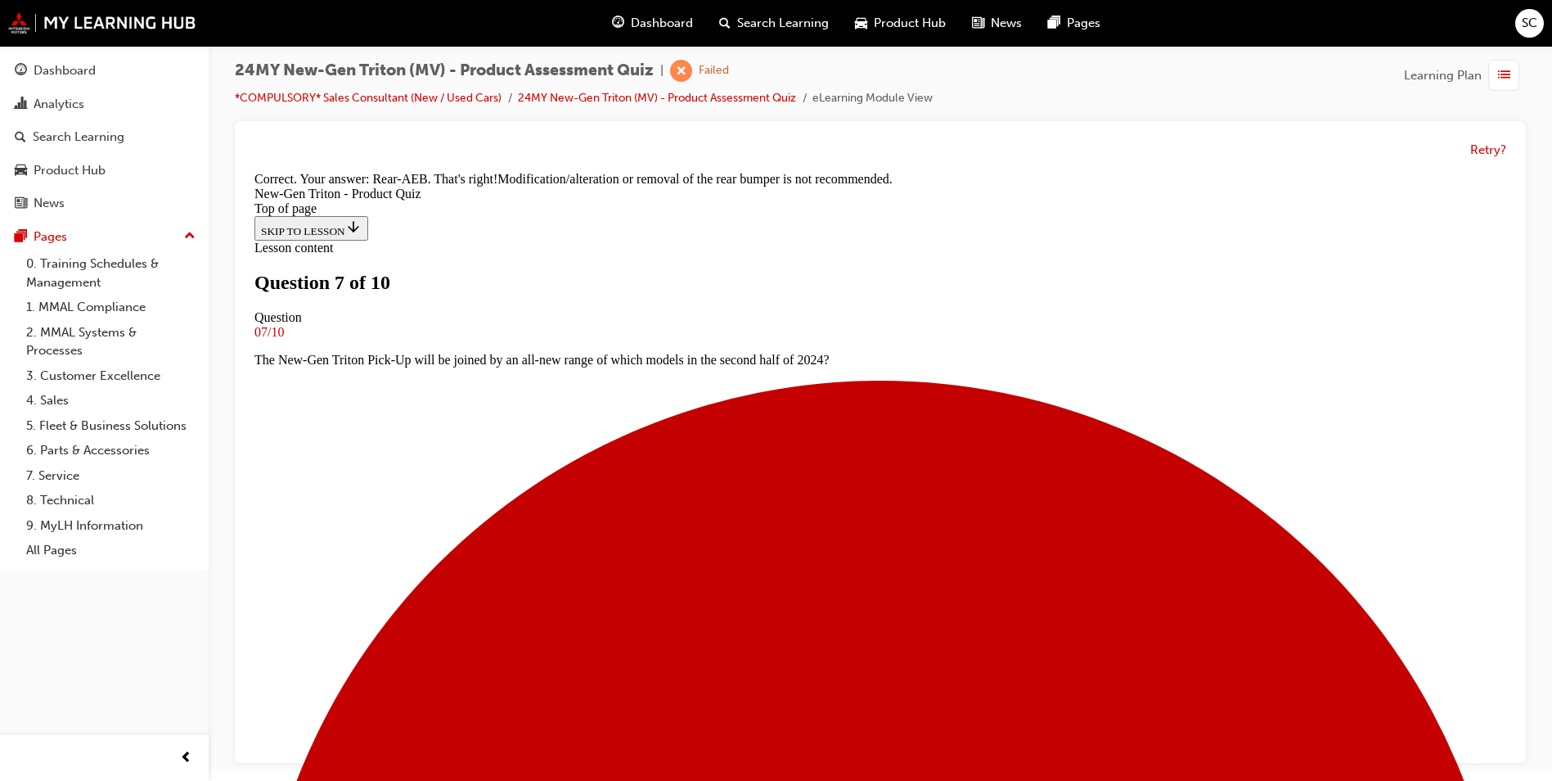
scroll to position [456, 0]
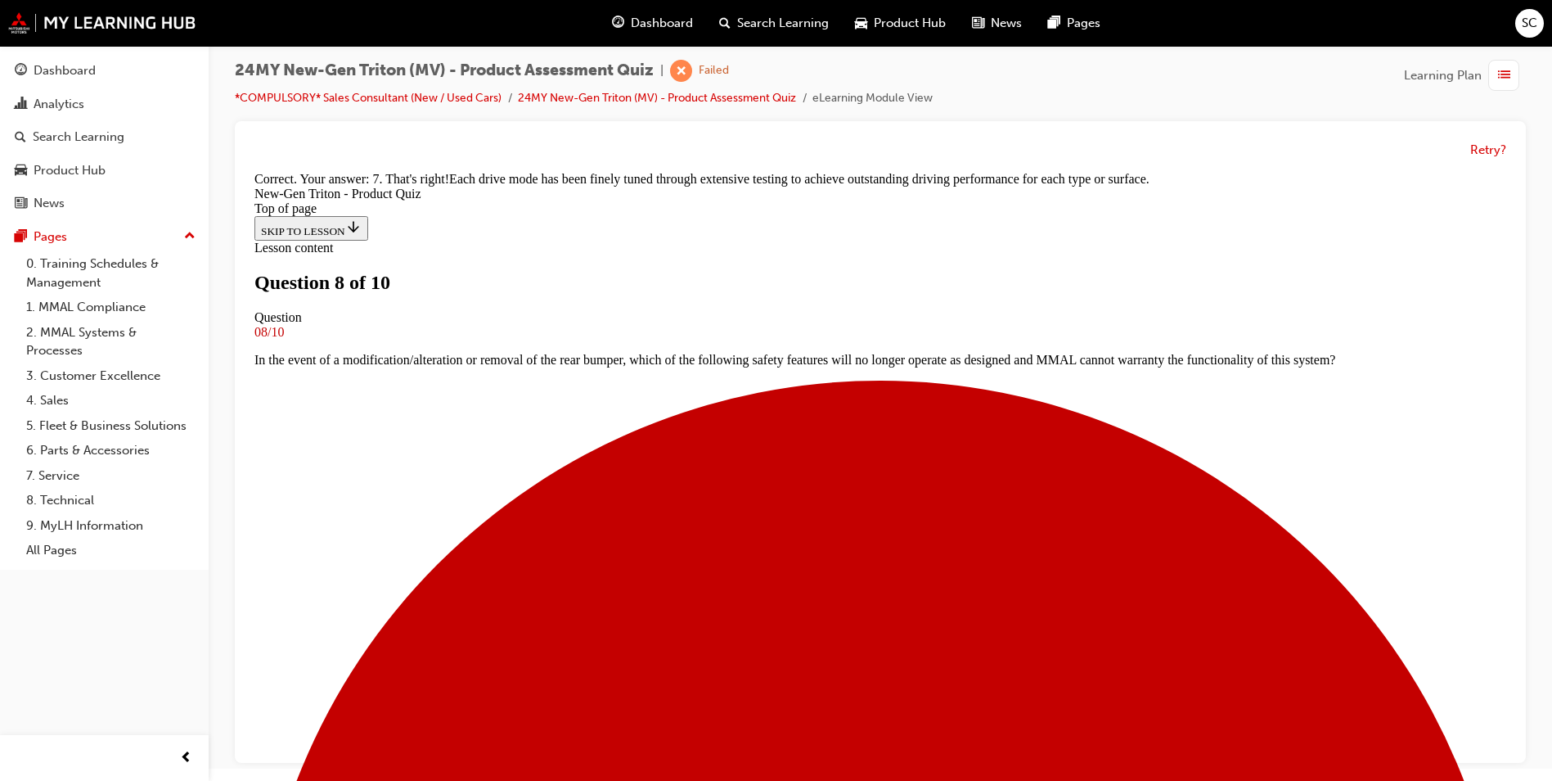
scroll to position [428, 0]
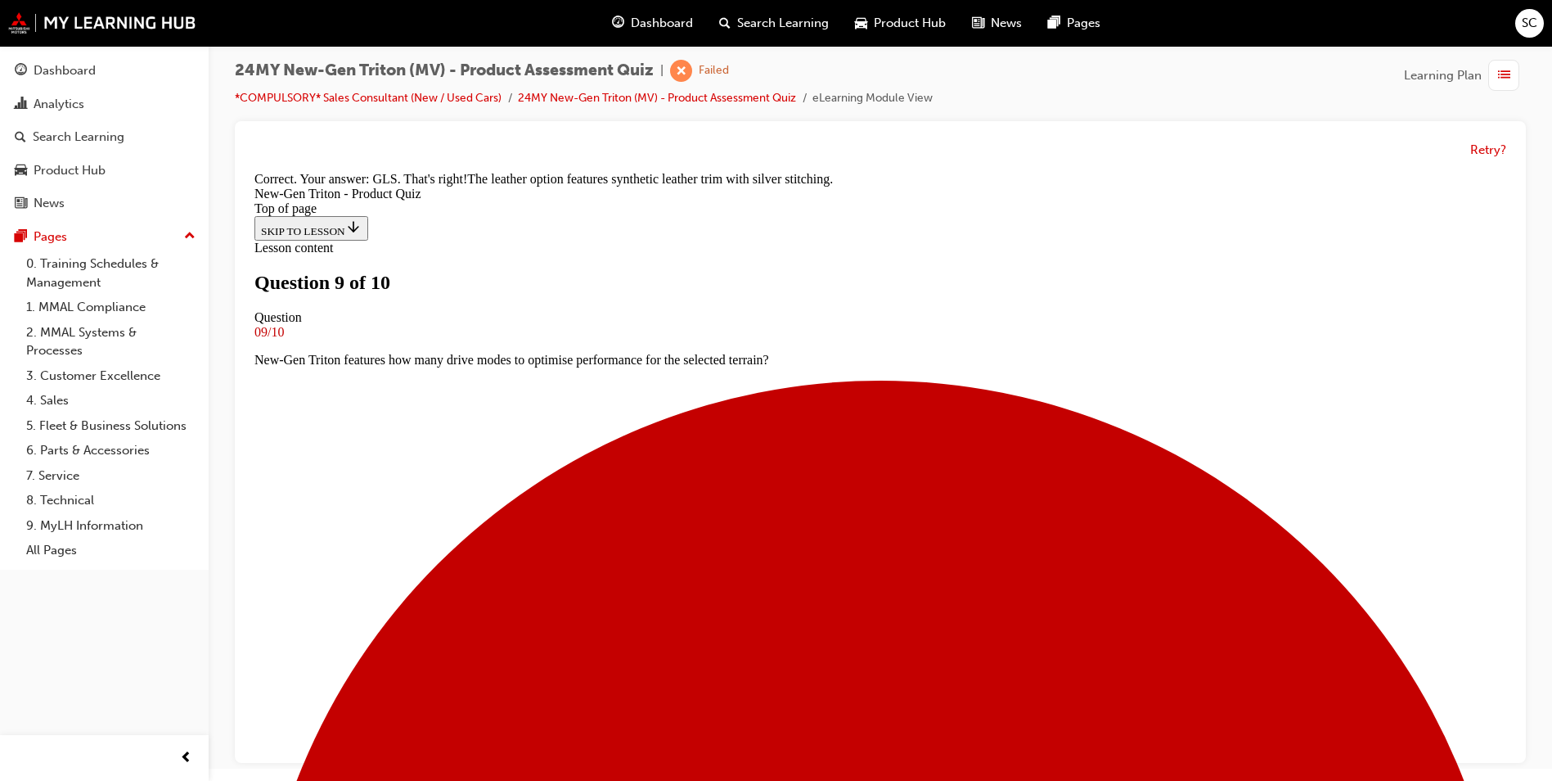
scroll to position [380, 0]
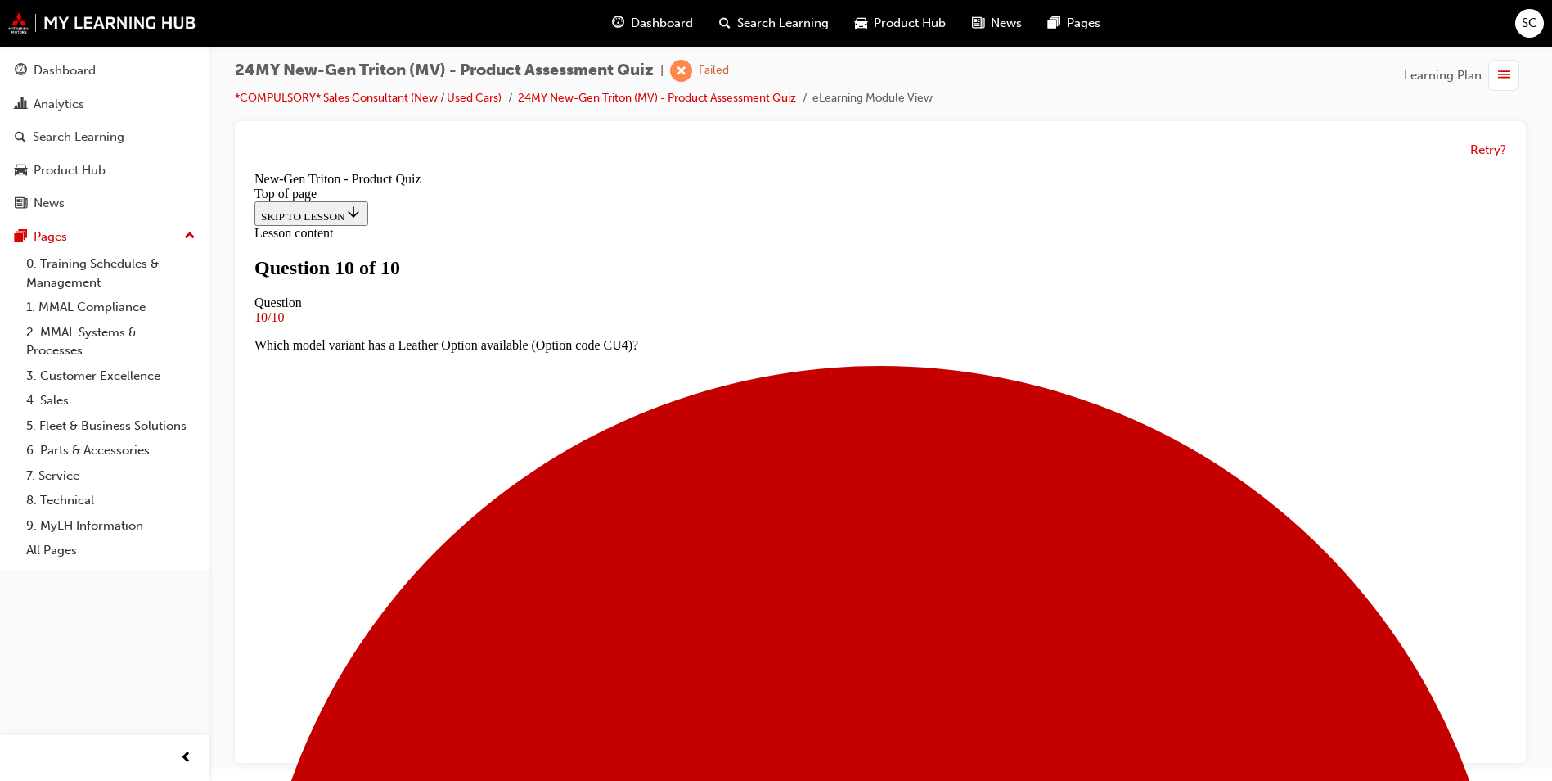
scroll to position [222, 0]
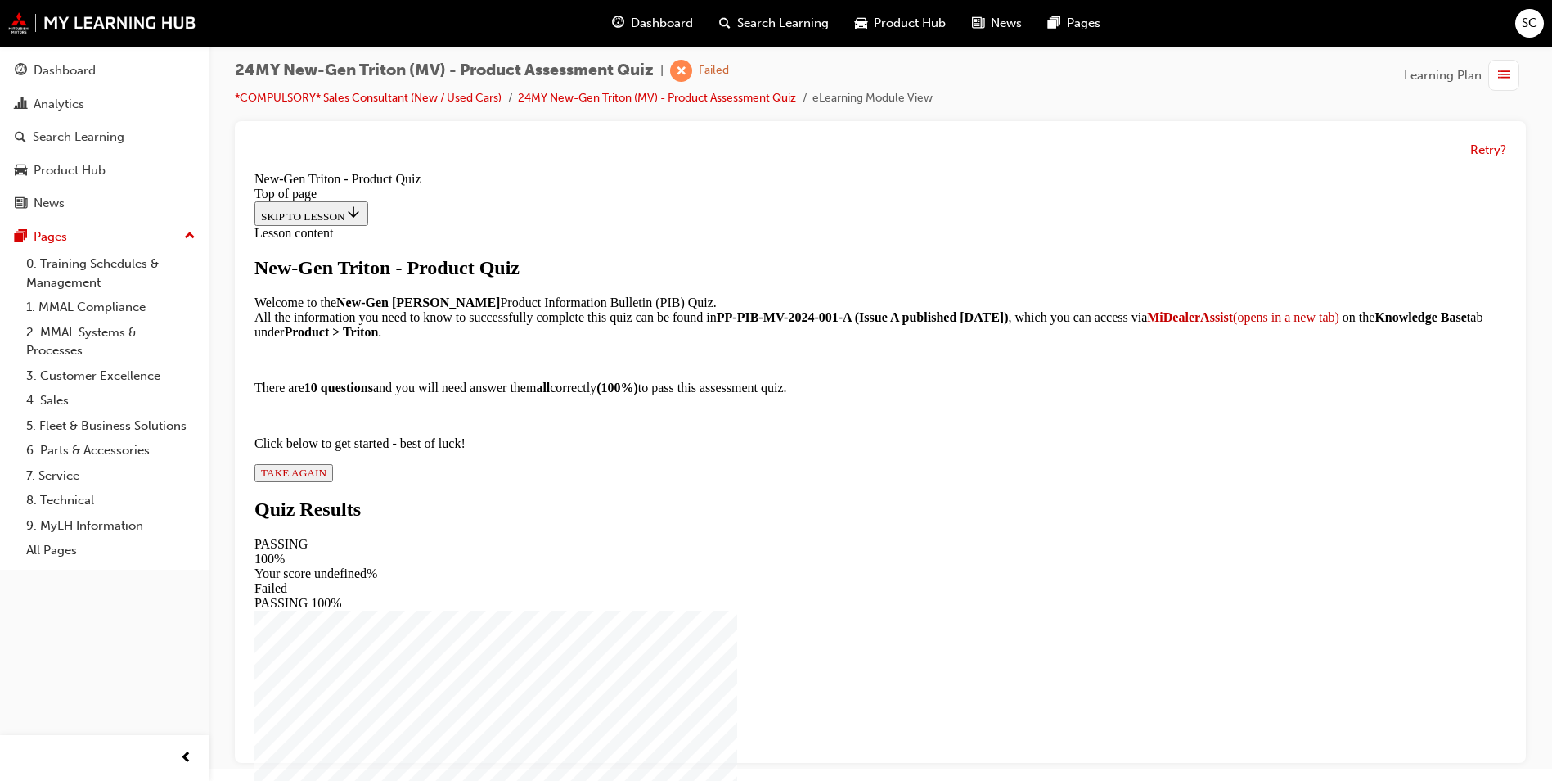
click at [326, 479] on span "TAKE AGAIN" at bounding box center [293, 472] width 65 height 12
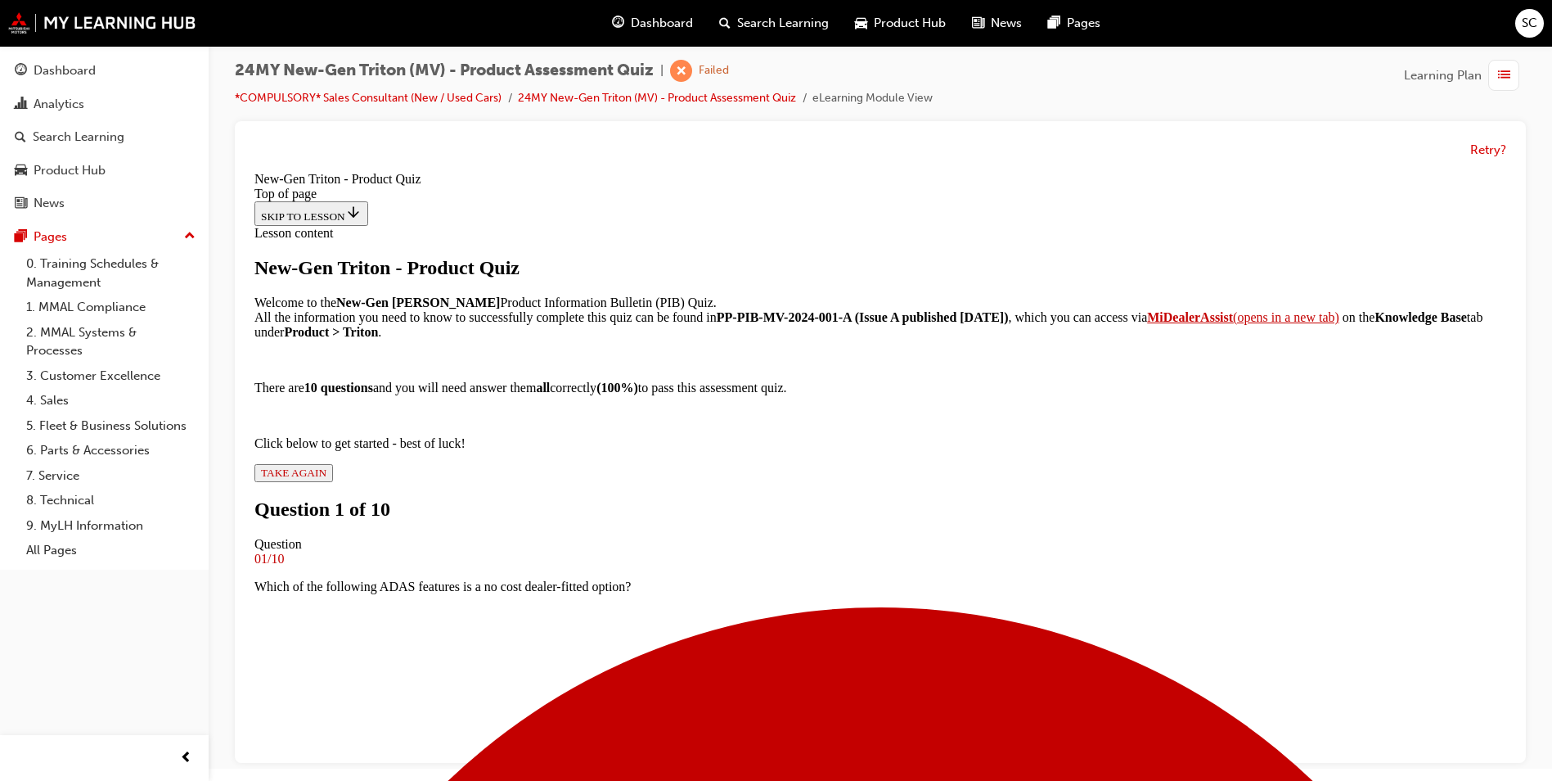
scroll to position [2, 0]
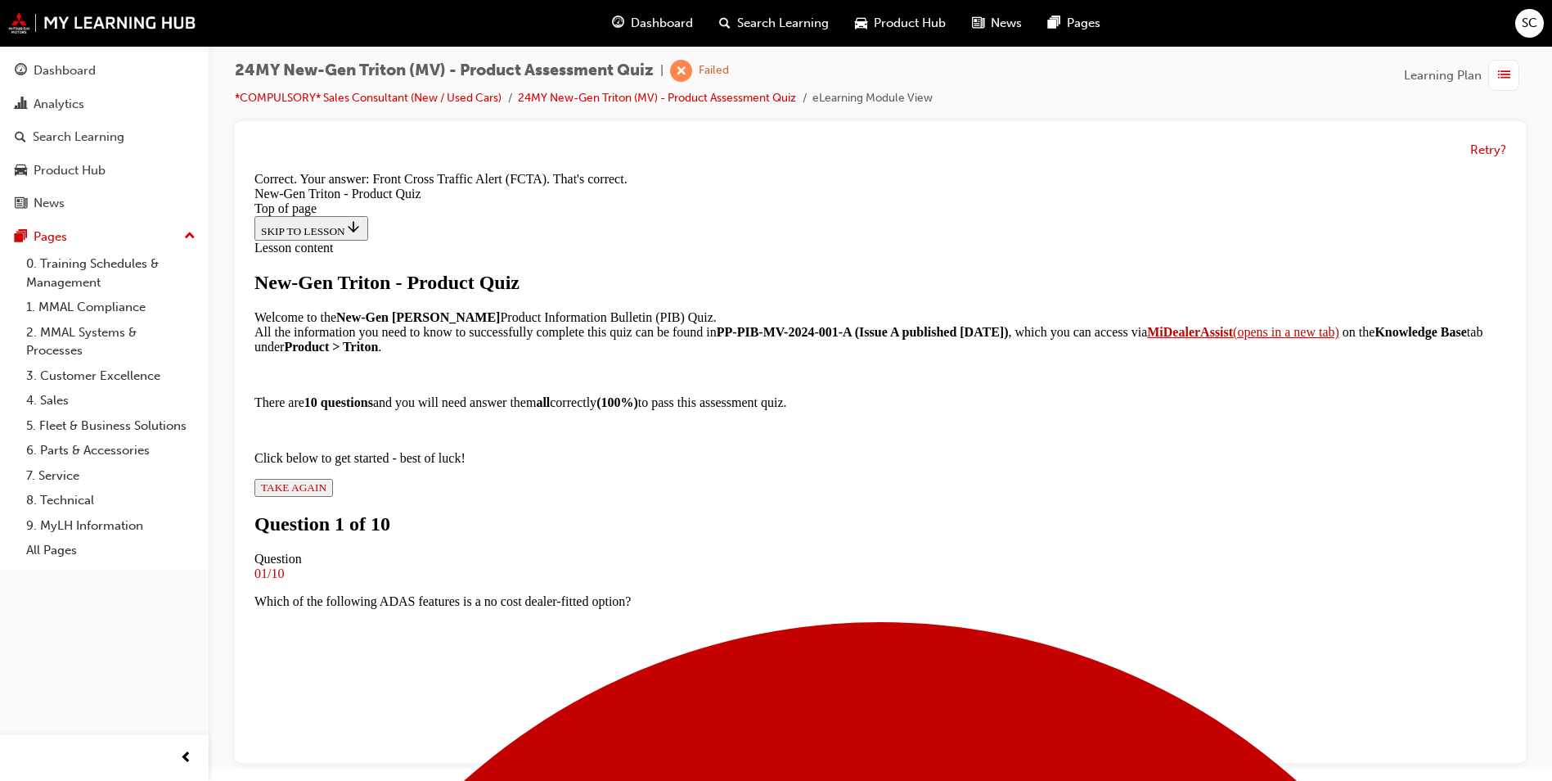
scroll to position [342, 0]
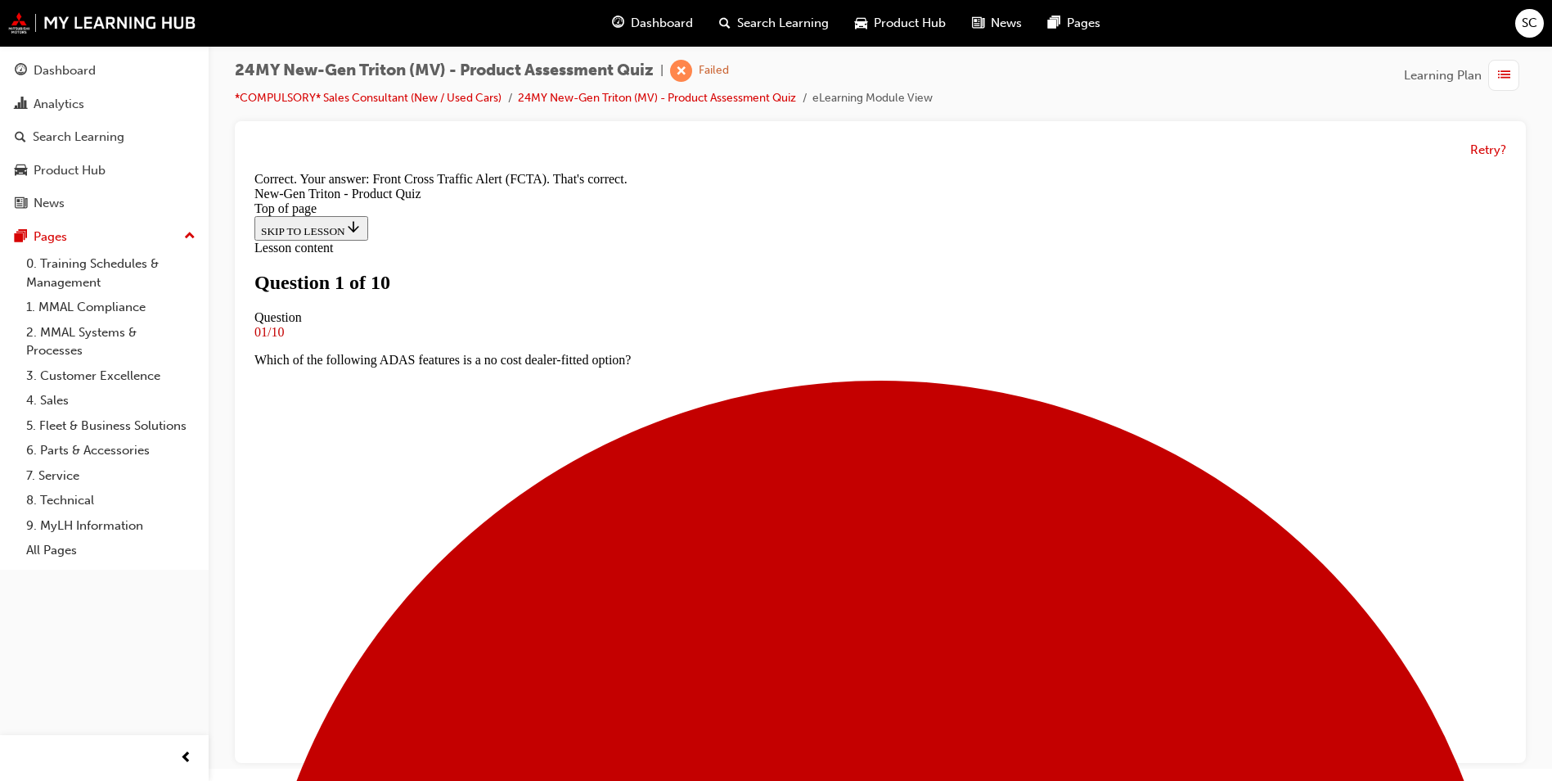
scroll to position [2, 0]
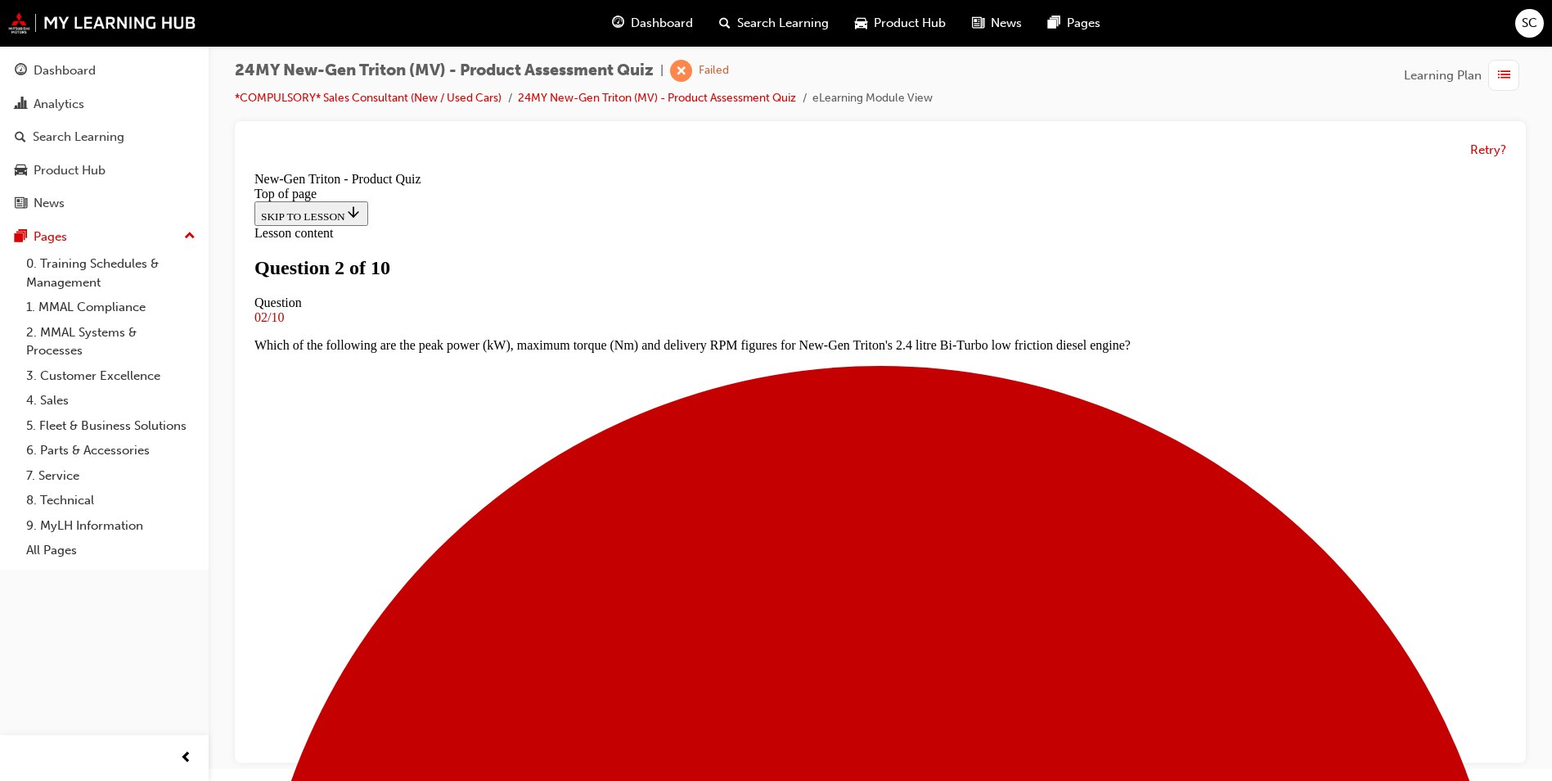
scroll to position [2, 0]
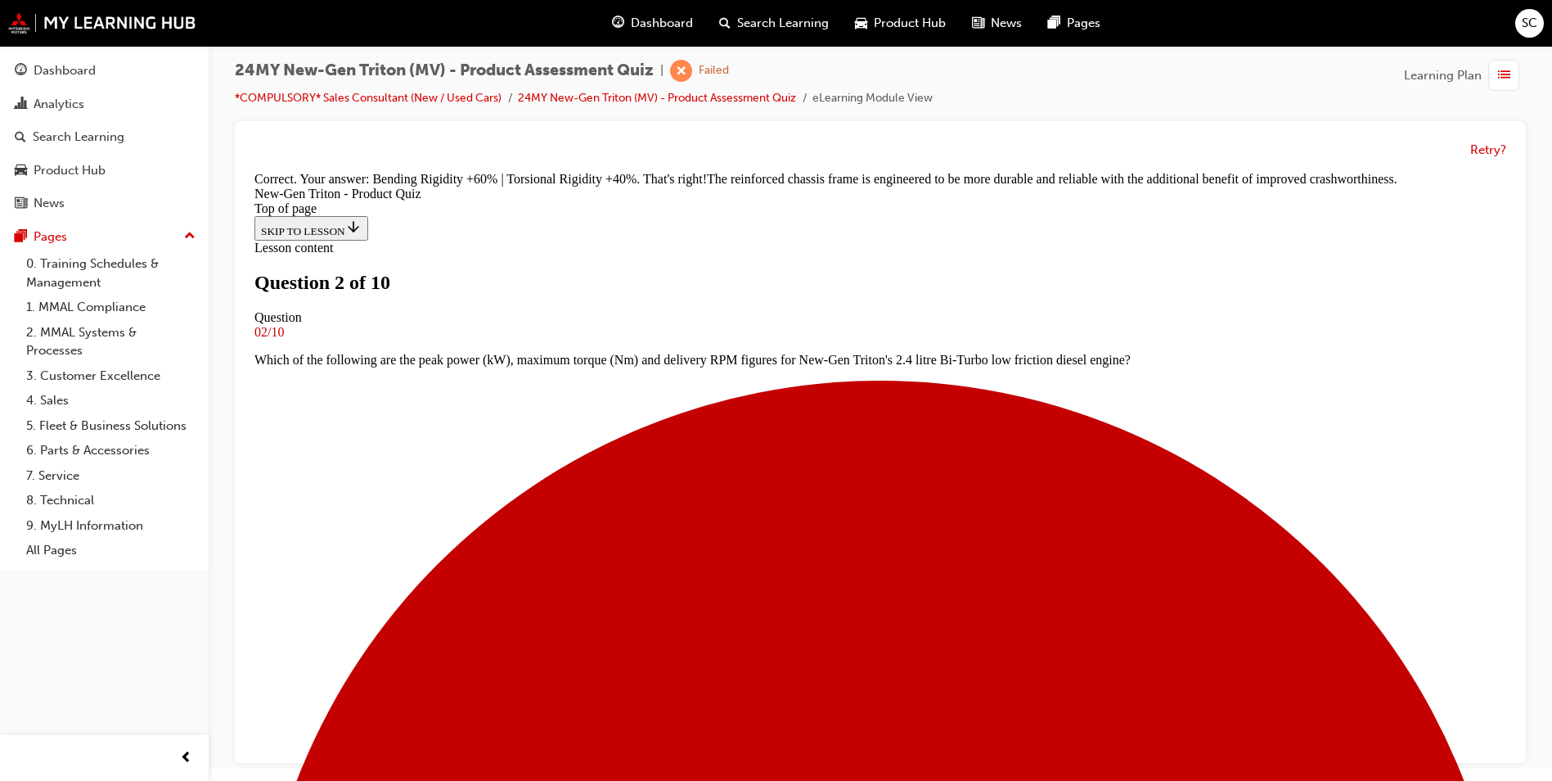
scroll to position [456, 0]
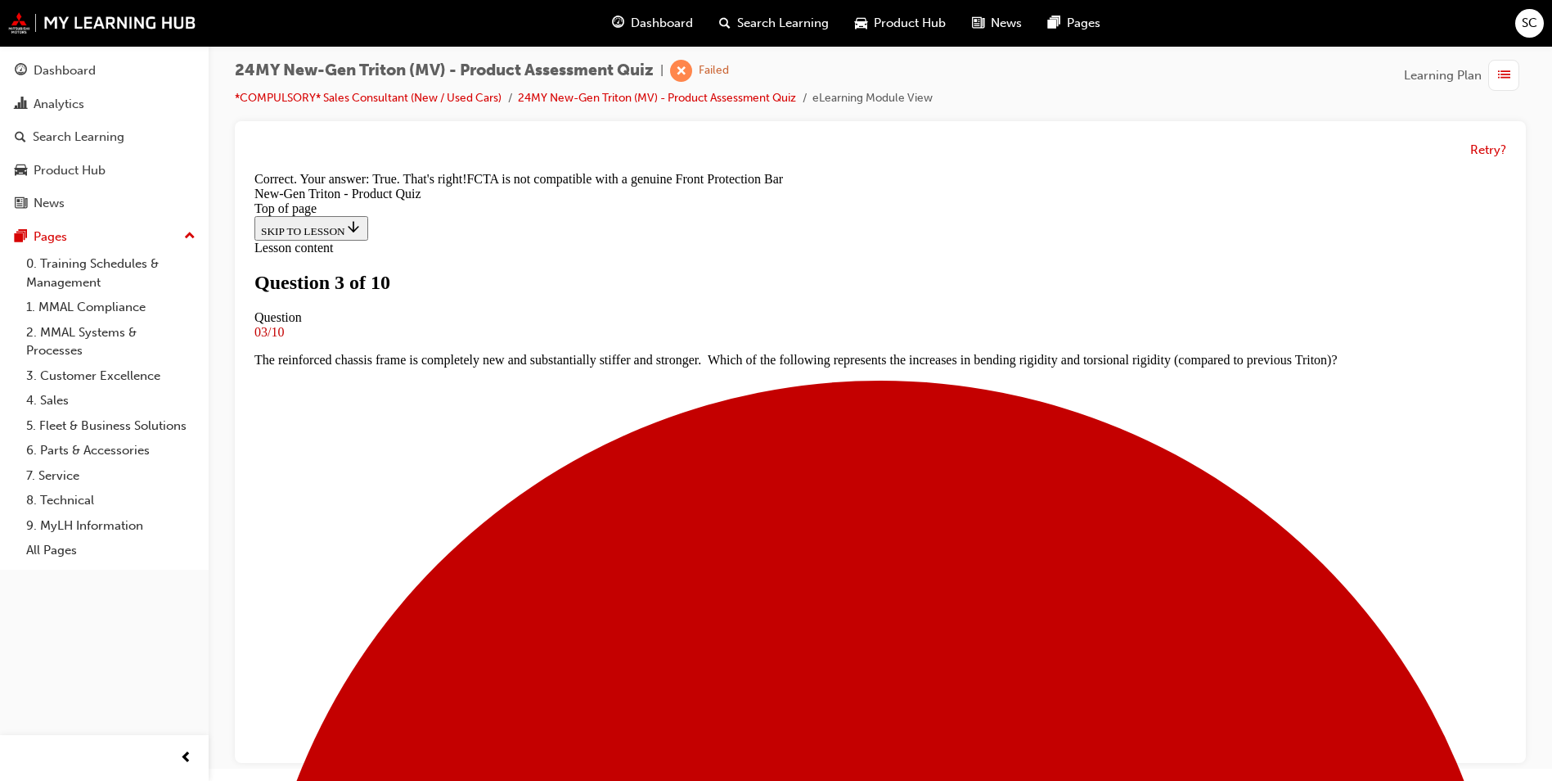
scroll to position [268, 0]
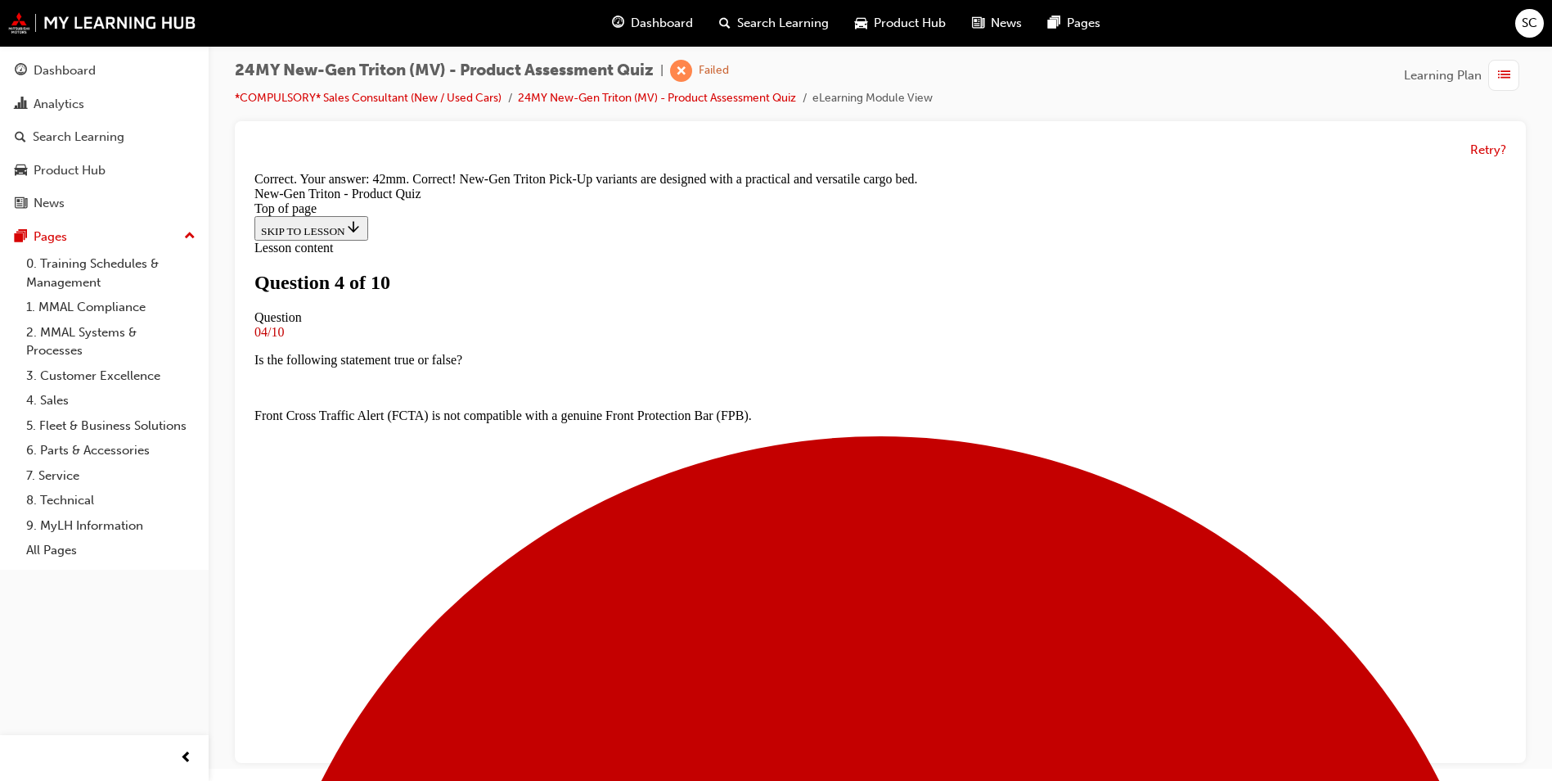
scroll to position [428, 0]
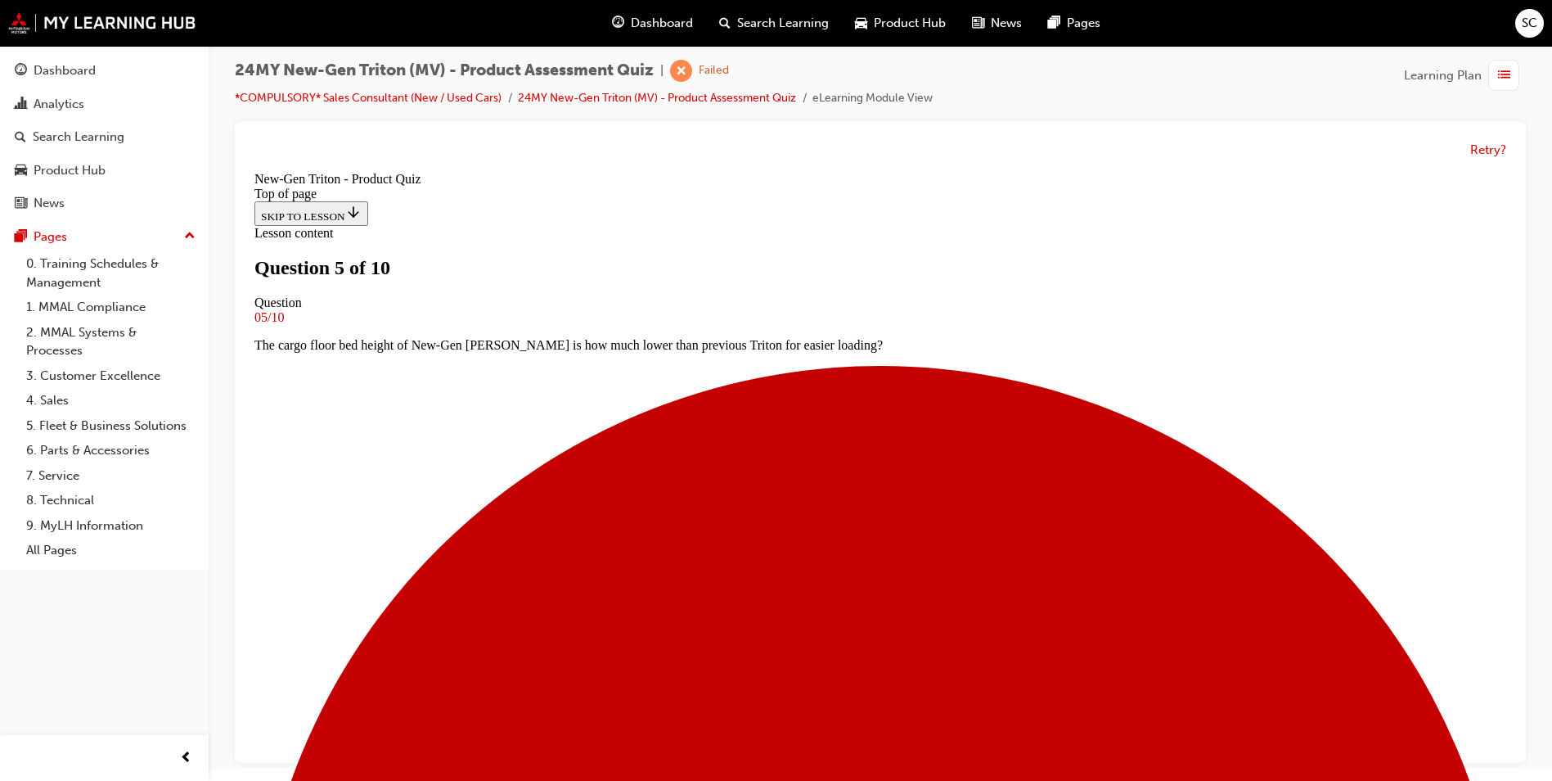
scroll to position [166, 0]
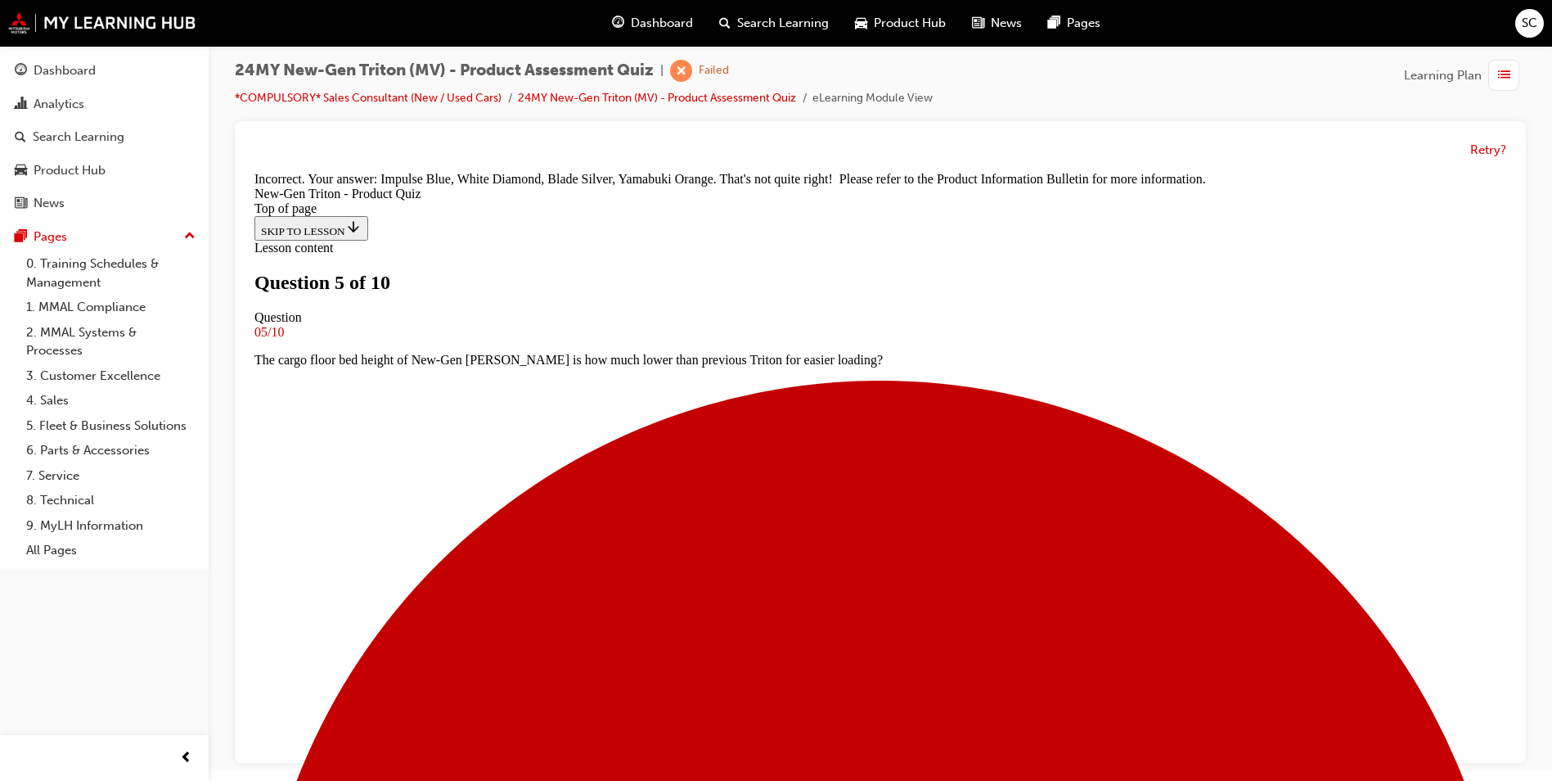
scroll to position [445, 0]
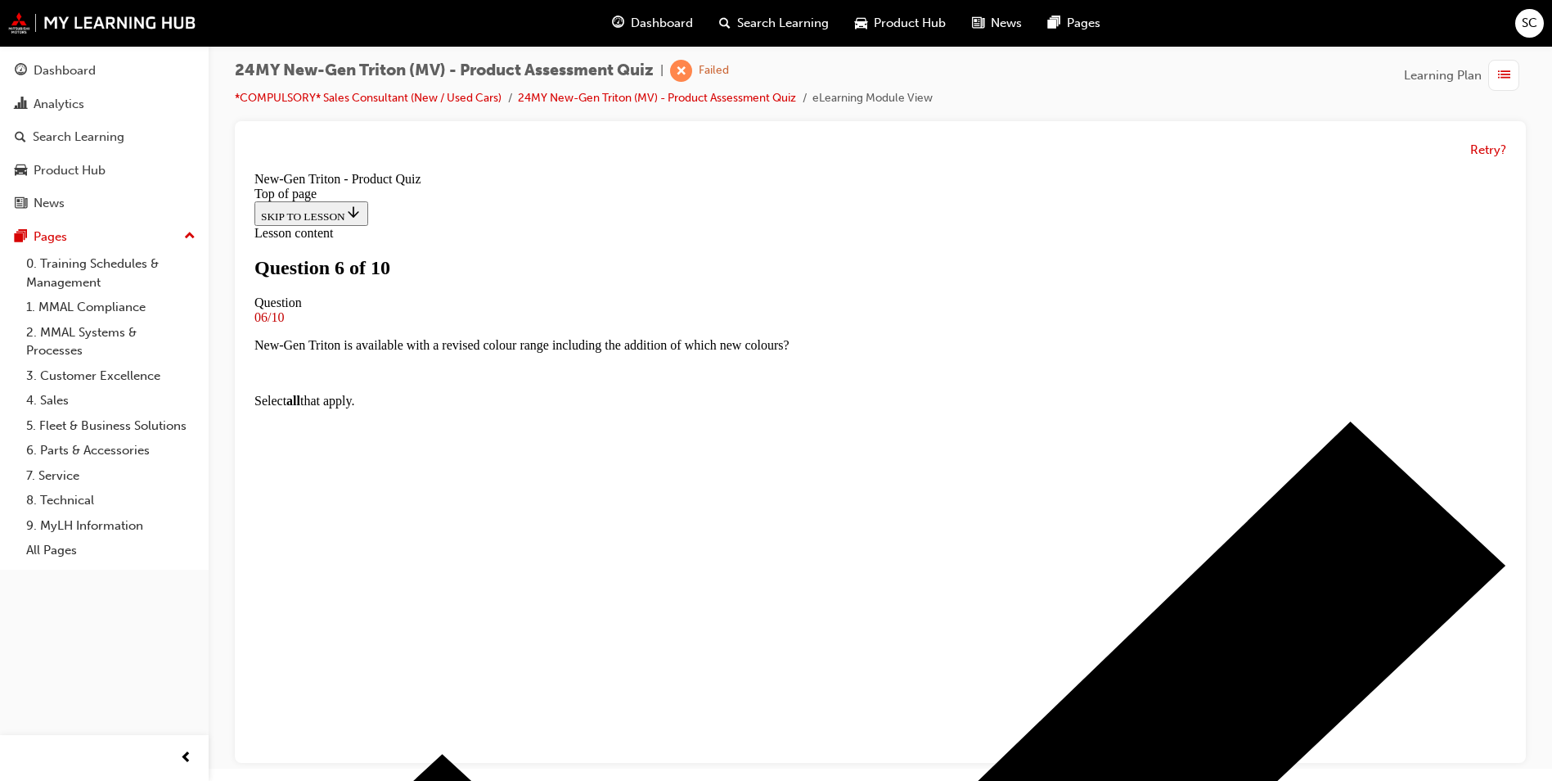
scroll to position [2, 0]
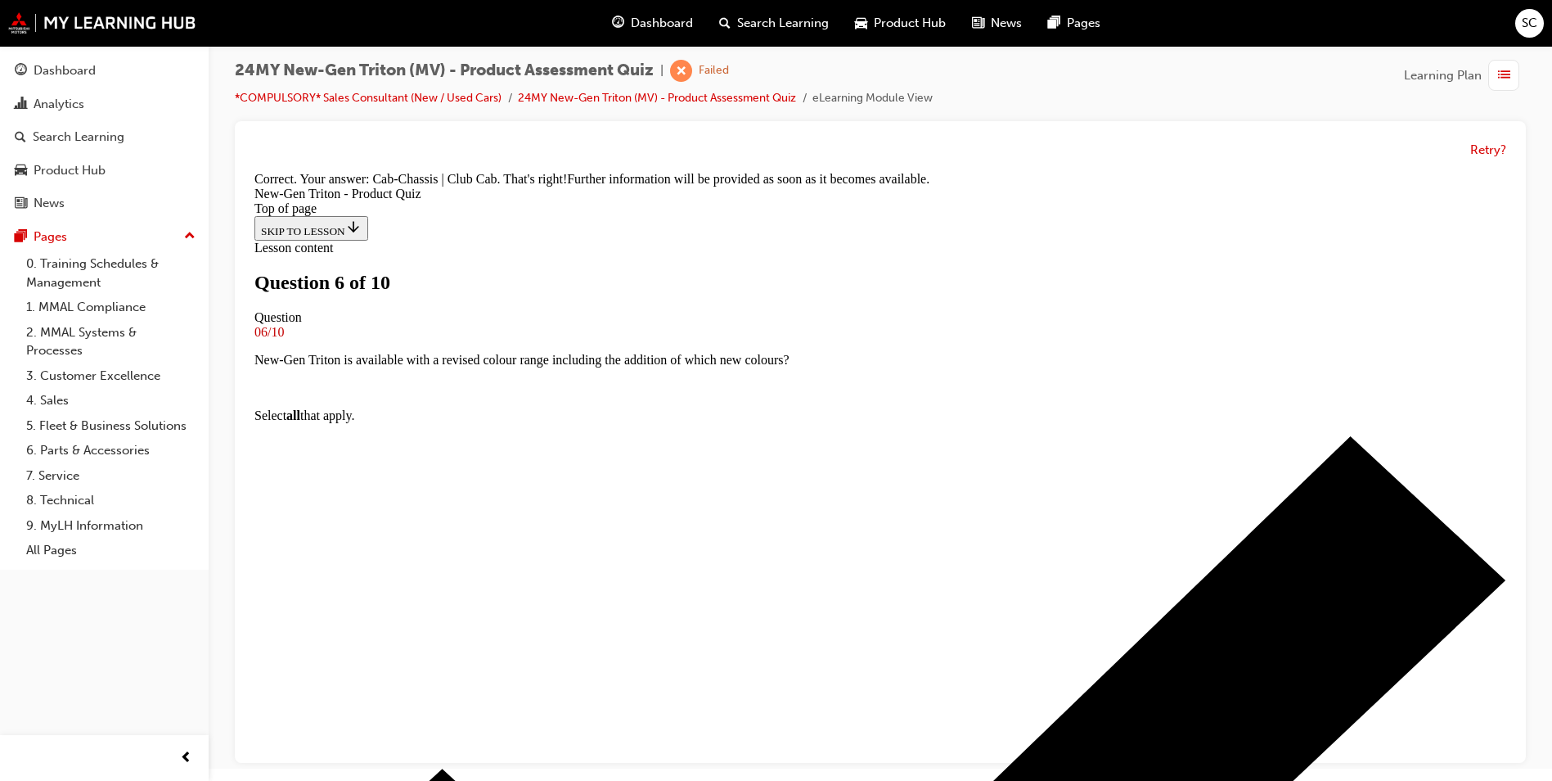
scroll to position [408, 0]
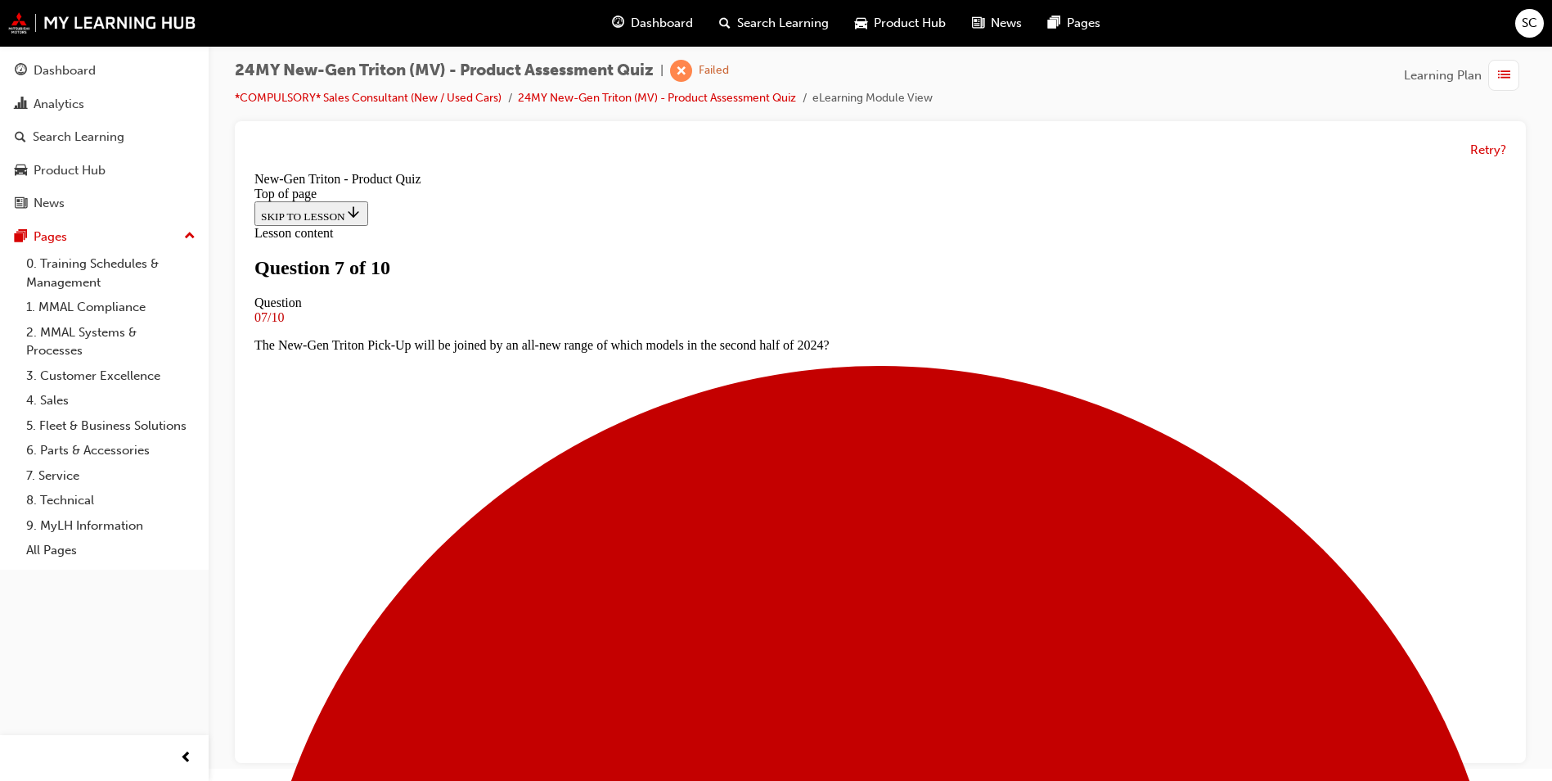
scroll to position [2, 0]
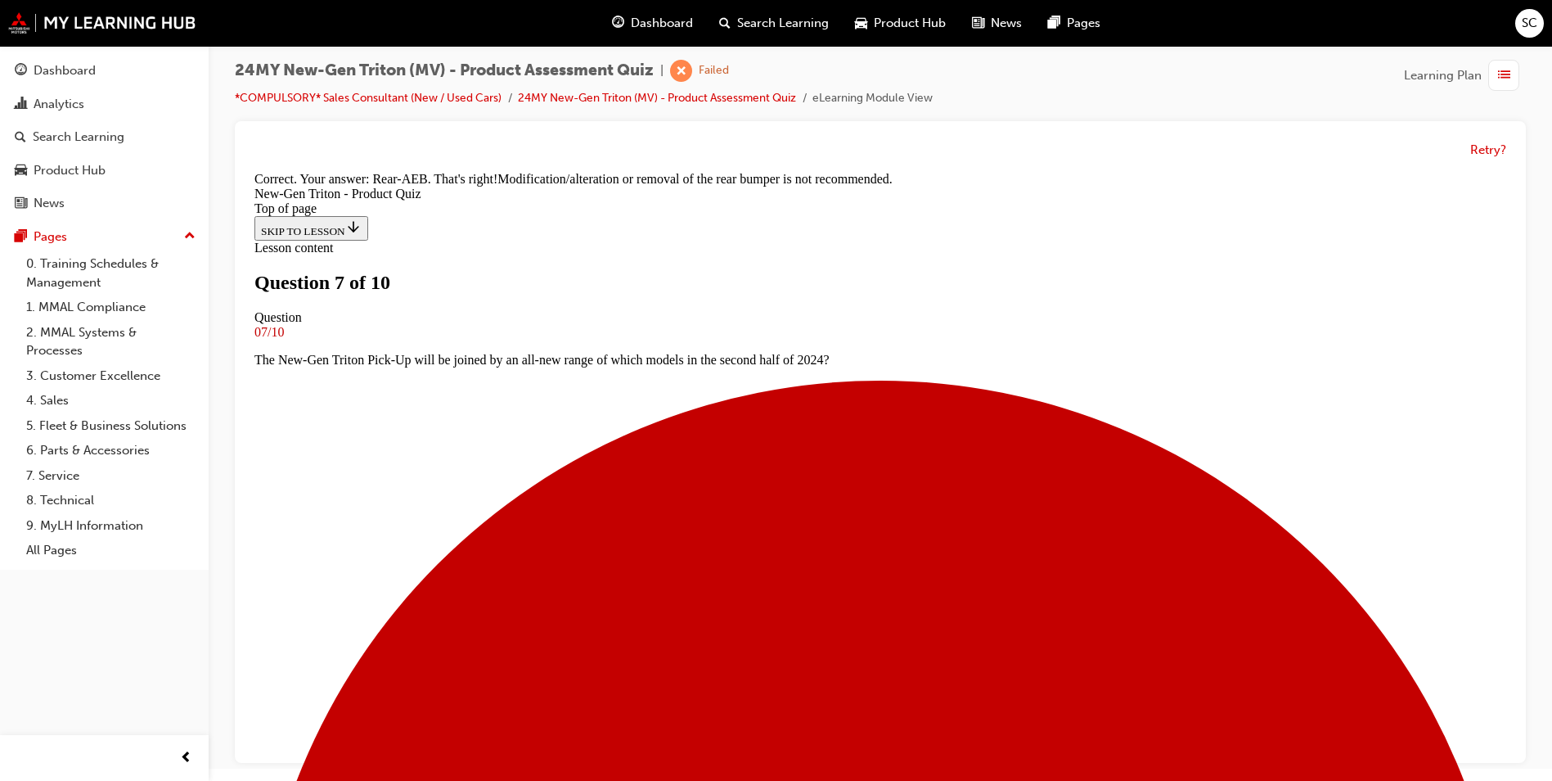
scroll to position [456, 0]
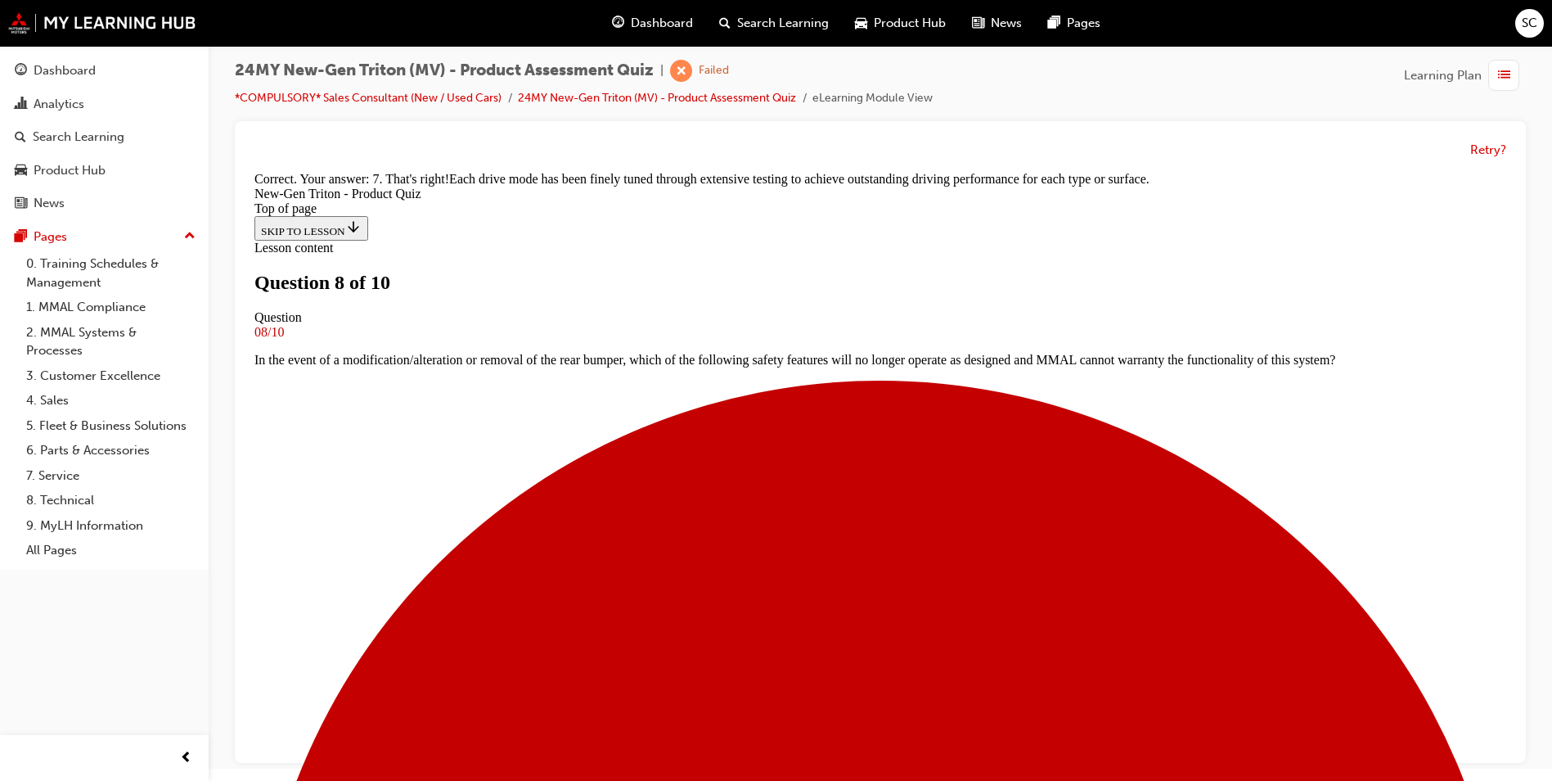
scroll to position [428, 0]
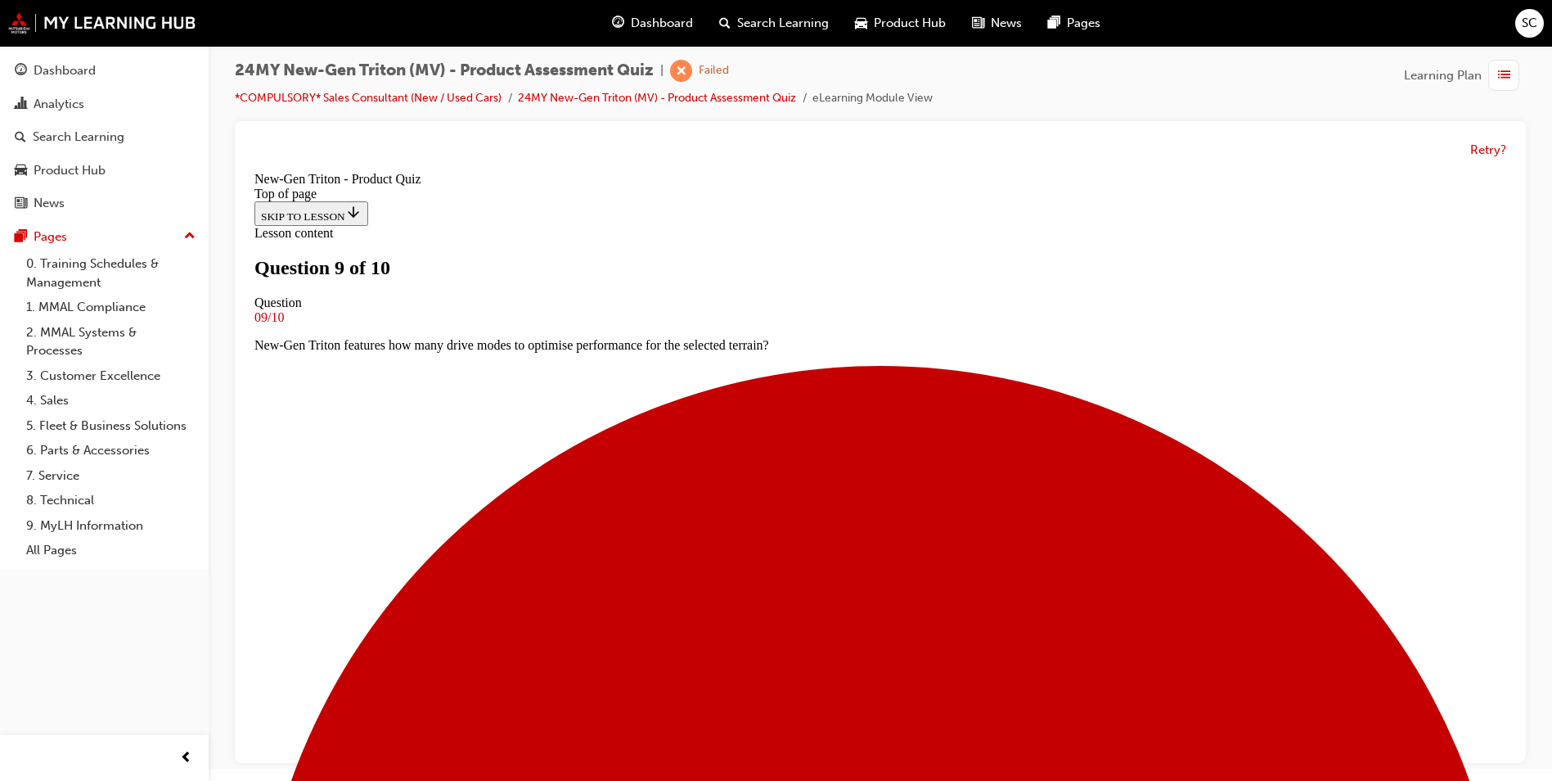
scroll to position [84, 0]
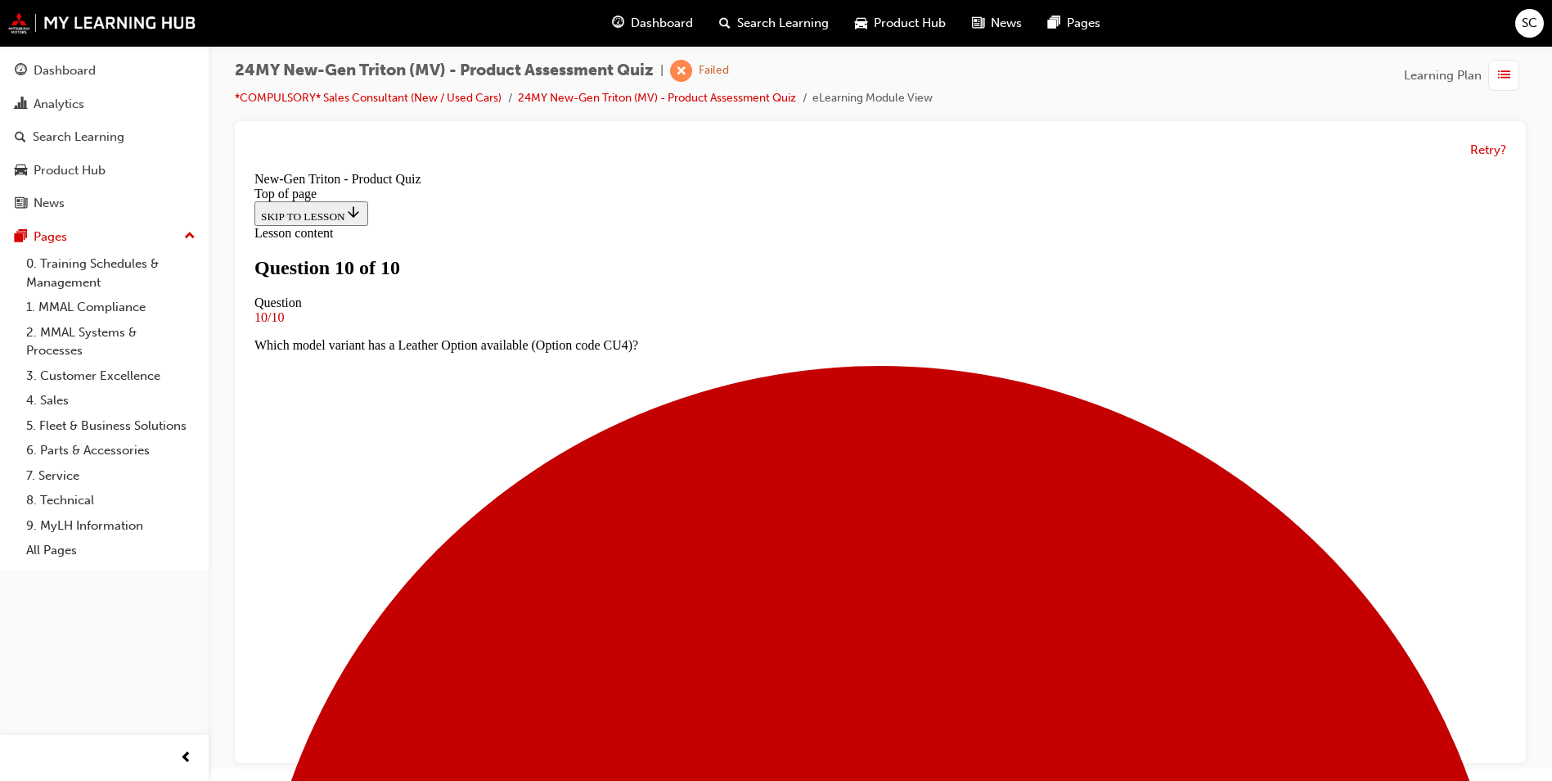
scroll to position [222, 0]
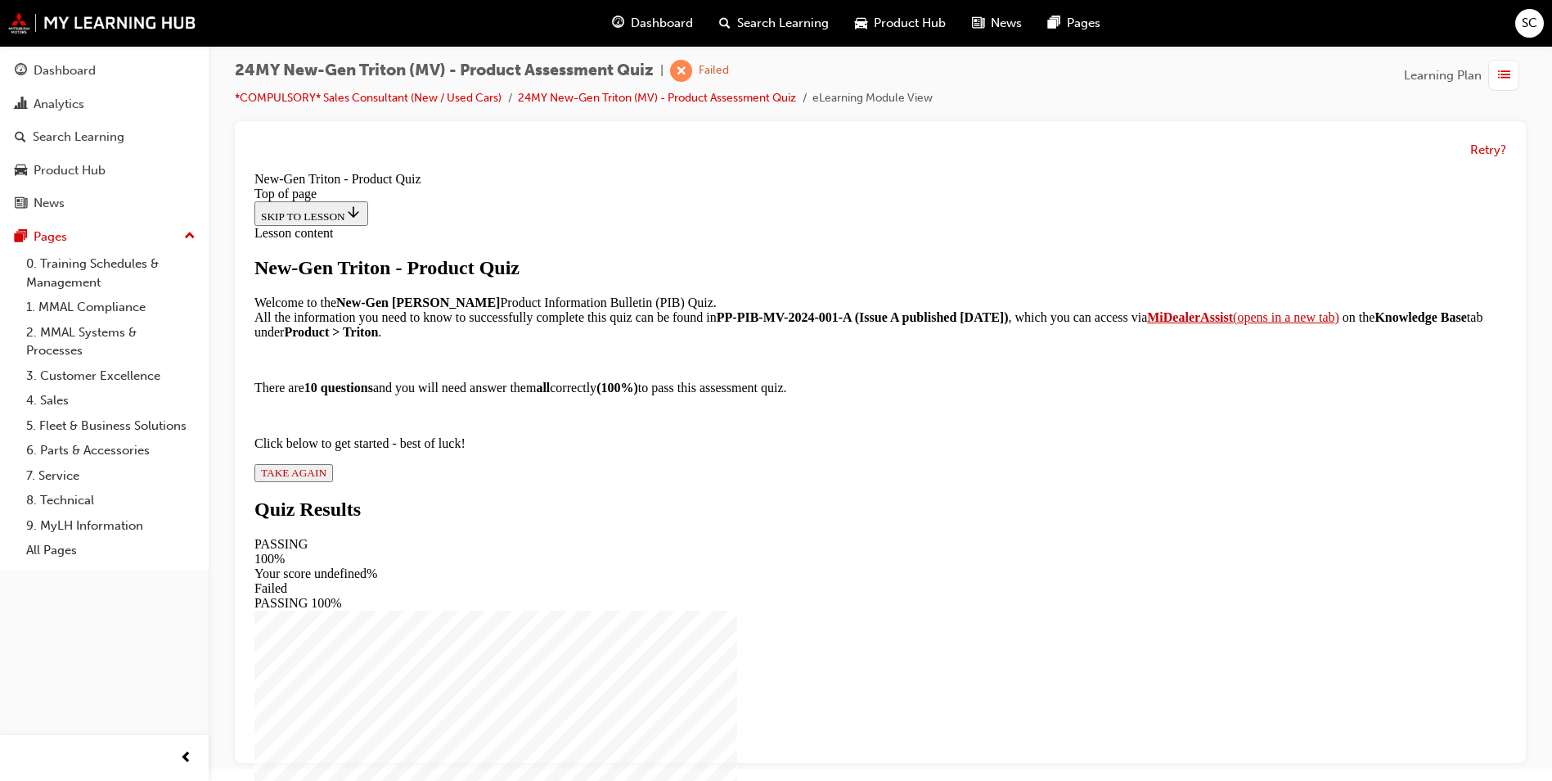
click at [333, 482] on button "TAKE AGAIN" at bounding box center [293, 473] width 79 height 18
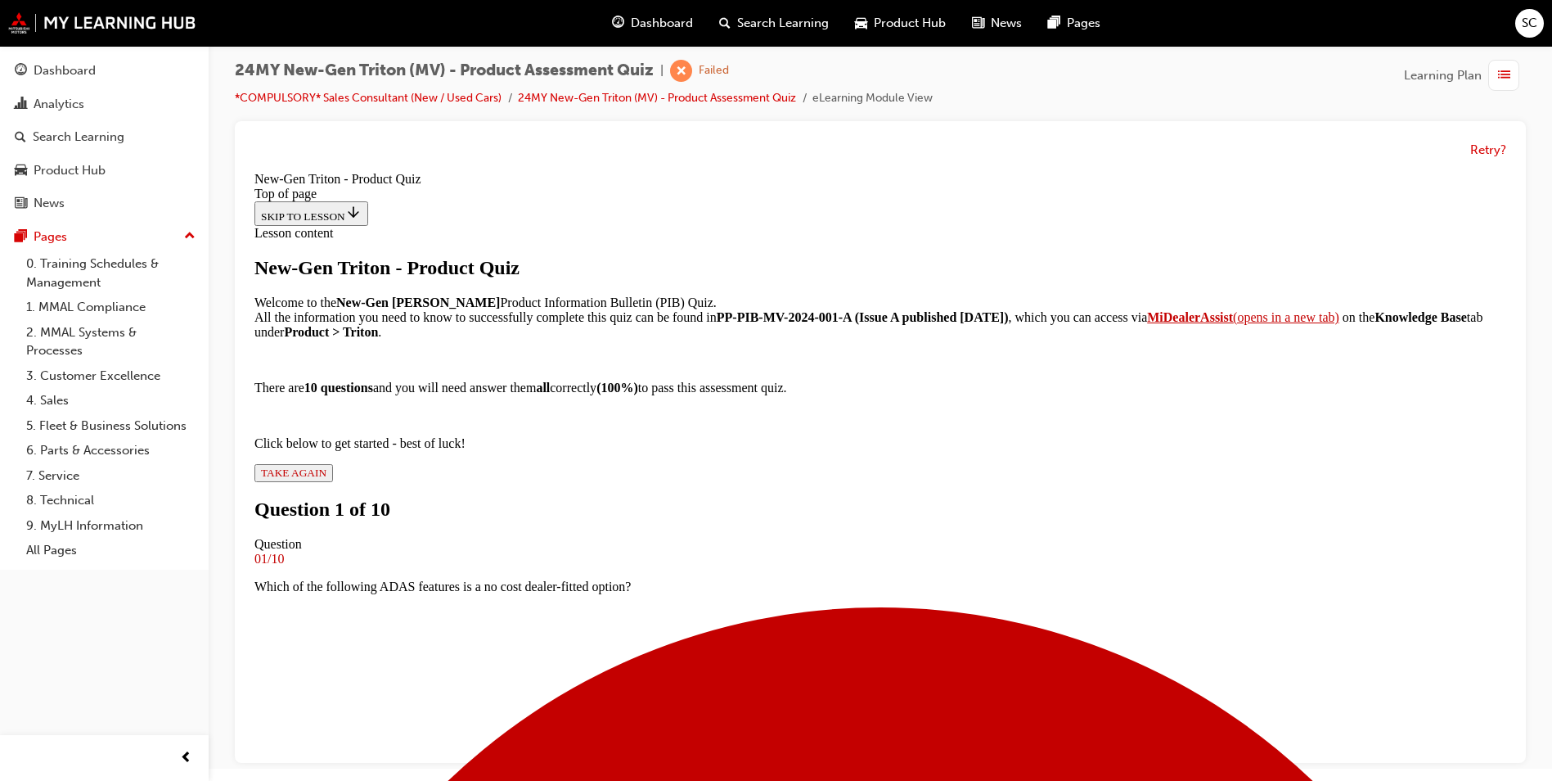
scroll to position [2, 0]
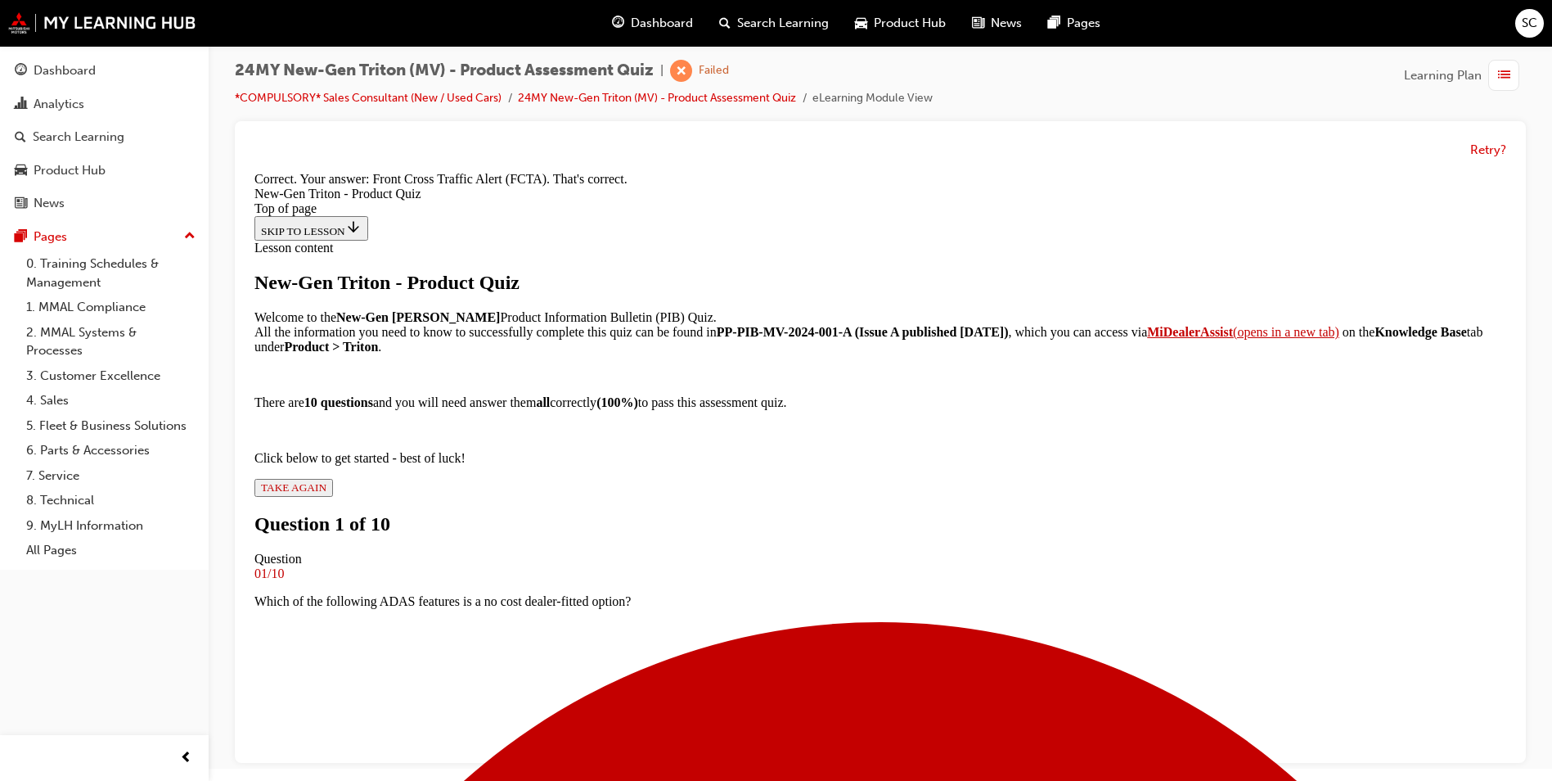
scroll to position [342, 0]
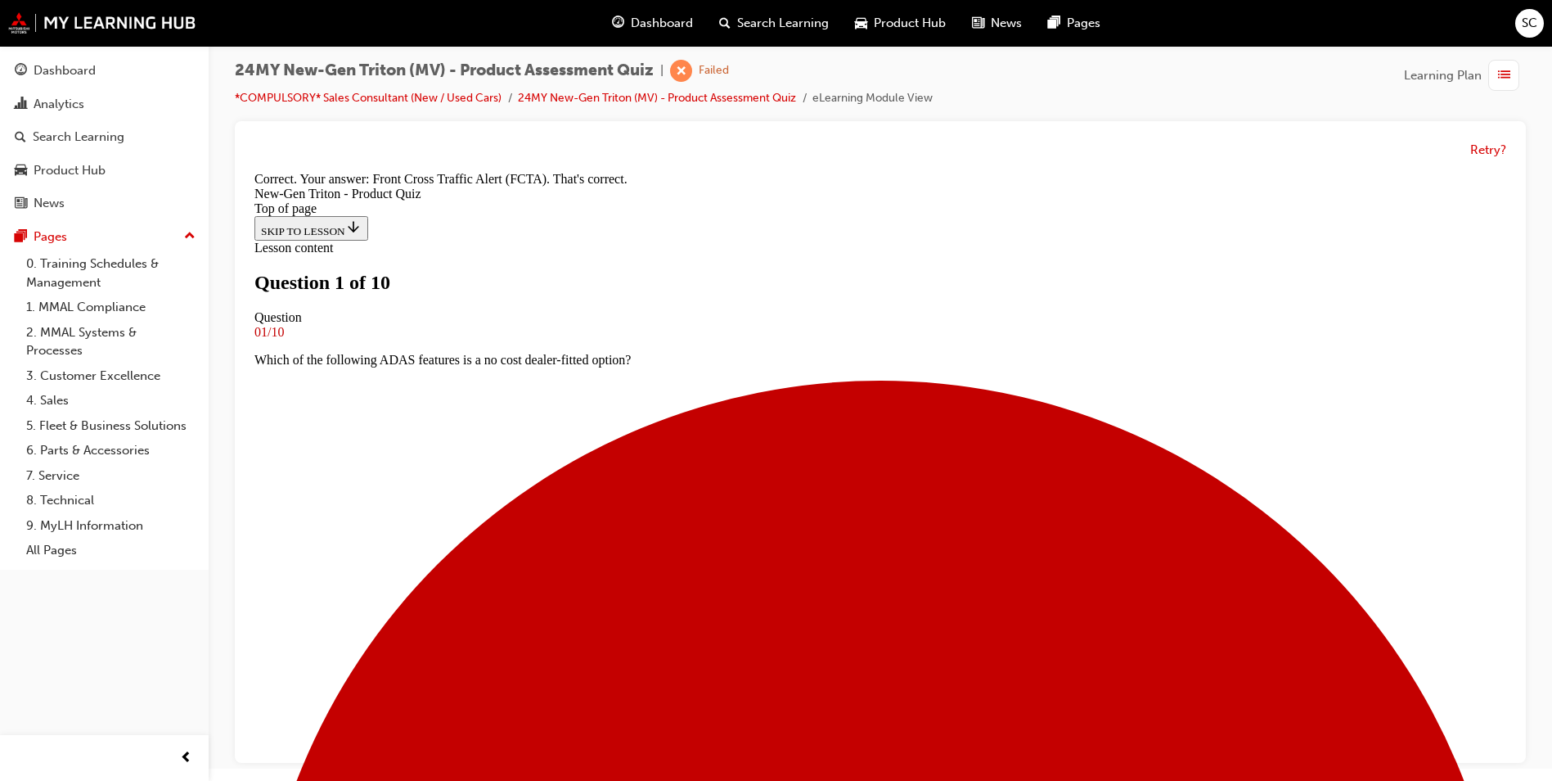
scroll to position [2, 0]
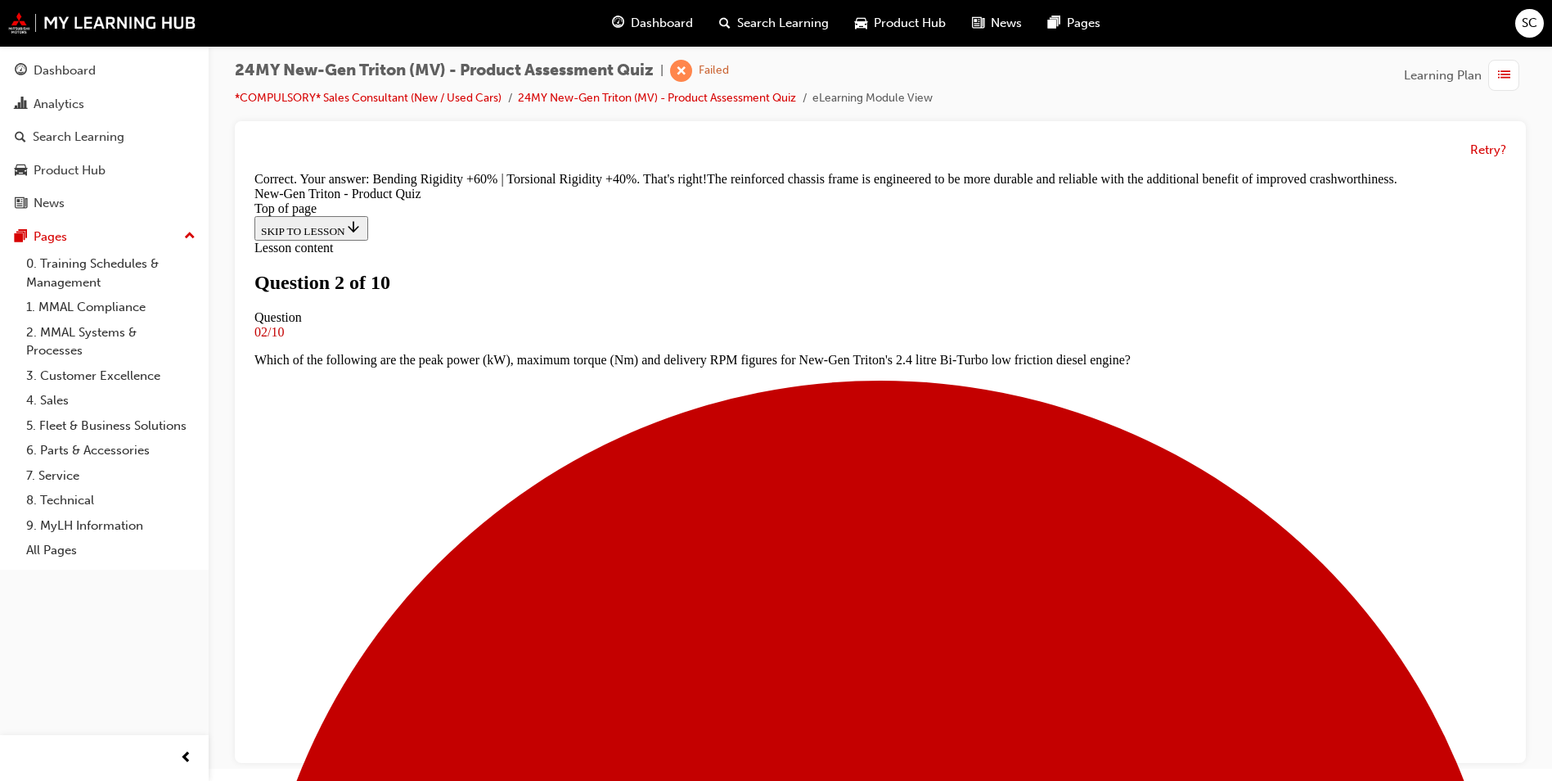
scroll to position [456, 0]
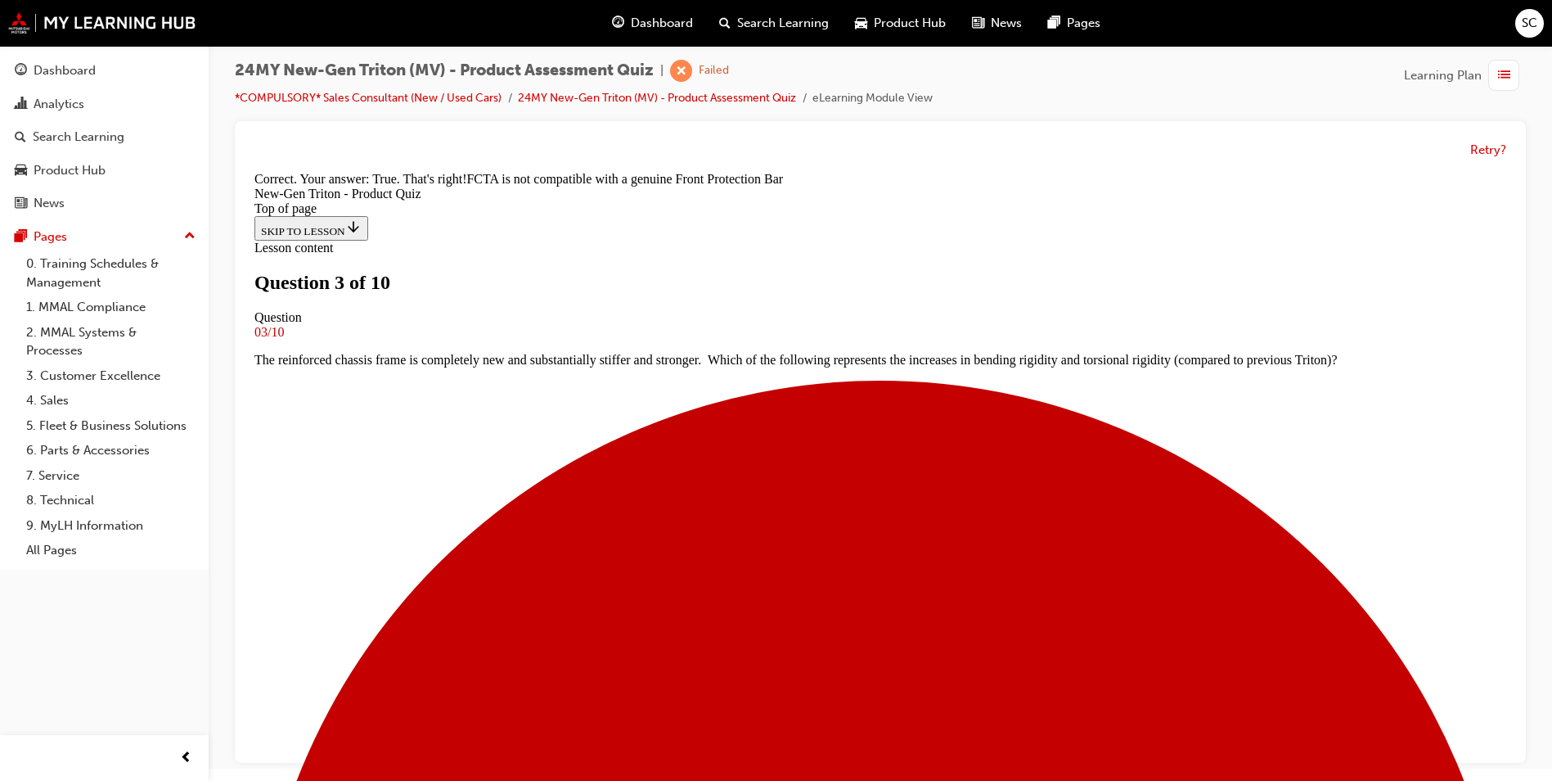
scroll to position [268, 0]
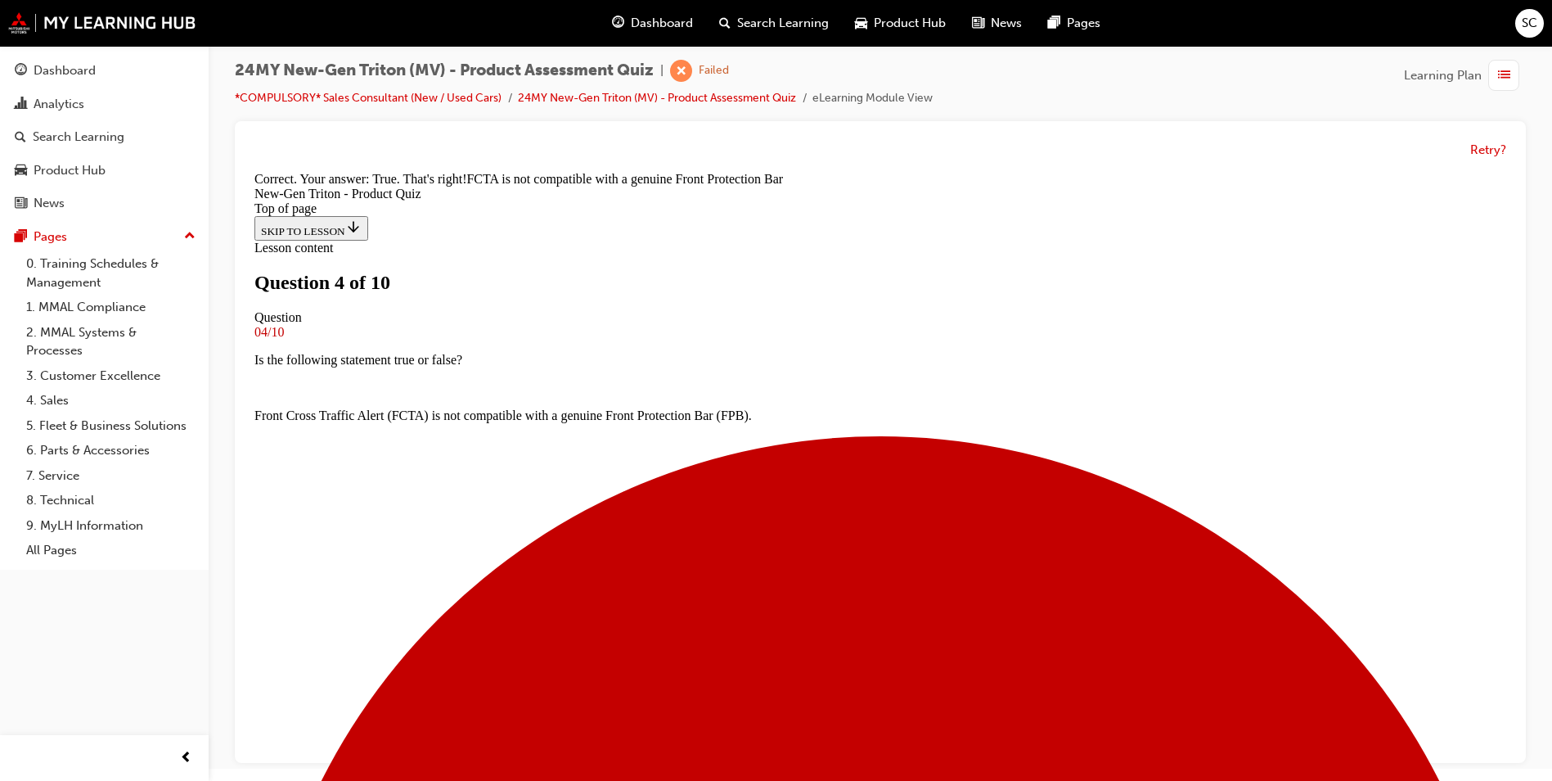
scroll to position [2, 0]
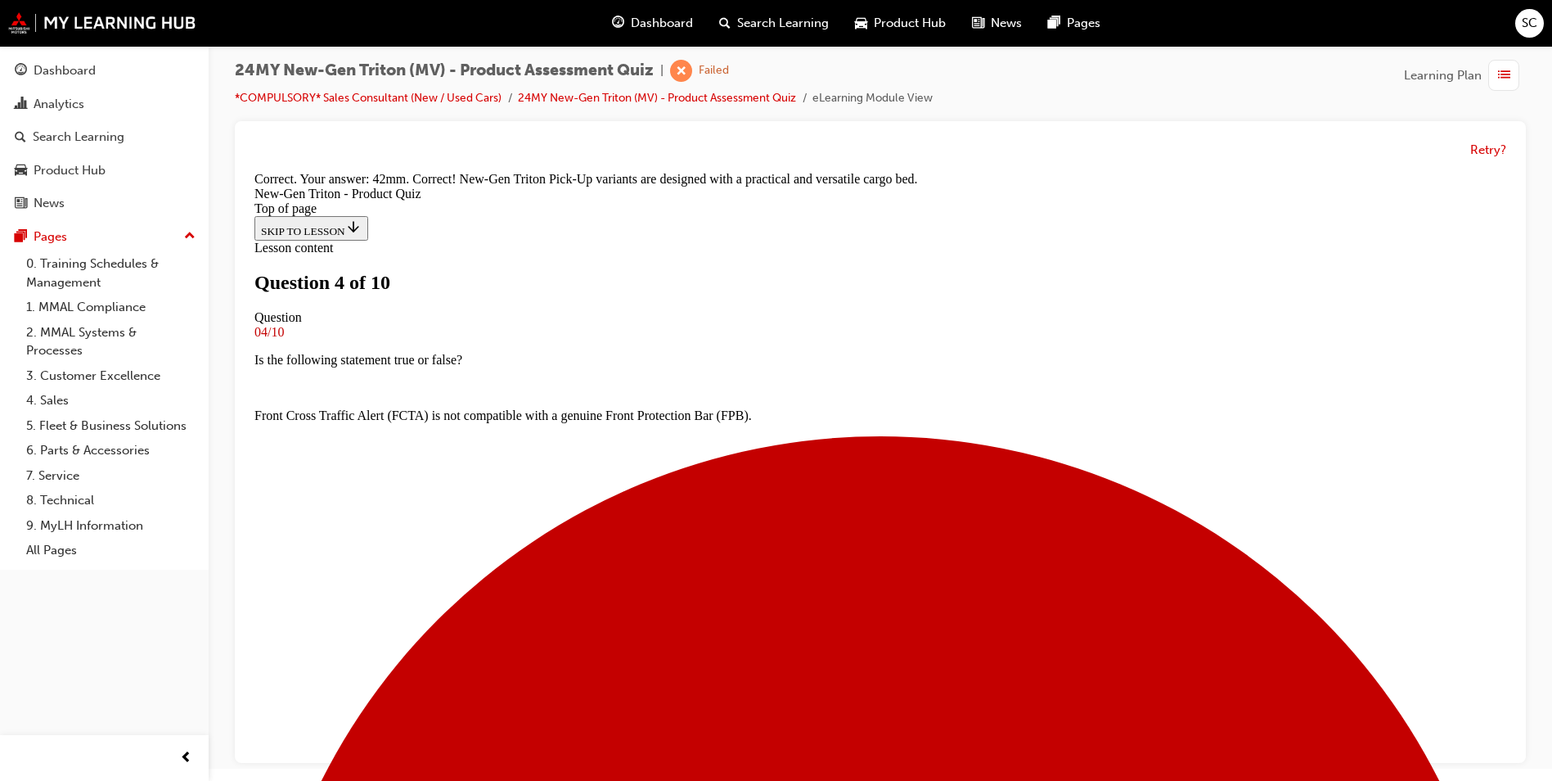
scroll to position [428, 0]
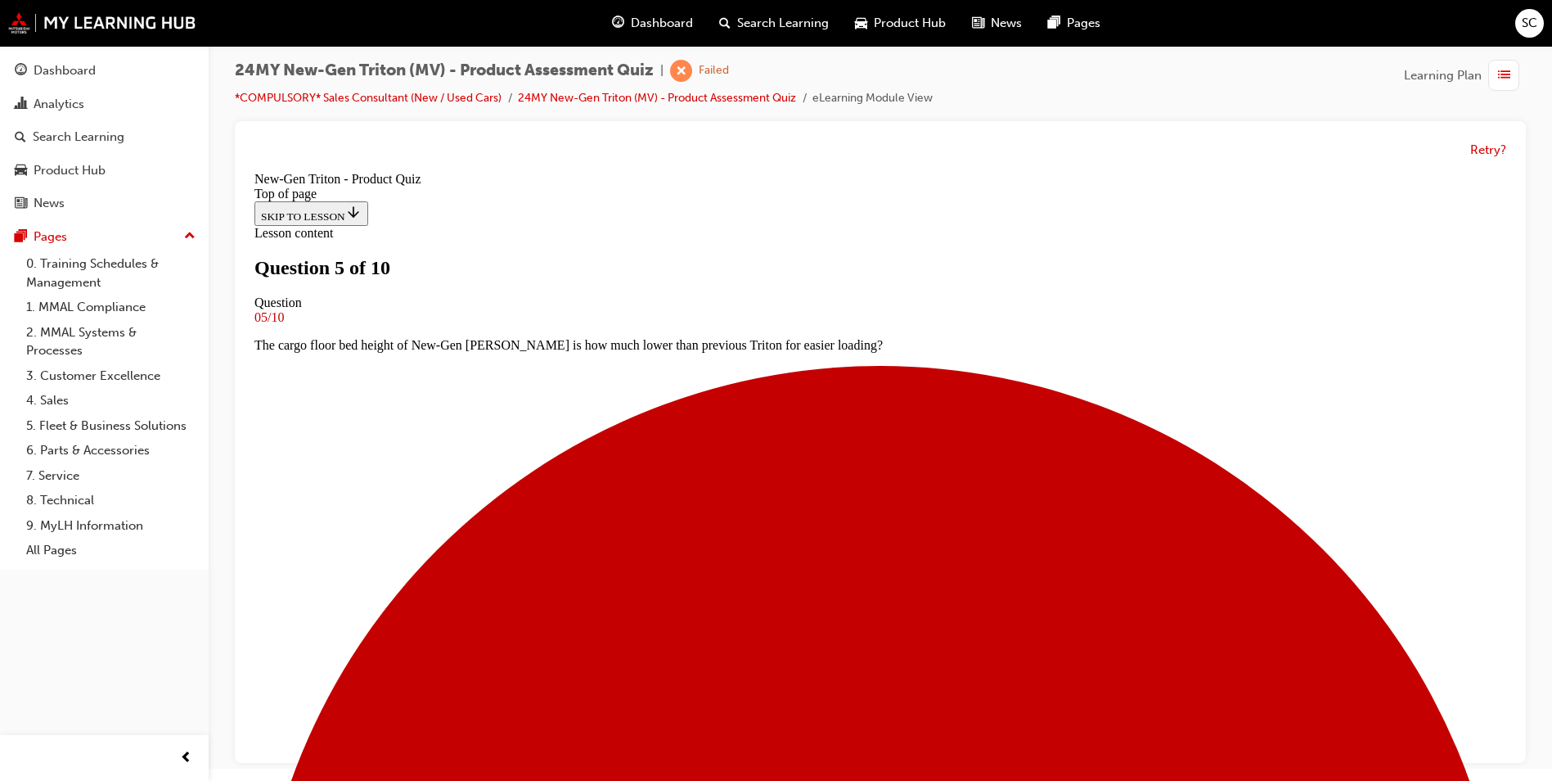
scroll to position [293, 0]
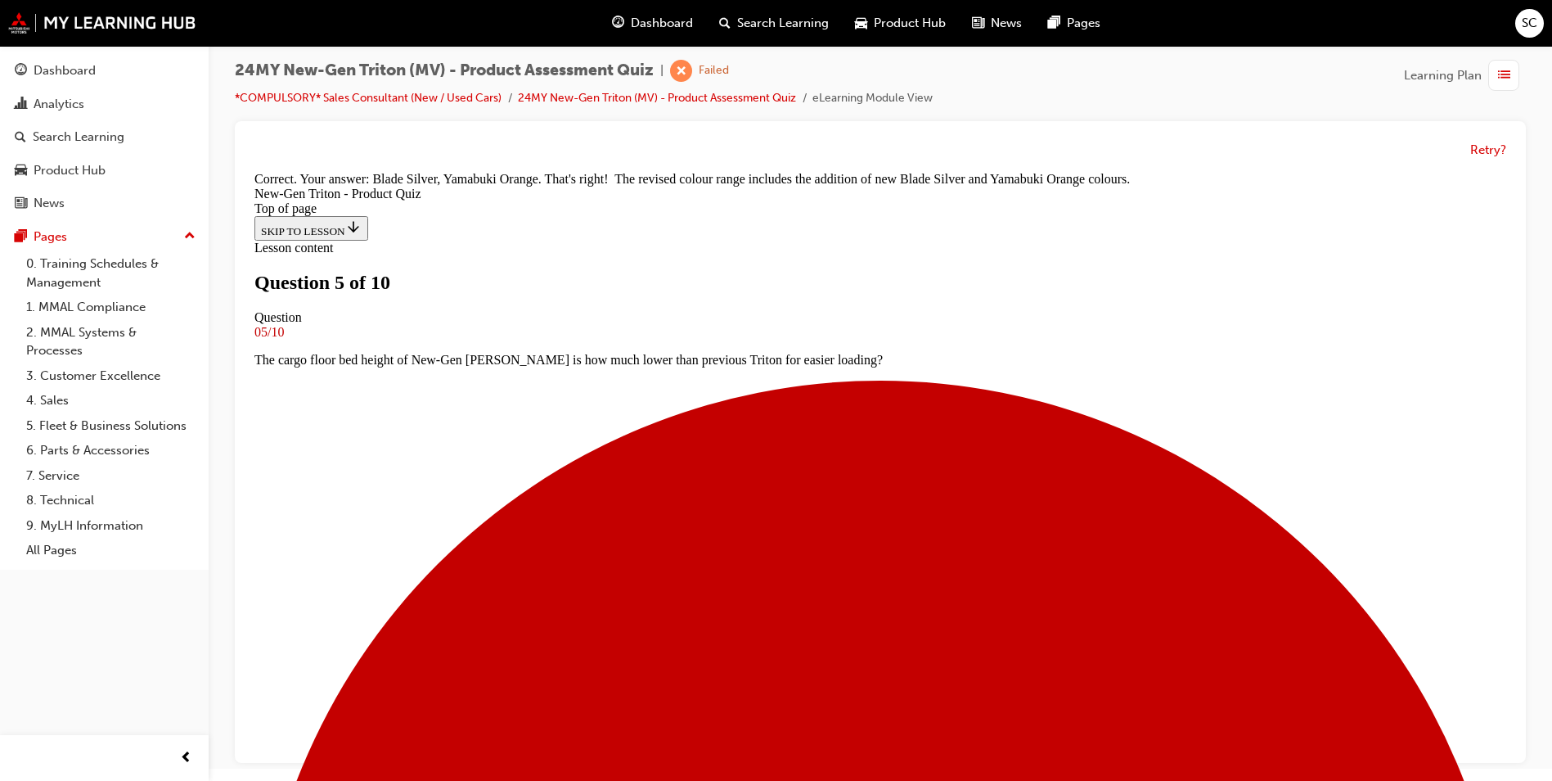
scroll to position [445, 0]
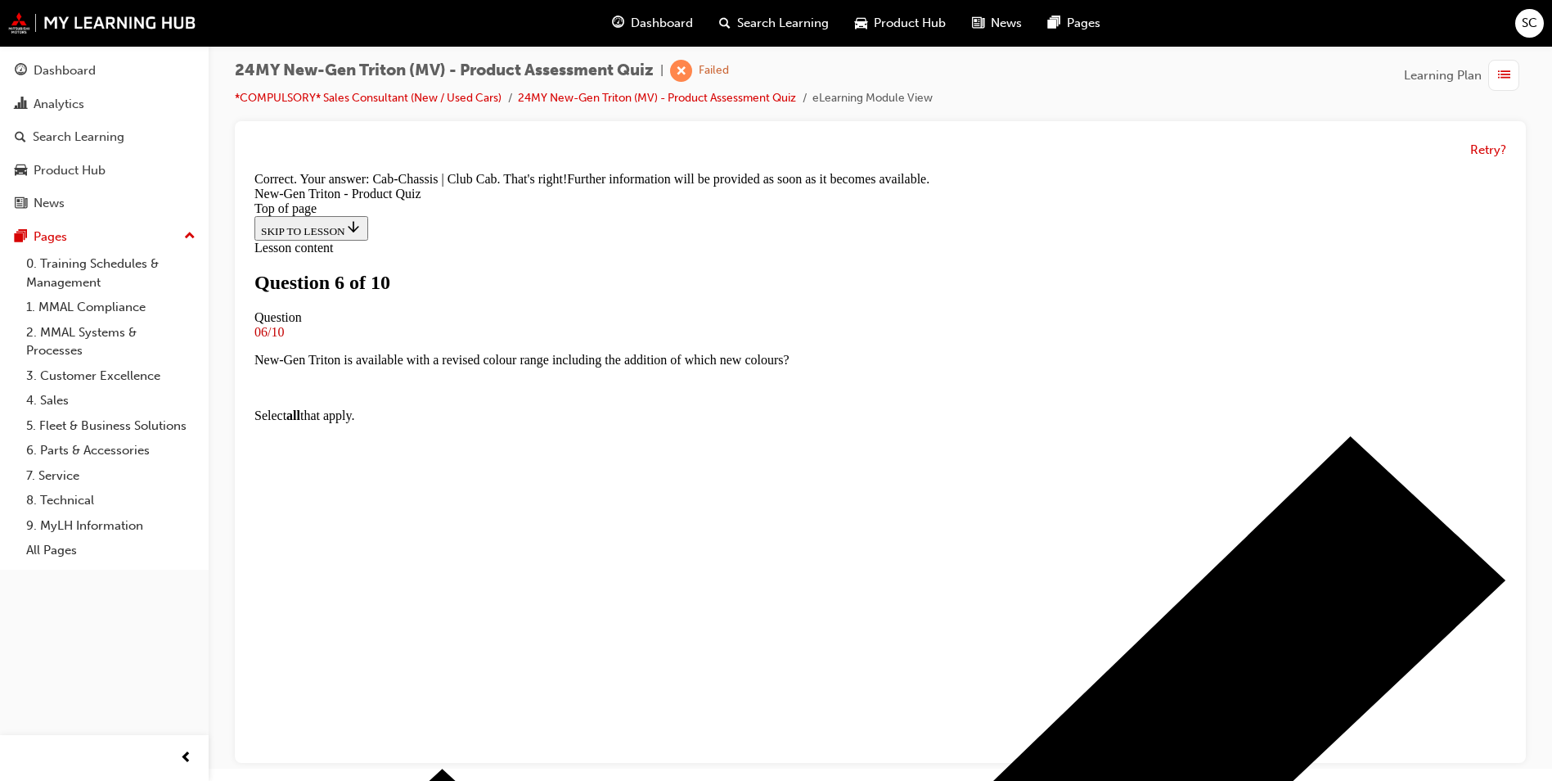
scroll to position [408, 0]
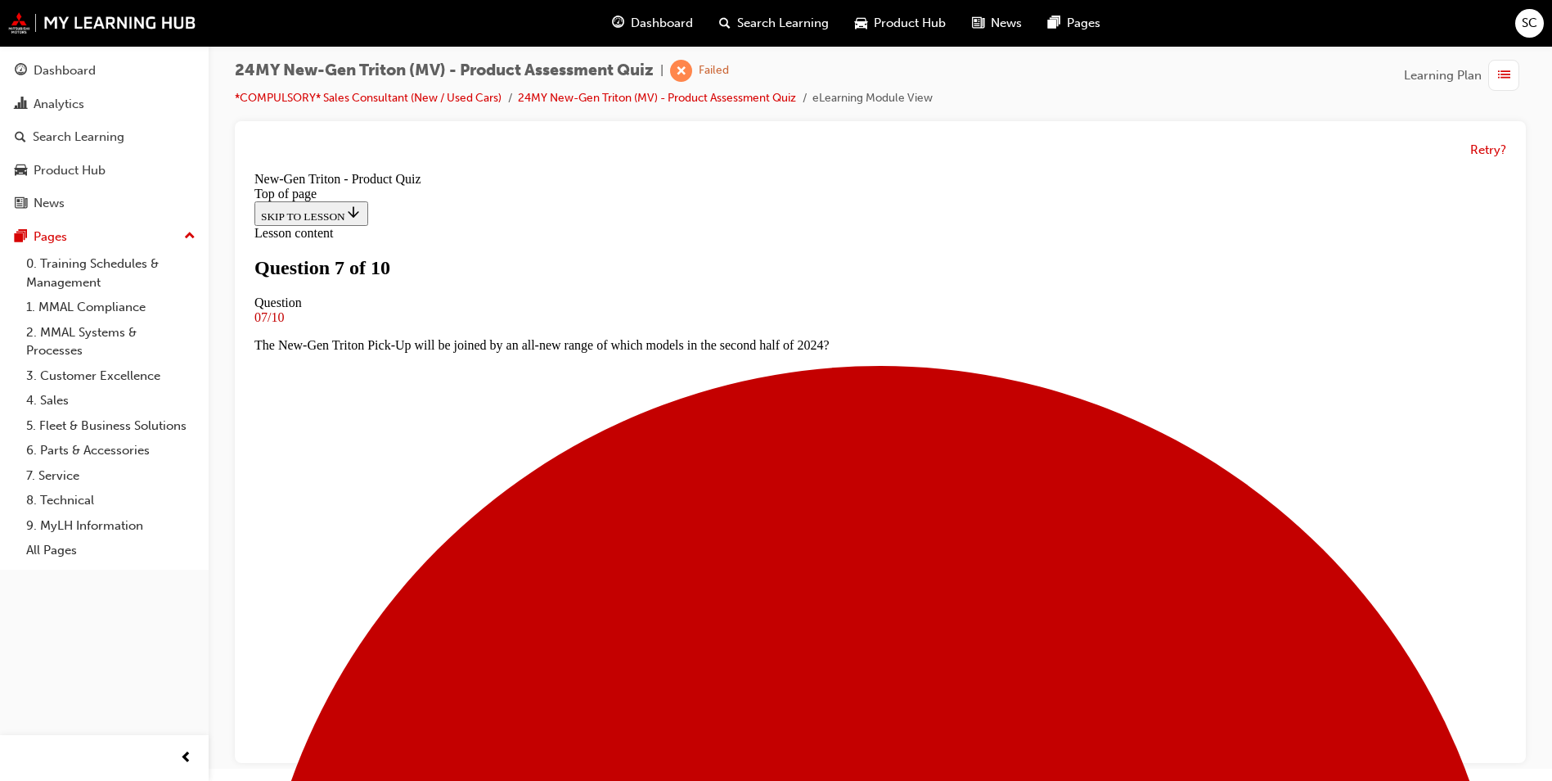
scroll to position [248, 0]
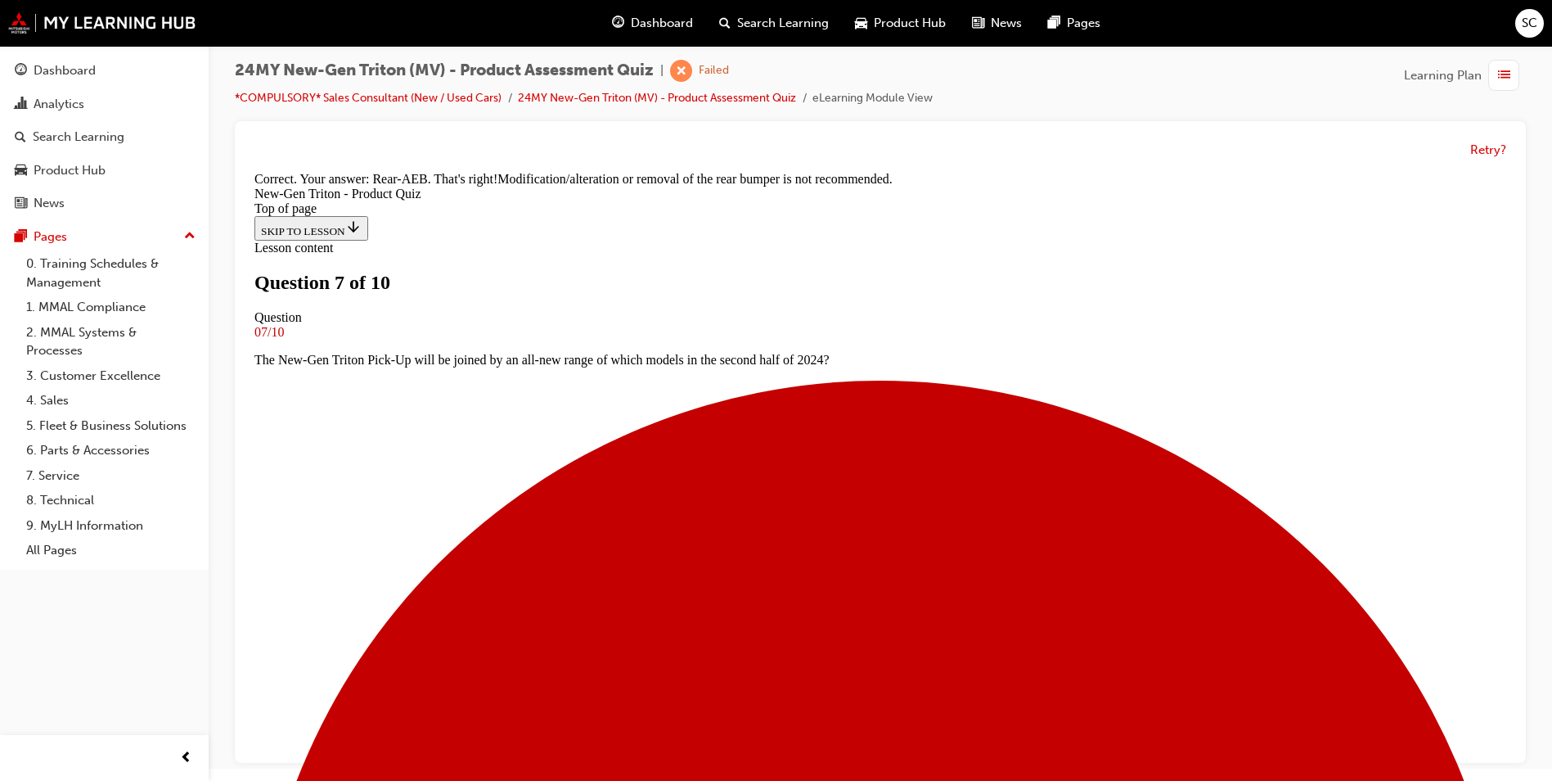
scroll to position [456, 0]
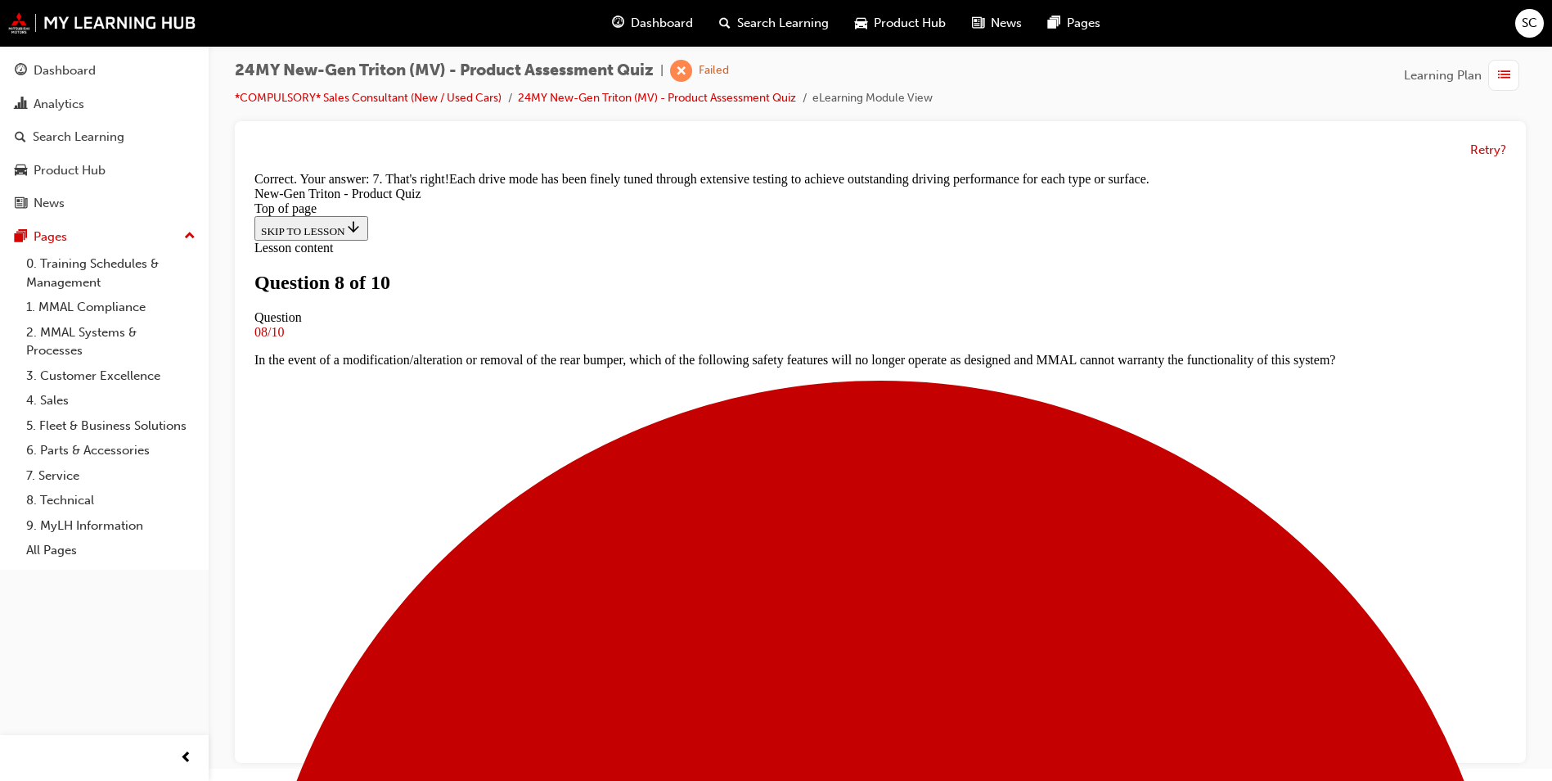
scroll to position [428, 0]
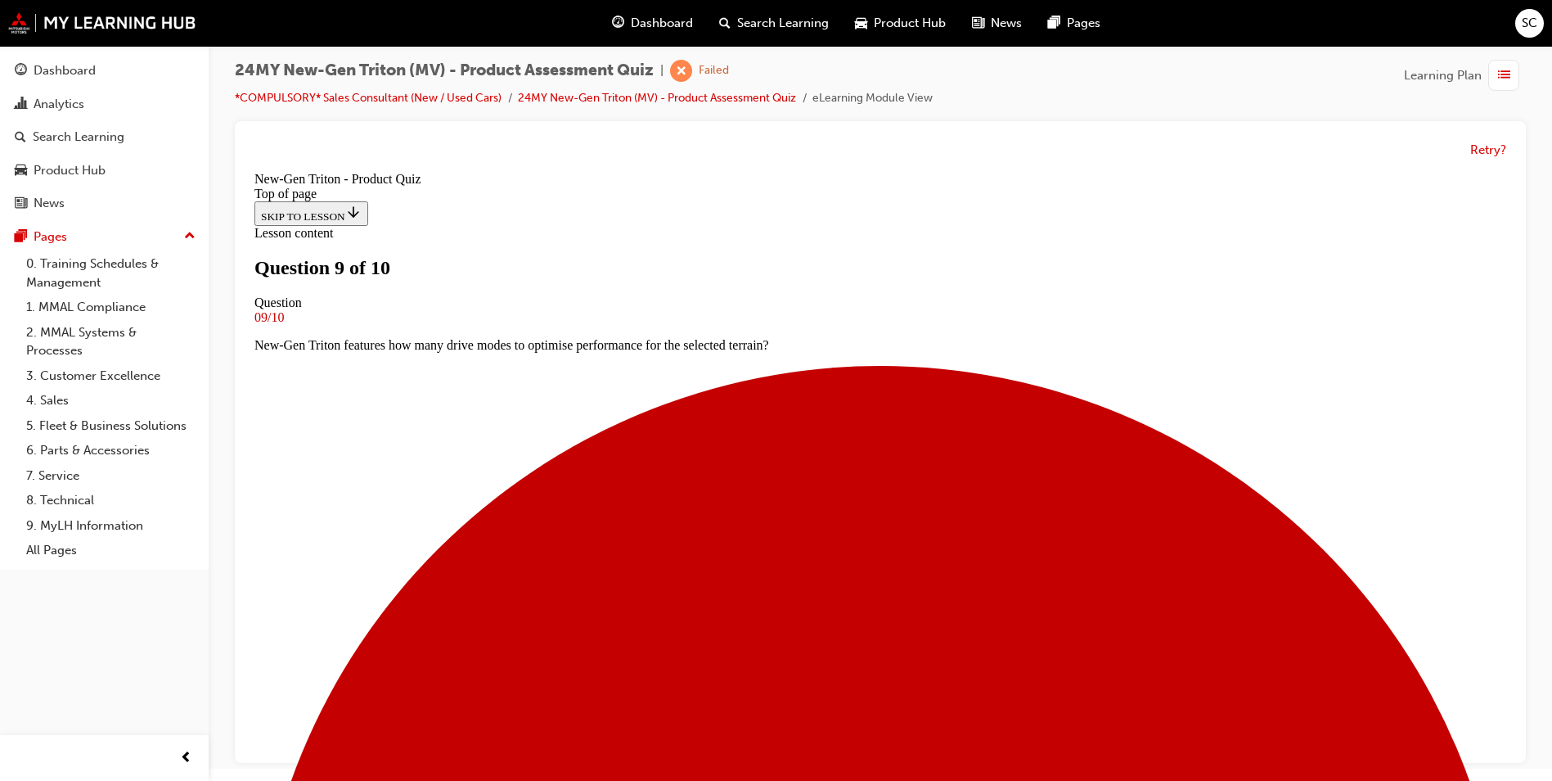
scroll to position [2, 0]
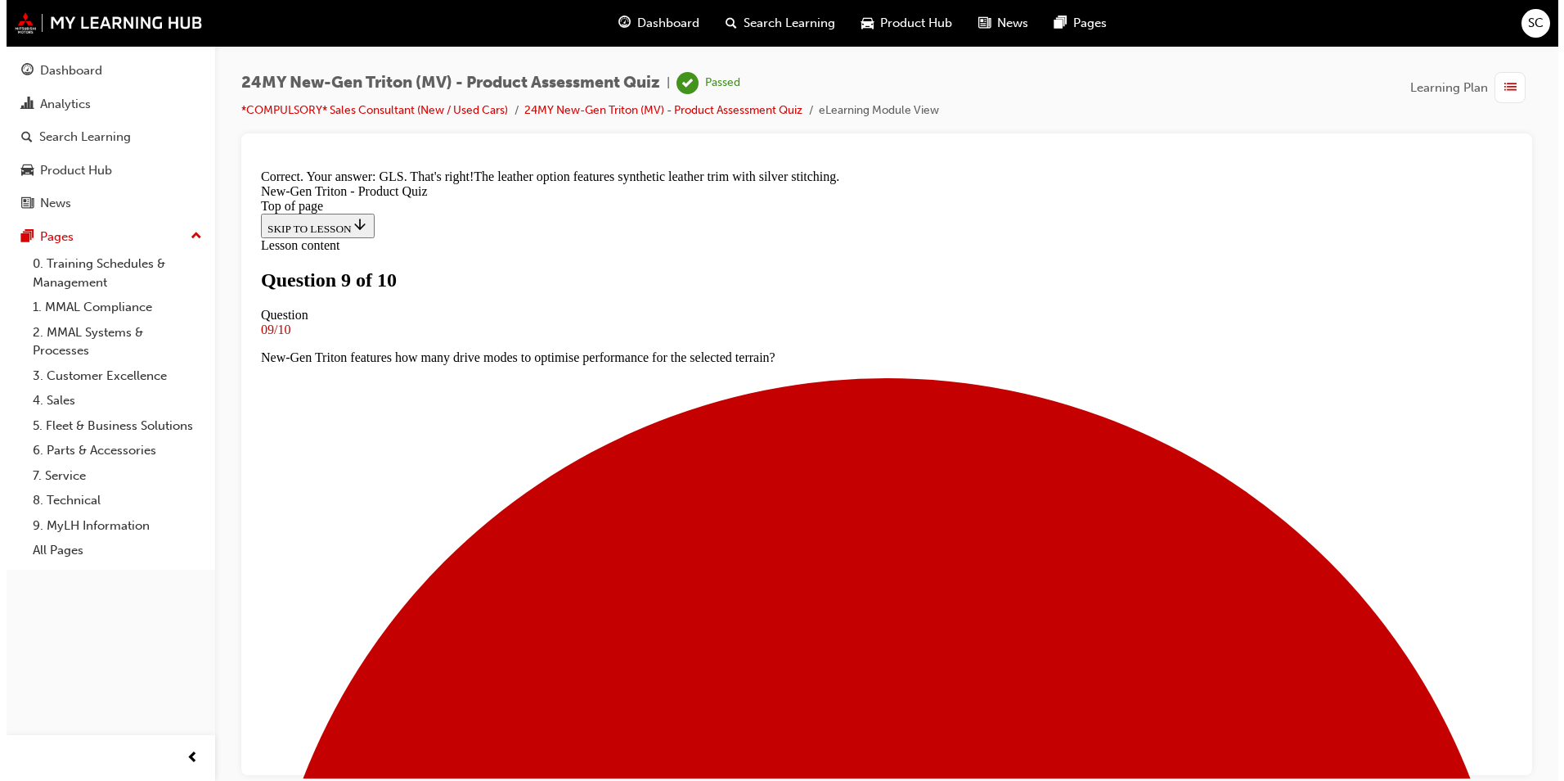
scroll to position [0, 0]
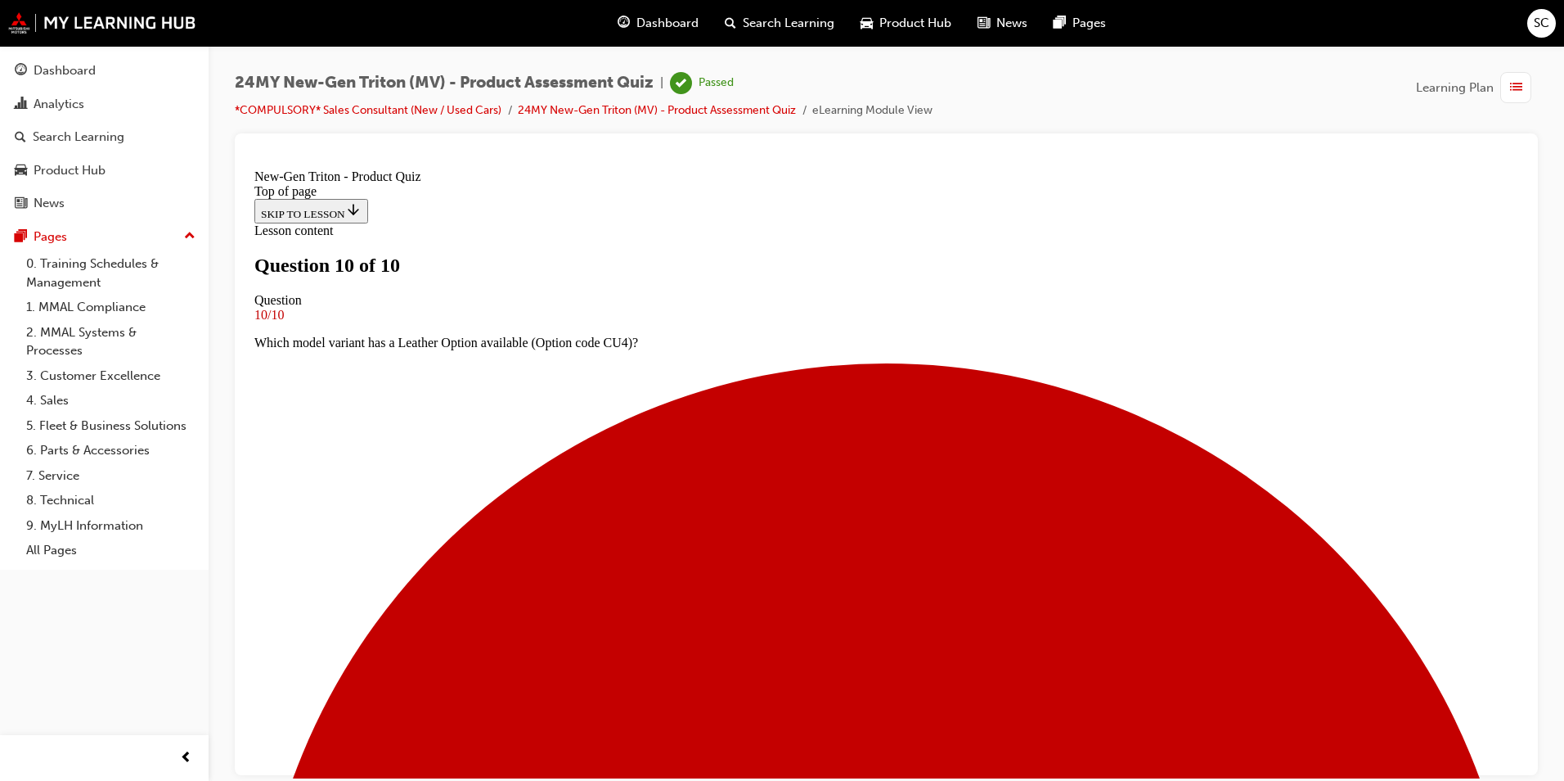
scroll to position [218, 0]
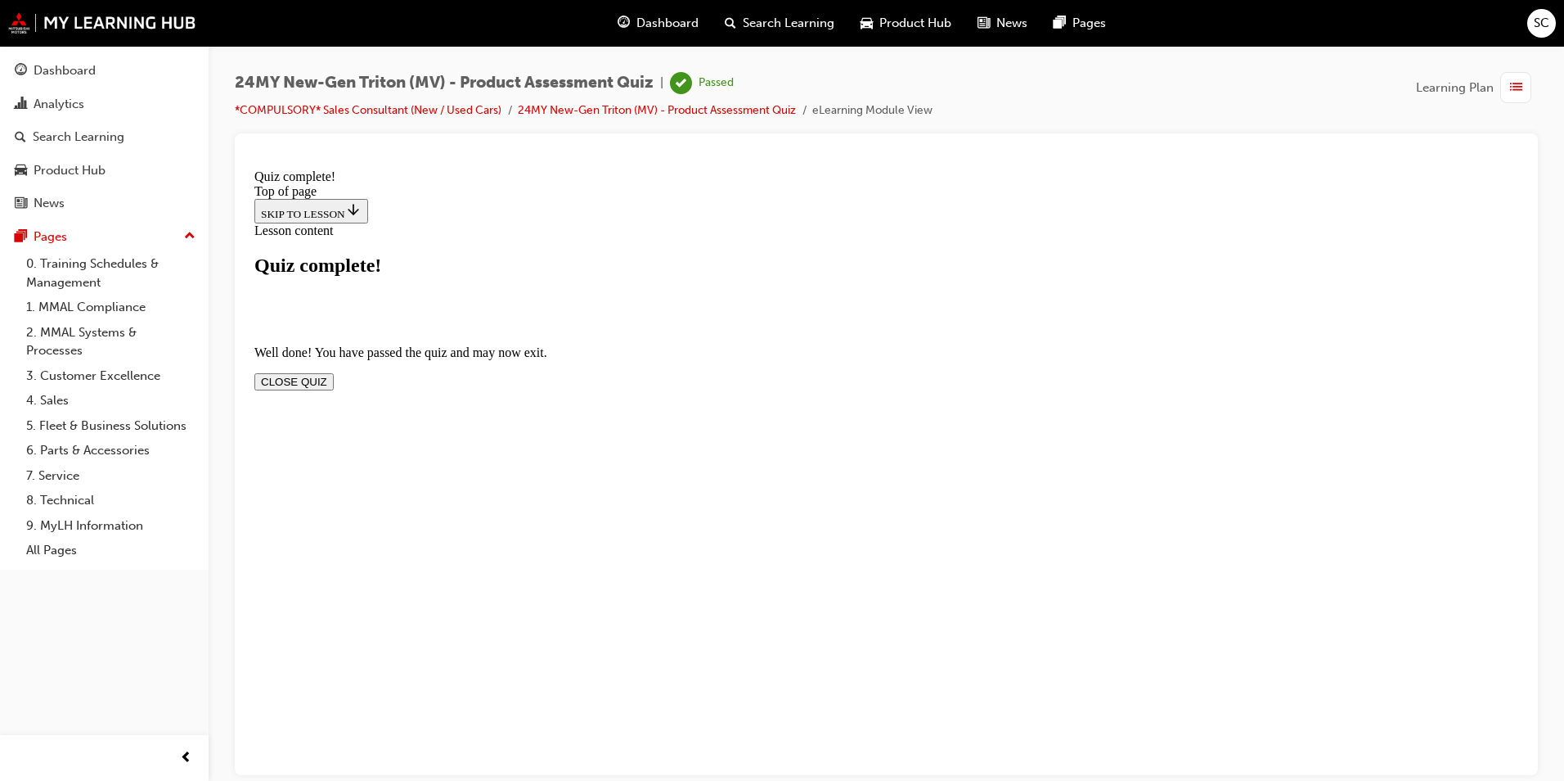
click at [334, 372] on button "CLOSE QUIZ" at bounding box center [293, 380] width 79 height 17
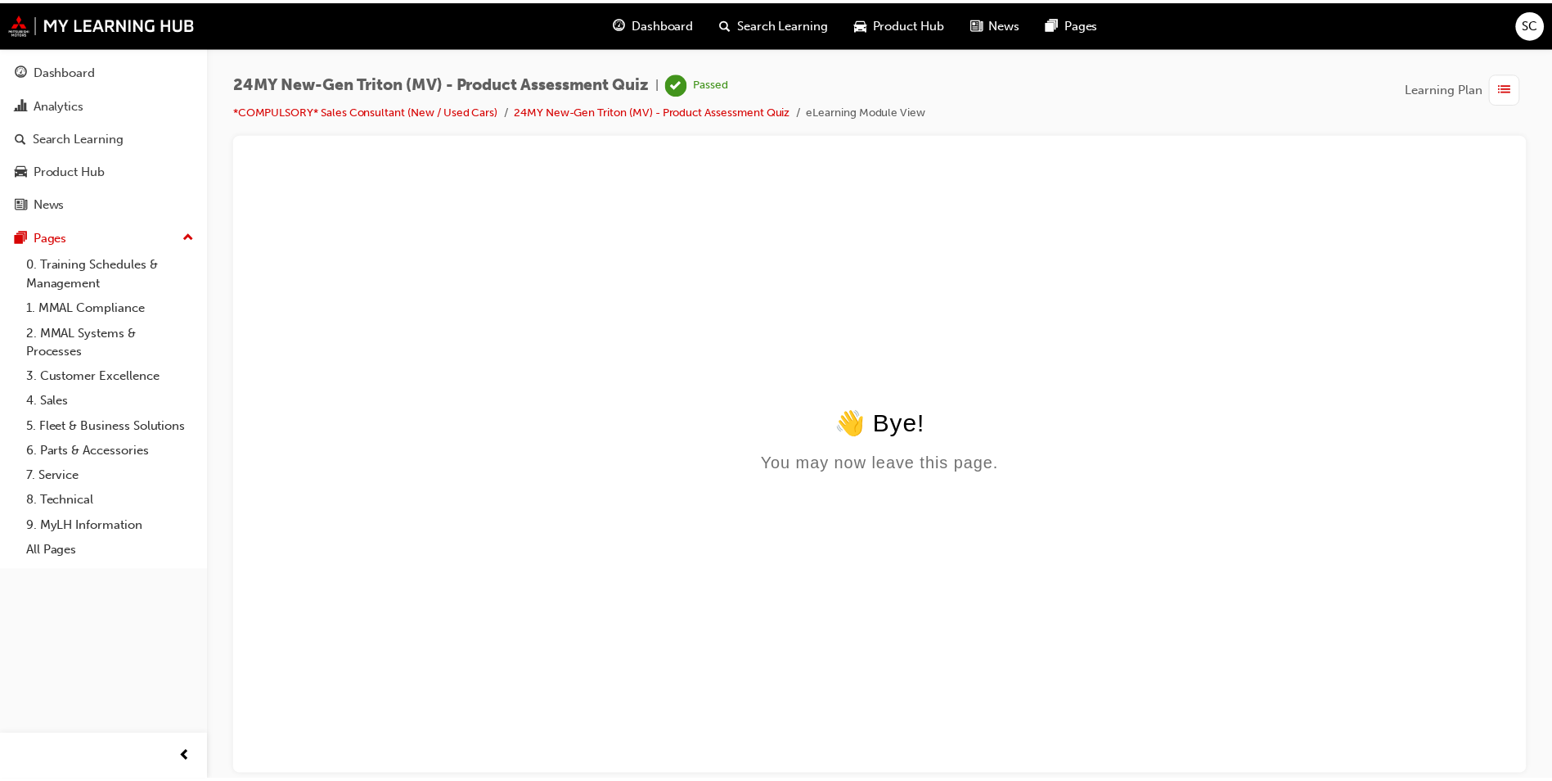
scroll to position [0, 0]
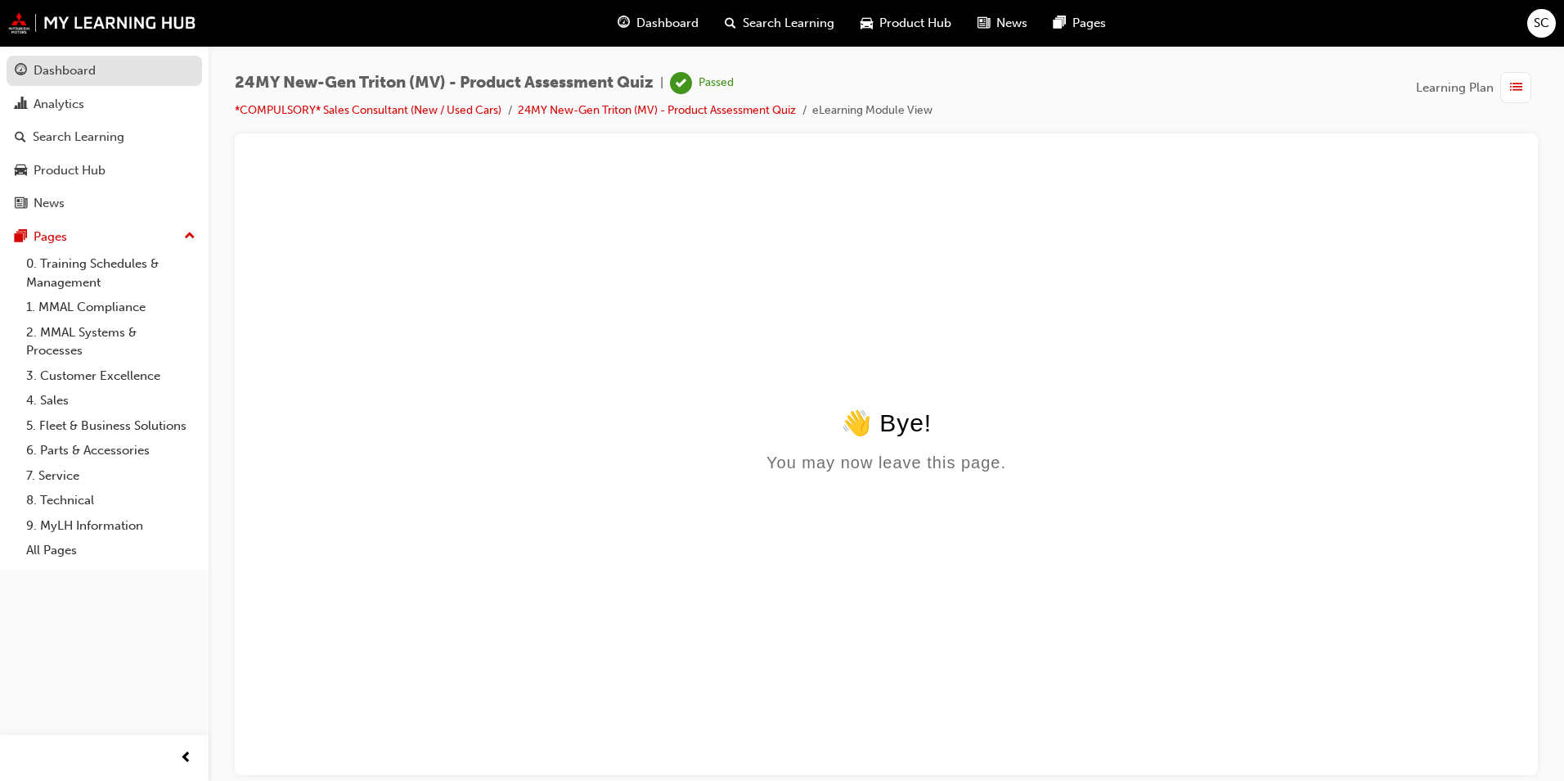
click at [7, 65] on link "Dashboard" at bounding box center [105, 71] width 196 height 30
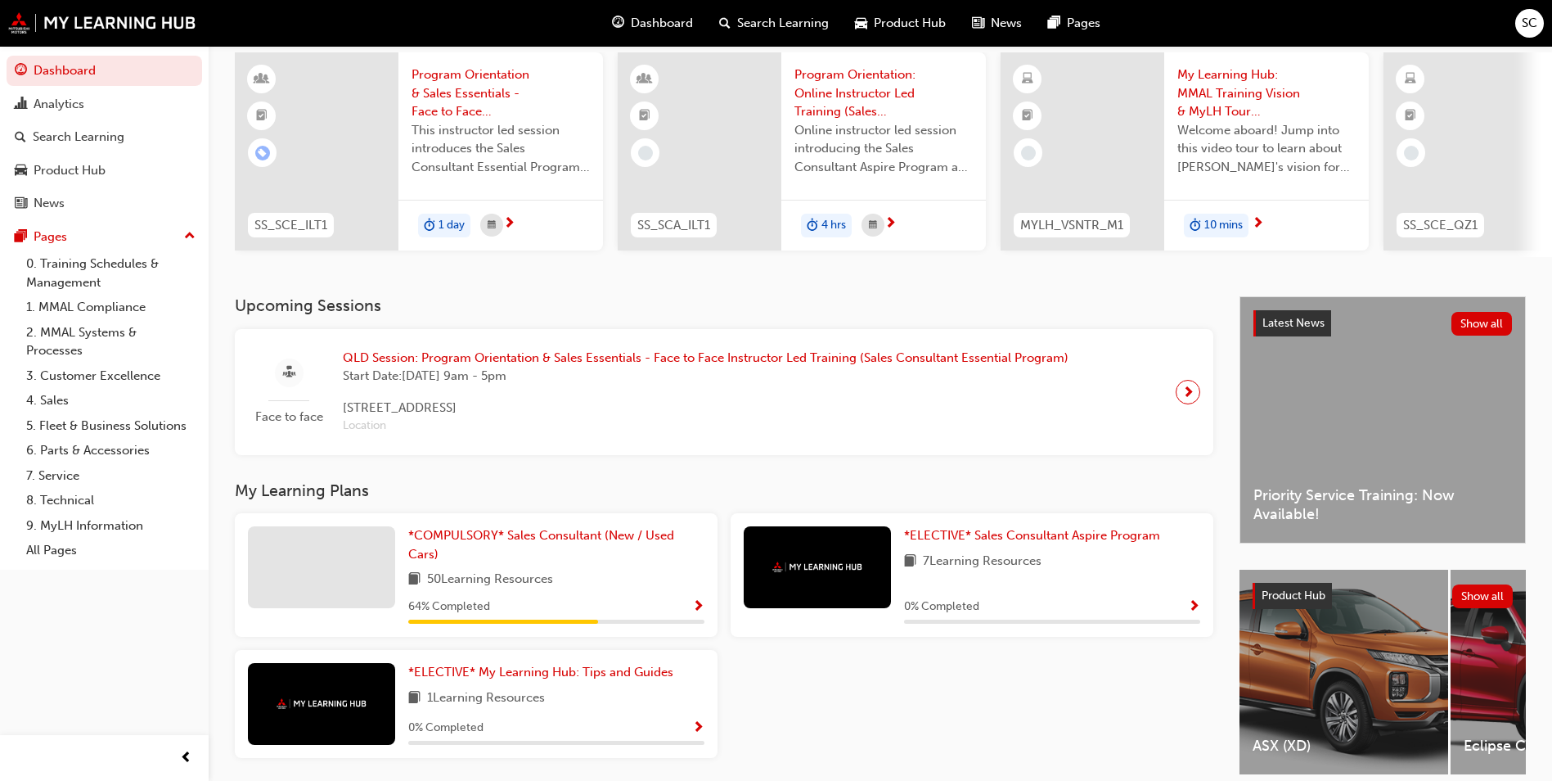
scroll to position [164, 0]
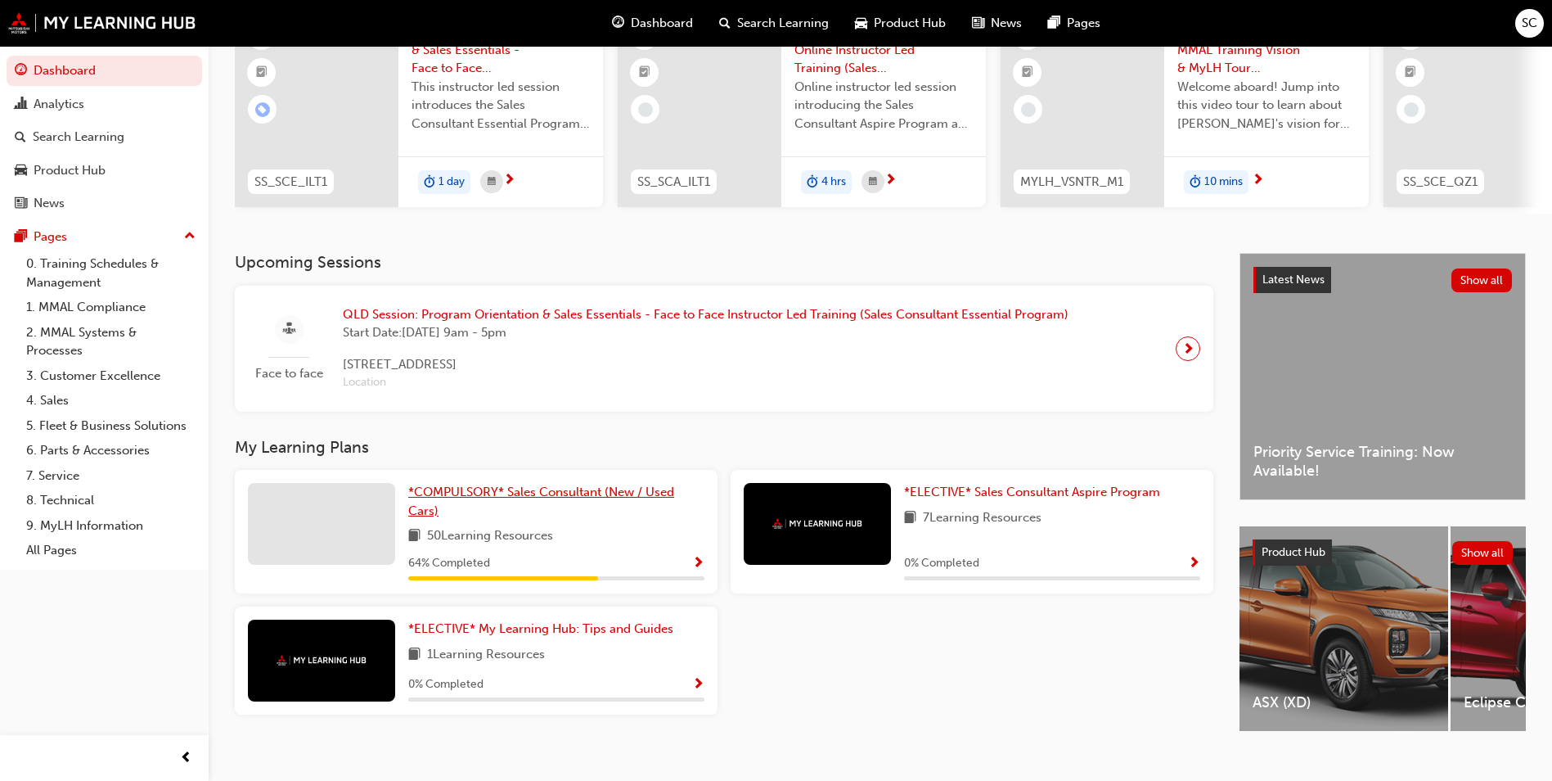
click at [546, 501] on span "*COMPULSORY* Sales Consultant (New / Used Cars)" at bounding box center [541, 501] width 266 height 34
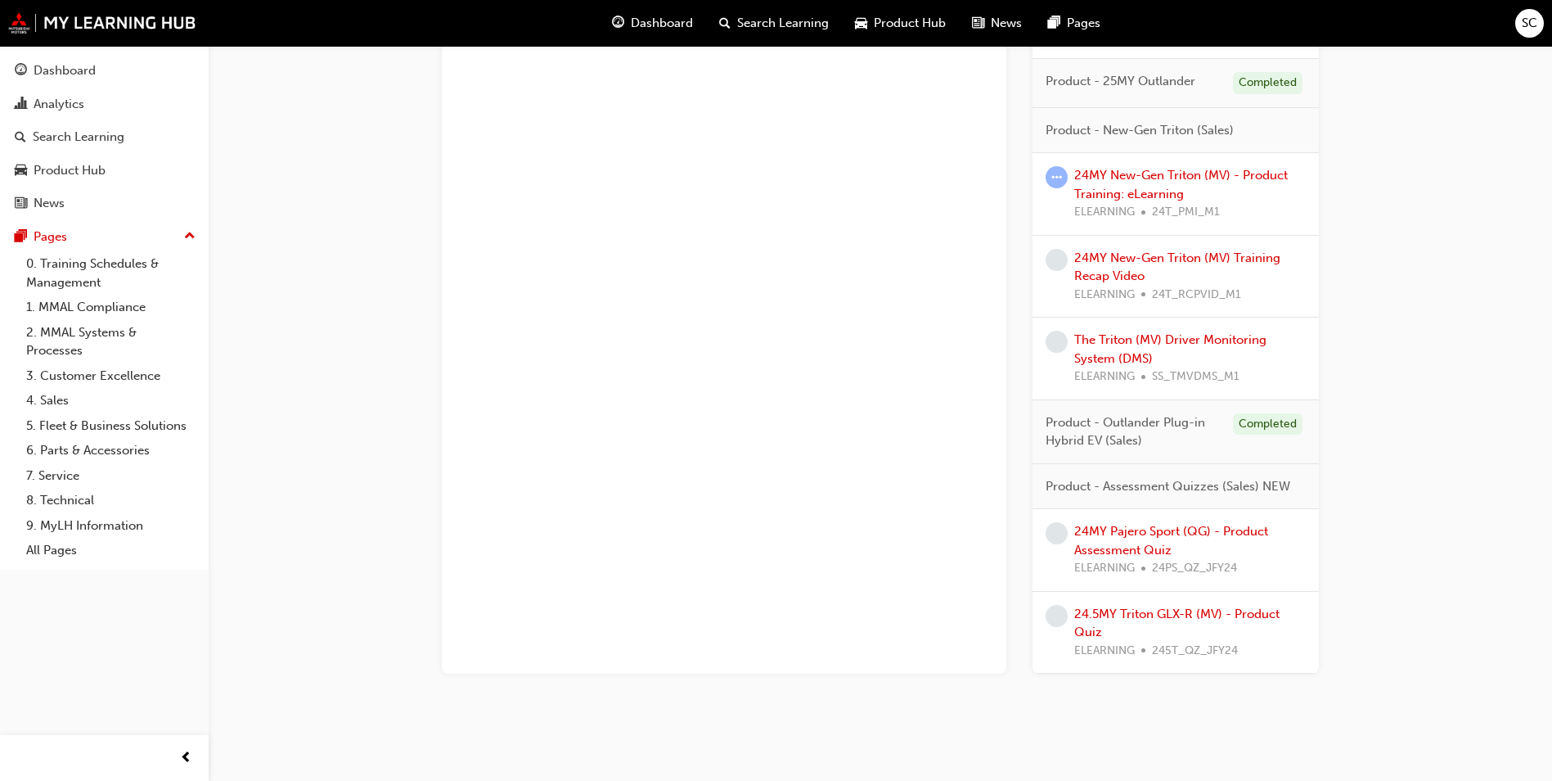
scroll to position [1853, 0]
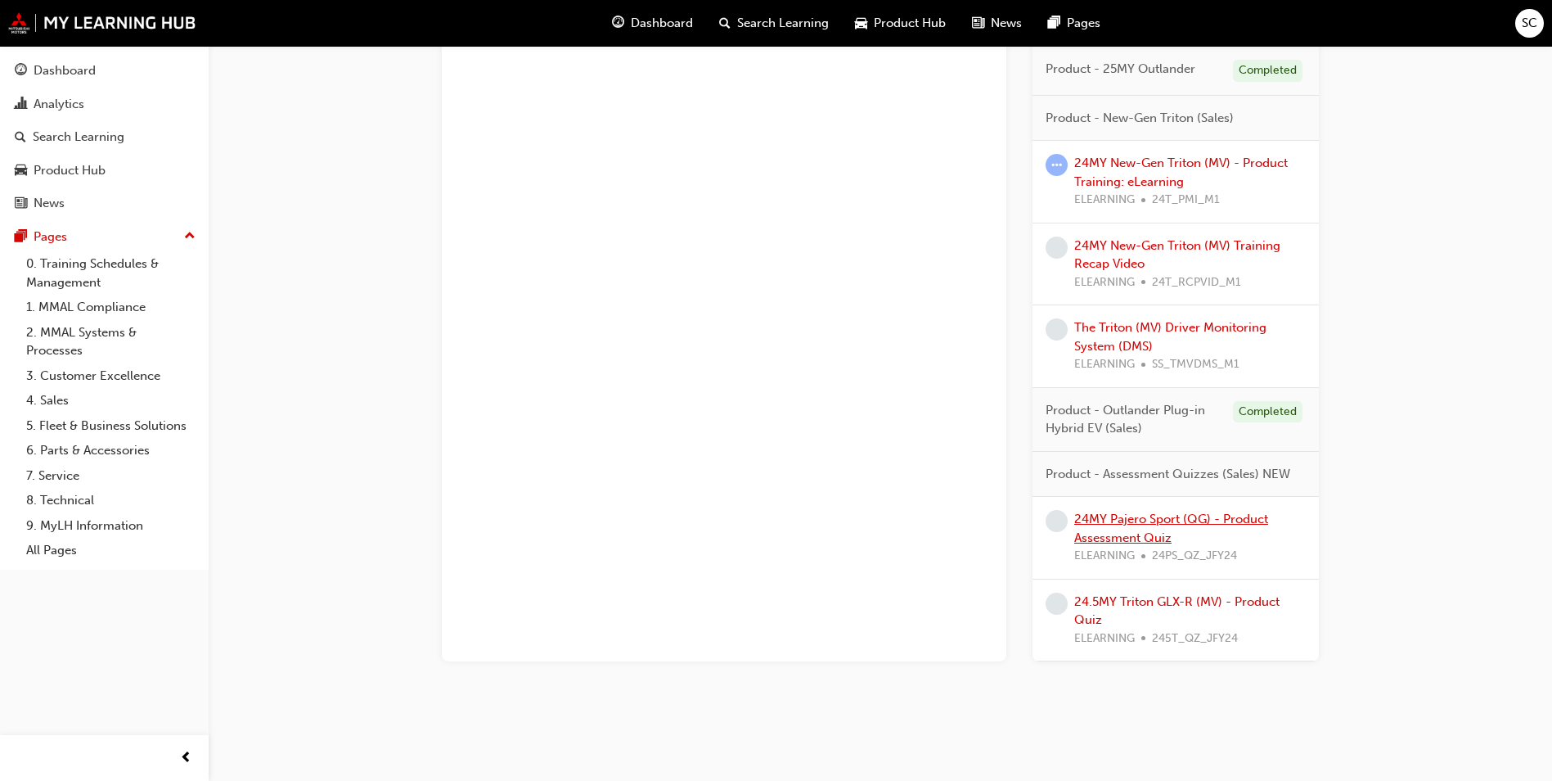
click at [1159, 531] on link "24MY Pajero Sport (QG) - Product Assessment Quiz" at bounding box center [1171, 528] width 194 height 34
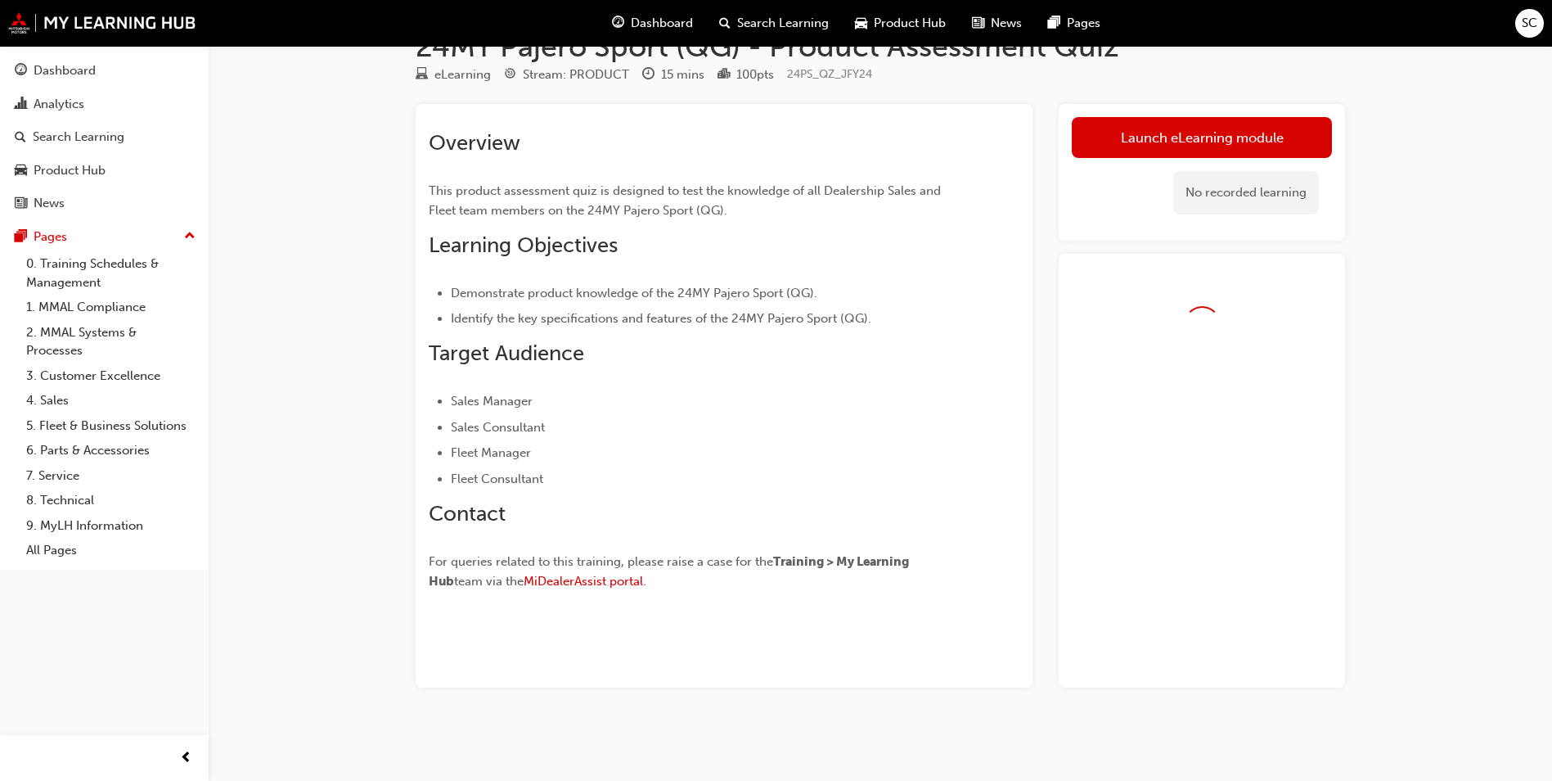
scroll to position [43, 0]
click at [1248, 139] on link "Launch eLearning module" at bounding box center [1202, 137] width 260 height 41
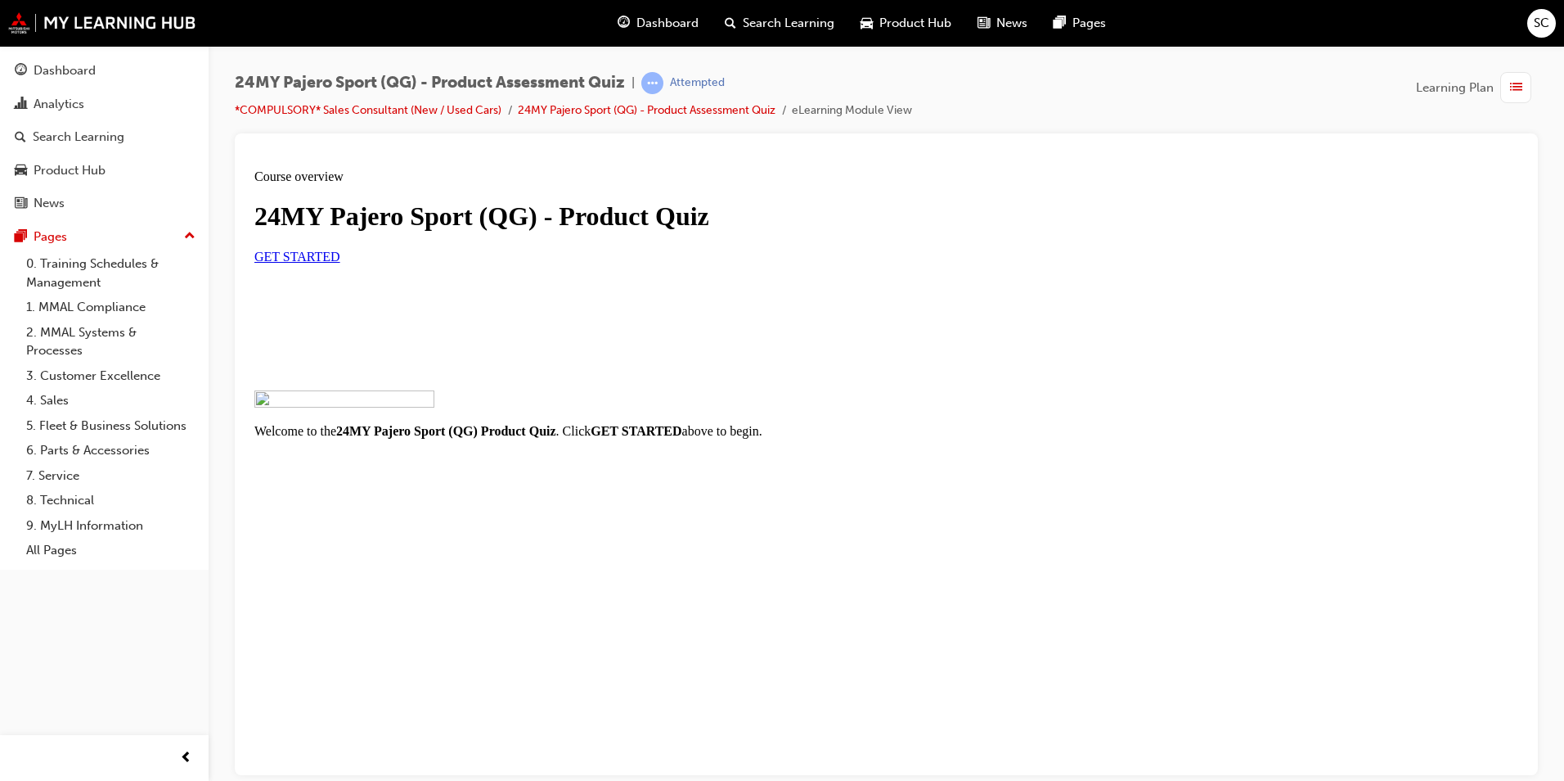
click at [340, 263] on link "GET STARTED" at bounding box center [297, 256] width 86 height 14
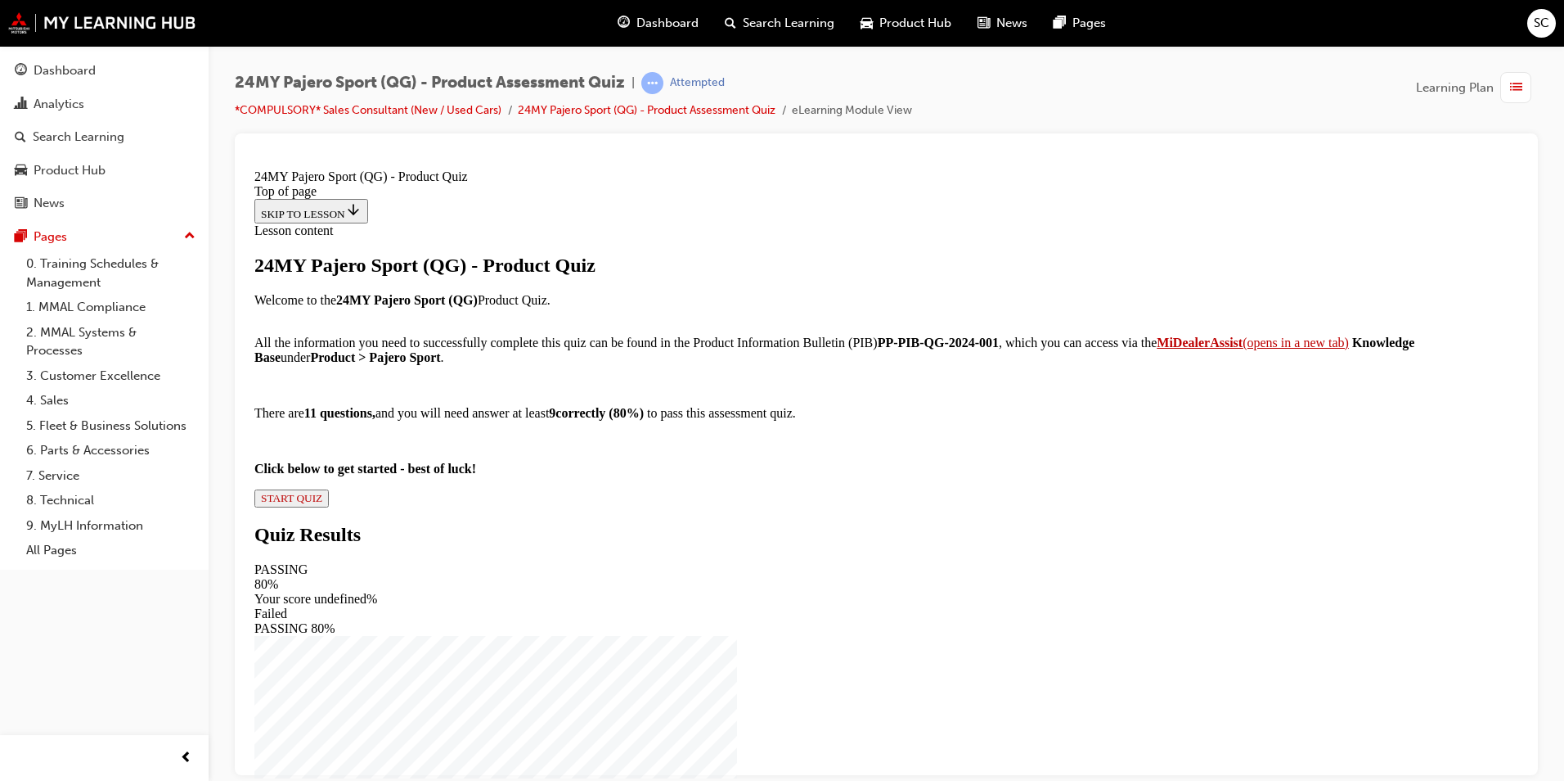
scroll to position [146, 0]
click at [322, 503] on span "START QUIZ" at bounding box center [291, 497] width 61 height 12
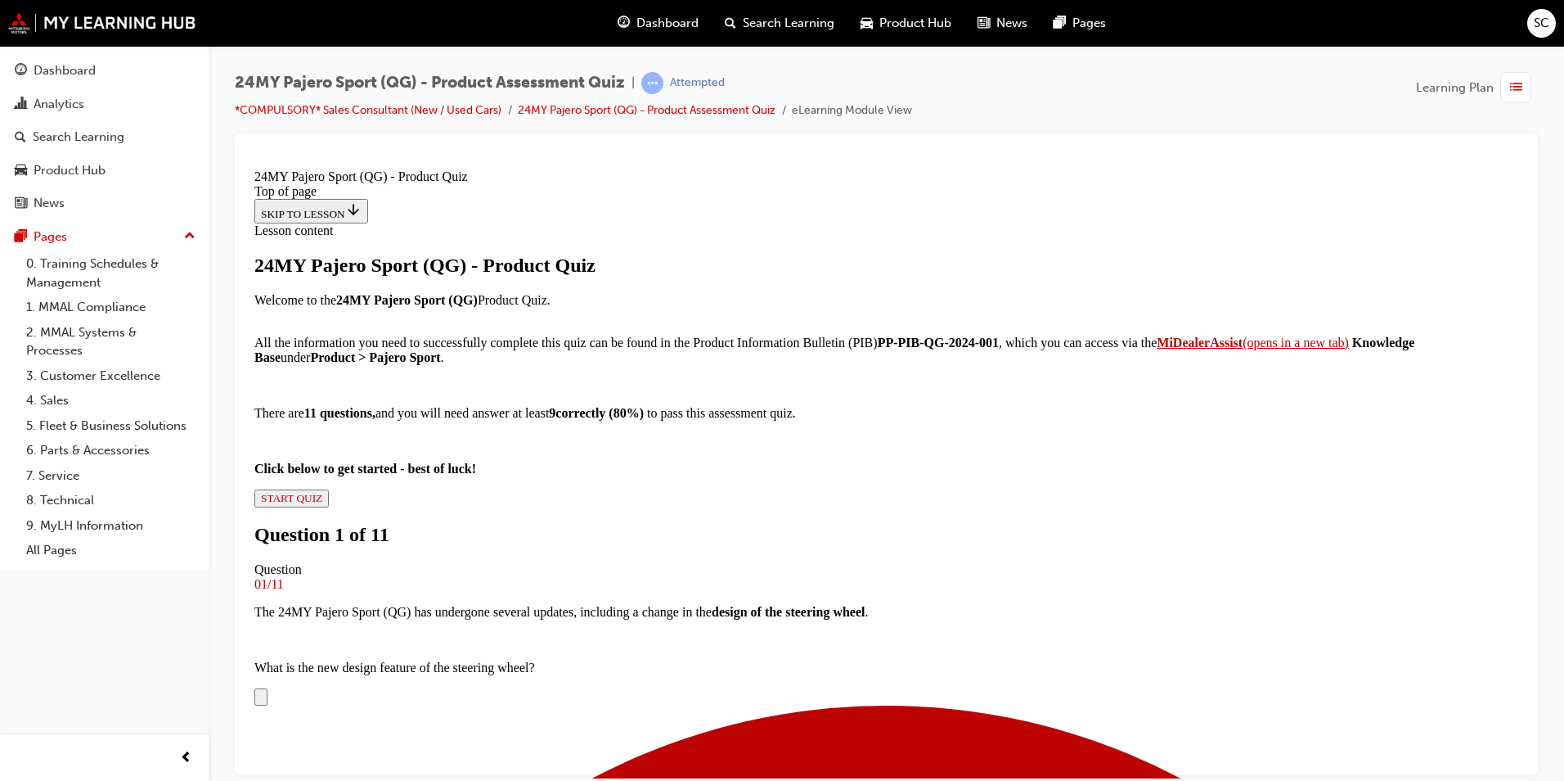
scroll to position [412, 0]
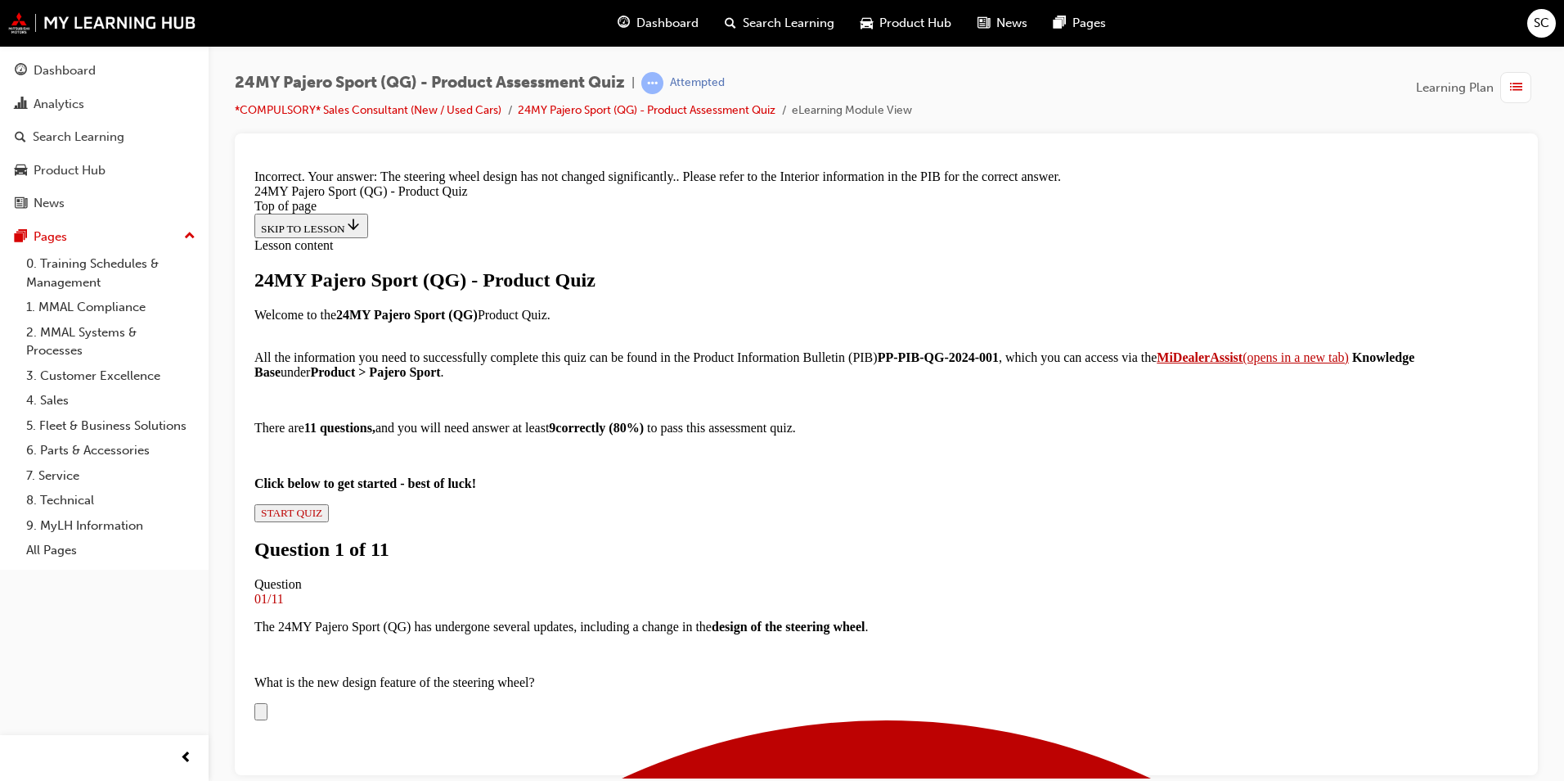
scroll to position [468, 0]
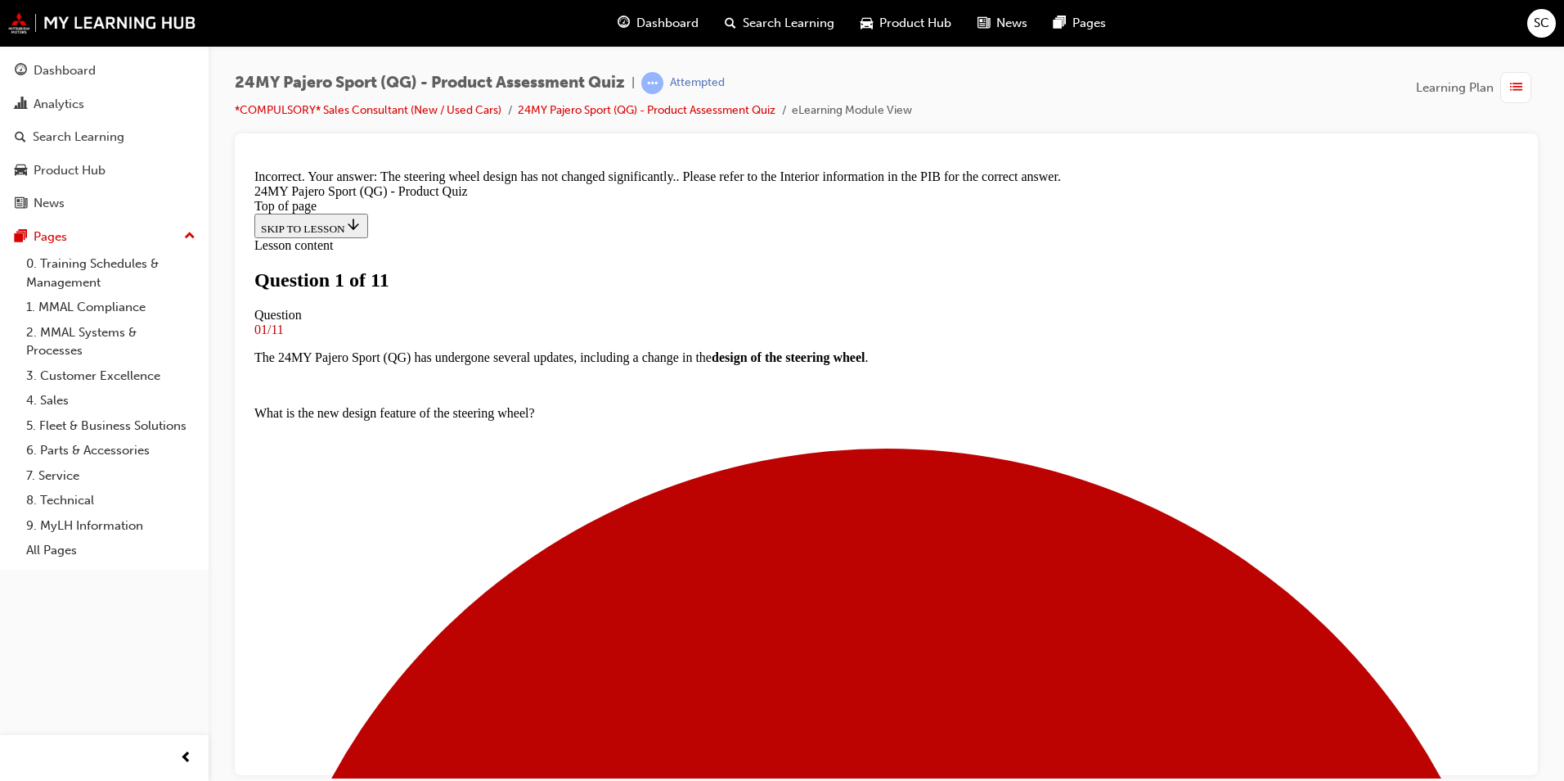
scroll to position [247, 0]
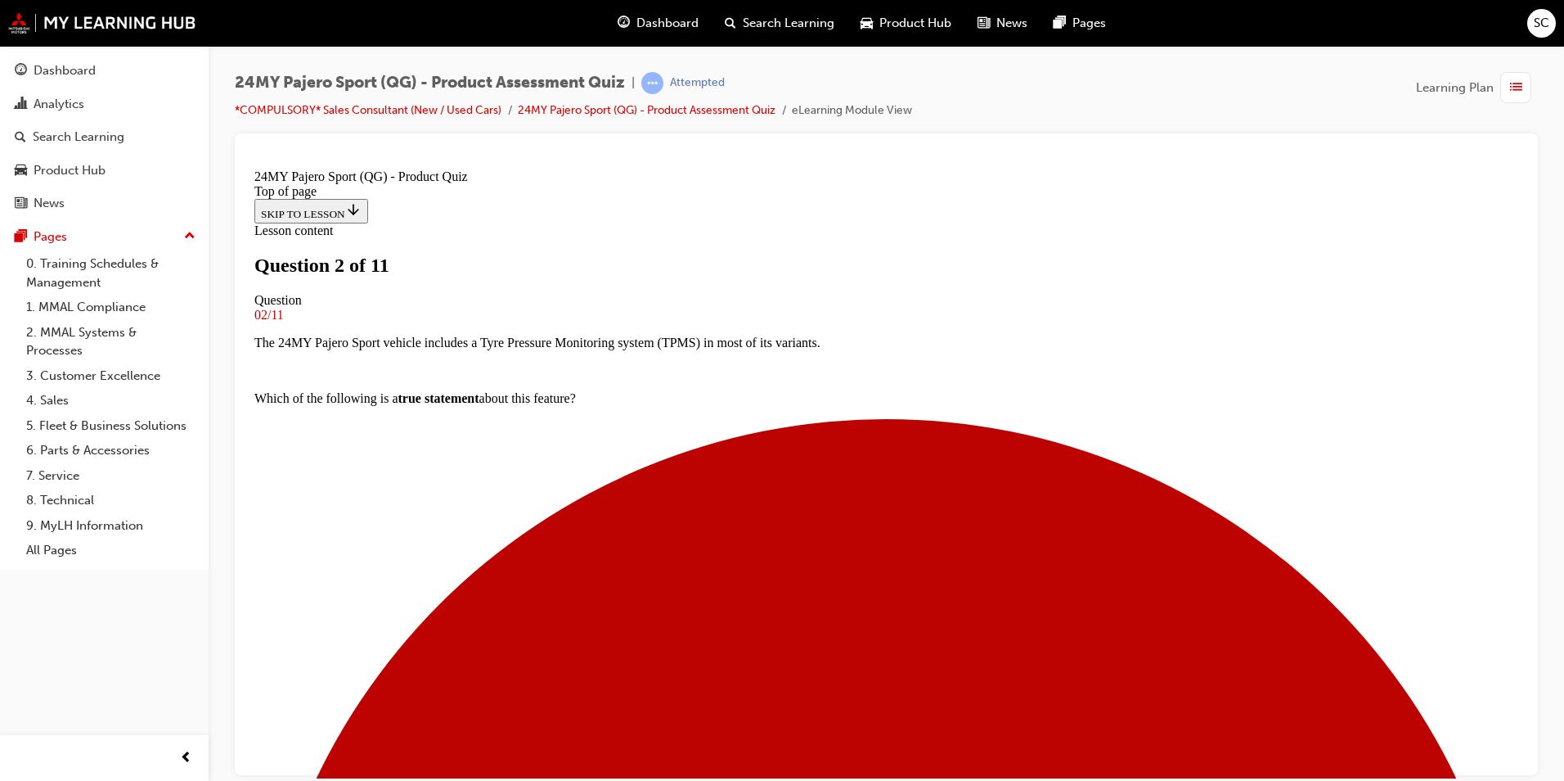
scroll to position [247, 0]
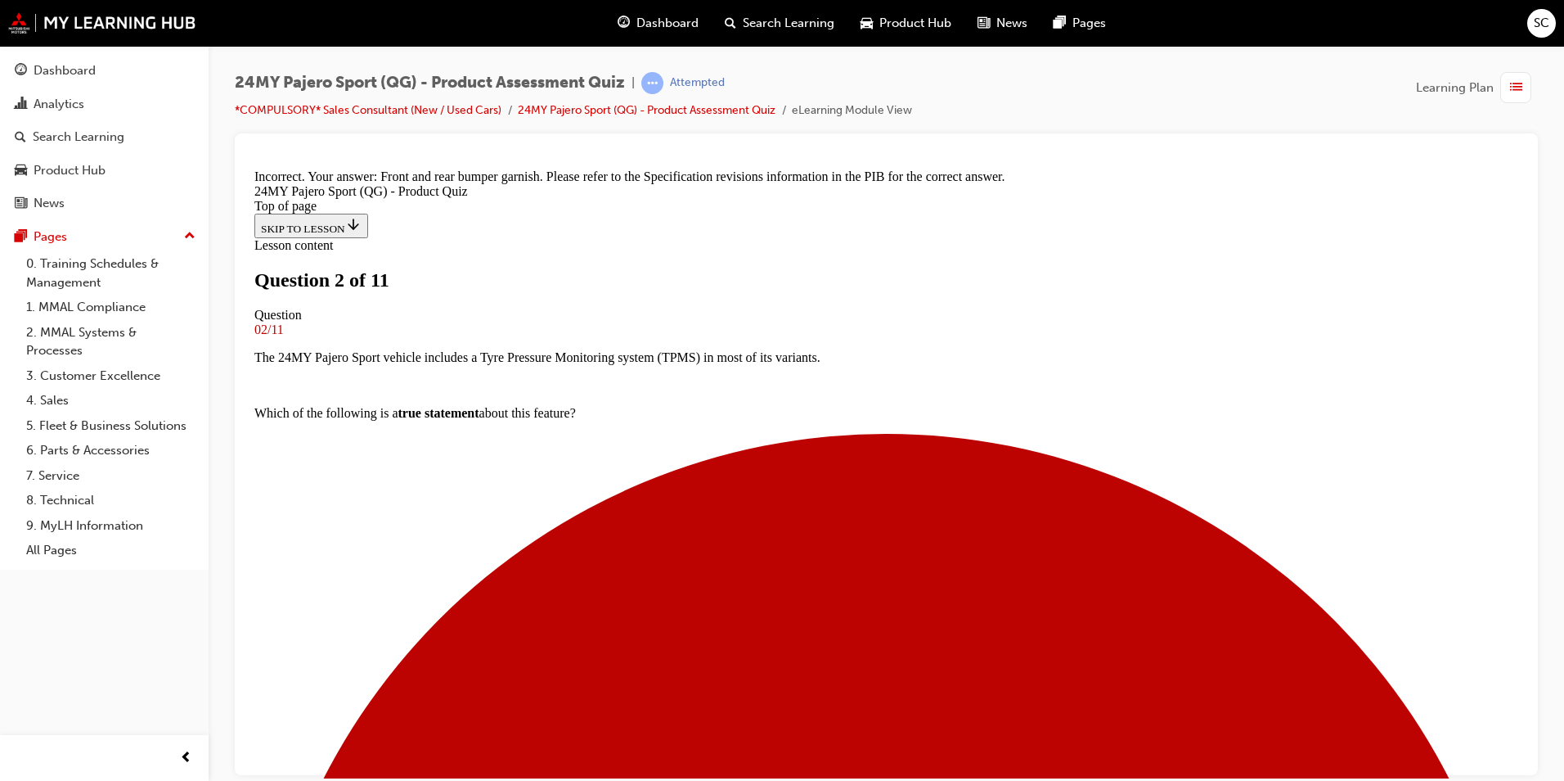
scroll to position [416, 0]
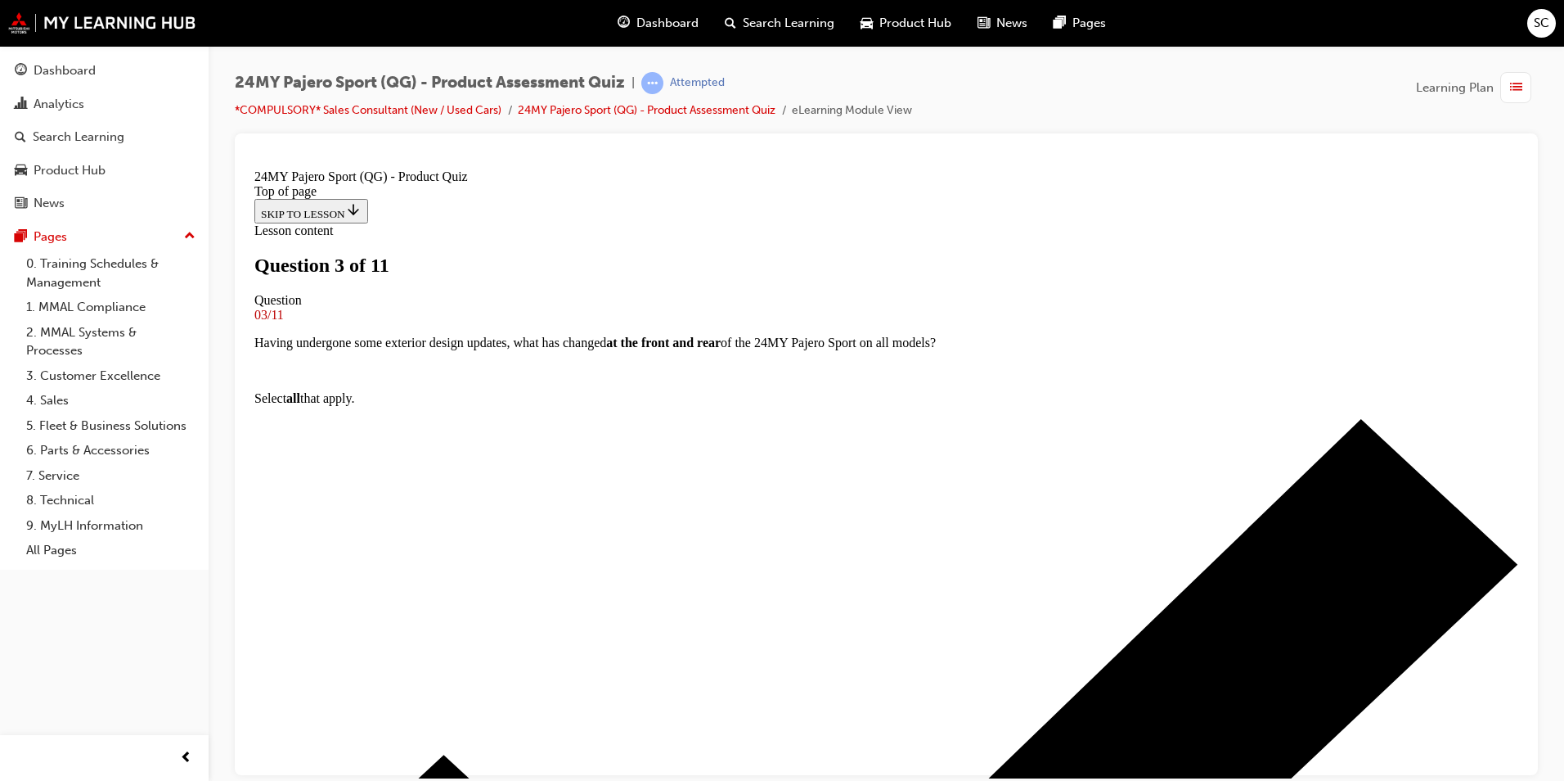
scroll to position [166, 0]
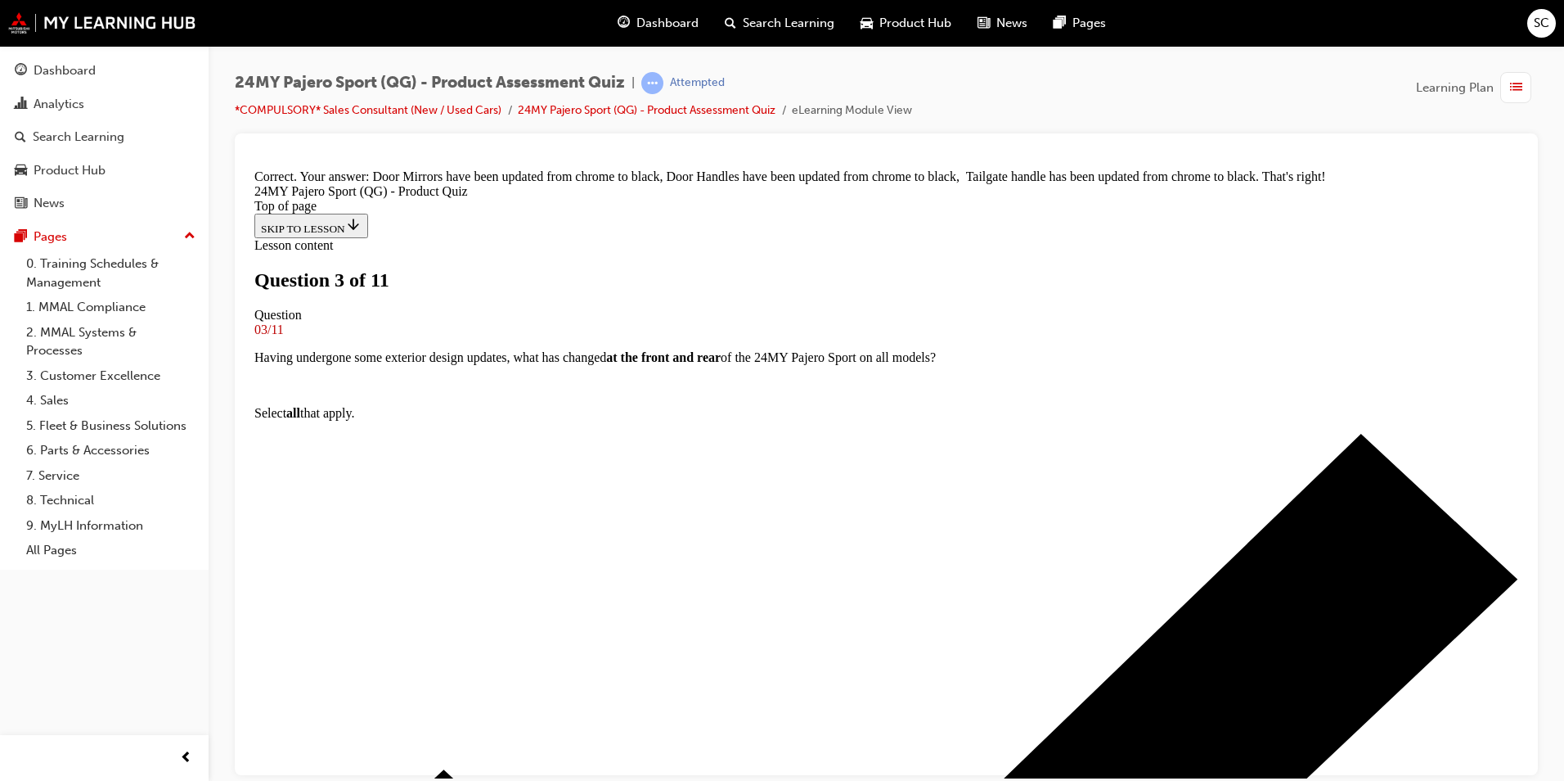
scroll to position [388, 0]
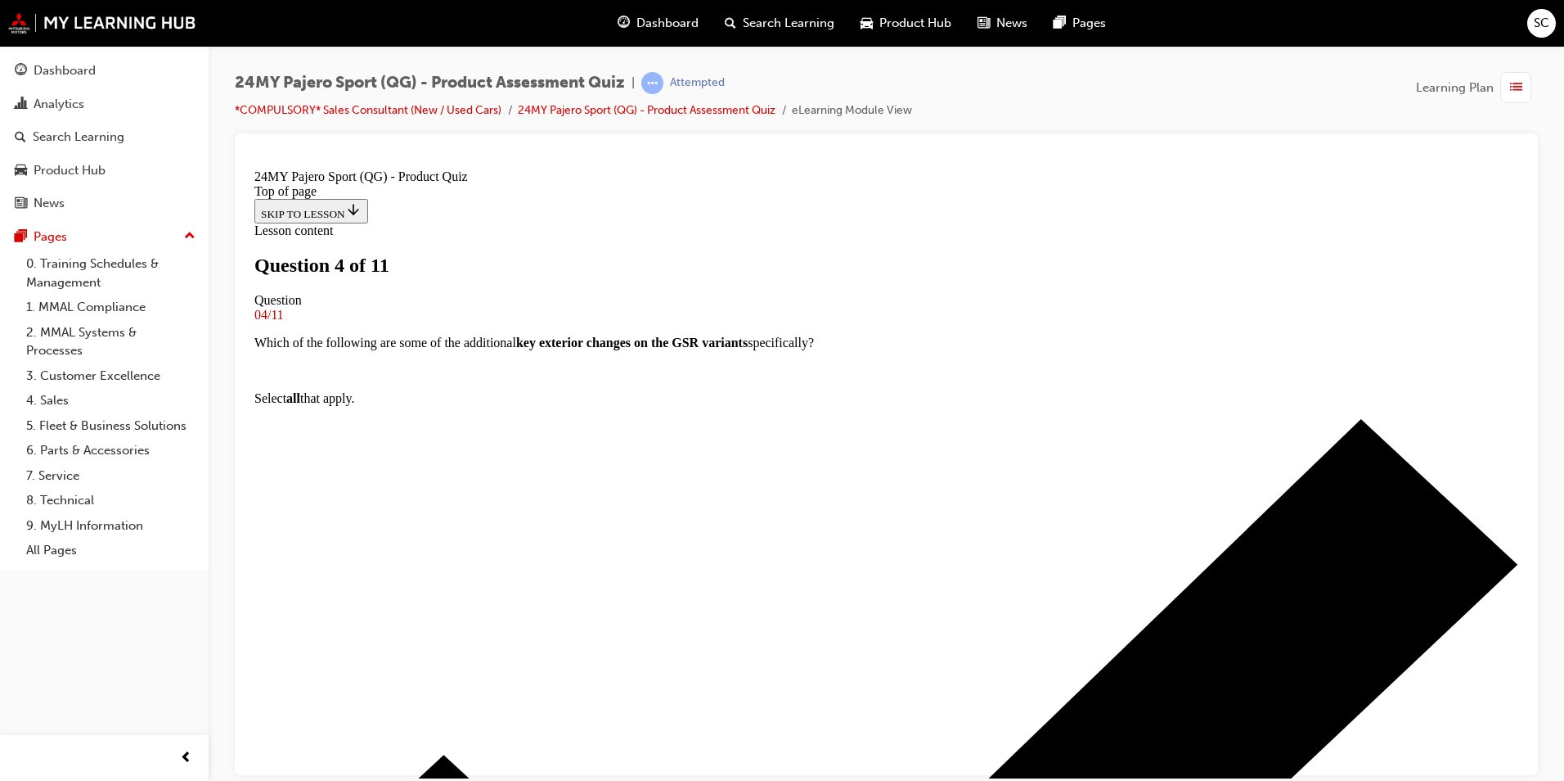
scroll to position [166, 0]
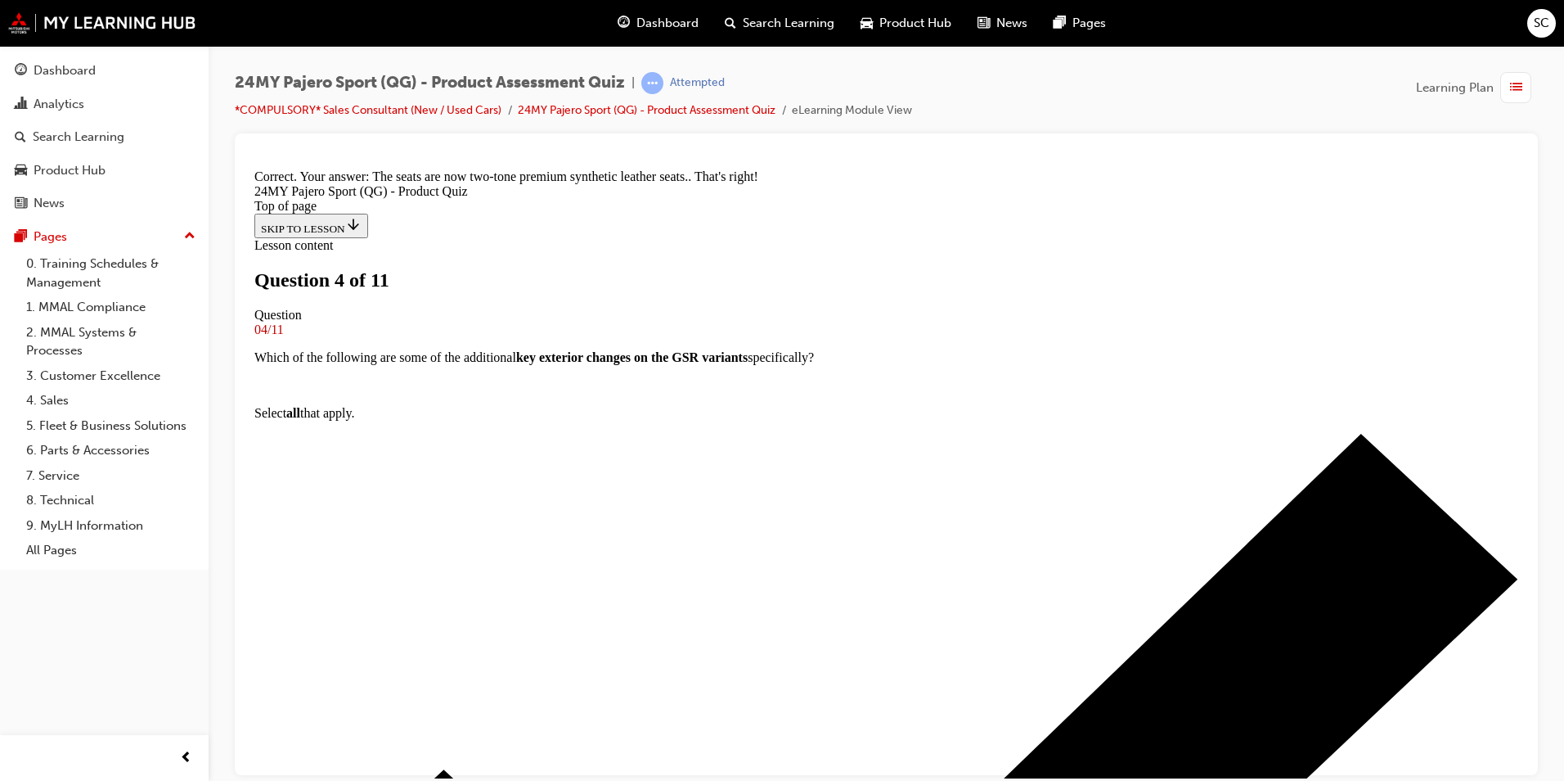
scroll to position [360, 0]
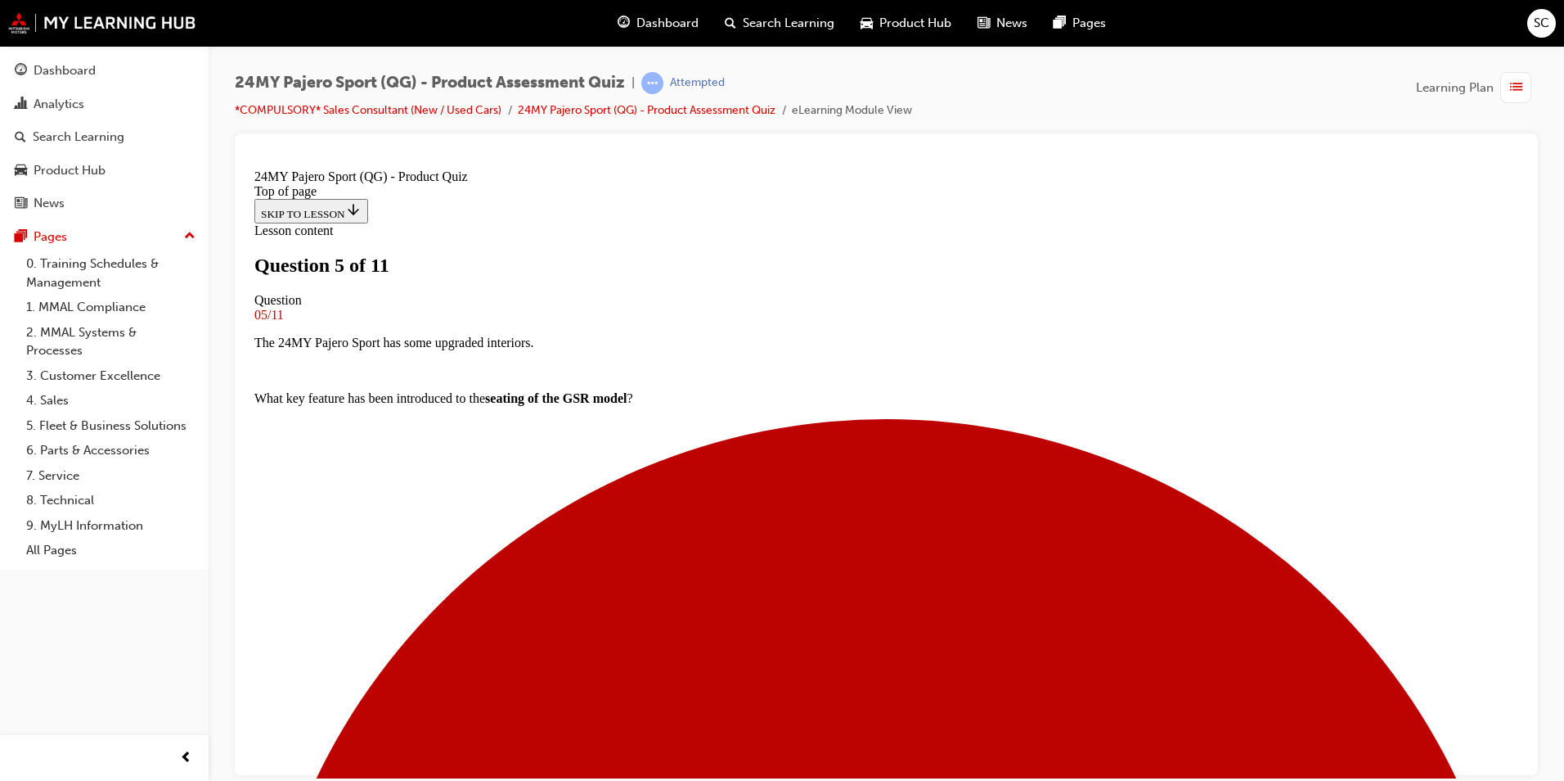
scroll to position [84, 0]
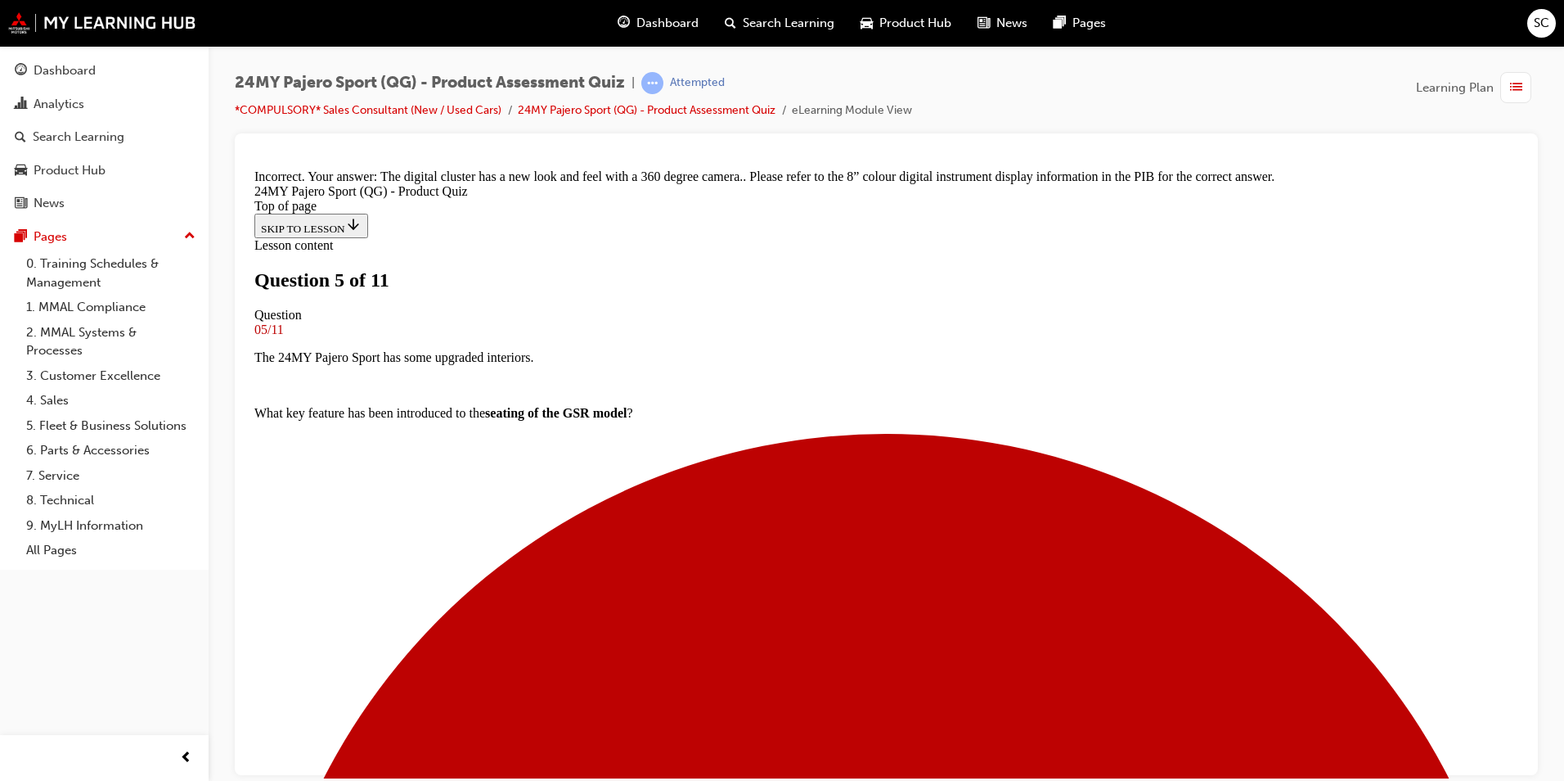
scroll to position [465, 0]
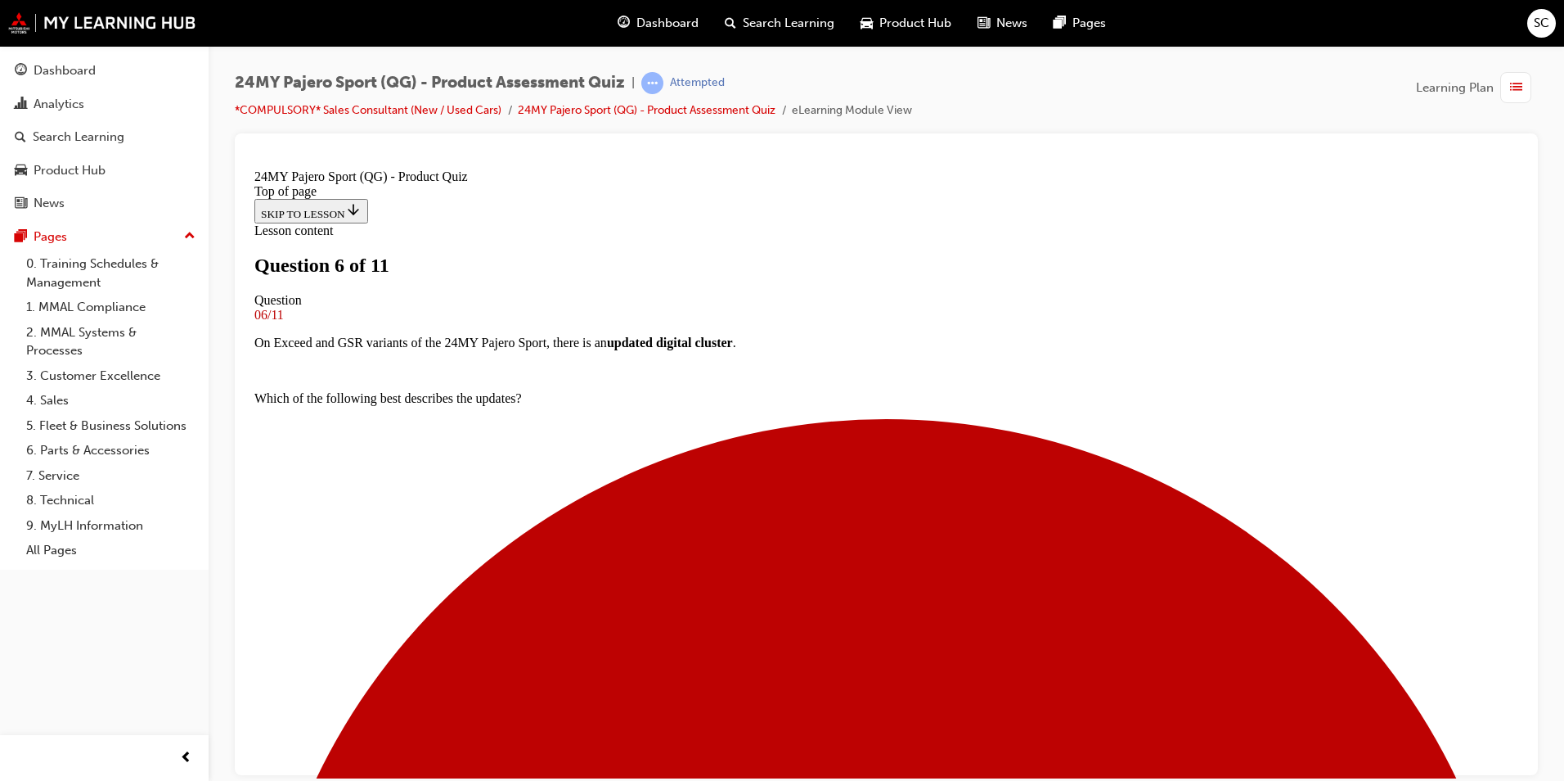
scroll to position [248, 0]
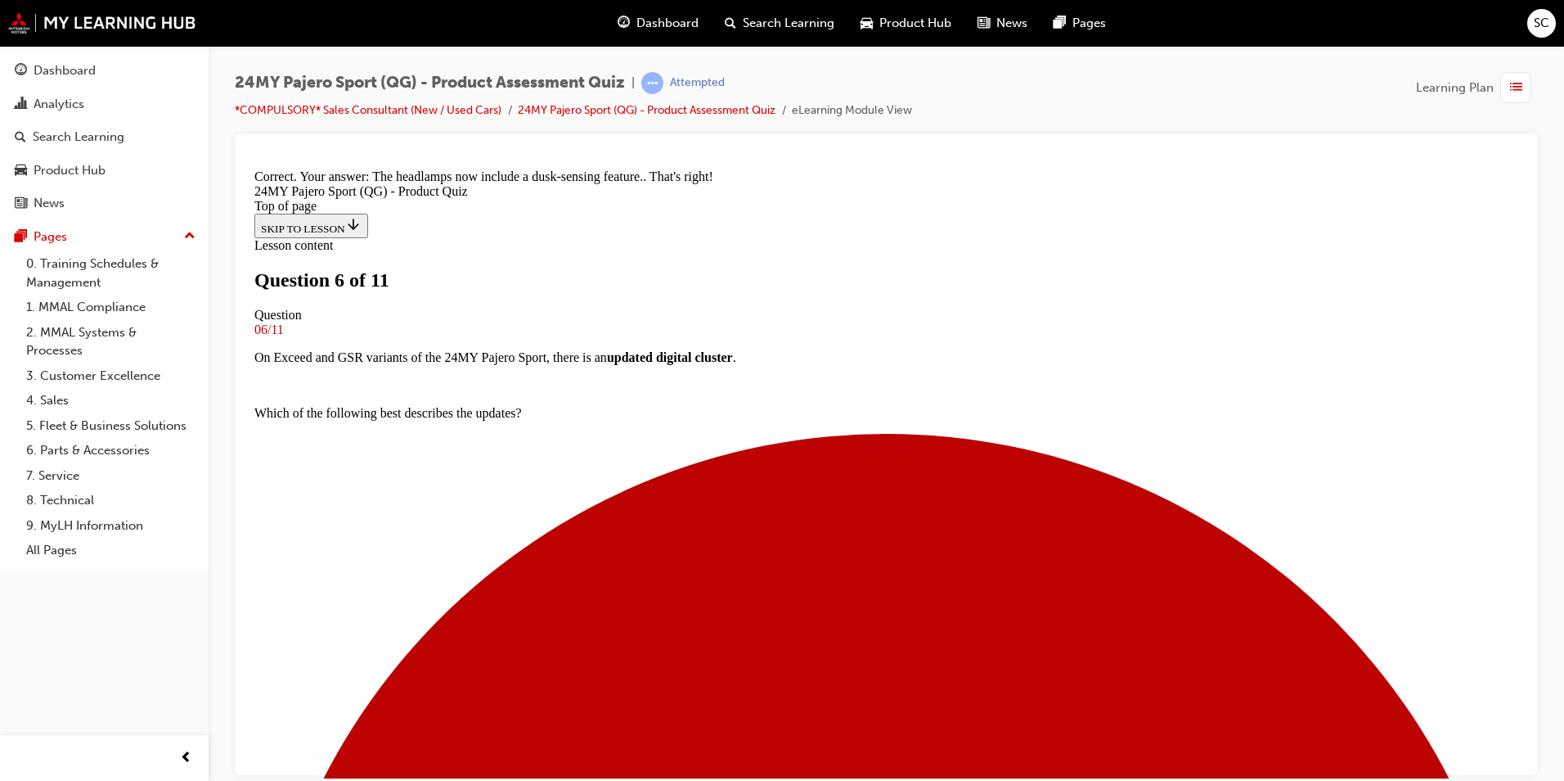
scroll to position [544, 0]
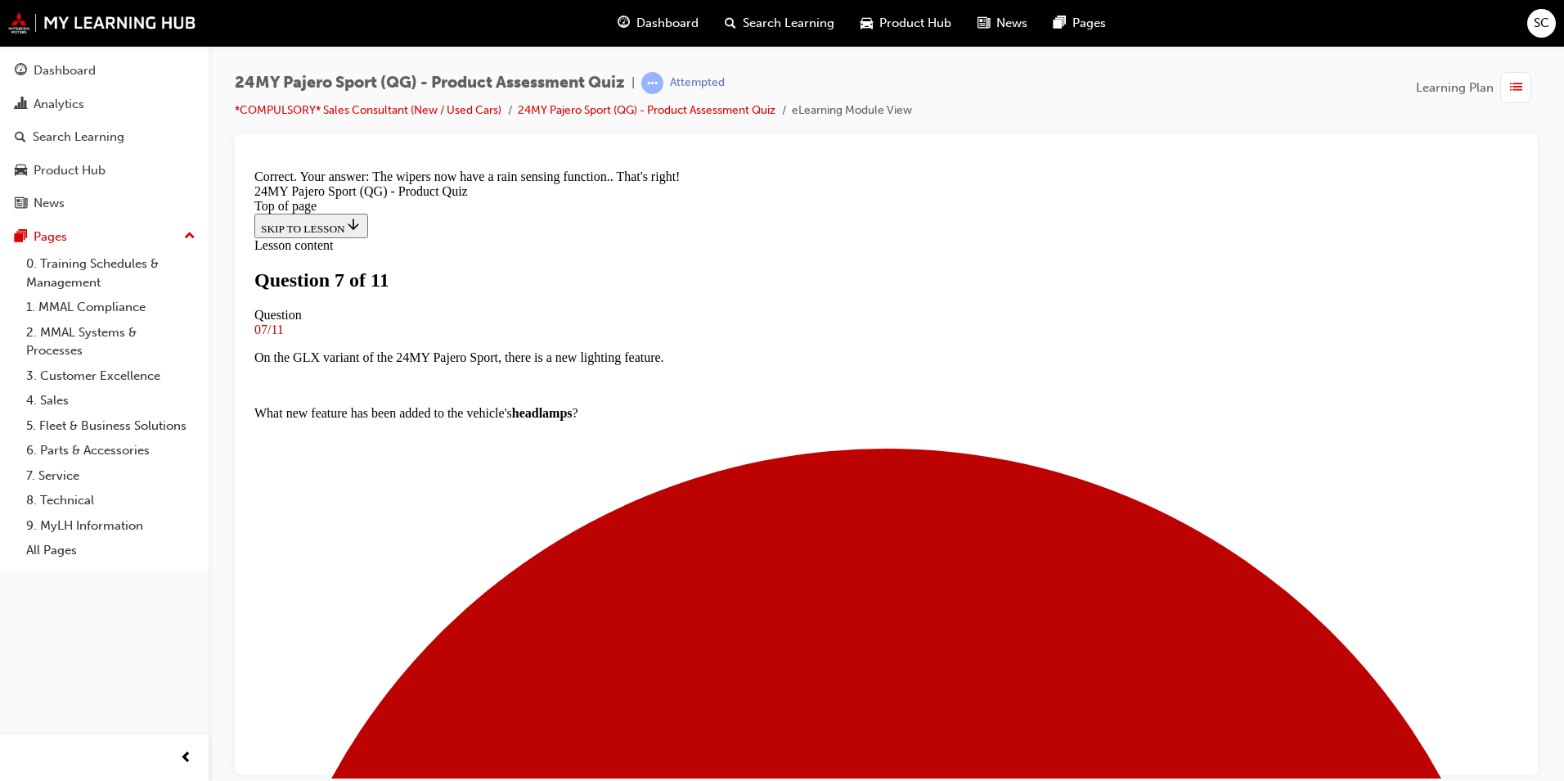
scroll to position [332, 0]
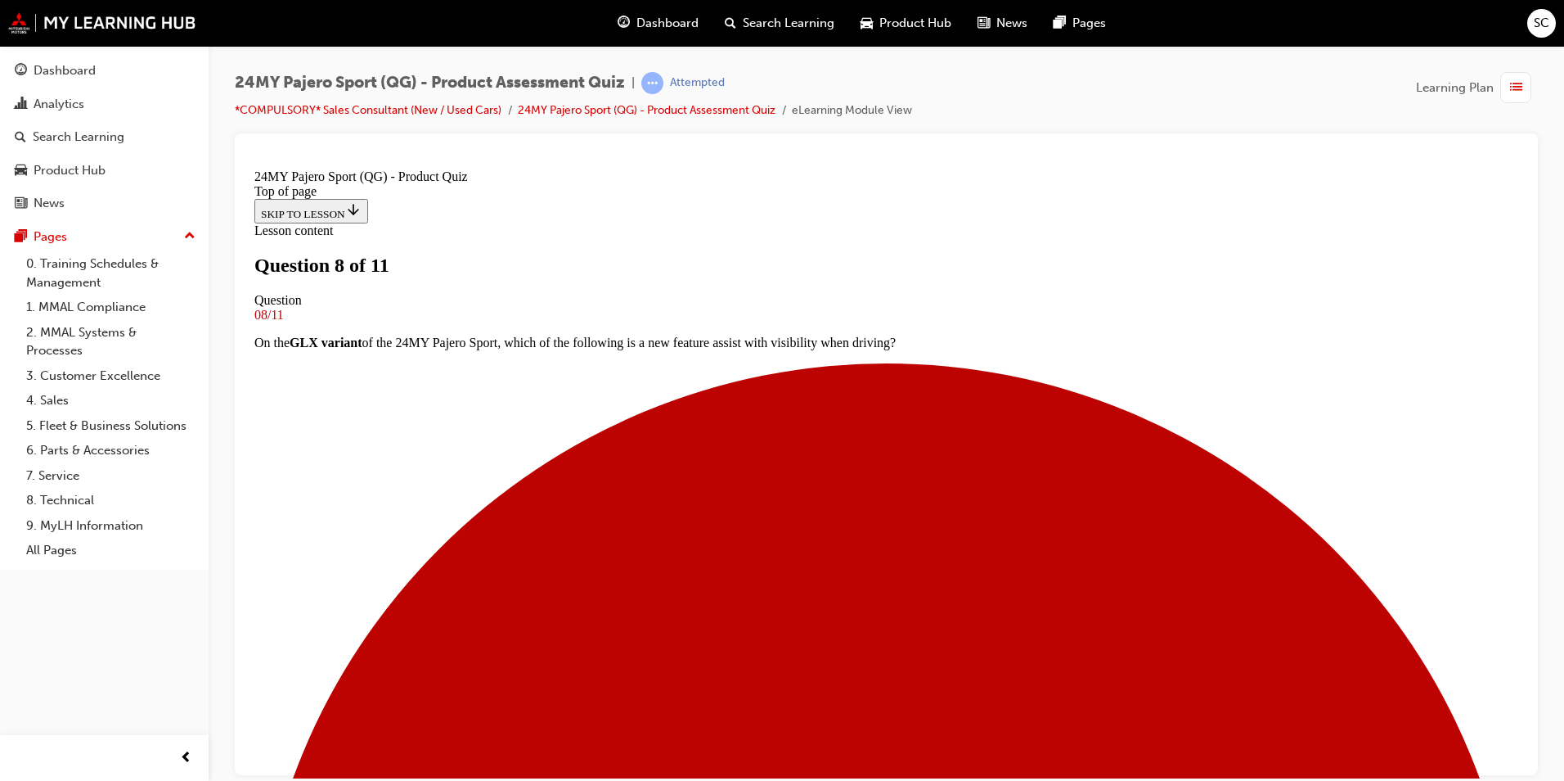
scroll to position [2, 0]
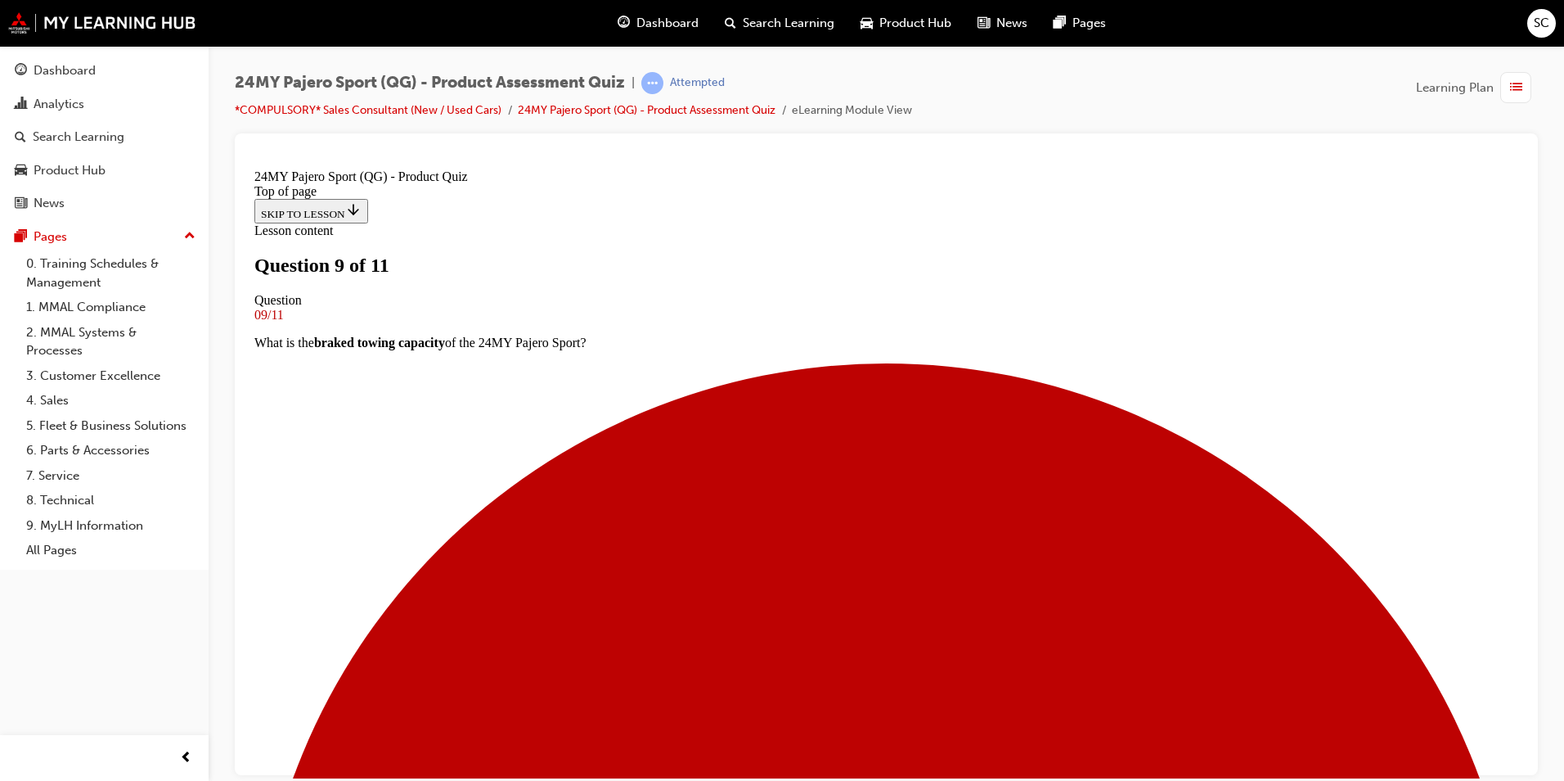
scroll to position [84, 0]
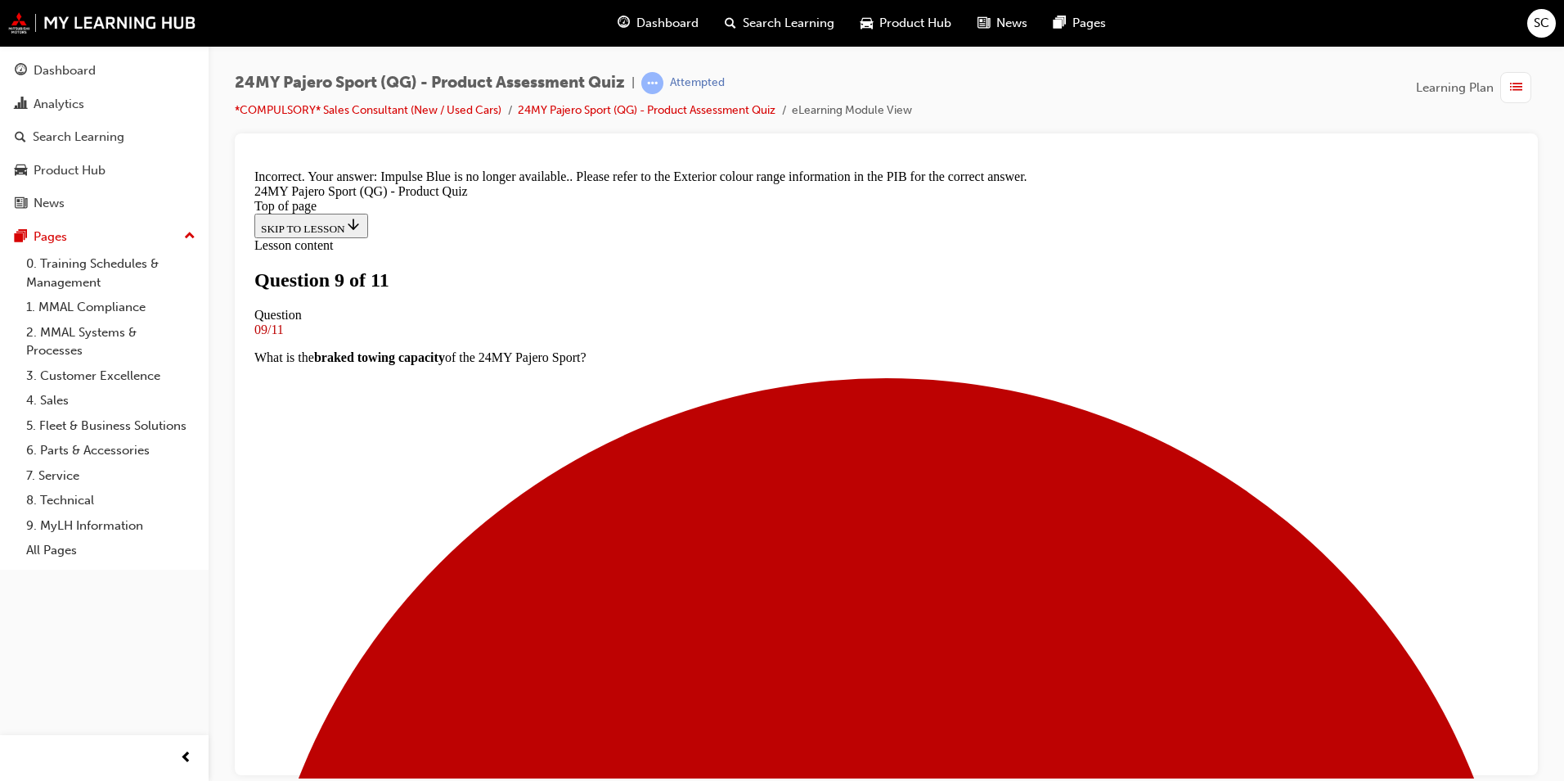
scroll to position [360, 0]
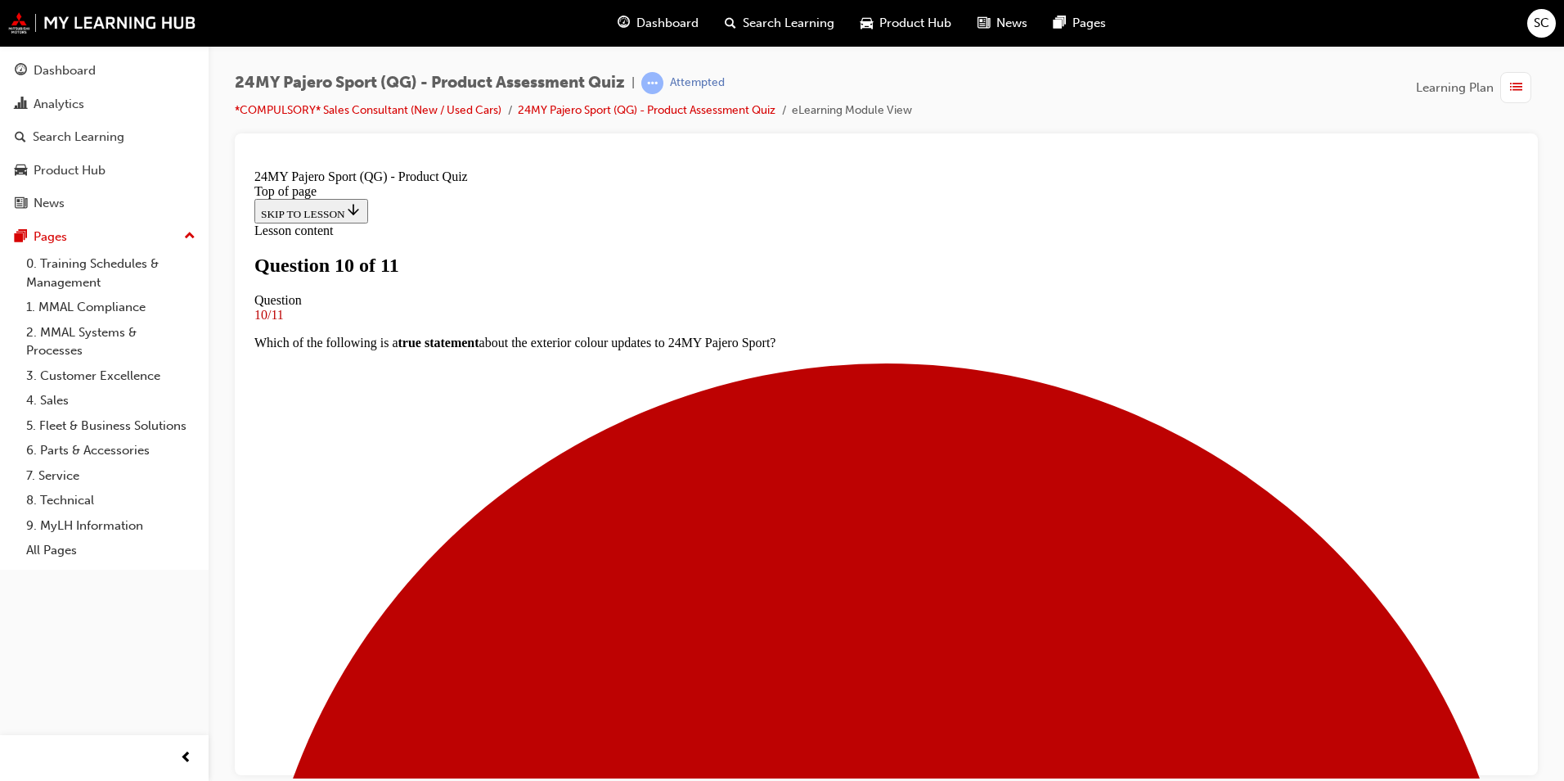
scroll to position [166, 0]
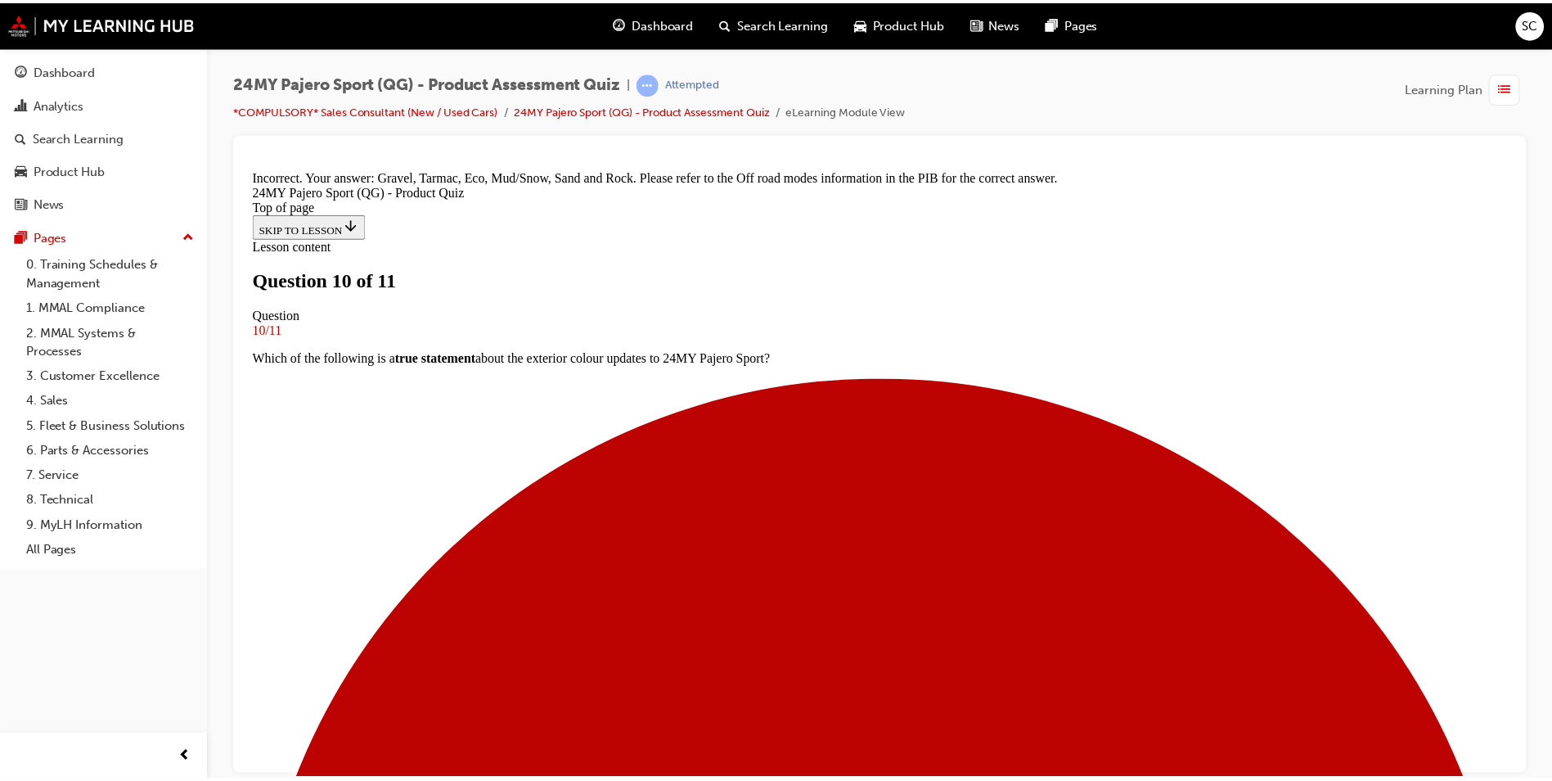
scroll to position [515, 0]
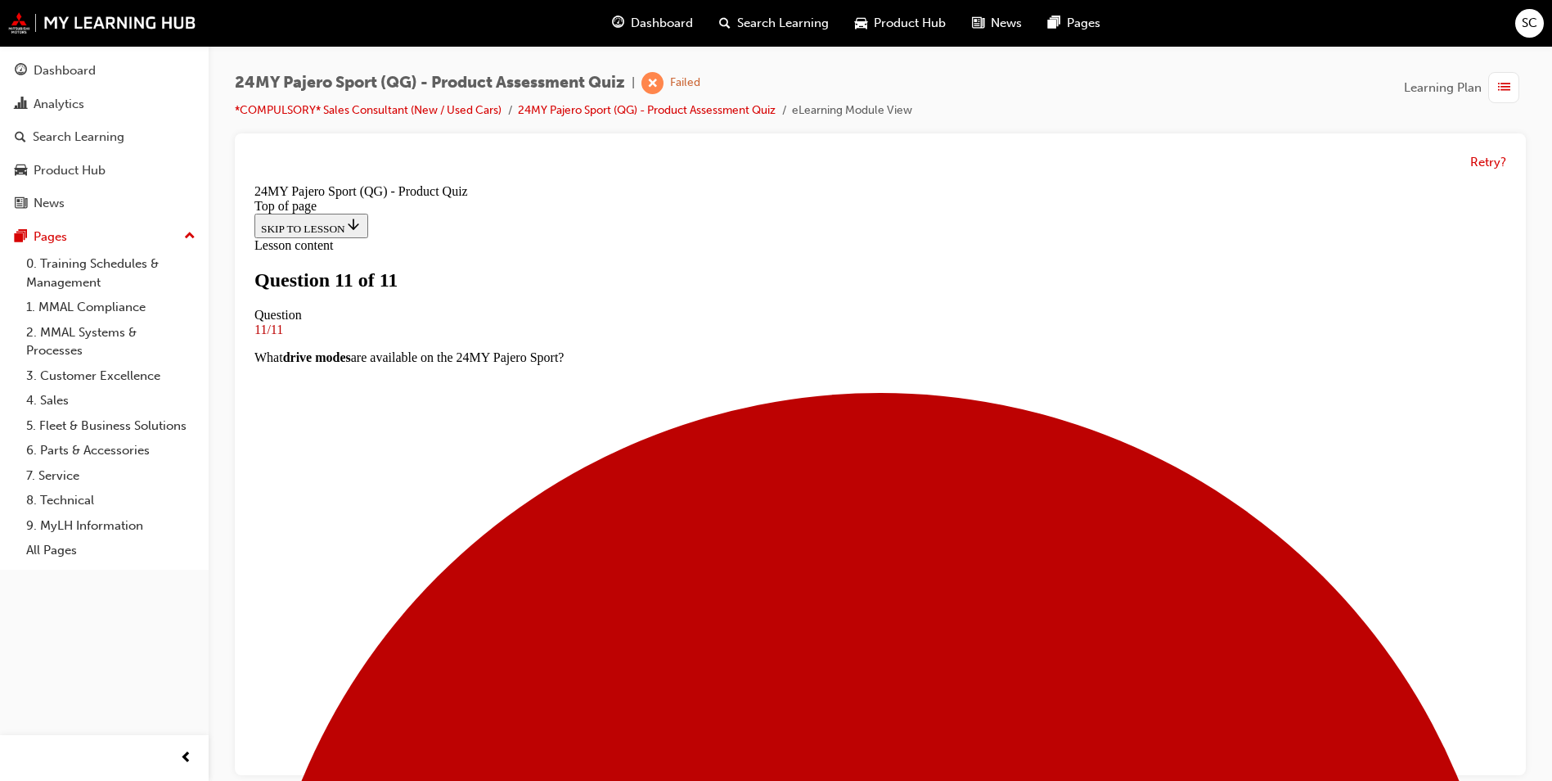
scroll to position [12, 0]
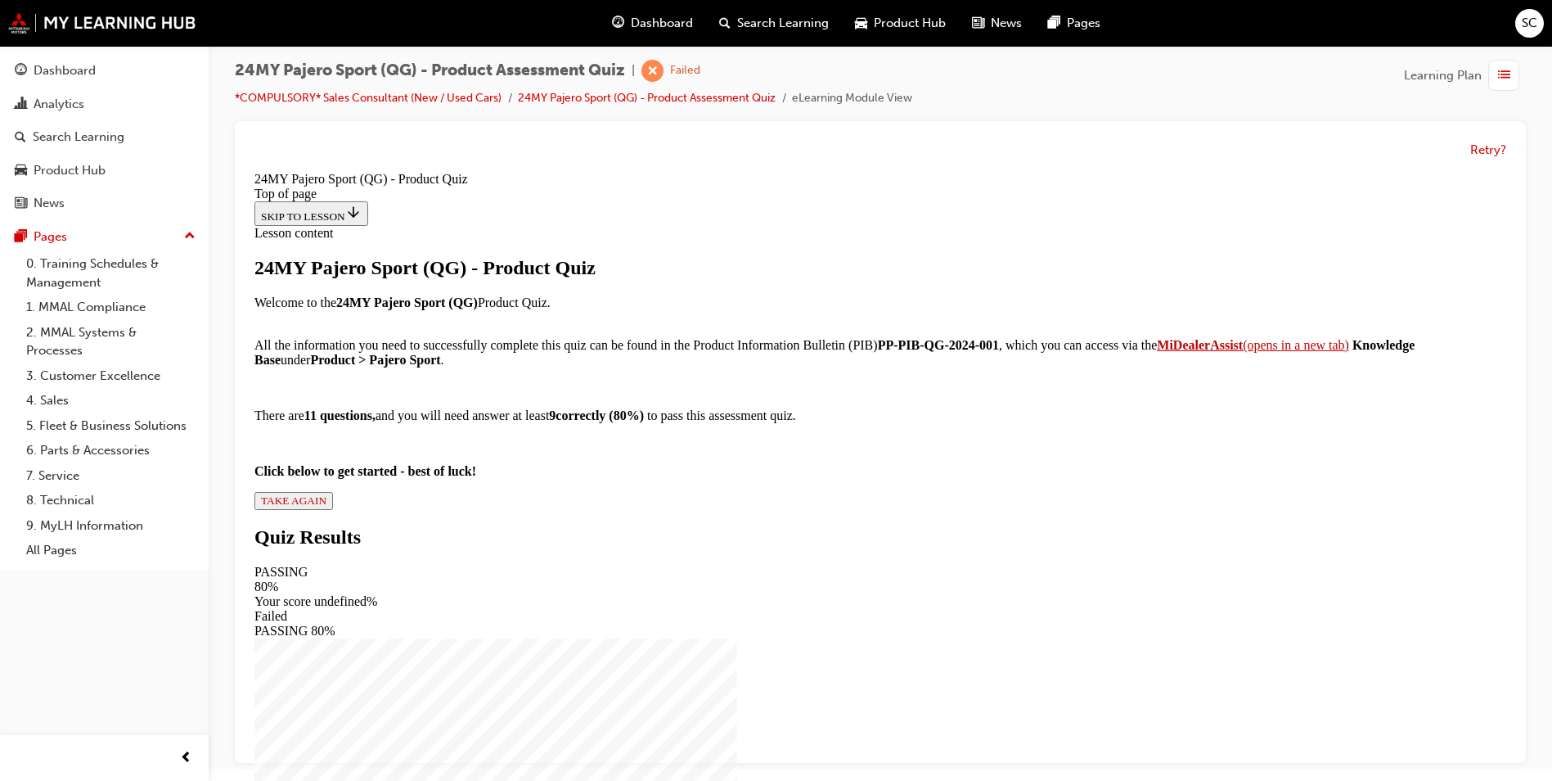
scroll to position [146, 0]
click at [333, 510] on button "TAKE AGAIN" at bounding box center [293, 501] width 79 height 18
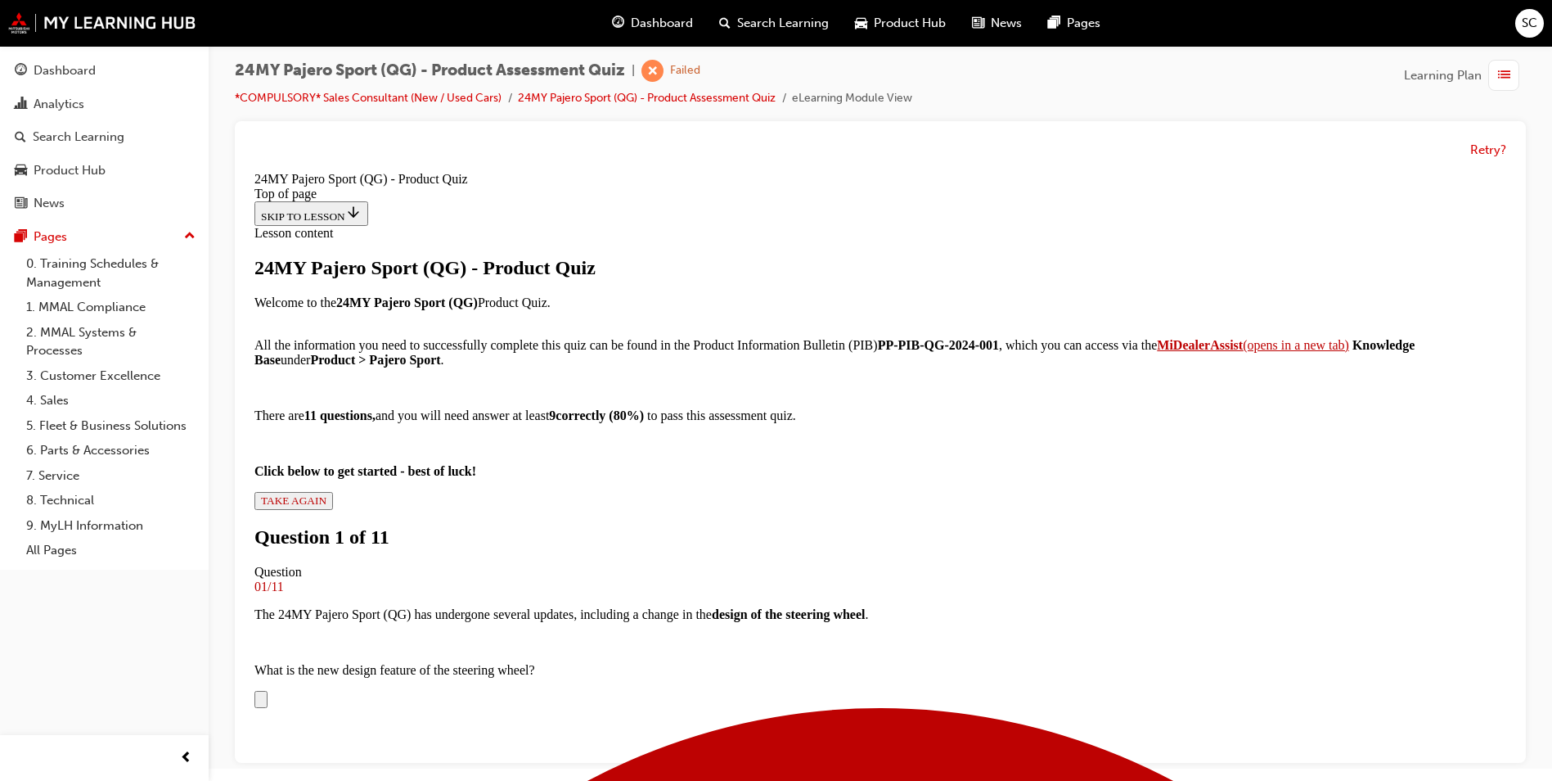
scroll to position [412, 0]
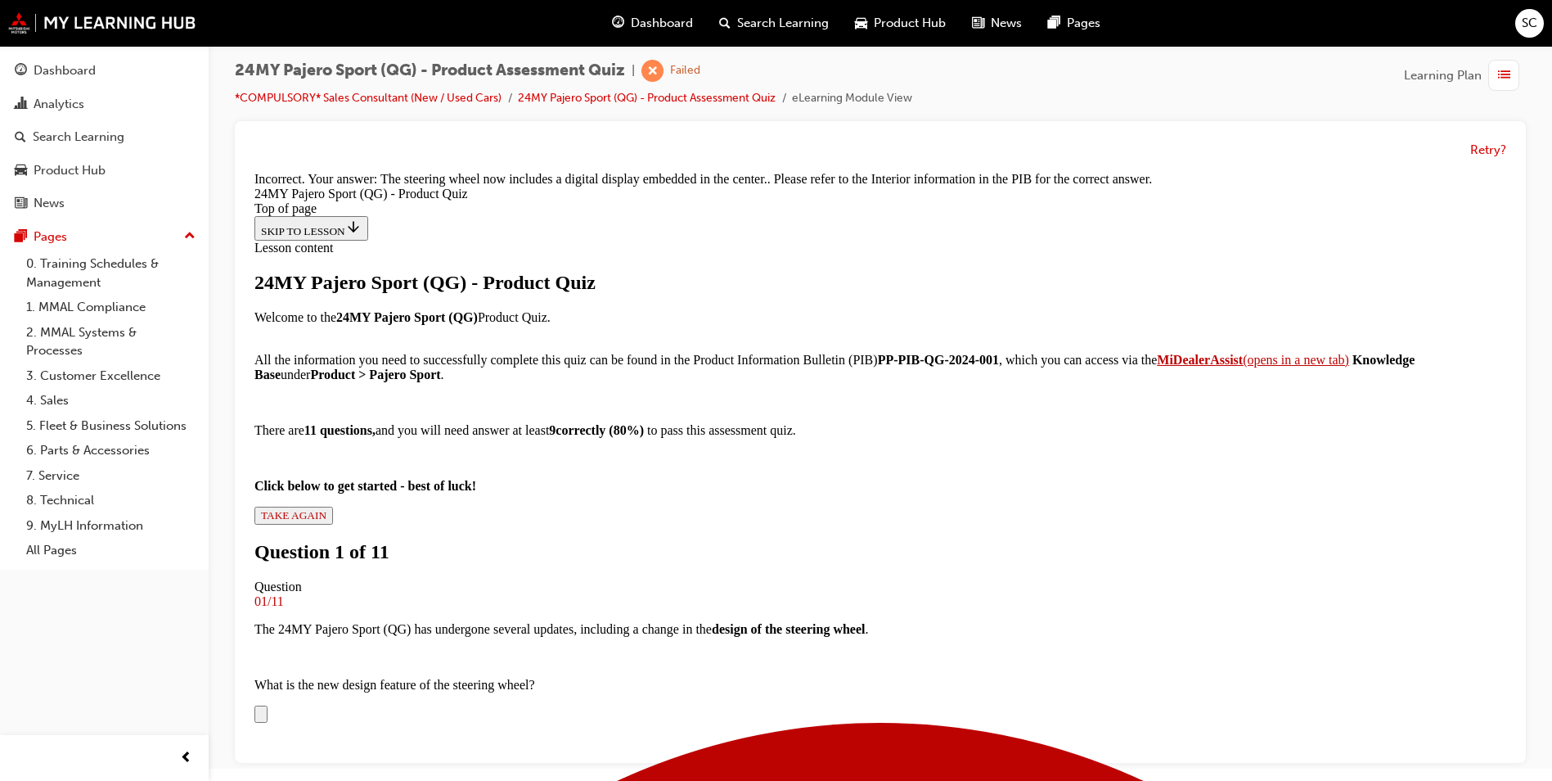
scroll to position [632, 0]
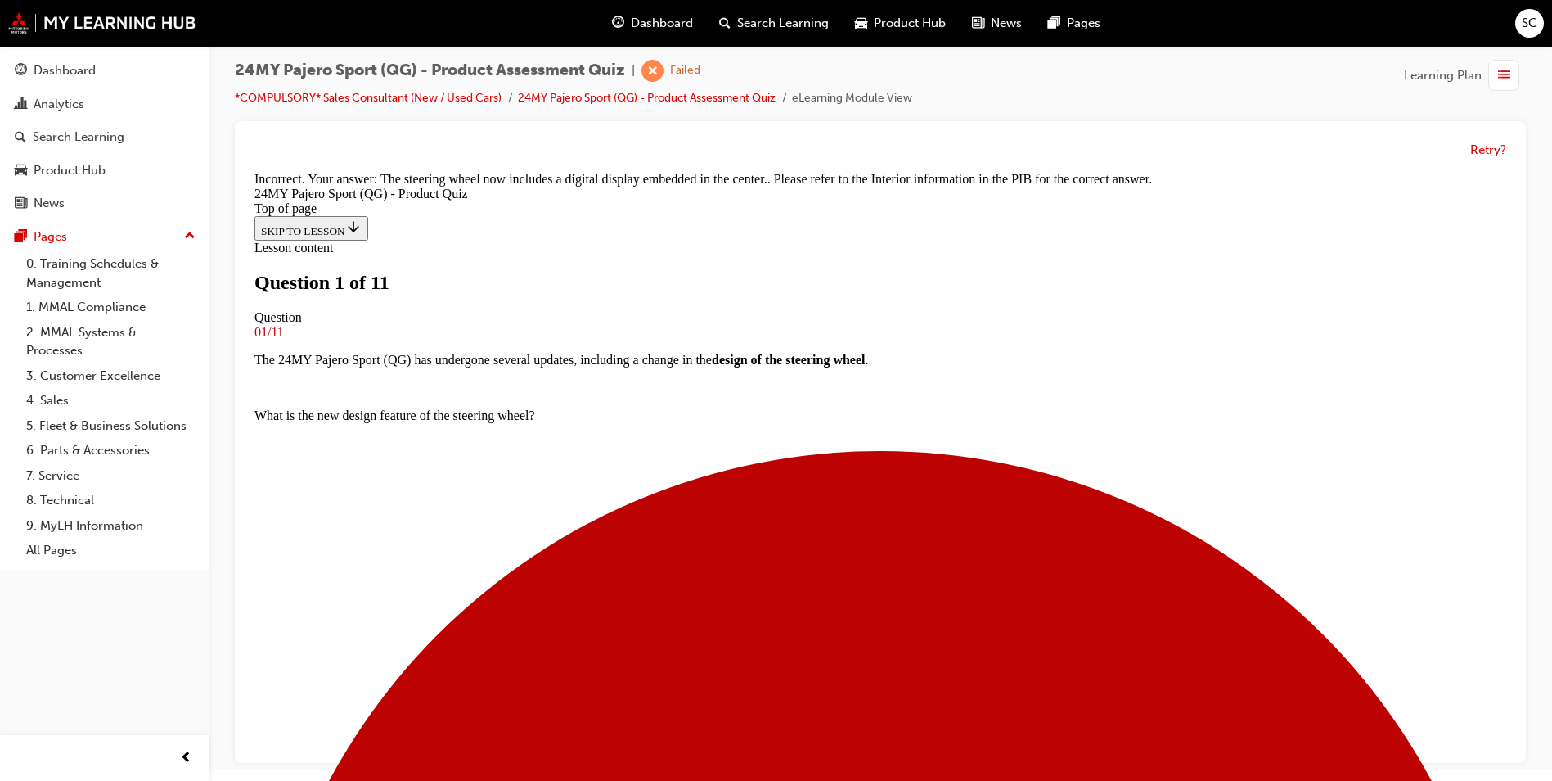
scroll to position [84, 0]
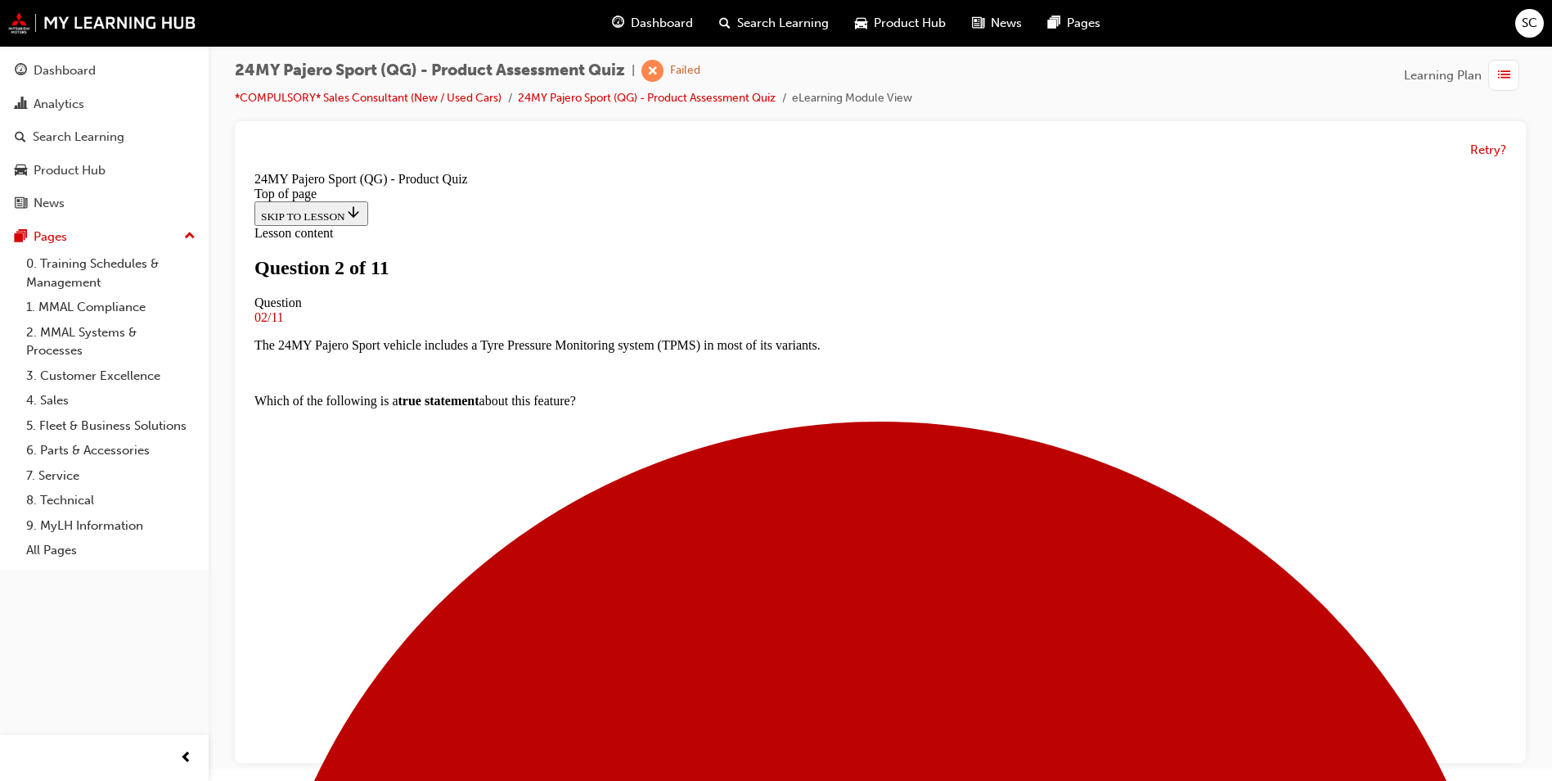
scroll to position [166, 0]
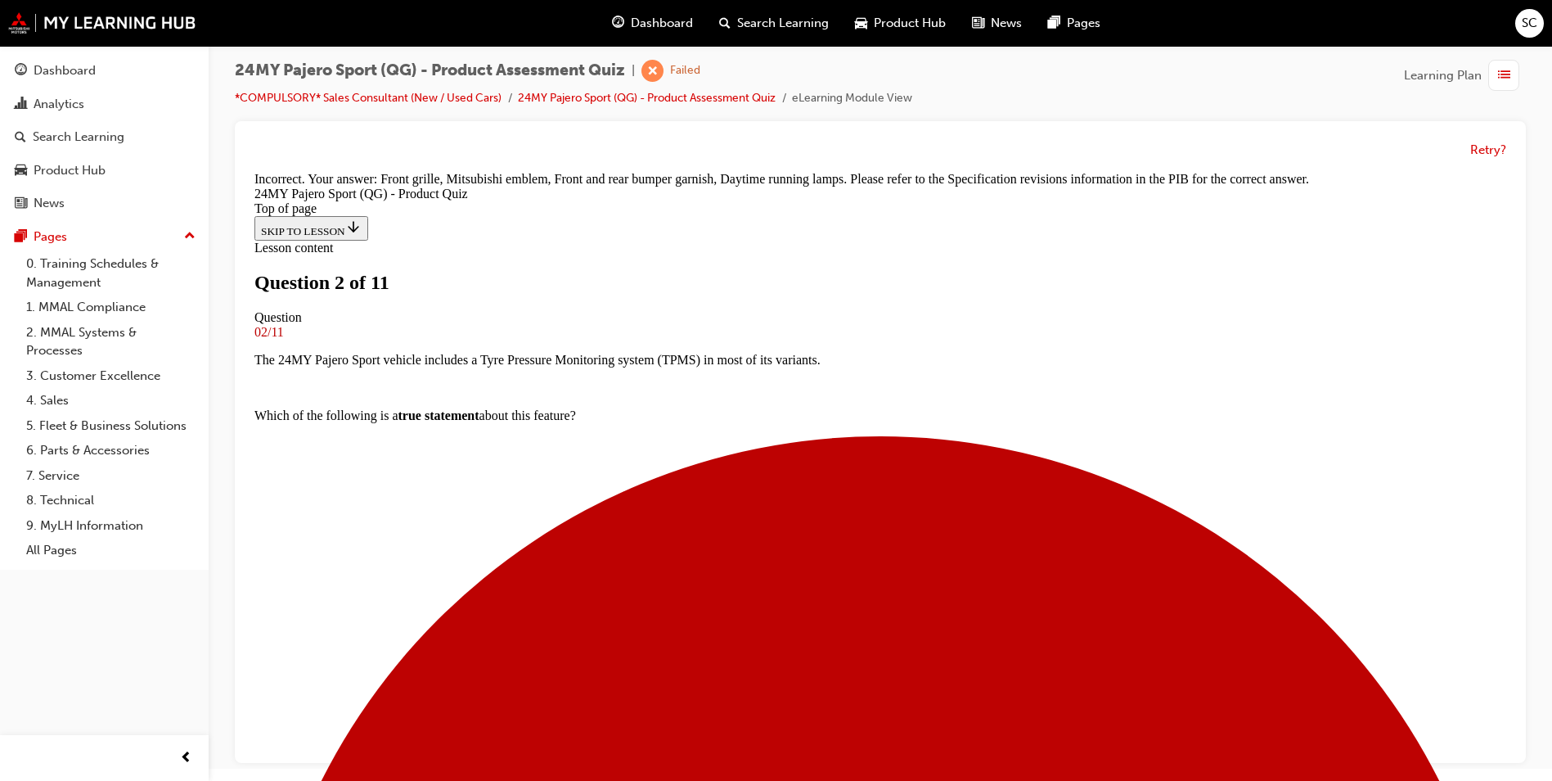
scroll to position [252, 0]
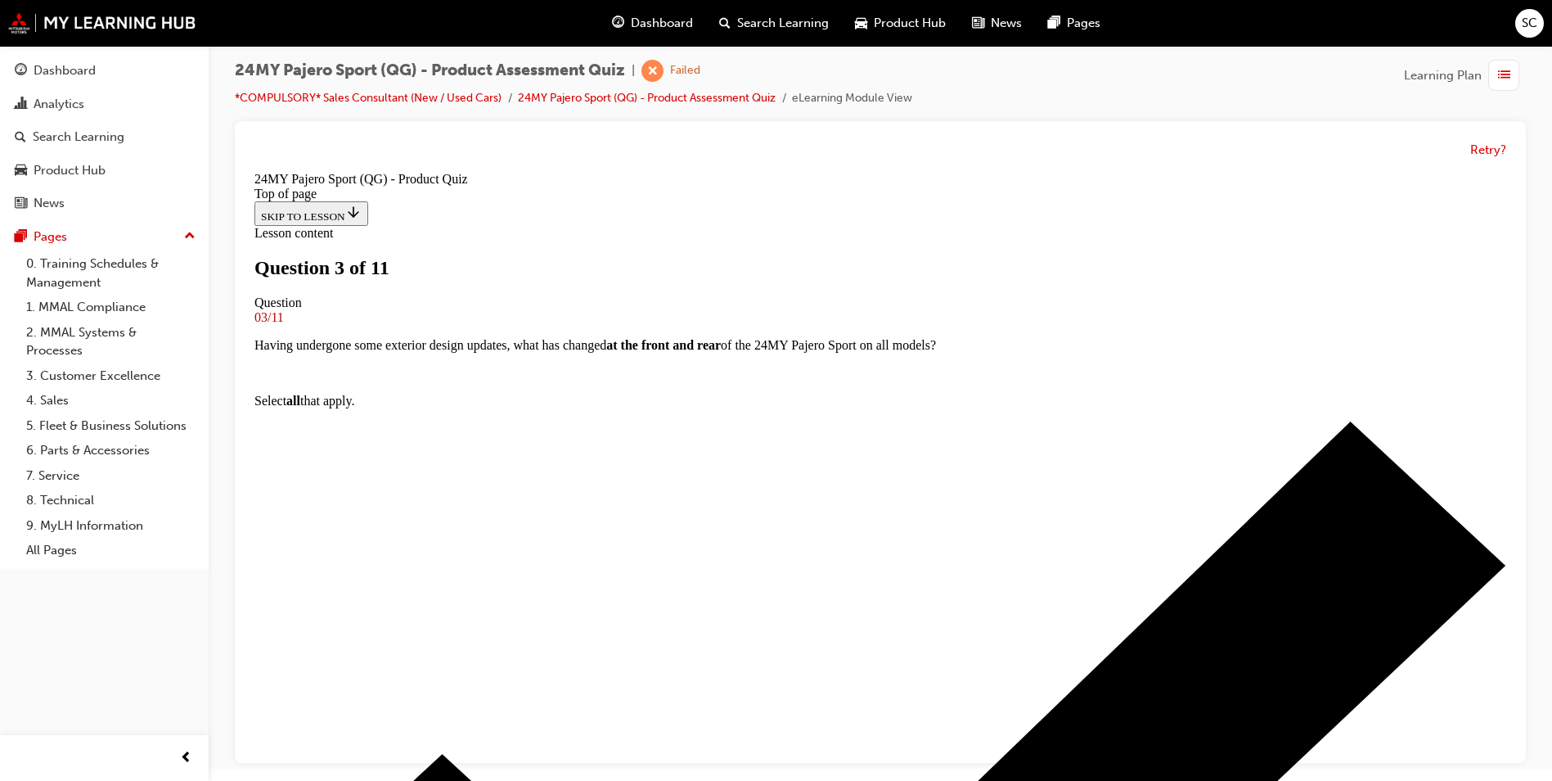
scroll to position [166, 0]
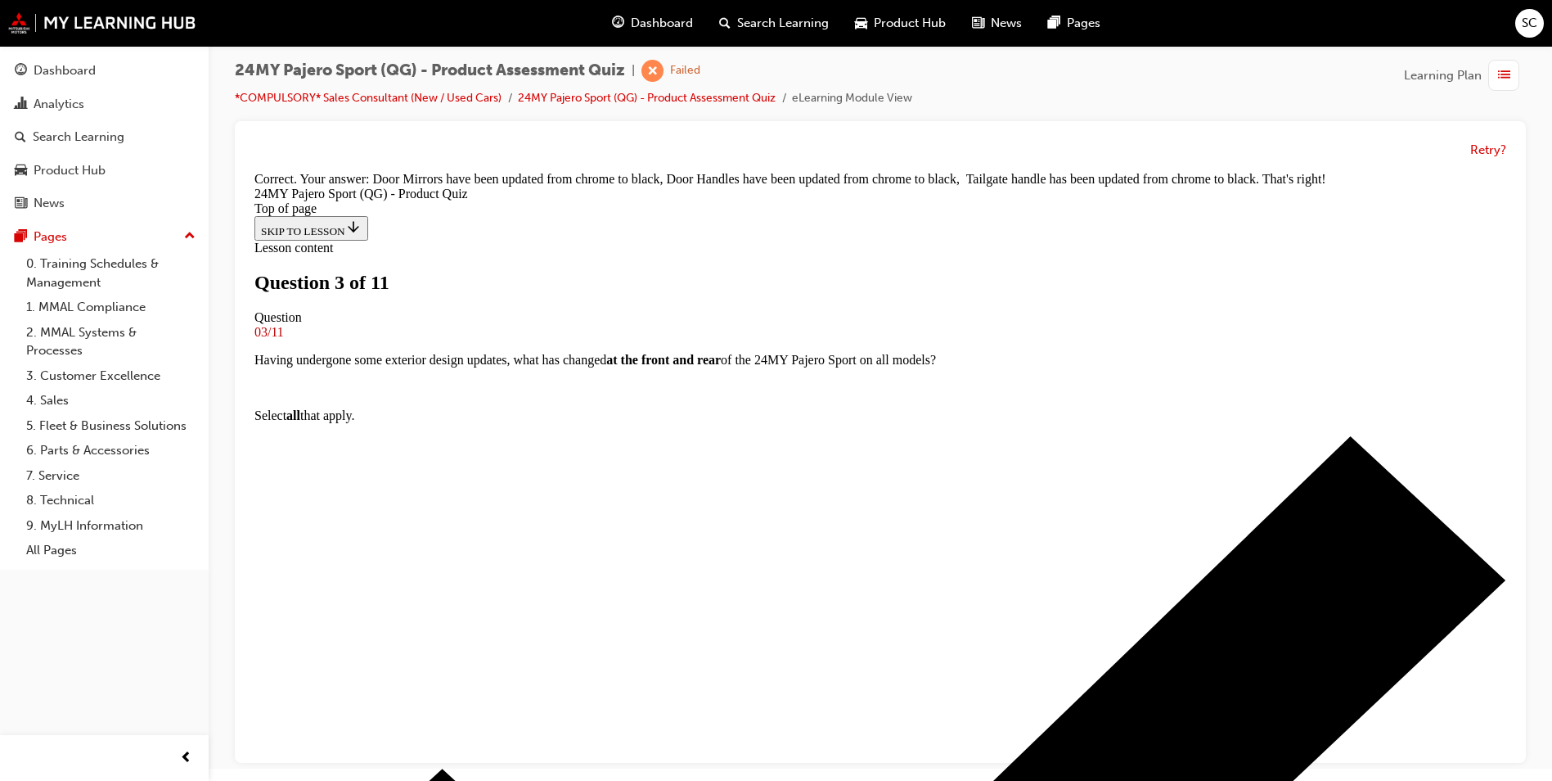
scroll to position [388, 0]
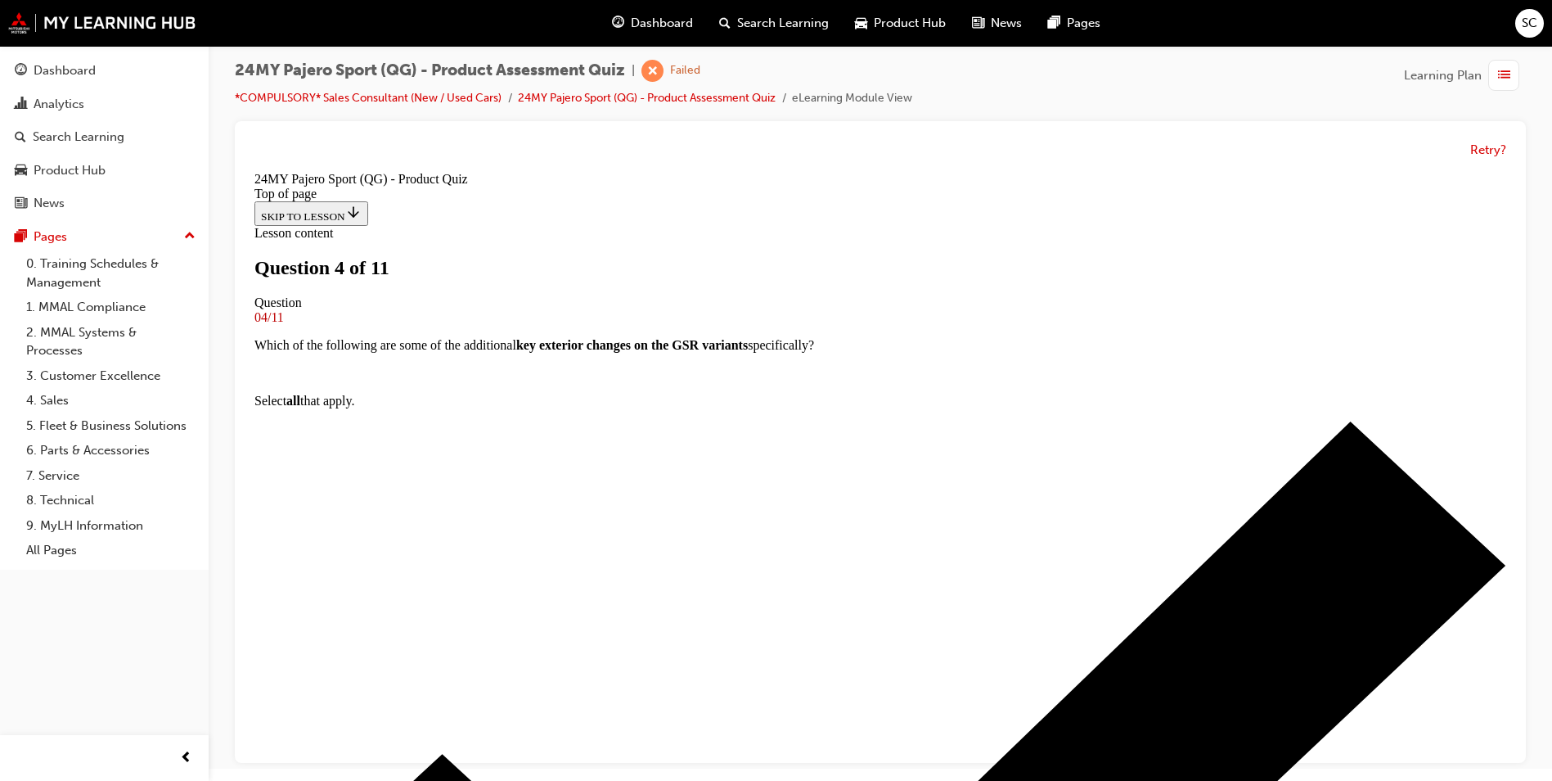
scroll to position [84, 0]
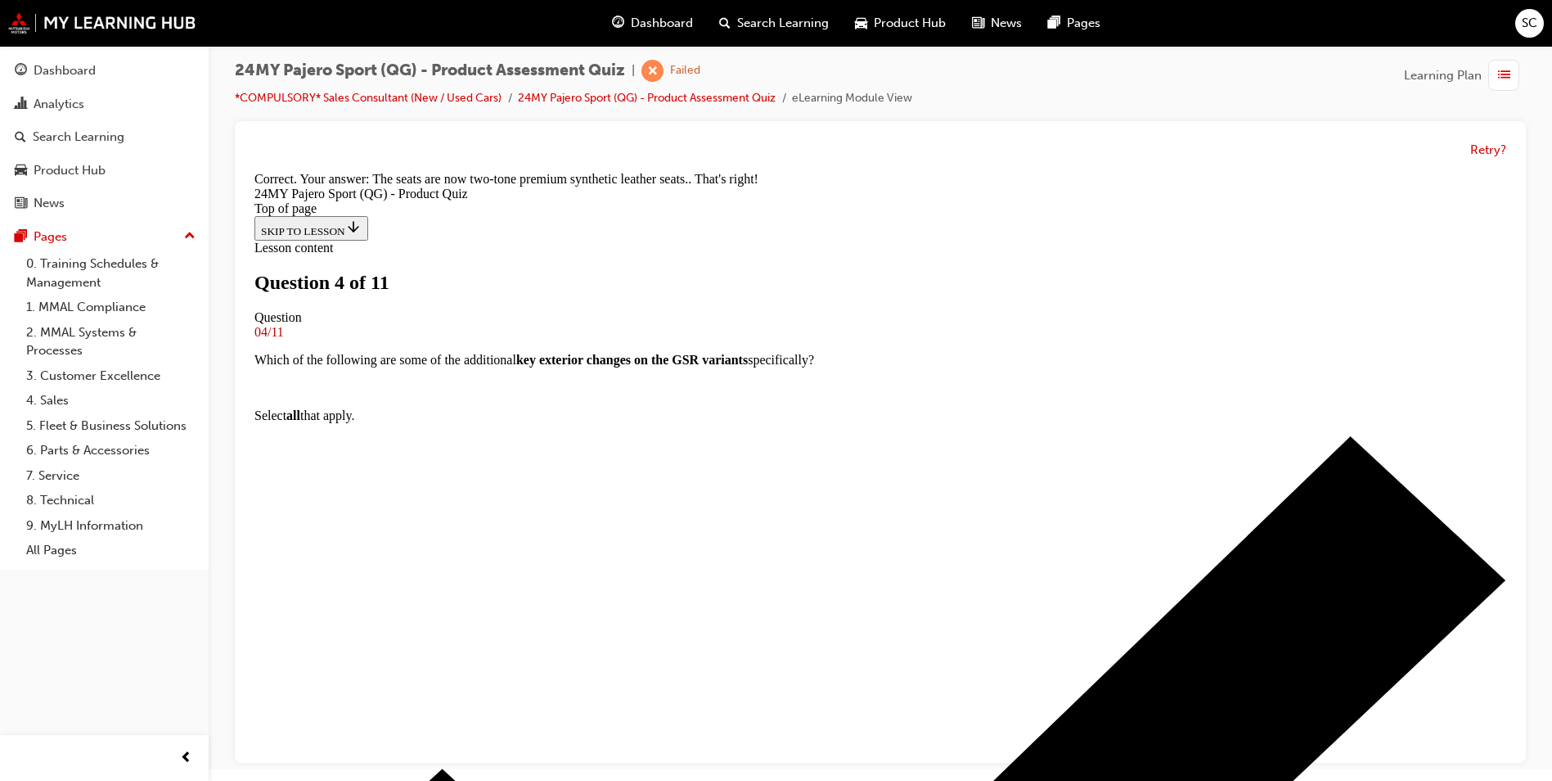
scroll to position [360, 0]
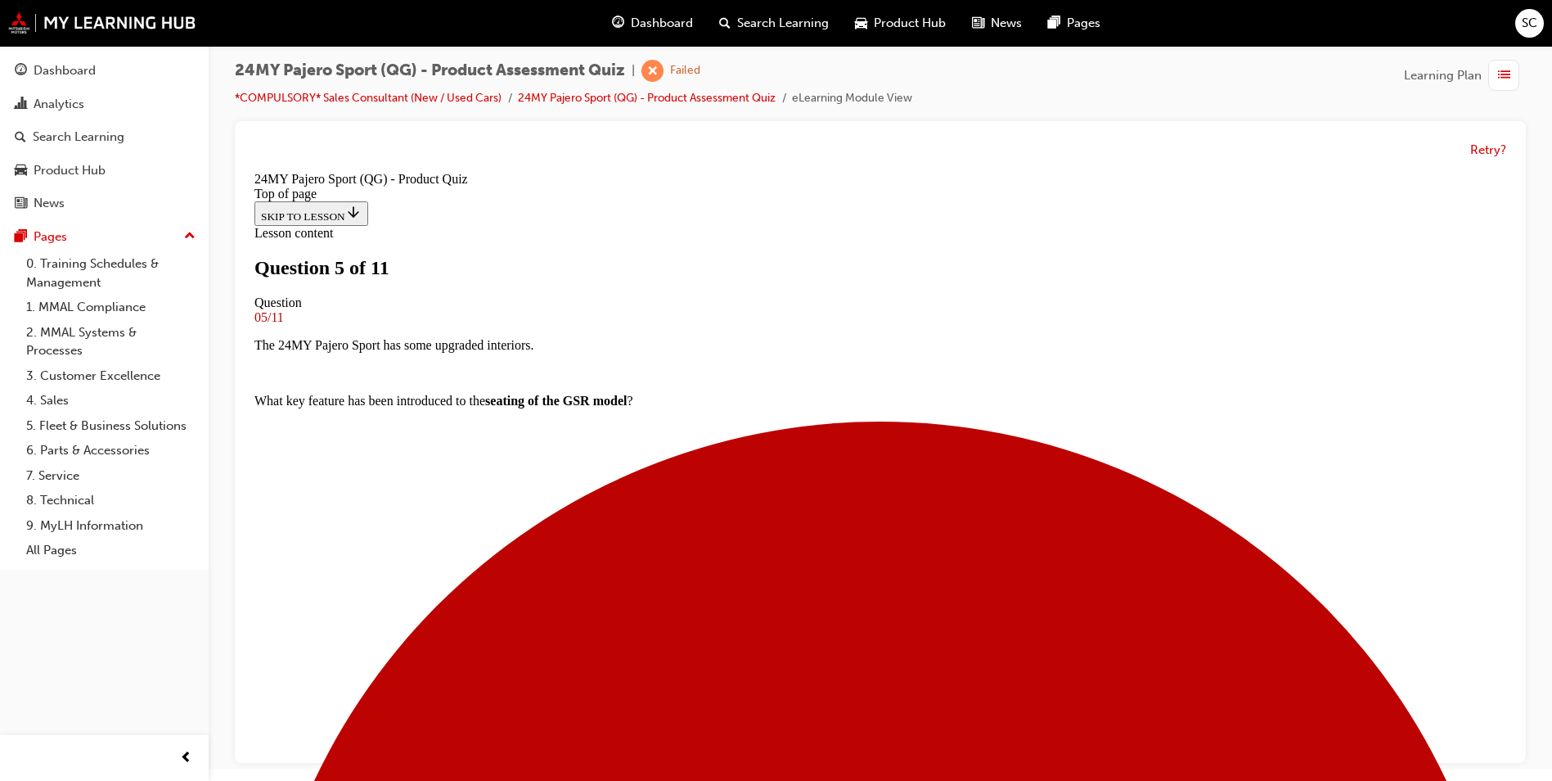
scroll to position [166, 0]
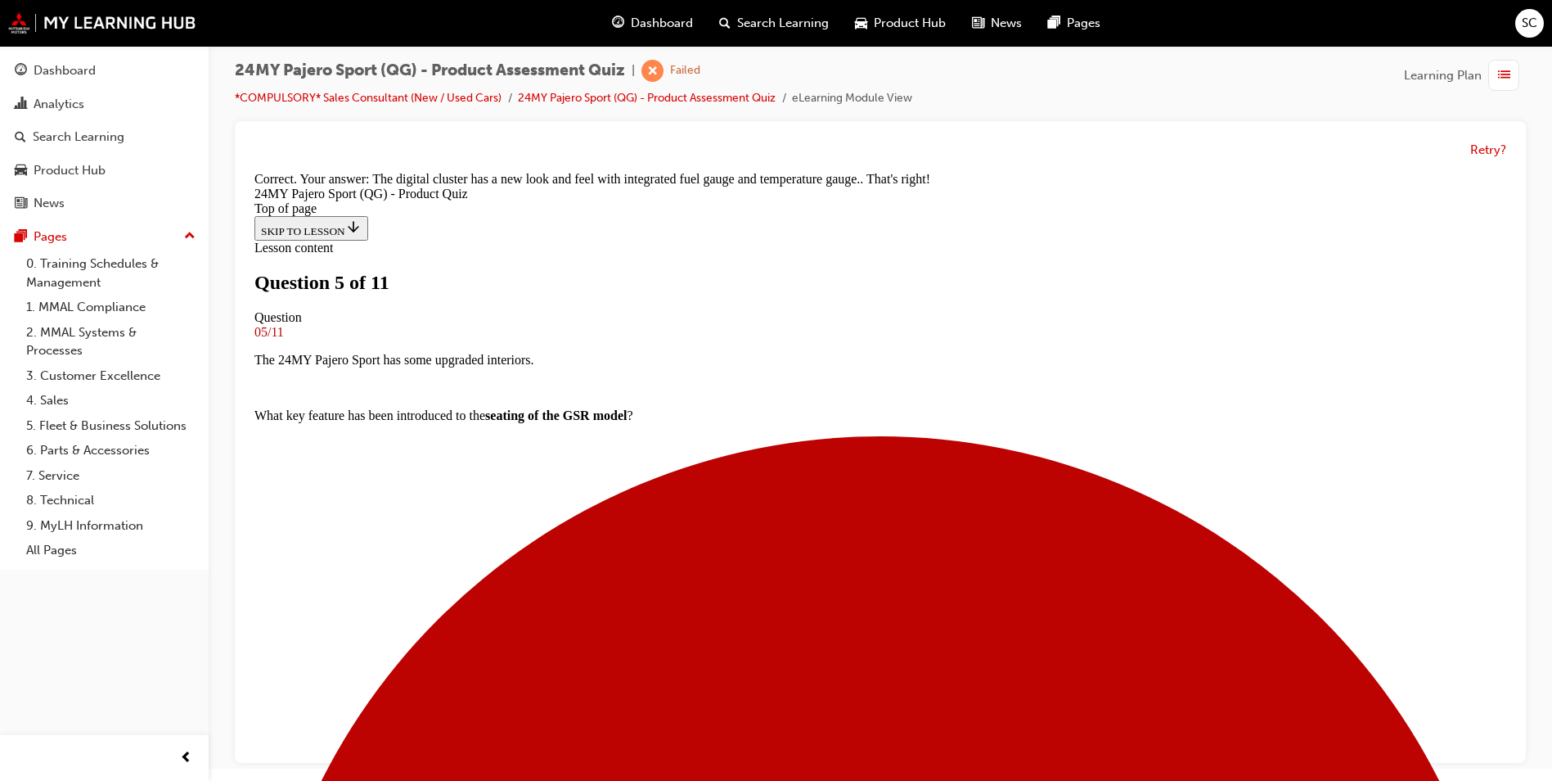
scroll to position [437, 0]
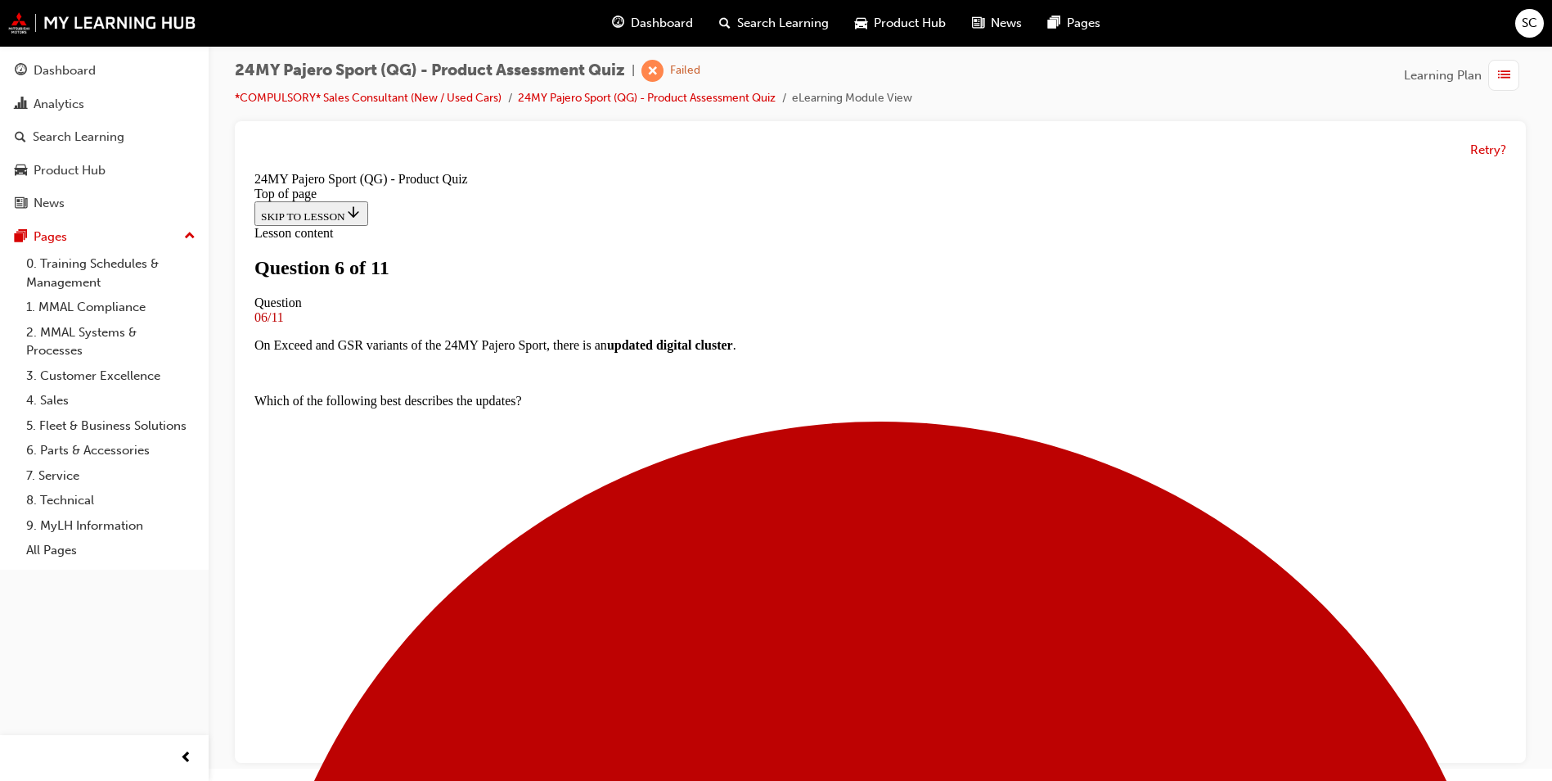
scroll to position [248, 0]
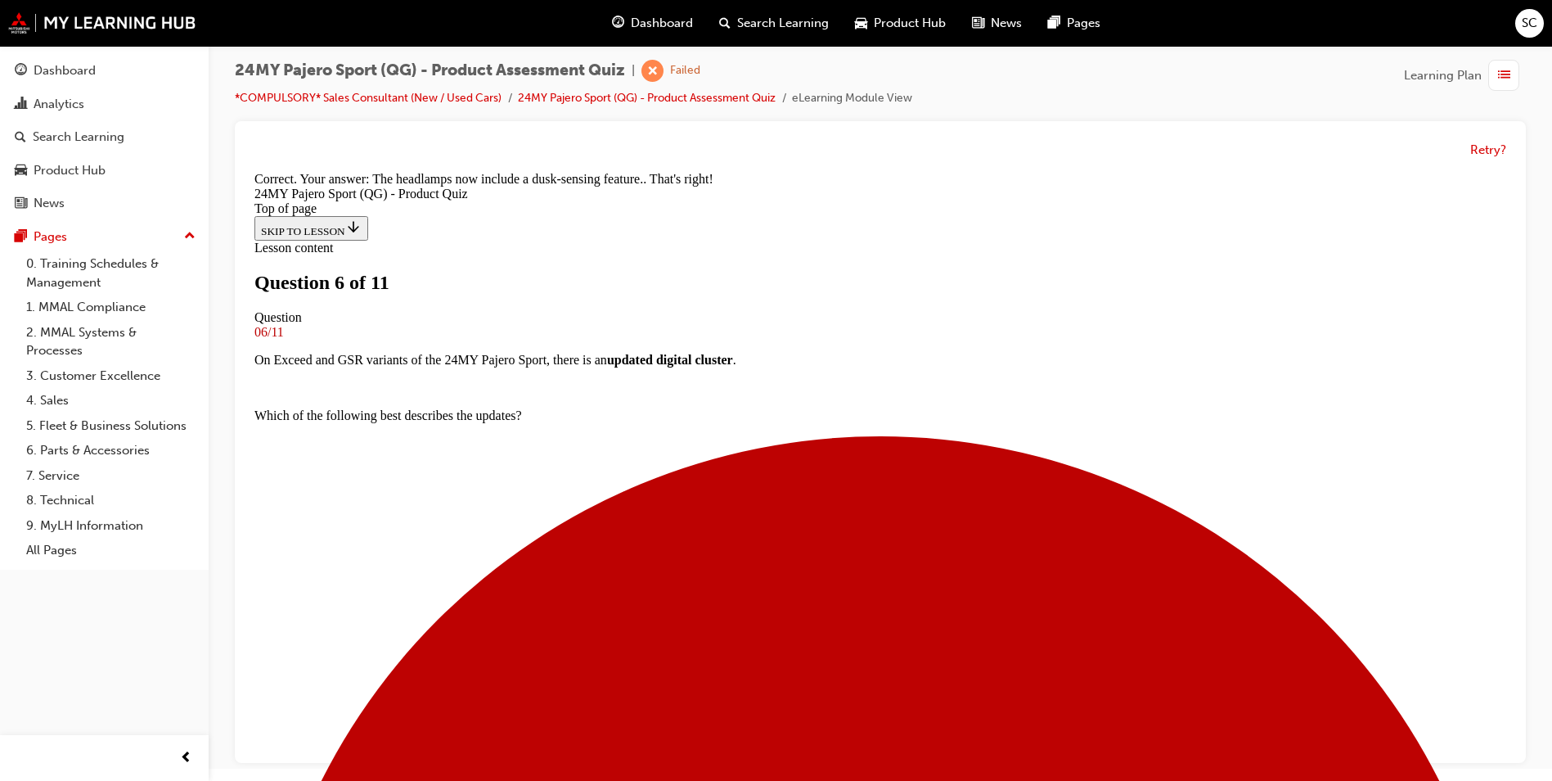
scroll to position [544, 0]
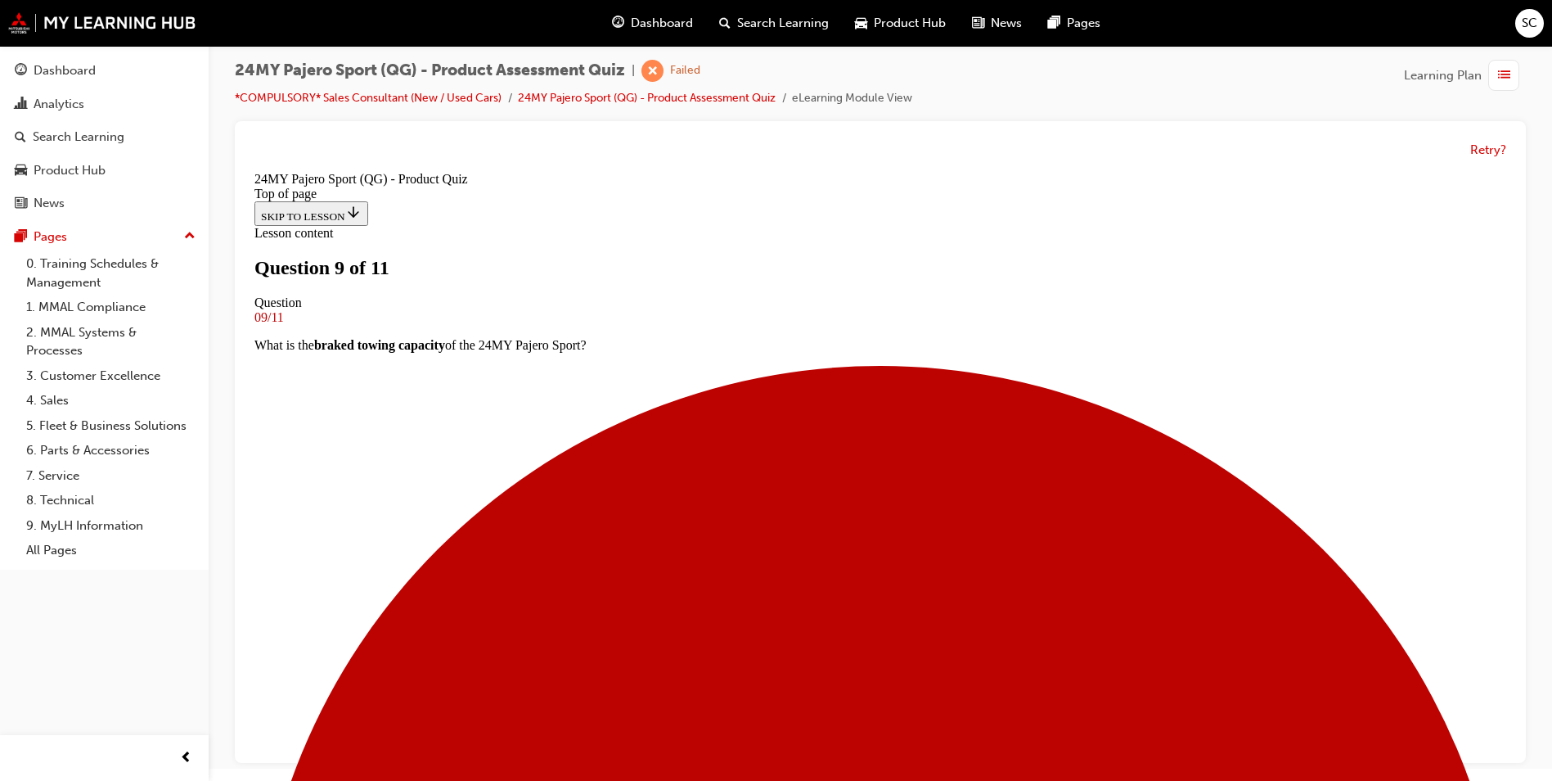
scroll to position [166, 0]
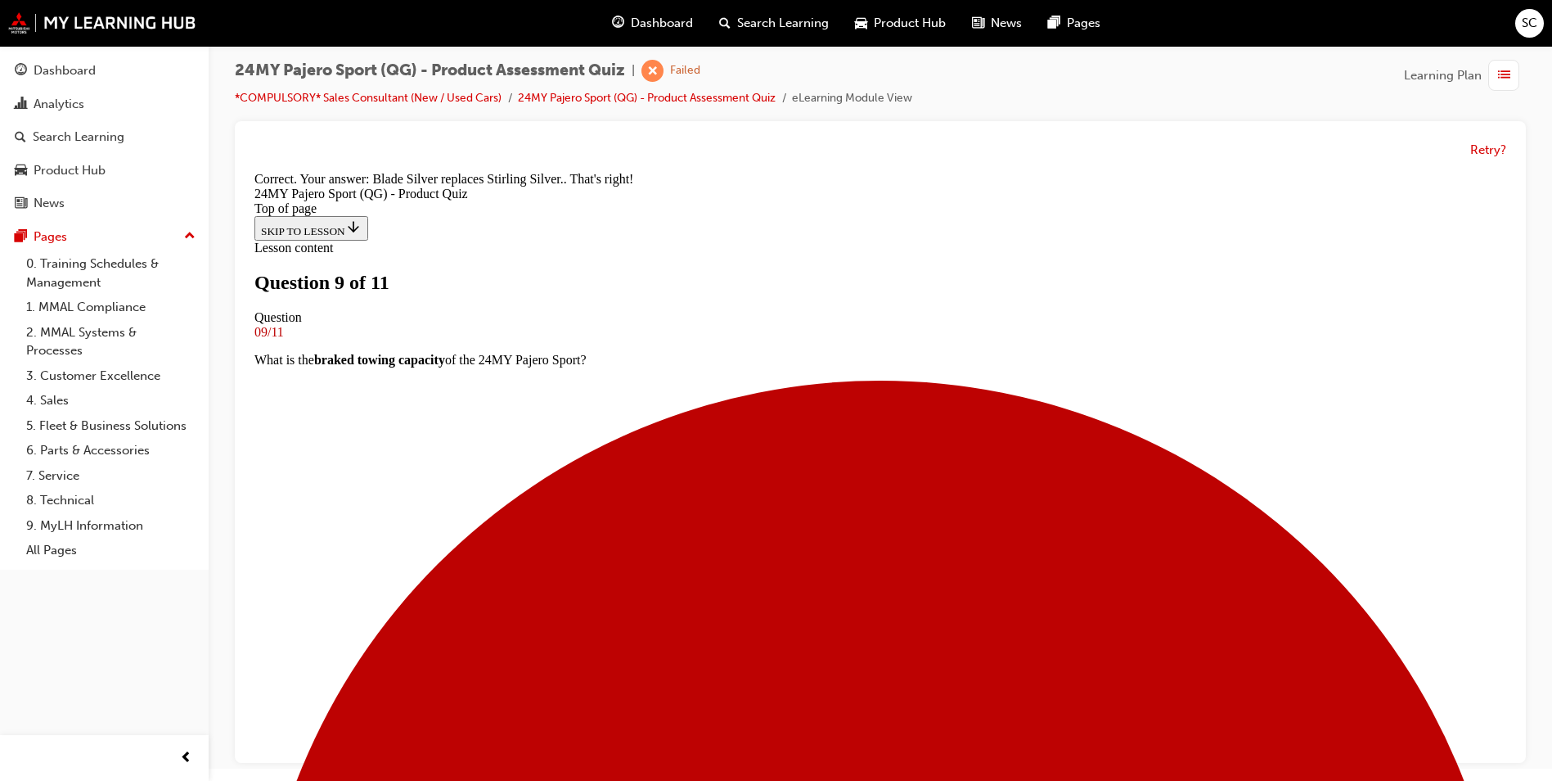
scroll to position [332, 0]
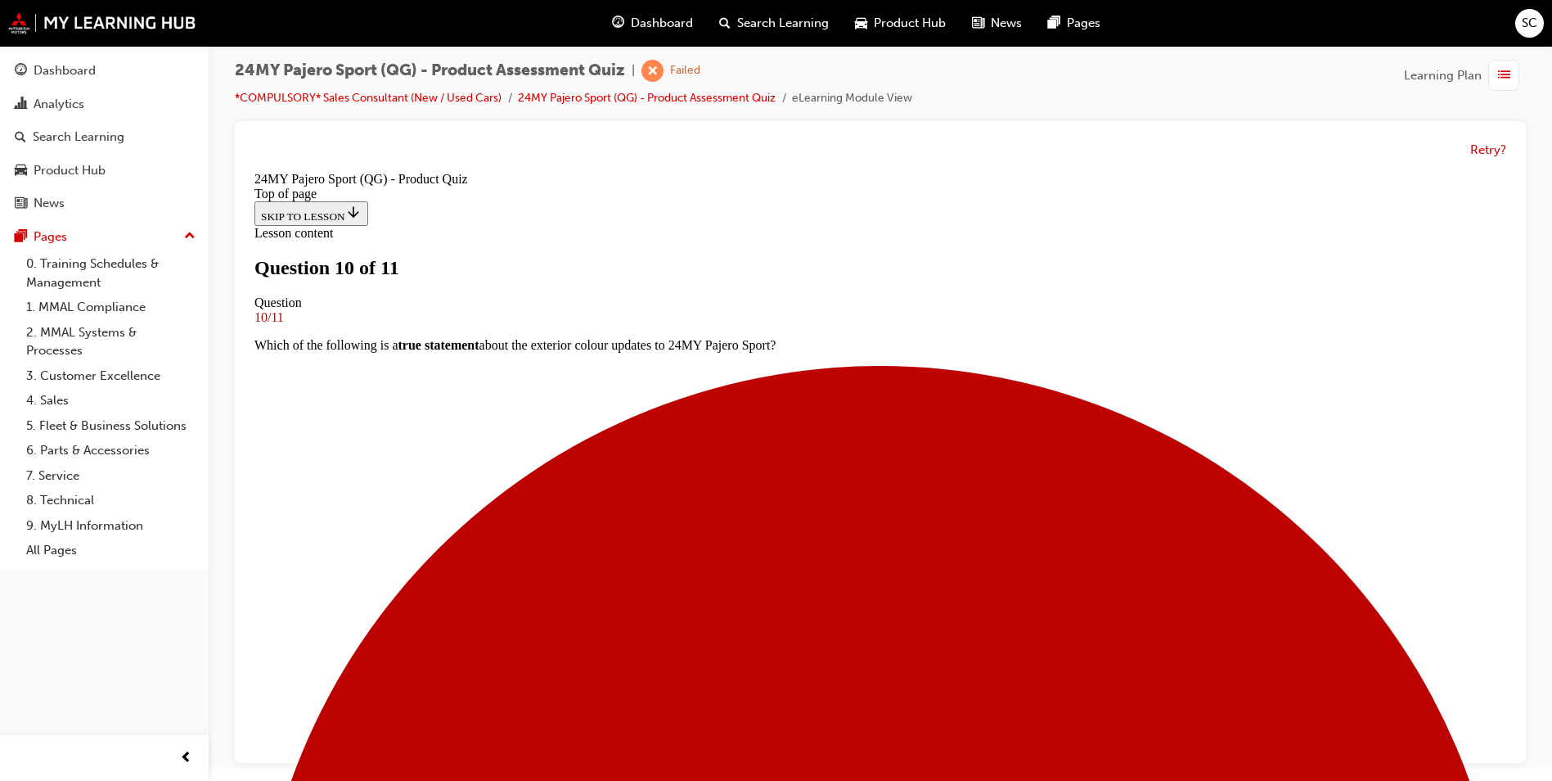
scroll to position [331, 0]
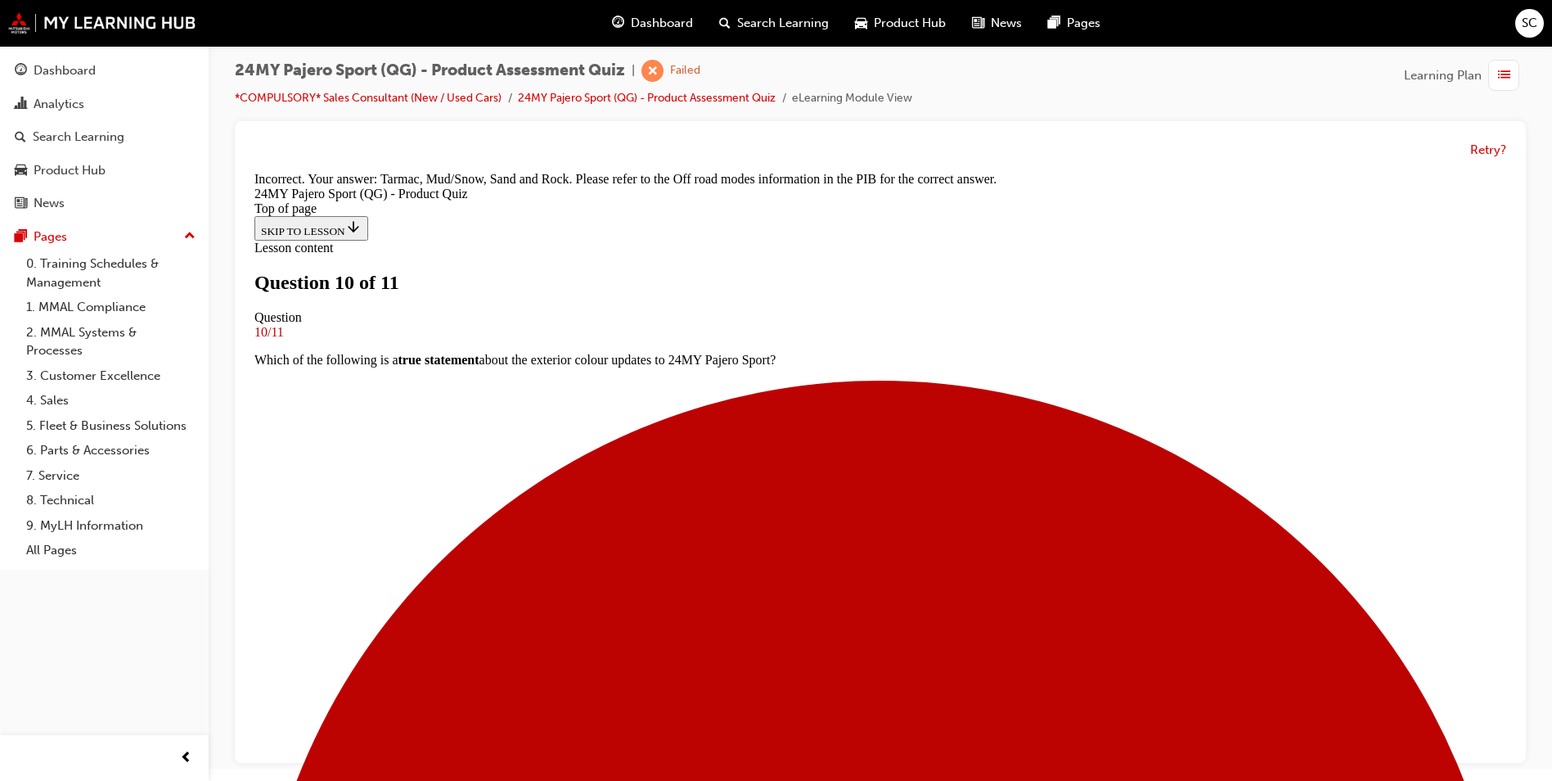
scroll to position [515, 0]
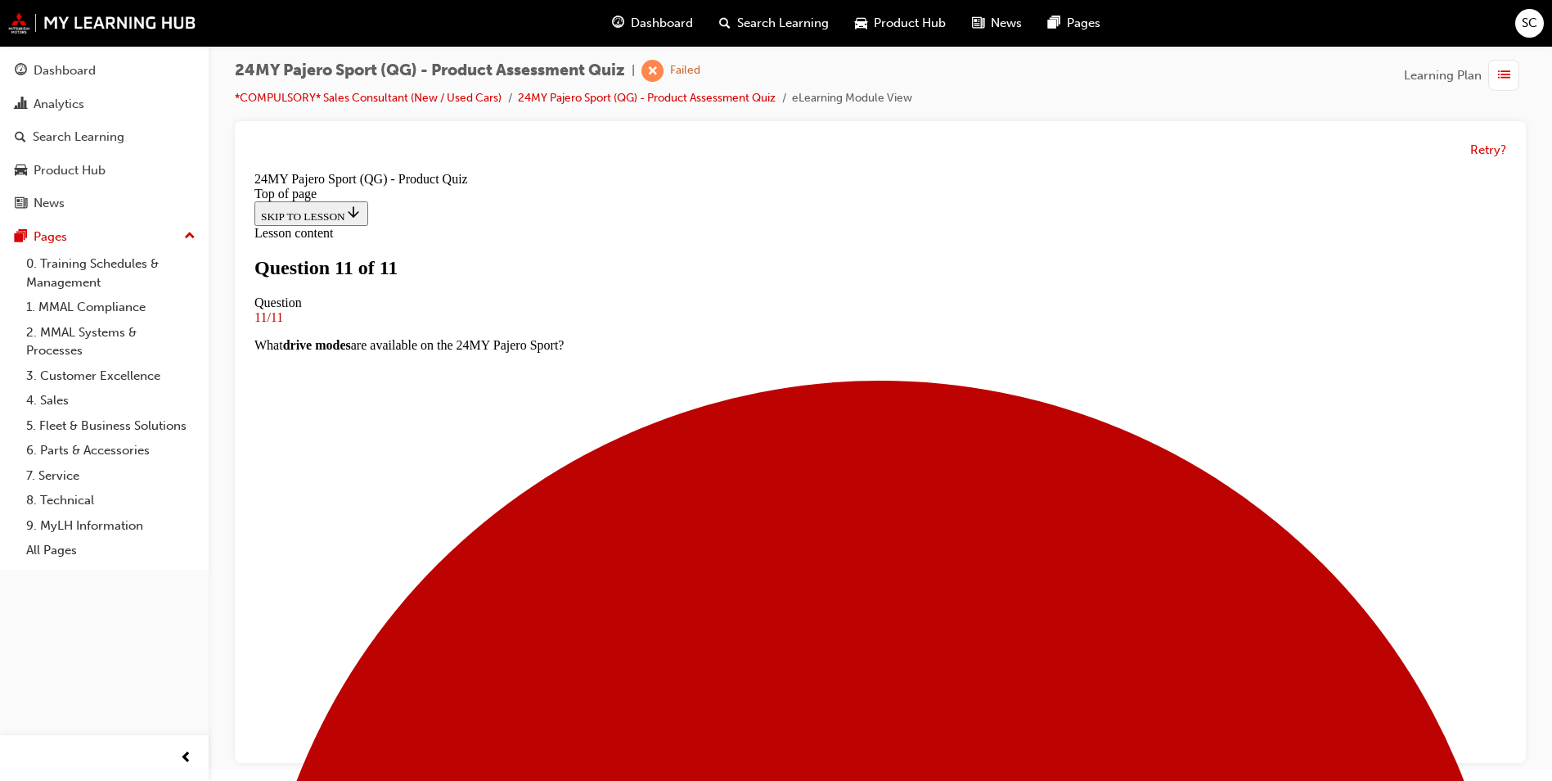
scroll to position [240, 0]
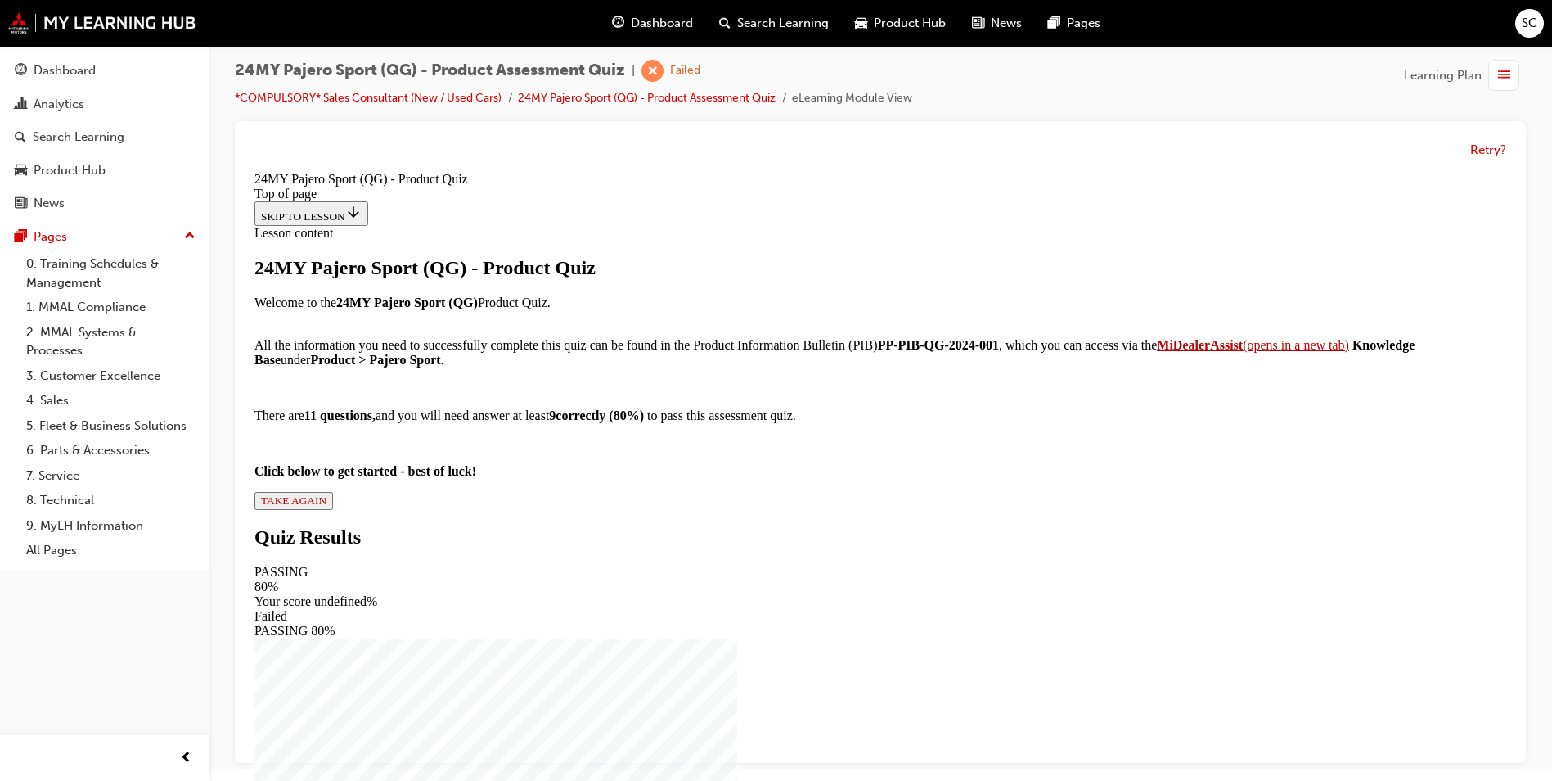
scroll to position [146, 0]
click at [326, 506] on span "TAKE AGAIN" at bounding box center [293, 500] width 65 height 12
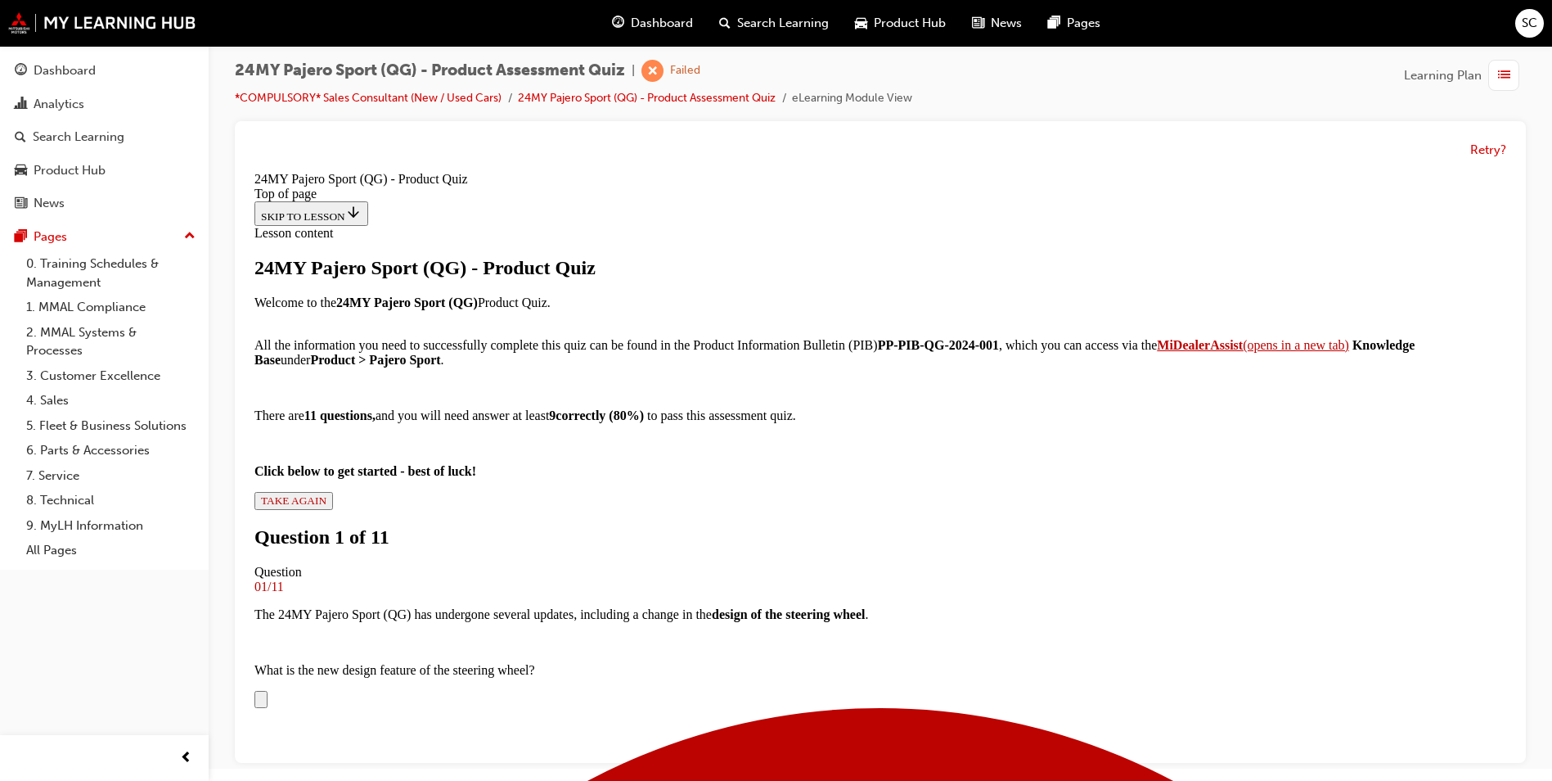
scroll to position [248, 0]
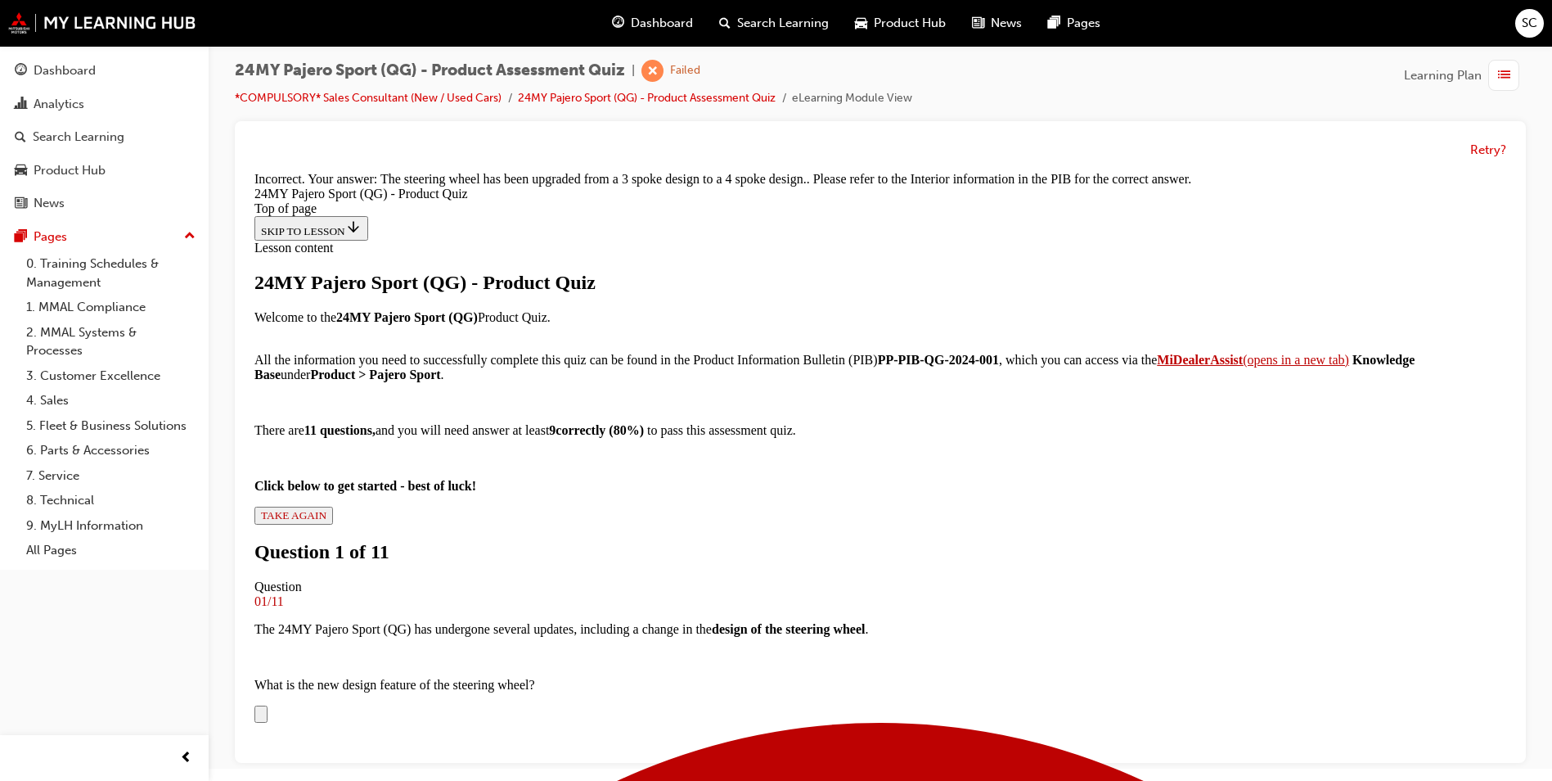
scroll to position [550, 0]
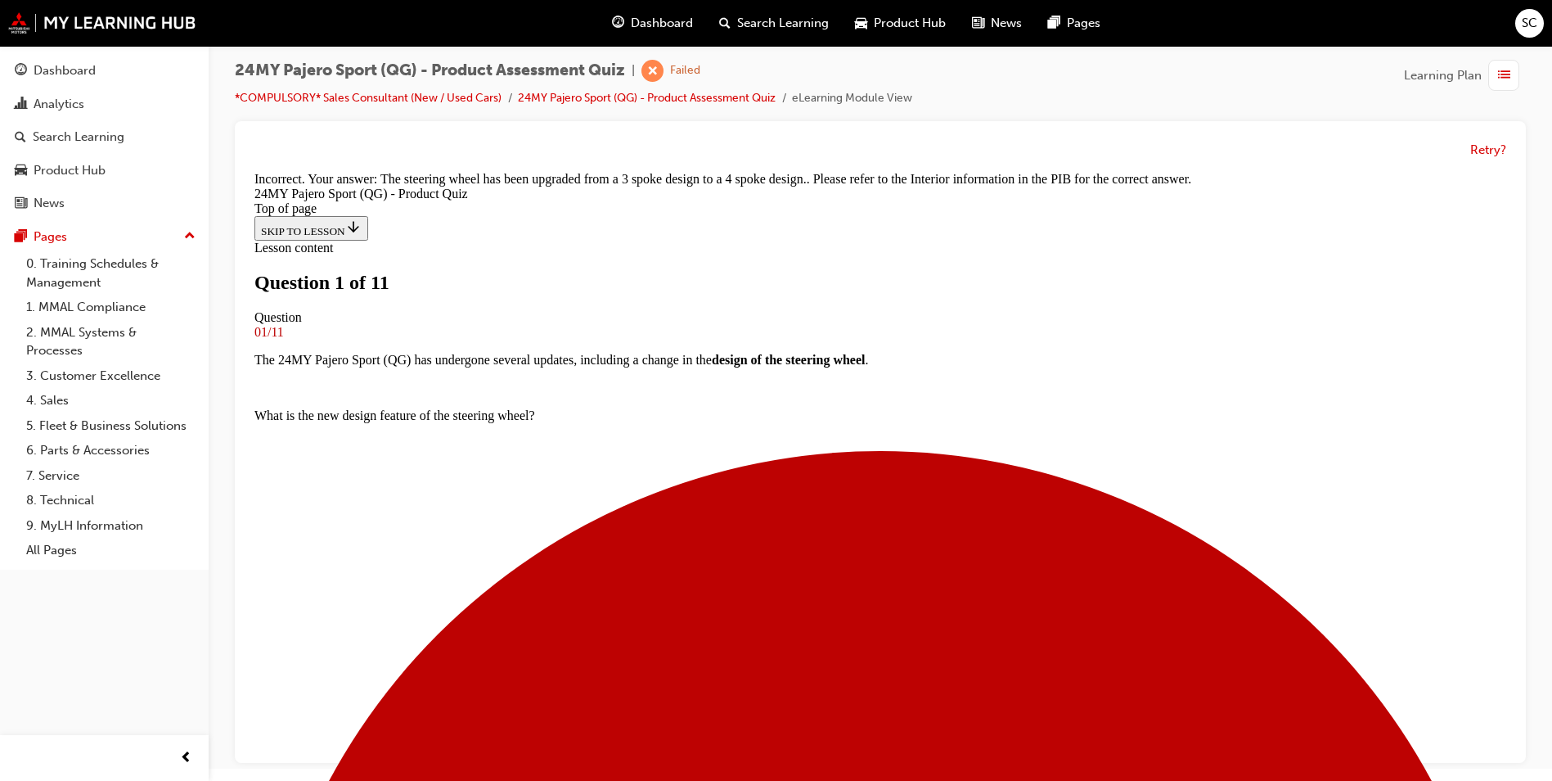
scroll to position [84, 0]
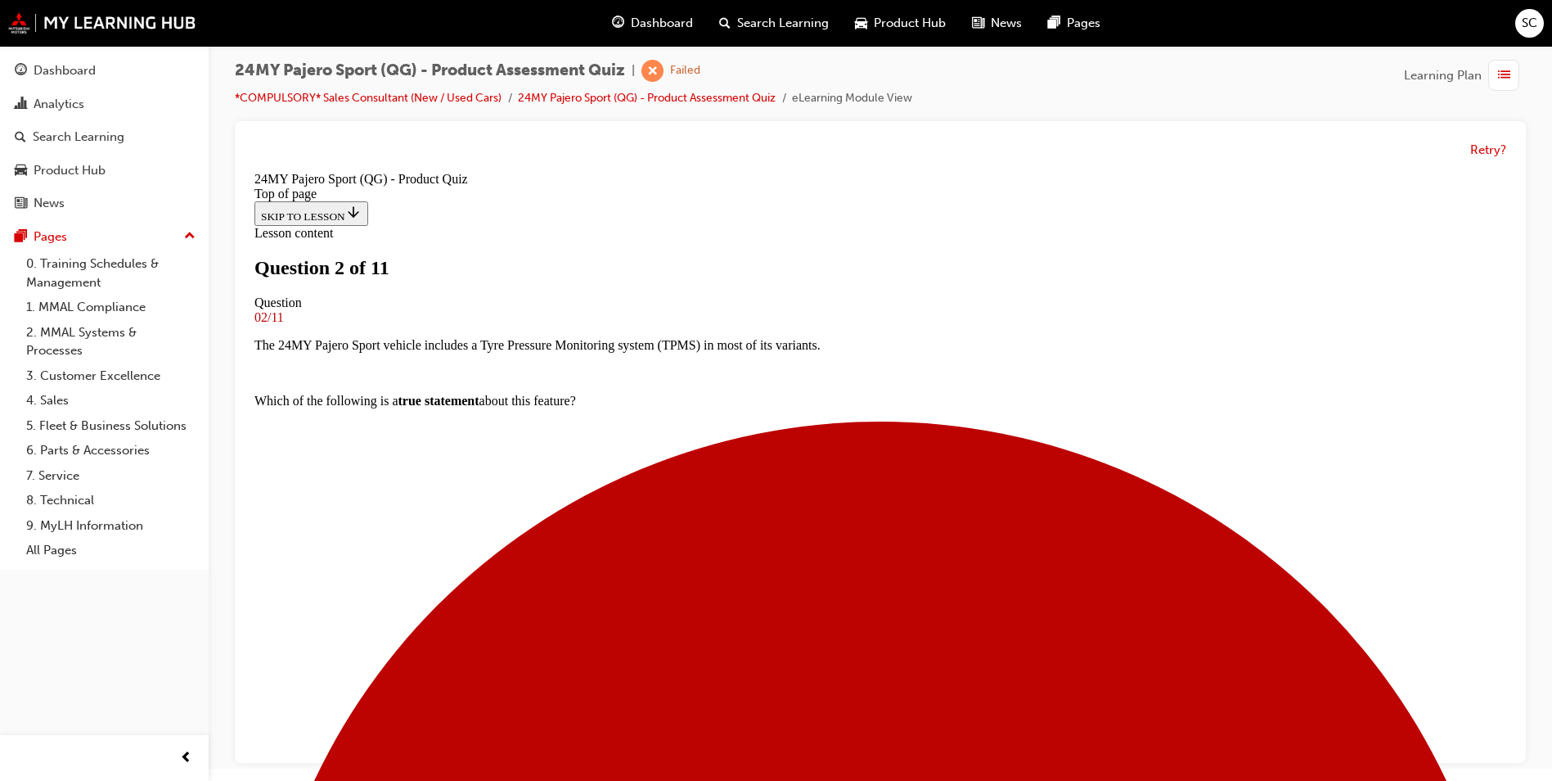
scroll to position [247, 0]
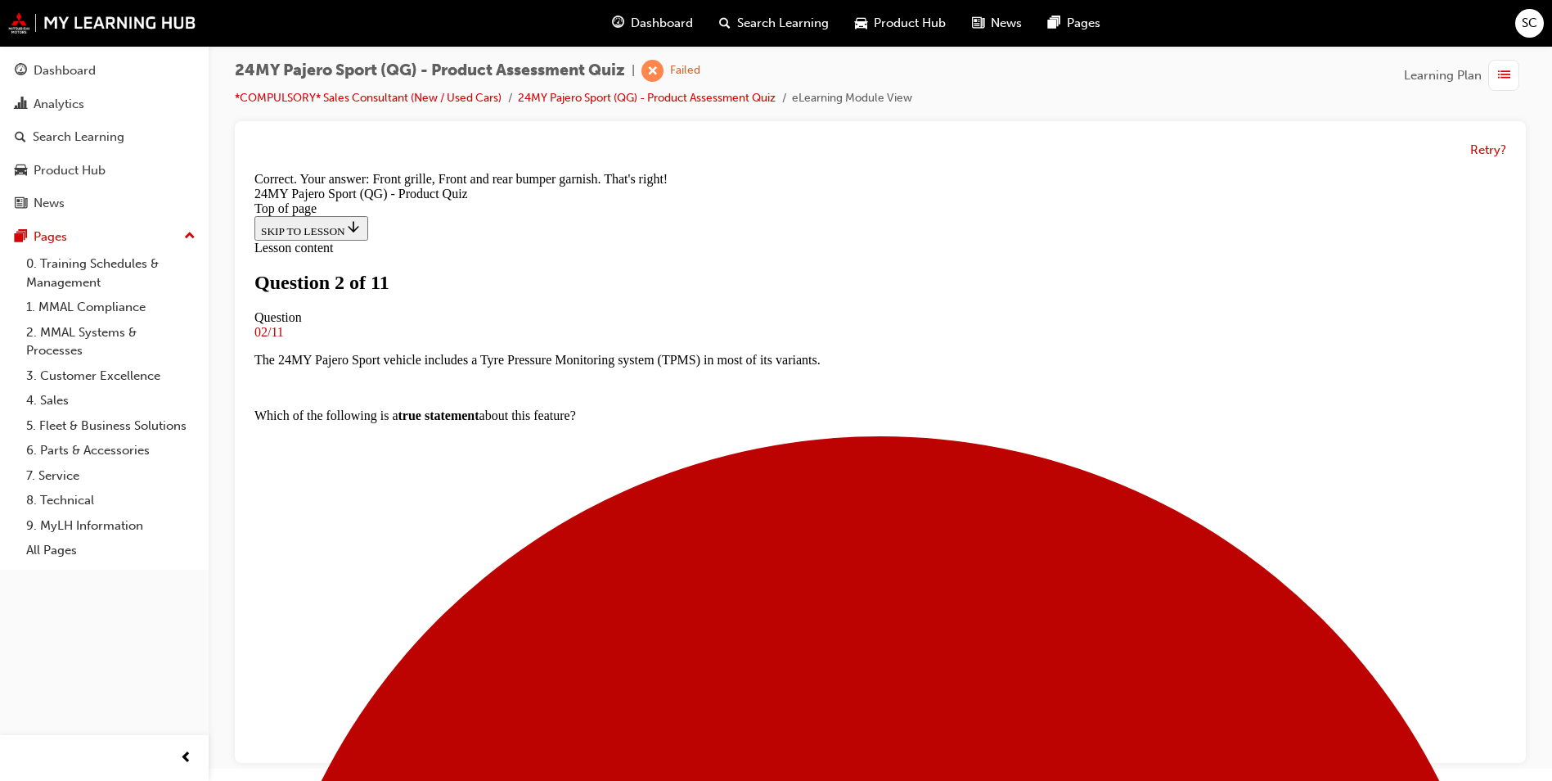
scroll to position [388, 0]
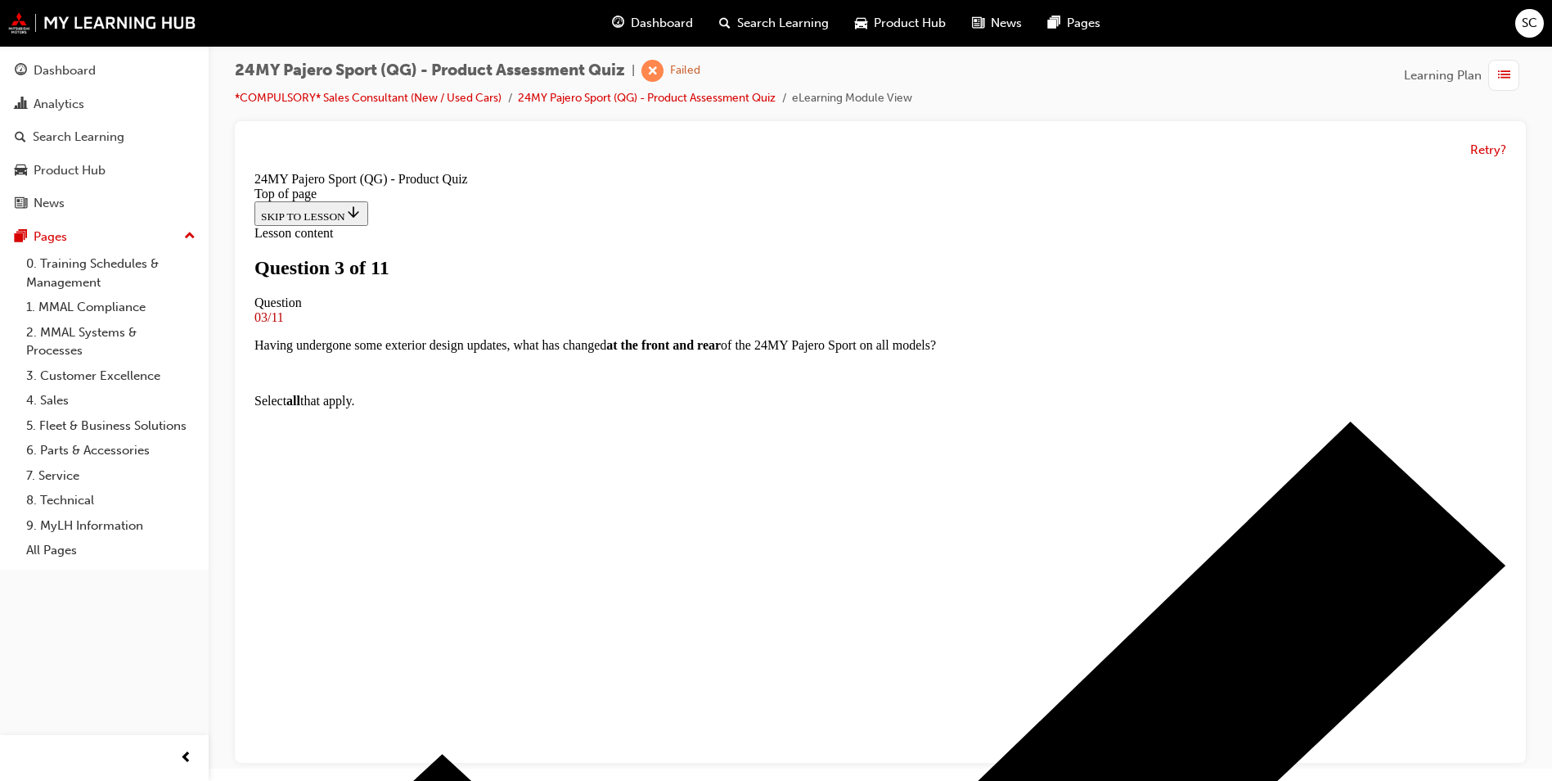
scroll to position [247, 0]
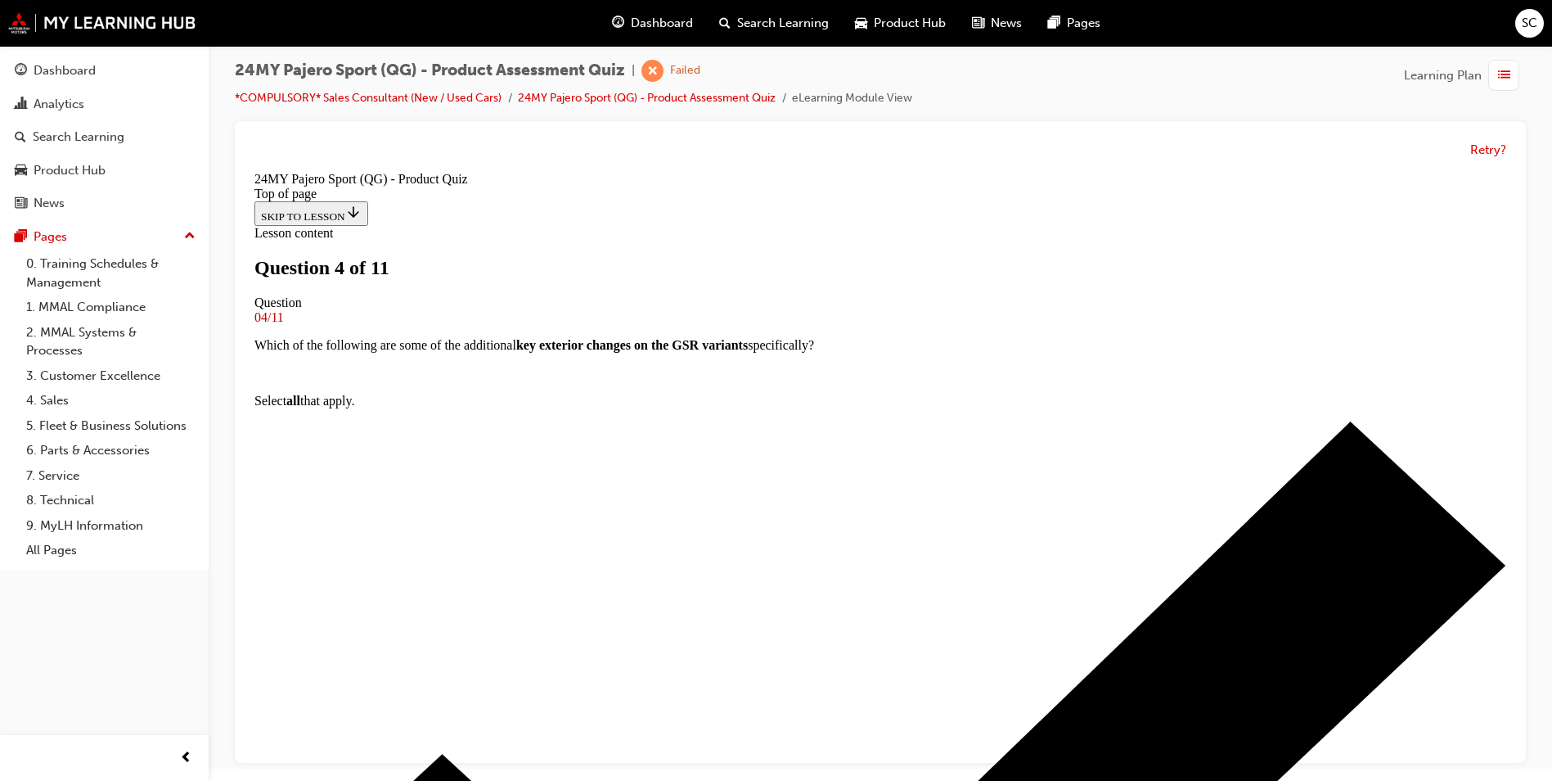
scroll to position [166, 0]
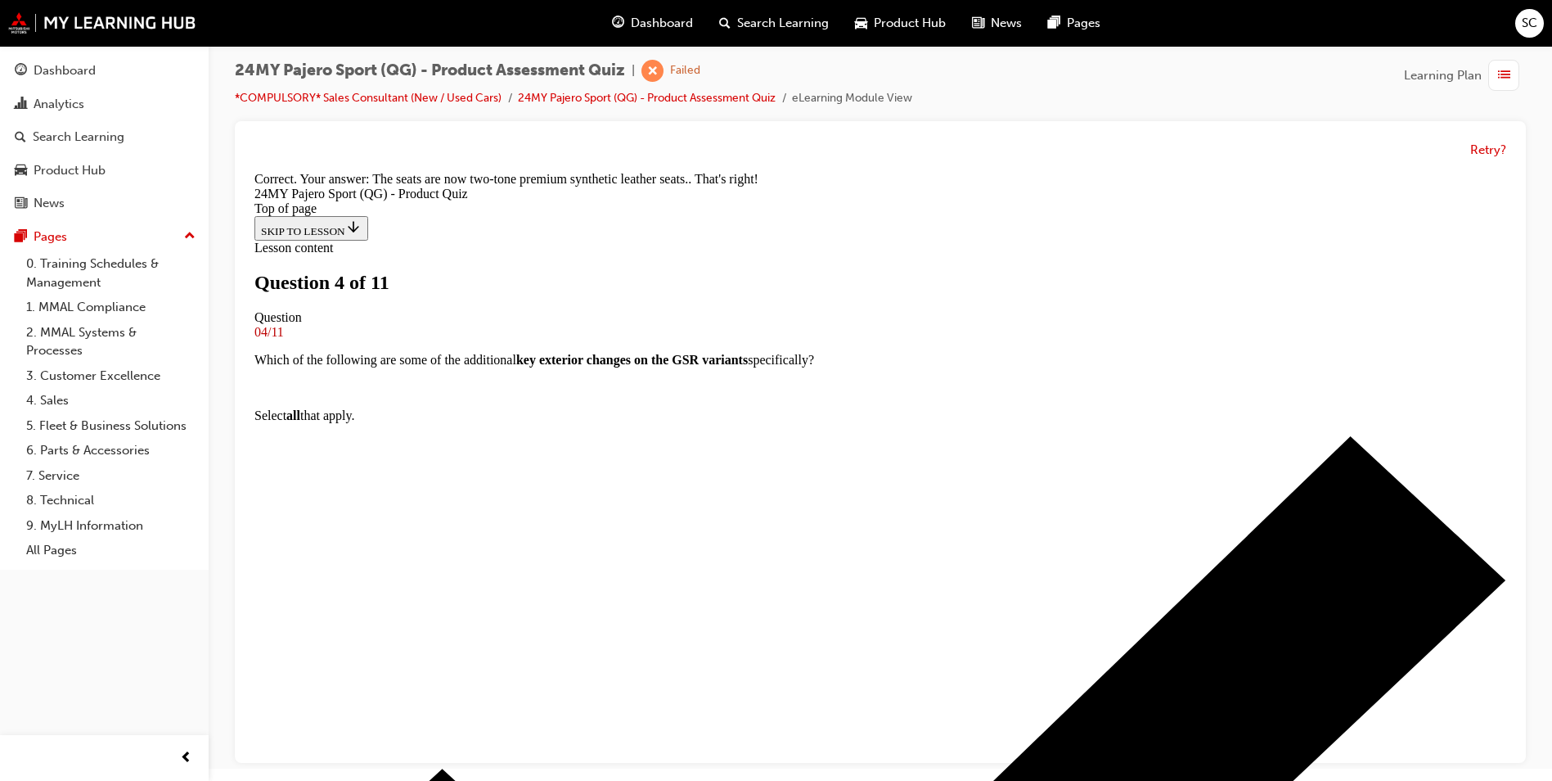
scroll to position [360, 0]
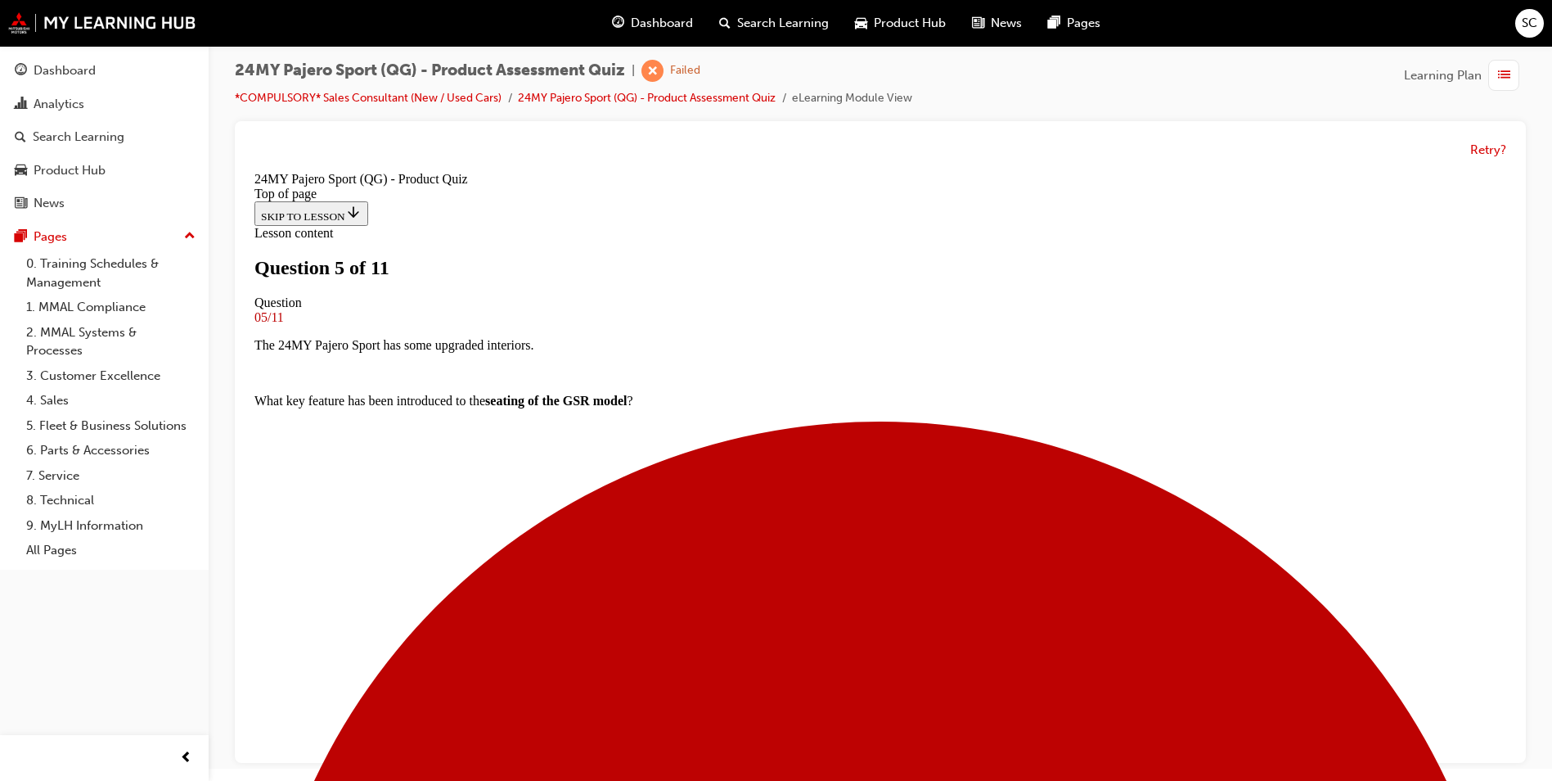
scroll to position [166, 0]
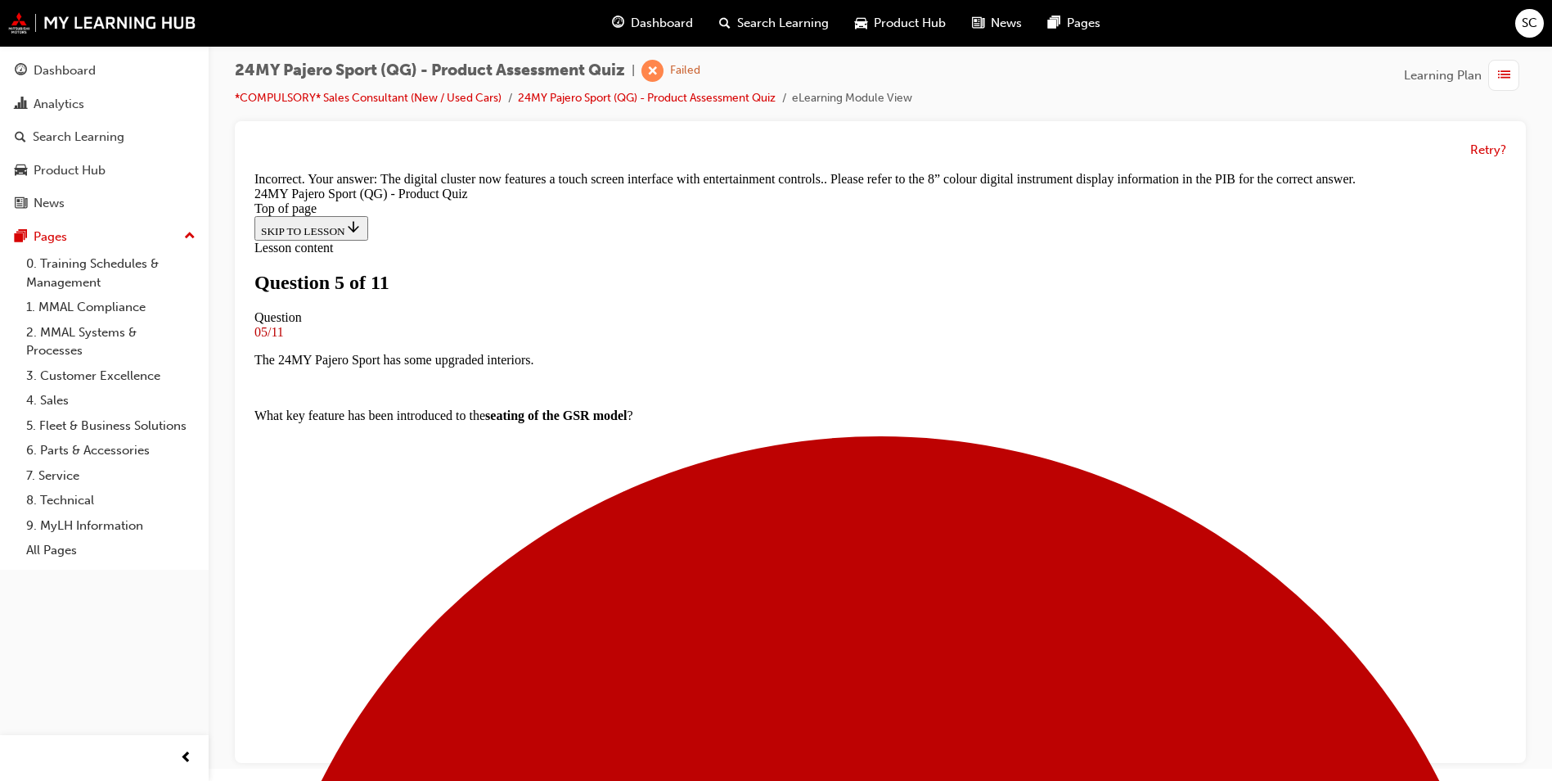
scroll to position [465, 0]
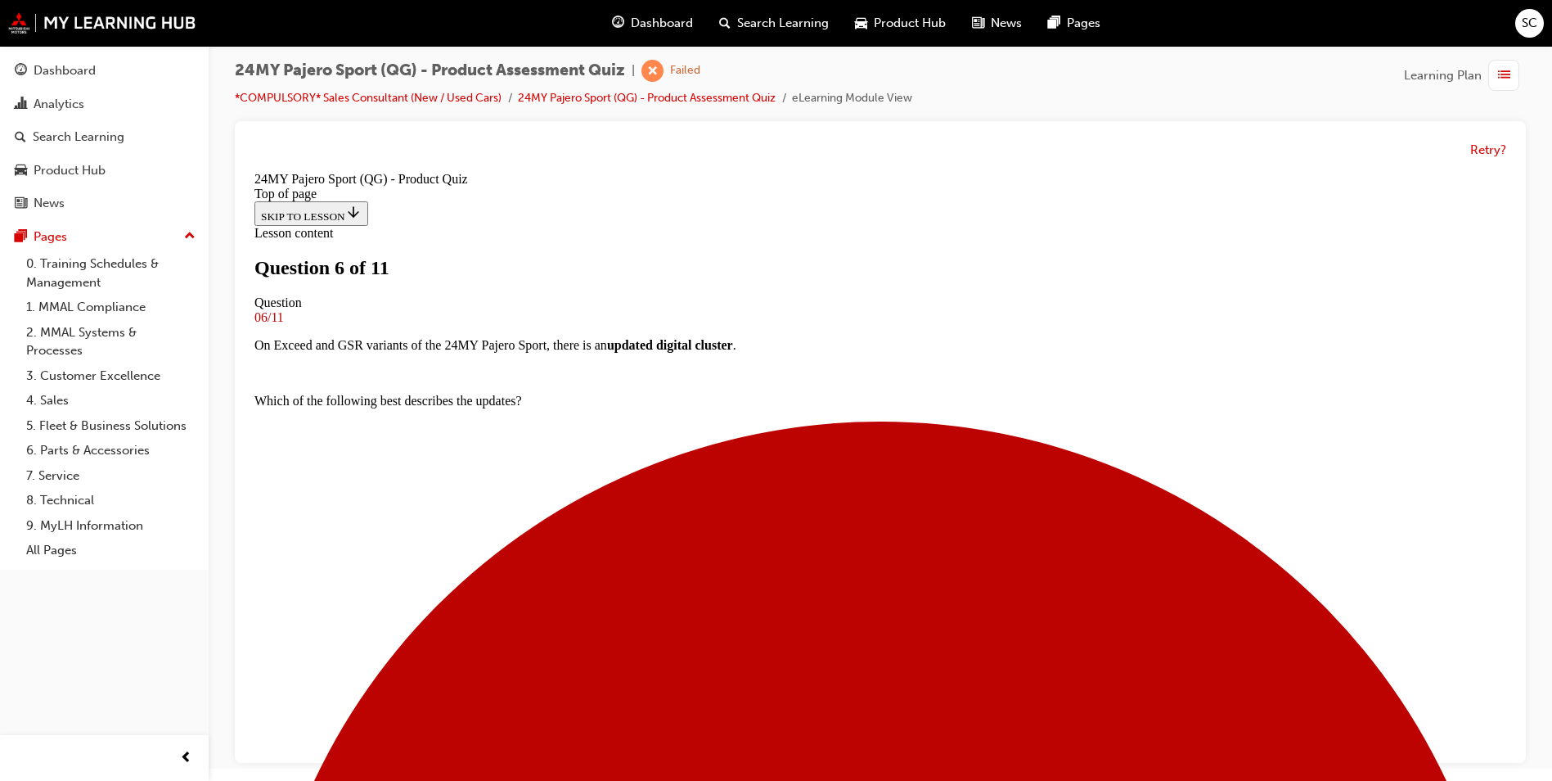
scroll to position [248, 0]
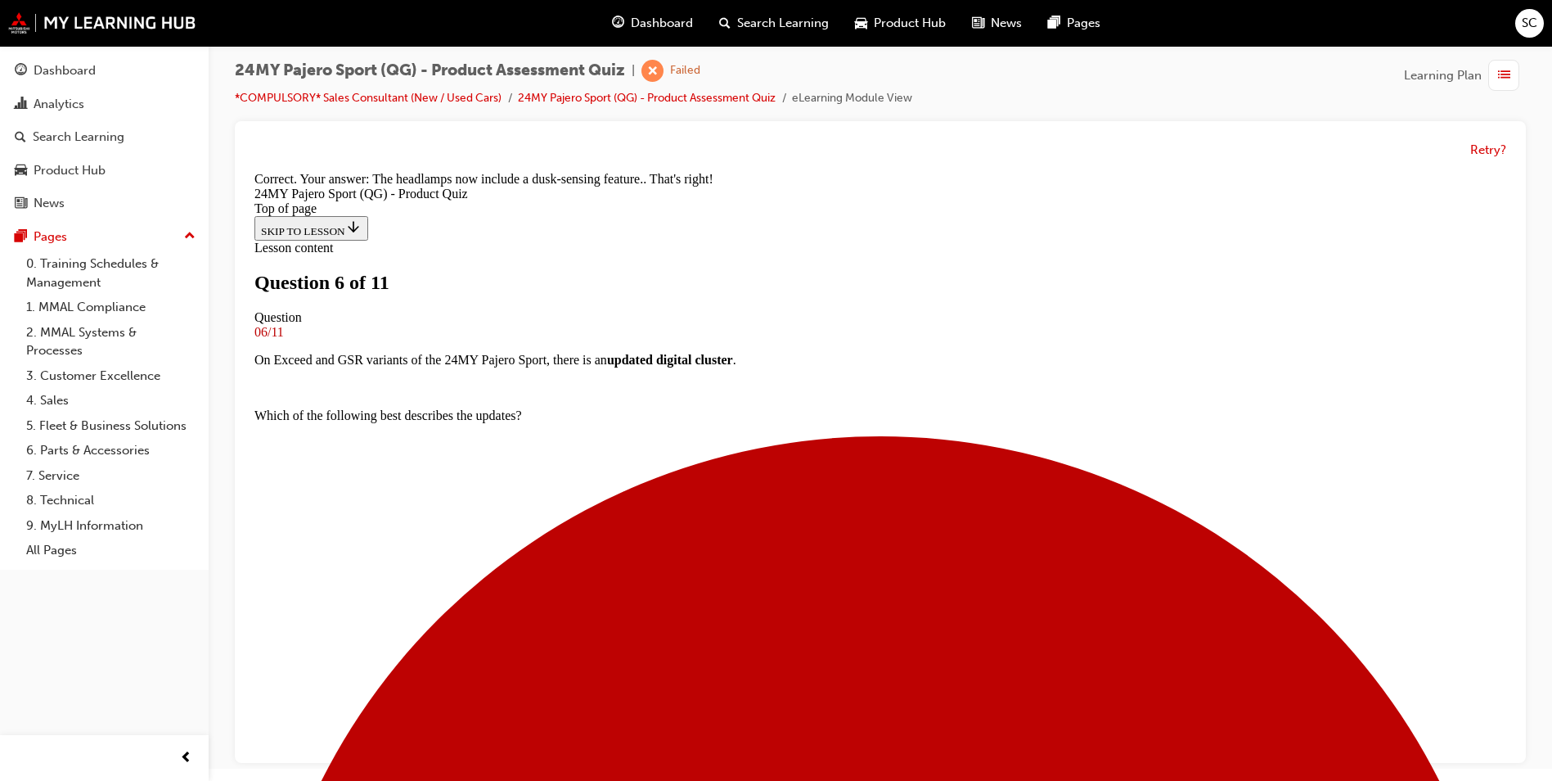
scroll to position [544, 0]
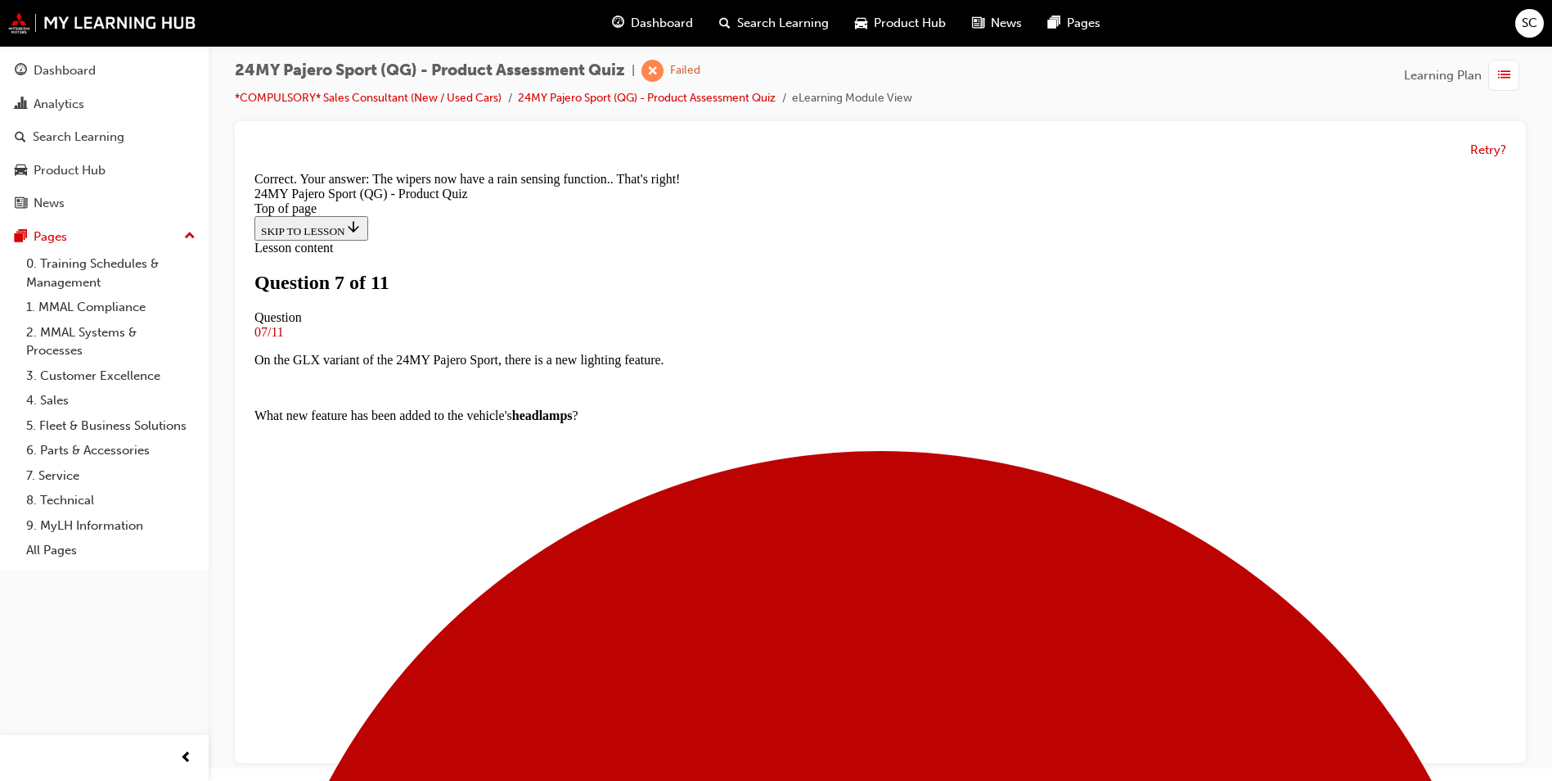
scroll to position [332, 0]
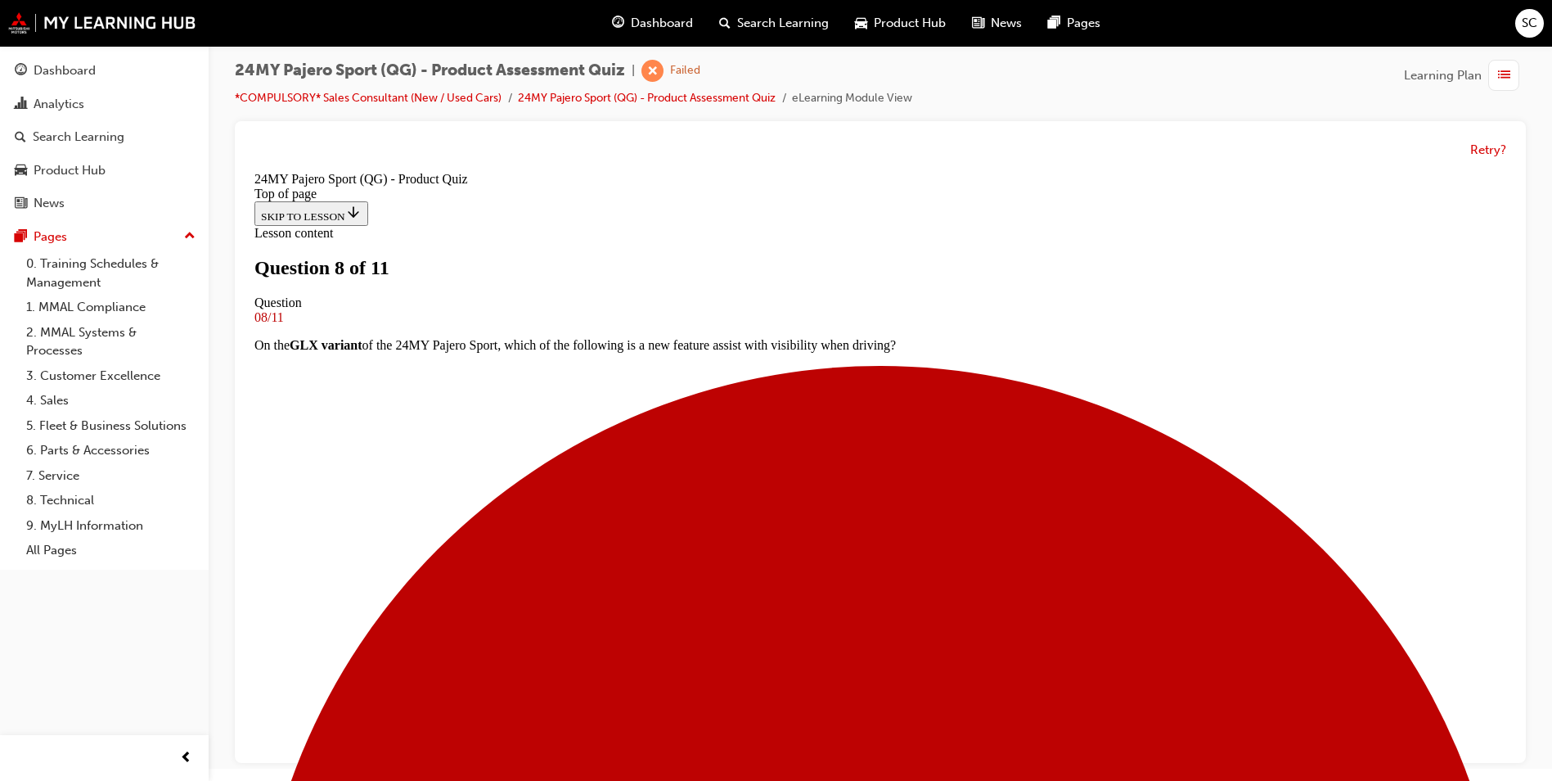
scroll to position [2, 0]
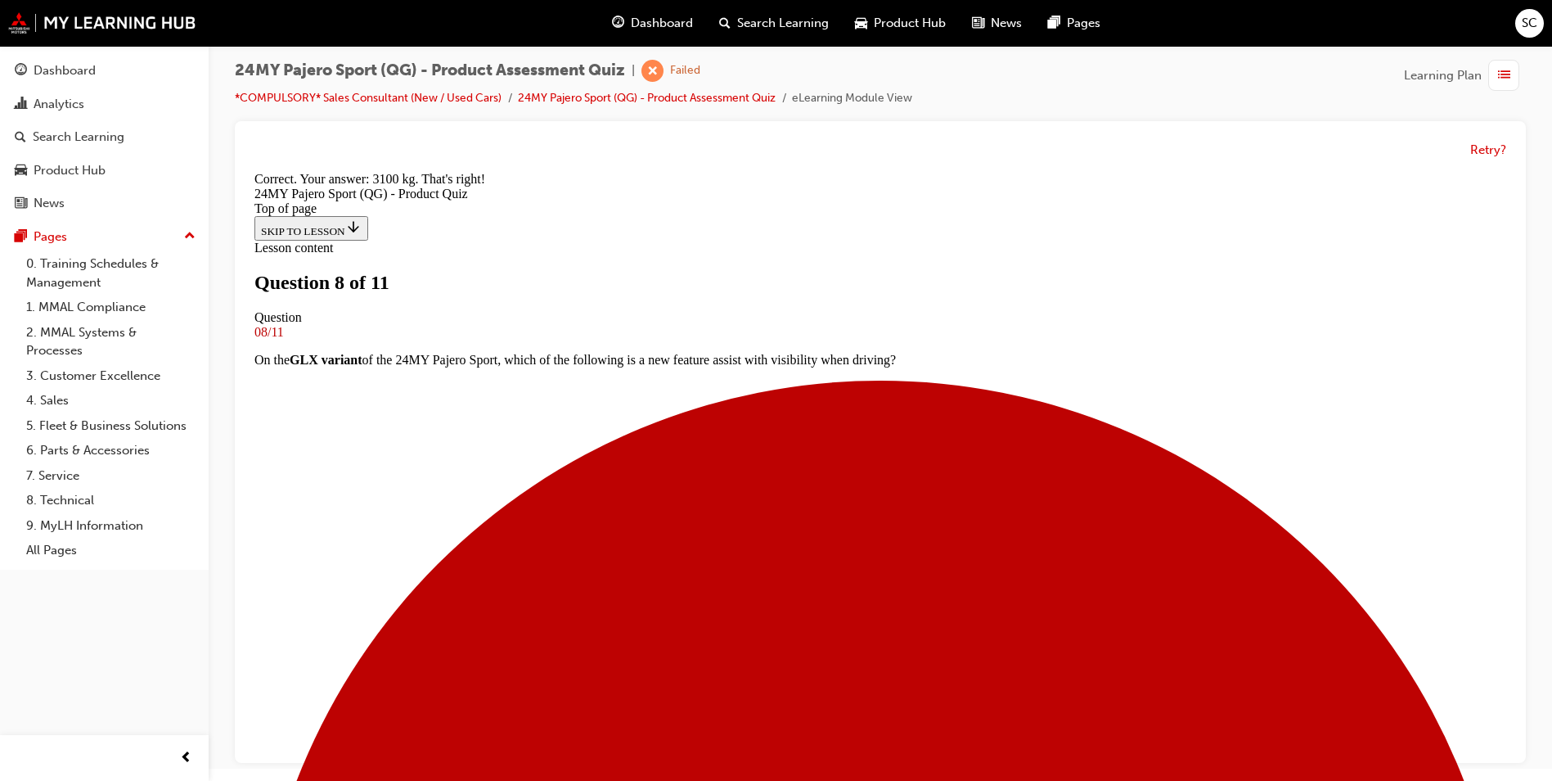
scroll to position [304, 0]
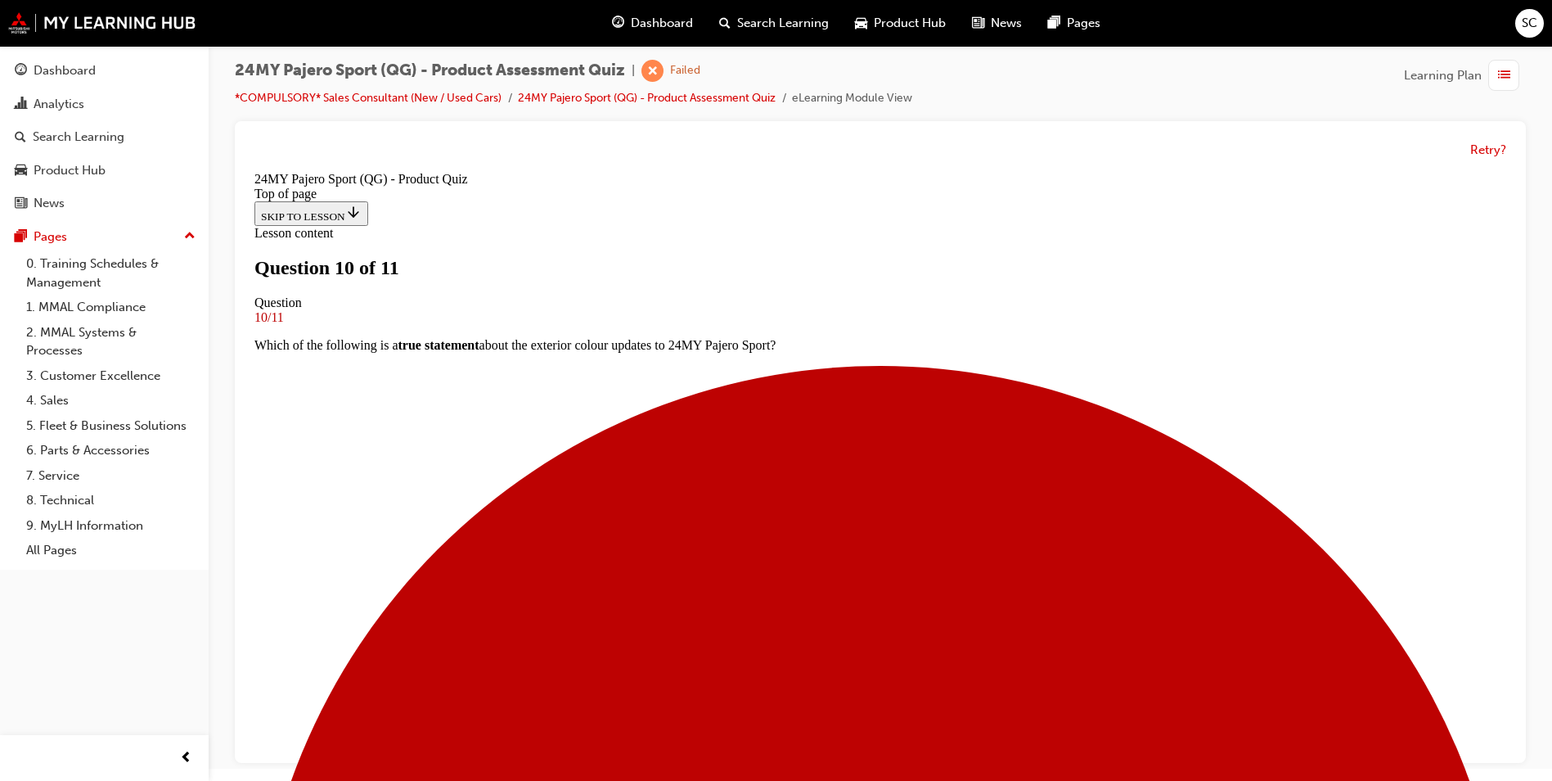
scroll to position [249, 0]
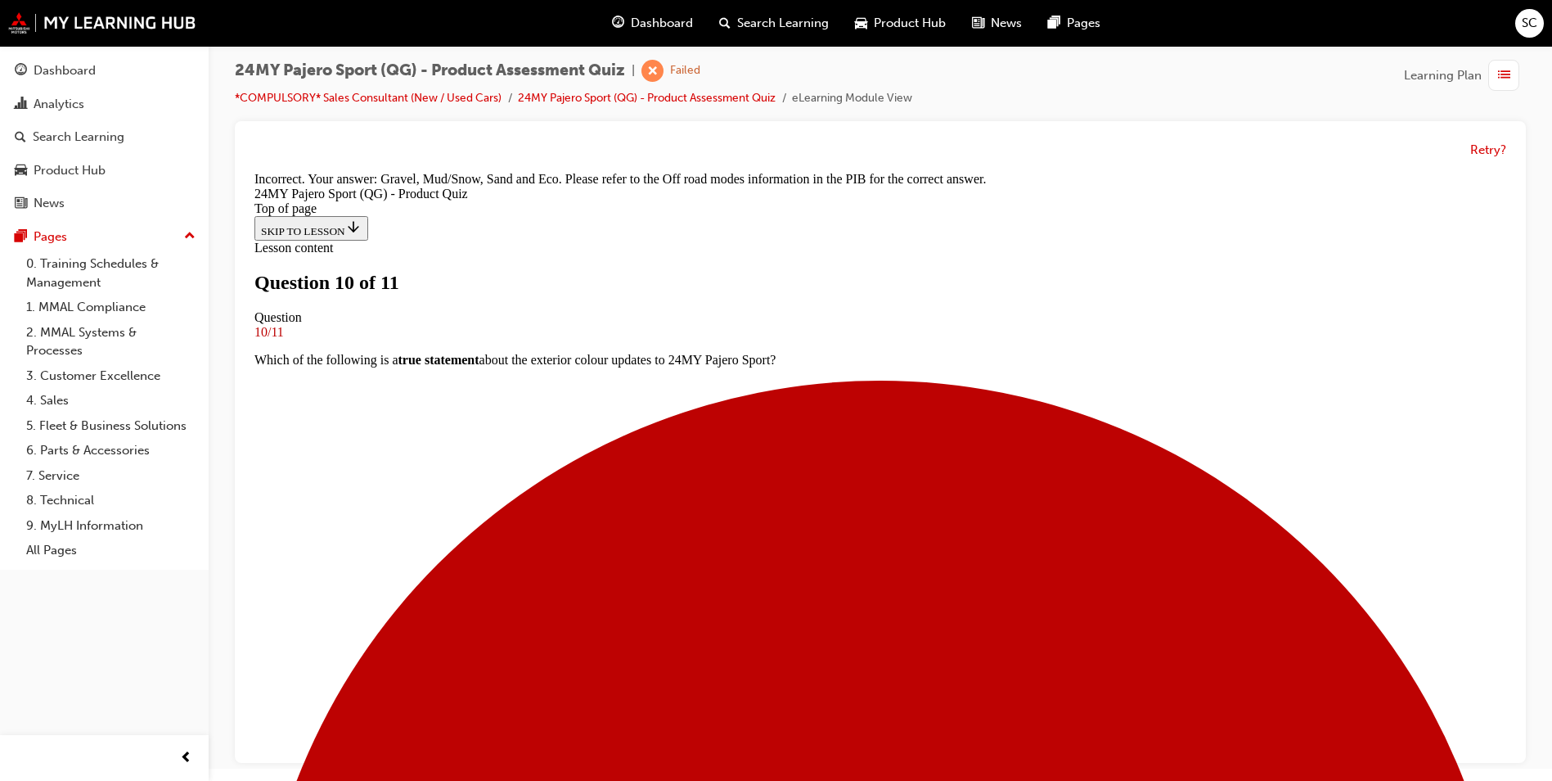
scroll to position [515, 0]
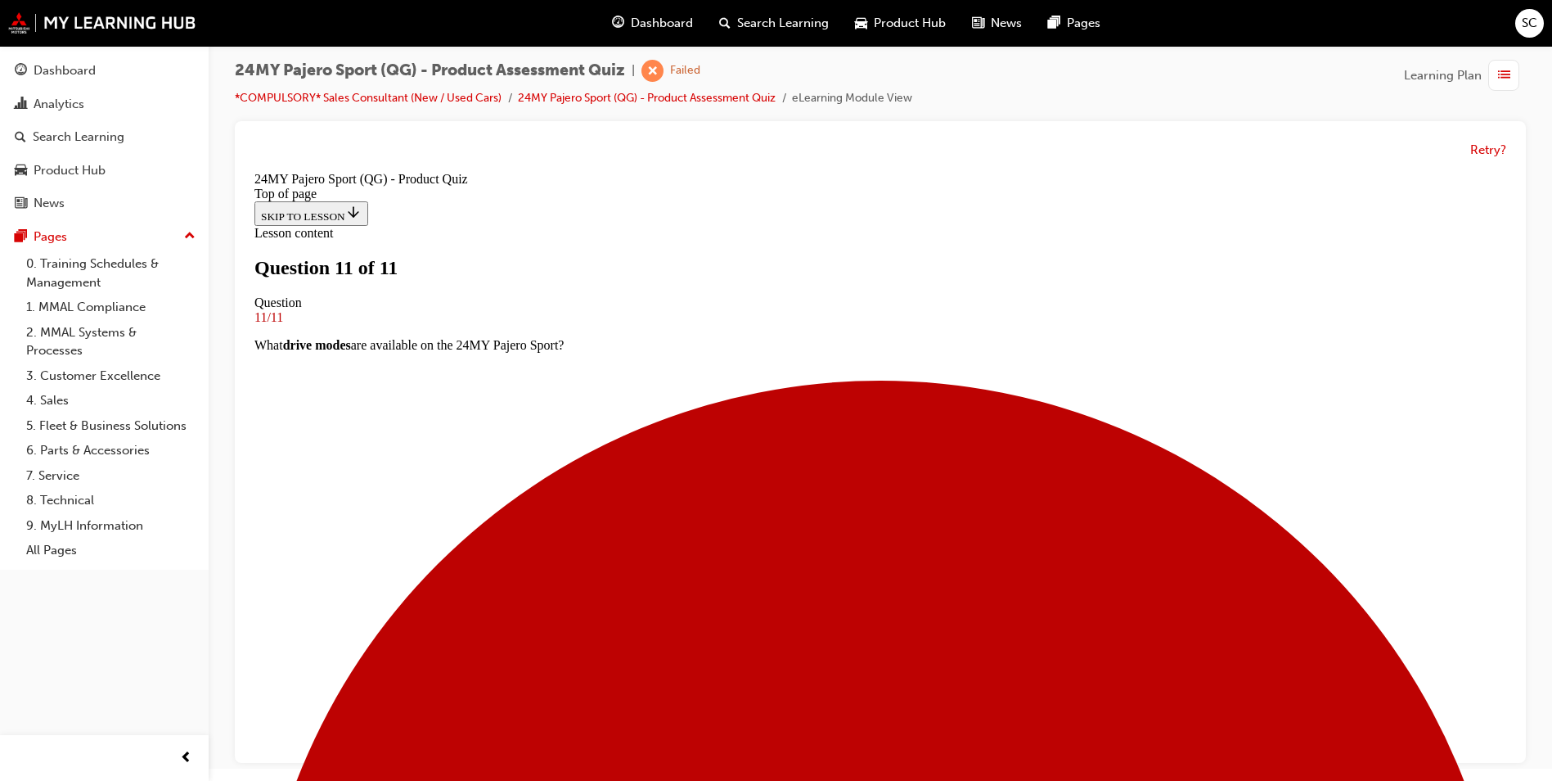
scroll to position [166, 0]
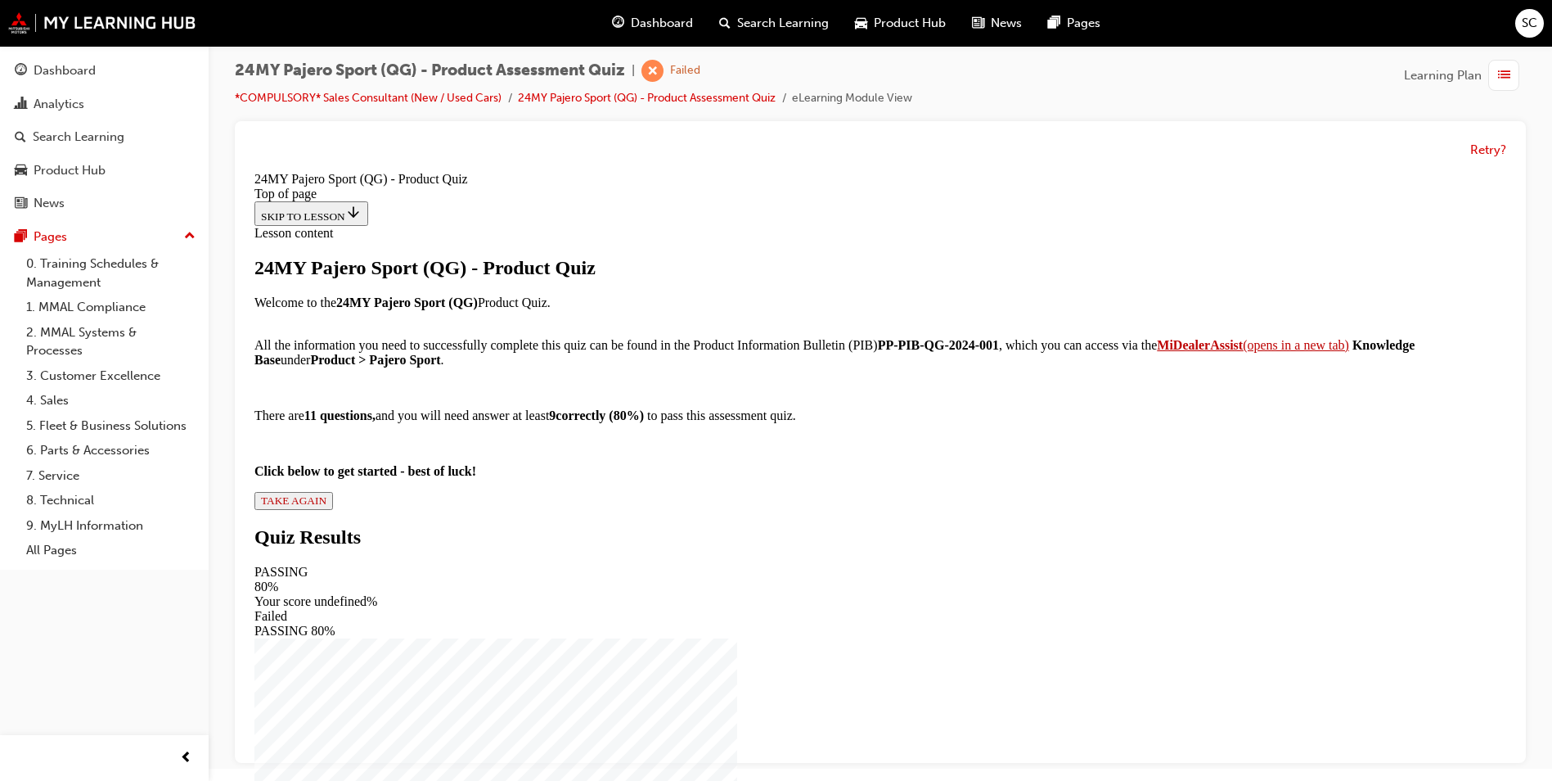
scroll to position [146, 0]
drag, startPoint x: 664, startPoint y: 658, endPoint x: 665, endPoint y: 672, distance: 13.9
click at [665, 510] on div "24MY Pajero Sport (QG) - Product Quiz Welcome to the 24MY Pajero Sport (QG) Pro…" at bounding box center [880, 383] width 1252 height 253
click at [326, 506] on span "TAKE AGAIN" at bounding box center [293, 500] width 65 height 12
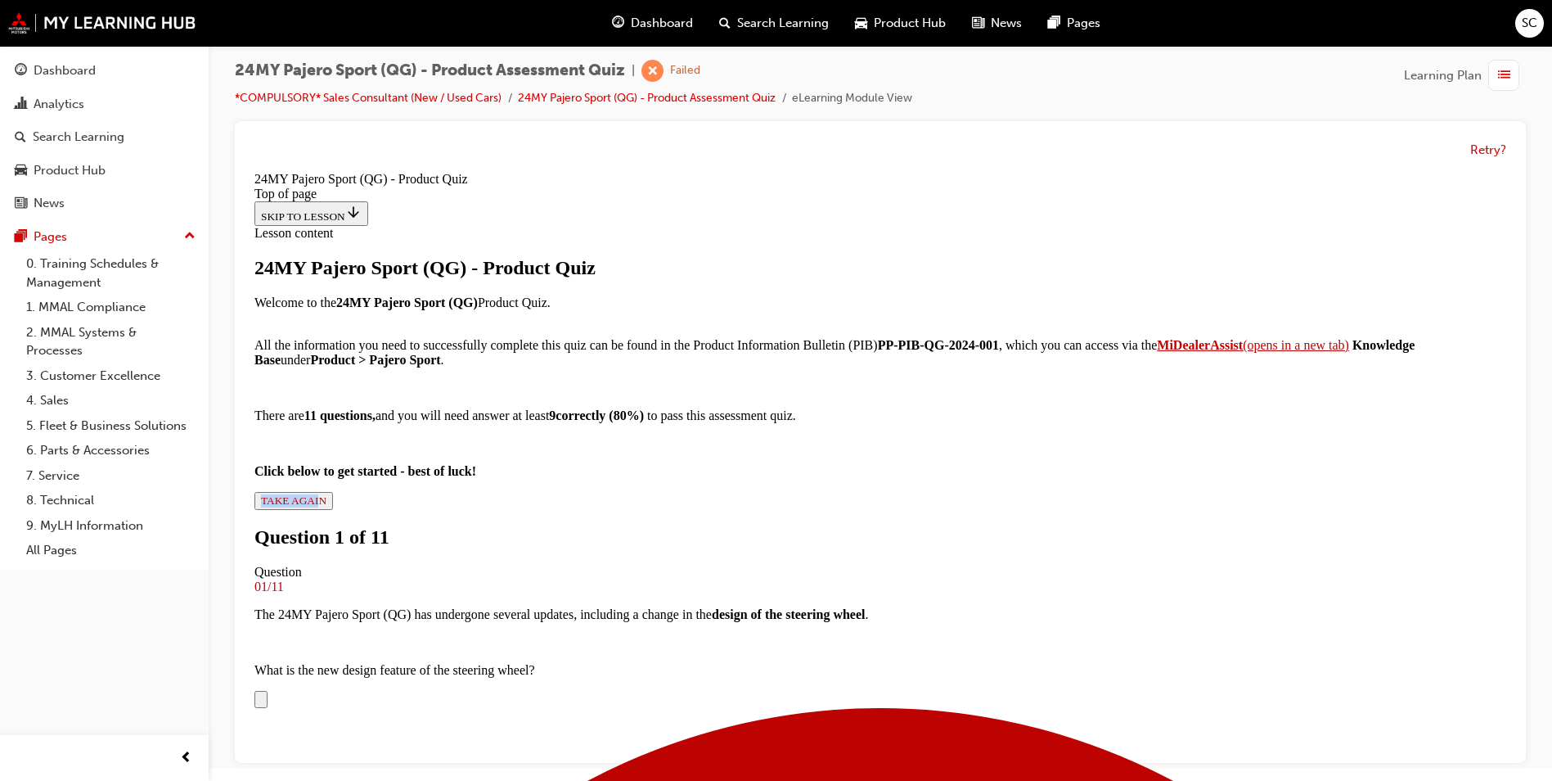
scroll to position [330, 0]
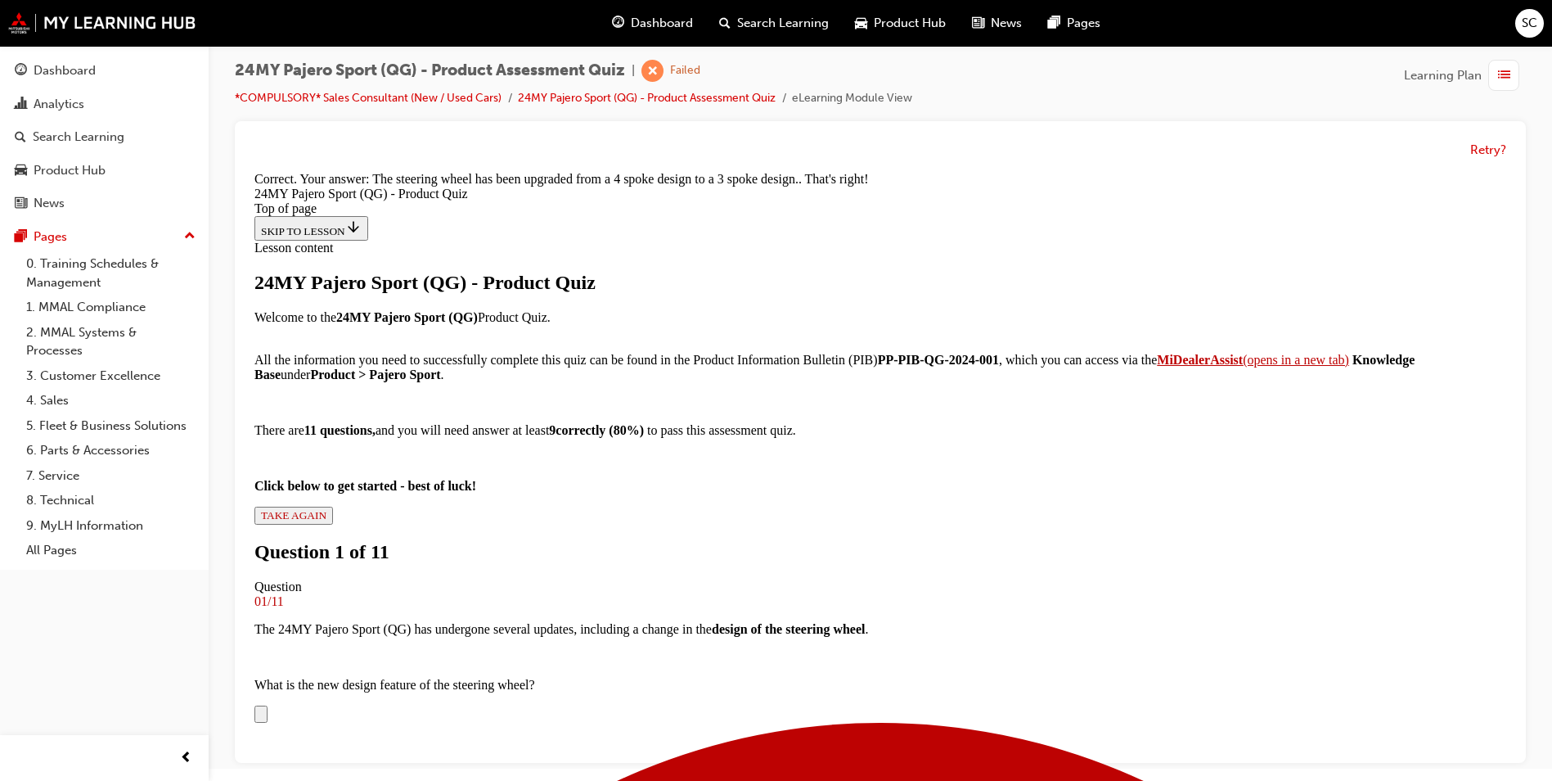
scroll to position [604, 0]
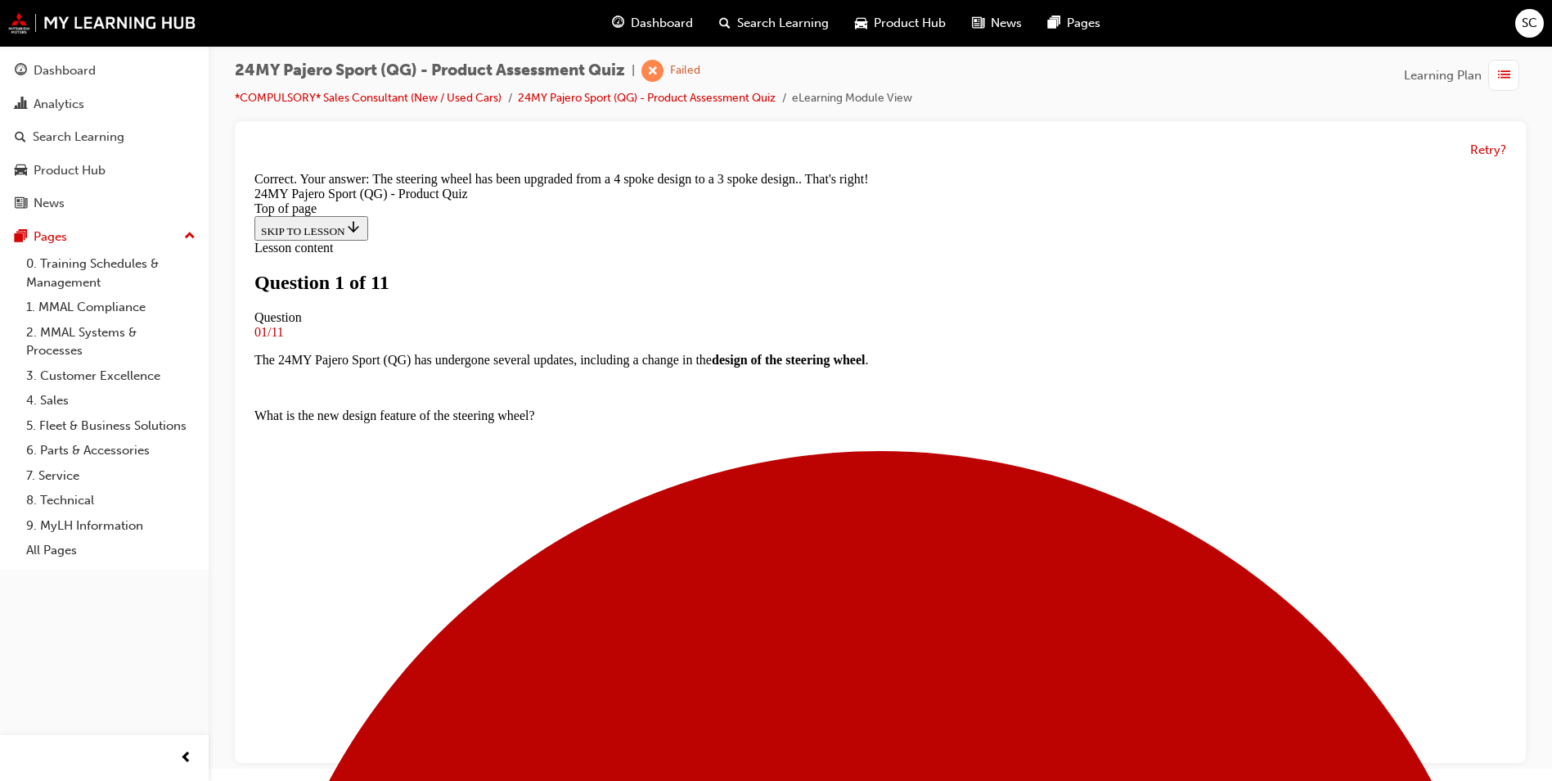
scroll to position [166, 0]
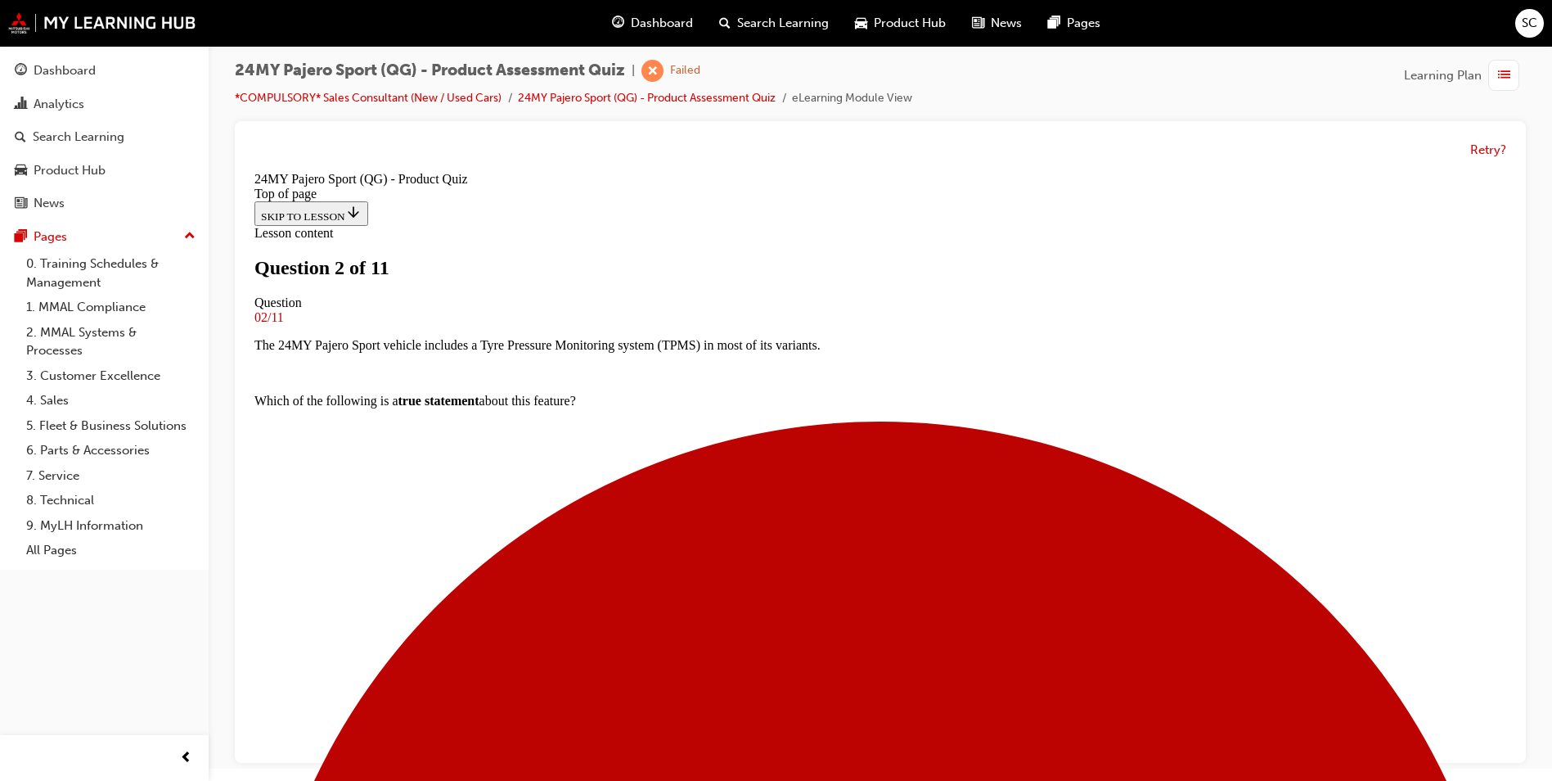
scroll to position [247, 0]
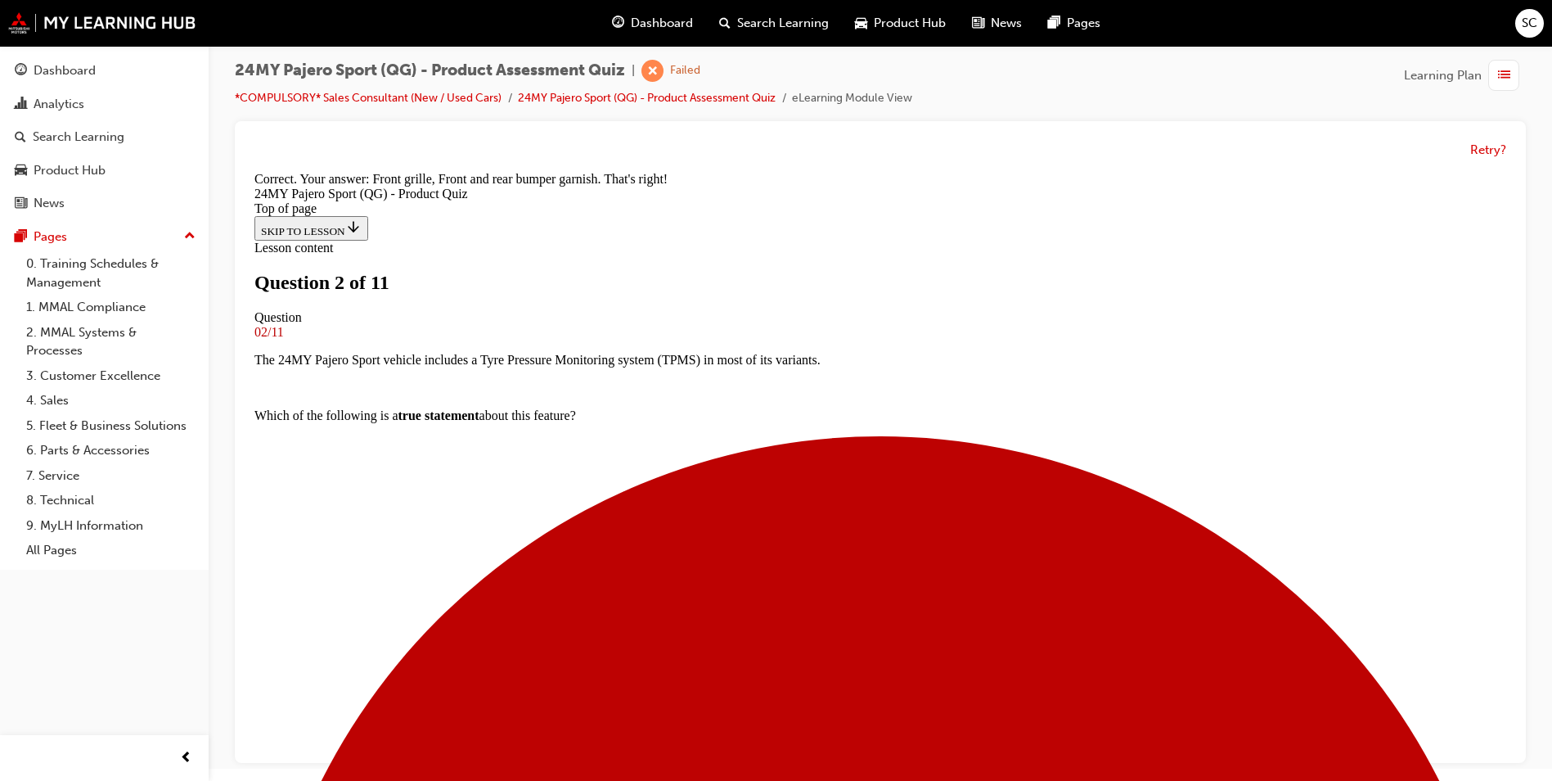
scroll to position [388, 0]
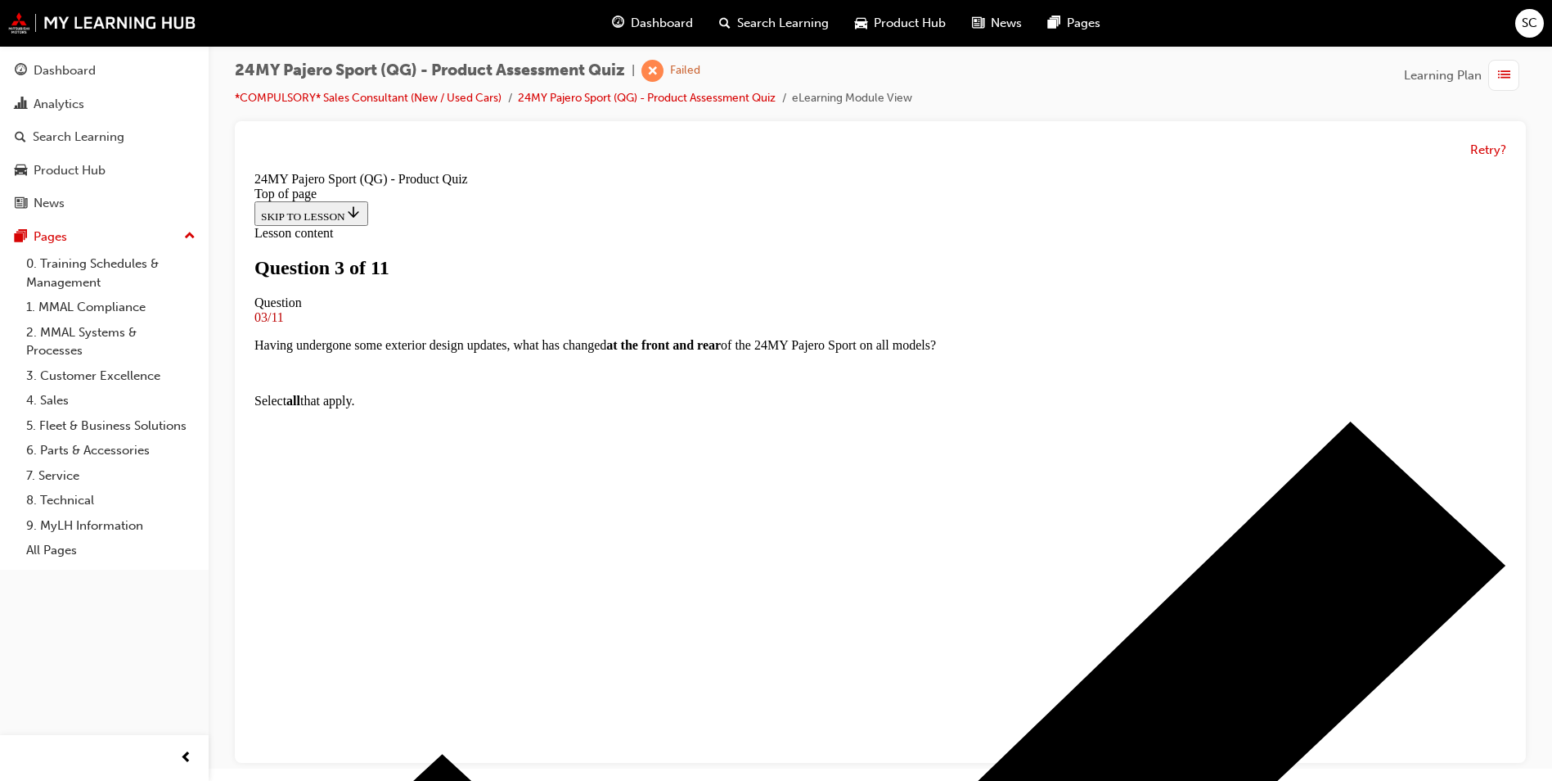
scroll to position [84, 0]
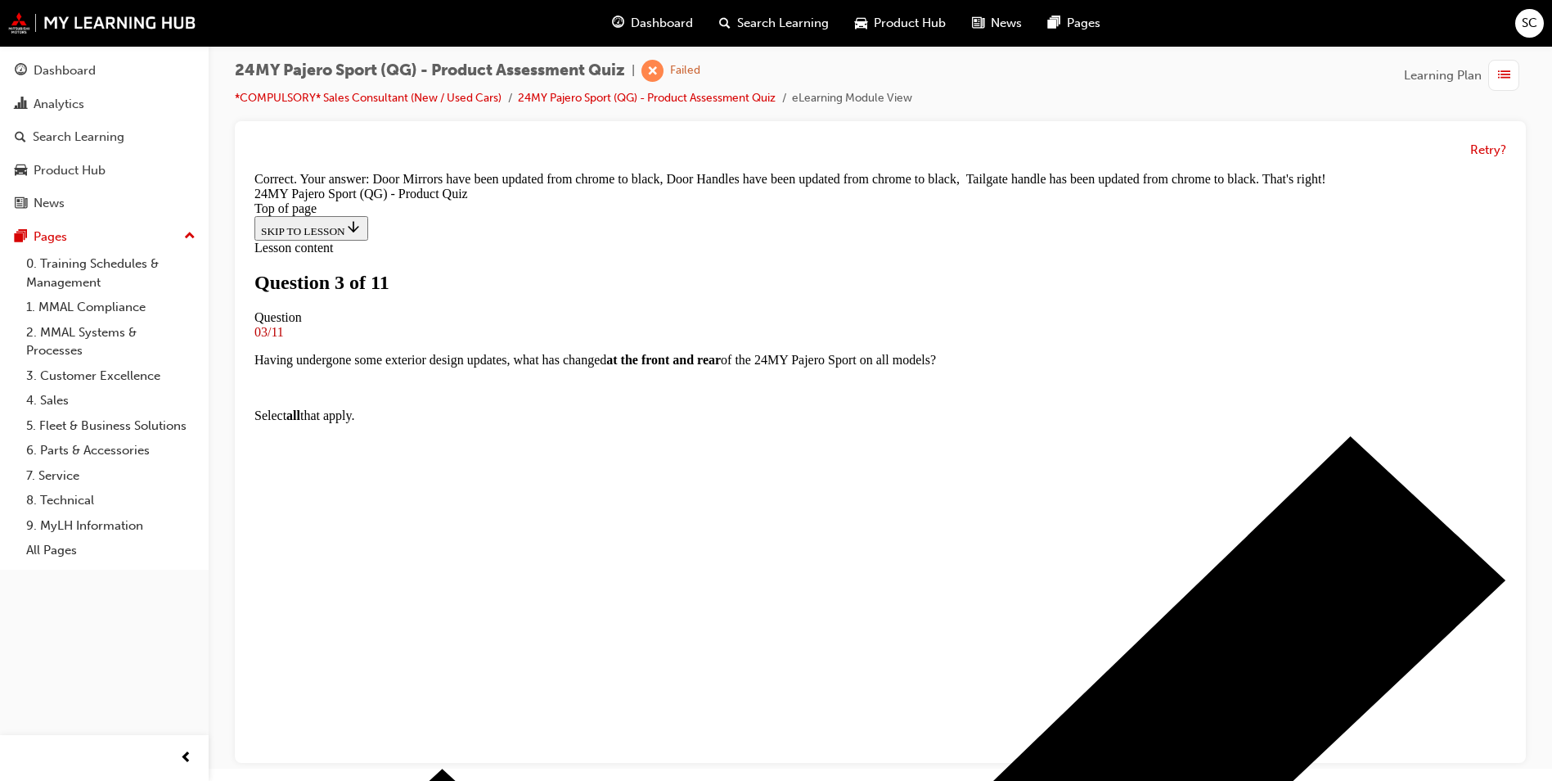
scroll to position [388, 0]
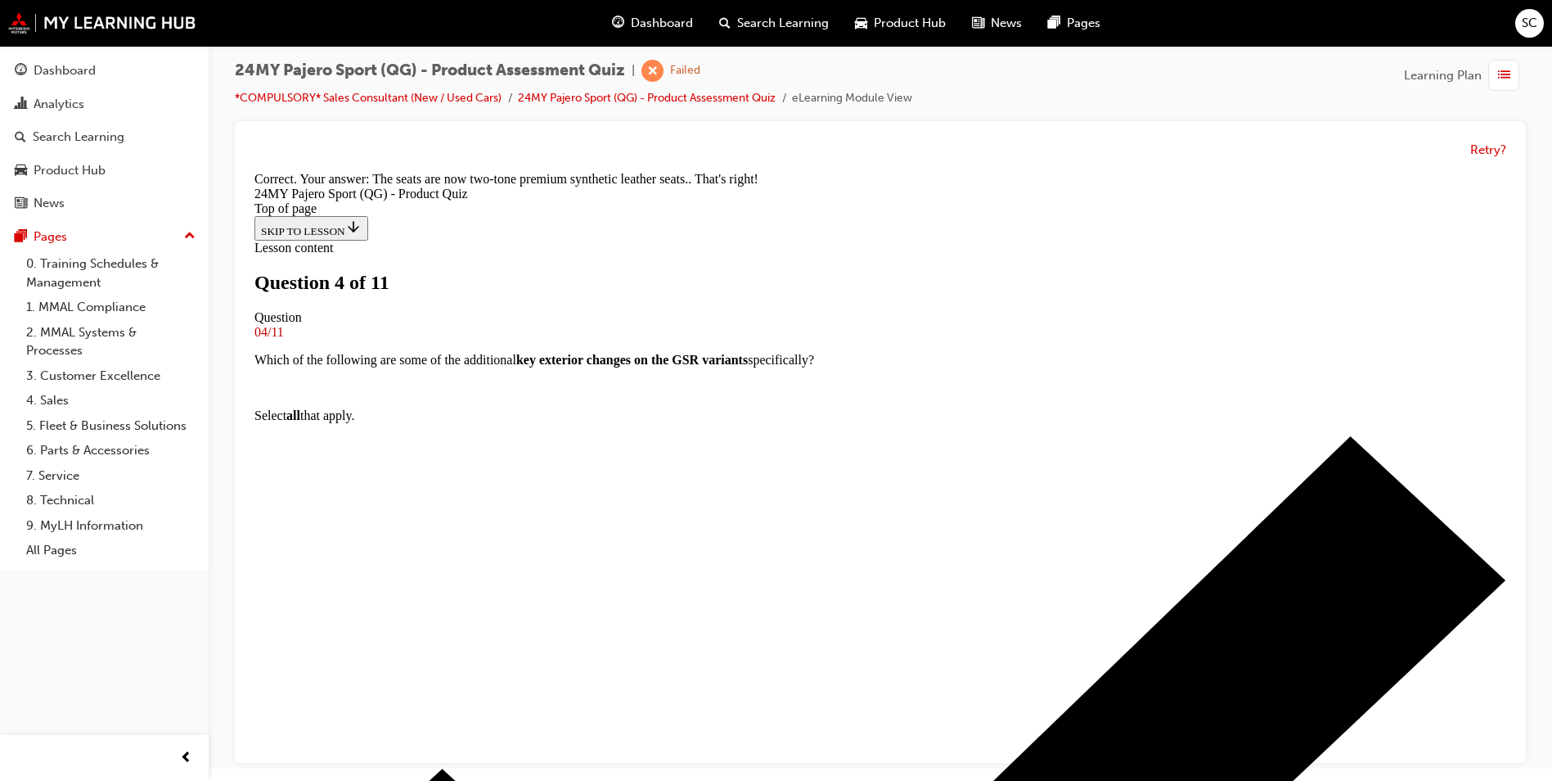
scroll to position [360, 0]
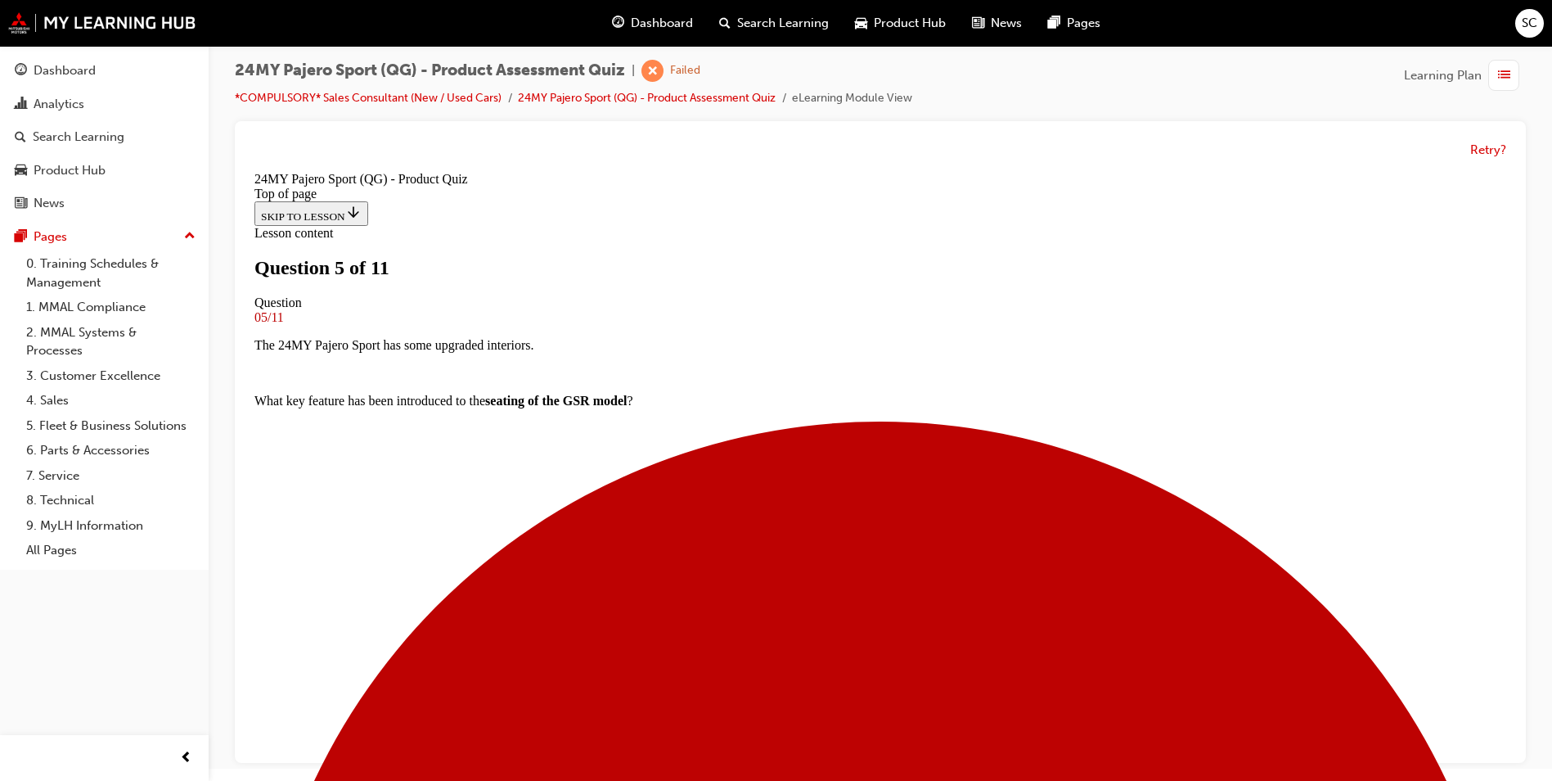
scroll to position [248, 0]
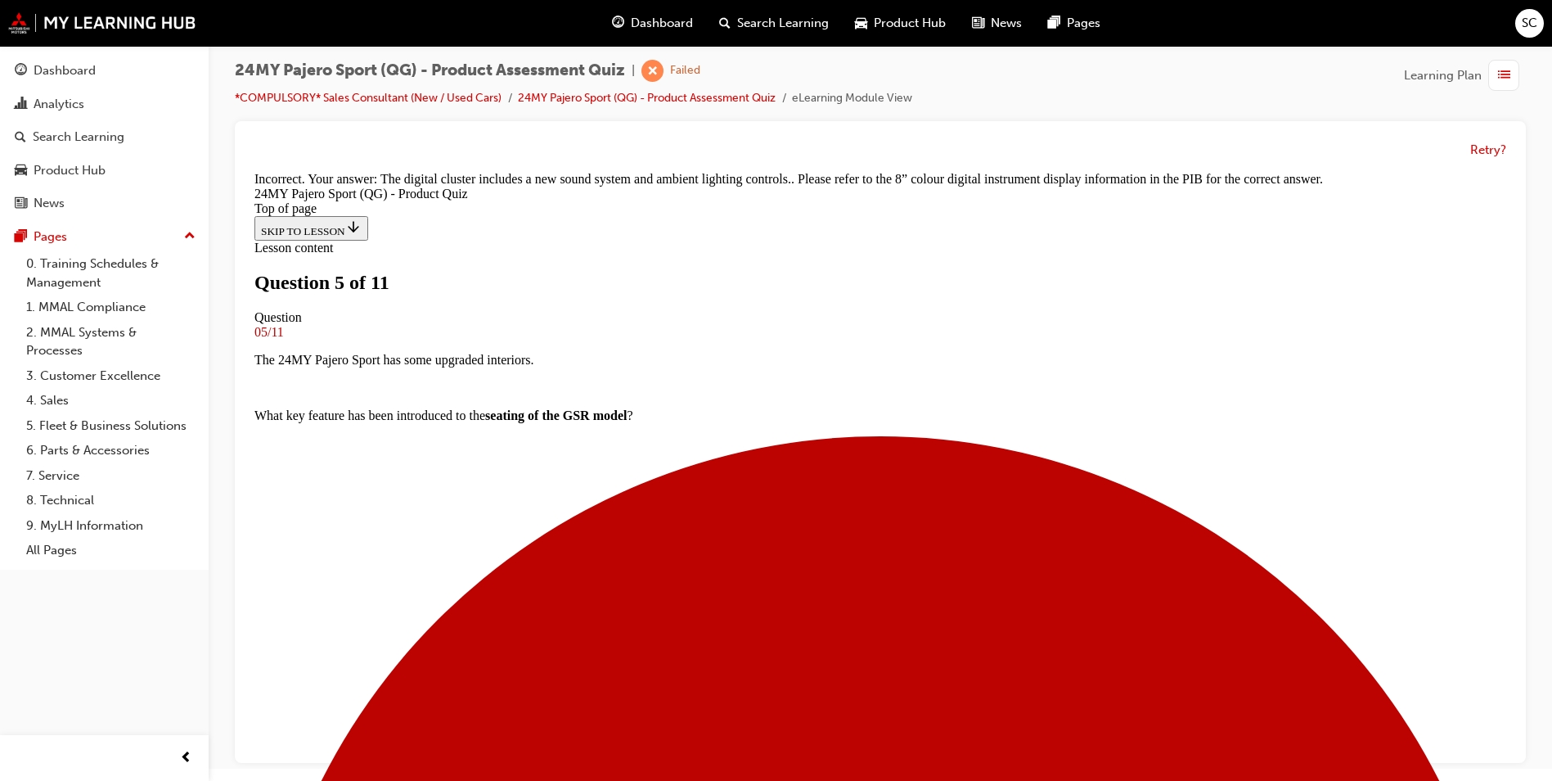
scroll to position [465, 0]
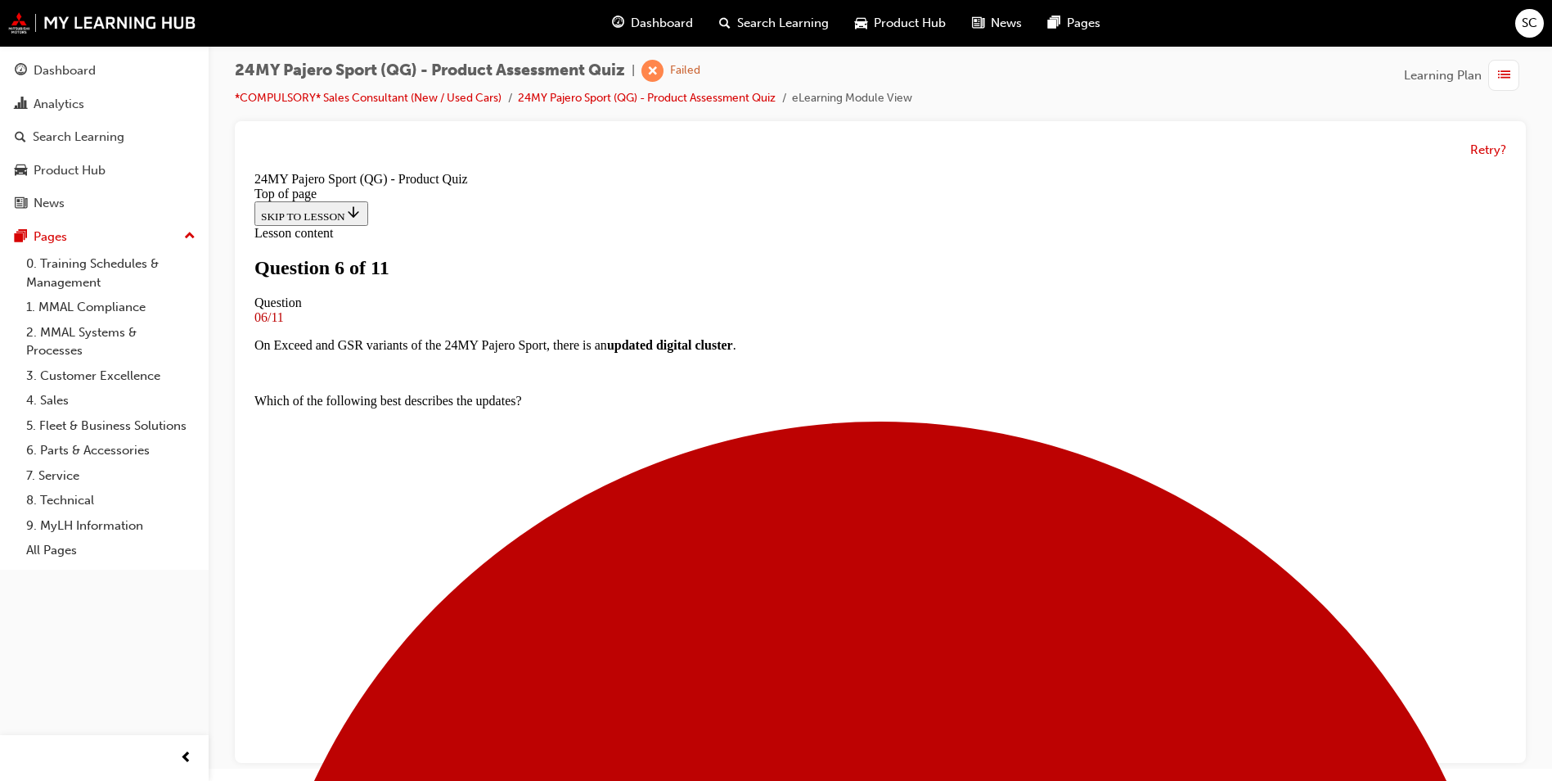
scroll to position [330, 0]
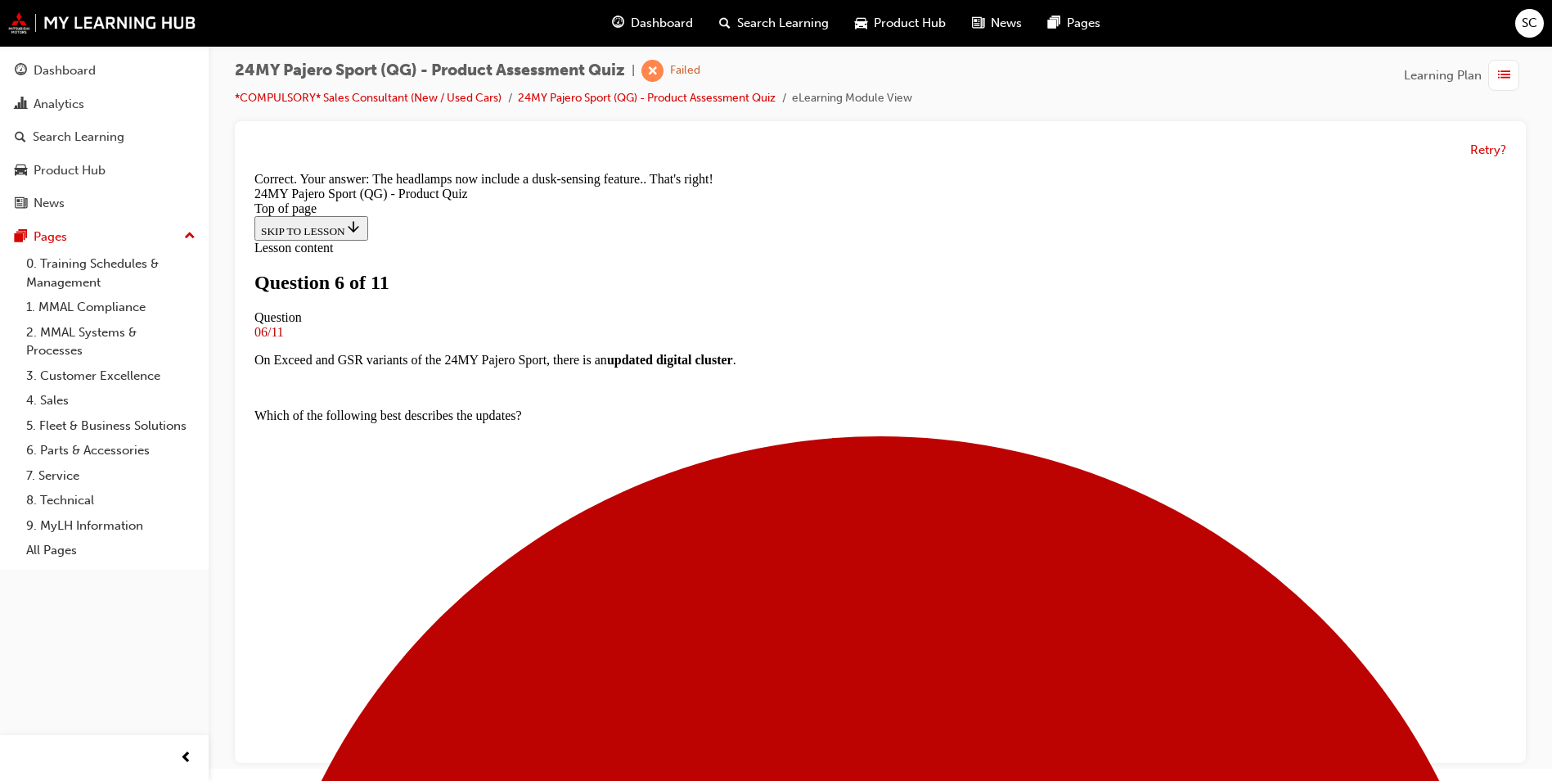
scroll to position [544, 0]
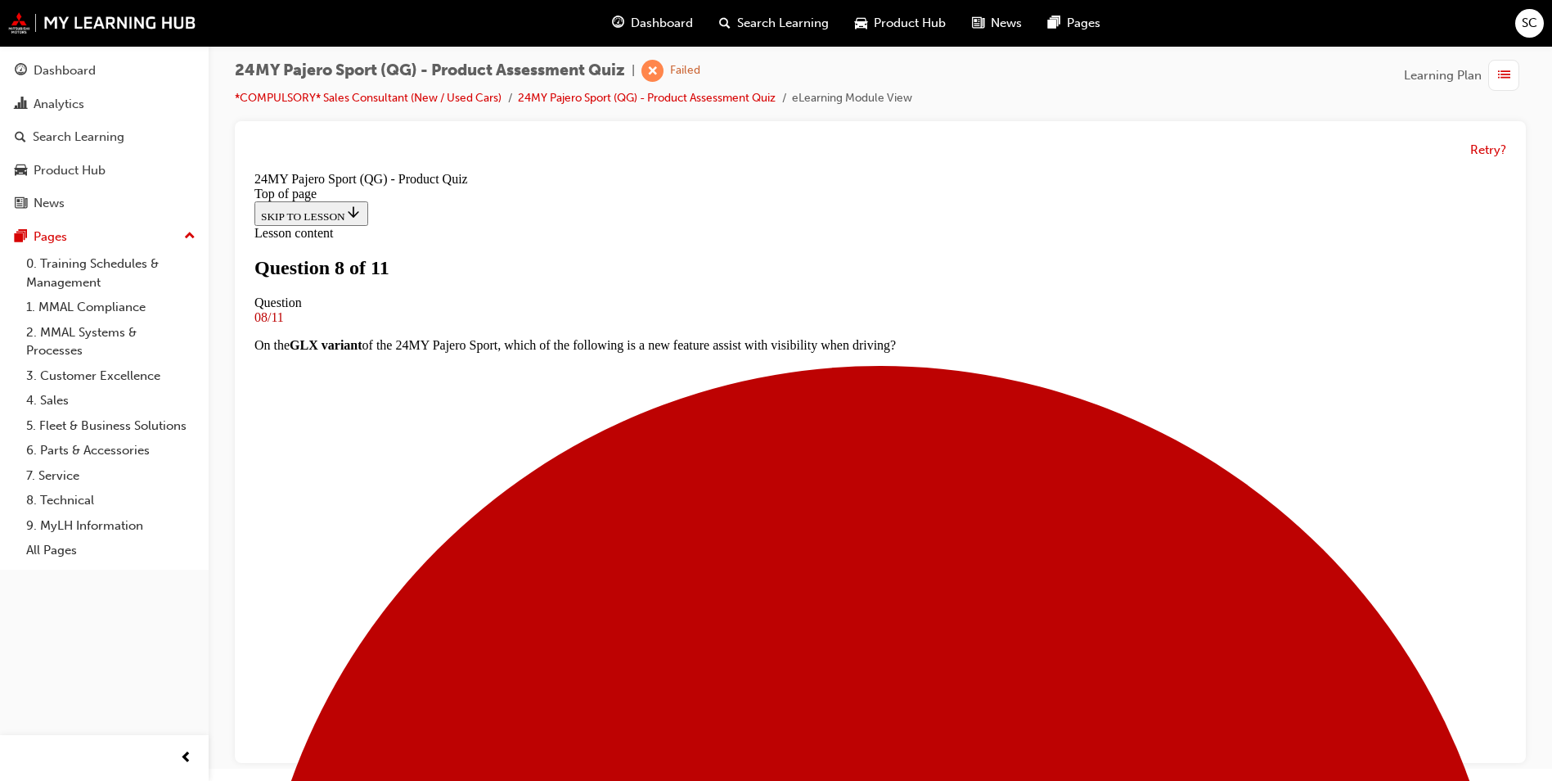
scroll to position [84, 0]
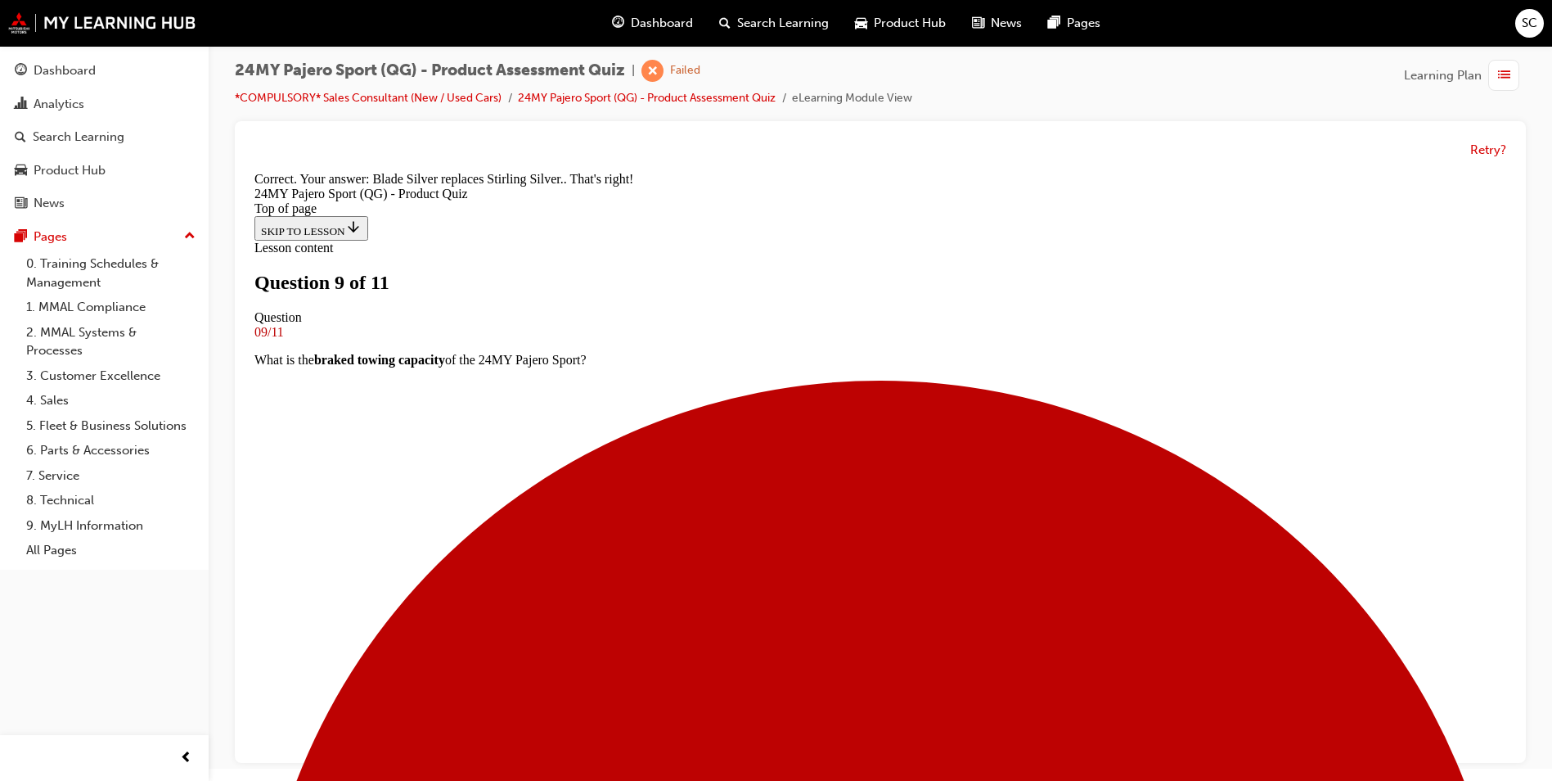
scroll to position [332, 0]
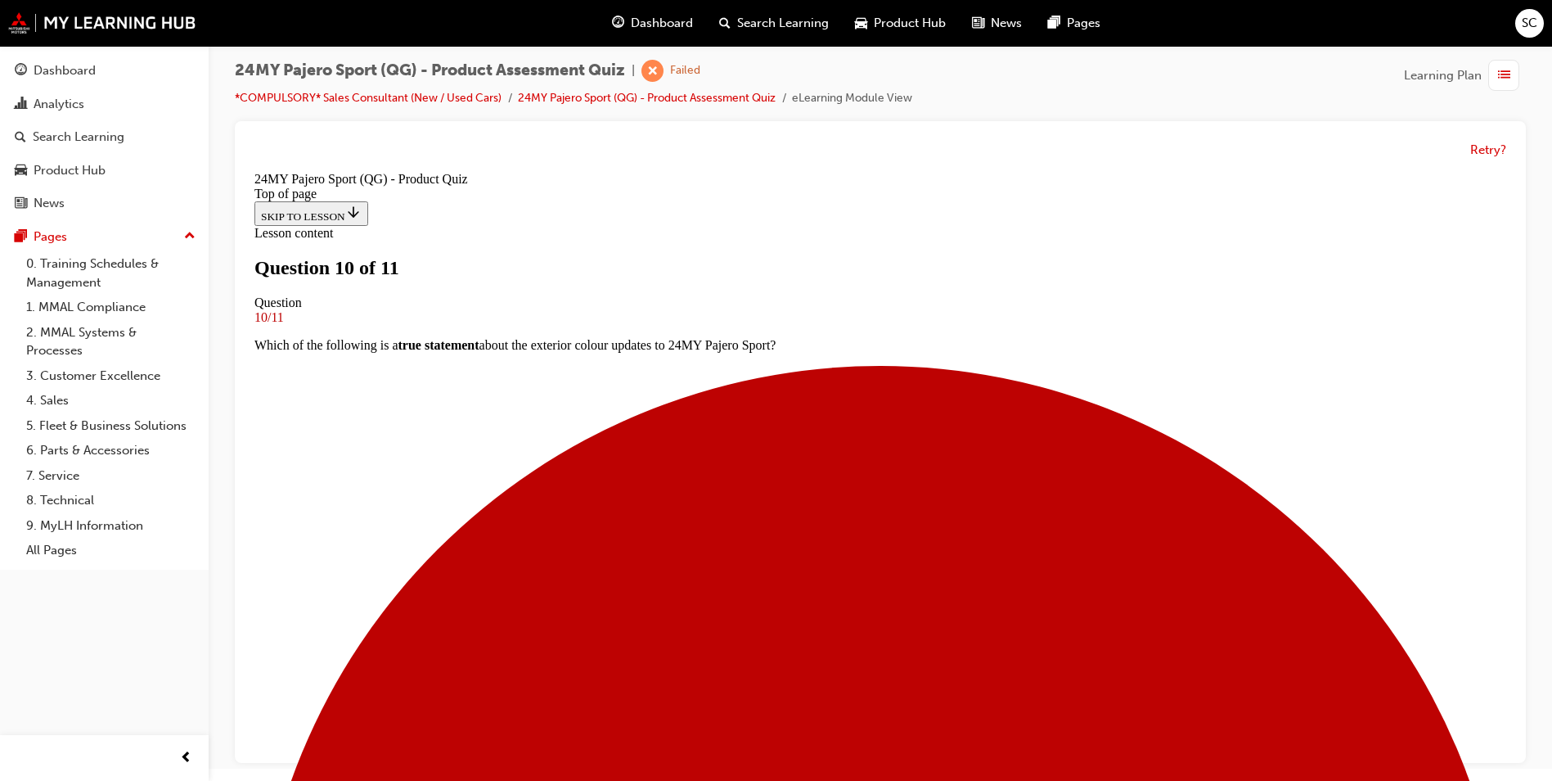
scroll to position [166, 0]
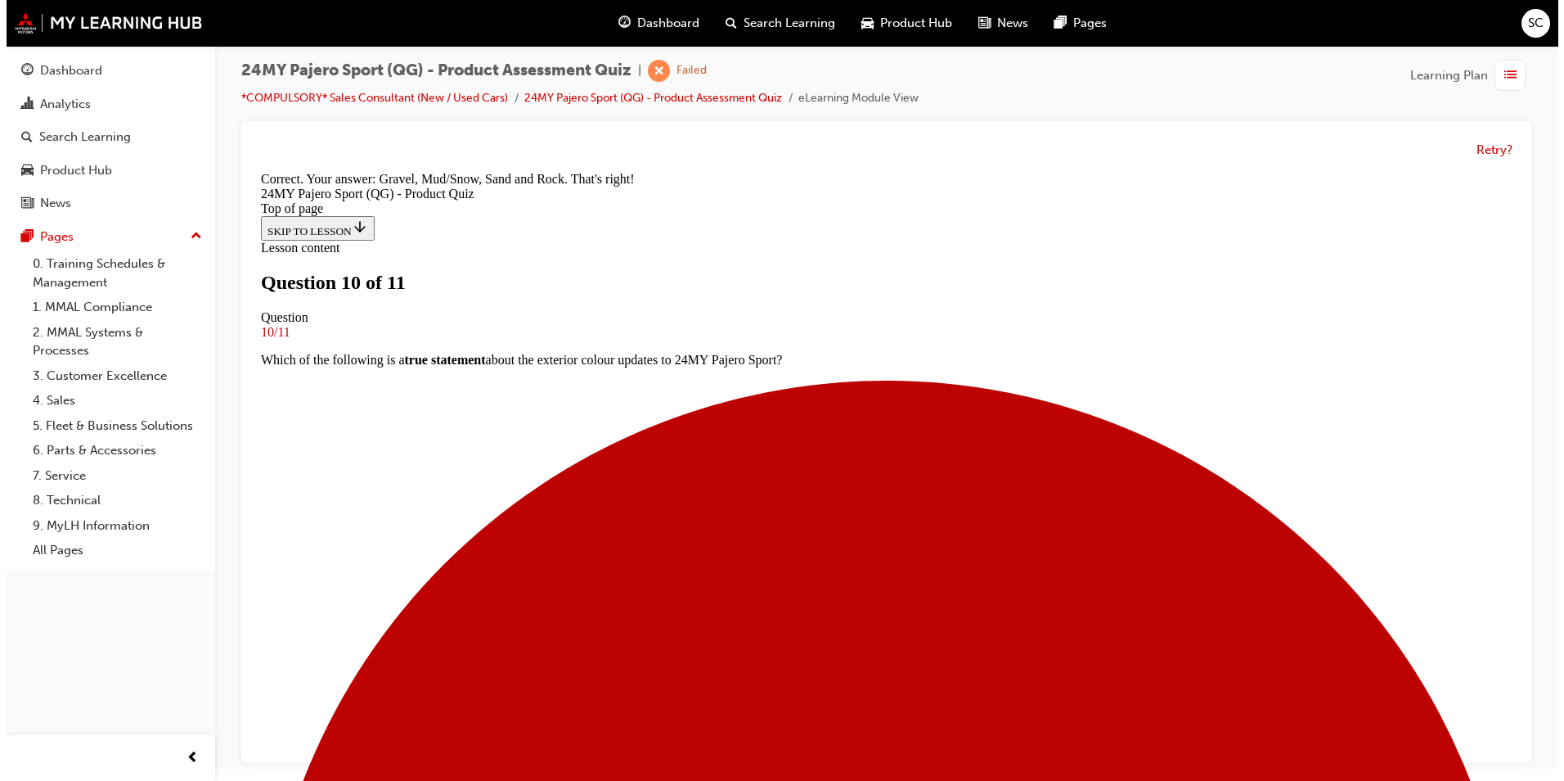
scroll to position [0, 0]
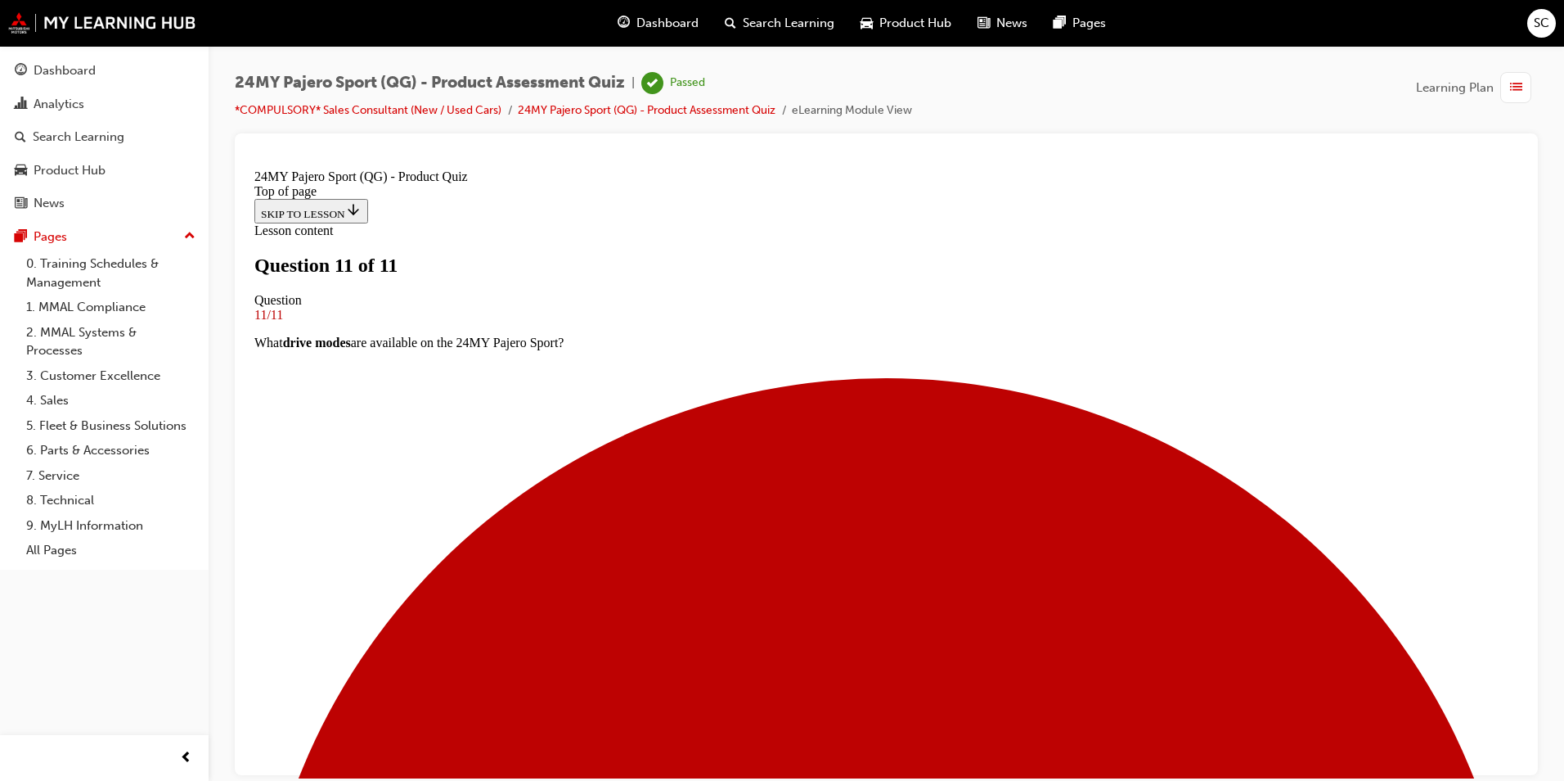
scroll to position [218, 0]
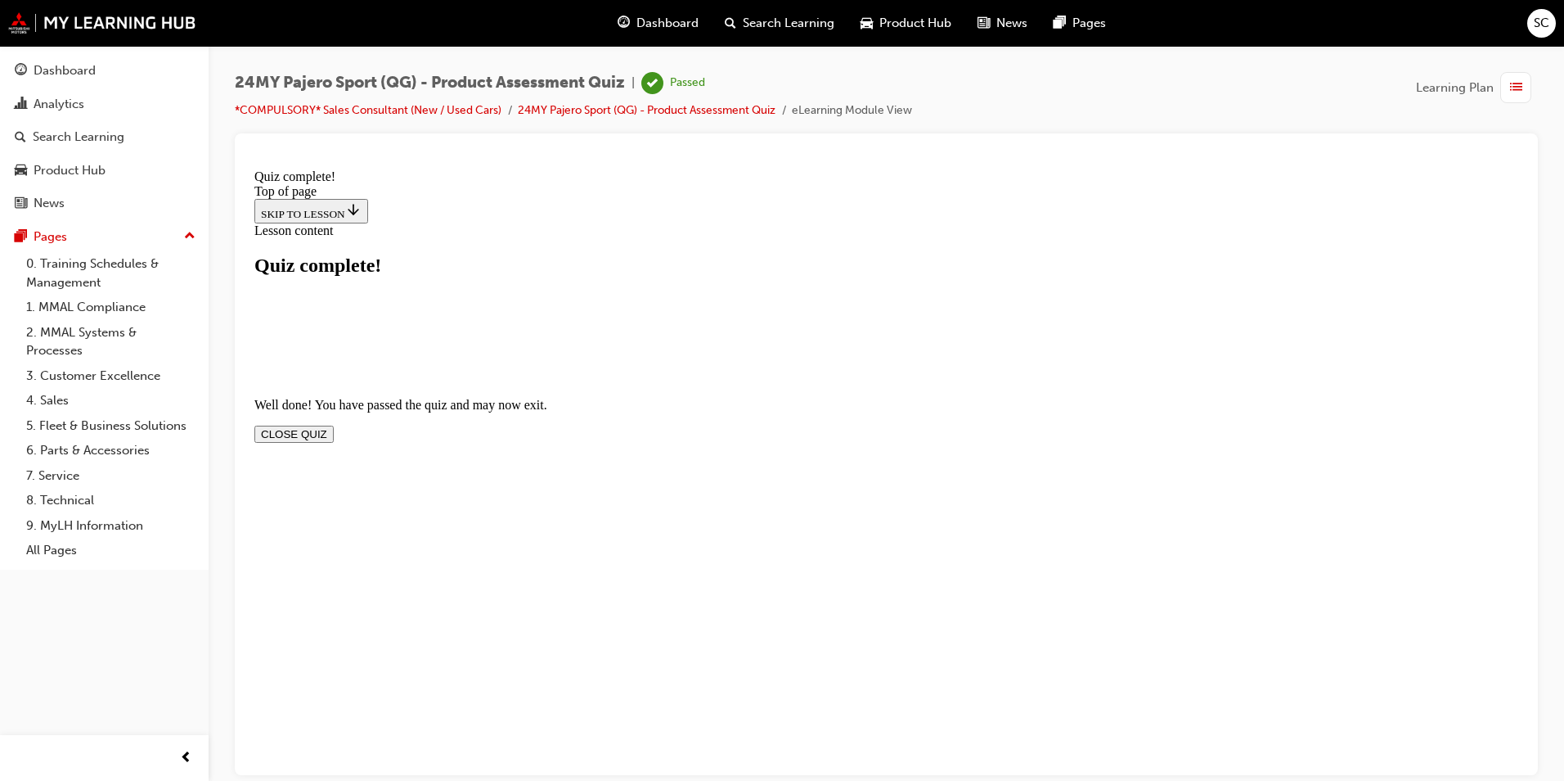
click at [334, 425] on button "CLOSE QUIZ" at bounding box center [293, 433] width 79 height 17
click at [101, 76] on div "Dashboard" at bounding box center [104, 71] width 179 height 20
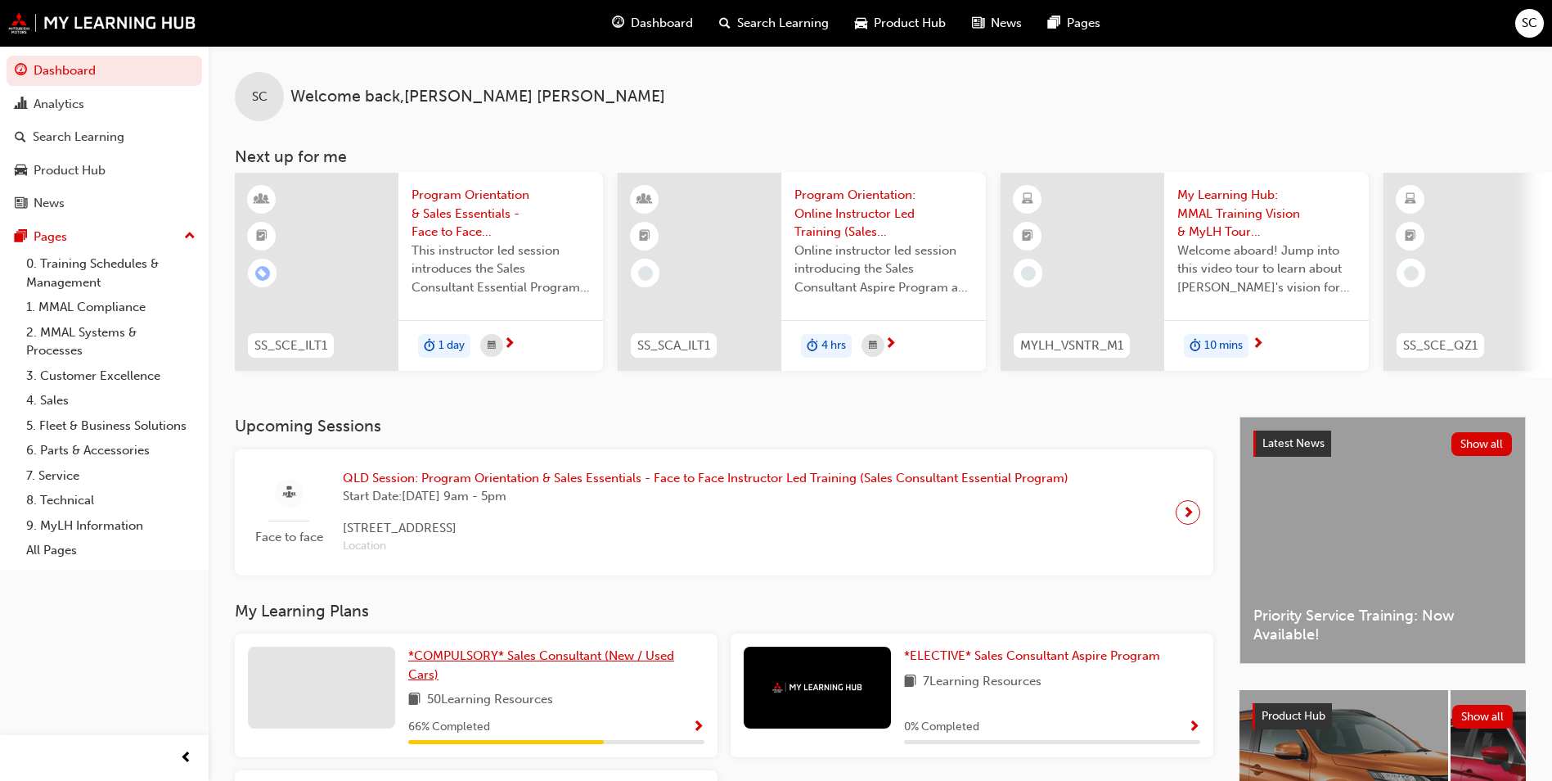
click at [542, 663] on span "*COMPULSORY* Sales Consultant (New / Used Cars)" at bounding box center [541, 665] width 266 height 34
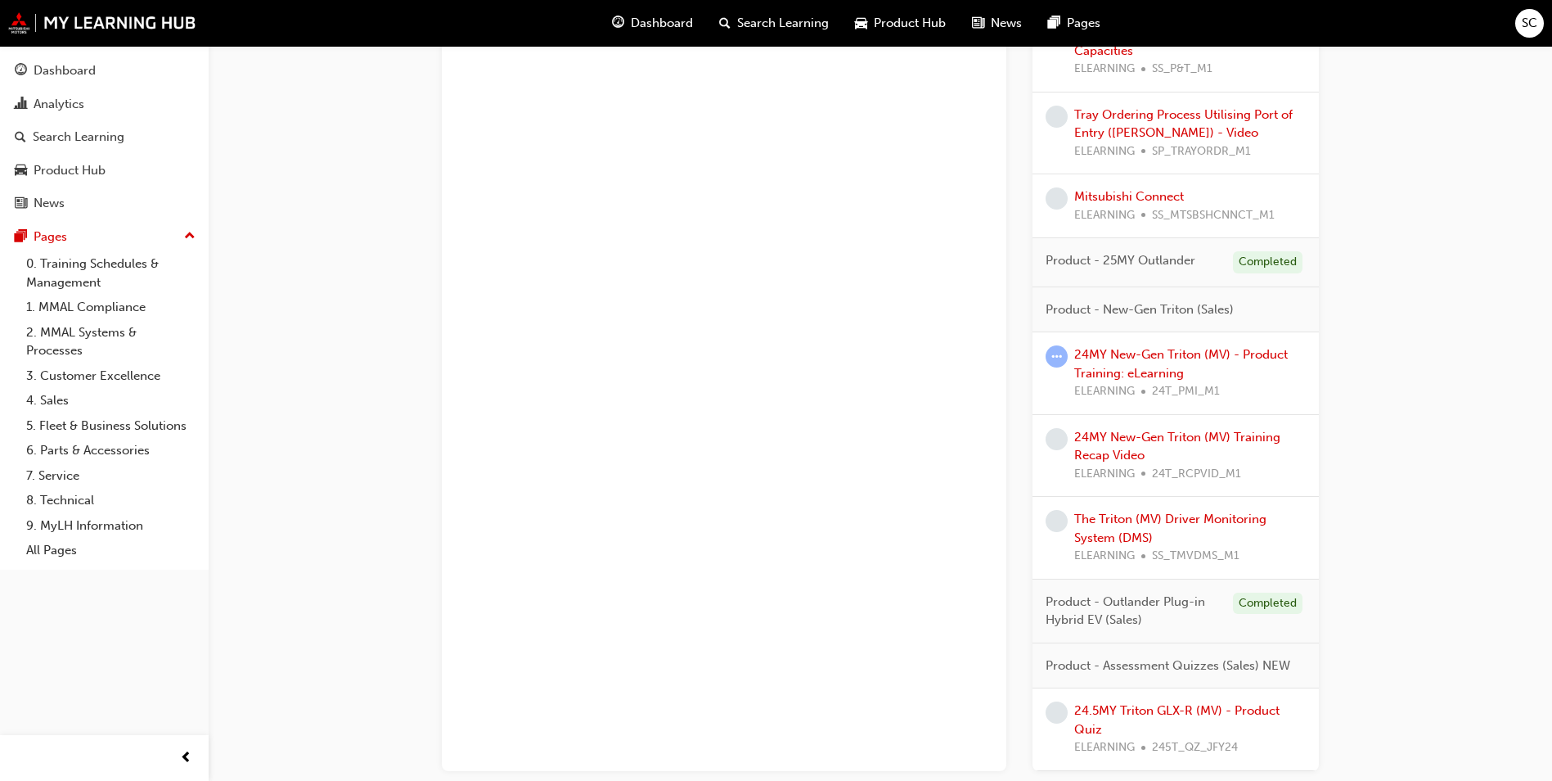
scroll to position [1771, 0]
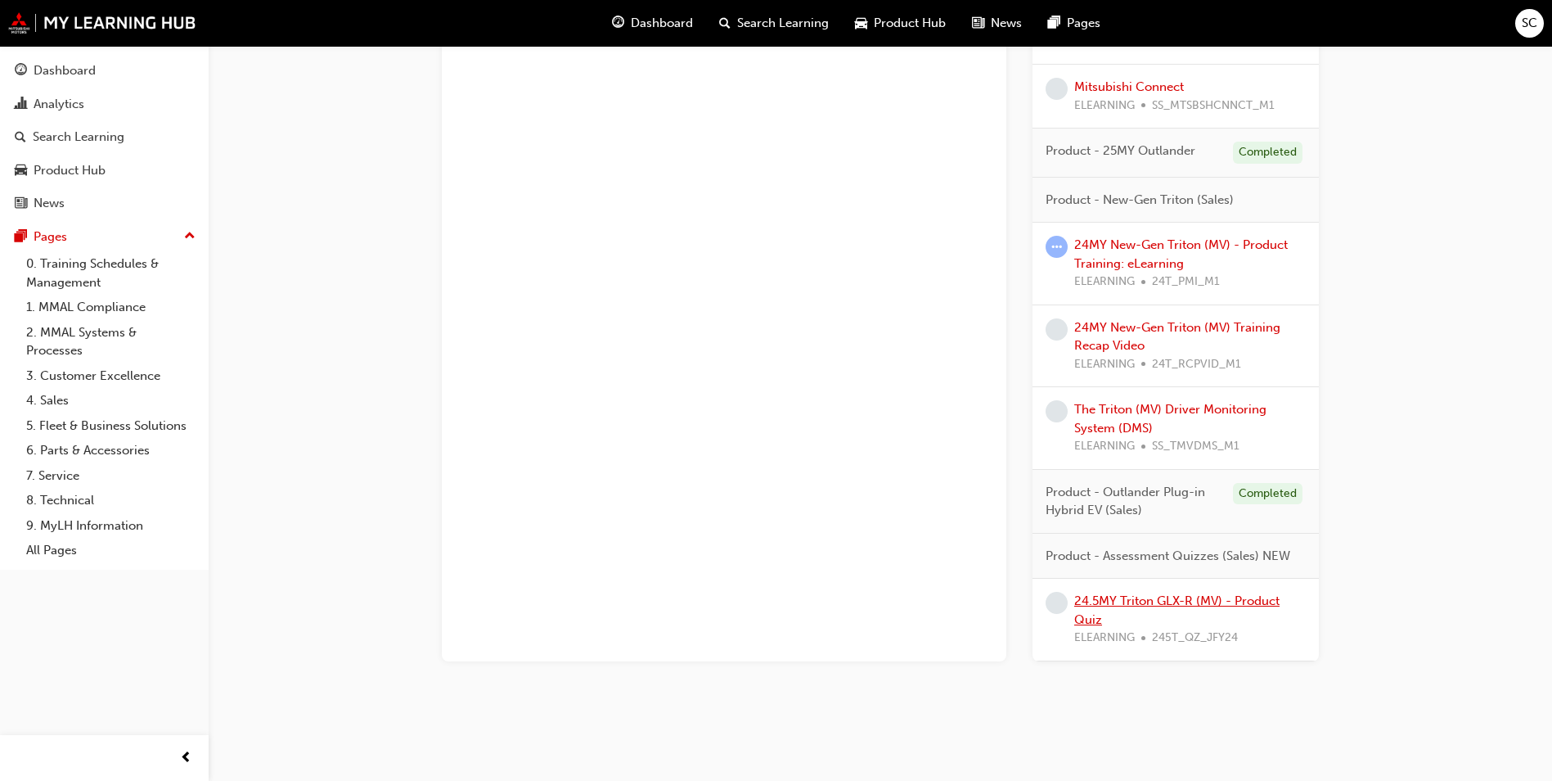
click at [1162, 606] on link "24.5MY Triton GLX-R (MV) - Product Quiz" at bounding box center [1176, 610] width 205 height 34
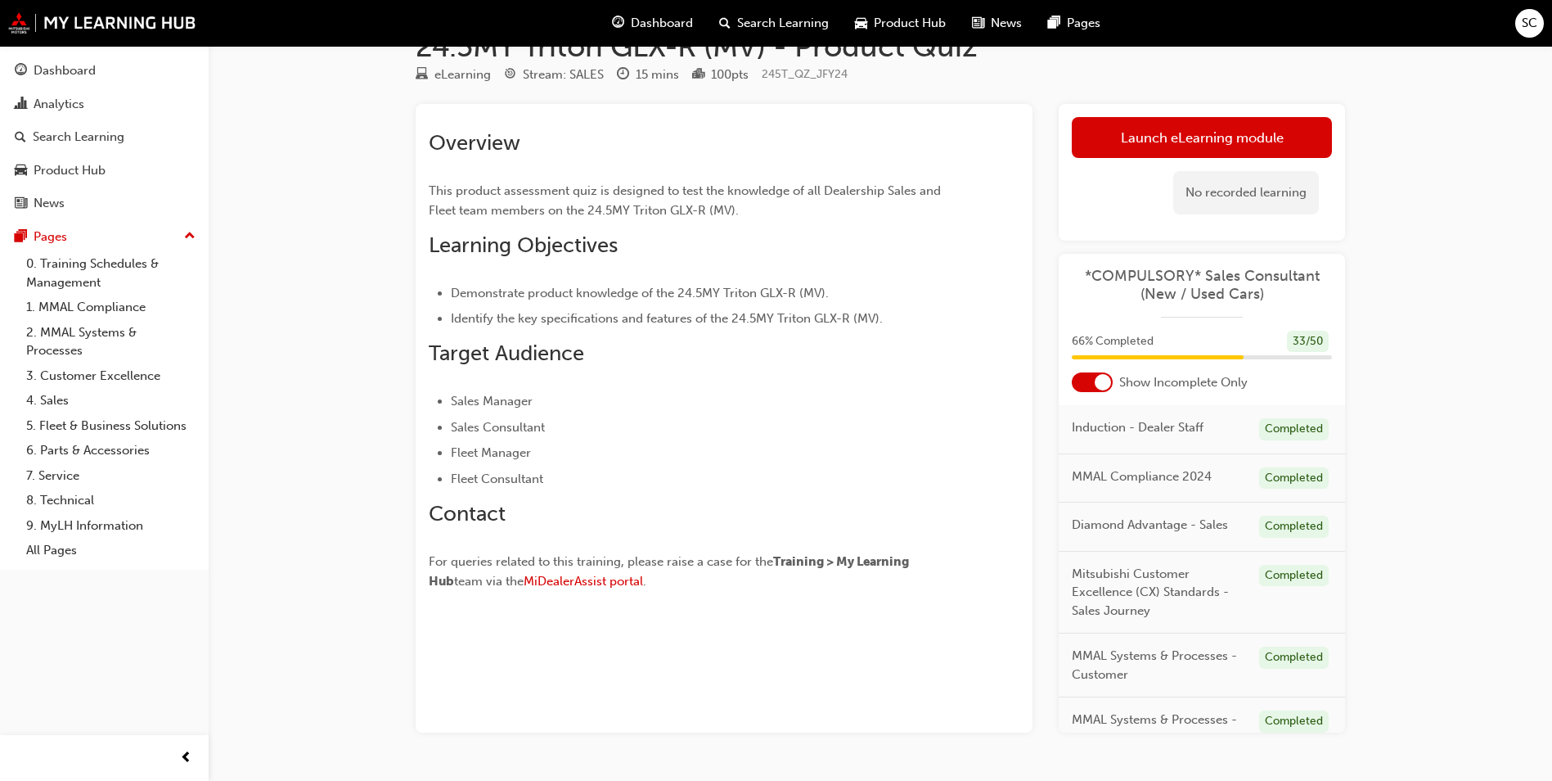
scroll to position [88, 0]
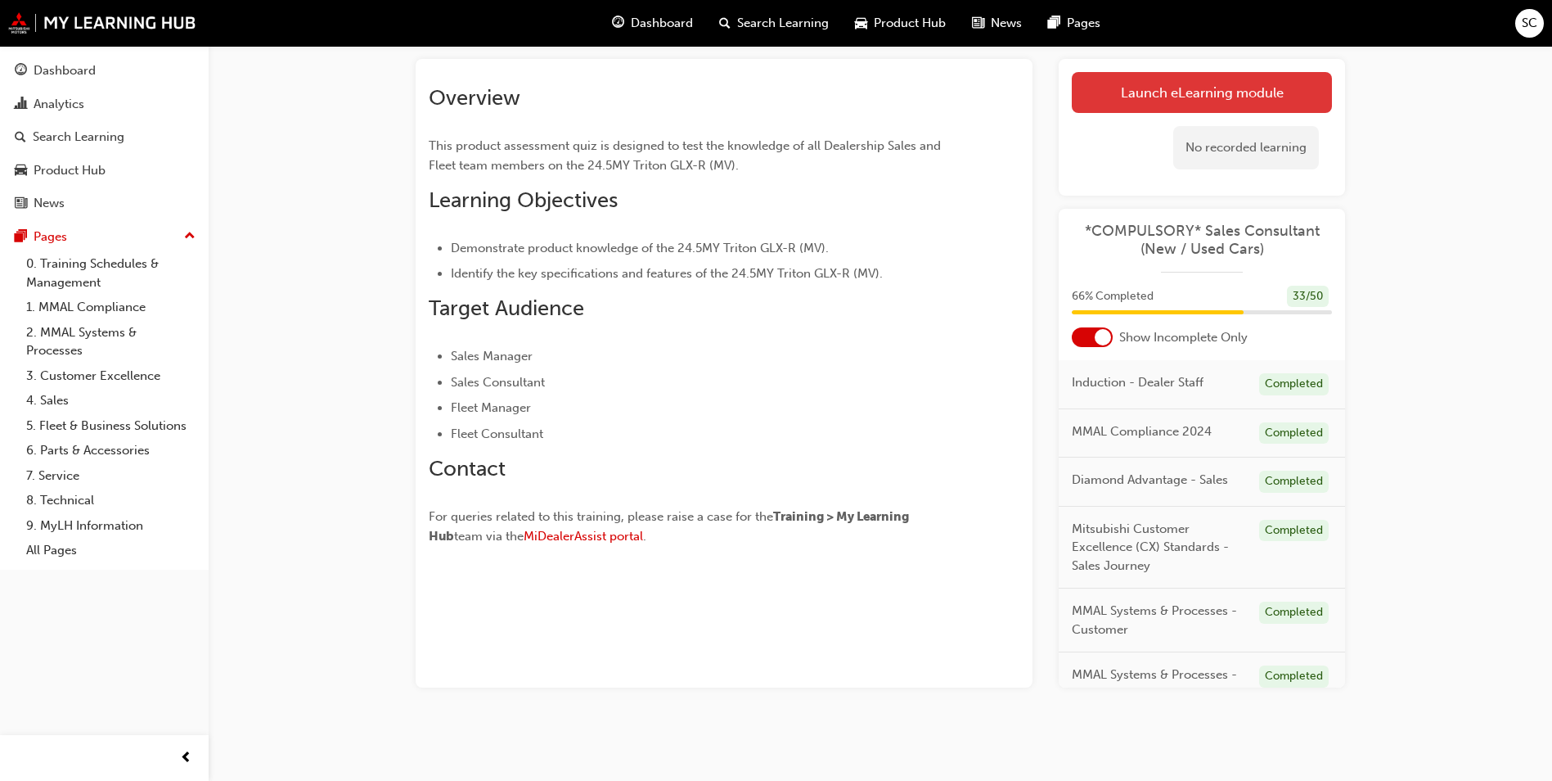
click at [1258, 94] on link "Launch eLearning module" at bounding box center [1202, 92] width 260 height 41
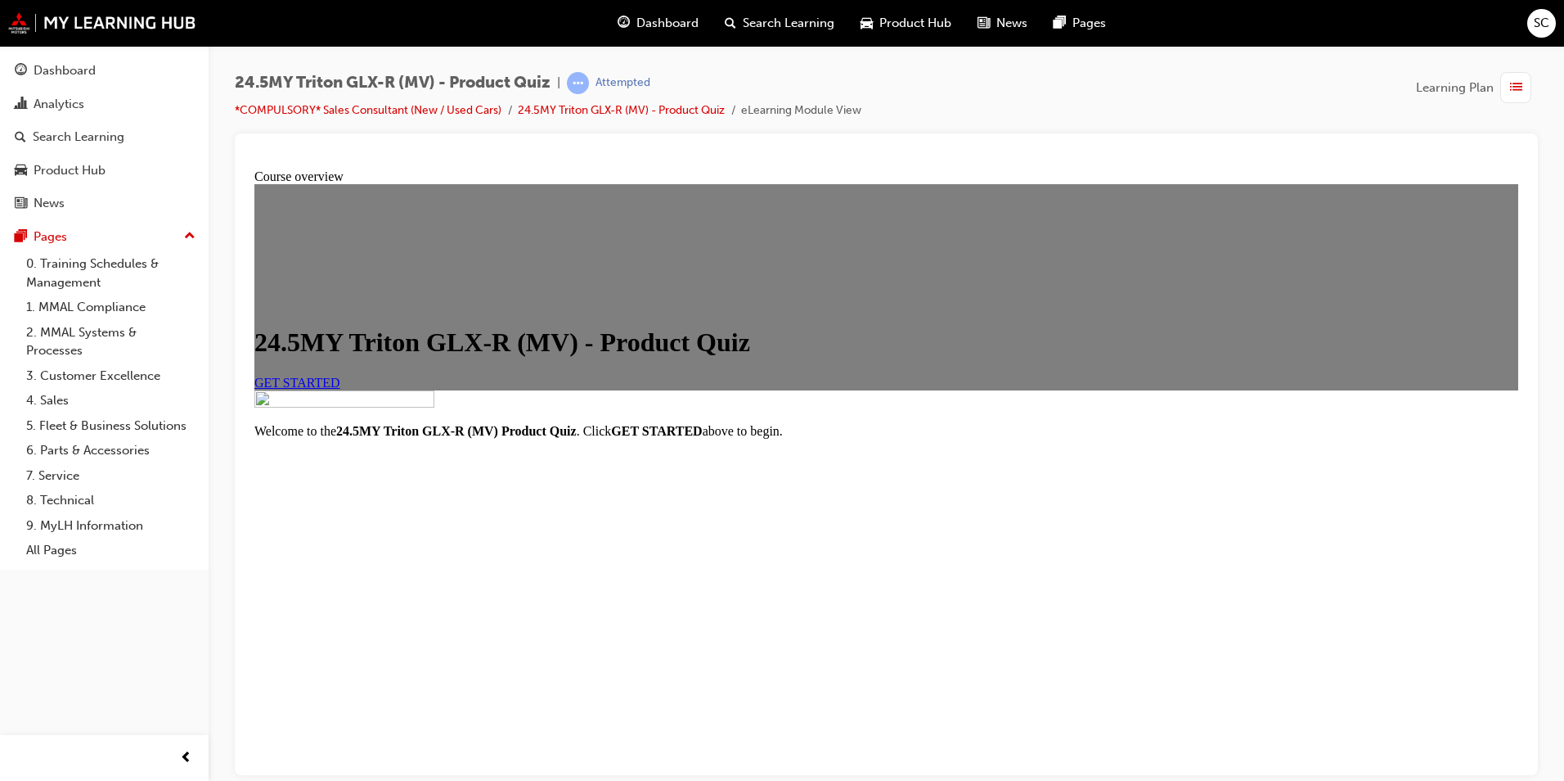
click at [340, 389] on span "GET STARTED" at bounding box center [297, 382] width 86 height 14
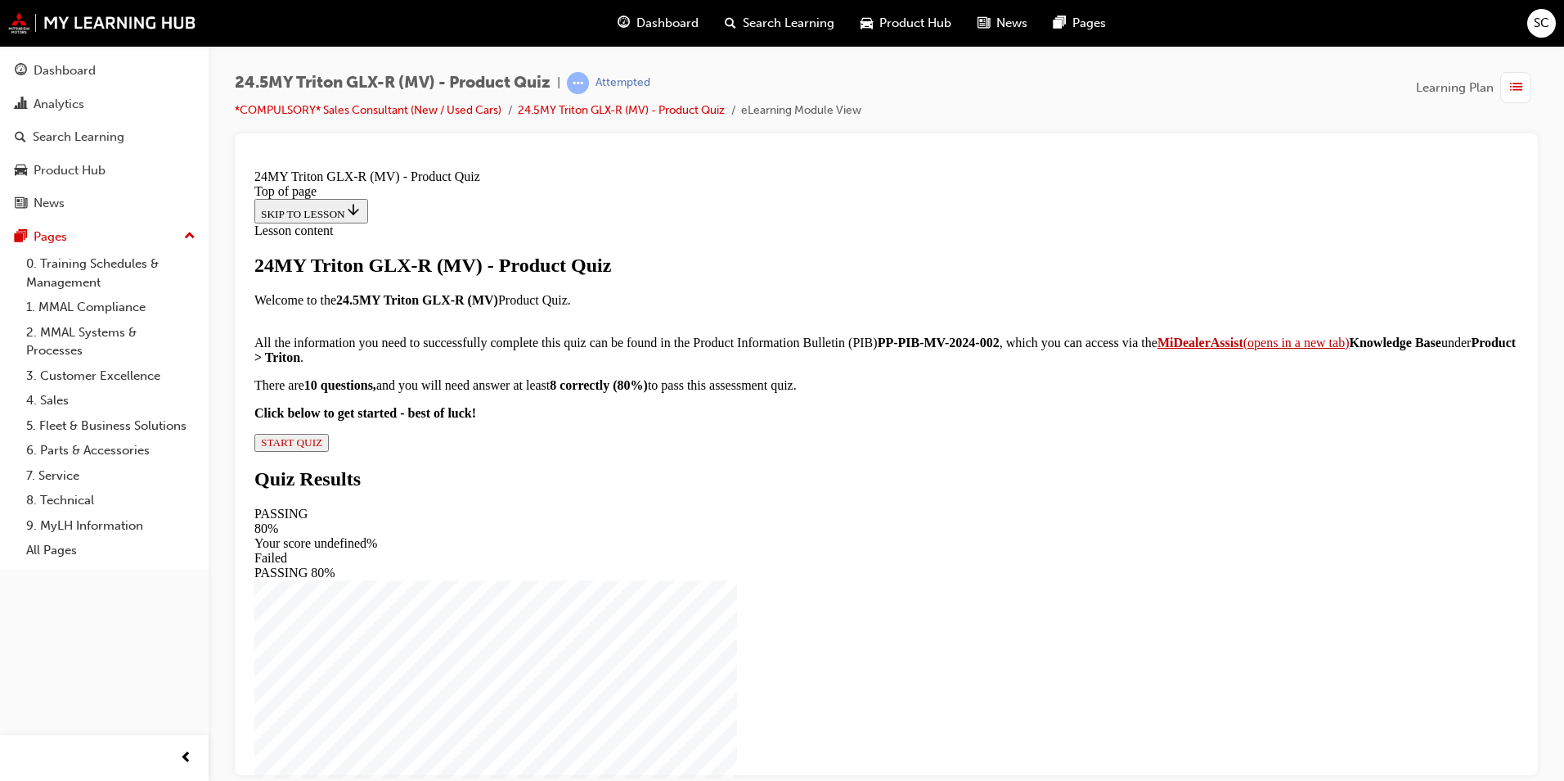
scroll to position [146, 0]
click at [322, 448] on span "START QUIZ" at bounding box center [291, 441] width 61 height 12
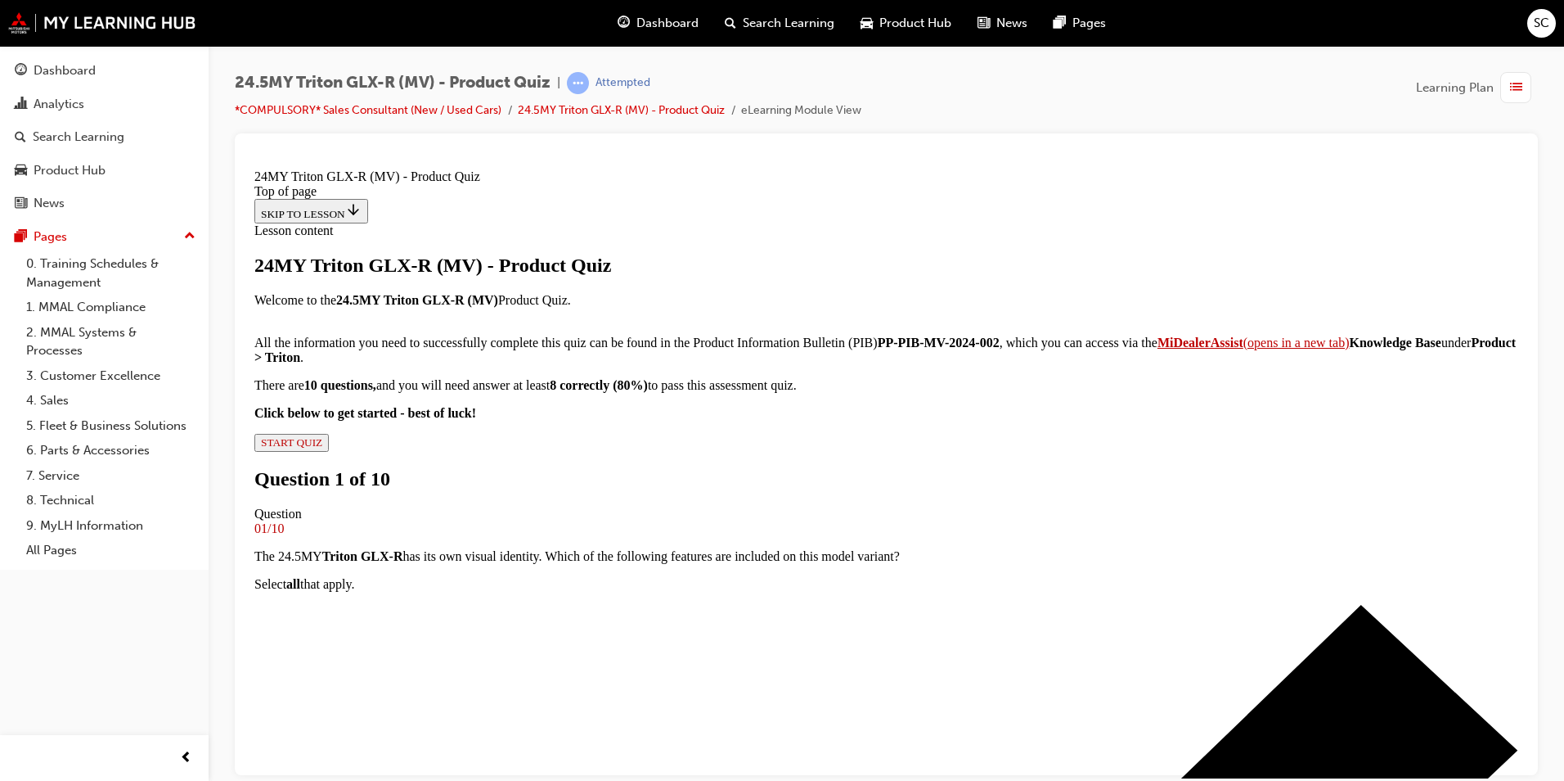
scroll to position [245, 0]
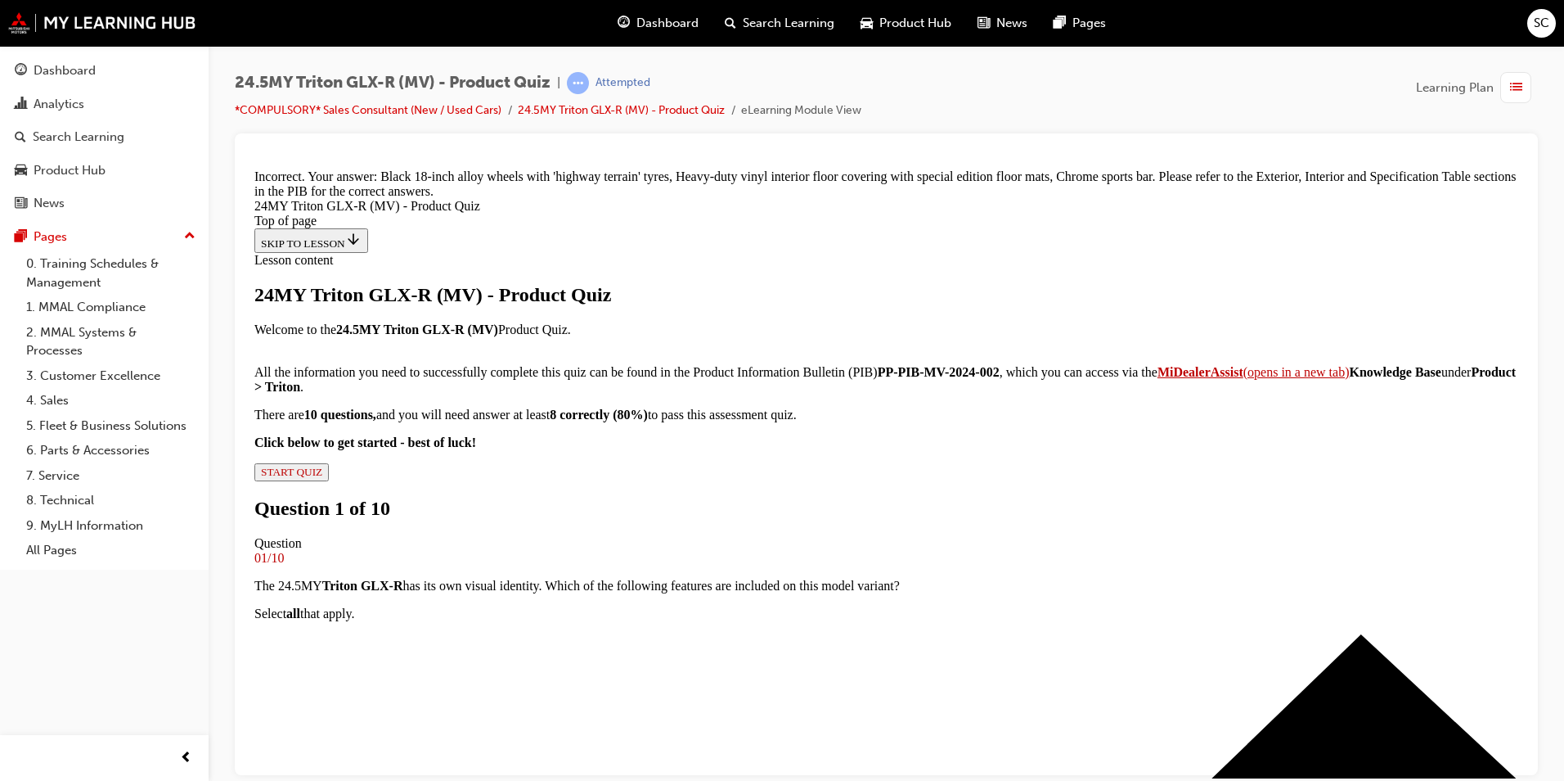
scroll to position [416, 0]
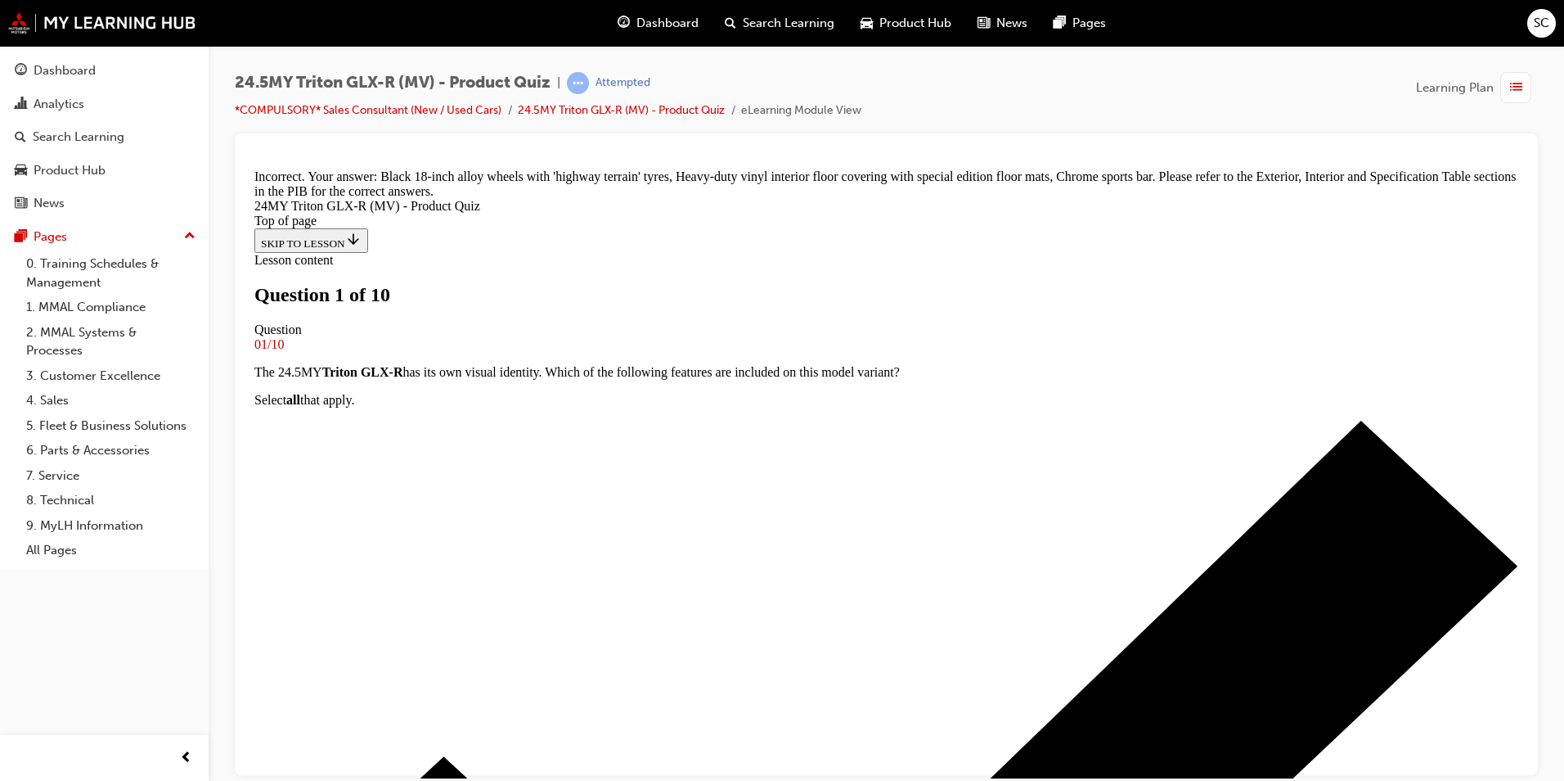
scroll to position [82, 0]
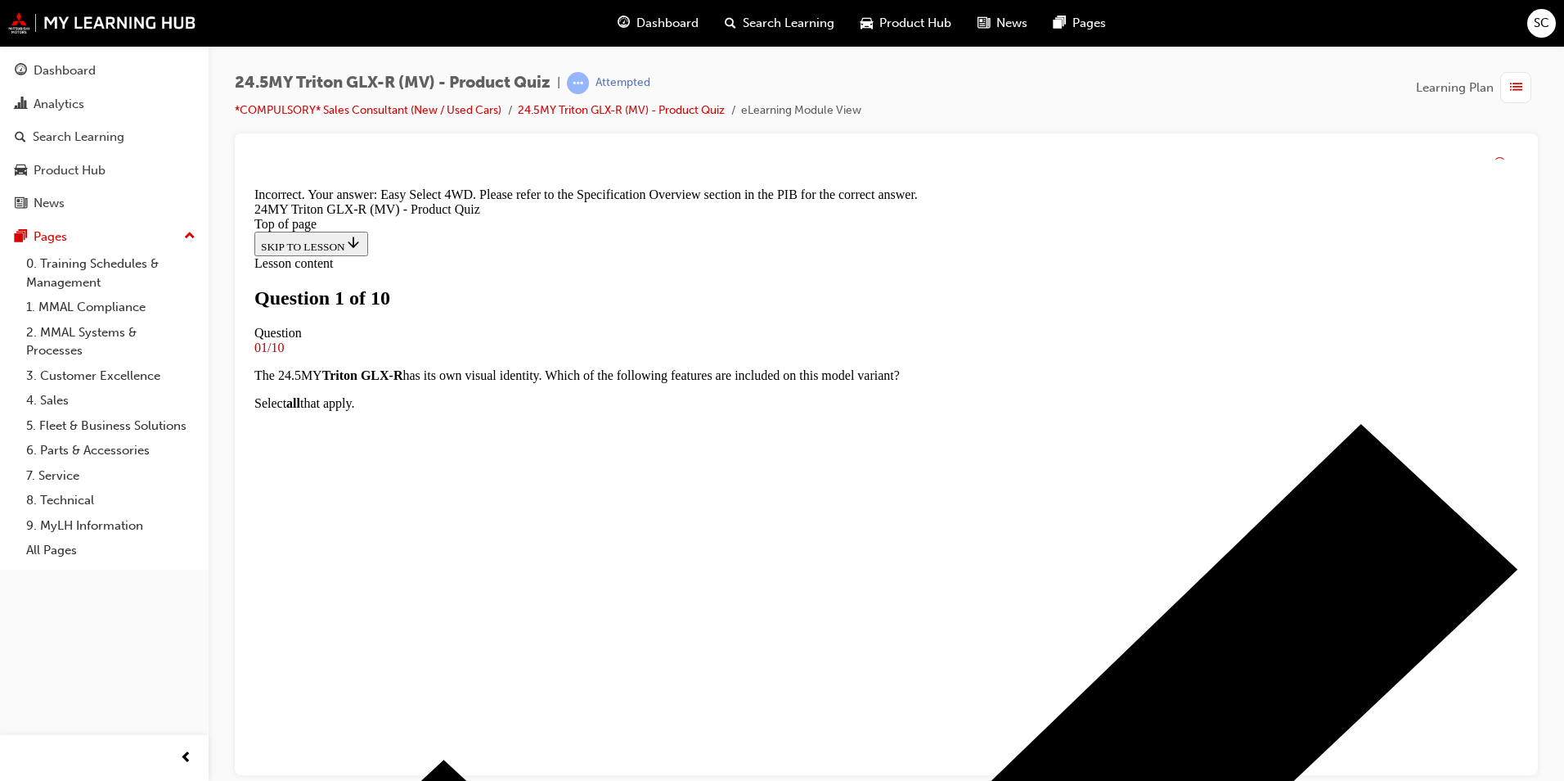
scroll to position [398, 0]
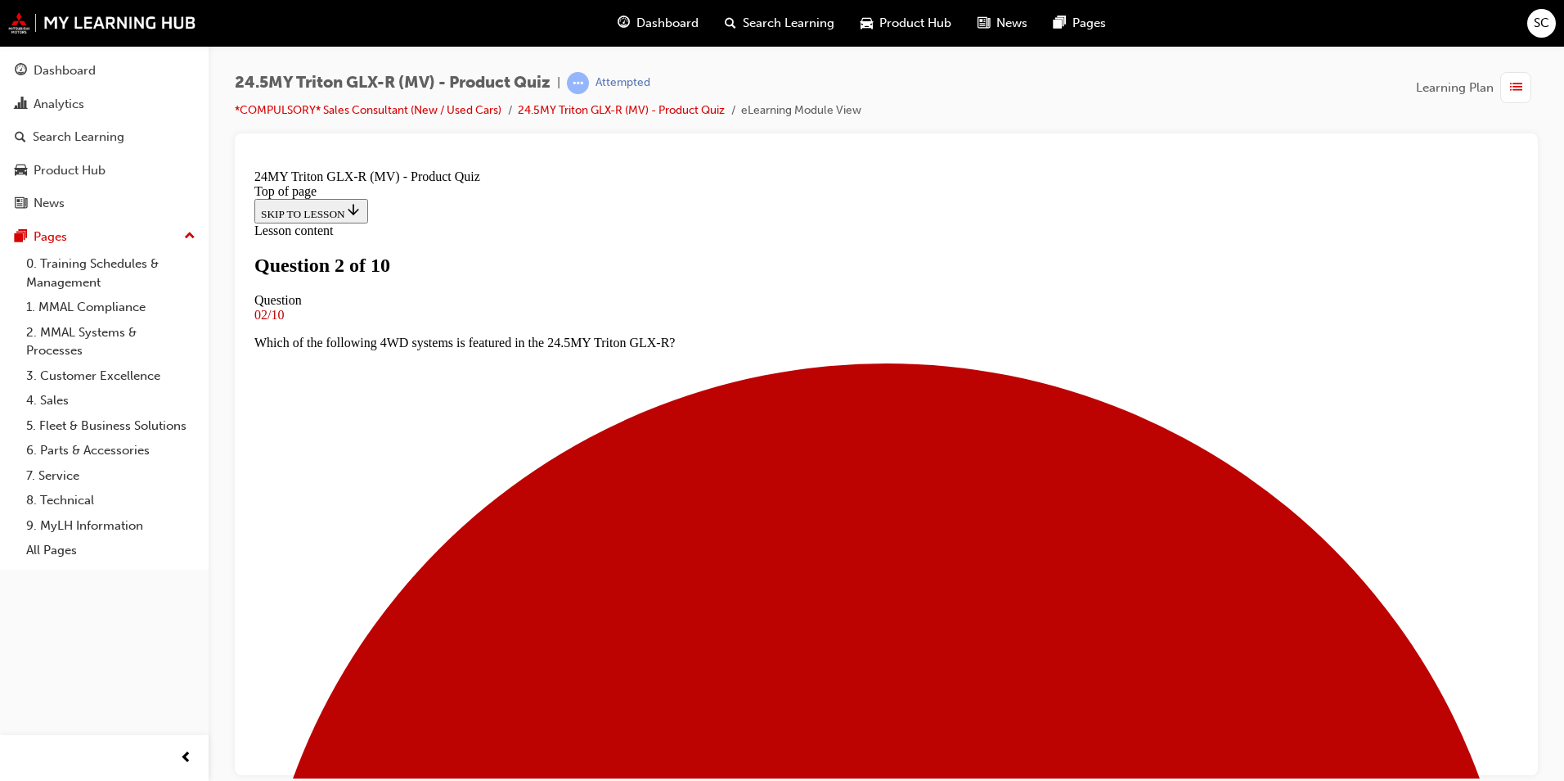
scroll to position [245, 0]
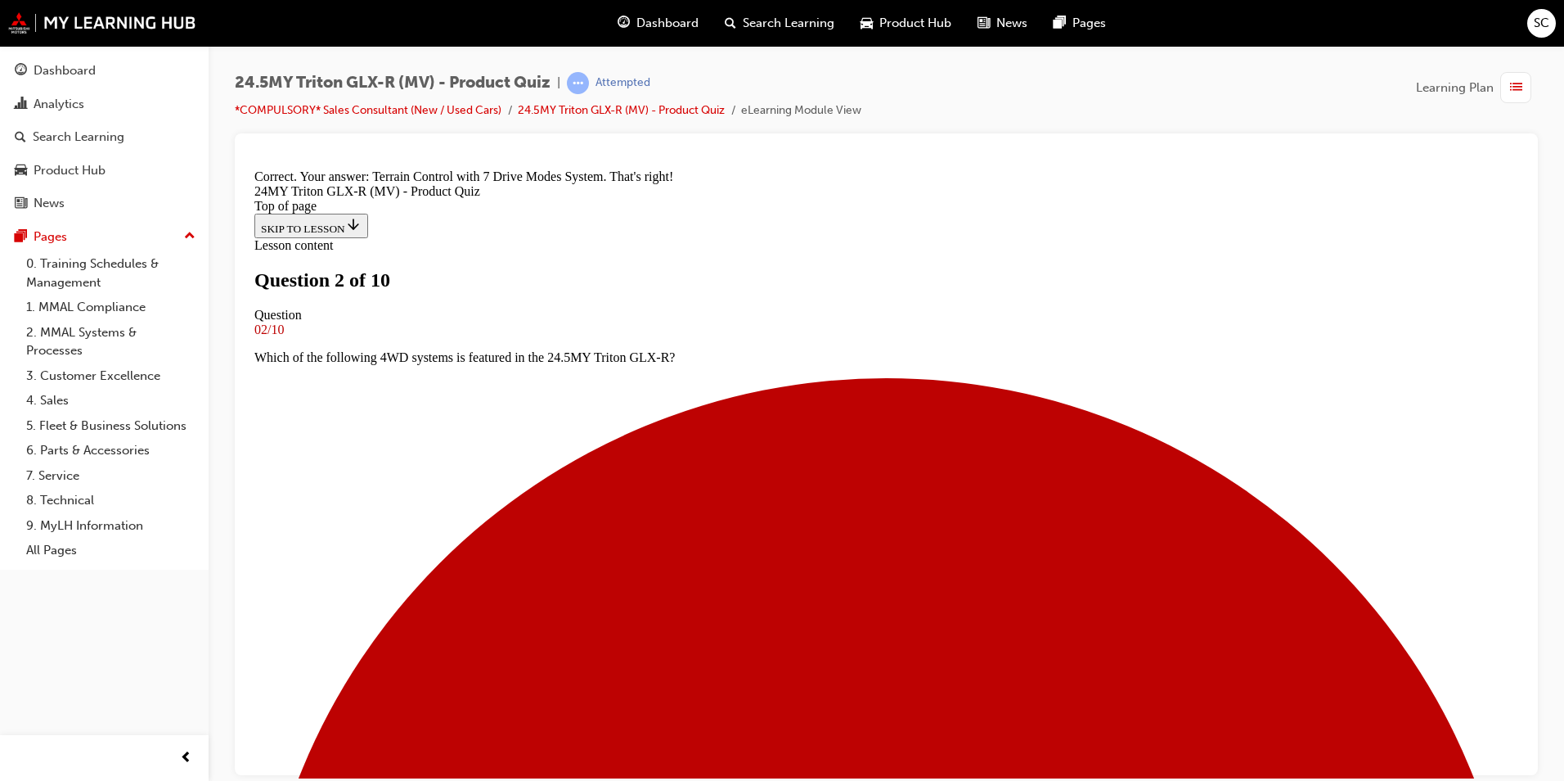
scroll to position [398, 0]
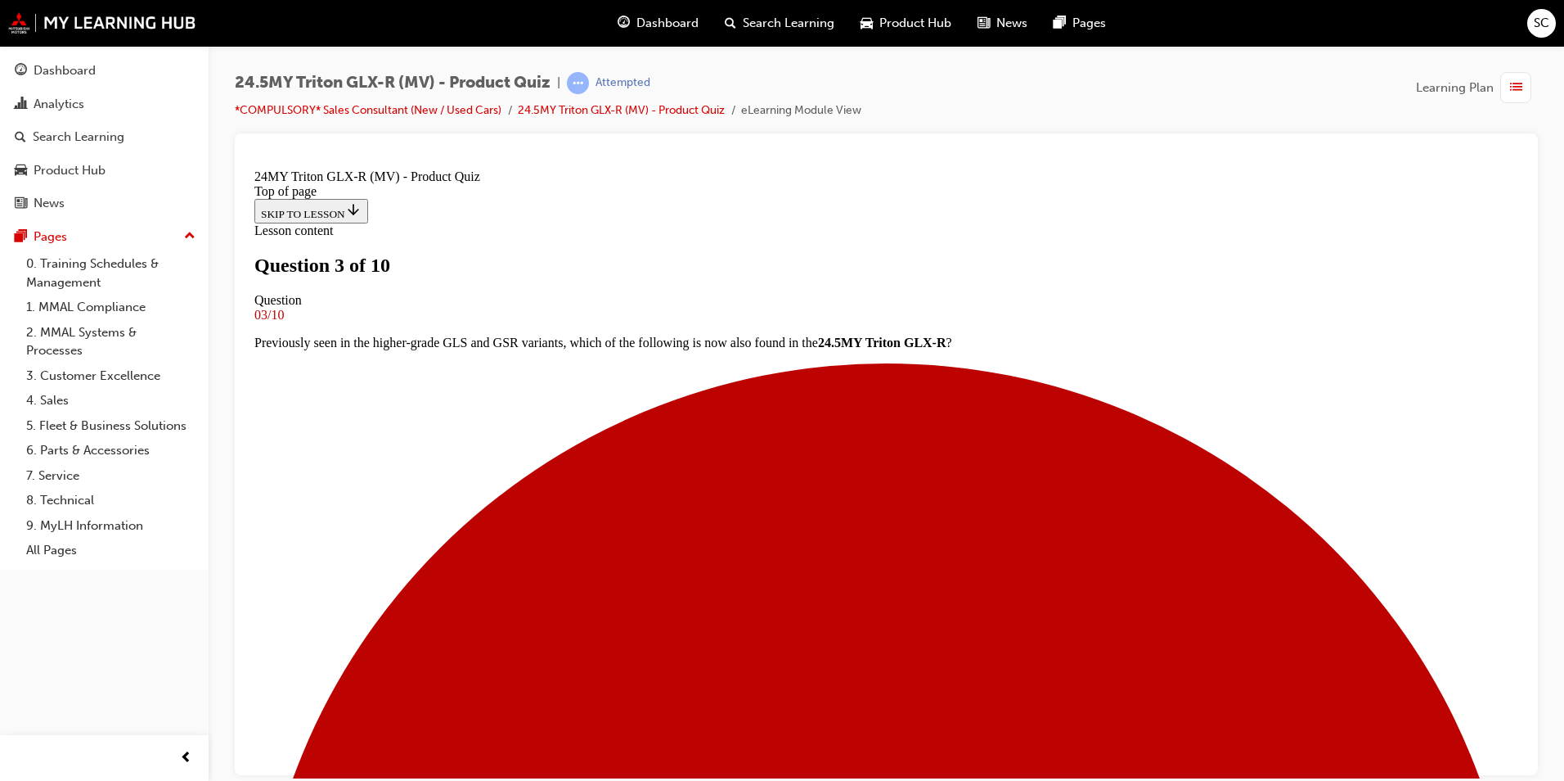
scroll to position [327, 0]
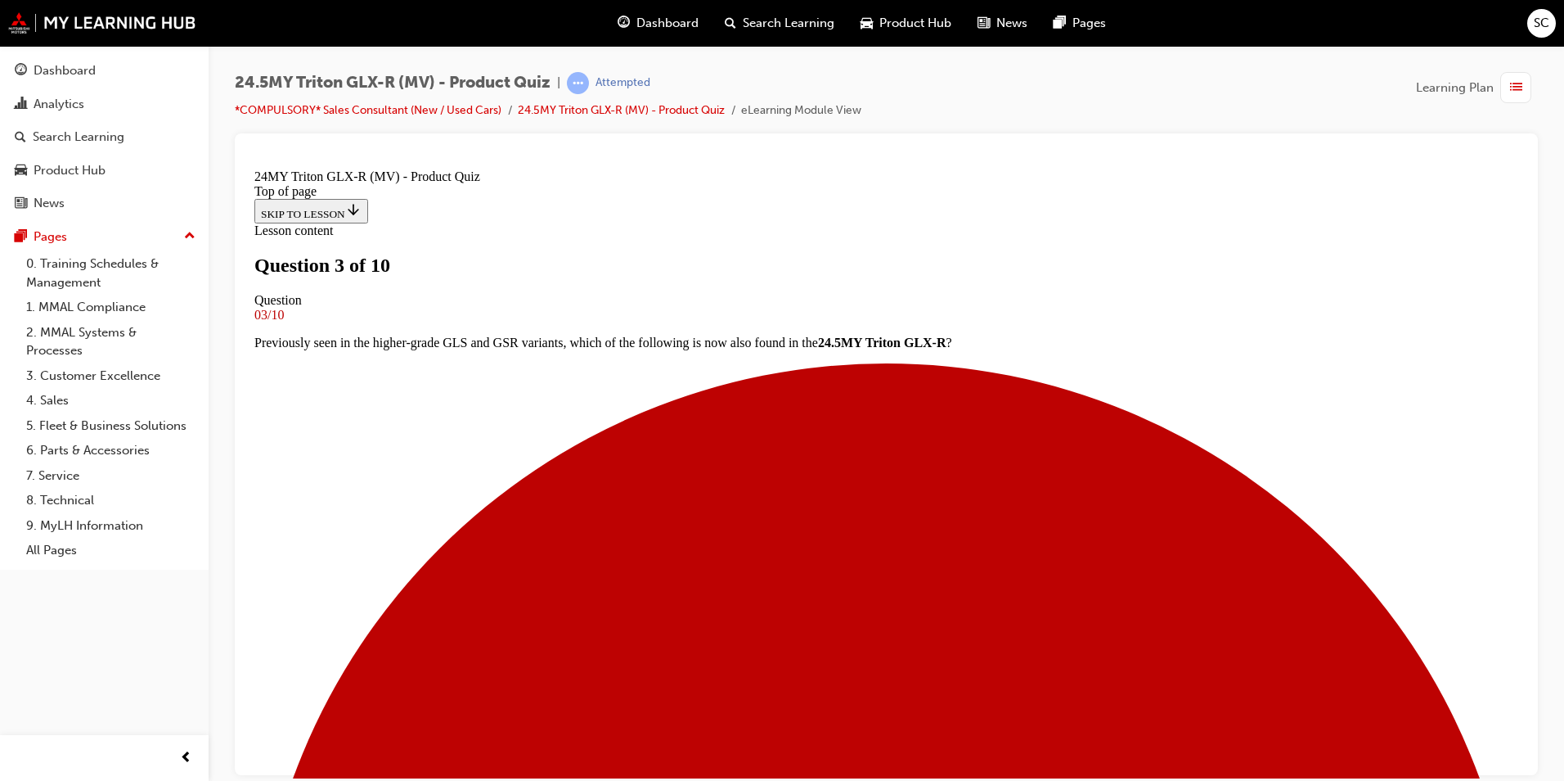
scroll to position [481, 0]
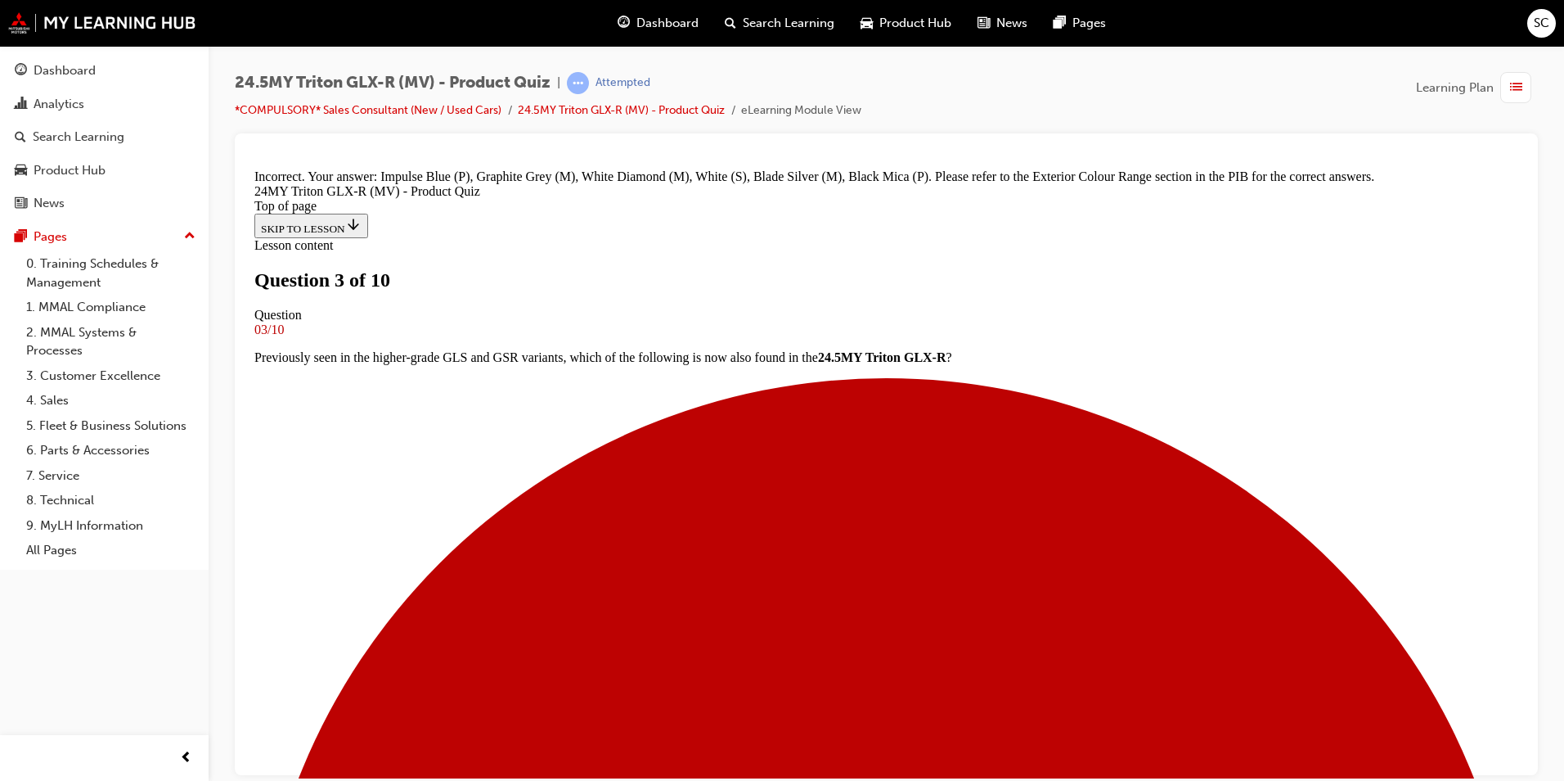
scroll to position [650, 0]
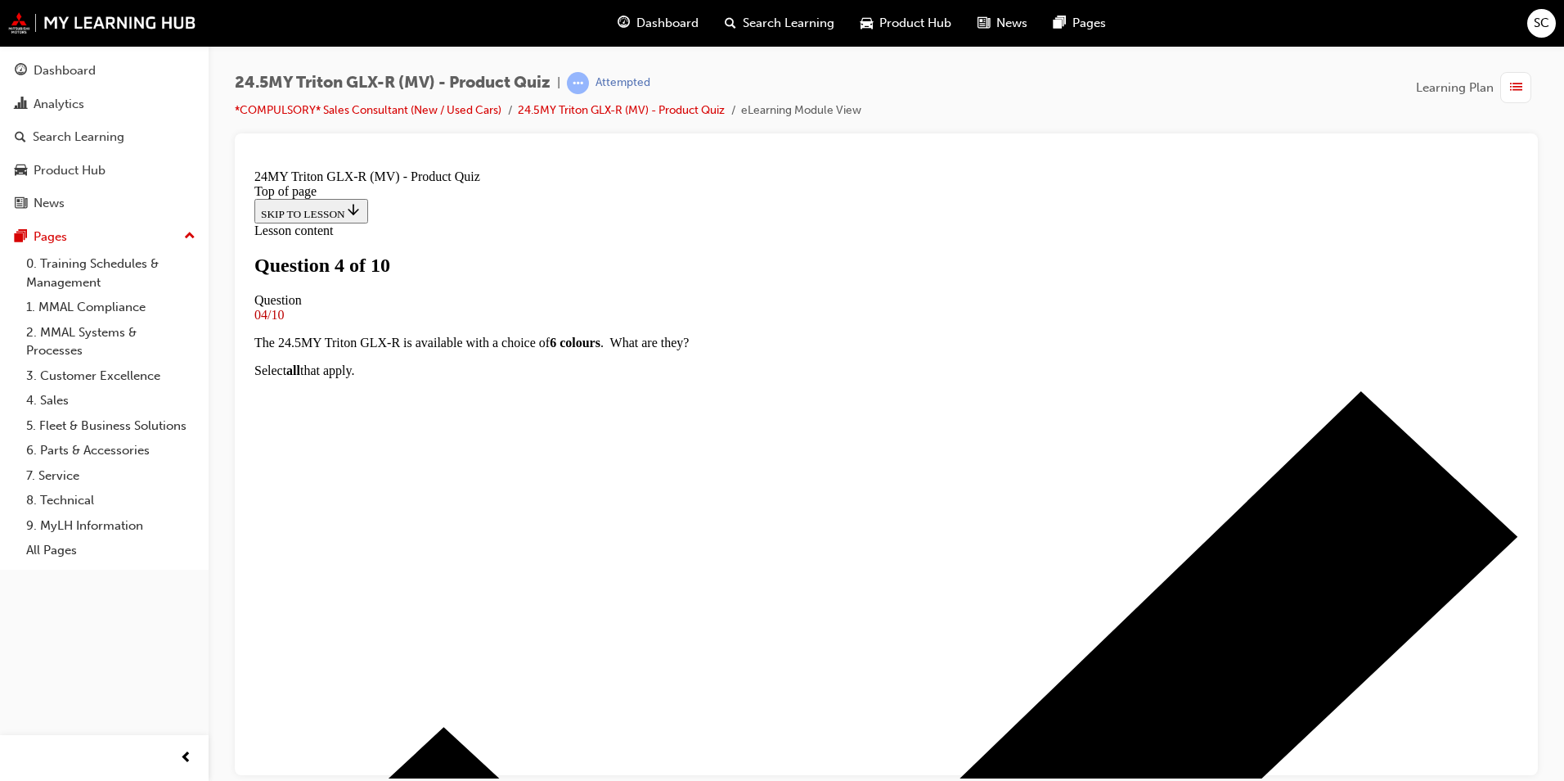
scroll to position [409, 0]
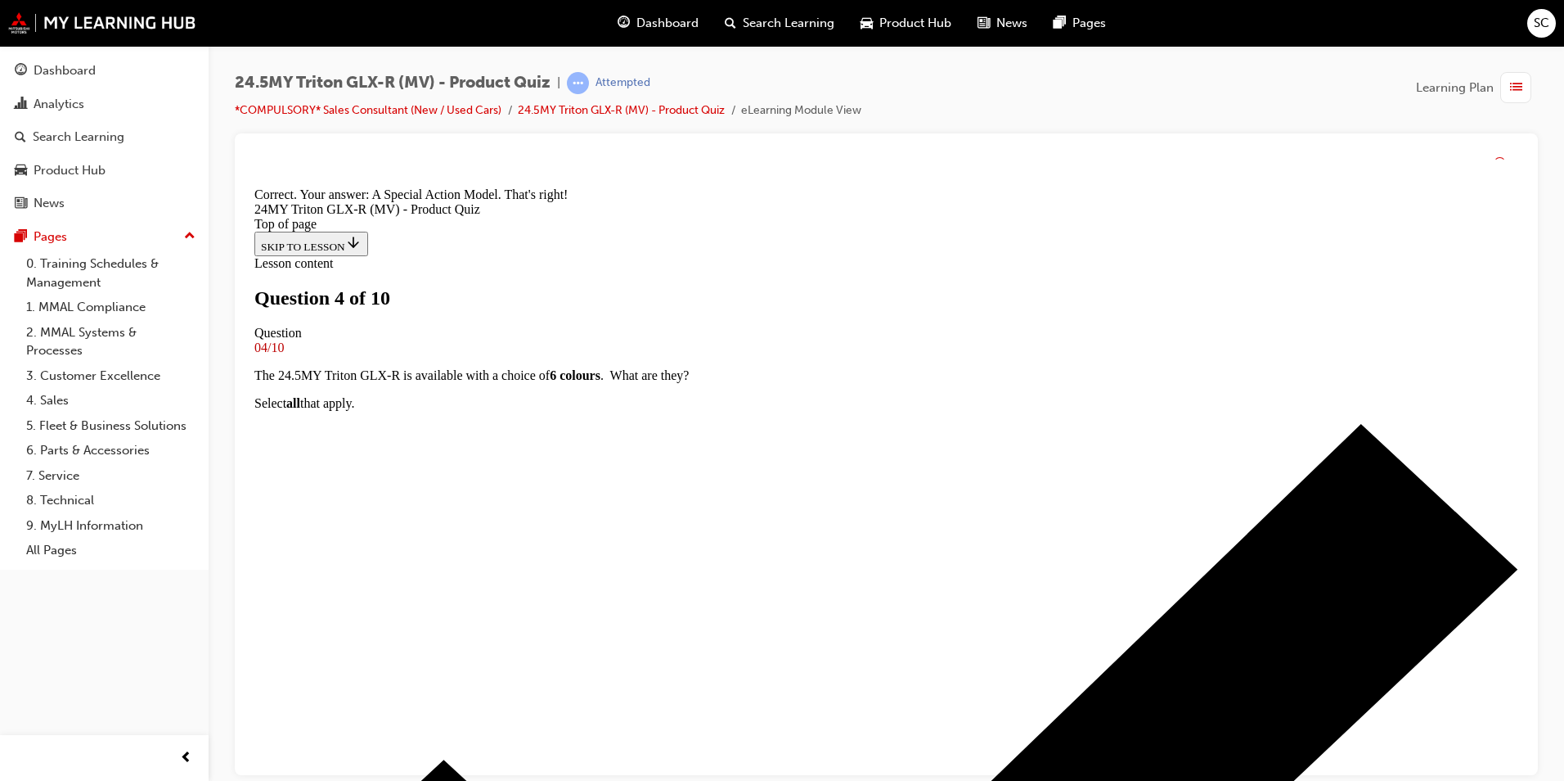
scroll to position [628, 0]
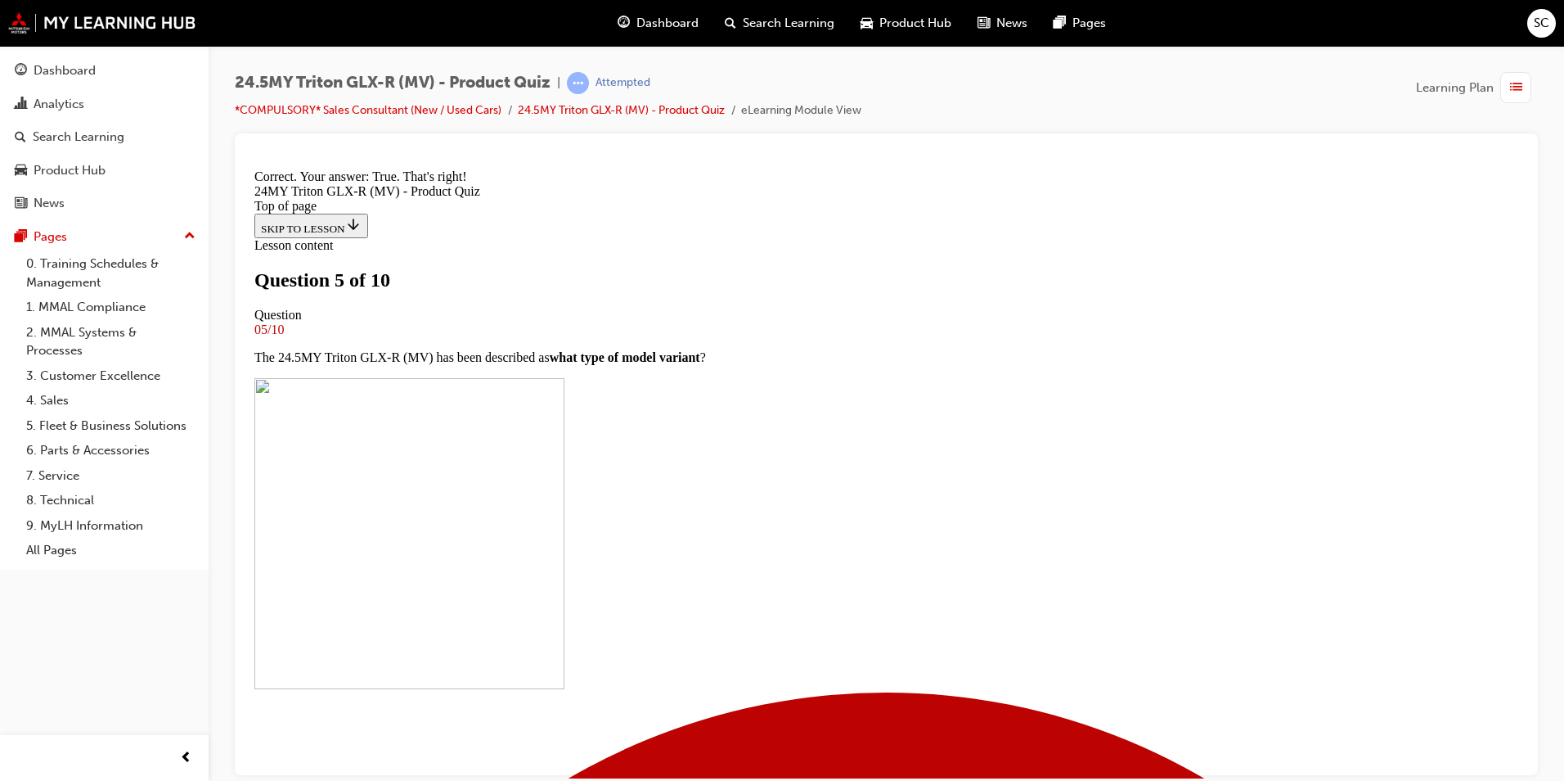
scroll to position [285, 0]
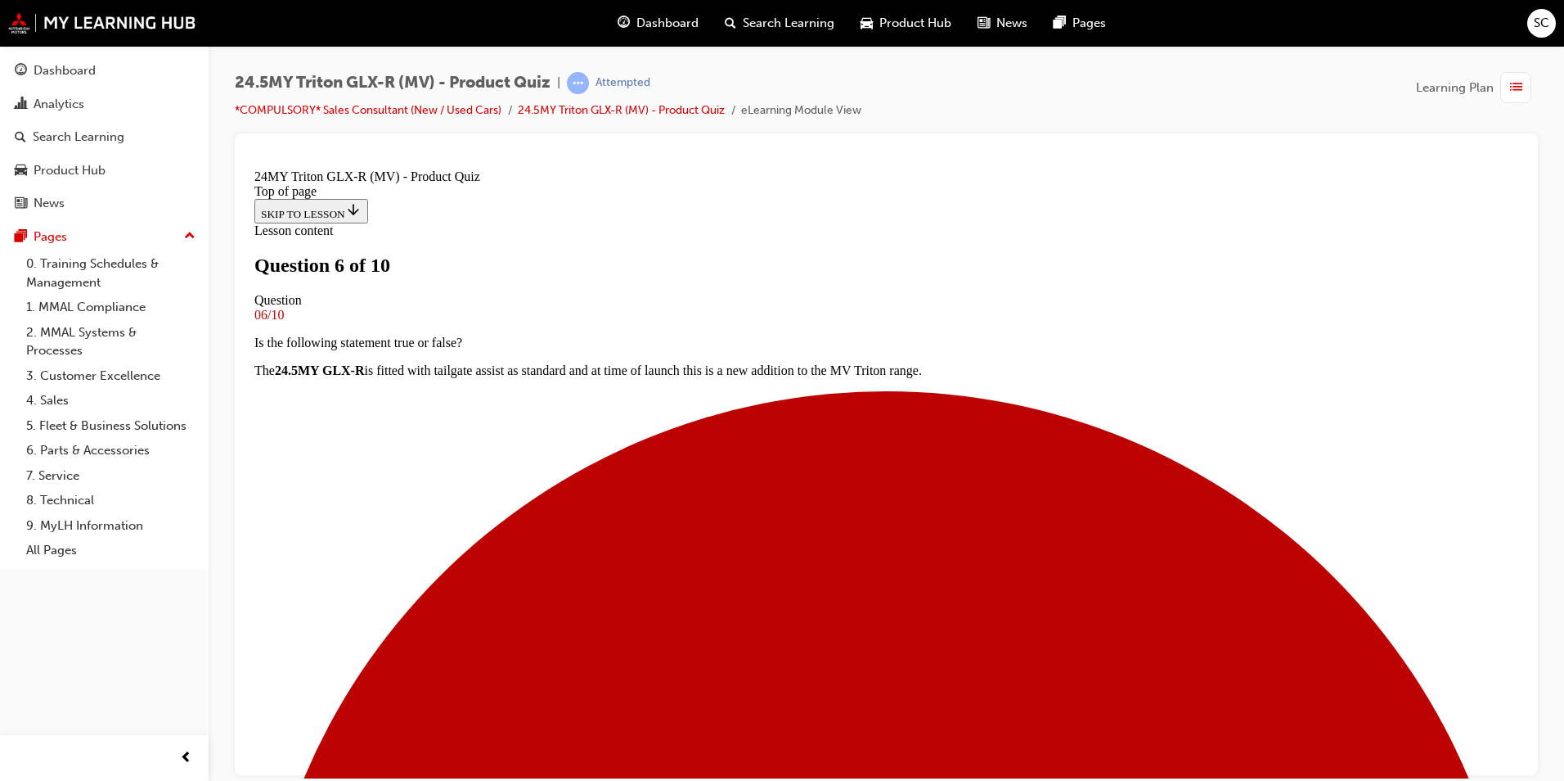
scroll to position [0, 0]
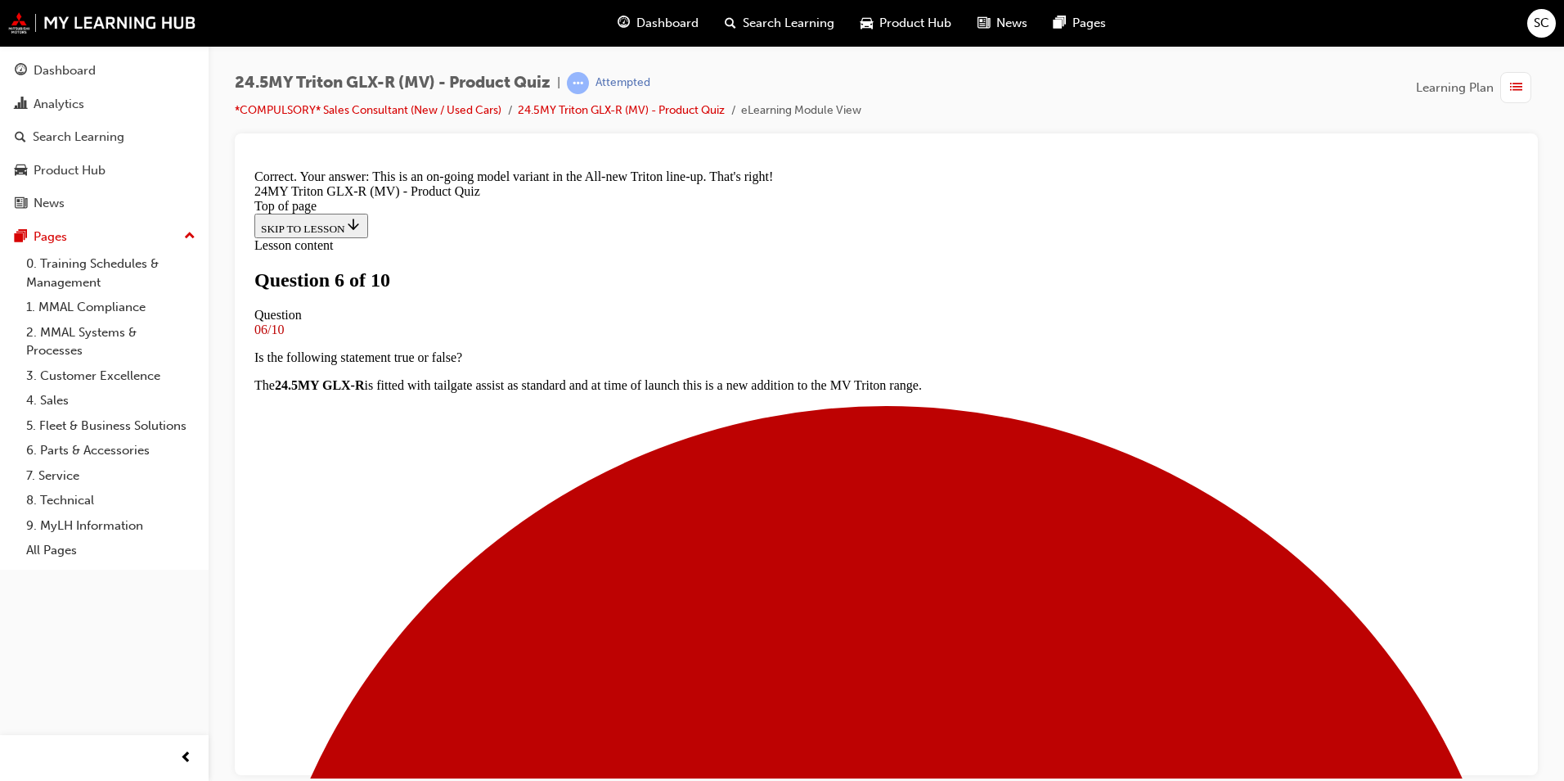
scroll to position [398, 0]
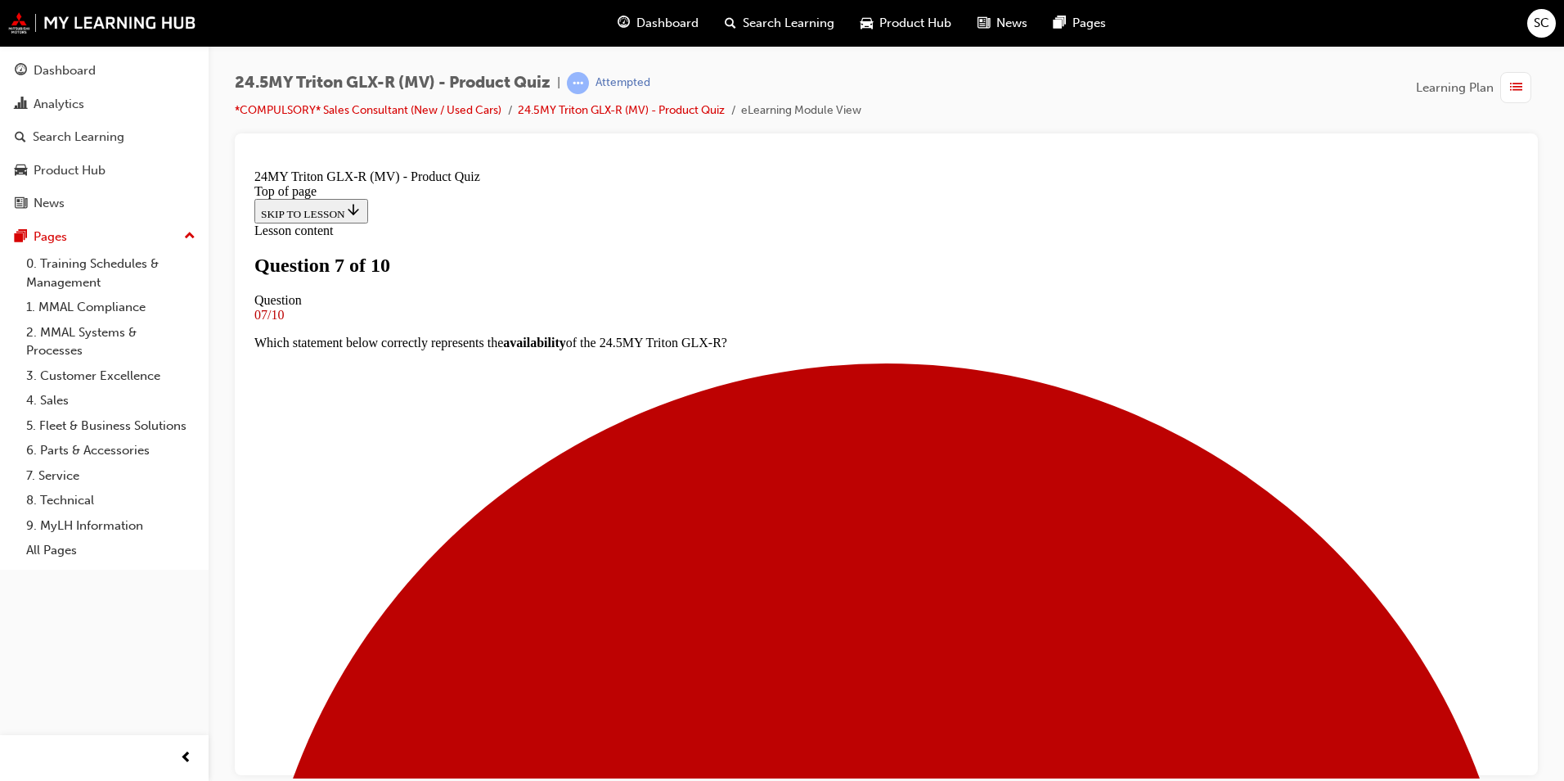
scroll to position [164, 0]
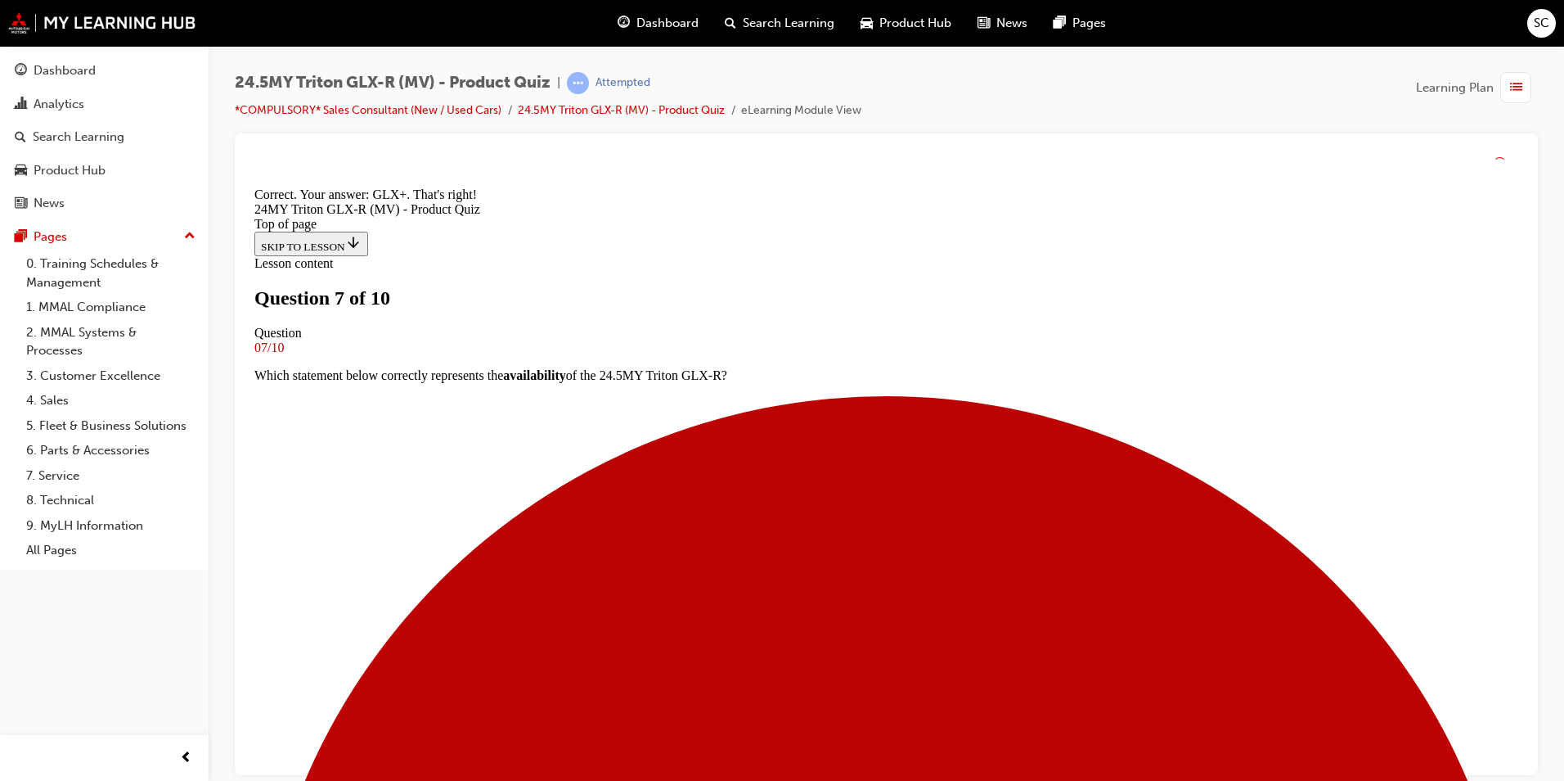
scroll to position [433, 0]
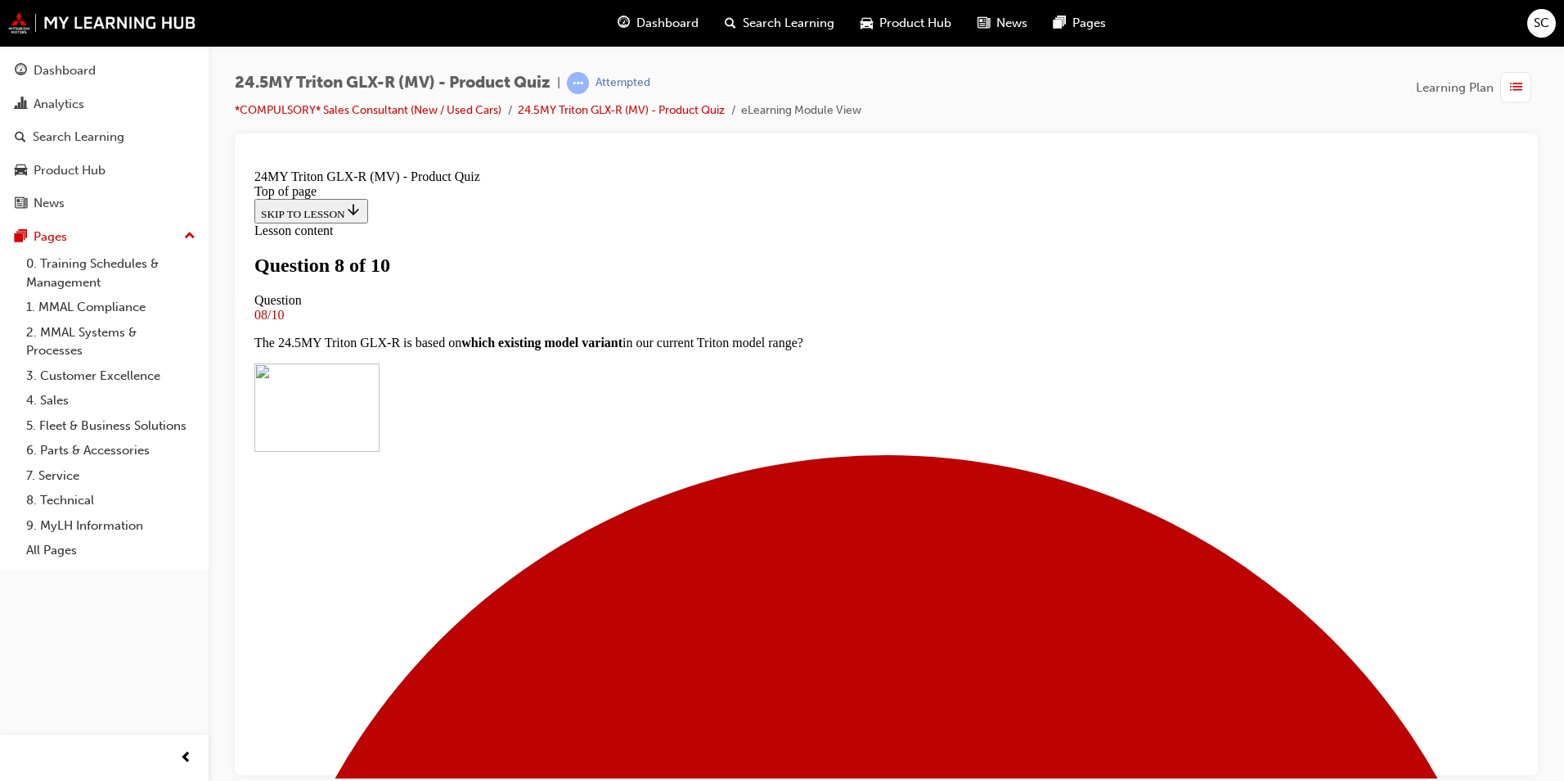
scroll to position [327, 0]
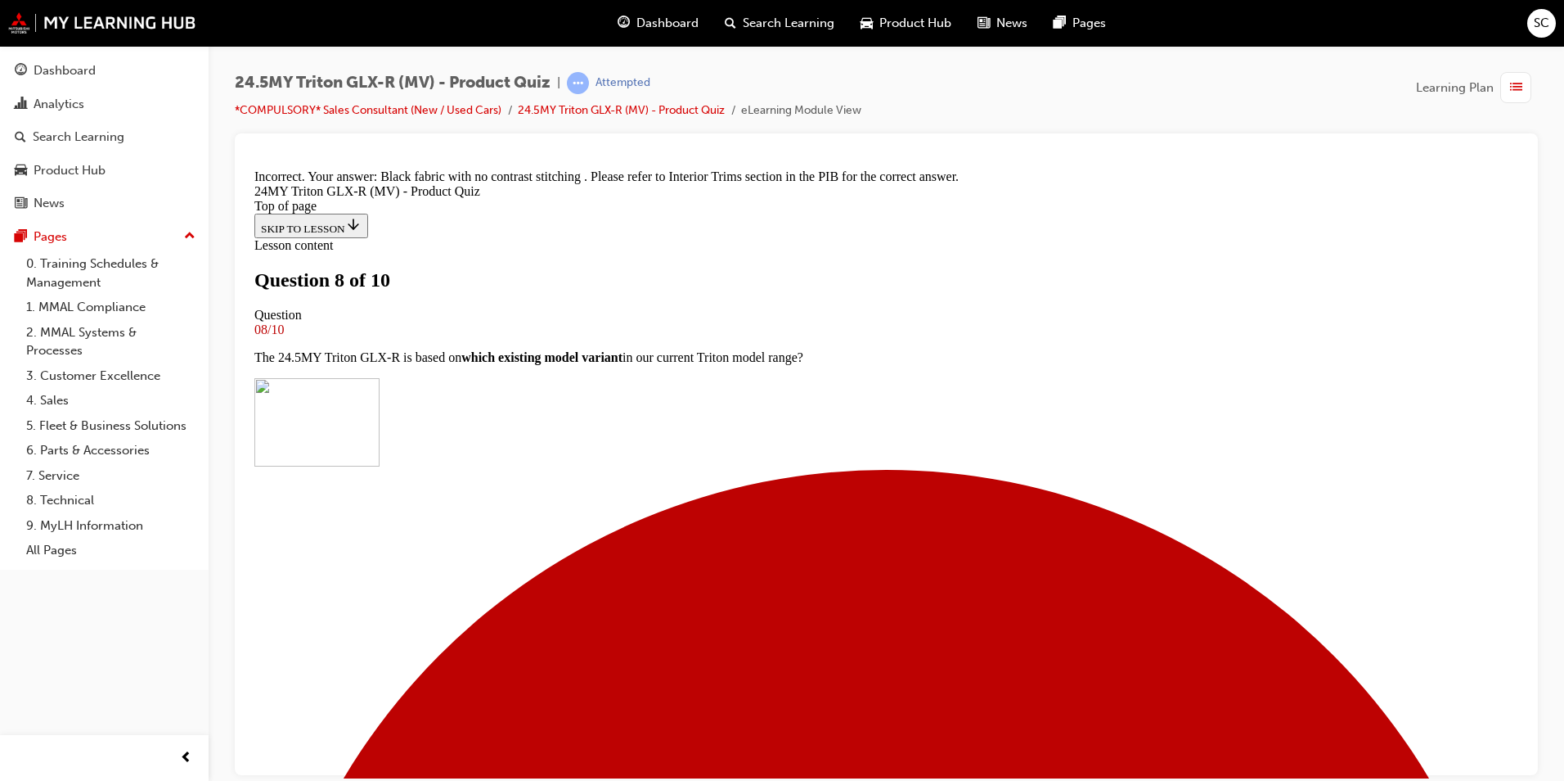
scroll to position [655, 0]
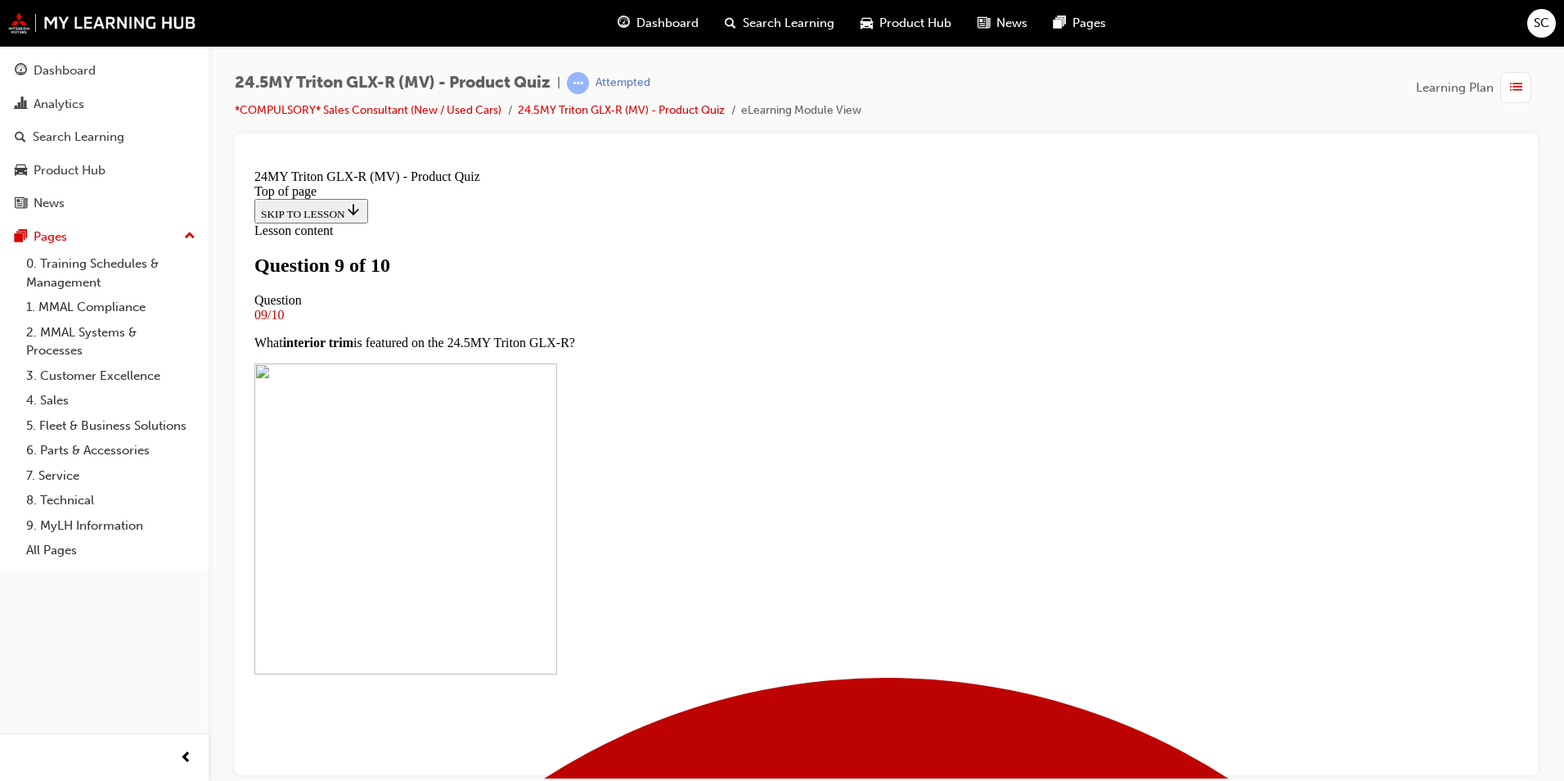
scroll to position [164, 0]
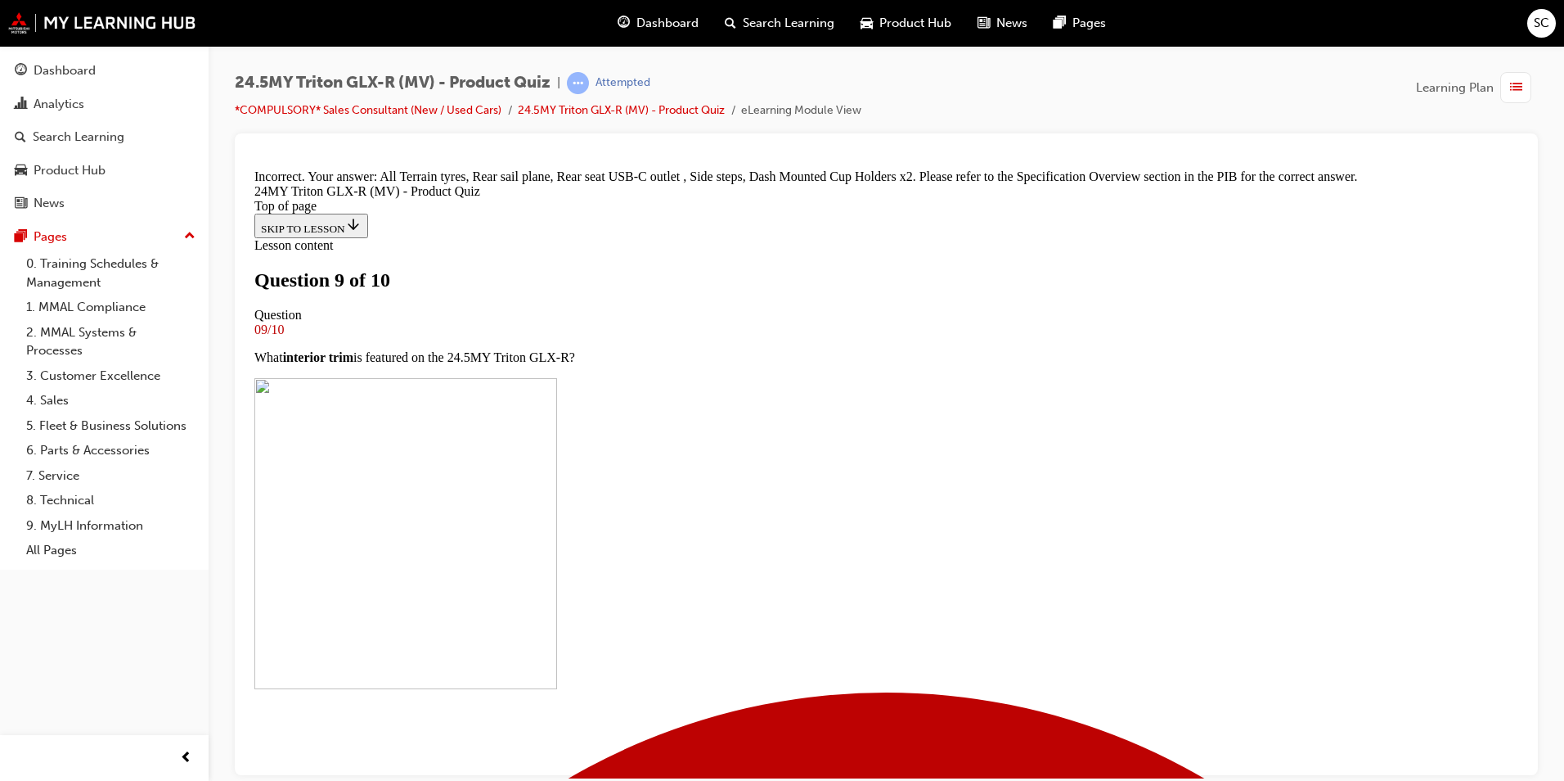
scroll to position [425, 0]
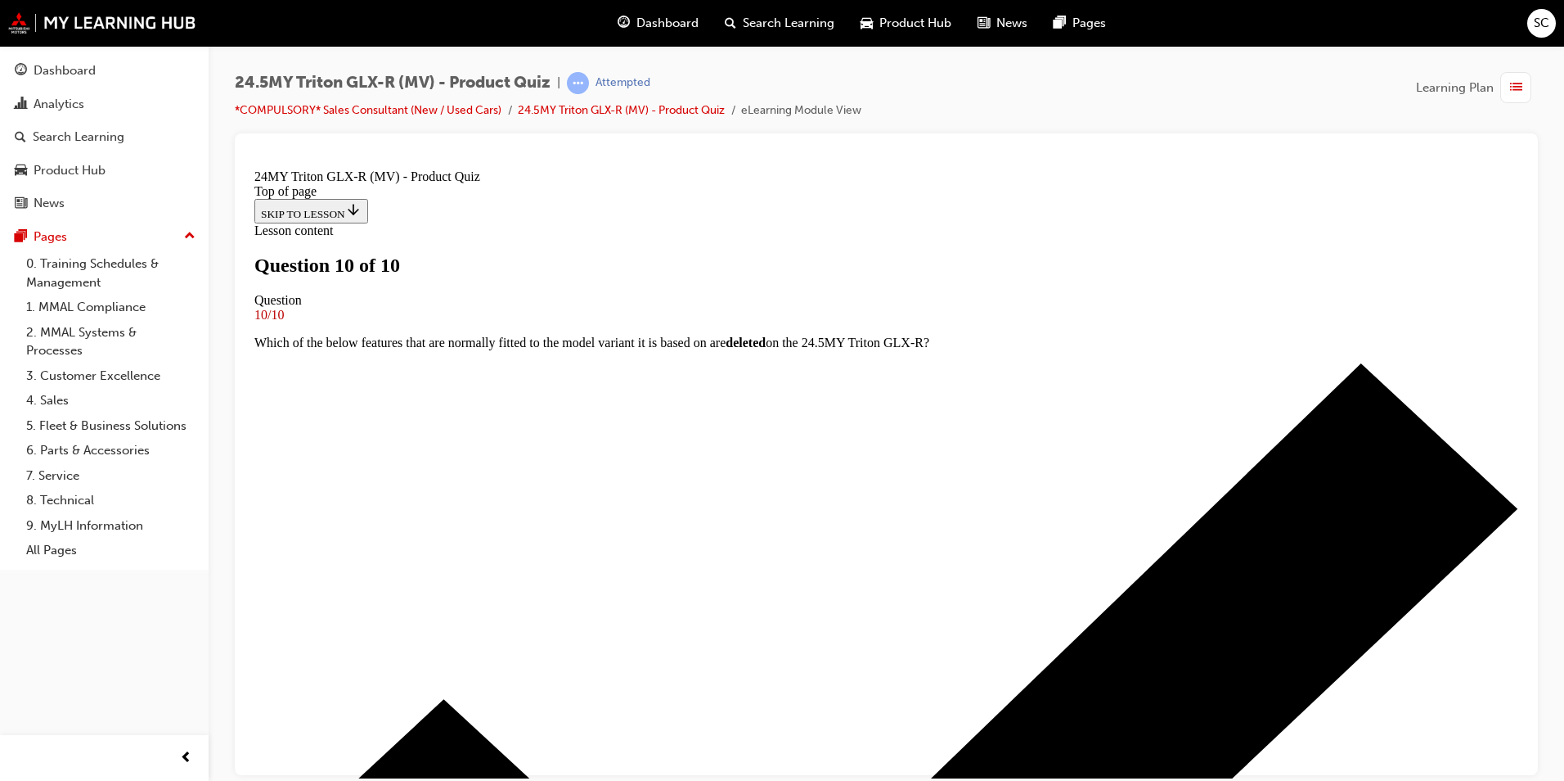
scroll to position [240, 0]
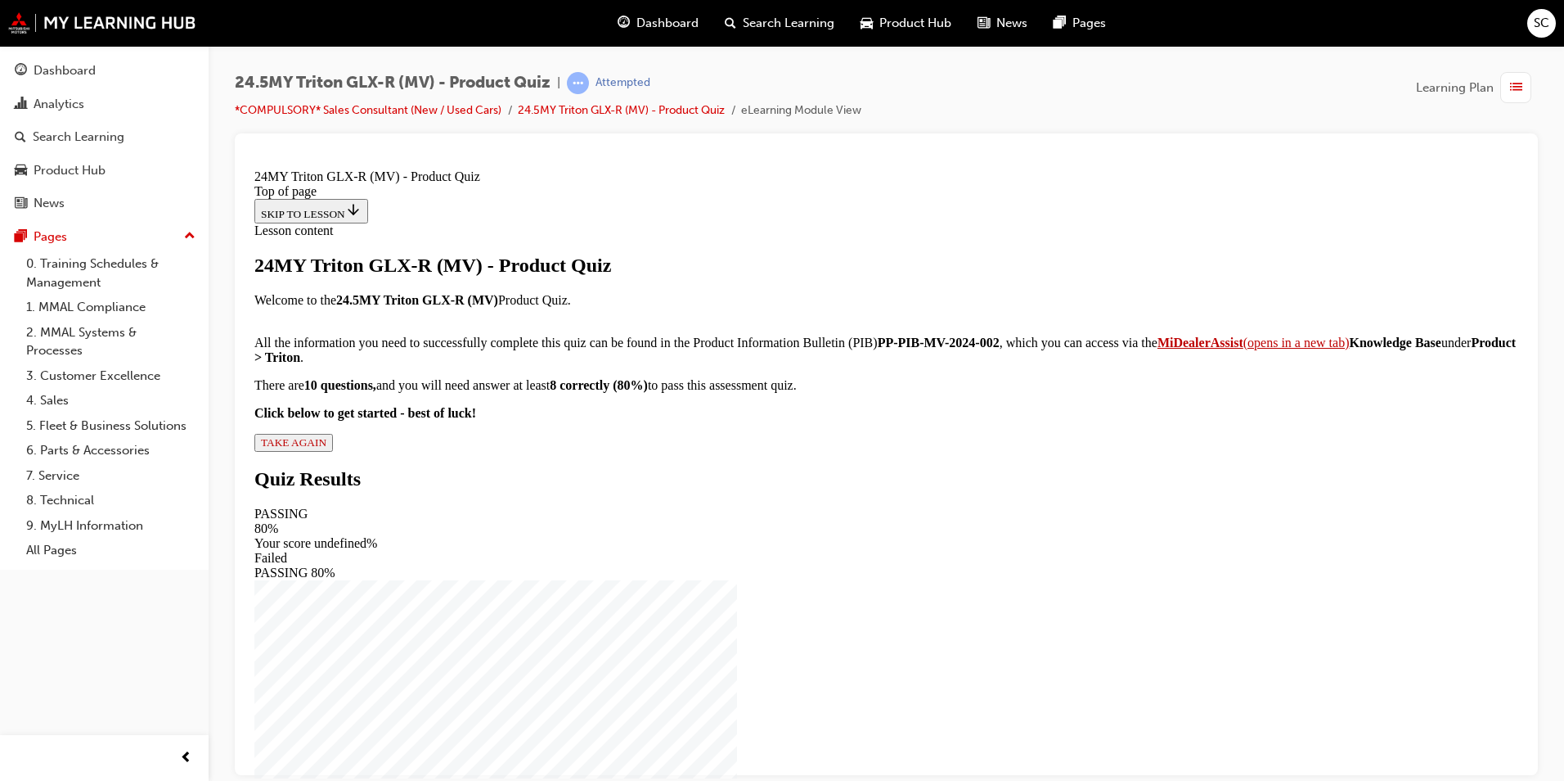
click at [326, 448] on span "TAKE AGAIN" at bounding box center [293, 441] width 65 height 12
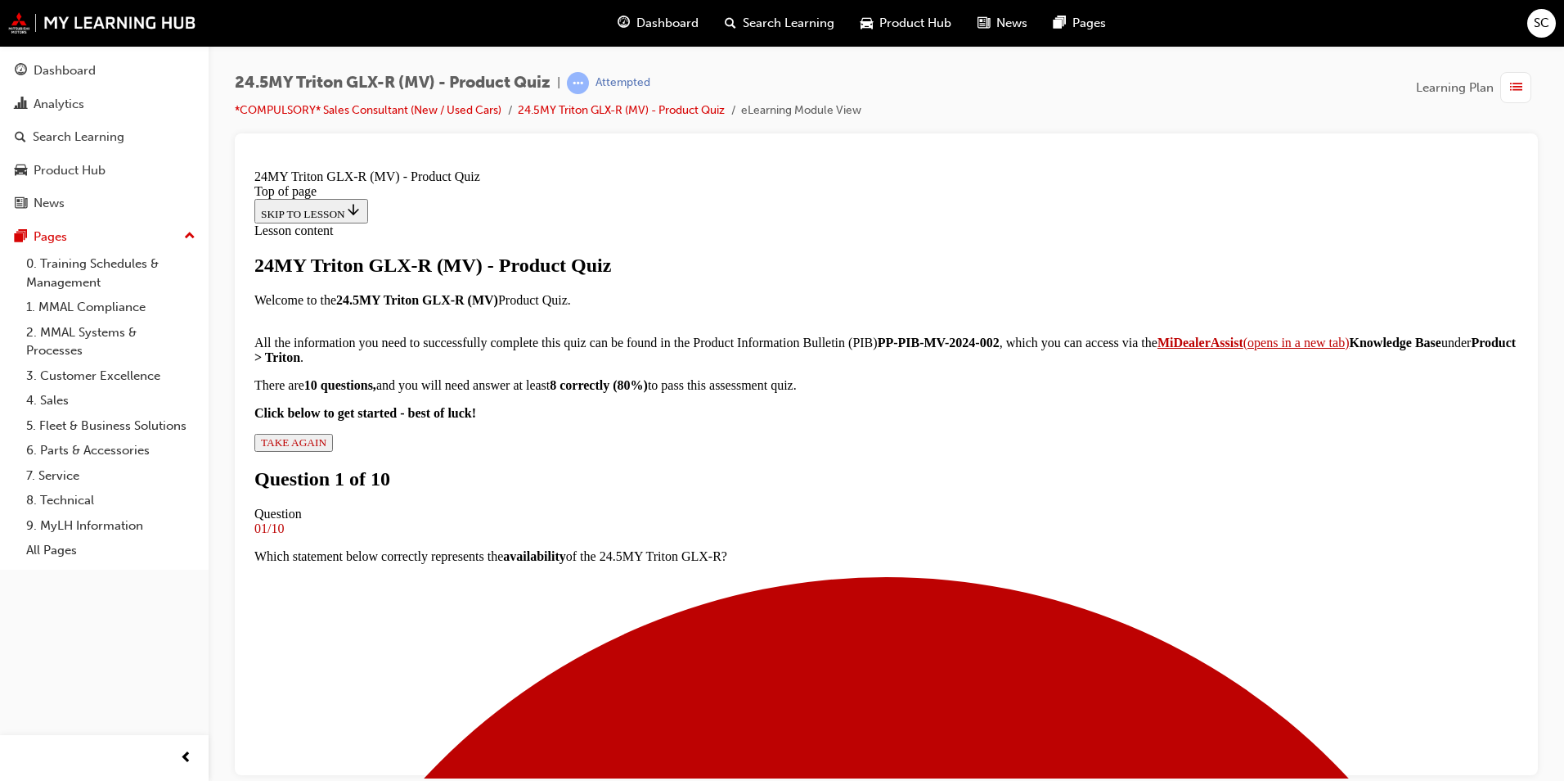
scroll to position [82, 0]
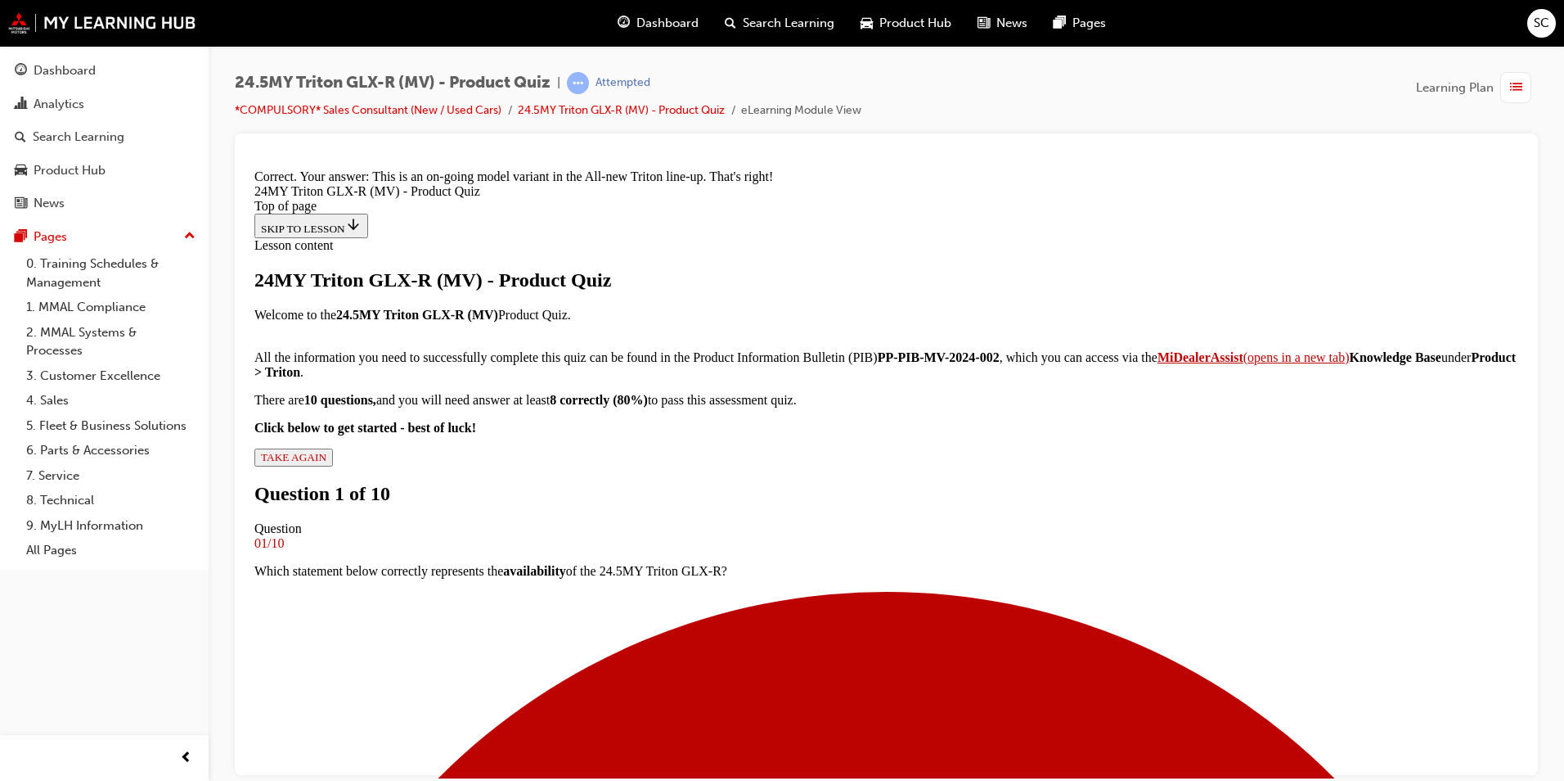
scroll to position [398, 0]
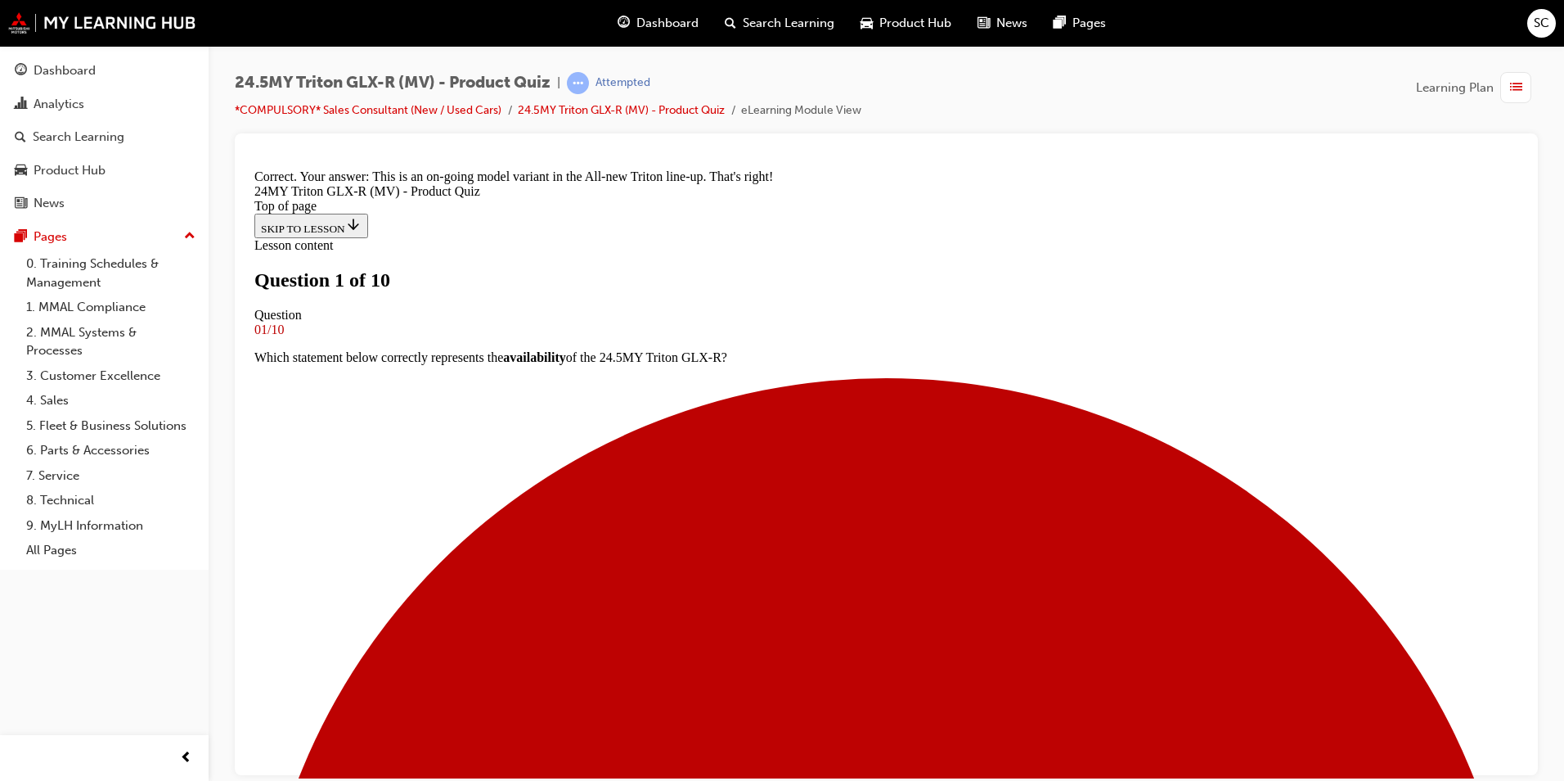
scroll to position [245, 0]
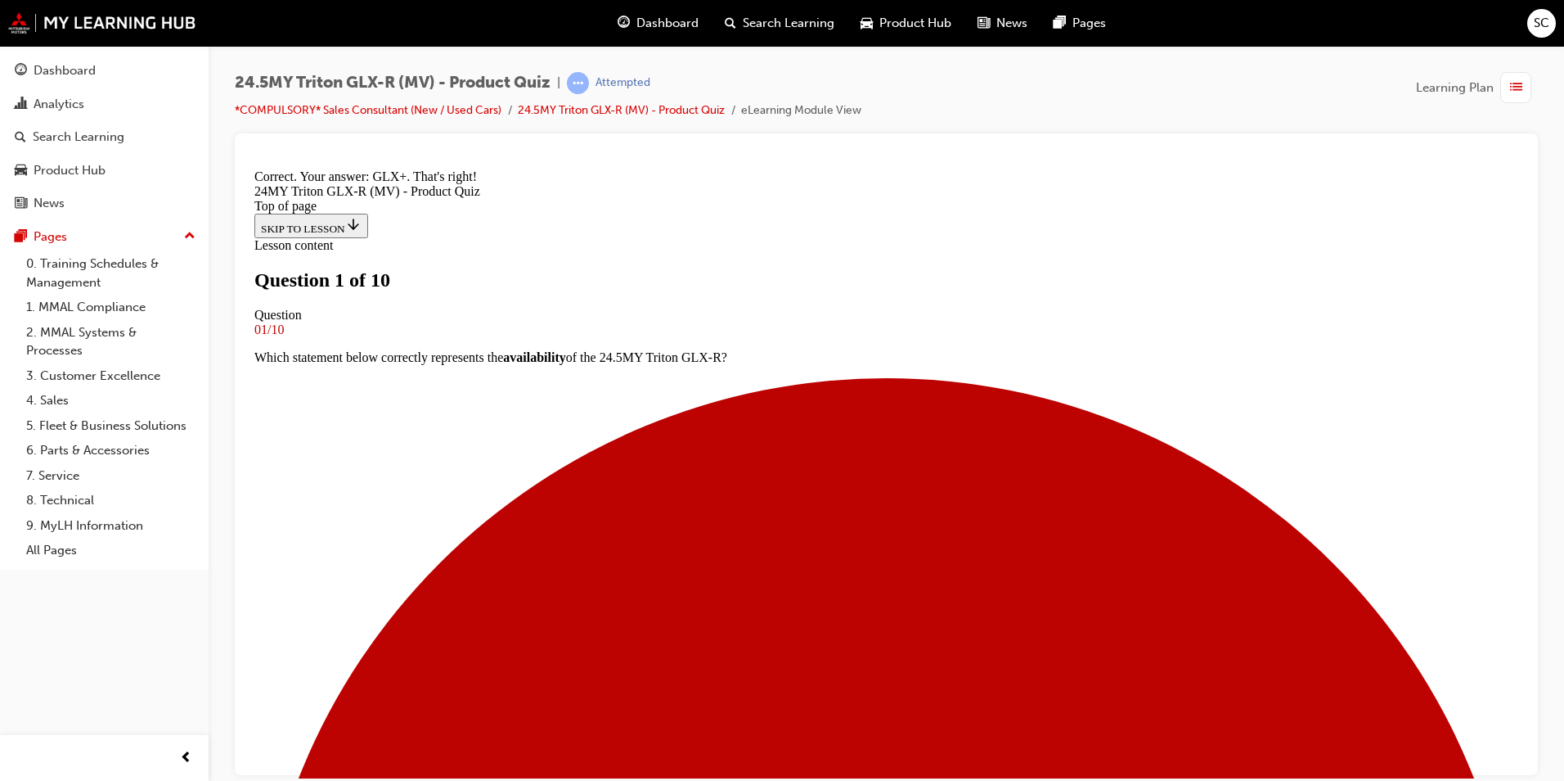
scroll to position [0, 0]
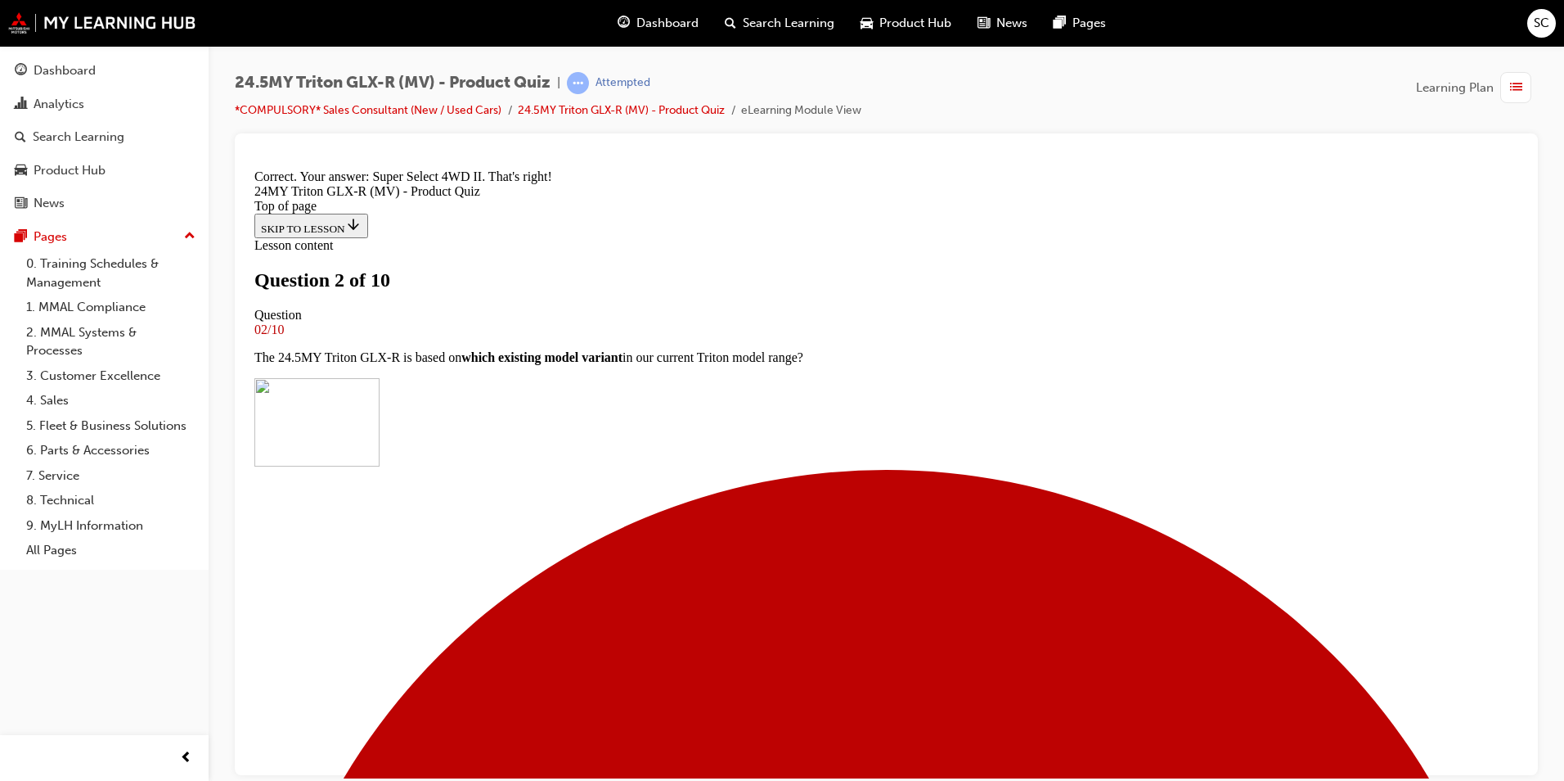
scroll to position [370, 0]
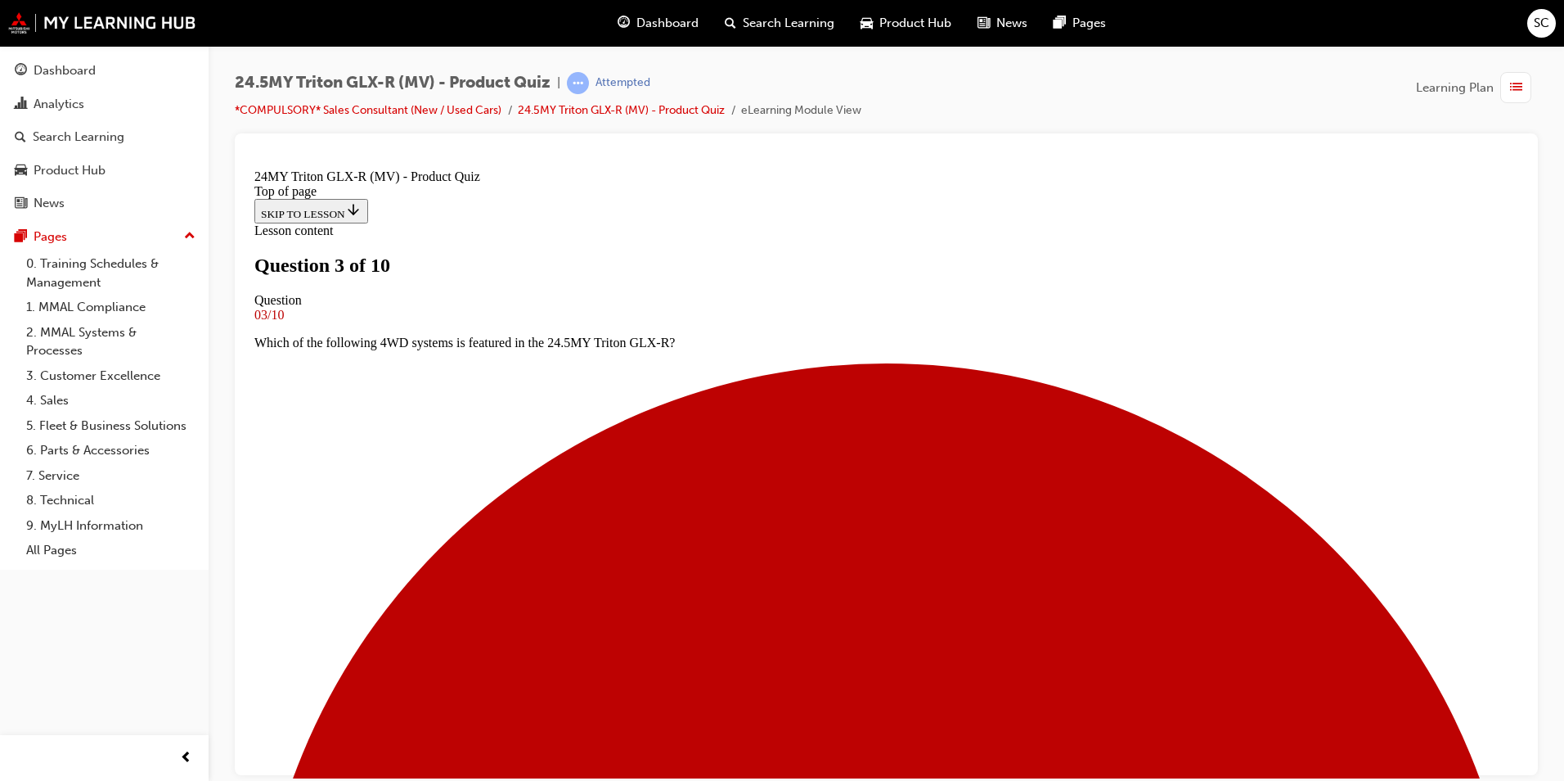
scroll to position [82, 0]
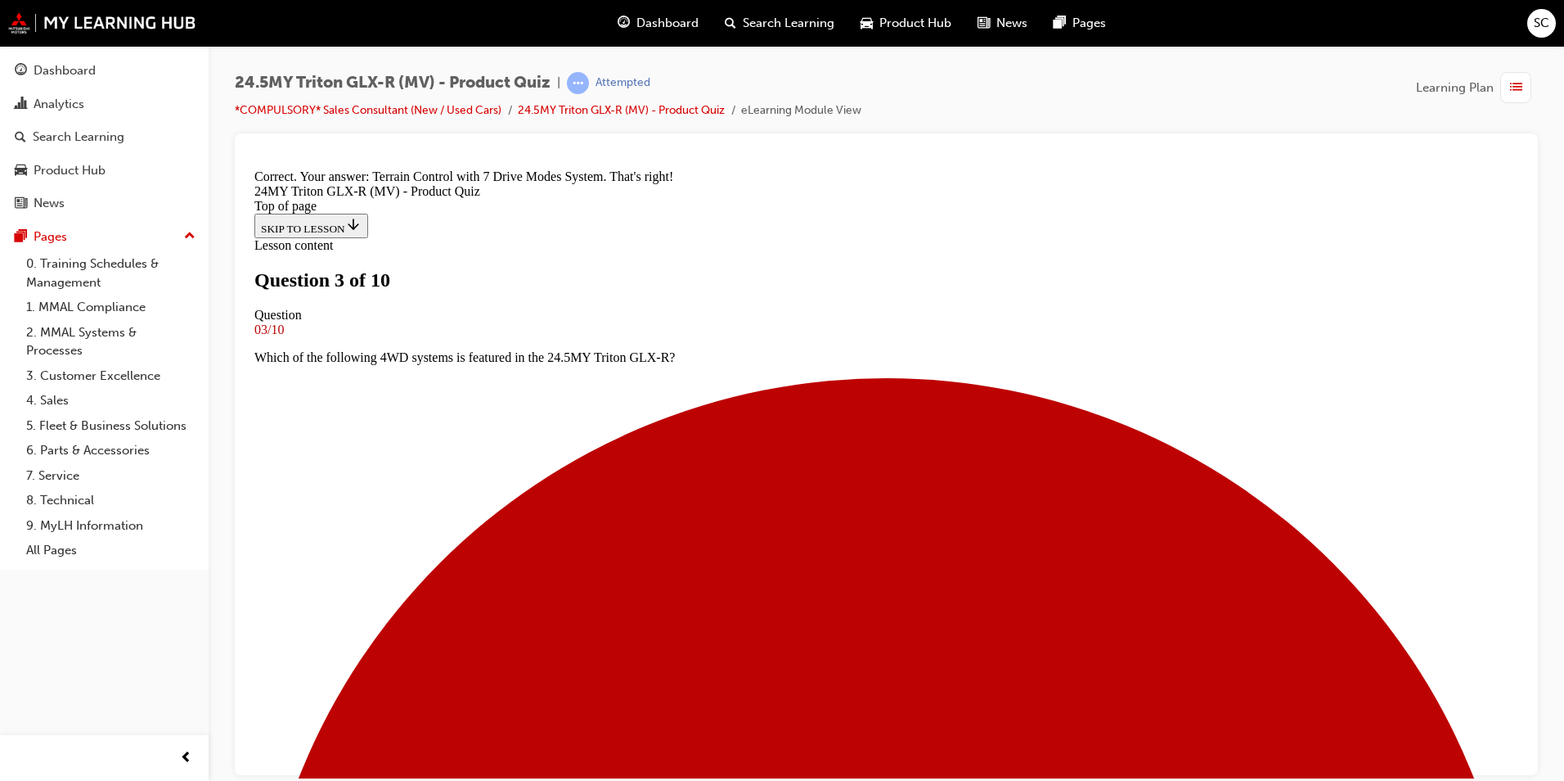
scroll to position [398, 0]
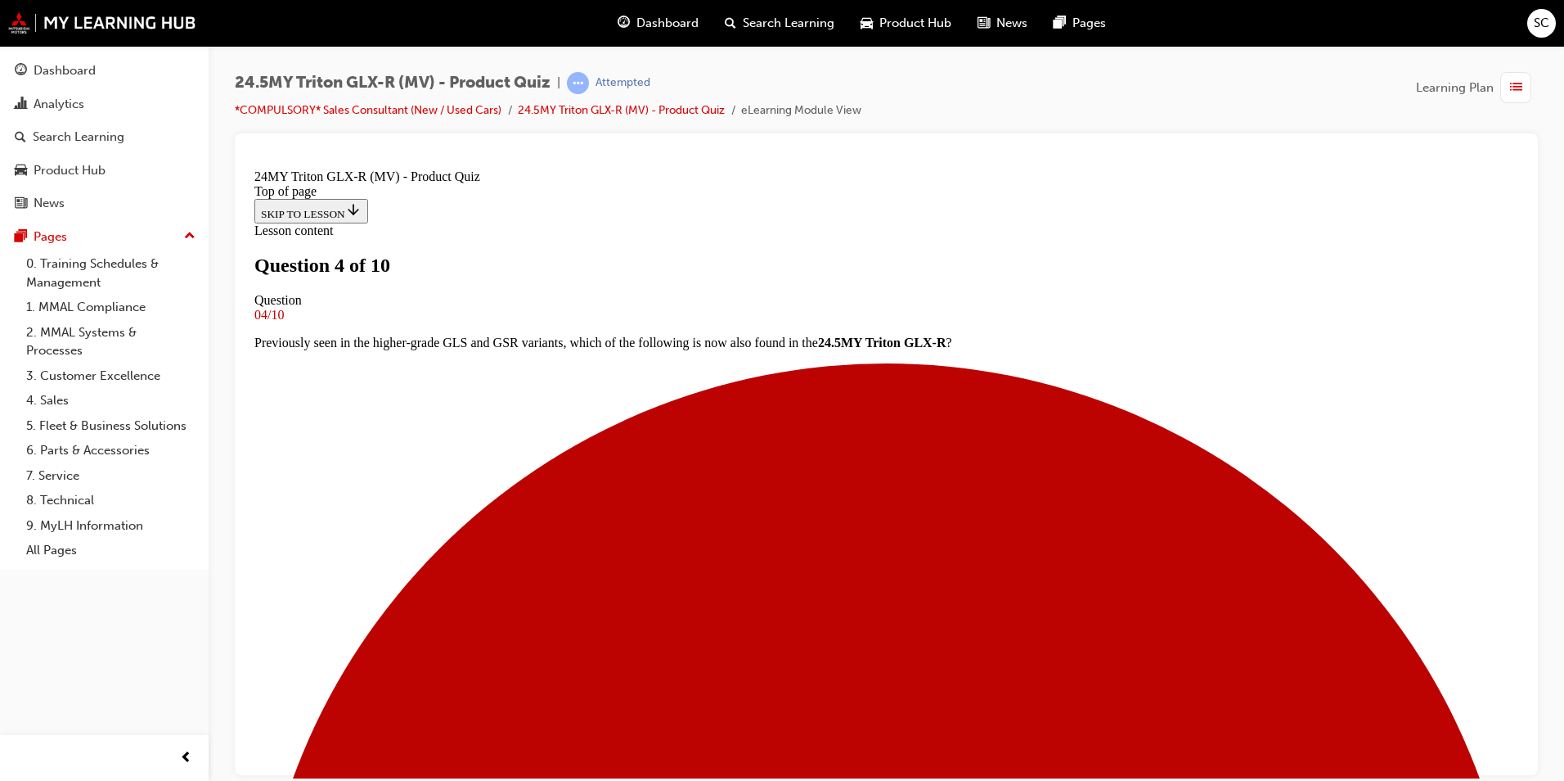
scroll to position [409, 0]
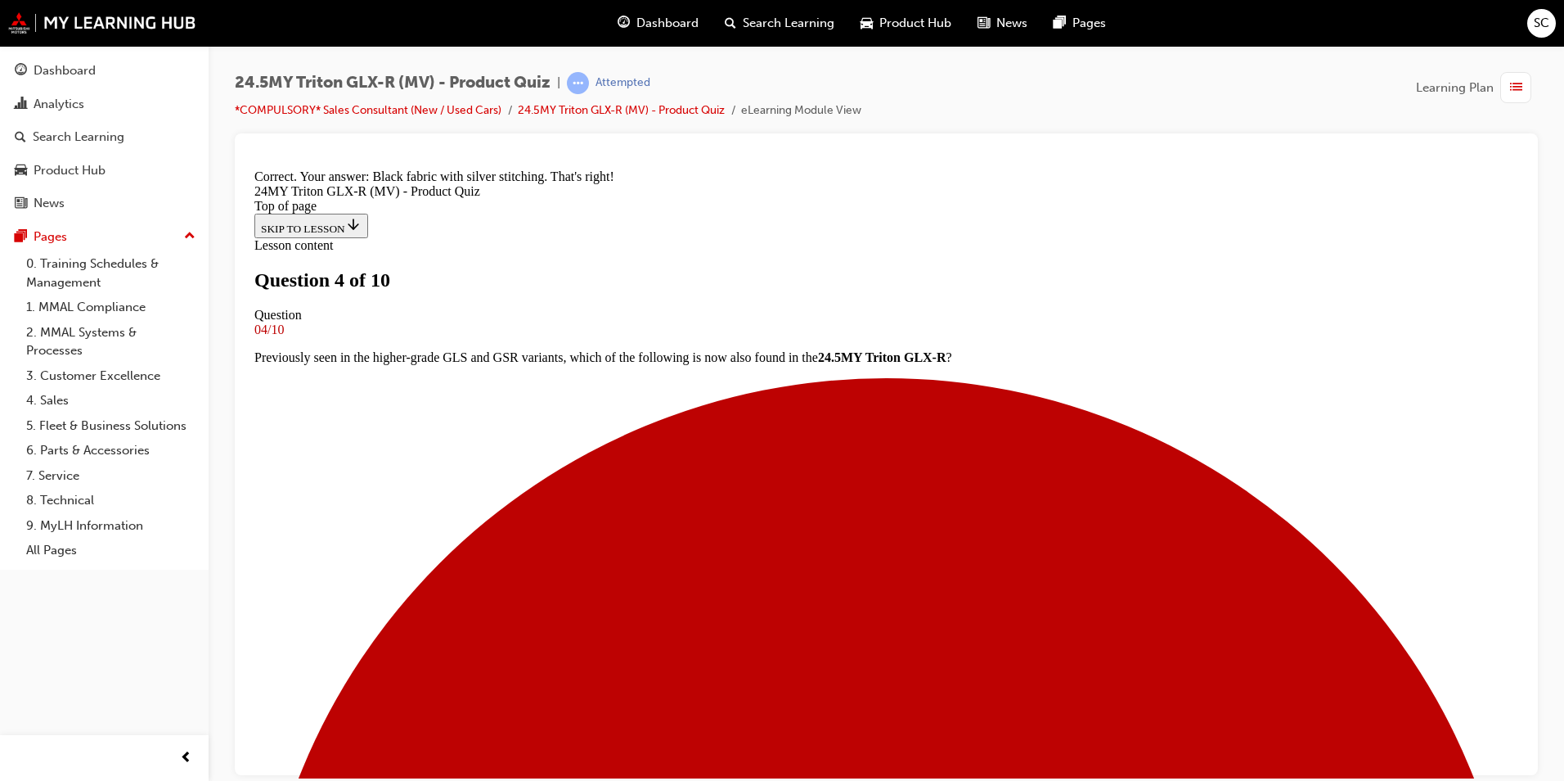
scroll to position [628, 0]
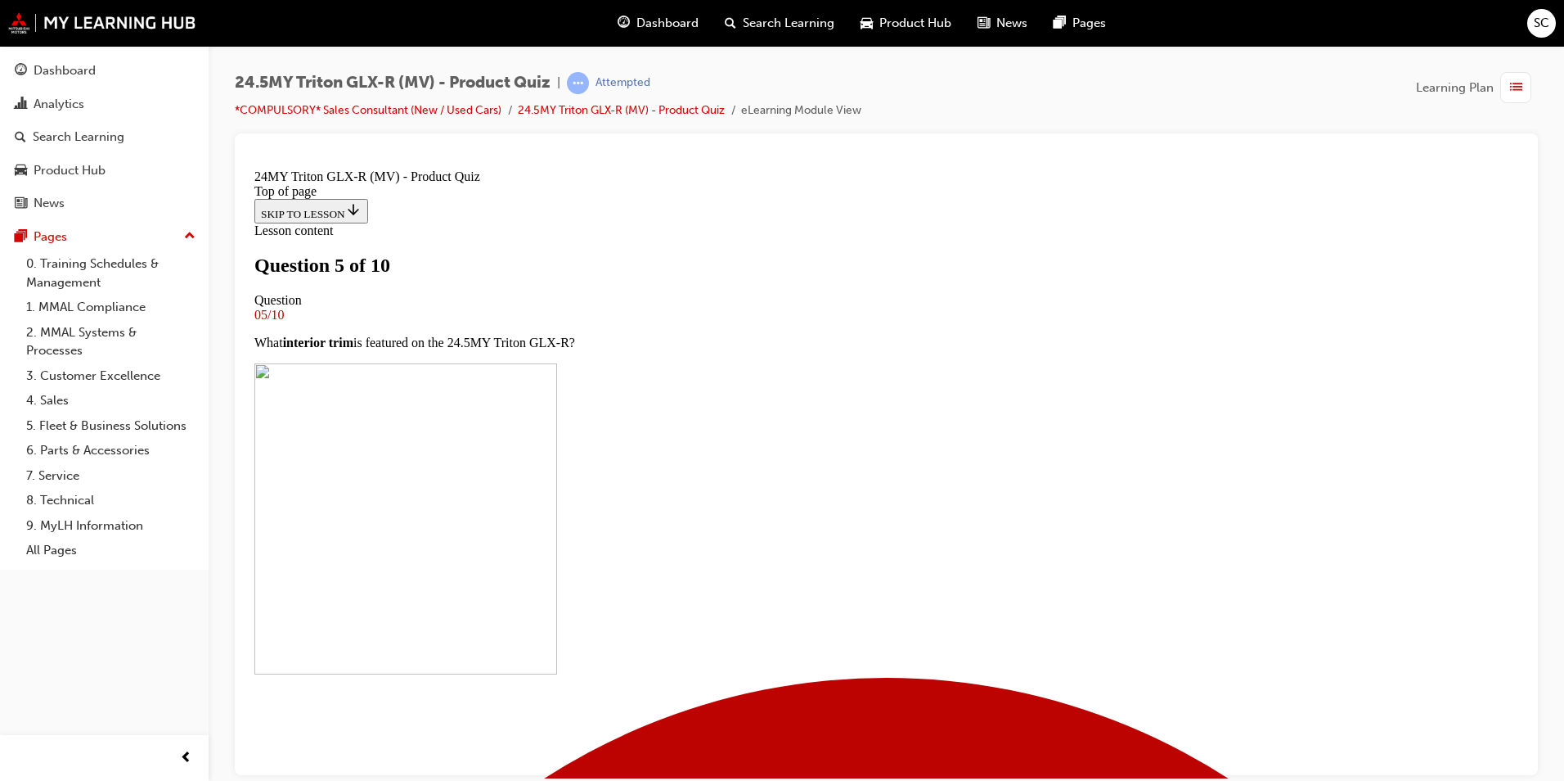
scroll to position [409, 0]
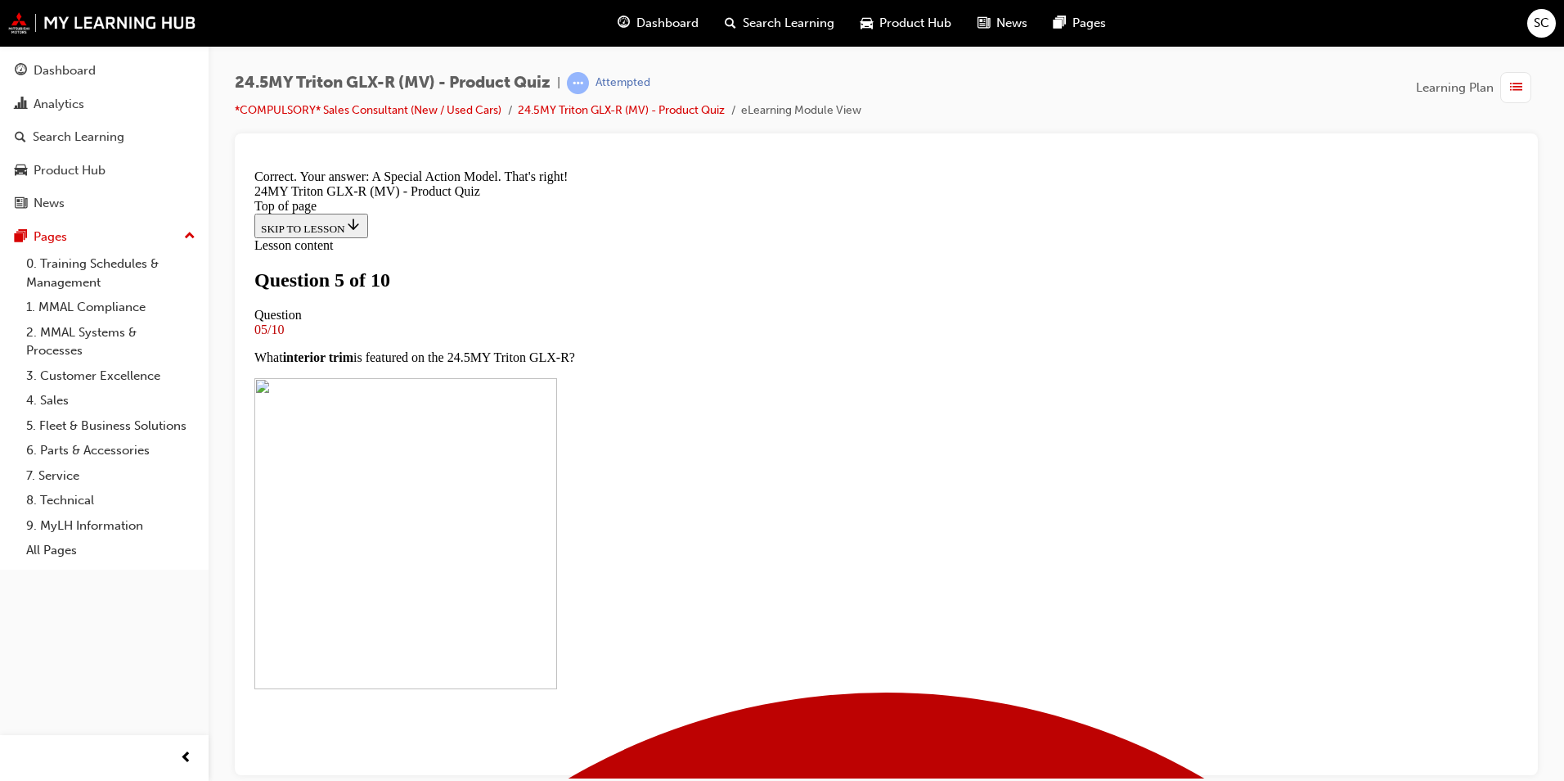
scroll to position [628, 0]
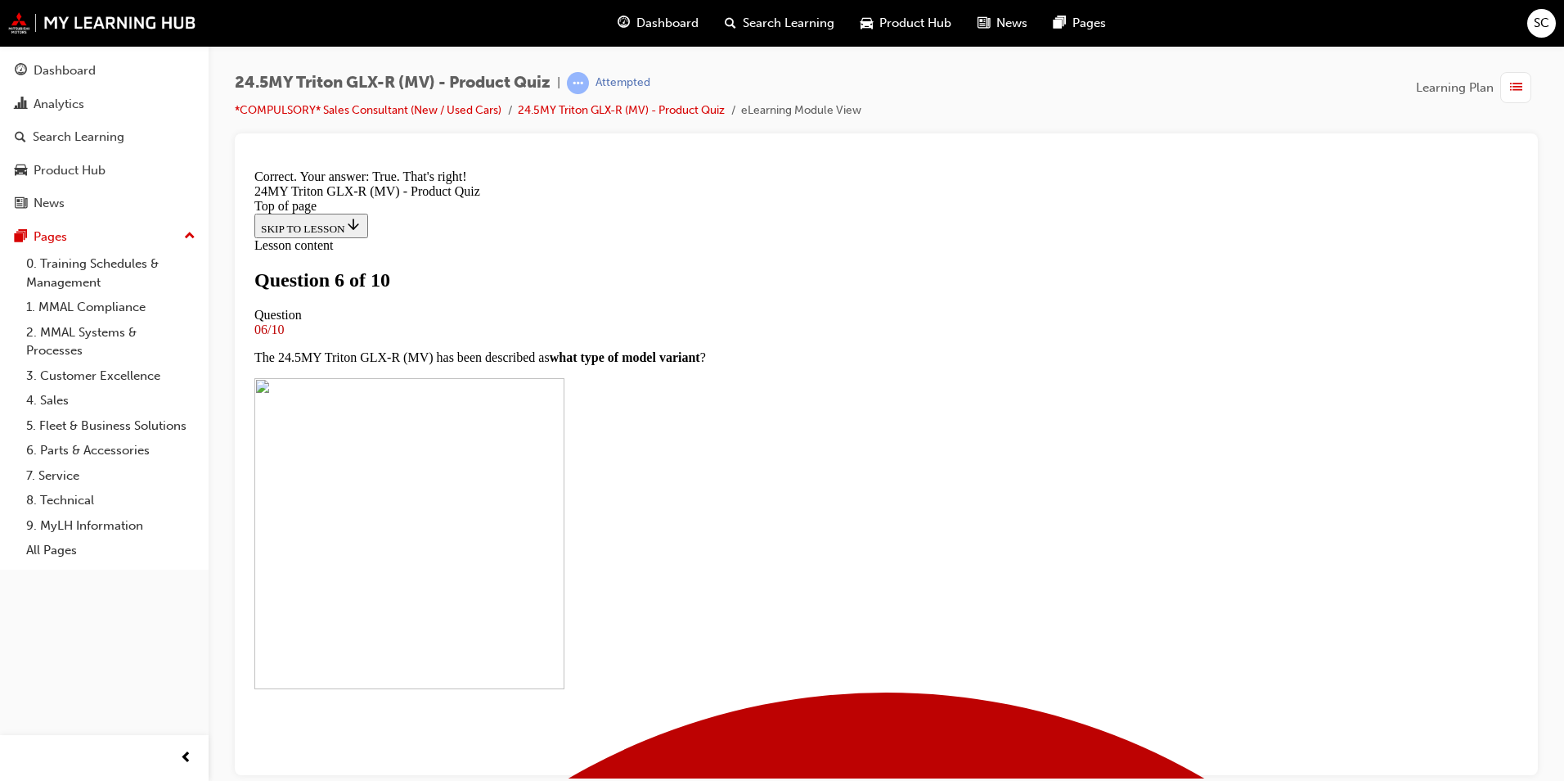
scroll to position [285, 0]
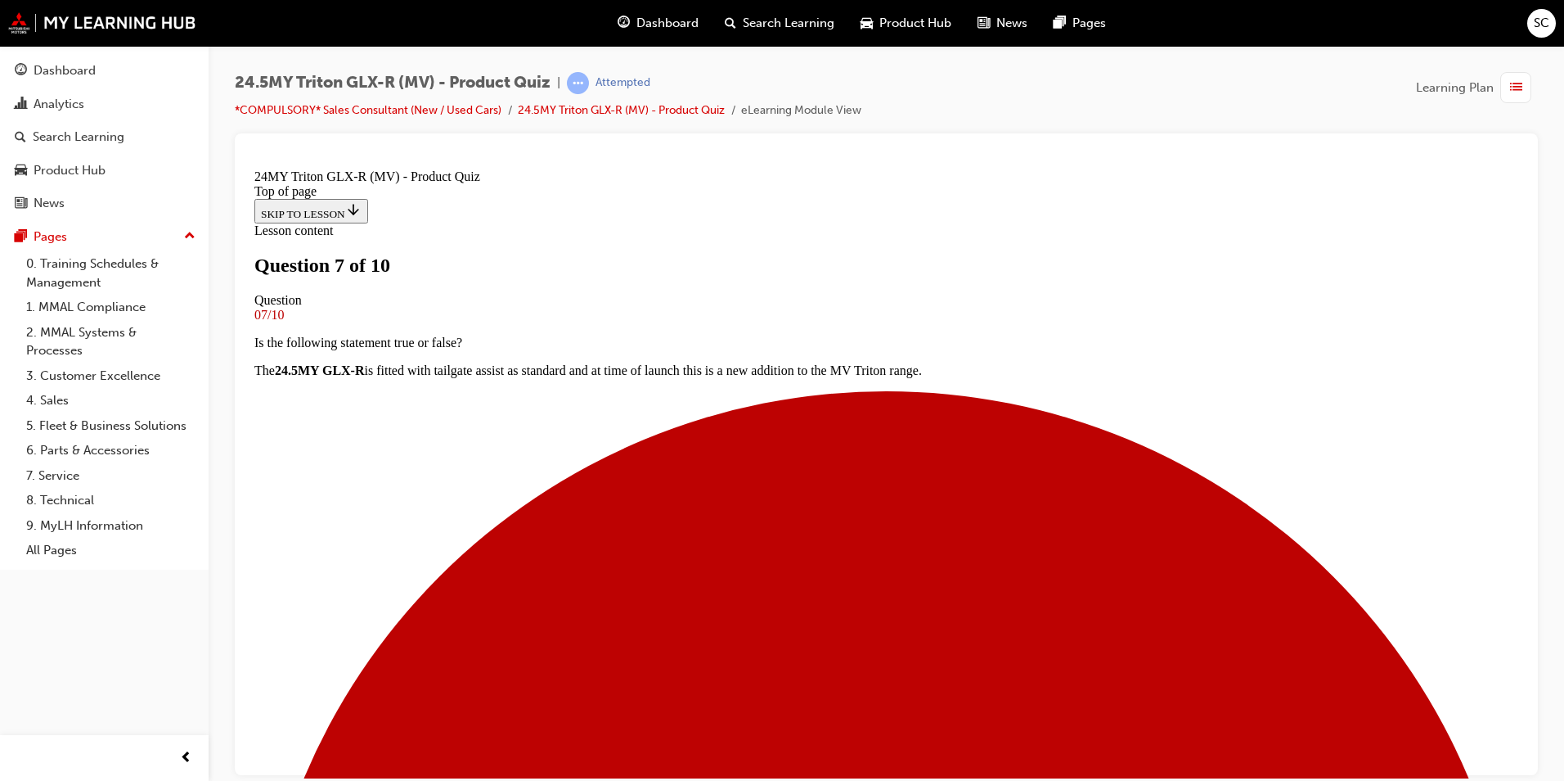
scroll to position [82, 0]
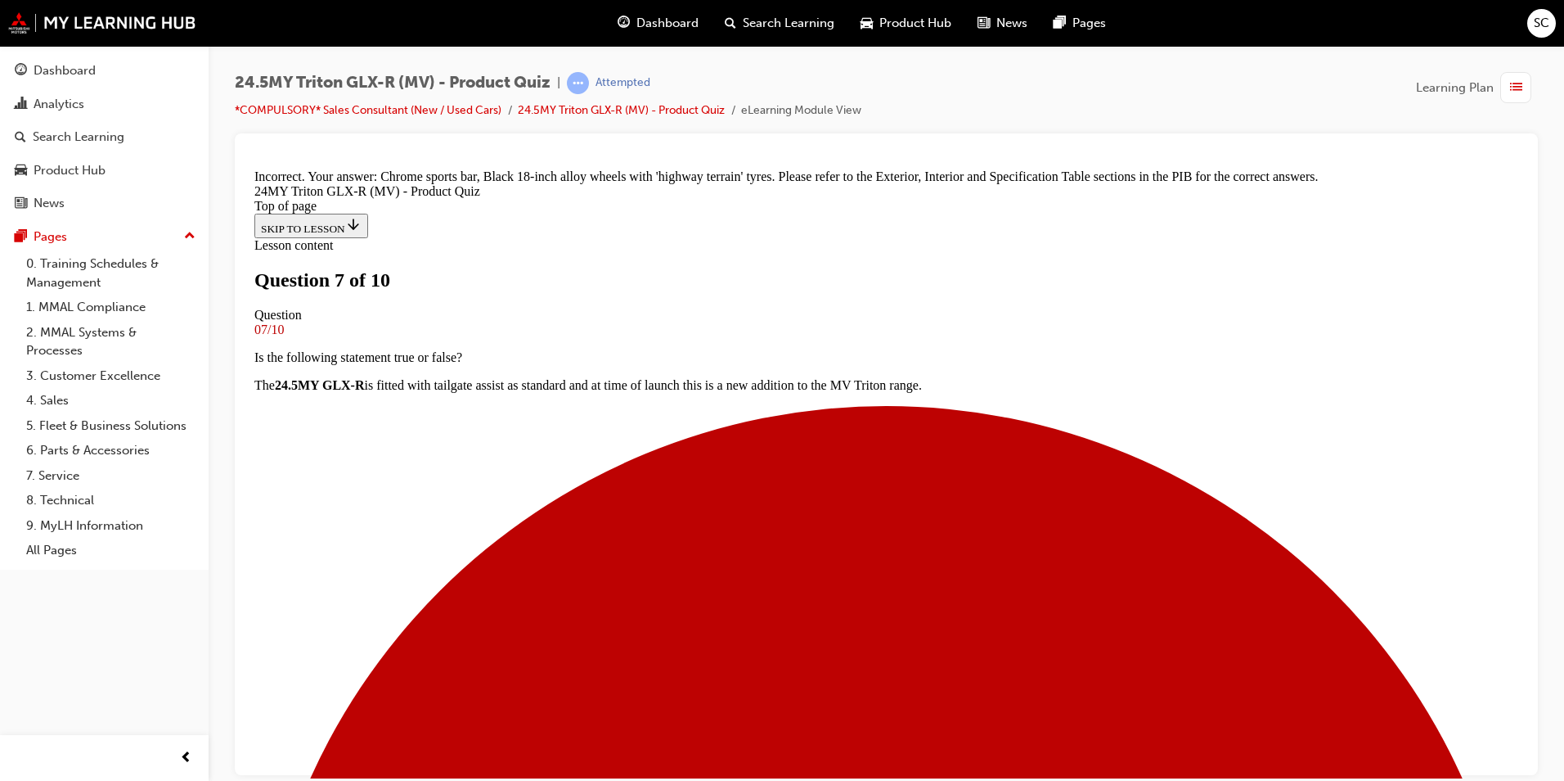
scroll to position [416, 0]
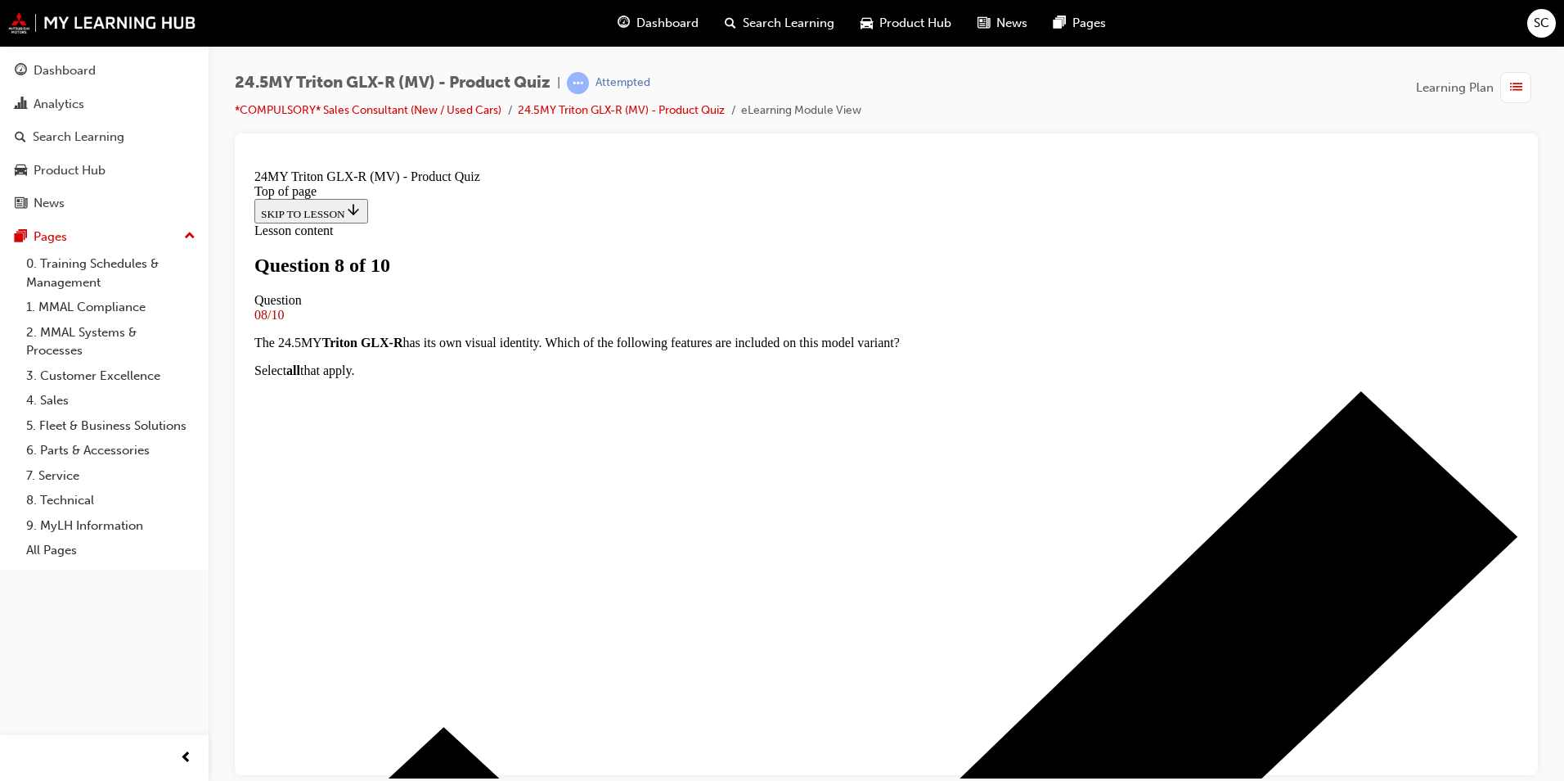
scroll to position [245, 0]
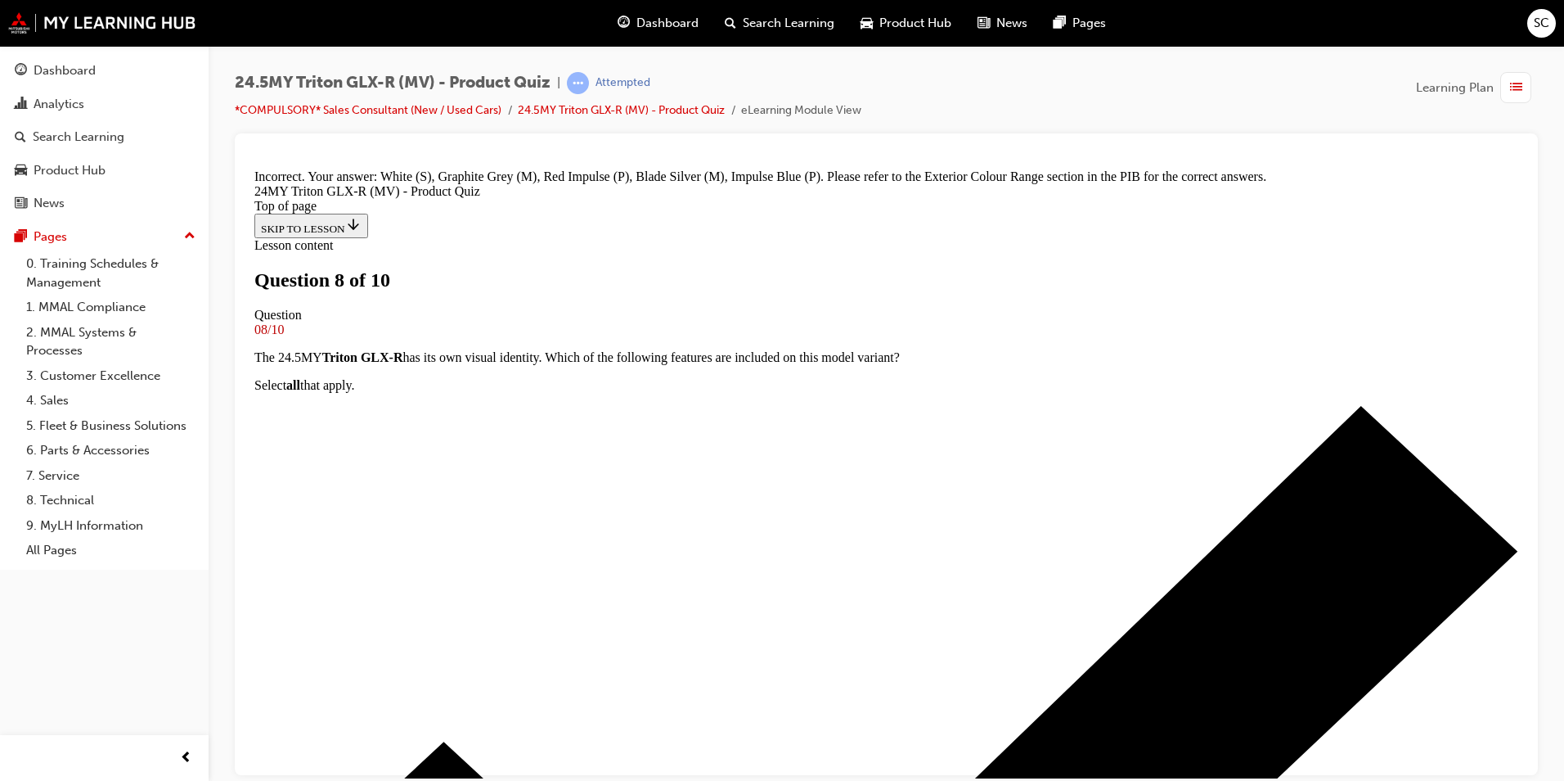
scroll to position [650, 0]
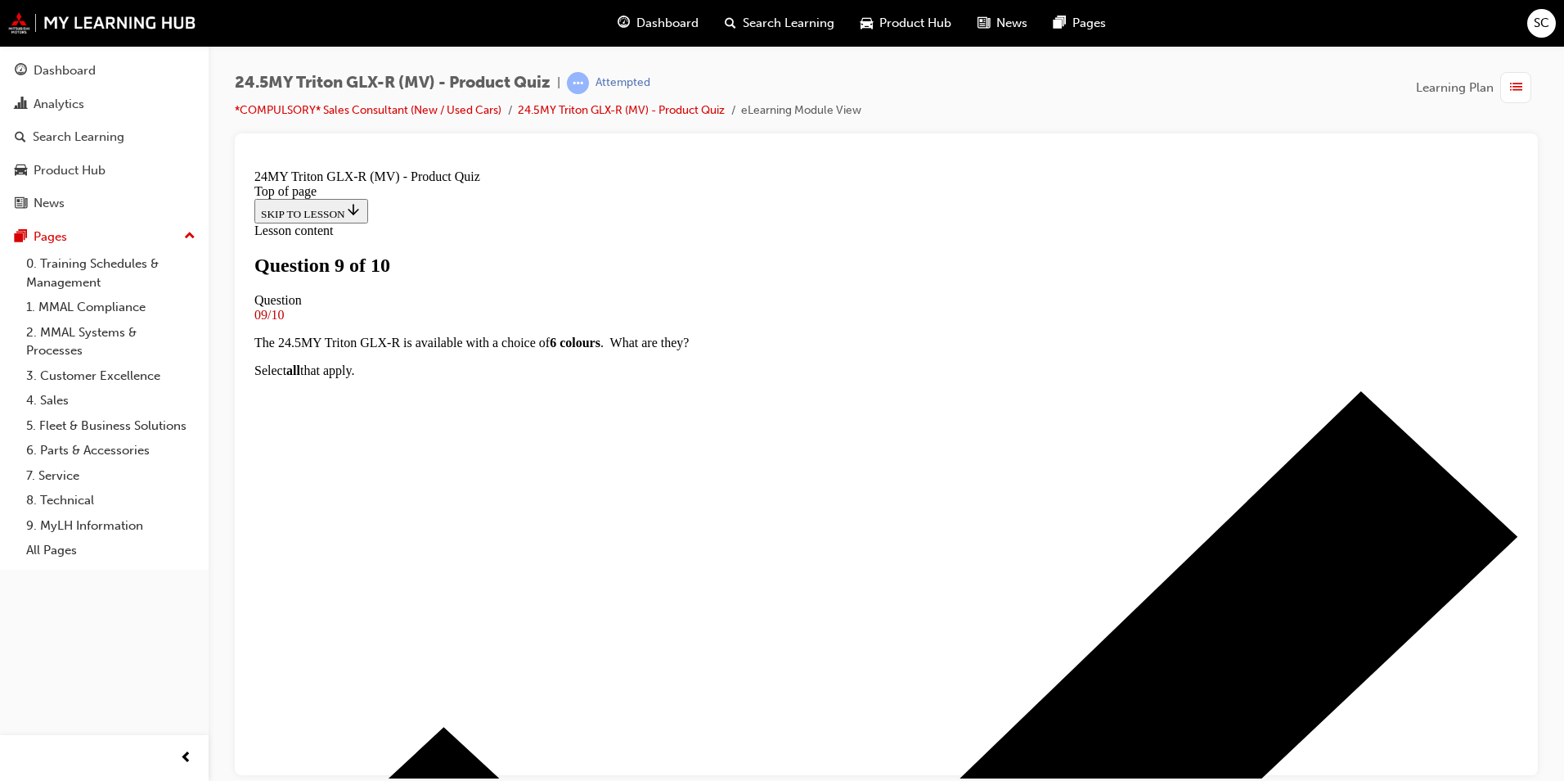
scroll to position [0, 0]
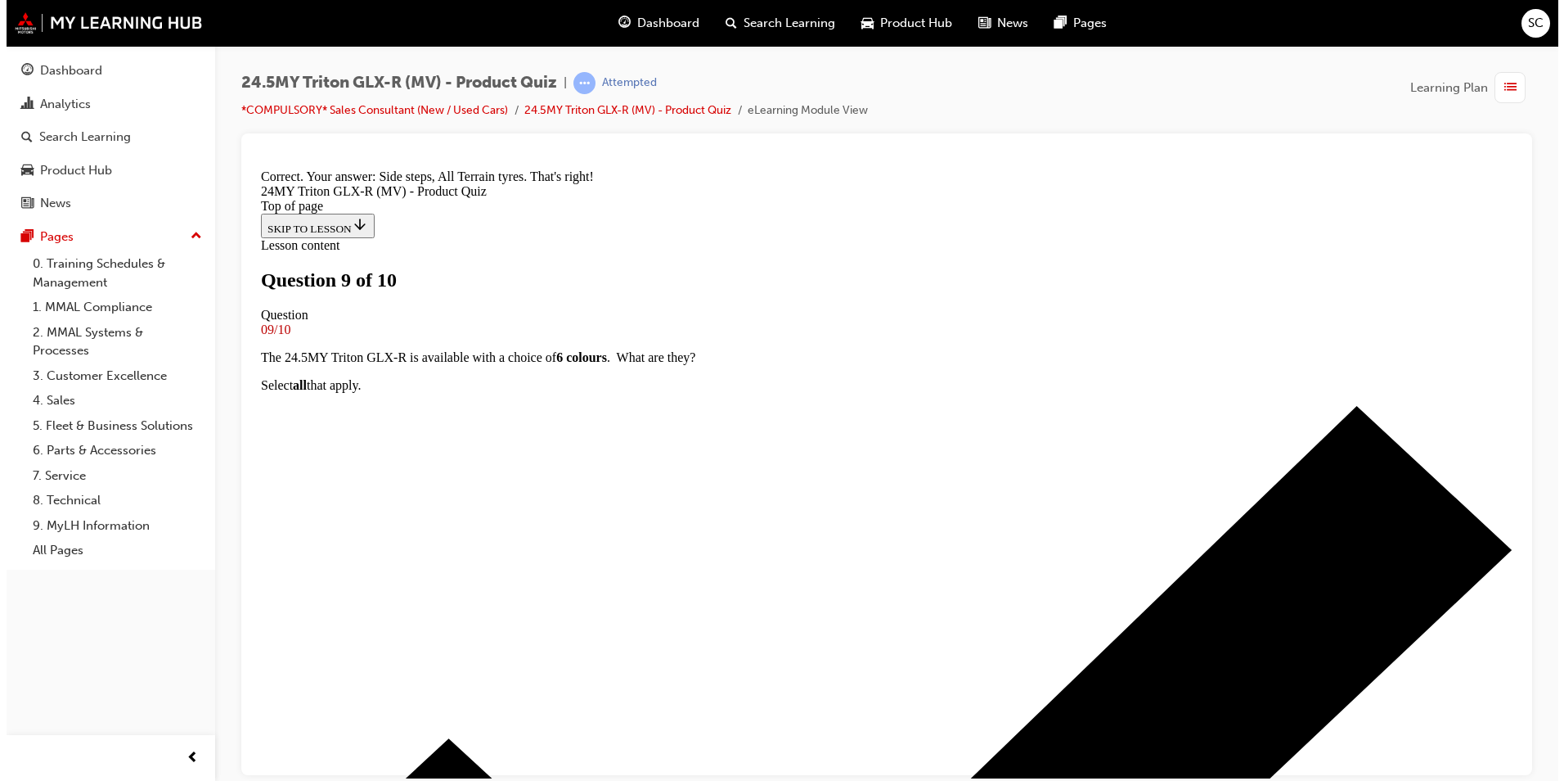
scroll to position [398, 0]
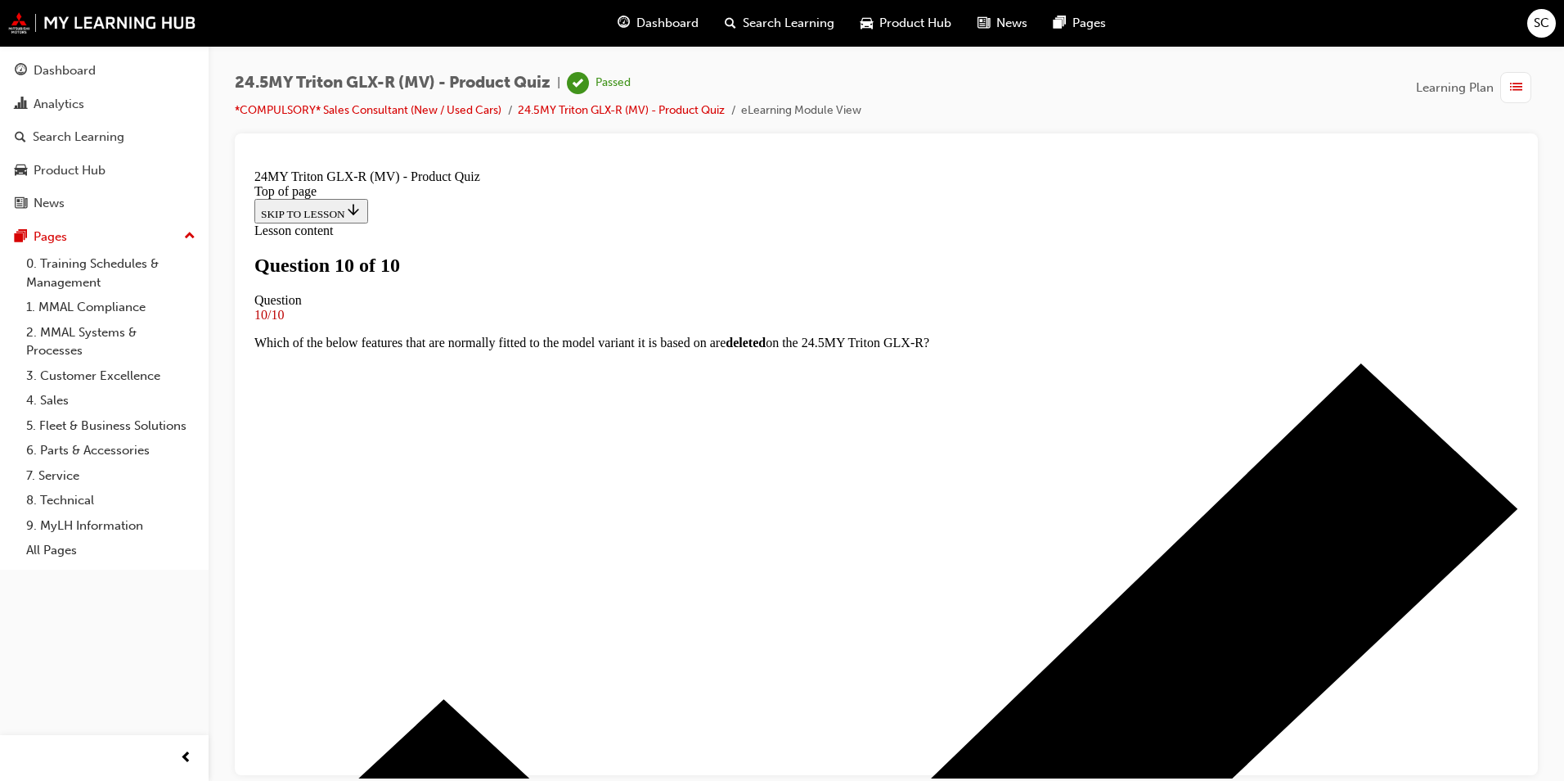
scroll to position [218, 0]
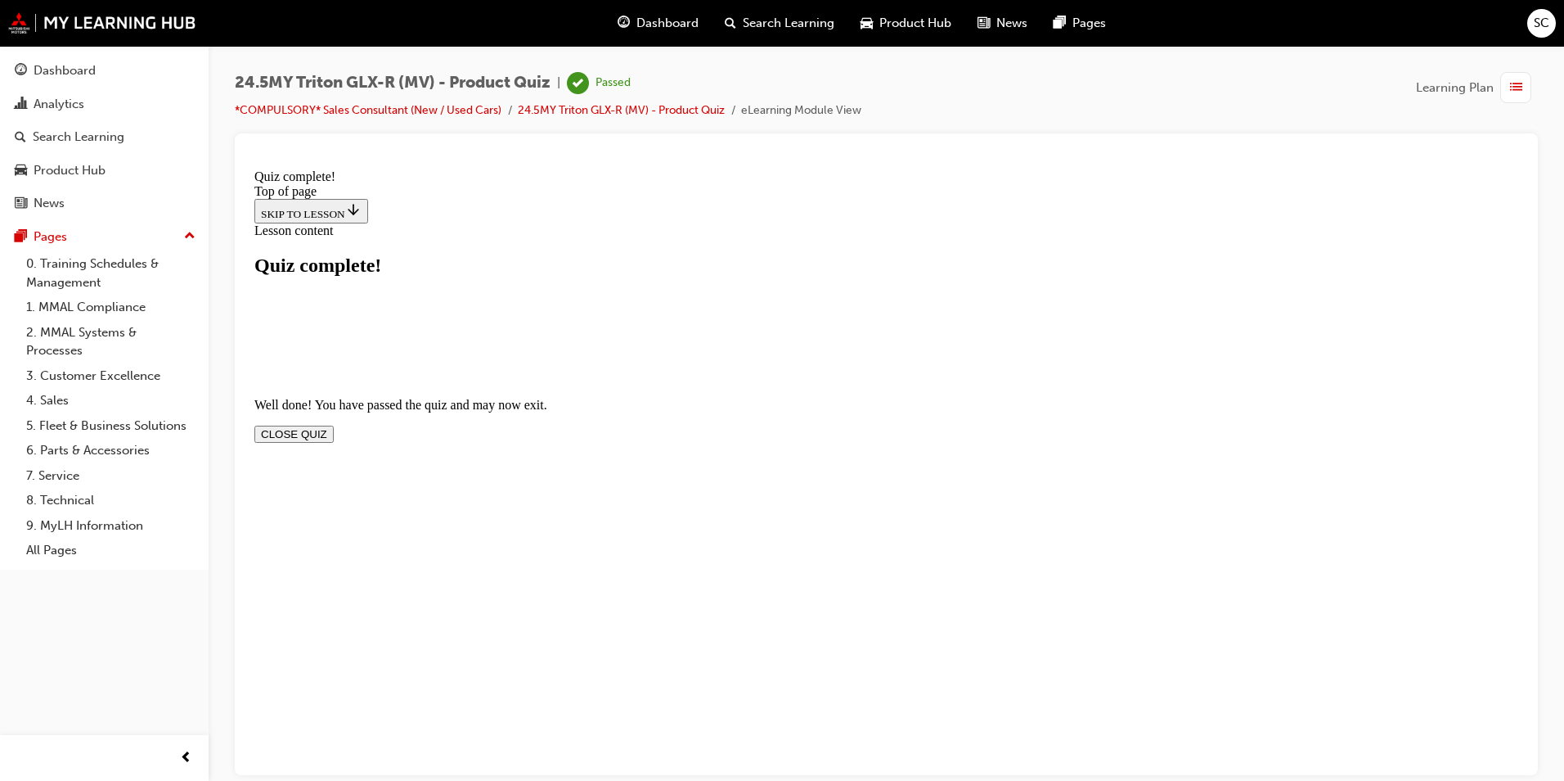
click at [334, 425] on button "CLOSE QUIZ" at bounding box center [293, 433] width 79 height 17
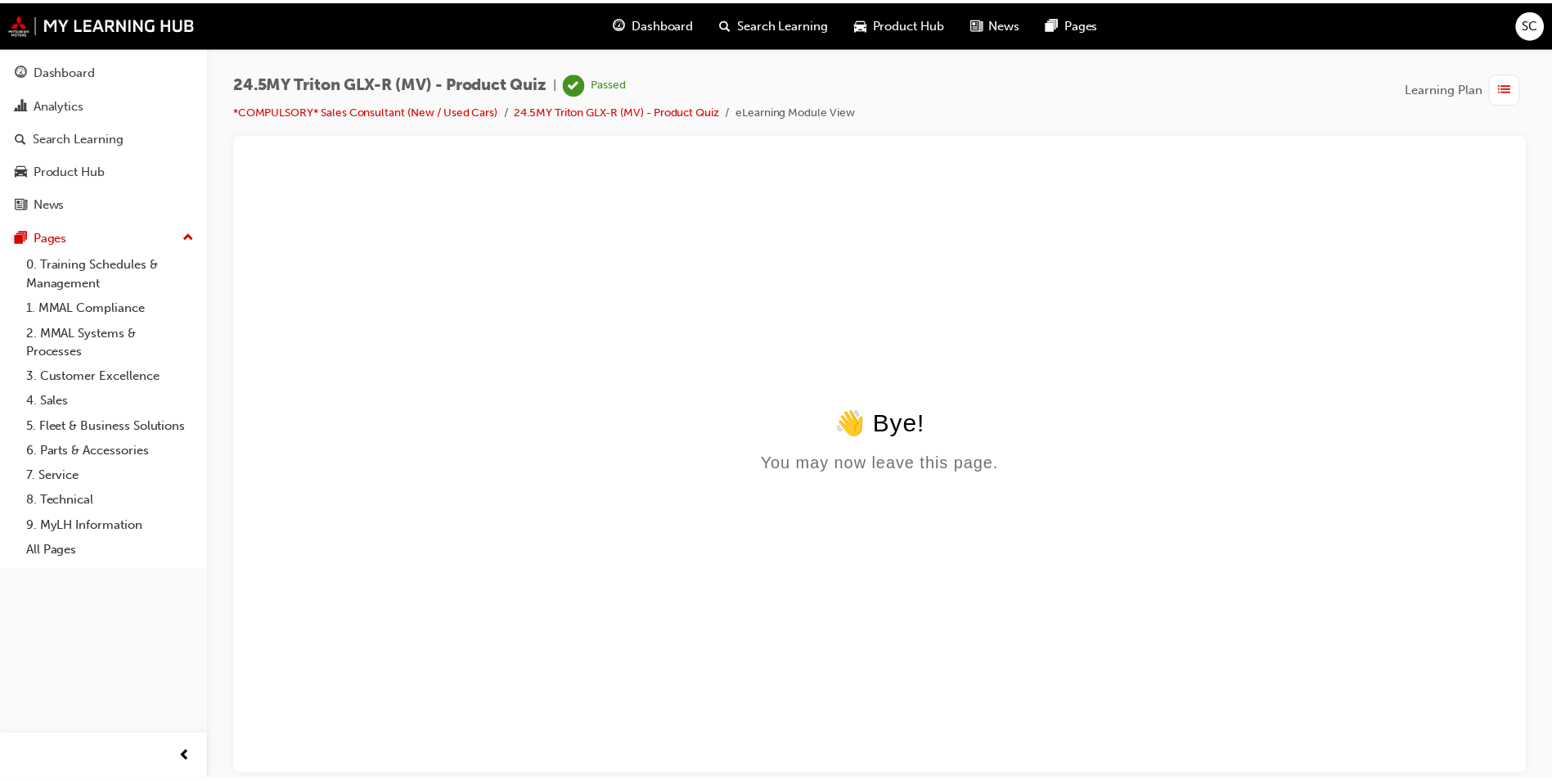
scroll to position [0, 0]
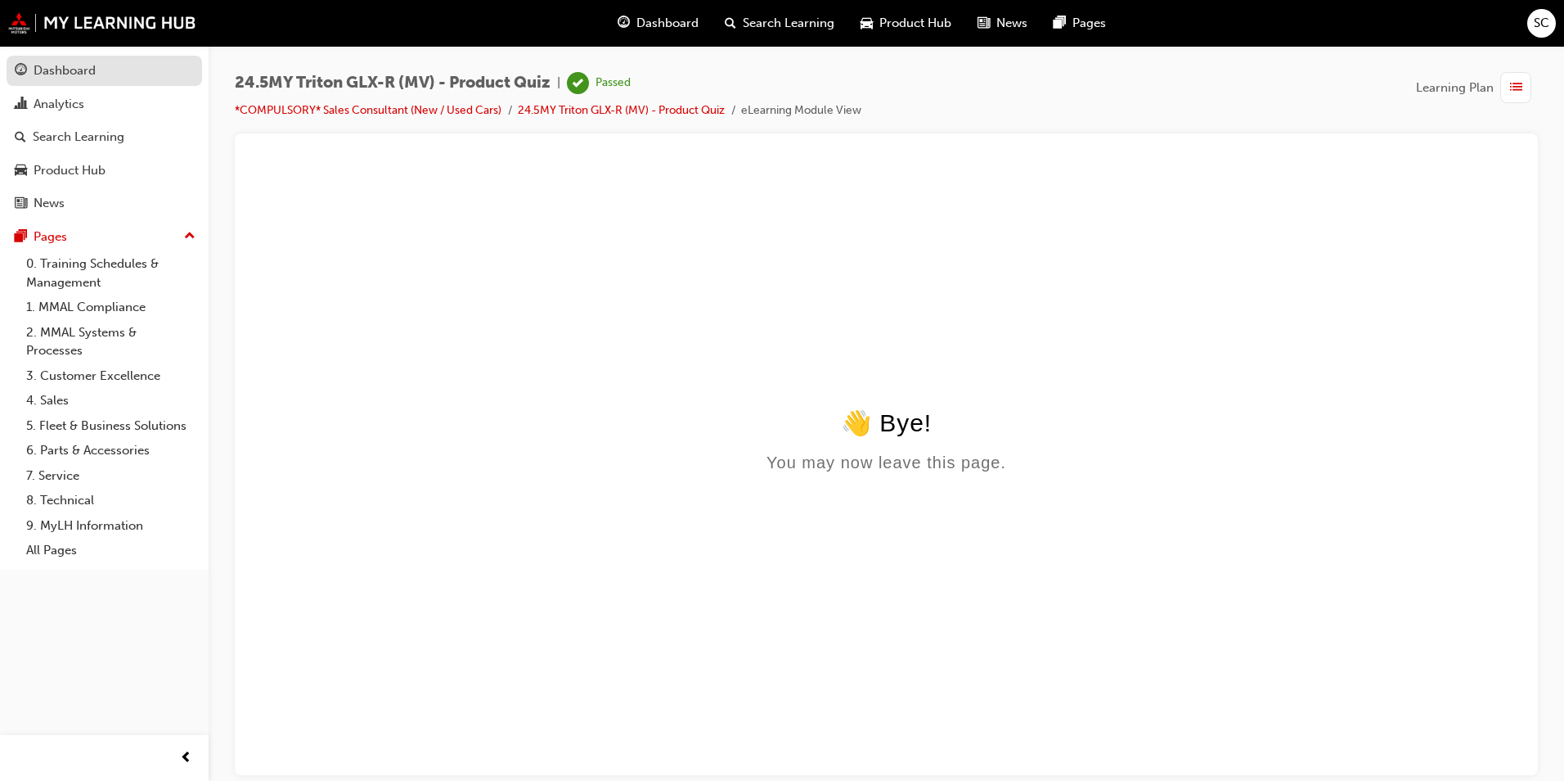
drag, startPoint x: 95, startPoint y: 74, endPoint x: 106, endPoint y: 74, distance: 11.5
click at [97, 73] on div "Dashboard" at bounding box center [104, 71] width 179 height 20
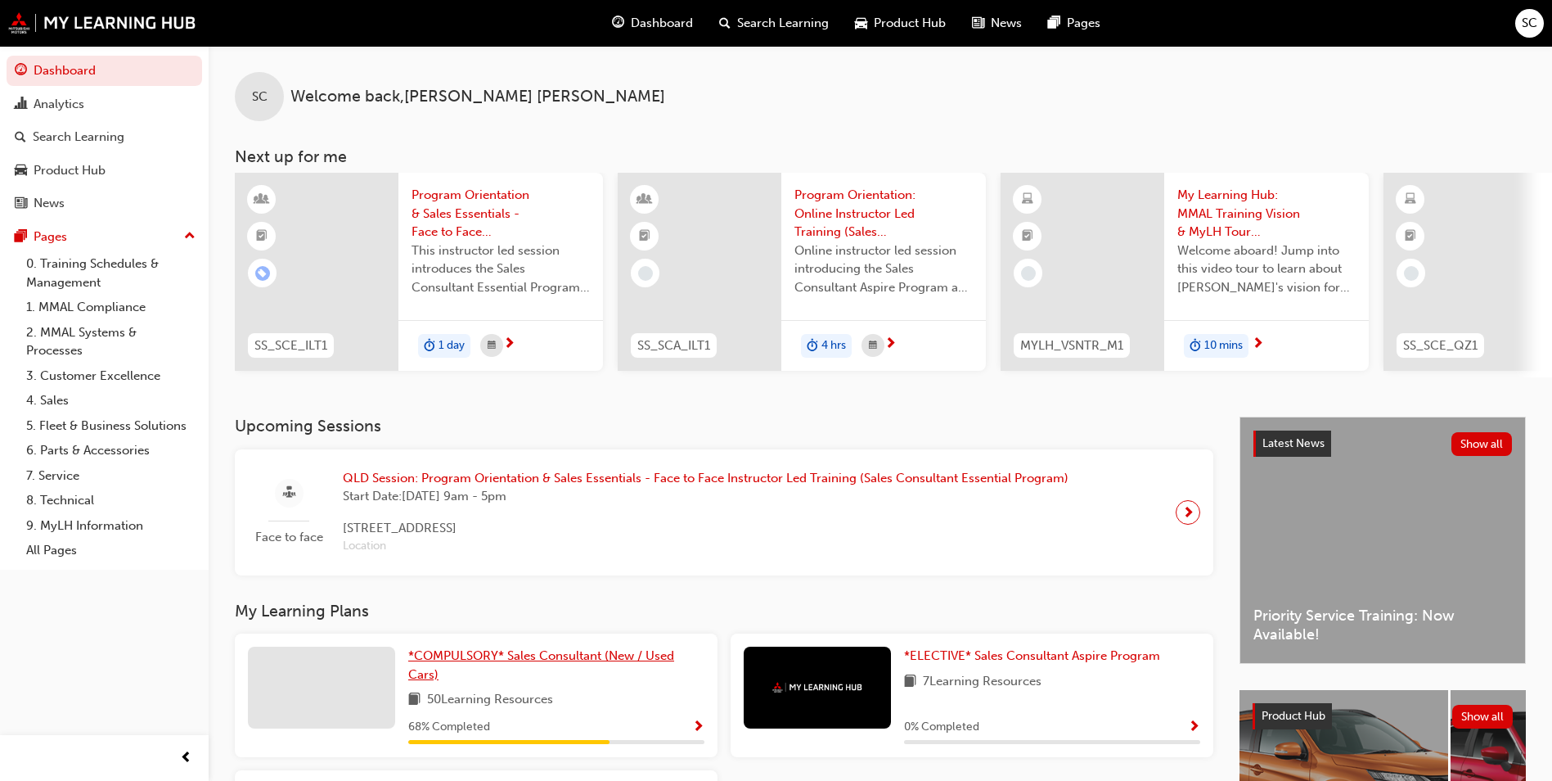
click at [582, 666] on span "*COMPULSORY* Sales Consultant (New / Used Cars)" at bounding box center [541, 665] width 266 height 34
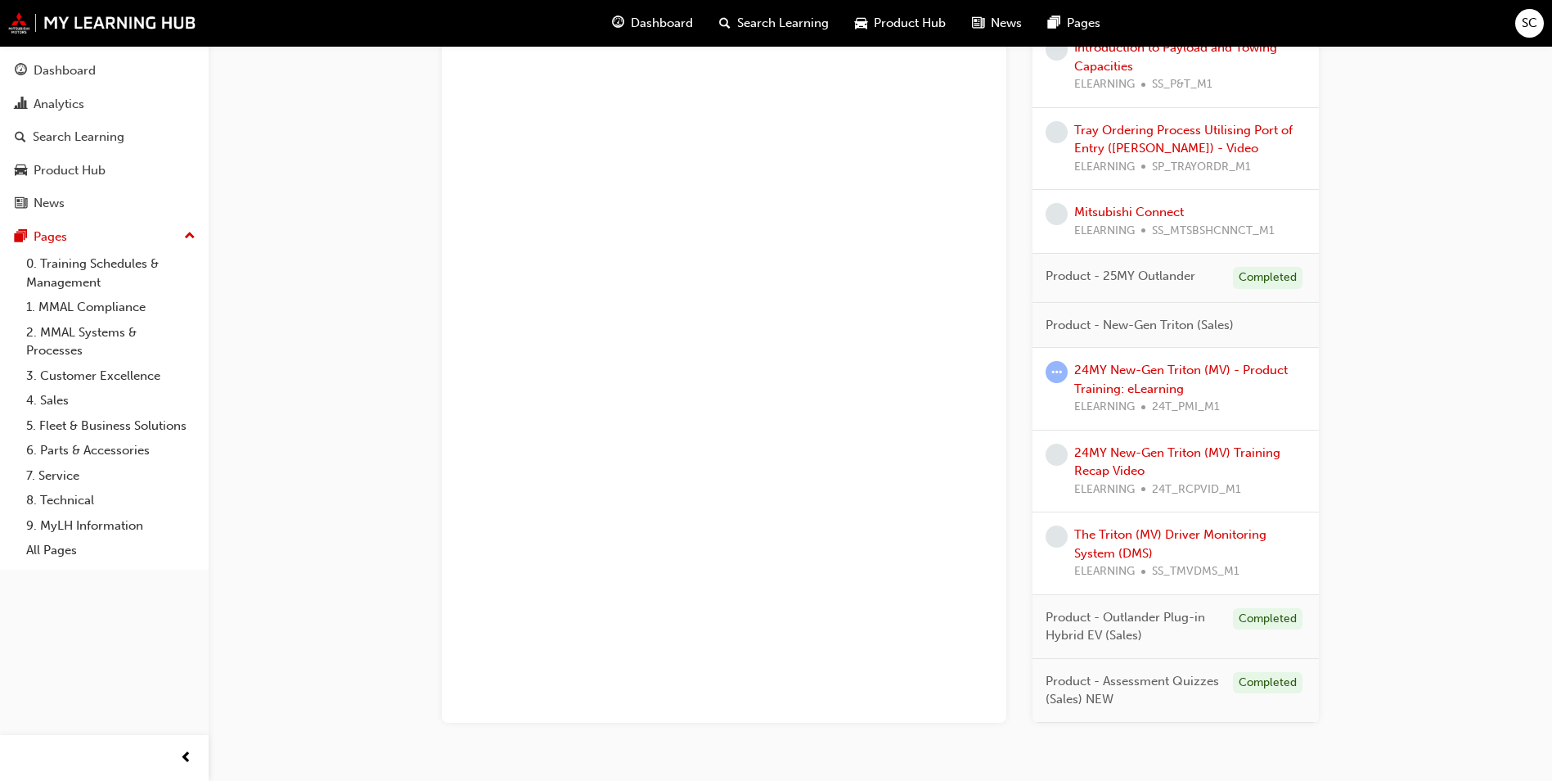
scroll to position [1708, 0]
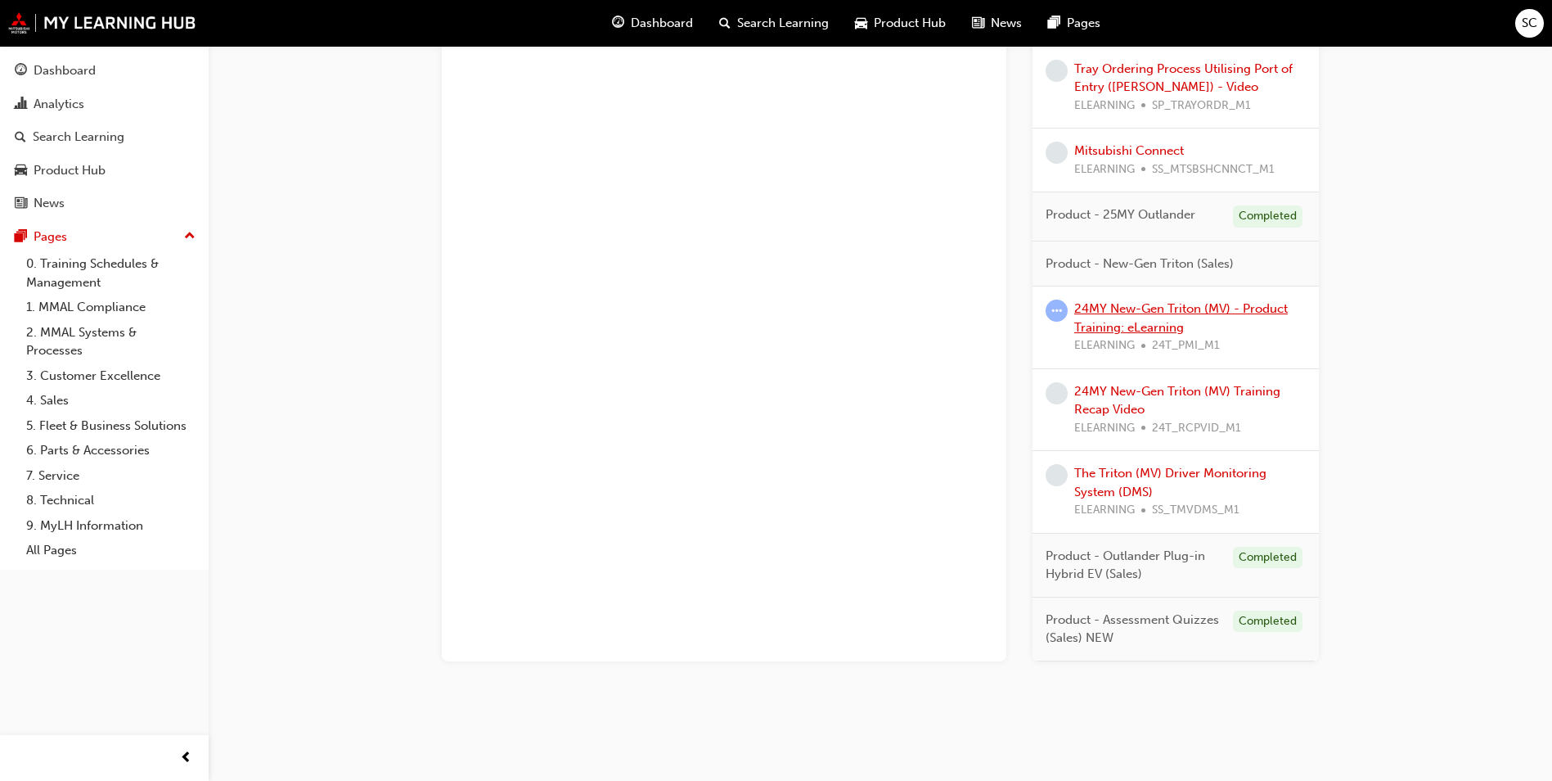
click at [1142, 319] on link "24MY New-Gen Triton (MV) - Product Training: eLearning" at bounding box center [1181, 318] width 214 height 34
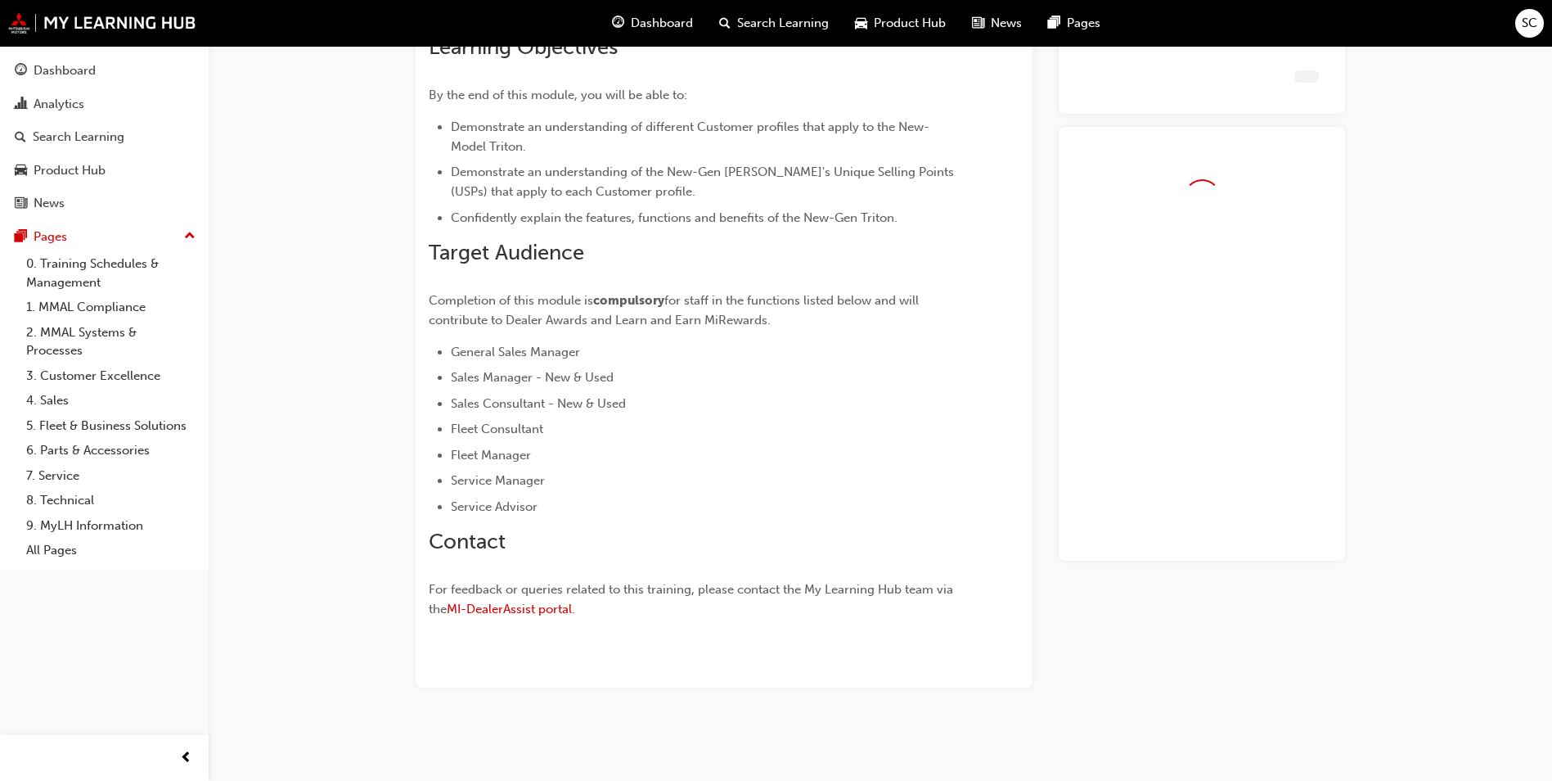
scroll to position [261, 0]
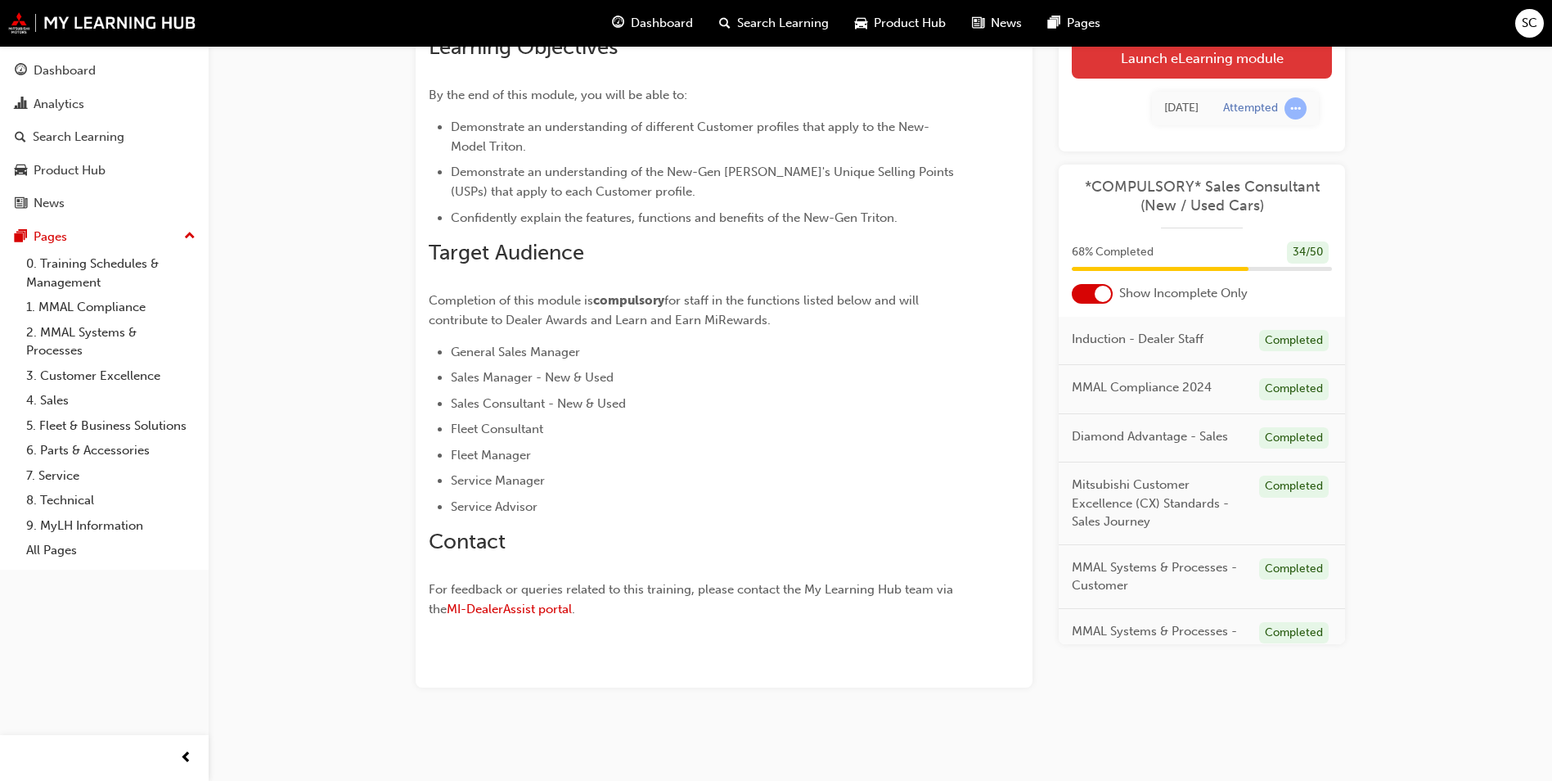
click at [1265, 65] on link "Launch eLearning module" at bounding box center [1202, 58] width 260 height 41
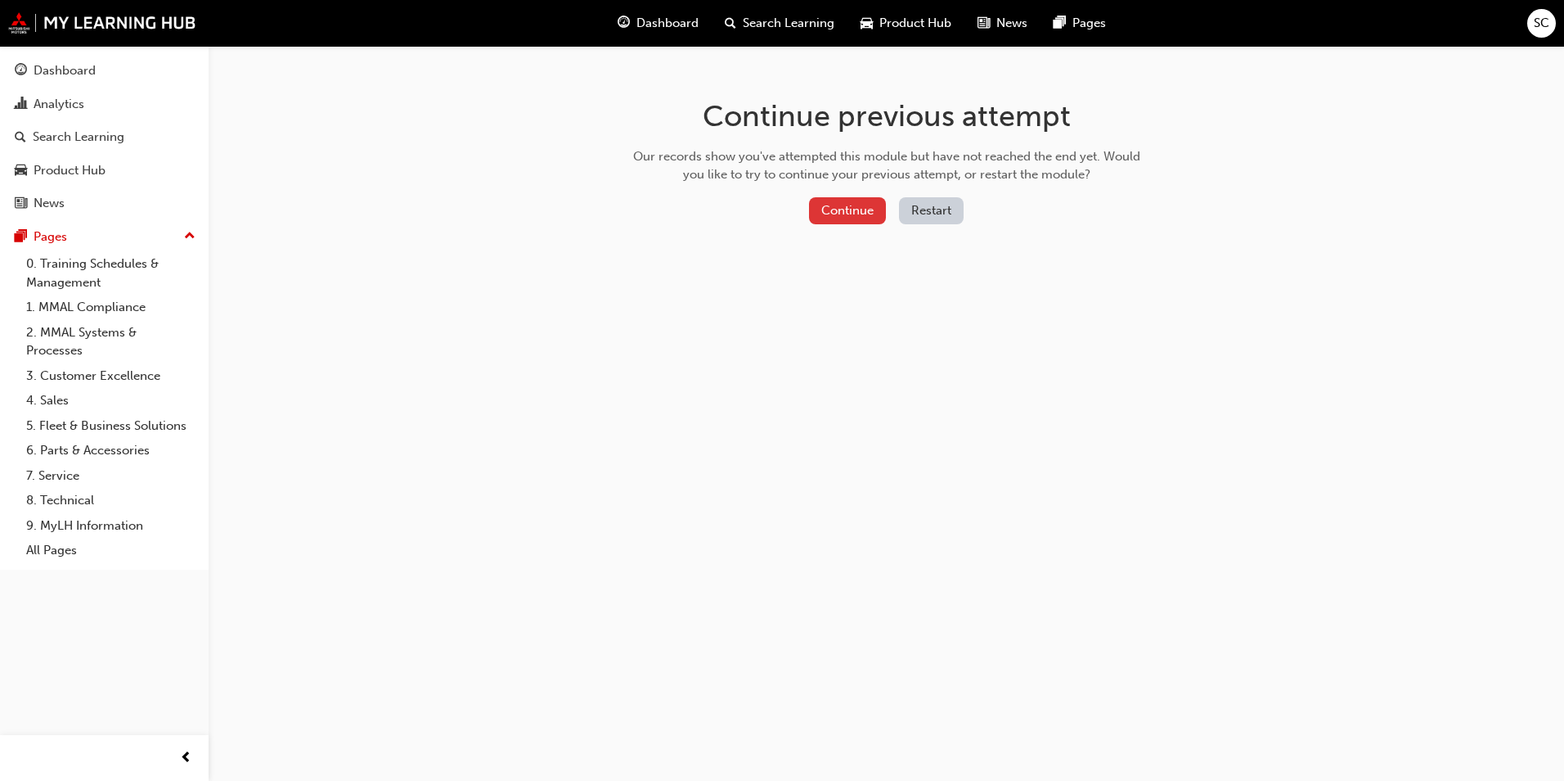
click at [868, 210] on button "Continue" at bounding box center [847, 210] width 77 height 27
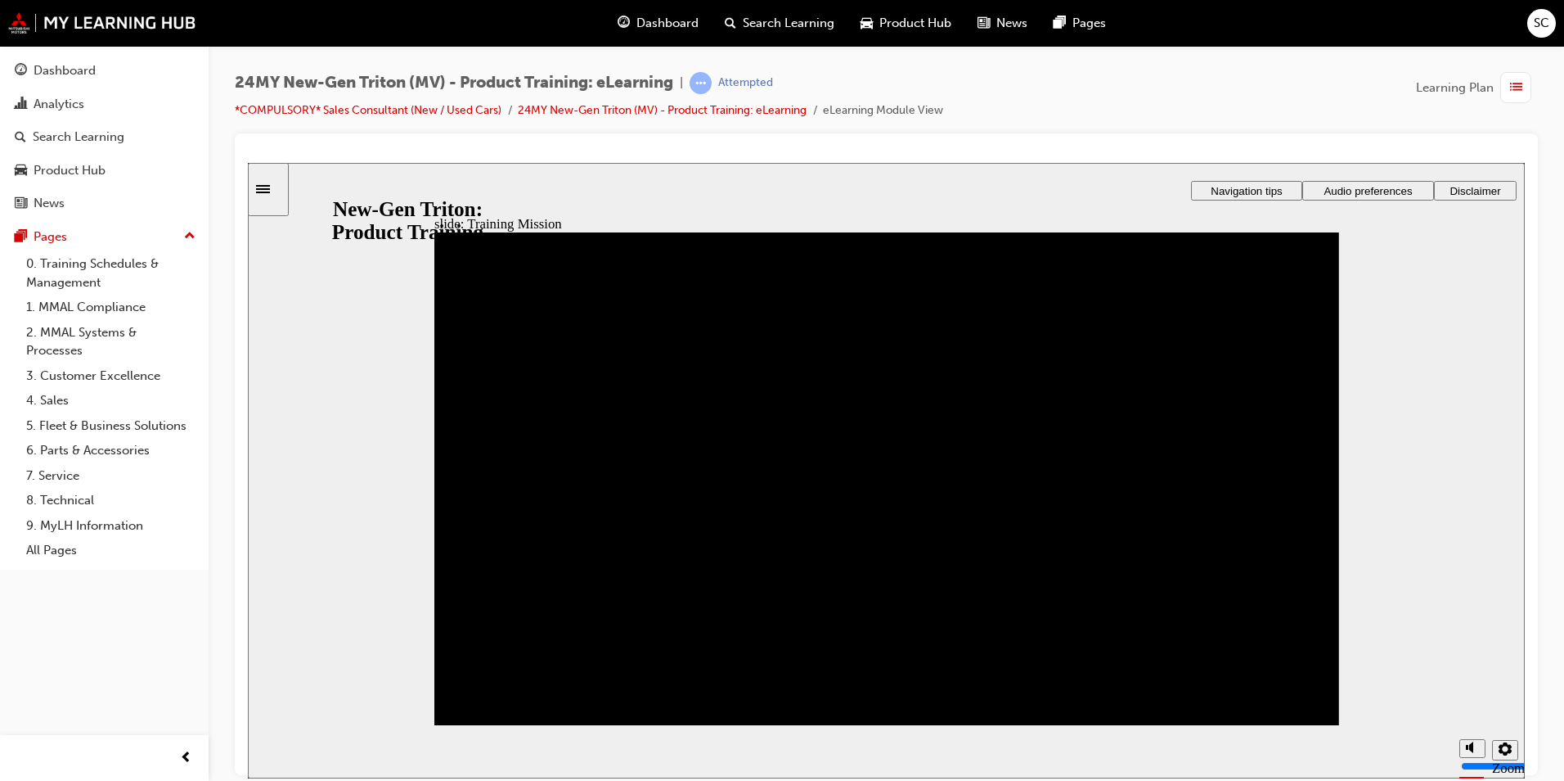
click at [69, 53] on button "Dashboard Analytics Search Learning Product Hub News Pages" at bounding box center [105, 136] width 196 height 169
click at [76, 62] on div "Dashboard" at bounding box center [65, 70] width 62 height 19
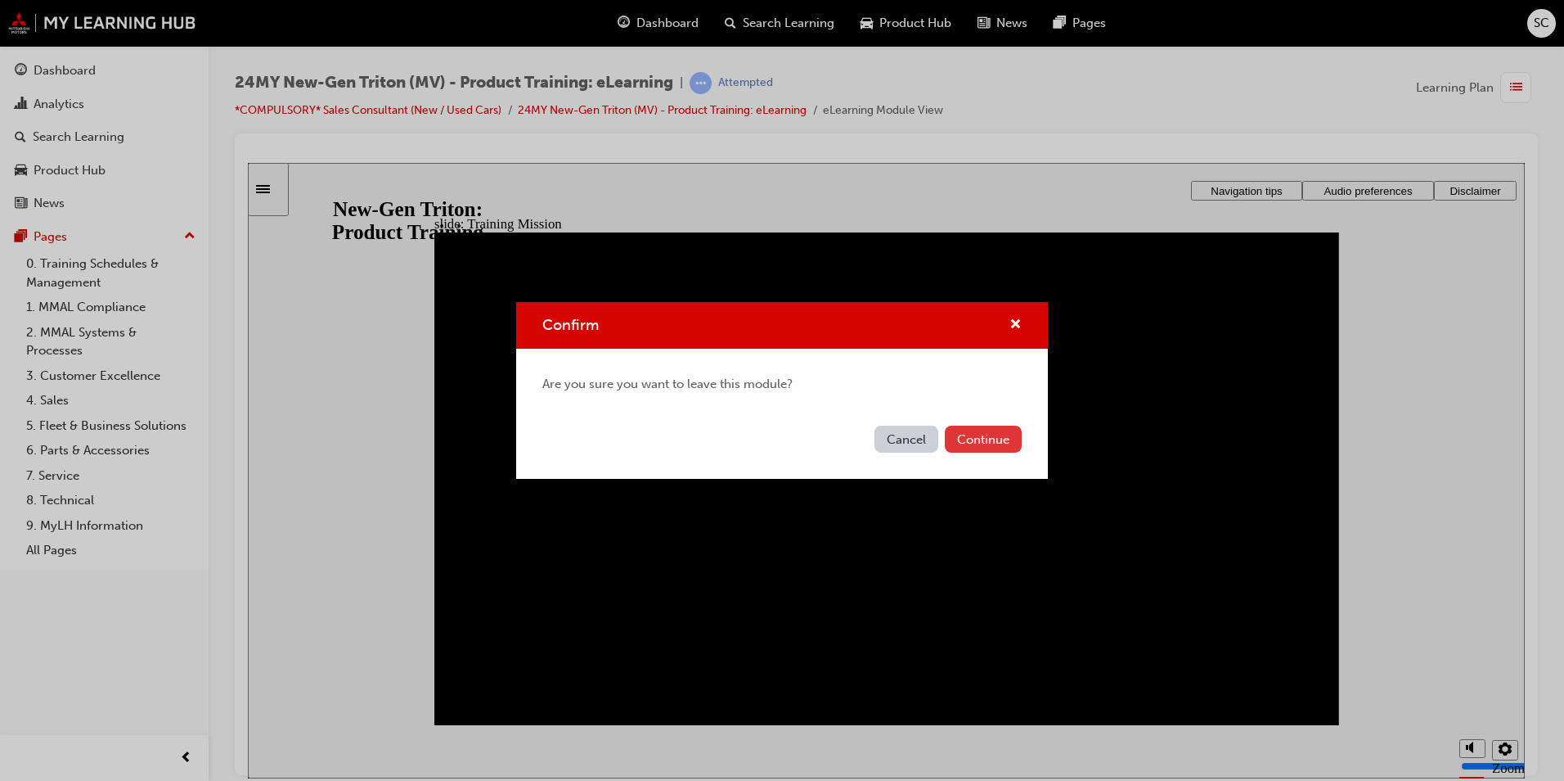
click at [1000, 435] on button "Continue" at bounding box center [983, 438] width 77 height 27
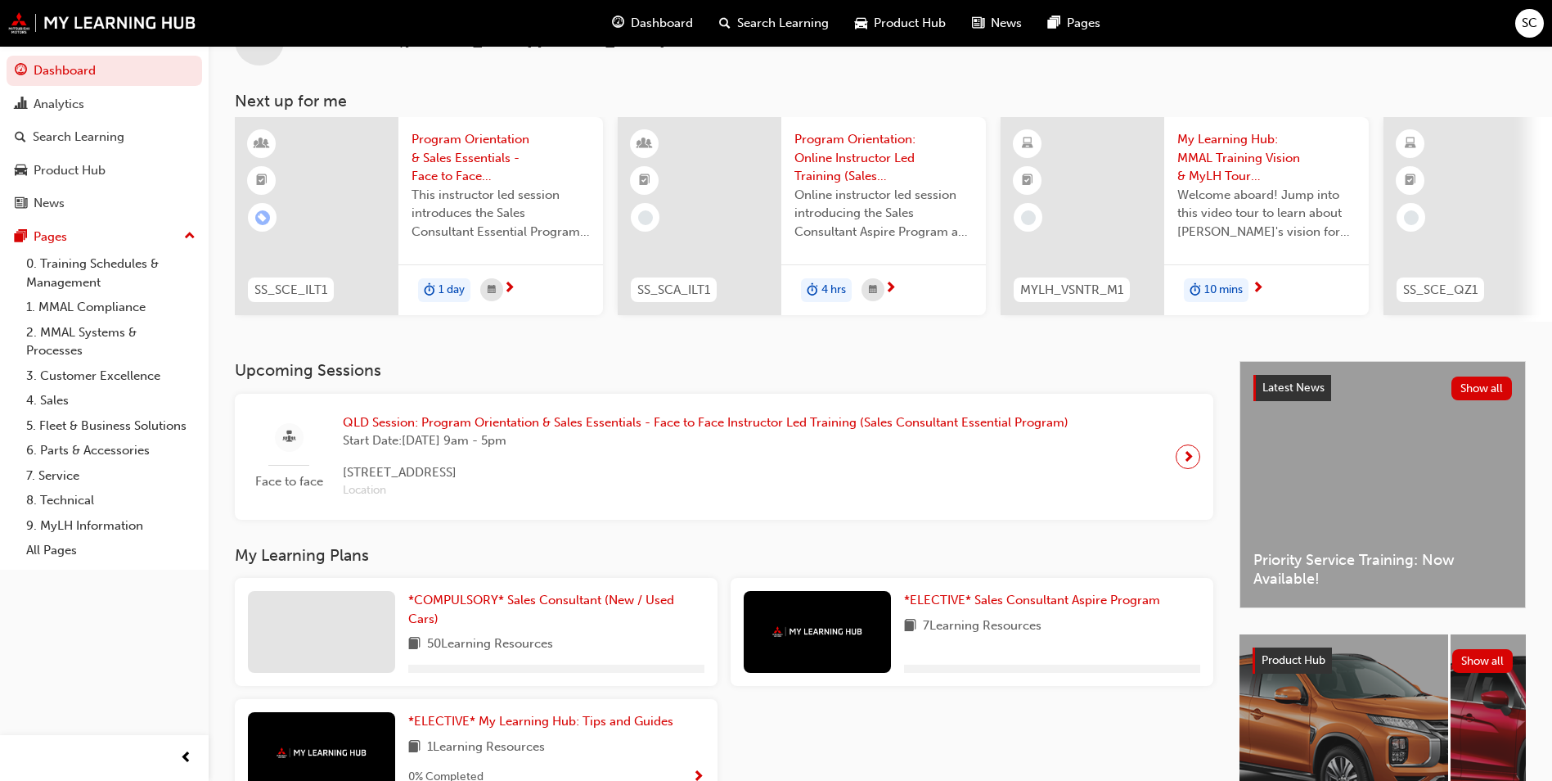
scroll to position [164, 0]
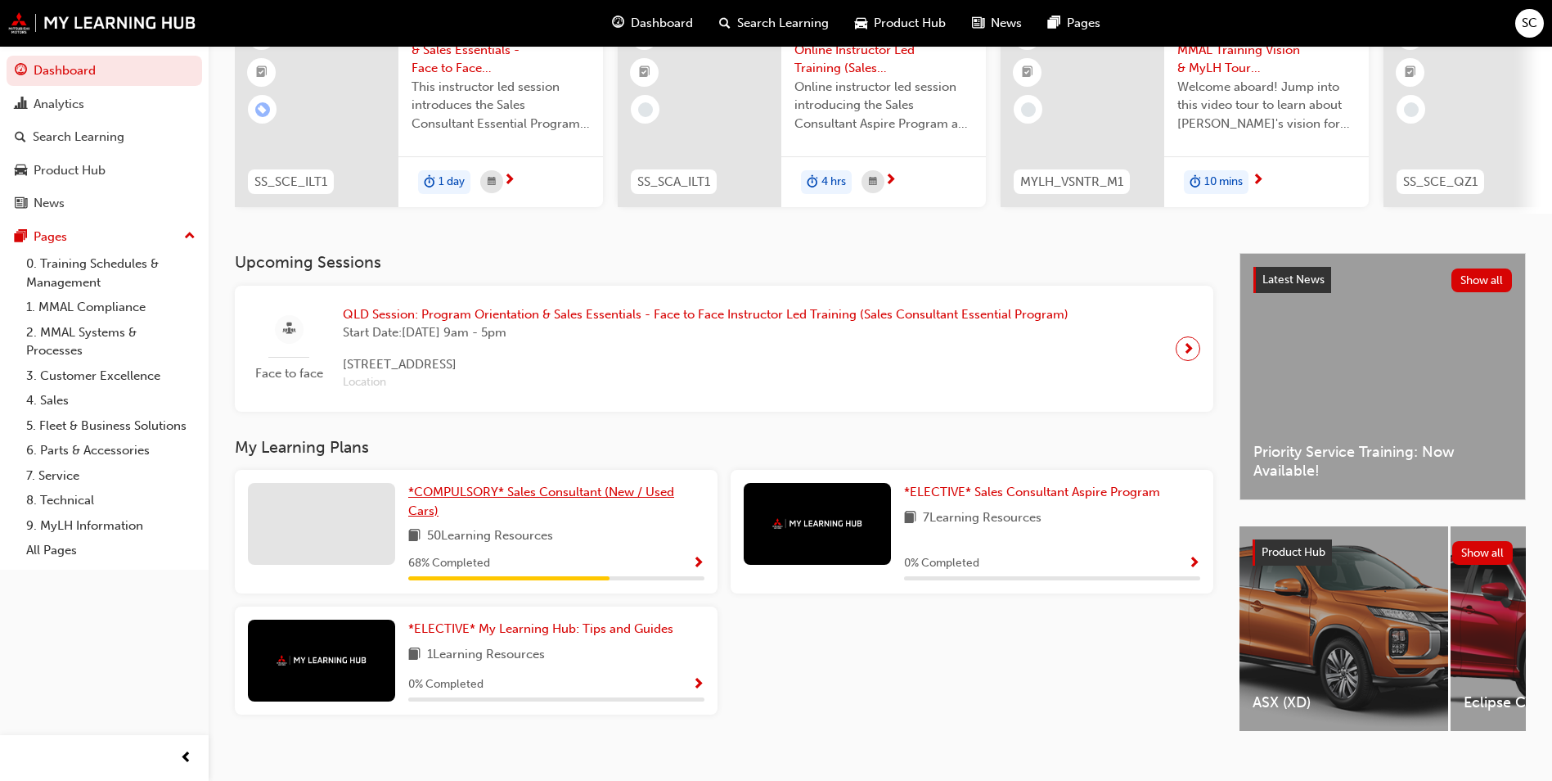
click at [526, 497] on span "*COMPULSORY* Sales Consultant (New / Used Cars)" at bounding box center [541, 501] width 266 height 34
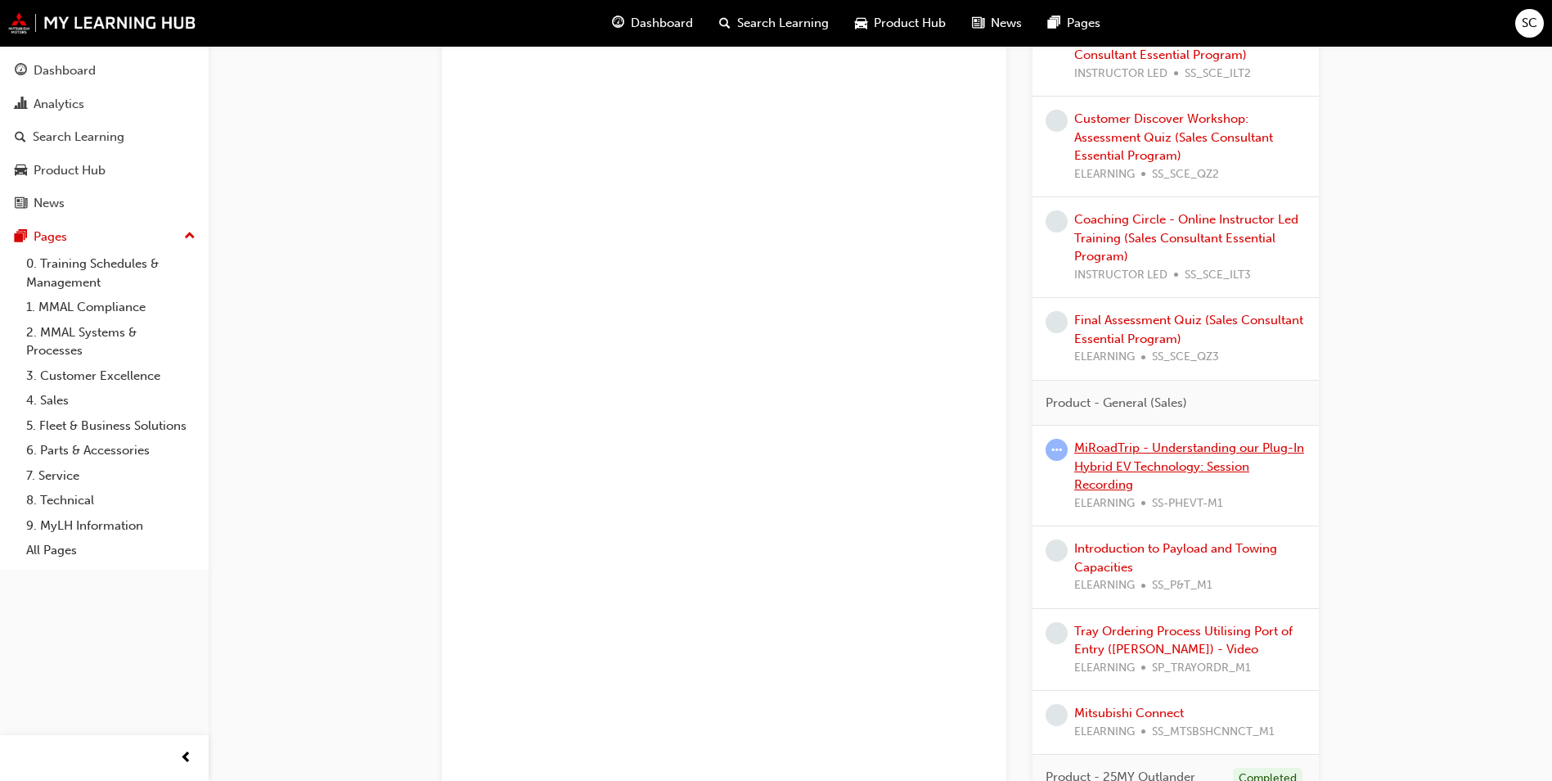
click at [1122, 447] on link "MiRoadTrip - Understanding our Plug-In Hybrid EV Technology: Session Recording" at bounding box center [1189, 466] width 230 height 52
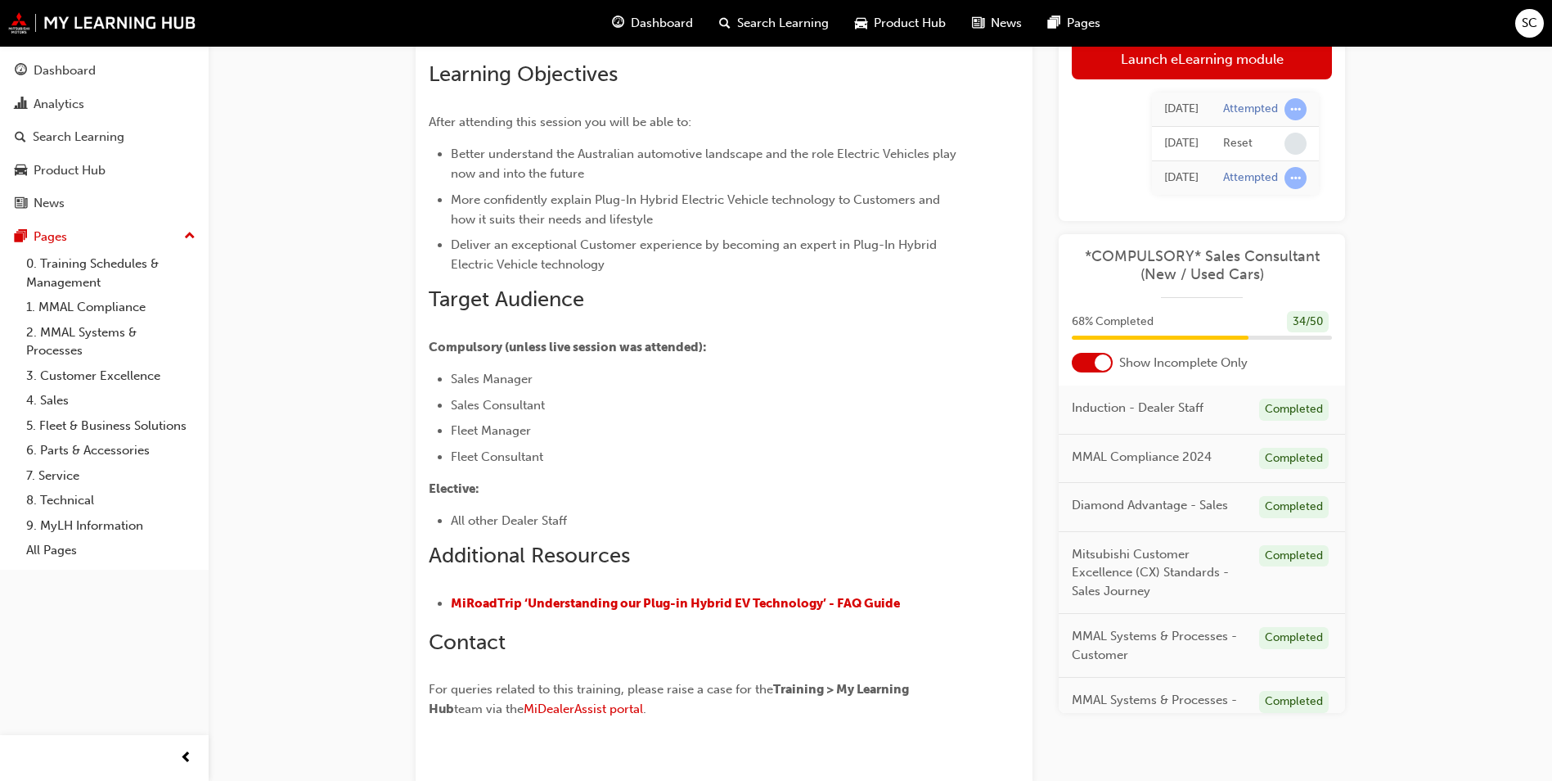
scroll to position [237, 0]
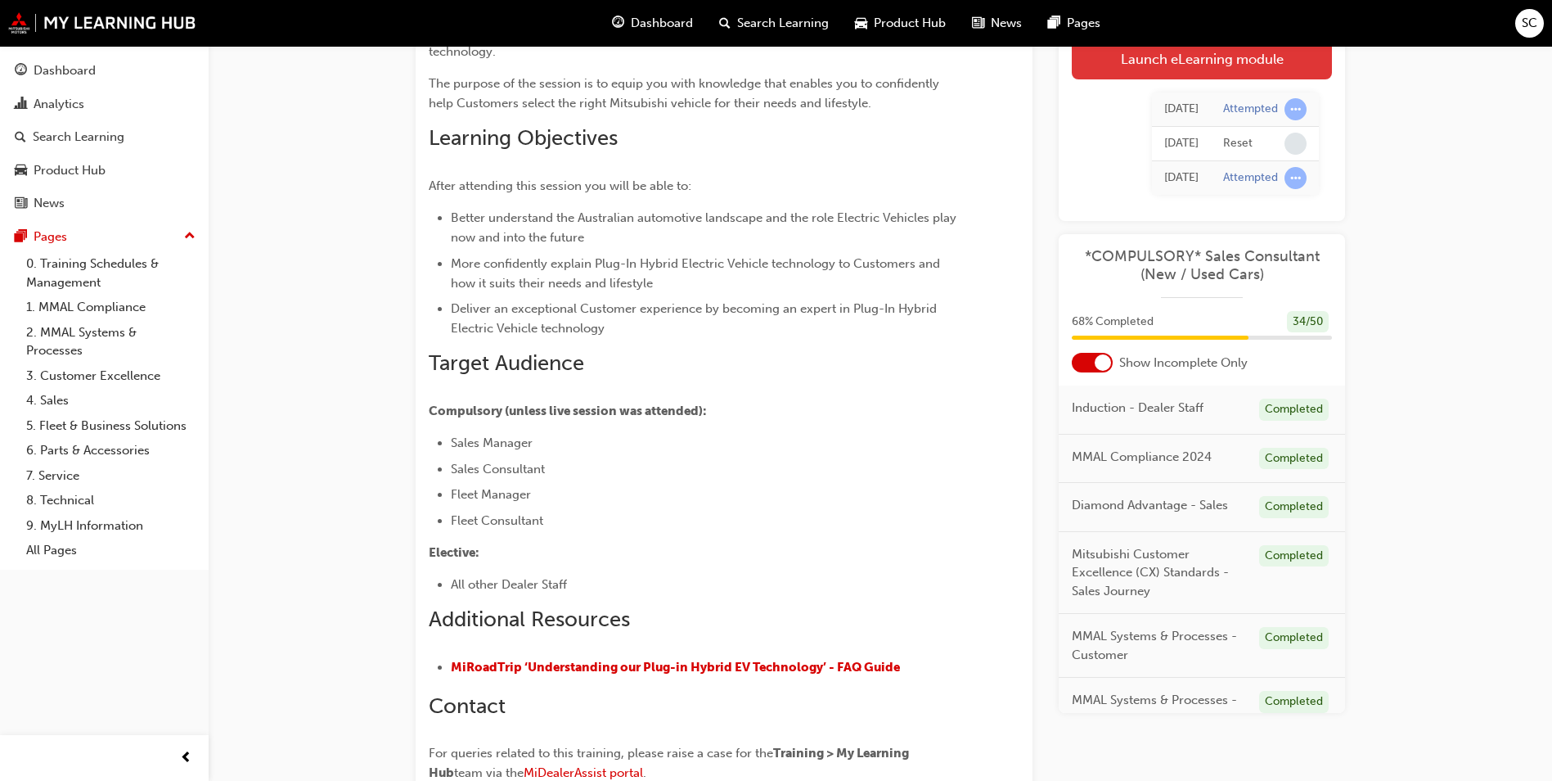
click at [1261, 61] on link "Launch eLearning module" at bounding box center [1202, 58] width 260 height 41
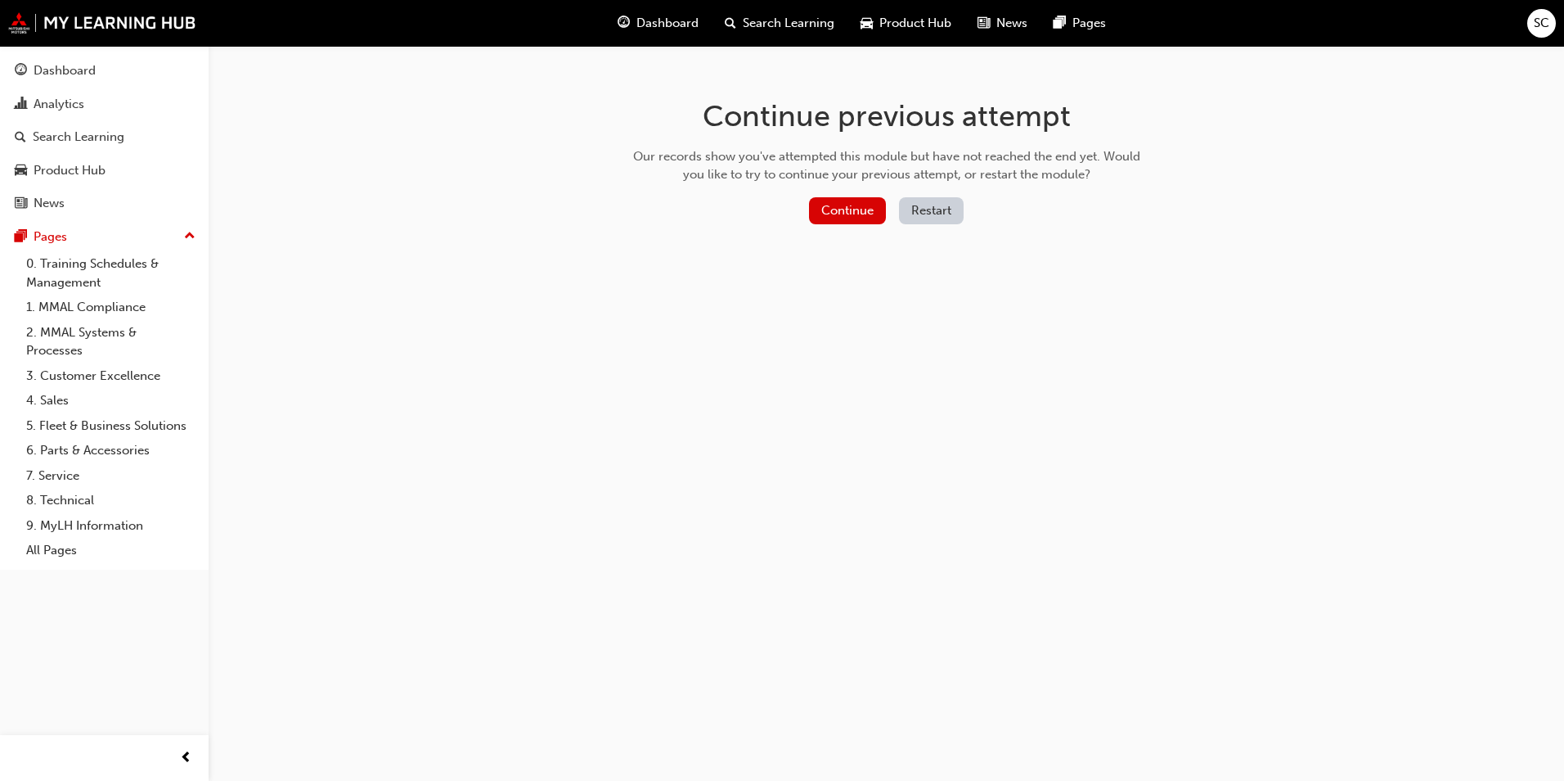
click at [959, 210] on button "Restart" at bounding box center [931, 210] width 65 height 27
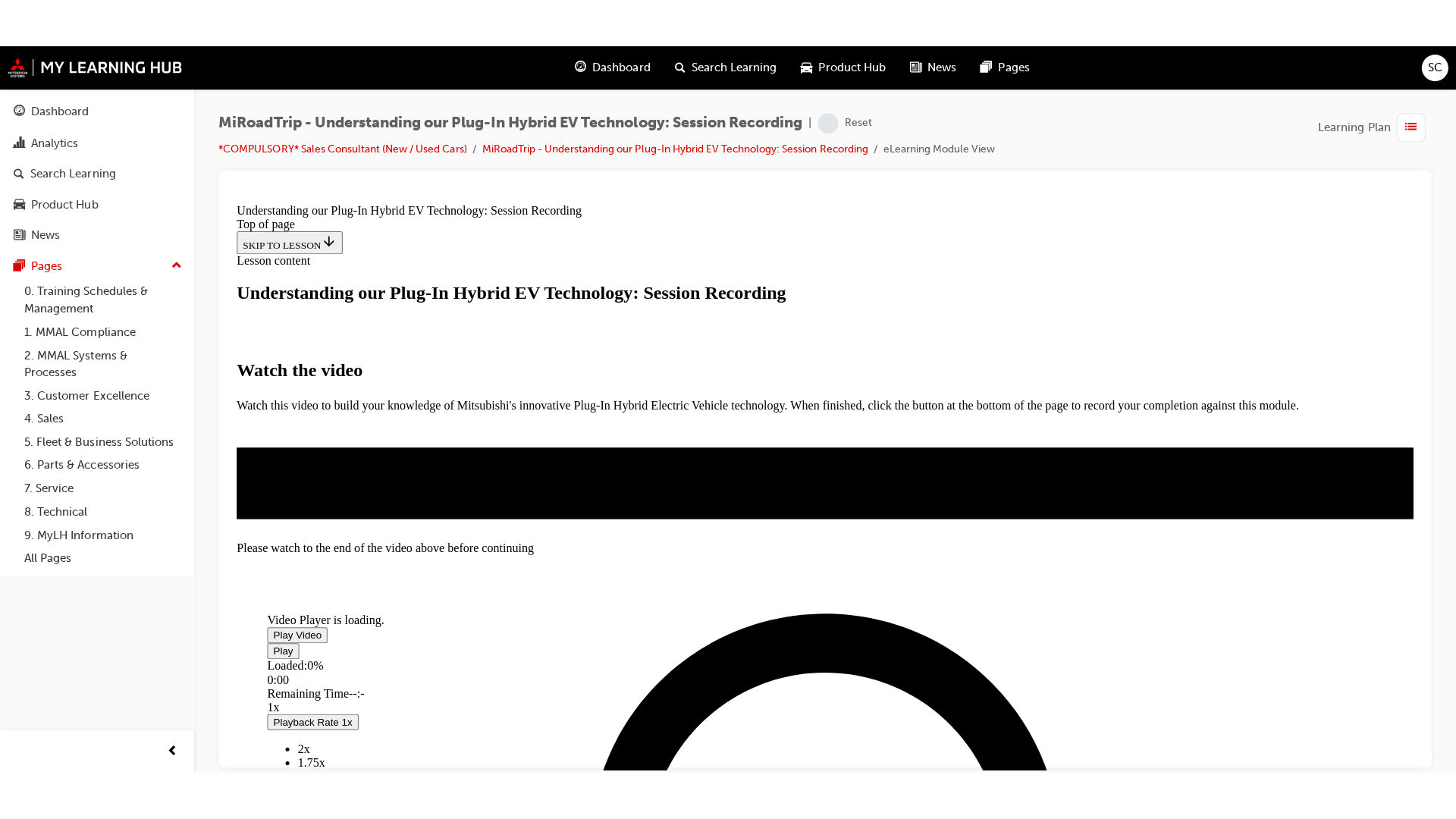
scroll to position [227, 0]
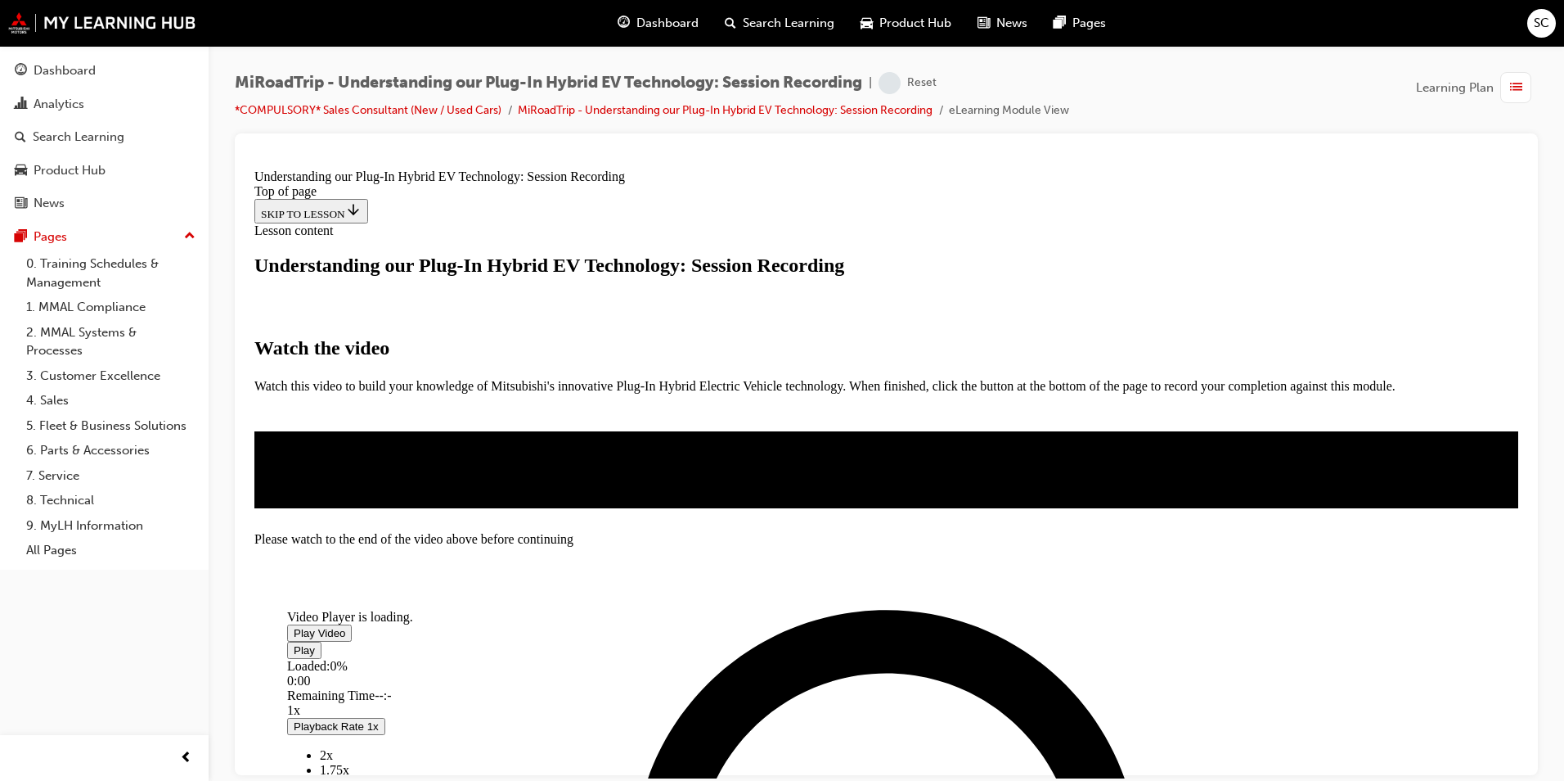
click at [294, 626] on span "Video player" at bounding box center [294, 632] width 0 height 12
drag, startPoint x: 502, startPoint y: 684, endPoint x: 688, endPoint y: 678, distance: 185.8
click at [688, 678] on div "Loaded : 3.29% 14:16 00:45" at bounding box center [810, 680] width 1047 height 44
click at [629, 683] on div "Loaded : 3.35% 11:52 00:46" at bounding box center [810, 680] width 1047 height 44
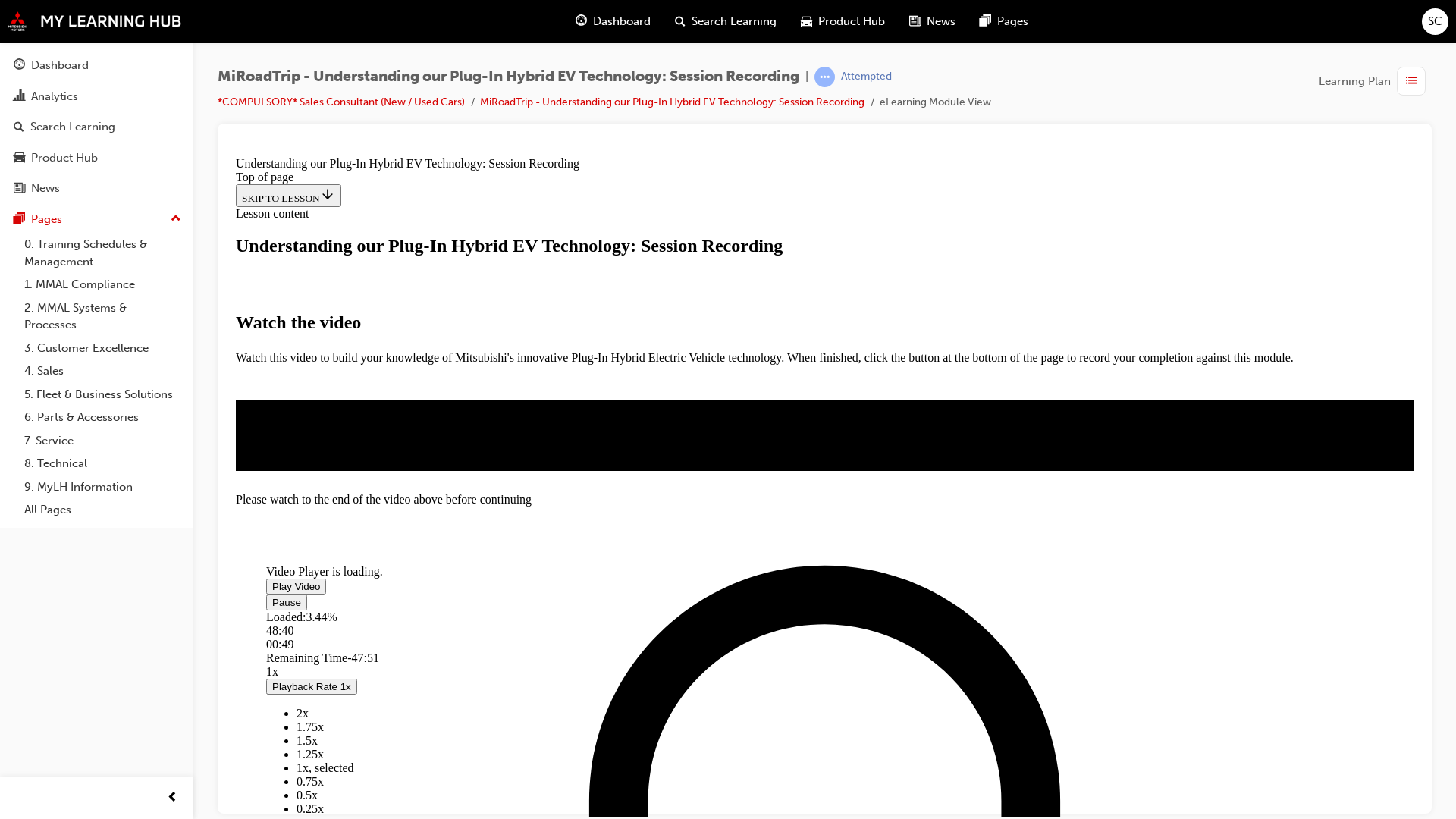
scroll to position [125, 0]
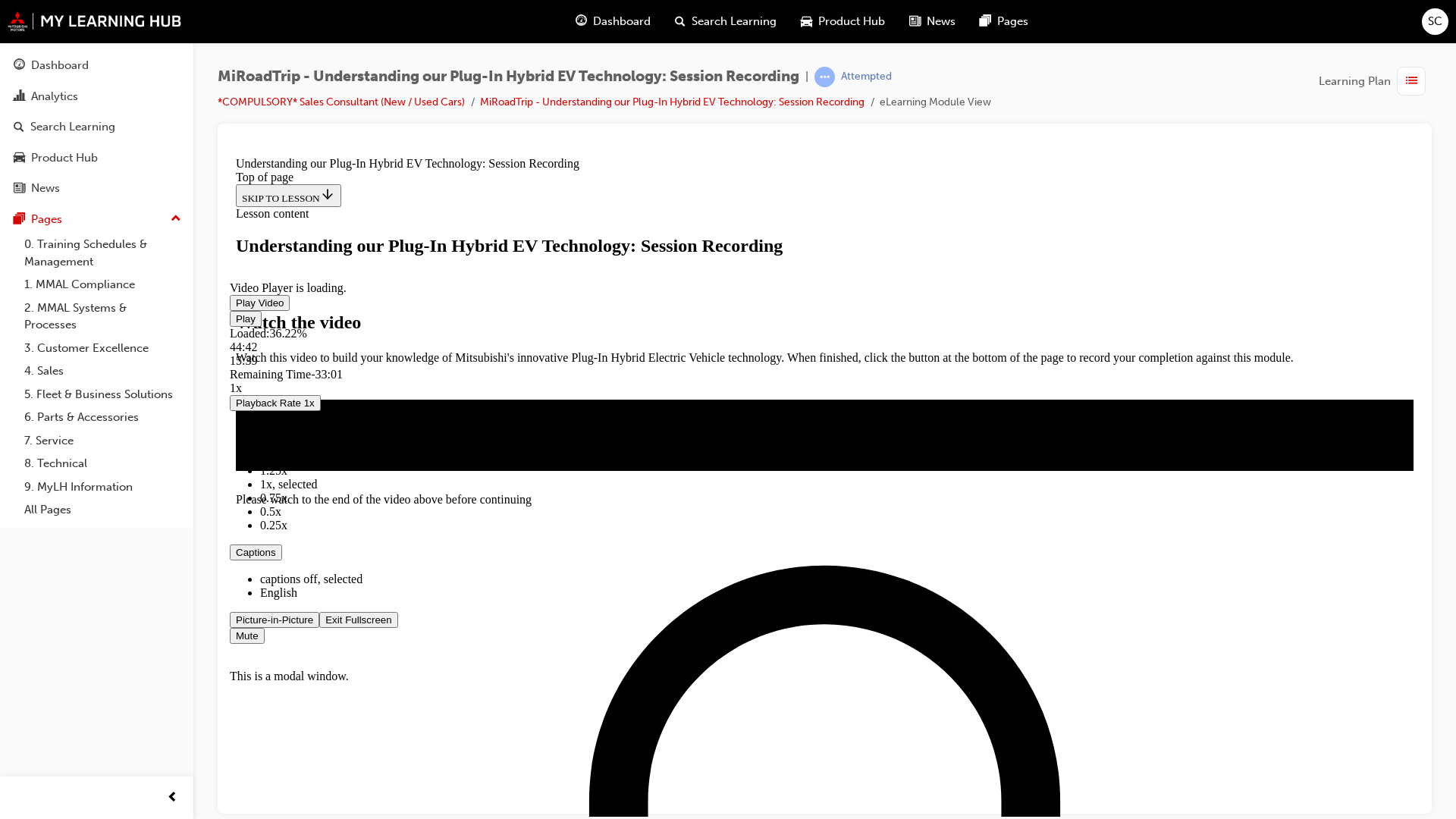
click at [1337, 367] on div "Loaded : 36.22% 44:42 15:39" at bounding box center [825, 346] width 1190 height 41
drag, startPoint x: 1301, startPoint y: 940, endPoint x: 1414, endPoint y: 927, distance: 113.7
click at [1414, 367] on div "Loaded : 36.22% 47:54 15:39" at bounding box center [825, 346] width 1190 height 41
drag, startPoint x: 749, startPoint y: 937, endPoint x: 880, endPoint y: 937, distance: 131.0
click at [880, 367] on div "Loaded : 49.06% 22:11 19:57" at bounding box center [825, 346] width 1190 height 41
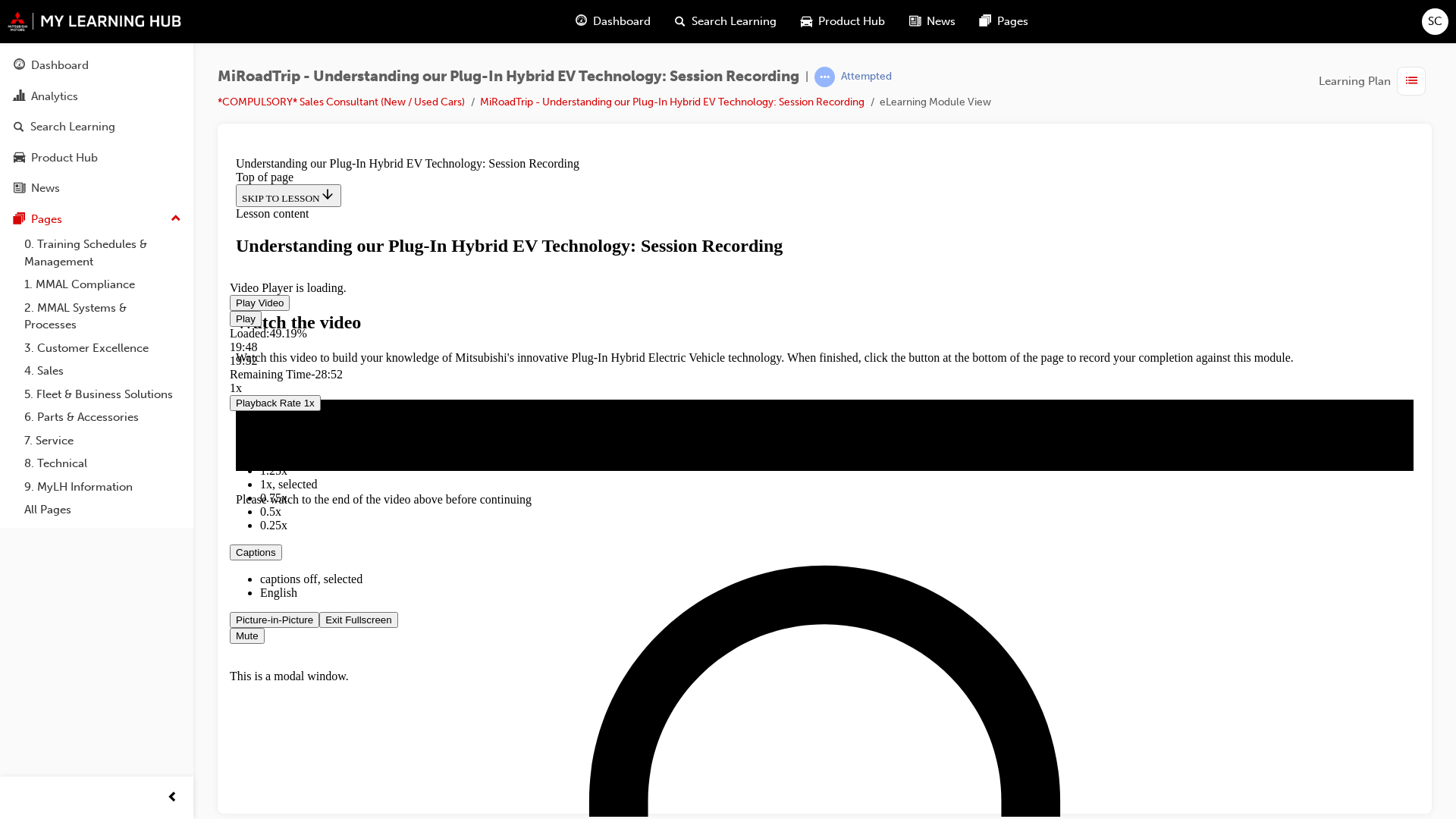
drag, startPoint x: 753, startPoint y: 941, endPoint x: 732, endPoint y: 939, distance: 21.1
click at [732, 367] on div "Loaded : 49.19% 19:48 19:52" at bounding box center [825, 346] width 1190 height 41
drag, startPoint x: 732, startPoint y: 945, endPoint x: 879, endPoint y: 949, distance: 147.1
click at [879, 367] on div "Loaded : 49.19% 24:34 19:59" at bounding box center [825, 346] width 1190 height 41
click at [235, 323] on span "Video player" at bounding box center [235, 318] width 0 height 11
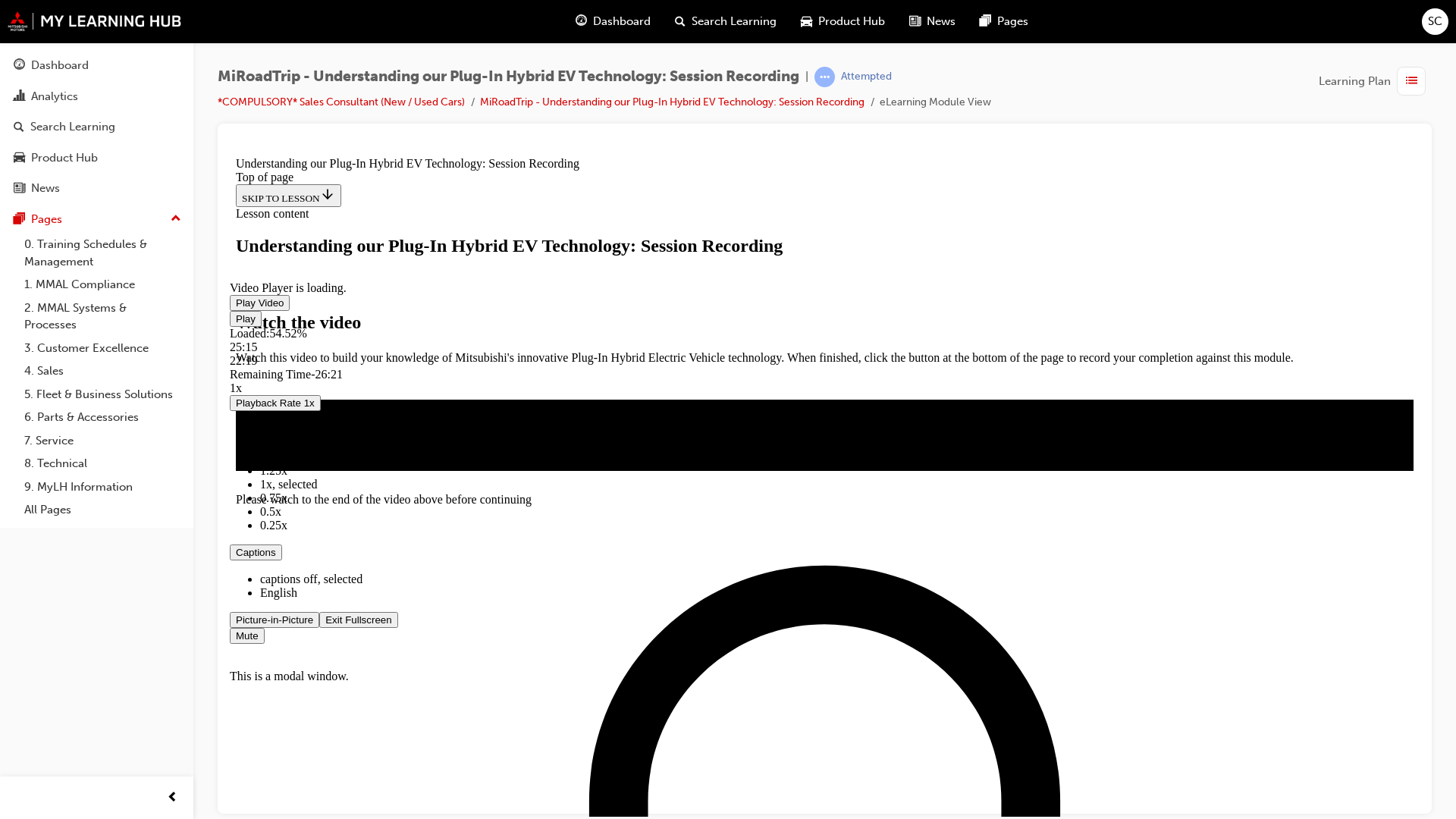
drag, startPoint x: 811, startPoint y: 937, endPoint x: 880, endPoint y: 937, distance: 69.0
click at [880, 367] on div "Loaded : 54.52% 25:15 22:19" at bounding box center [825, 346] width 1190 height 41
click at [235, 308] on span "Video player" at bounding box center [235, 302] width 0 height 11
drag, startPoint x: 1262, startPoint y: 939, endPoint x: 1345, endPoint y: 935, distance: 83.1
click at [1345, 367] on div "Loaded : 84.90% 44:33 41:17" at bounding box center [825, 346] width 1190 height 41
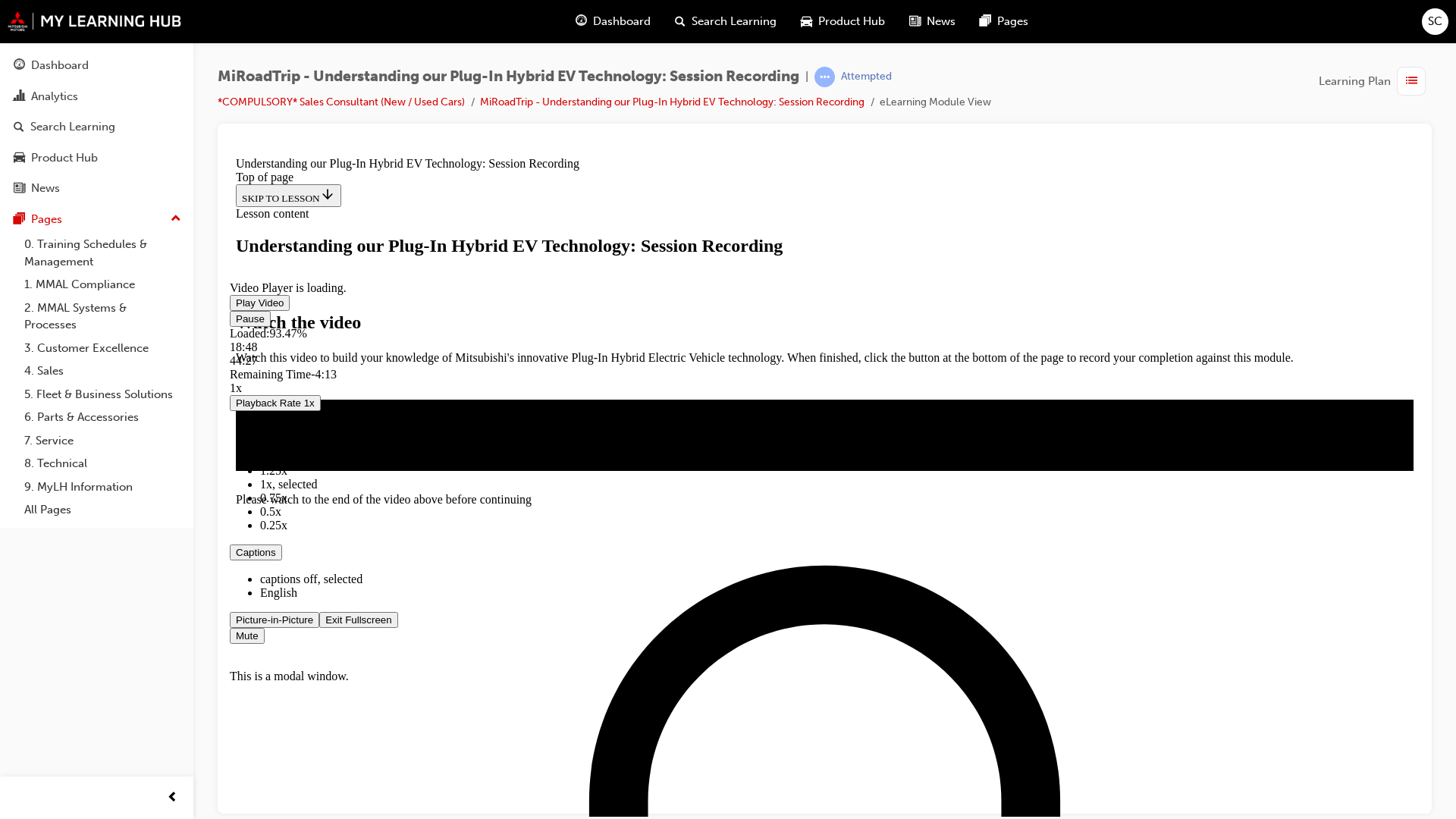
click at [457, 264] on video "Video player" at bounding box center [343, 207] width 227 height 114
click at [235, 308] on span "Video player" at bounding box center [235, 302] width 0 height 11
click at [457, 264] on video "Video player" at bounding box center [343, 207] width 227 height 114
